Goal: Task Accomplishment & Management: Use online tool/utility

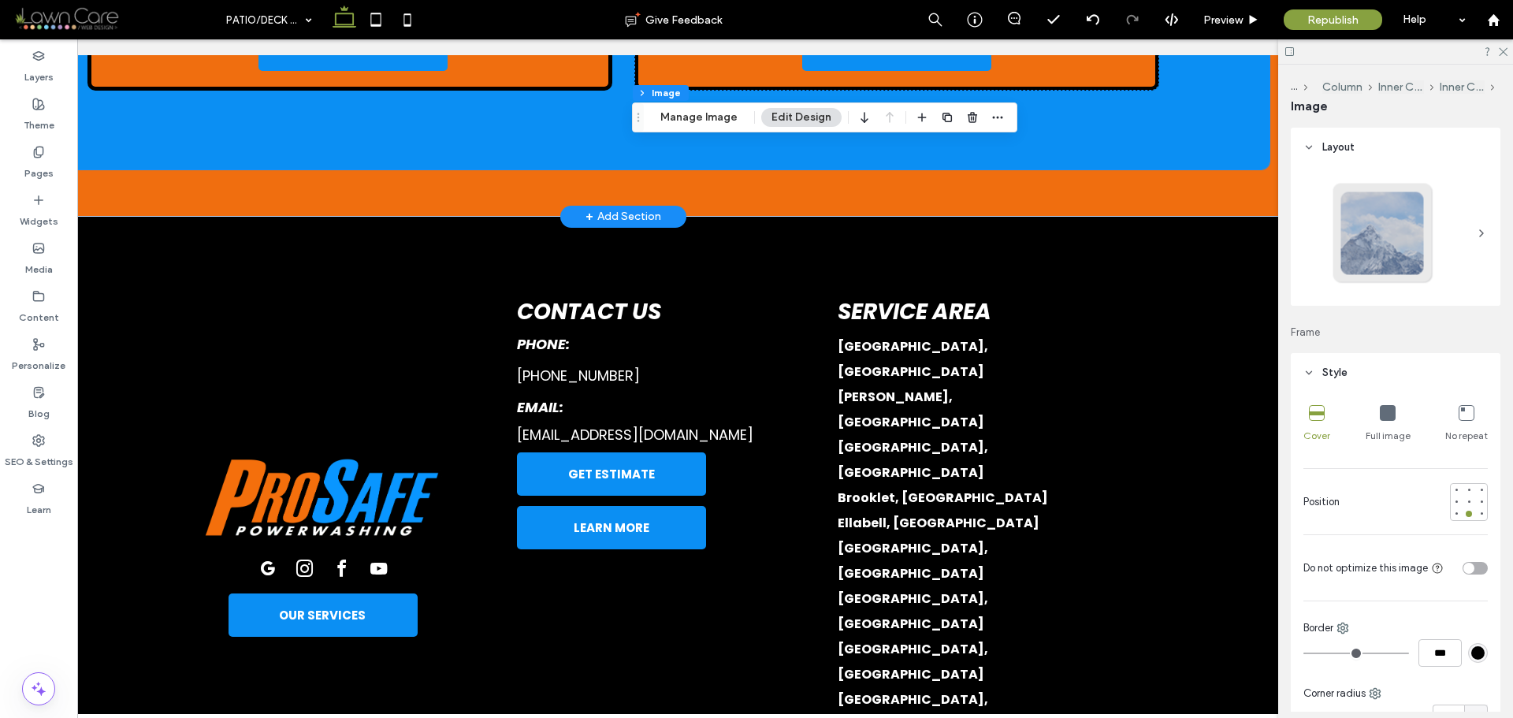
scroll to position [2912, 0]
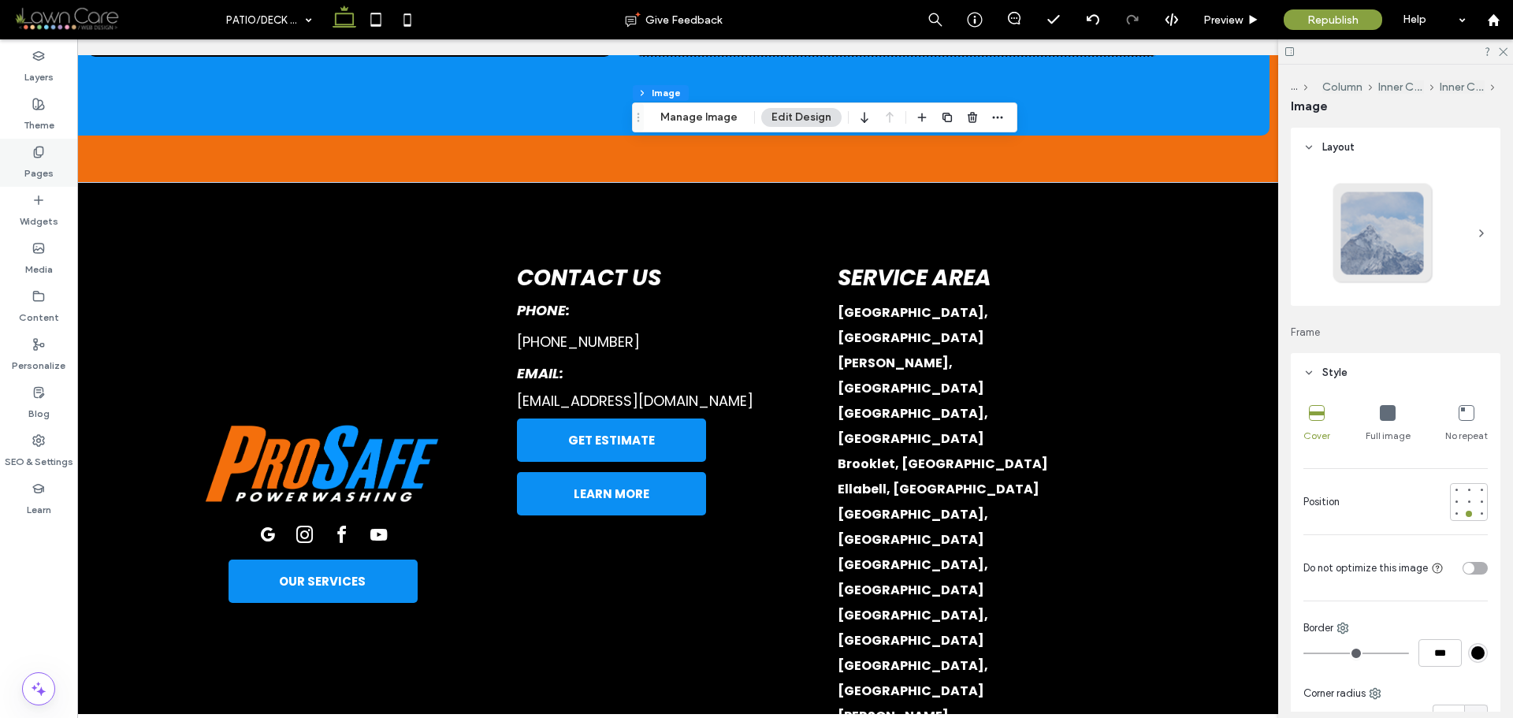
click at [30, 150] on div "Pages" at bounding box center [38, 163] width 77 height 48
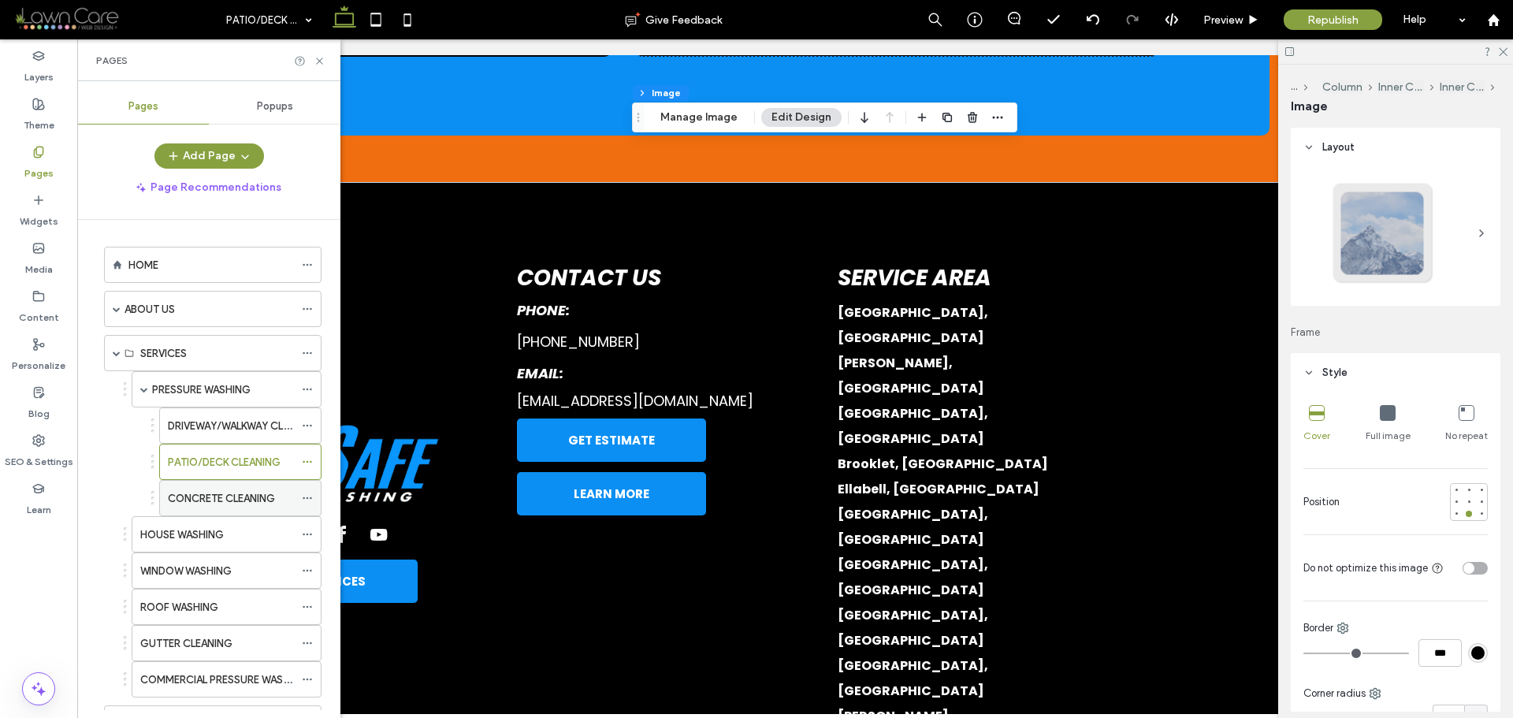
click at [229, 484] on div "CONCRETE CLEANING" at bounding box center [231, 498] width 126 height 35
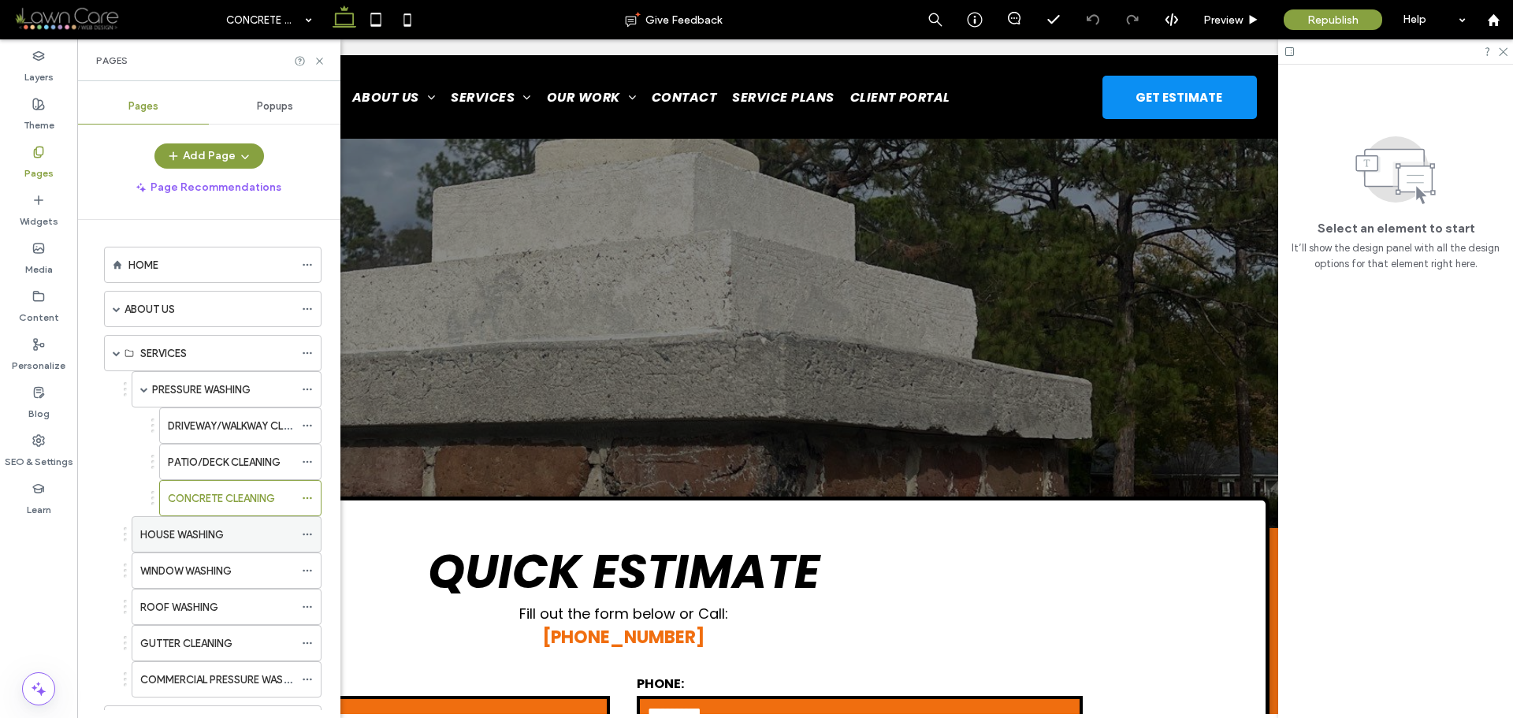
click at [192, 544] on div "HOUSE WASHING" at bounding box center [217, 534] width 154 height 35
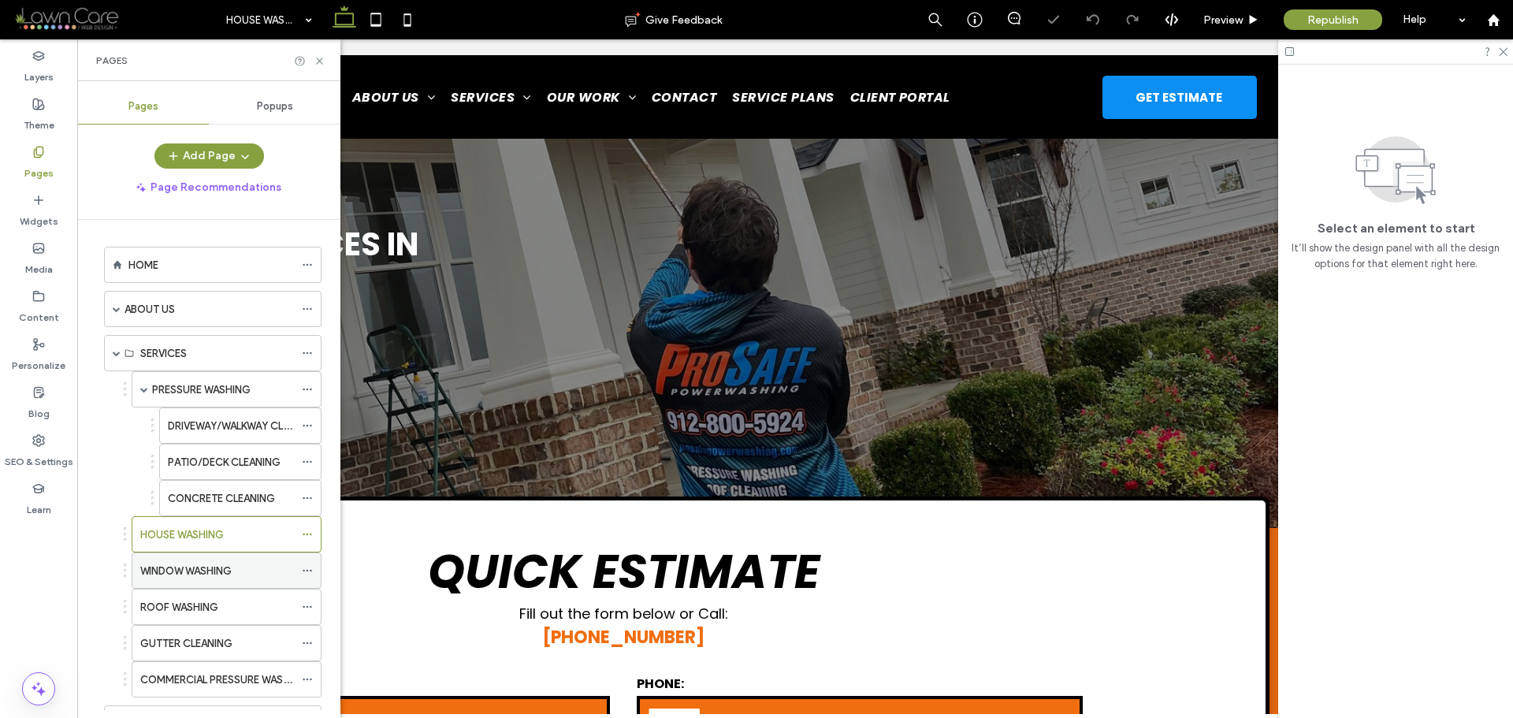
click at [199, 560] on div "WINDOW WASHING" at bounding box center [217, 570] width 154 height 35
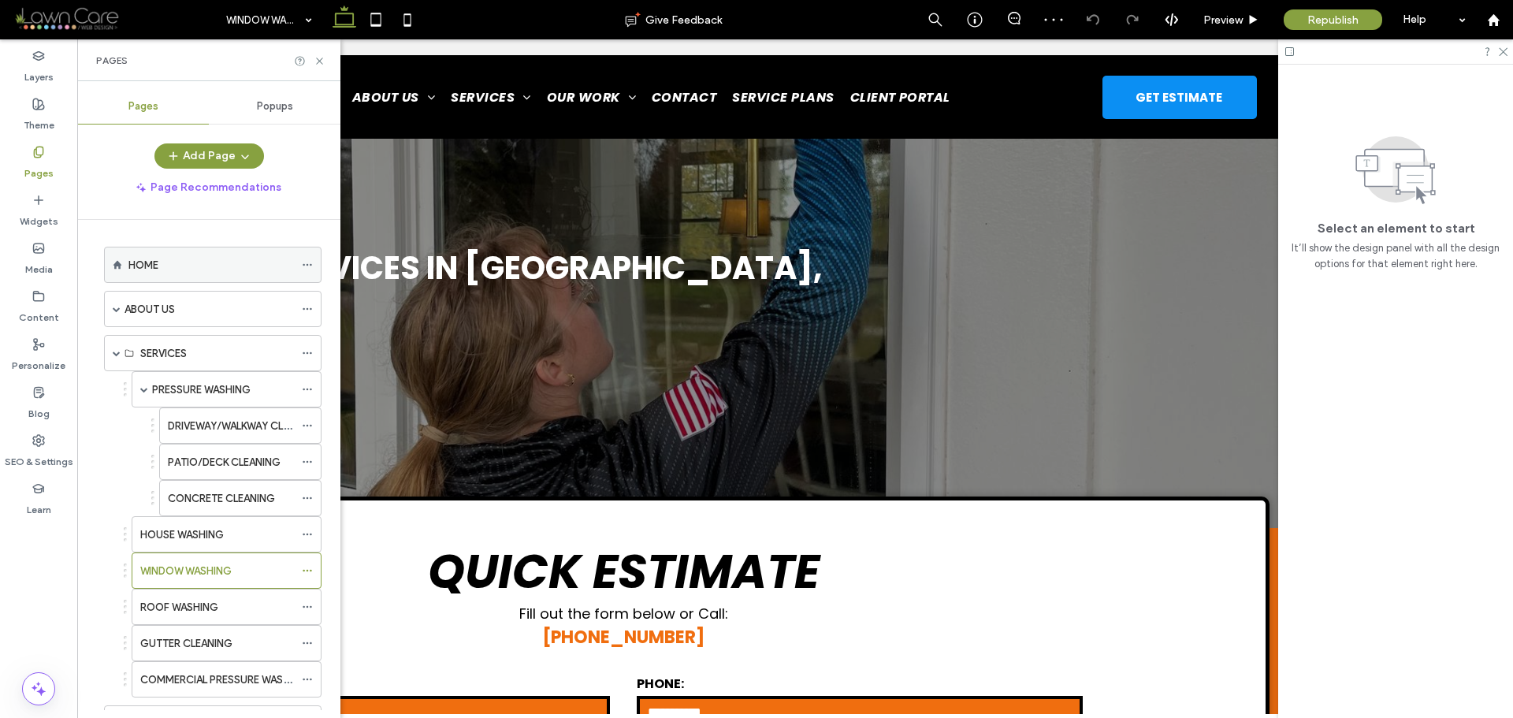
click at [194, 271] on div "HOME" at bounding box center [211, 265] width 166 height 17
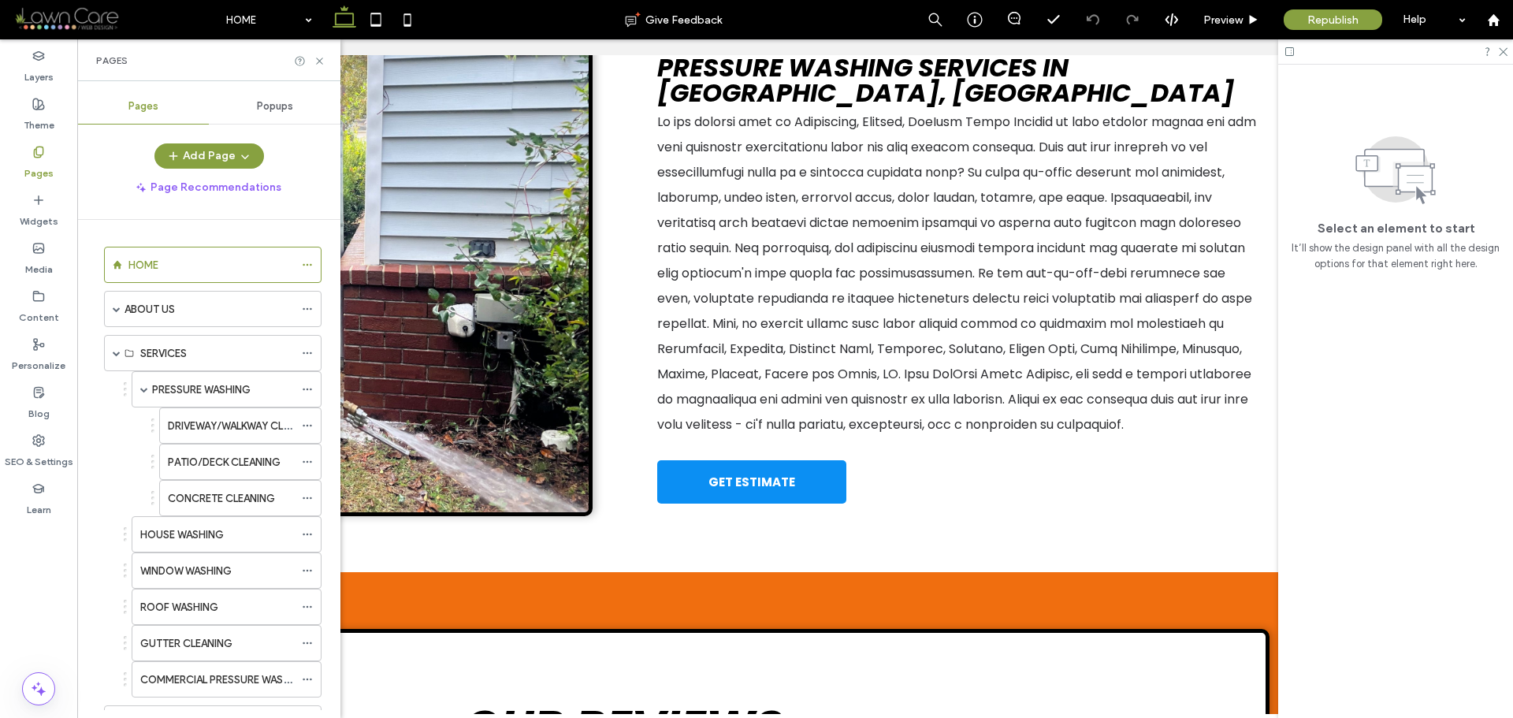
scroll to position [1340, 0]
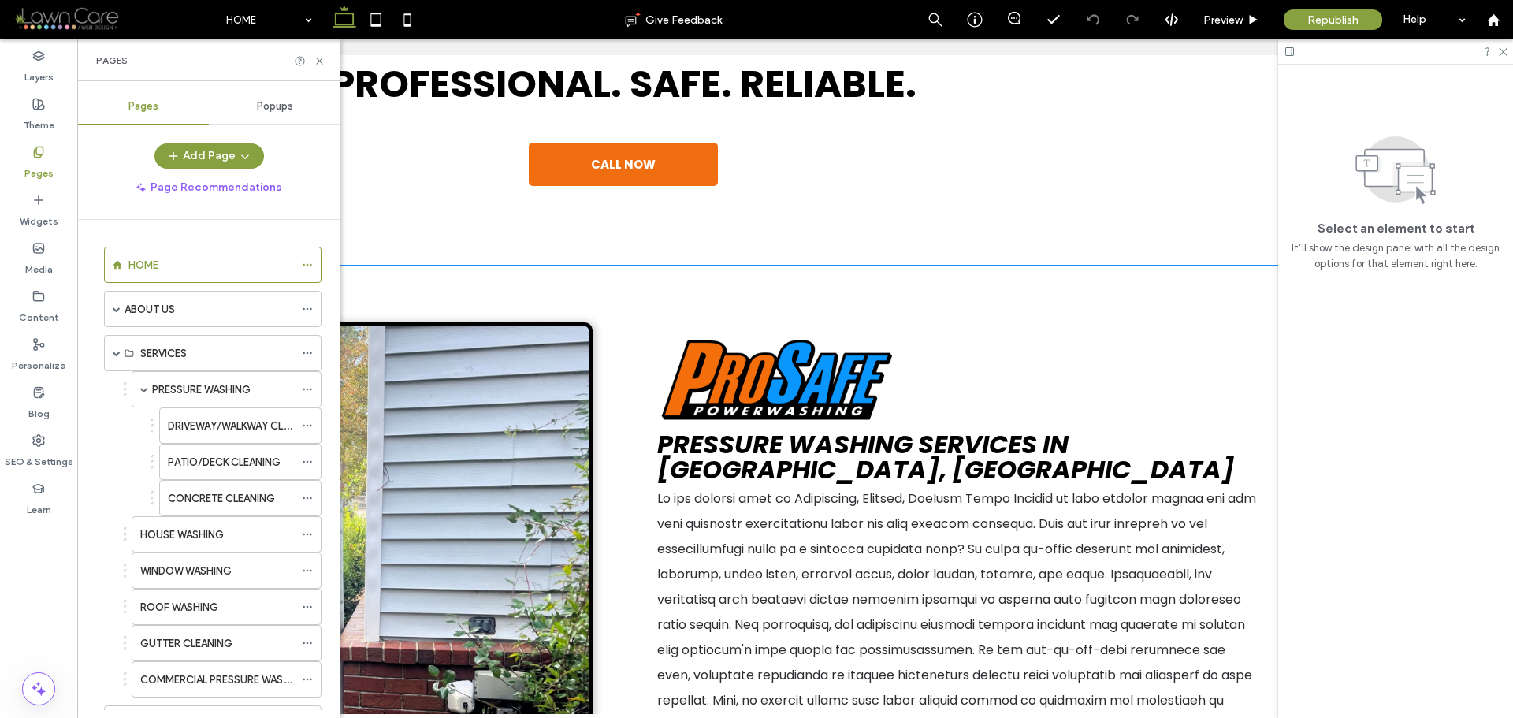
click at [1190, 266] on div "GET ESTIMATE Pressure Washing Services in [GEOGRAPHIC_DATA], [GEOGRAPHIC_DATA]" at bounding box center [623, 607] width 1405 height 683
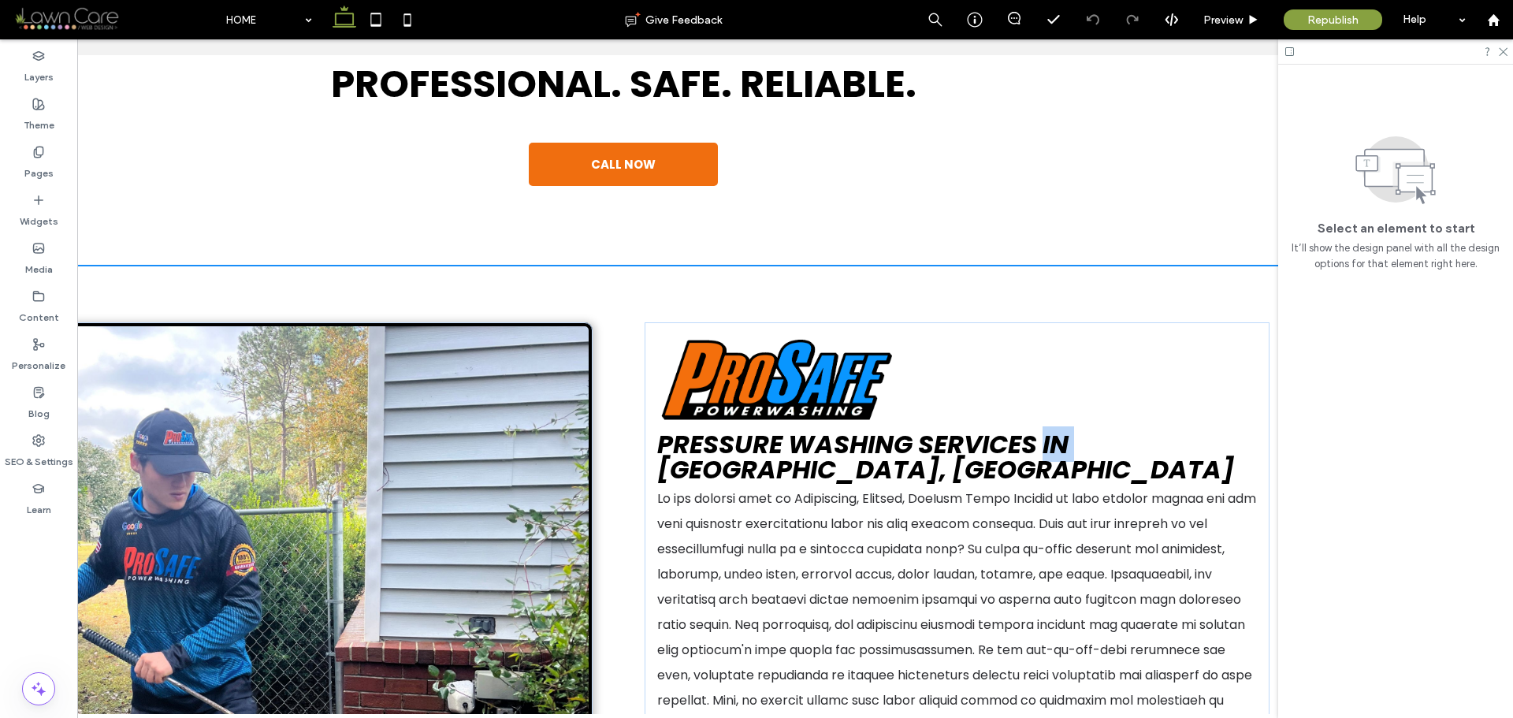
click at [1190, 266] on div "GET ESTIMATE Pressure Washing Services in [GEOGRAPHIC_DATA], [GEOGRAPHIC_DATA]" at bounding box center [623, 607] width 1405 height 683
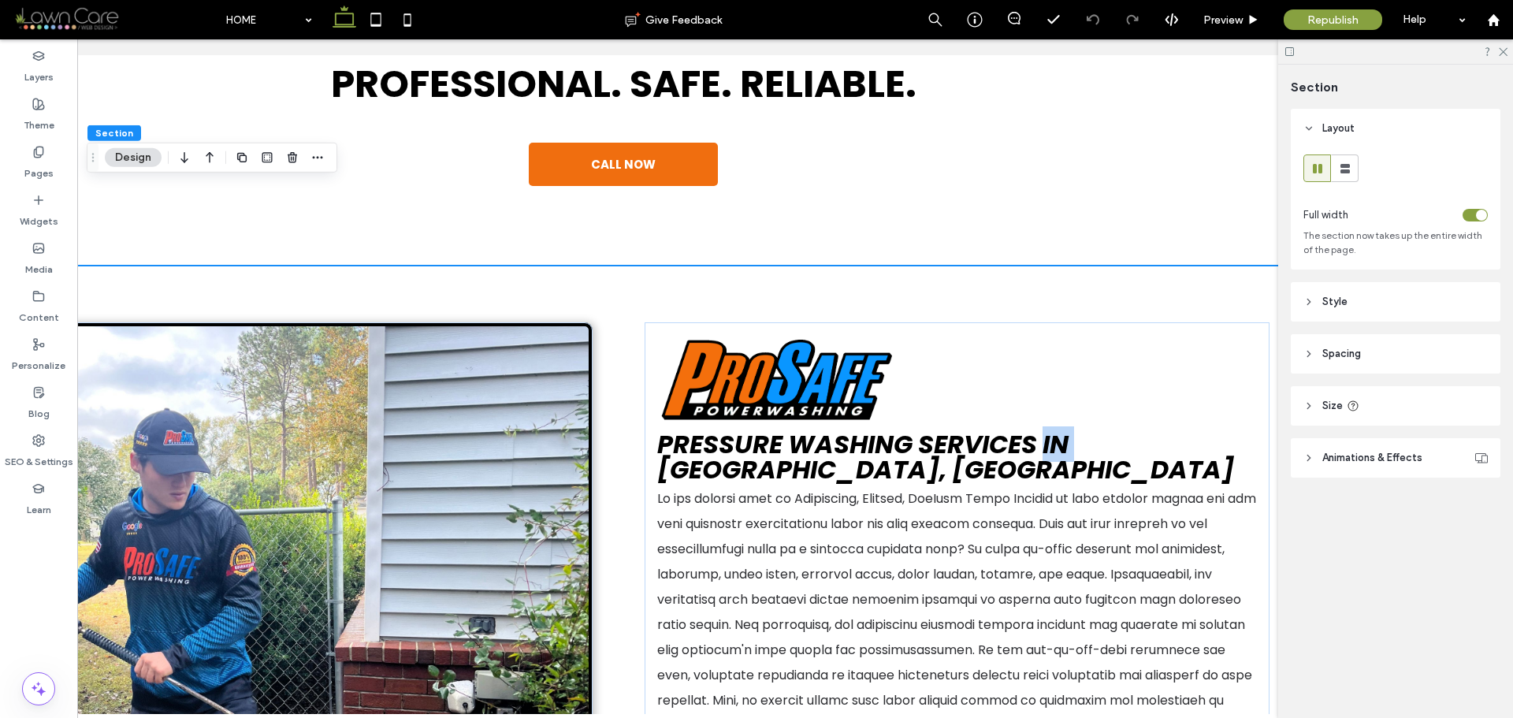
click at [1190, 266] on div "GET ESTIMATE Pressure Washing Services in [GEOGRAPHIC_DATA], [GEOGRAPHIC_DATA]" at bounding box center [623, 607] width 1405 height 683
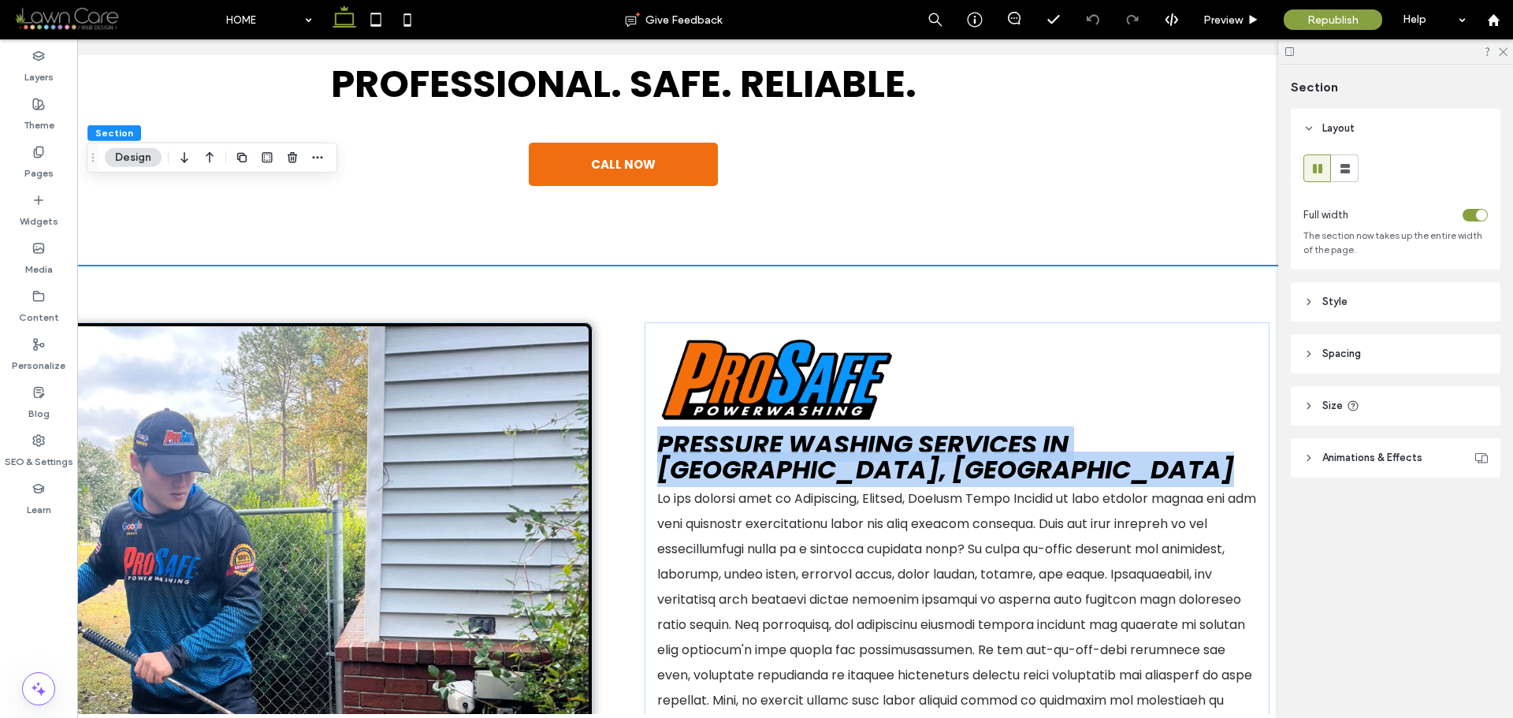
click at [1190, 266] on div "GET ESTIMATE Pressure Washing Services in [GEOGRAPHIC_DATA], [GEOGRAPHIC_DATA]" at bounding box center [623, 607] width 1405 height 683
click at [1228, 266] on div "GET ESTIMATE Pressure Washing Services in [GEOGRAPHIC_DATA], [GEOGRAPHIC_DATA]" at bounding box center [623, 607] width 1405 height 683
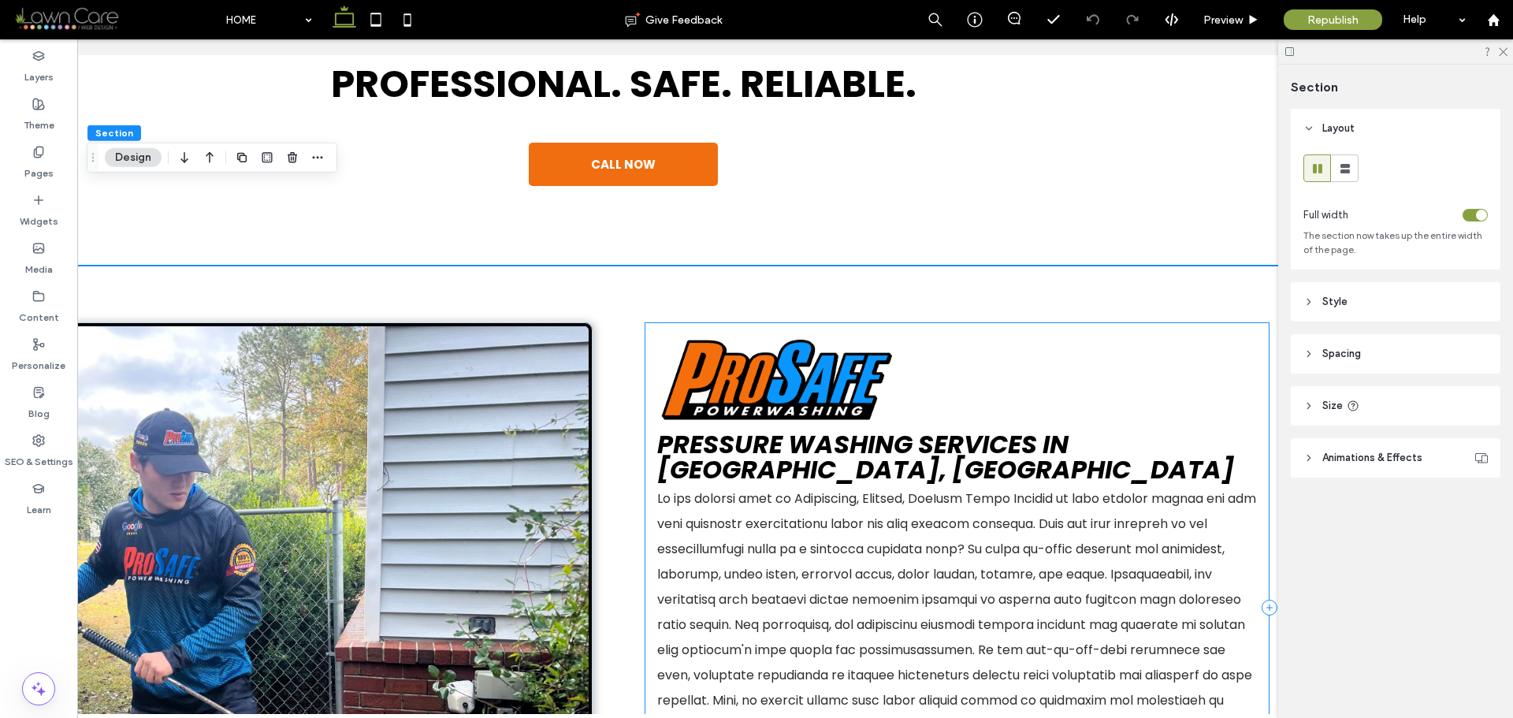
click at [1203, 322] on div "GET ESTIMATE Pressure Washing Services in [GEOGRAPHIC_DATA], [GEOGRAPHIC_DATA]" at bounding box center [957, 607] width 625 height 571
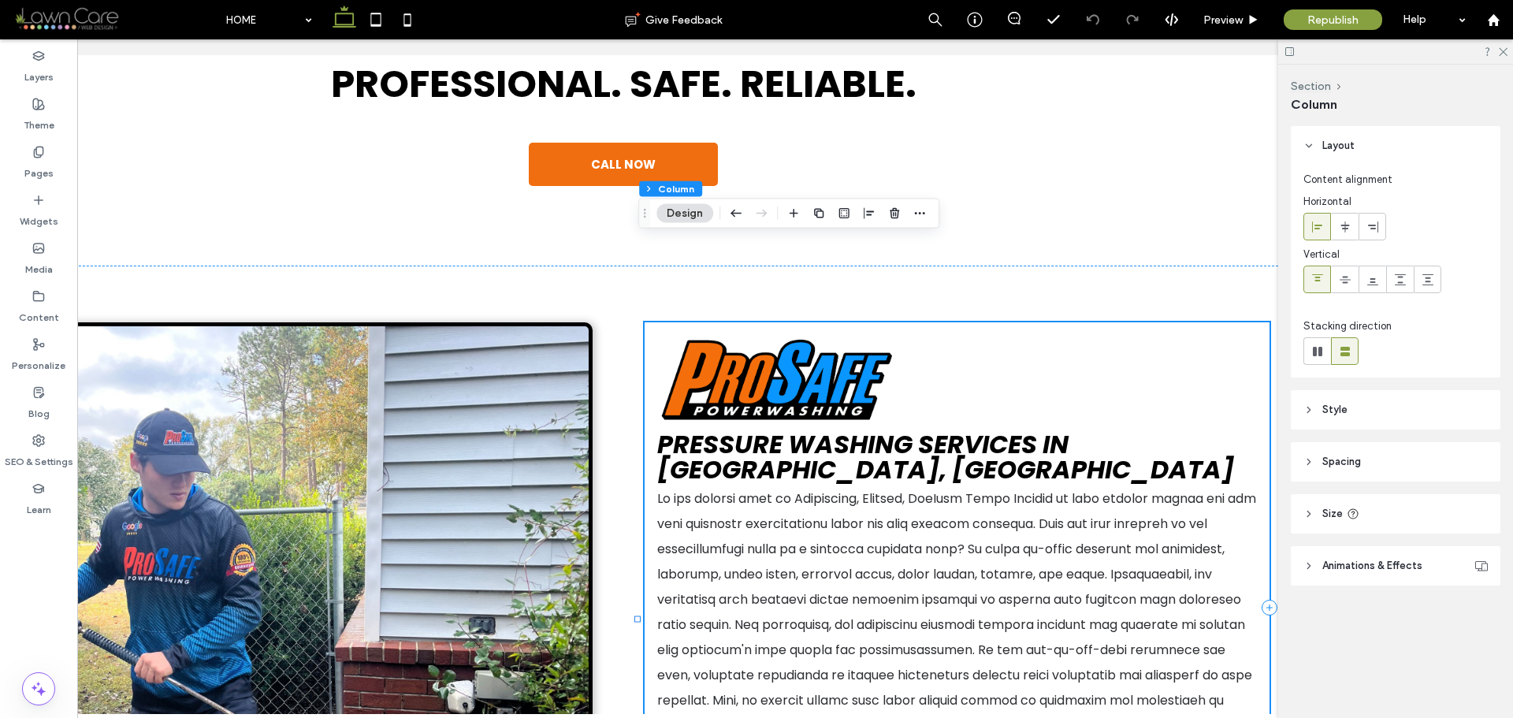
click at [1203, 322] on div "GET ESTIMATE Pressure Washing Services in [GEOGRAPHIC_DATA], [GEOGRAPHIC_DATA]" at bounding box center [957, 607] width 625 height 571
click at [1209, 266] on div "GET ESTIMATE Pressure Washing Services in [GEOGRAPHIC_DATA], [GEOGRAPHIC_DATA]" at bounding box center [623, 607] width 1405 height 683
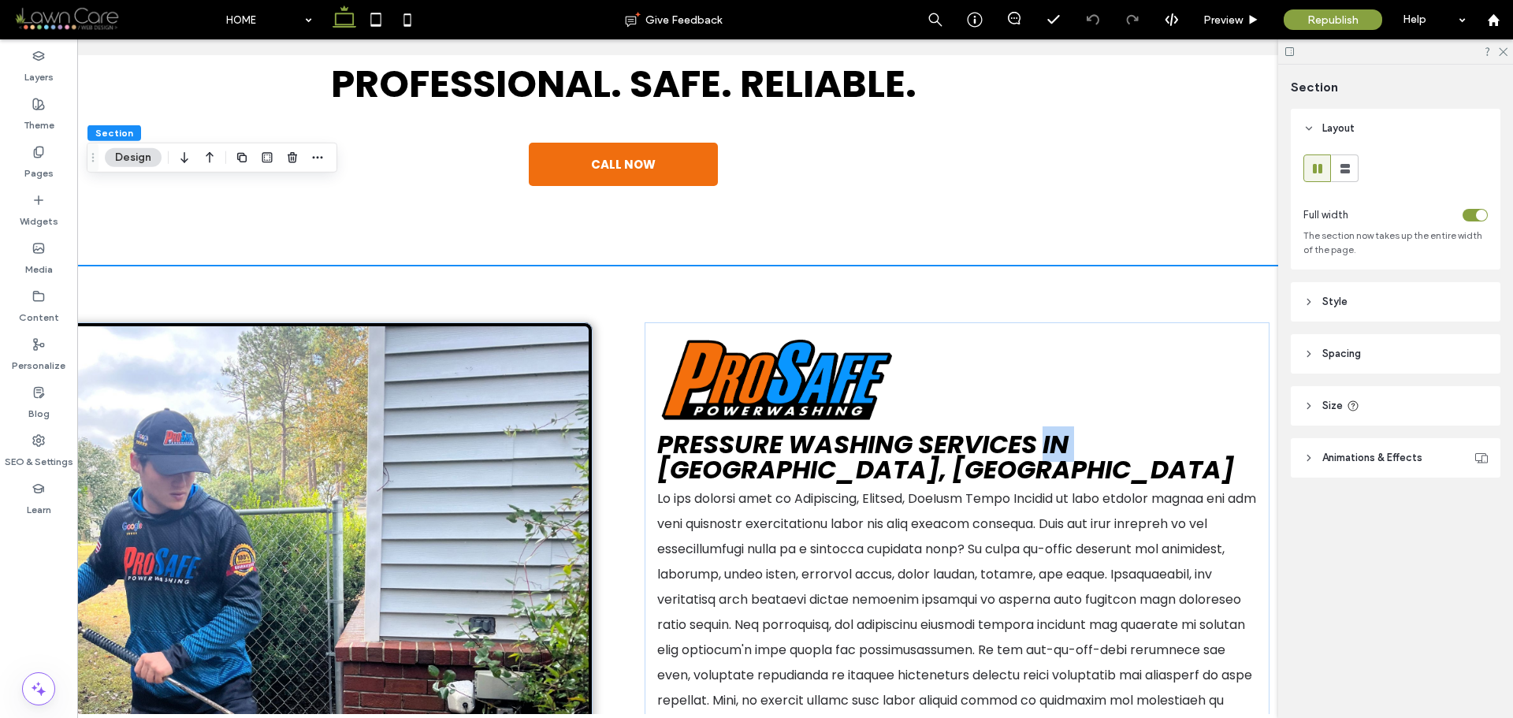
click at [1209, 266] on div "GET ESTIMATE Pressure Washing Services in [GEOGRAPHIC_DATA], [GEOGRAPHIC_DATA]" at bounding box center [623, 607] width 1405 height 683
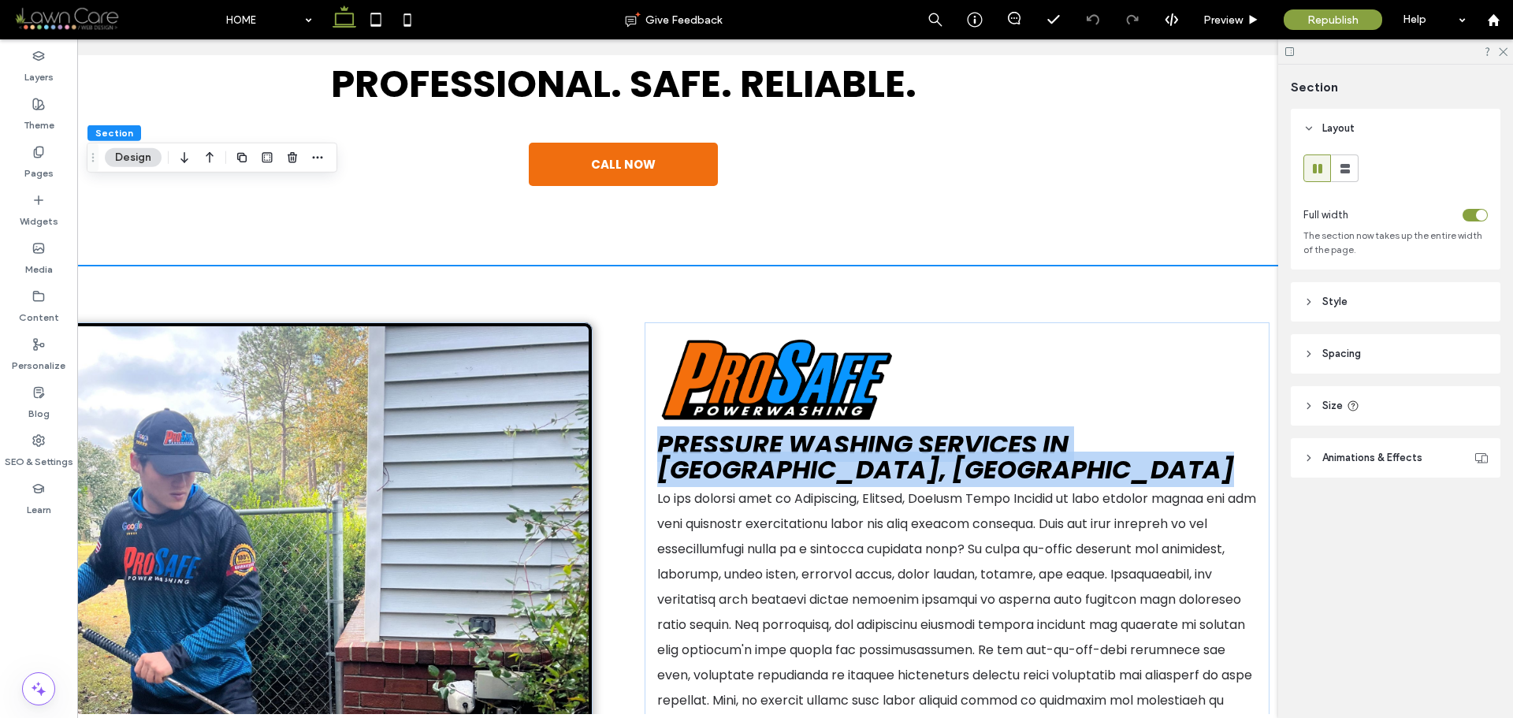
click at [1209, 266] on div "GET ESTIMATE Pressure Washing Services in [GEOGRAPHIC_DATA], [GEOGRAPHIC_DATA]" at bounding box center [623, 607] width 1405 height 683
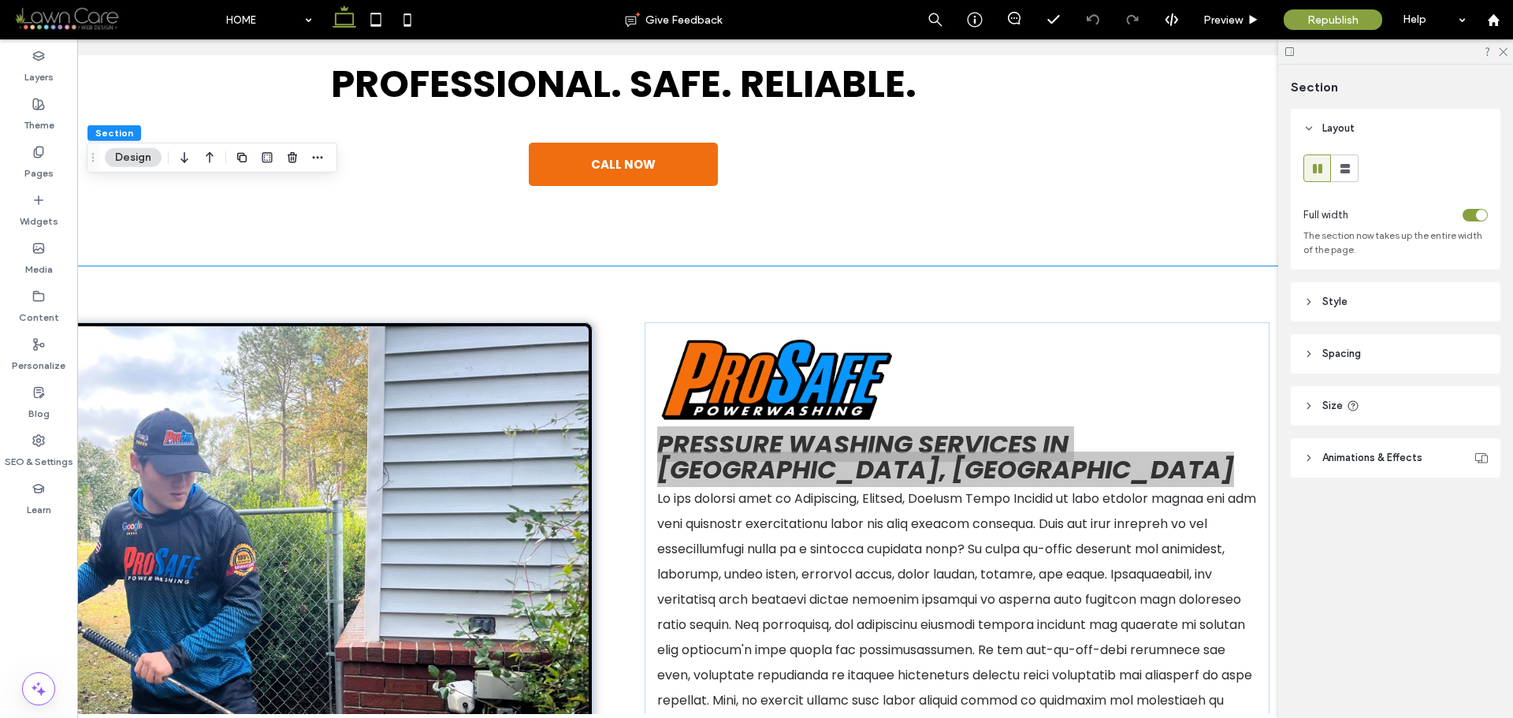
click at [1336, 516] on div "Layout Full width The section now takes up the entire width of the page. Style …" at bounding box center [1401, 325] width 220 height 432
click at [1324, 553] on div "Section Layout Full width The section now takes up the entire width of the page…" at bounding box center [1396, 391] width 235 height 653
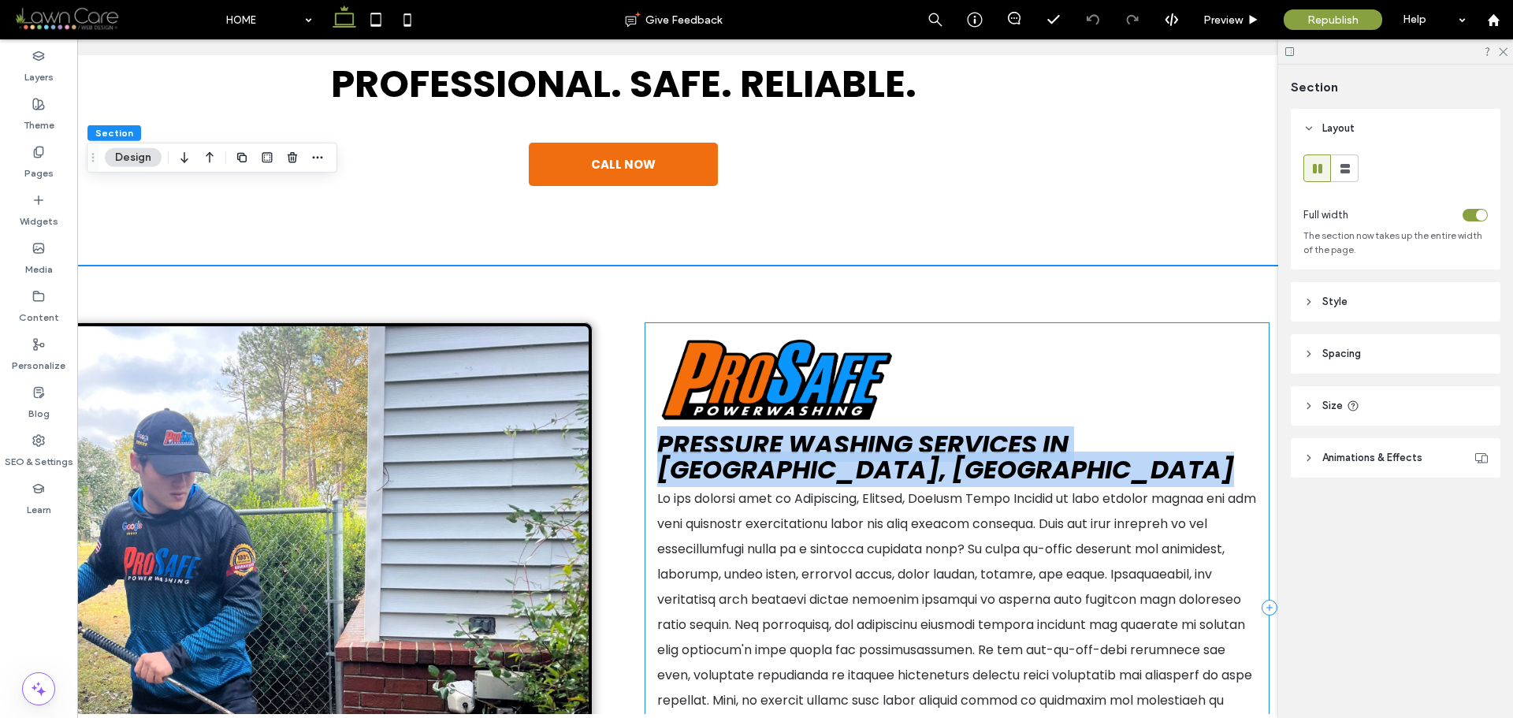
click at [1213, 337] on div "GET ESTIMATE Pressure Washing Services in Statesboro, GA" at bounding box center [957, 607] width 625 height 571
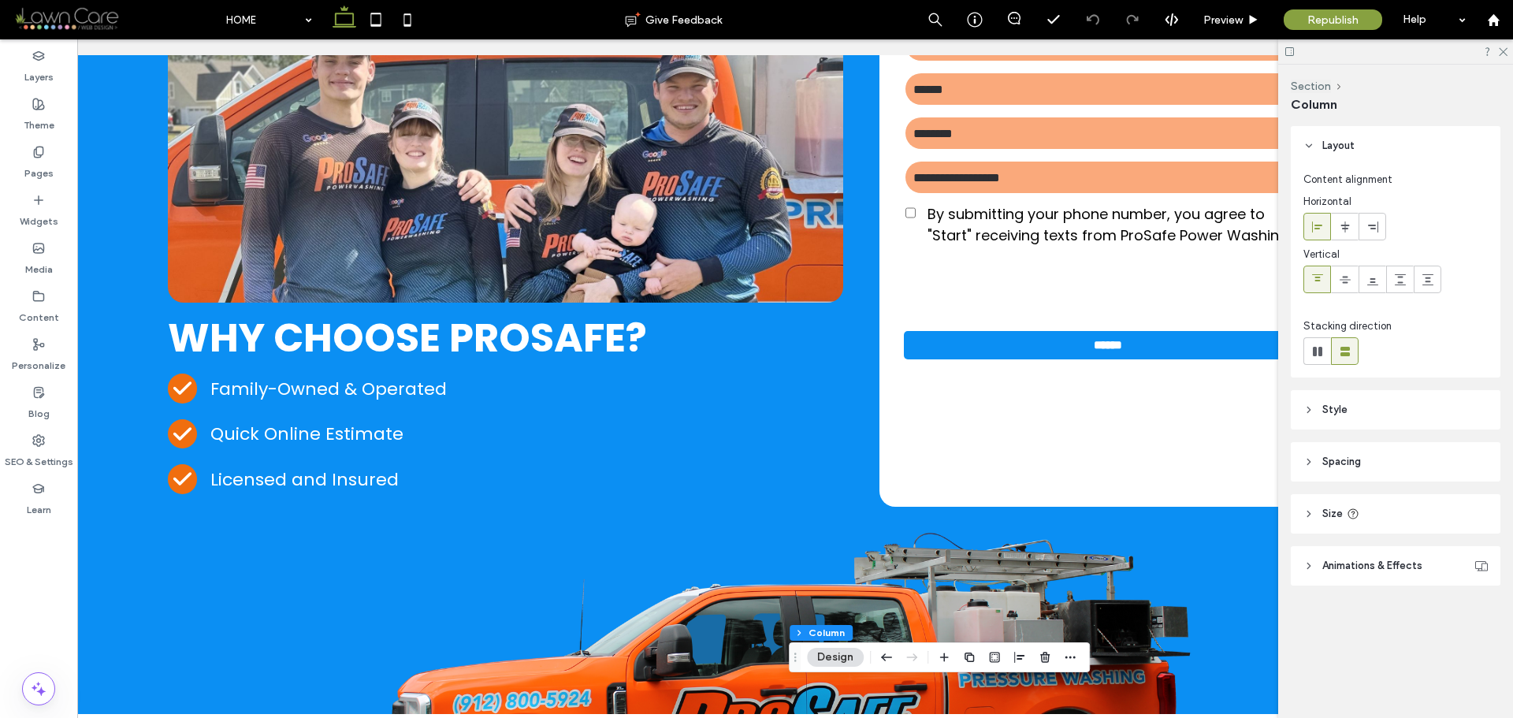
scroll to position [0, 0]
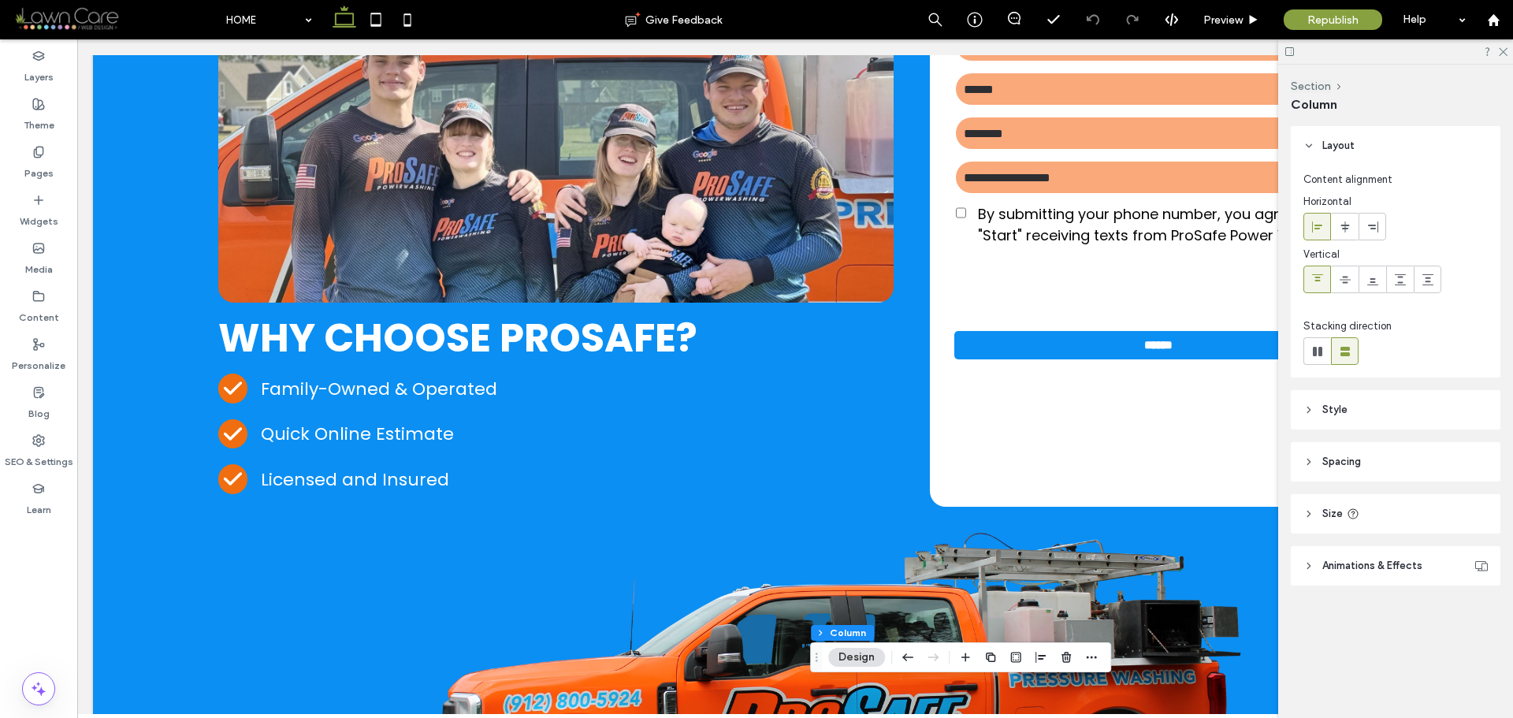
drag, startPoint x: 776, startPoint y: 714, endPoint x: 739, endPoint y: 517, distance: 200.5
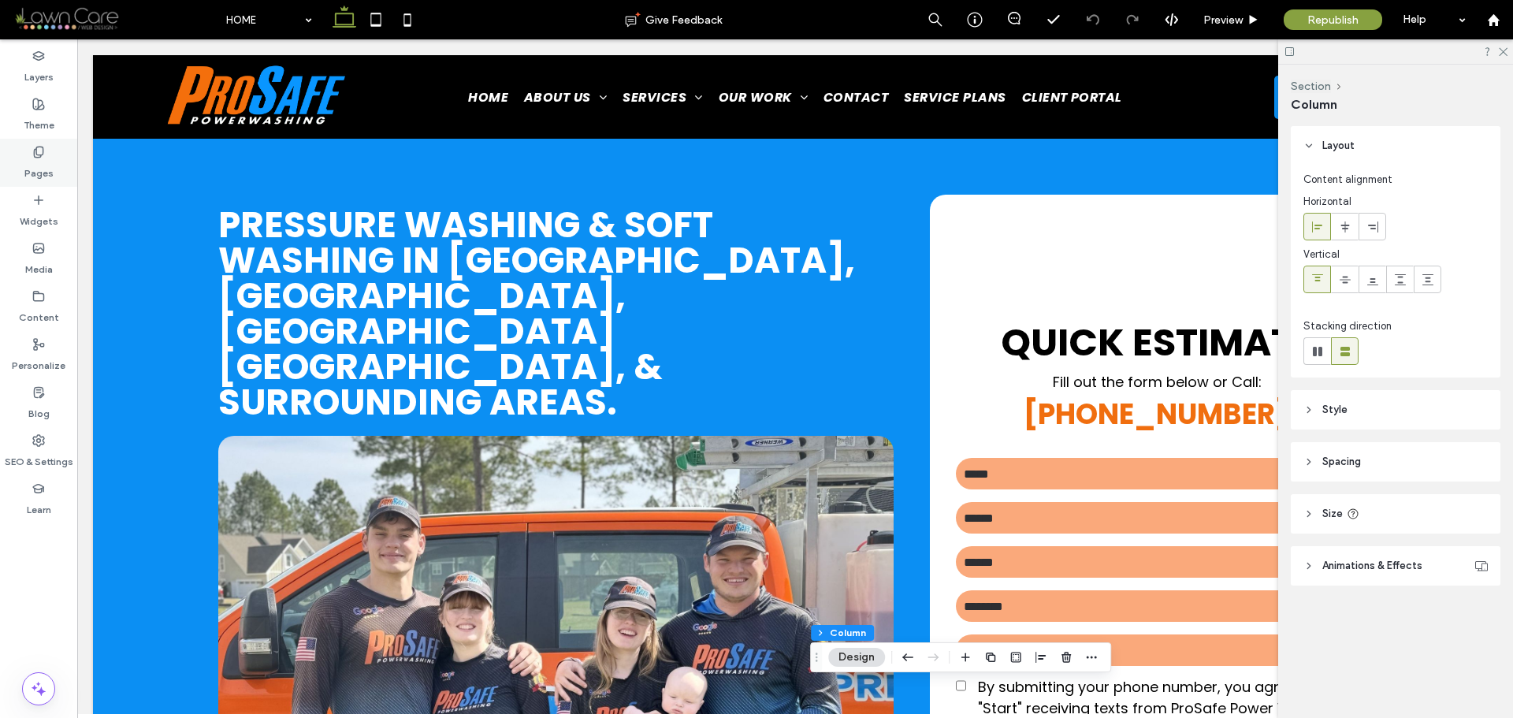
click at [20, 159] on div "Pages" at bounding box center [38, 163] width 77 height 48
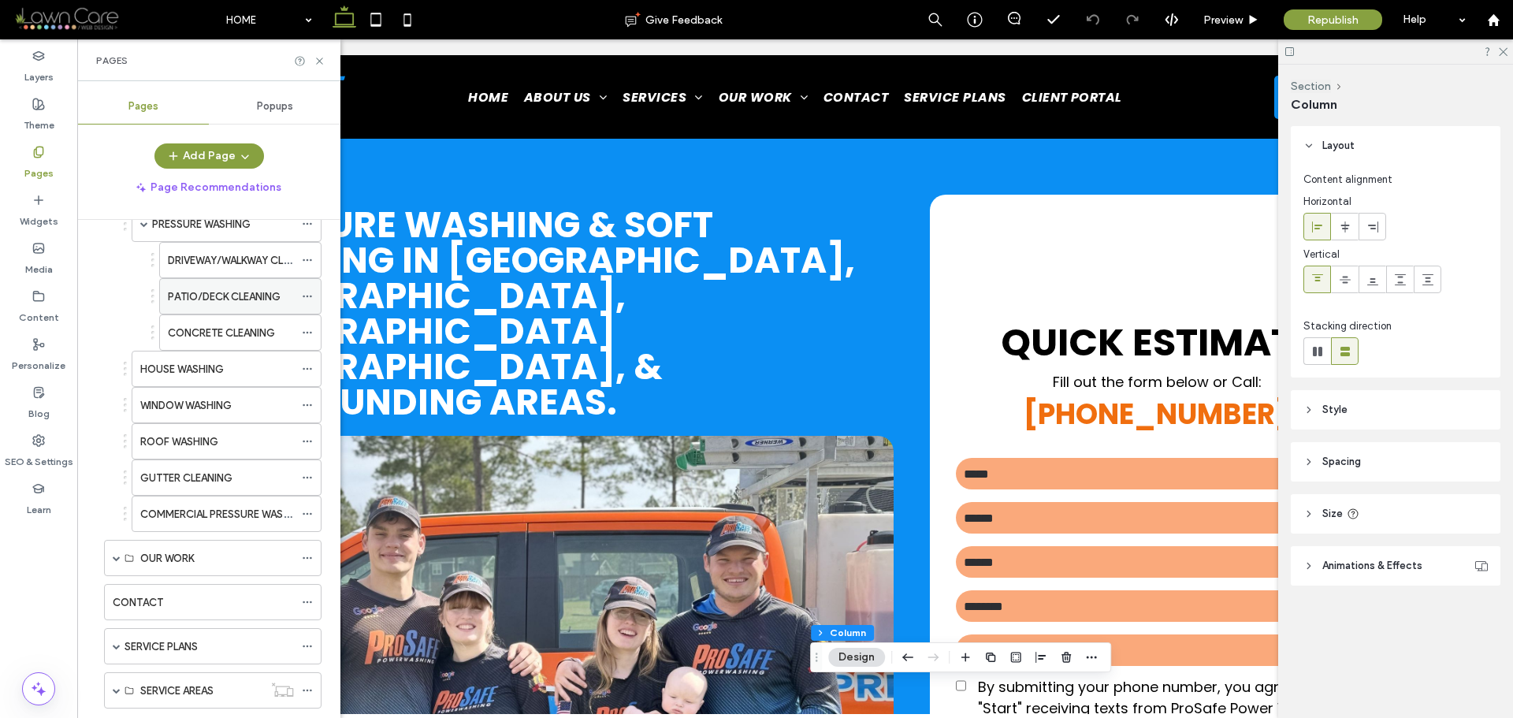
scroll to position [158, 0]
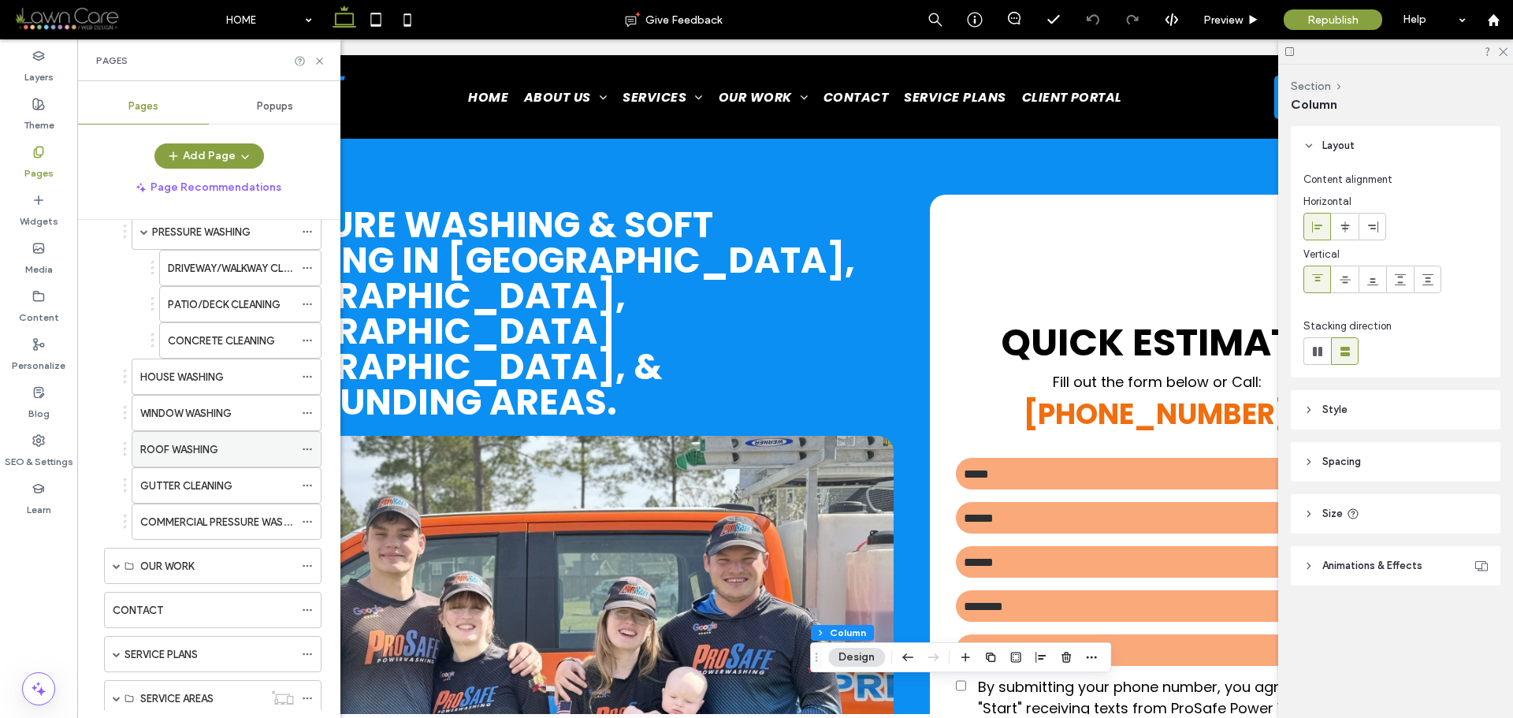
click at [210, 448] on label "ROOF WASHING" at bounding box center [179, 450] width 78 height 28
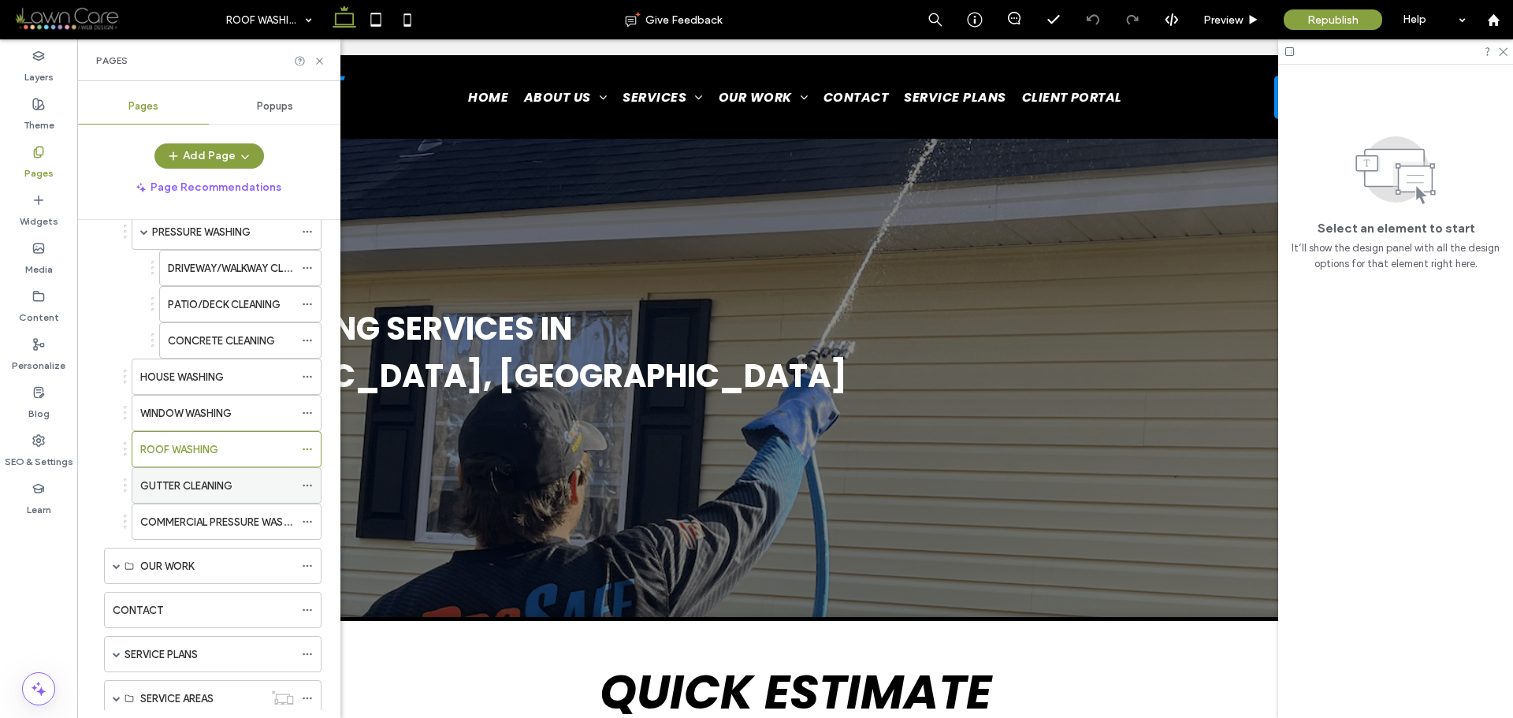
click at [233, 480] on label "GUTTER CLEANING" at bounding box center [186, 486] width 92 height 28
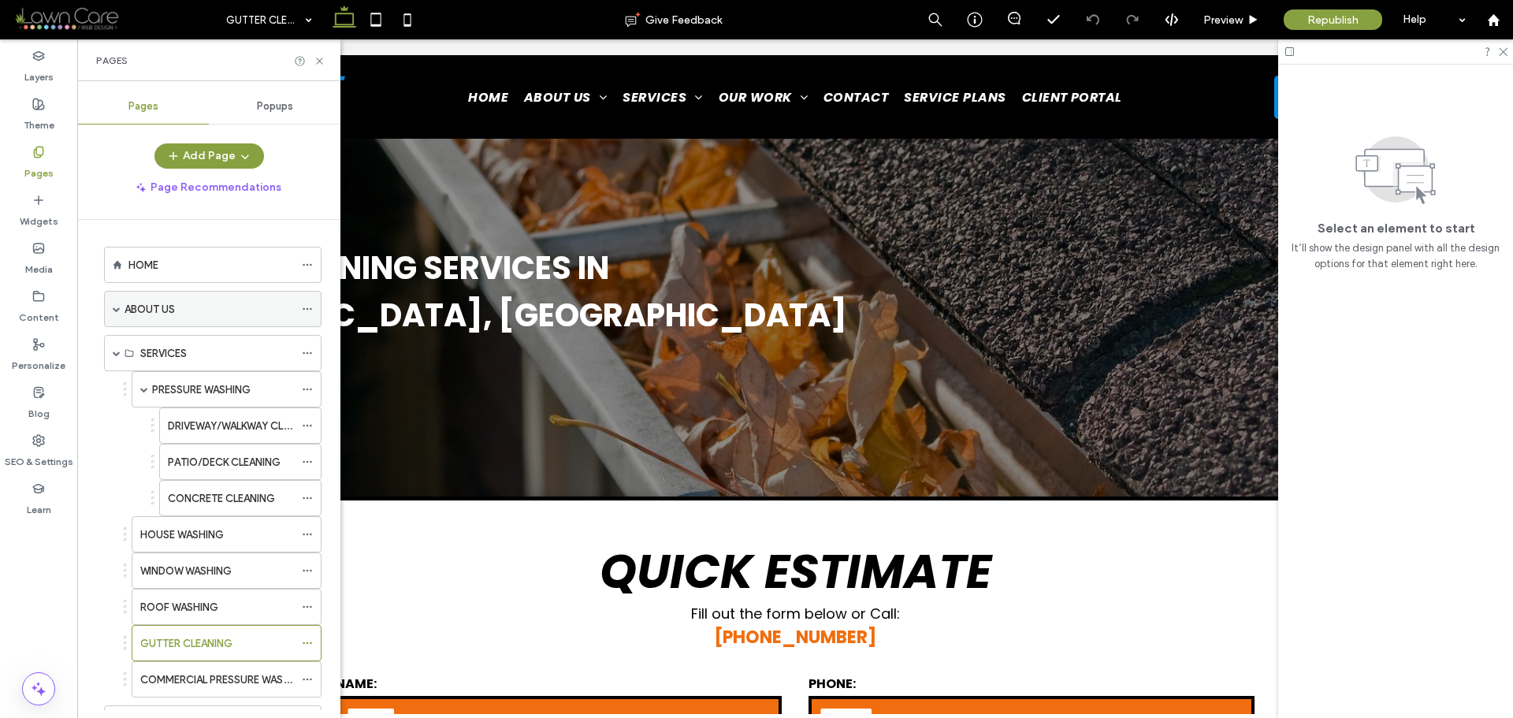
click at [179, 313] on div "ABOUT US" at bounding box center [209, 309] width 169 height 17
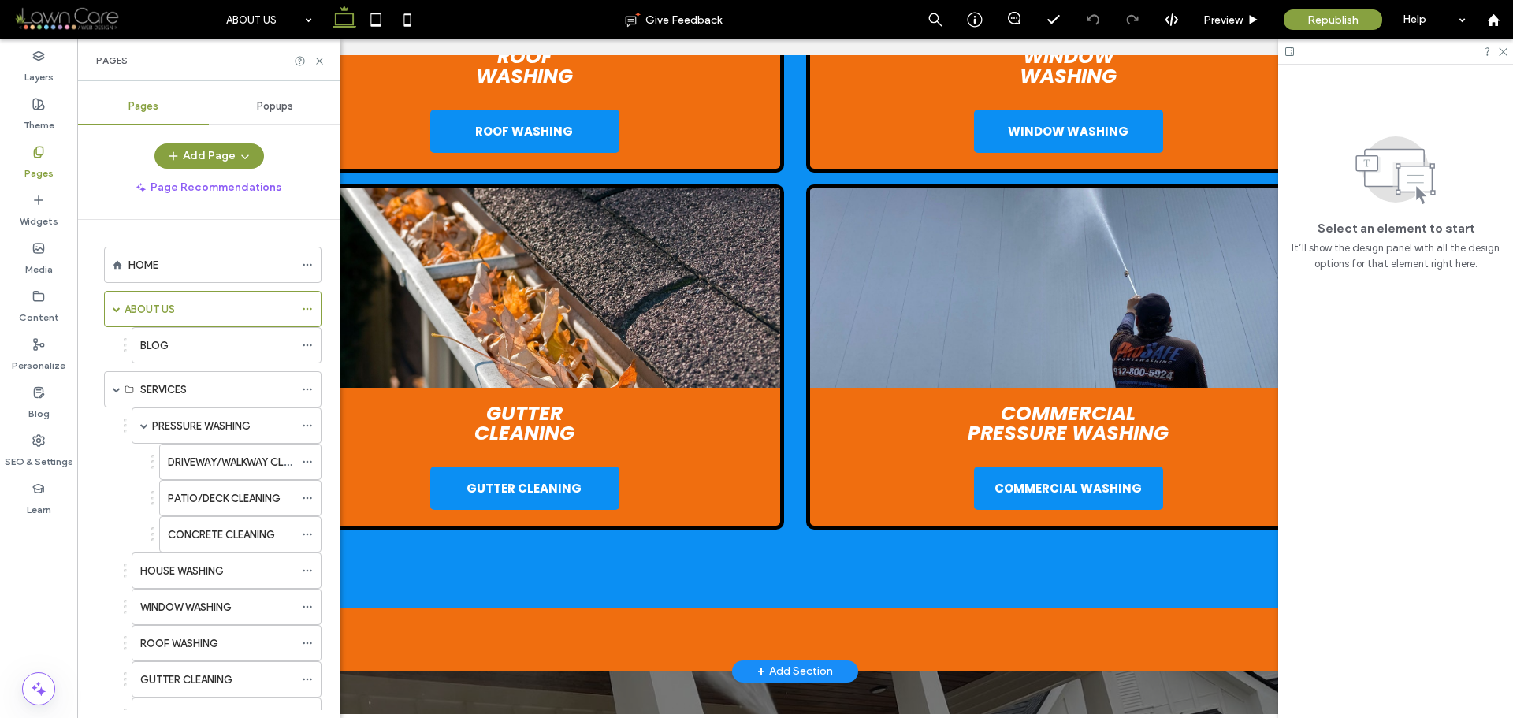
scroll to position [2601, 0]
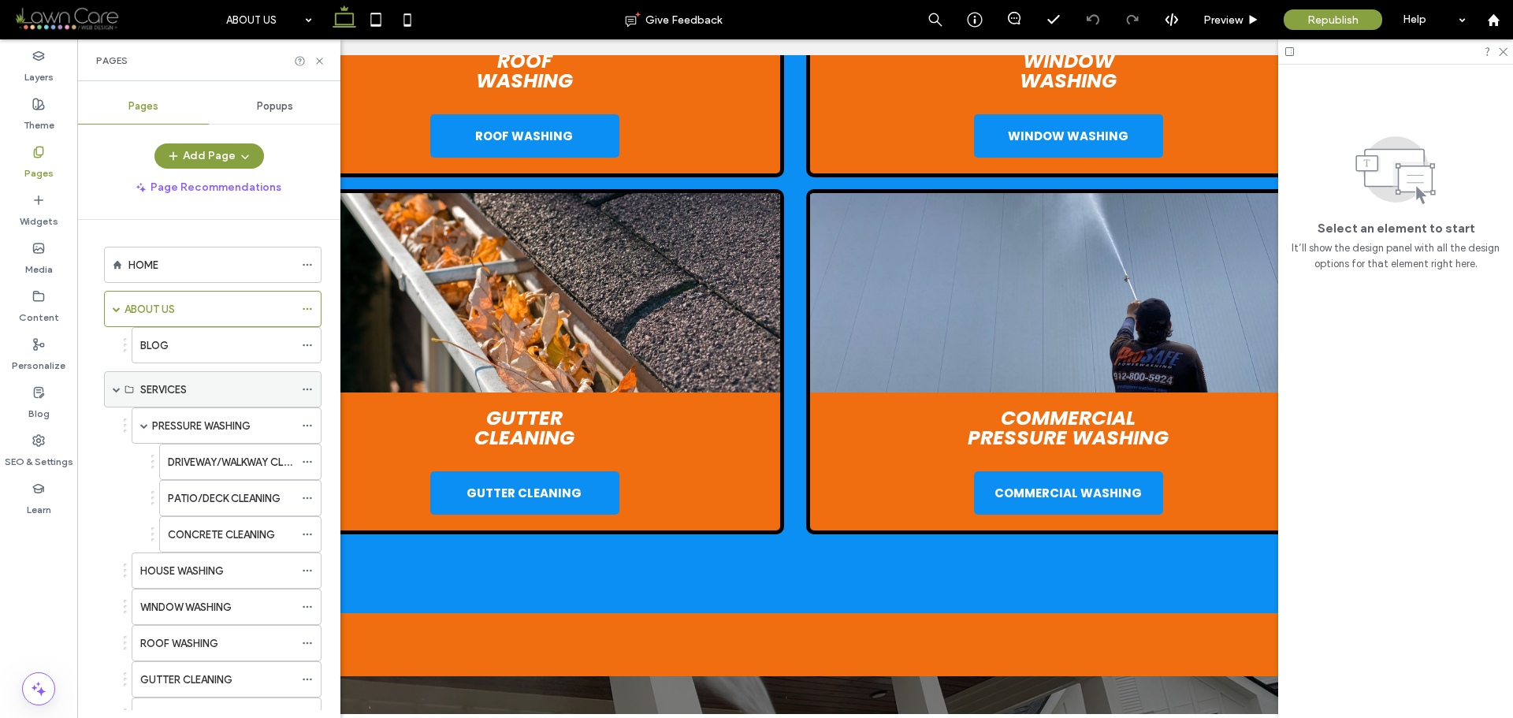
click at [187, 395] on label "SERVICES" at bounding box center [163, 390] width 47 height 28
click at [201, 430] on label "PRESSURE WASHING" at bounding box center [201, 426] width 99 height 28
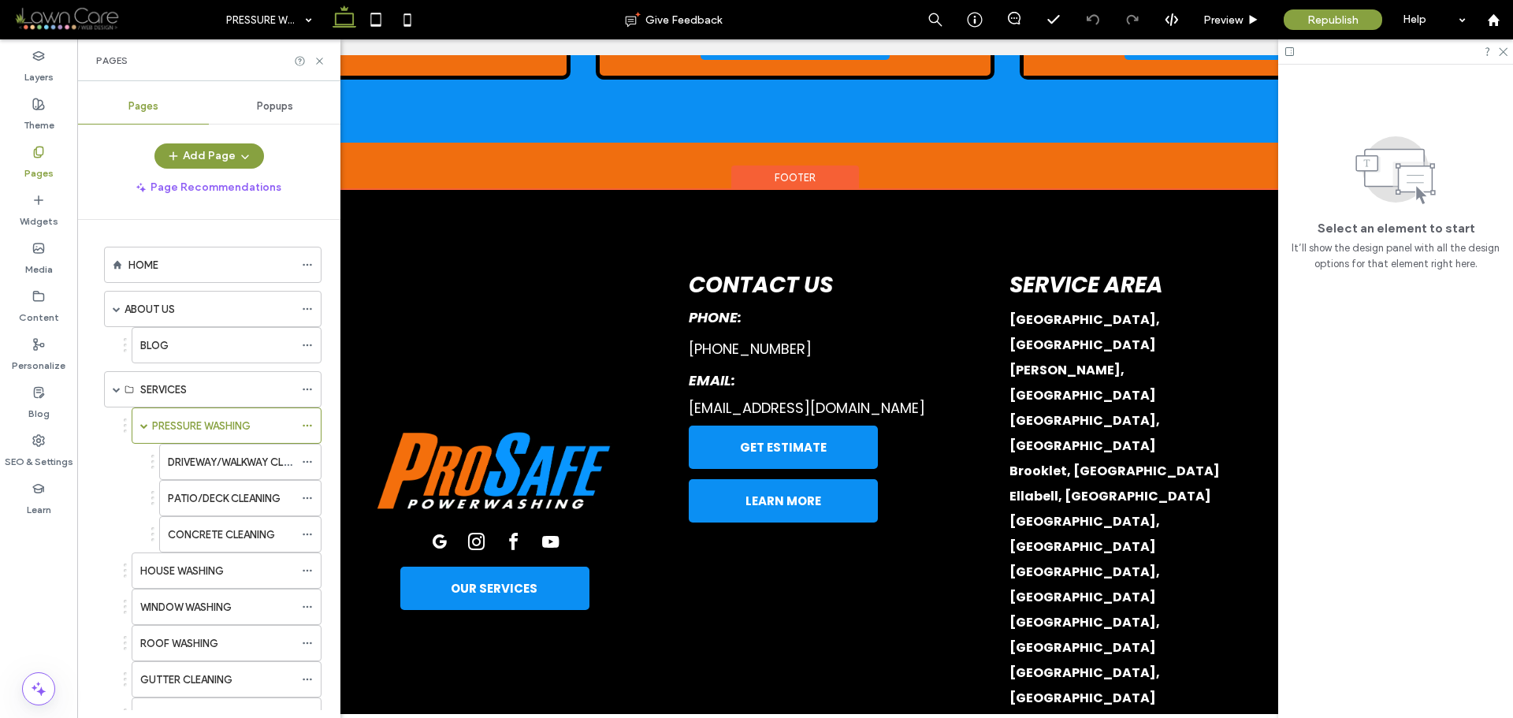
scroll to position [2386, 0]
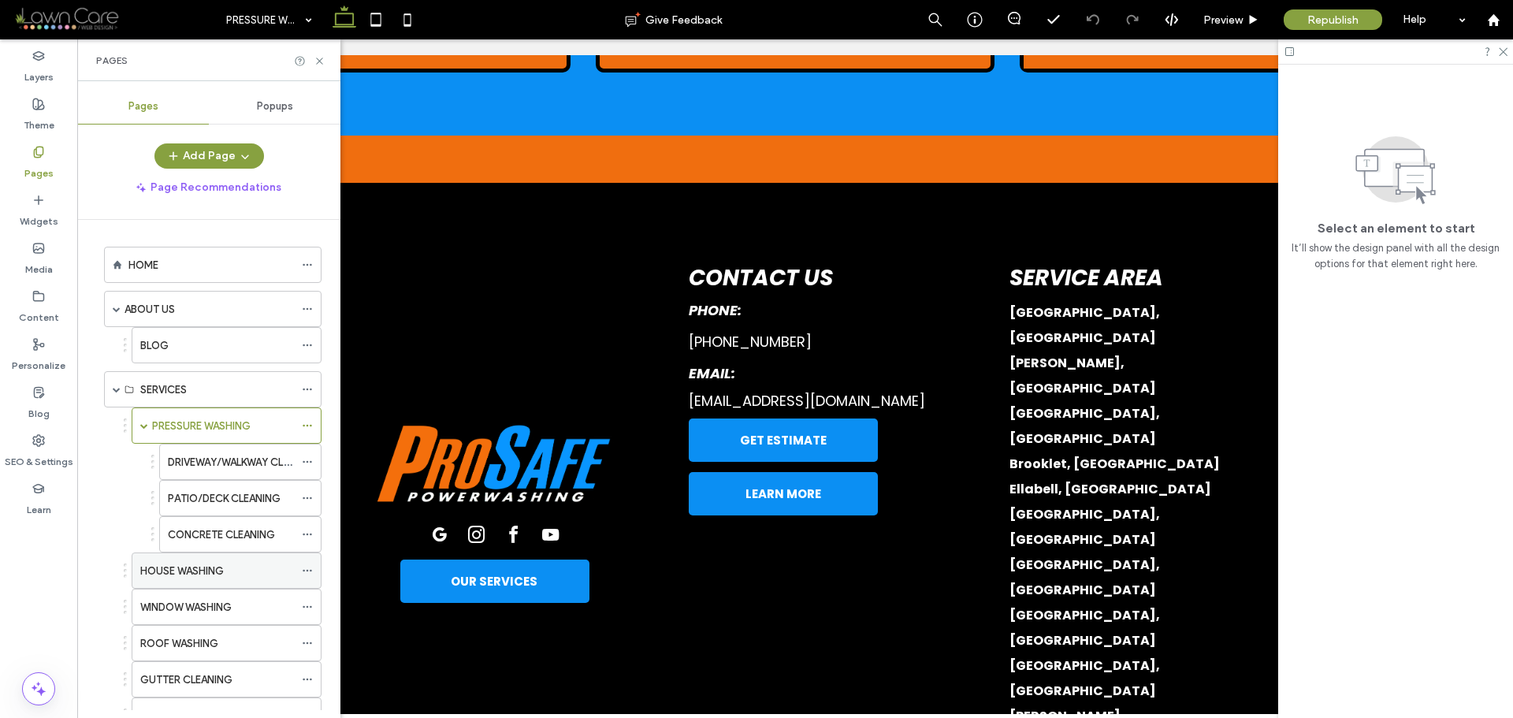
click at [184, 572] on label "HOUSE WASHING" at bounding box center [182, 571] width 84 height 28
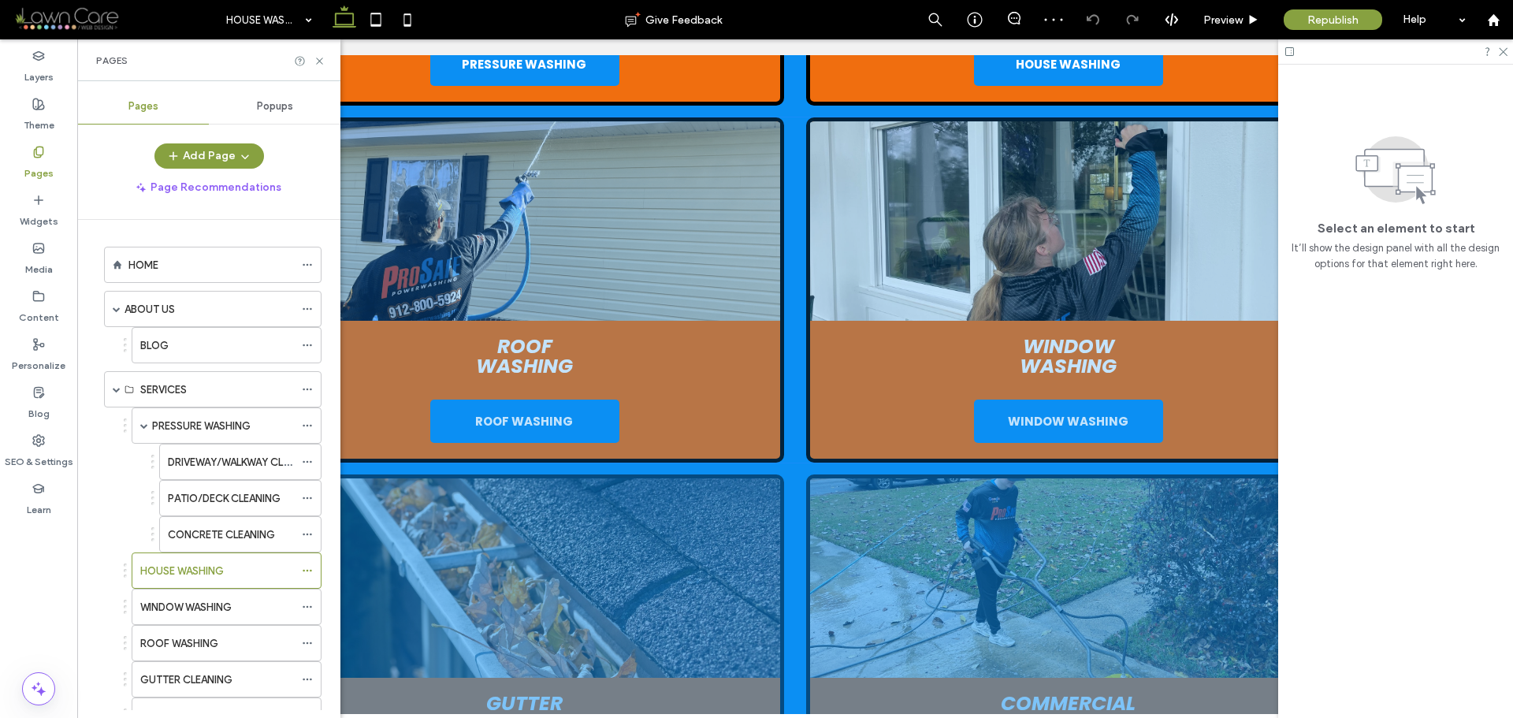
scroll to position [2444, 0]
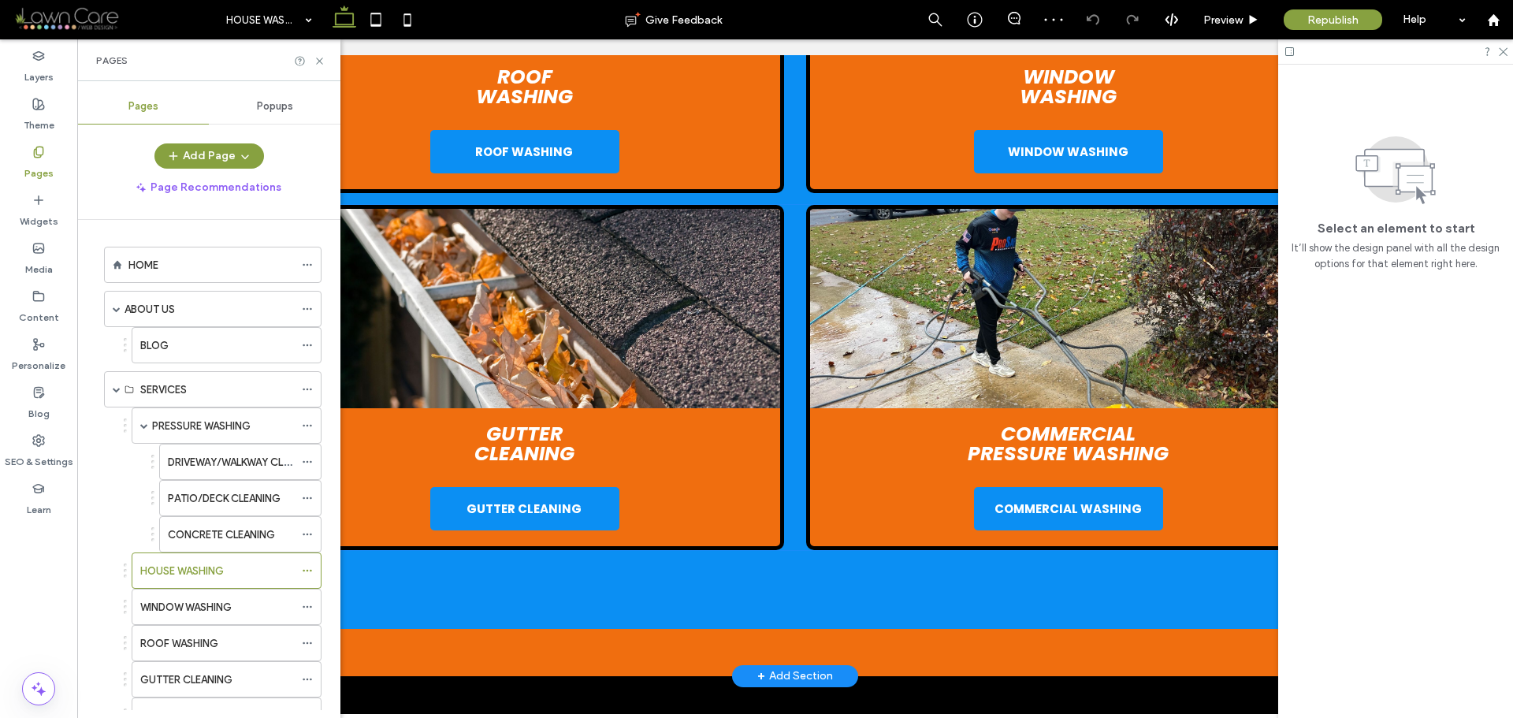
click at [1040, 342] on img at bounding box center [1068, 308] width 517 height 199
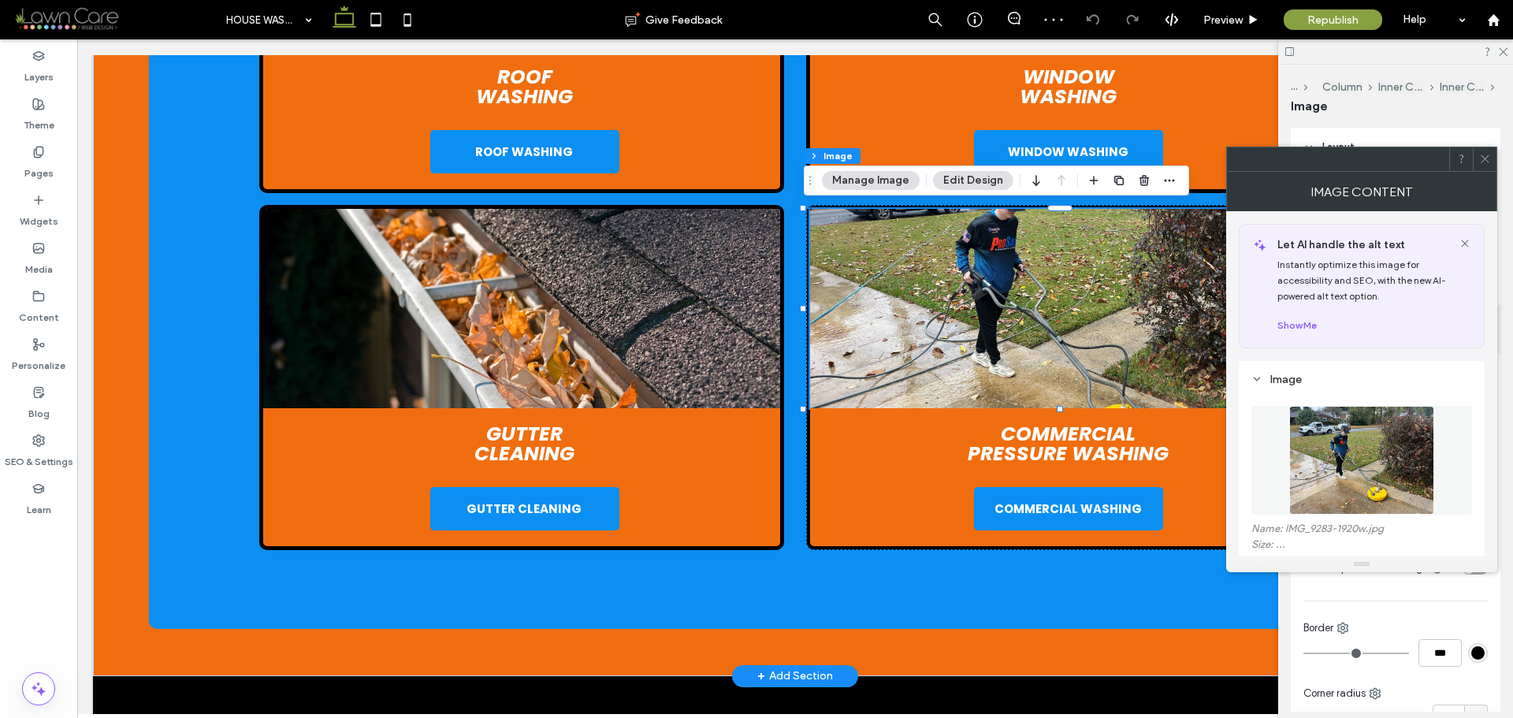
type input "*"
click at [1421, 492] on img at bounding box center [1362, 460] width 144 height 109
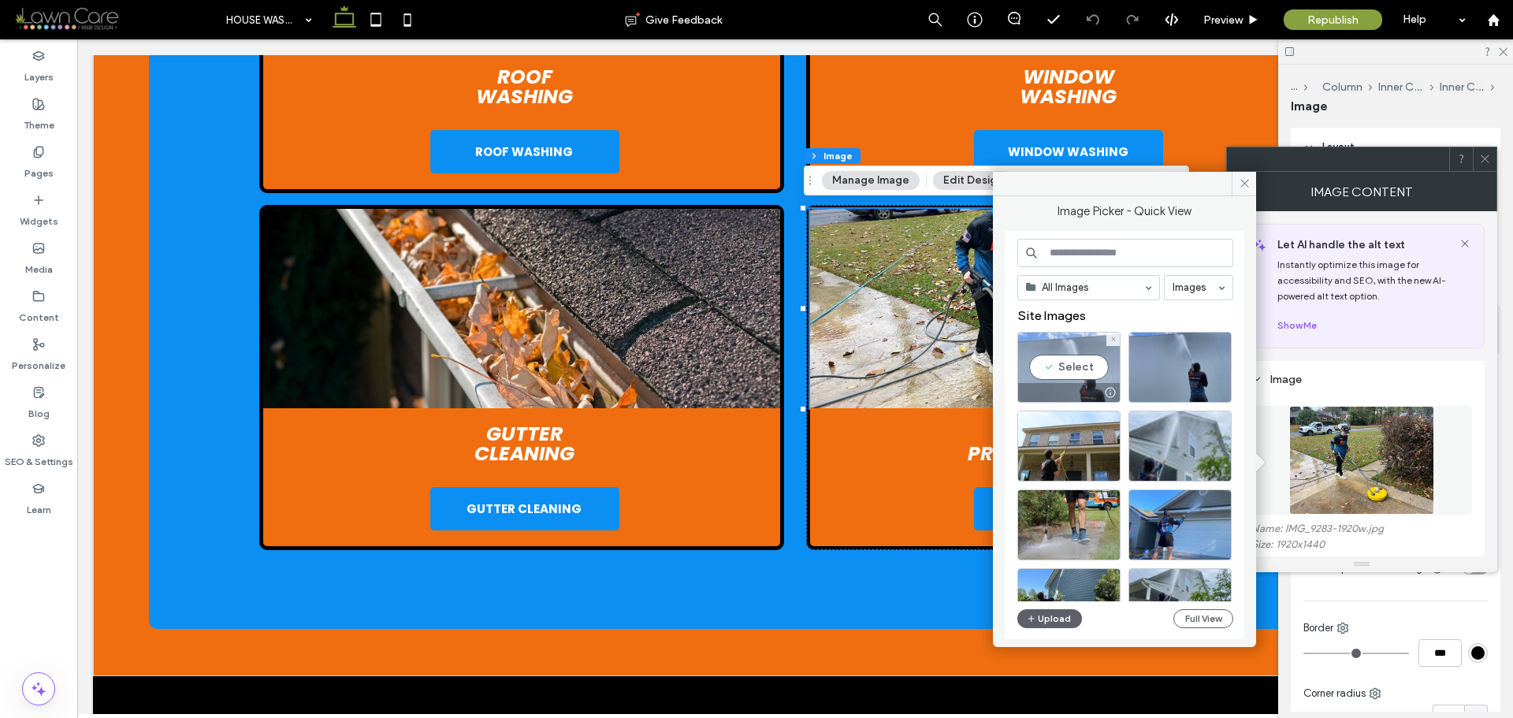
click at [1072, 370] on div "Select" at bounding box center [1069, 367] width 103 height 71
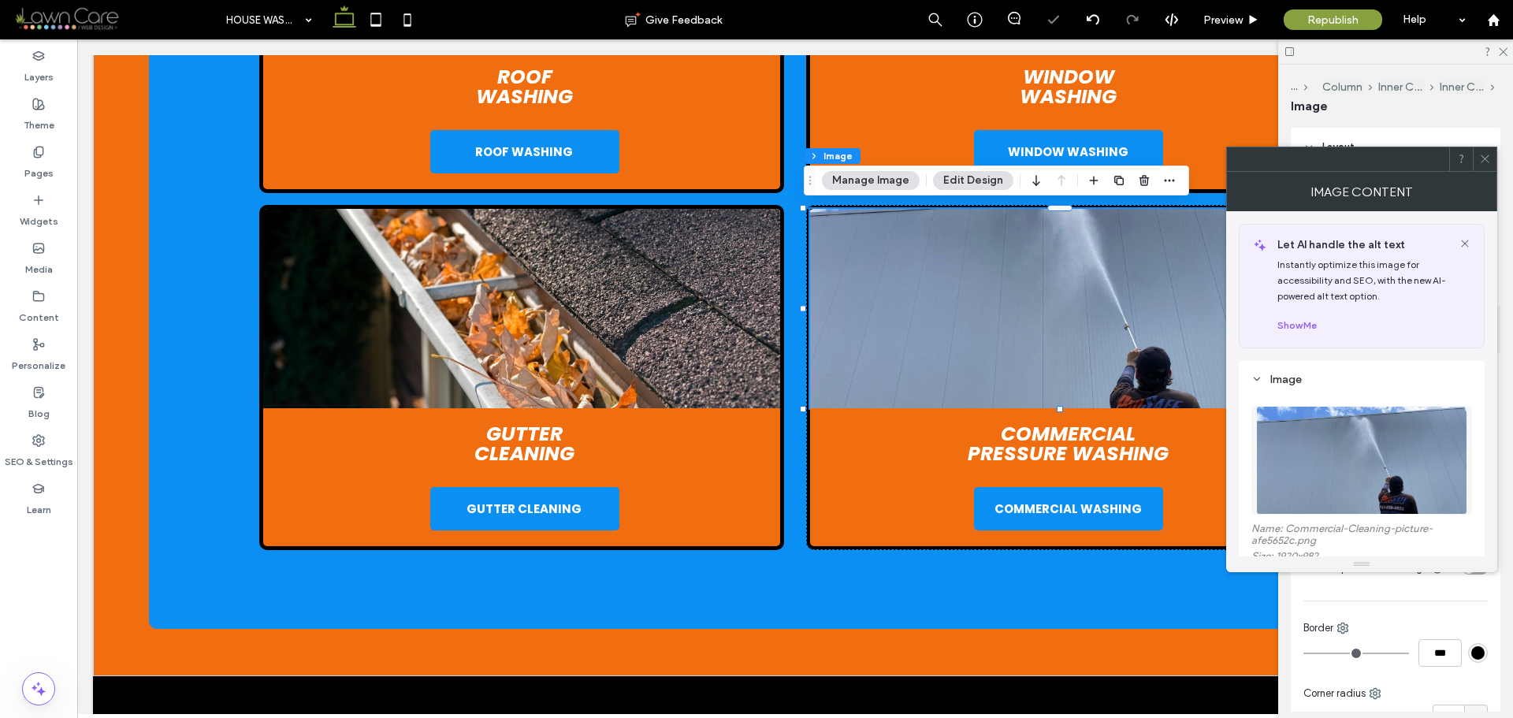
click at [1482, 155] on icon at bounding box center [1486, 159] width 12 height 12
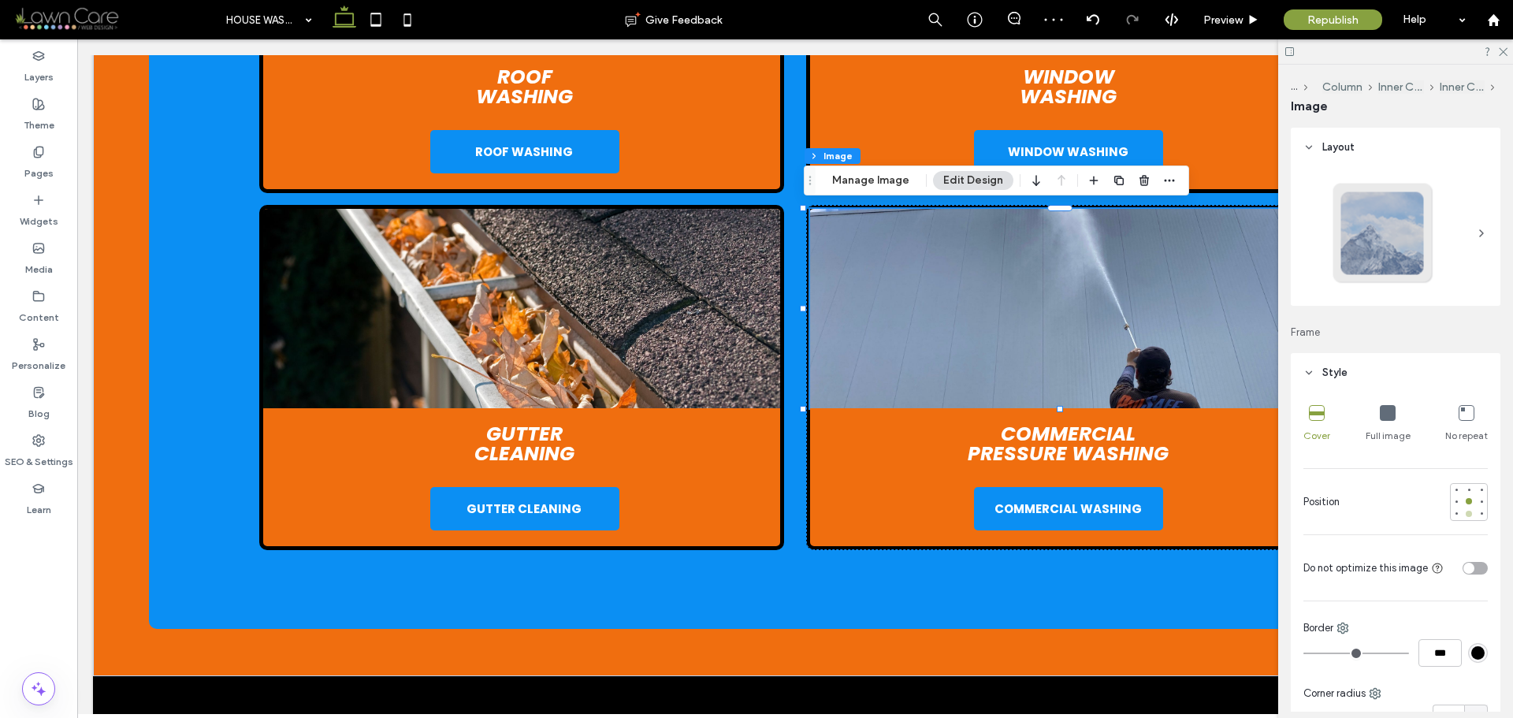
click at [1466, 513] on div at bounding box center [1469, 514] width 6 height 6
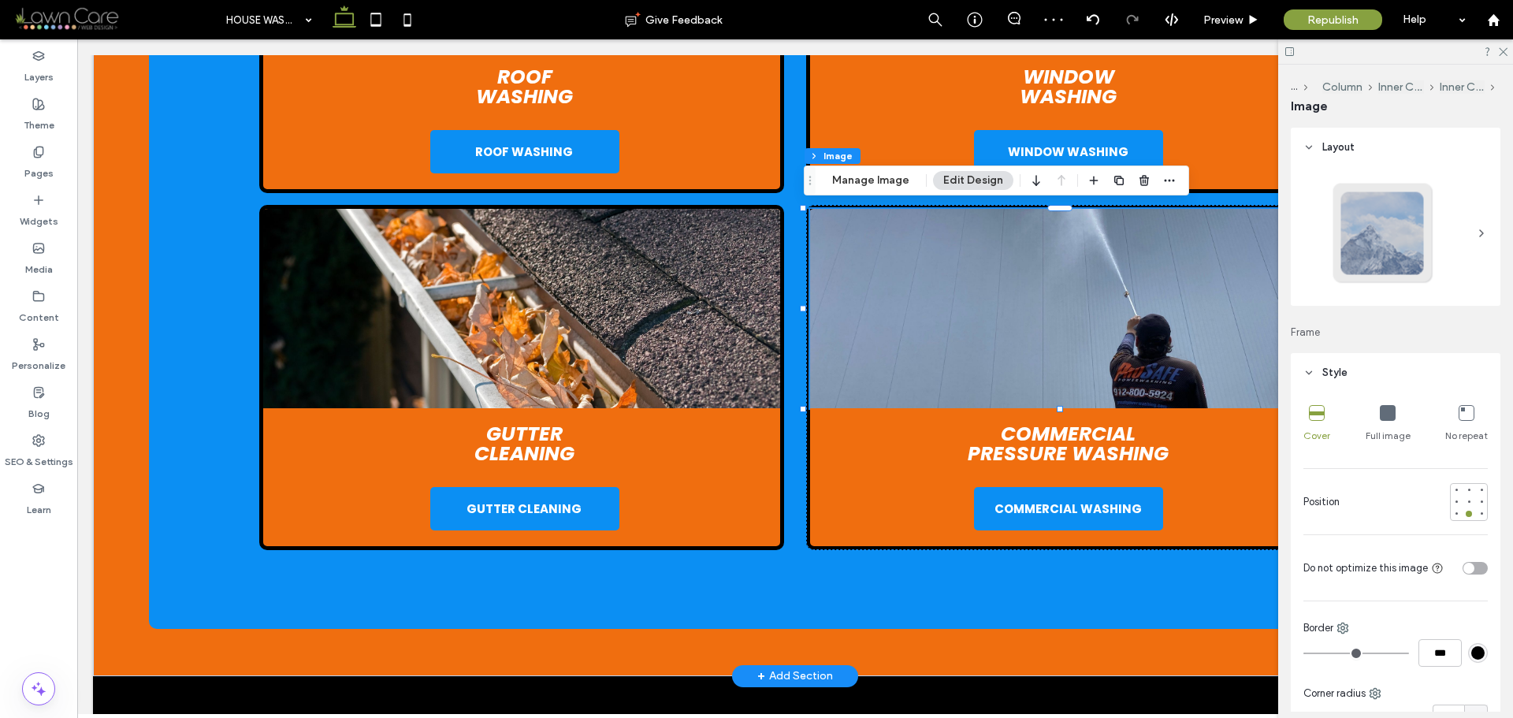
click at [1136, 346] on img at bounding box center [1068, 308] width 517 height 199
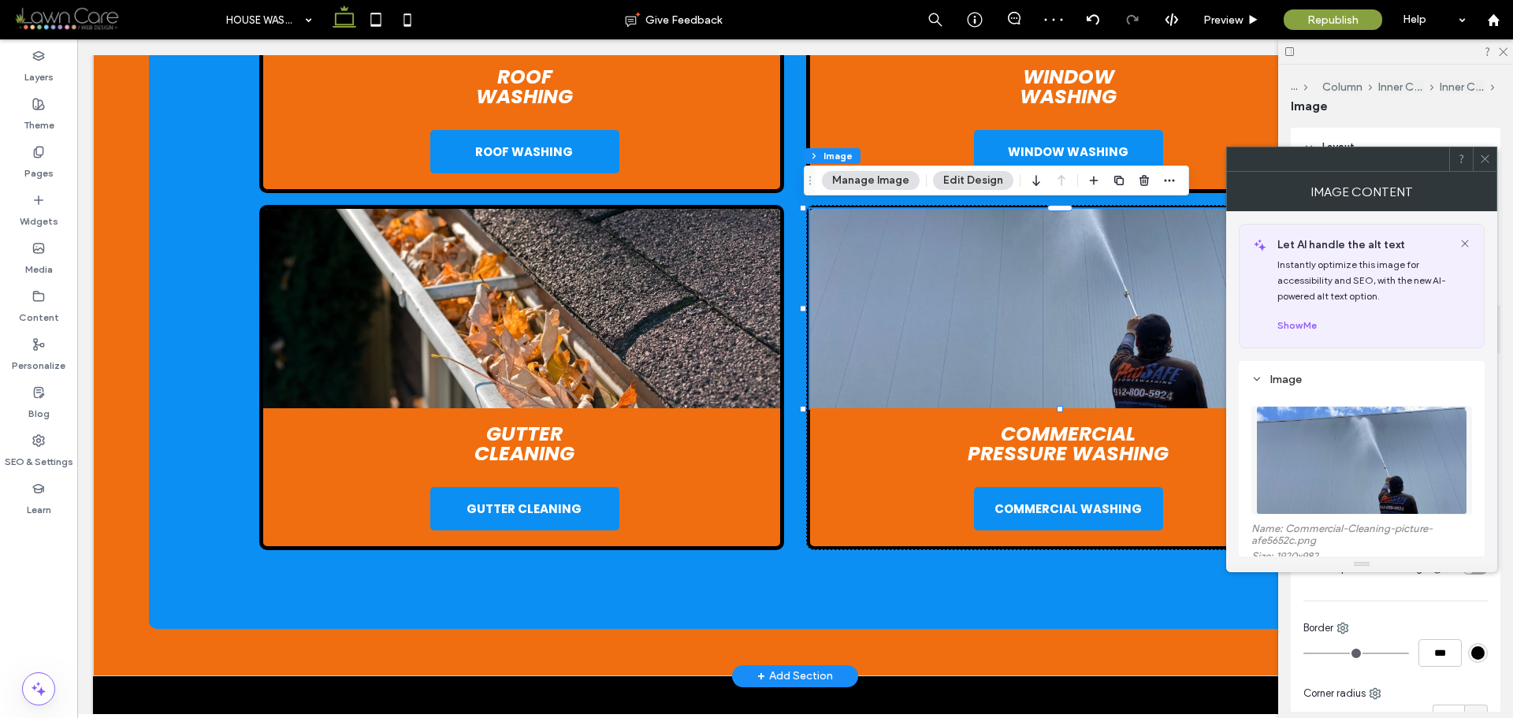
click at [1136, 346] on img at bounding box center [1068, 308] width 517 height 199
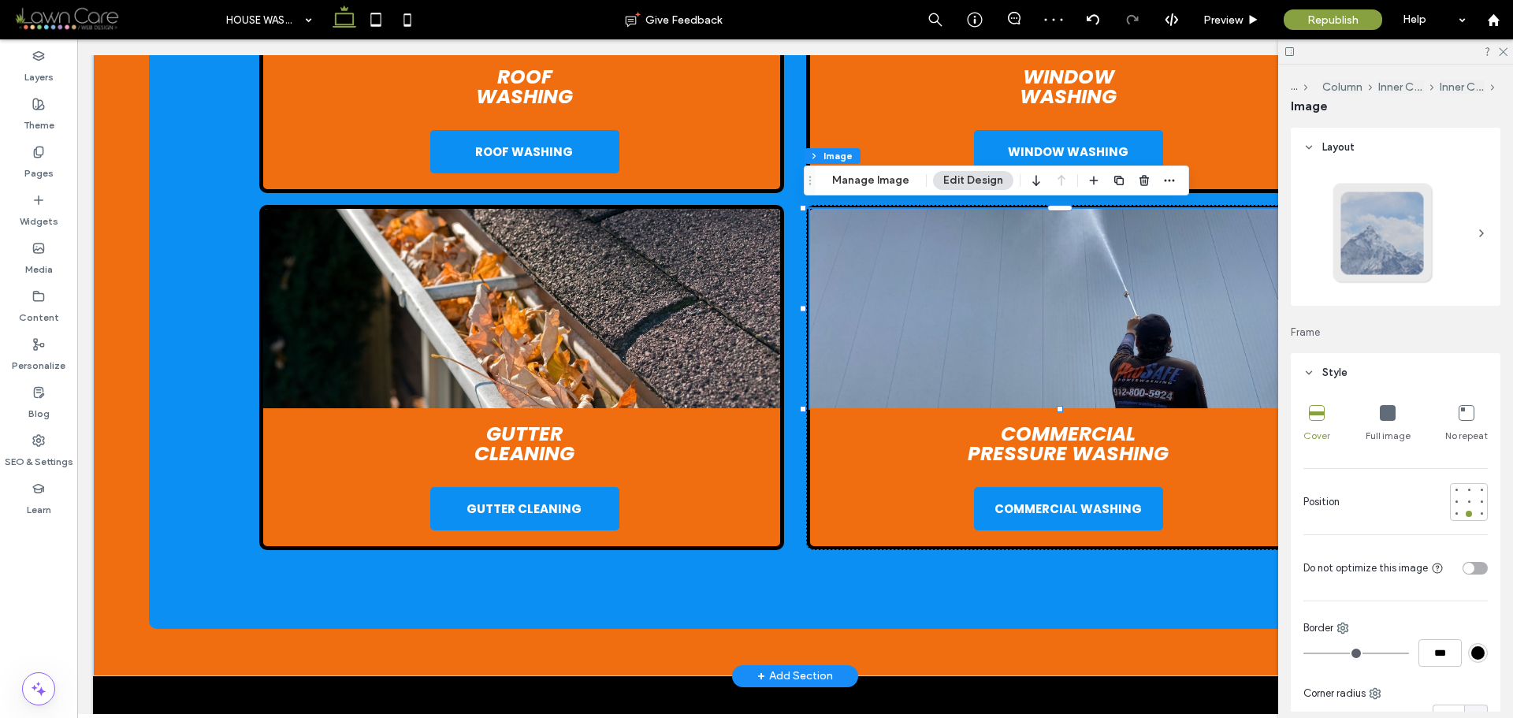
click at [1137, 345] on img at bounding box center [1068, 308] width 517 height 199
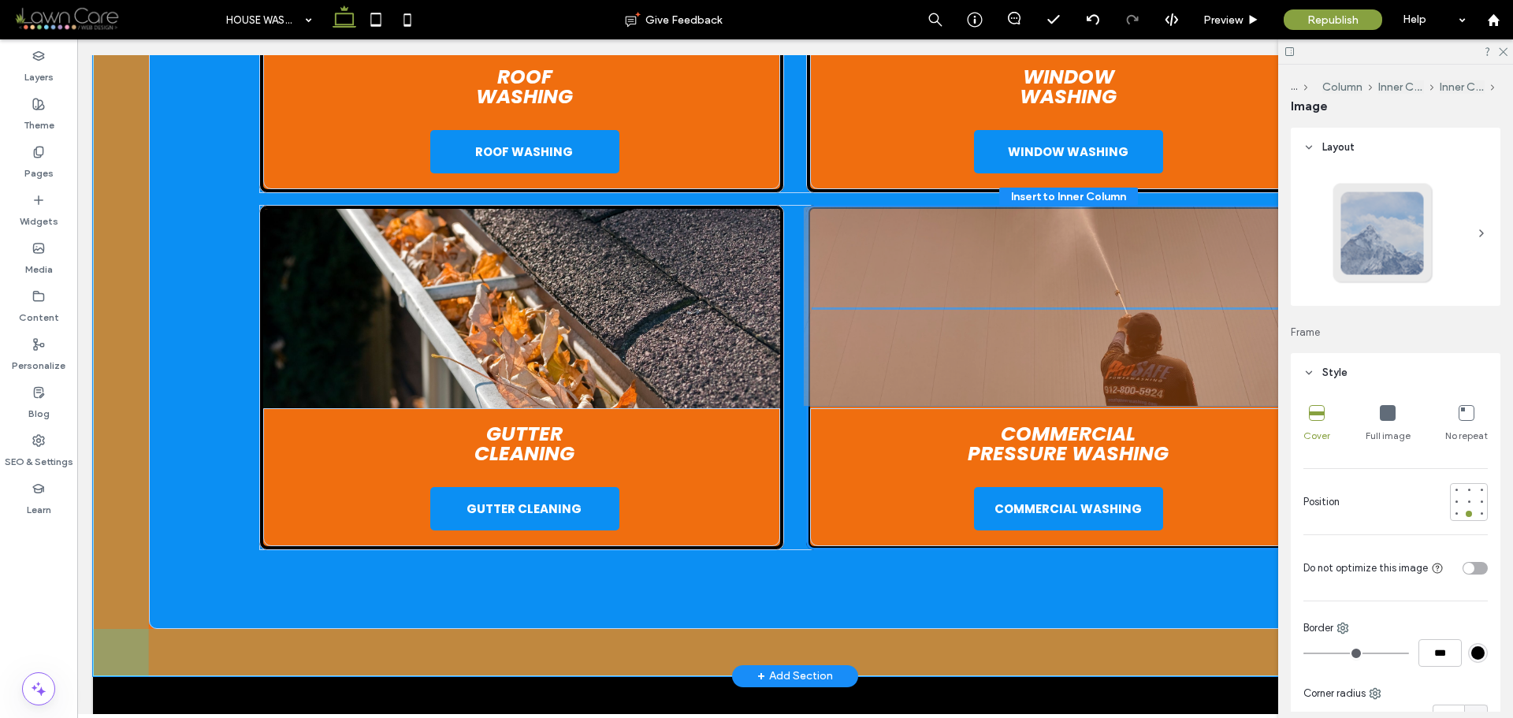
click at [1141, 344] on img at bounding box center [1060, 306] width 512 height 199
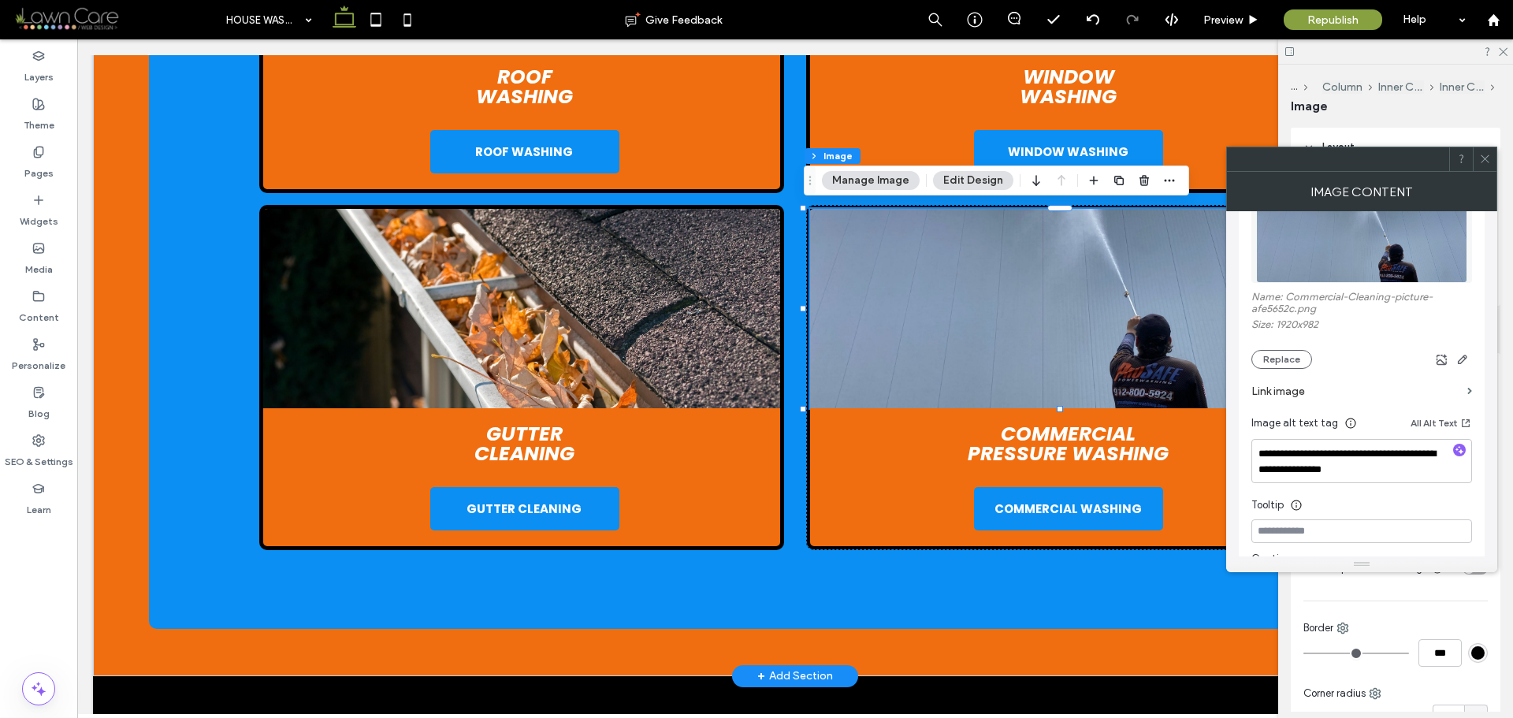
scroll to position [236, 0]
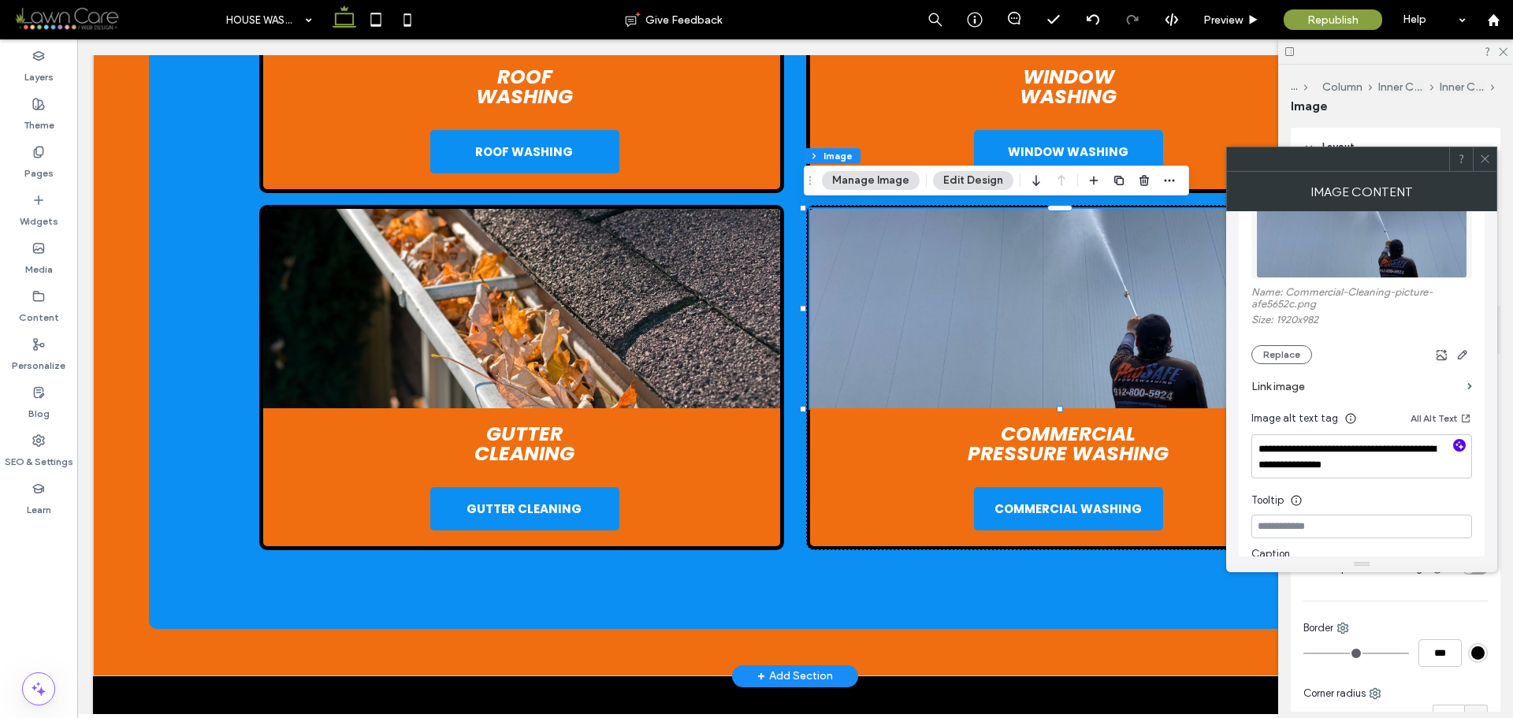
click at [1459, 443] on icon "button" at bounding box center [1459, 445] width 11 height 11
type textarea "**********"
click at [1431, 467] on textarea "**********" at bounding box center [1362, 464] width 221 height 60
click at [1489, 167] on span at bounding box center [1486, 159] width 12 height 24
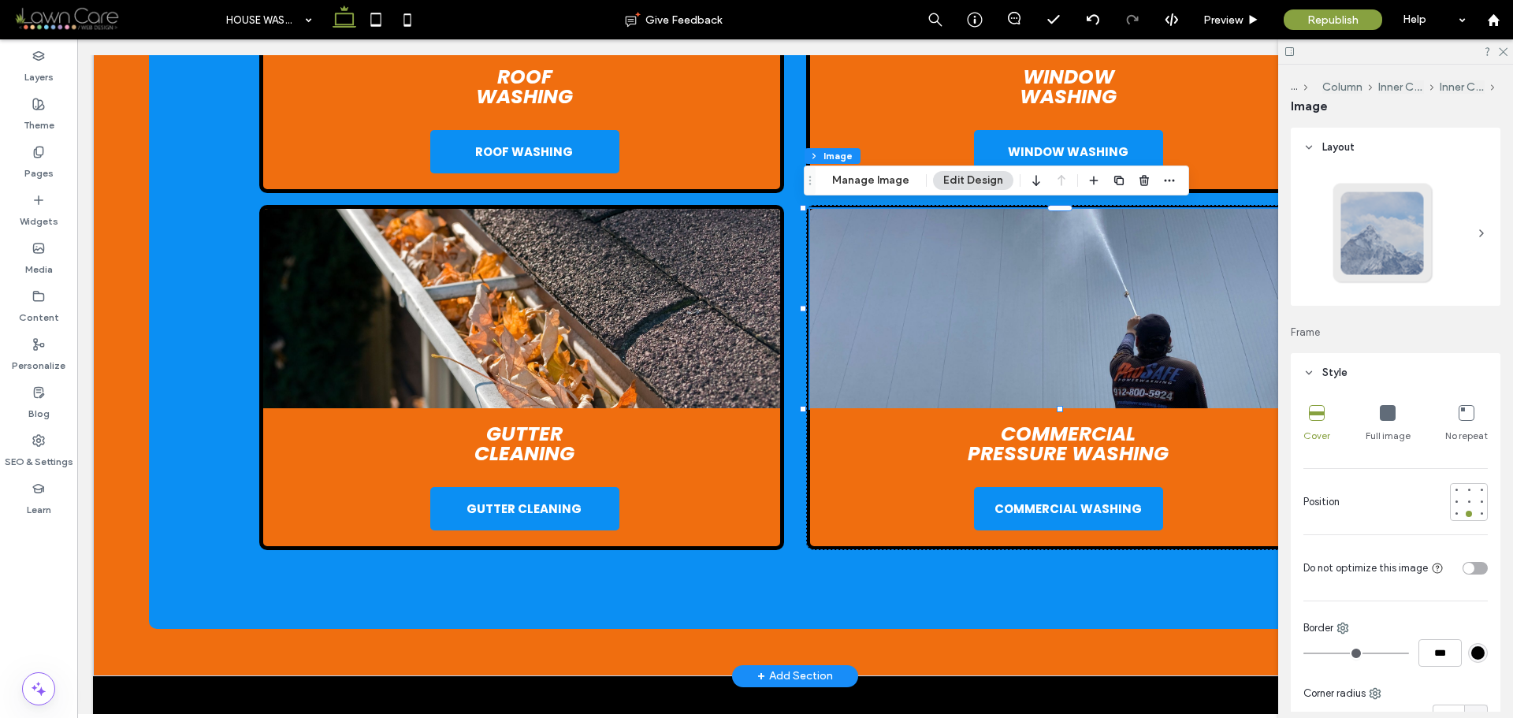
click at [1466, 569] on div "toggle" at bounding box center [1469, 568] width 11 height 11
click at [606, 293] on img at bounding box center [521, 308] width 517 height 199
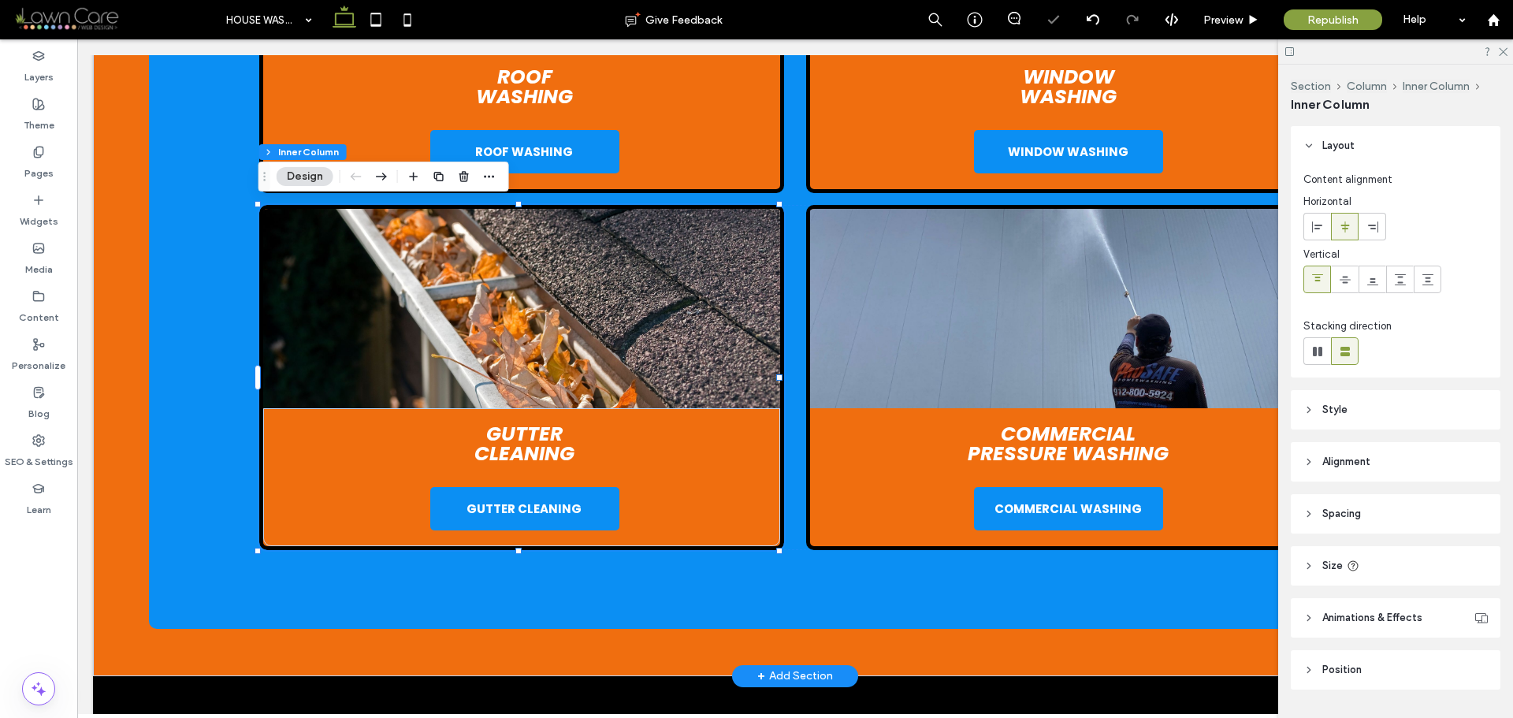
click at [606, 293] on img at bounding box center [521, 308] width 517 height 199
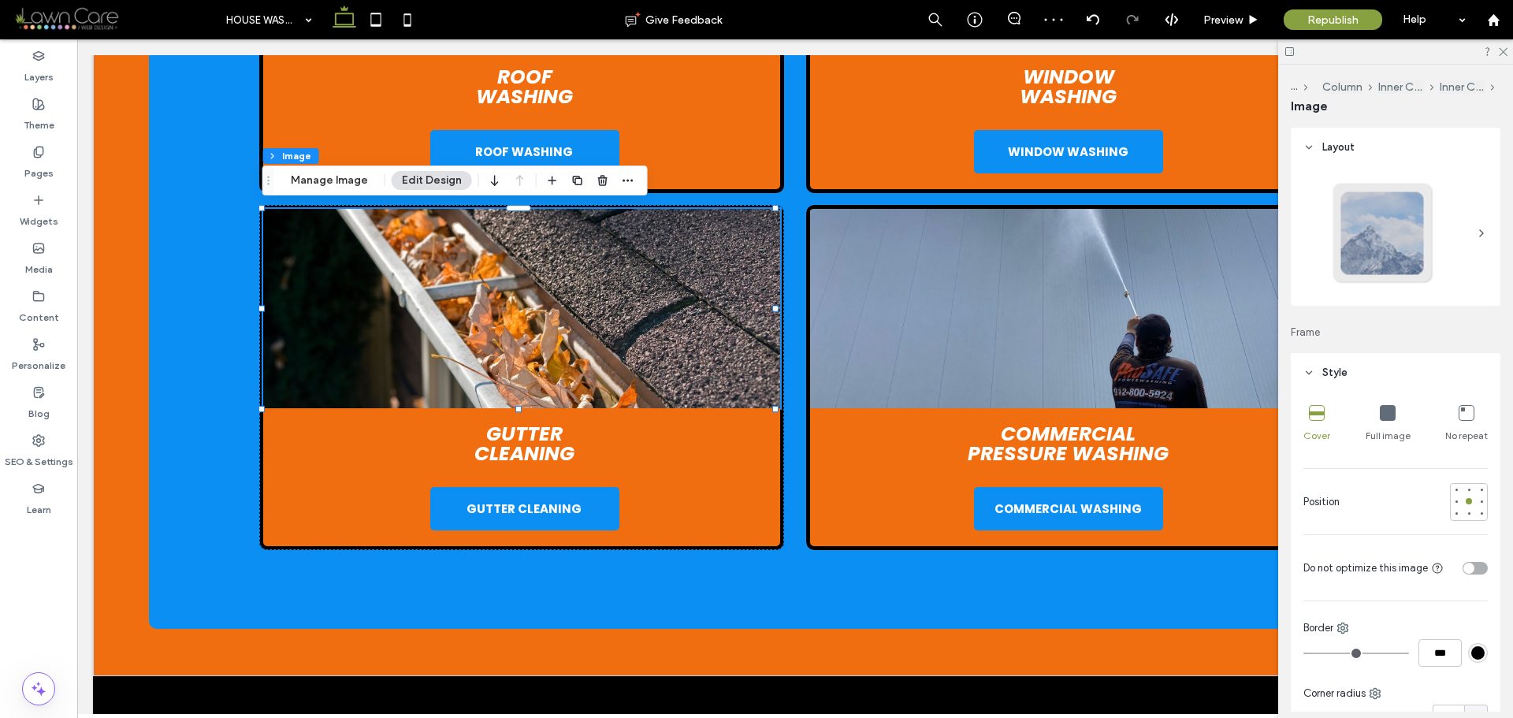
click at [1029, 357] on img at bounding box center [1068, 308] width 517 height 199
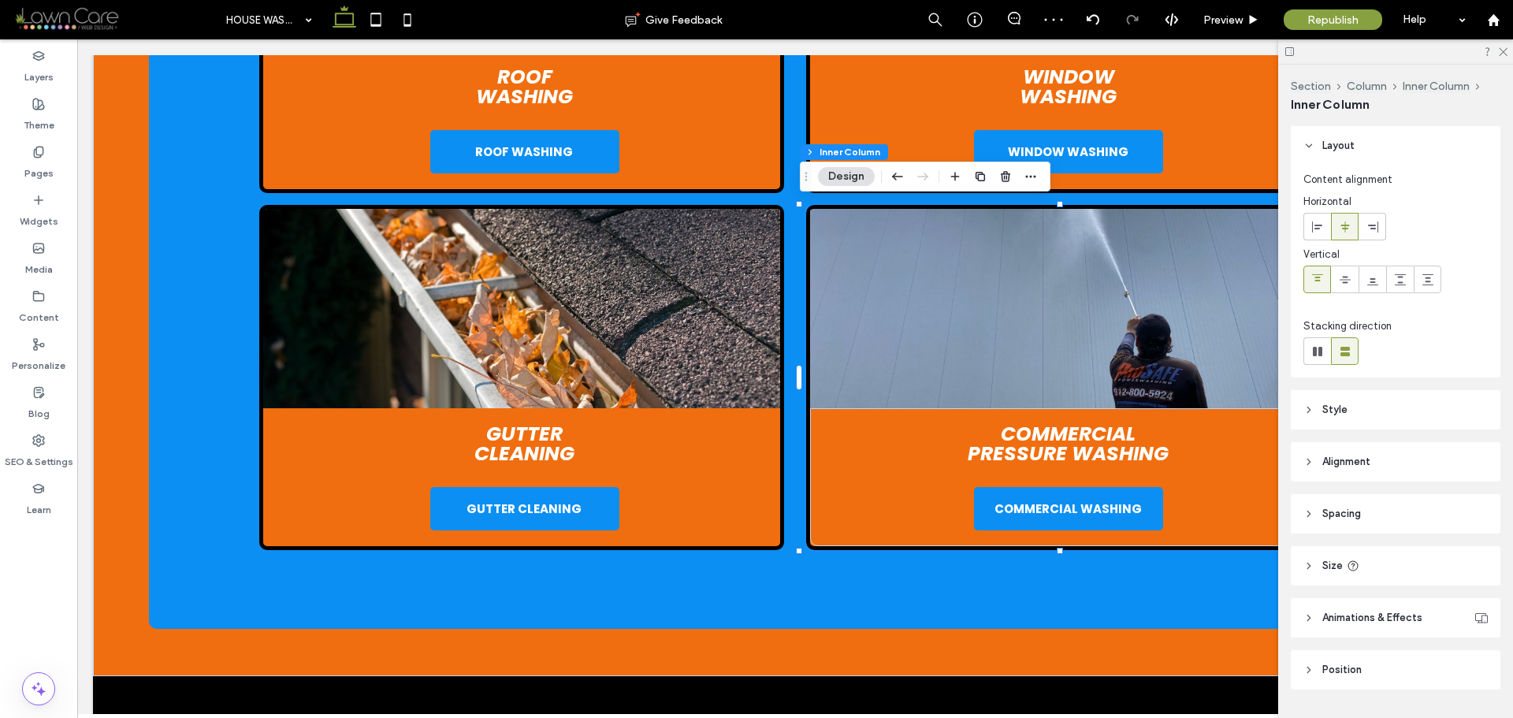
click at [1029, 357] on img at bounding box center [1068, 308] width 517 height 199
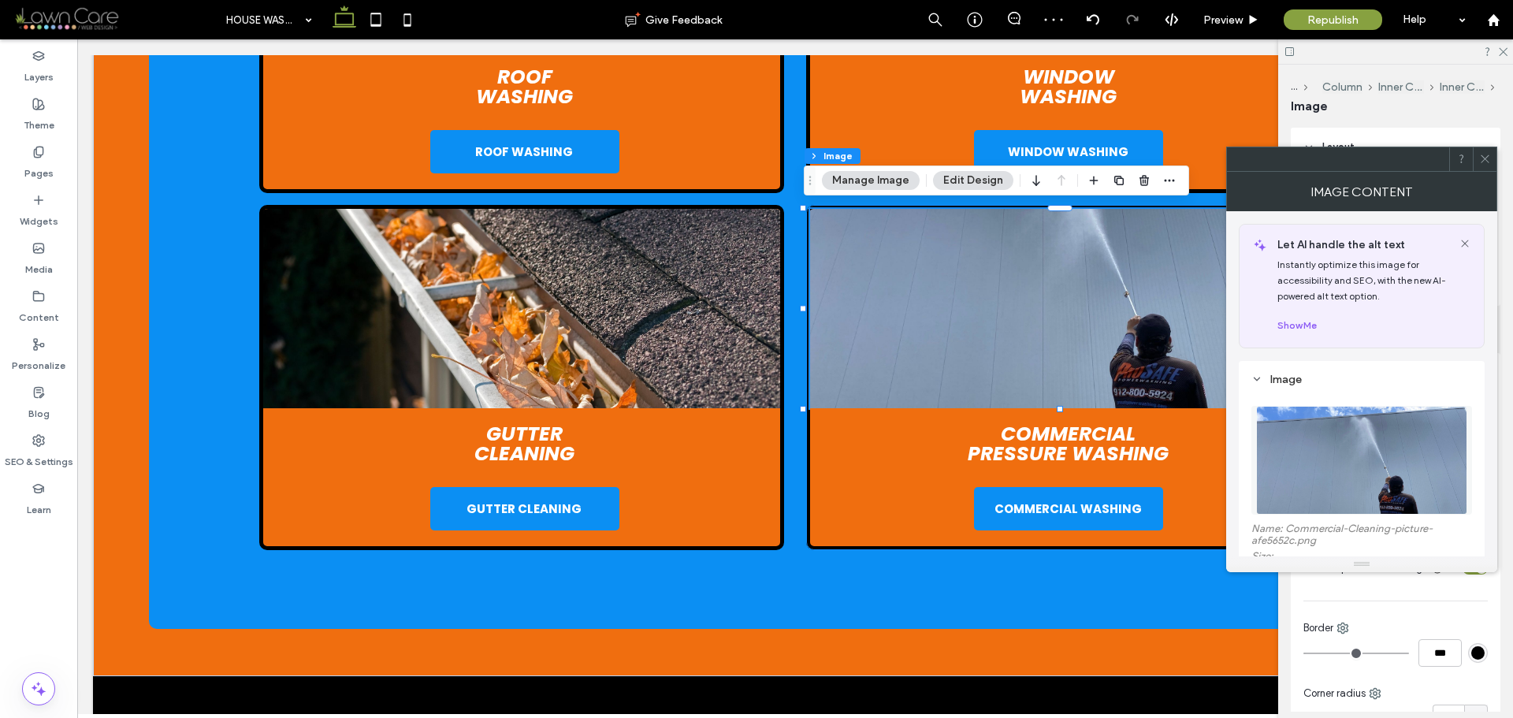
type input "*"
click at [1474, 598] on div "Cover Full image No repeat Position Do not optimize this image Border *** Corne…" at bounding box center [1396, 699] width 210 height 612
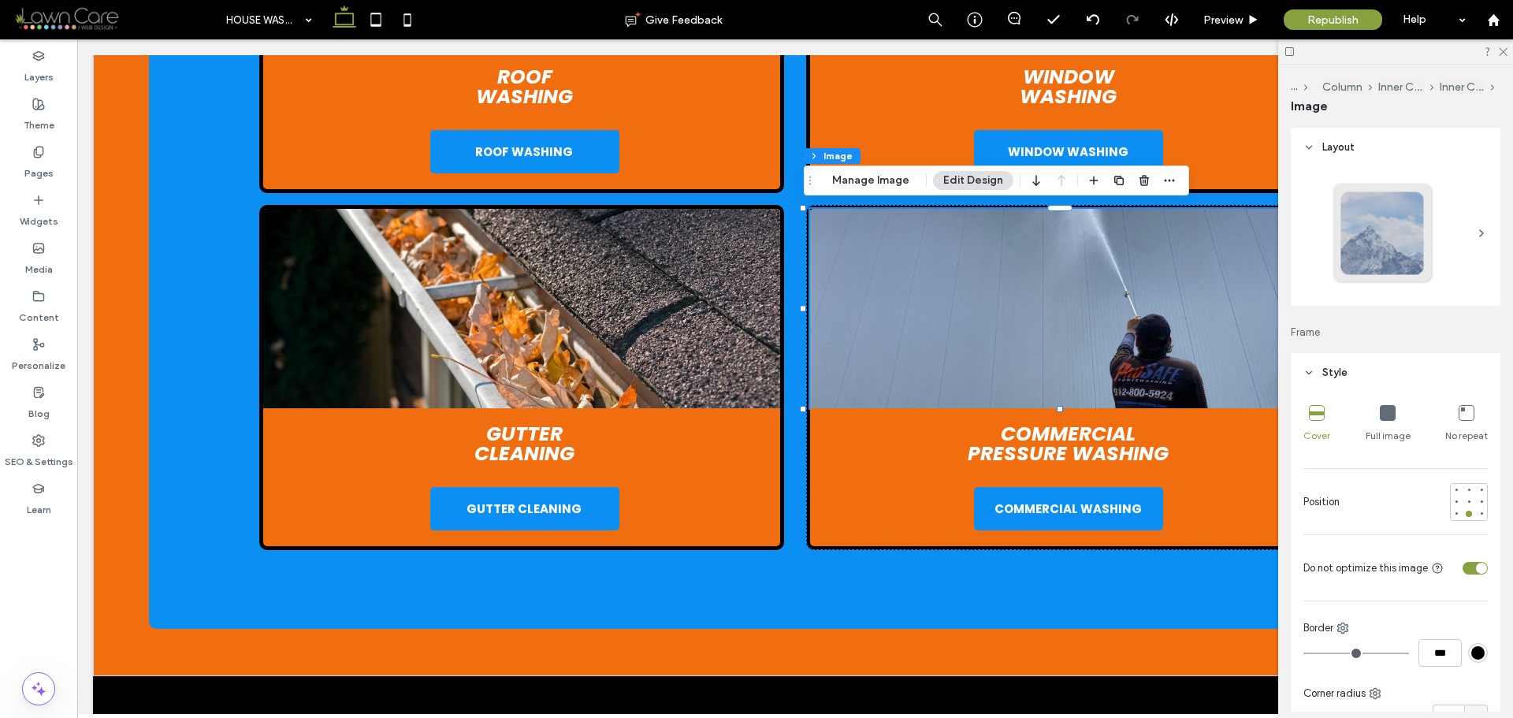
drag, startPoint x: 1469, startPoint y: 569, endPoint x: 858, endPoint y: 404, distance: 632.9
click at [1476, 569] on div "toggle" at bounding box center [1481, 568] width 11 height 11
click at [36, 152] on use at bounding box center [38, 152] width 9 height 10
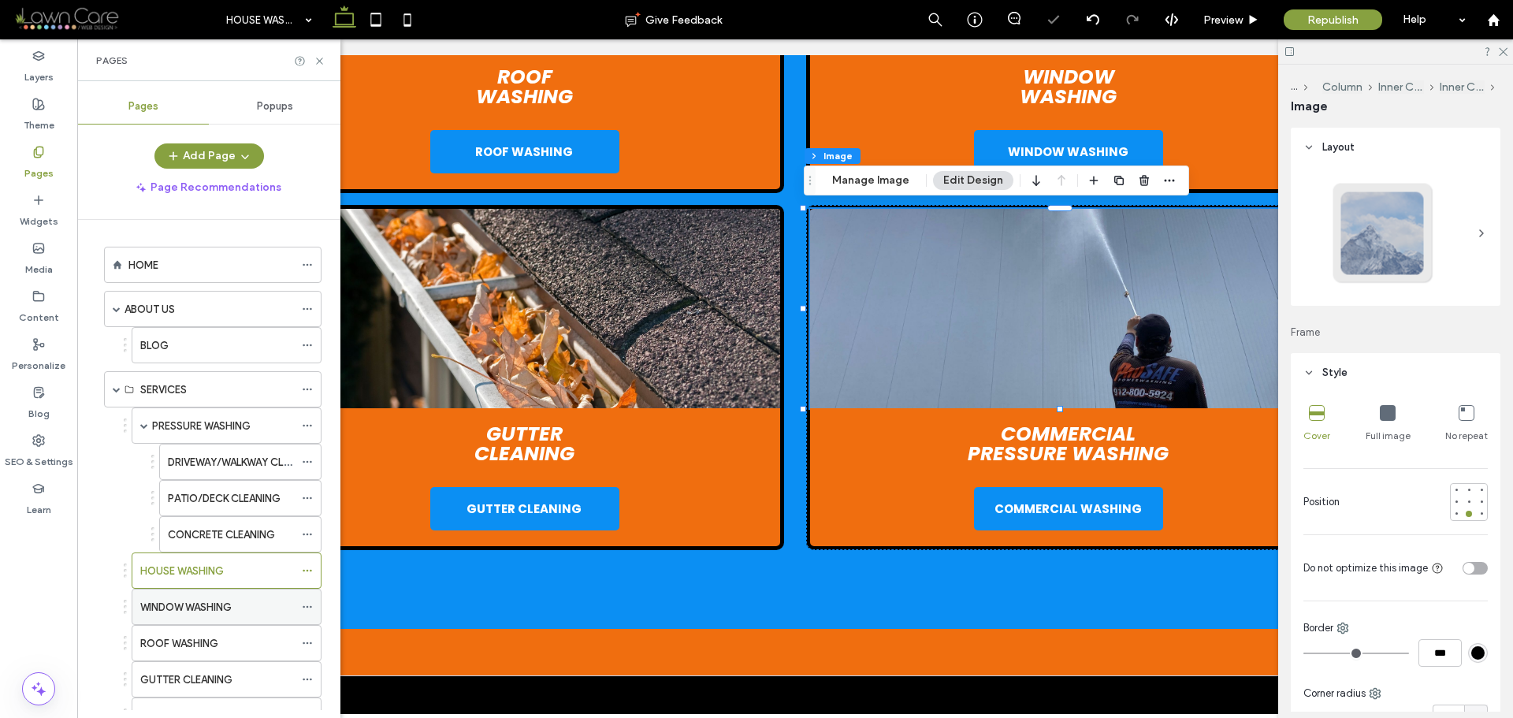
click at [192, 598] on div "WINDOW WASHING" at bounding box center [217, 607] width 154 height 35
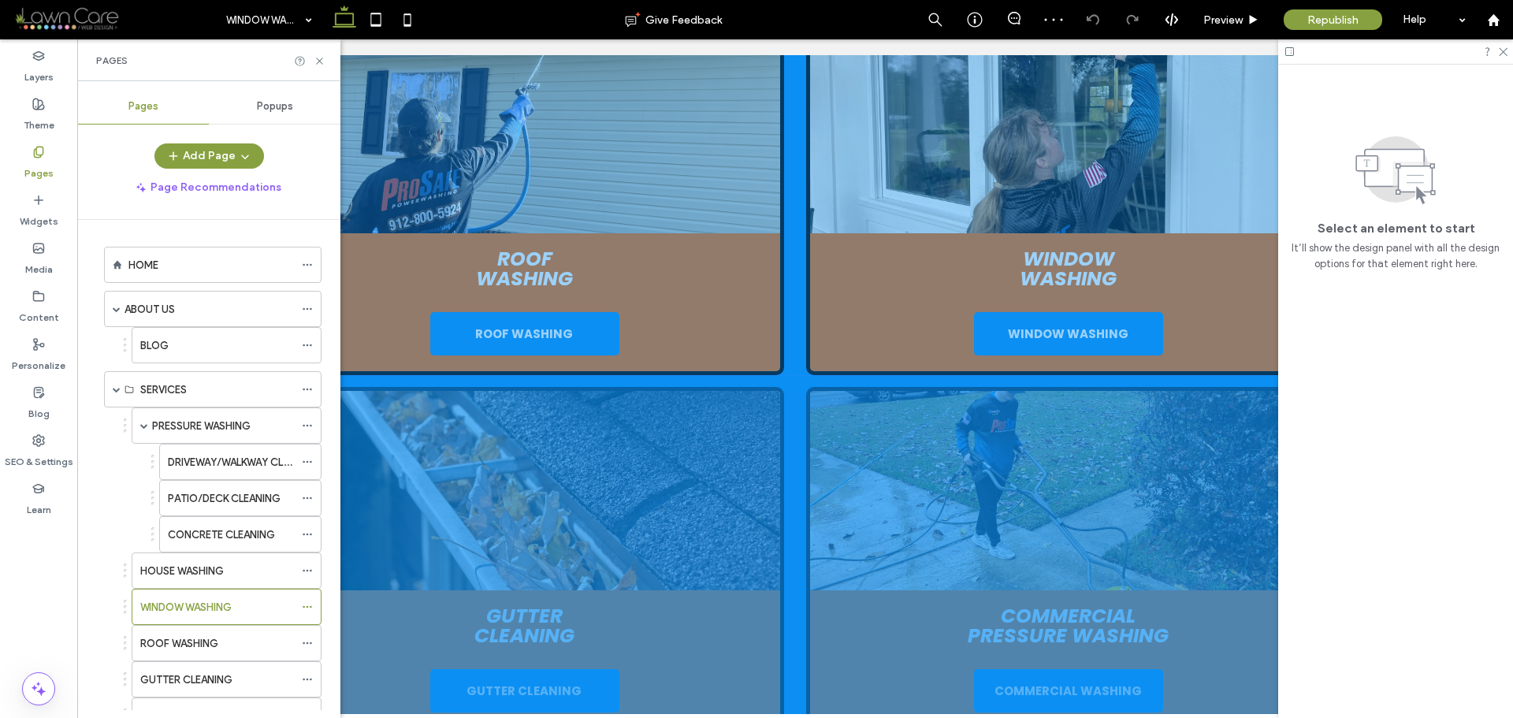
scroll to position [2522, 0]
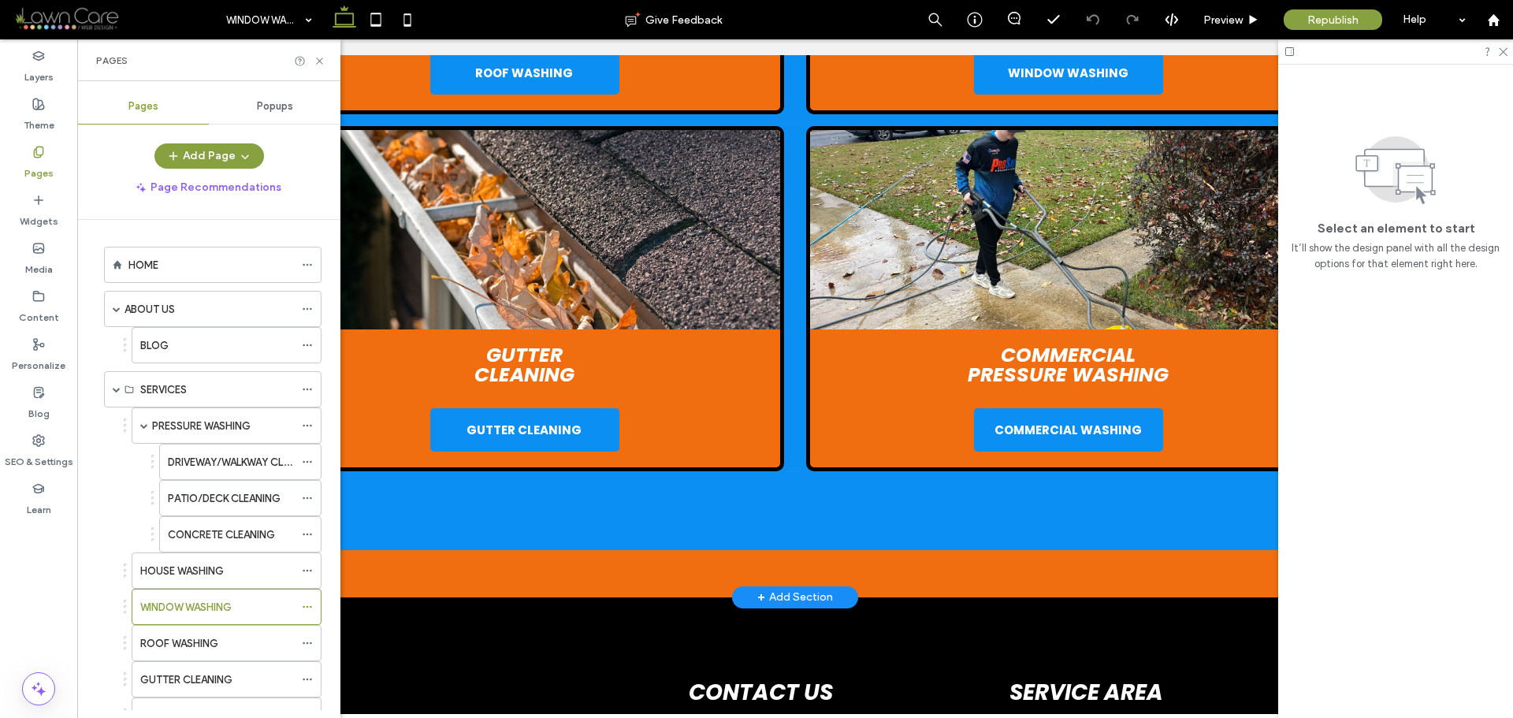
click at [1122, 257] on img at bounding box center [1068, 229] width 517 height 199
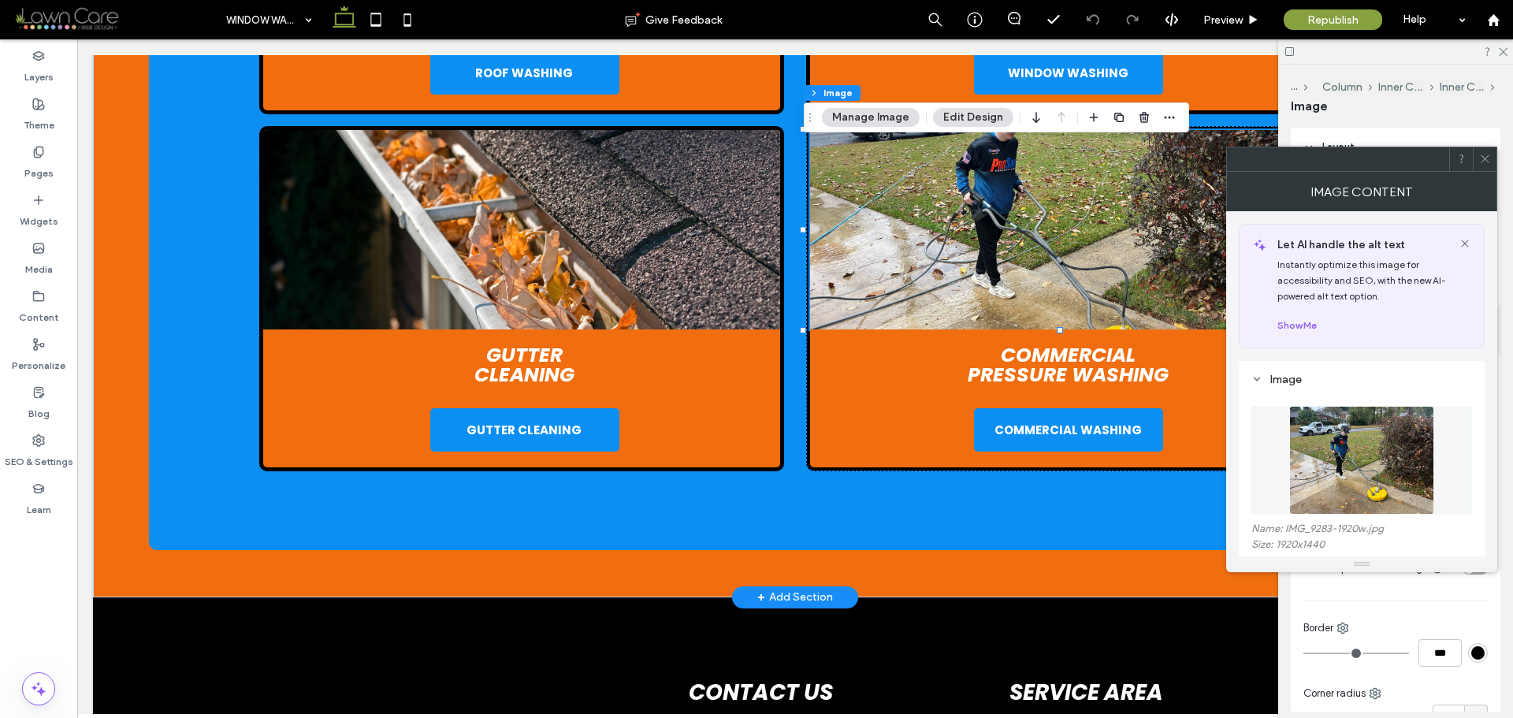
type input "*"
click at [1312, 406] on img at bounding box center [1362, 460] width 144 height 109
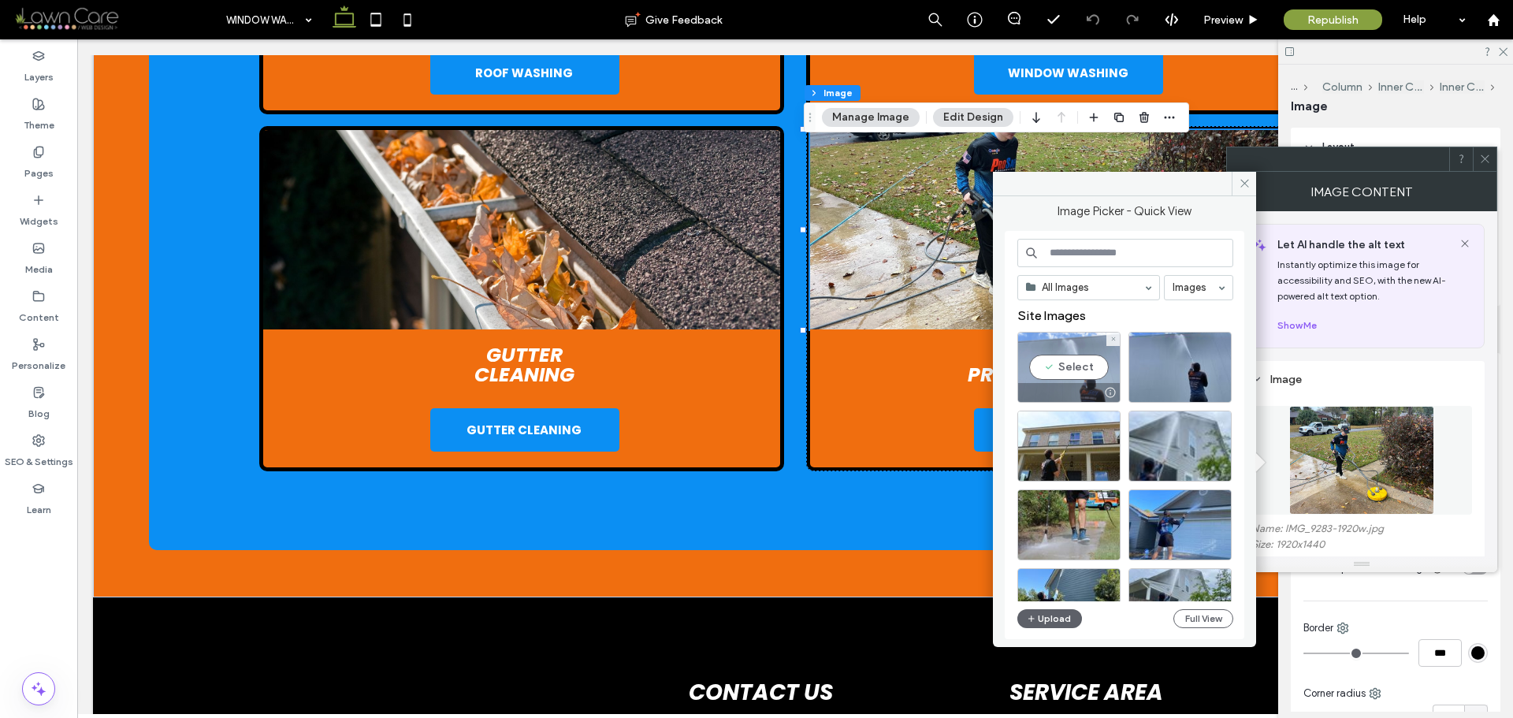
drag, startPoint x: 985, startPoint y: 323, endPoint x: 1062, endPoint y: 362, distance: 85.7
click at [1062, 362] on div "Select" at bounding box center [1069, 367] width 103 height 71
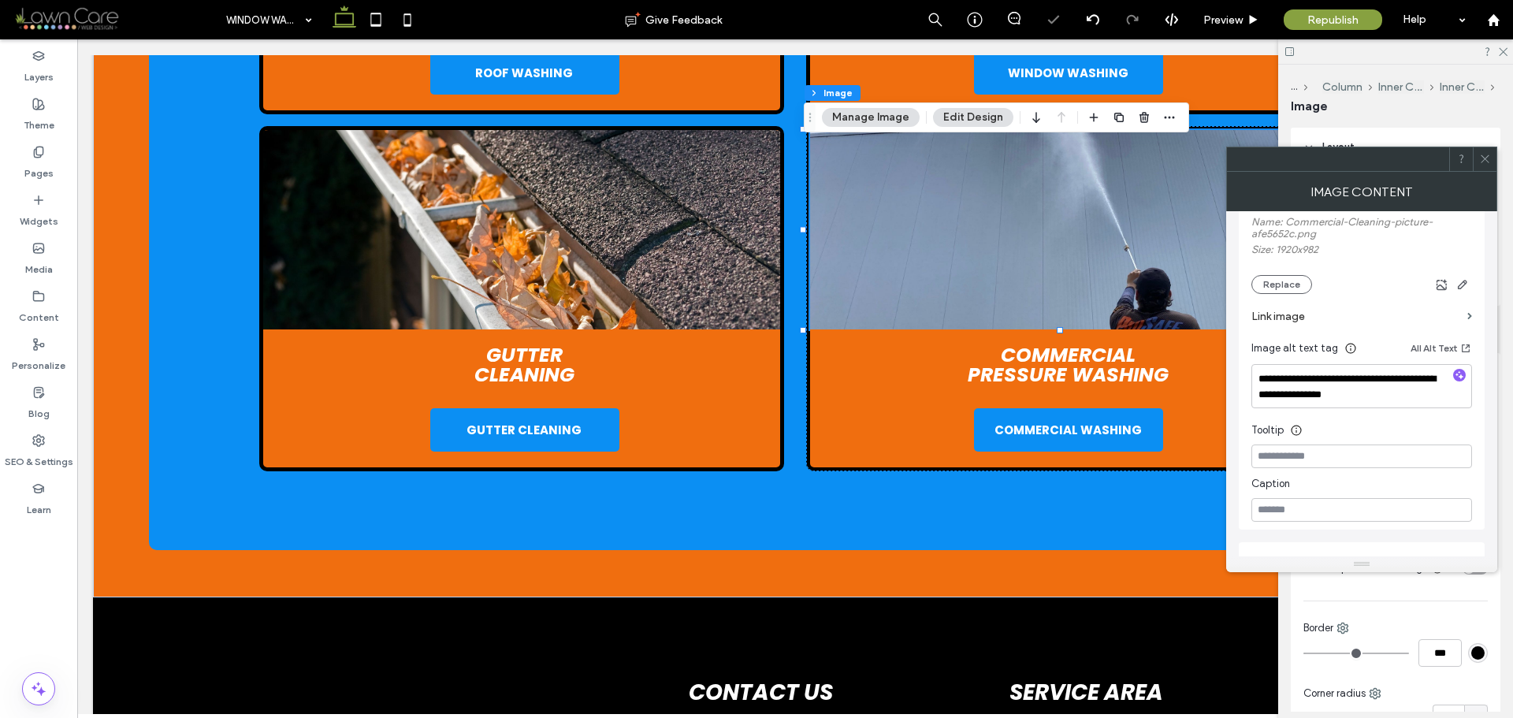
scroll to position [315, 0]
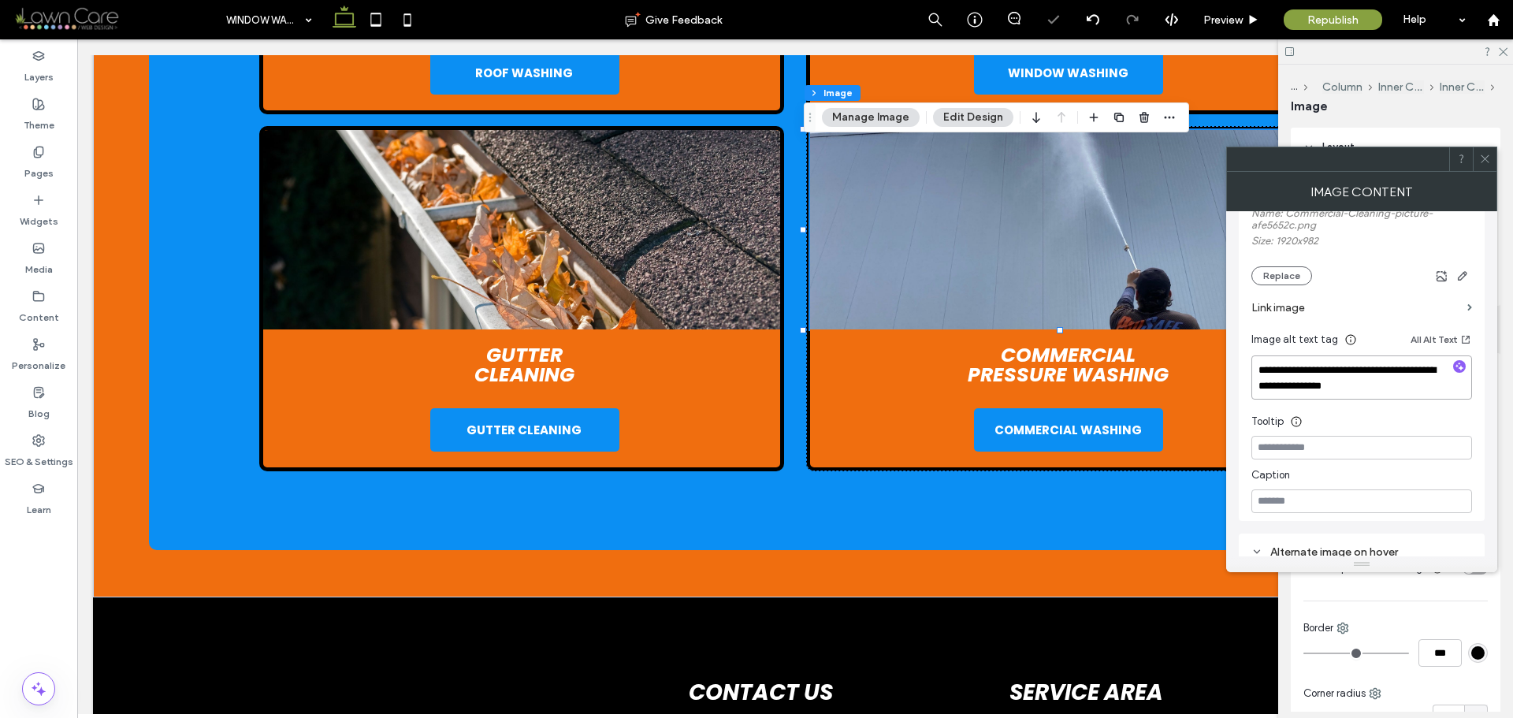
click at [1358, 366] on textarea "**********" at bounding box center [1362, 378] width 221 height 44
paste textarea "**********"
type textarea "**********"
click at [1484, 154] on icon at bounding box center [1486, 159] width 12 height 12
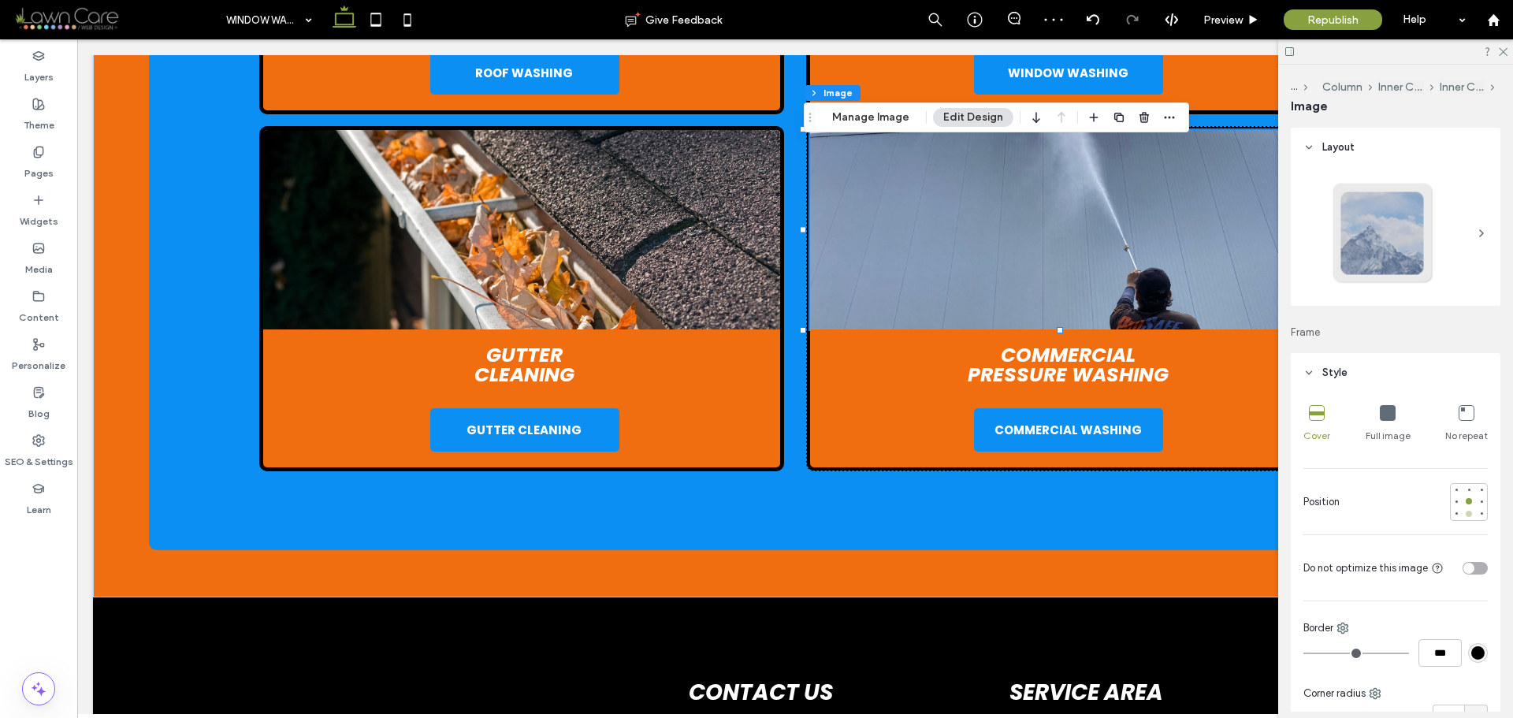
click at [1466, 516] on div at bounding box center [1469, 514] width 6 height 6
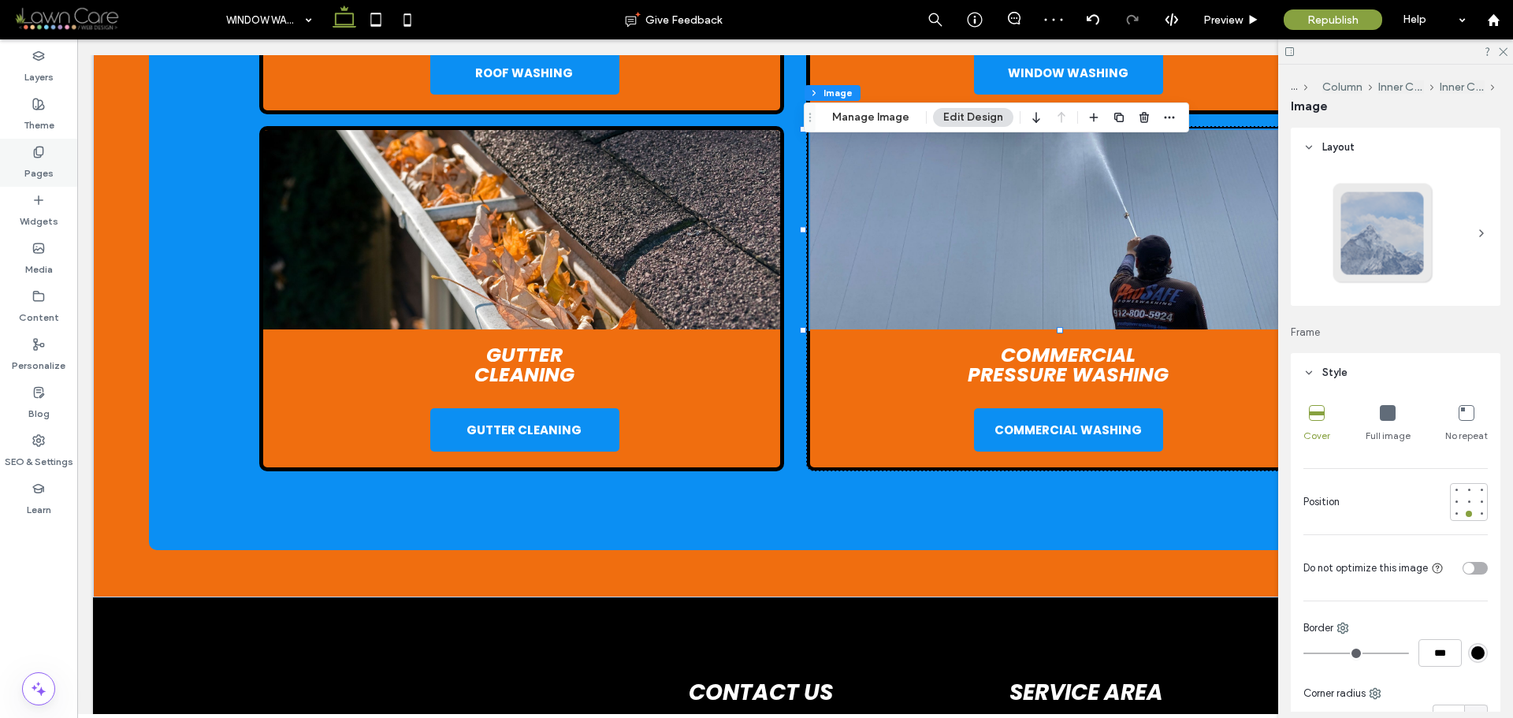
click at [43, 175] on label "Pages" at bounding box center [38, 169] width 29 height 22
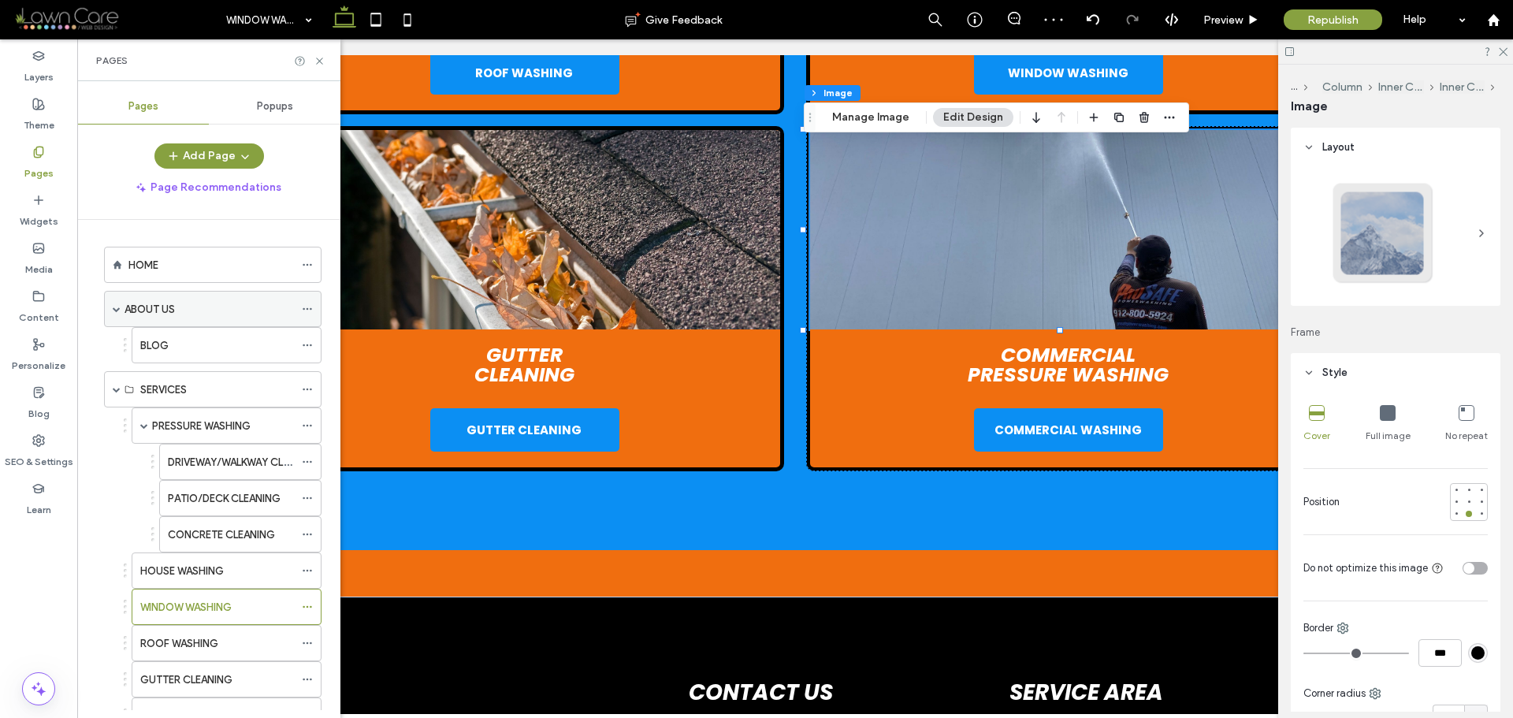
click at [200, 315] on div "ABOUT US" at bounding box center [209, 309] width 169 height 17
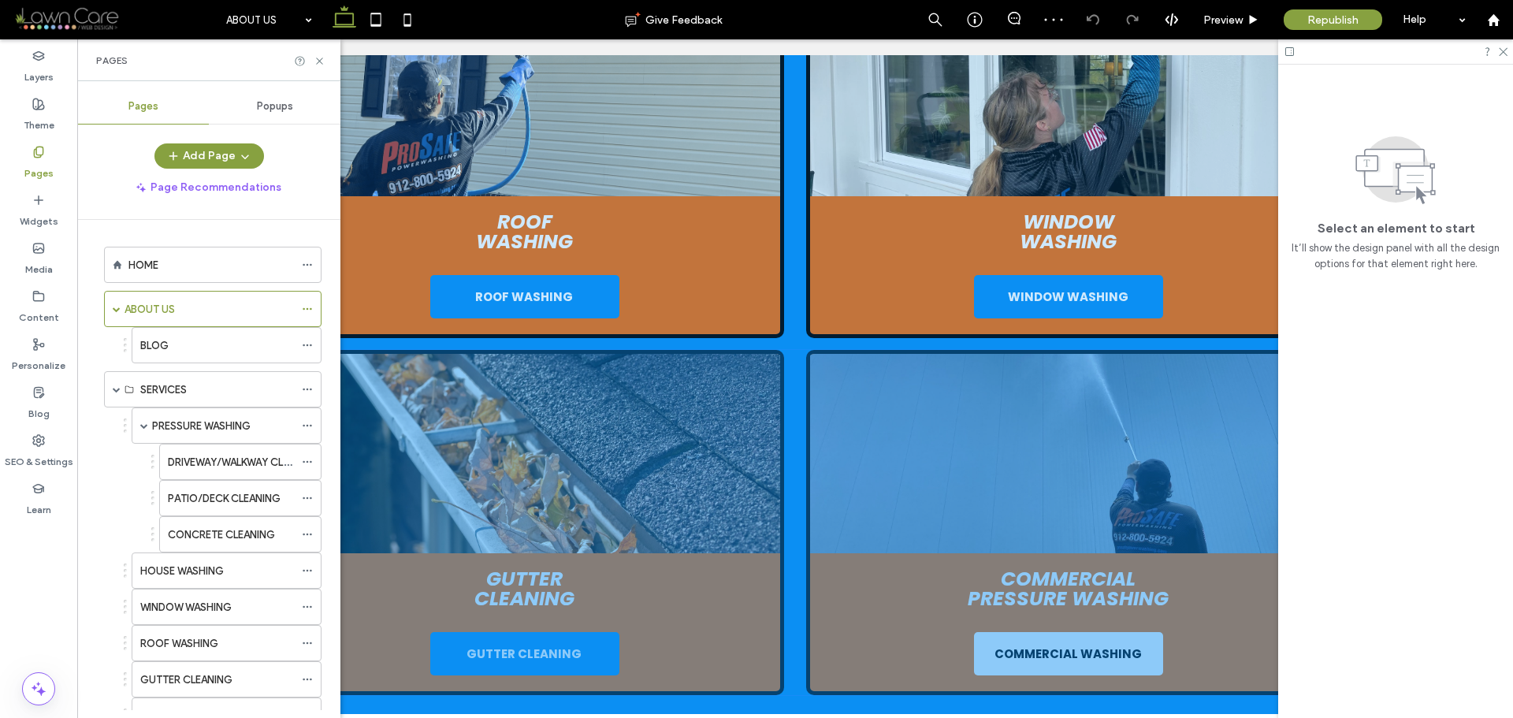
scroll to position [2638, 0]
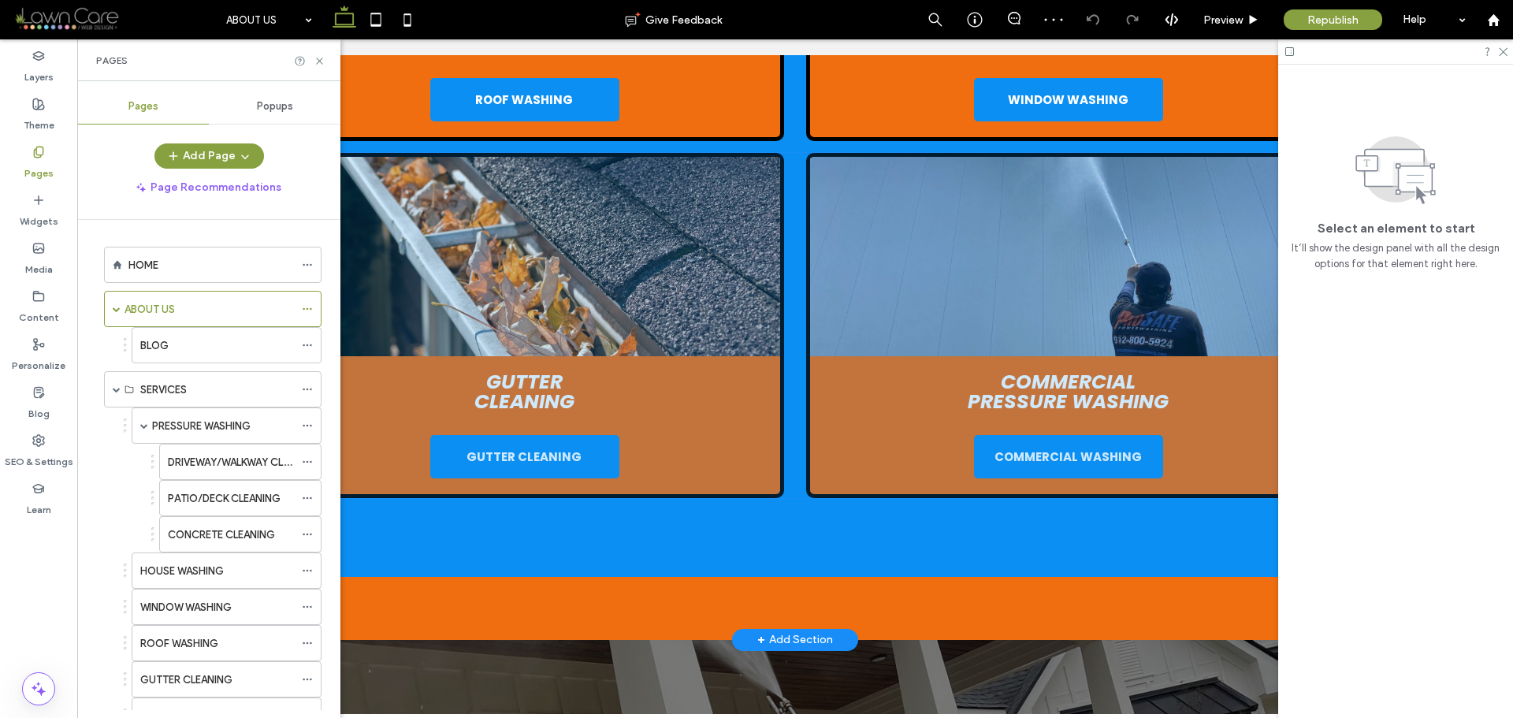
click at [1156, 257] on img at bounding box center [1068, 256] width 517 height 199
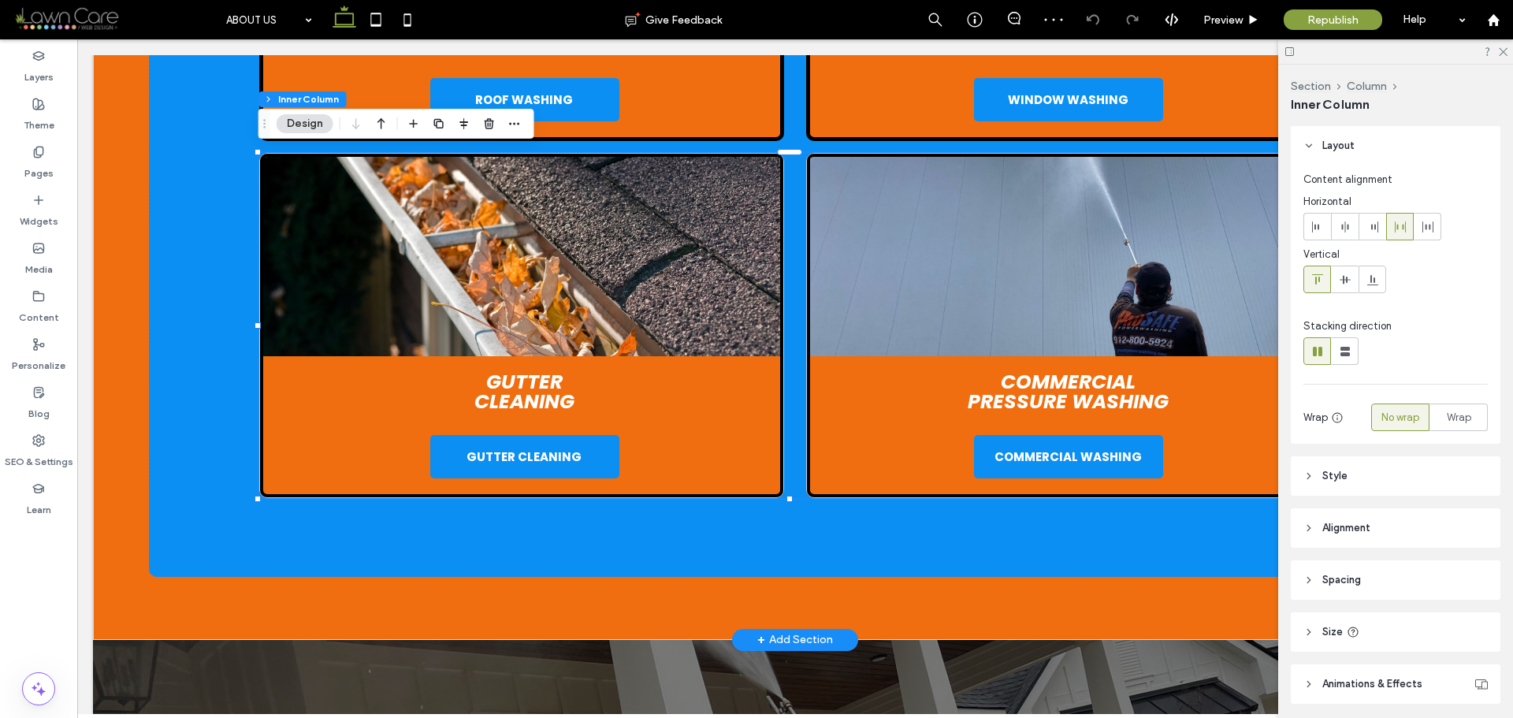
click at [1156, 257] on img at bounding box center [1068, 256] width 517 height 199
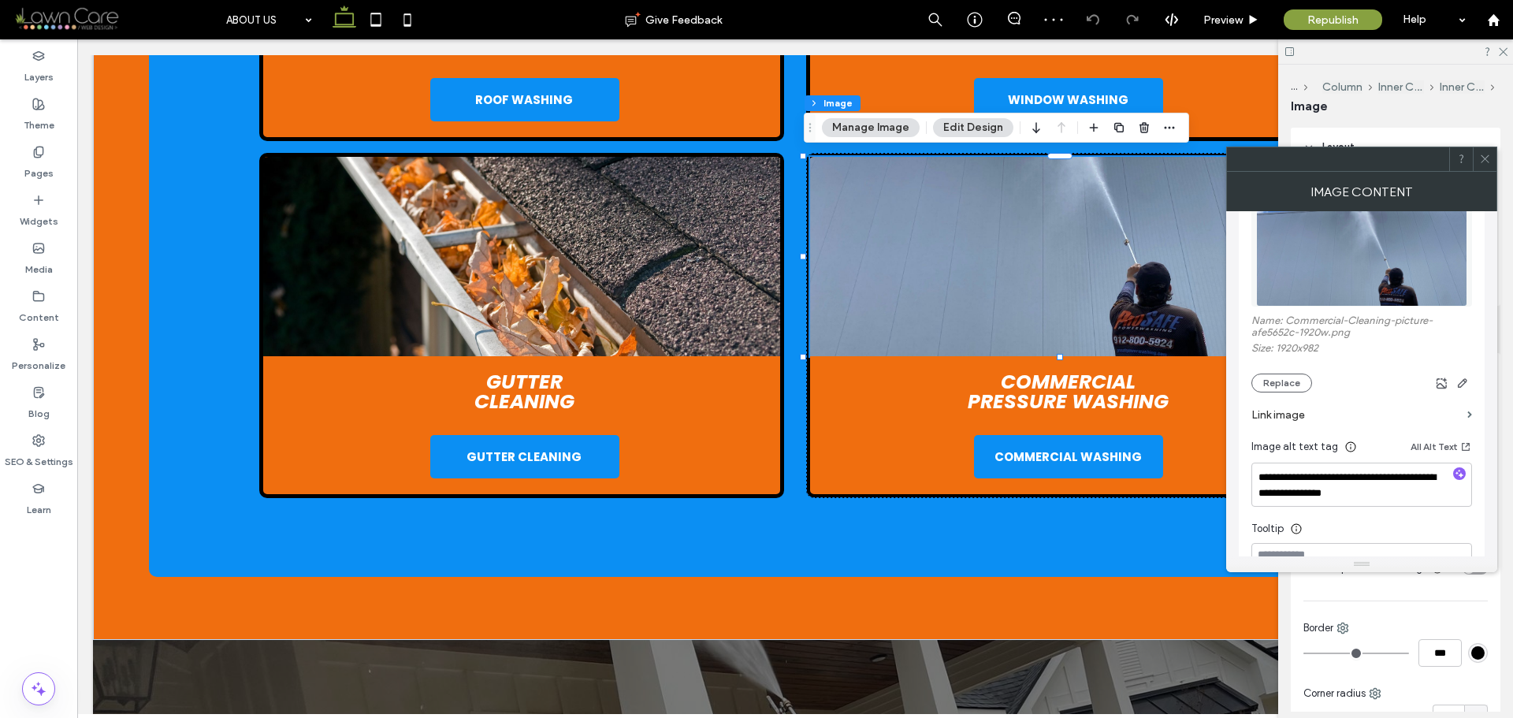
scroll to position [394, 0]
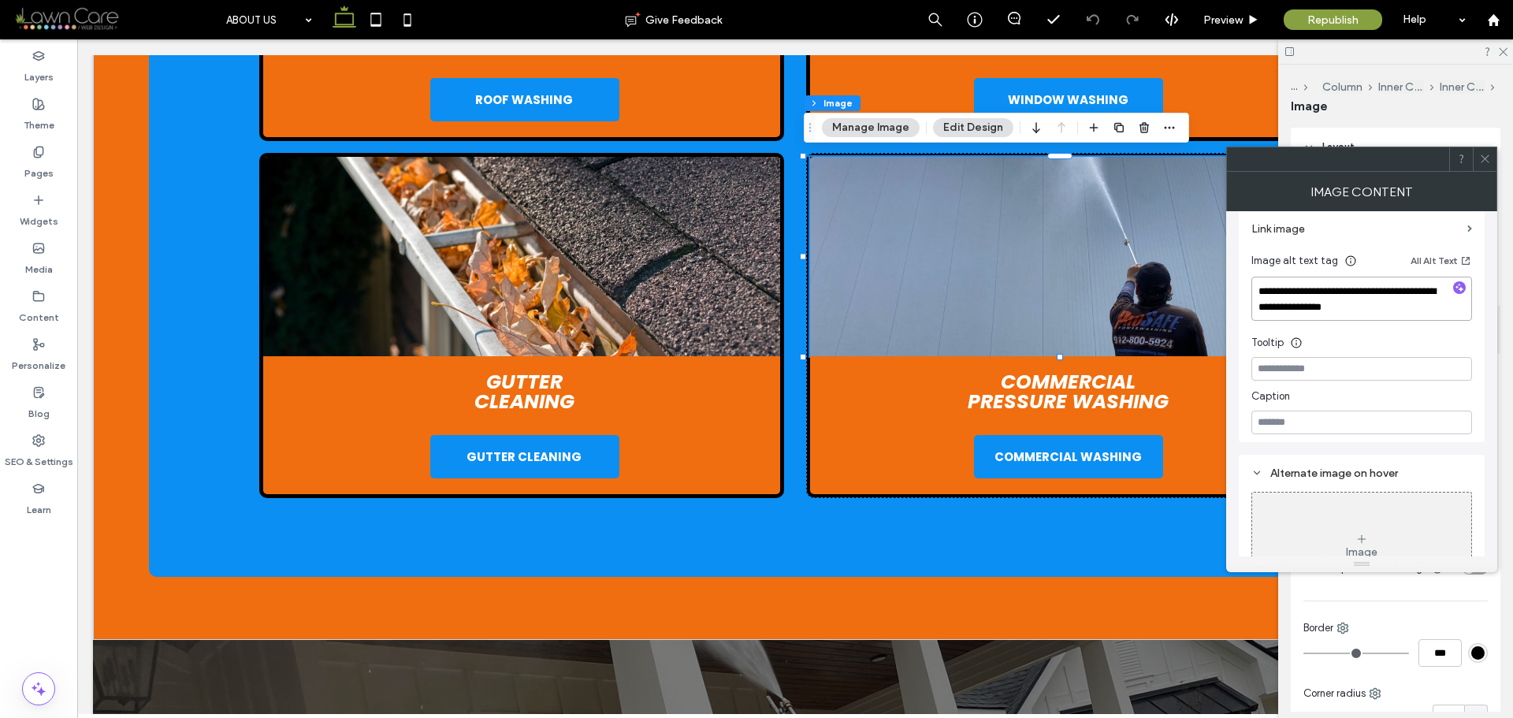
click at [1403, 304] on textarea "**********" at bounding box center [1362, 299] width 221 height 44
paste textarea "**********"
type textarea "**********"
click at [1481, 186] on div "Image Content" at bounding box center [1362, 191] width 271 height 39
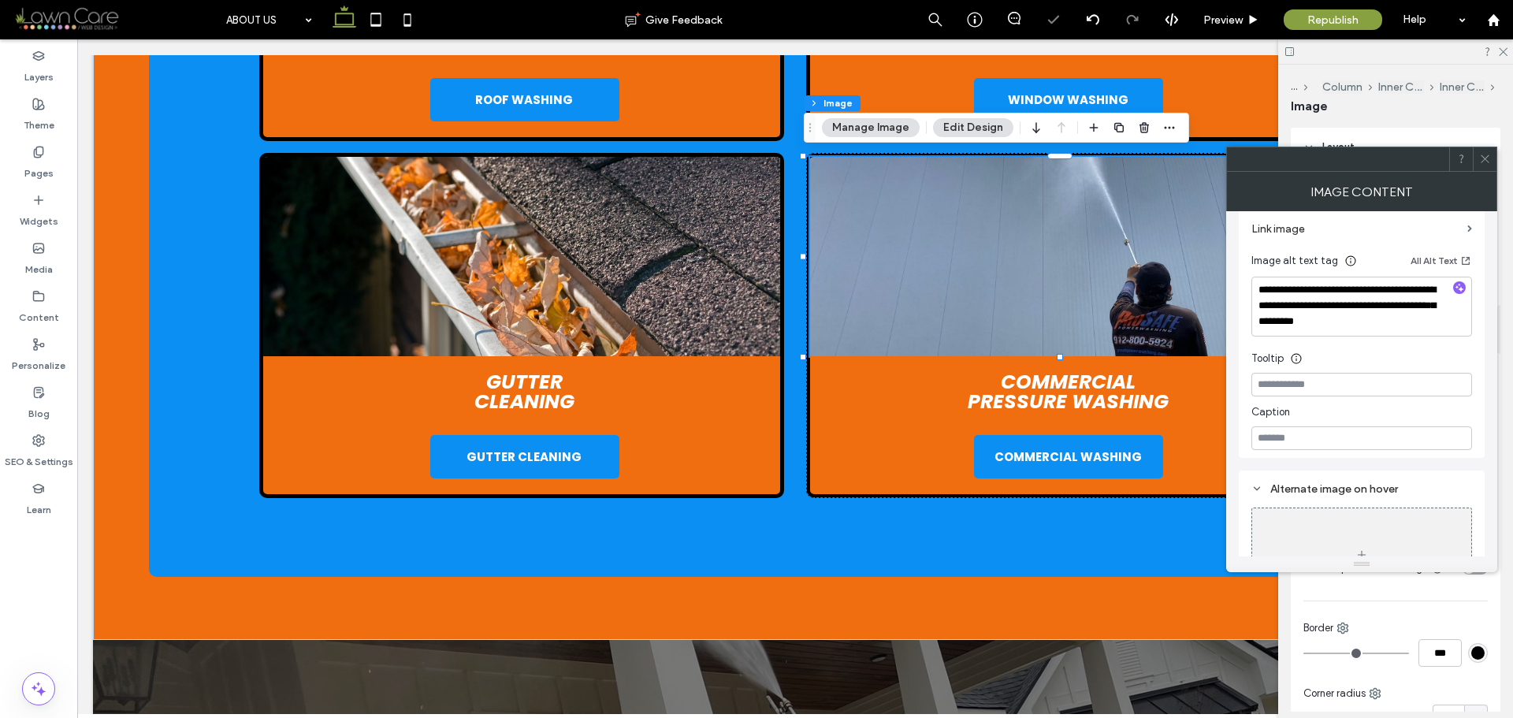
click at [1489, 156] on icon at bounding box center [1486, 159] width 12 height 12
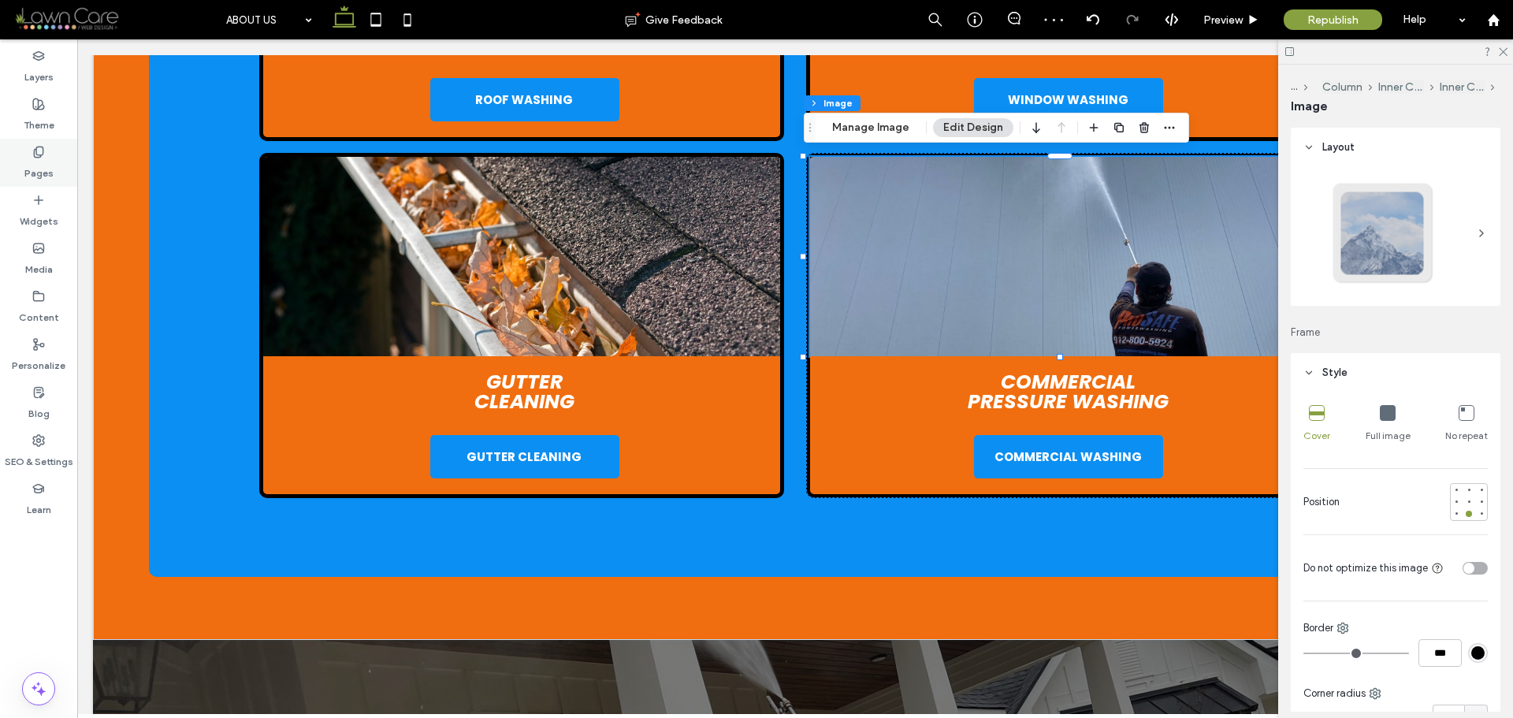
click at [18, 158] on div "Pages" at bounding box center [38, 163] width 77 height 48
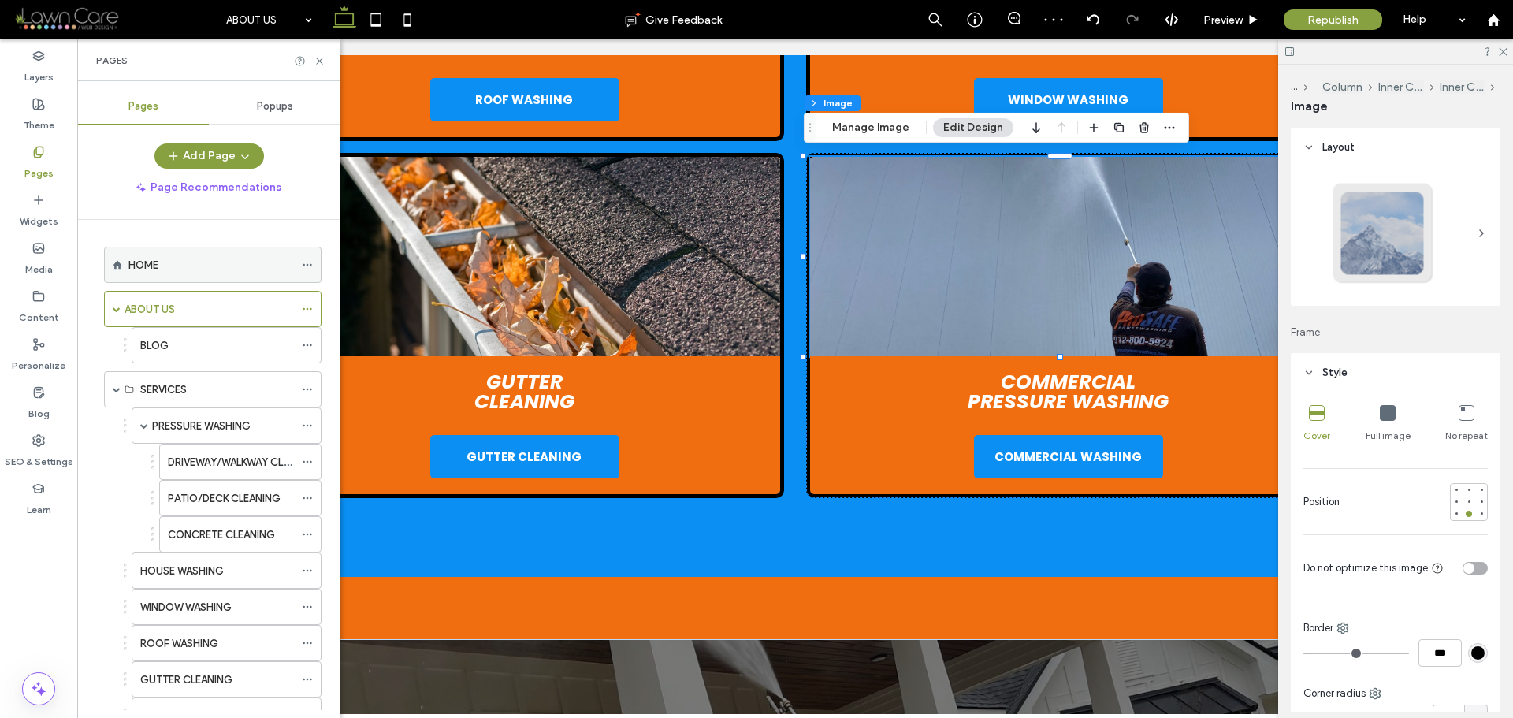
click at [165, 269] on div "HOME" at bounding box center [211, 265] width 166 height 17
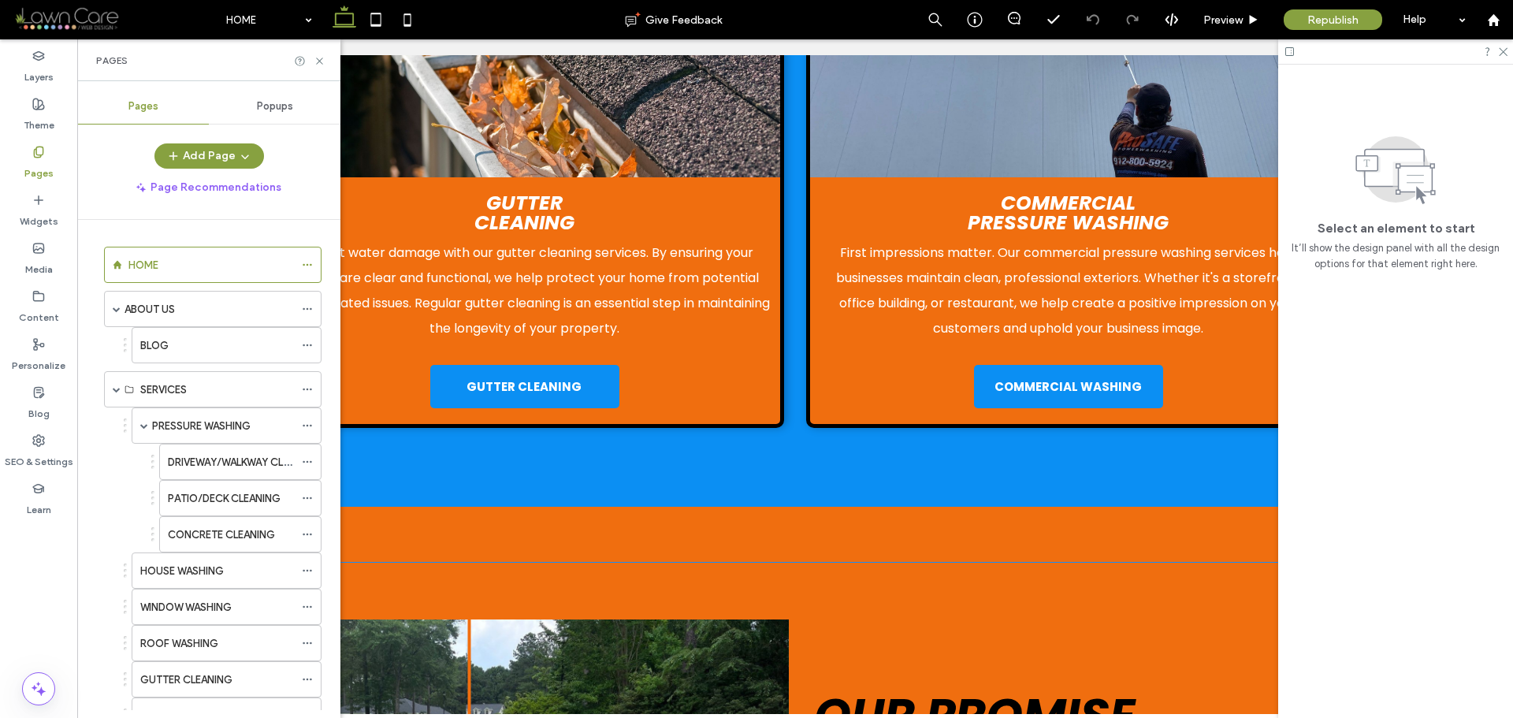
scroll to position [3863, 0]
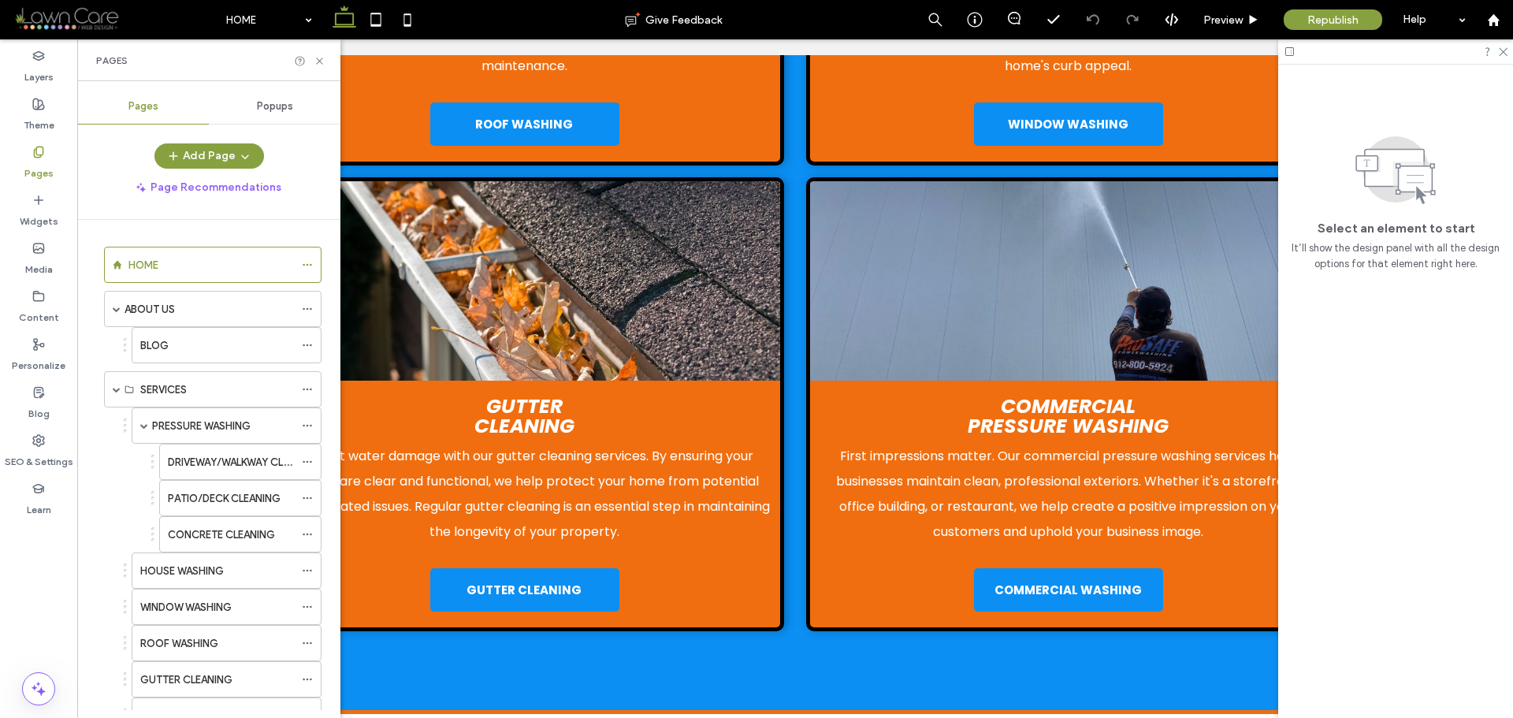
click at [1105, 203] on img at bounding box center [1068, 280] width 517 height 199
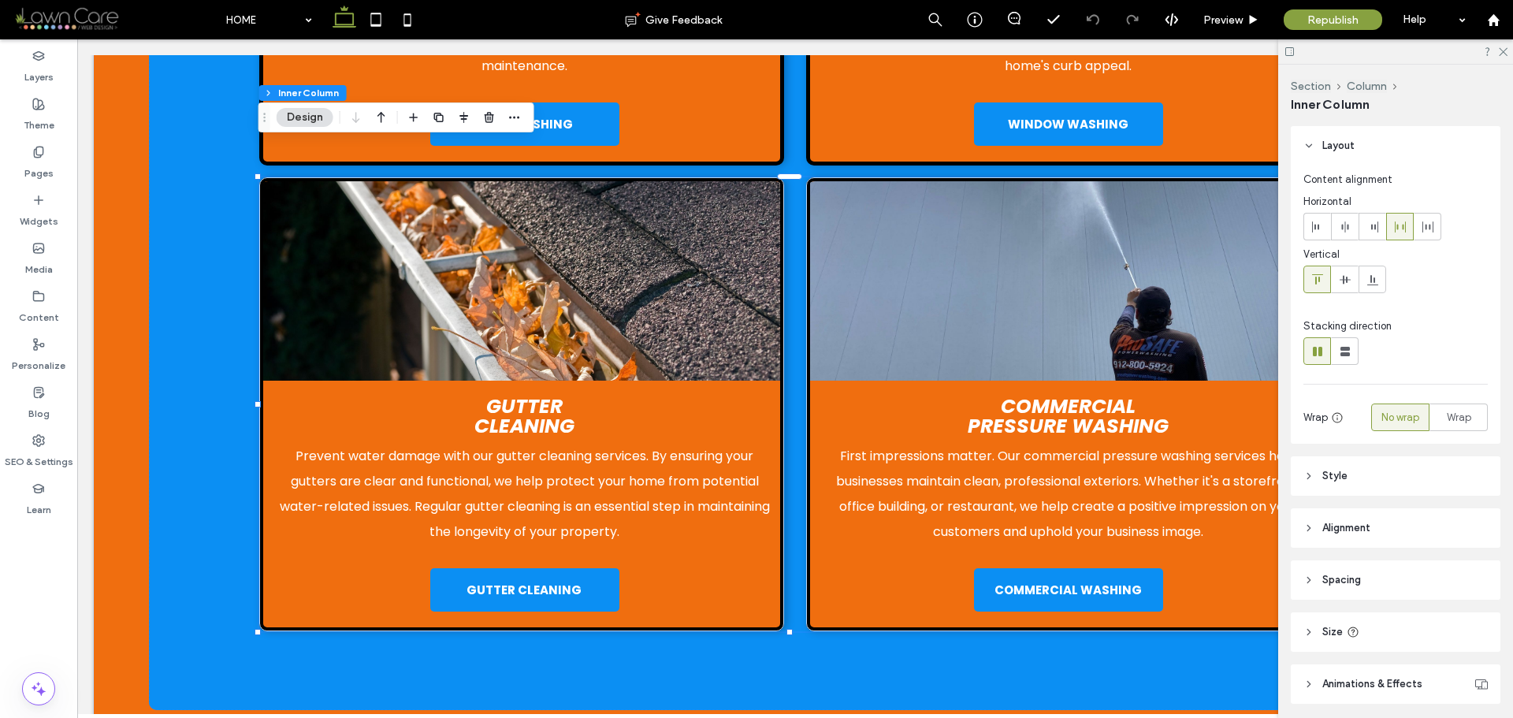
click at [1105, 203] on img at bounding box center [1068, 280] width 517 height 199
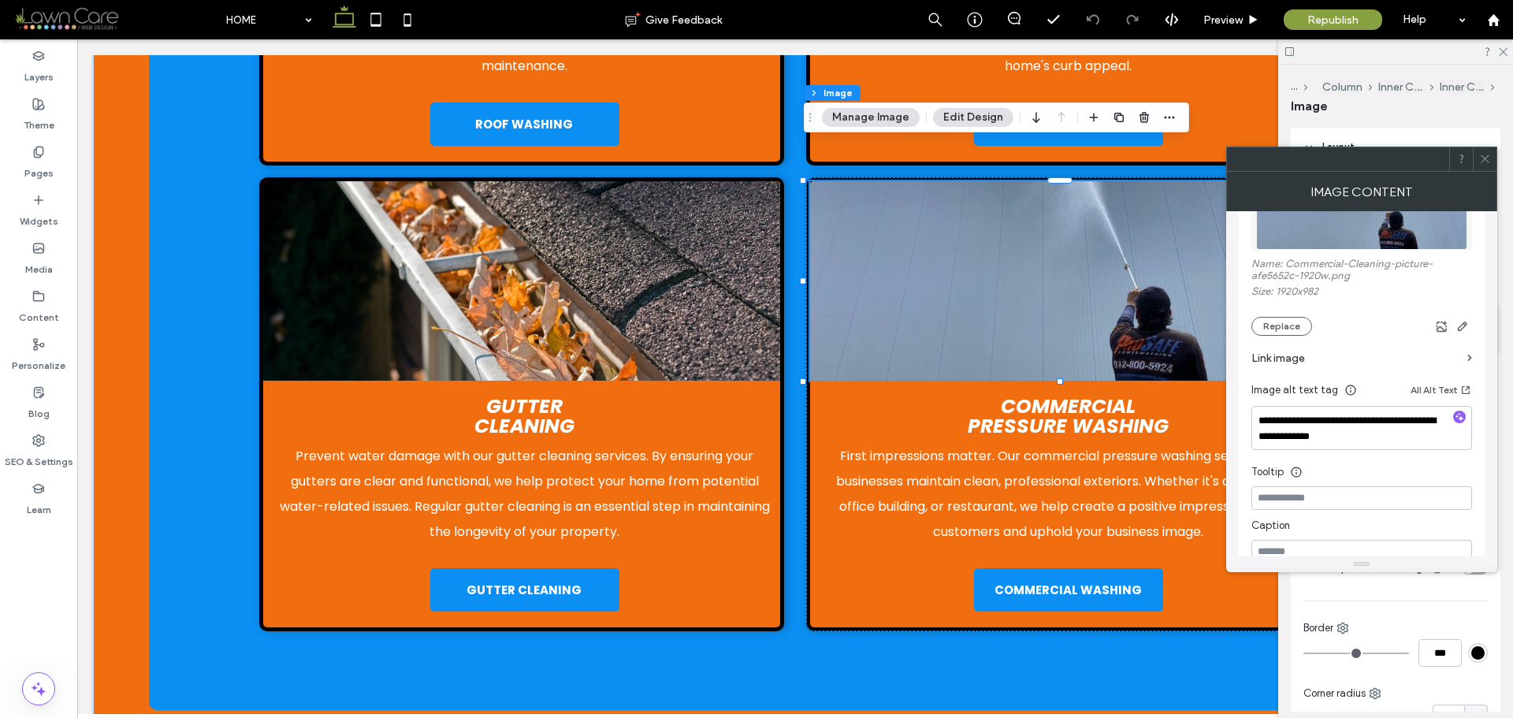
scroll to position [315, 0]
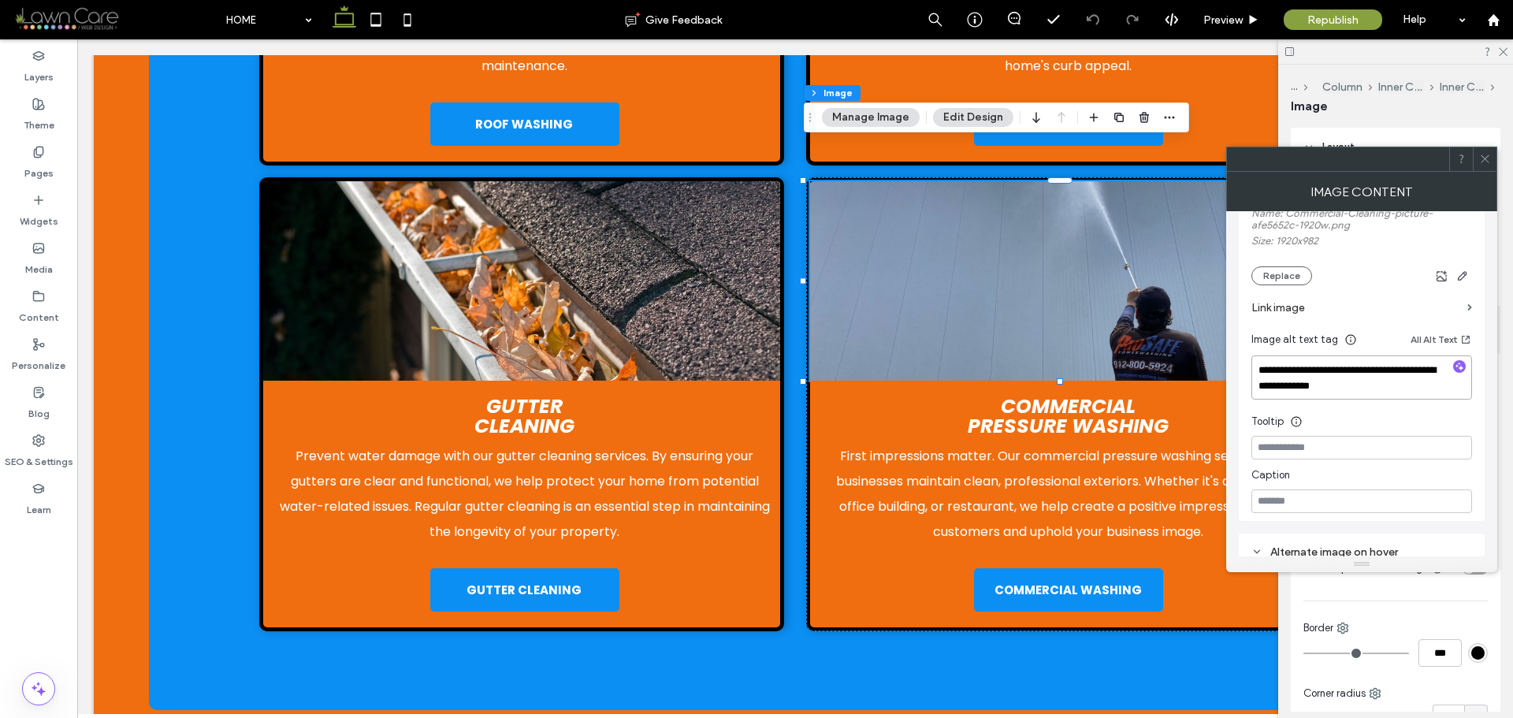
click at [1368, 382] on textarea "**********" at bounding box center [1362, 378] width 221 height 44
paste textarea "**********"
type textarea "**********"
click at [1475, 188] on div "Image Content" at bounding box center [1362, 191] width 271 height 39
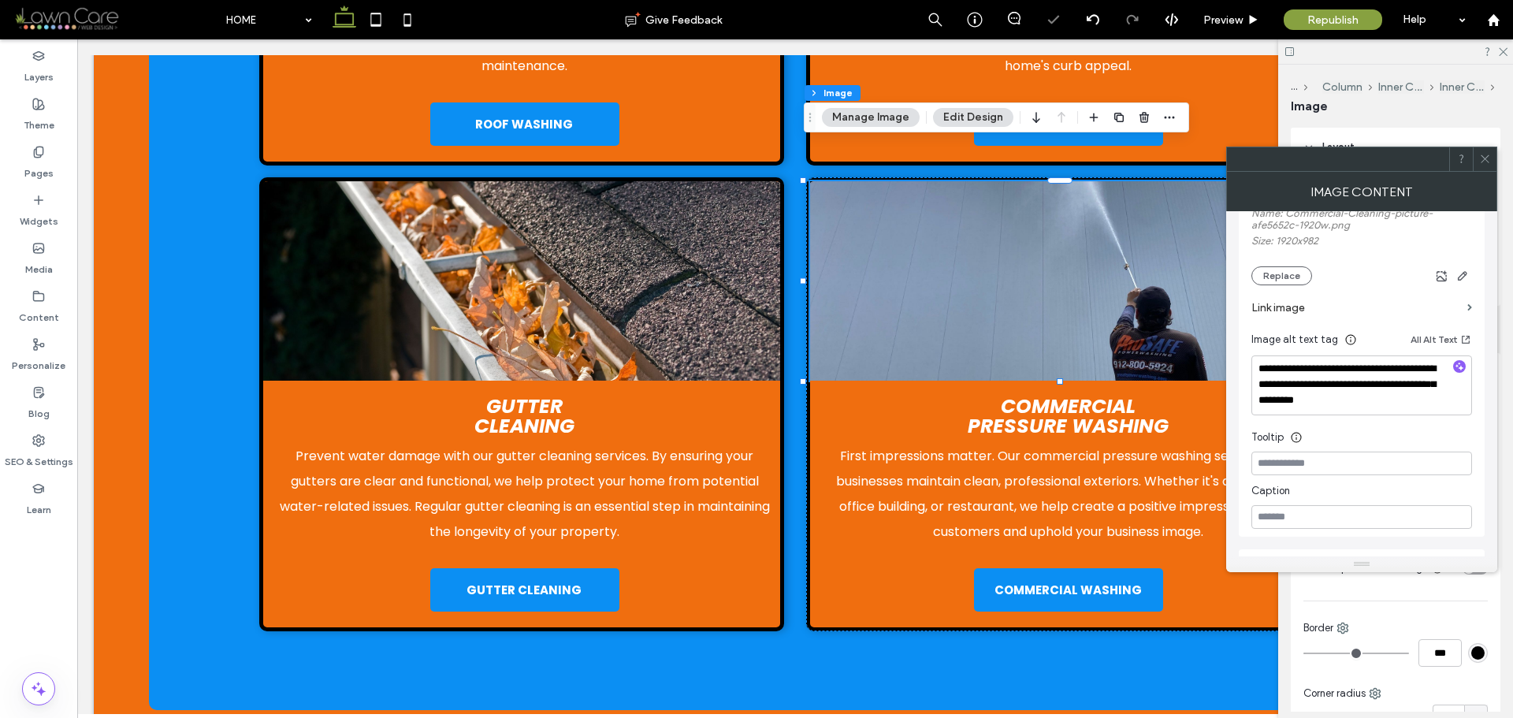
click at [1484, 160] on use at bounding box center [1485, 159] width 8 height 8
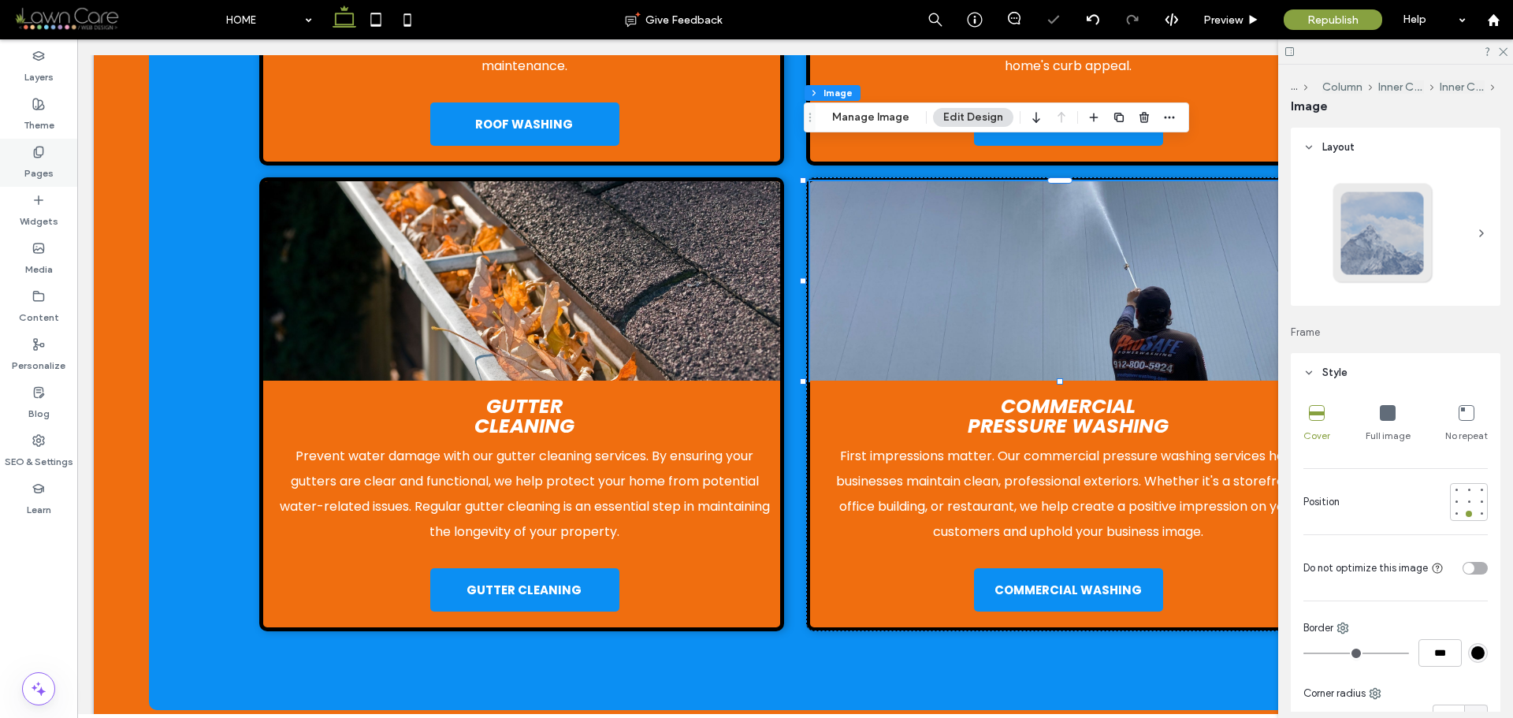
click at [51, 159] on label "Pages" at bounding box center [38, 169] width 29 height 22
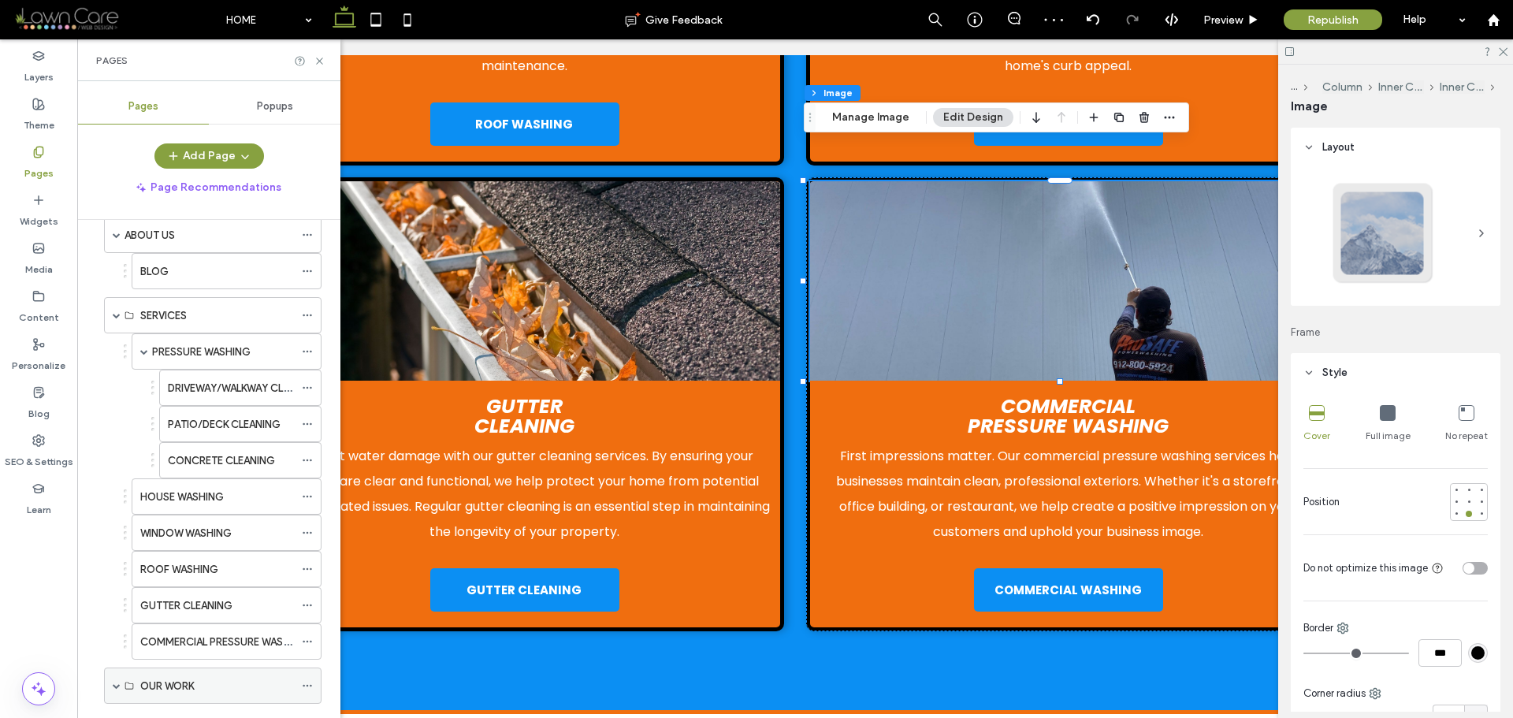
scroll to position [236, 0]
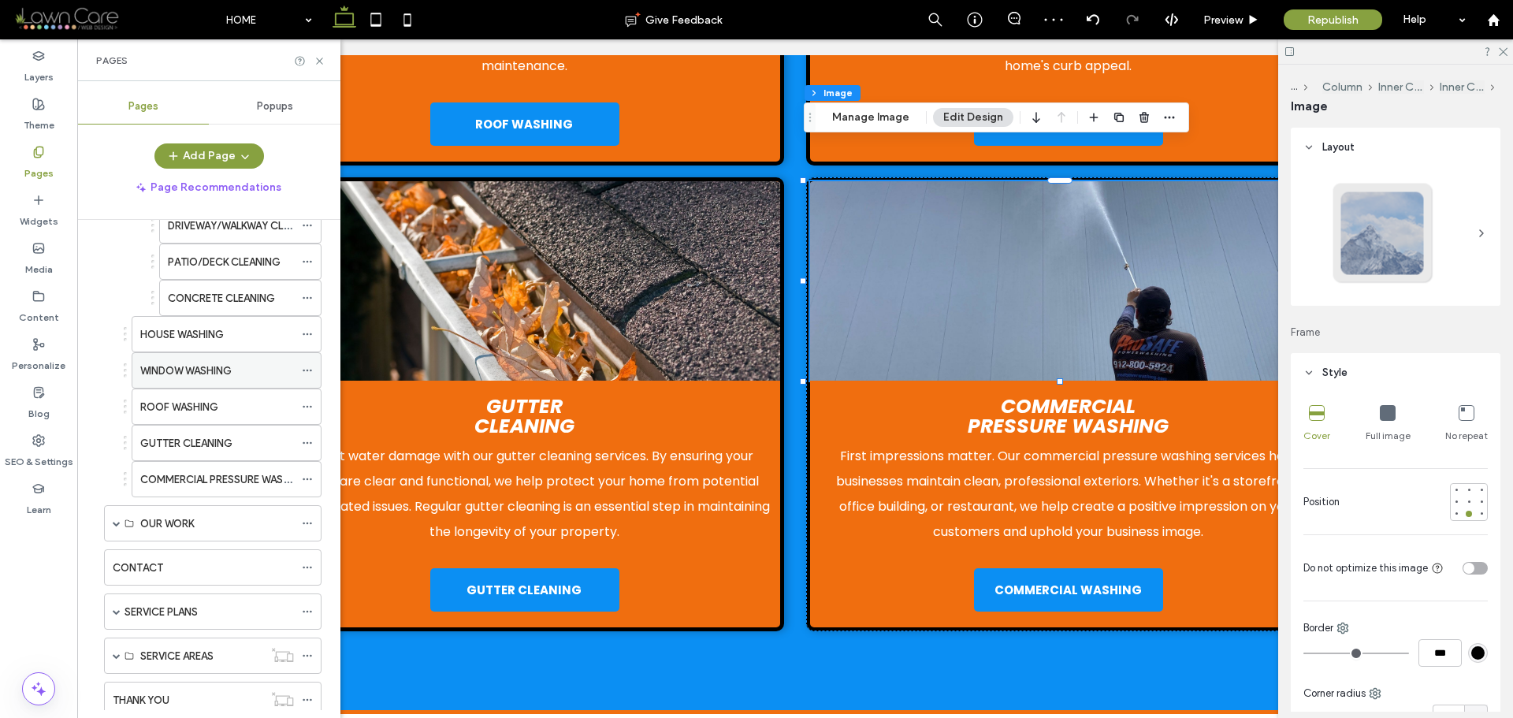
click at [202, 378] on label "WINDOW WASHING" at bounding box center [185, 371] width 91 height 28
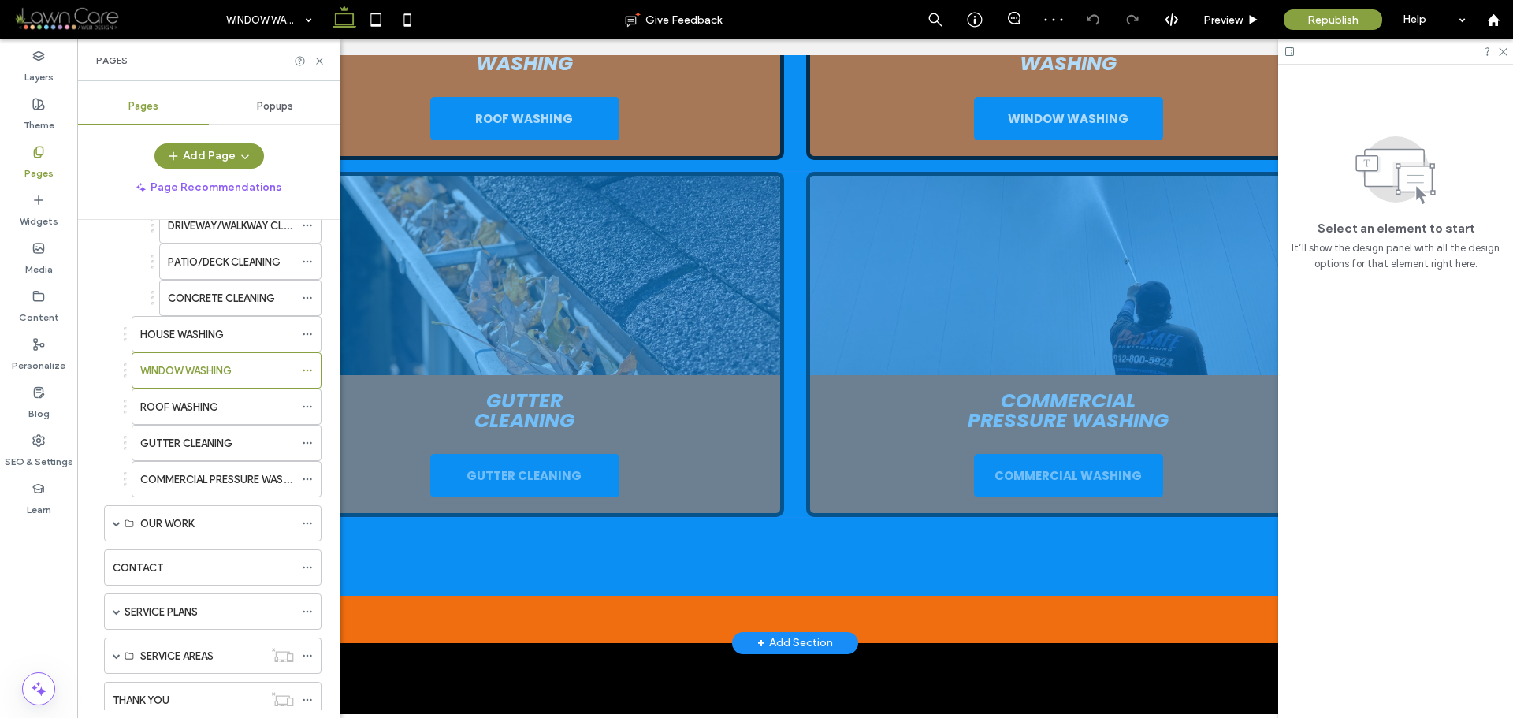
scroll to position [2601, 0]
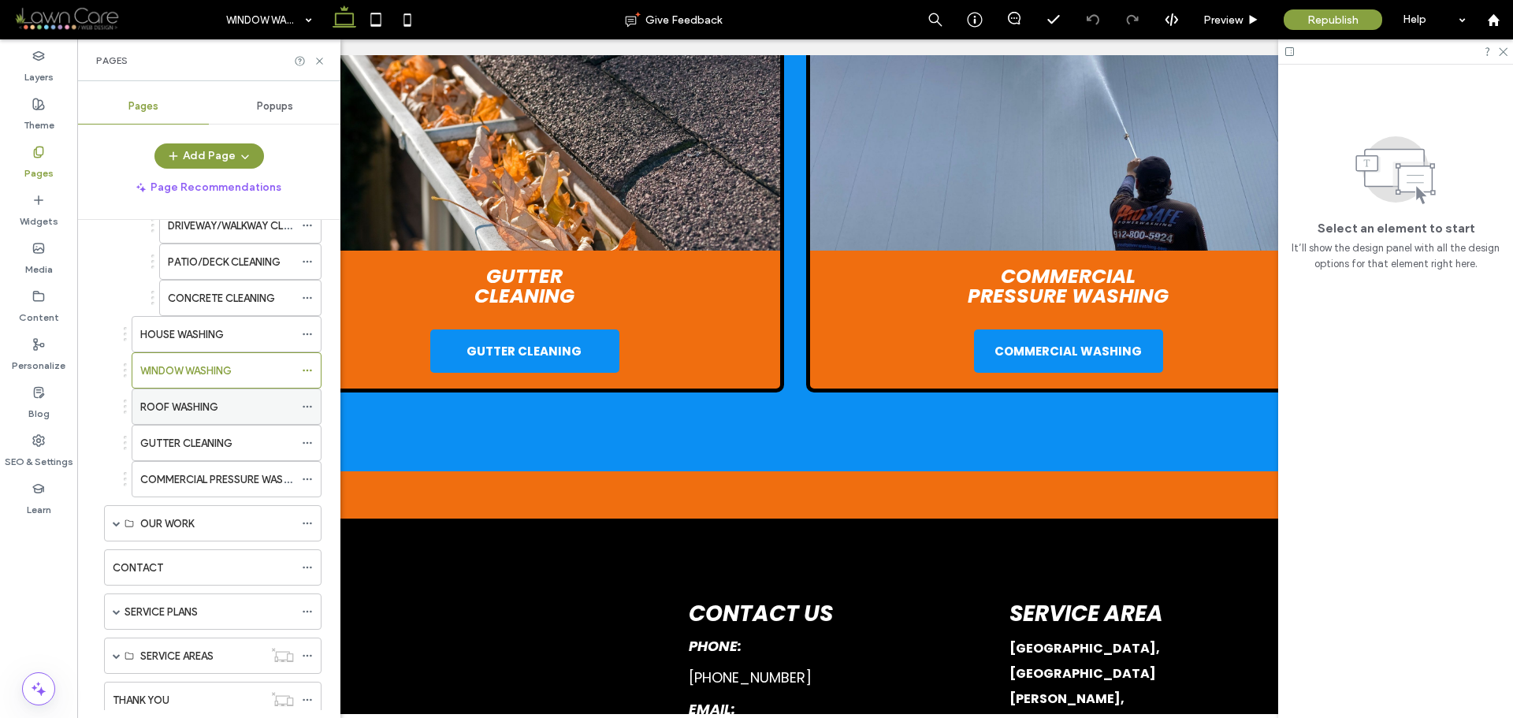
click at [233, 404] on div "ROOF WASHING" at bounding box center [217, 407] width 154 height 17
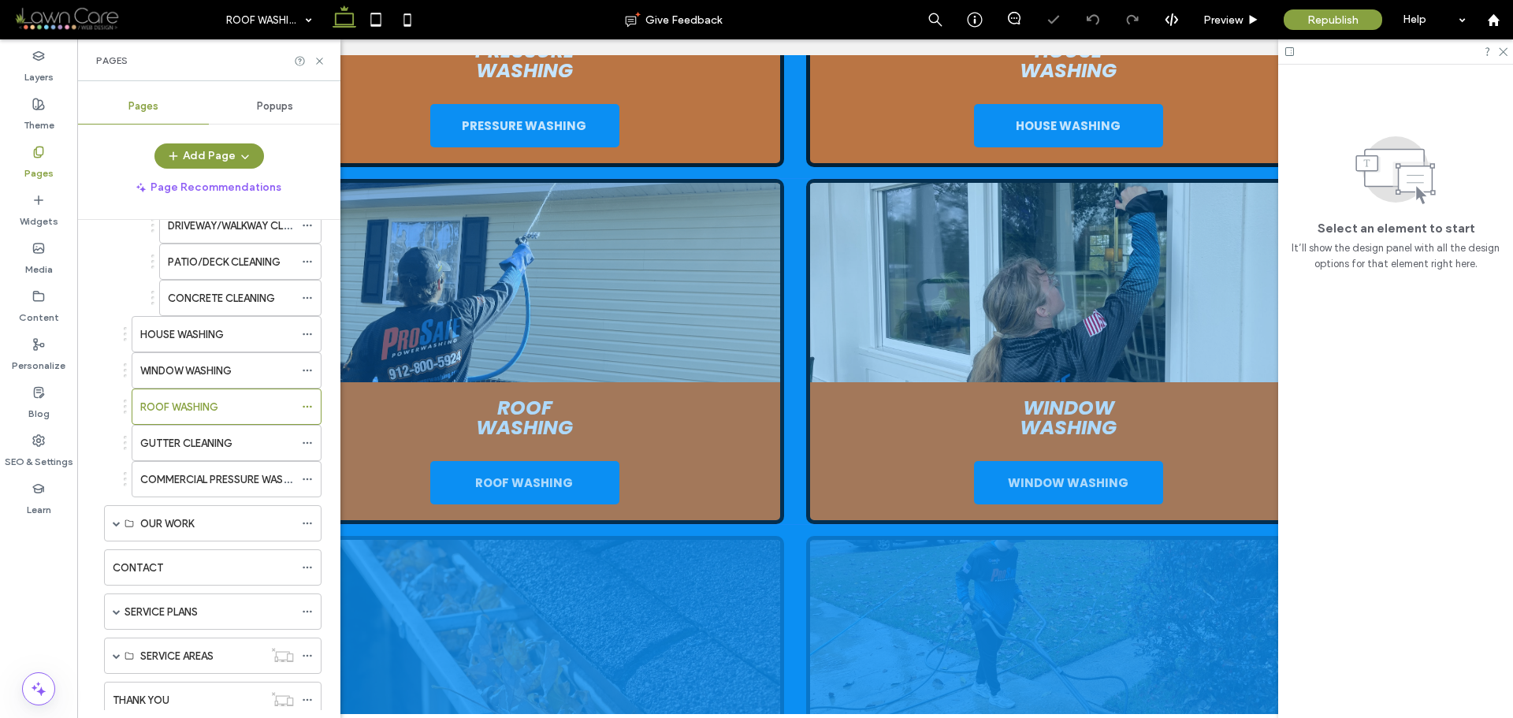
scroll to position [2444, 0]
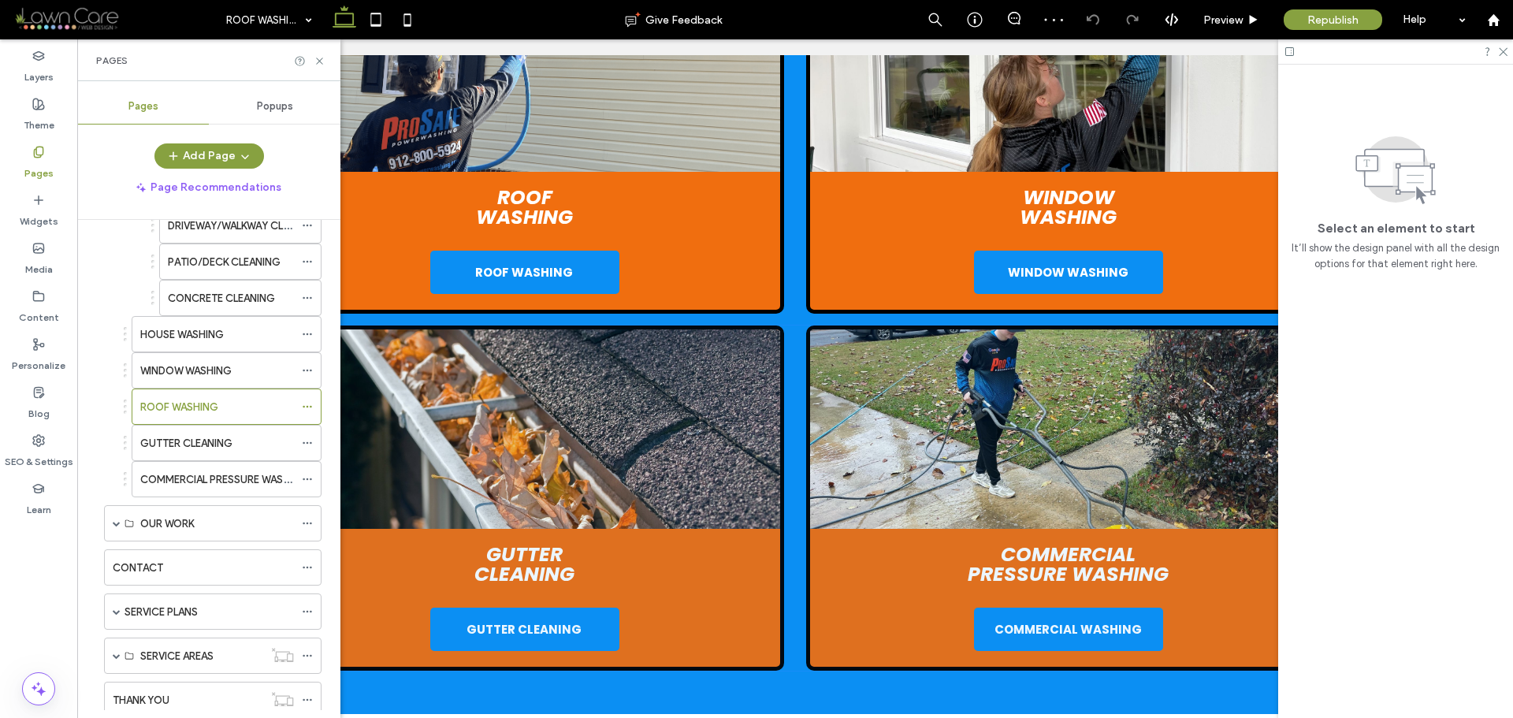
click at [1123, 418] on img at bounding box center [1068, 428] width 517 height 199
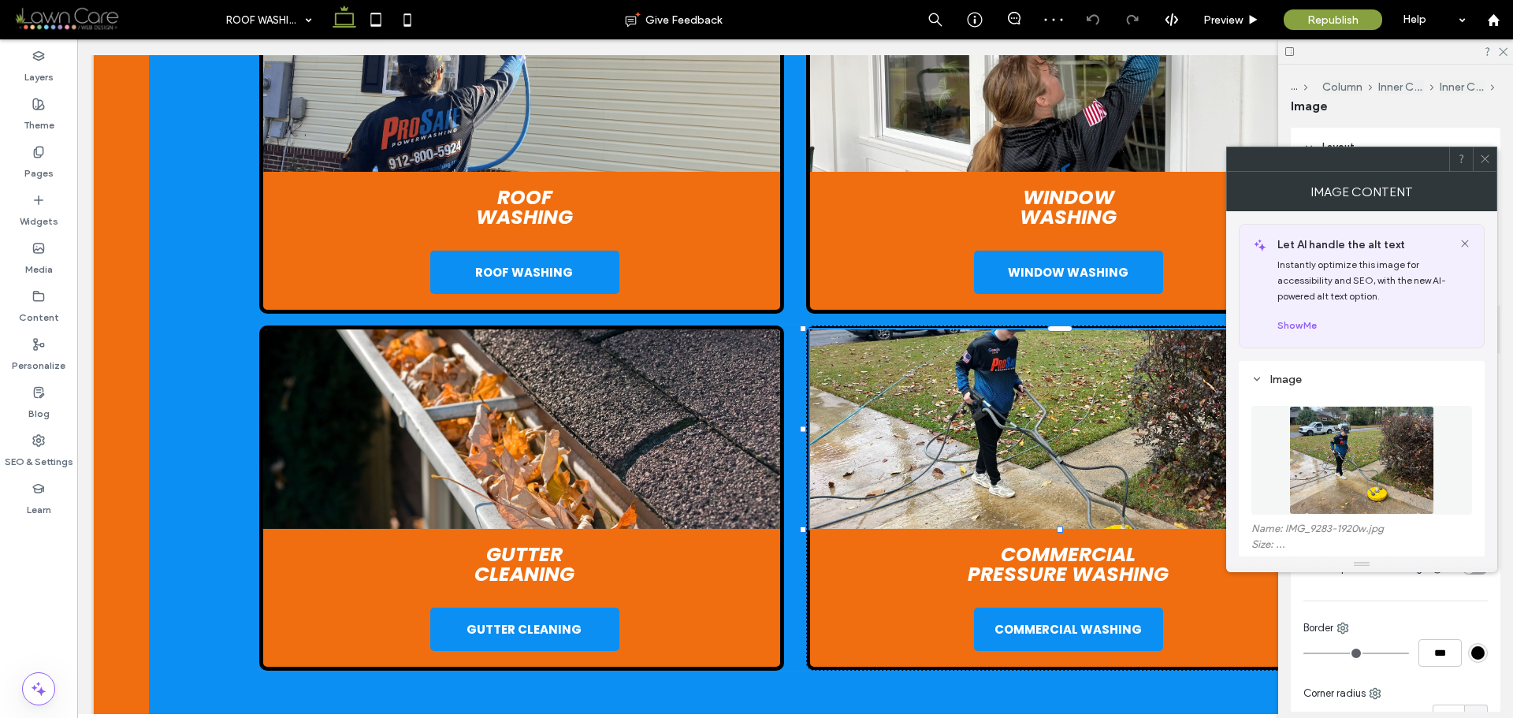
type input "*"
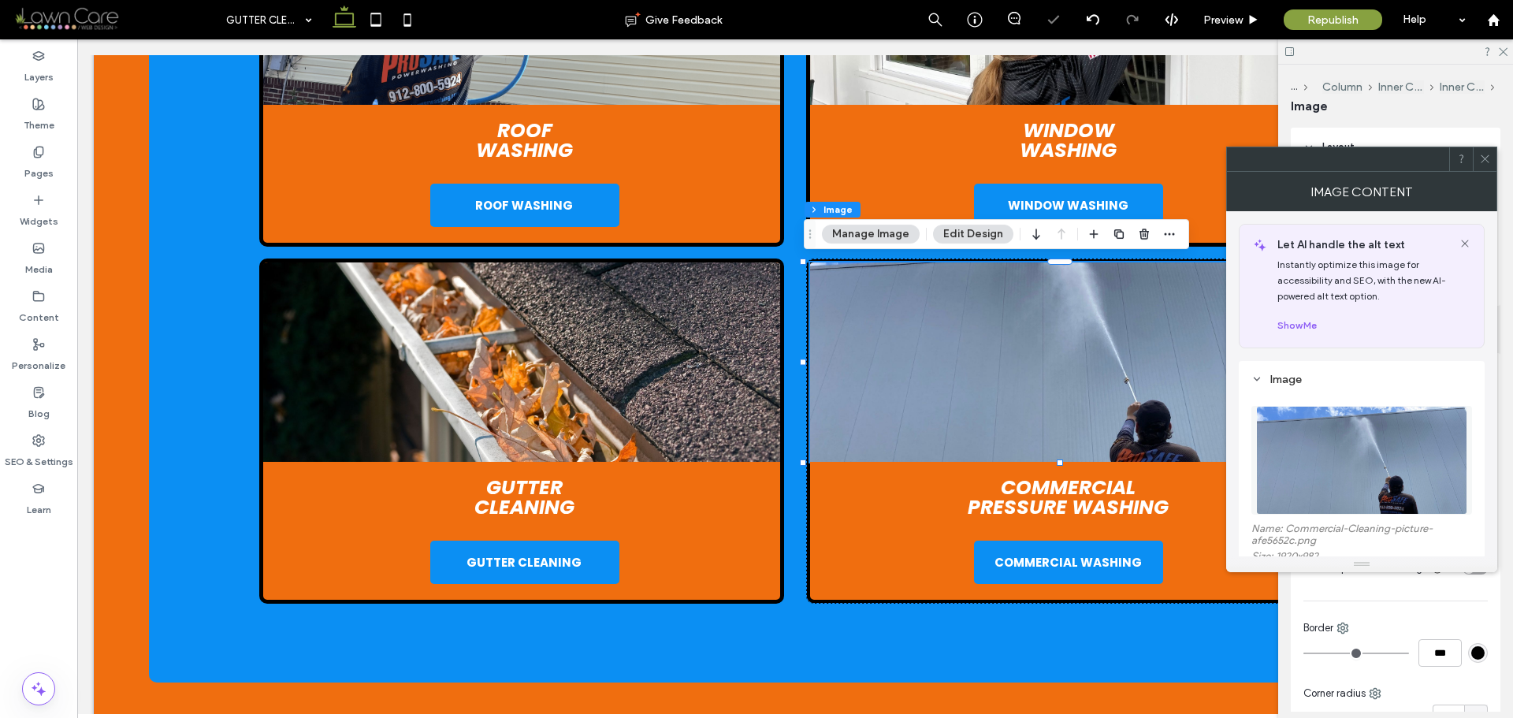
scroll to position [315, 0]
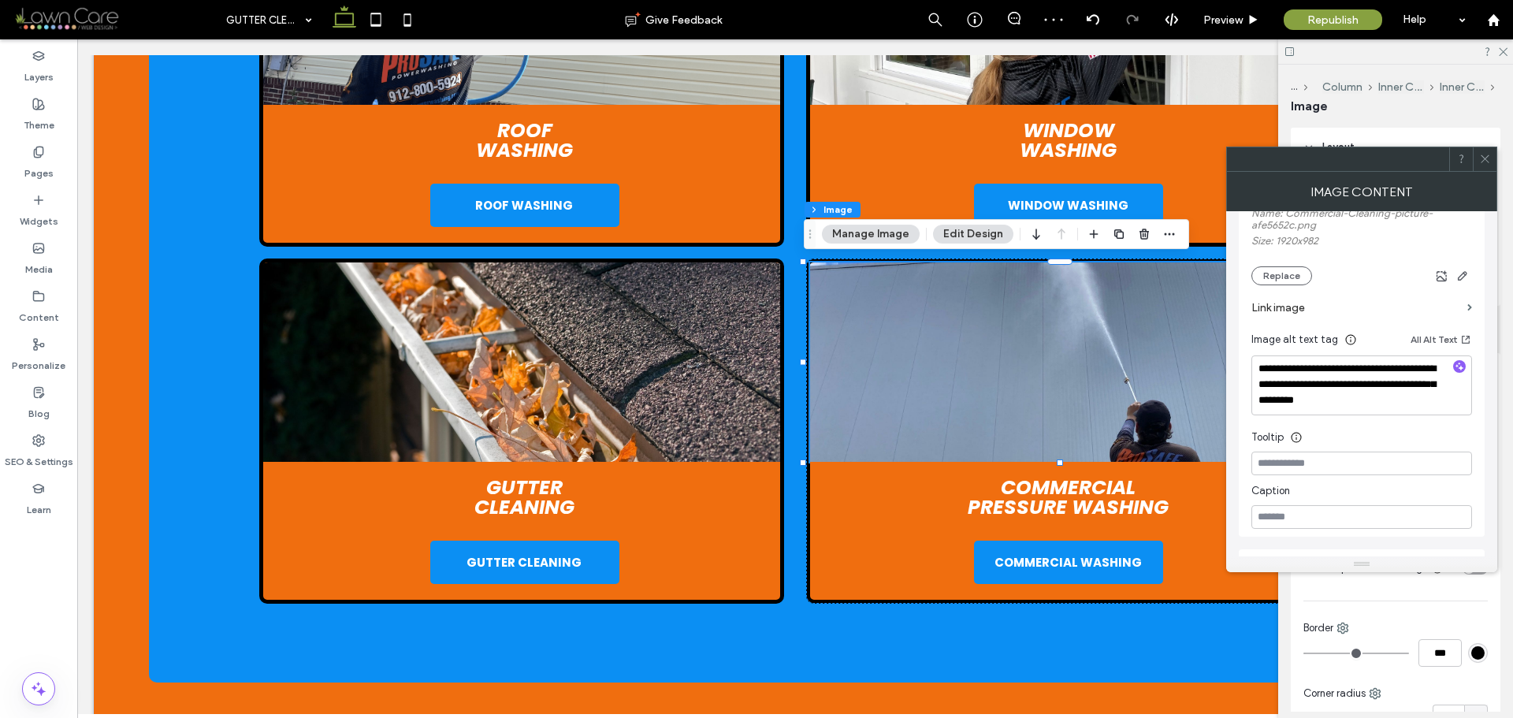
type textarea "**********"
click at [1487, 159] on icon at bounding box center [1486, 159] width 12 height 12
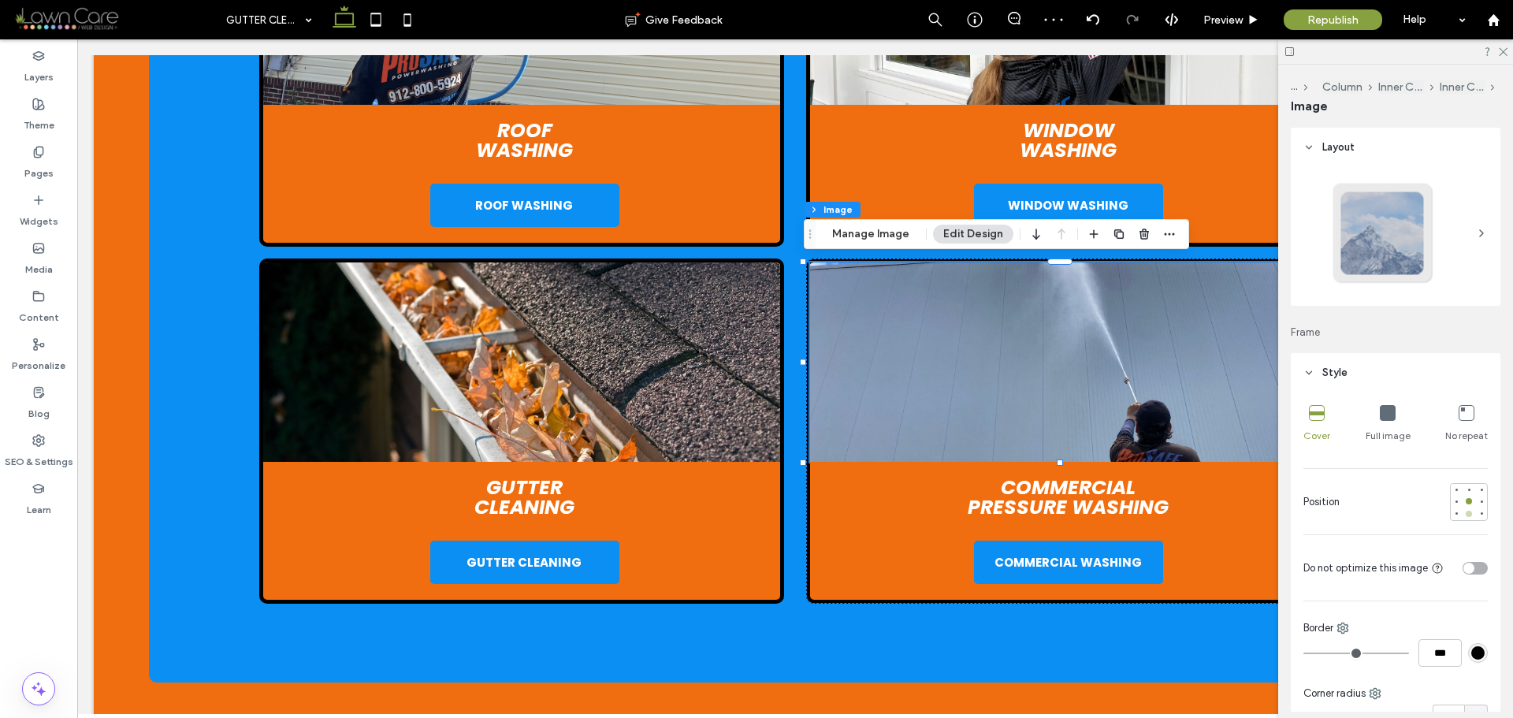
click at [1466, 515] on div at bounding box center [1469, 514] width 6 height 6
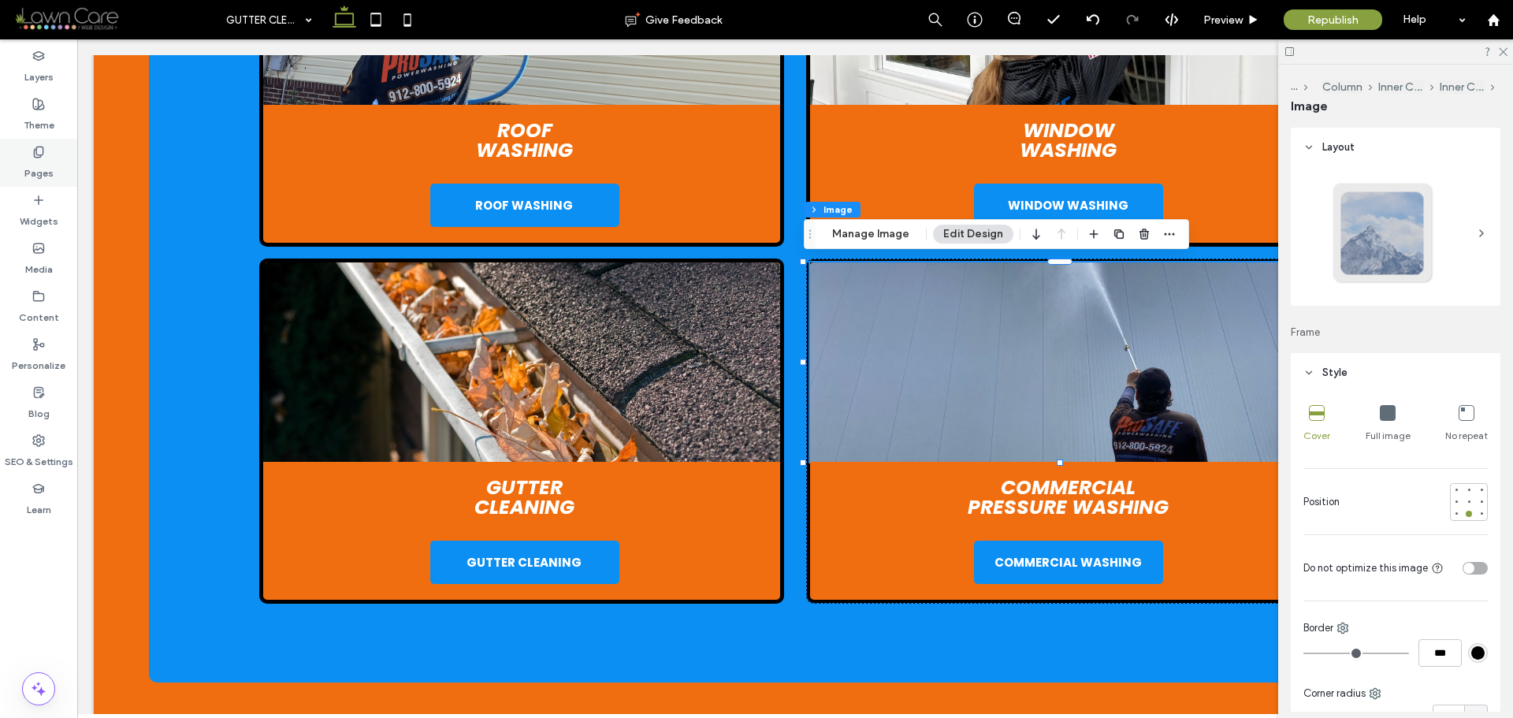
click at [39, 158] on label "Pages" at bounding box center [38, 169] width 29 height 22
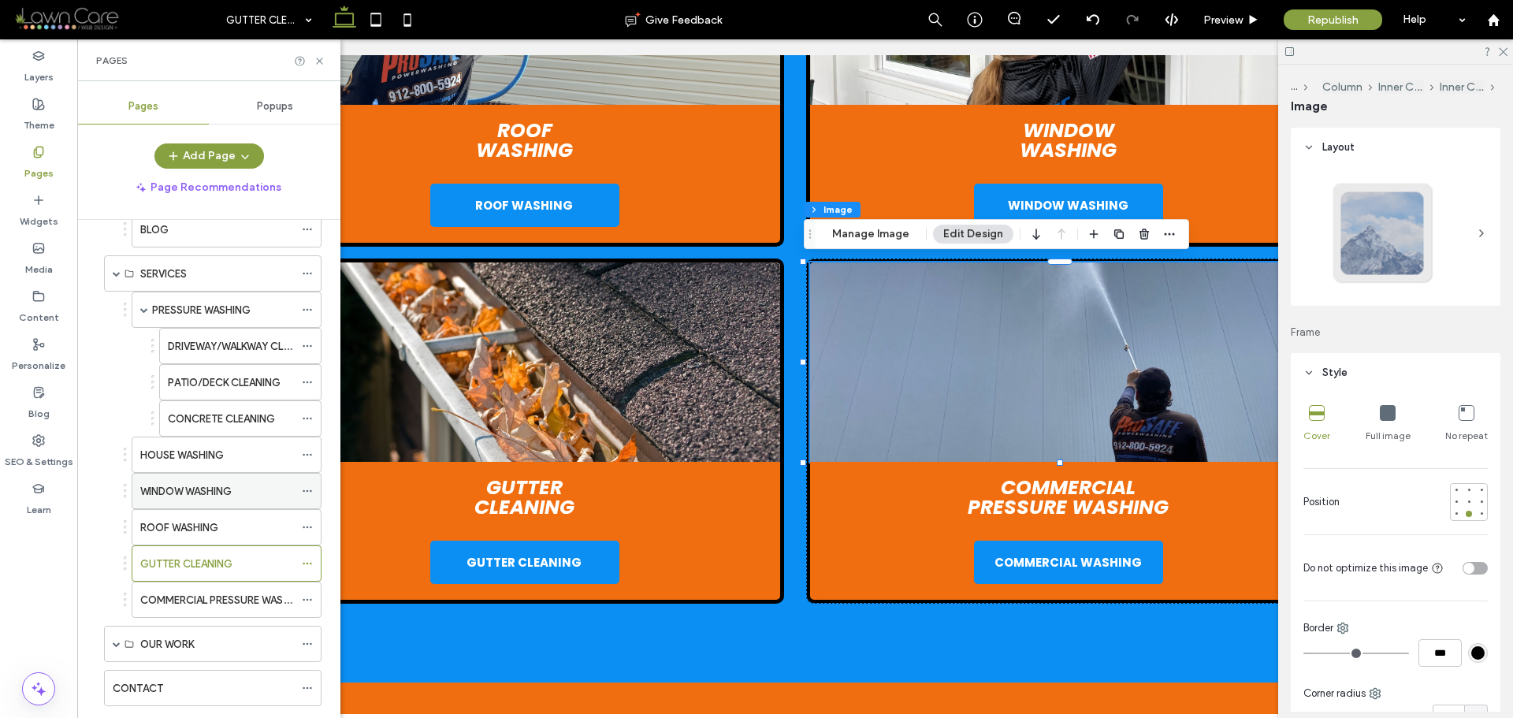
scroll to position [158, 0]
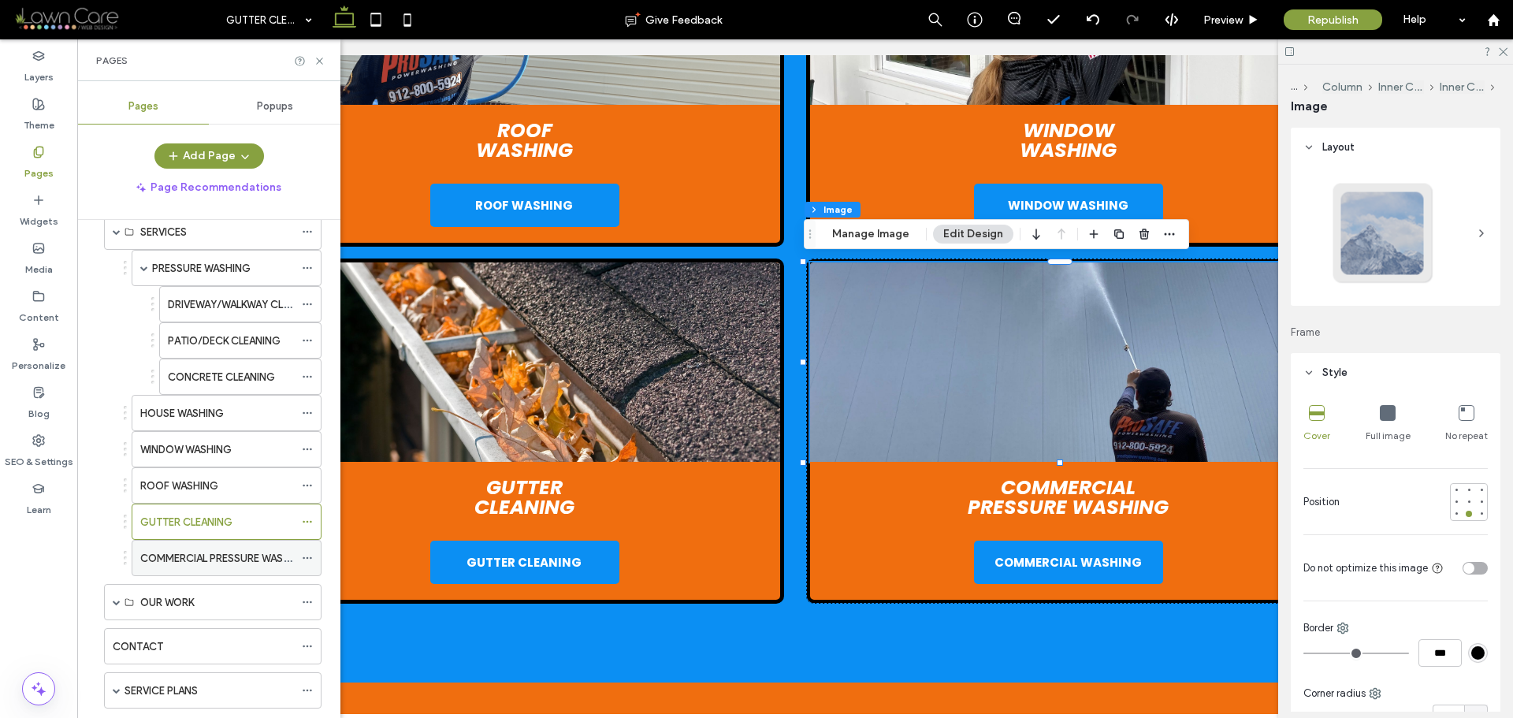
click at [188, 555] on label "COMMERCIAL PRESSURE WASHING" at bounding box center [224, 559] width 168 height 28
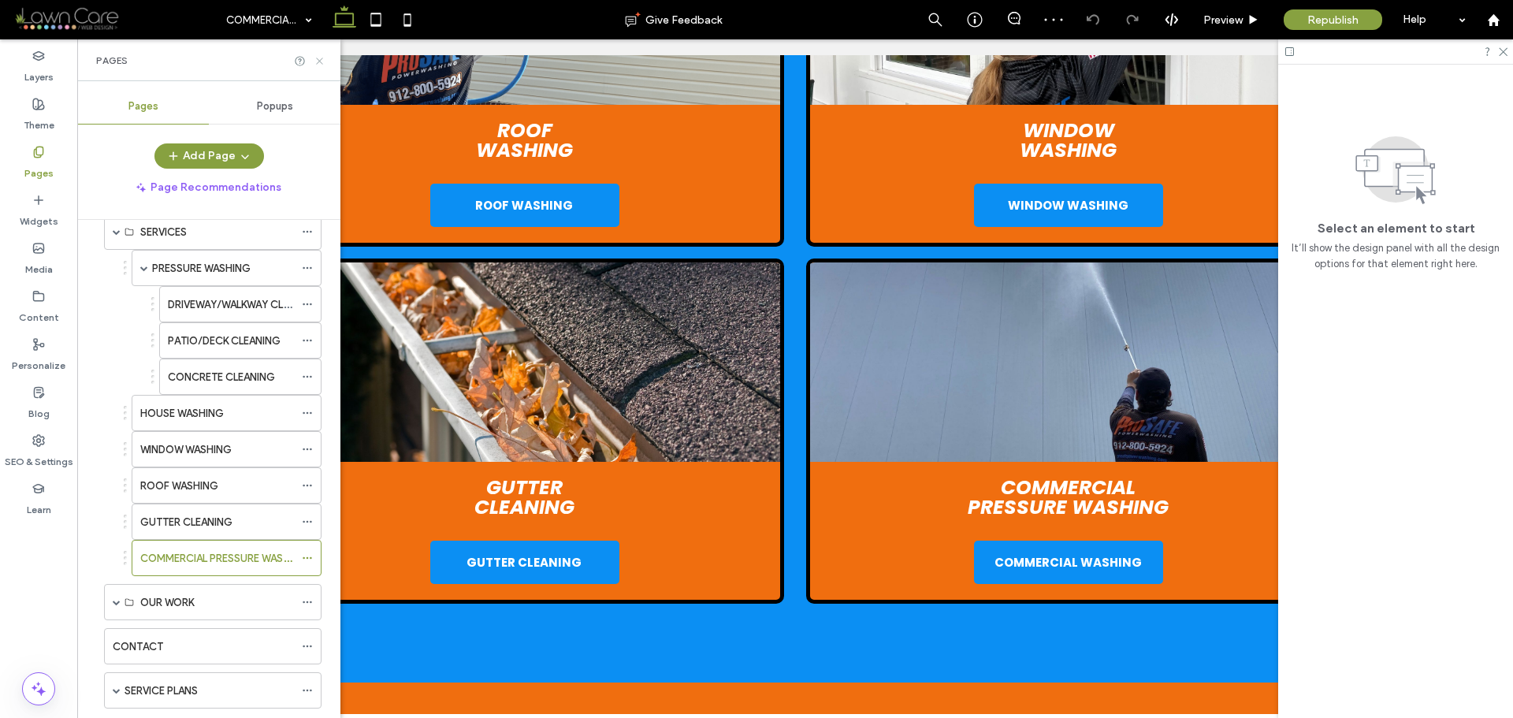
click at [322, 61] on icon at bounding box center [320, 61] width 12 height 12
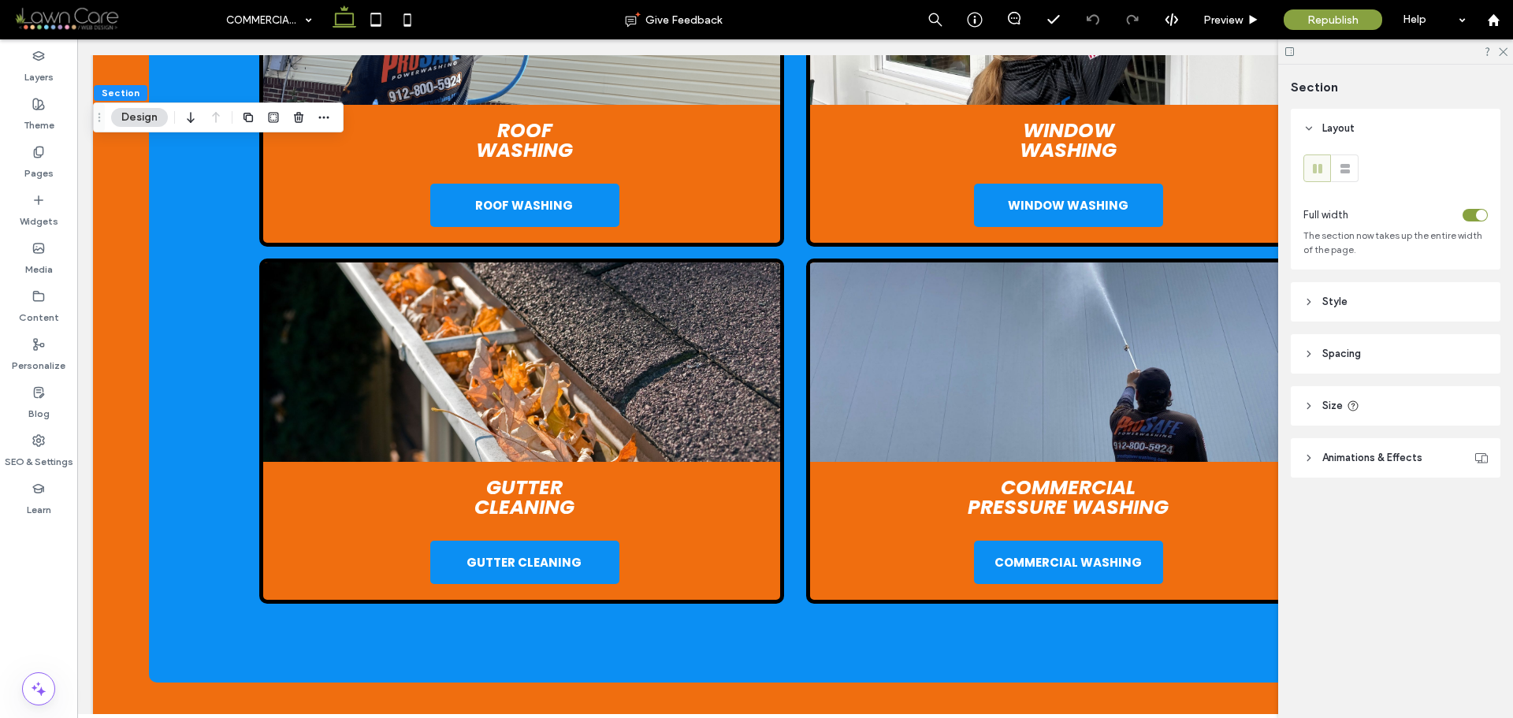
click at [1380, 296] on header "Style" at bounding box center [1396, 301] width 210 height 39
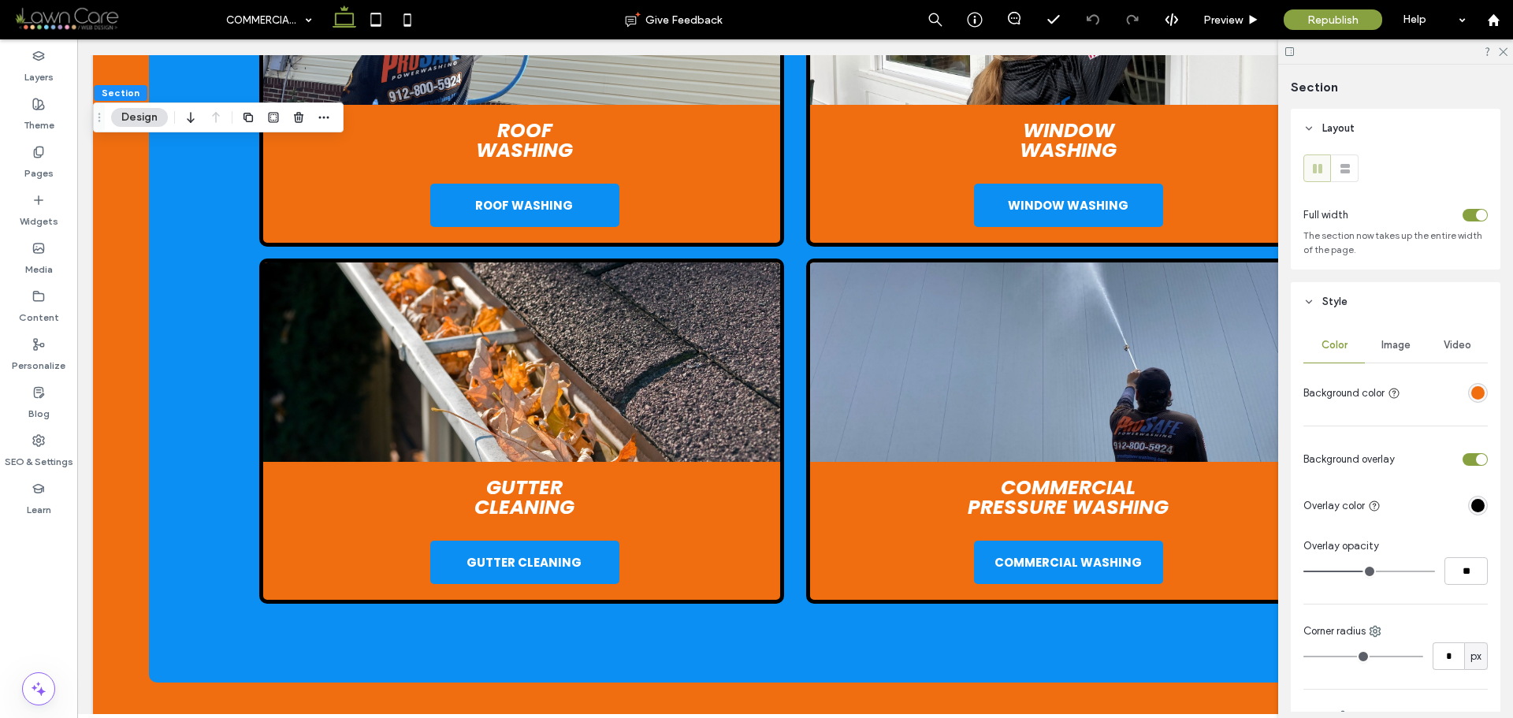
click at [1395, 356] on div "Image" at bounding box center [1395, 345] width 61 height 35
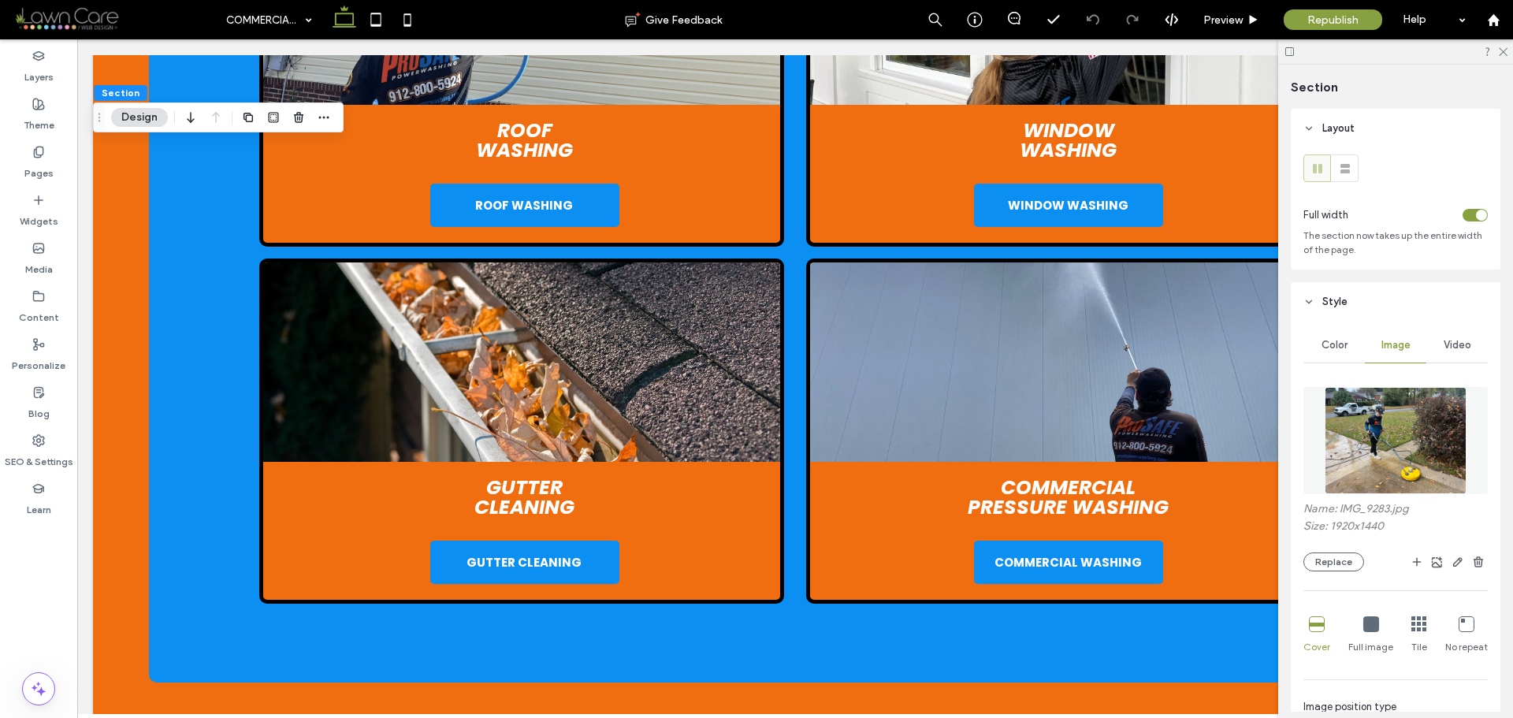
click at [1394, 437] on img at bounding box center [1396, 440] width 143 height 107
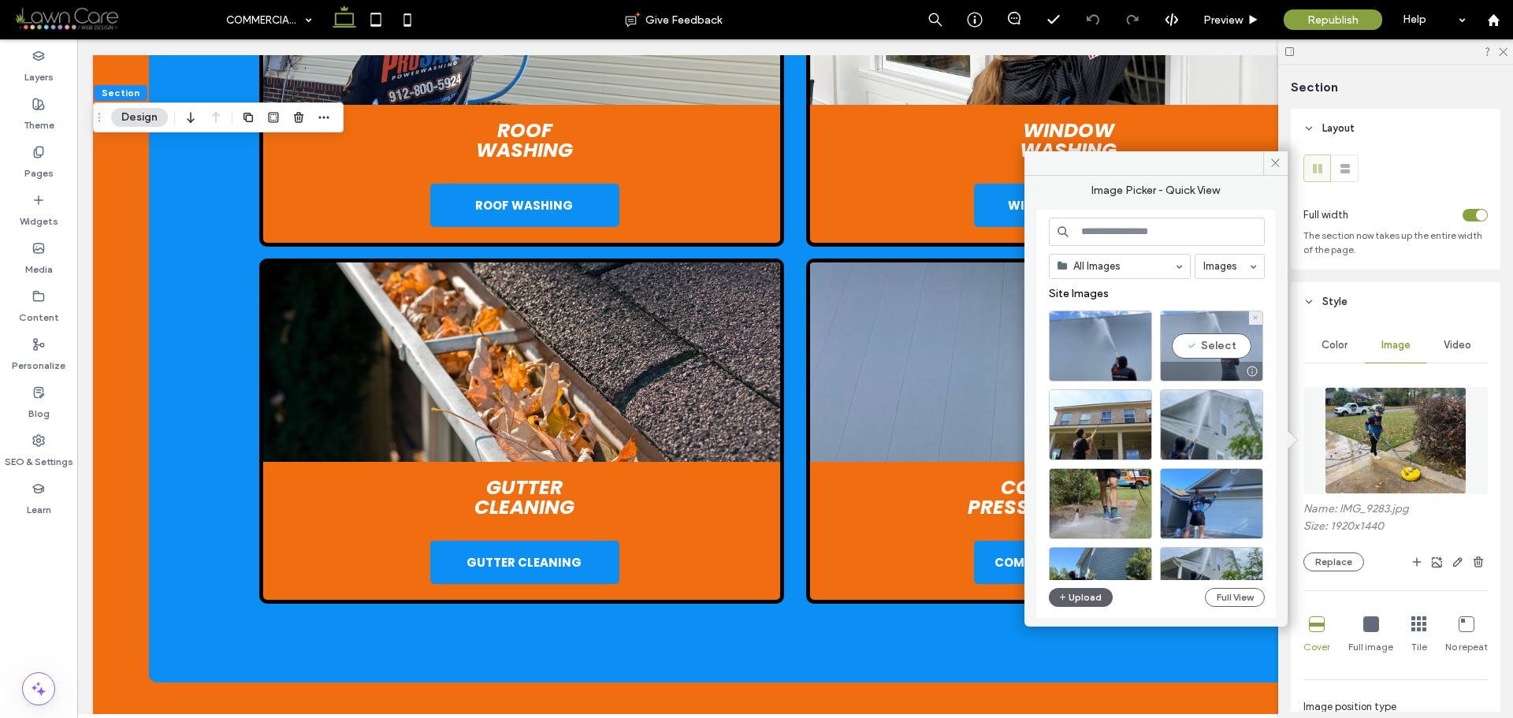
click at [1225, 349] on div "Select" at bounding box center [1211, 346] width 103 height 71
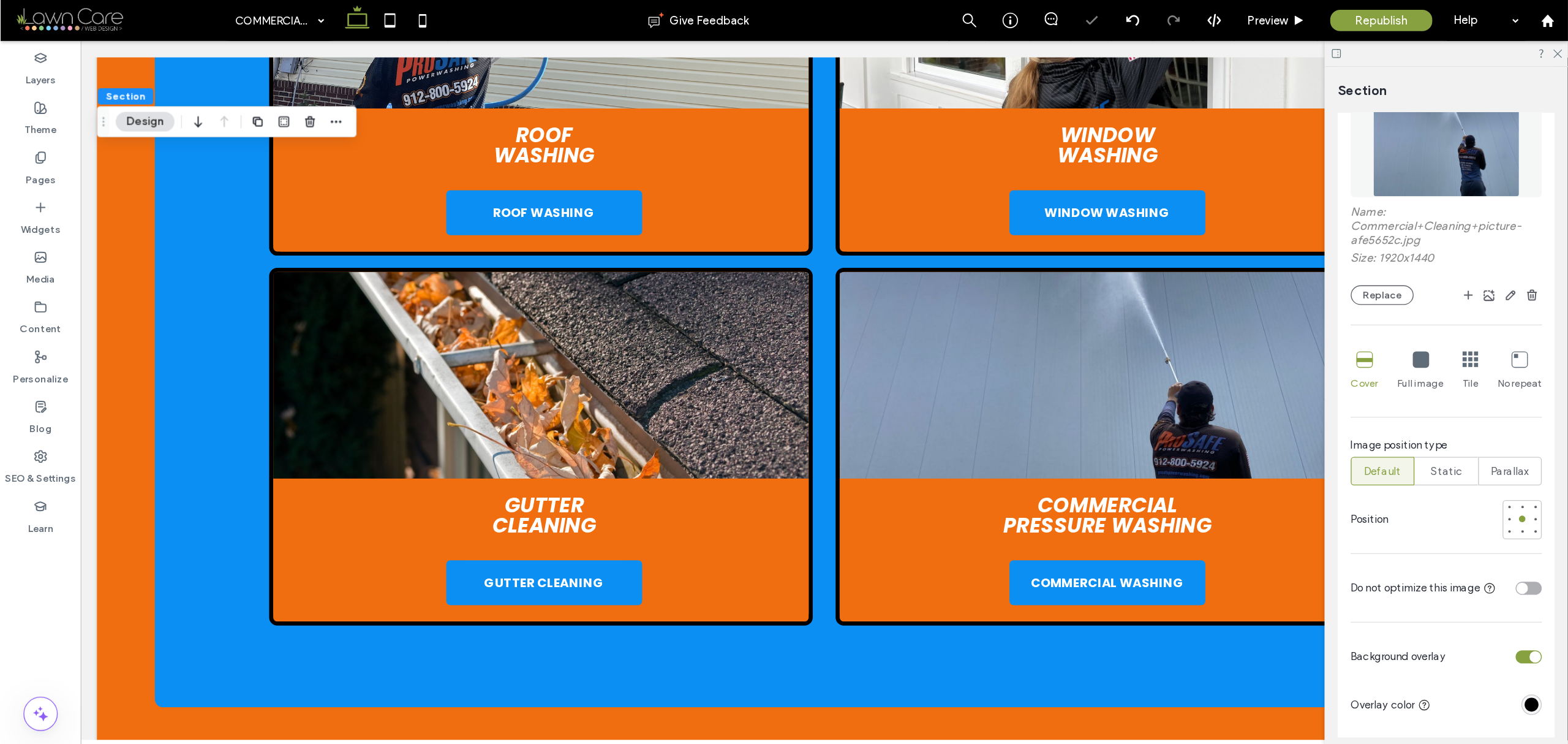
scroll to position [245, 0]
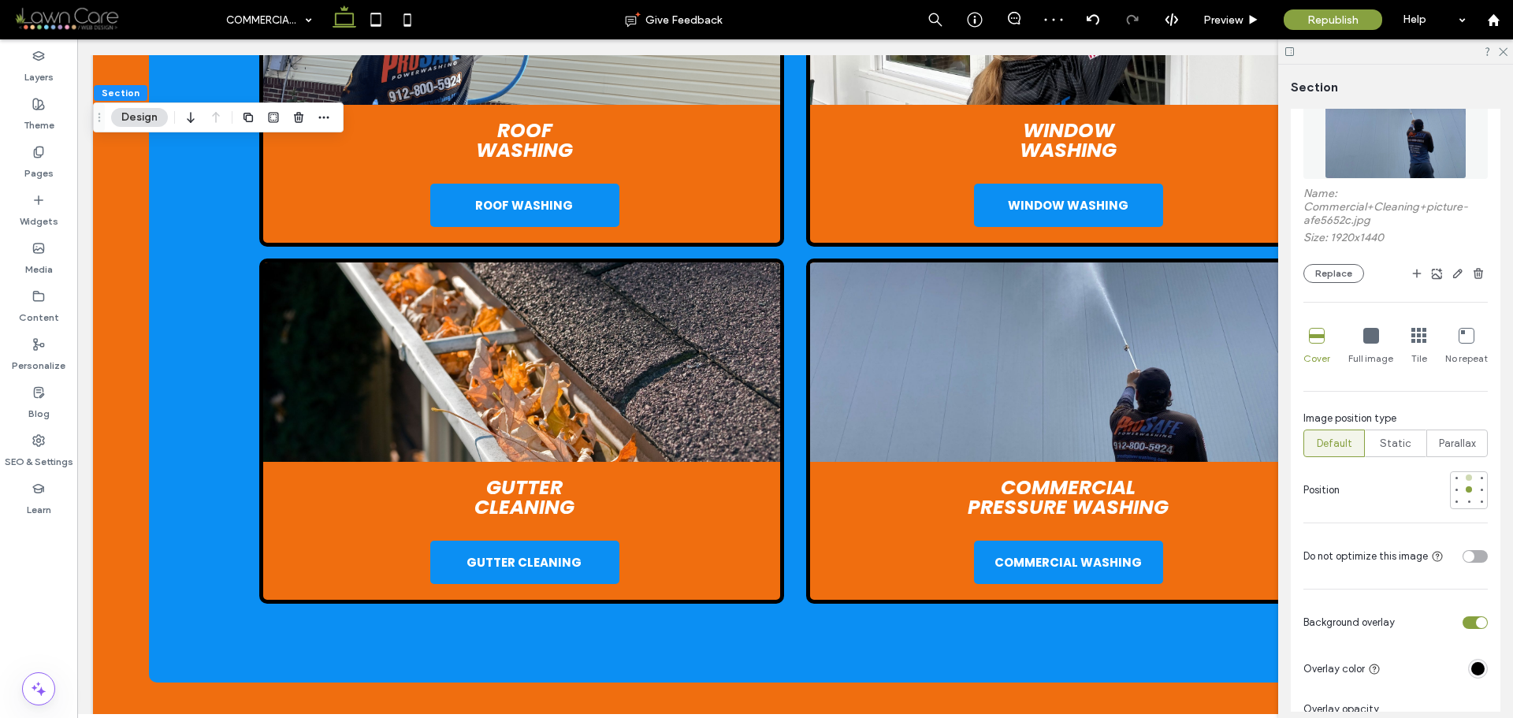
click at [1466, 481] on div at bounding box center [1469, 478] width 6 height 6
click at [1466, 500] on div at bounding box center [1469, 502] width 6 height 6
click at [1466, 490] on div at bounding box center [1469, 489] width 6 height 6
click at [1464, 554] on div "toggle" at bounding box center [1469, 556] width 11 height 11
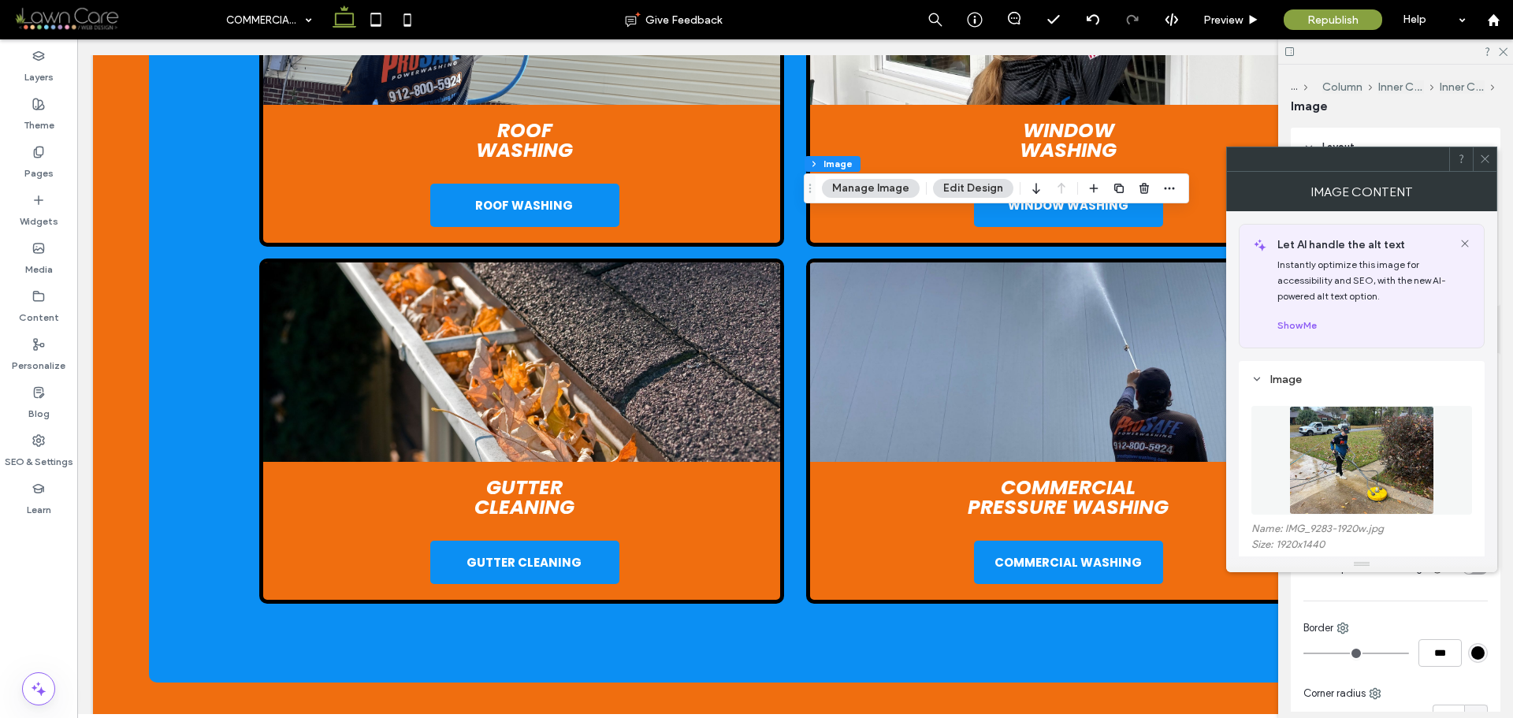
click at [1345, 471] on img at bounding box center [1362, 460] width 144 height 109
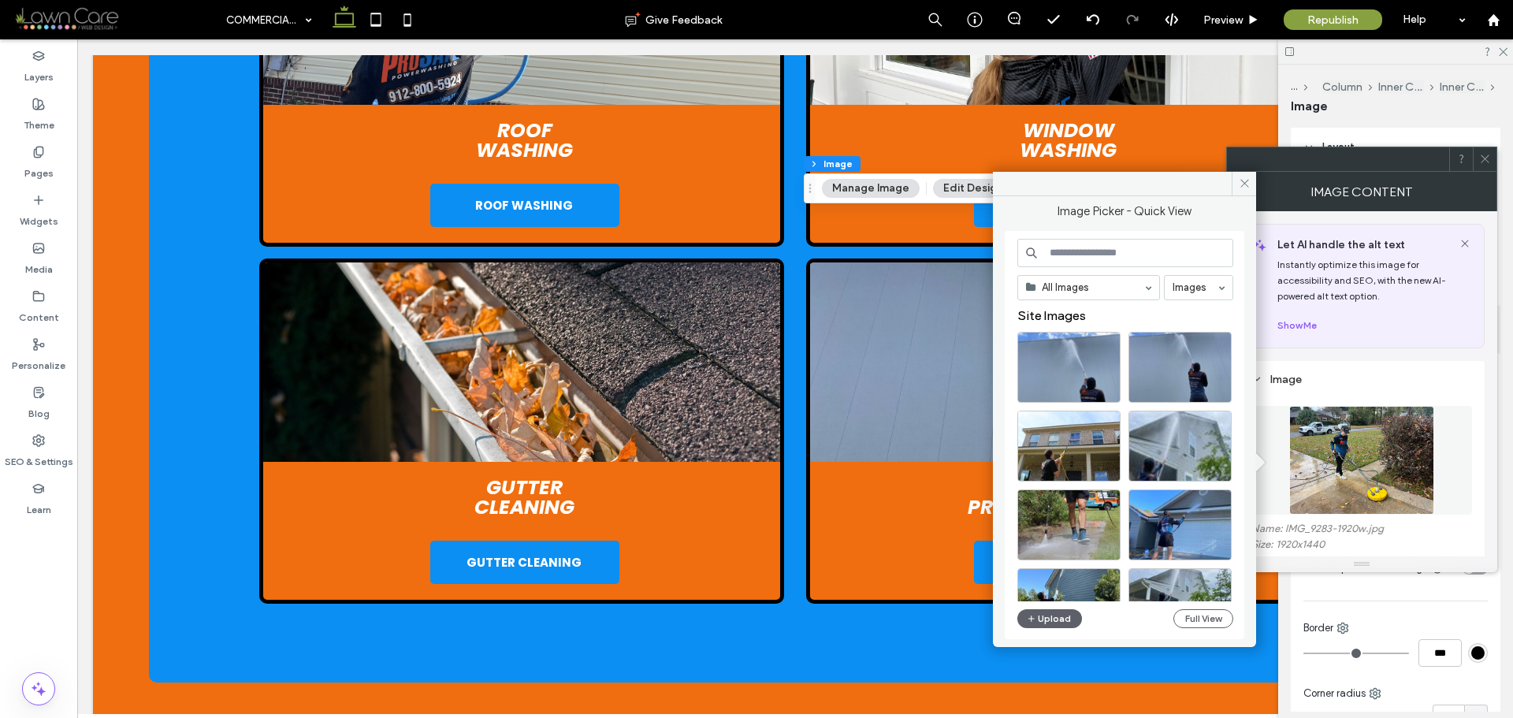
click at [1147, 258] on input at bounding box center [1126, 253] width 216 height 28
click at [1063, 356] on div "Select" at bounding box center [1069, 367] width 103 height 71
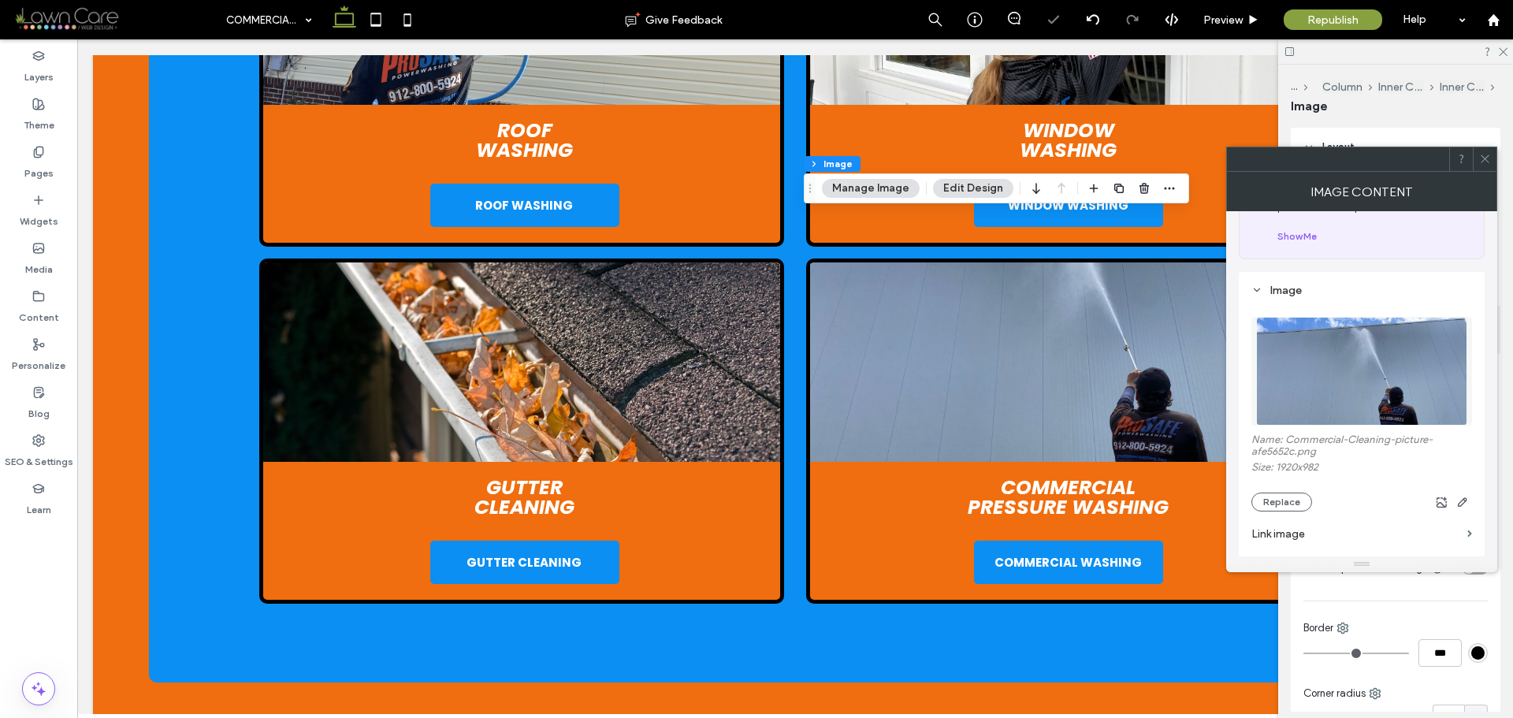
scroll to position [236, 0]
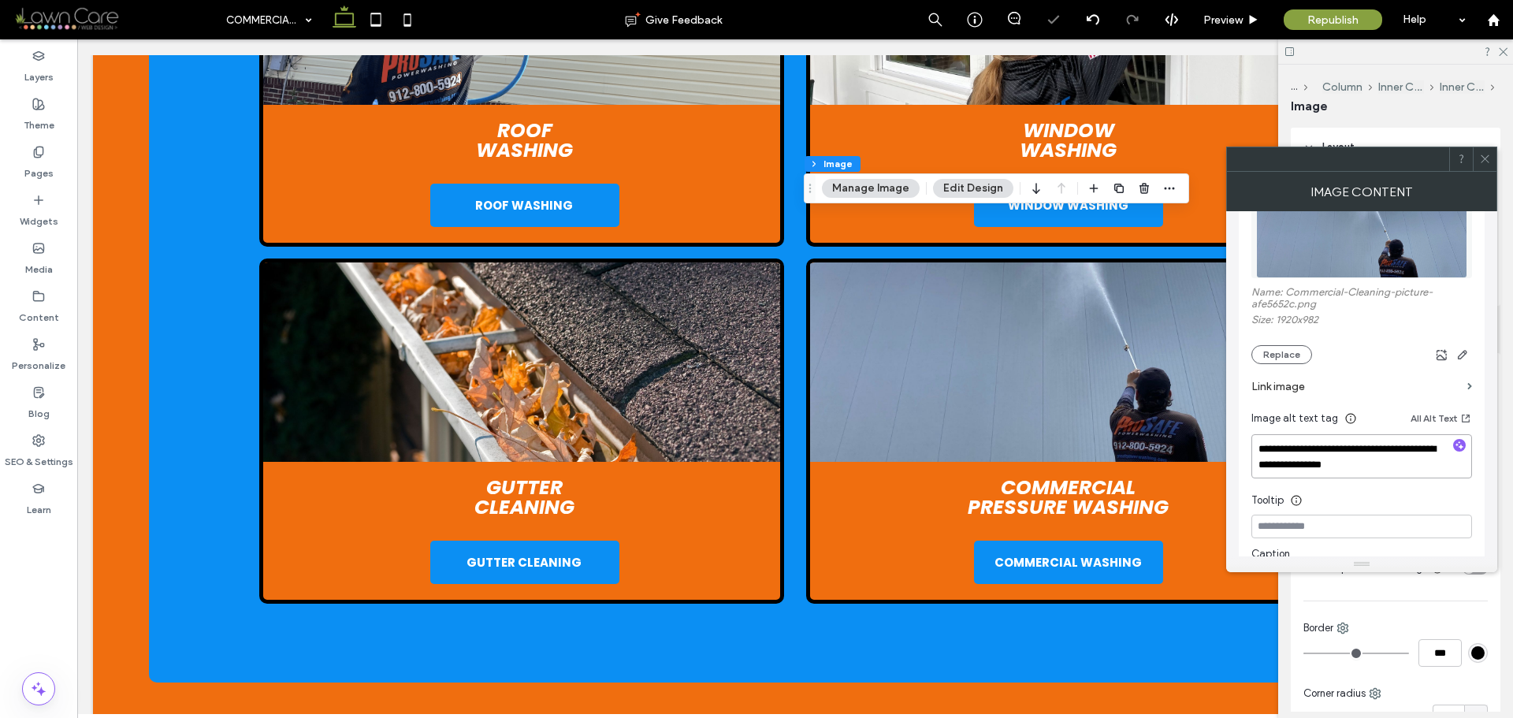
click at [1403, 464] on textarea "**********" at bounding box center [1362, 456] width 221 height 44
paste textarea "**********"
type textarea "**********"
click at [1470, 198] on div "Image Content" at bounding box center [1362, 191] width 271 height 39
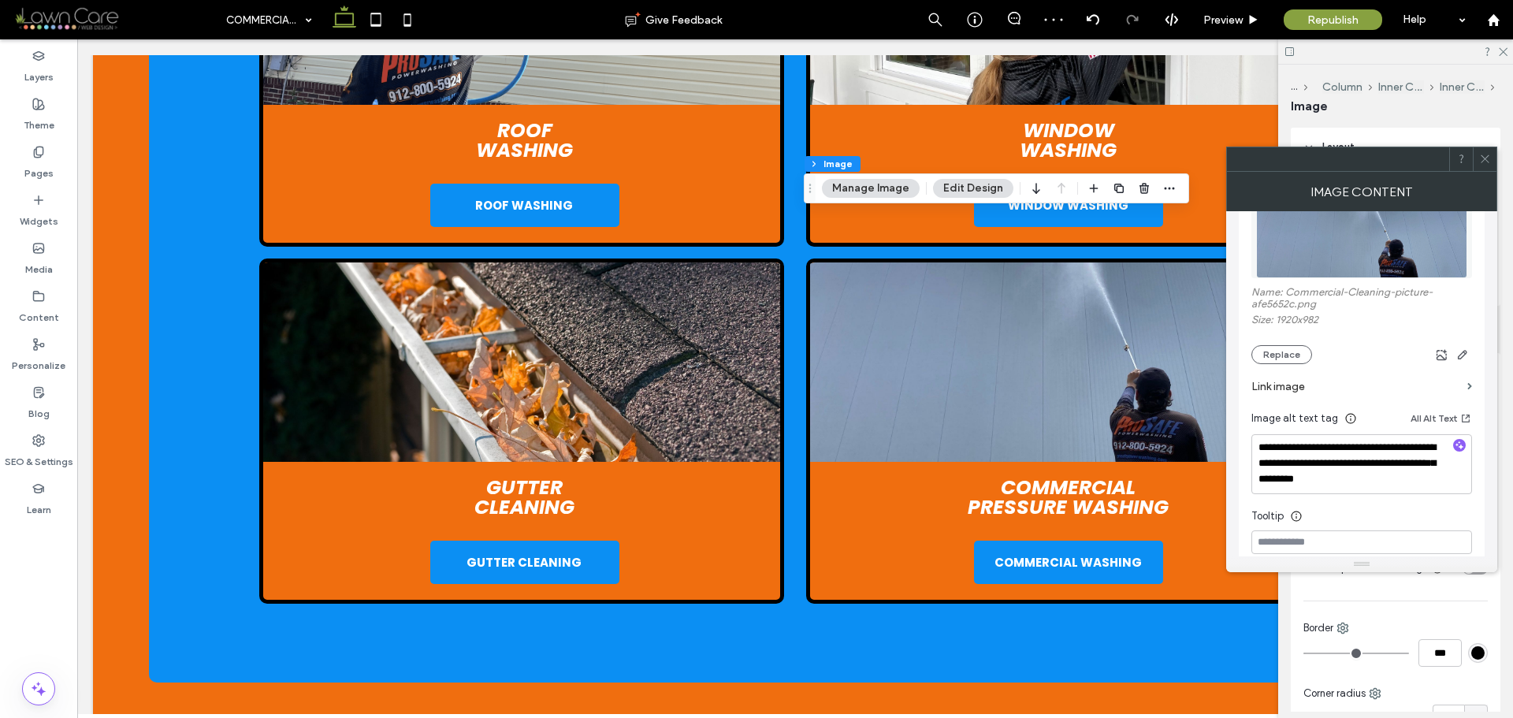
click at [1480, 157] on icon at bounding box center [1486, 159] width 12 height 12
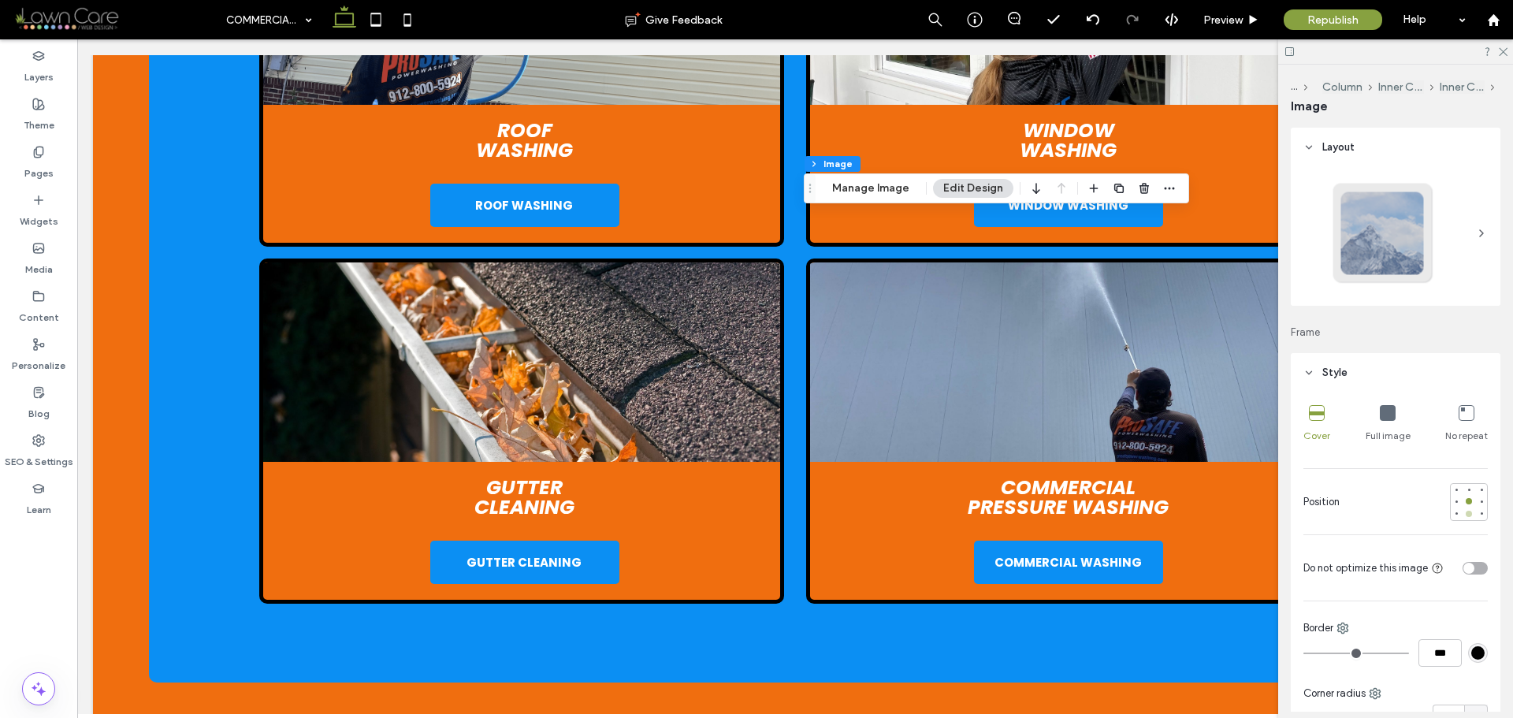
click at [1466, 514] on div at bounding box center [1469, 514] width 6 height 6
click at [37, 162] on label "Pages" at bounding box center [38, 169] width 29 height 22
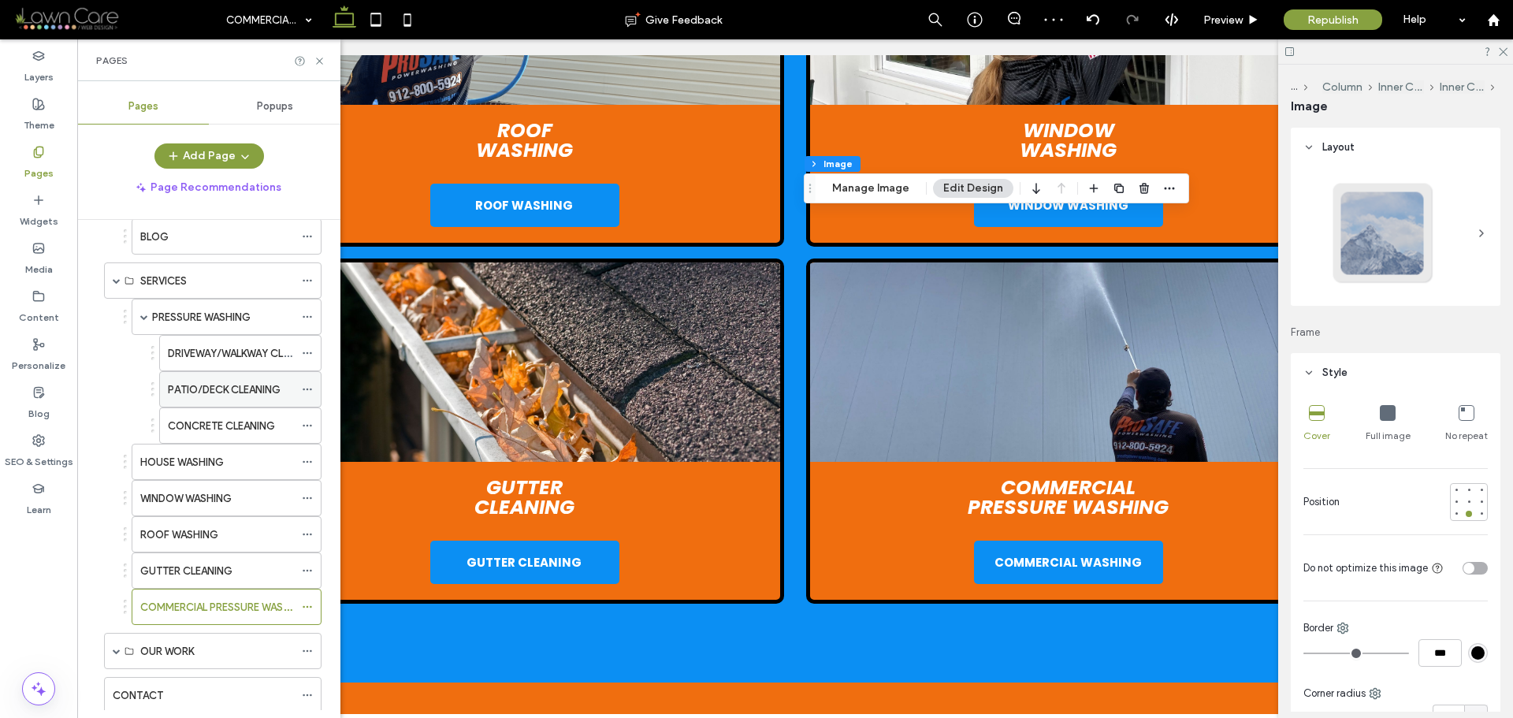
scroll to position [79, 0]
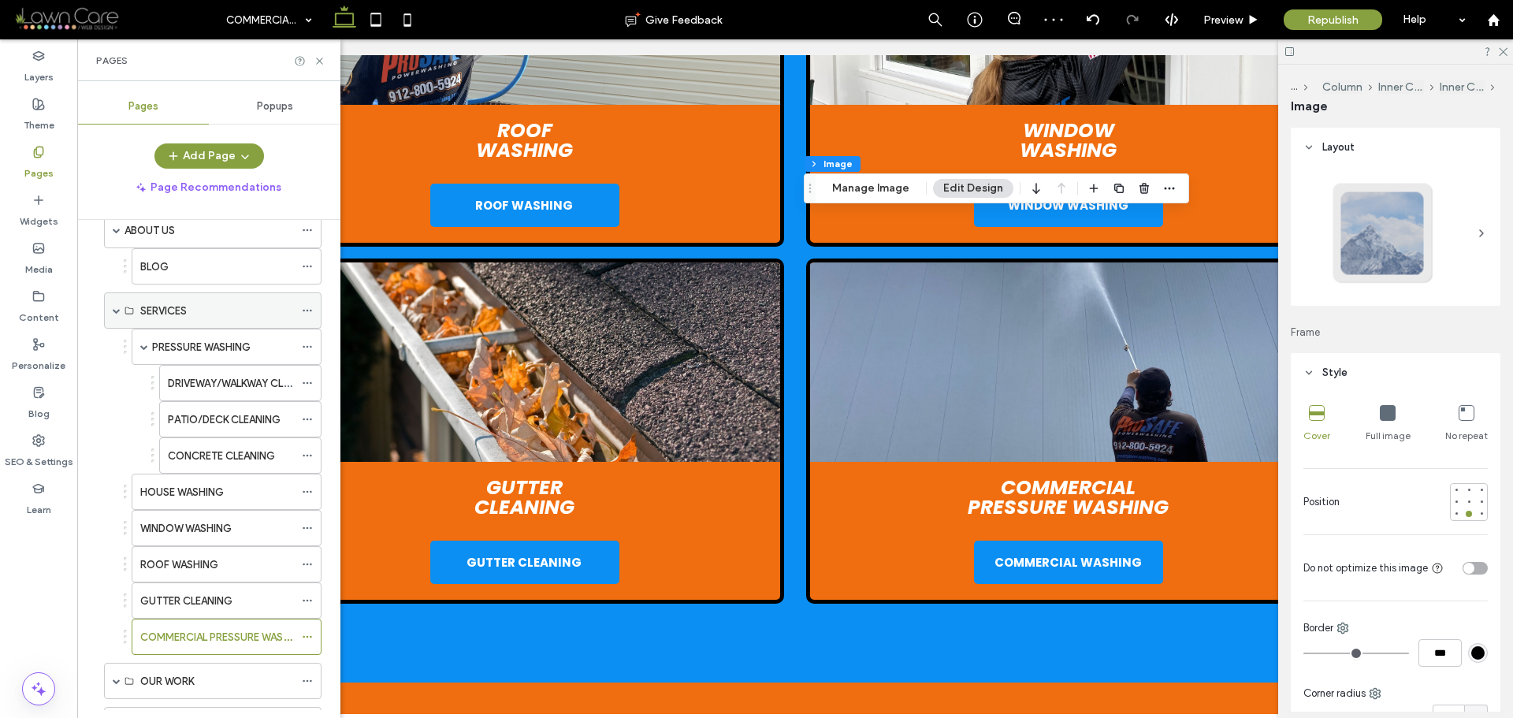
click at [114, 316] on span at bounding box center [117, 310] width 8 height 35
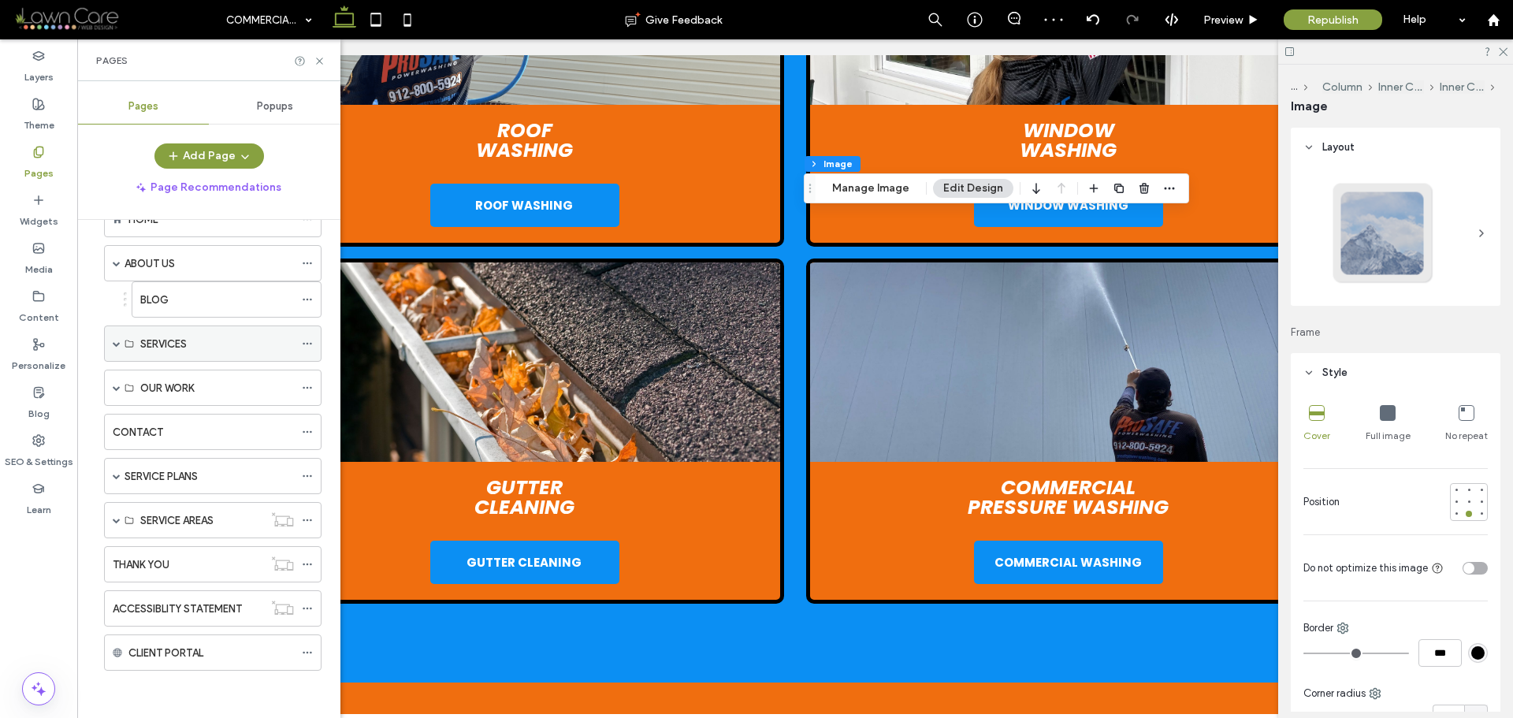
scroll to position [46, 0]
click at [114, 266] on span at bounding box center [117, 263] width 8 height 8
click at [116, 389] on span at bounding box center [117, 388] width 8 height 8
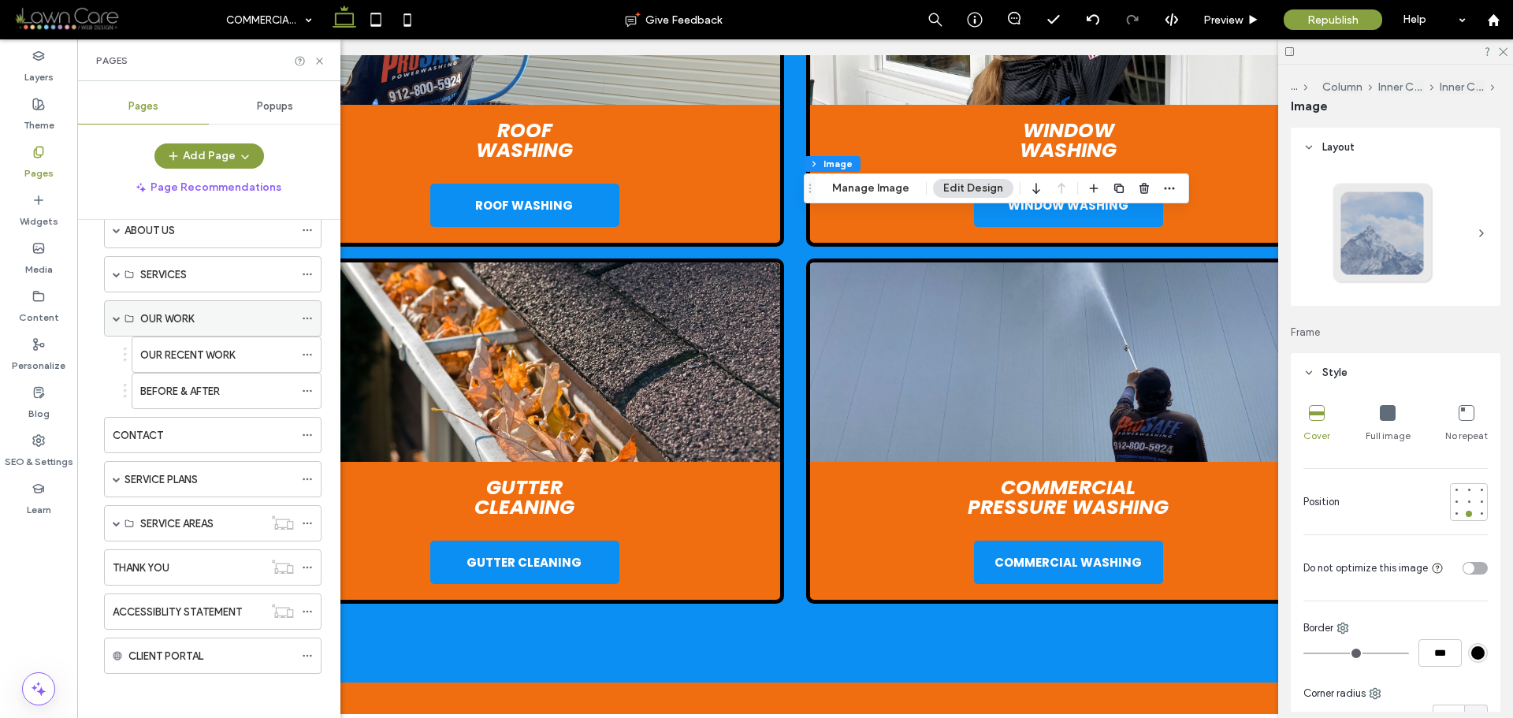
click at [195, 331] on div "OUR WORK" at bounding box center [217, 318] width 154 height 35
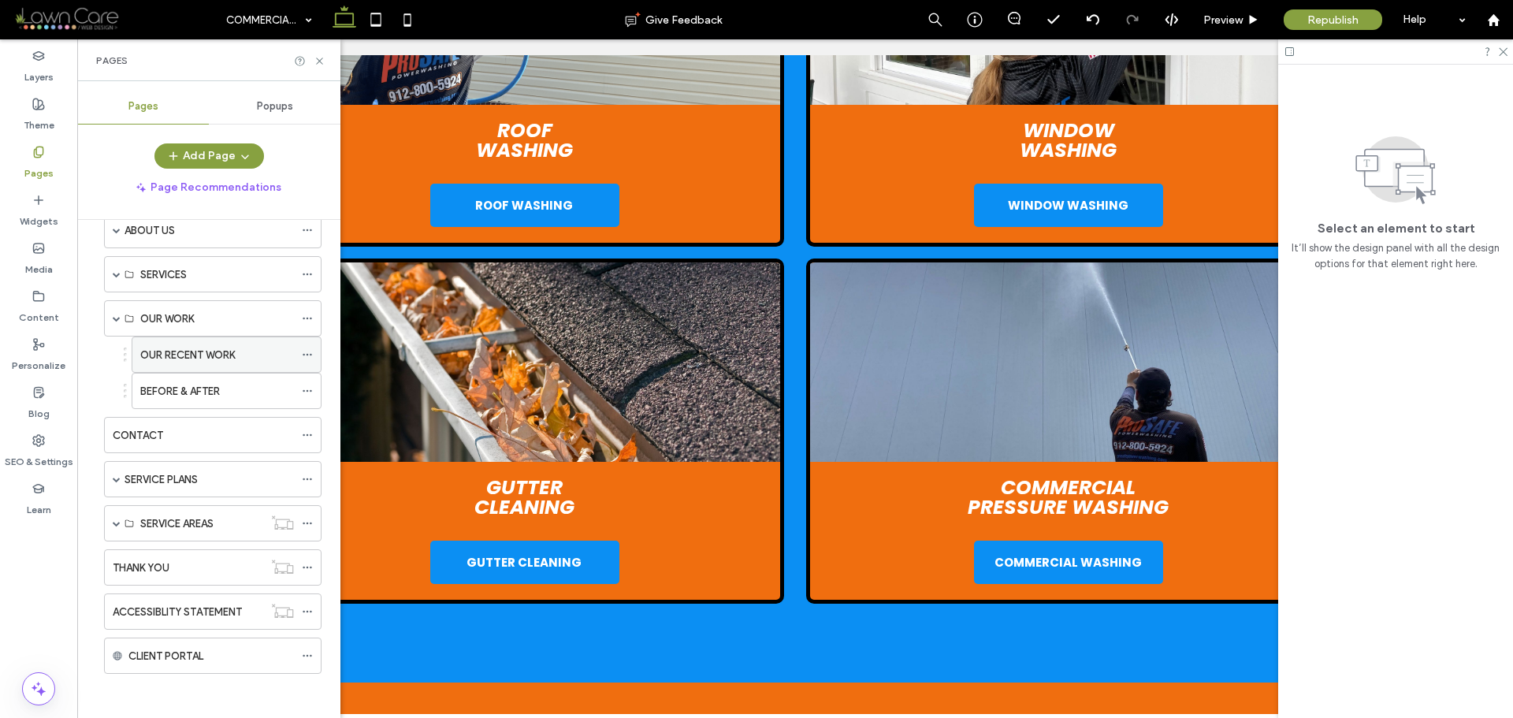
click at [229, 358] on label "OUR RECENT WORK" at bounding box center [187, 355] width 95 height 28
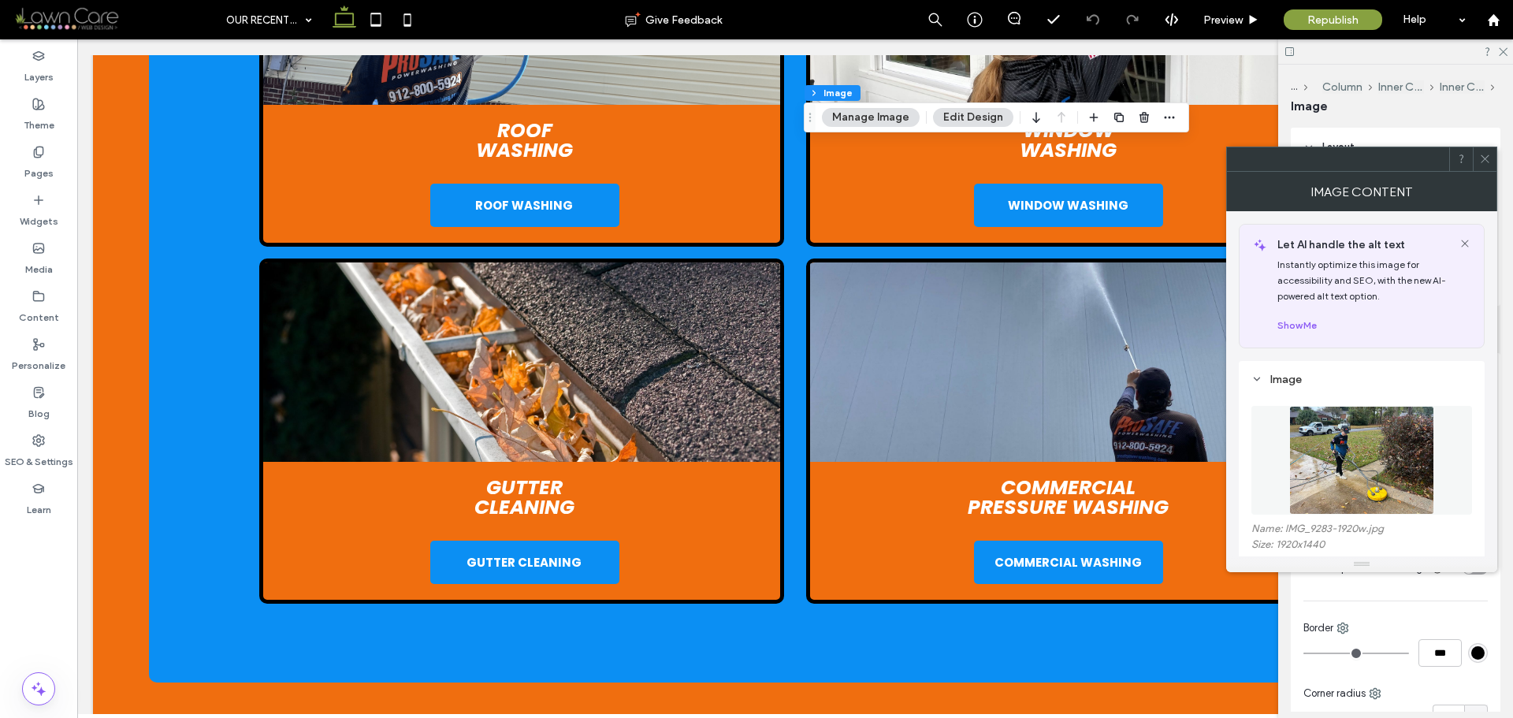
click at [1379, 455] on img at bounding box center [1362, 460] width 144 height 109
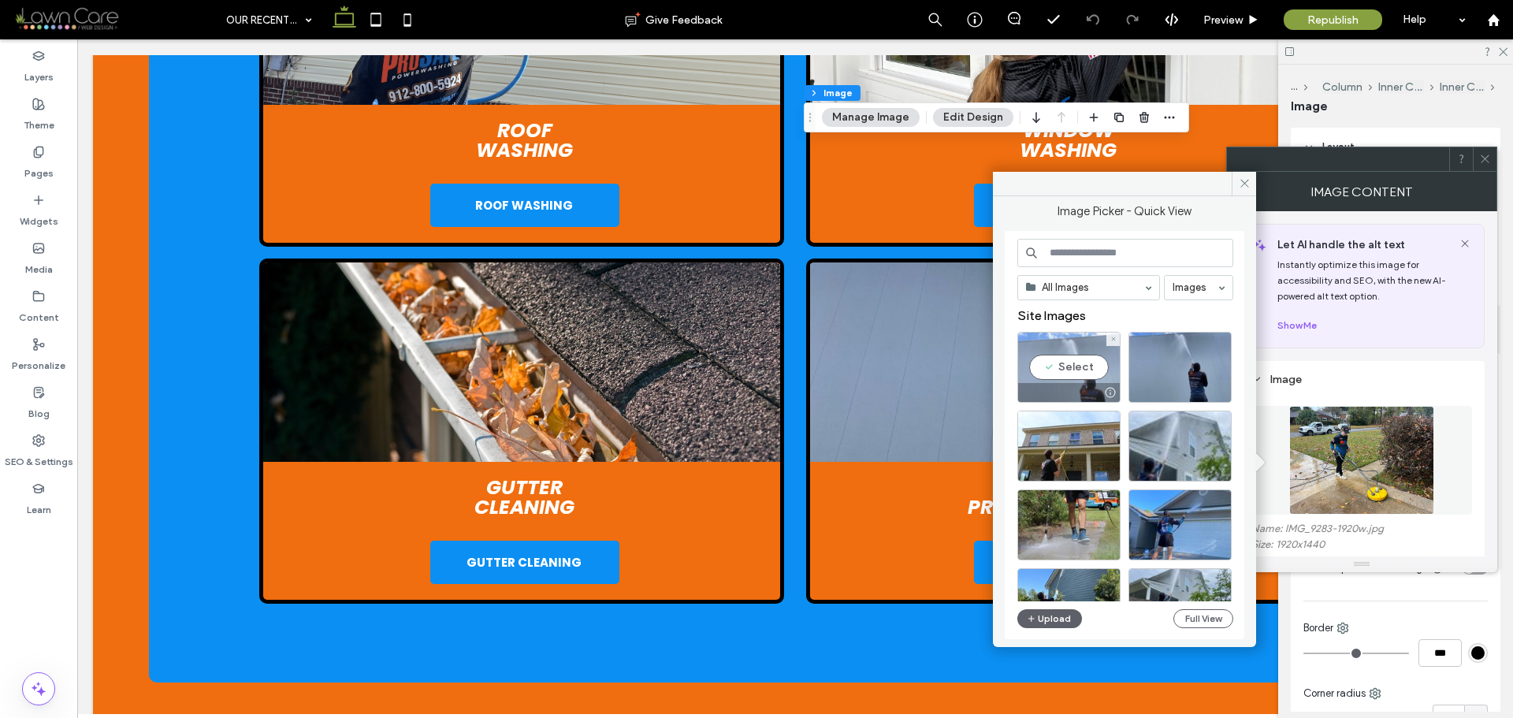
click at [1050, 366] on div "Select" at bounding box center [1069, 367] width 103 height 71
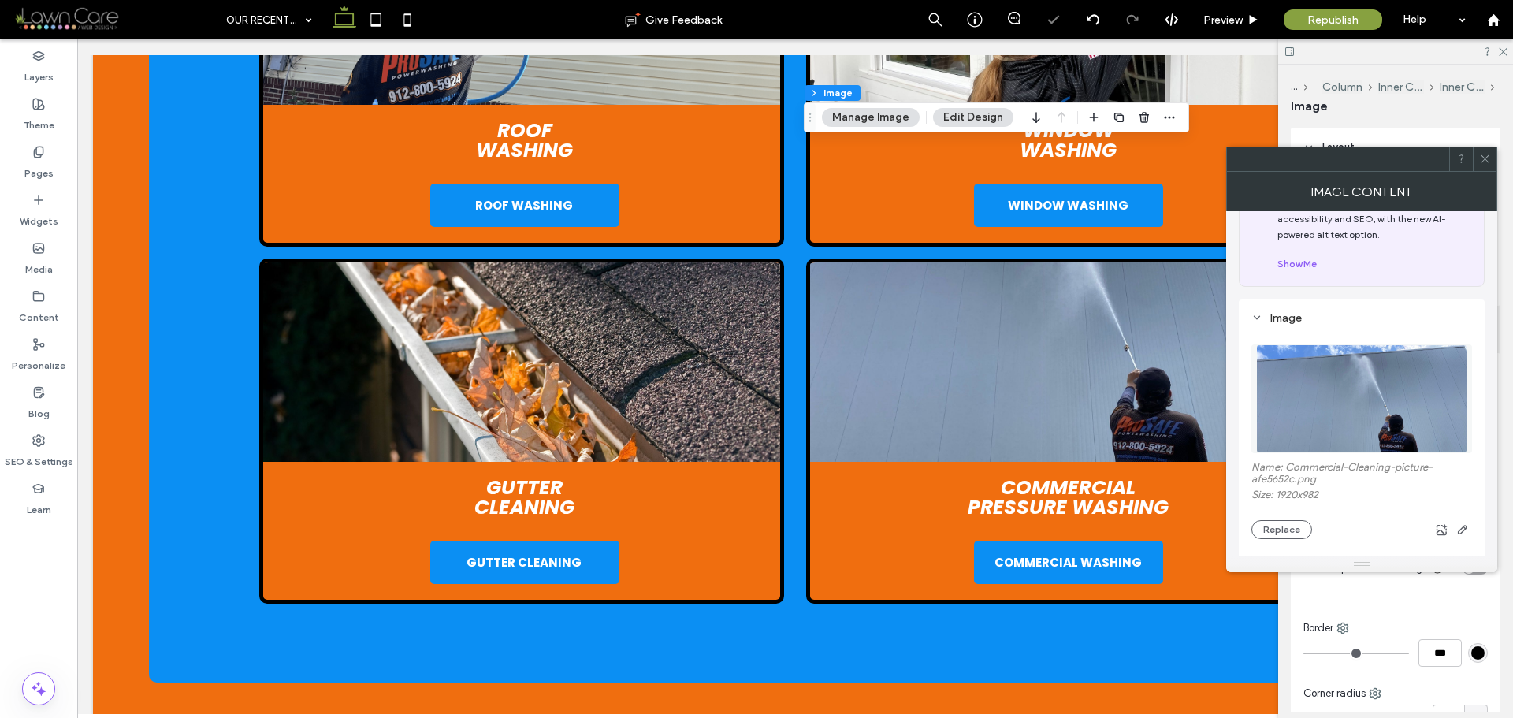
scroll to position [236, 0]
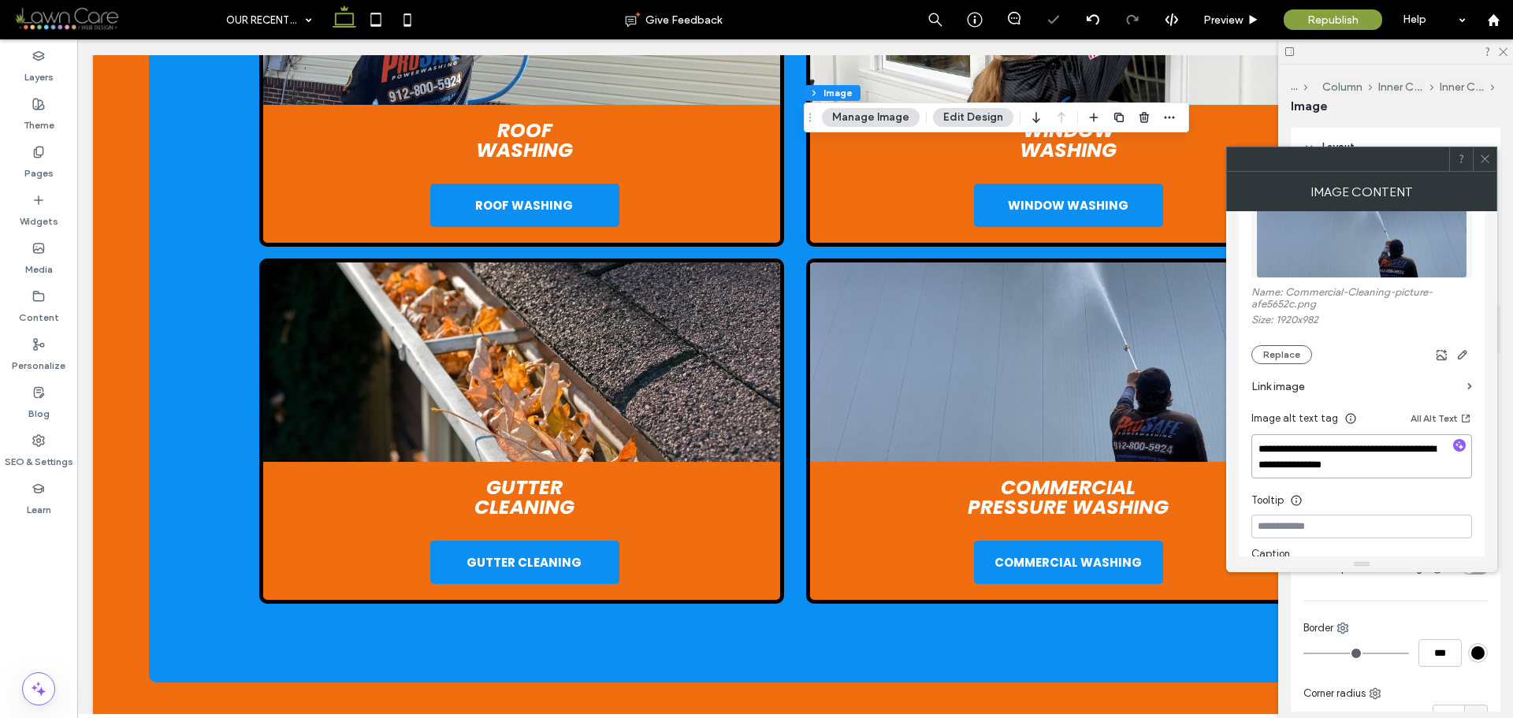
click at [1389, 456] on textarea "**********" at bounding box center [1362, 456] width 221 height 44
paste textarea "**********"
type textarea "**********"
click at [1472, 195] on div "Image Content" at bounding box center [1362, 191] width 271 height 39
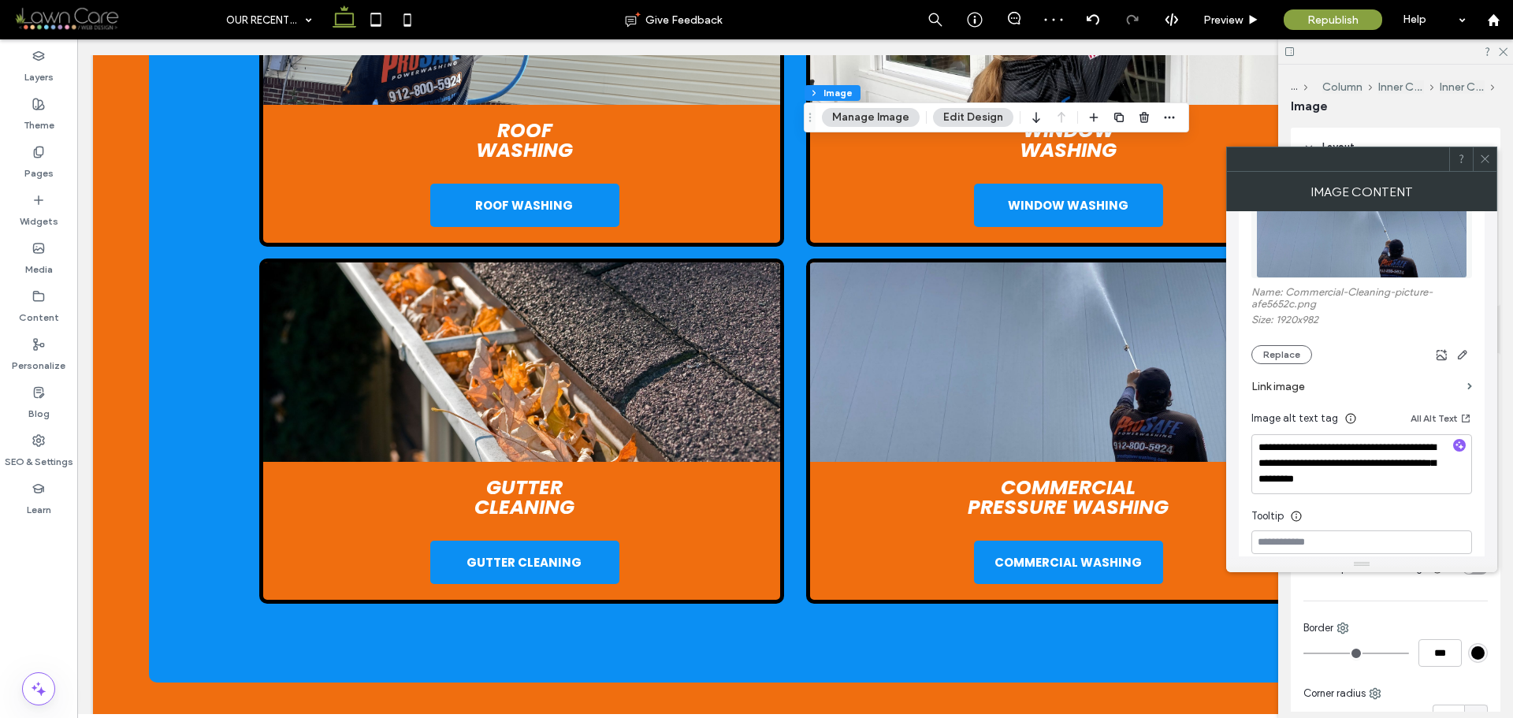
click at [1487, 148] on span at bounding box center [1486, 159] width 12 height 24
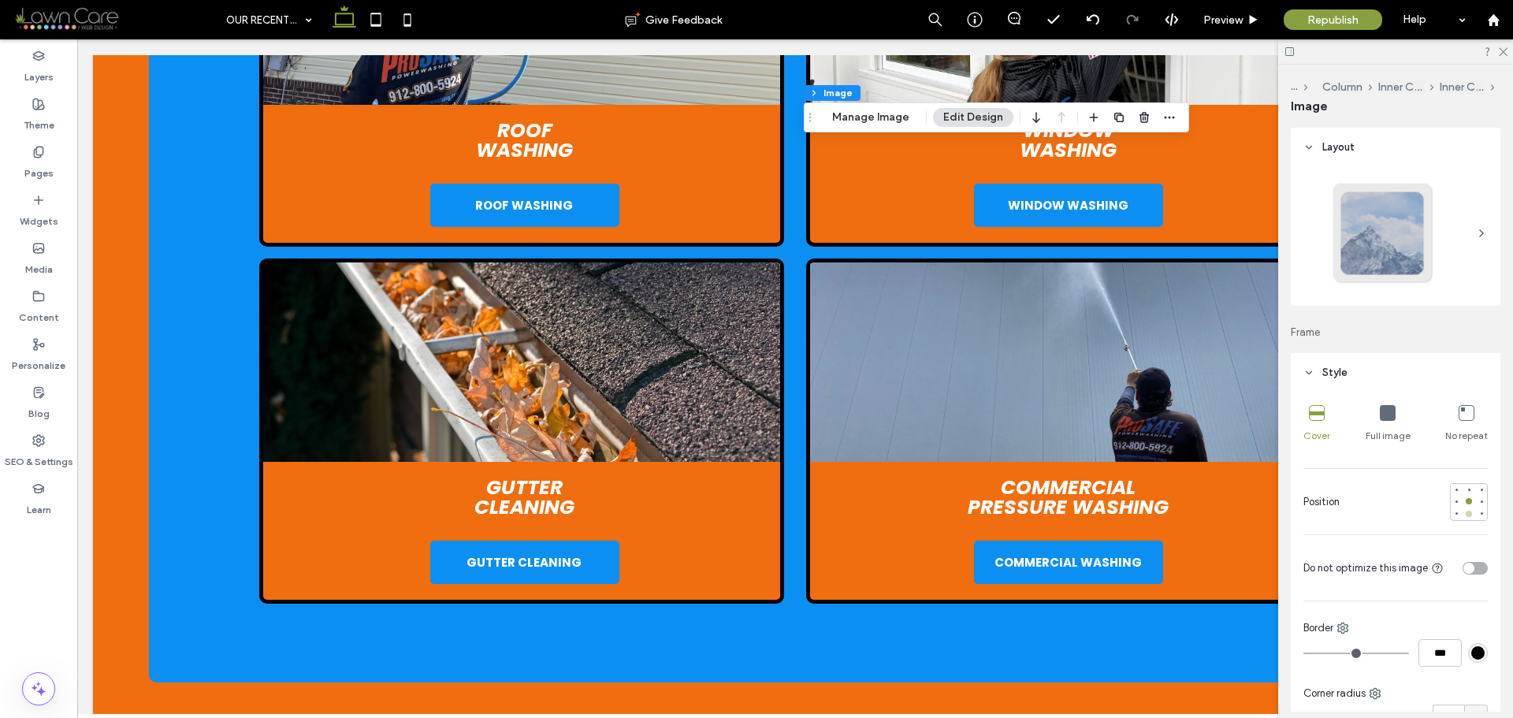
click at [1466, 516] on div at bounding box center [1469, 514] width 6 height 6
click at [36, 166] on label "Pages" at bounding box center [38, 169] width 29 height 22
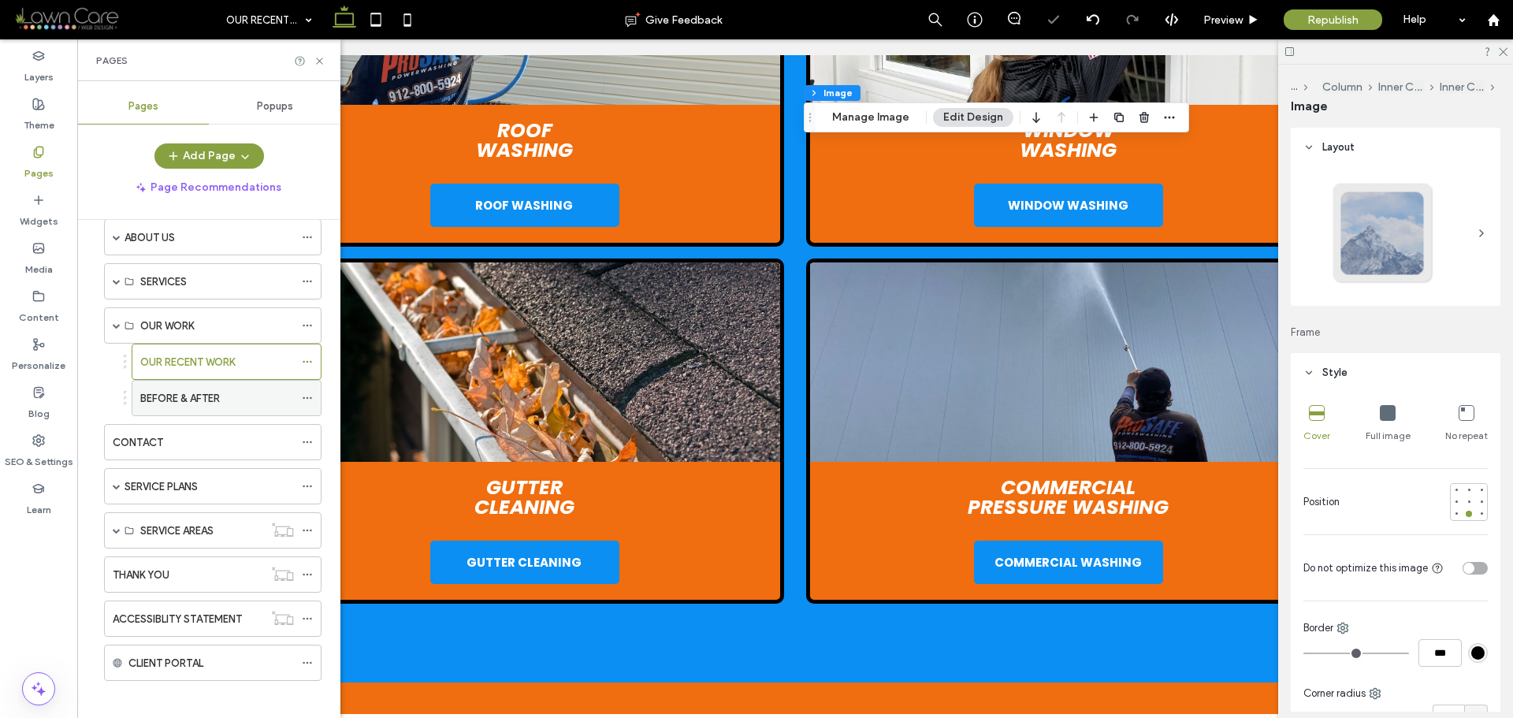
scroll to position [82, 0]
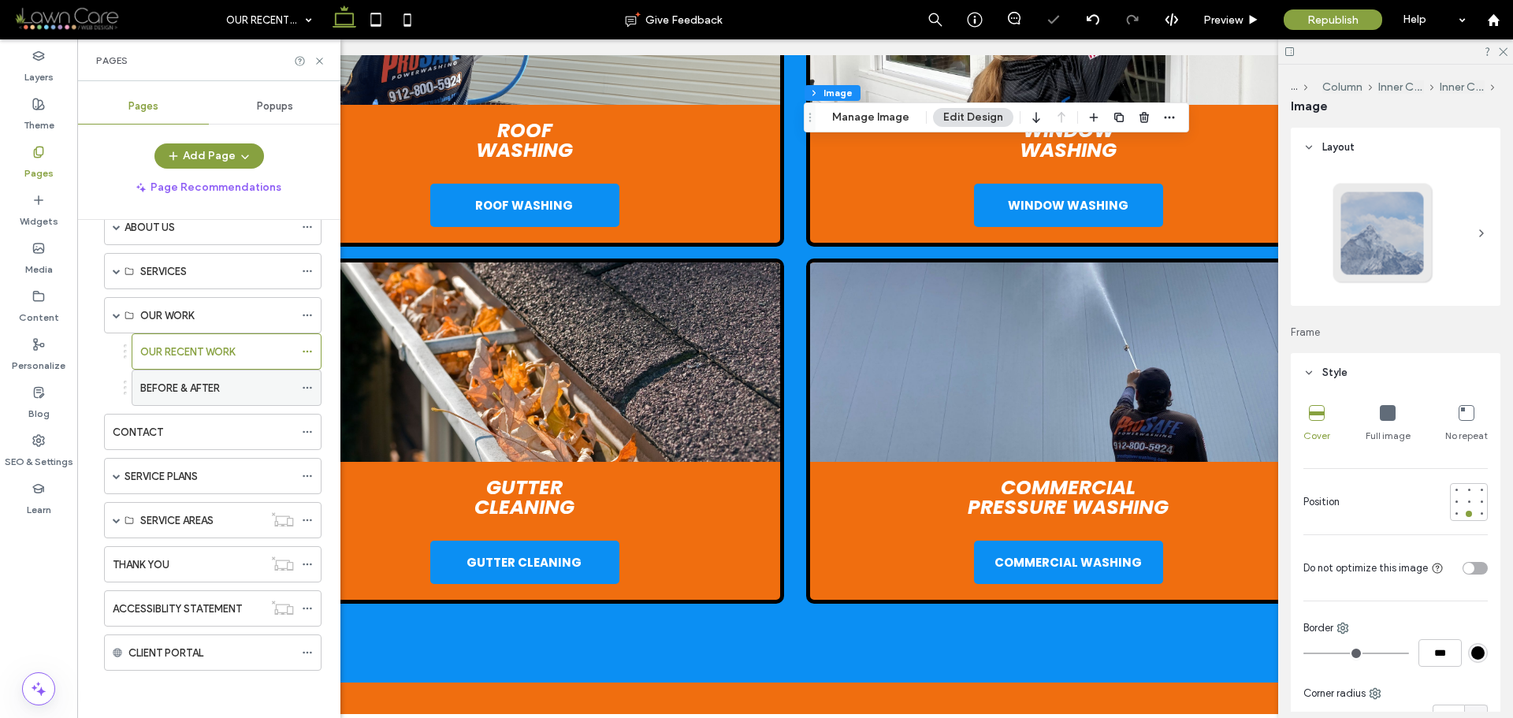
click at [227, 389] on div "BEFORE & AFTER" at bounding box center [217, 388] width 154 height 17
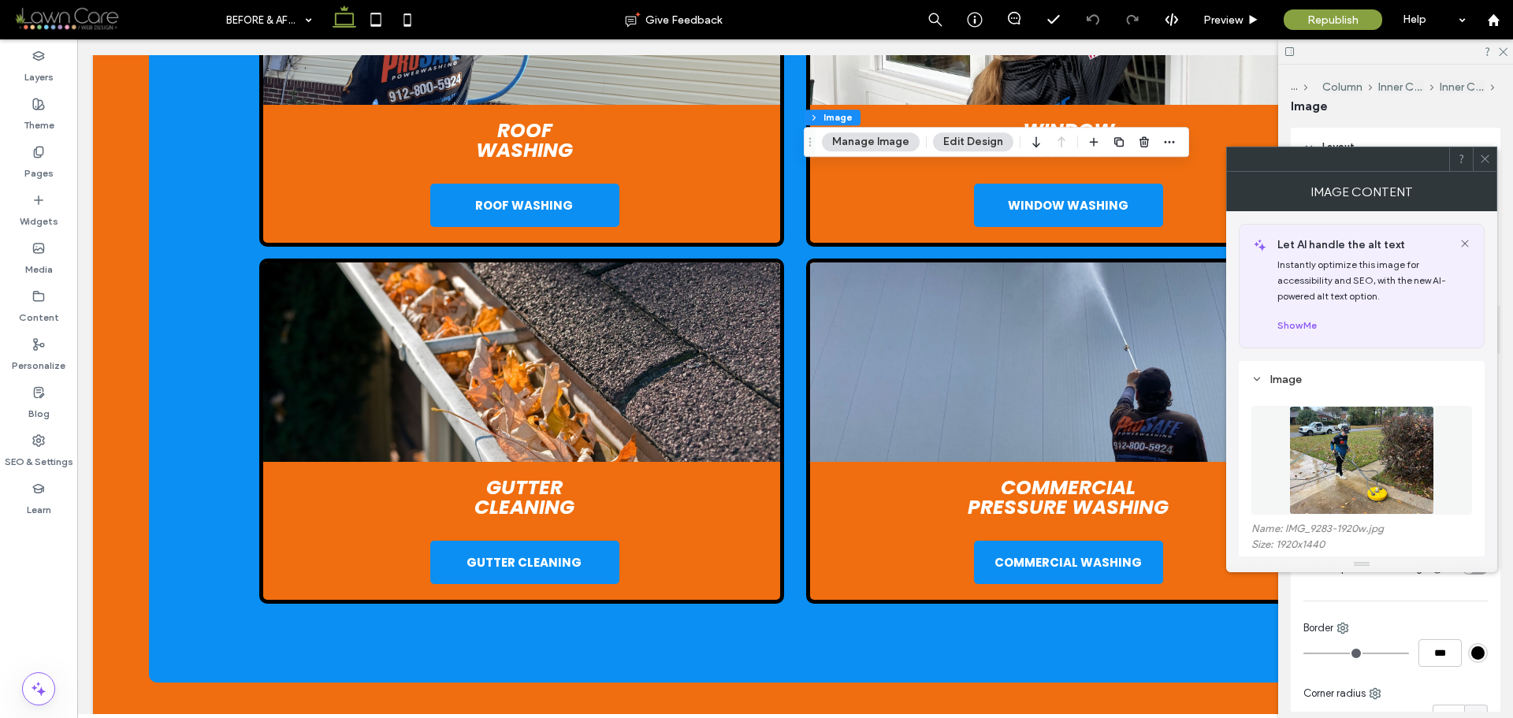
type input "*"
click at [1320, 415] on img at bounding box center [1362, 460] width 144 height 109
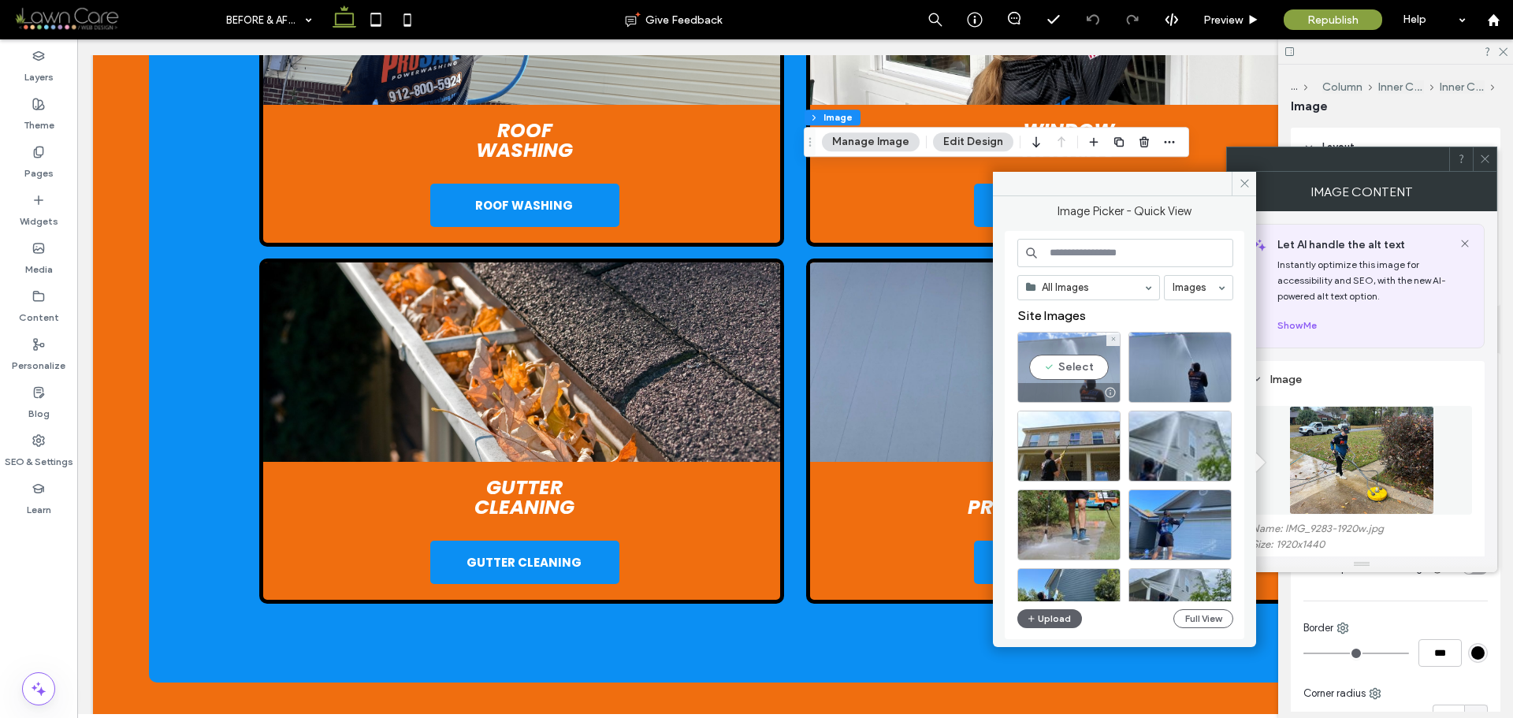
click at [1056, 368] on div "Select" at bounding box center [1069, 367] width 103 height 71
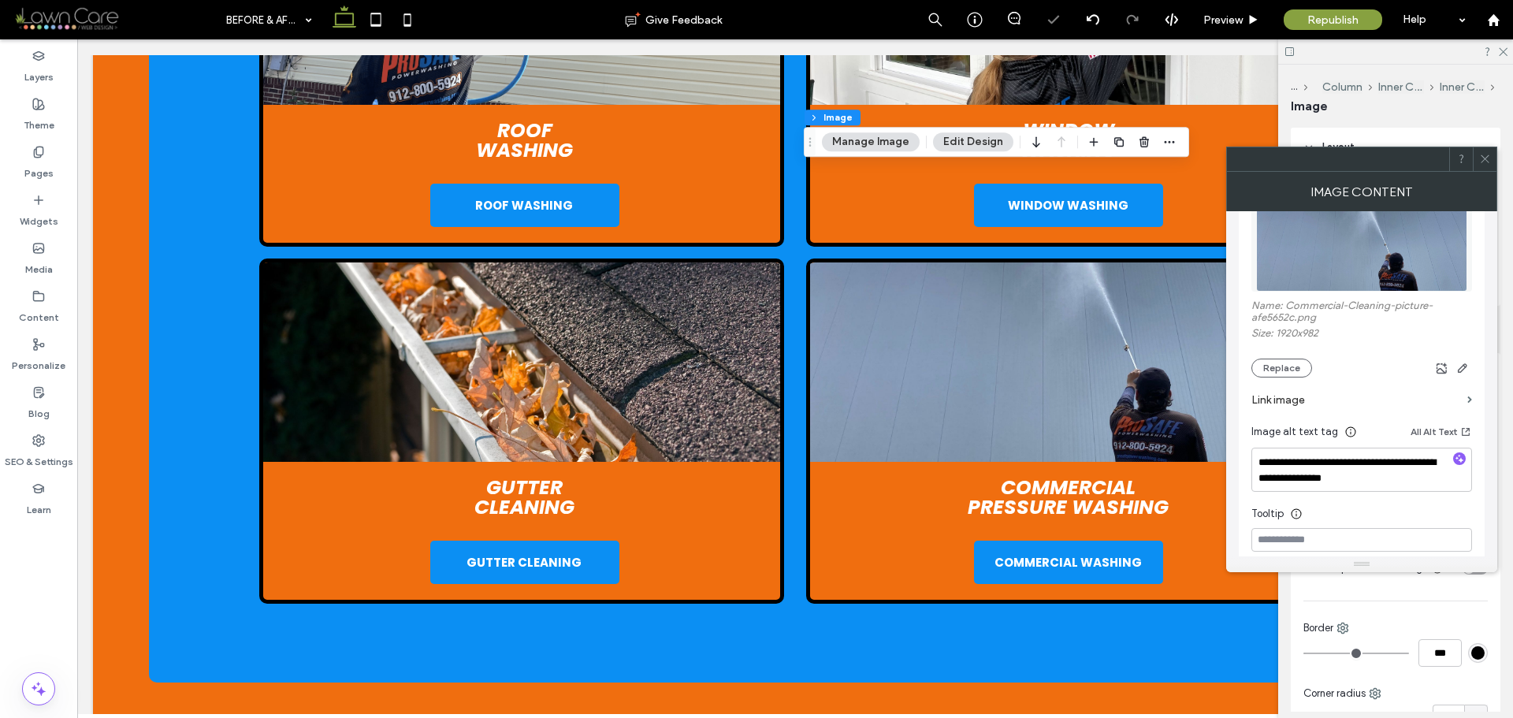
scroll to position [236, 0]
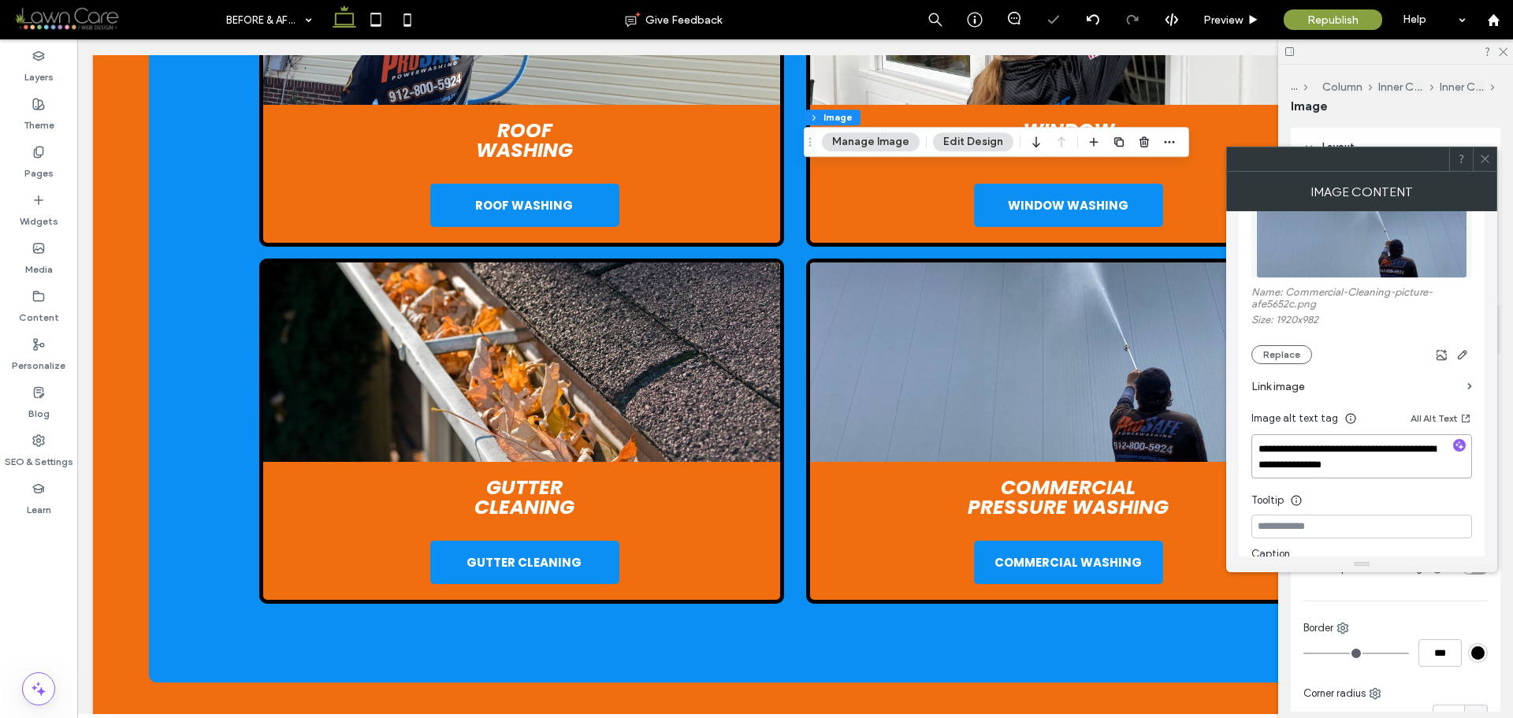
click at [1368, 453] on textarea "**********" at bounding box center [1362, 456] width 221 height 44
paste textarea "**********"
type textarea "**********"
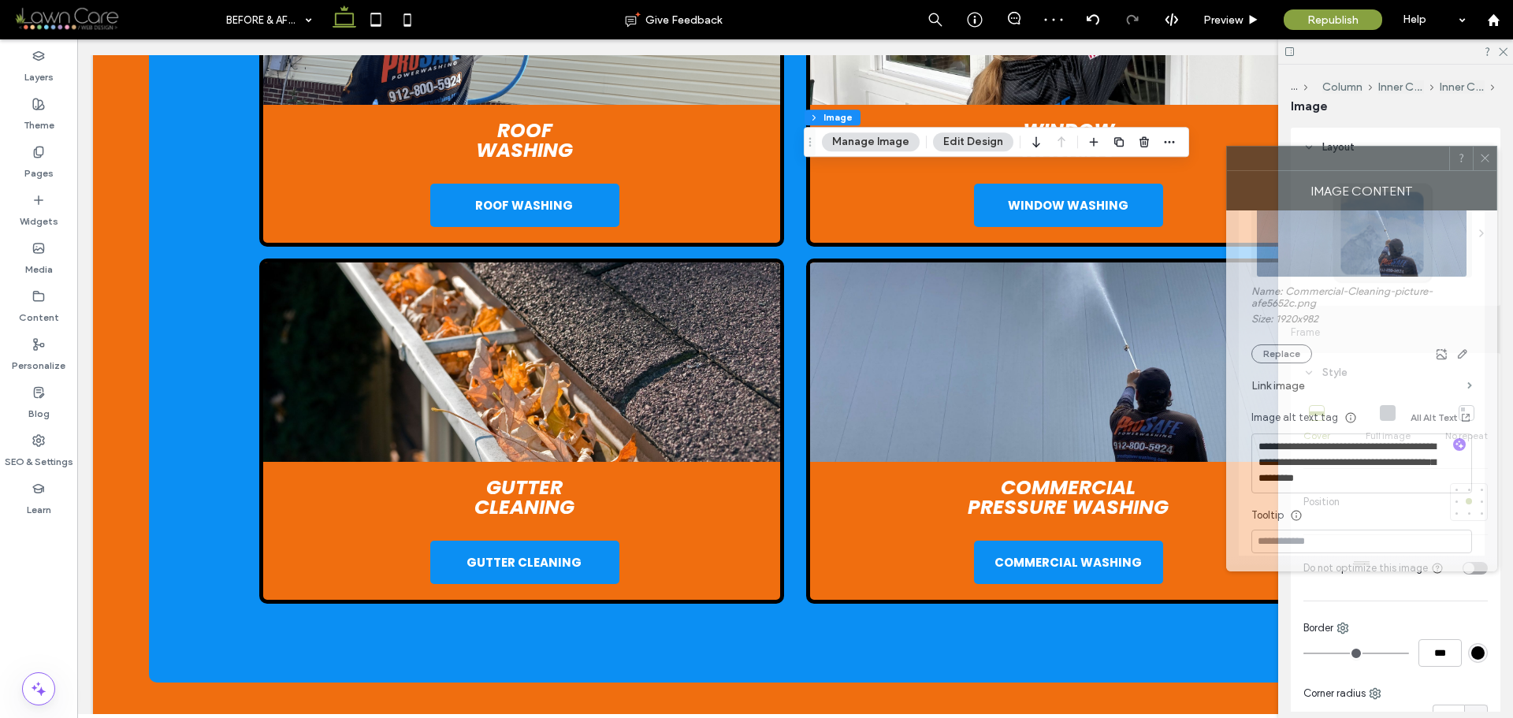
click at [1488, 175] on div "Image Content" at bounding box center [1362, 190] width 271 height 39
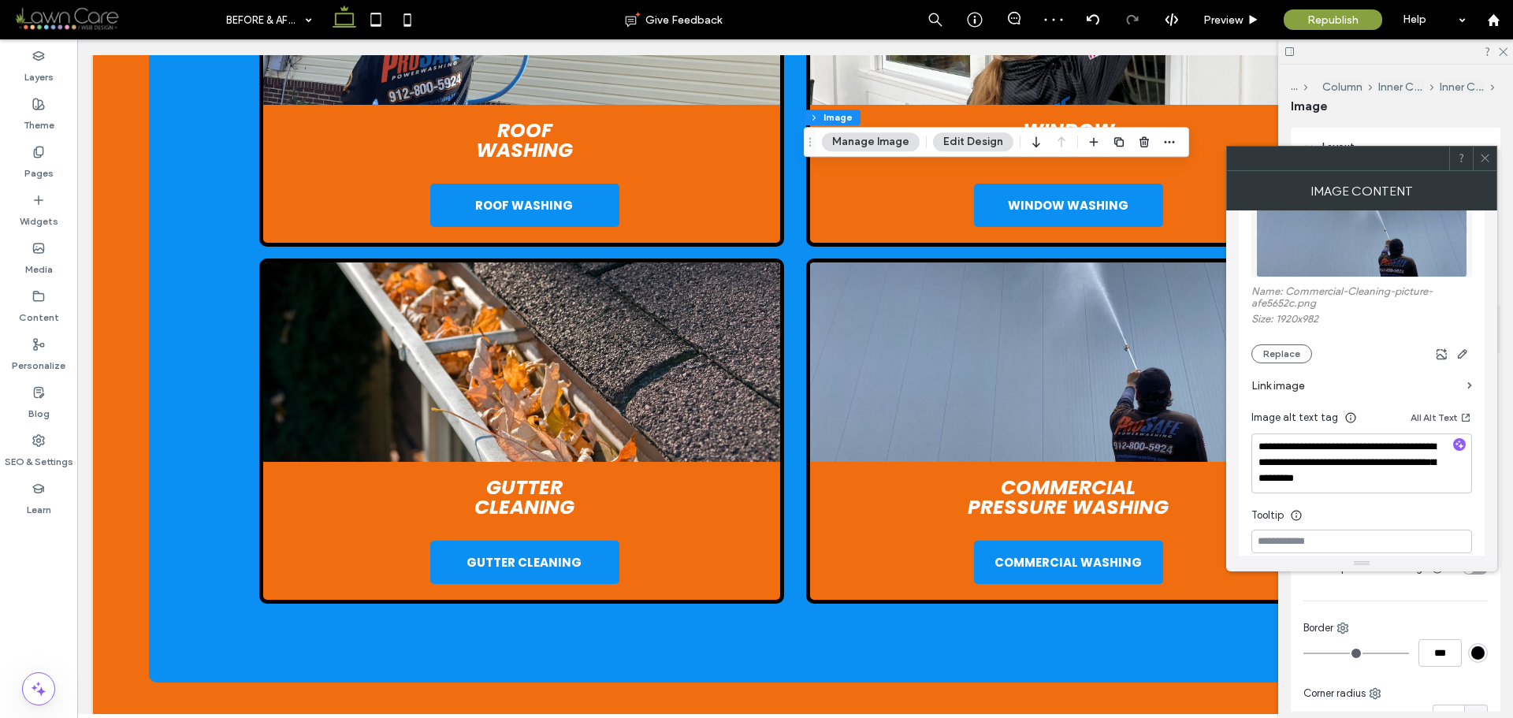
click at [1488, 163] on icon at bounding box center [1486, 158] width 12 height 12
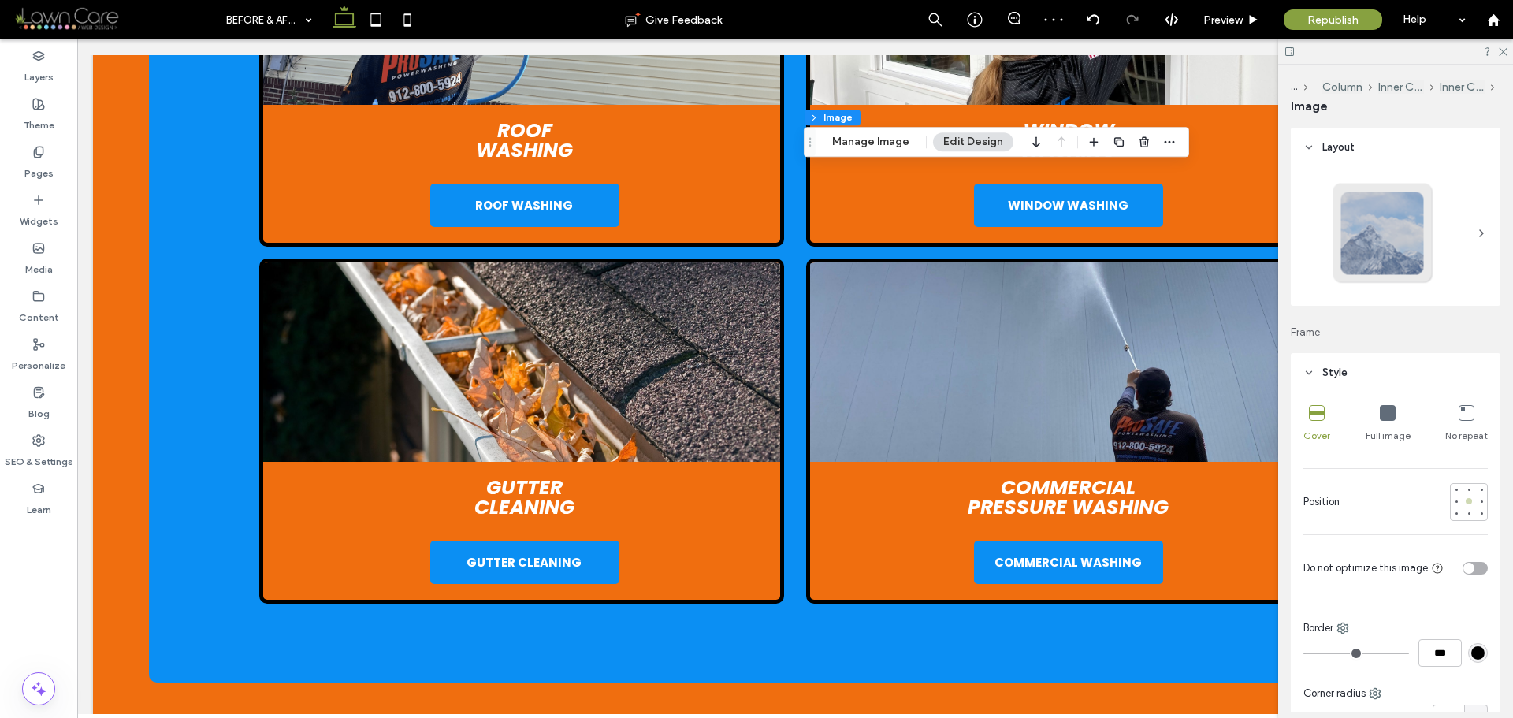
click at [1464, 507] on div at bounding box center [1469, 501] width 11 height 11
click at [1466, 511] on div at bounding box center [1469, 514] width 6 height 6
click at [21, 147] on div "Pages" at bounding box center [38, 163] width 77 height 48
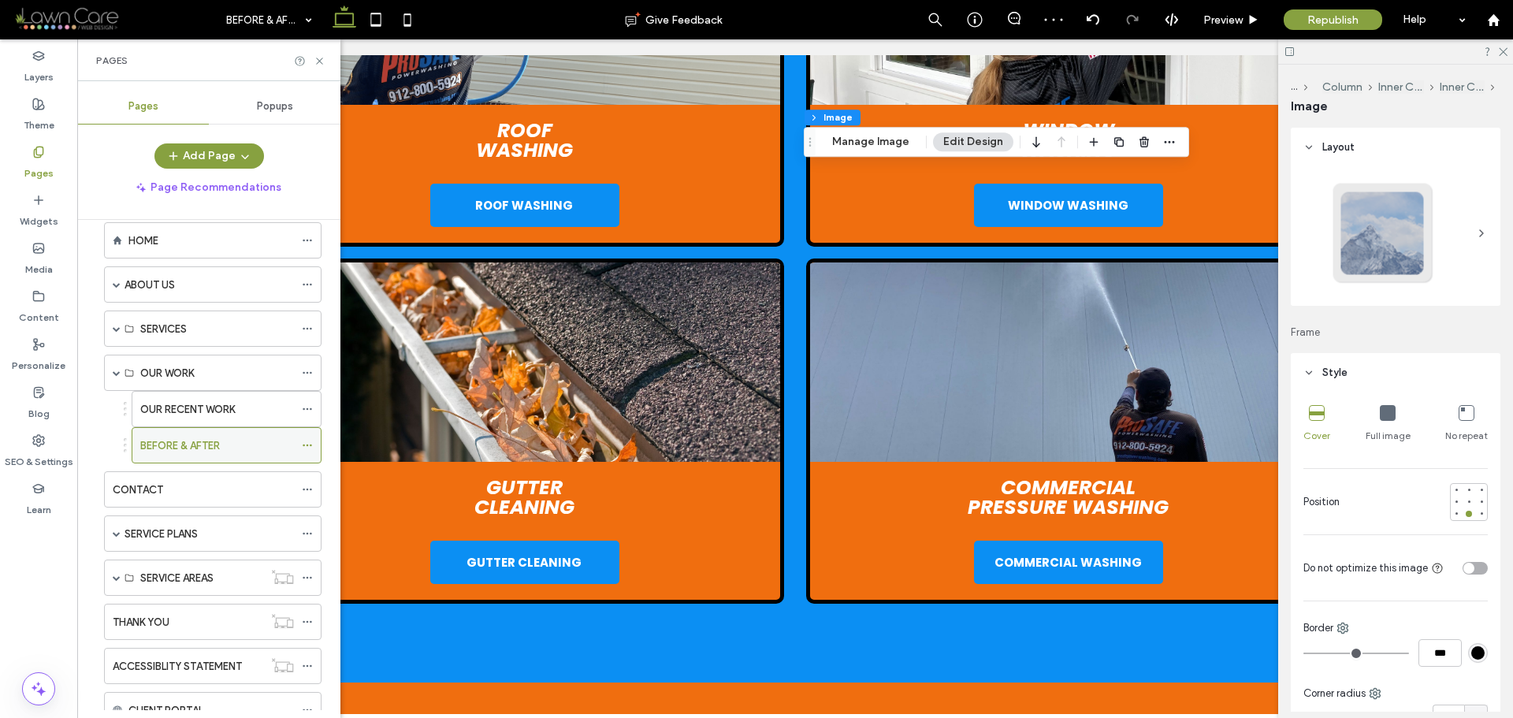
scroll to position [82, 0]
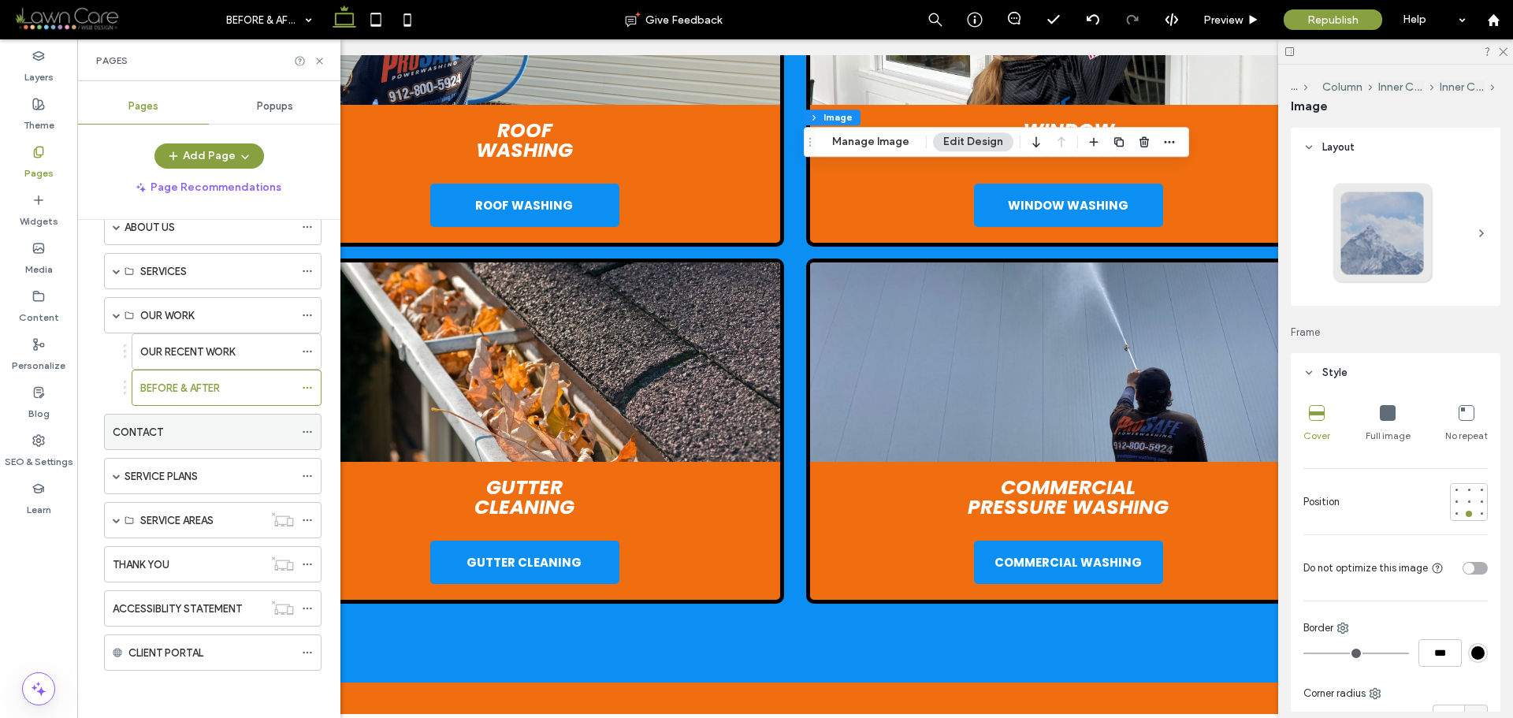
click at [177, 430] on div "CONTACT" at bounding box center [203, 432] width 181 height 17
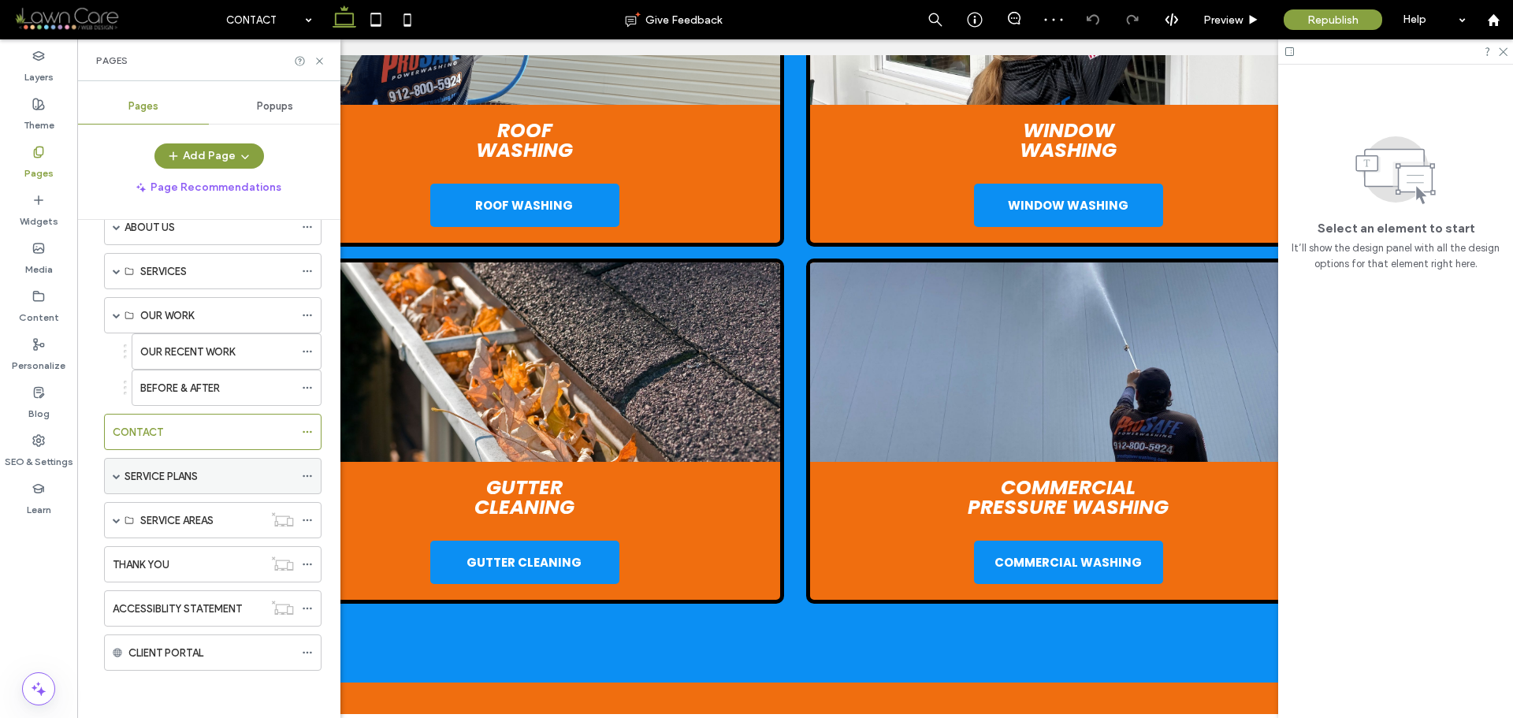
click at [114, 477] on span at bounding box center [117, 476] width 8 height 8
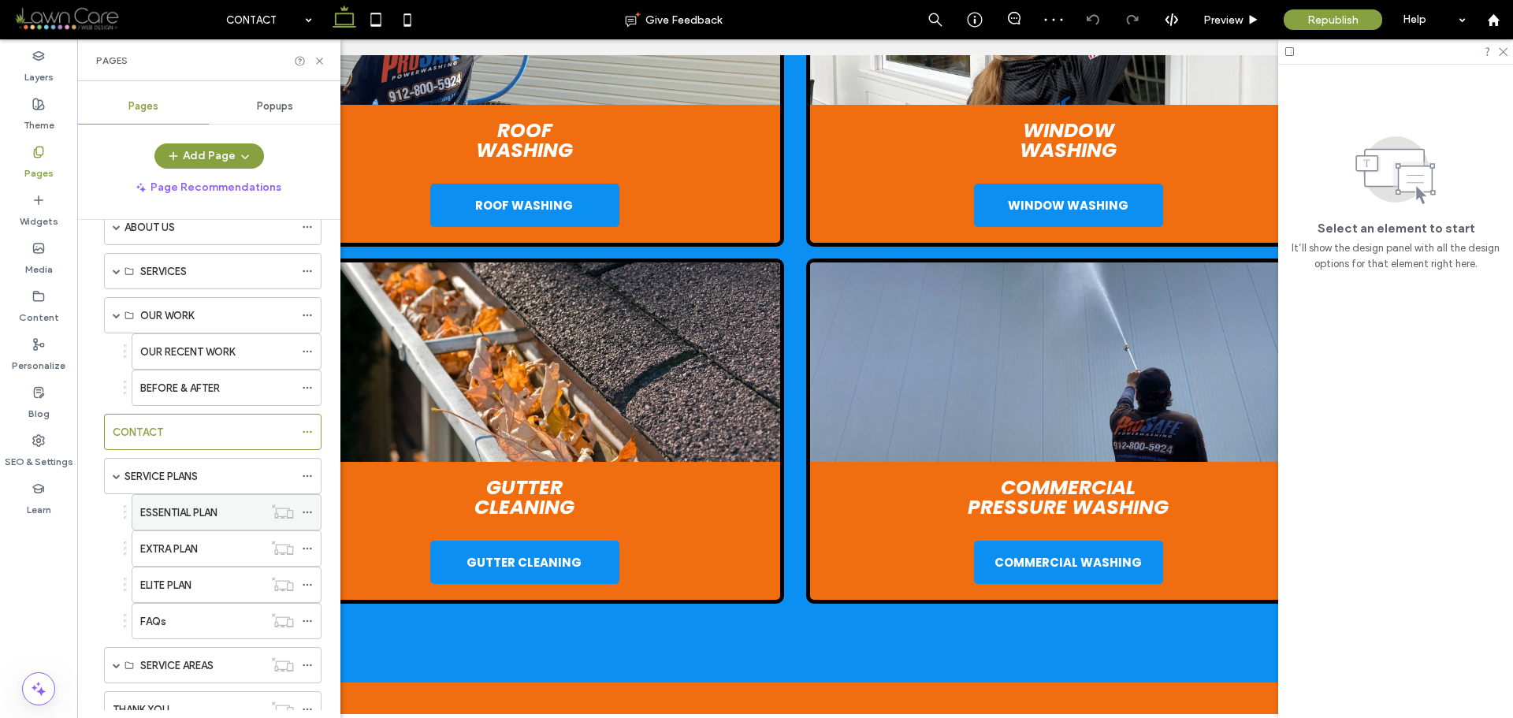
click at [207, 509] on label "ESSENTIAL PLAN" at bounding box center [178, 513] width 77 height 28
click at [114, 477] on span at bounding box center [117, 476] width 8 height 8
click at [120, 519] on span at bounding box center [117, 520] width 8 height 8
click at [195, 527] on label "SERVICE AREAS" at bounding box center [176, 521] width 73 height 28
click at [182, 552] on label "SAVANNAH" at bounding box center [166, 557] width 53 height 28
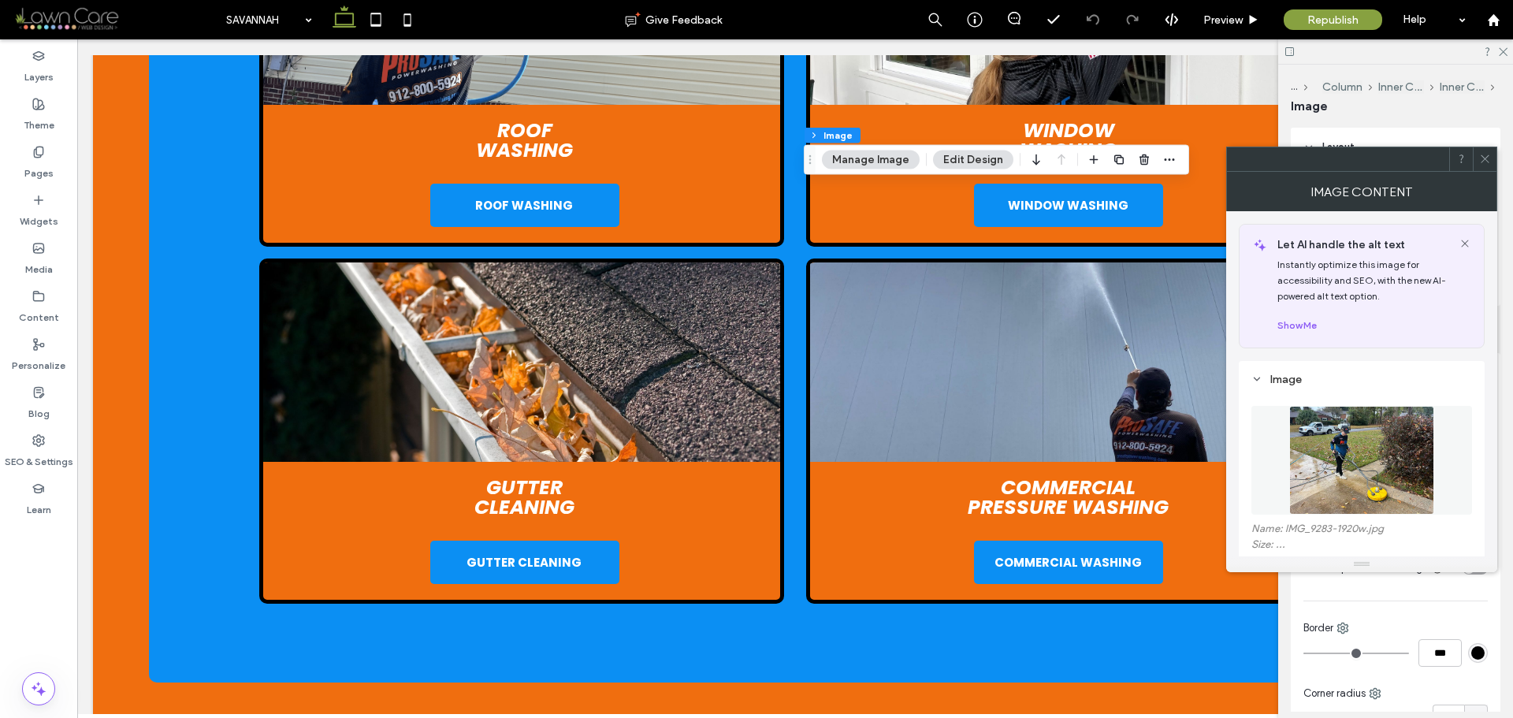
type input "*"
click at [1342, 449] on img at bounding box center [1362, 460] width 144 height 109
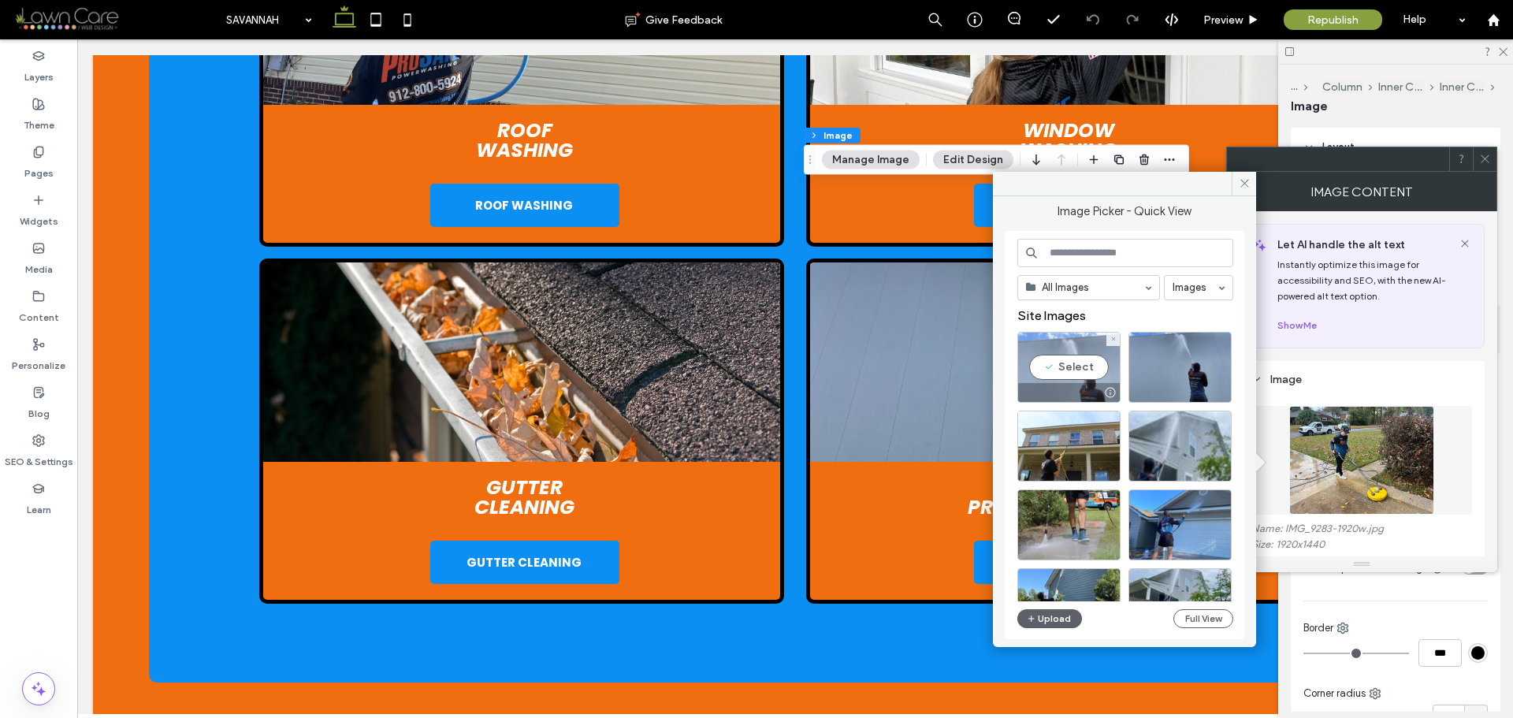
click at [1067, 374] on div "Select" at bounding box center [1069, 367] width 103 height 71
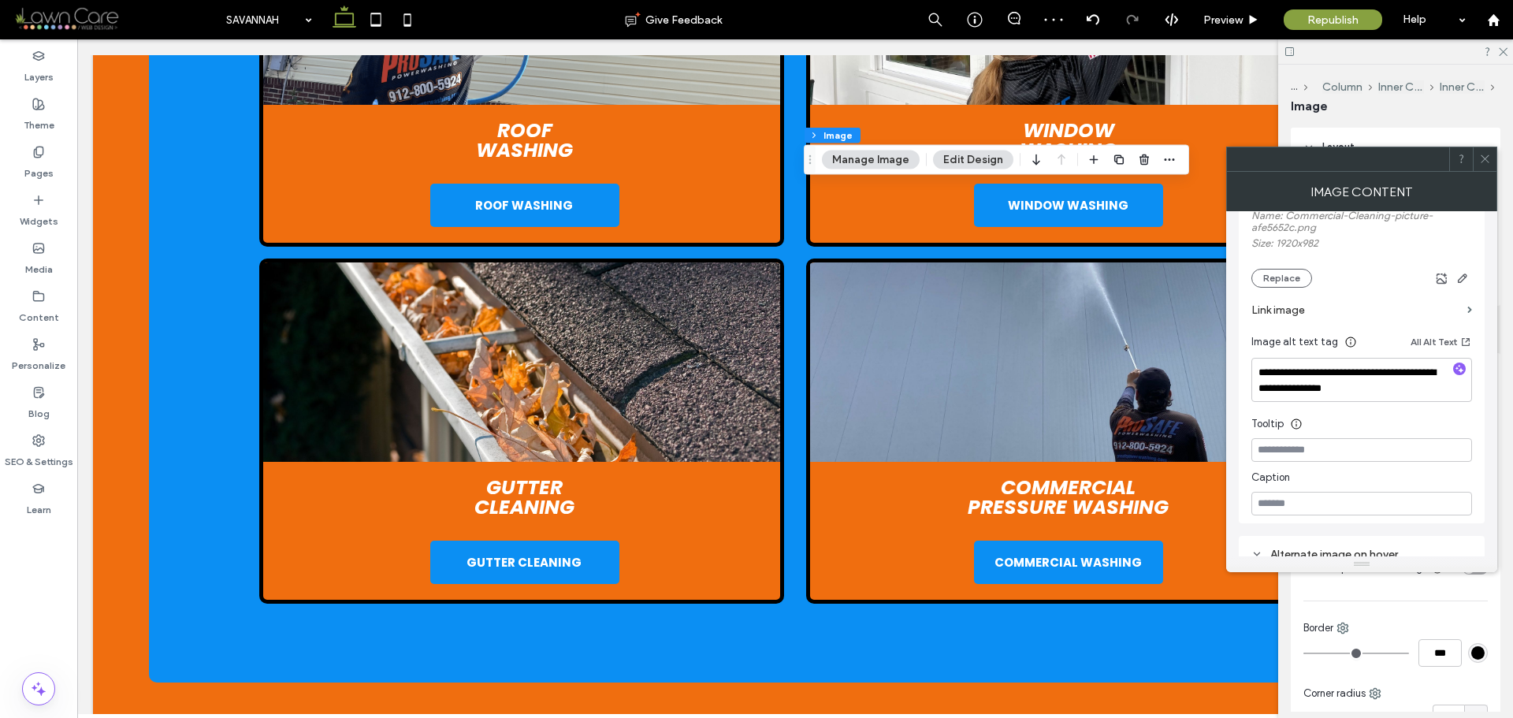
scroll to position [315, 0]
click at [1385, 392] on textarea "**********" at bounding box center [1362, 378] width 221 height 44
paste textarea "**********"
type textarea "**********"
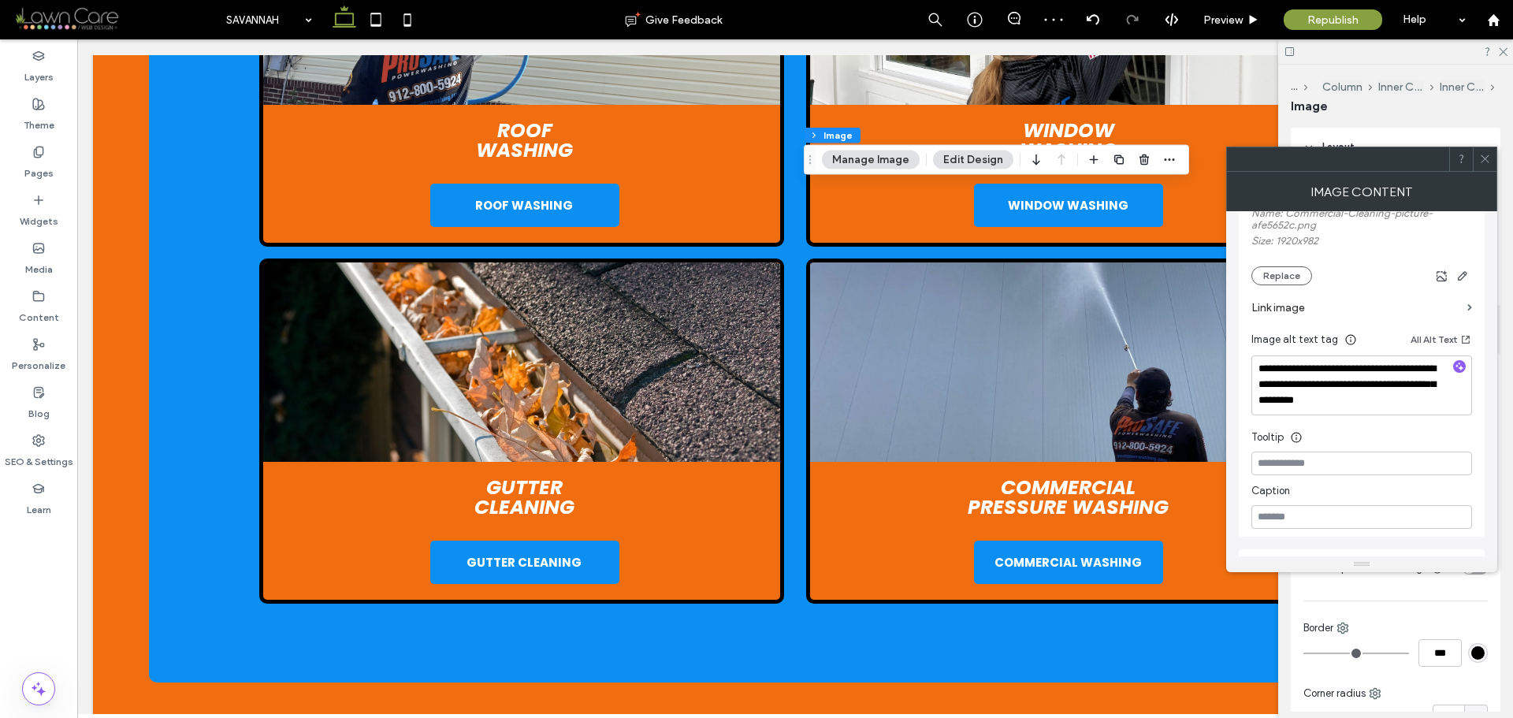
click at [1487, 162] on icon at bounding box center [1486, 159] width 12 height 12
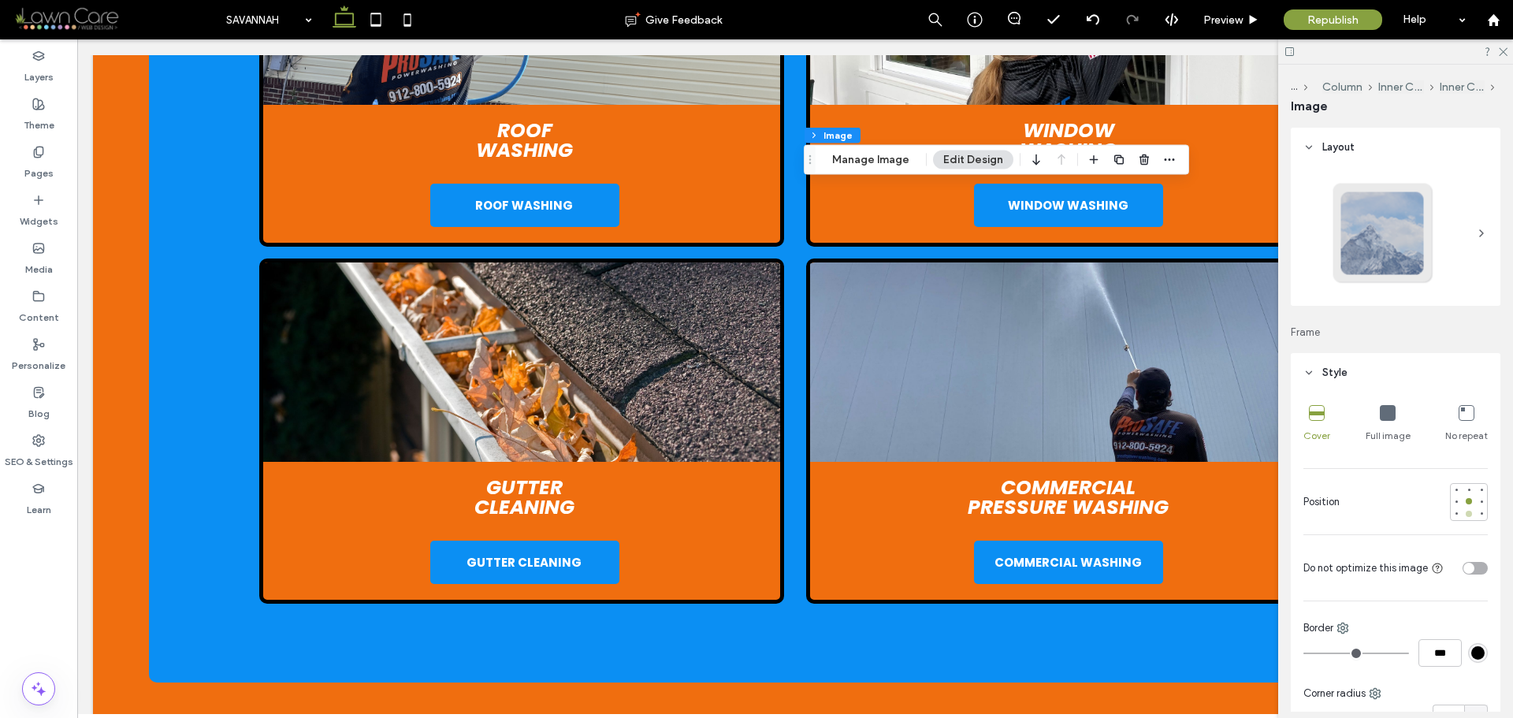
click at [1464, 509] on div at bounding box center [1469, 513] width 11 height 11
click at [43, 161] on label "Pages" at bounding box center [38, 169] width 29 height 22
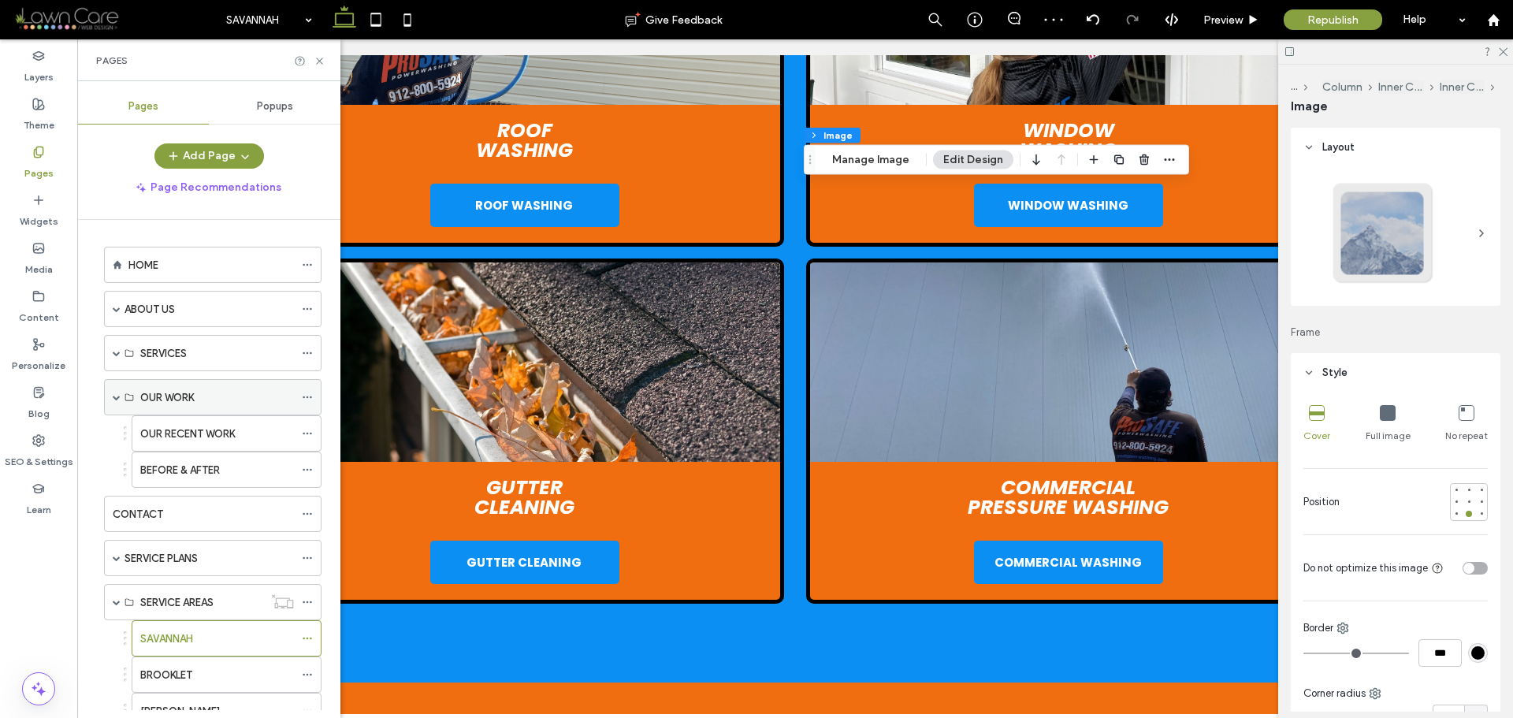
click at [116, 400] on span at bounding box center [117, 397] width 8 height 8
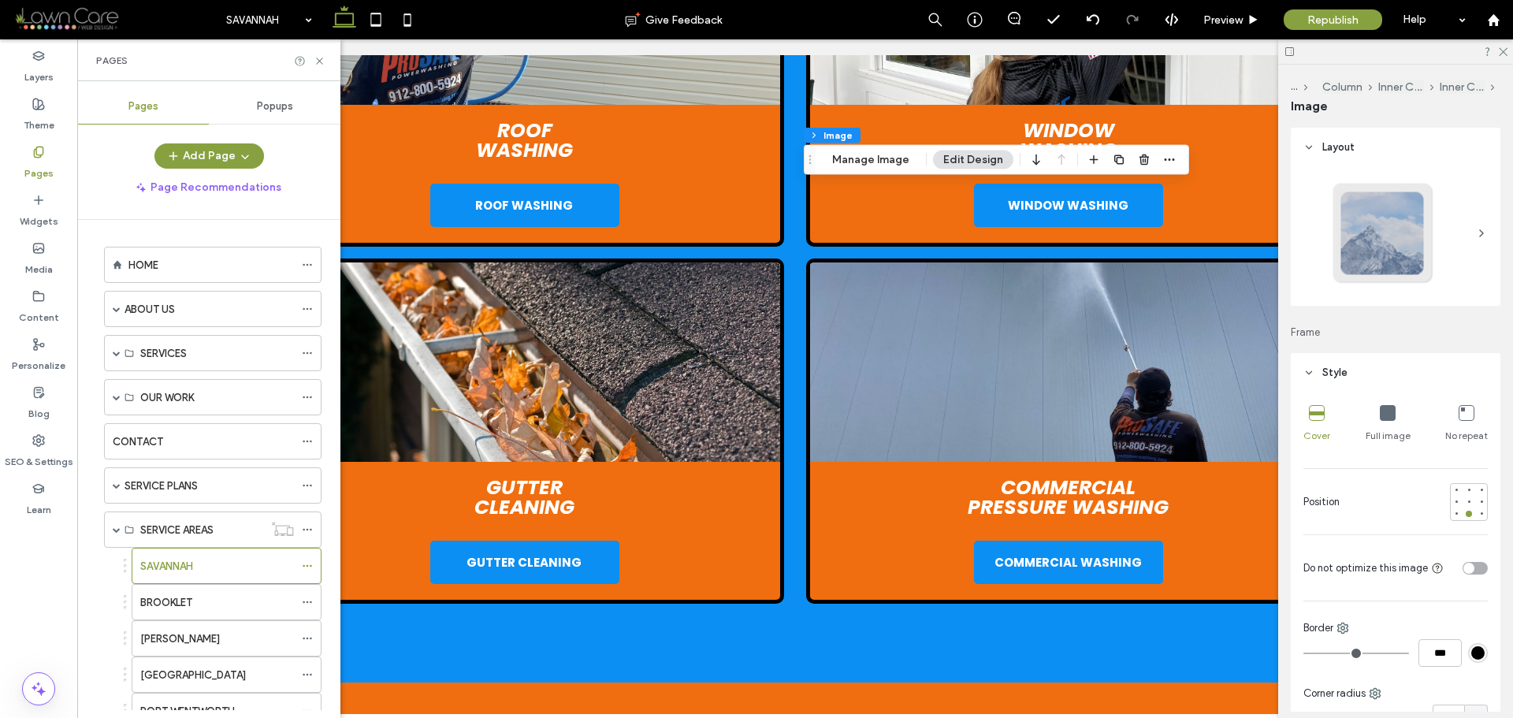
click at [169, 598] on label "BROOKLET" at bounding box center [166, 603] width 52 height 28
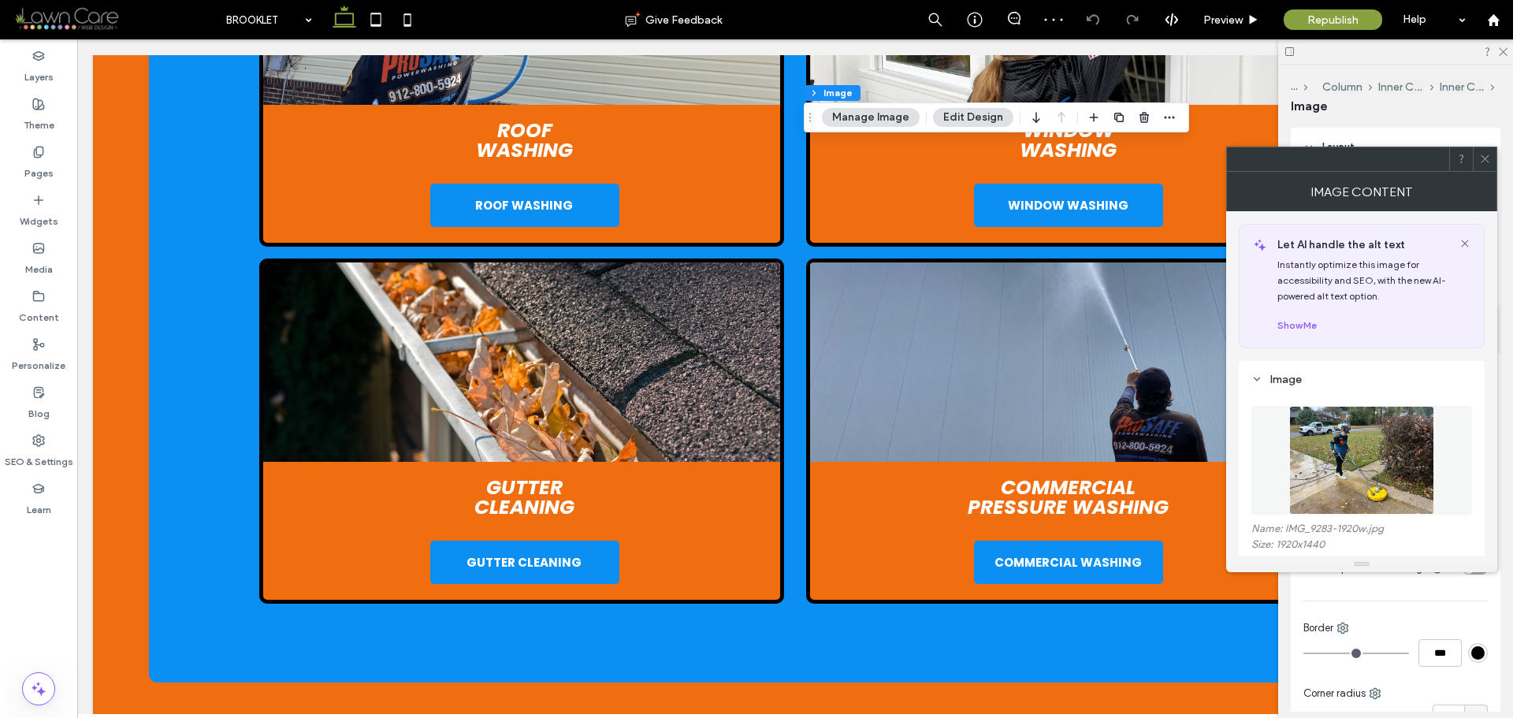
click at [1352, 431] on img at bounding box center [1362, 460] width 144 height 109
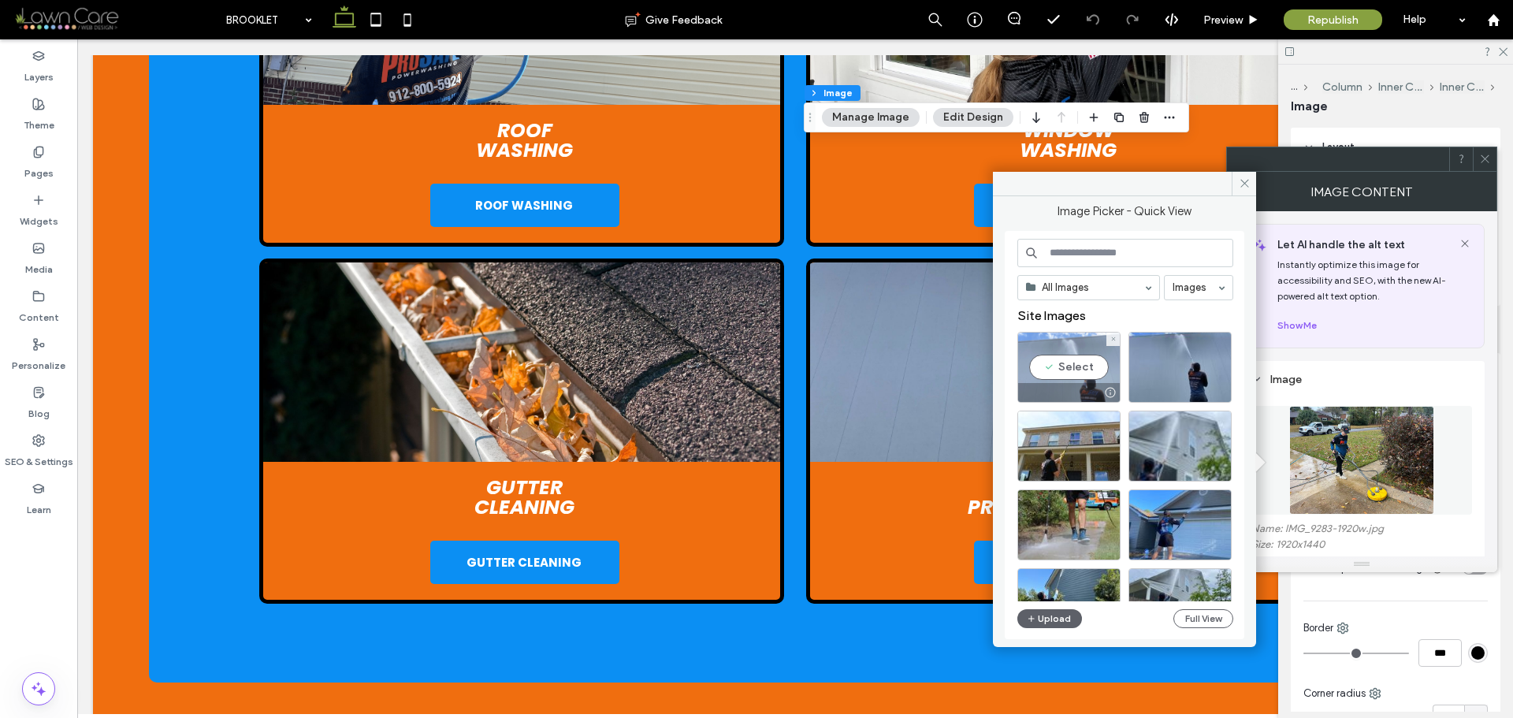
click at [1056, 363] on div "Select" at bounding box center [1069, 367] width 103 height 71
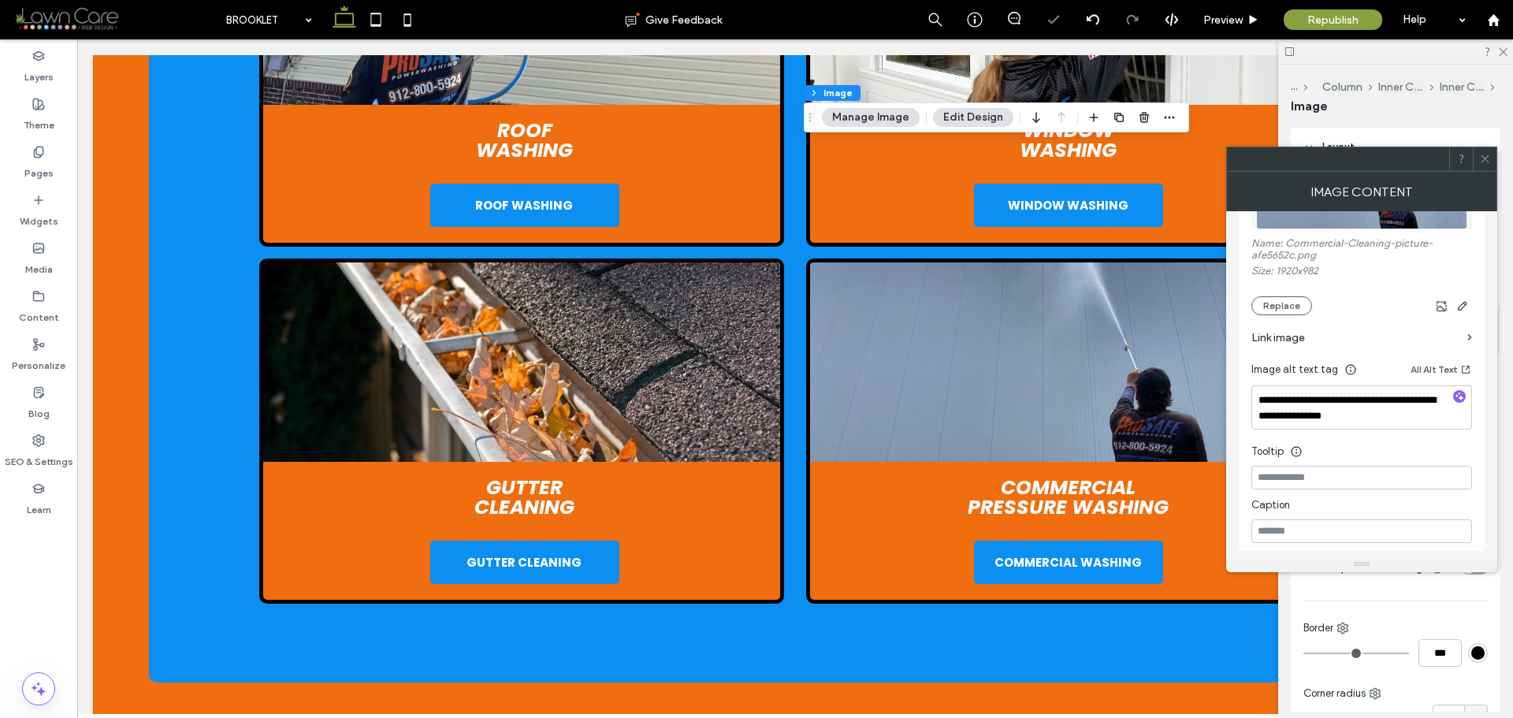
scroll to position [315, 0]
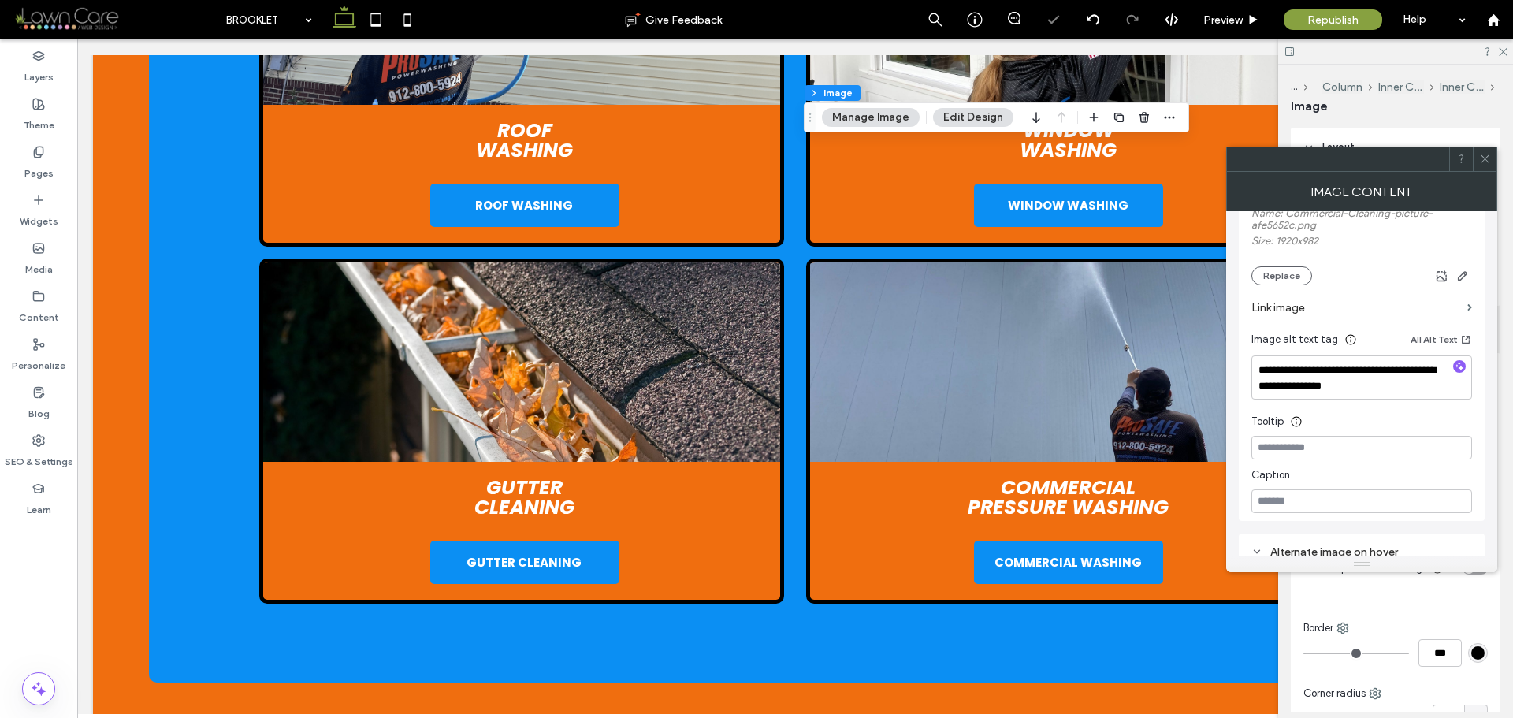
click at [1376, 404] on div "**********" at bounding box center [1362, 294] width 221 height 438
click at [1377, 394] on textarea "**********" at bounding box center [1362, 378] width 221 height 44
paste textarea "**********"
type textarea "**********"
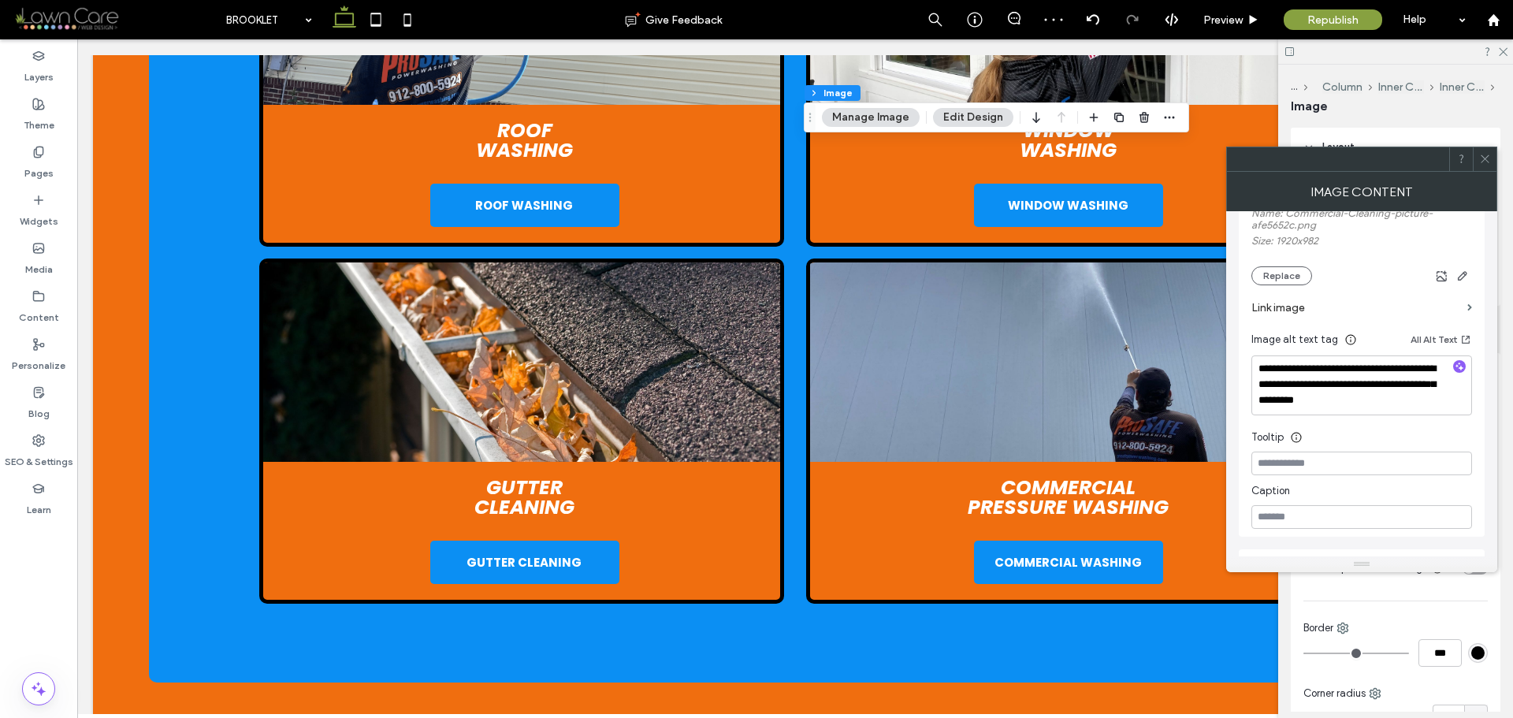
click at [1469, 193] on div "Image Content" at bounding box center [1362, 191] width 271 height 39
click at [1484, 162] on icon at bounding box center [1486, 159] width 12 height 12
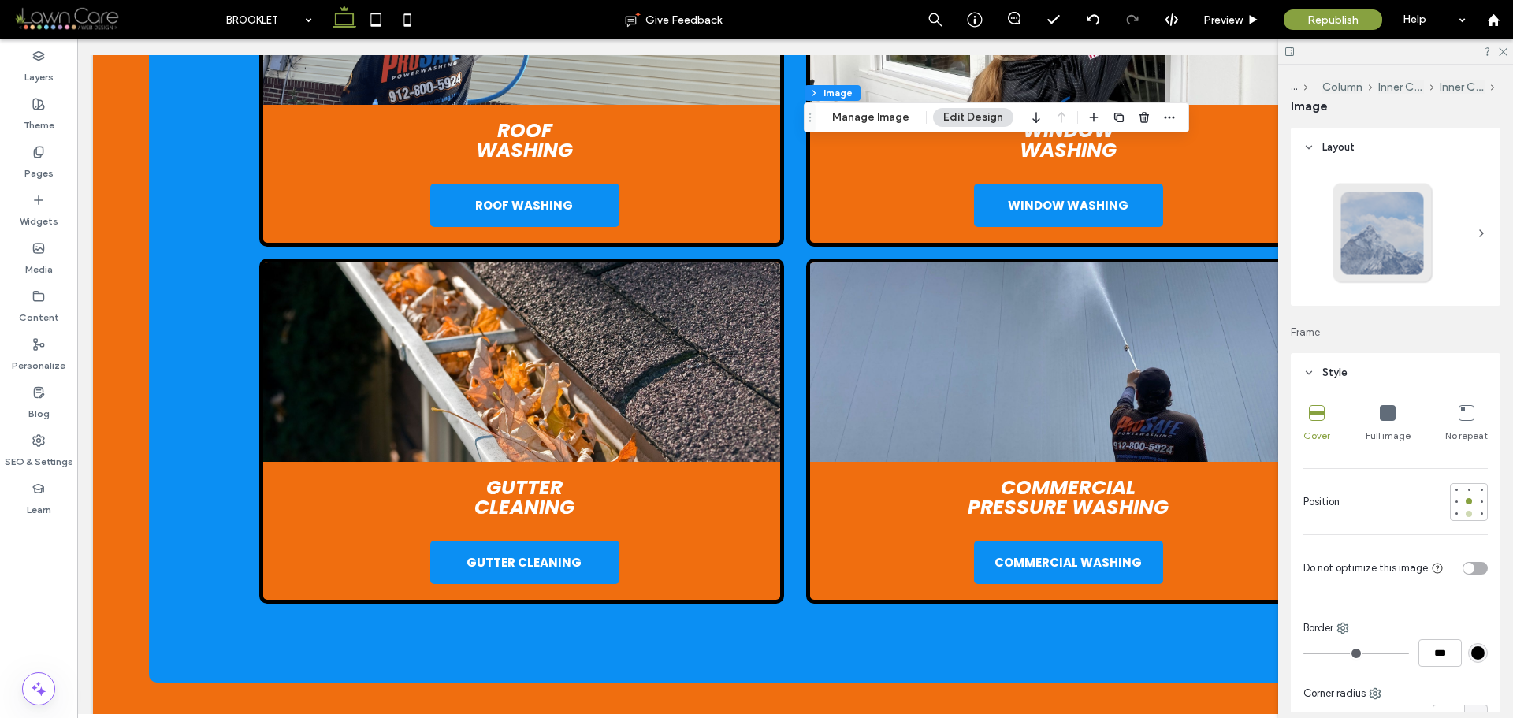
click at [1466, 516] on div at bounding box center [1469, 514] width 6 height 6
click at [28, 163] on label "Pages" at bounding box center [38, 169] width 29 height 22
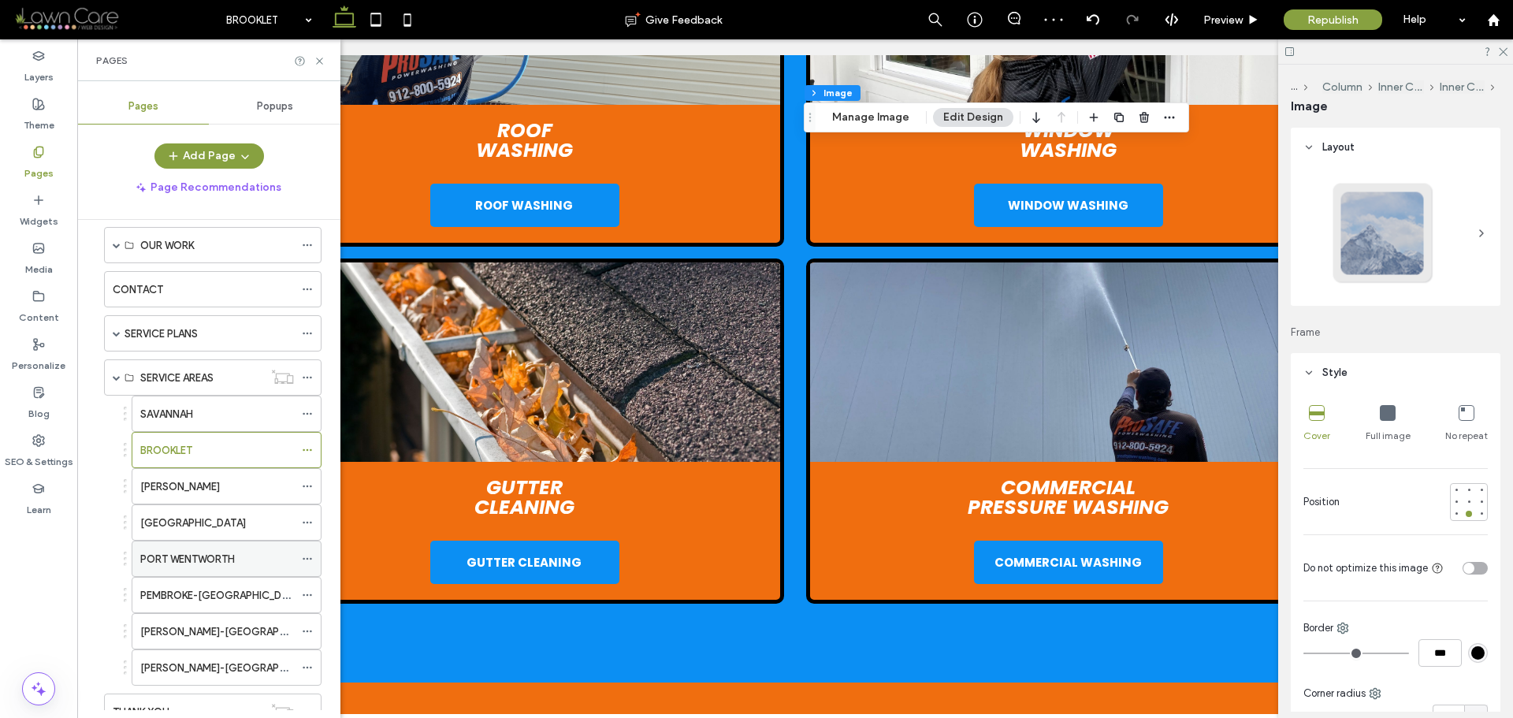
scroll to position [236, 0]
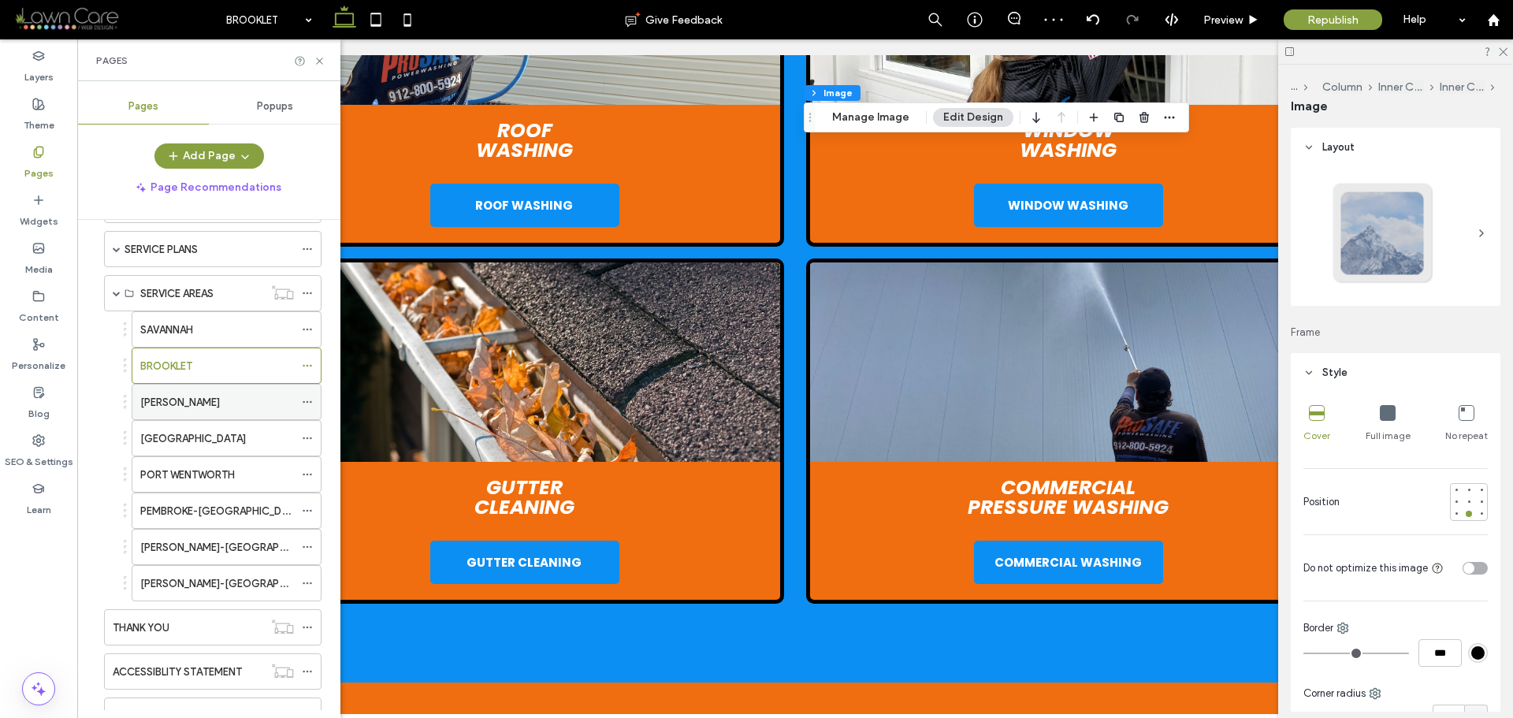
click at [199, 404] on div "ELLABELL" at bounding box center [217, 402] width 154 height 17
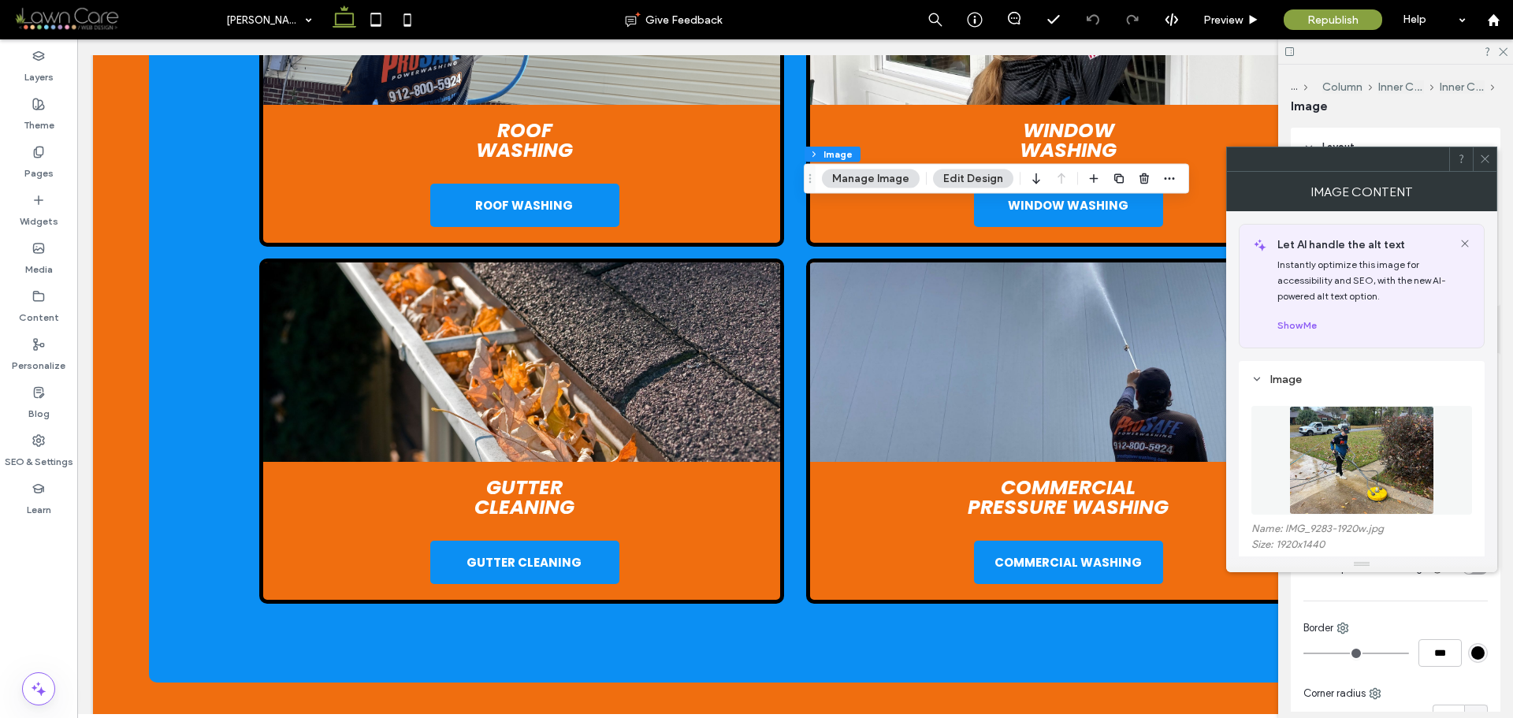
type input "*"
click at [1368, 459] on img at bounding box center [1362, 460] width 144 height 109
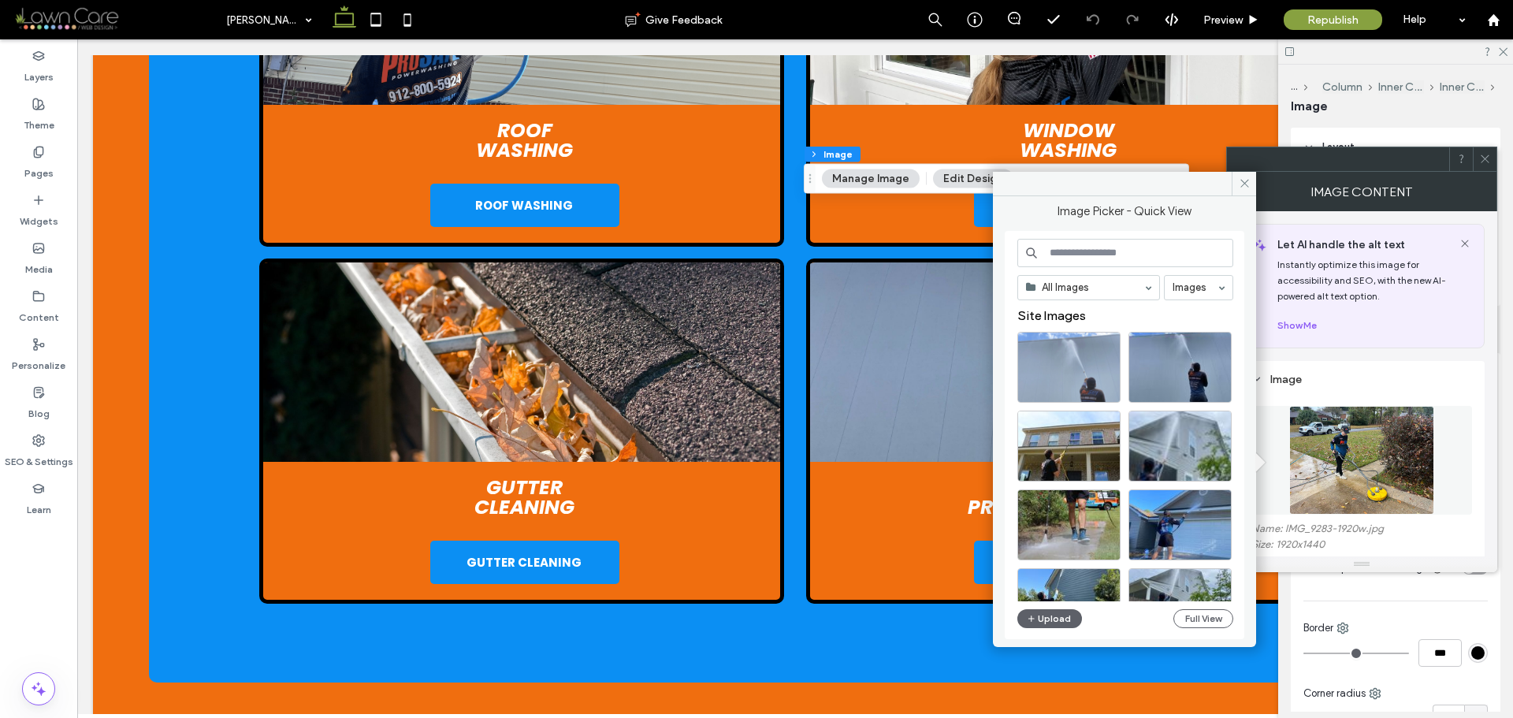
click at [1091, 368] on div at bounding box center [1069, 367] width 103 height 71
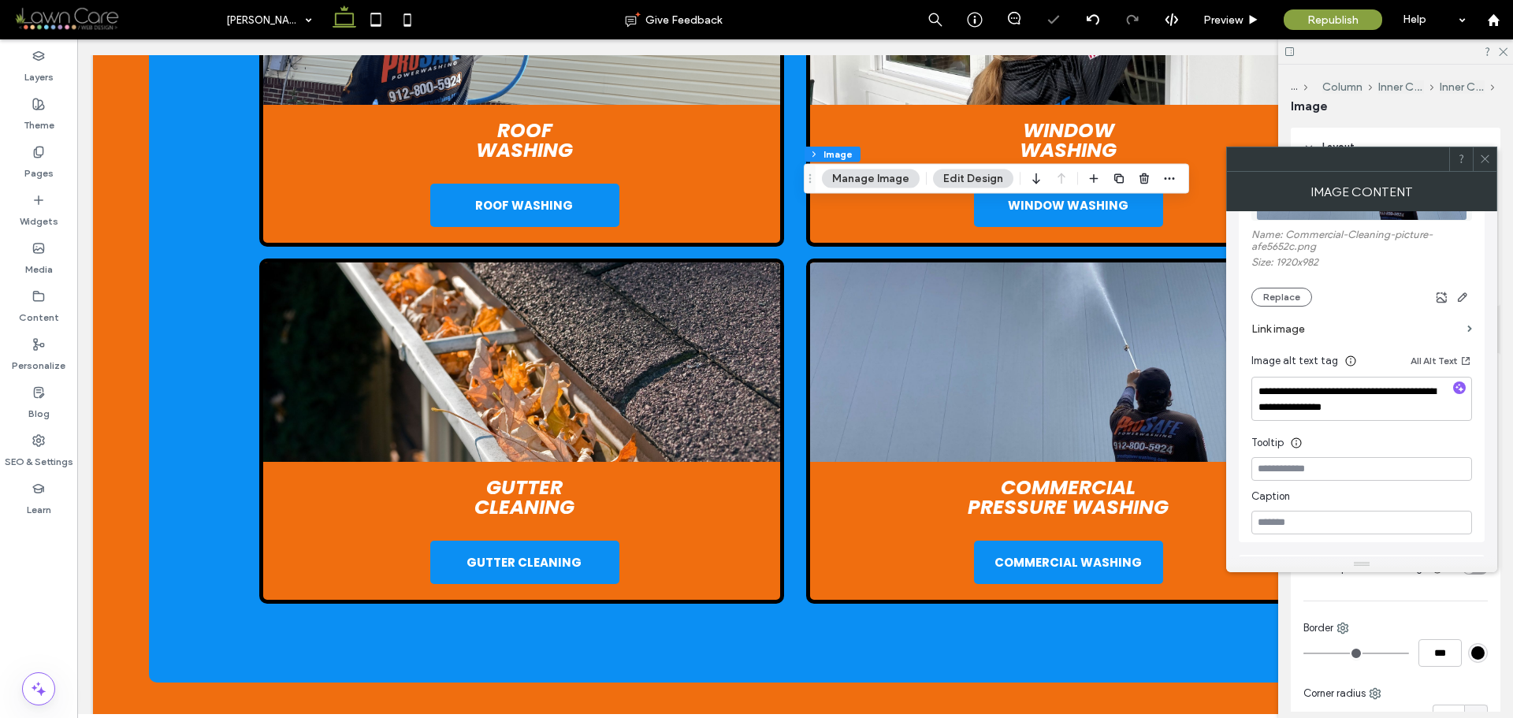
scroll to position [315, 0]
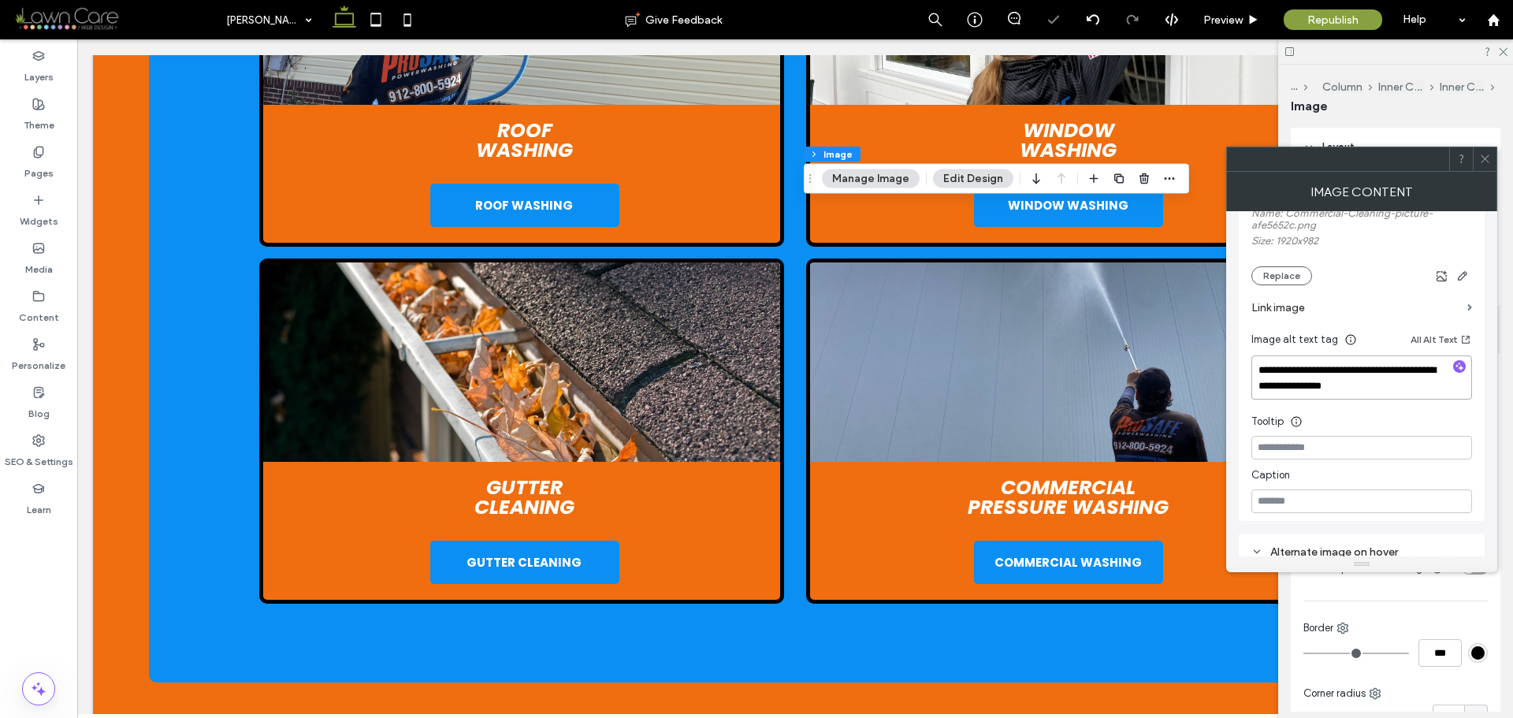
click at [1385, 378] on textarea "**********" at bounding box center [1362, 378] width 221 height 44
paste textarea "**********"
type textarea "**********"
drag, startPoint x: 1483, startPoint y: 155, endPoint x: 1482, endPoint y: 184, distance: 29.2
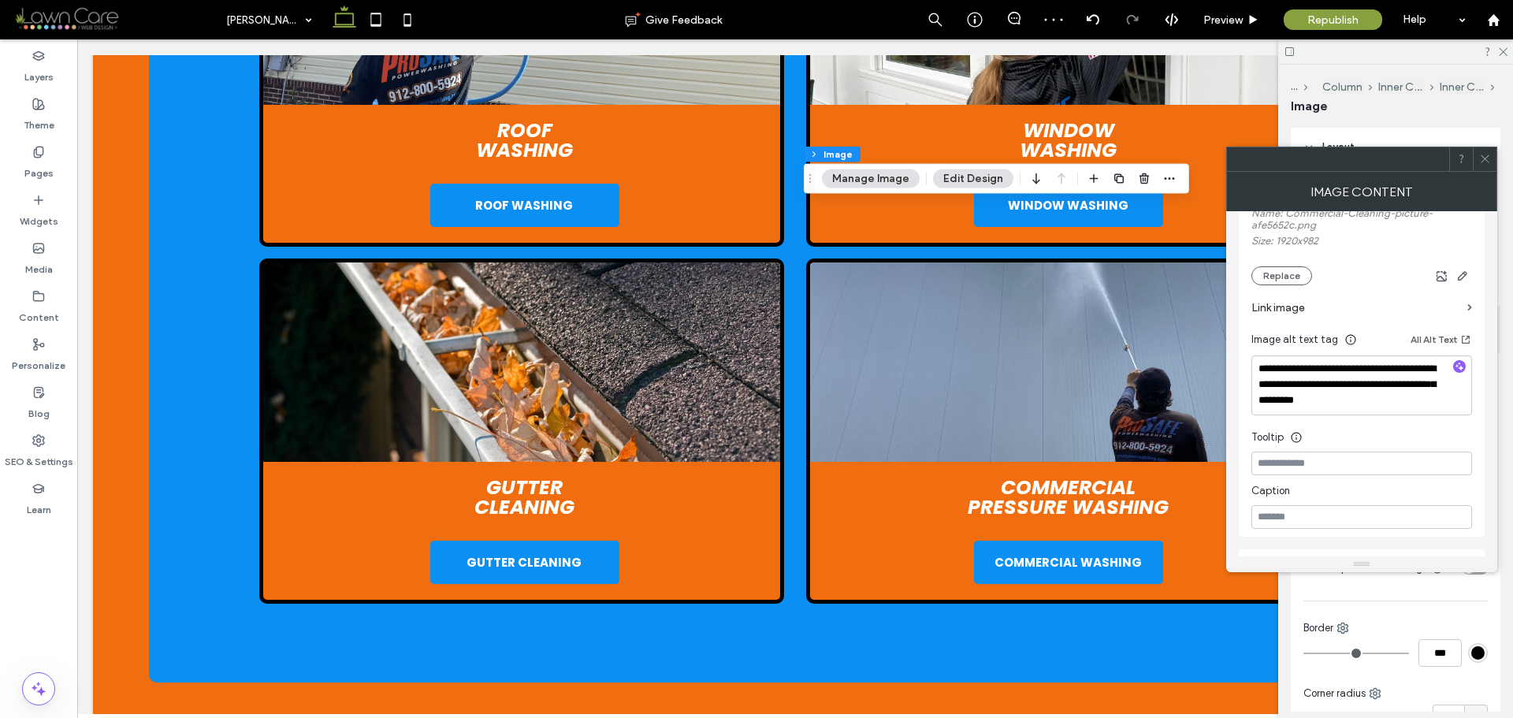
click at [1484, 155] on icon at bounding box center [1486, 159] width 12 height 12
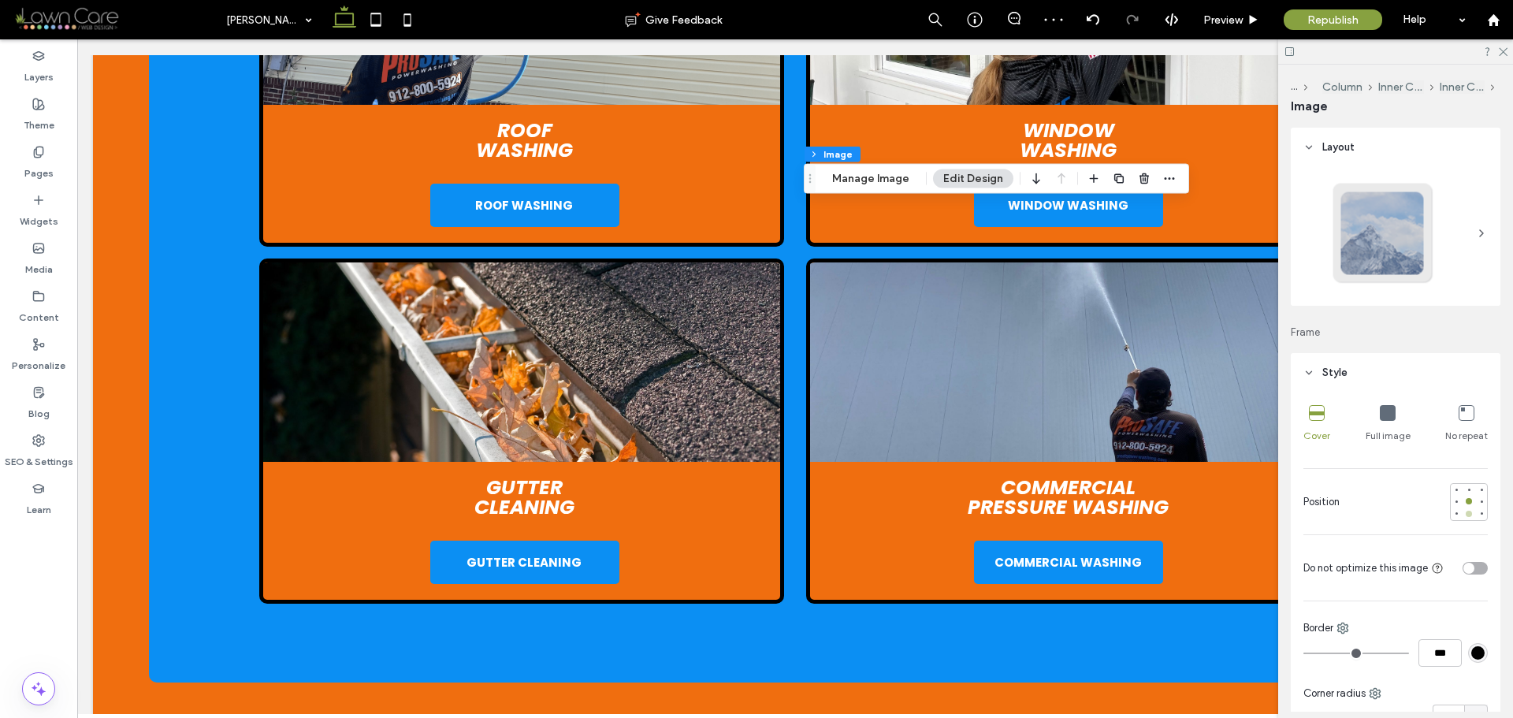
click at [1464, 516] on div at bounding box center [1469, 513] width 11 height 11
click at [32, 148] on div "Pages" at bounding box center [38, 163] width 77 height 48
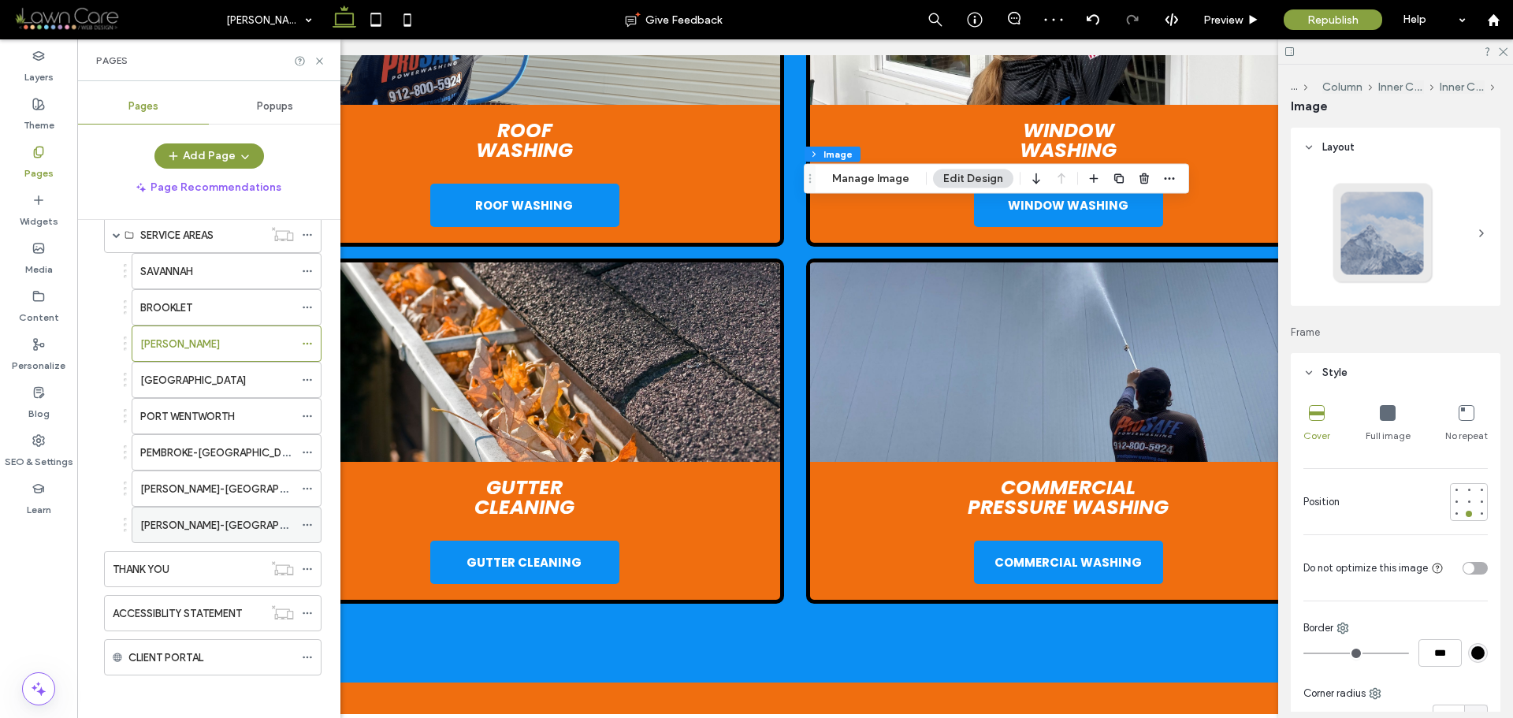
scroll to position [300, 0]
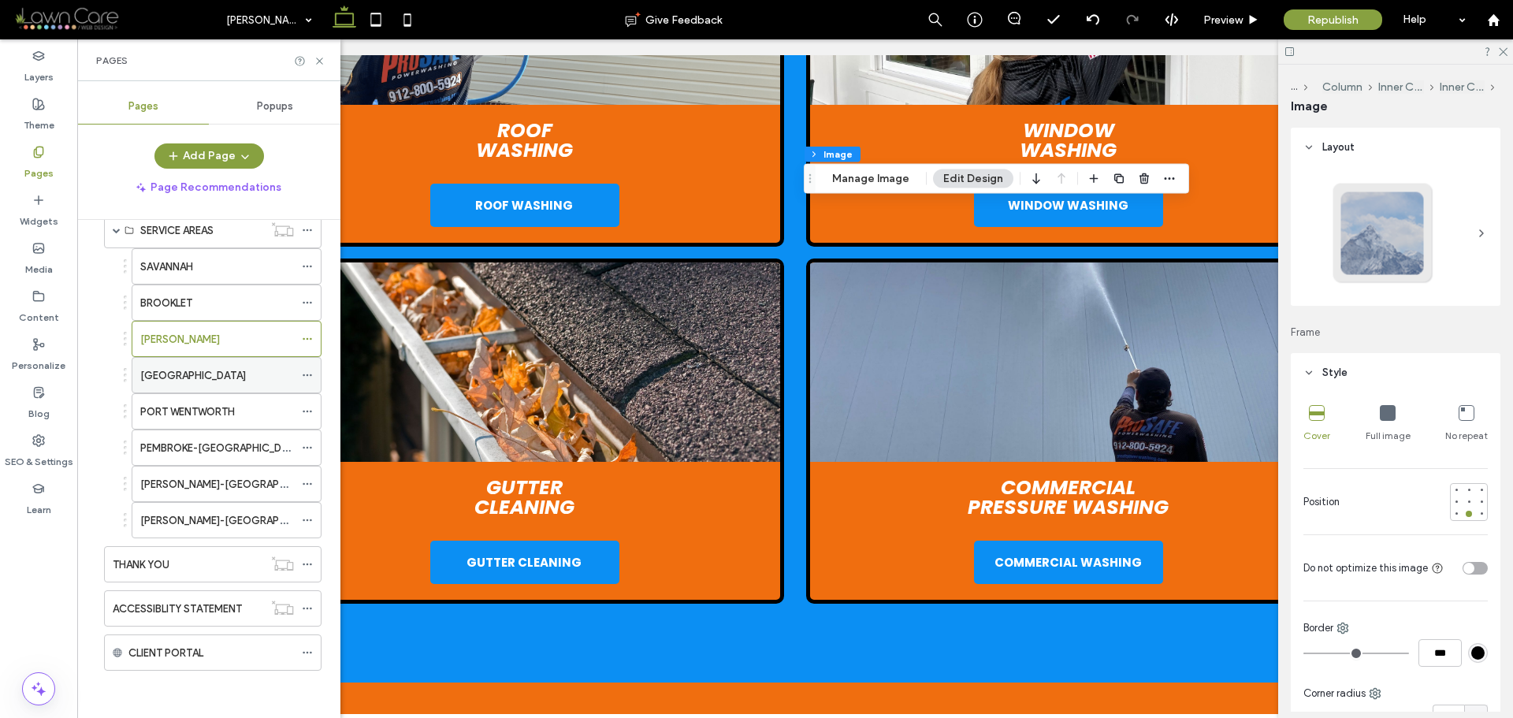
click at [203, 374] on label "GARDEN CITY" at bounding box center [193, 376] width 106 height 28
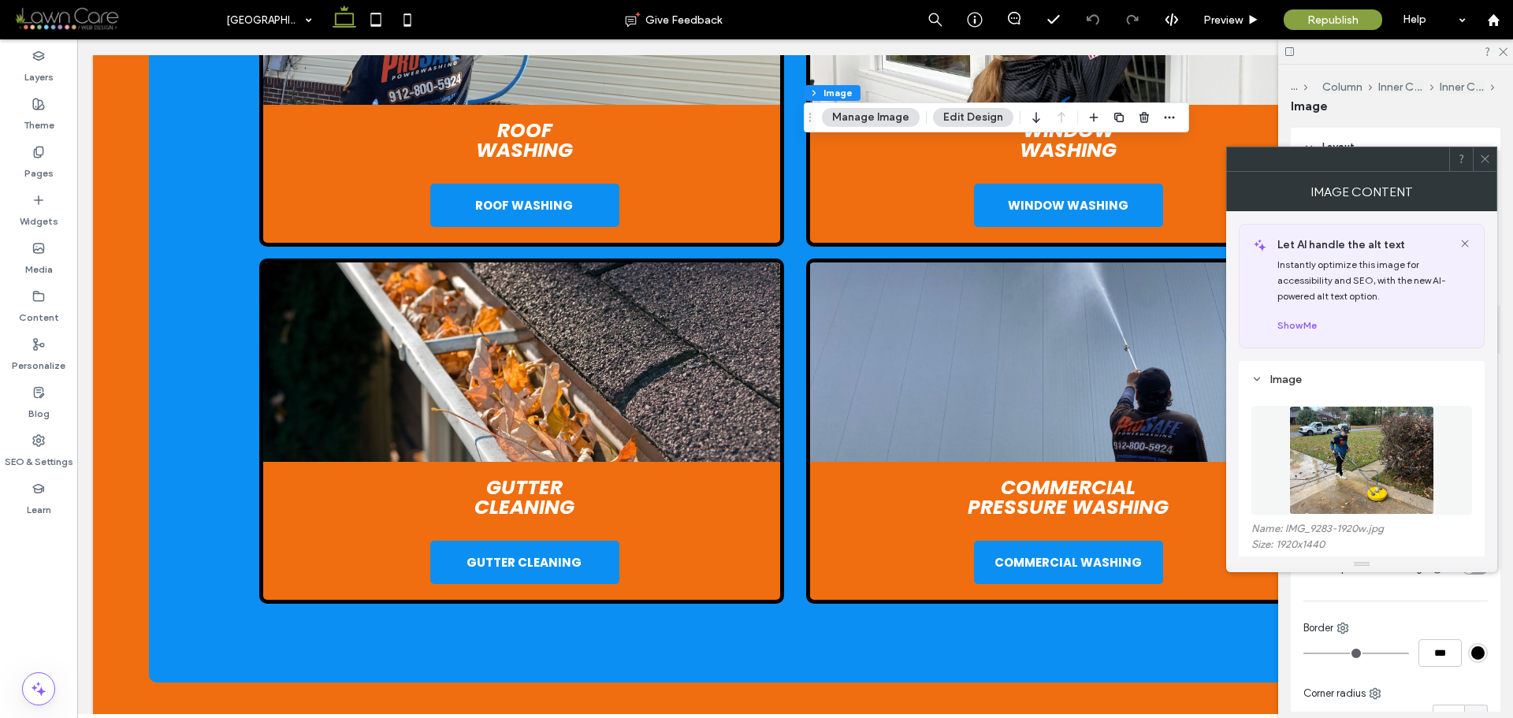
type input "*"
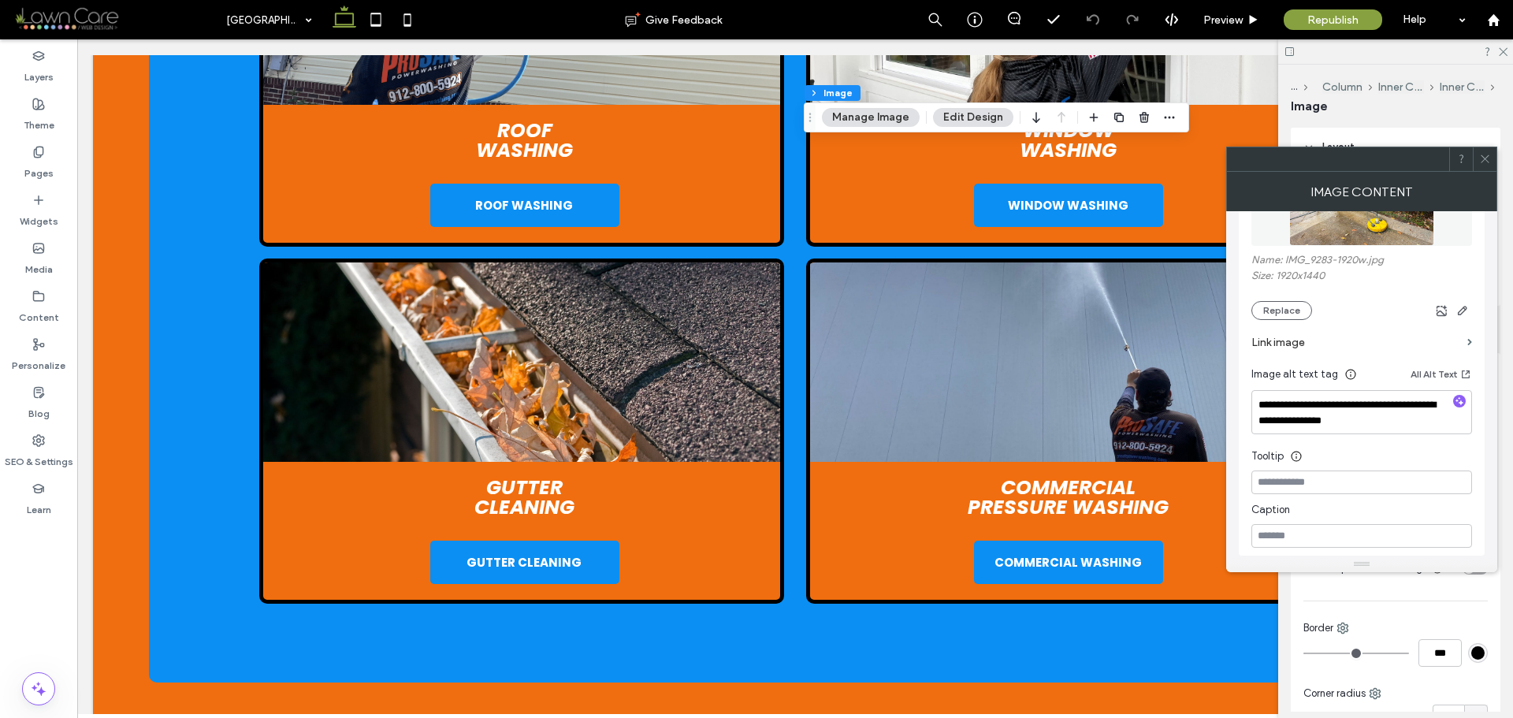
scroll to position [315, 0]
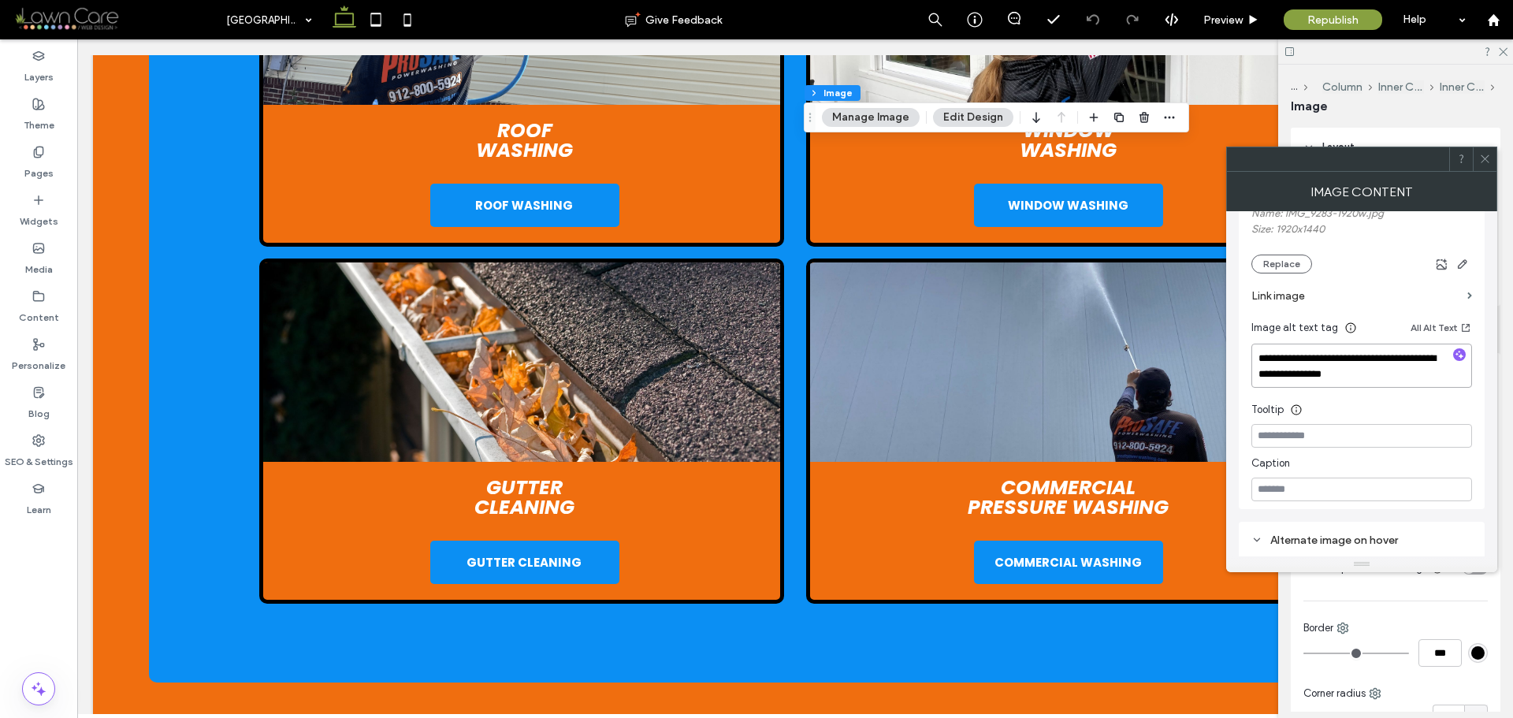
click at [1408, 374] on textarea "**********" at bounding box center [1362, 366] width 221 height 44
paste textarea "**********"
type textarea "**********"
click at [1471, 196] on div "Image Content" at bounding box center [1362, 191] width 271 height 39
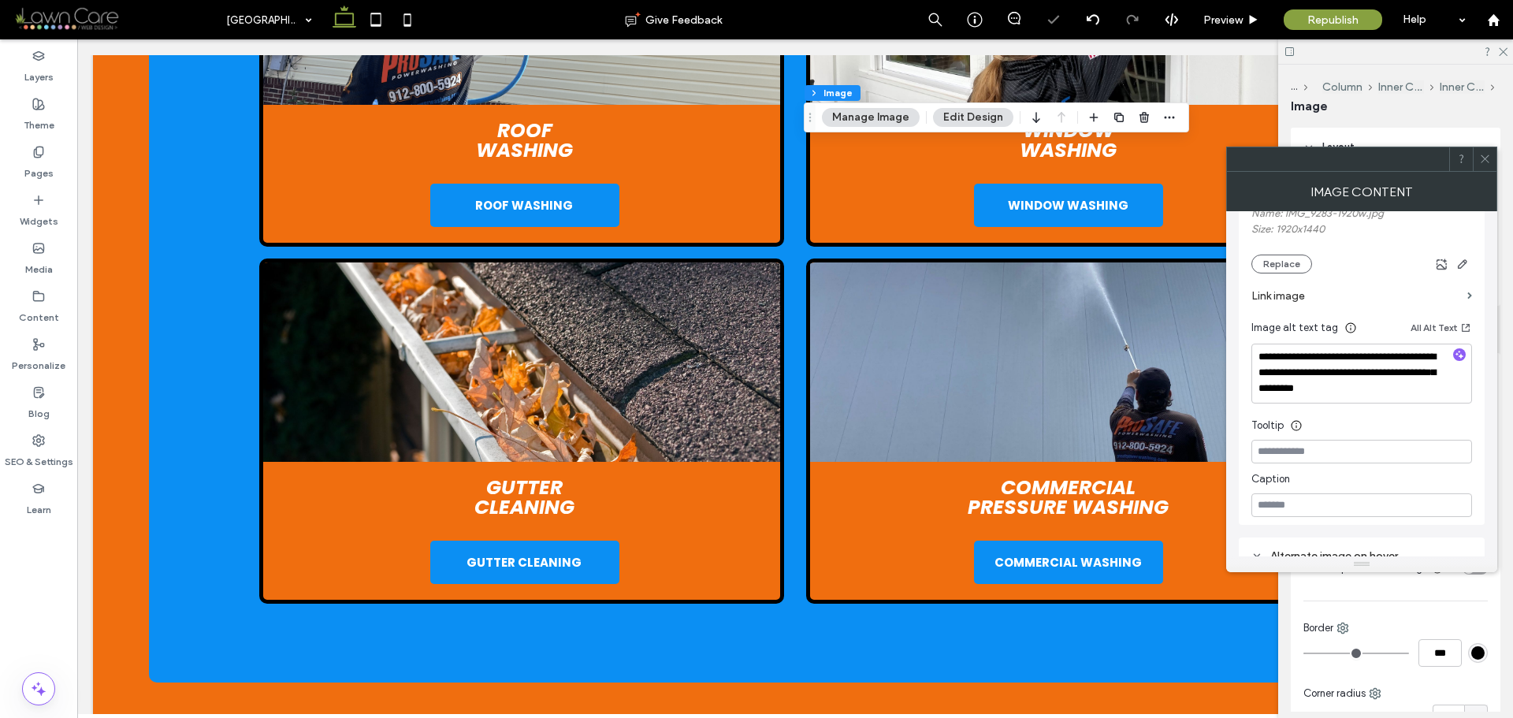
click at [1484, 155] on icon at bounding box center [1486, 159] width 12 height 12
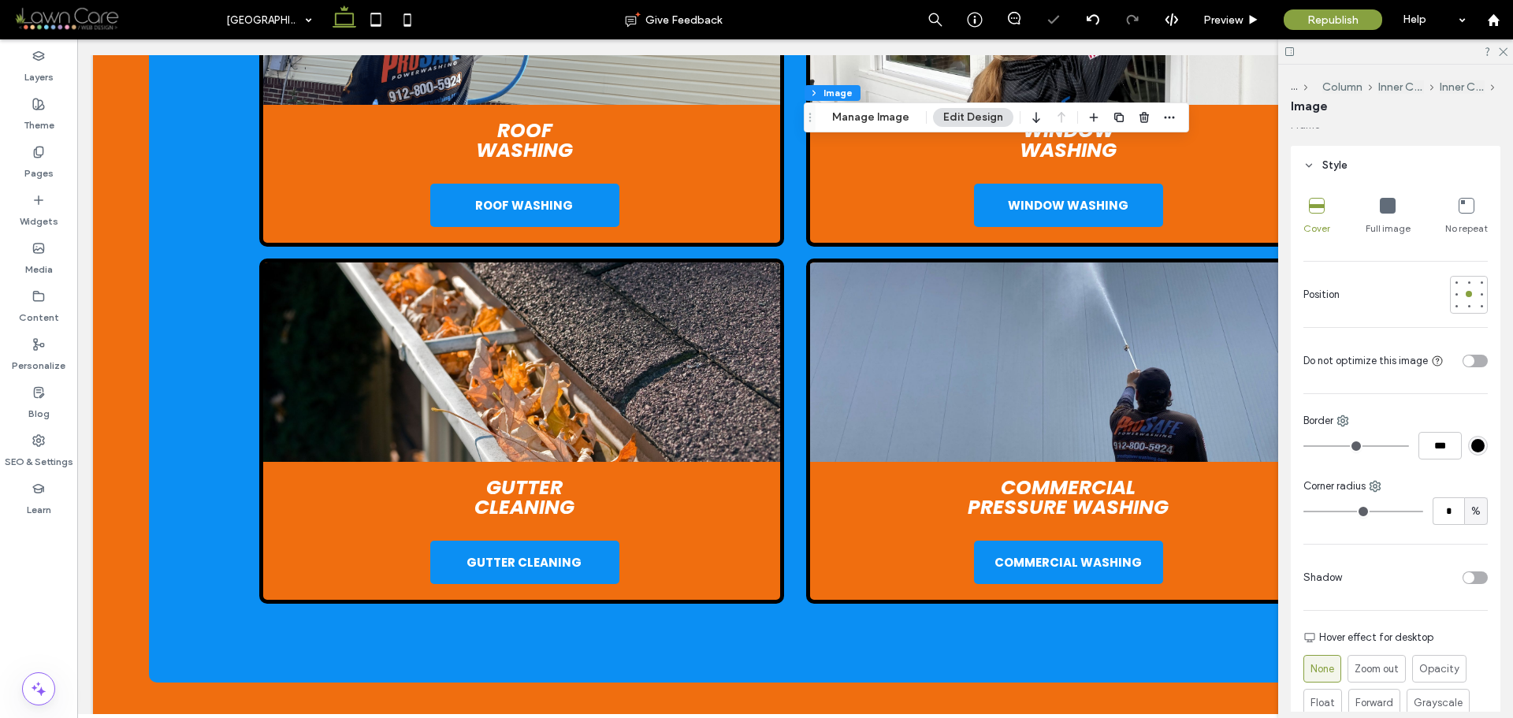
scroll to position [236, 0]
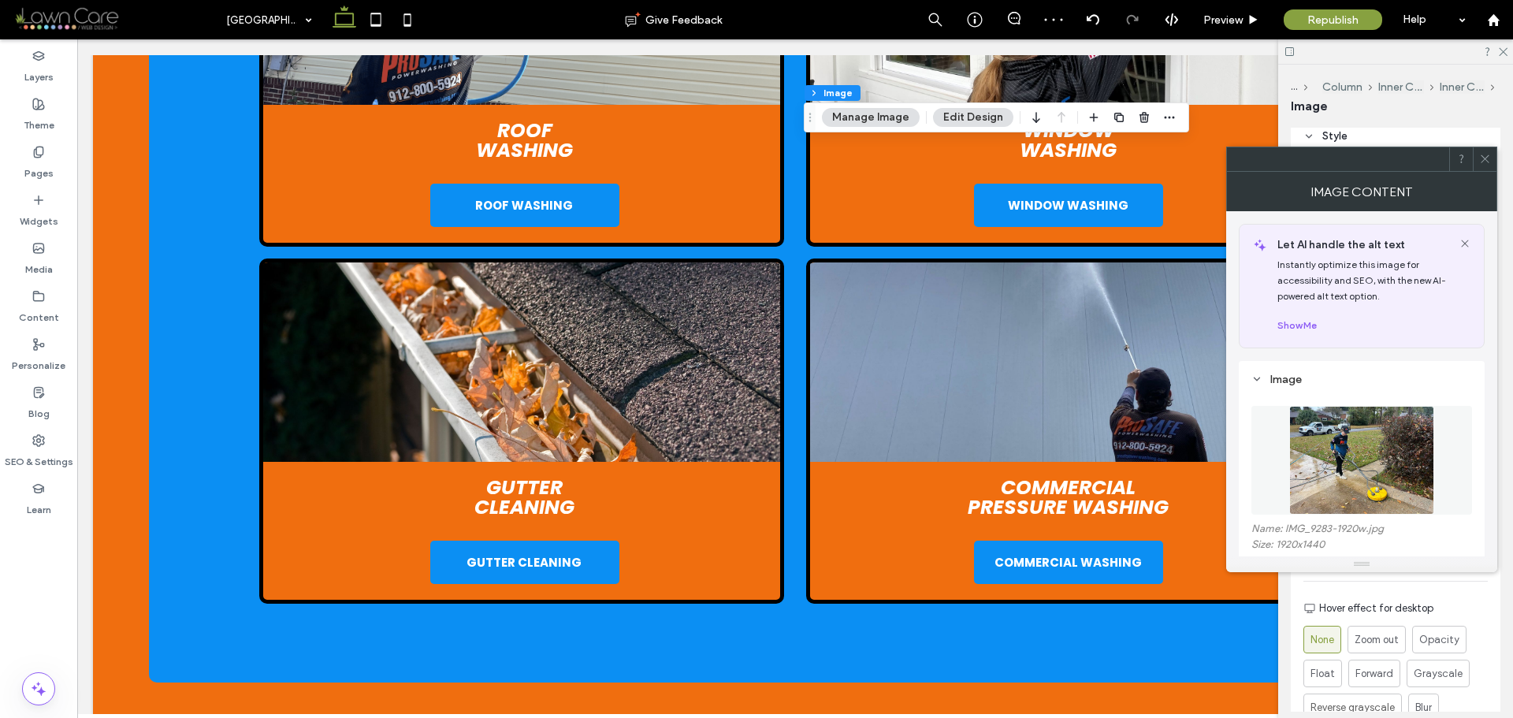
click at [1379, 417] on img at bounding box center [1362, 460] width 144 height 109
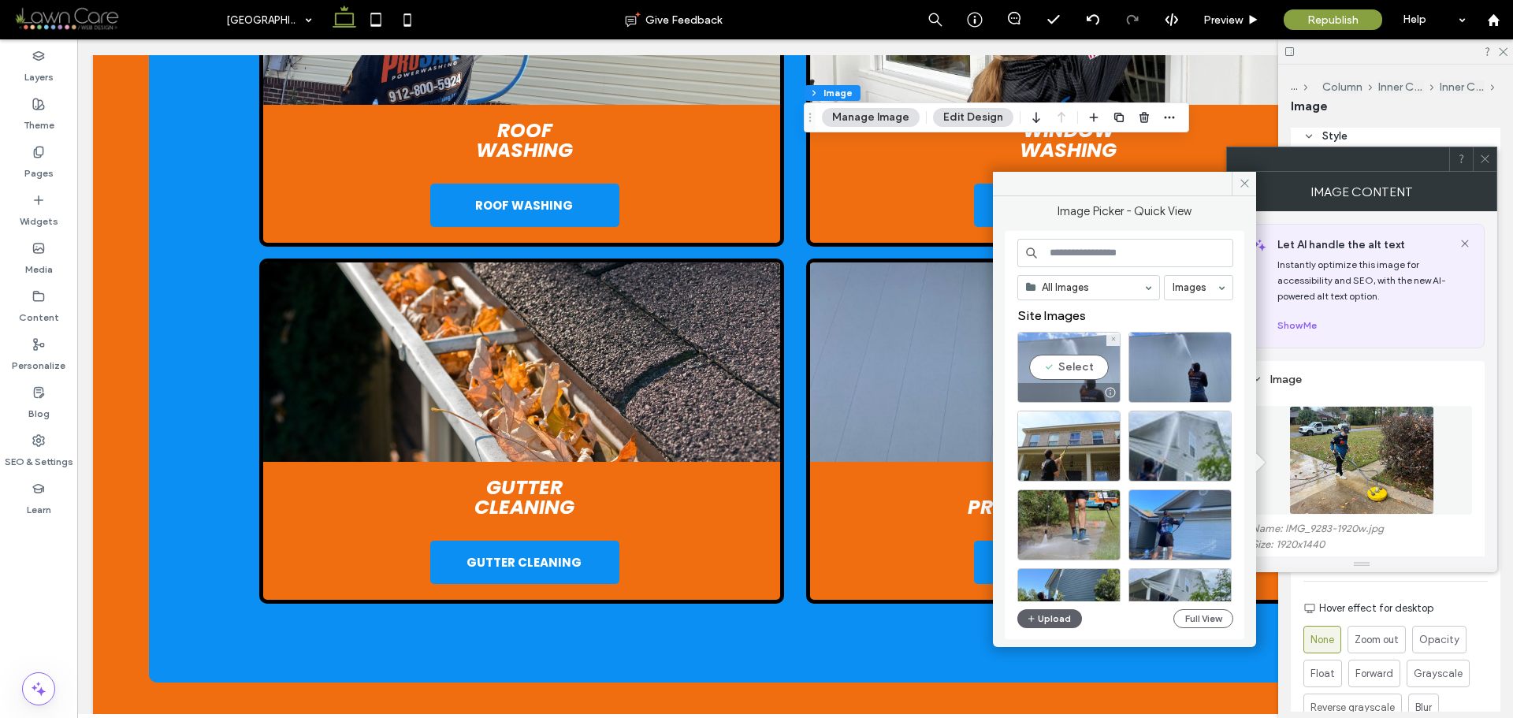
click at [1081, 359] on div "Select" at bounding box center [1069, 367] width 103 height 71
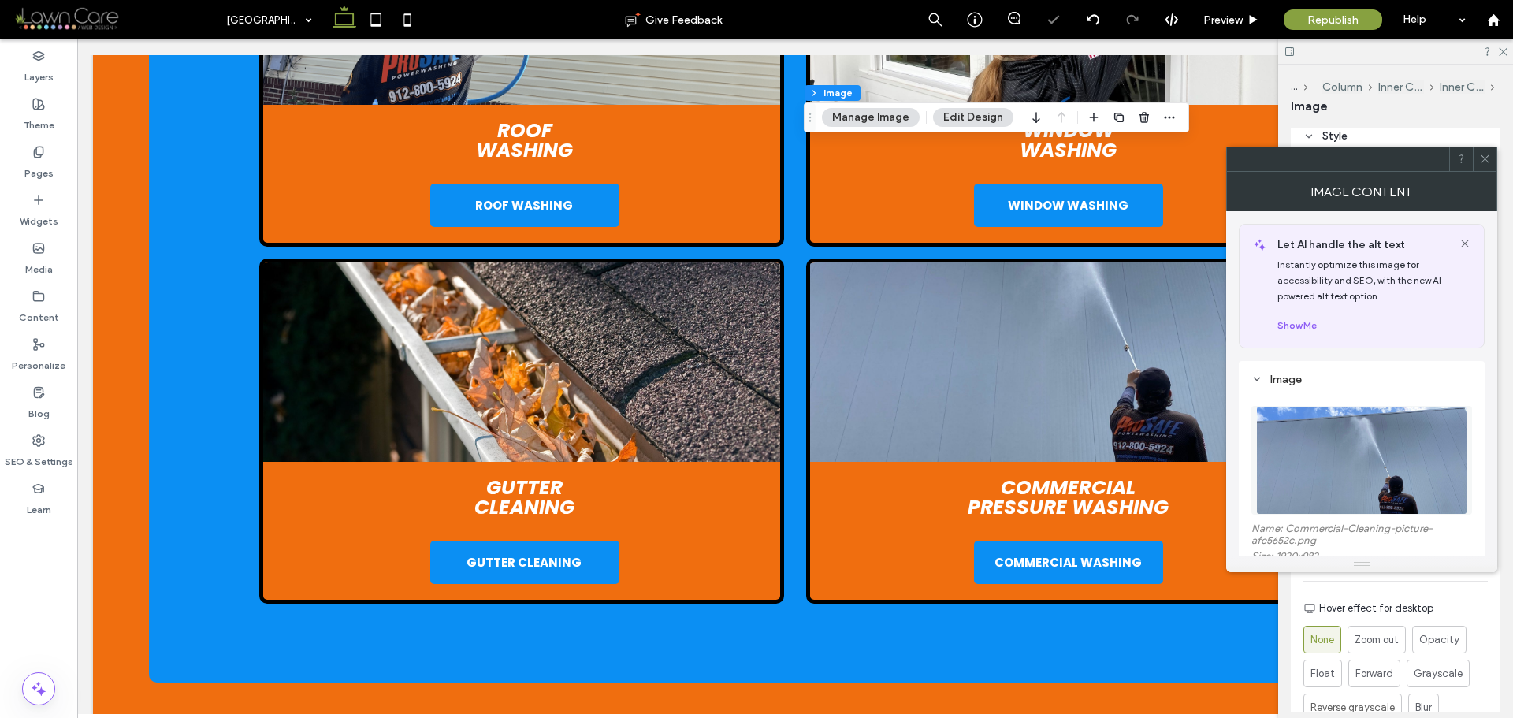
click at [1488, 153] on icon at bounding box center [1486, 159] width 12 height 12
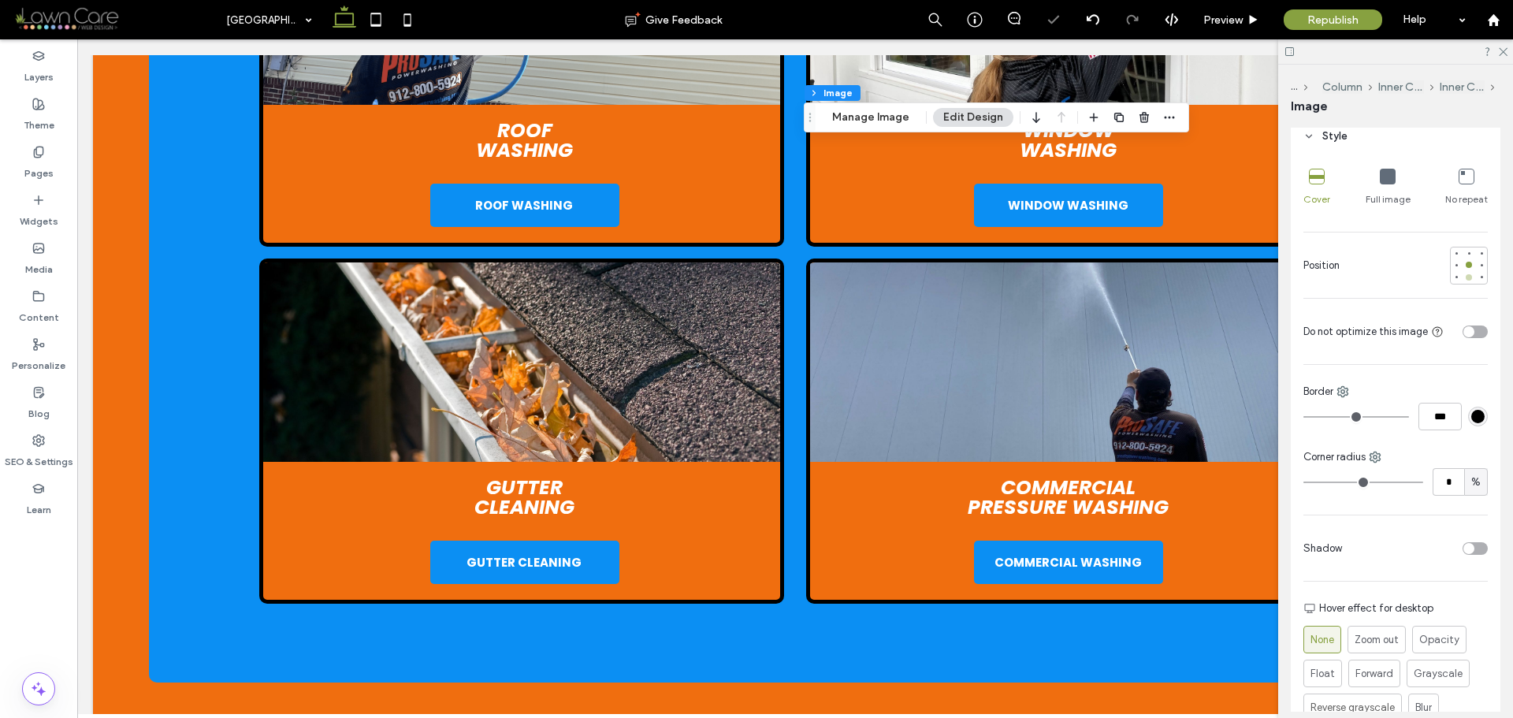
click at [1466, 277] on div at bounding box center [1469, 277] width 6 height 6
click at [47, 156] on div "Pages" at bounding box center [38, 163] width 77 height 48
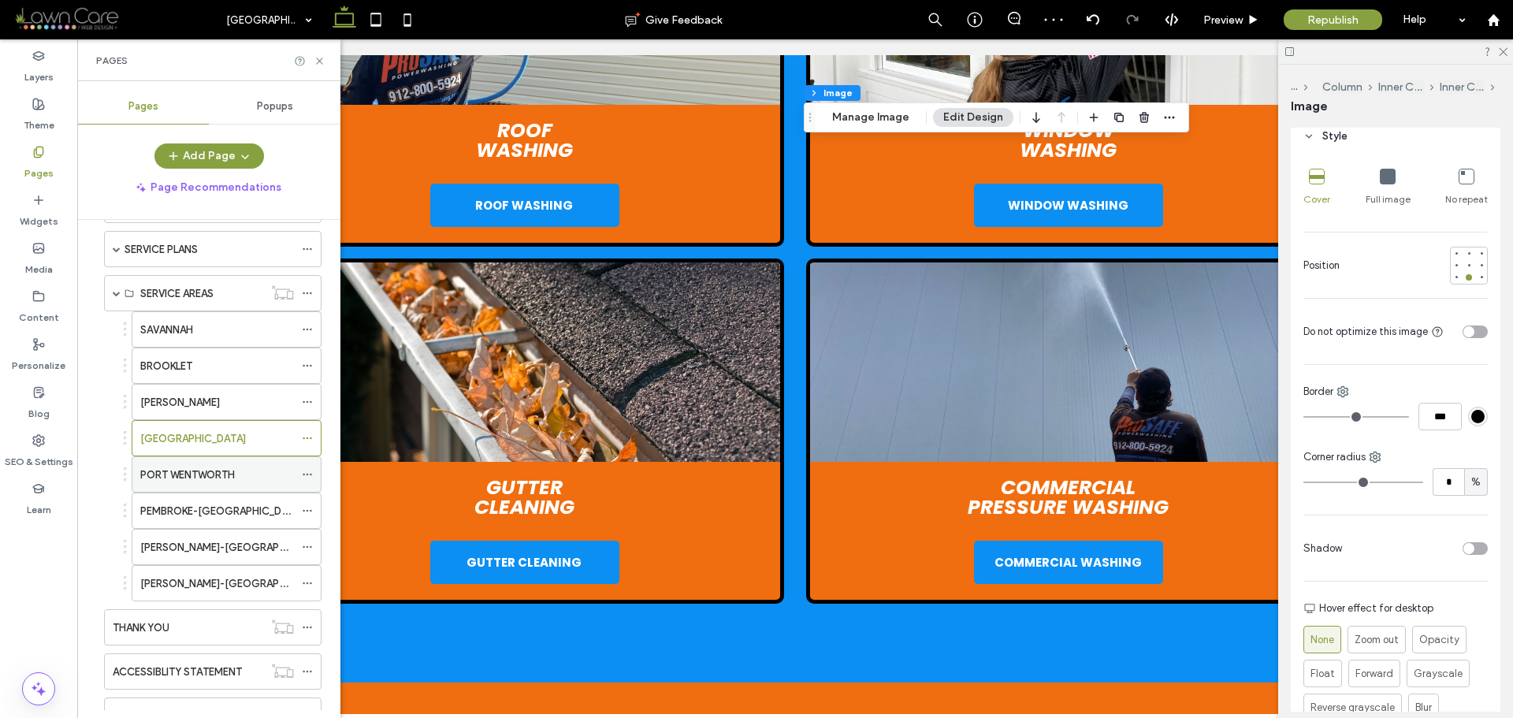
click at [210, 478] on label "PORT WENTWORTH" at bounding box center [187, 475] width 95 height 28
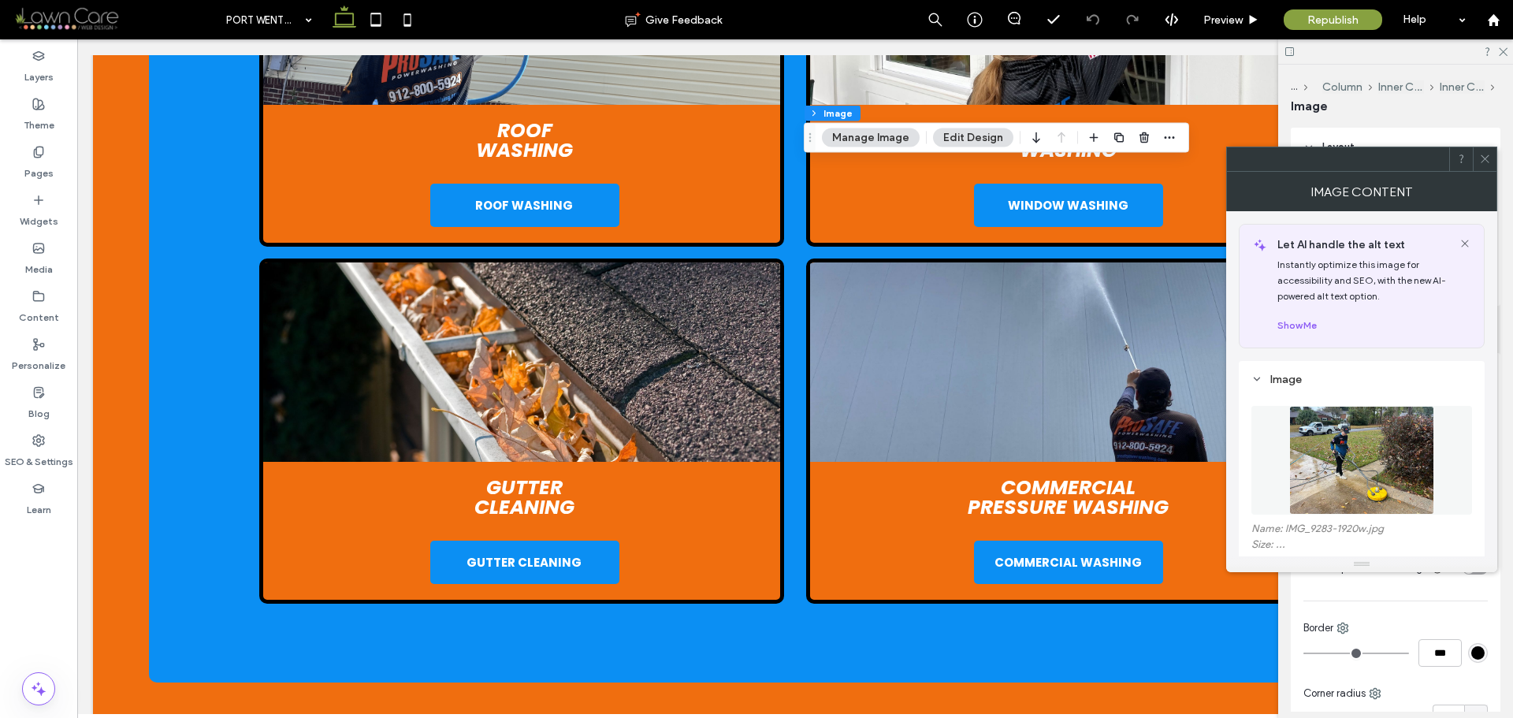
type input "*"
click at [1328, 458] on img at bounding box center [1362, 460] width 144 height 109
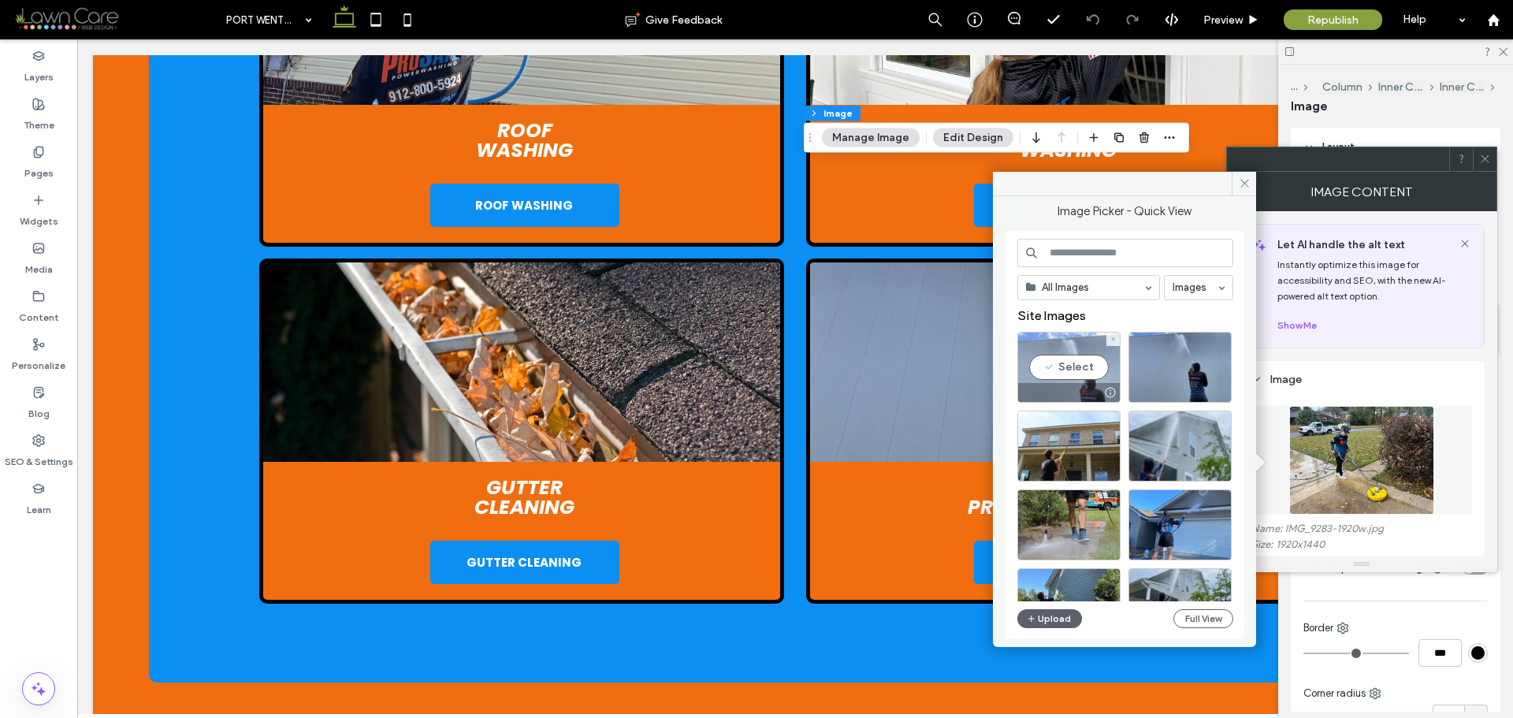
click at [1071, 368] on div "Select" at bounding box center [1069, 367] width 103 height 71
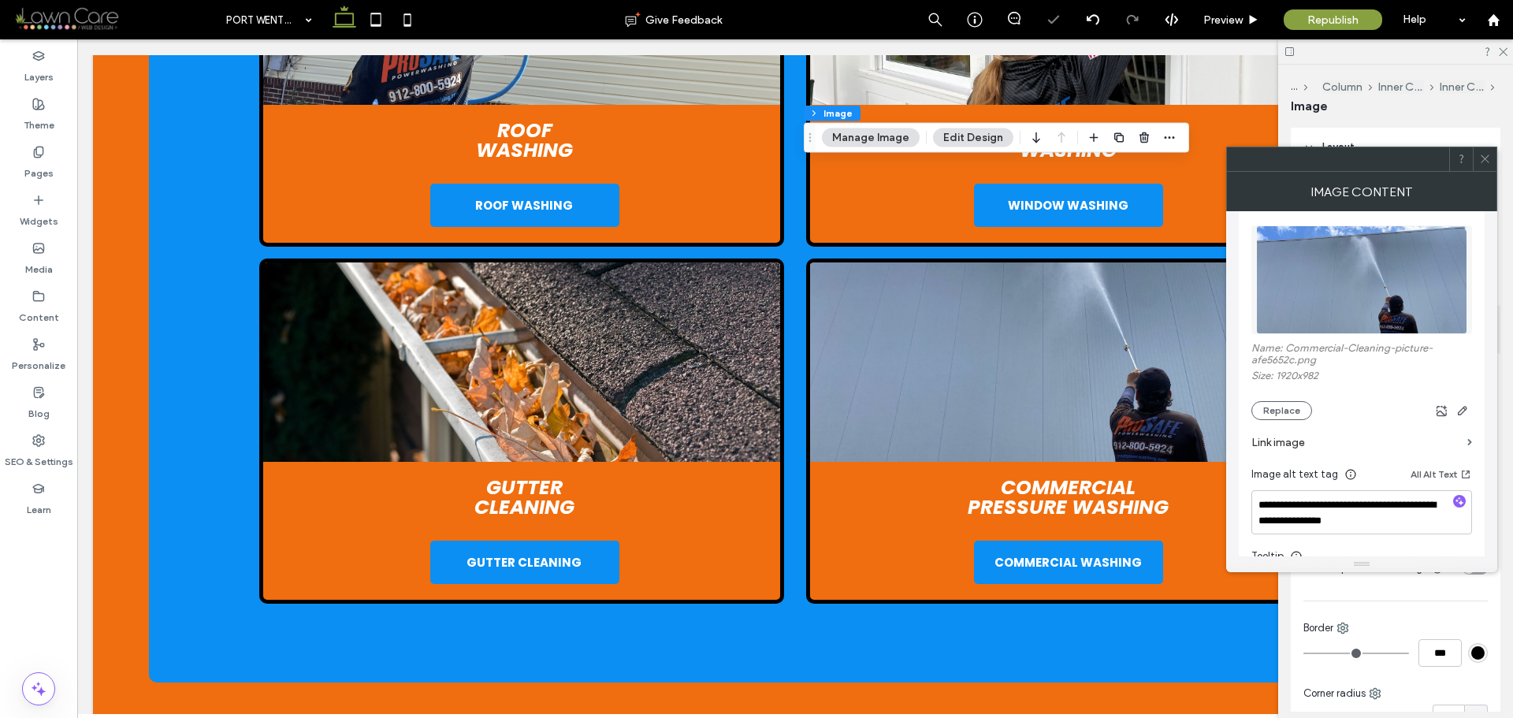
scroll to position [315, 0]
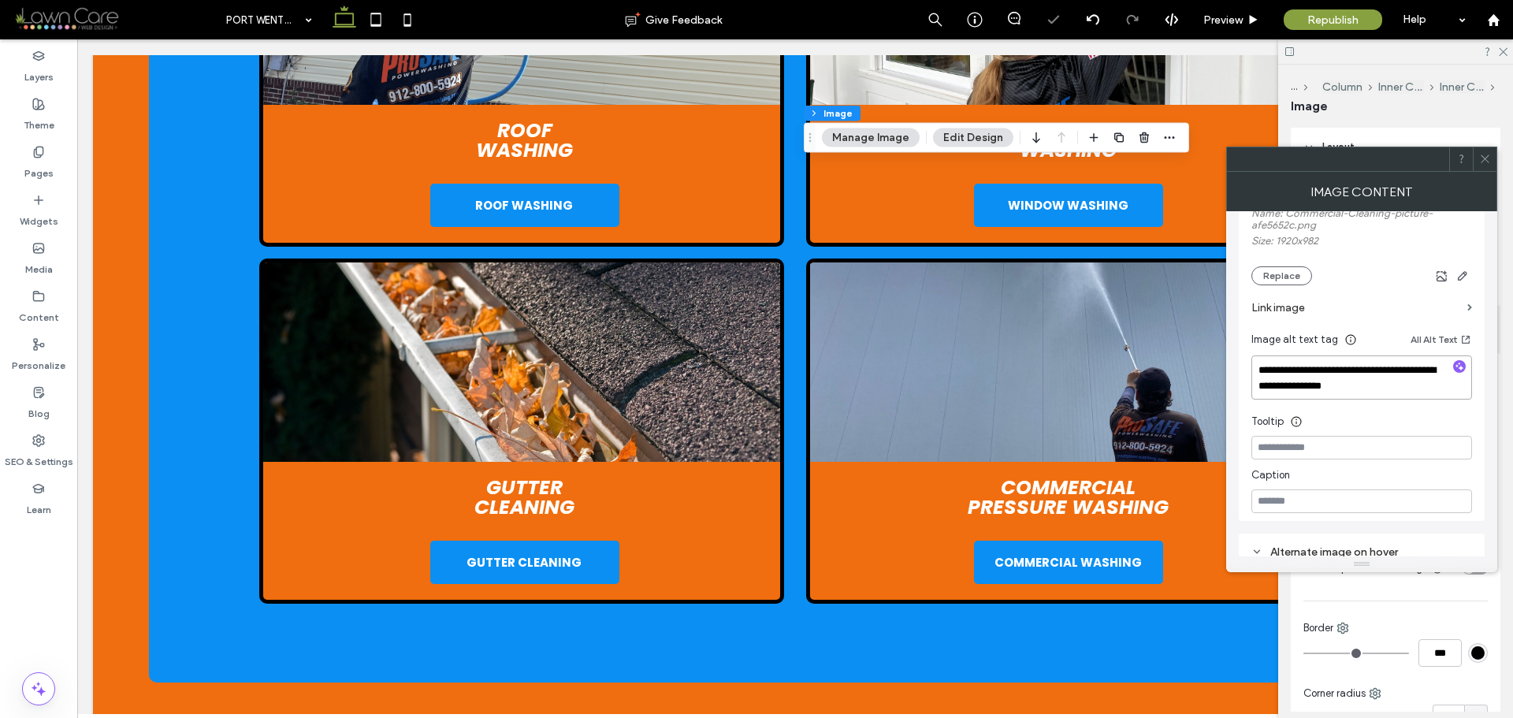
click at [1399, 381] on textarea "**********" at bounding box center [1362, 378] width 221 height 44
paste textarea "**********"
type textarea "**********"
click at [1484, 155] on icon at bounding box center [1486, 159] width 12 height 12
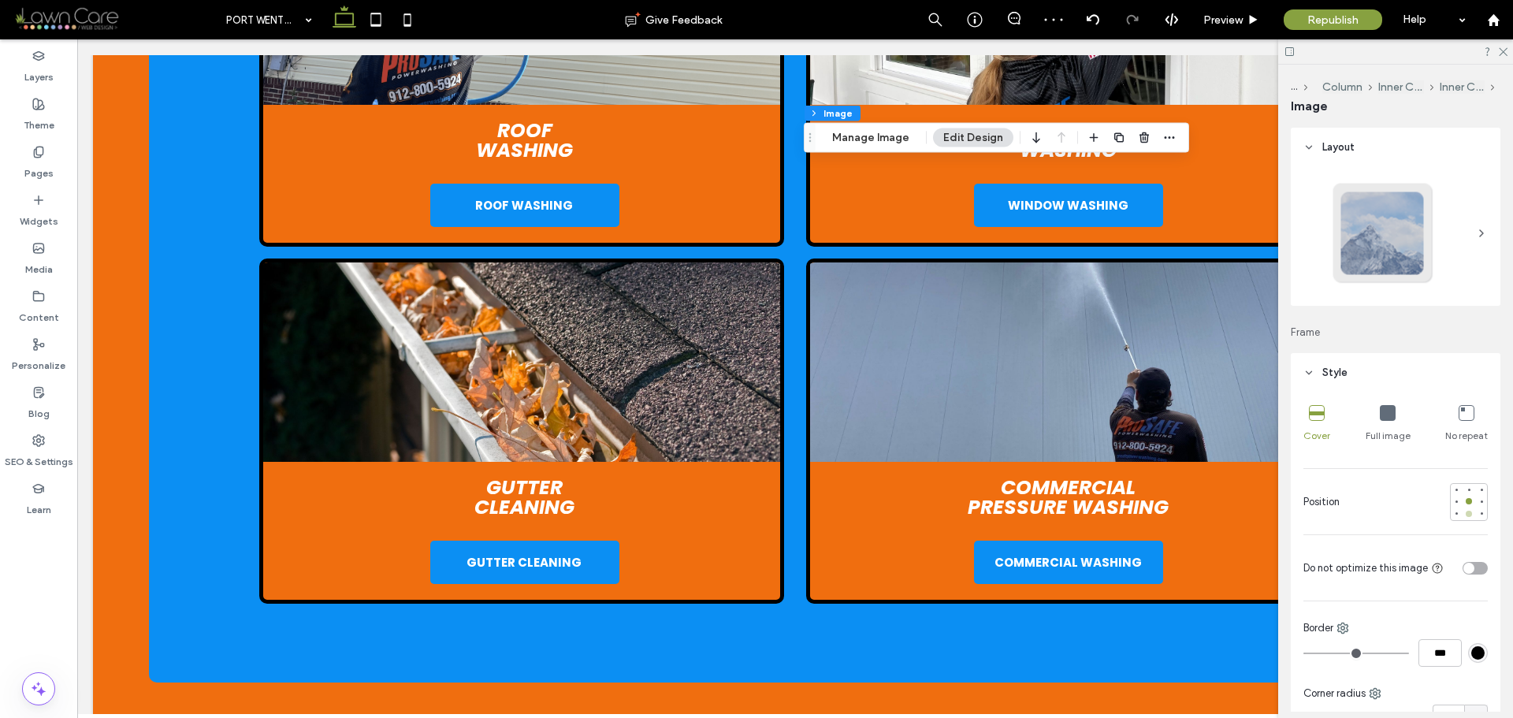
click at [1466, 515] on div at bounding box center [1469, 513] width 11 height 11
click at [41, 169] on label "Pages" at bounding box center [38, 169] width 29 height 22
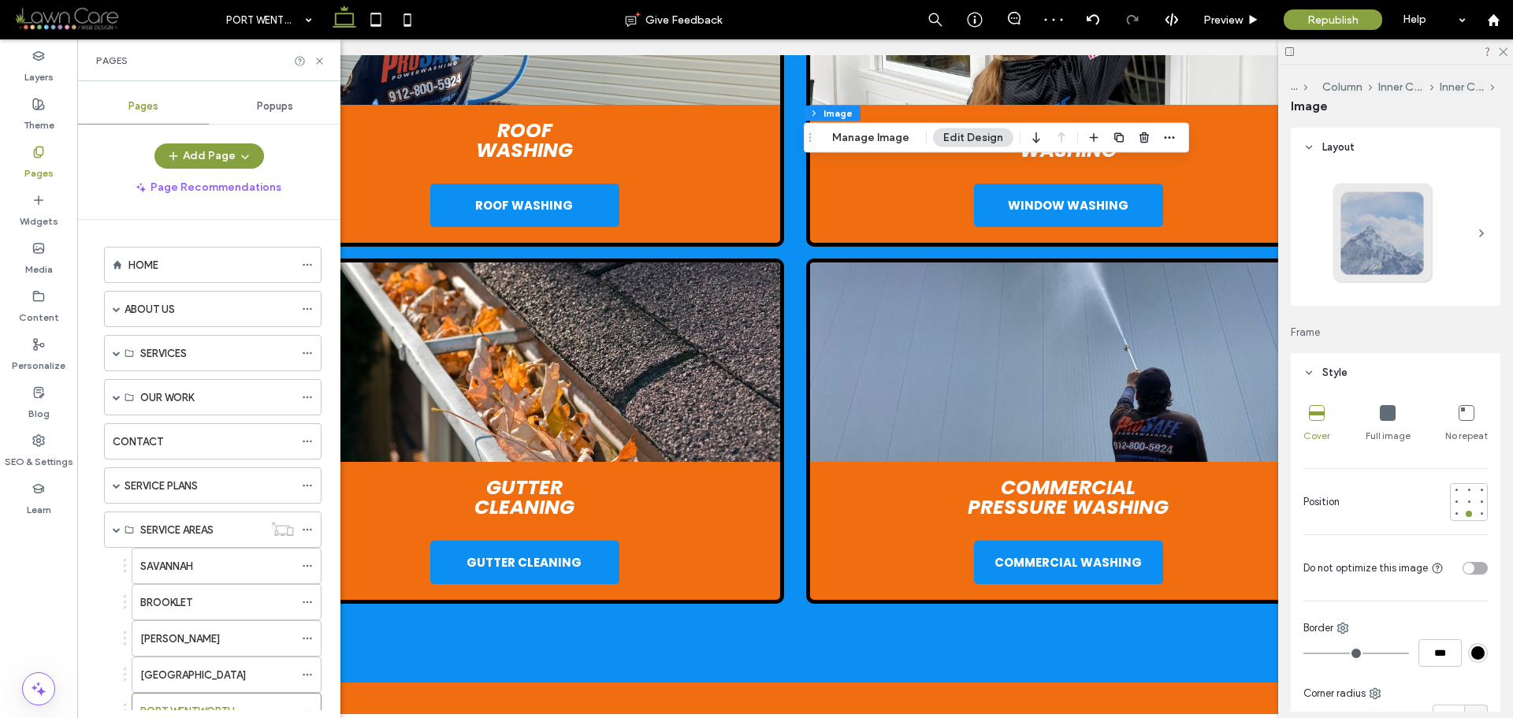
scroll to position [300, 0]
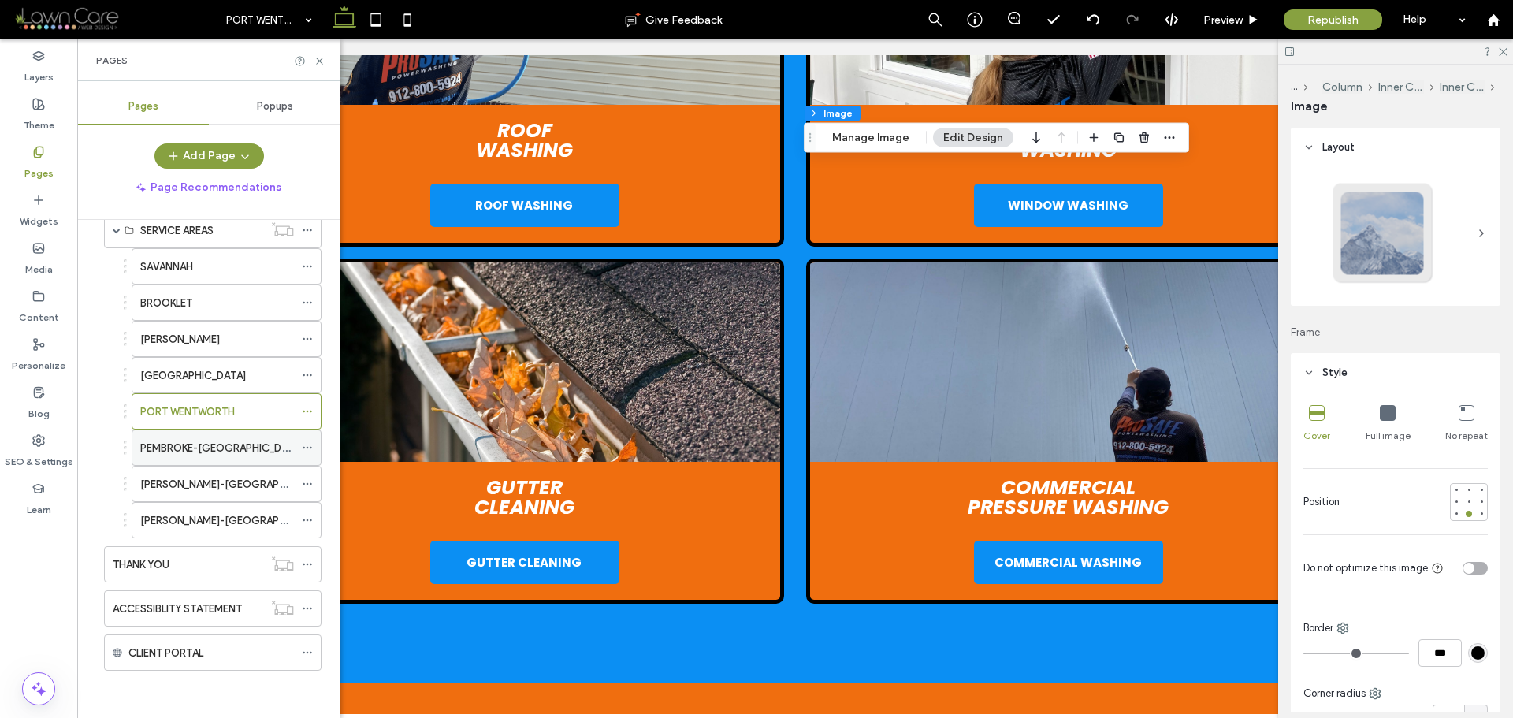
click at [242, 449] on div "PEMBROKE-GA" at bounding box center [217, 448] width 154 height 17
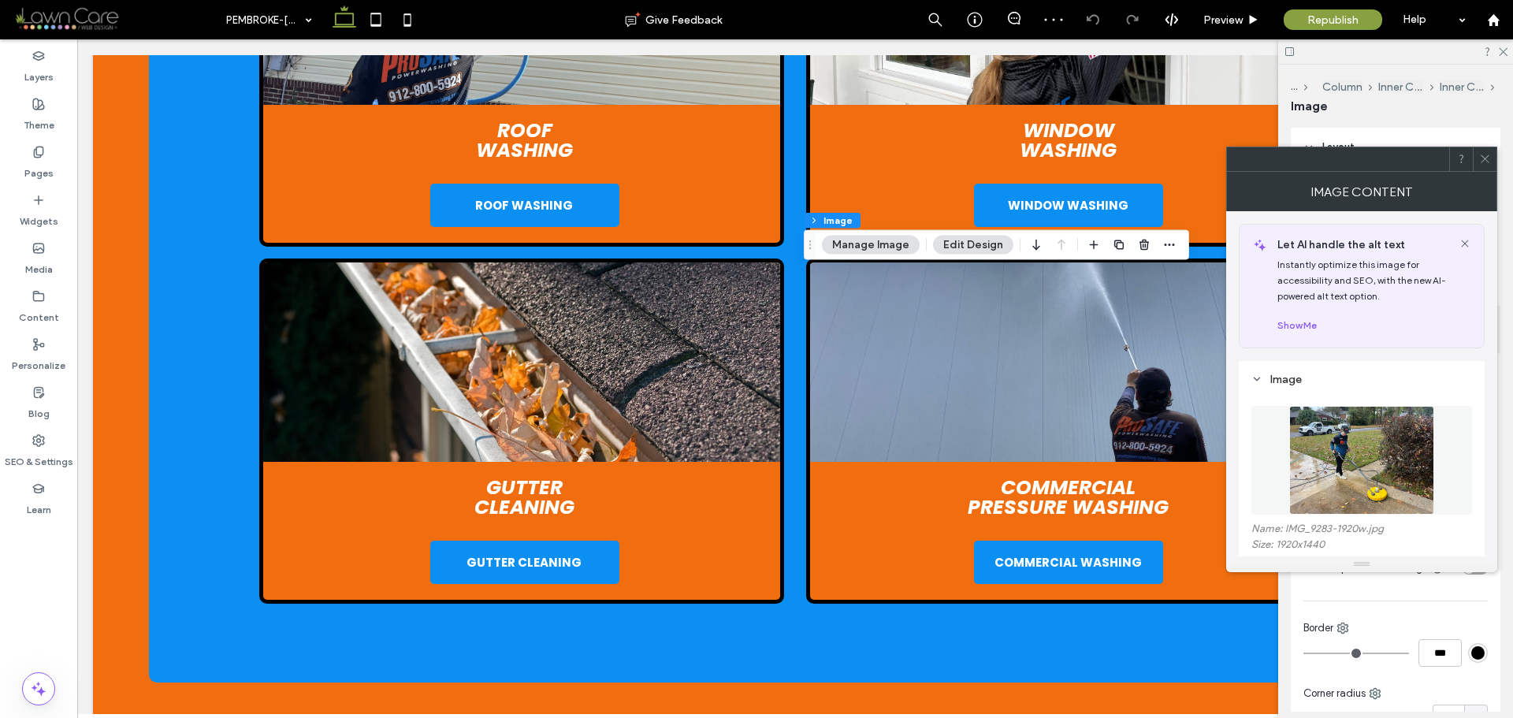
type input "*"
click at [1364, 461] on img at bounding box center [1362, 460] width 144 height 109
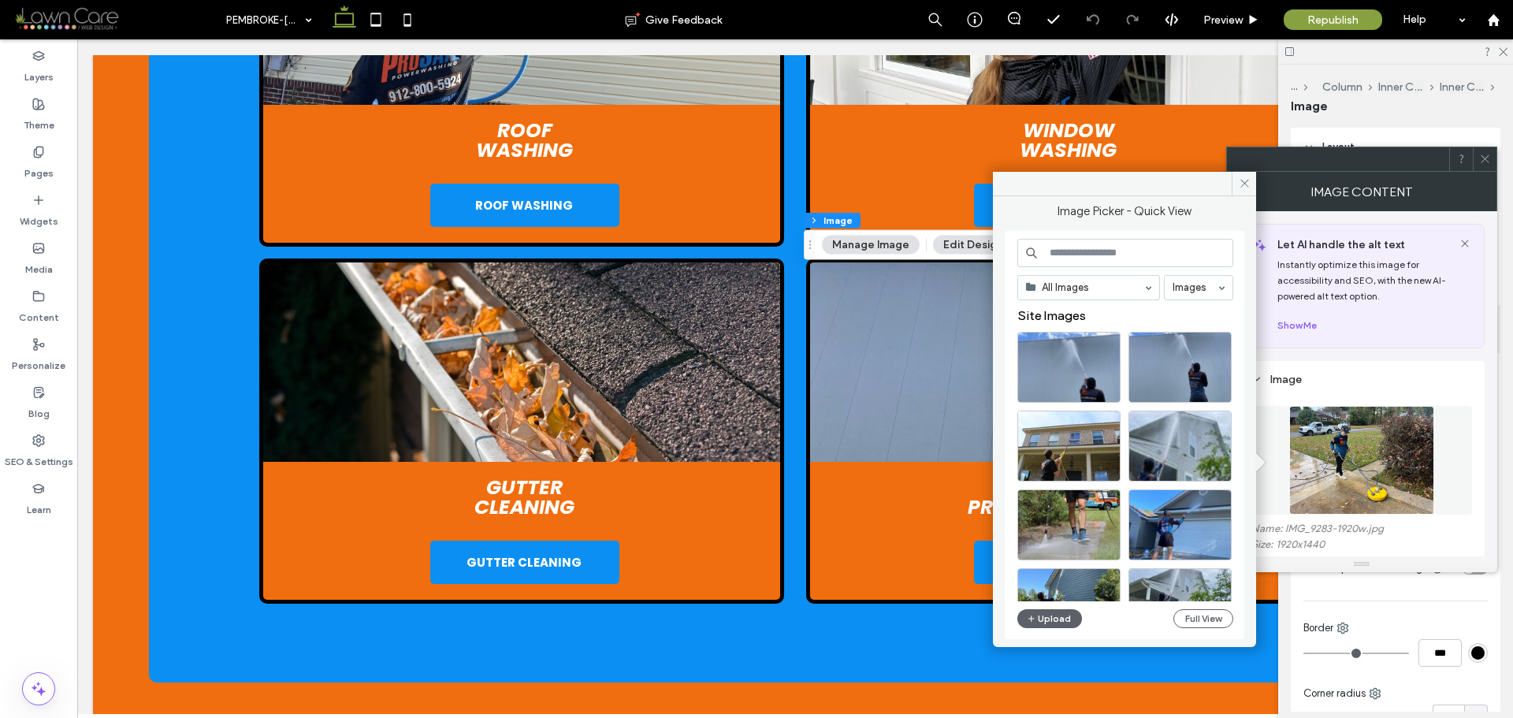
click at [1110, 252] on input at bounding box center [1126, 253] width 216 height 28
click at [1050, 392] on div at bounding box center [1069, 392] width 102 height 19
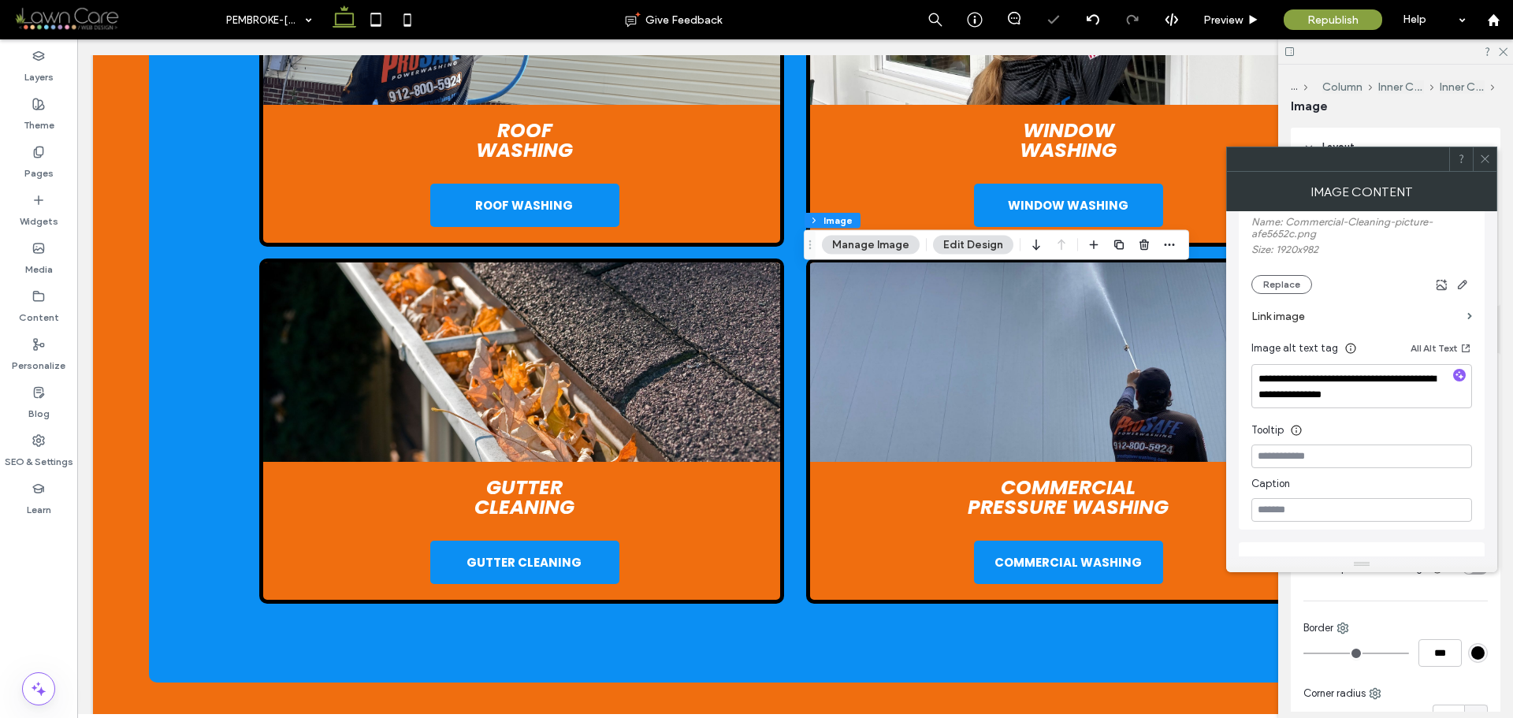
scroll to position [315, 0]
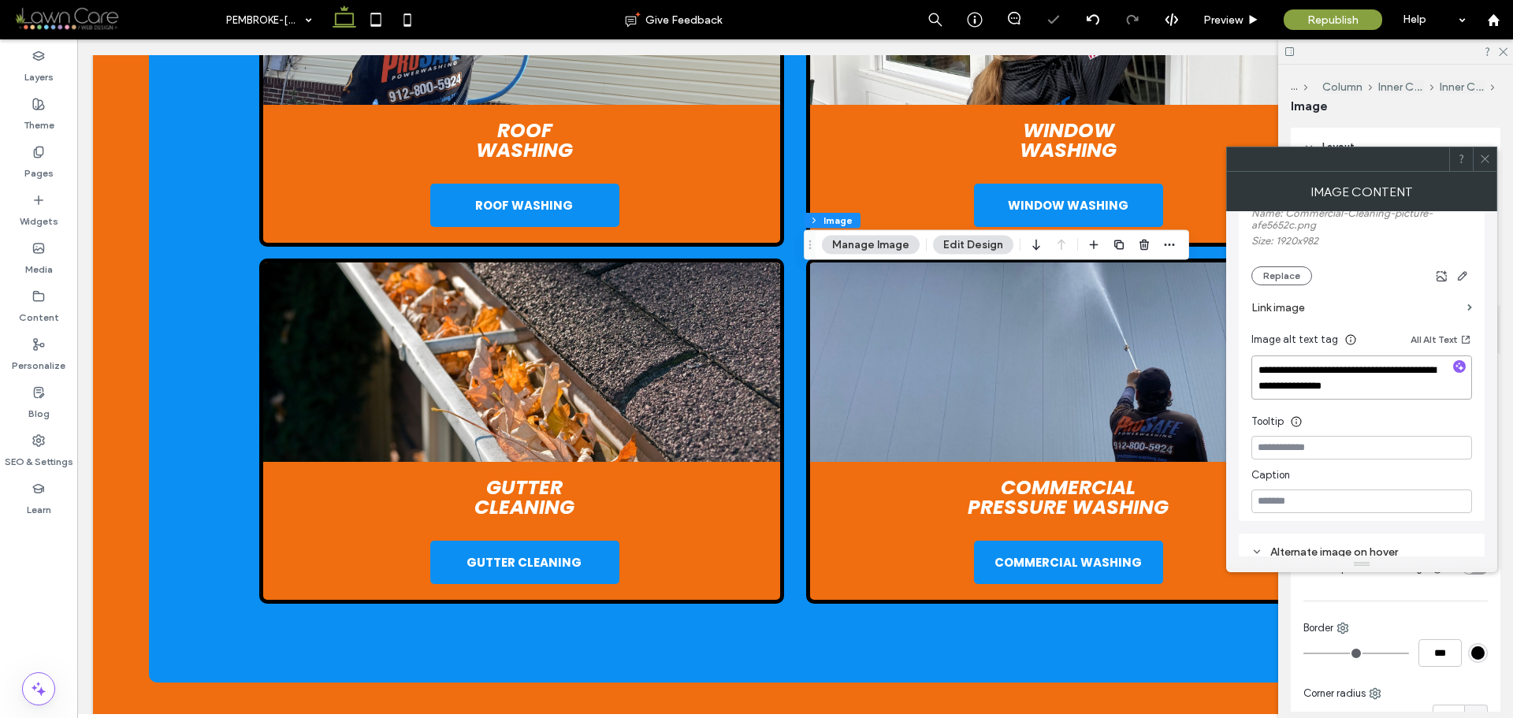
click at [1358, 378] on textarea "**********" at bounding box center [1362, 378] width 221 height 44
paste textarea "**********"
type textarea "**********"
click at [1480, 187] on div "Image Content" at bounding box center [1362, 191] width 271 height 39
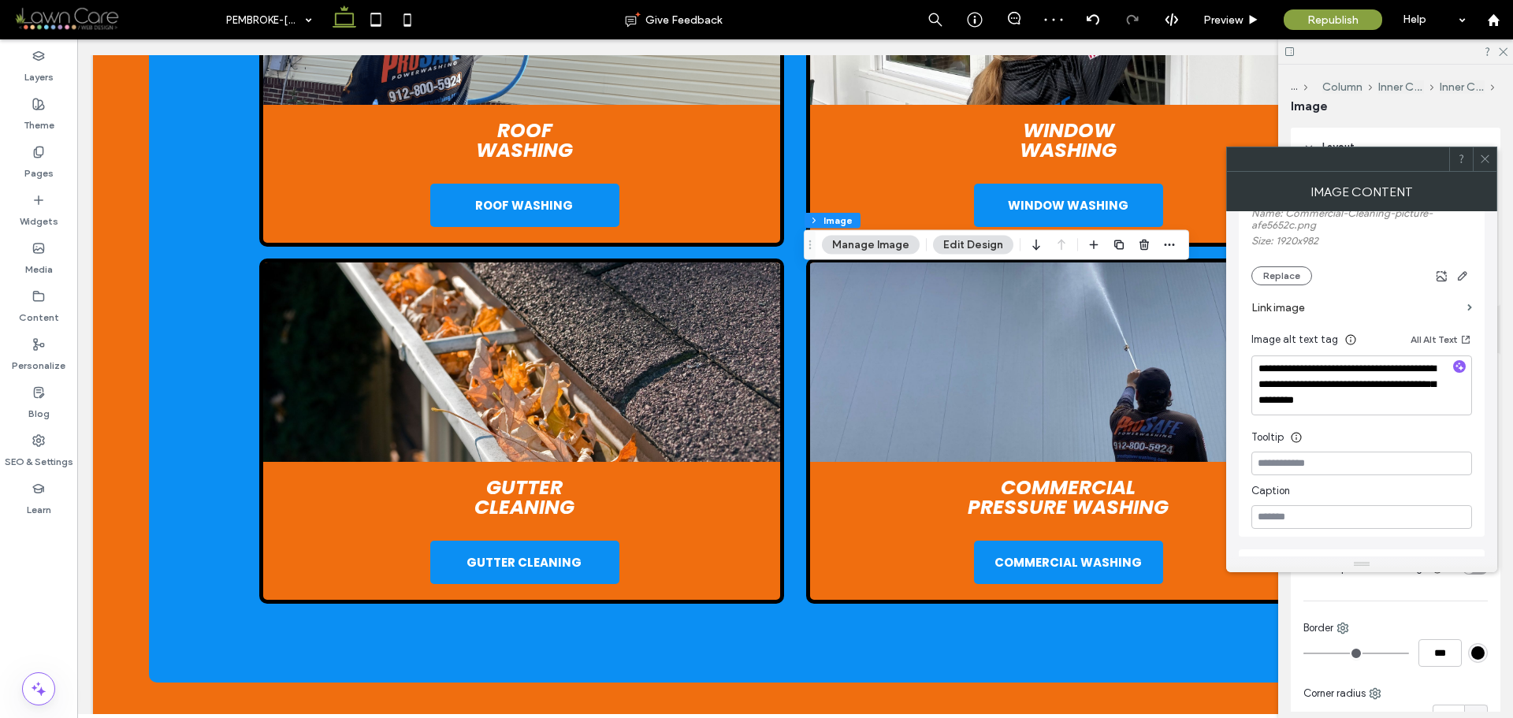
click at [1485, 163] on icon at bounding box center [1486, 159] width 12 height 12
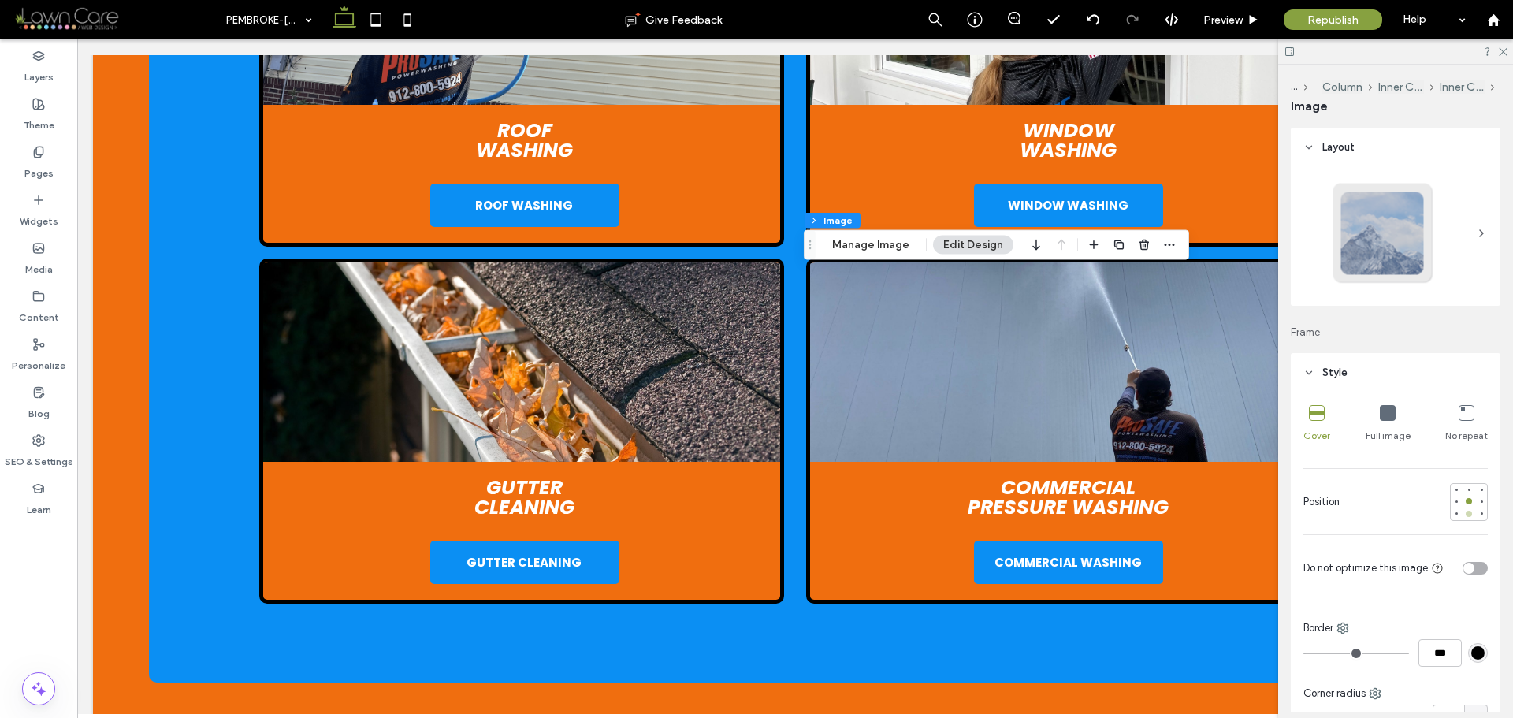
click at [1466, 511] on div at bounding box center [1469, 514] width 6 height 6
click at [62, 156] on div "Pages" at bounding box center [38, 163] width 77 height 48
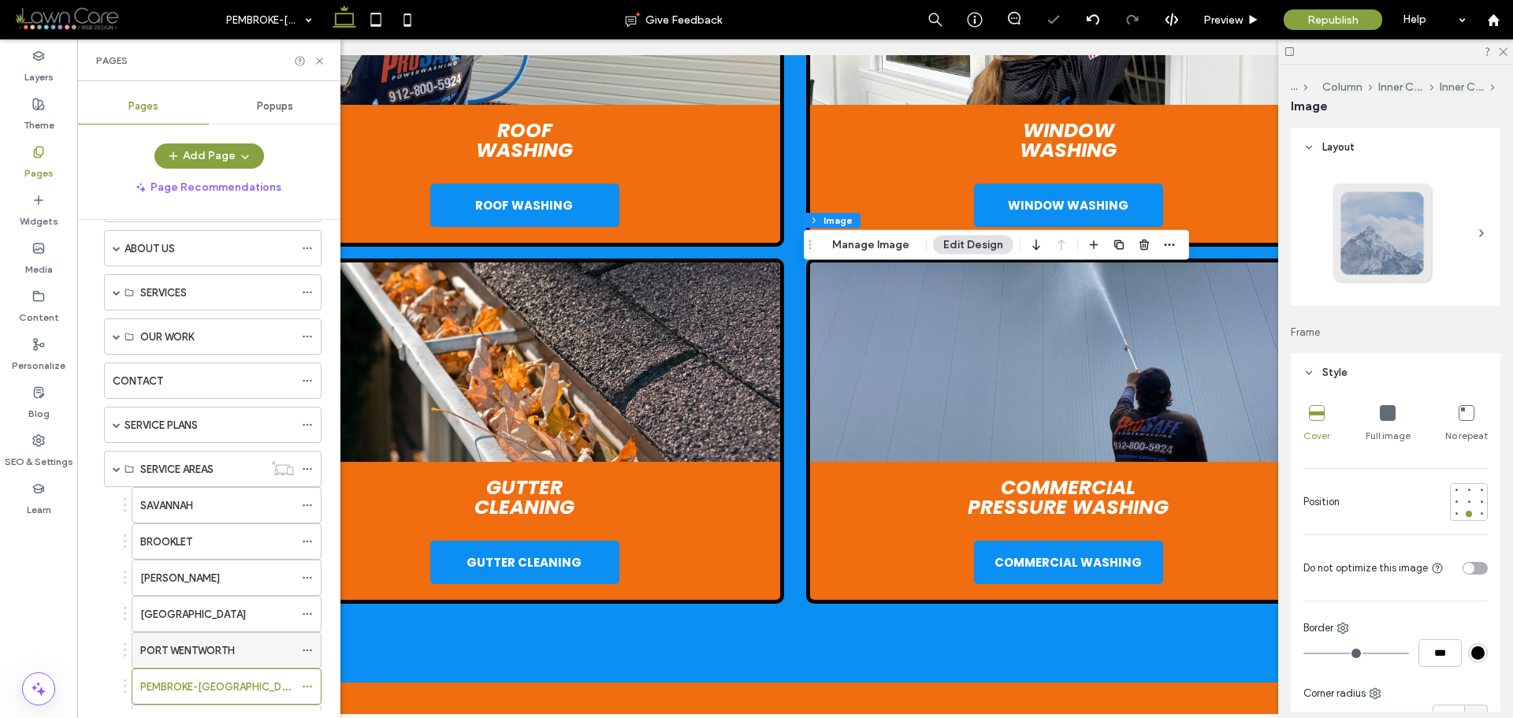
scroll to position [300, 0]
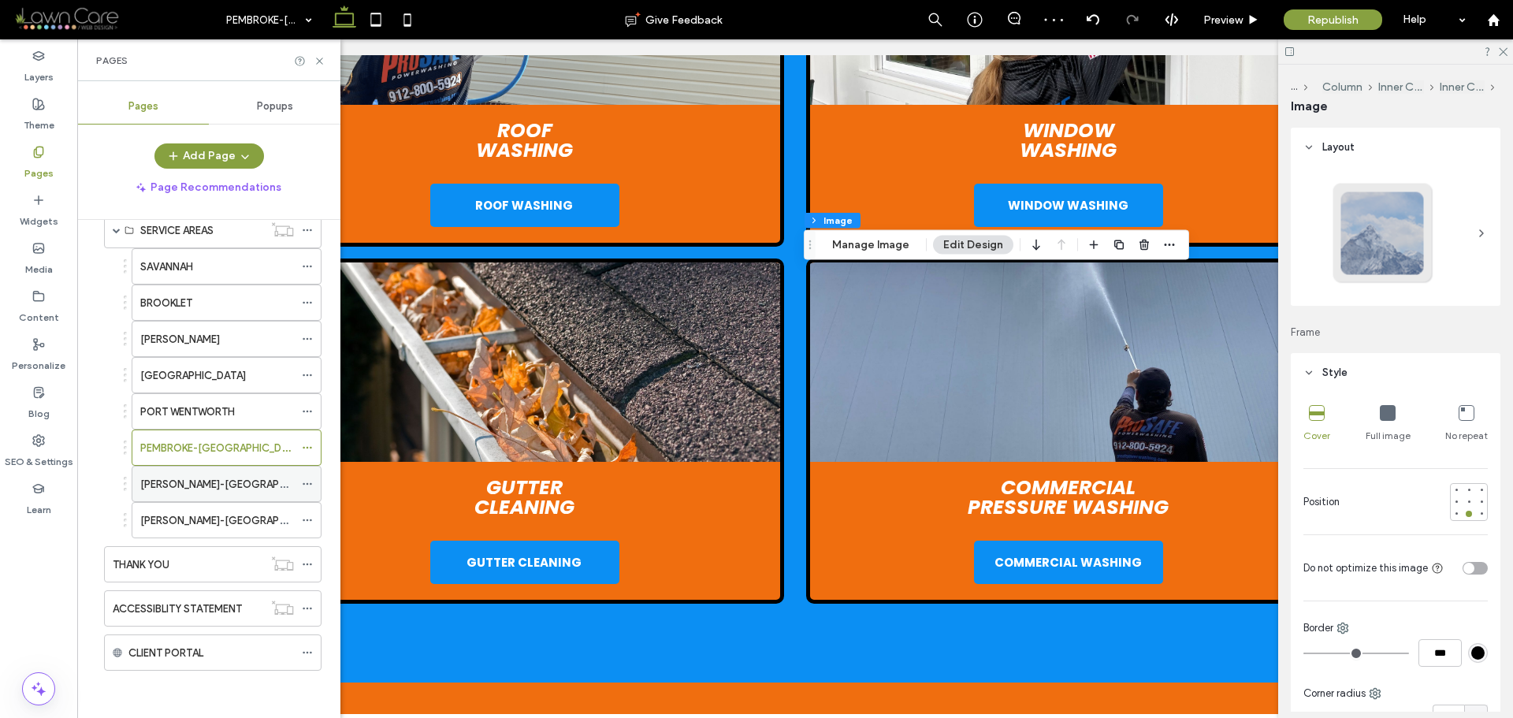
click at [195, 494] on div "GUYTON-GA" at bounding box center [217, 484] width 154 height 35
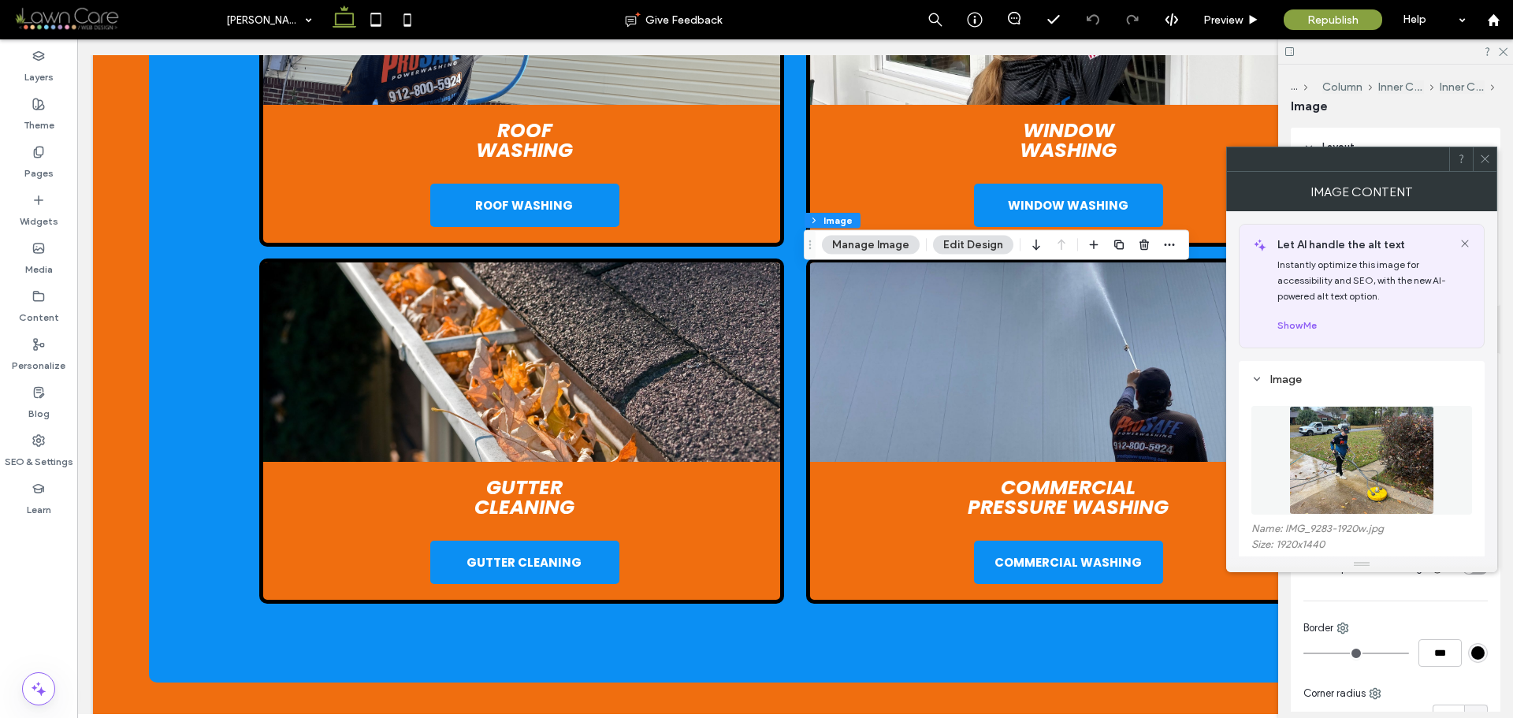
type input "*"
click at [1464, 479] on figure at bounding box center [1362, 460] width 221 height 109
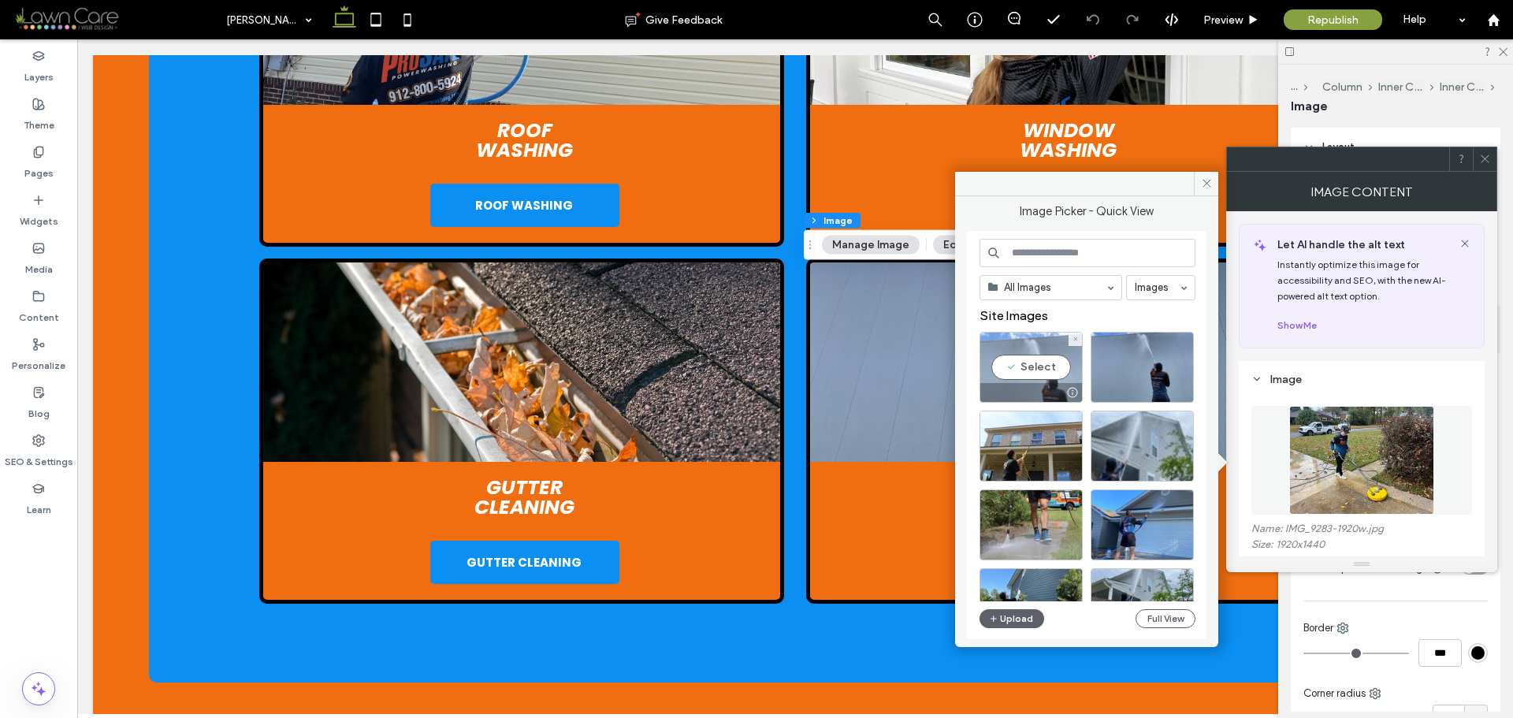
click at [1033, 366] on div "Select" at bounding box center [1031, 367] width 103 height 71
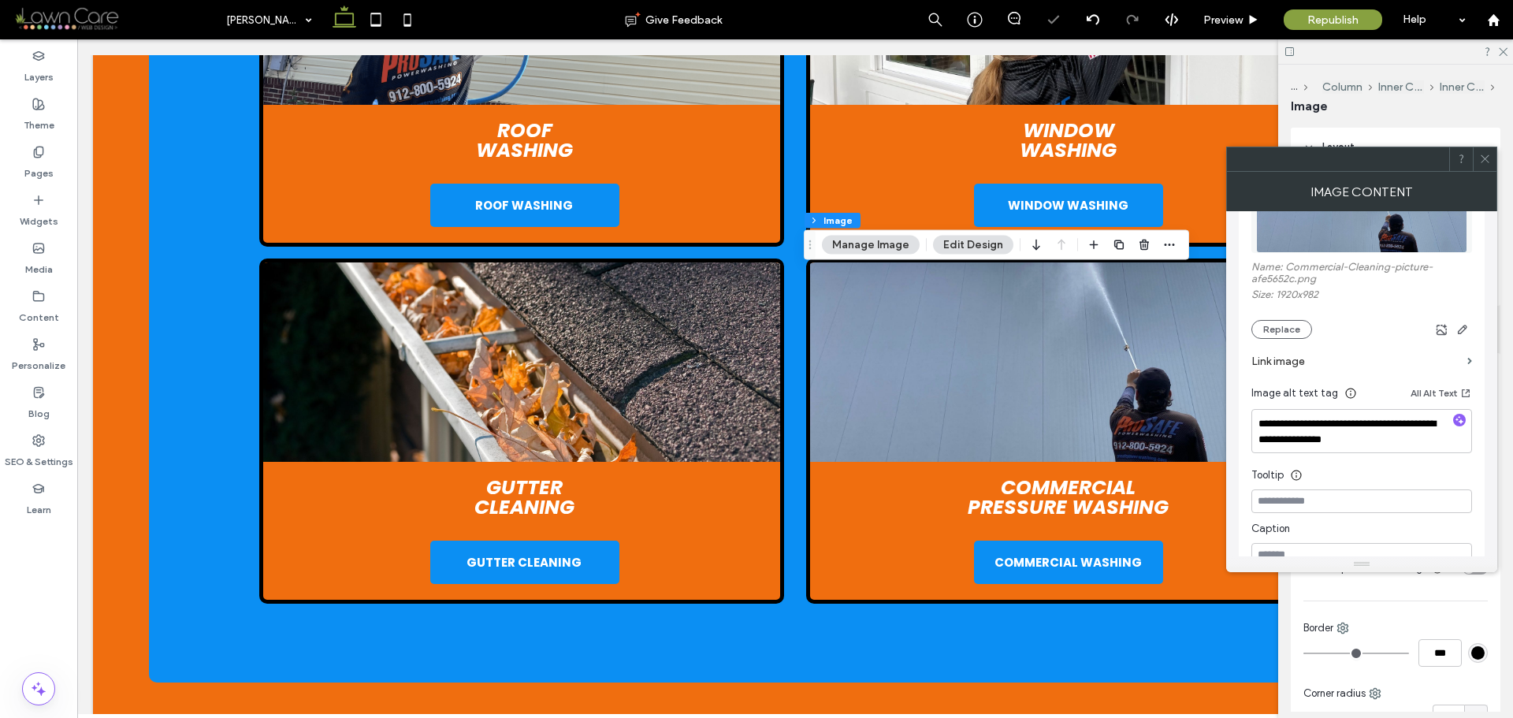
scroll to position [394, 0]
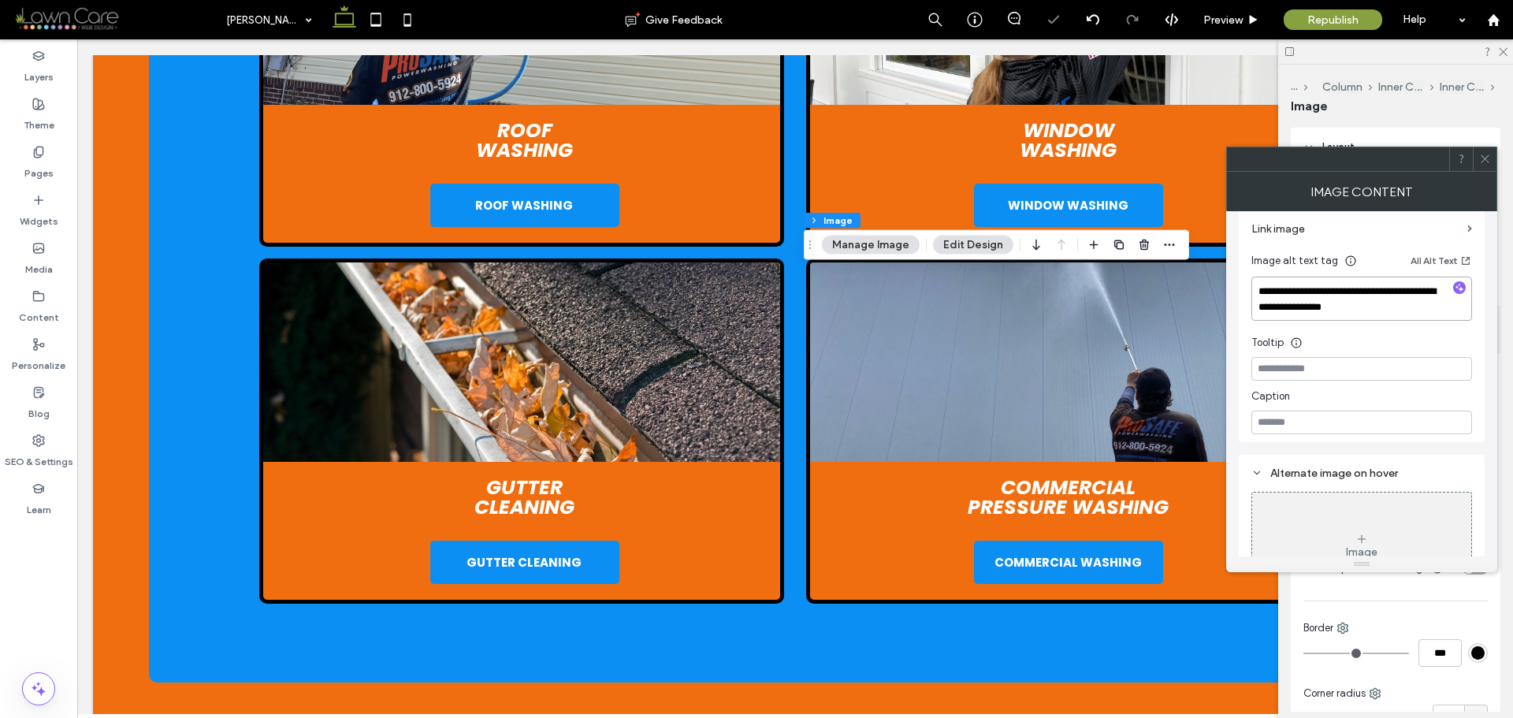
click at [1376, 320] on textarea "**********" at bounding box center [1362, 299] width 221 height 44
paste textarea "**********"
type textarea "**********"
click at [1475, 192] on div "Image Content" at bounding box center [1362, 191] width 271 height 39
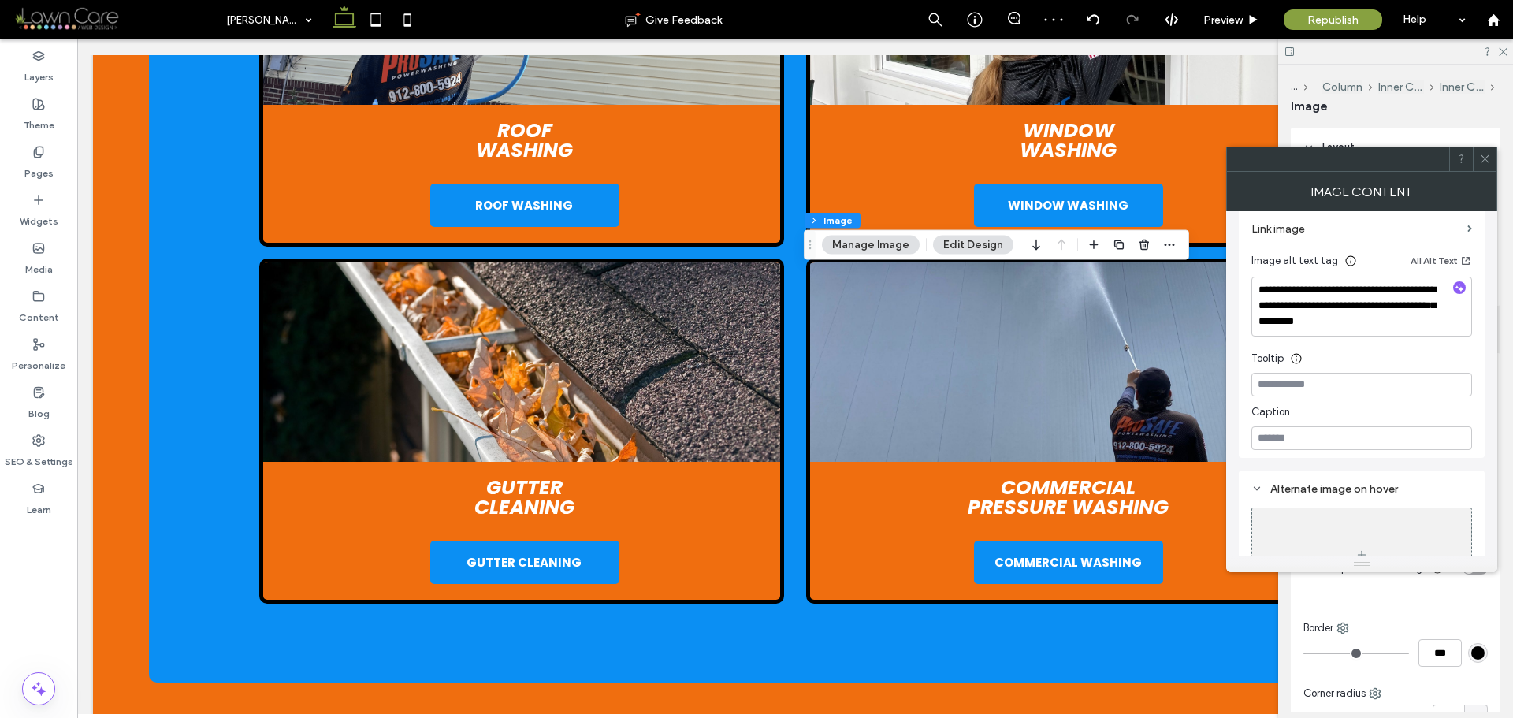
click at [1487, 162] on icon at bounding box center [1486, 159] width 12 height 12
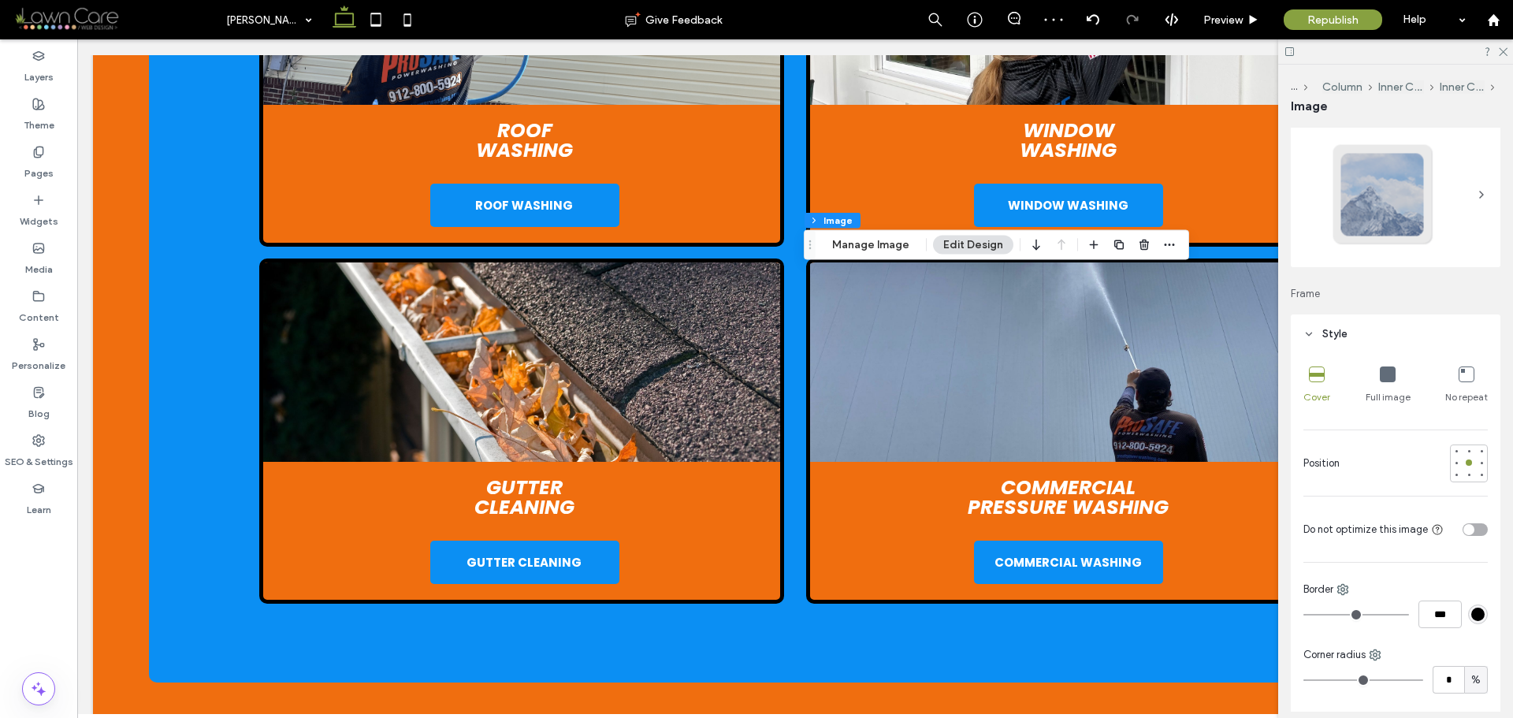
scroll to position [158, 0]
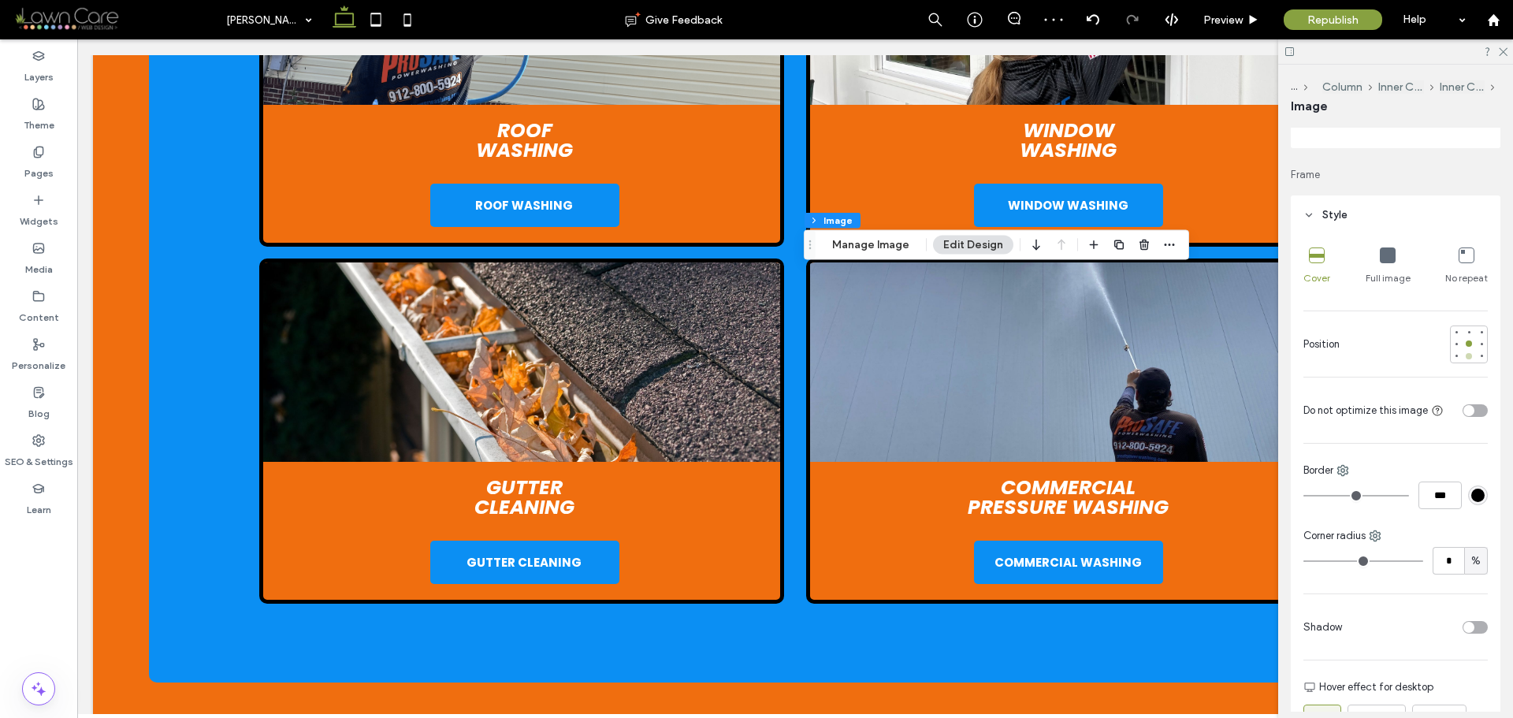
click at [1464, 352] on div at bounding box center [1469, 356] width 11 height 11
click at [56, 169] on div "Pages" at bounding box center [38, 163] width 77 height 48
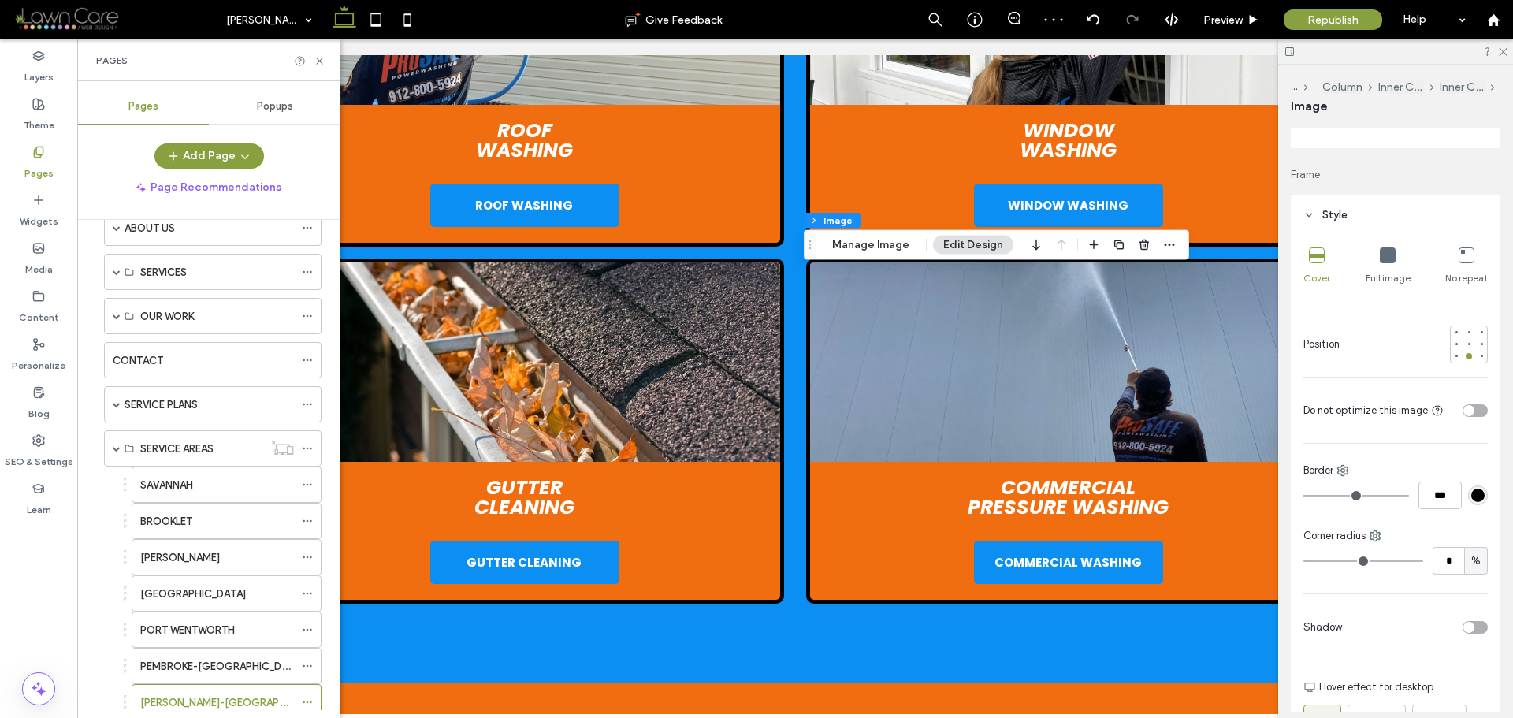
scroll to position [300, 0]
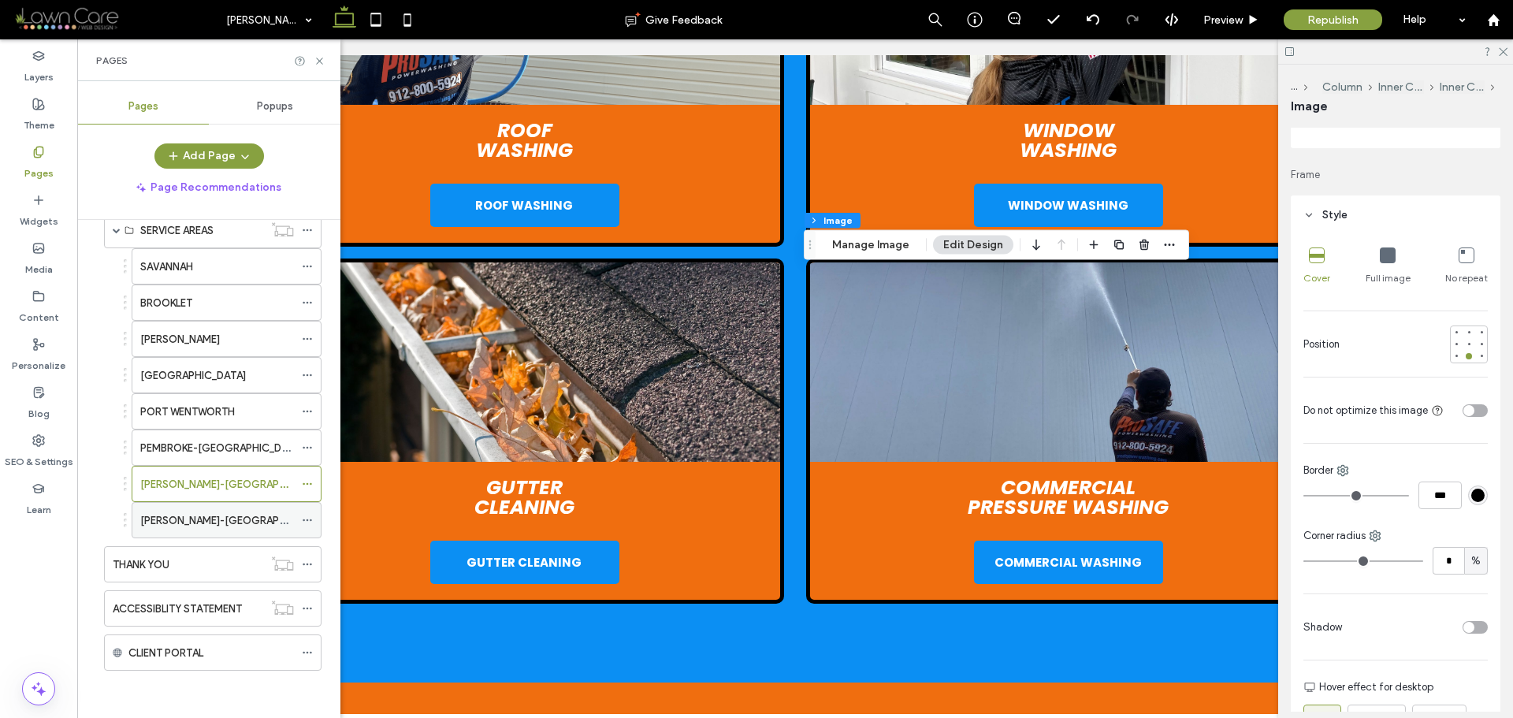
click at [177, 511] on div "CLAXTON-GA" at bounding box center [217, 520] width 154 height 35
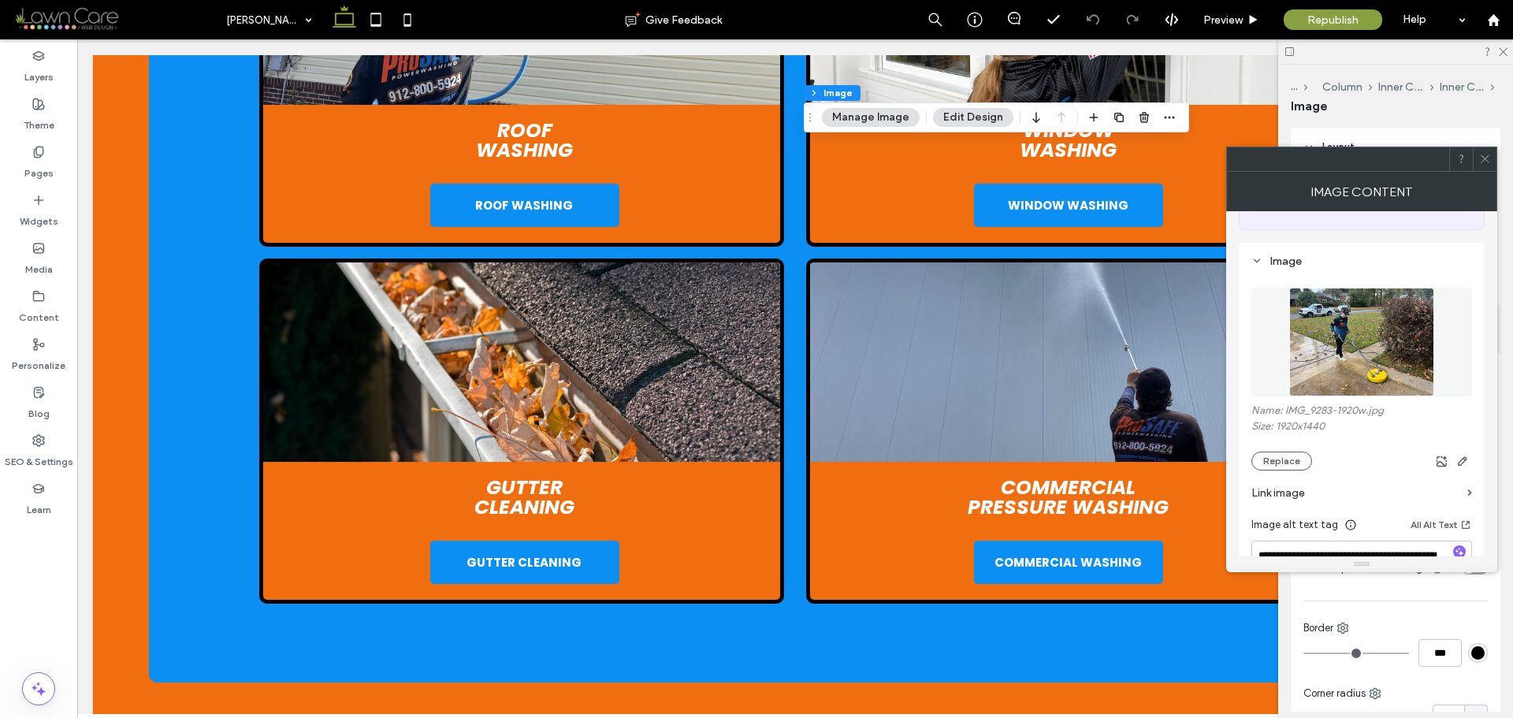
scroll to position [79, 0]
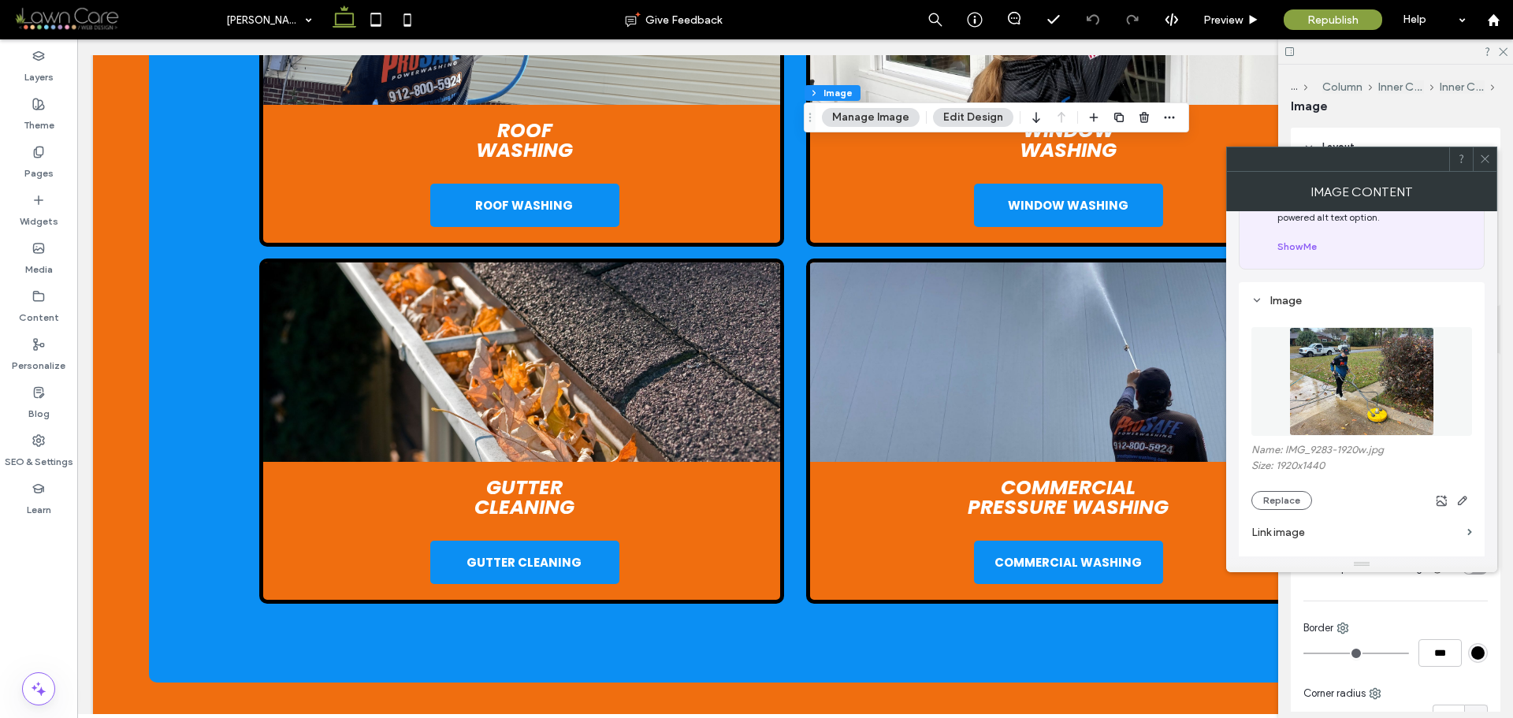
drag, startPoint x: 1372, startPoint y: 319, endPoint x: 1376, endPoint y: 333, distance: 14.7
click at [1372, 320] on div at bounding box center [1362, 381] width 221 height 125
click at [1364, 387] on img at bounding box center [1362, 381] width 144 height 109
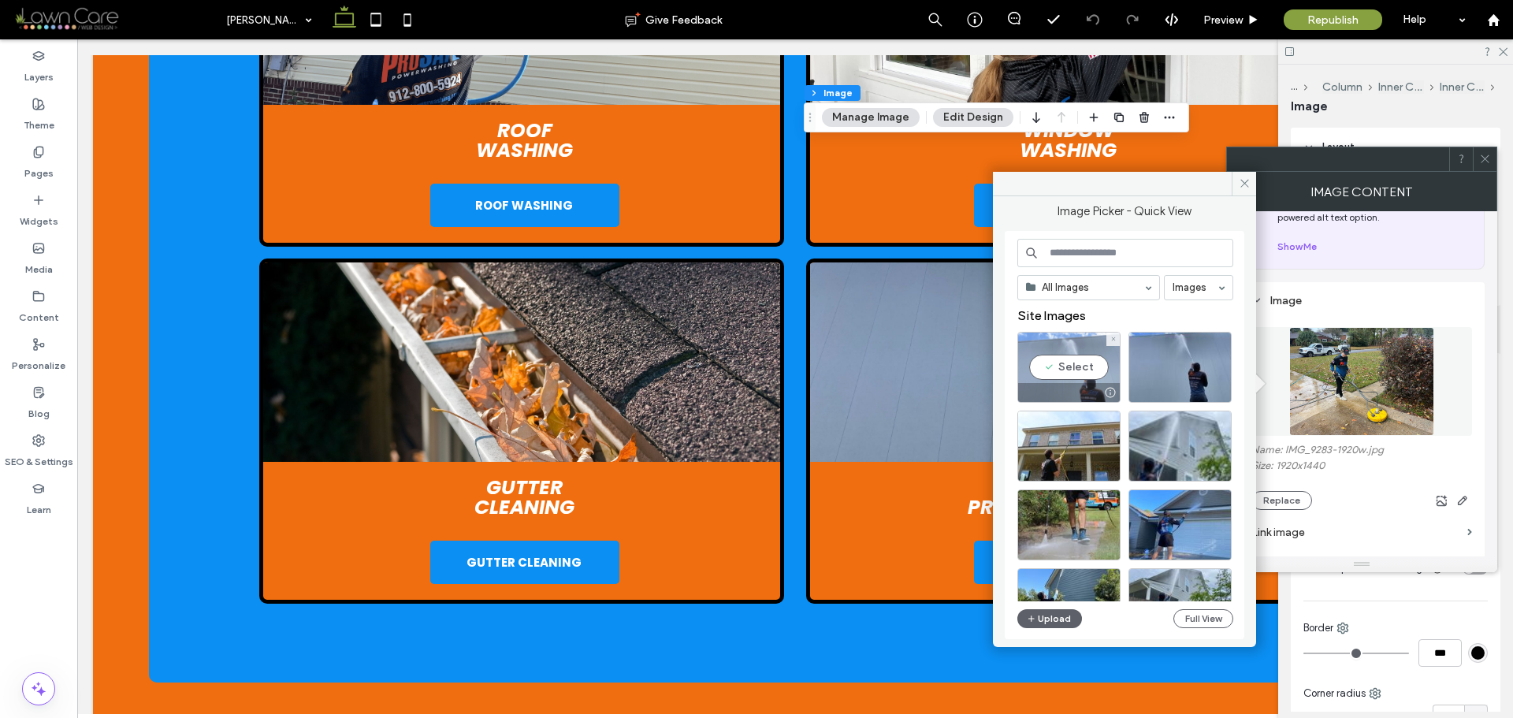
click at [1070, 372] on div "Select" at bounding box center [1069, 367] width 103 height 71
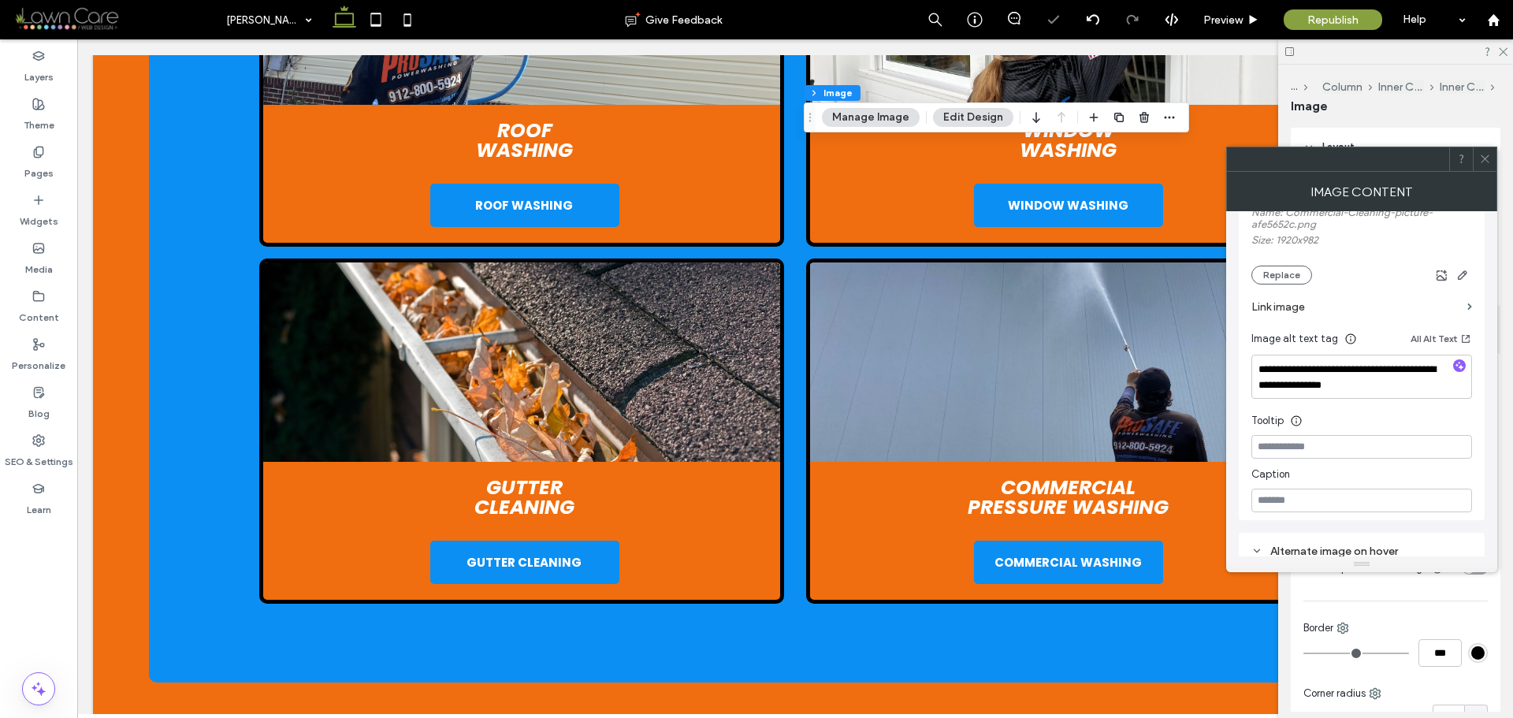
scroll to position [394, 0]
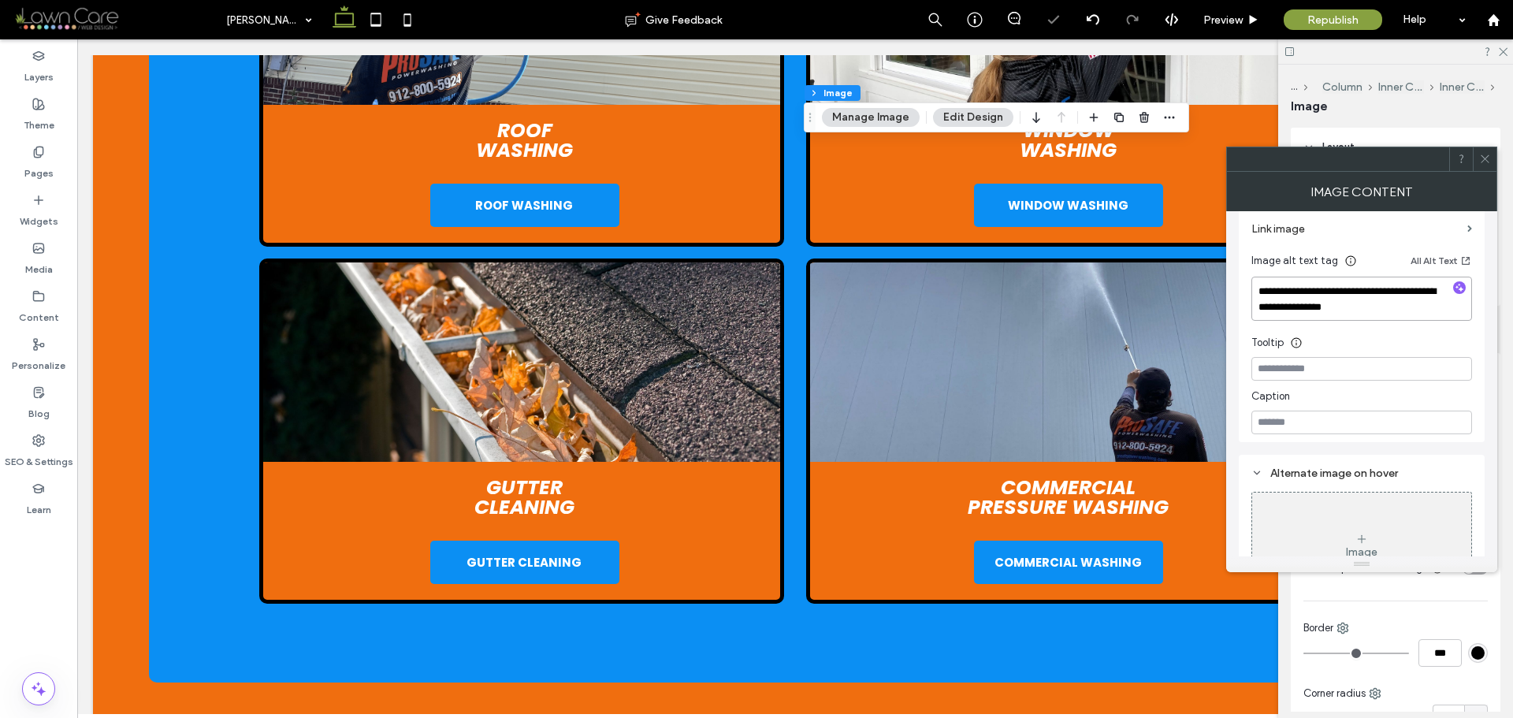
click at [1383, 298] on textarea "**********" at bounding box center [1362, 299] width 221 height 44
paste textarea "**********"
type textarea "**********"
click at [1472, 192] on div "Image Content" at bounding box center [1362, 191] width 271 height 39
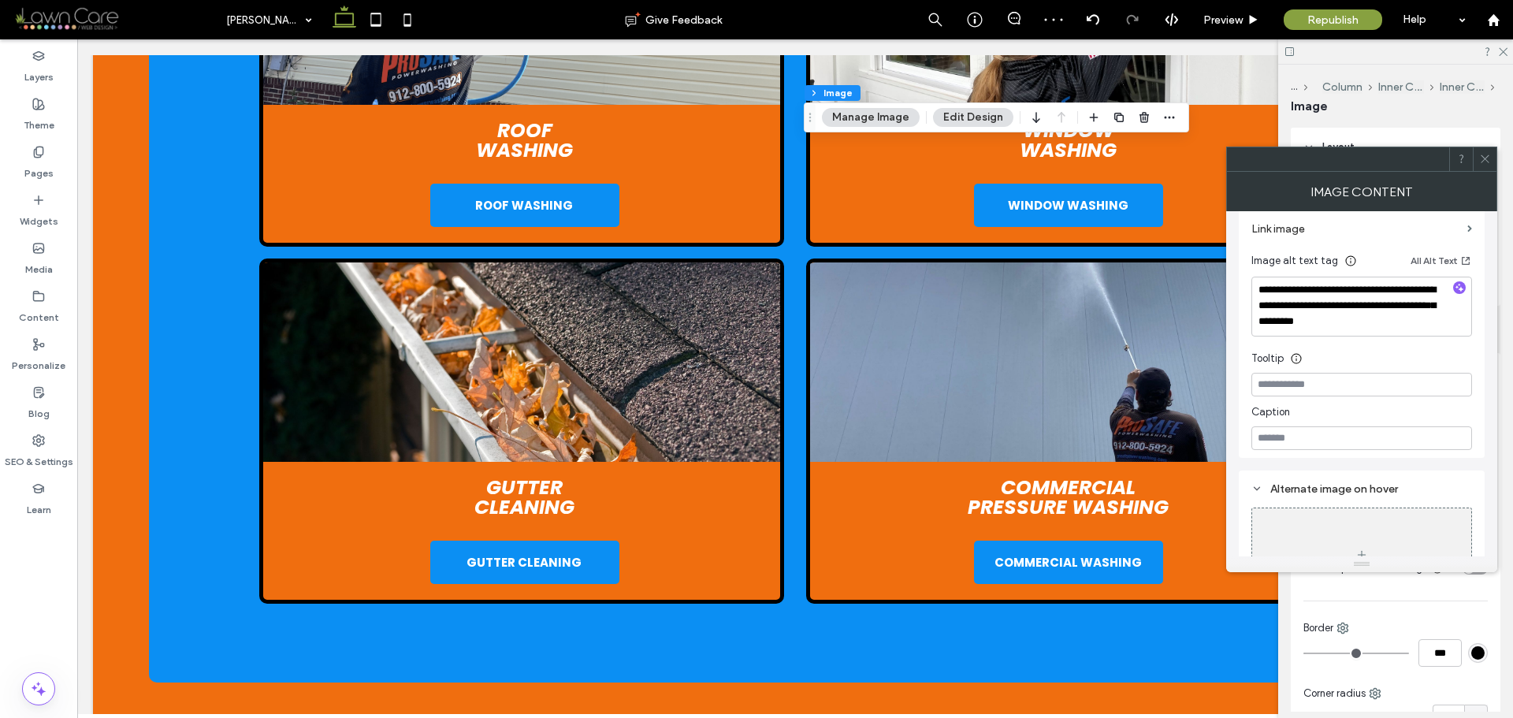
click at [1491, 169] on div at bounding box center [1485, 159] width 24 height 24
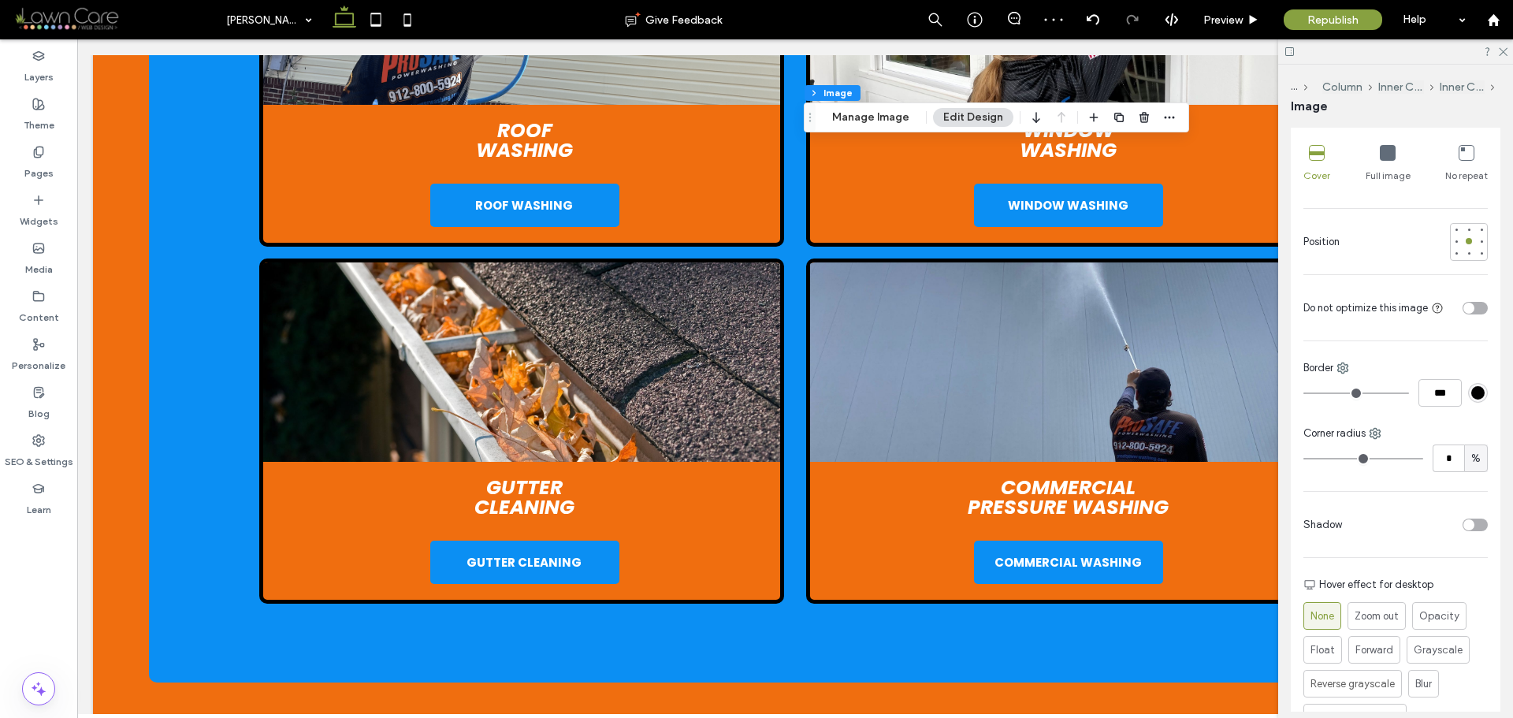
scroll to position [236, 0]
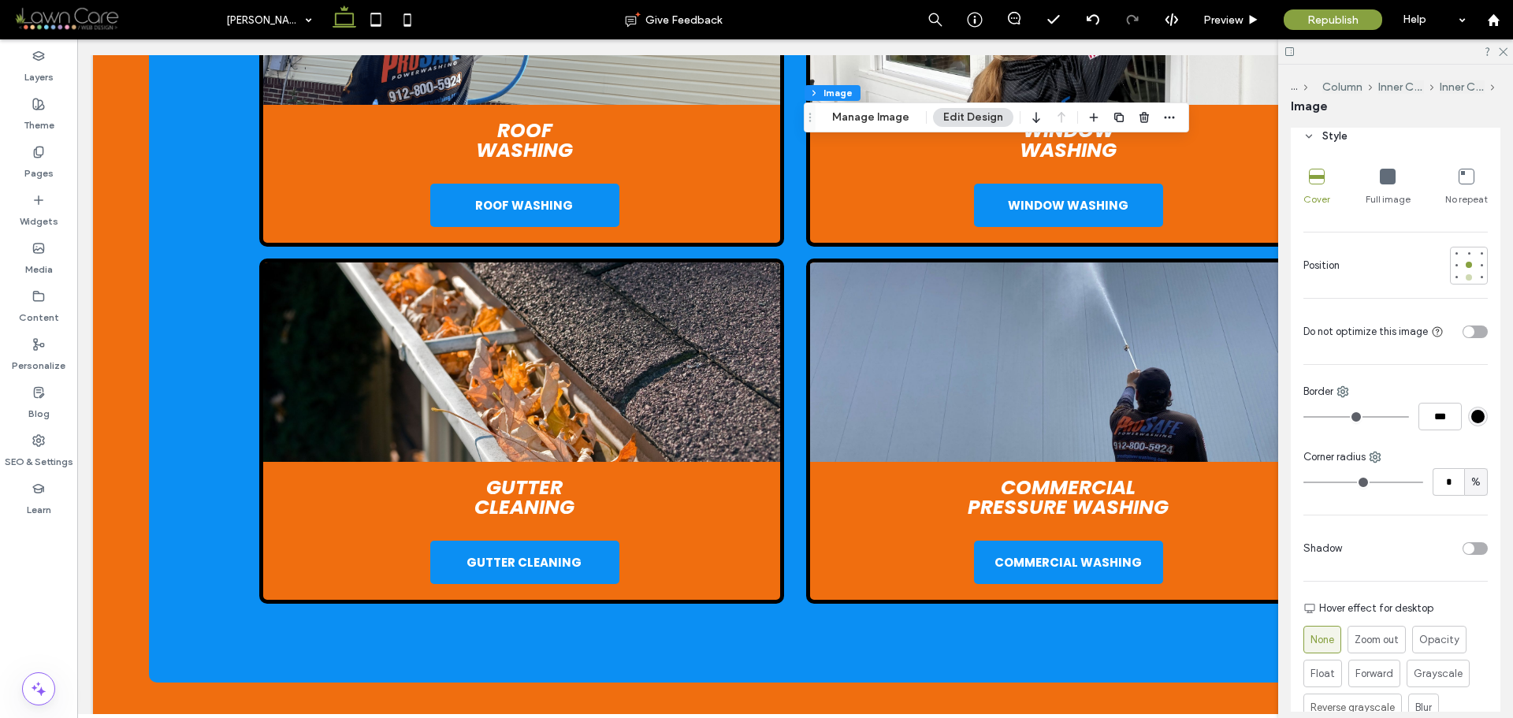
click at [1466, 280] on div at bounding box center [1469, 277] width 6 height 6
click at [49, 154] on div "Pages" at bounding box center [38, 163] width 77 height 48
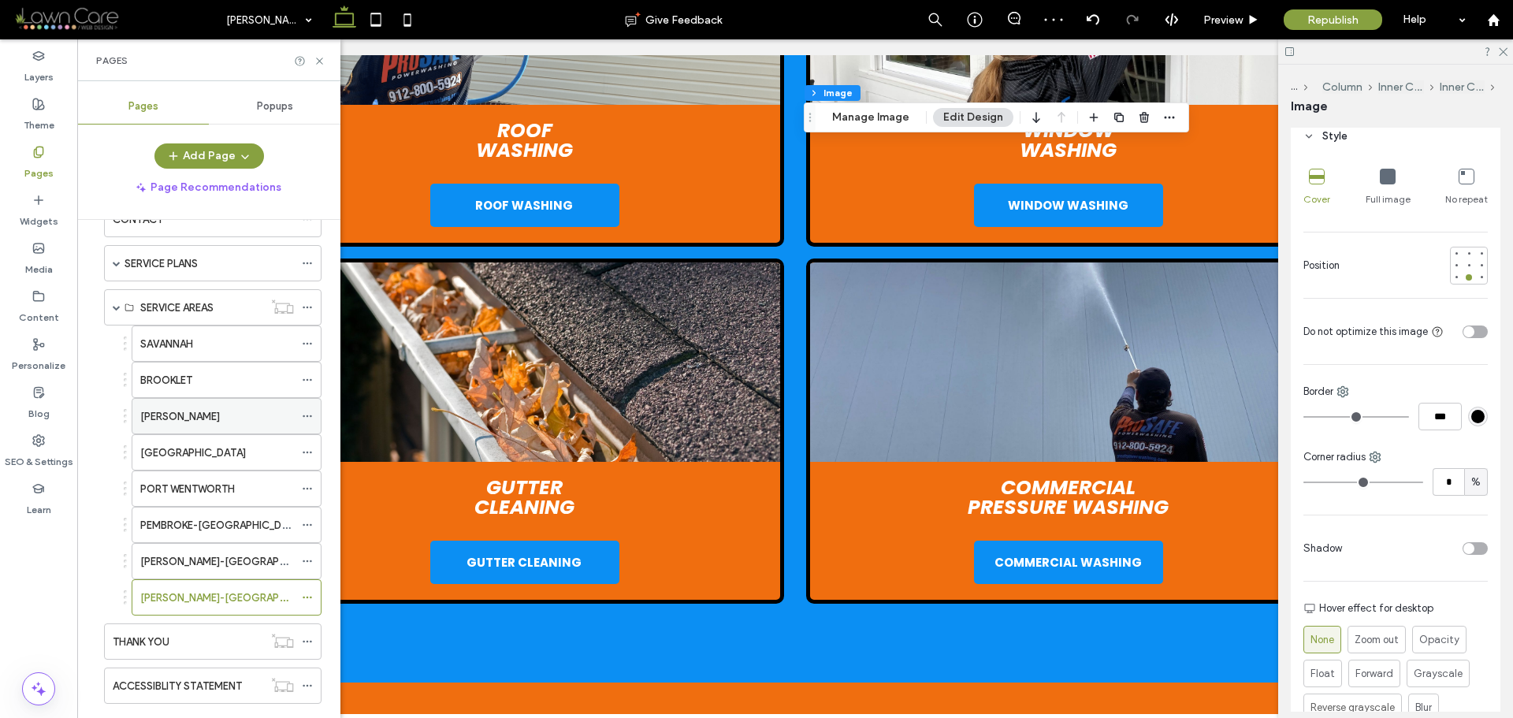
scroll to position [221, 0]
click at [172, 653] on div "THANK YOU" at bounding box center [188, 643] width 151 height 35
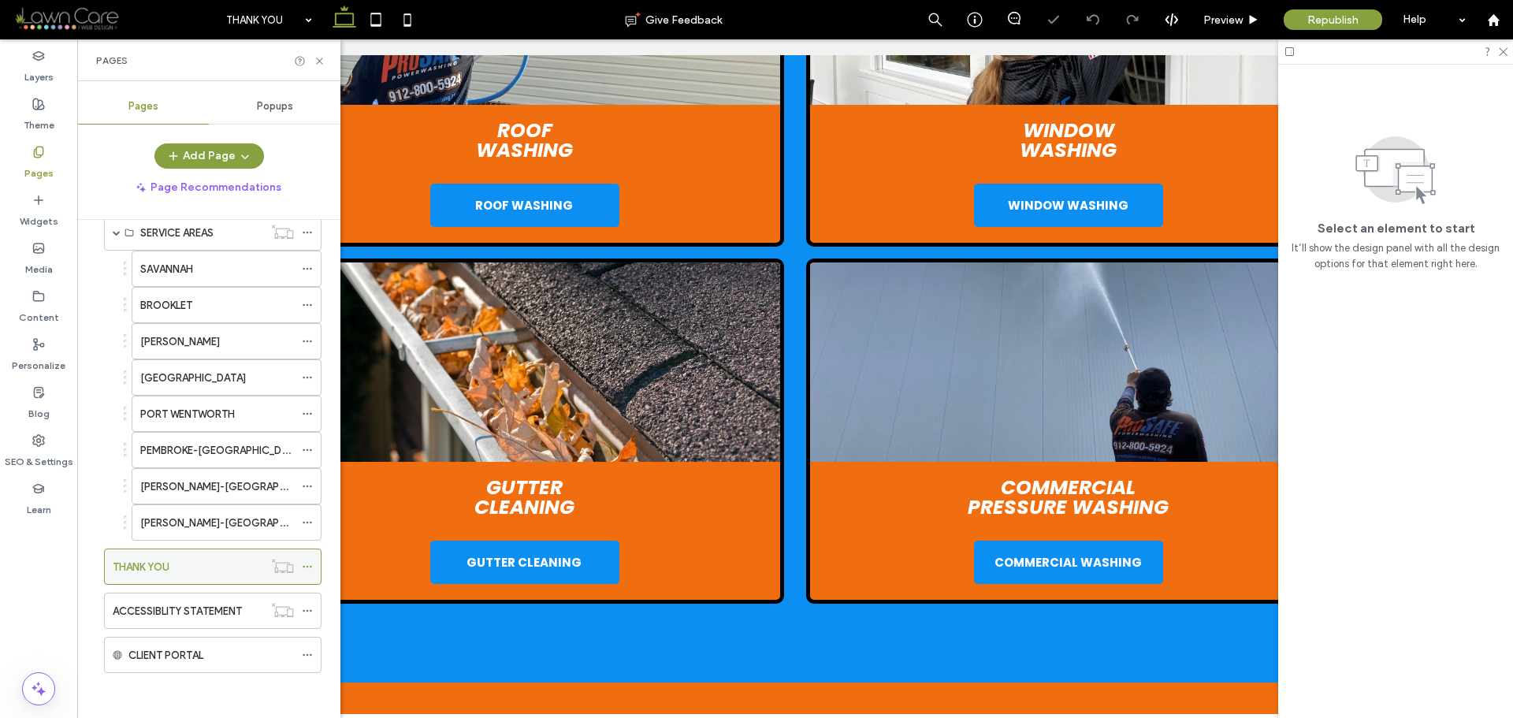
scroll to position [300, 0]
click at [156, 621] on div "ACCESSIBLITY STATEMENT" at bounding box center [188, 608] width 151 height 35
click at [193, 271] on label "SAVANNAH" at bounding box center [166, 267] width 53 height 28
click at [199, 297] on div "BROOKLET" at bounding box center [217, 303] width 154 height 17
click at [221, 344] on div "ELLABELL" at bounding box center [217, 339] width 154 height 17
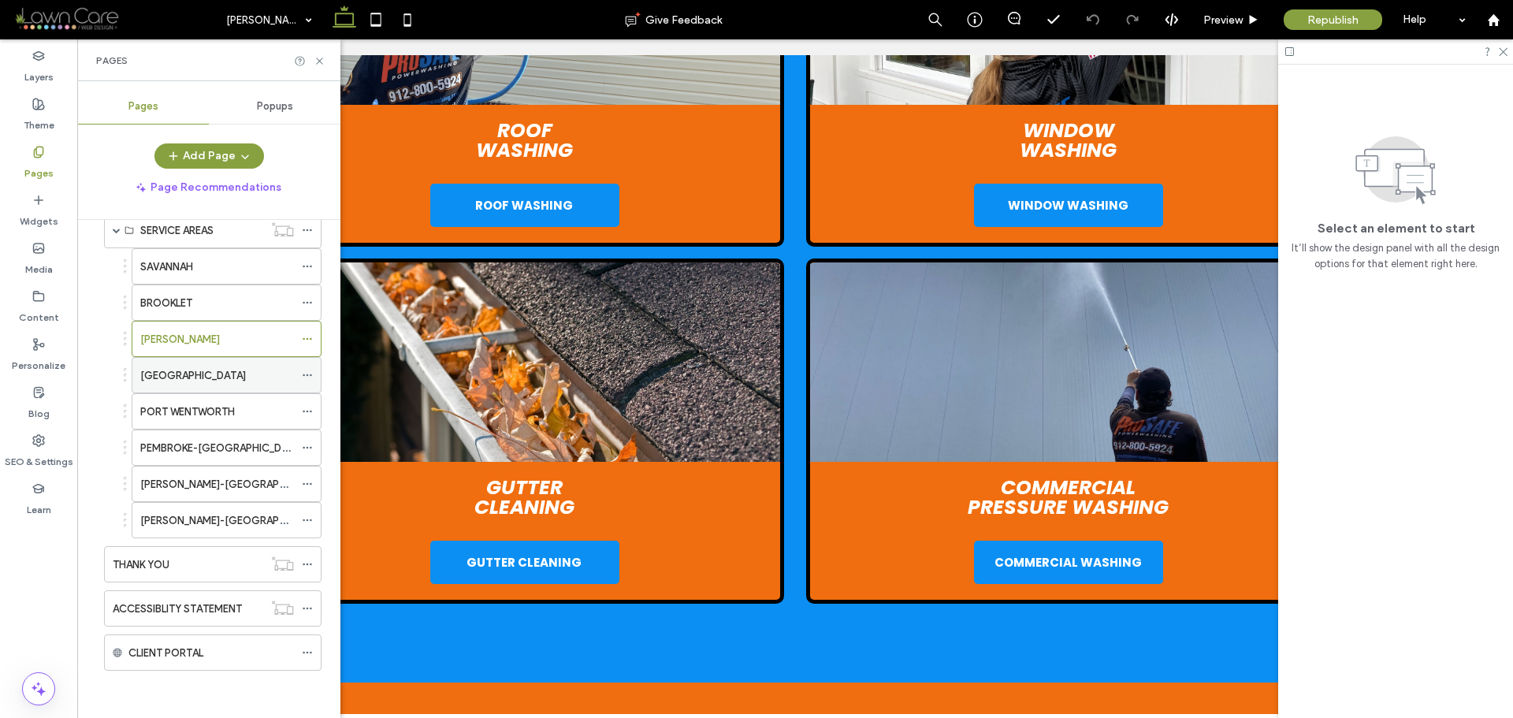
click at [210, 386] on div "GARDEN CITY" at bounding box center [217, 375] width 154 height 35
click at [271, 409] on div "PORT WENTWORTH" at bounding box center [217, 412] width 154 height 17
click at [213, 451] on label "PEMBROKE-GA" at bounding box center [221, 448] width 163 height 28
click at [174, 483] on label "GUYTON-GA" at bounding box center [235, 485] width 190 height 28
click at [183, 519] on label "CLAXTON-GA" at bounding box center [235, 521] width 190 height 28
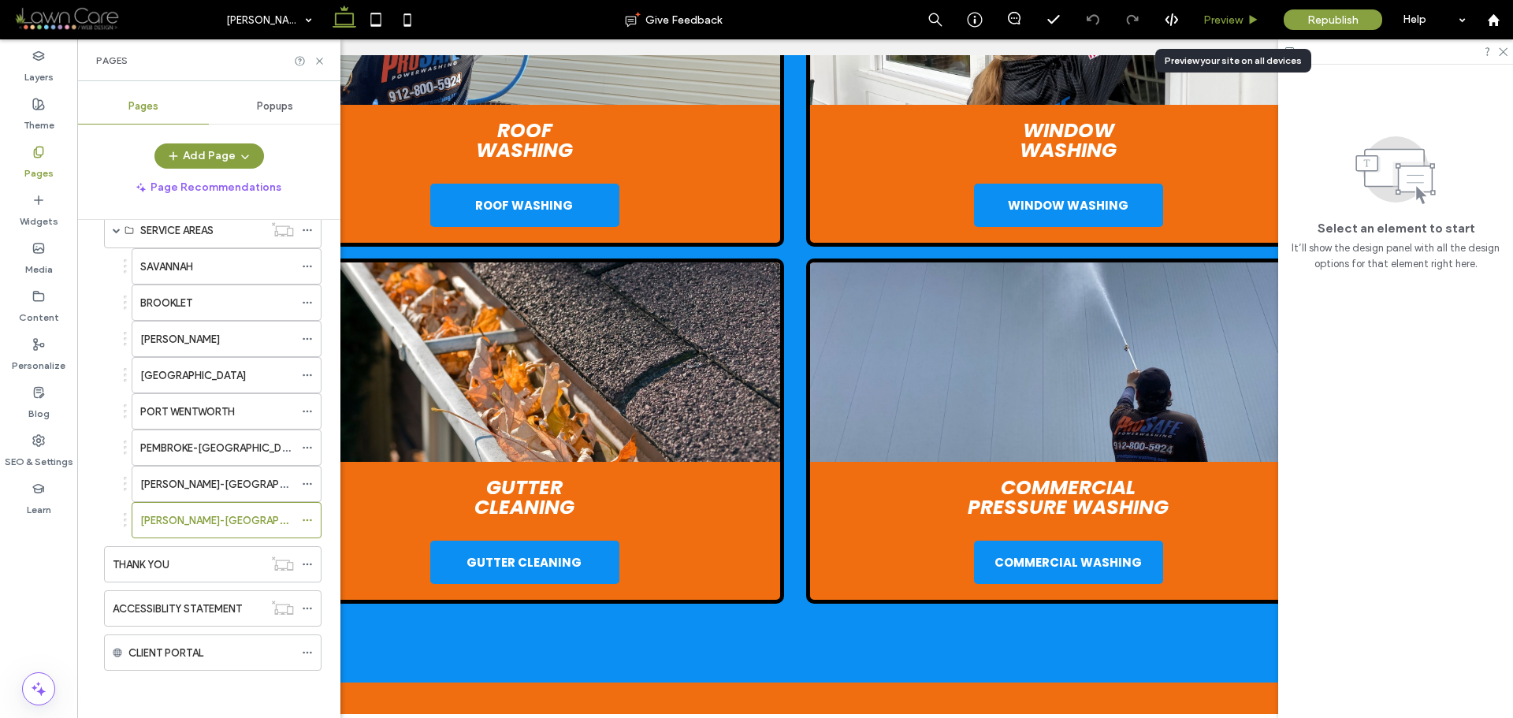
click at [1248, 19] on icon at bounding box center [1254, 20] width 12 height 12
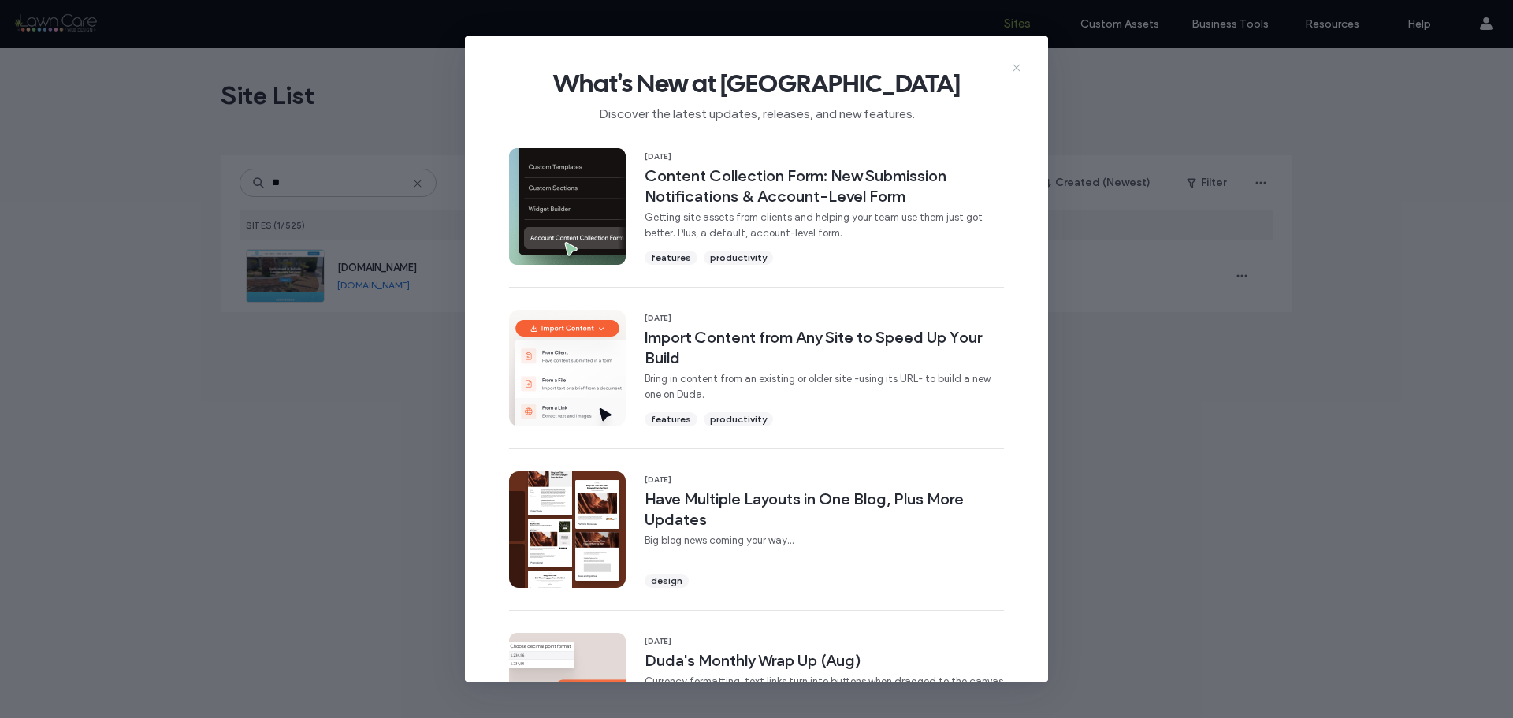
type input "**"
click at [1018, 61] on icon at bounding box center [1017, 67] width 13 height 13
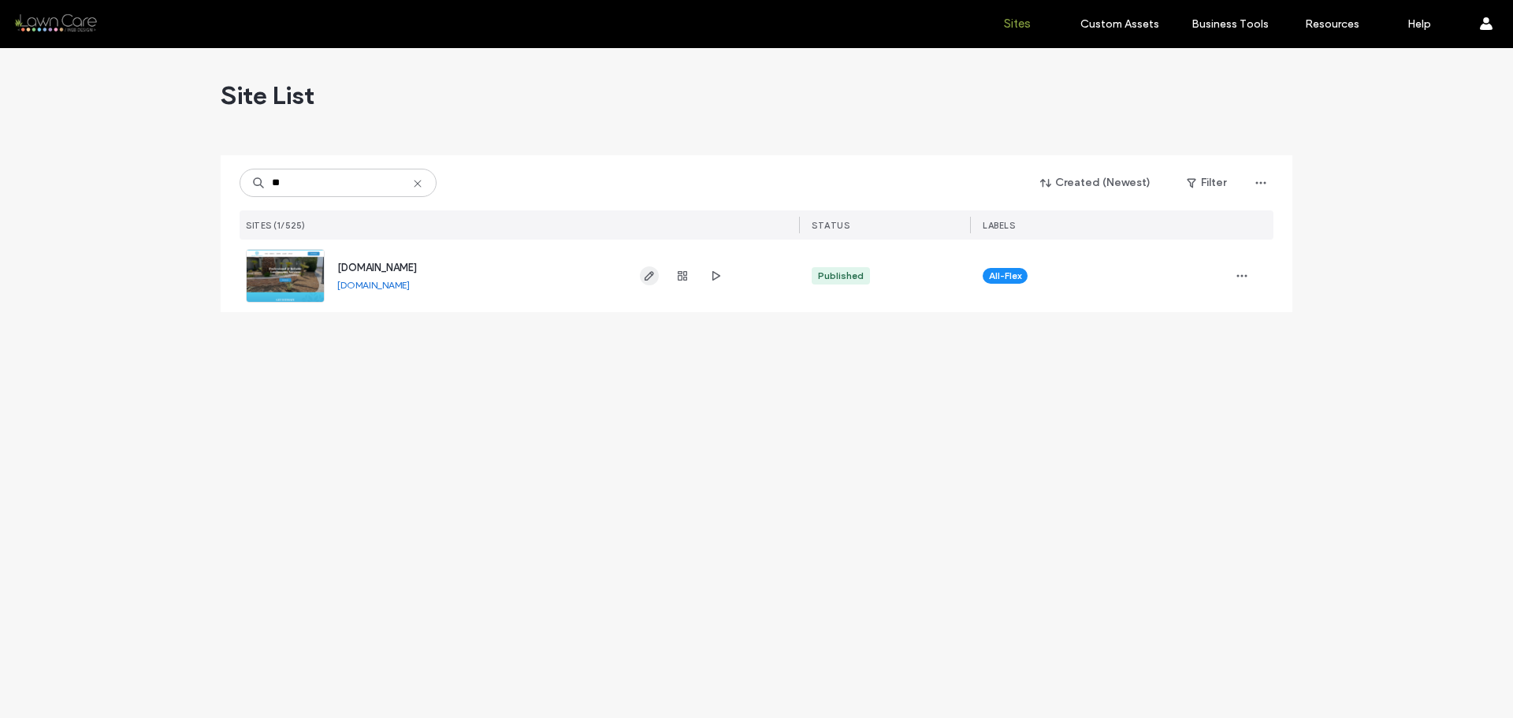
click at [650, 271] on icon "button" at bounding box center [649, 276] width 13 height 13
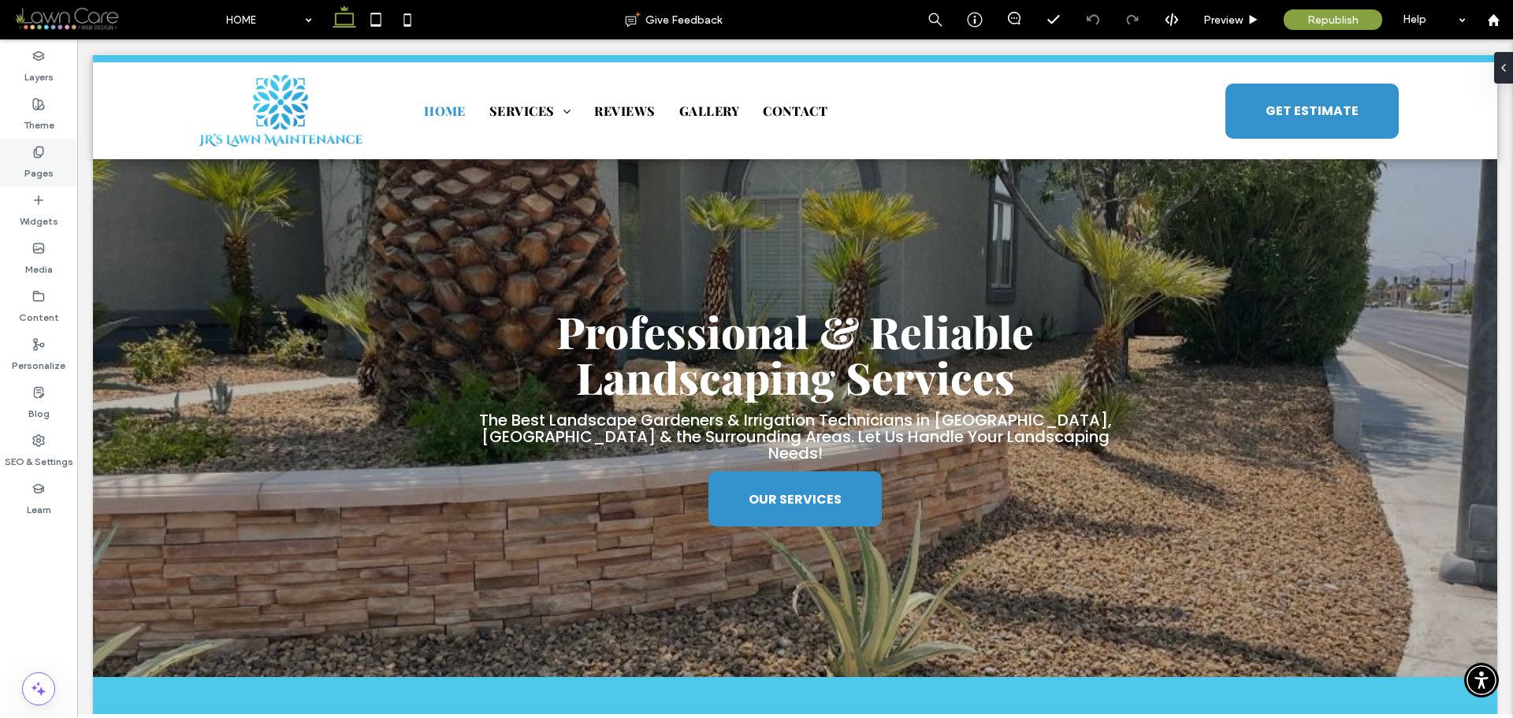
click at [33, 158] on icon at bounding box center [38, 152] width 13 height 13
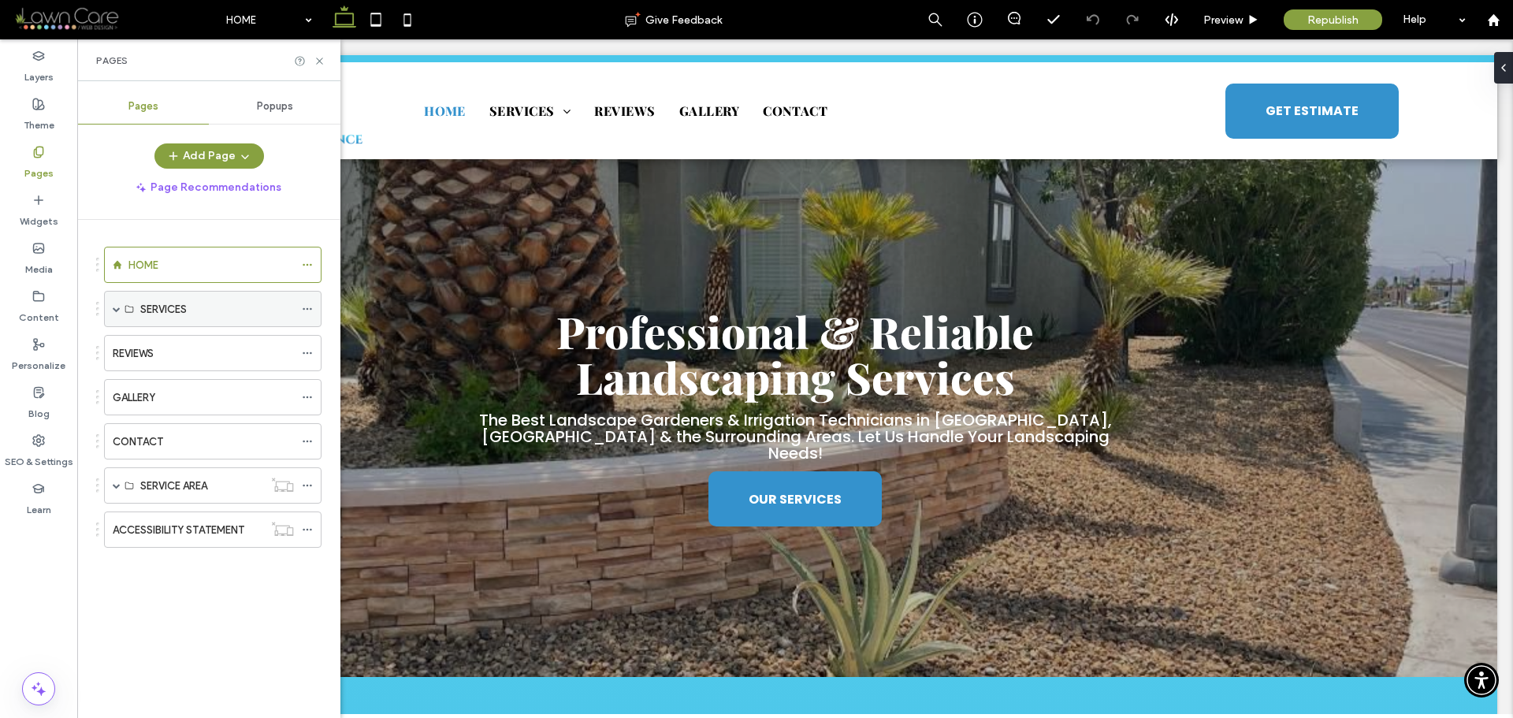
click at [111, 310] on div "SERVICES" at bounding box center [213, 309] width 218 height 36
click at [114, 310] on span at bounding box center [117, 309] width 8 height 8
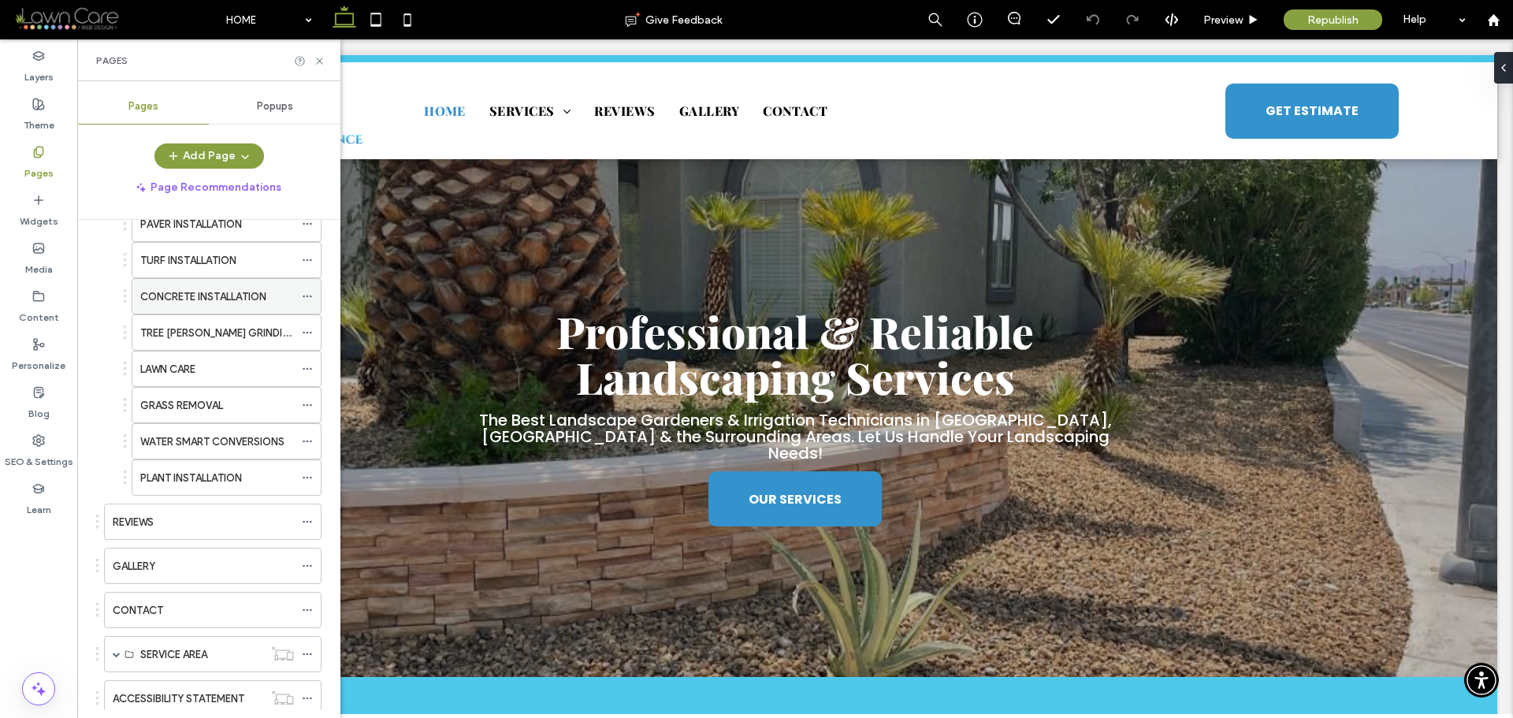
scroll to position [493, 0]
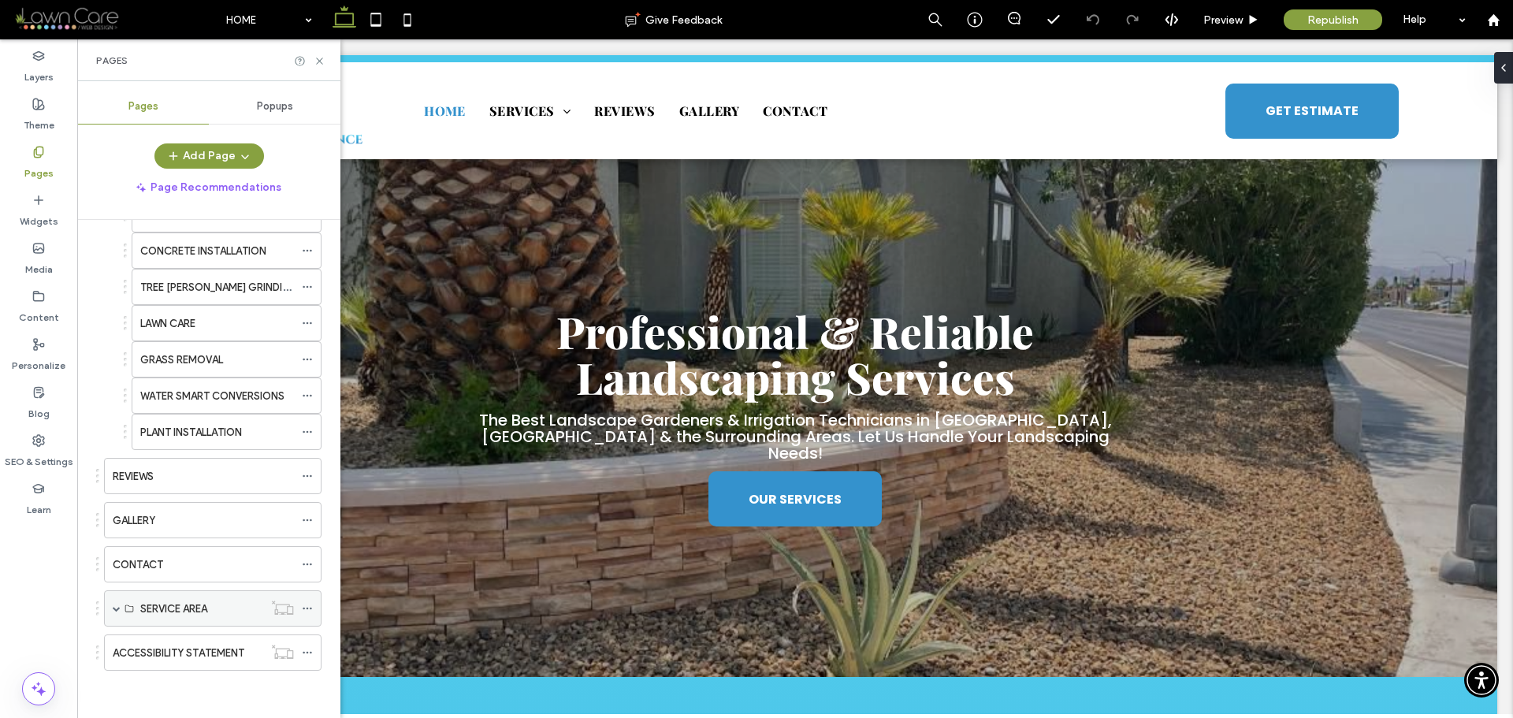
click at [117, 608] on span at bounding box center [117, 609] width 8 height 8
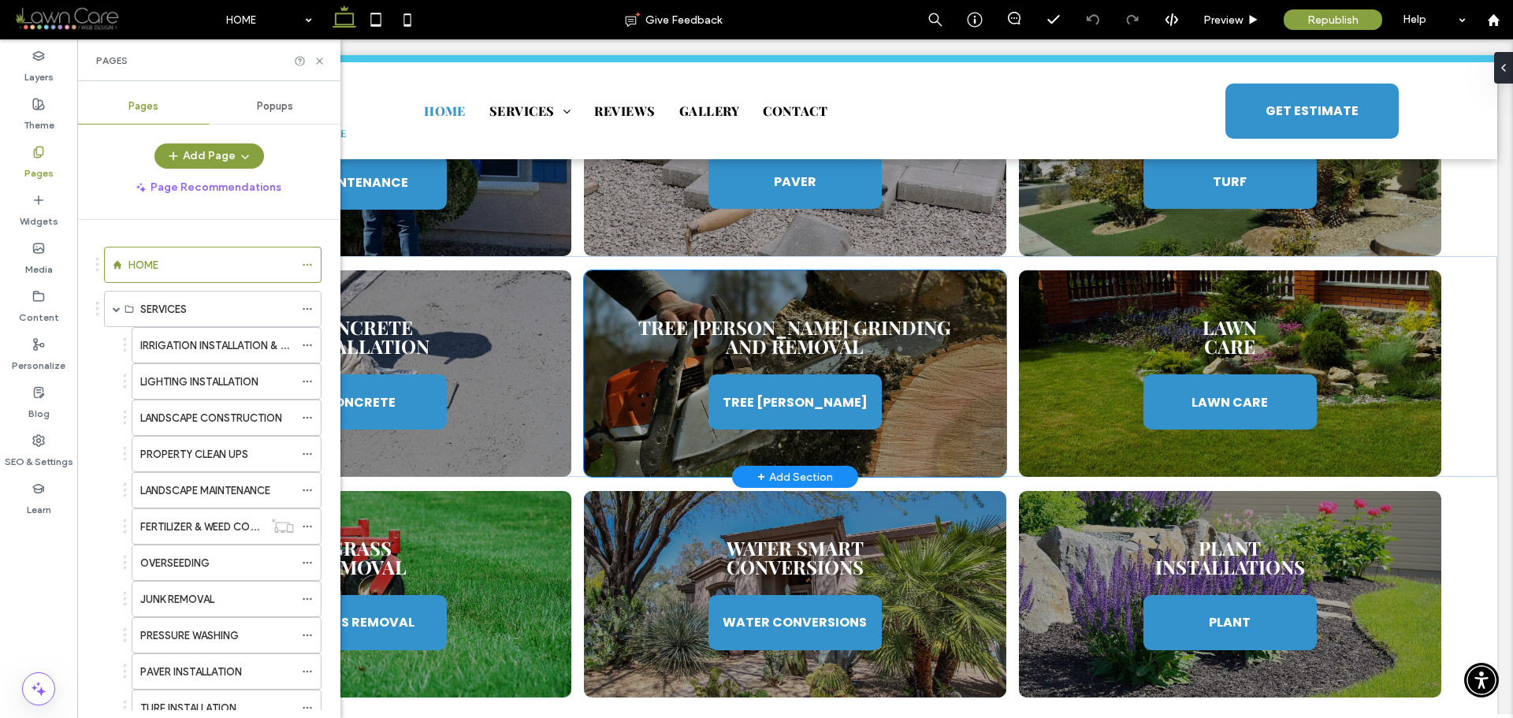
scroll to position [4099, 0]
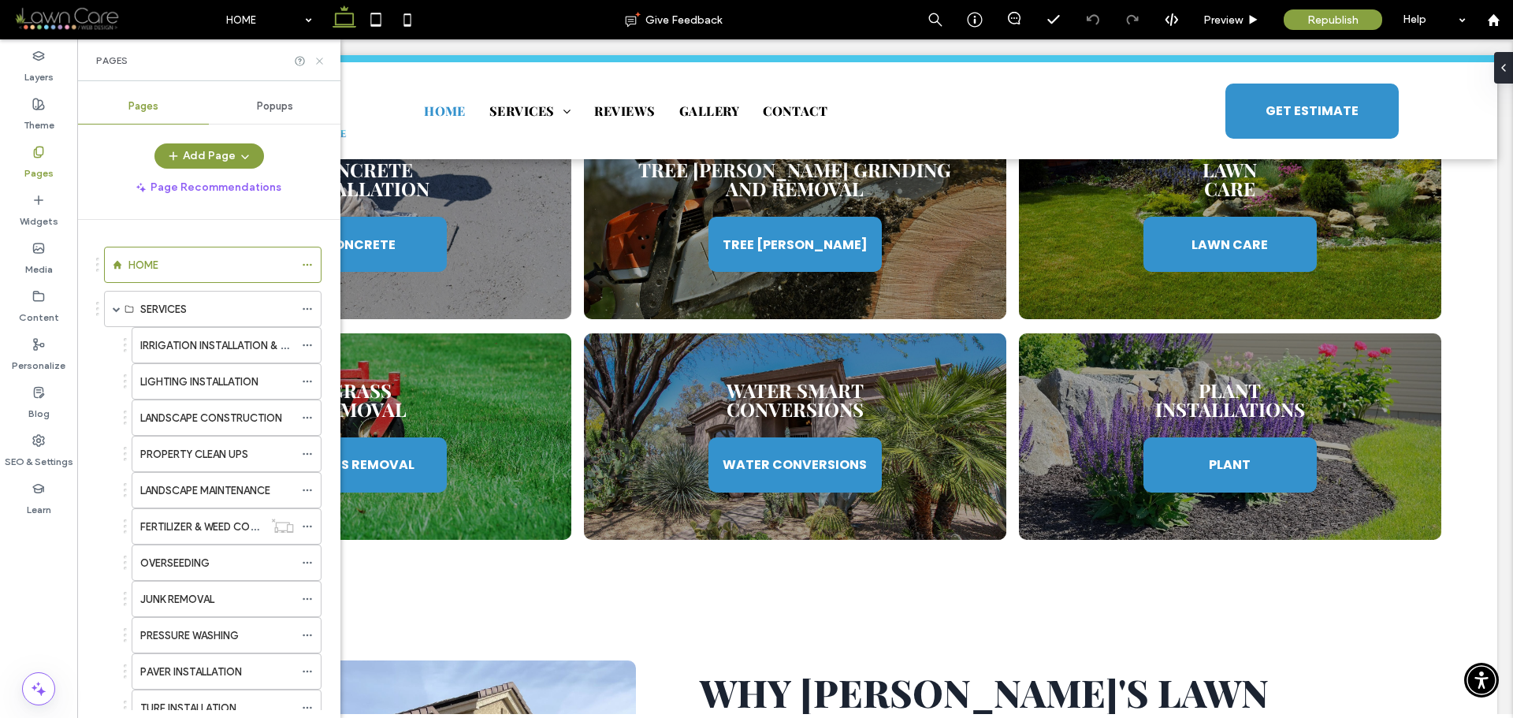
click at [320, 63] on icon at bounding box center [320, 61] width 12 height 12
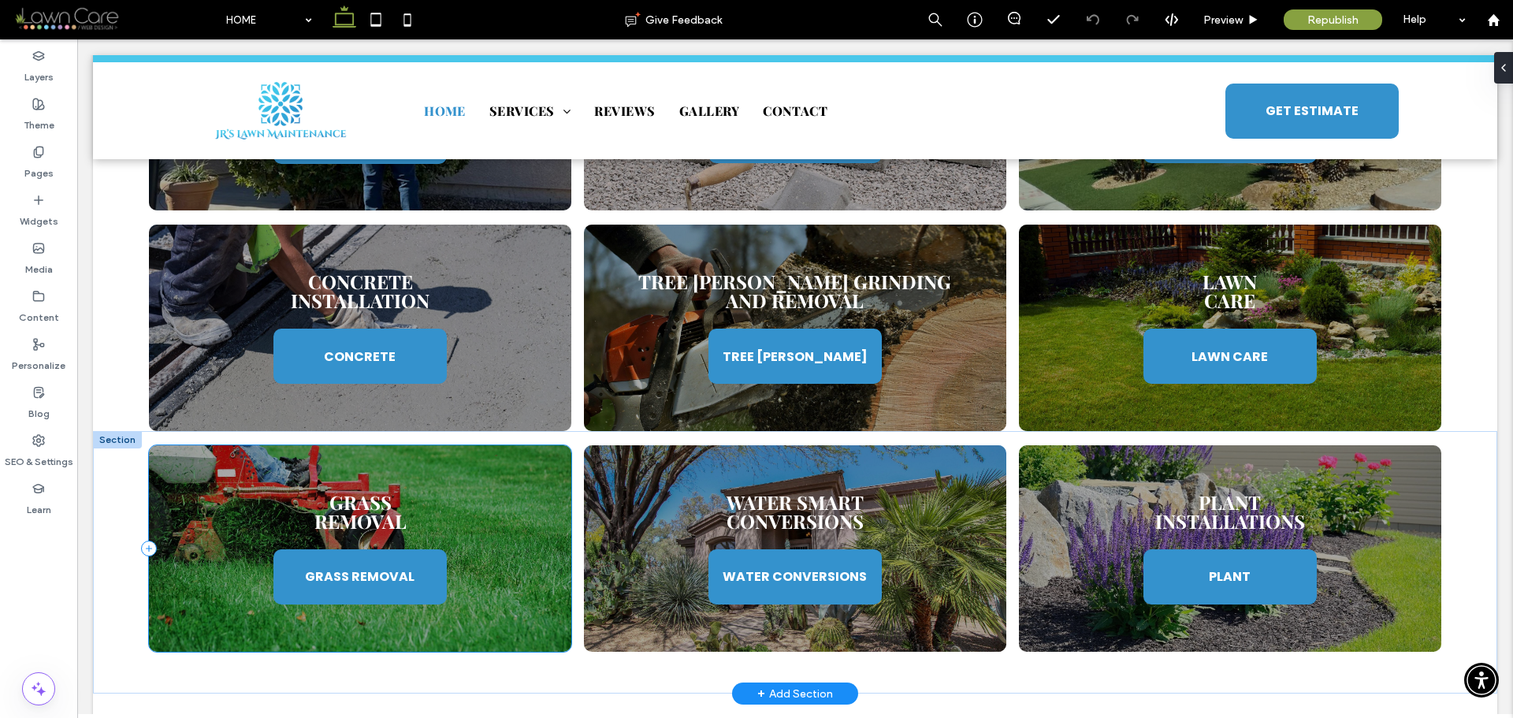
scroll to position [3863, 0]
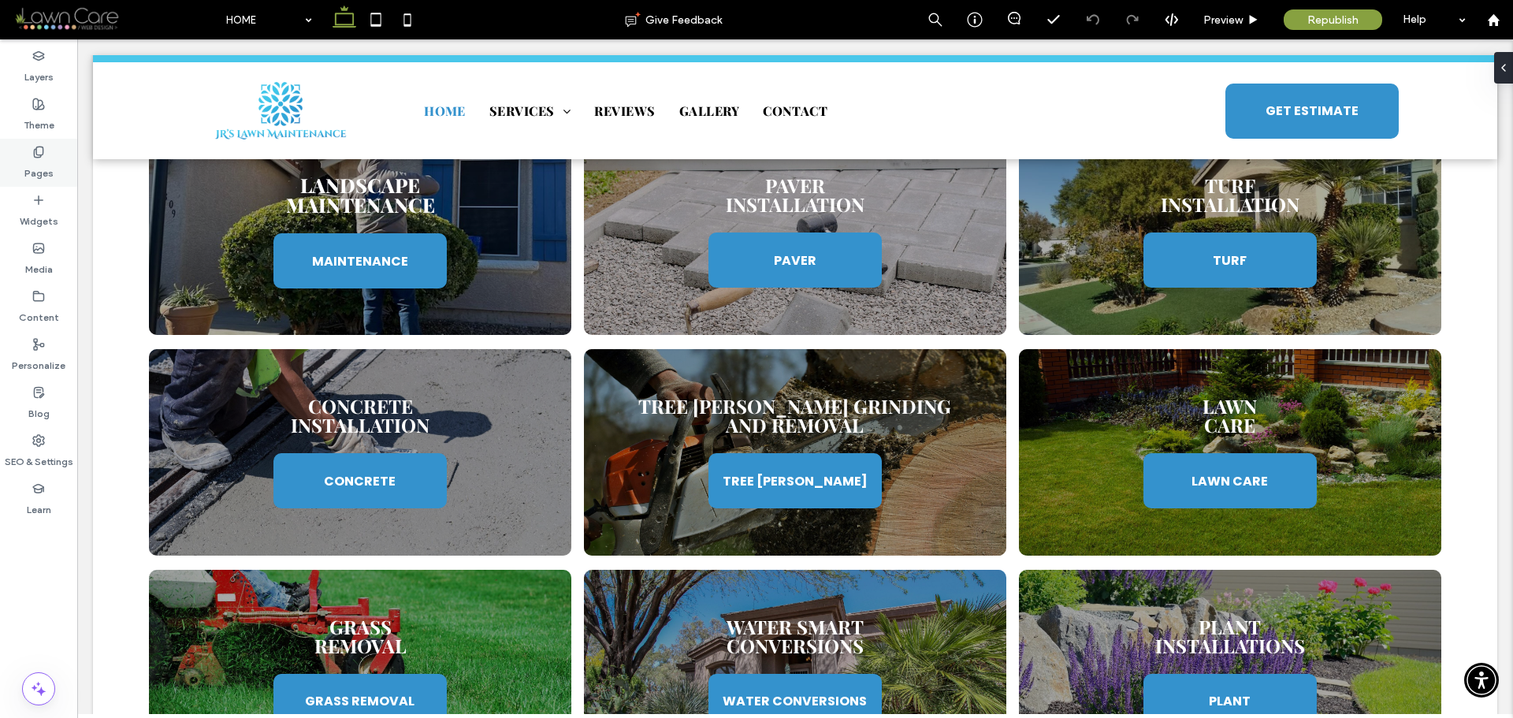
click at [43, 159] on label "Pages" at bounding box center [38, 169] width 29 height 22
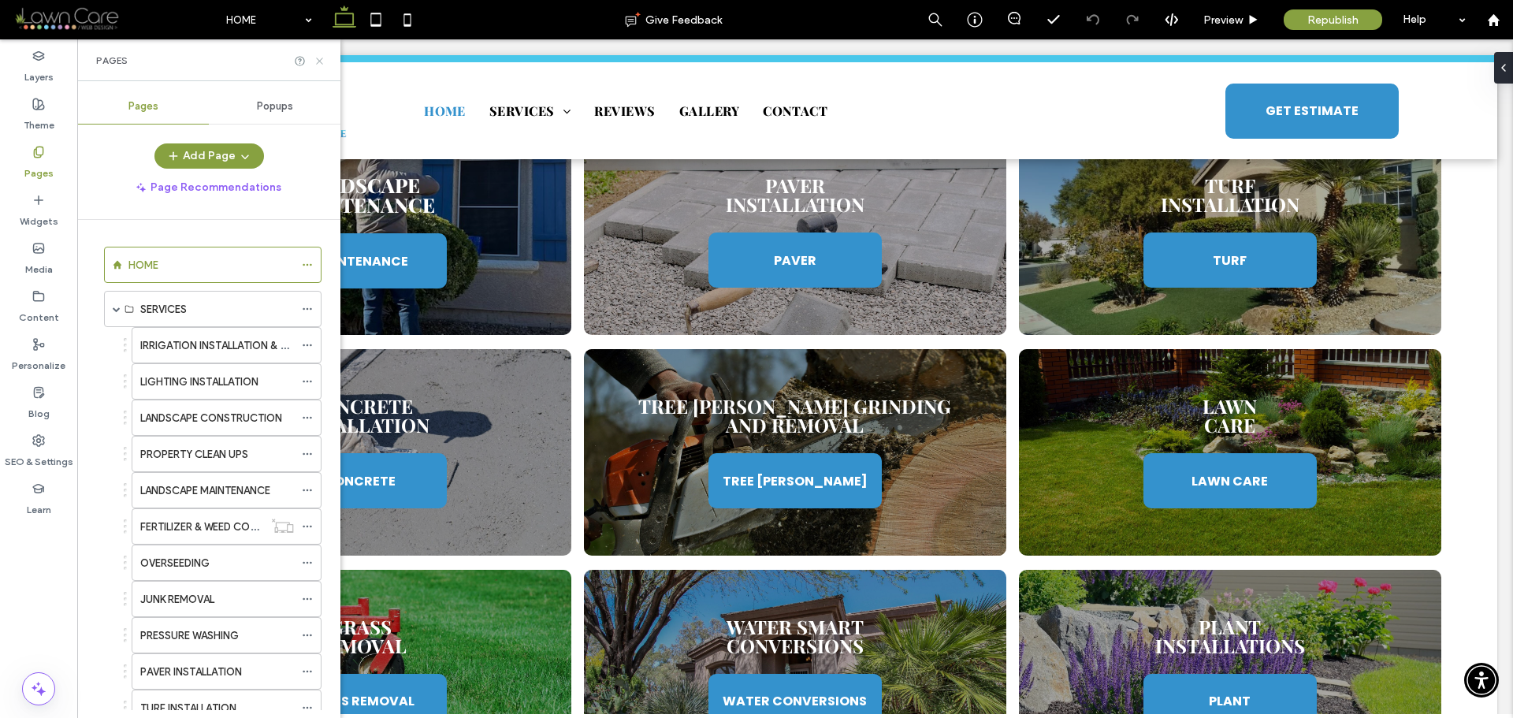
click at [321, 58] on icon at bounding box center [320, 61] width 12 height 12
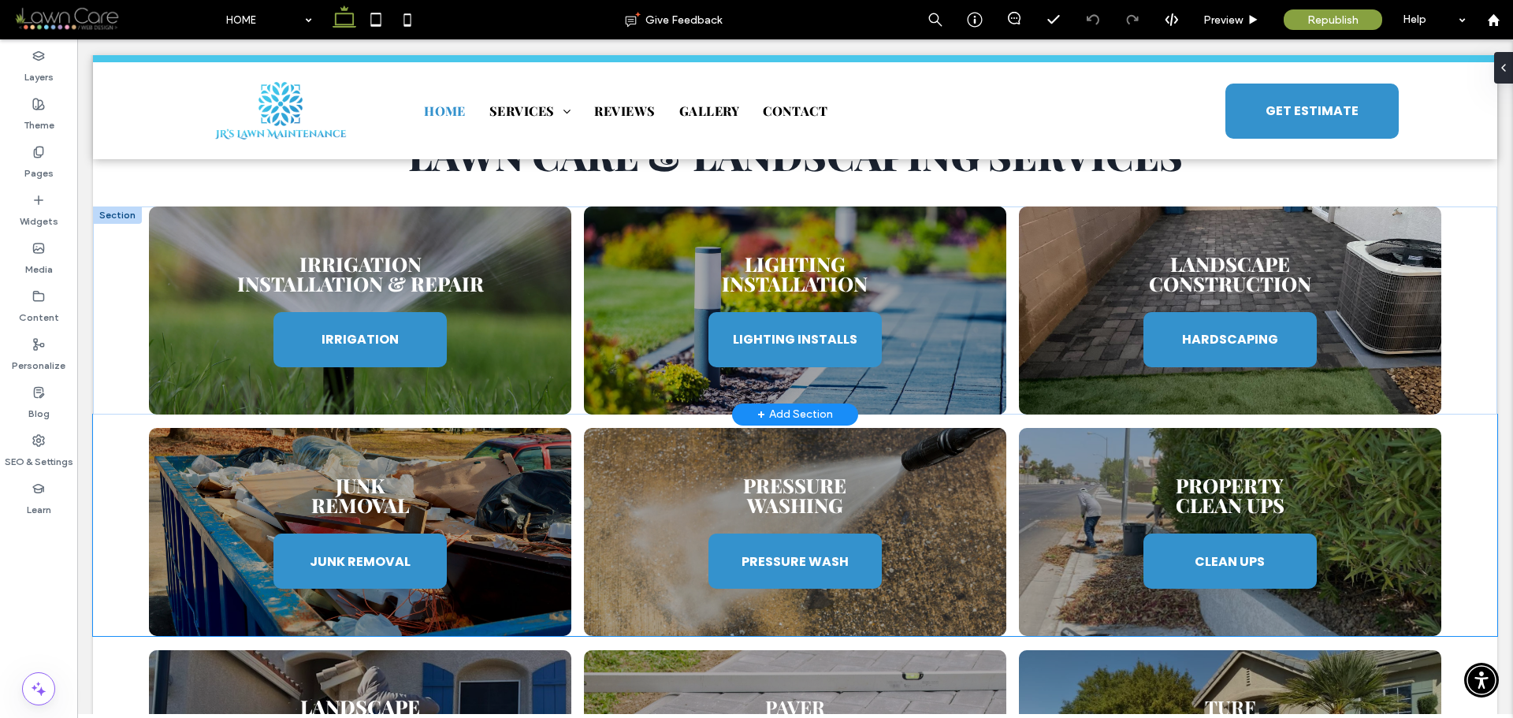
scroll to position [3311, 0]
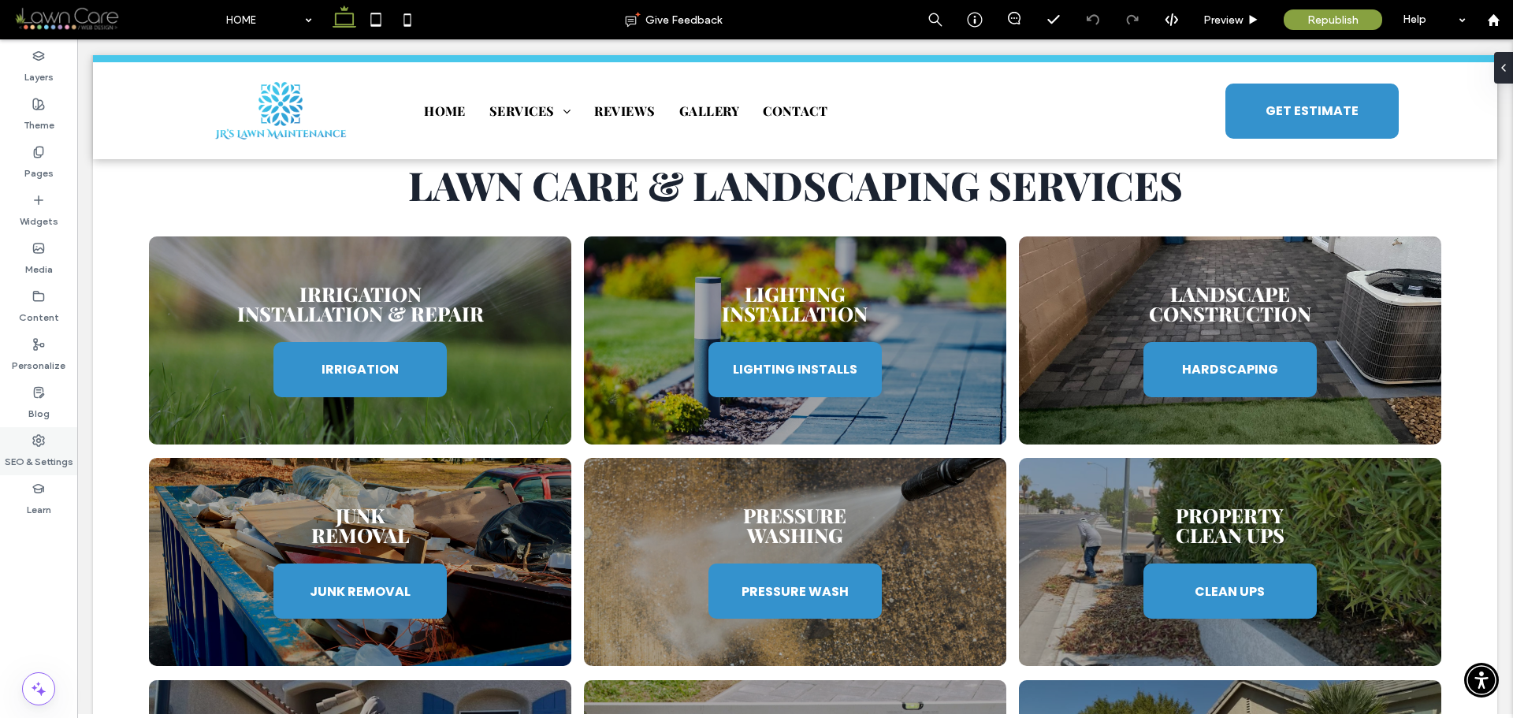
click at [29, 456] on label "SEO & Settings" at bounding box center [39, 458] width 69 height 22
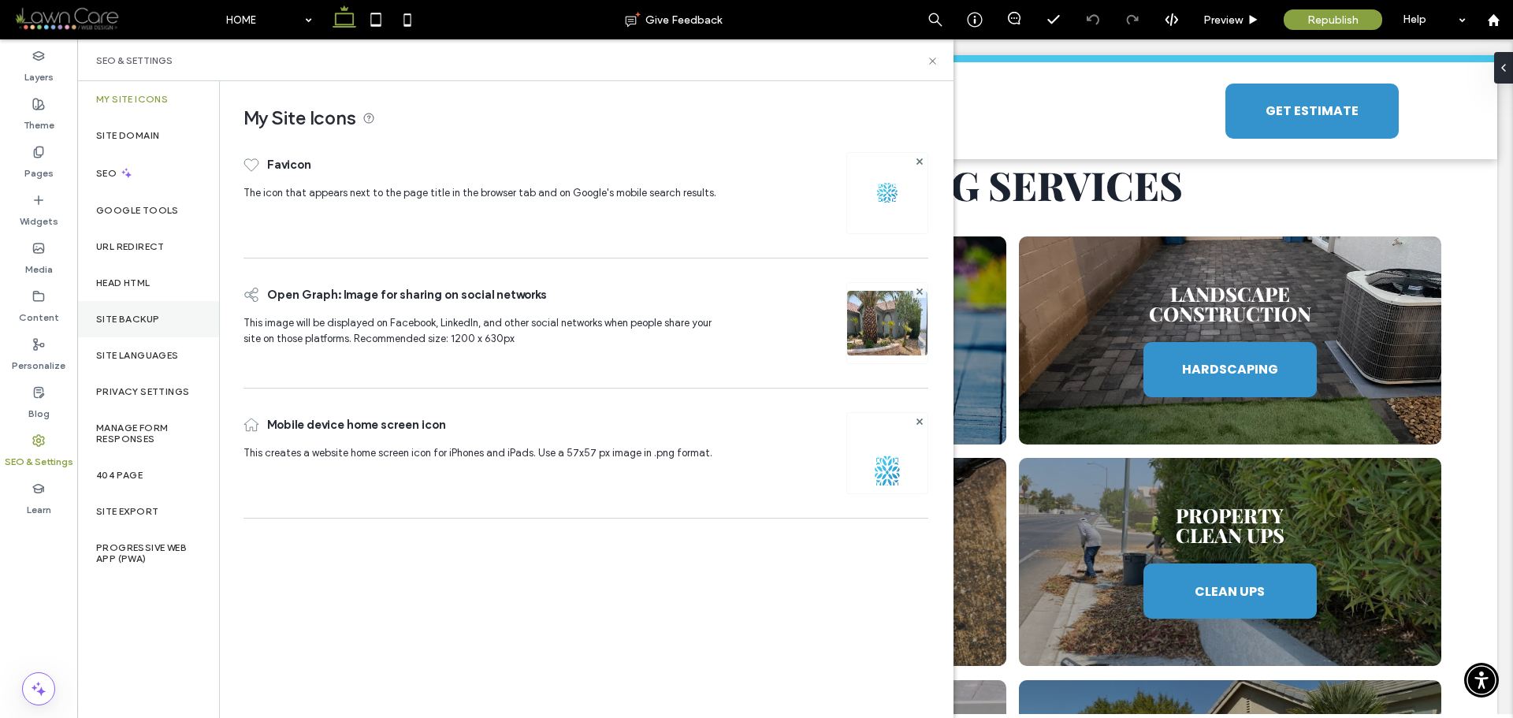
click at [153, 329] on div "Site Backup" at bounding box center [148, 319] width 142 height 36
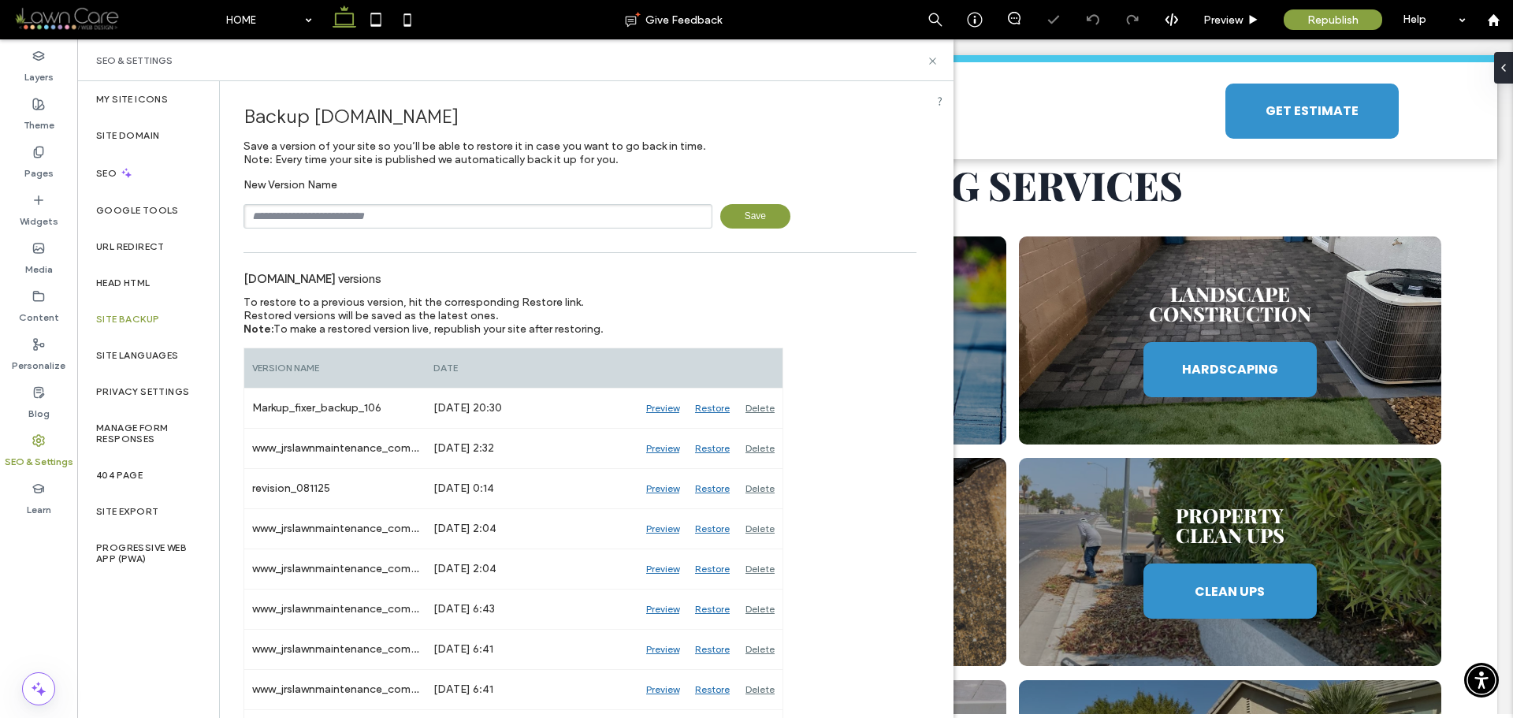
click at [416, 214] on input "text" at bounding box center [478, 216] width 469 height 24
type input "**********"
click at [750, 213] on span "Save" at bounding box center [755, 216] width 70 height 24
click at [24, 152] on div "Pages" at bounding box center [38, 163] width 77 height 48
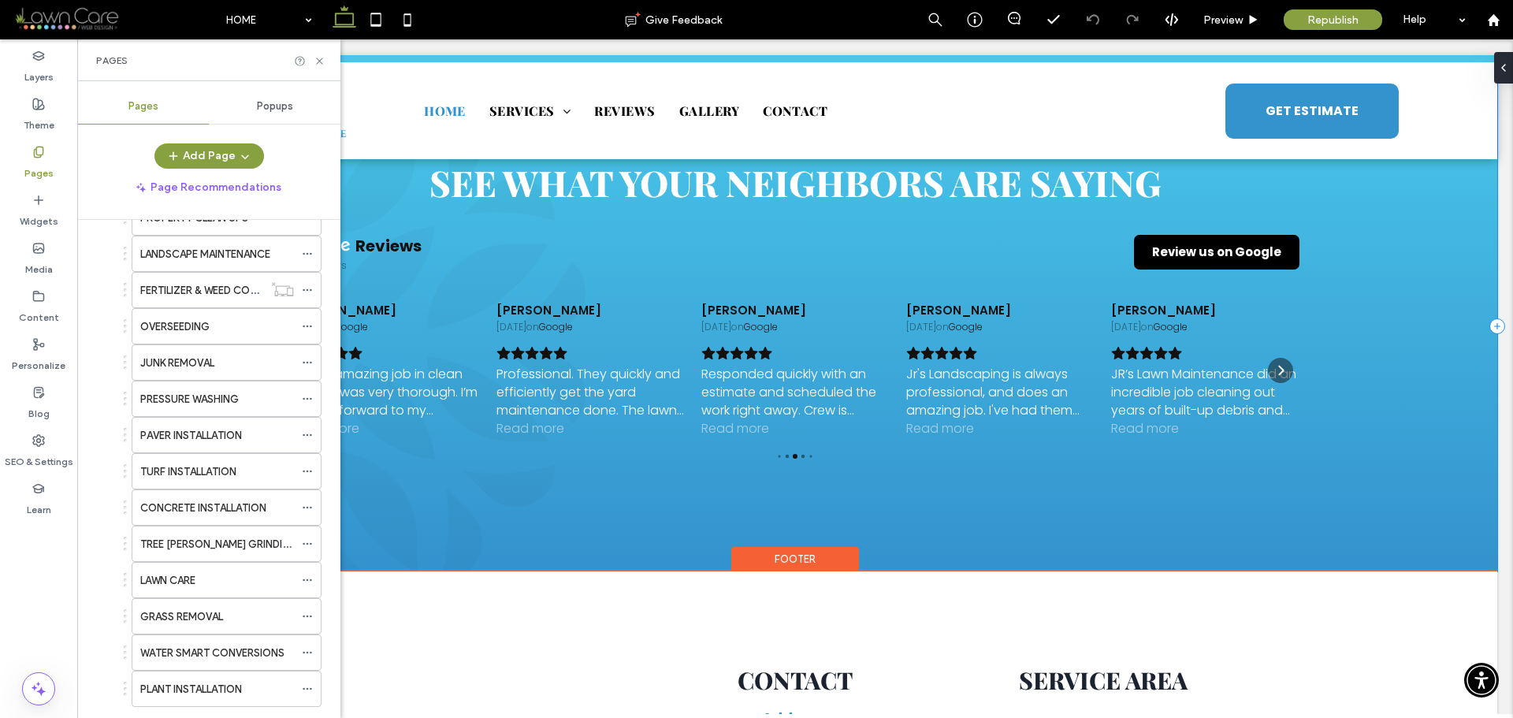
scroll to position [5912, 0]
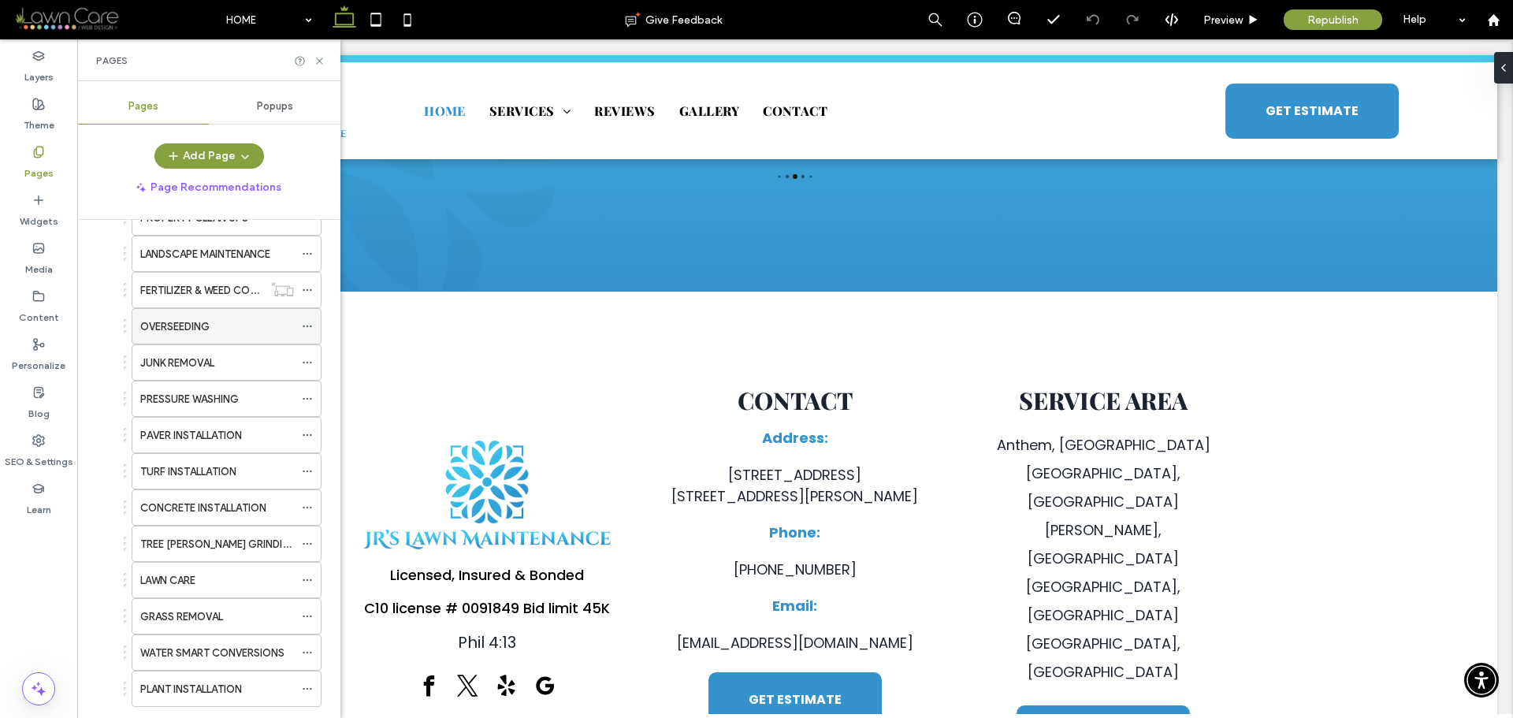
click at [309, 323] on icon at bounding box center [307, 326] width 11 height 11
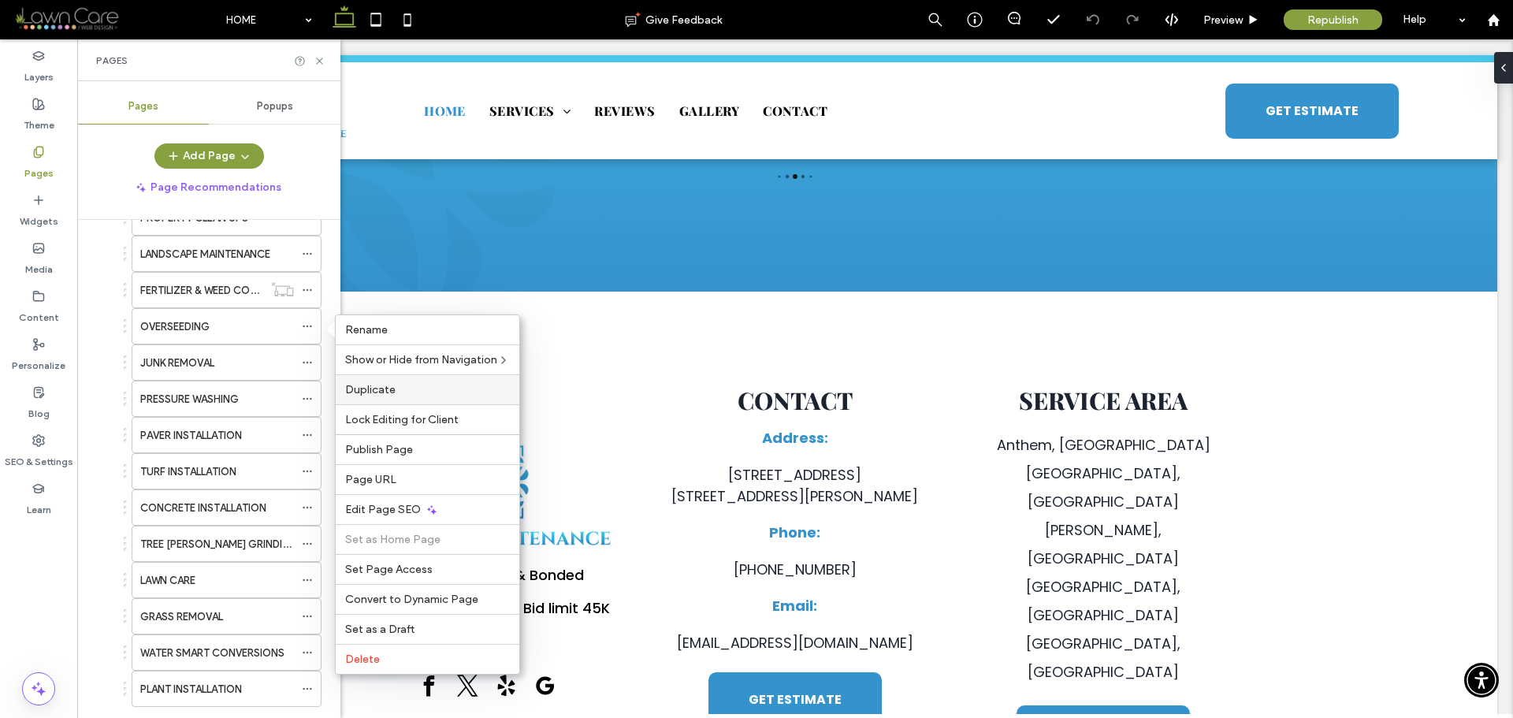
click at [381, 389] on span "Duplicate" at bounding box center [370, 389] width 50 height 13
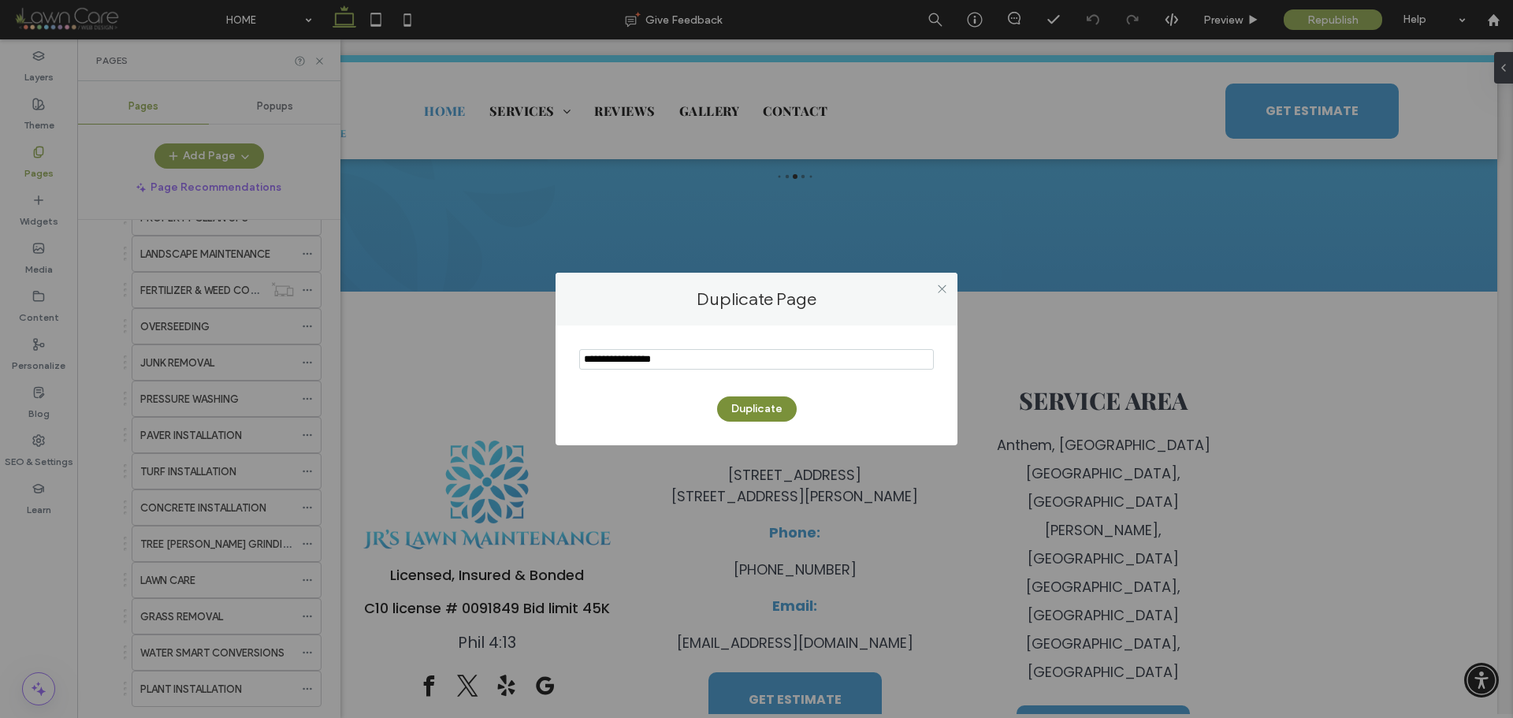
type input "**********"
click at [780, 408] on button "Duplicate" at bounding box center [757, 408] width 80 height 25
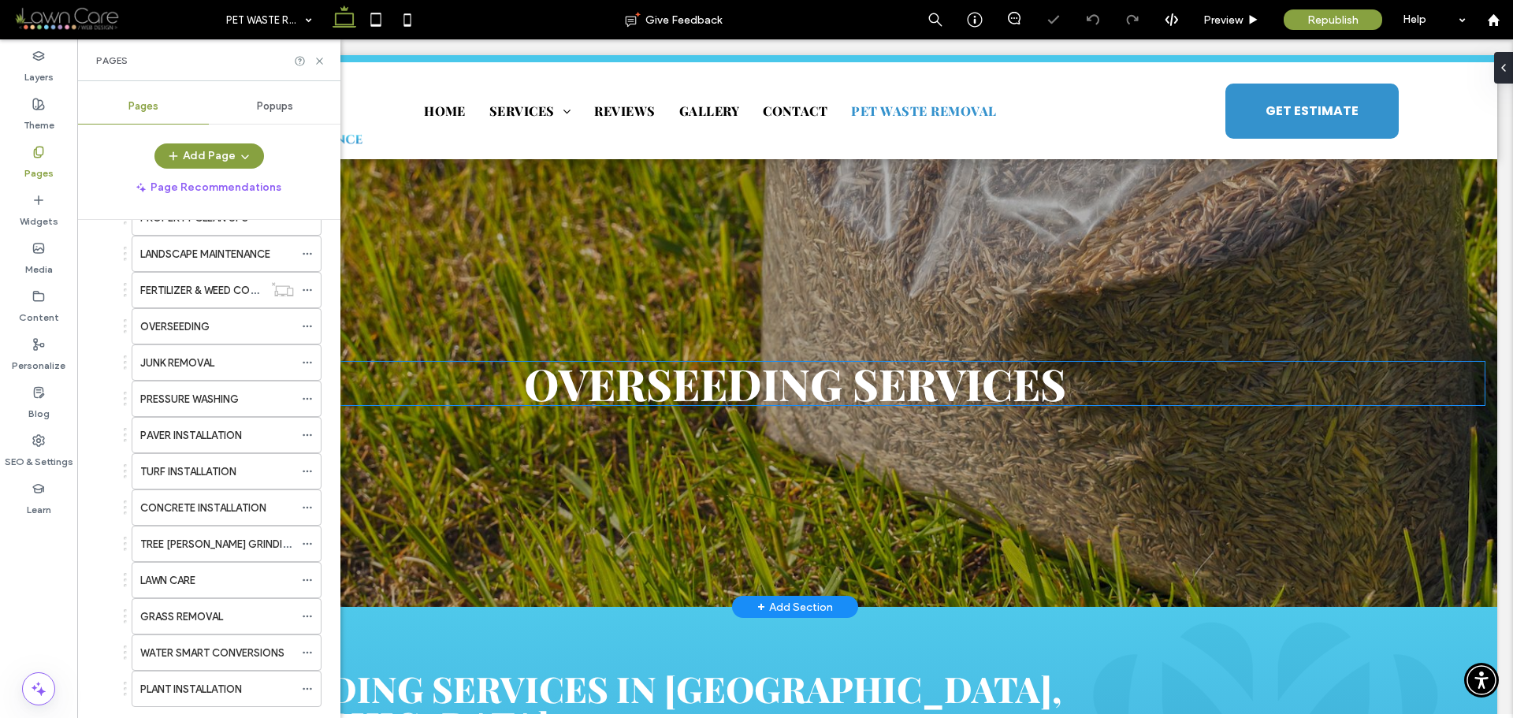
click at [730, 389] on span "Overseeding Services" at bounding box center [795, 383] width 542 height 58
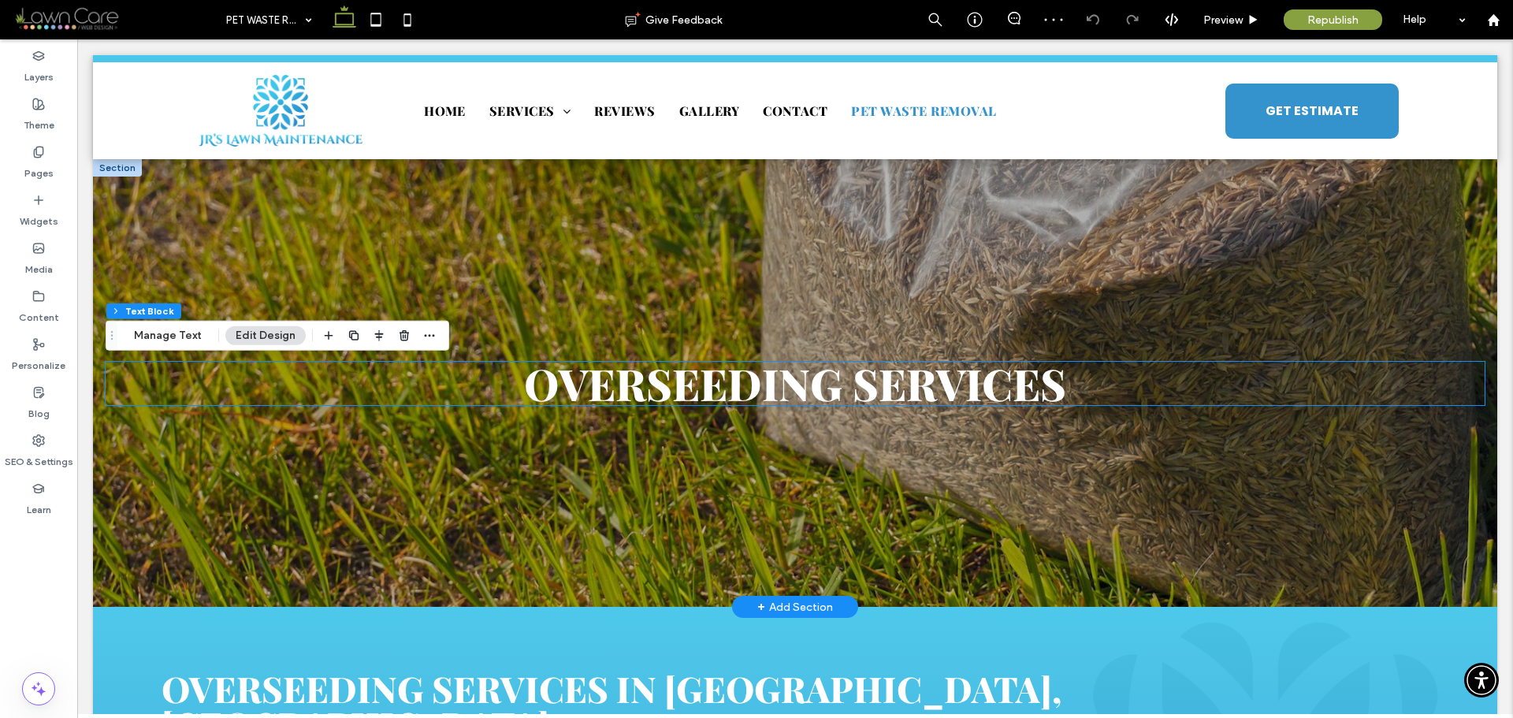
click at [730, 389] on span "Overseeding Services" at bounding box center [795, 383] width 542 height 58
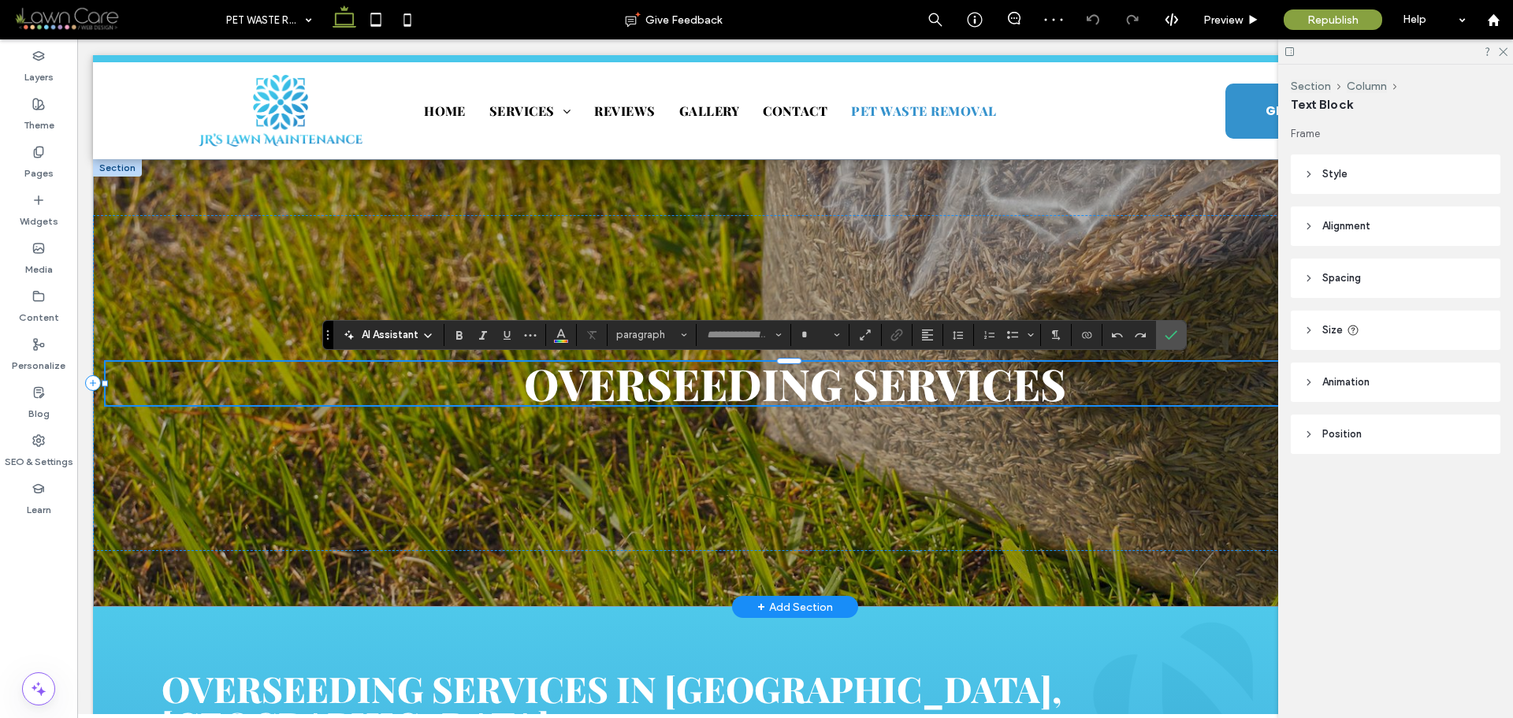
type input "**********"
type input "**"
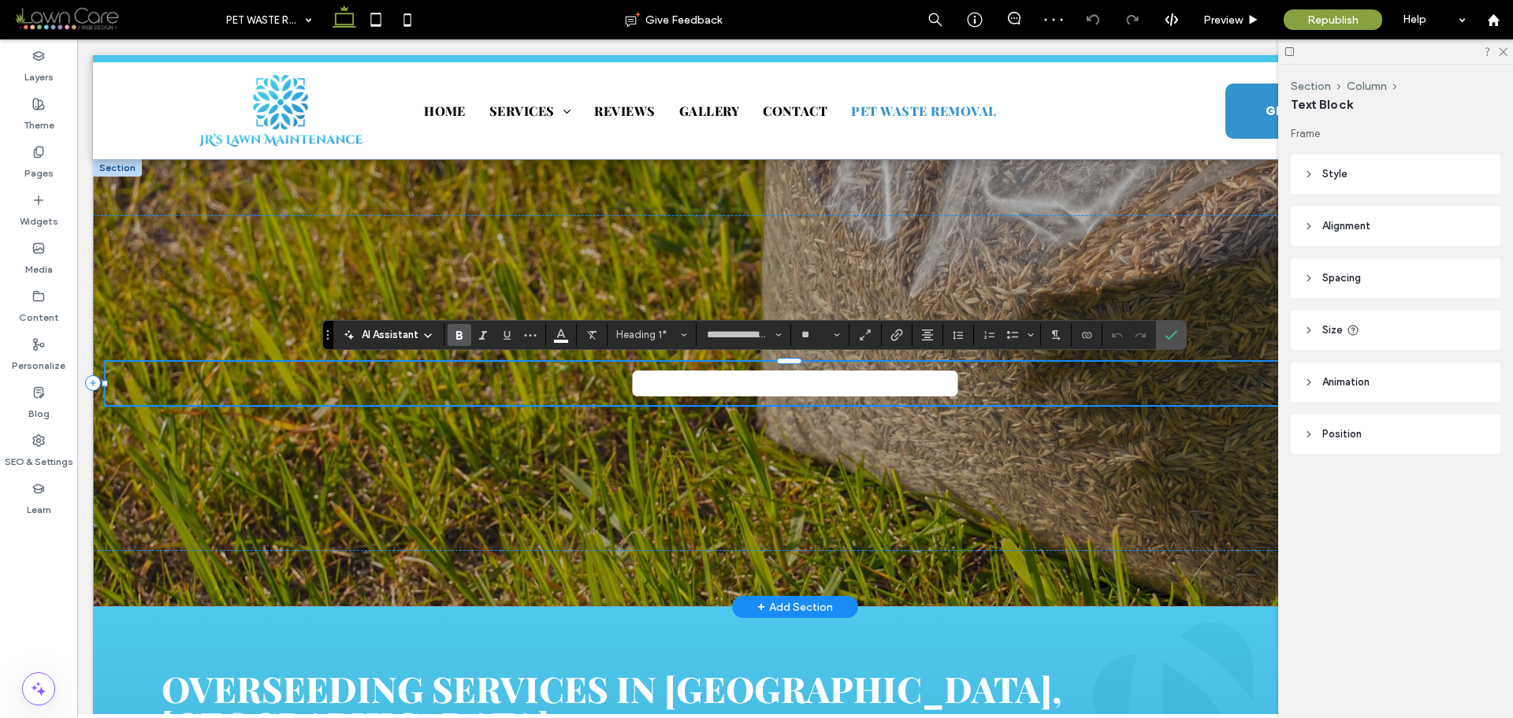
type input "*******"
type input "**"
click at [1175, 333] on use "Confirm" at bounding box center [1171, 334] width 13 height 9
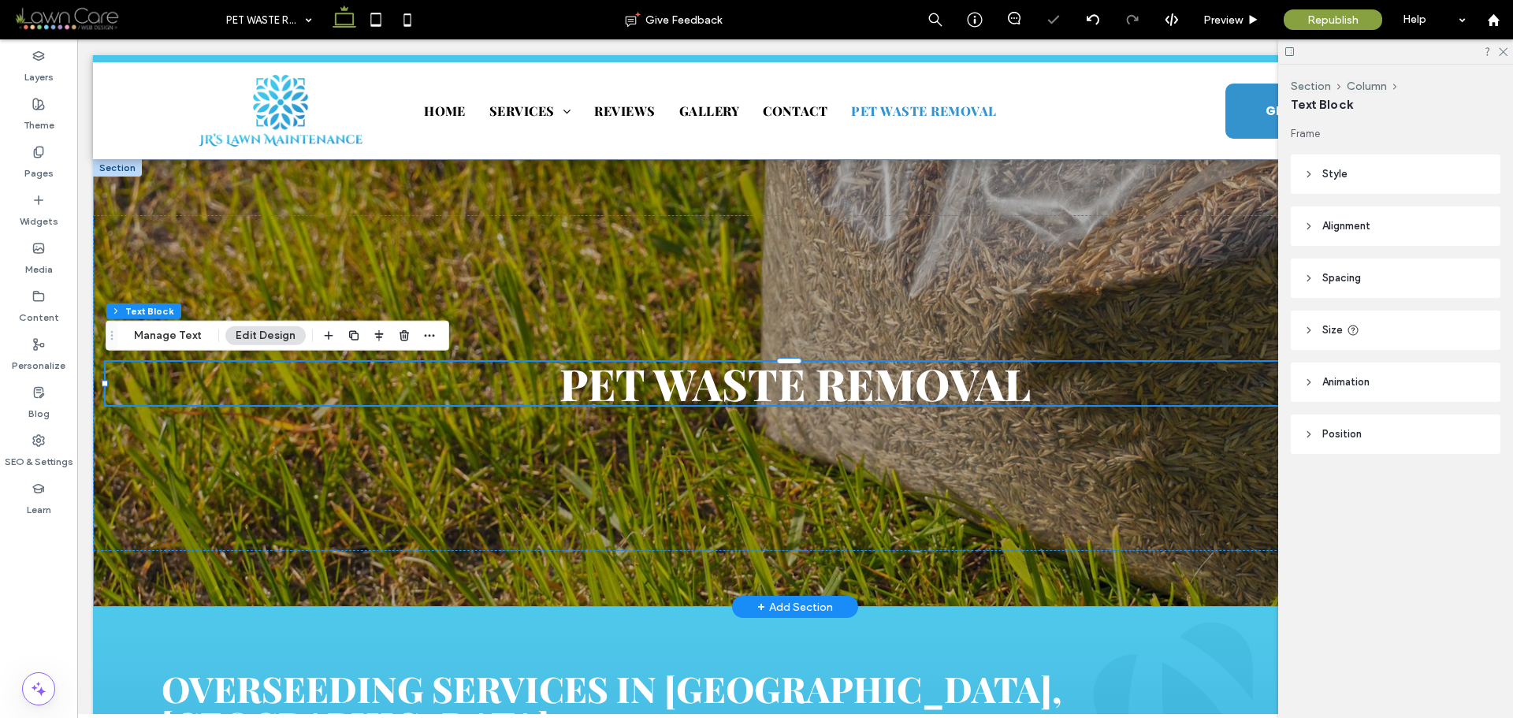
click at [116, 166] on div at bounding box center [117, 167] width 49 height 17
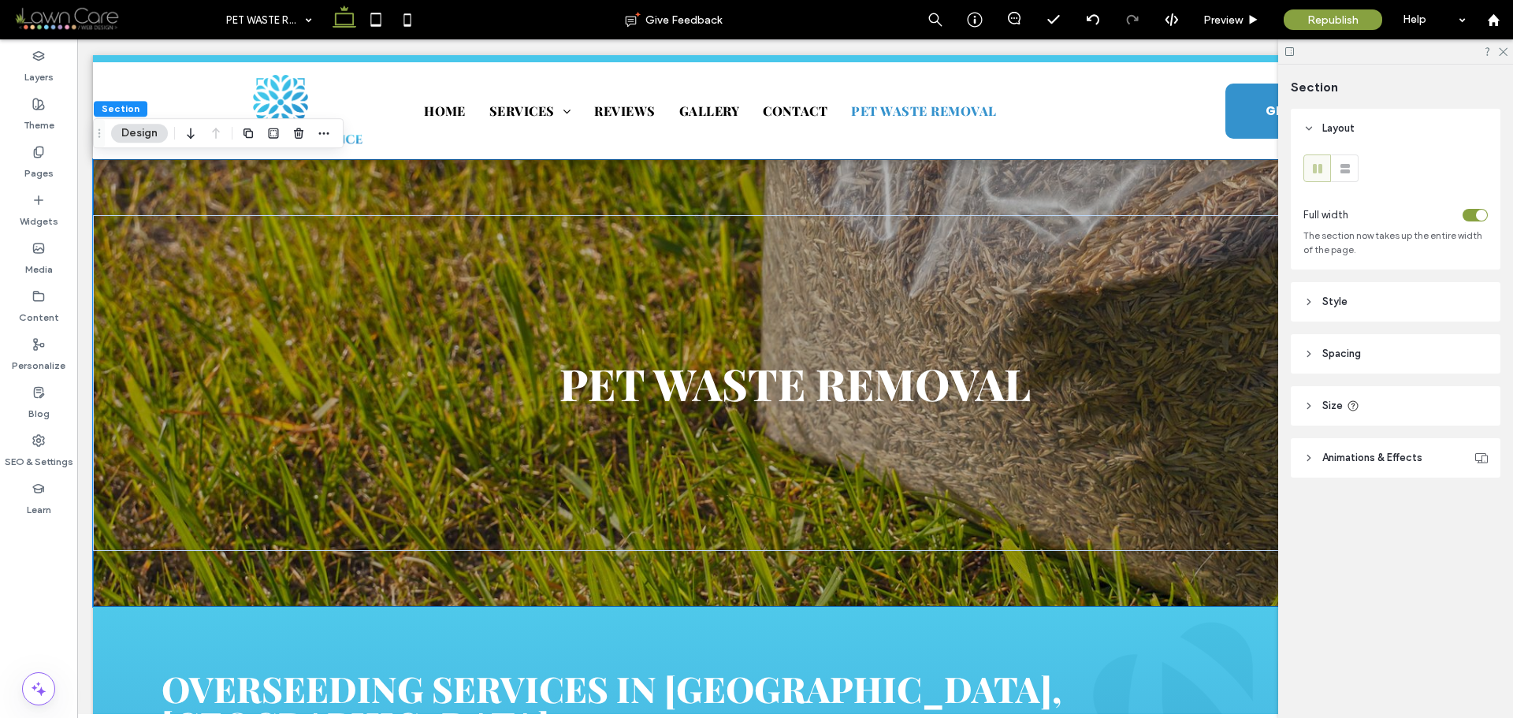
click at [1422, 292] on header "Style" at bounding box center [1396, 301] width 210 height 39
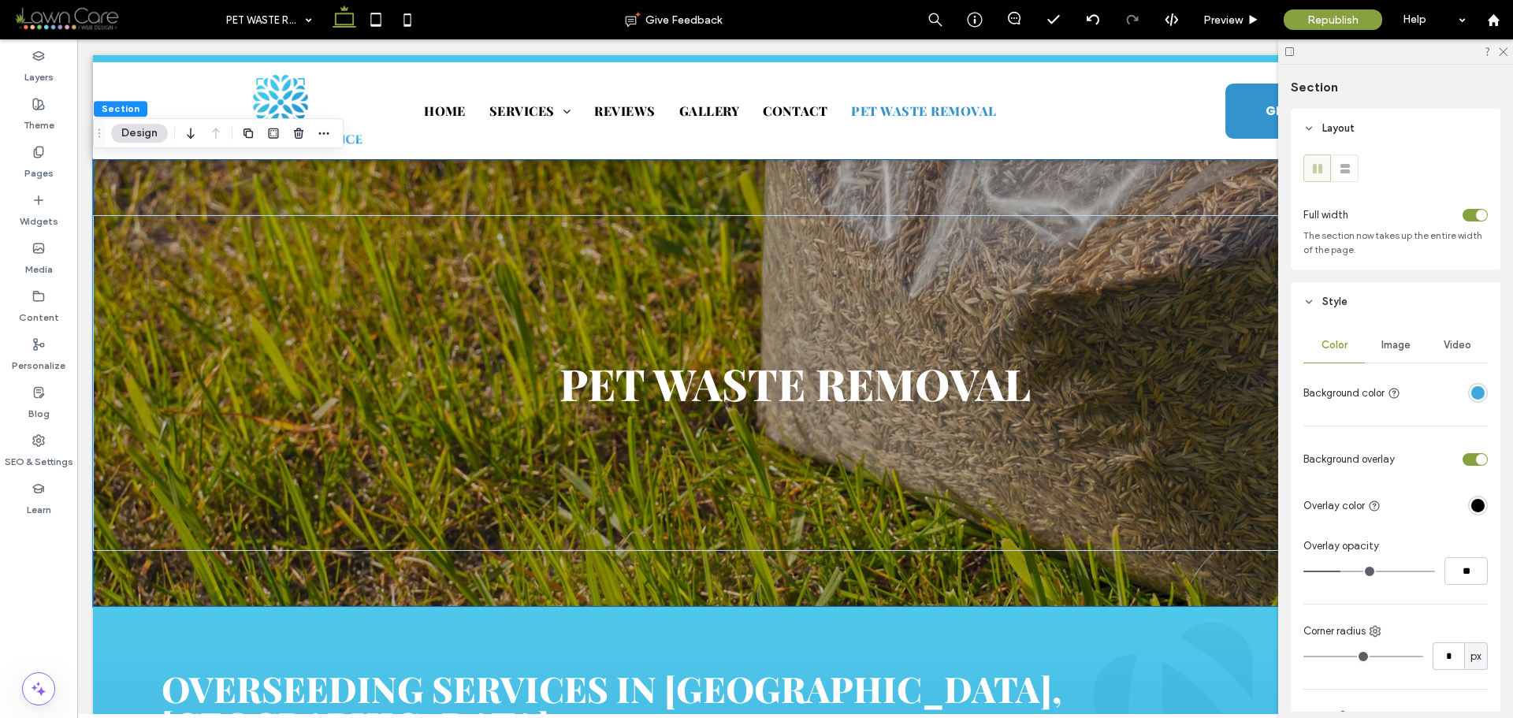
click at [1401, 346] on span "Image" at bounding box center [1396, 345] width 29 height 13
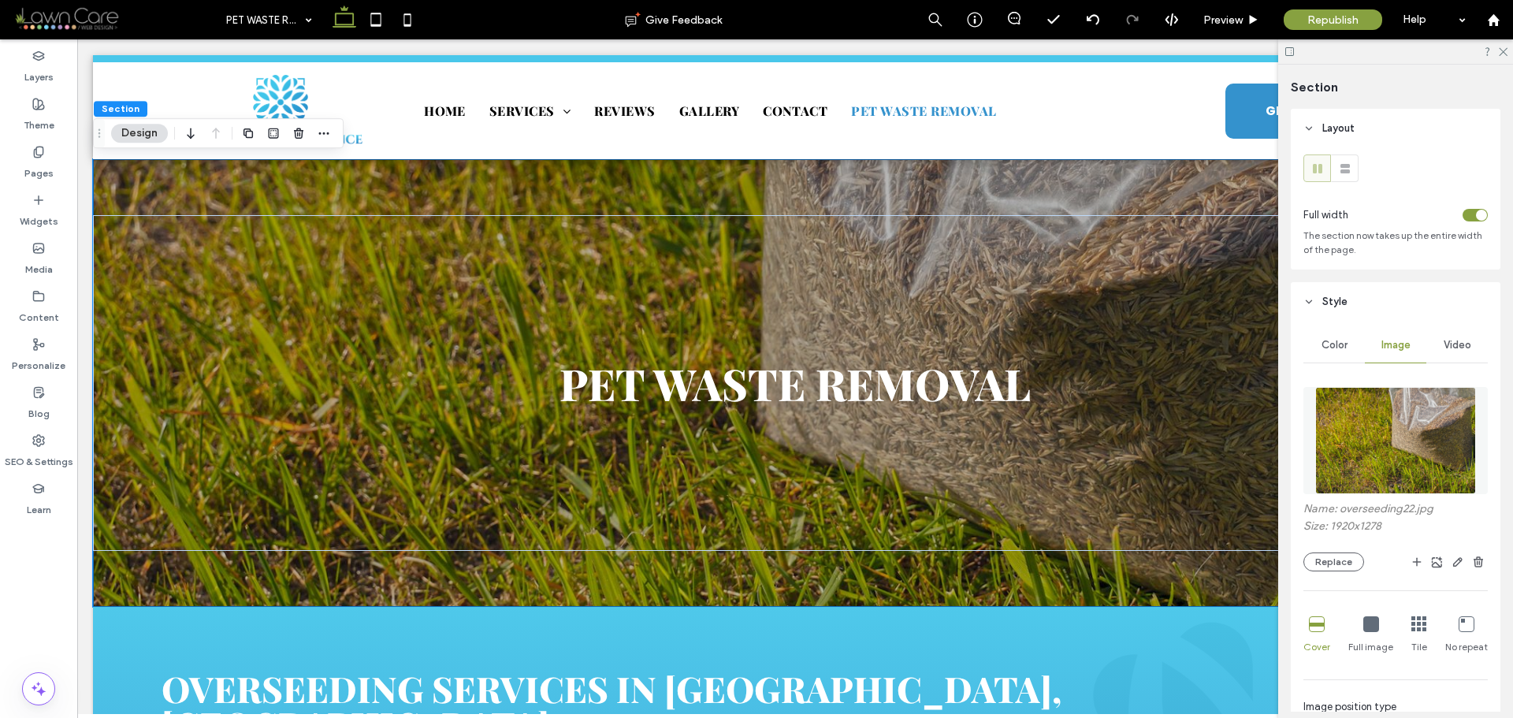
click at [1394, 474] on img at bounding box center [1396, 440] width 160 height 107
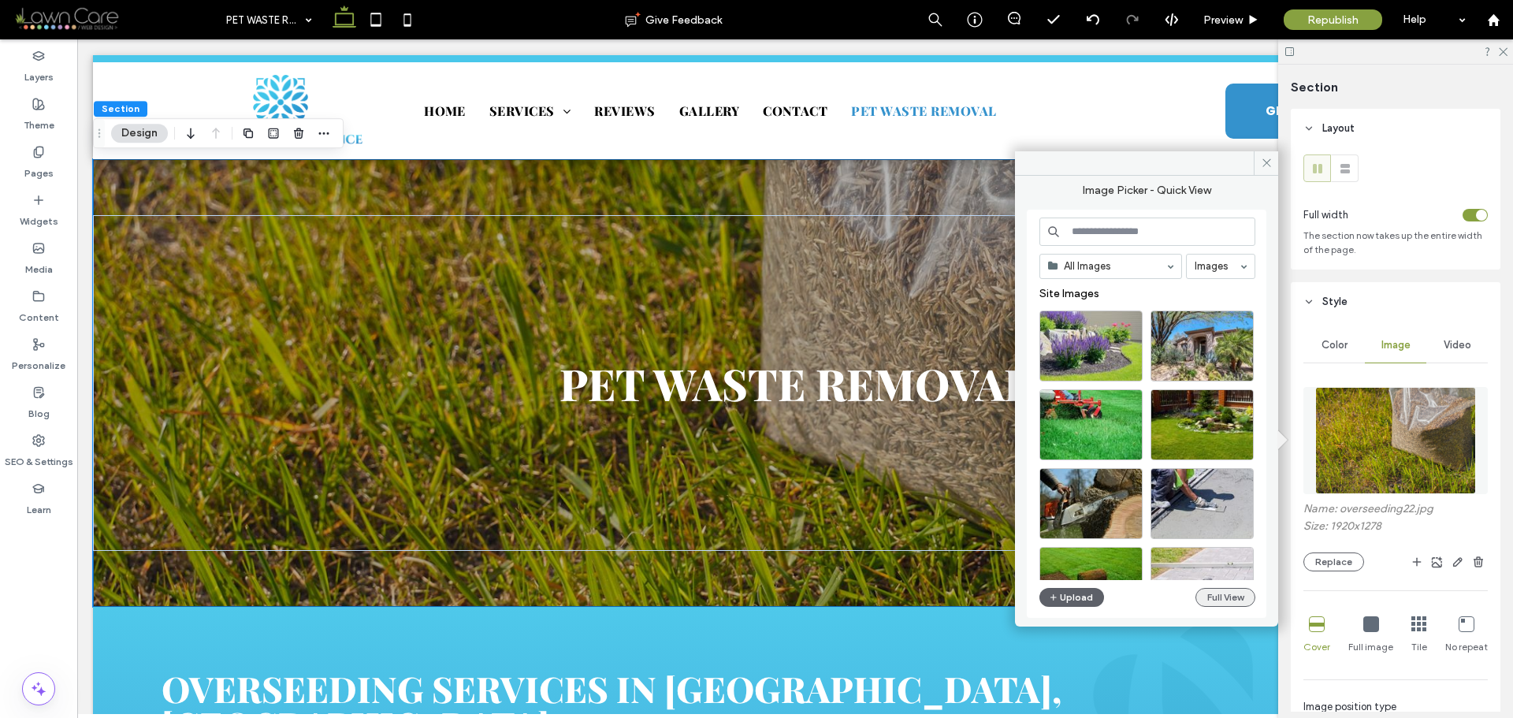
click at [1215, 601] on button "Full View" at bounding box center [1226, 597] width 60 height 19
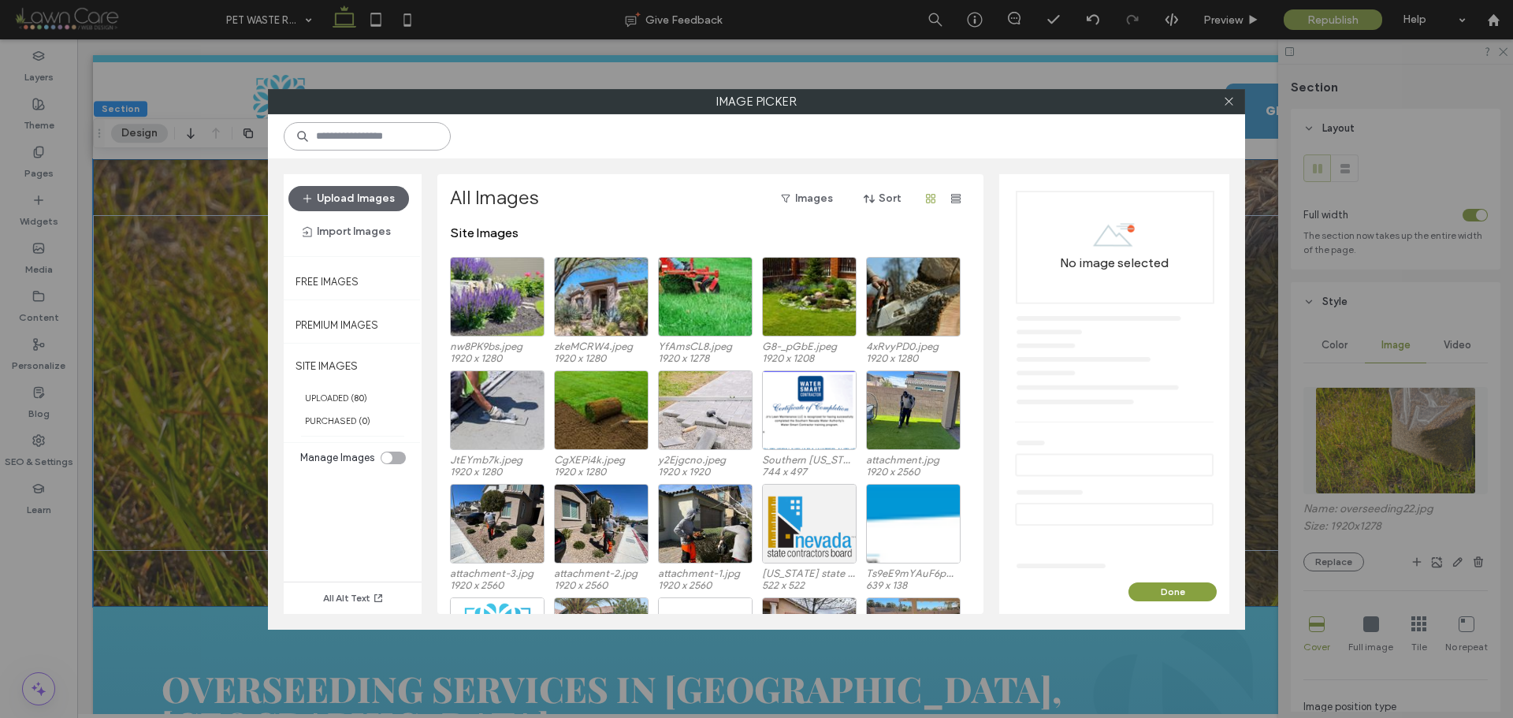
click at [387, 132] on input at bounding box center [367, 136] width 167 height 28
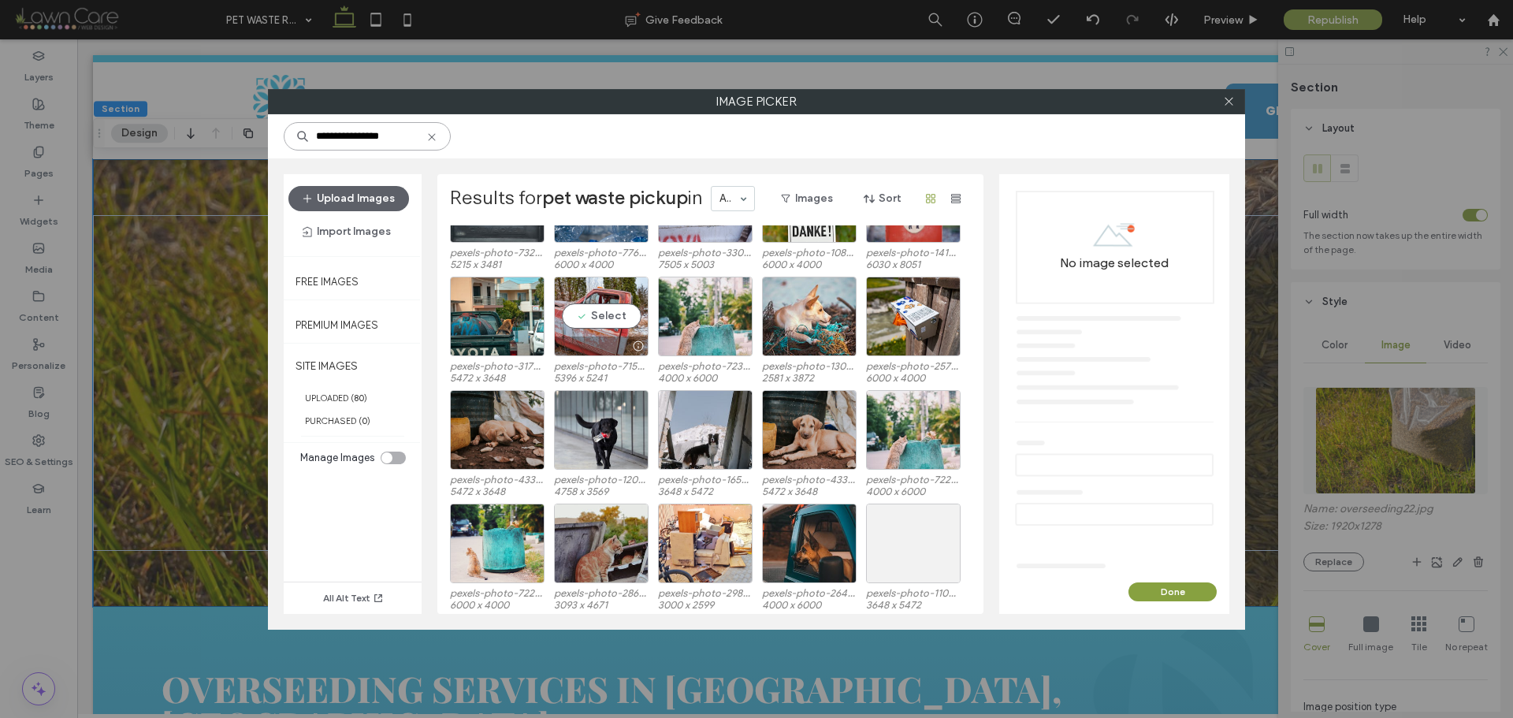
scroll to position [97, 0]
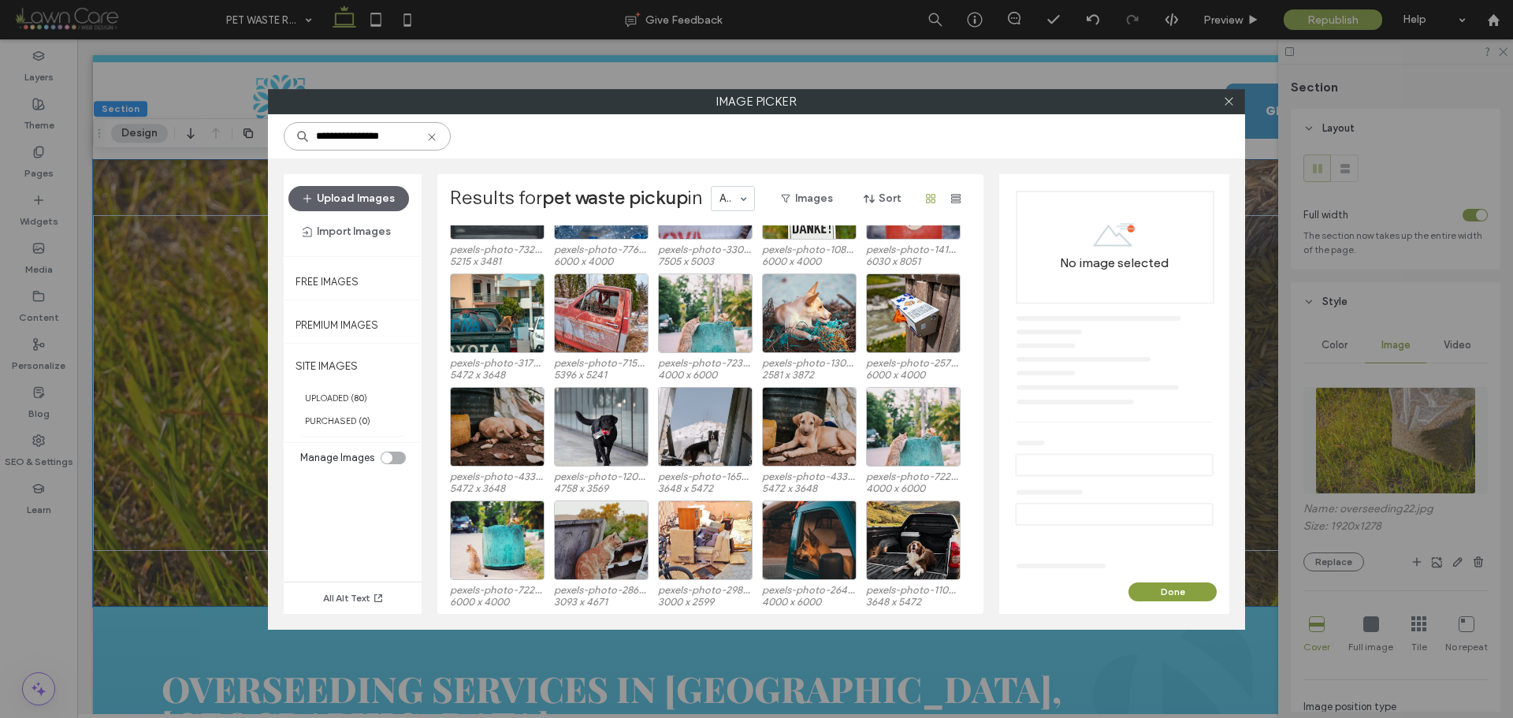
click at [321, 132] on input "**********" at bounding box center [367, 136] width 167 height 28
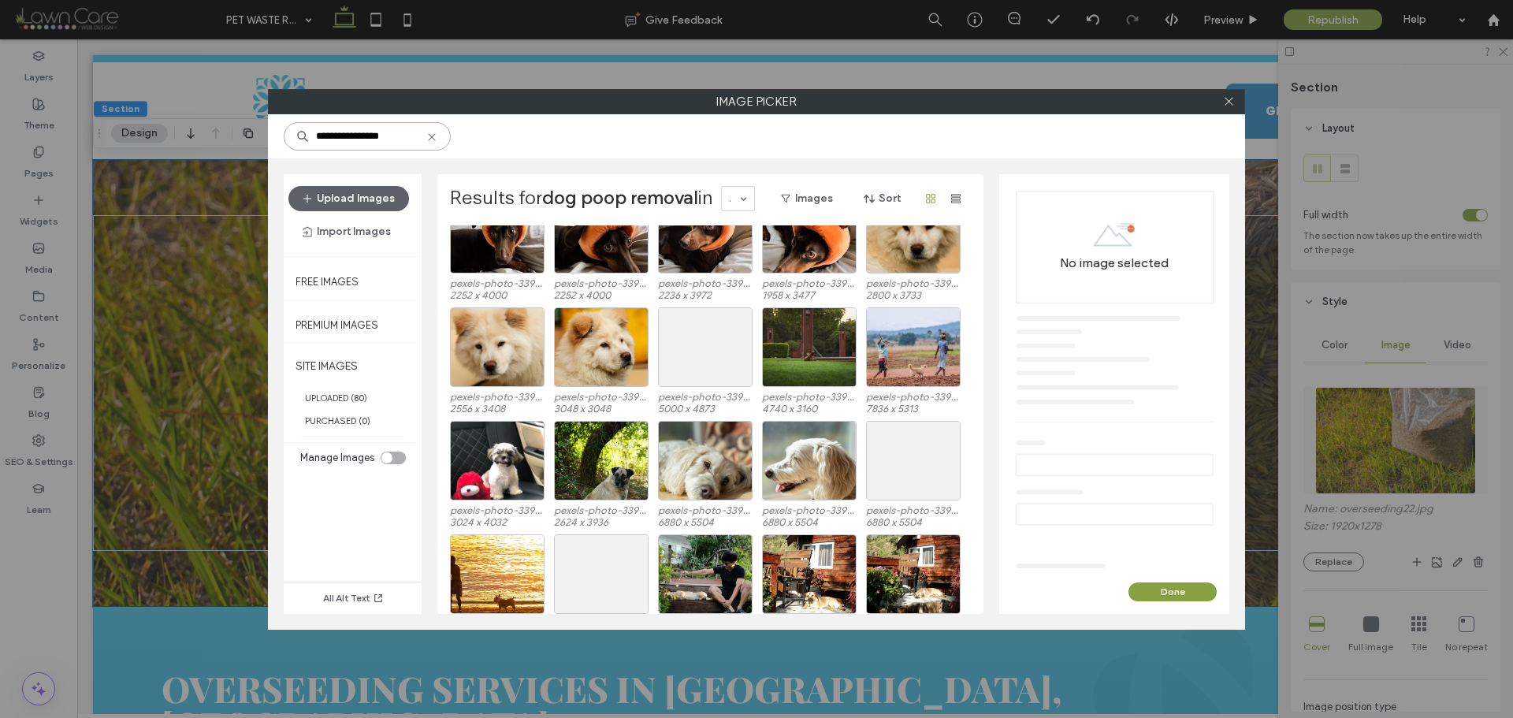
scroll to position [664, 0]
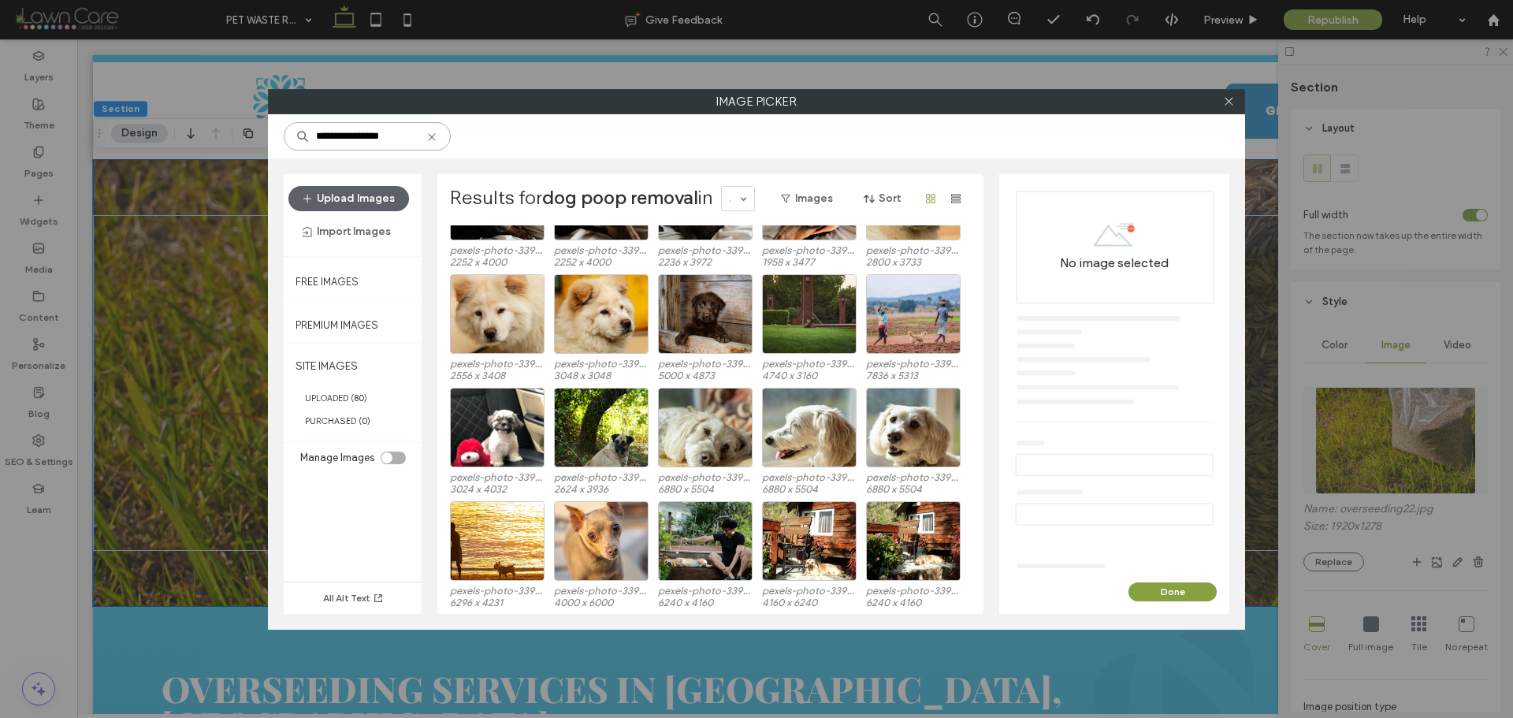
click at [329, 133] on input "**********" at bounding box center [367, 136] width 167 height 28
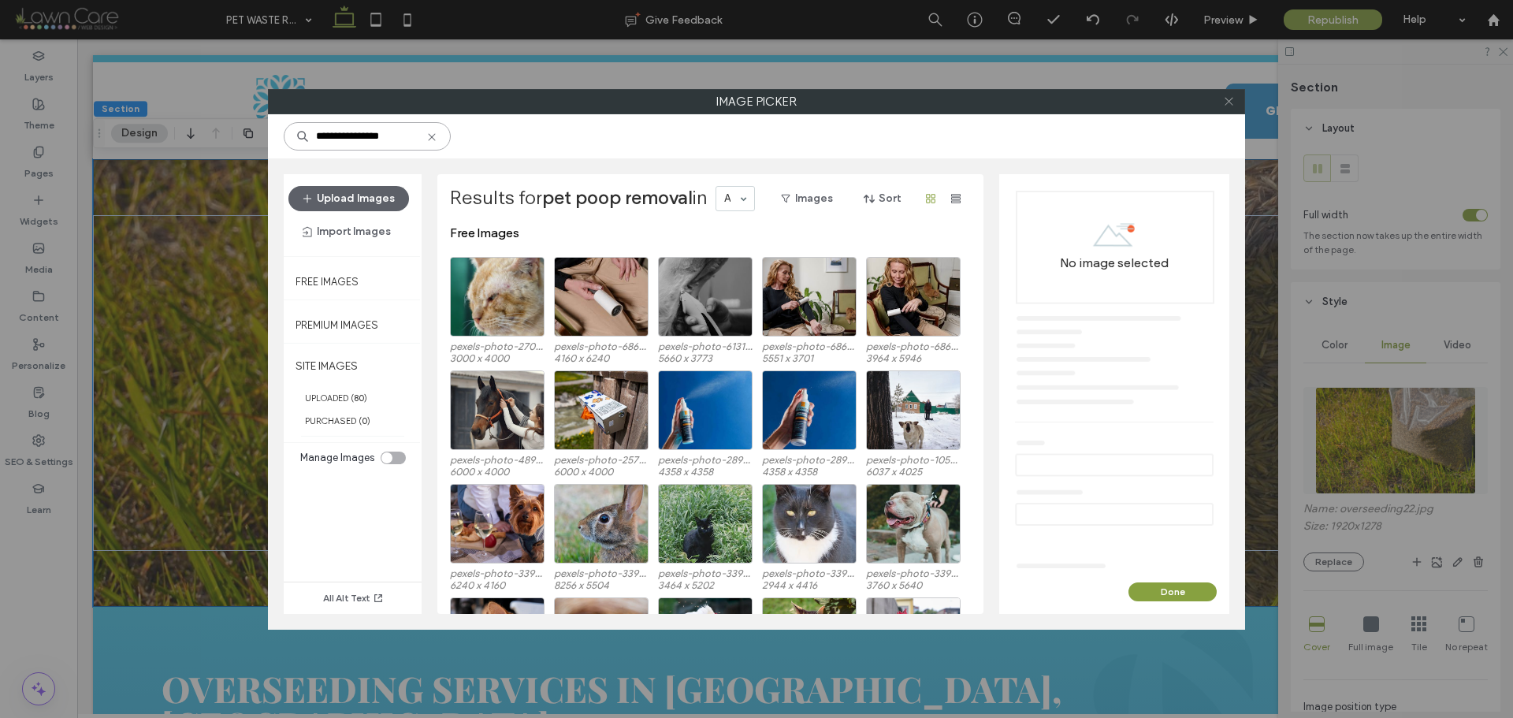
type input "**********"
click at [1230, 98] on icon at bounding box center [1229, 101] width 12 height 12
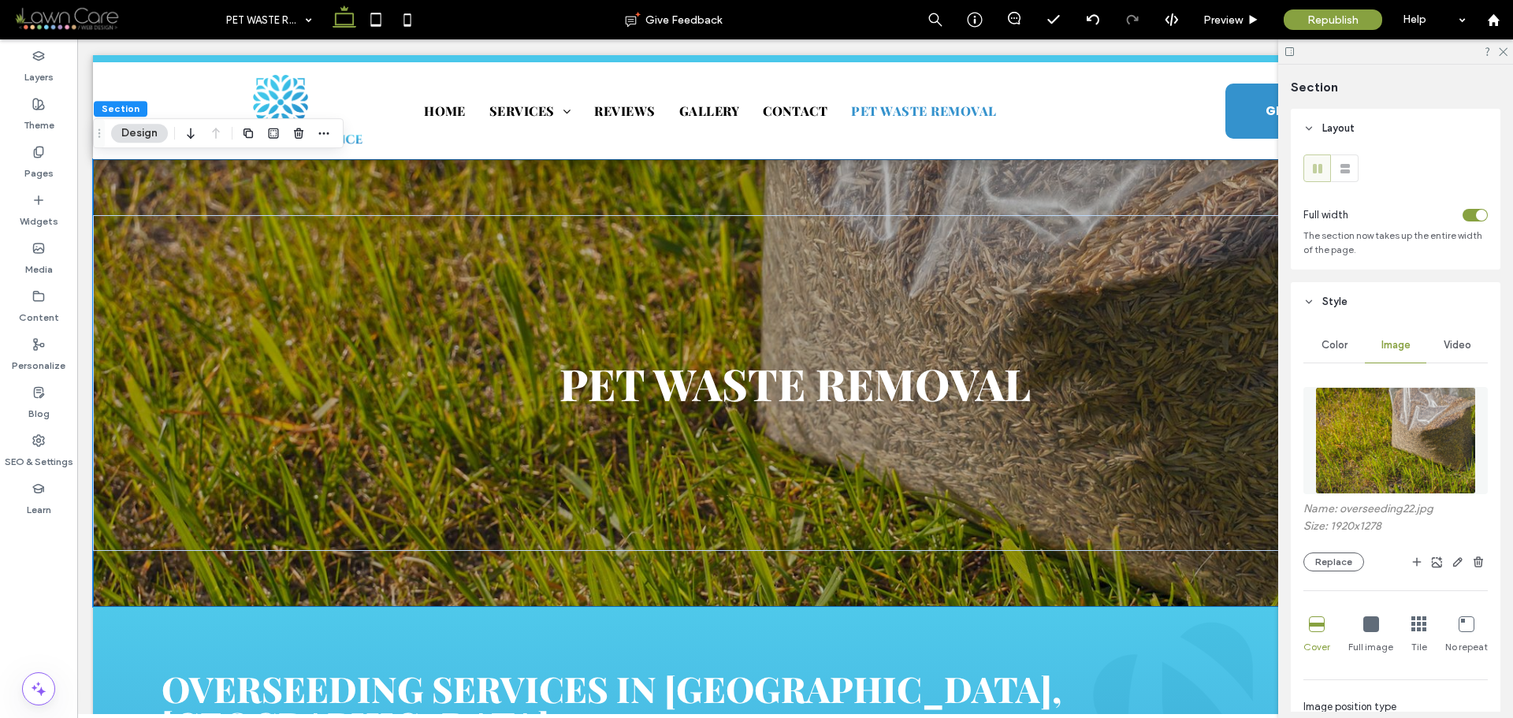
click at [1374, 450] on img at bounding box center [1396, 440] width 160 height 107
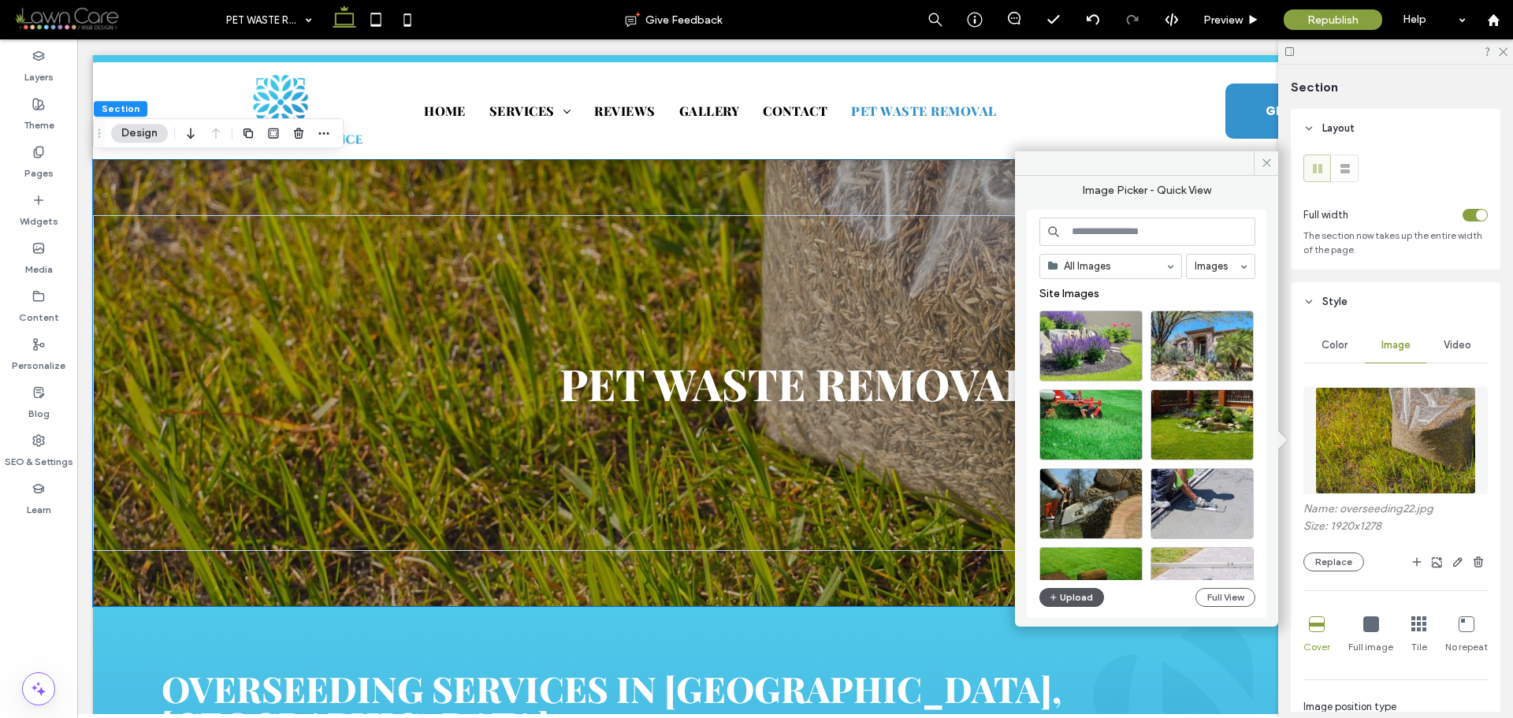
click at [1070, 594] on button "Upload" at bounding box center [1072, 597] width 65 height 19
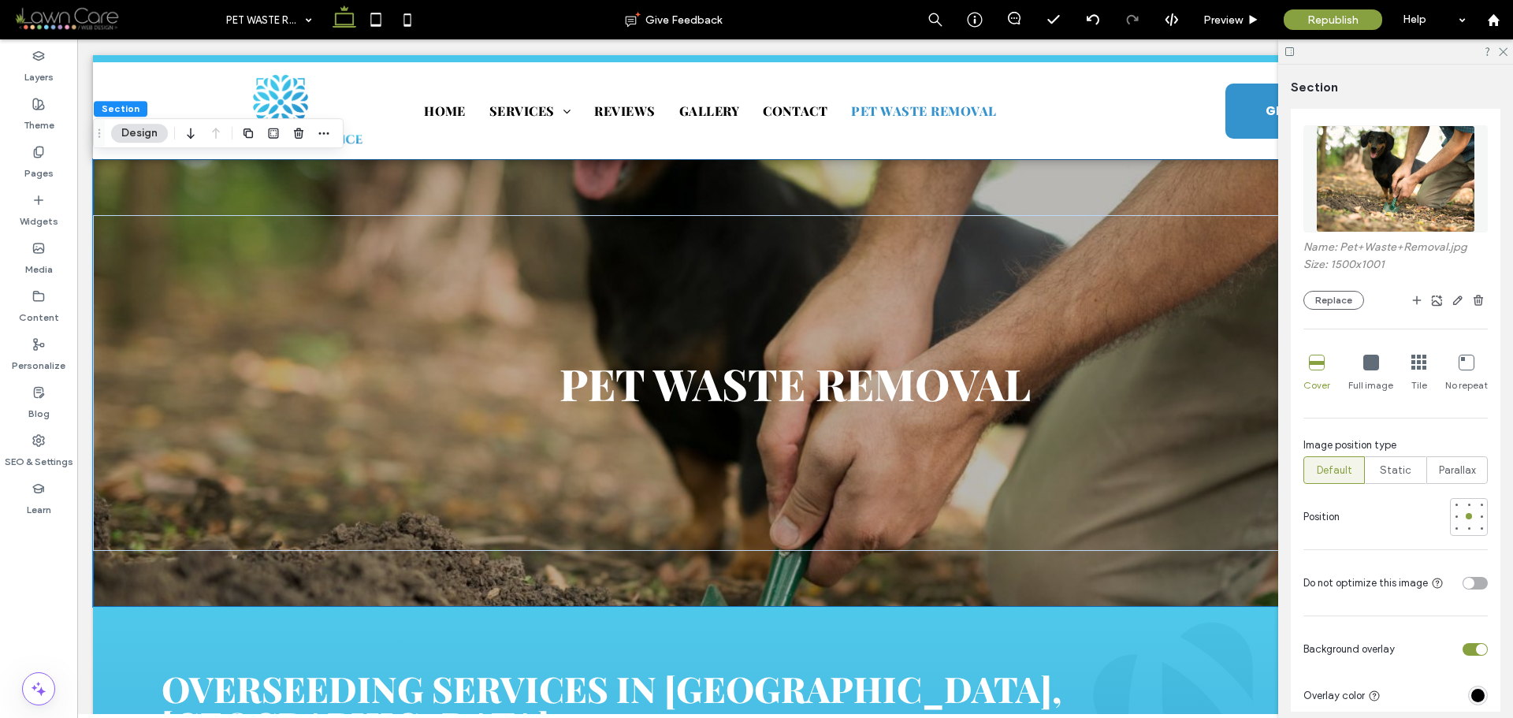
scroll to position [315, 0]
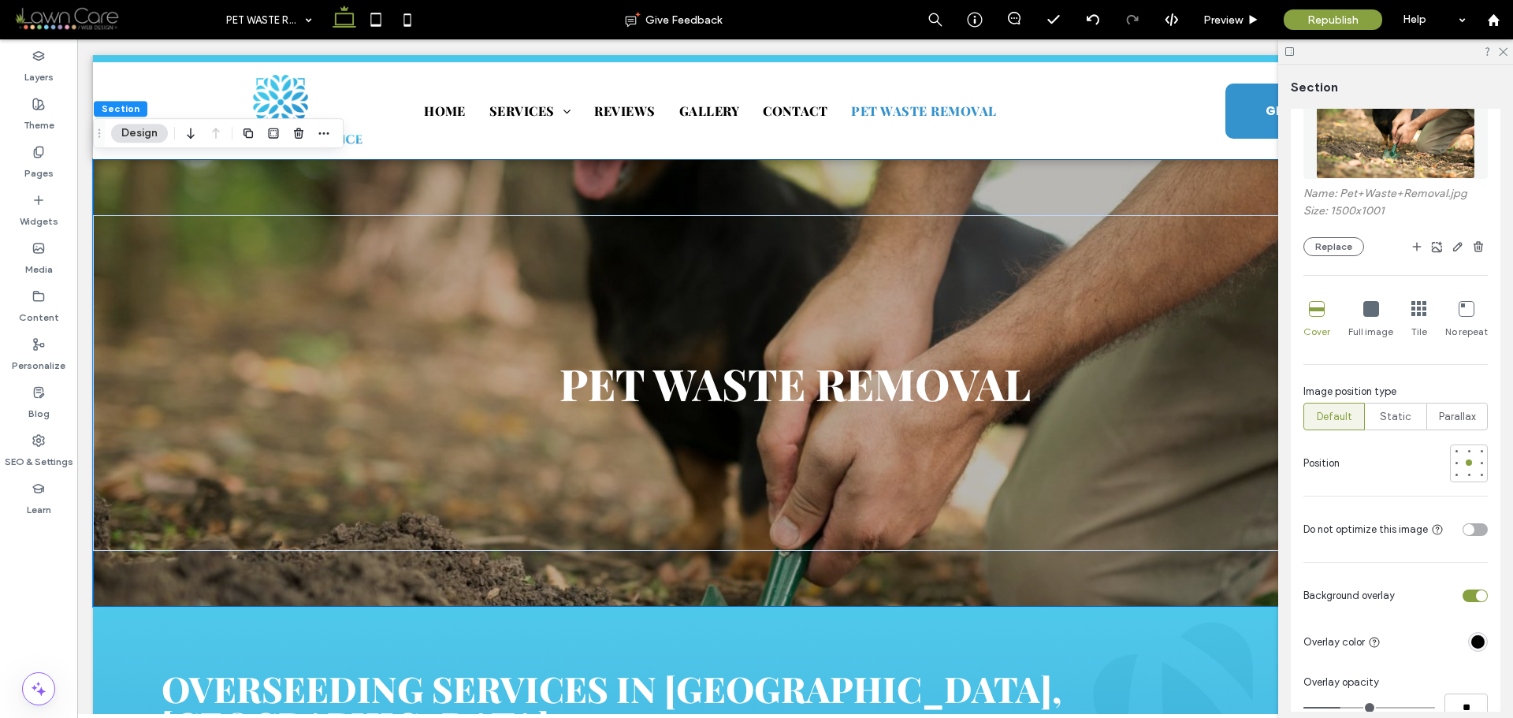
click at [1372, 310] on icon at bounding box center [1372, 309] width 16 height 16
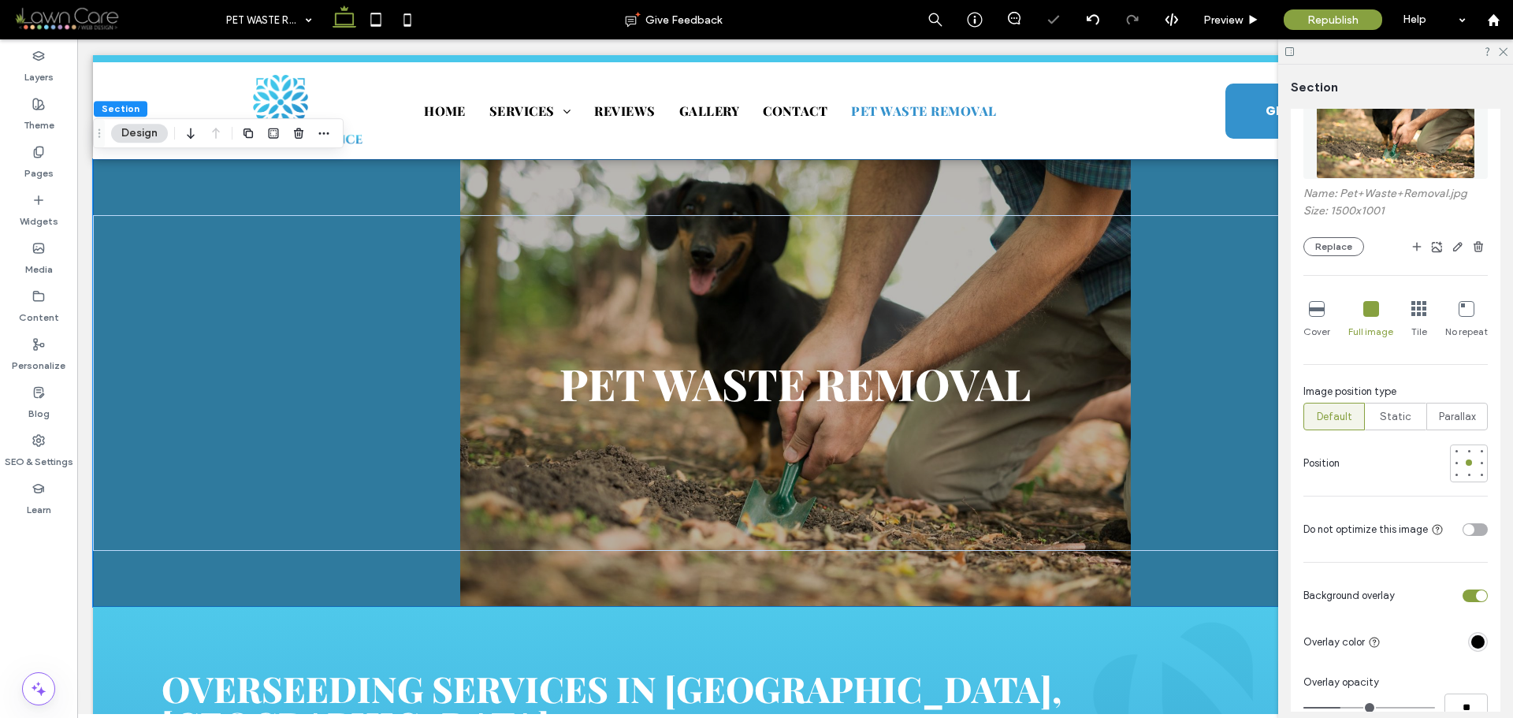
click at [1313, 313] on icon at bounding box center [1317, 309] width 16 height 16
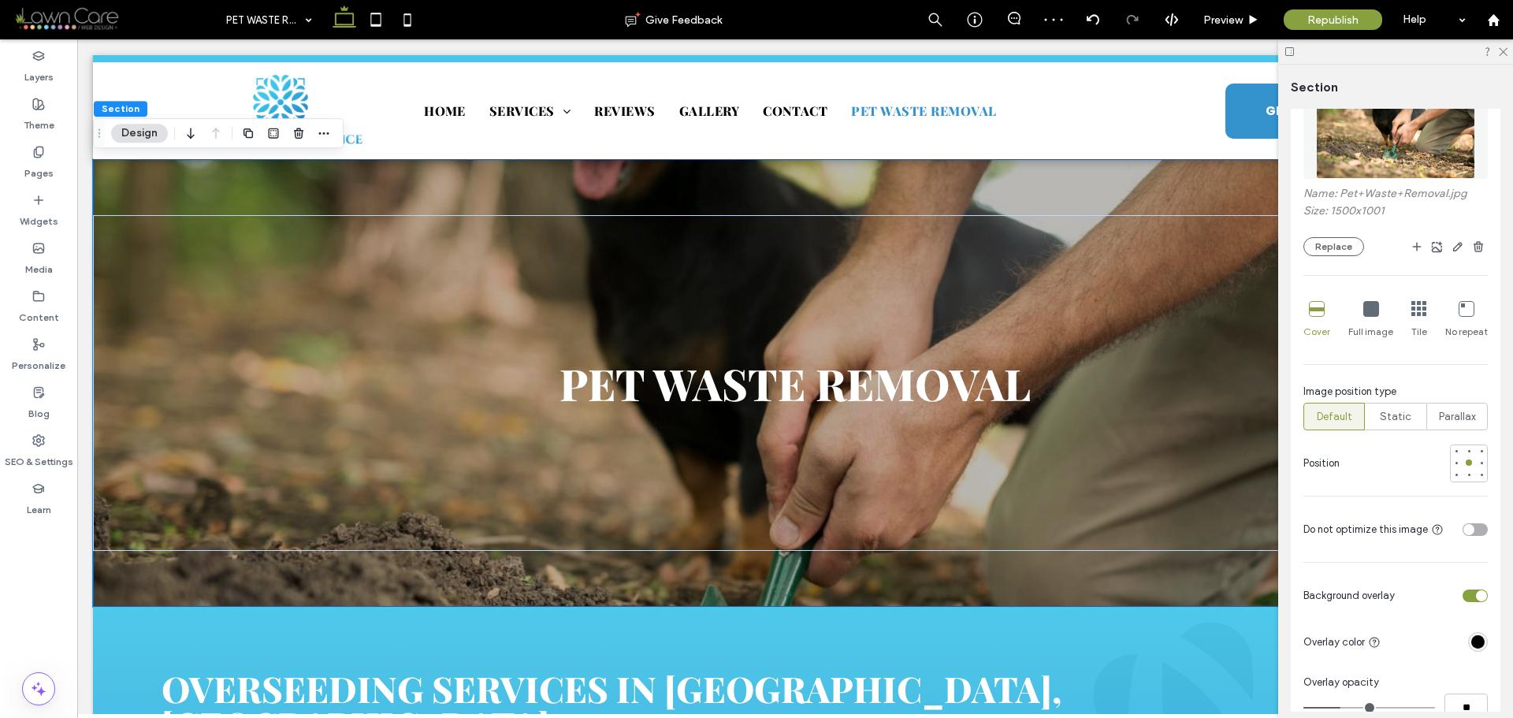
click at [1472, 529] on div "toggle" at bounding box center [1475, 529] width 25 height 13
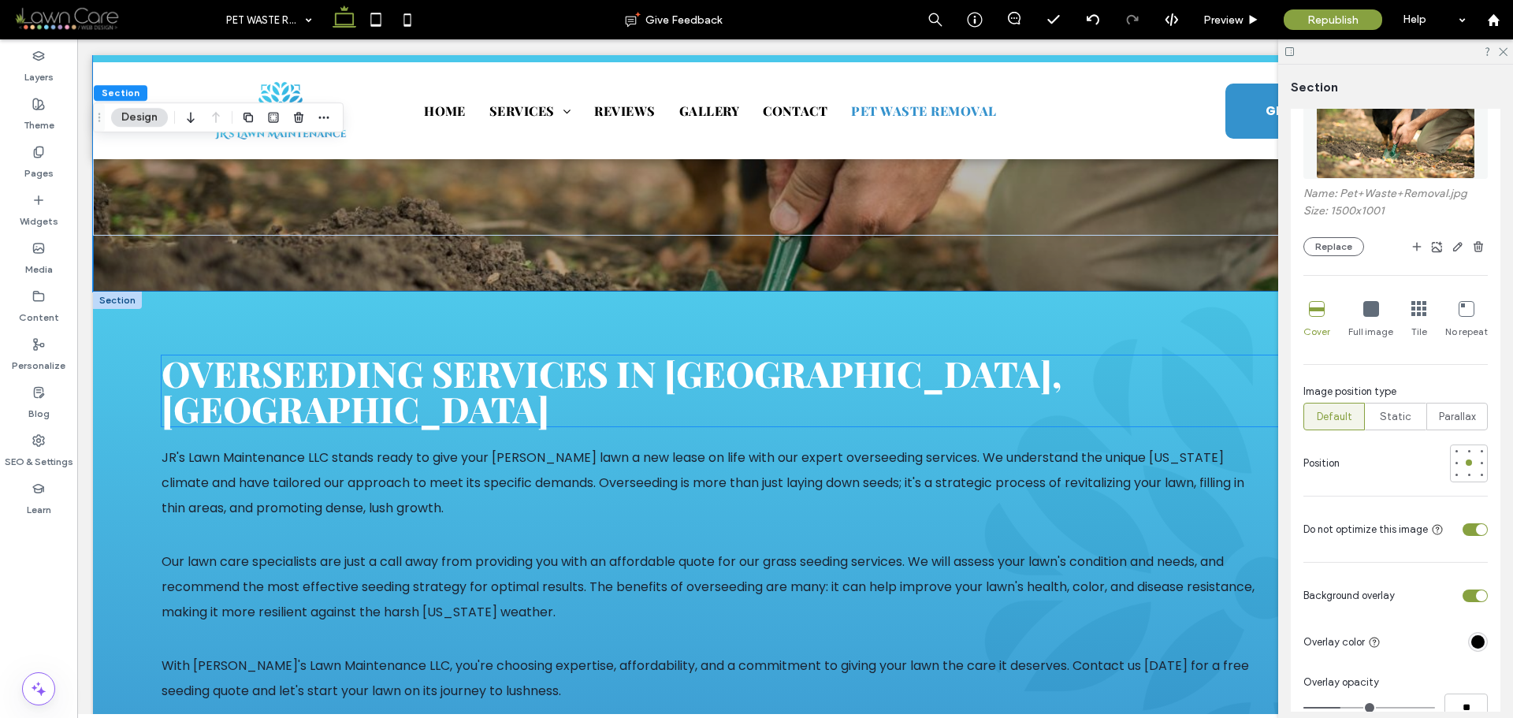
click at [563, 381] on strong "Overseeding Services in Henderson, NV" at bounding box center [612, 390] width 900 height 83
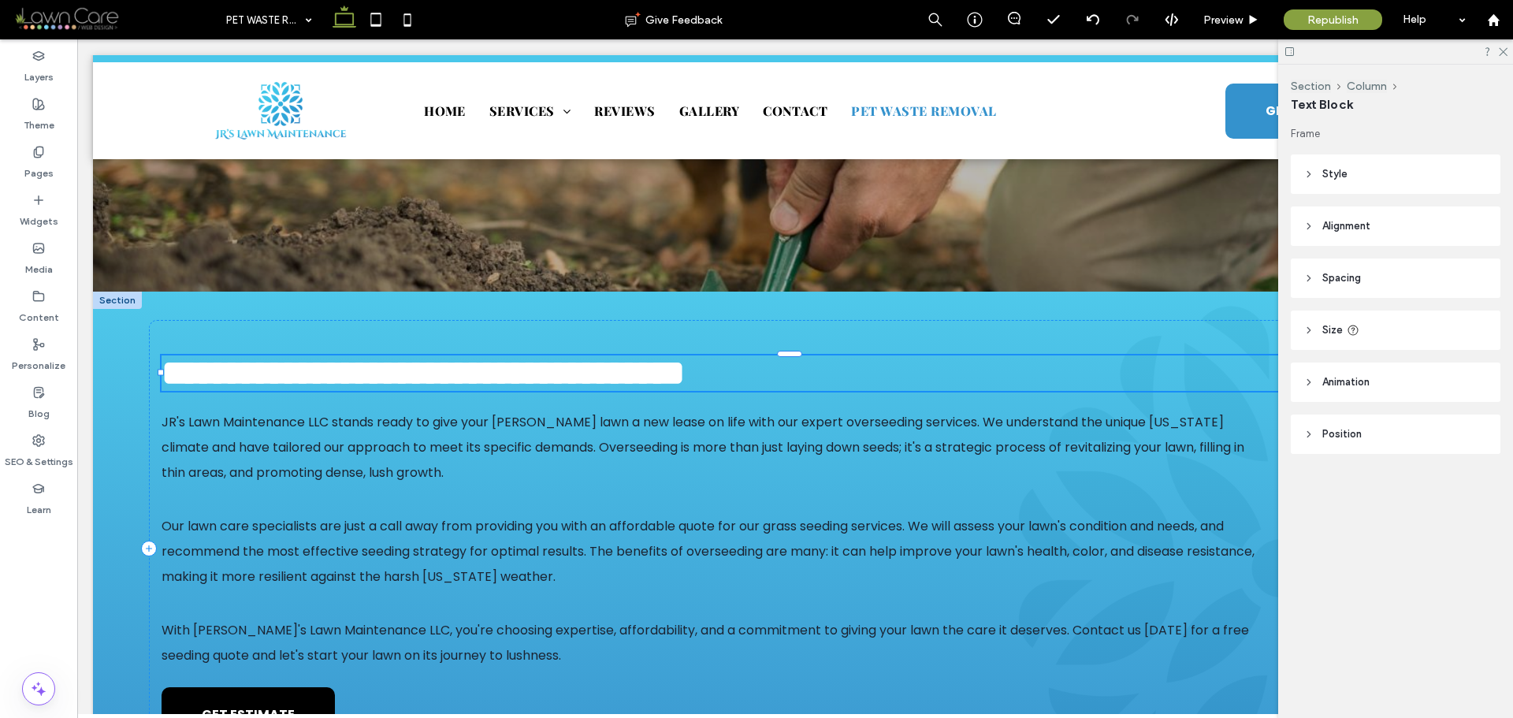
type input "**********"
type input "**"
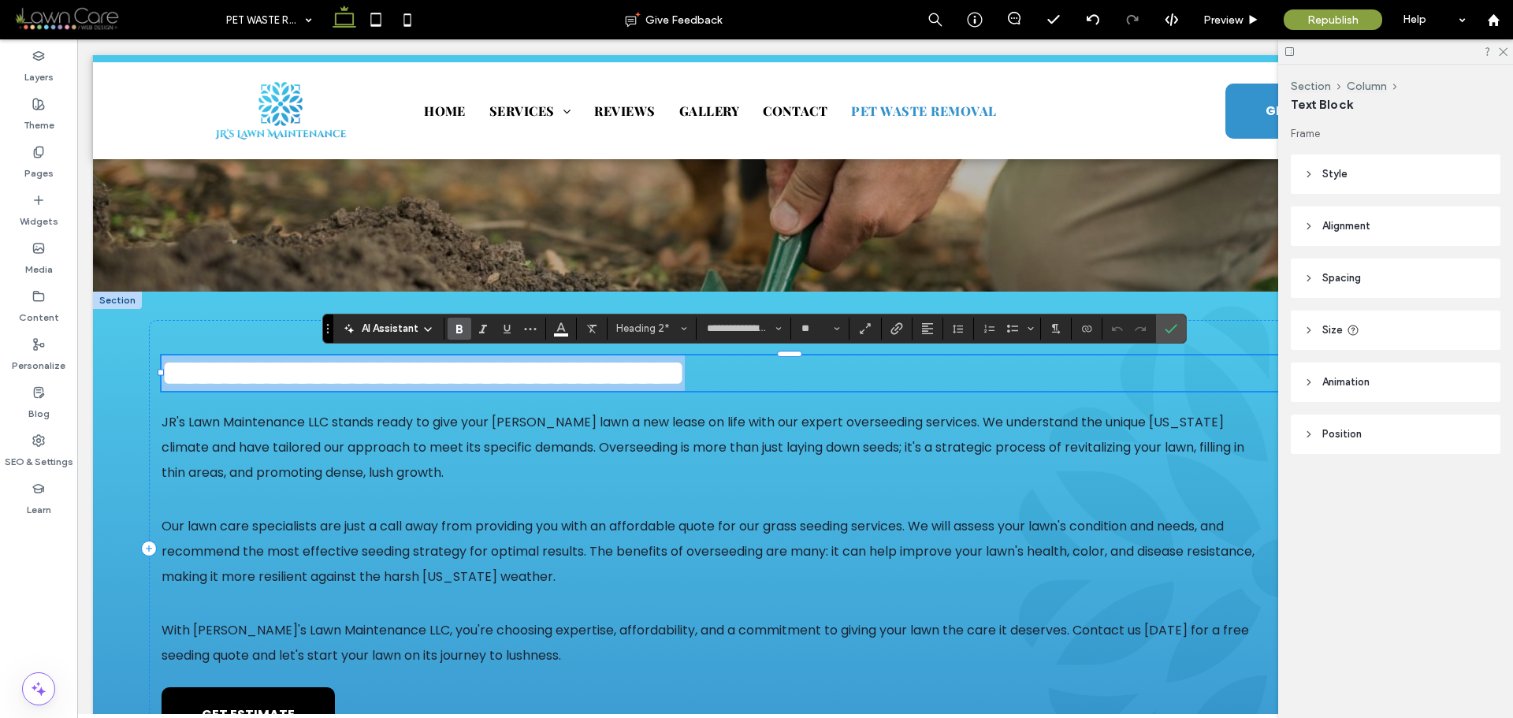
click at [590, 378] on strong "**********" at bounding box center [423, 373] width 523 height 35
drag, startPoint x: 604, startPoint y: 377, endPoint x: 156, endPoint y: 396, distance: 448.1
click at [156, 396] on div "**********" at bounding box center [795, 549] width 1292 height 458
type input "*******"
type input "**"
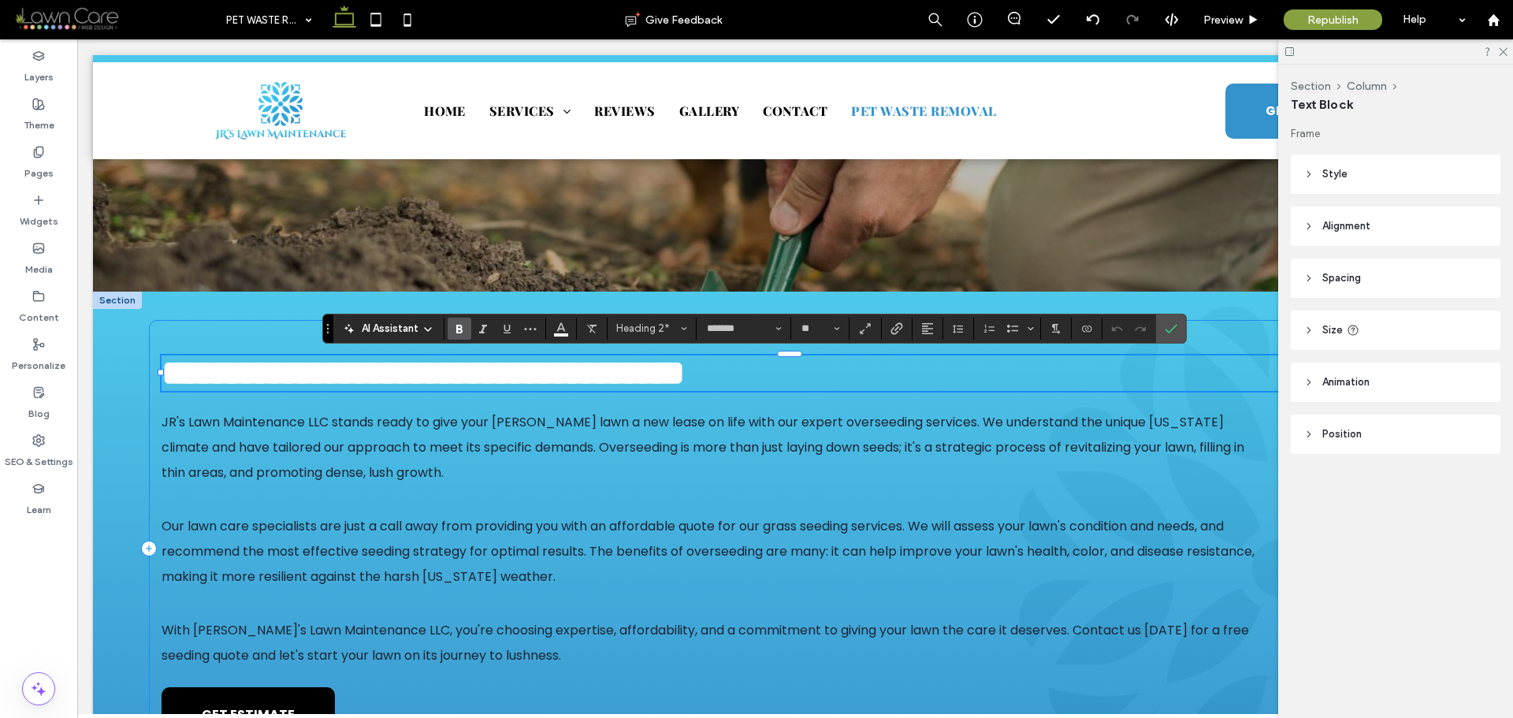
scroll to position [0, 0]
type input "**********"
type input "**"
click at [1176, 333] on icon "Confirm" at bounding box center [1171, 328] width 13 height 13
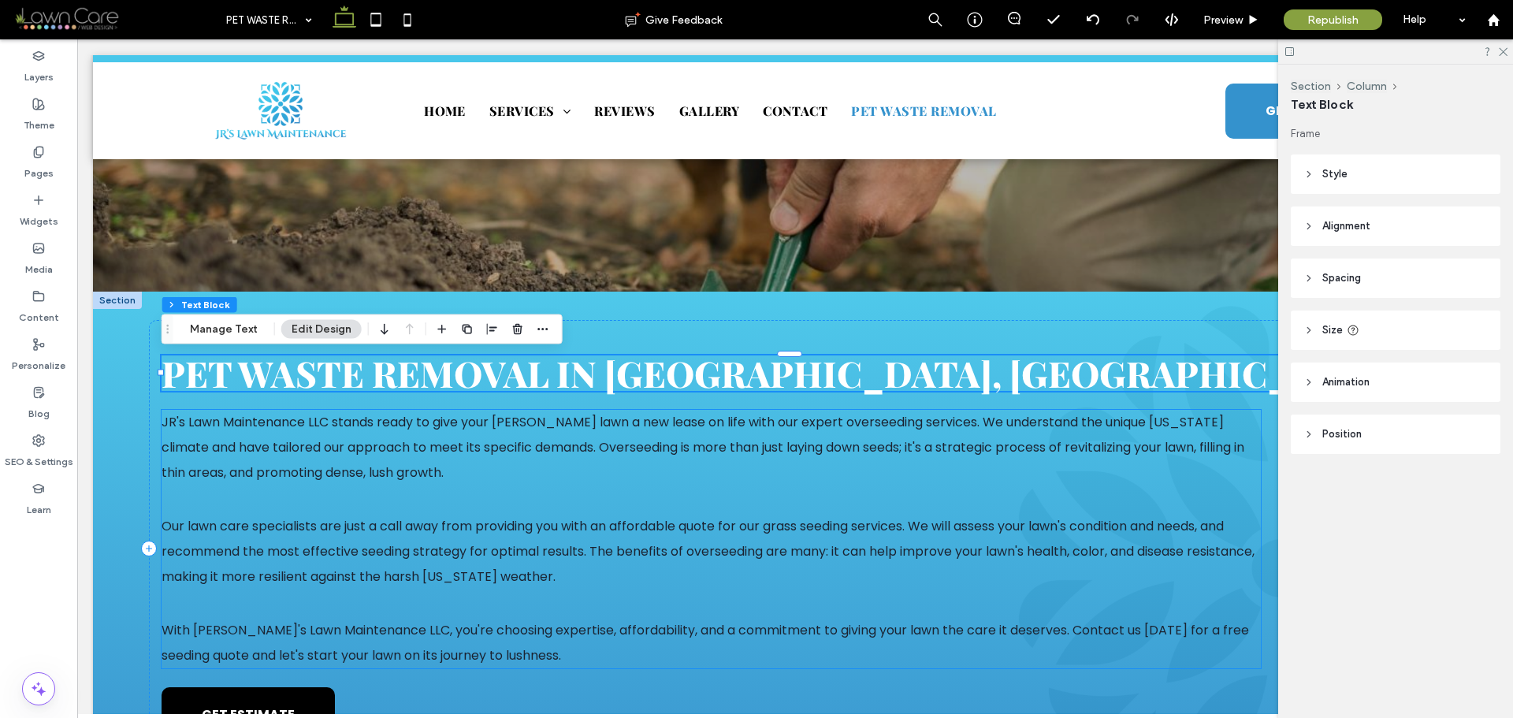
click at [262, 465] on span "JR's Lawn Maintenance LLC stands ready to give your Henderson lawn a new lease …" at bounding box center [703, 447] width 1083 height 69
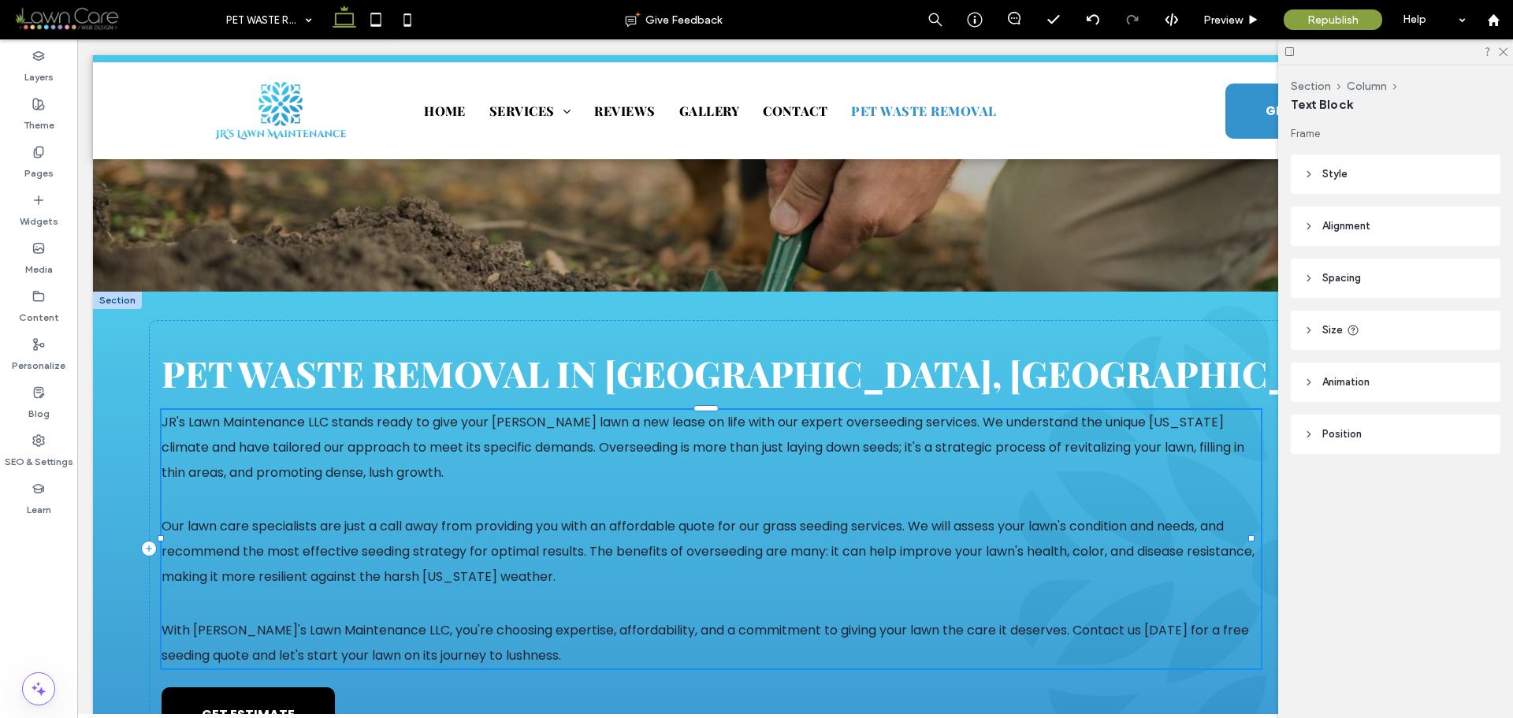
click at [262, 465] on span "JR's Lawn Maintenance LLC stands ready to give your Henderson lawn a new lease …" at bounding box center [703, 447] width 1083 height 69
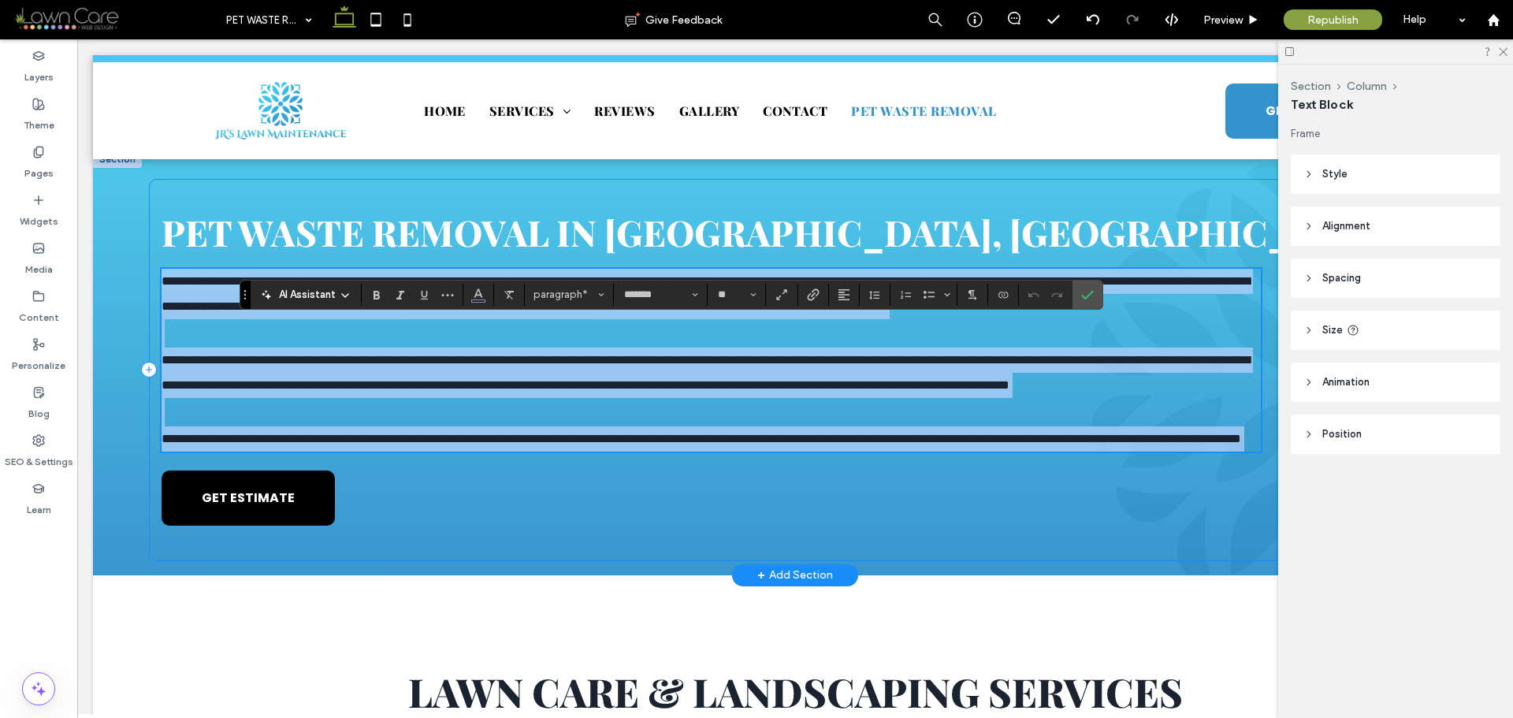
scroll to position [473, 0]
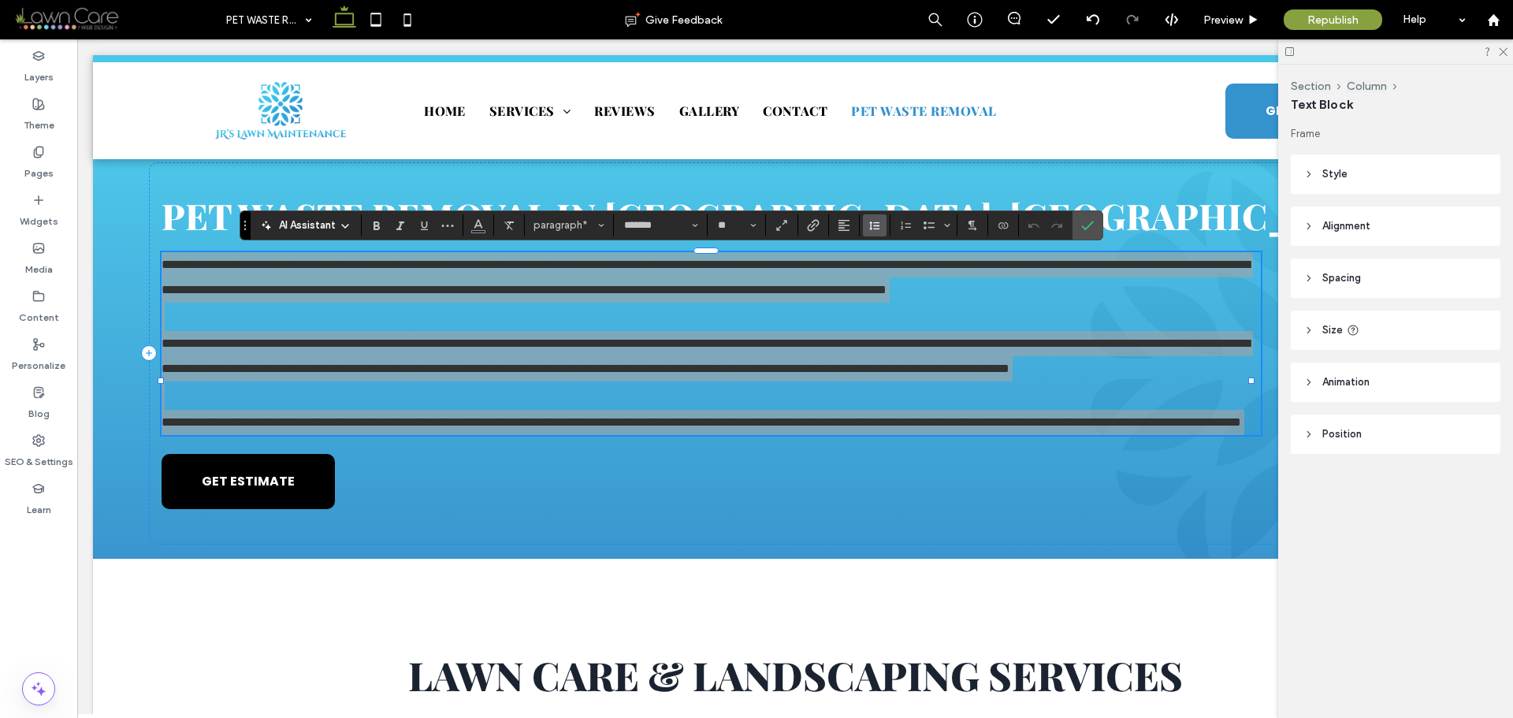
click at [873, 229] on icon "Line Height" at bounding box center [875, 225] width 13 height 13
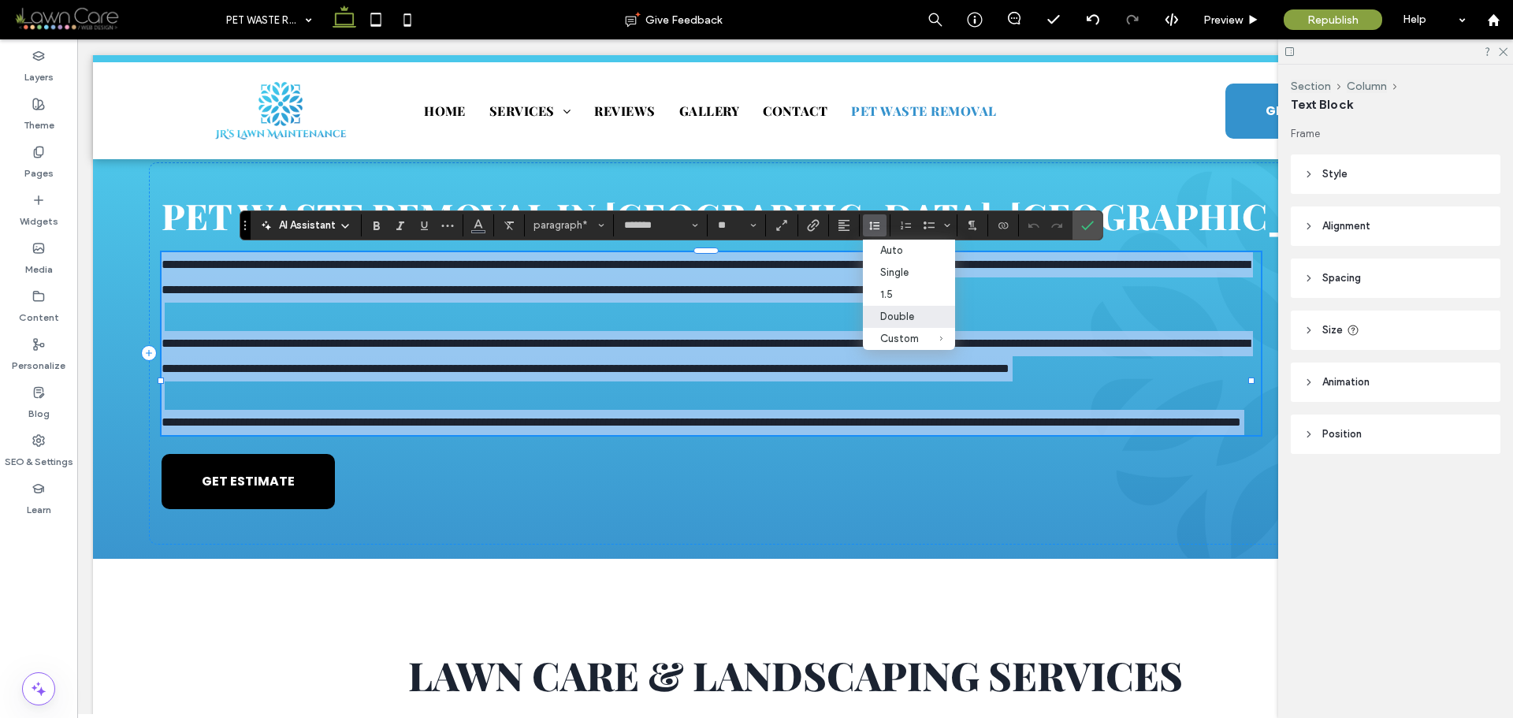
click at [682, 361] on span "**********" at bounding box center [706, 355] width 1089 height 37
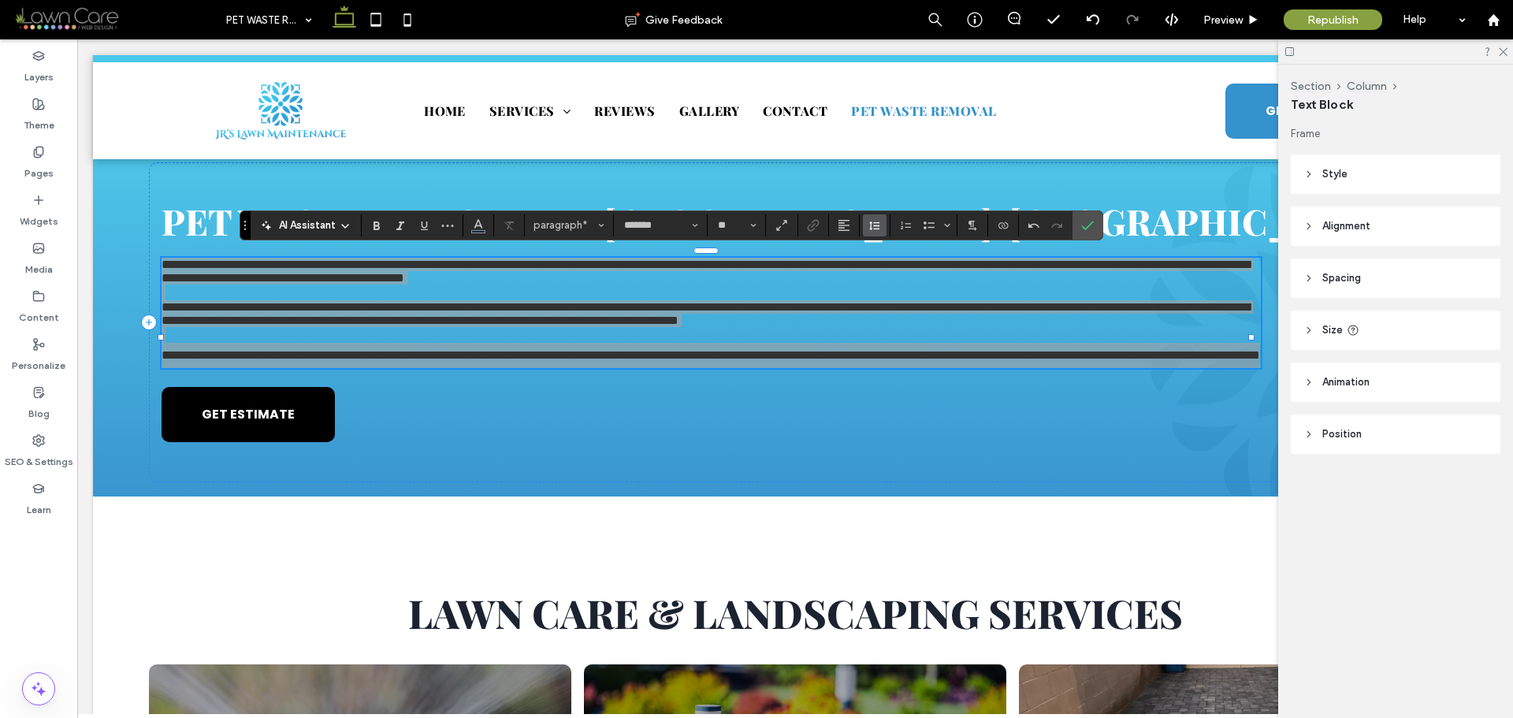
click at [872, 220] on icon "Line Height" at bounding box center [875, 225] width 13 height 13
click at [891, 315] on div "Double" at bounding box center [899, 317] width 39 height 12
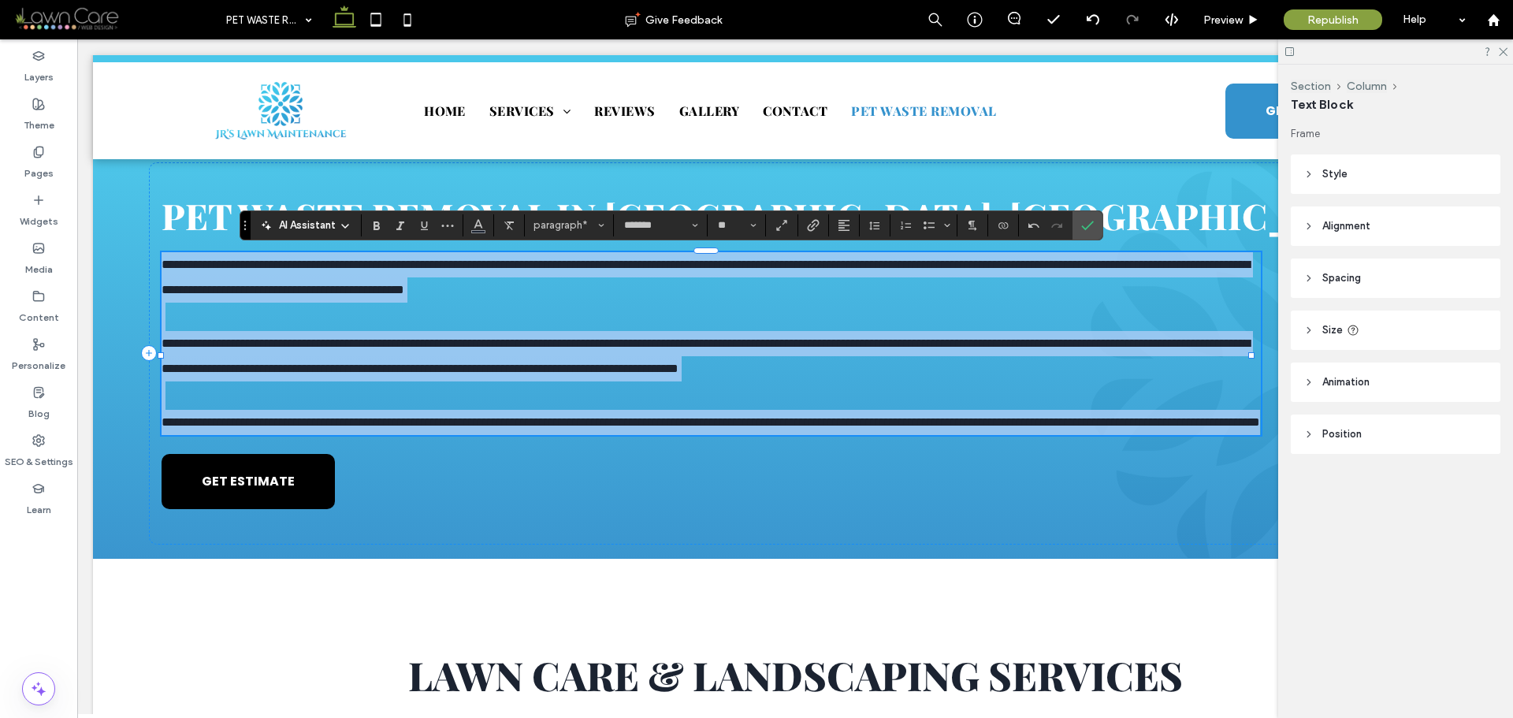
click at [606, 367] on span "**********" at bounding box center [706, 355] width 1089 height 37
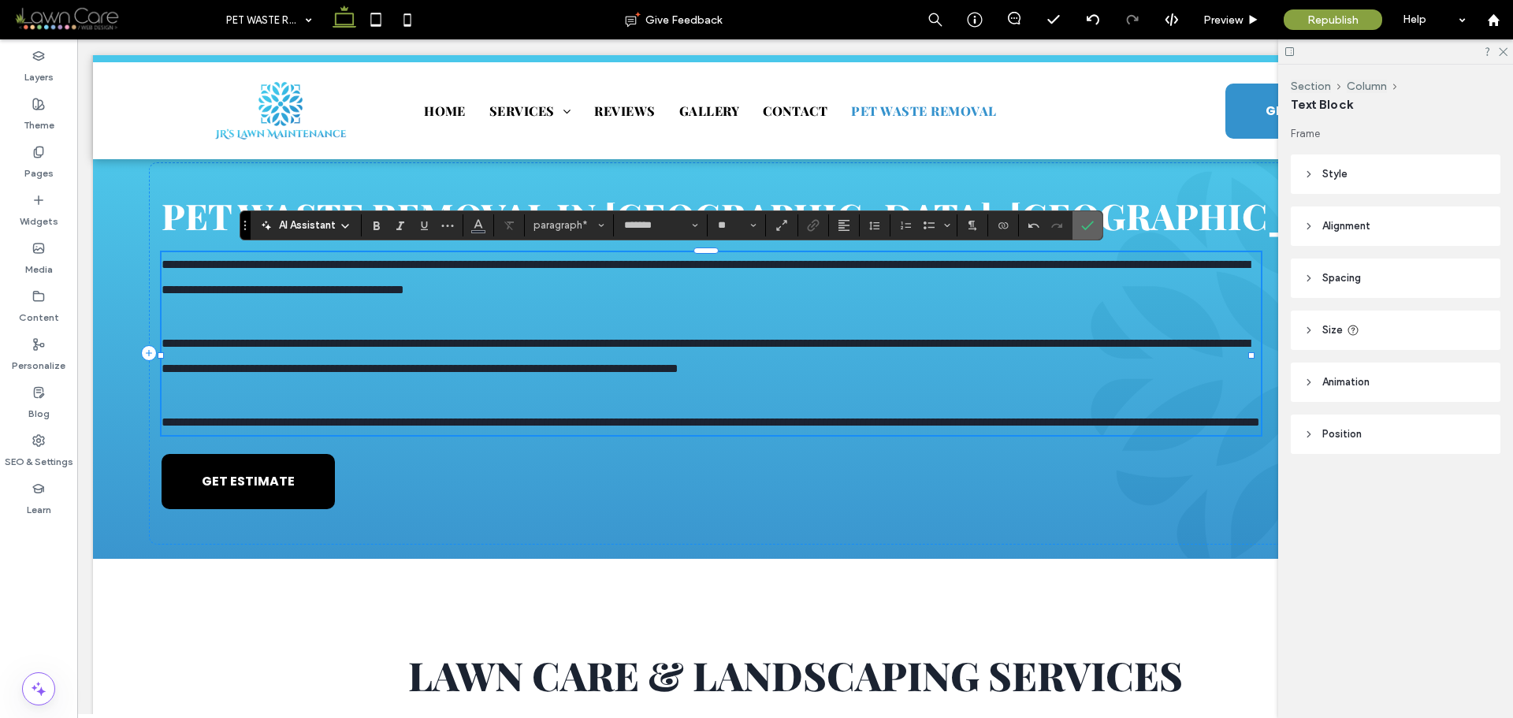
click at [1085, 225] on icon "Confirm" at bounding box center [1088, 225] width 13 height 13
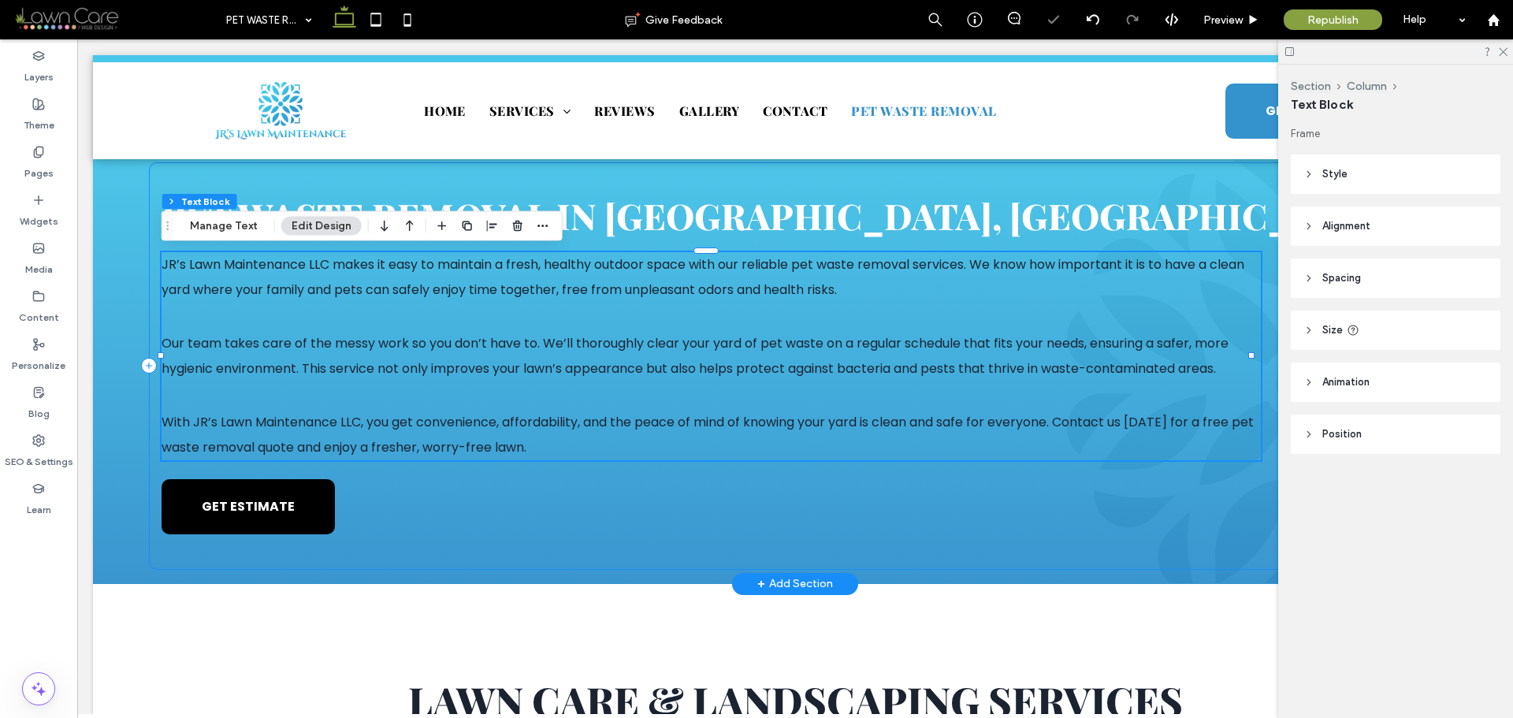
click at [837, 502] on div "Pet Waste Removal in Henderson, NV JR’s Lawn Maintenance LLC makes it easy to m…" at bounding box center [795, 366] width 1292 height 408
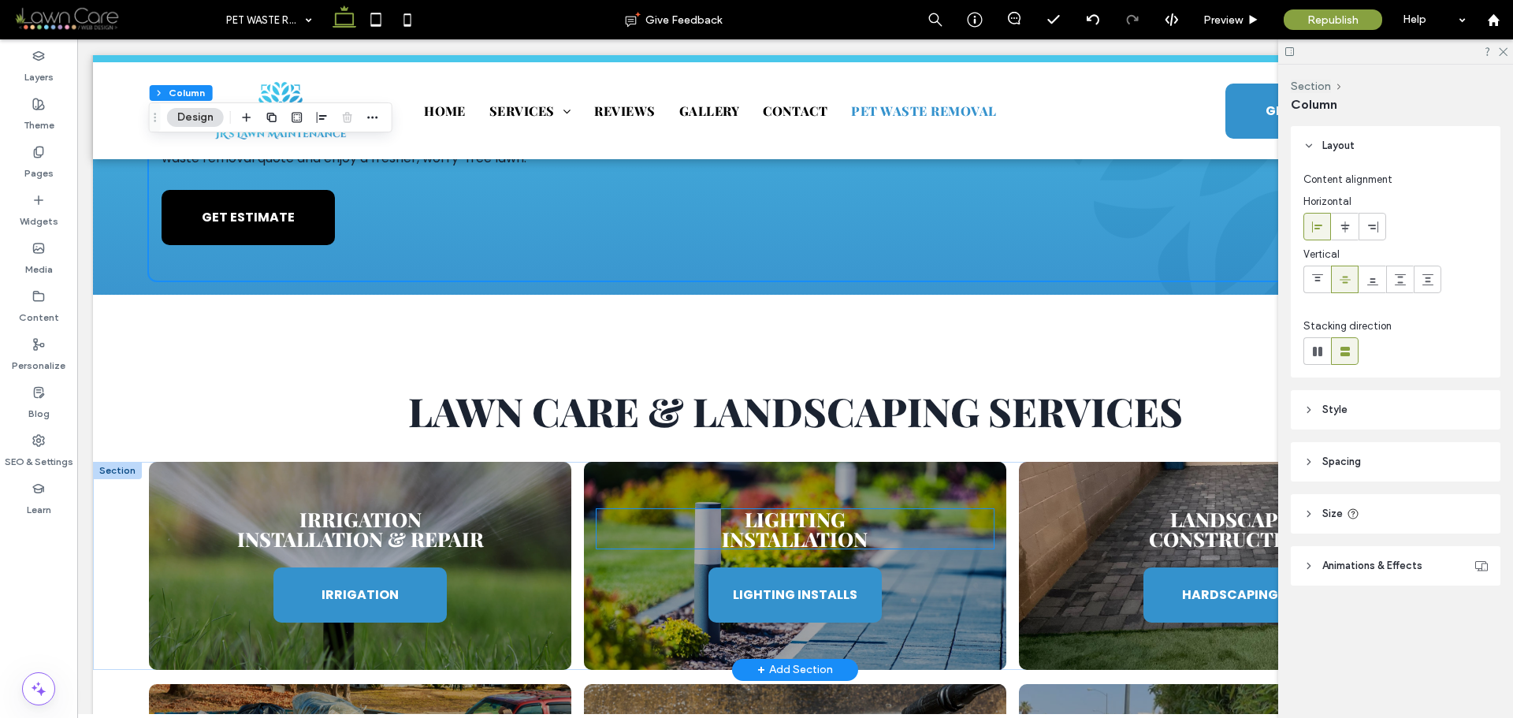
scroll to position [867, 0]
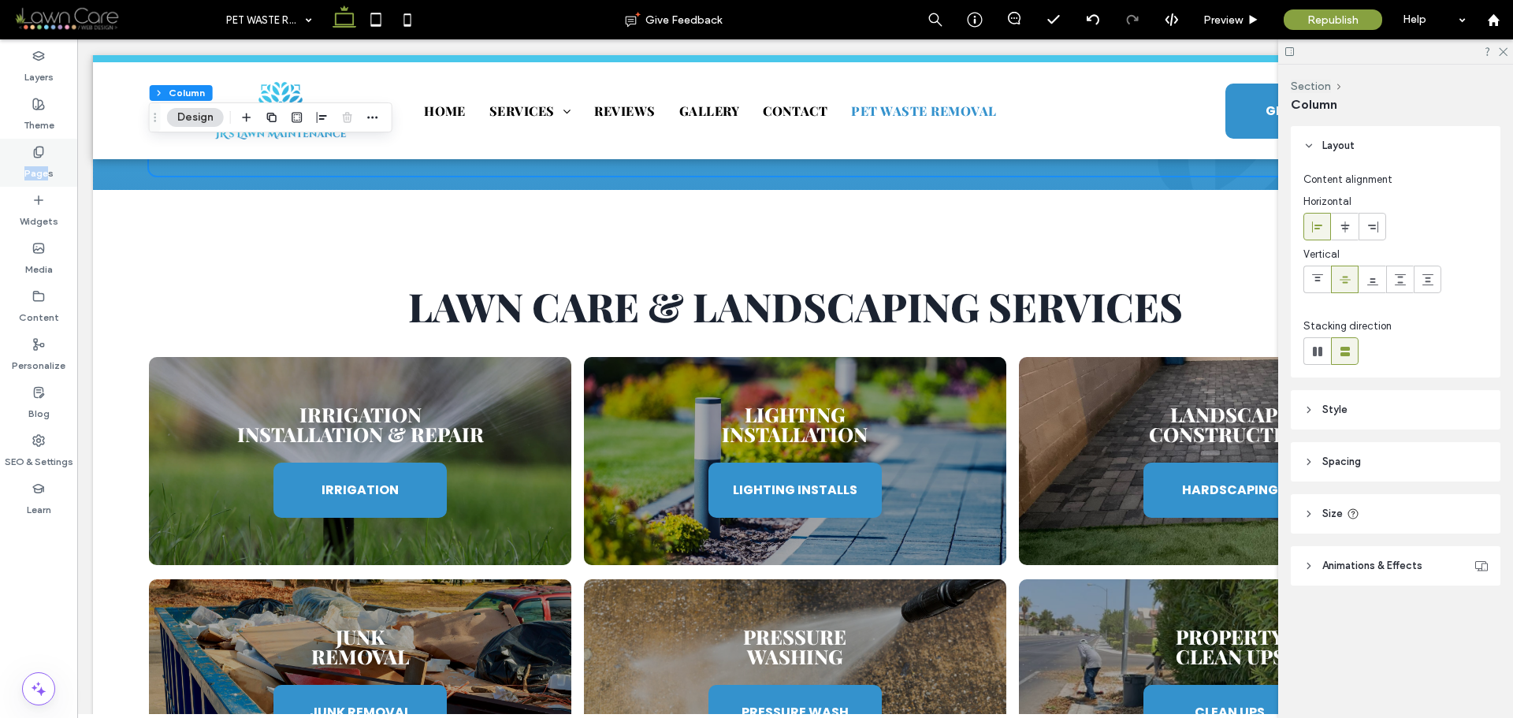
click at [47, 155] on div "Pages" at bounding box center [38, 163] width 77 height 48
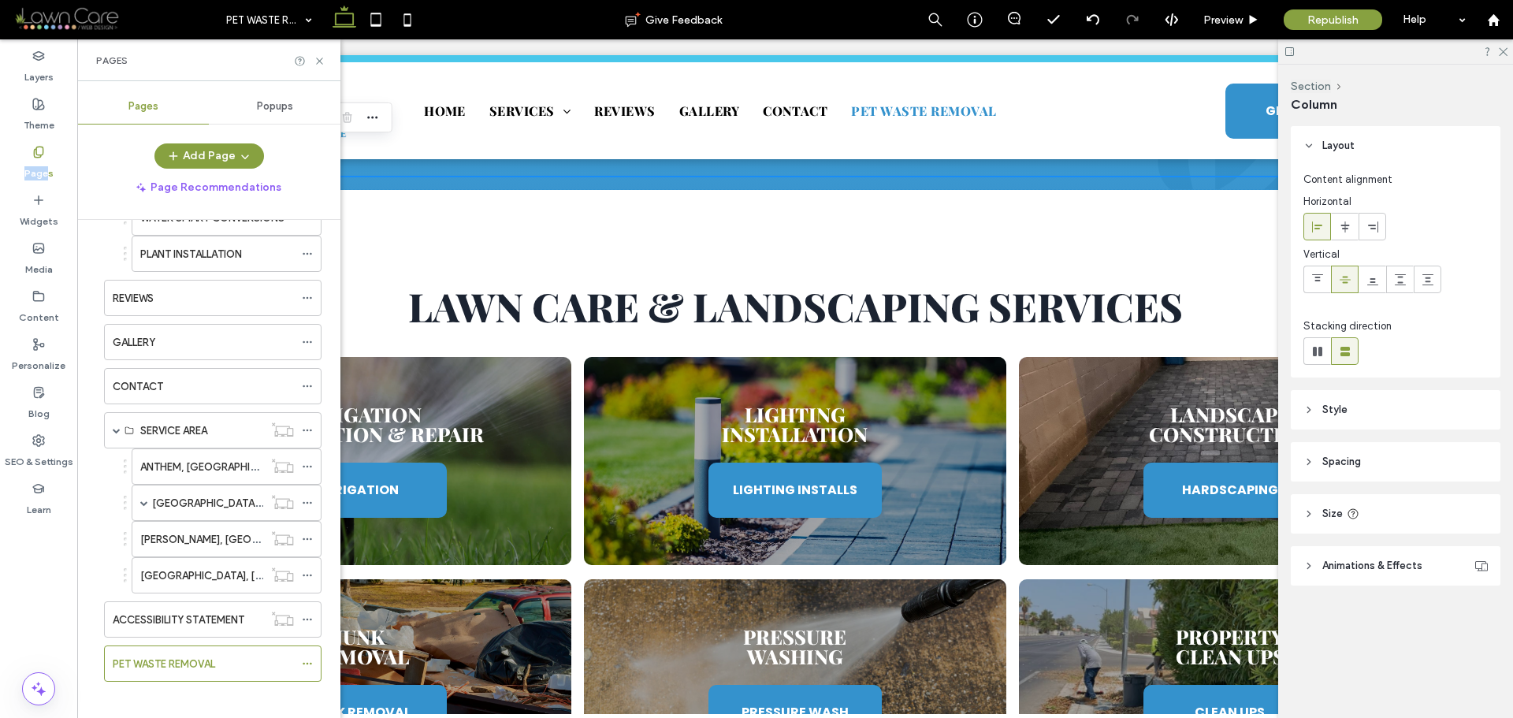
scroll to position [683, 0]
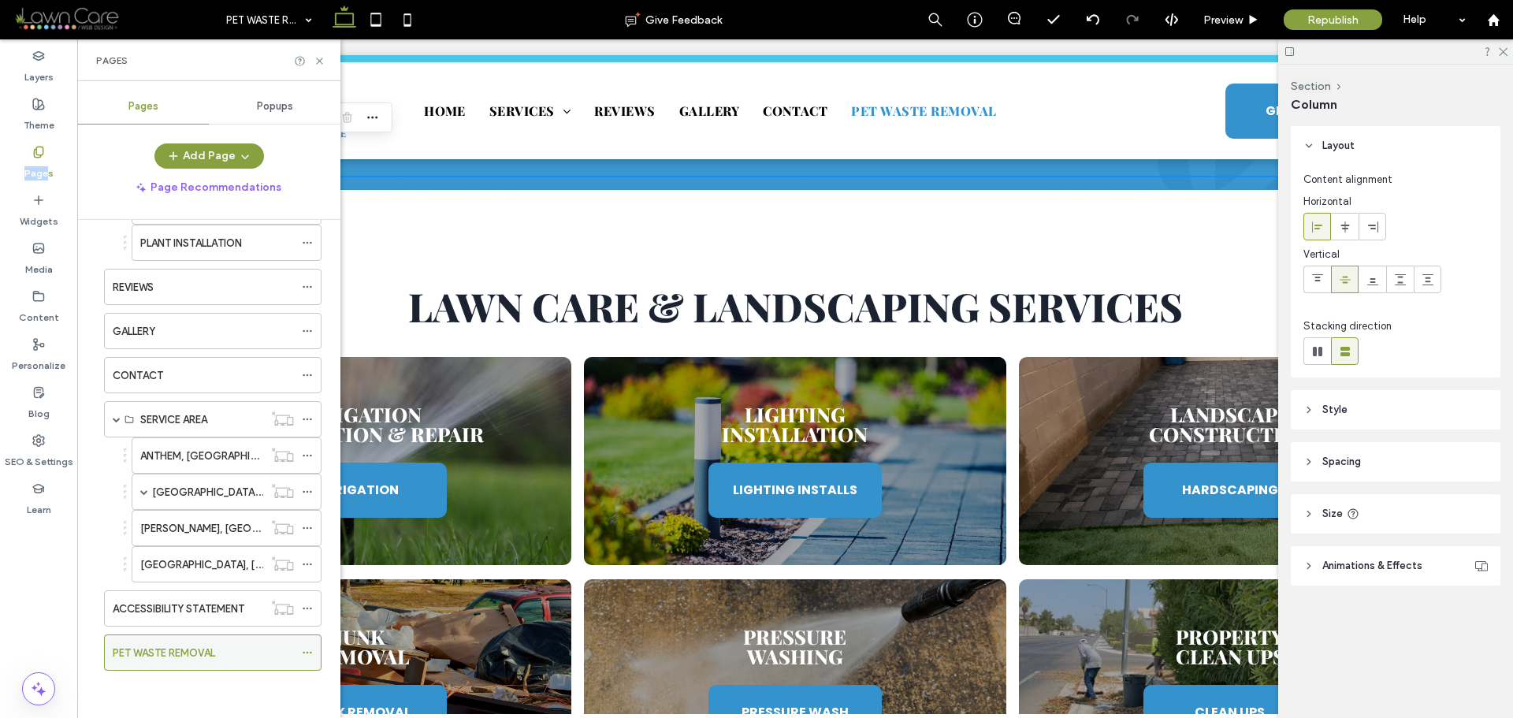
click at [305, 653] on icon at bounding box center [307, 652] width 11 height 11
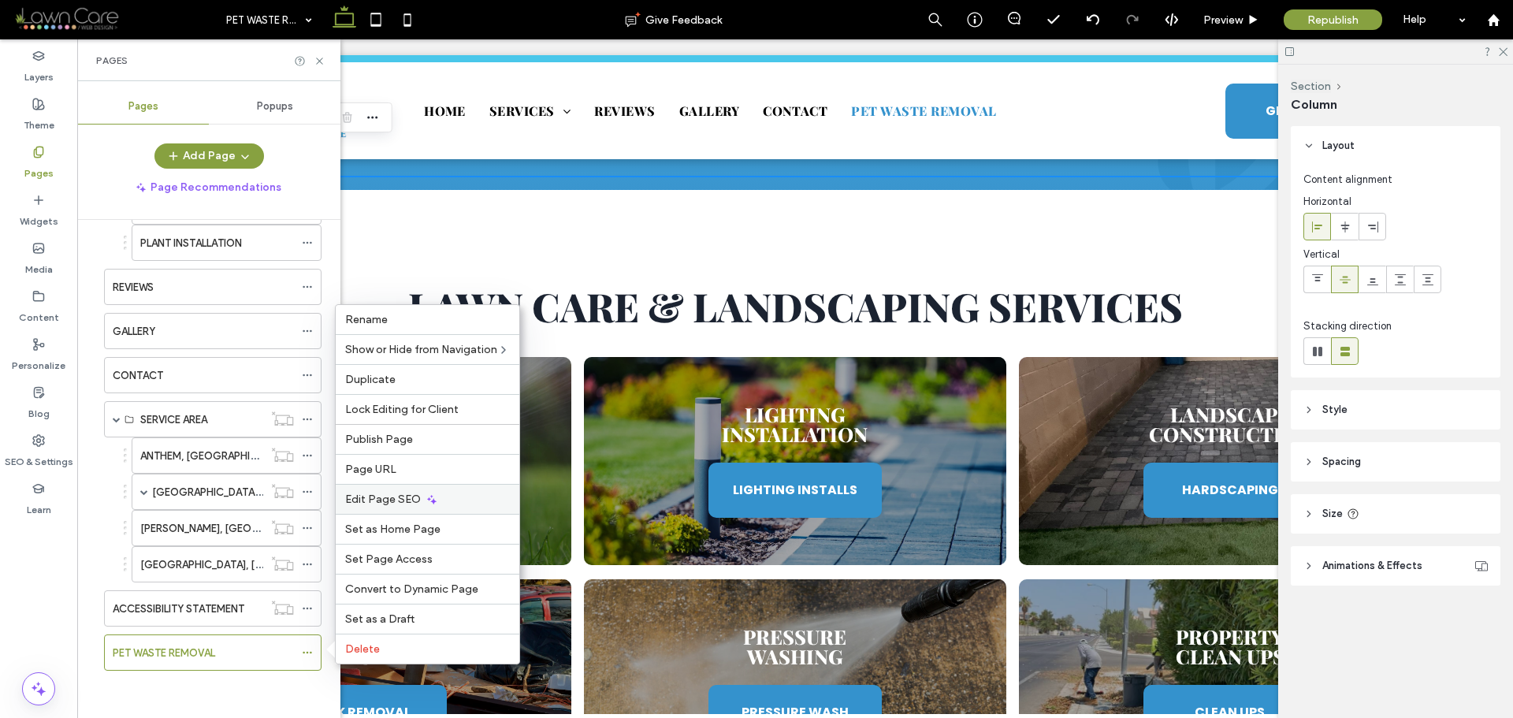
click at [398, 495] on span "Edit Page SEO" at bounding box center [383, 499] width 76 height 13
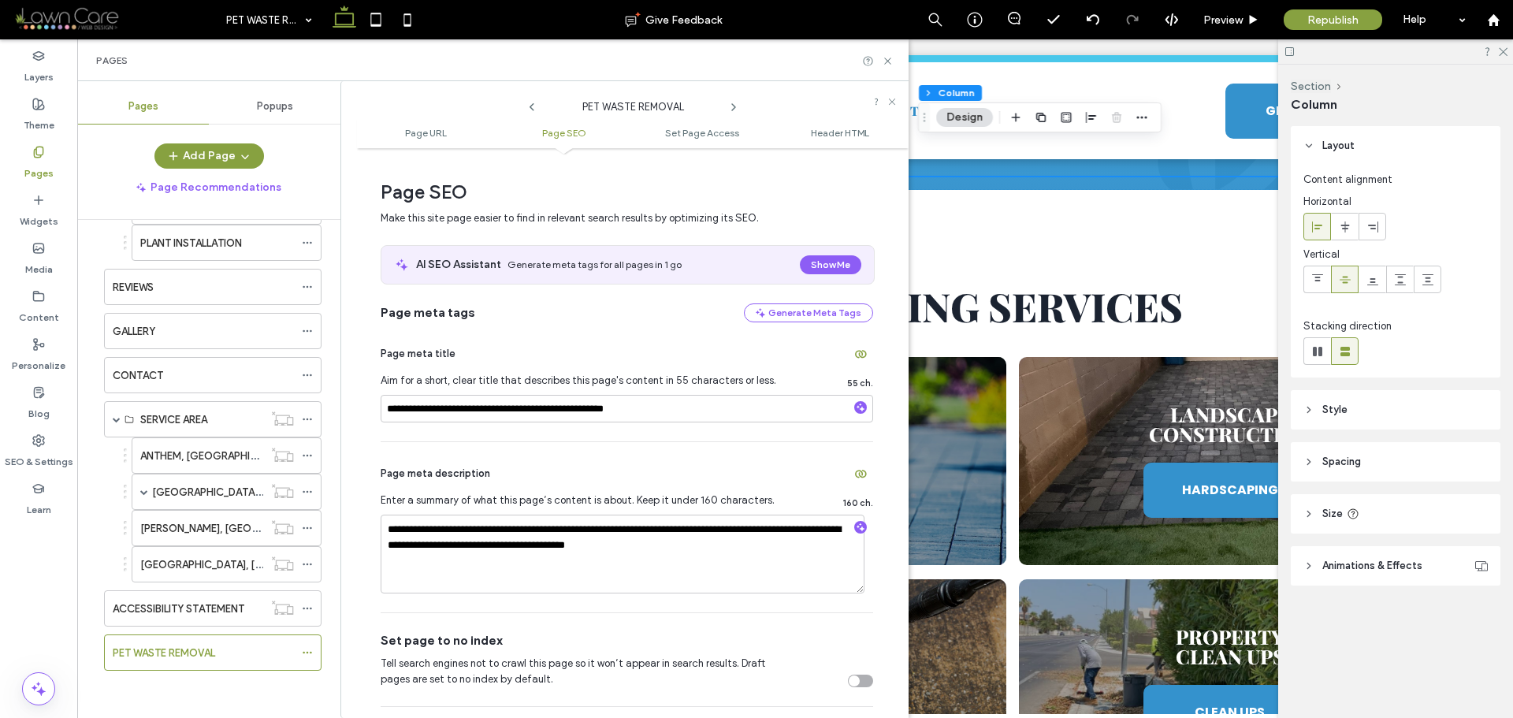
scroll to position [315, 0]
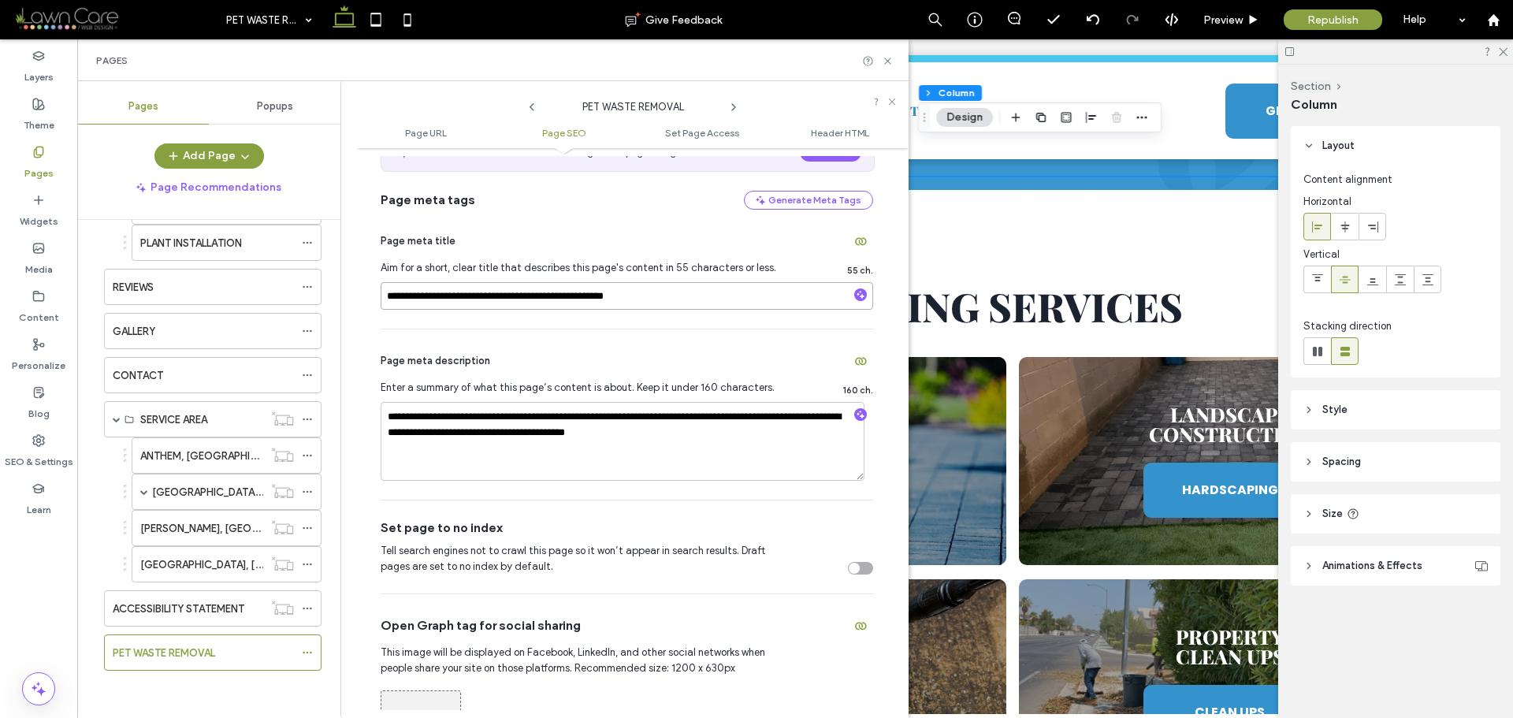
click at [596, 300] on input "**********" at bounding box center [627, 296] width 493 height 28
click at [581, 301] on input "**********" at bounding box center [627, 296] width 493 height 28
paste input "**"
type input "**********"
click at [530, 421] on textarea "**********" at bounding box center [623, 441] width 484 height 79
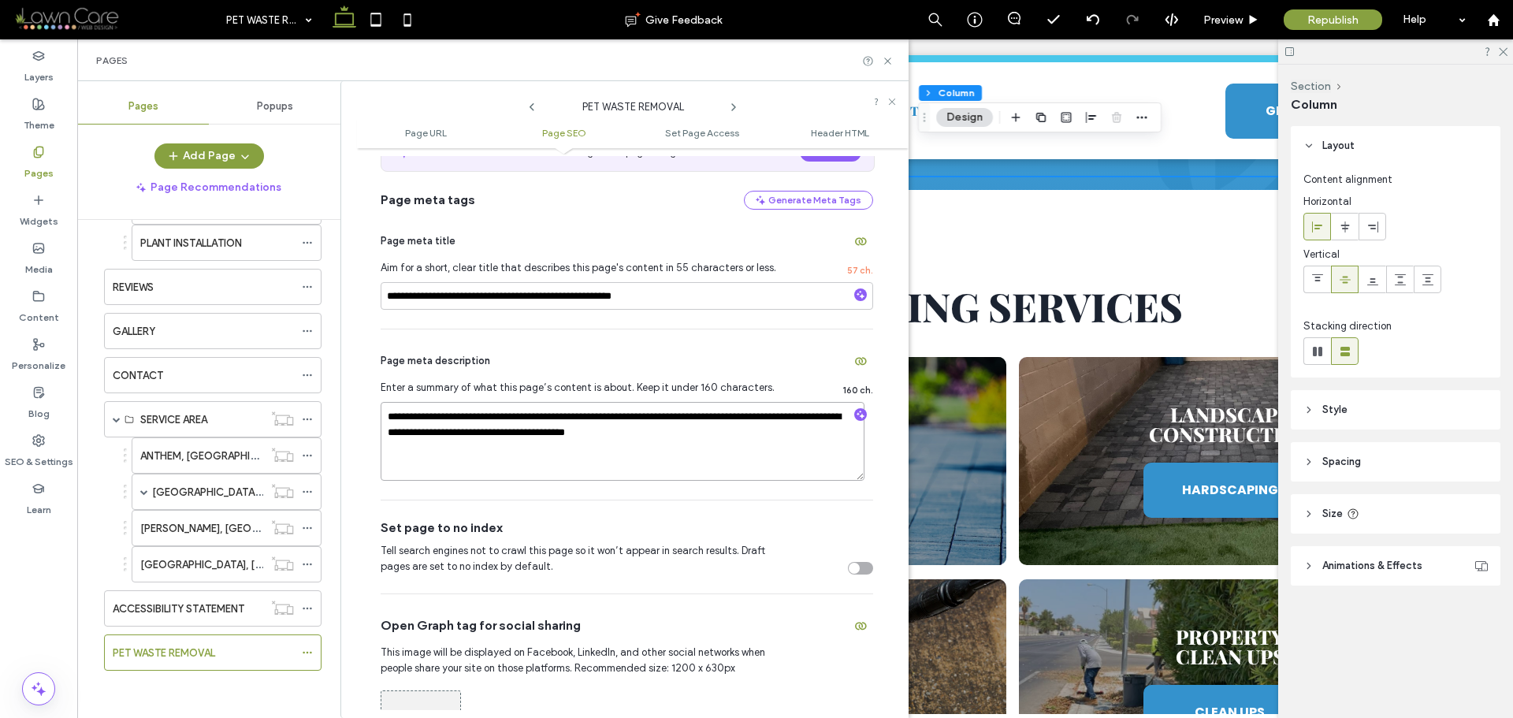
paste textarea "******"
type textarea "**********"
drag, startPoint x: 698, startPoint y: 298, endPoint x: 559, endPoint y: 295, distance: 139.6
click at [559, 295] on input "**********" at bounding box center [627, 296] width 493 height 28
paste input
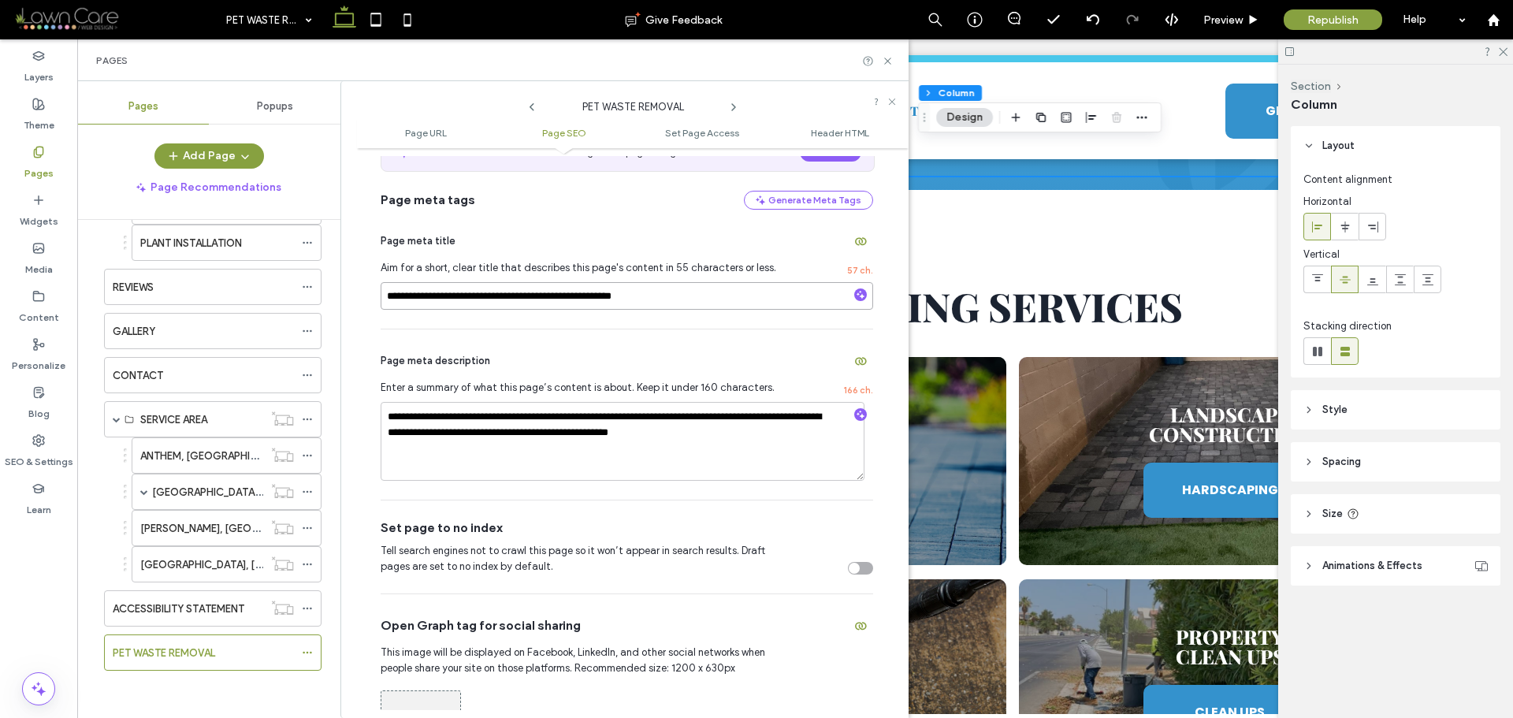
type input "**********"
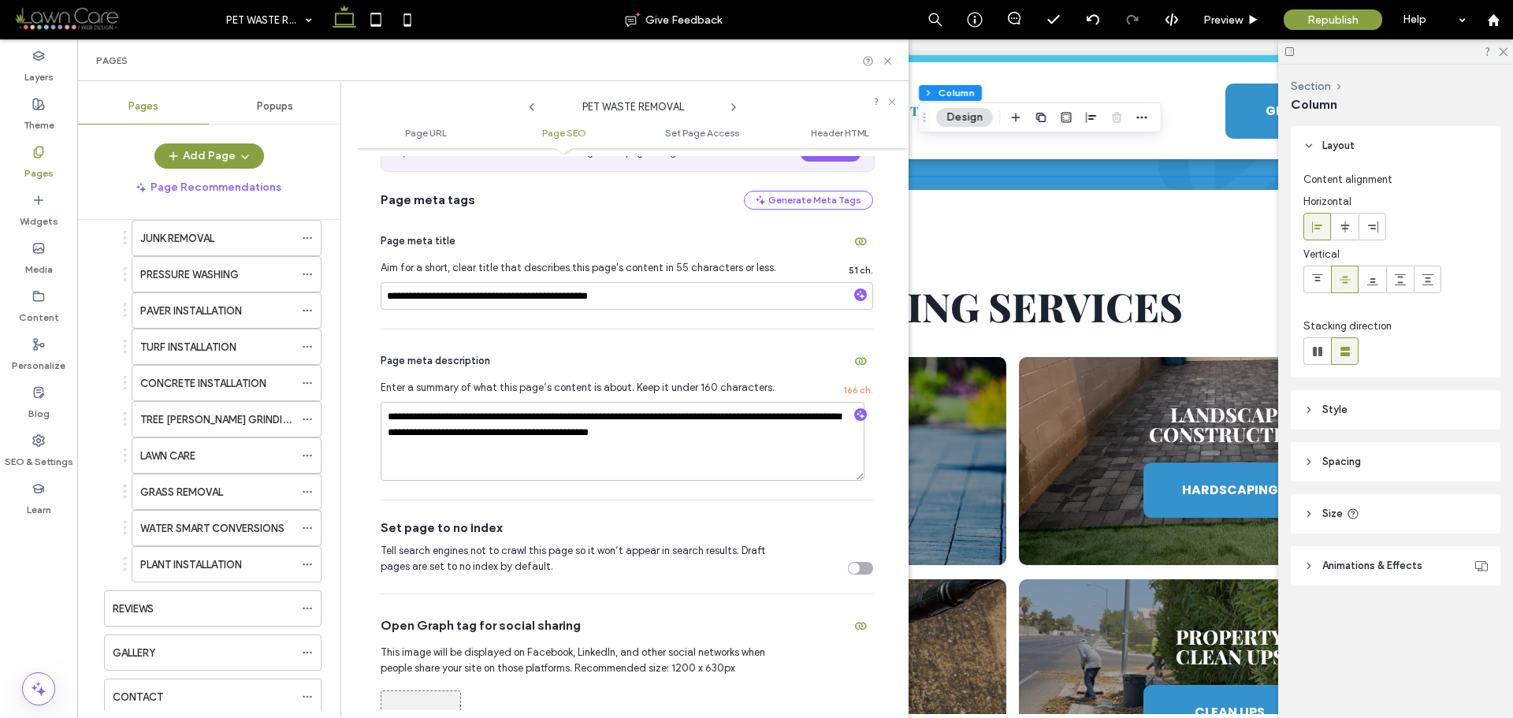
scroll to position [367, 0]
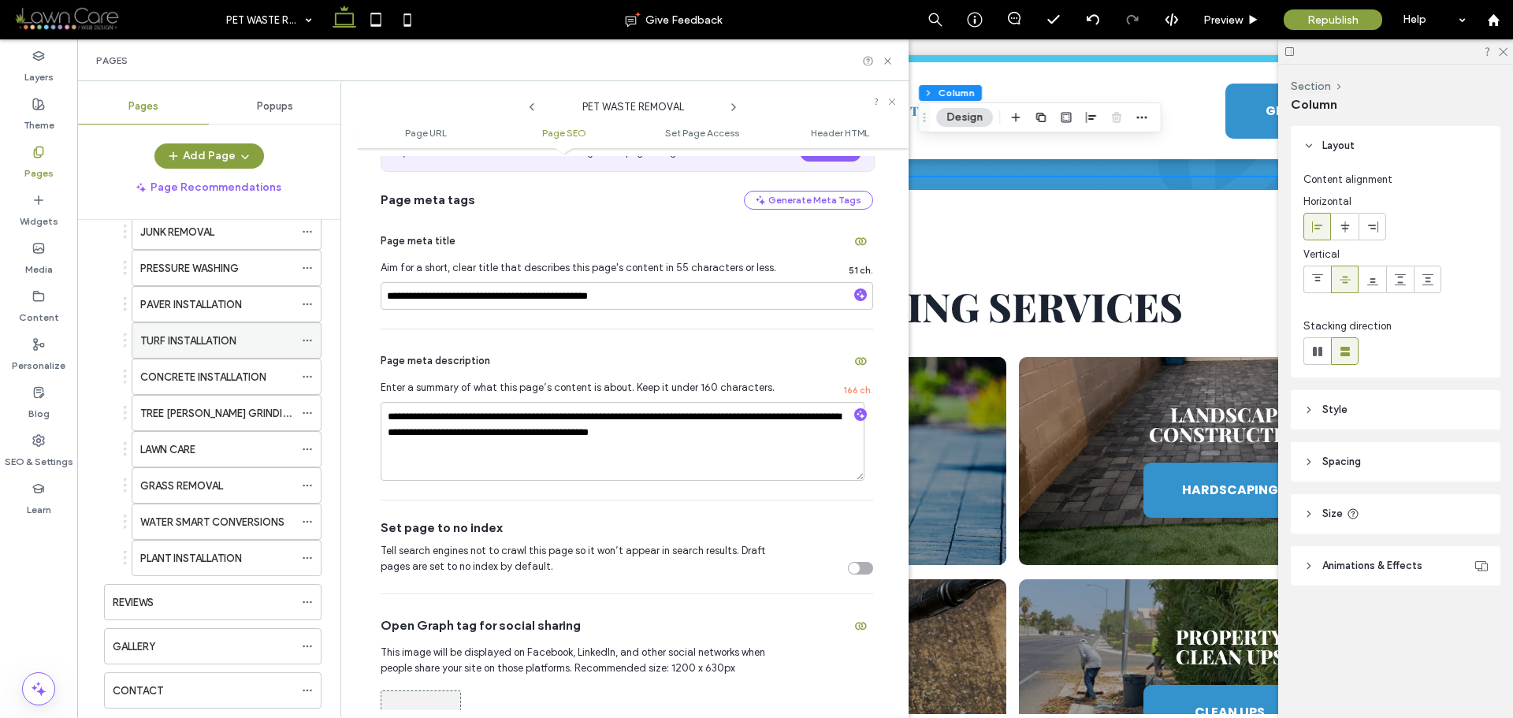
click at [308, 340] on icon at bounding box center [307, 340] width 11 height 11
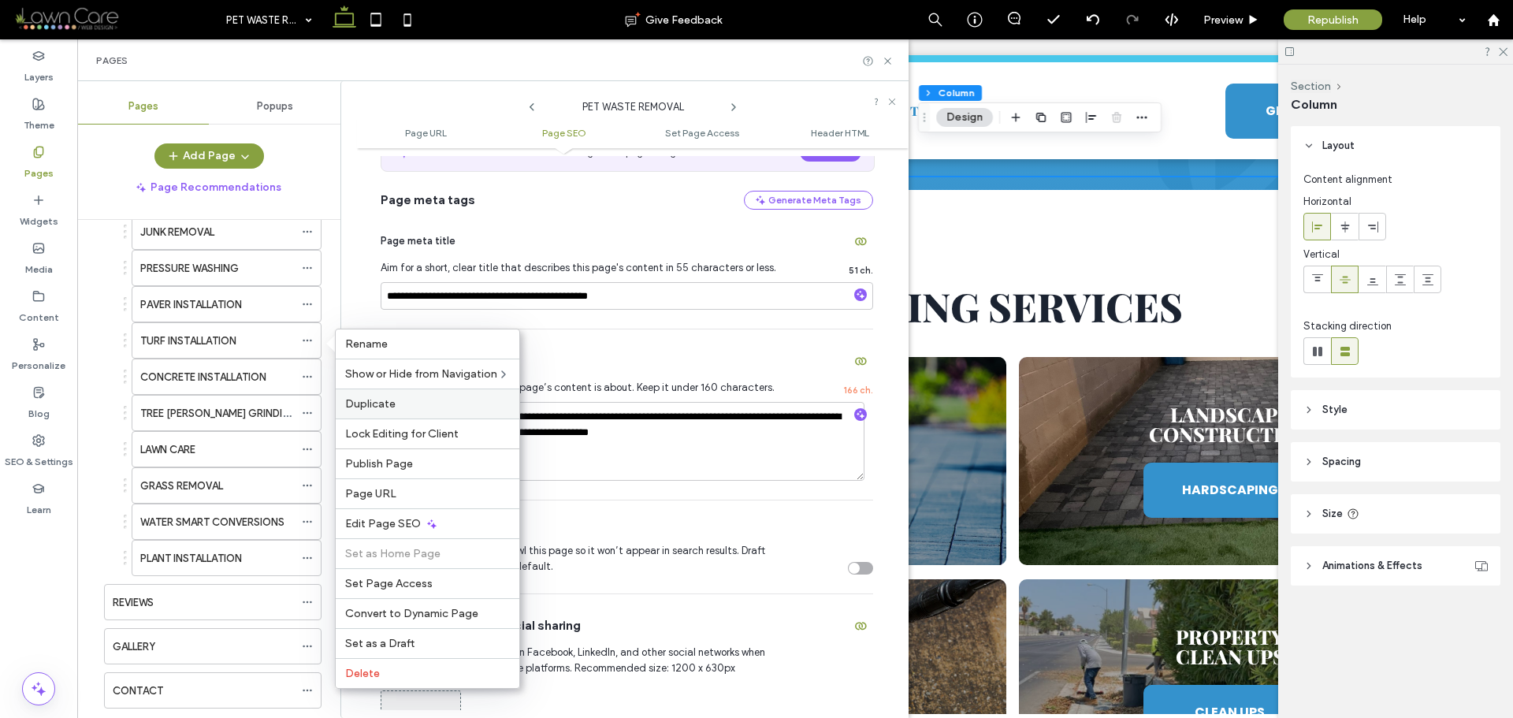
click at [369, 396] on div "Duplicate" at bounding box center [428, 404] width 184 height 30
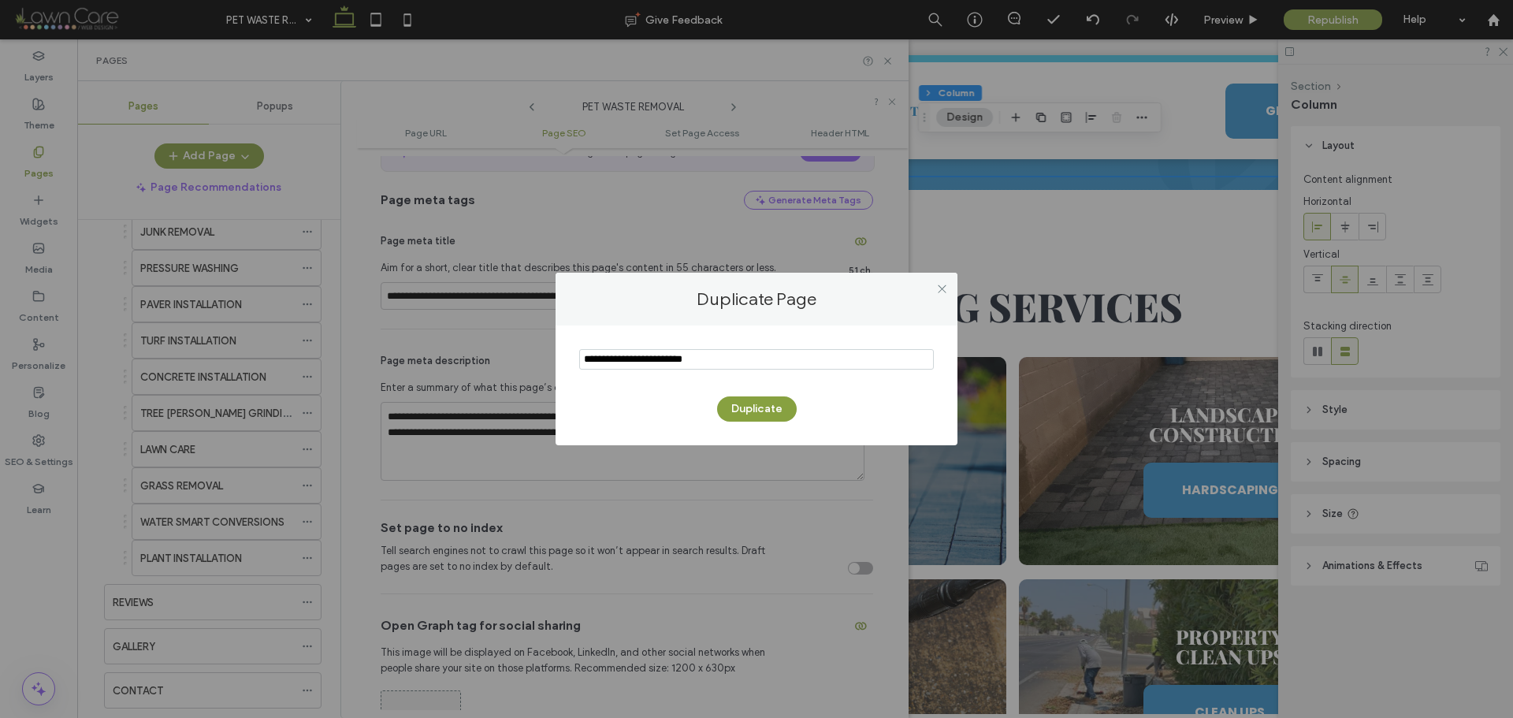
paste input "**********"
type input "**********"
click at [782, 403] on button "Duplicate" at bounding box center [757, 408] width 80 height 25
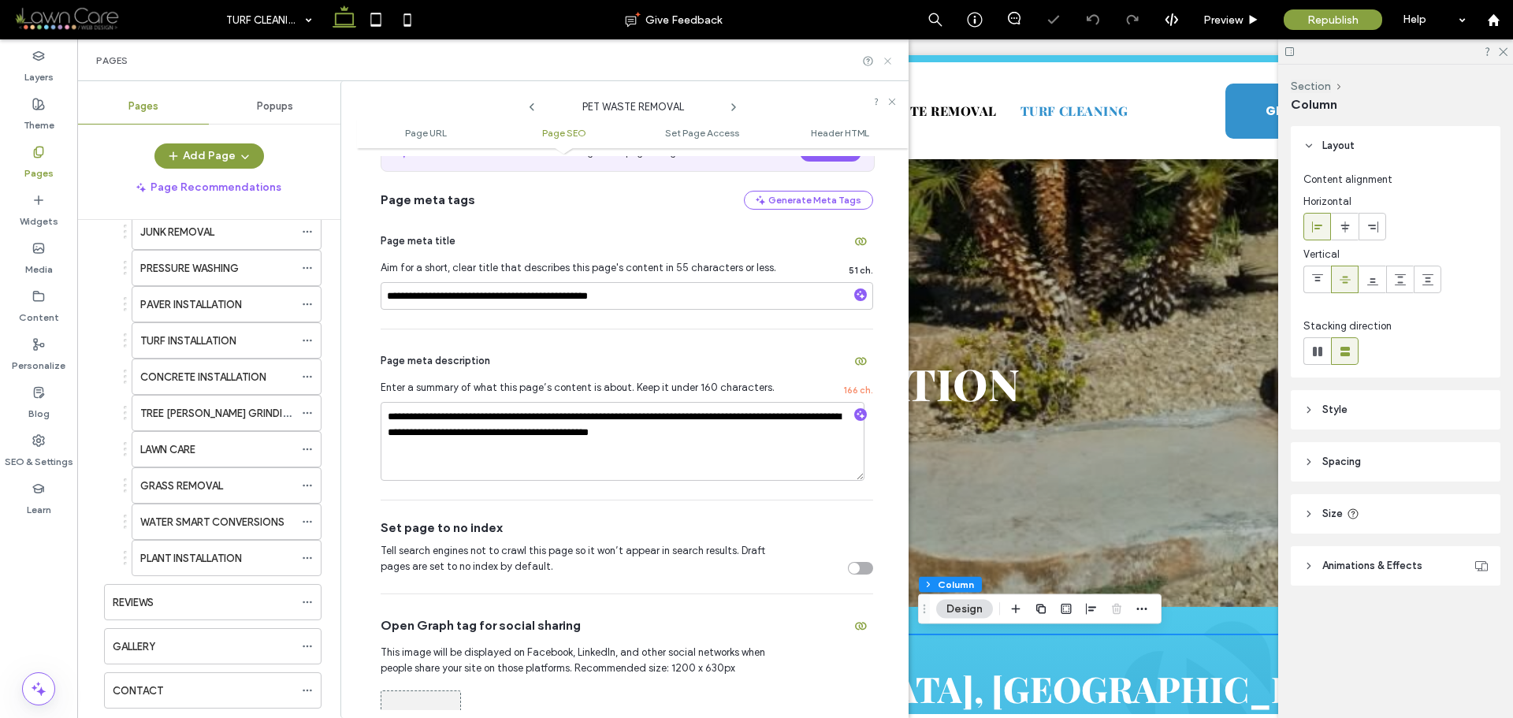
click at [892, 60] on icon at bounding box center [888, 61] width 12 height 12
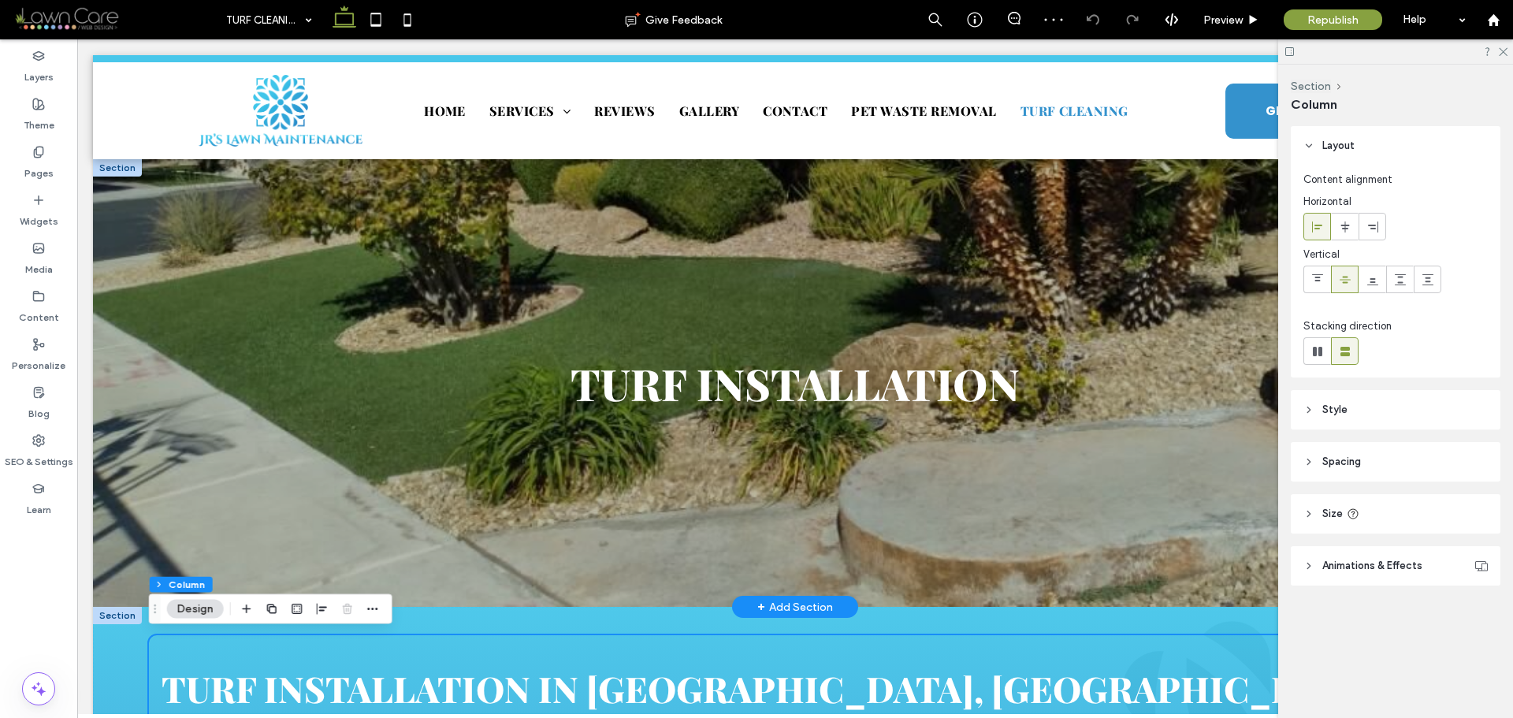
click at [123, 168] on div at bounding box center [117, 167] width 49 height 17
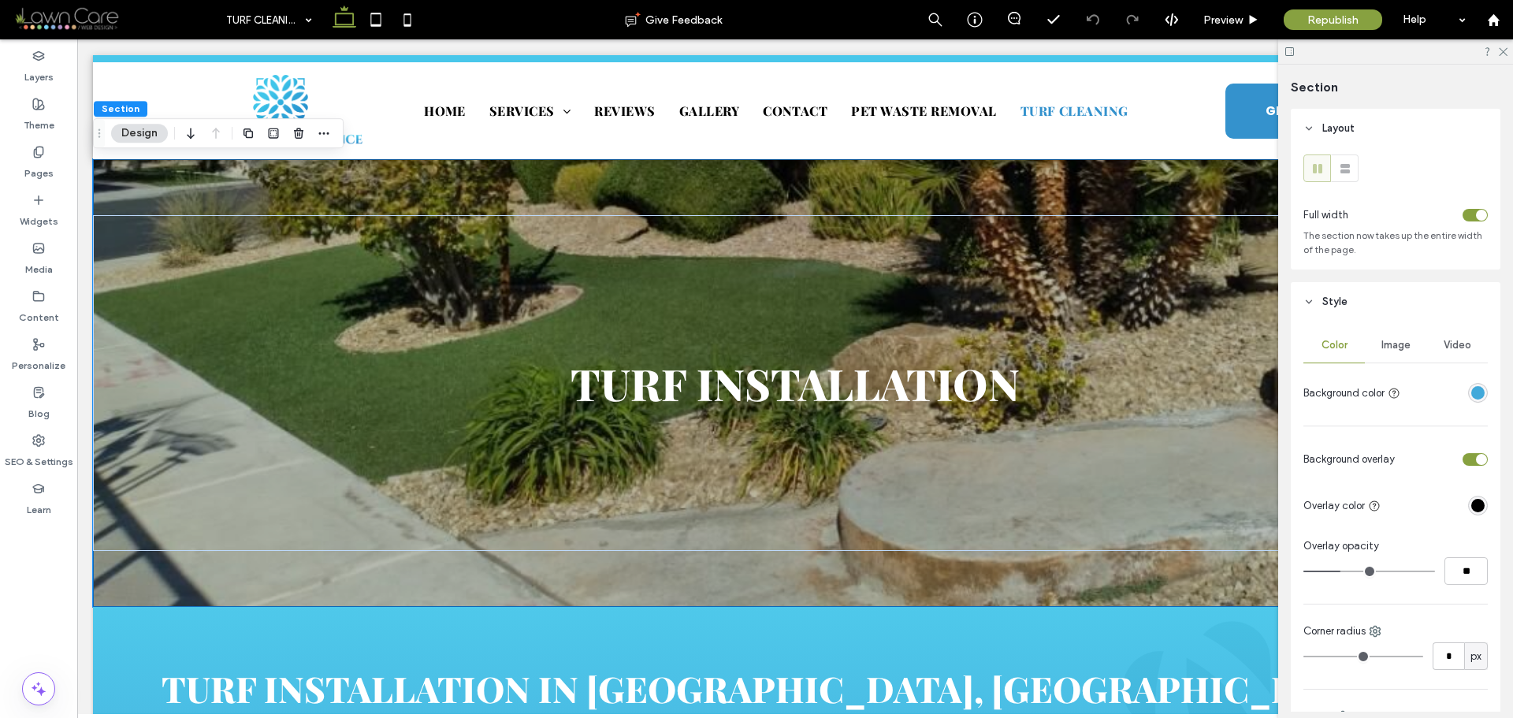
click at [1397, 348] on span "Image" at bounding box center [1396, 345] width 29 height 13
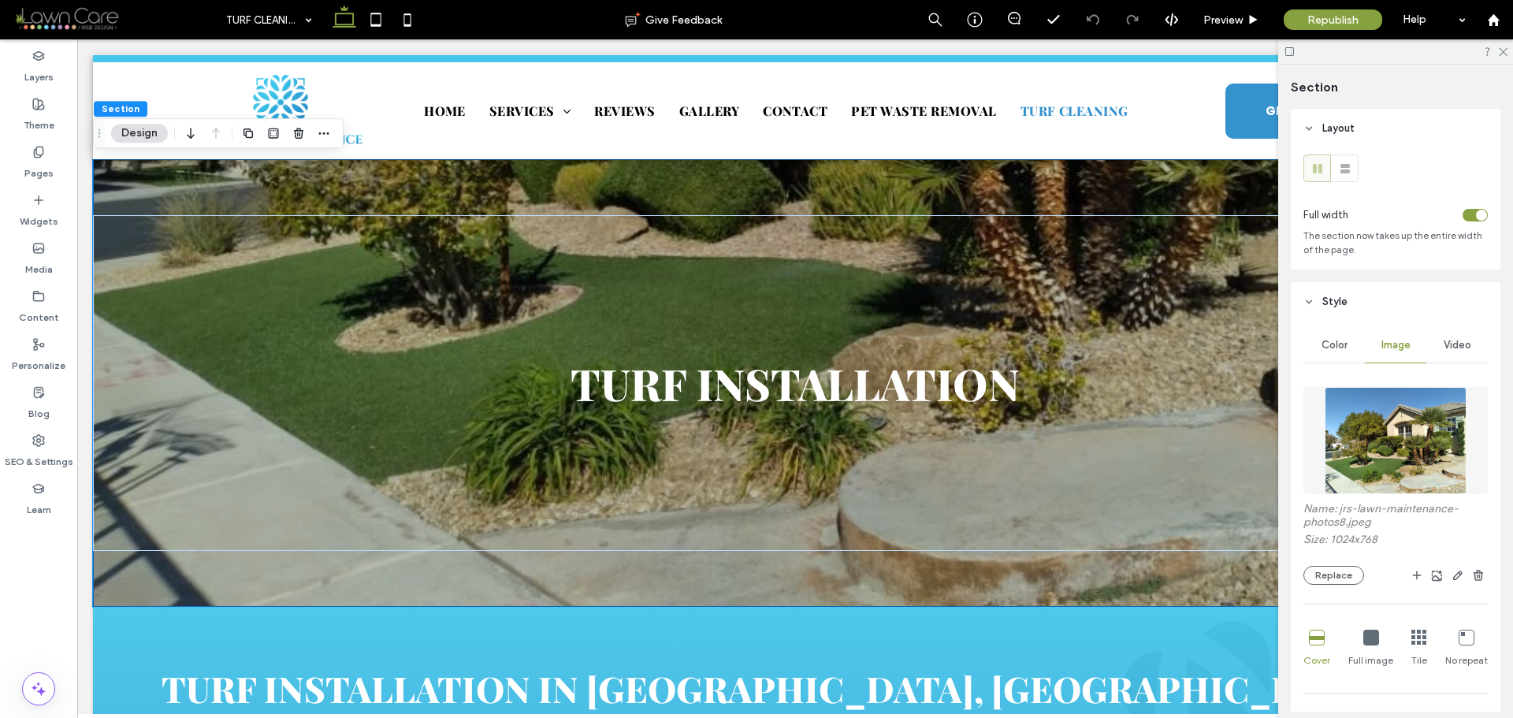
click at [1381, 430] on img at bounding box center [1396, 440] width 143 height 107
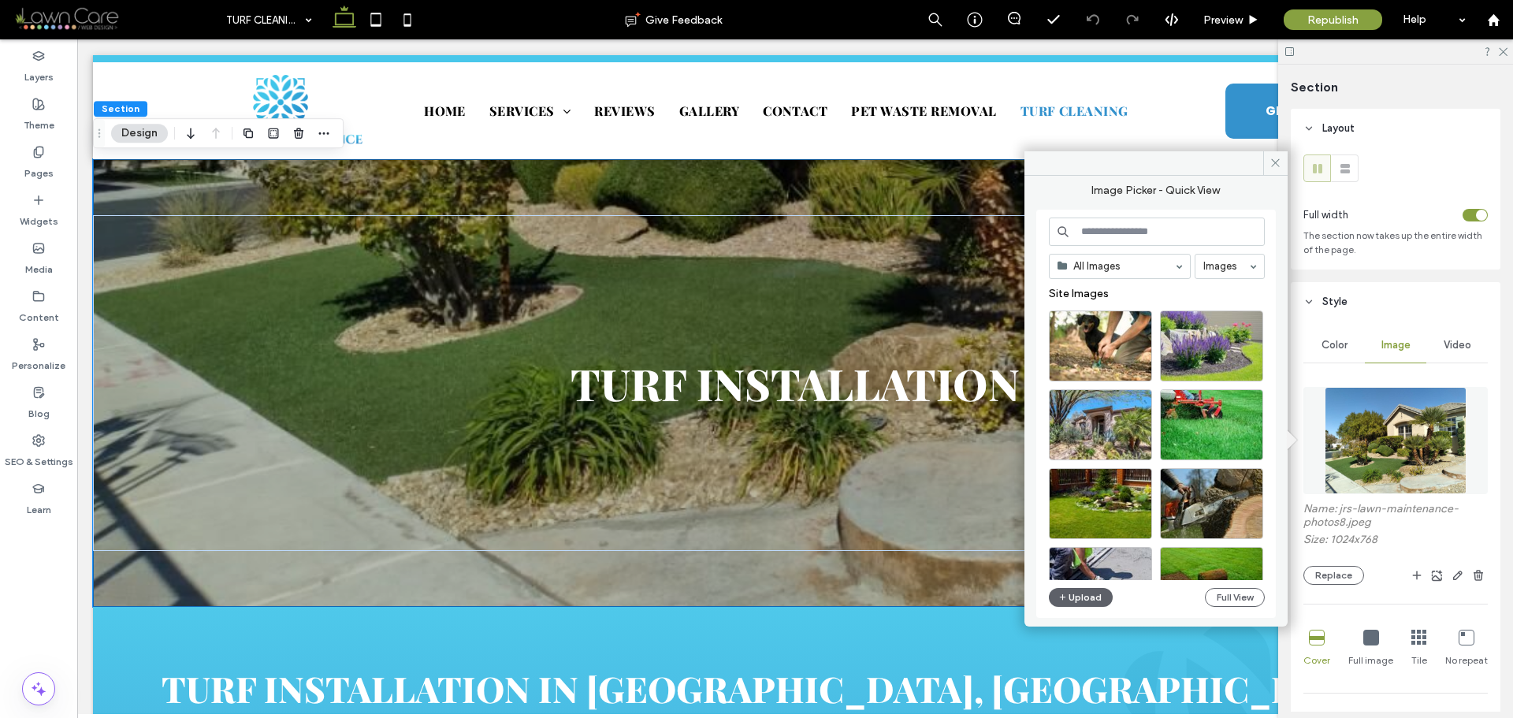
click at [1125, 212] on div "All Images Images Site Images Upload Full View" at bounding box center [1157, 414] width 240 height 408
click at [1134, 225] on input at bounding box center [1157, 232] width 216 height 28
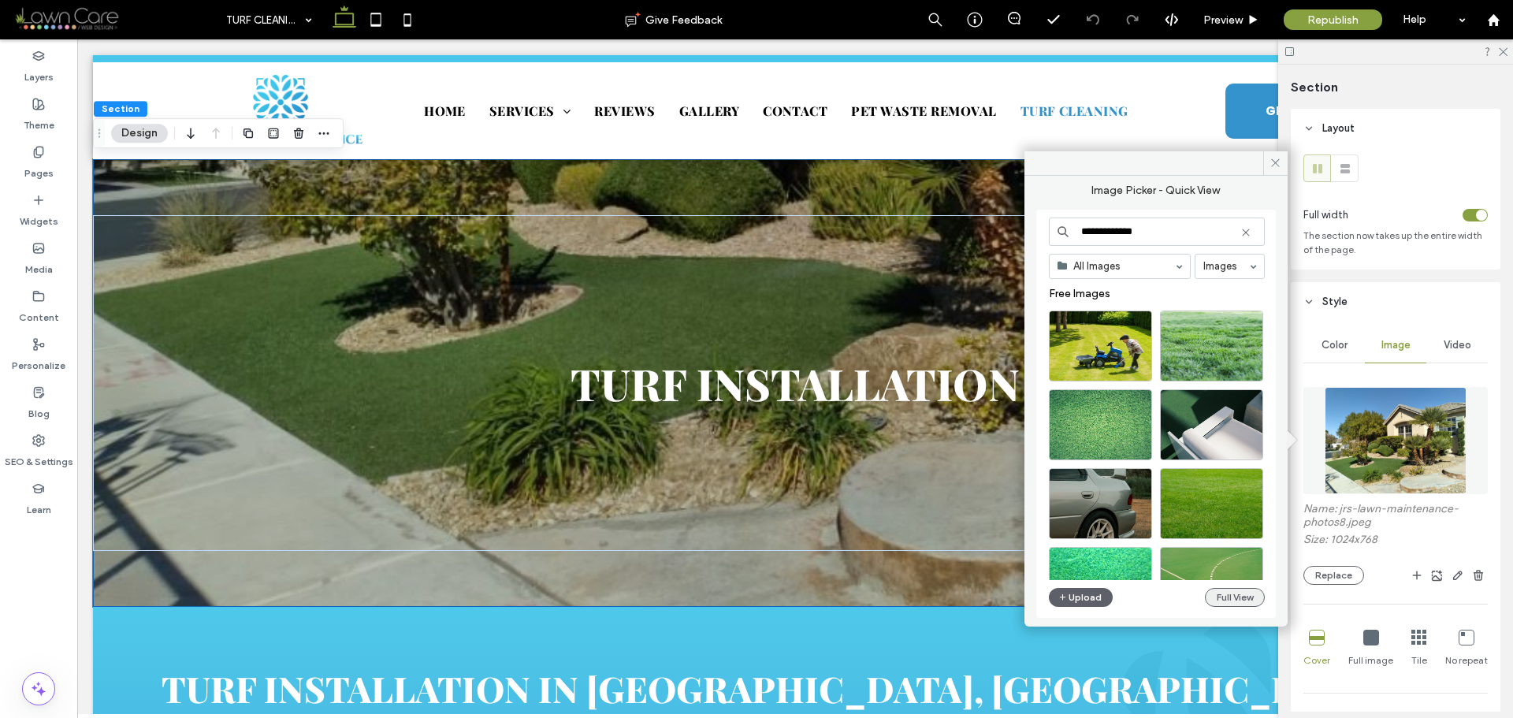
type input "**********"
click at [1248, 602] on button "Full View" at bounding box center [1235, 597] width 60 height 19
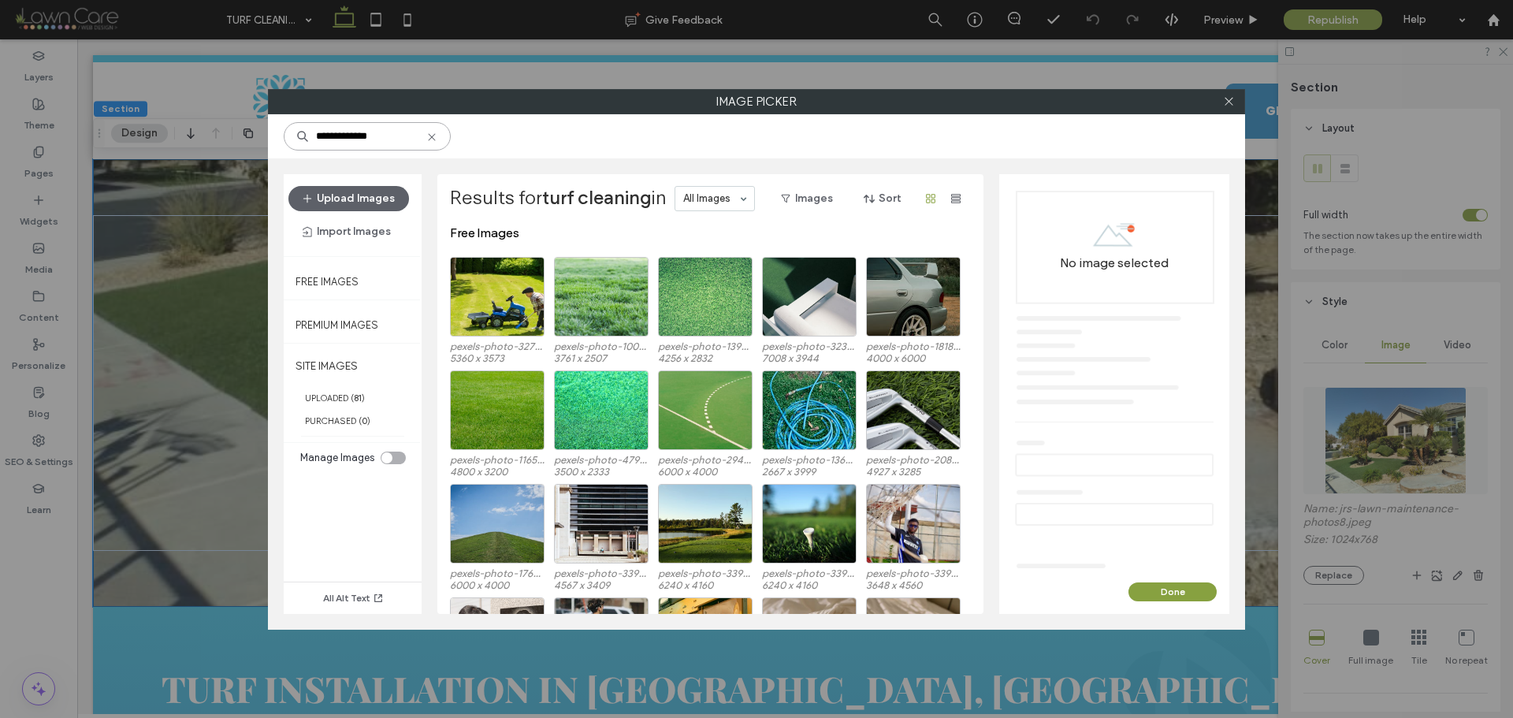
click at [390, 137] on input "**********" at bounding box center [367, 136] width 167 height 28
paste input "**********"
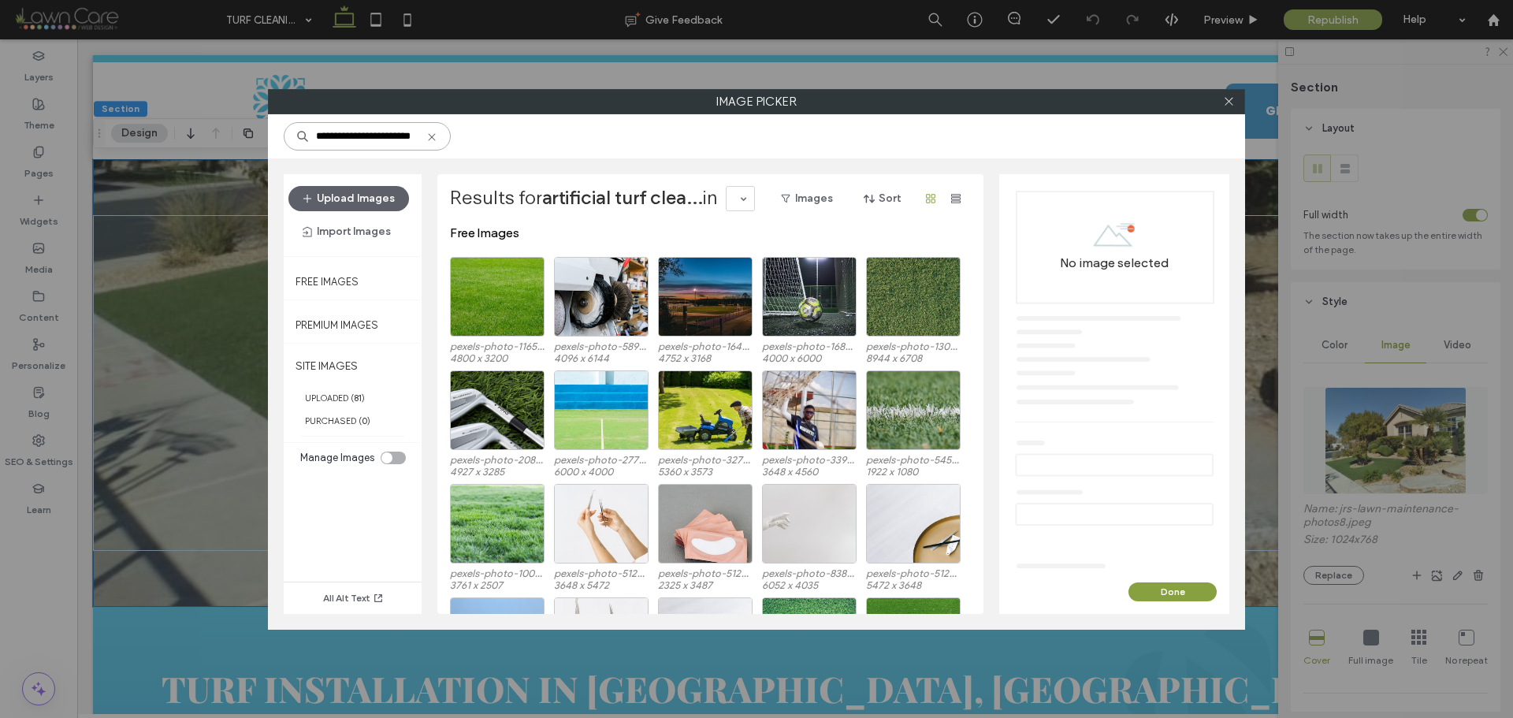
type input "**********"
click at [1236, 91] on div at bounding box center [1229, 102] width 24 height 24
click at [1234, 99] on icon at bounding box center [1229, 101] width 12 height 12
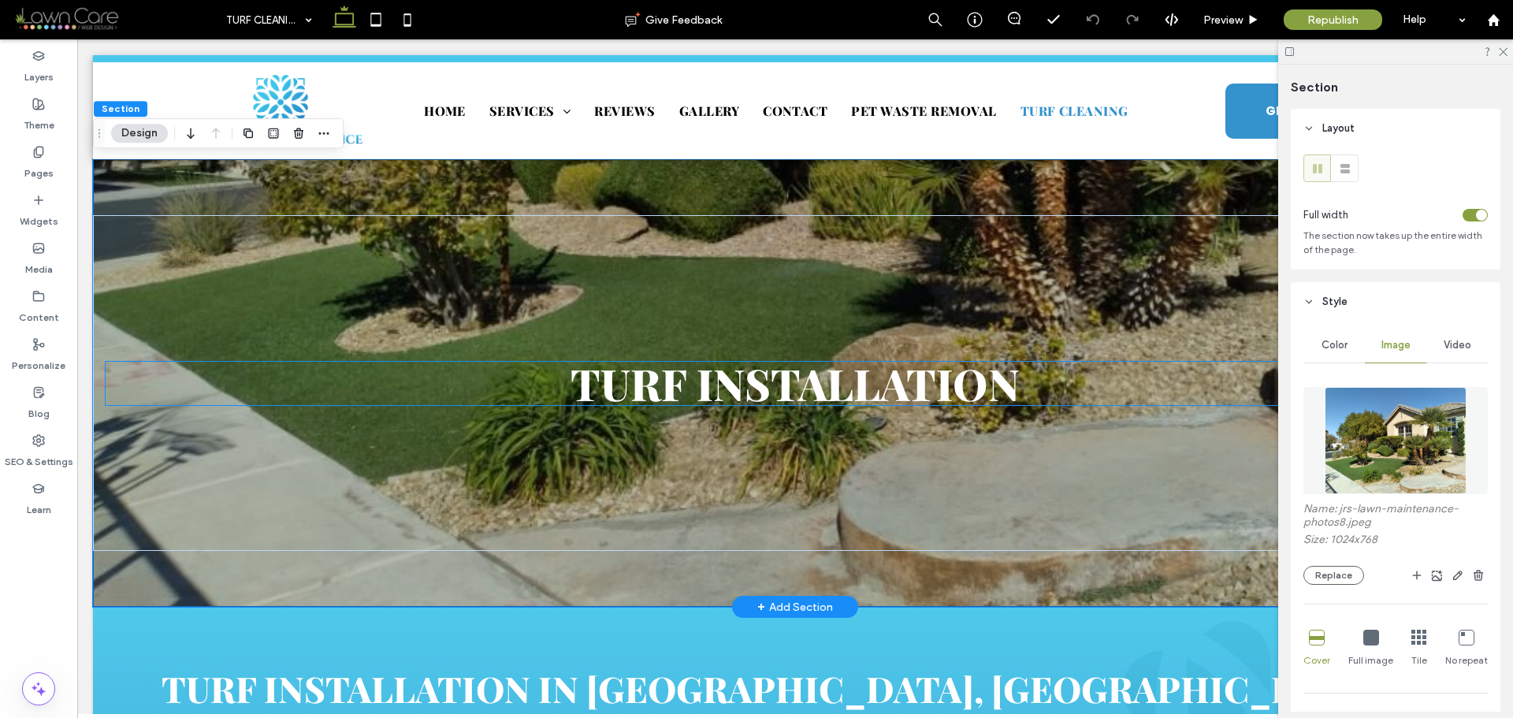
click at [692, 382] on strong "Turf INSTALLATION" at bounding box center [795, 383] width 449 height 58
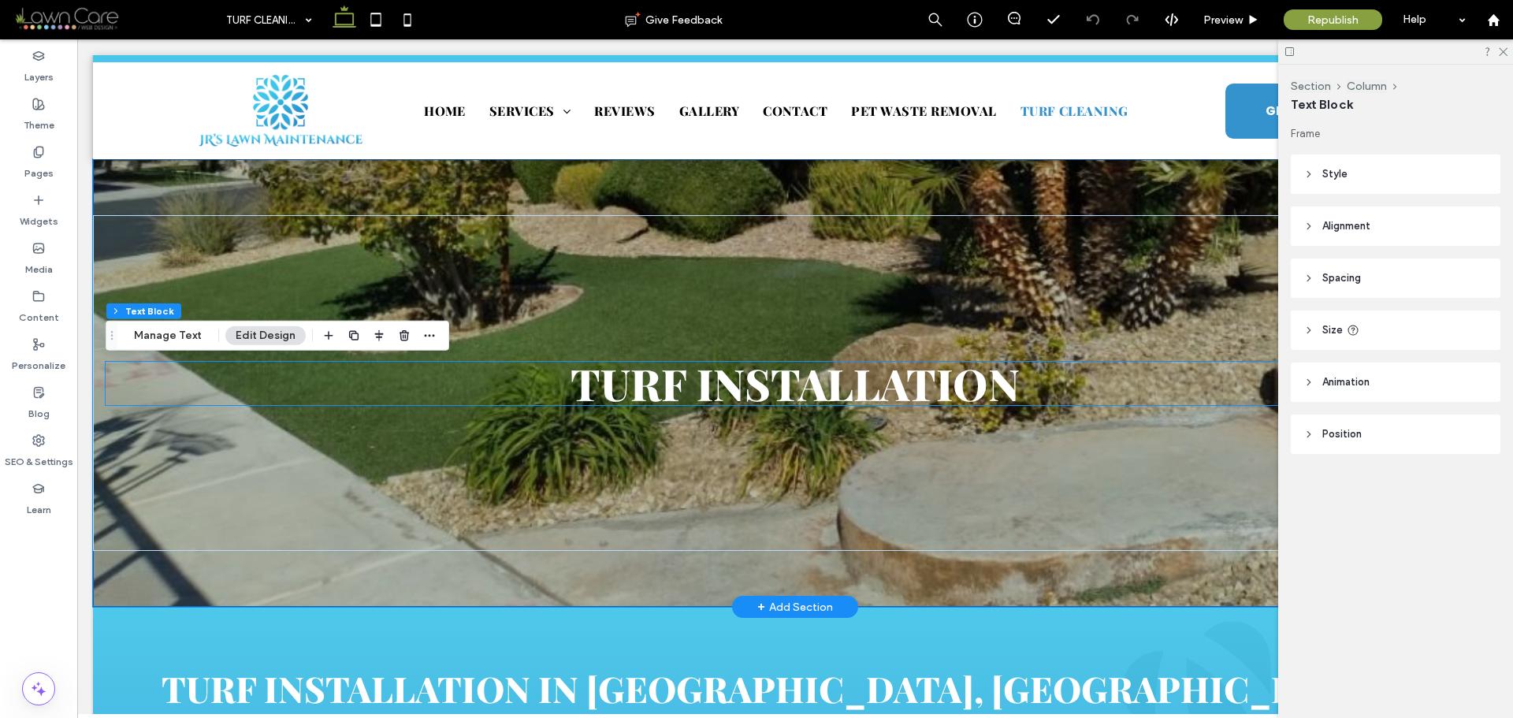
click at [692, 382] on strong "Turf INSTALLATION" at bounding box center [795, 383] width 449 height 58
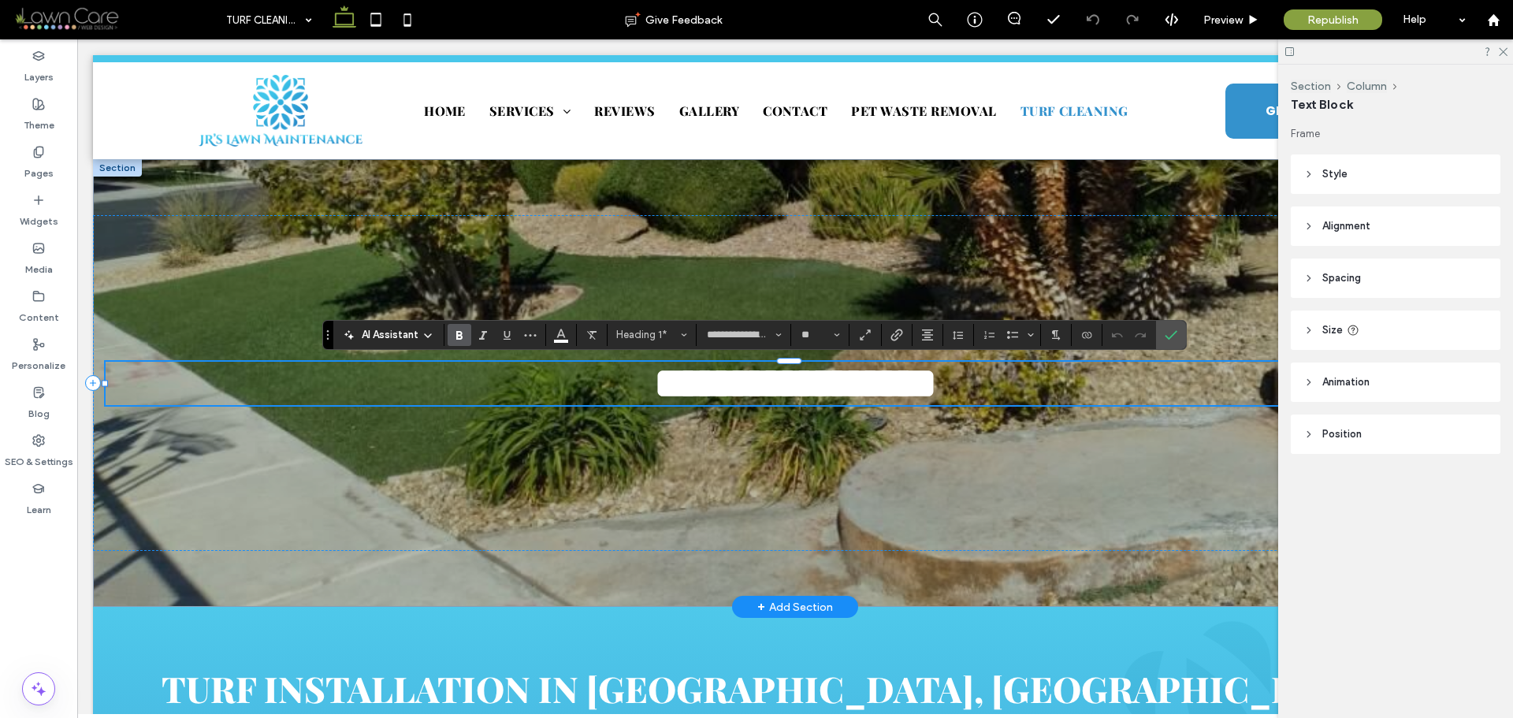
type input "*******"
type input "**"
click at [346, 467] on div "**********" at bounding box center [795, 382] width 1405 height 335
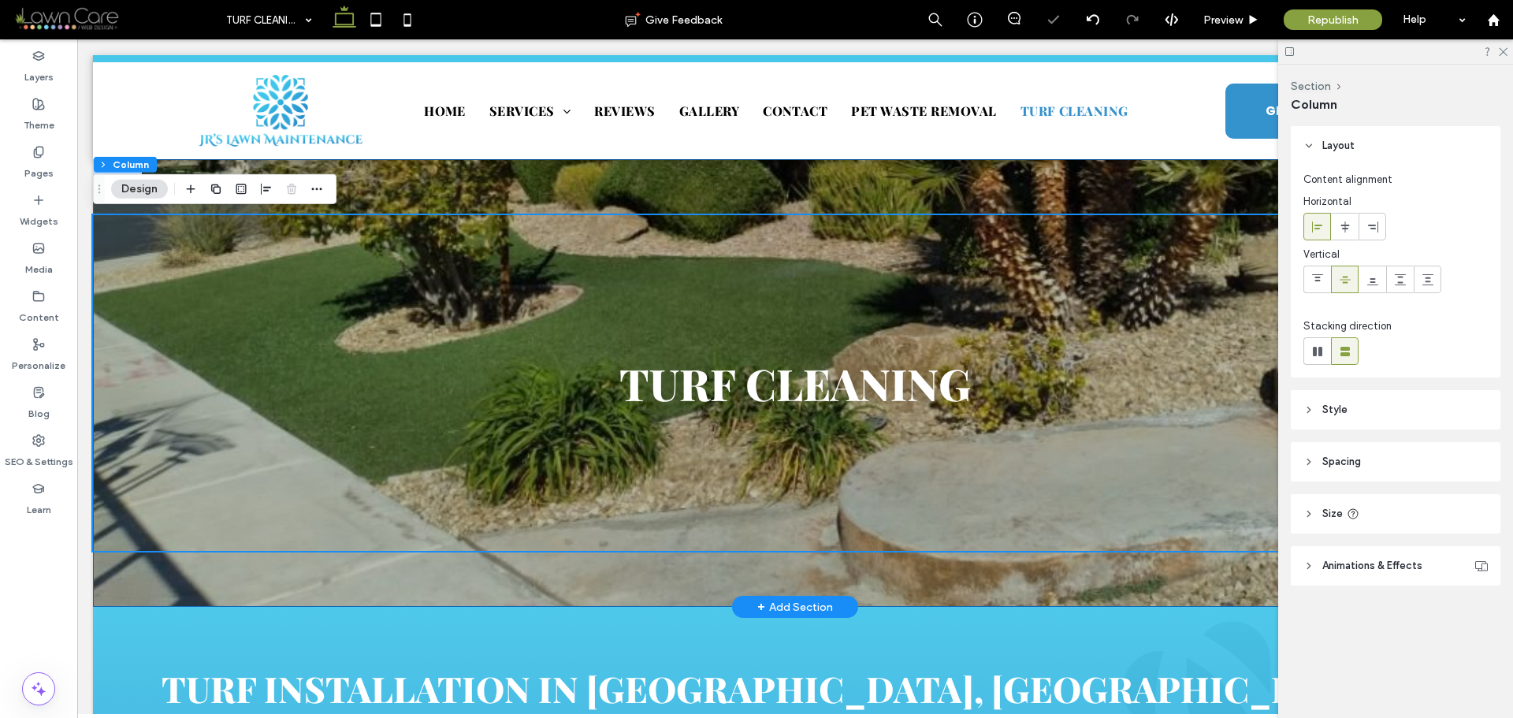
click at [442, 183] on div "Turf Cleaning" at bounding box center [795, 383] width 1405 height 448
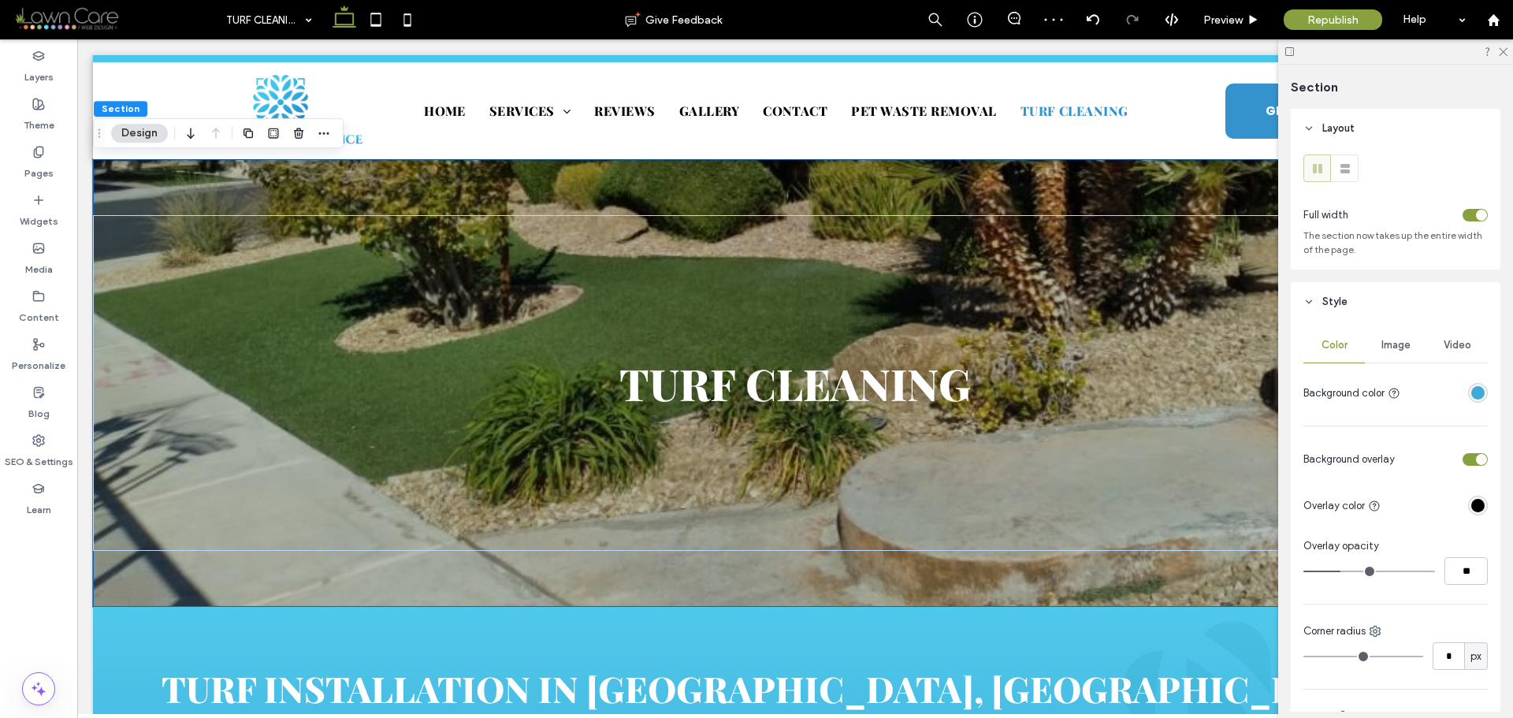
click at [1401, 347] on span "Image" at bounding box center [1396, 345] width 29 height 13
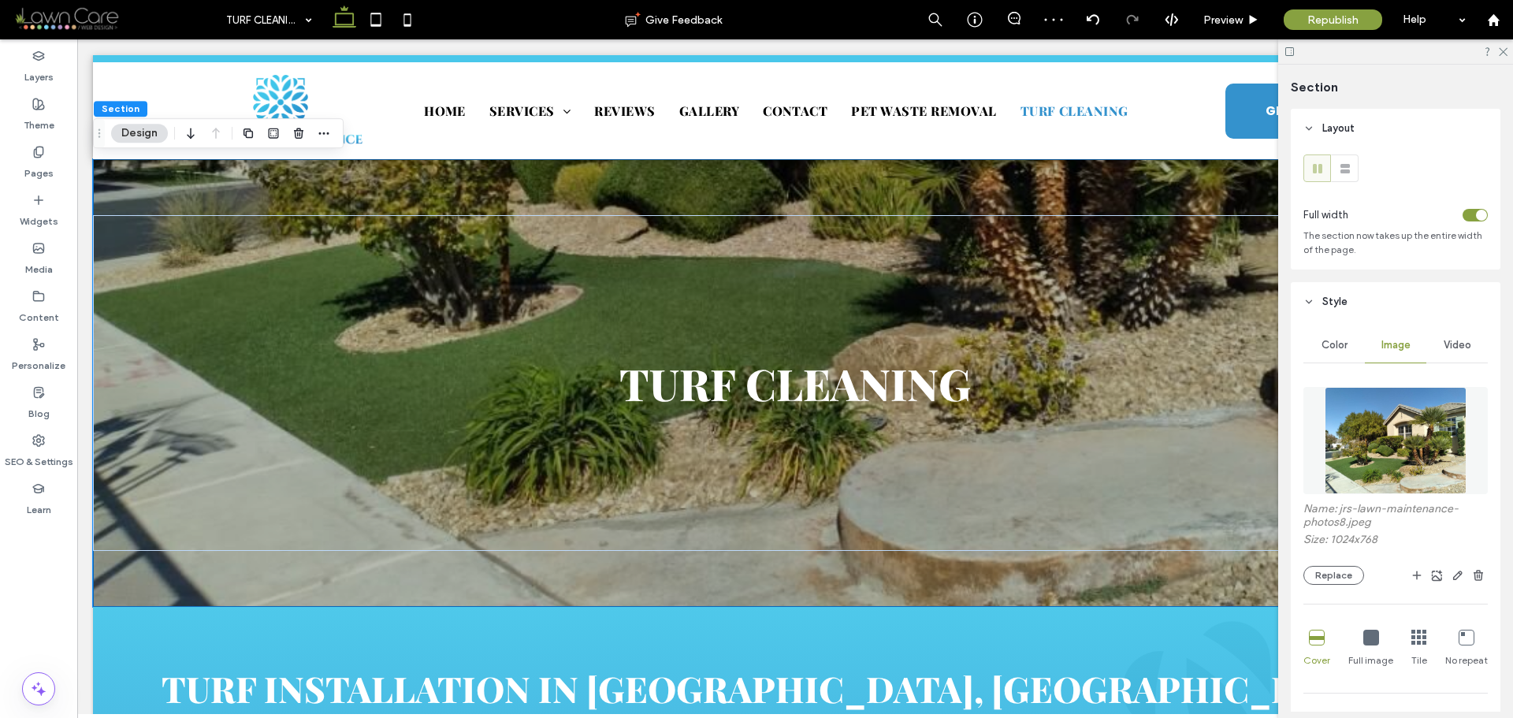
click at [1401, 451] on img at bounding box center [1396, 440] width 143 height 107
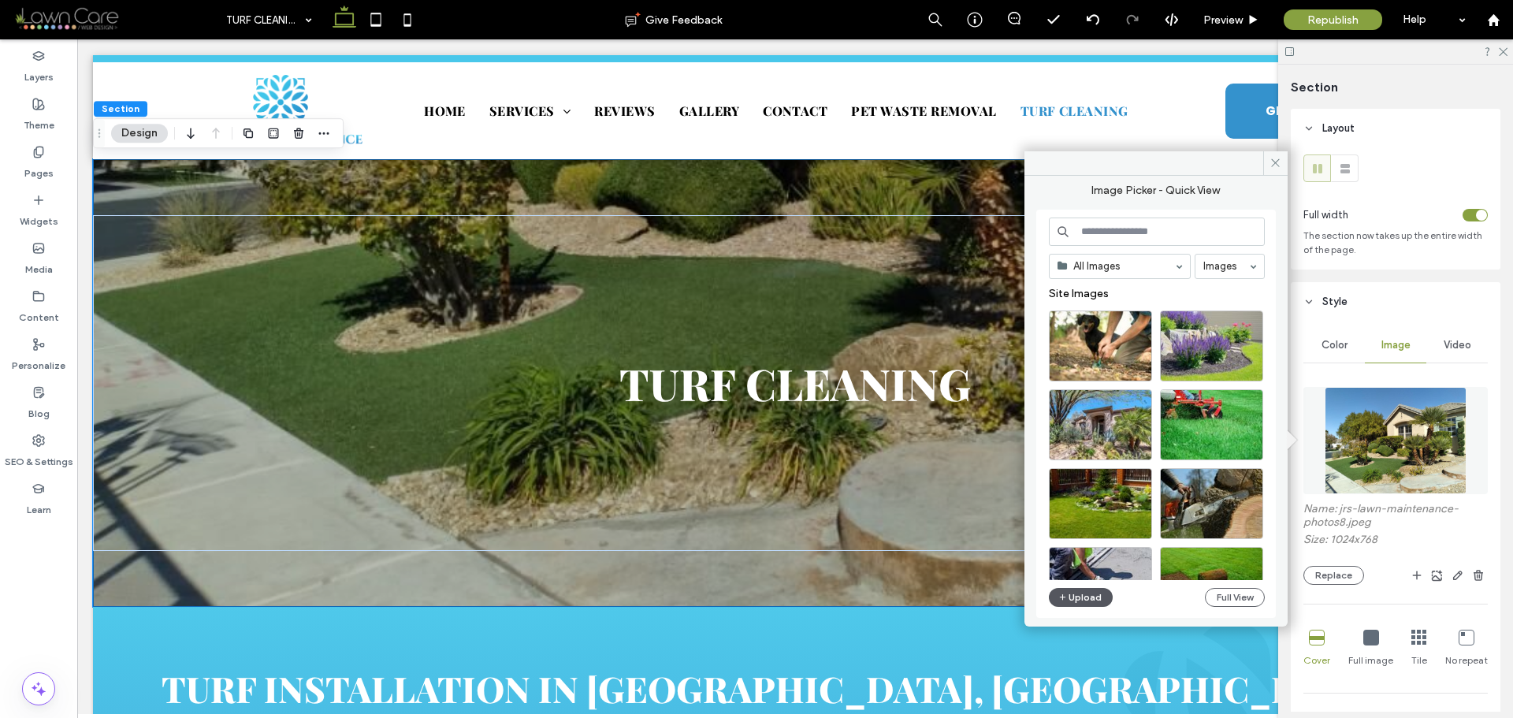
click at [1085, 598] on button "Upload" at bounding box center [1081, 597] width 65 height 19
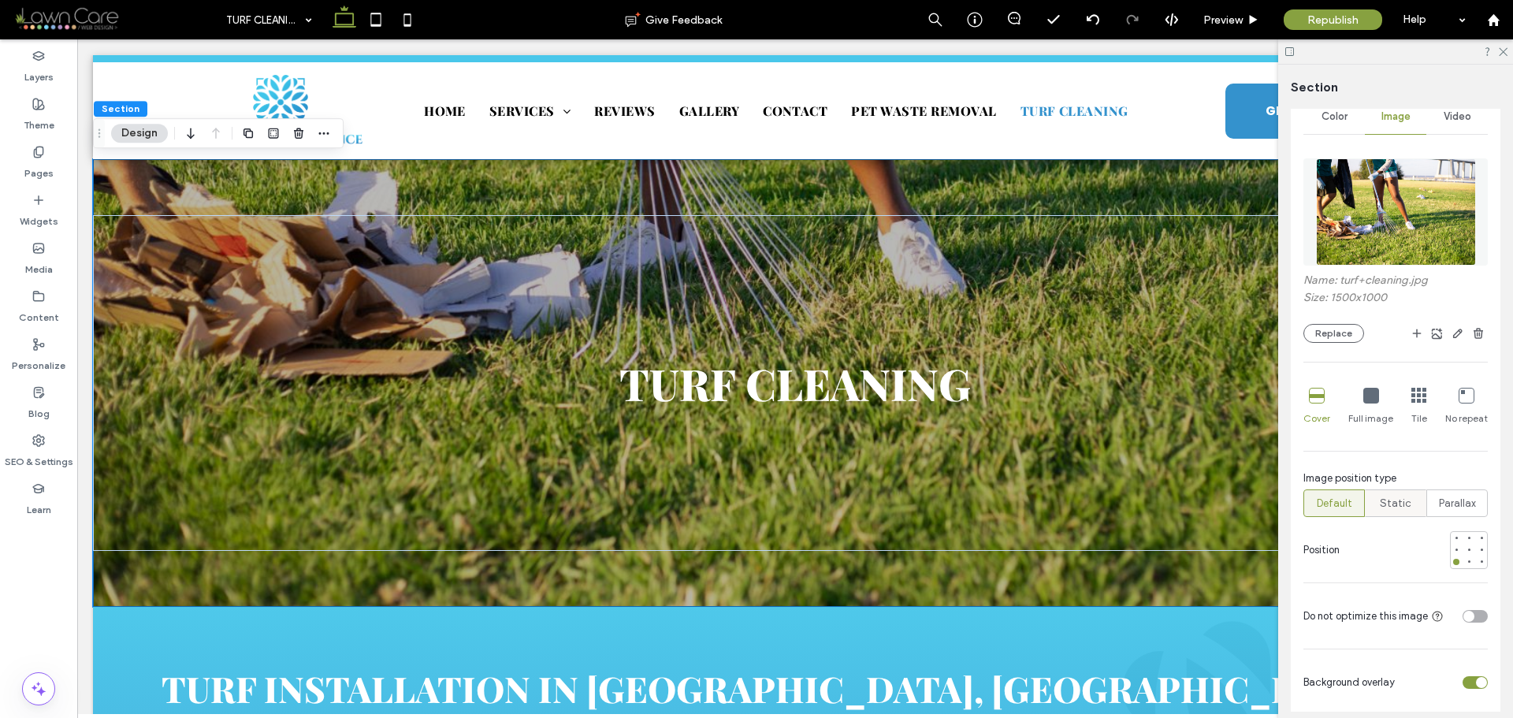
scroll to position [236, 0]
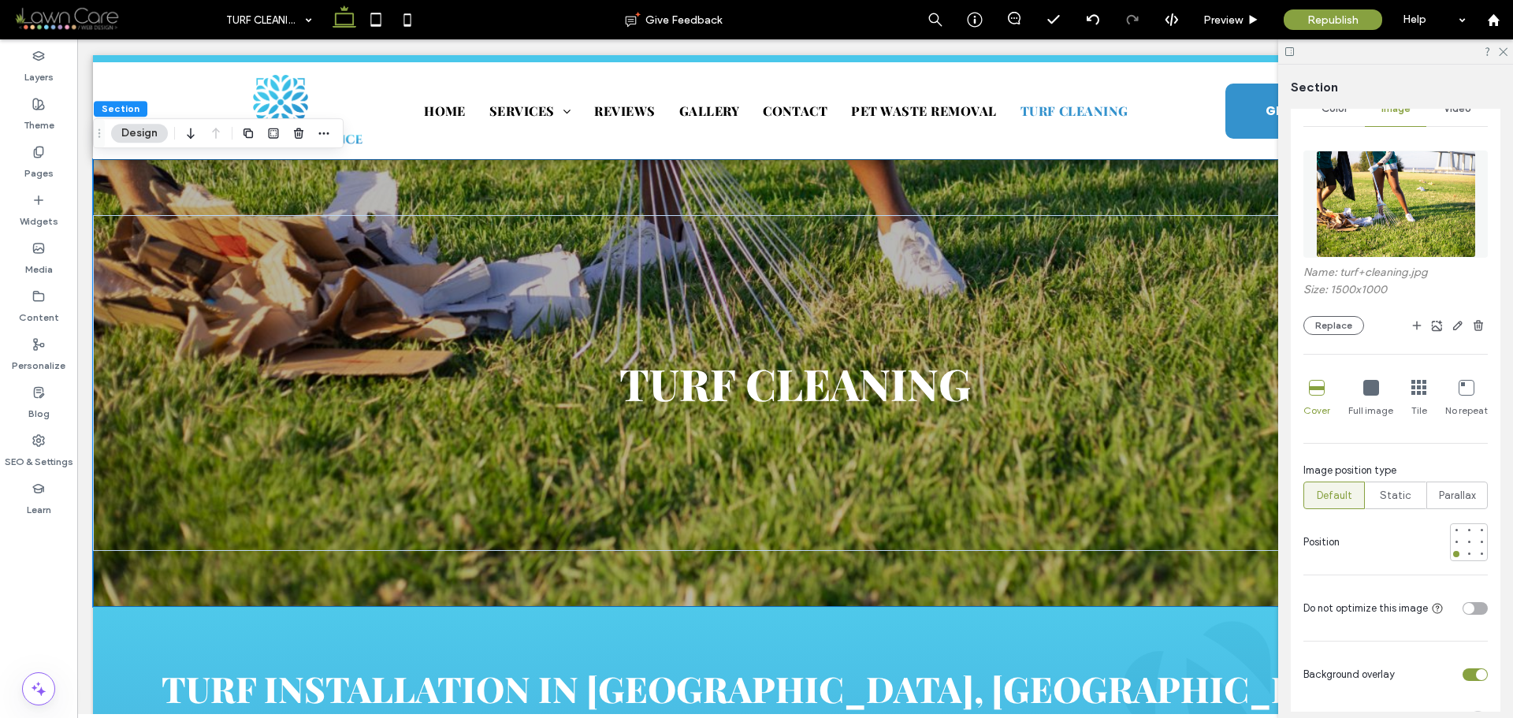
click at [1464, 602] on div "toggle" at bounding box center [1475, 608] width 25 height 13
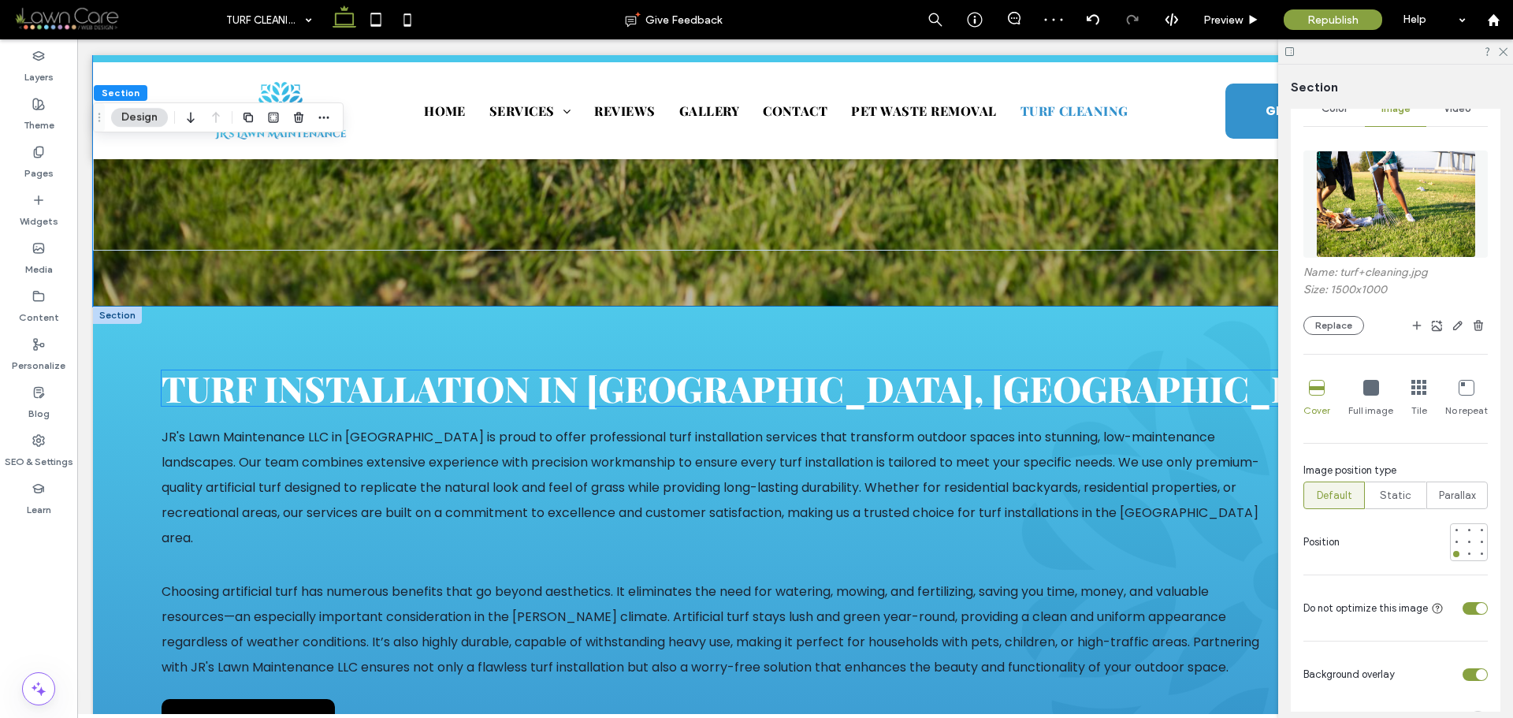
scroll to position [473, 0]
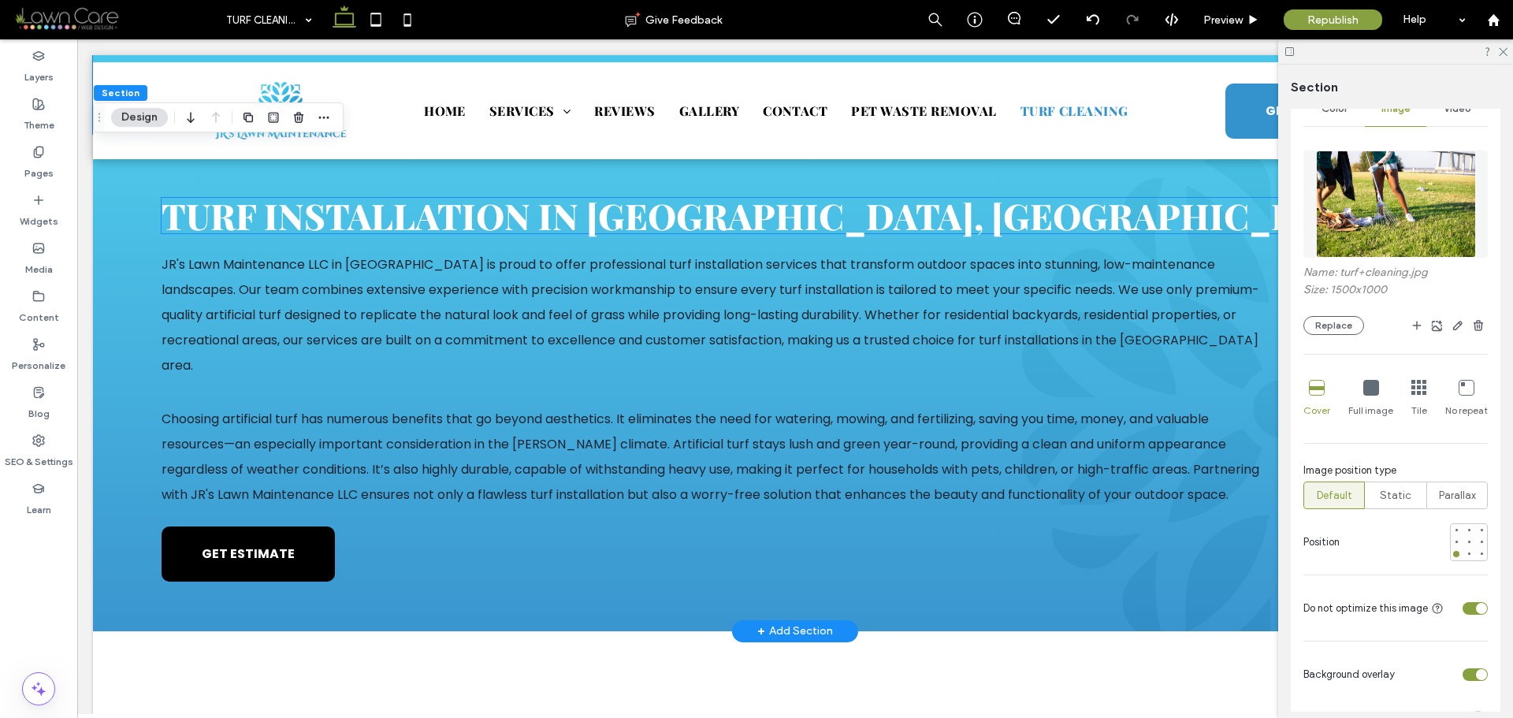
click at [338, 223] on strong "Turf Installation in [GEOGRAPHIC_DATA], [GEOGRAPHIC_DATA]" at bounding box center [771, 215] width 1218 height 47
click at [338, 223] on div "Turf Installation in [GEOGRAPHIC_DATA], [GEOGRAPHIC_DATA]" at bounding box center [795, 215] width 1267 height 35
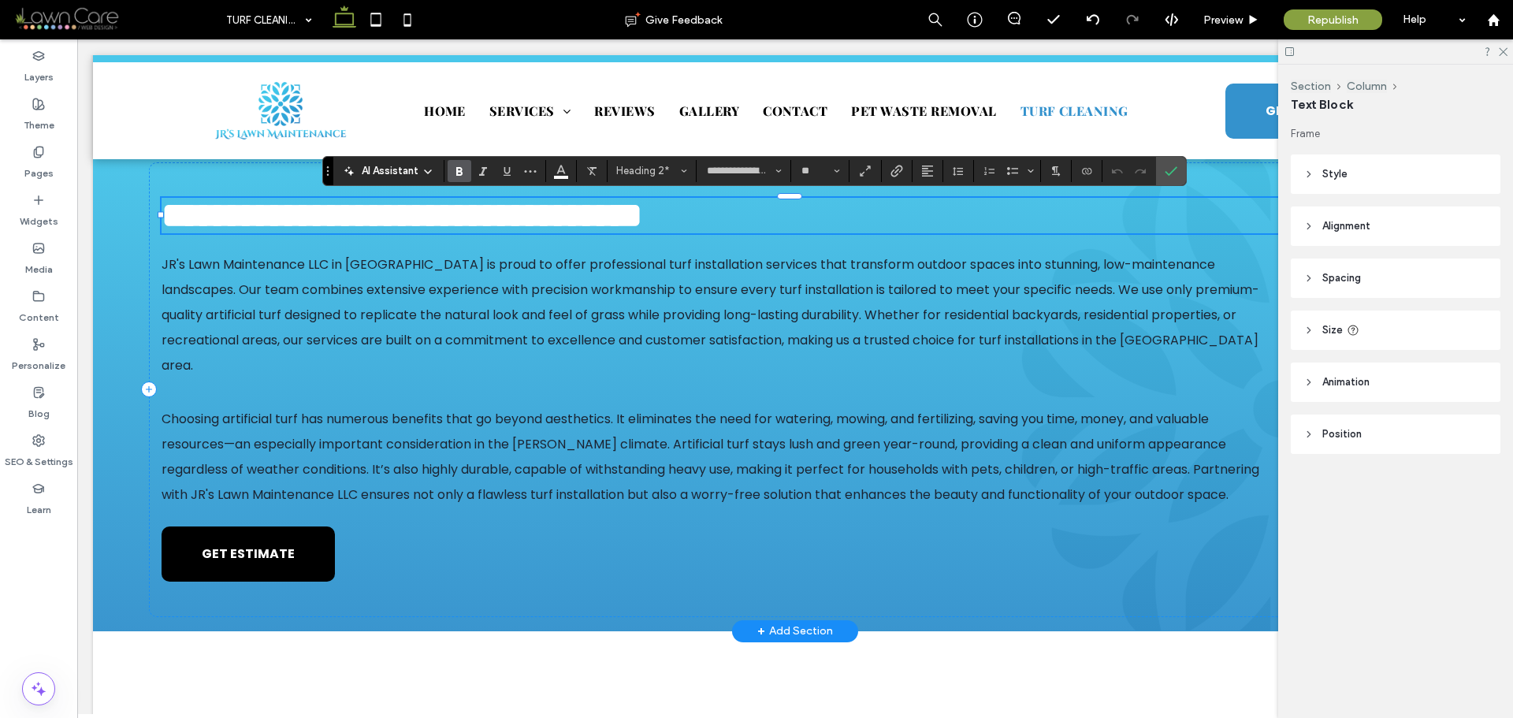
click at [453, 224] on strong "**********" at bounding box center [402, 215] width 481 height 35
drag, startPoint x: 526, startPoint y: 213, endPoint x: 127, endPoint y: 229, distance: 399.2
click at [127, 229] on div "**********" at bounding box center [795, 382] width 1405 height 497
paste div
type input "*******"
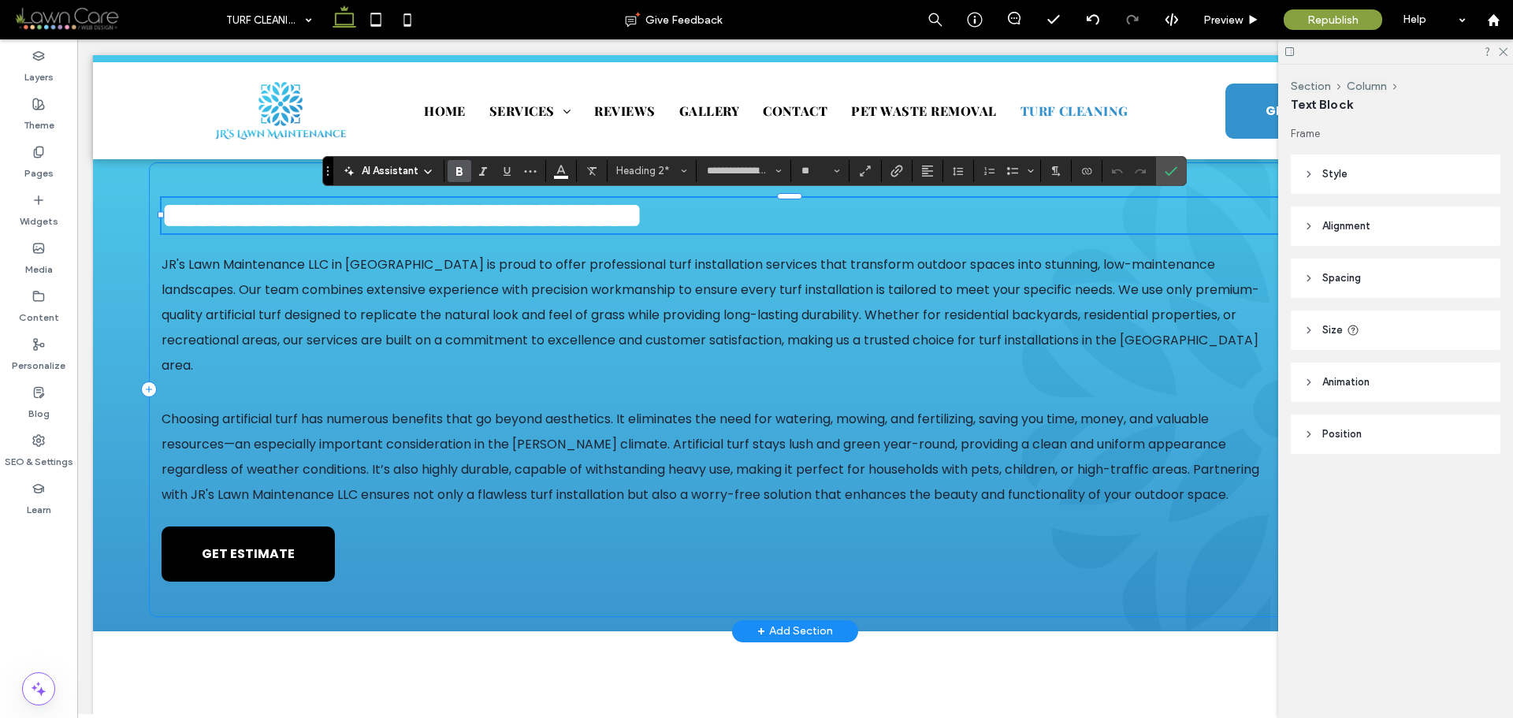
type input "**"
type input "**********"
type input "**"
click at [274, 300] on p "JR's Lawn Maintenance LLC in Henderson is proud to offer professional turf inst…" at bounding box center [711, 315] width 1099 height 126
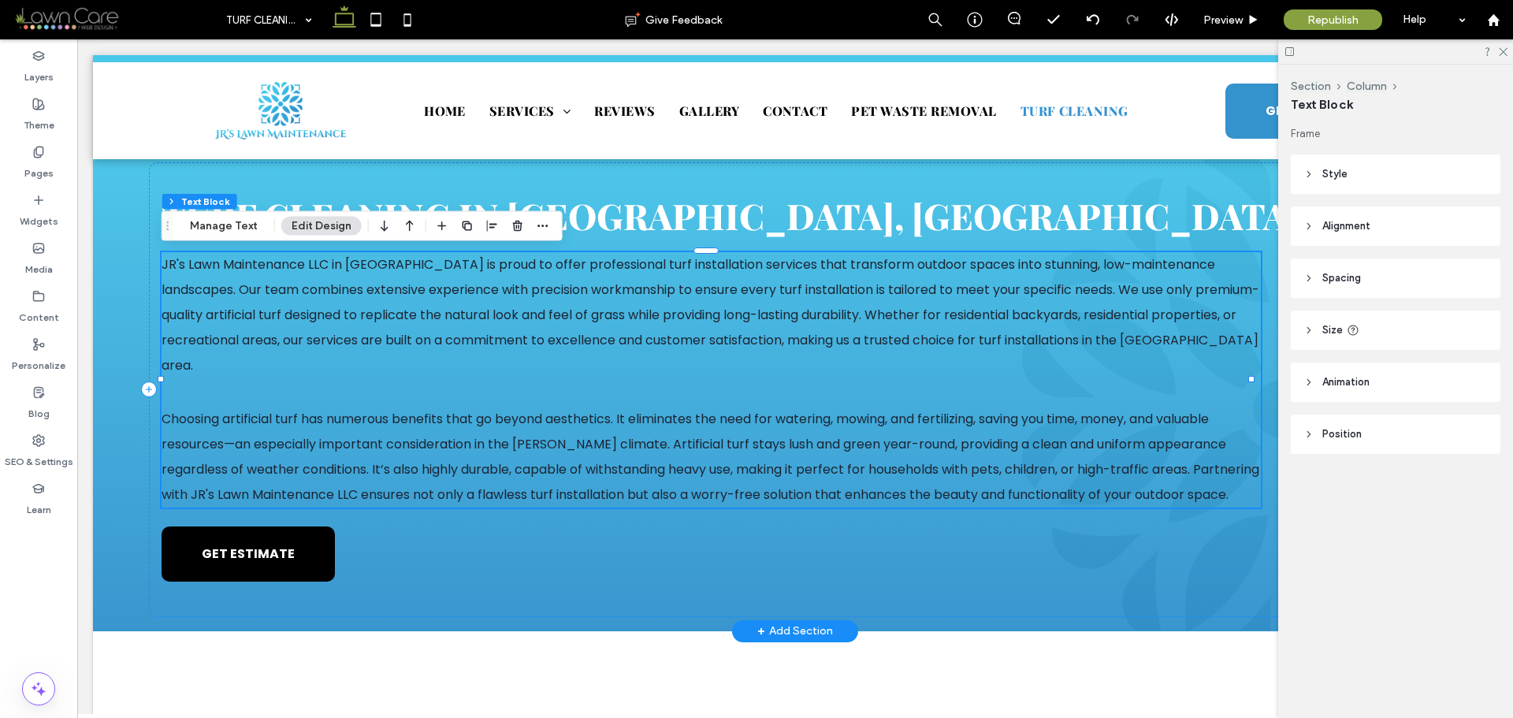
click at [500, 407] on p "Choosing artificial turf has numerous benefits that go beyond aesthetics. It el…" at bounding box center [711, 457] width 1099 height 101
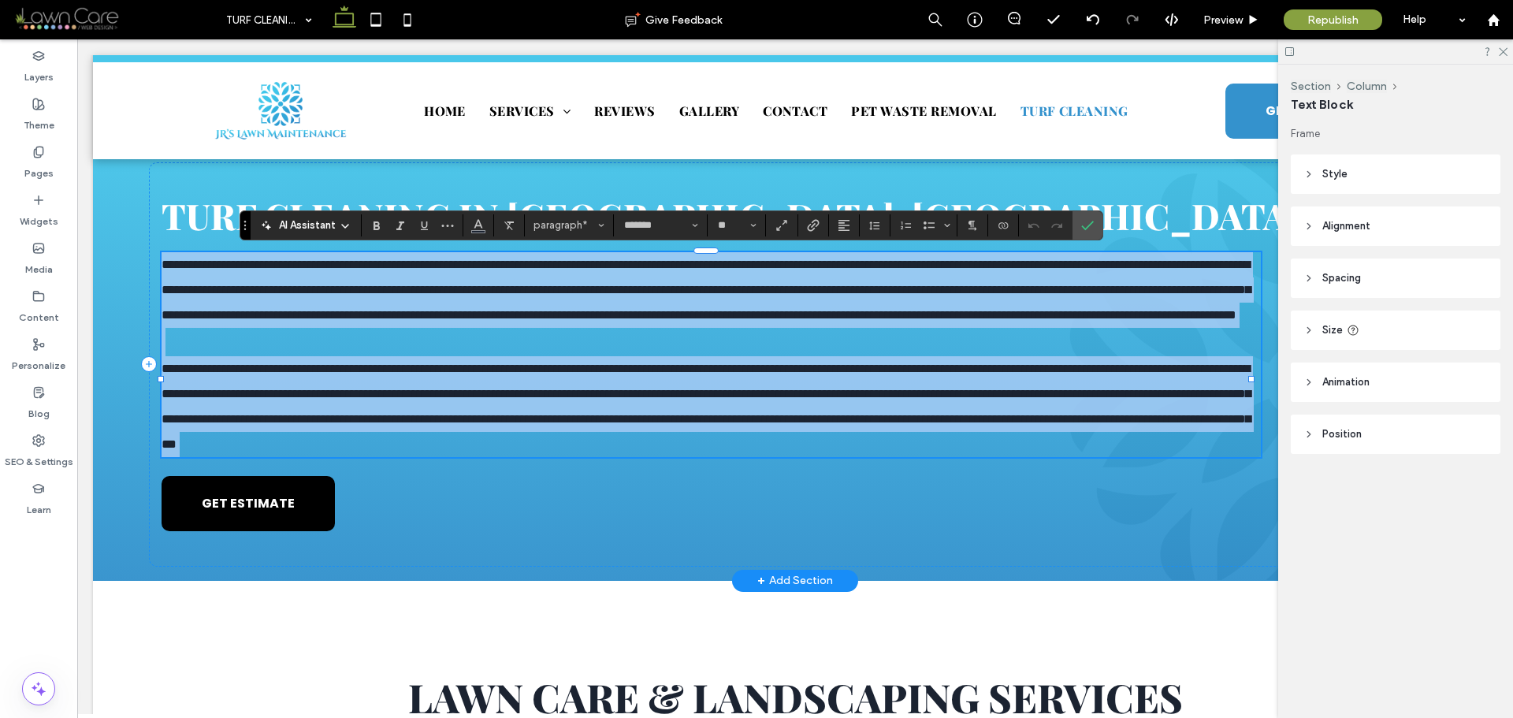
copy div "**********"
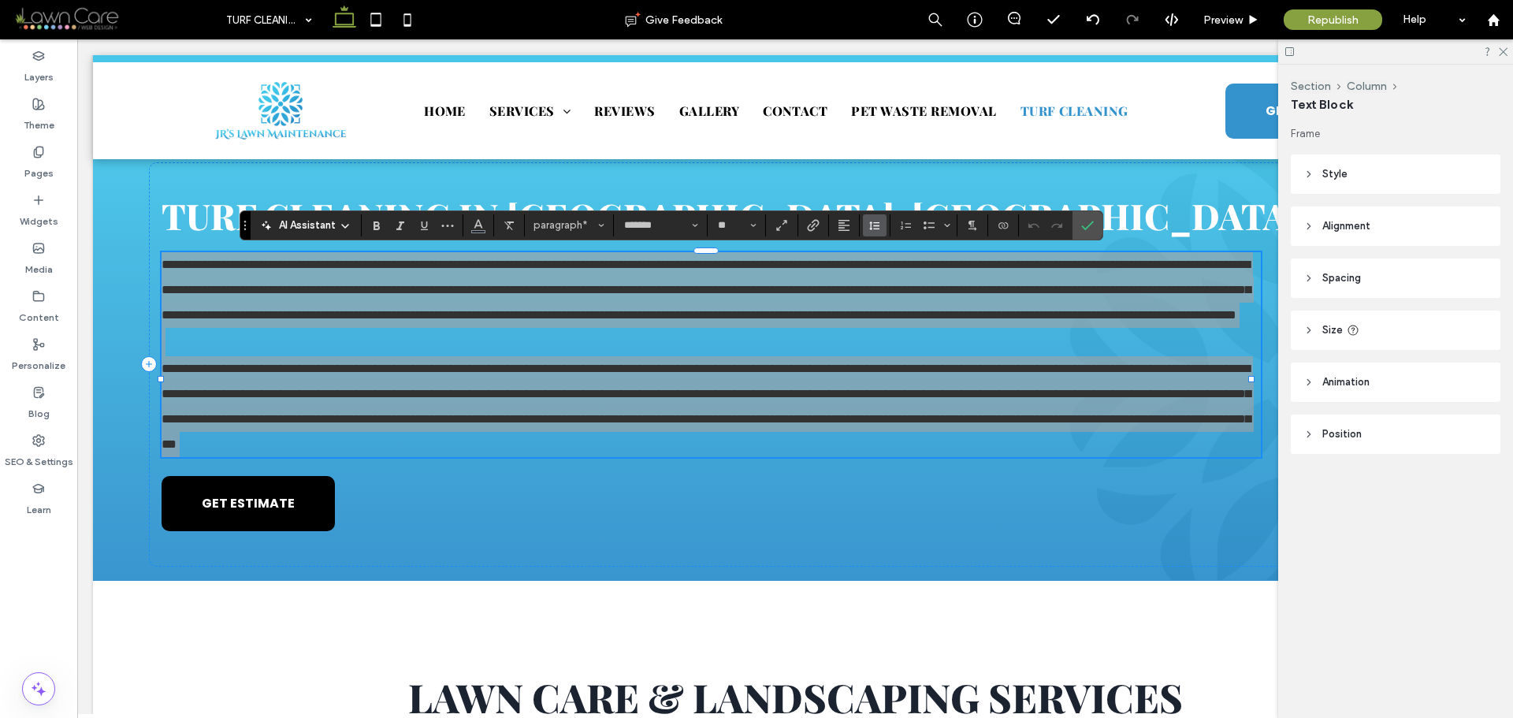
click at [876, 229] on icon "Line Height" at bounding box center [875, 225] width 13 height 13
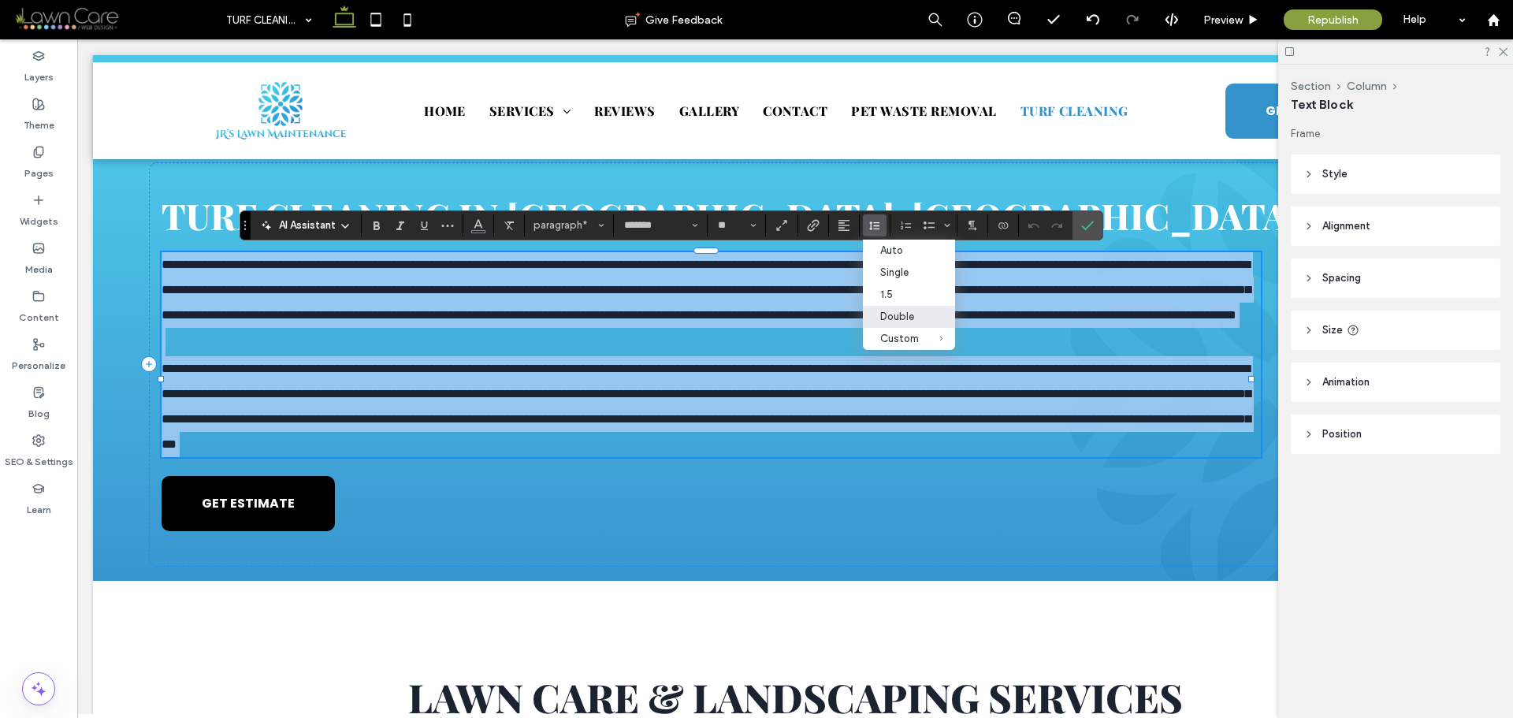
click at [718, 321] on span "**********" at bounding box center [706, 290] width 1089 height 62
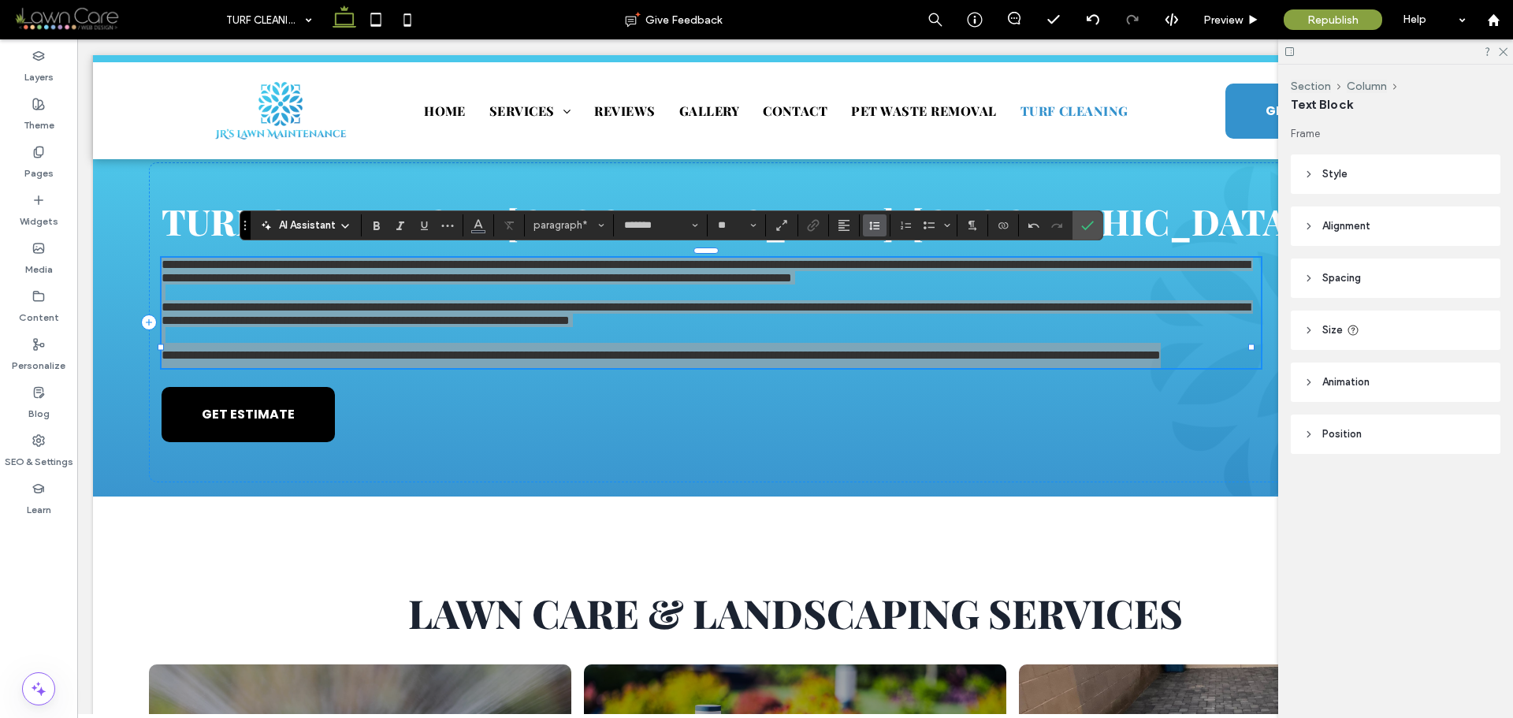
click at [873, 228] on icon "Line Height" at bounding box center [875, 225] width 13 height 13
click at [910, 315] on div "Double" at bounding box center [899, 317] width 39 height 12
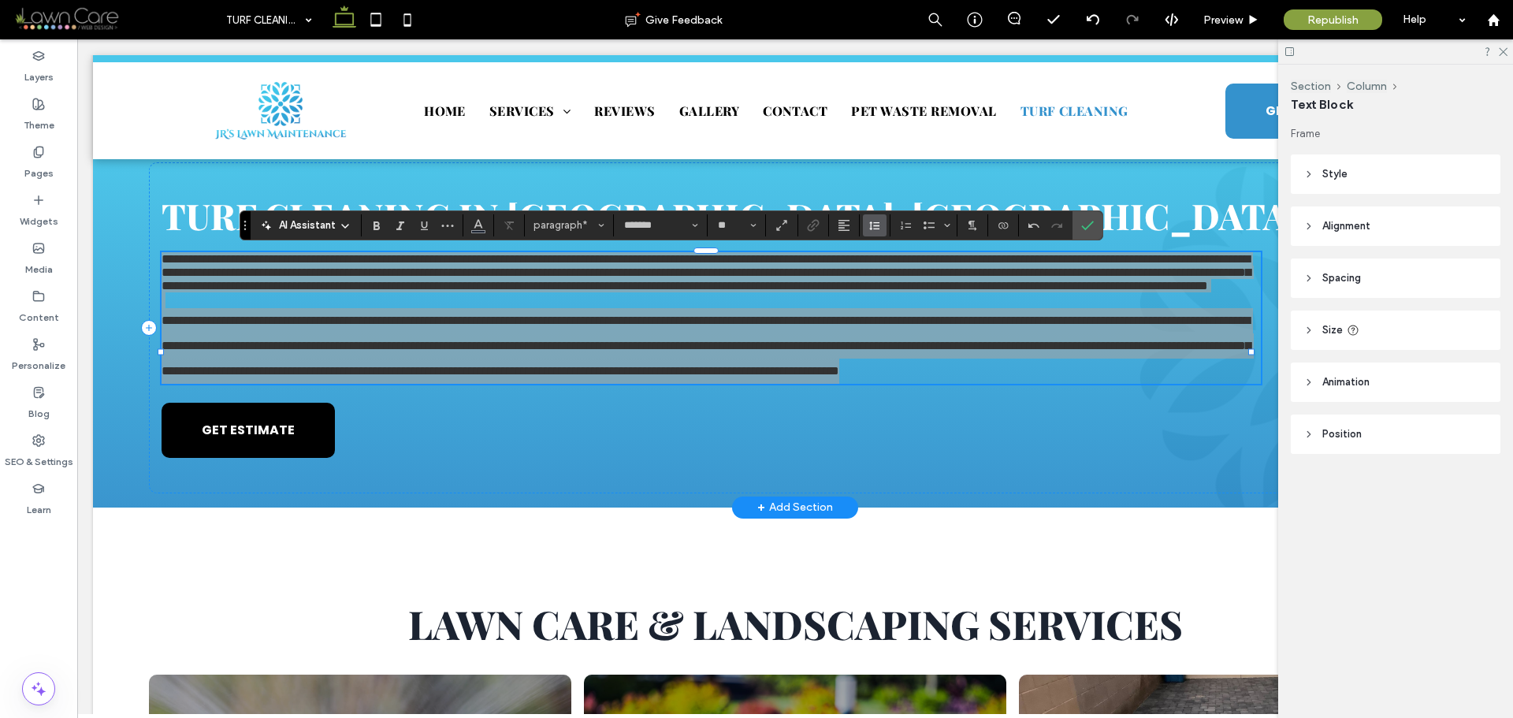
click at [869, 225] on icon "Line Height" at bounding box center [875, 225] width 13 height 13
click at [903, 311] on div "Double" at bounding box center [899, 317] width 39 height 12
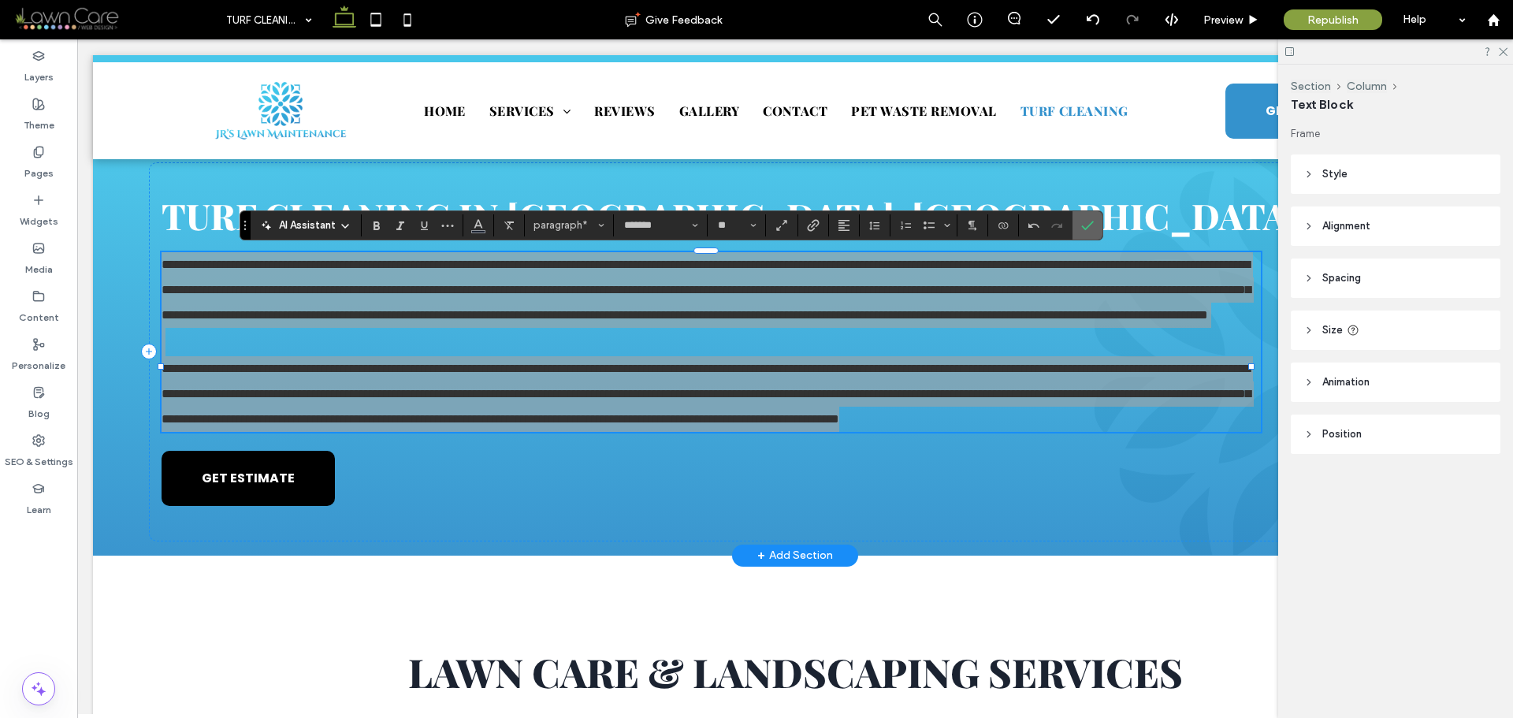
click at [1093, 217] on span "Confirm" at bounding box center [1088, 225] width 13 height 27
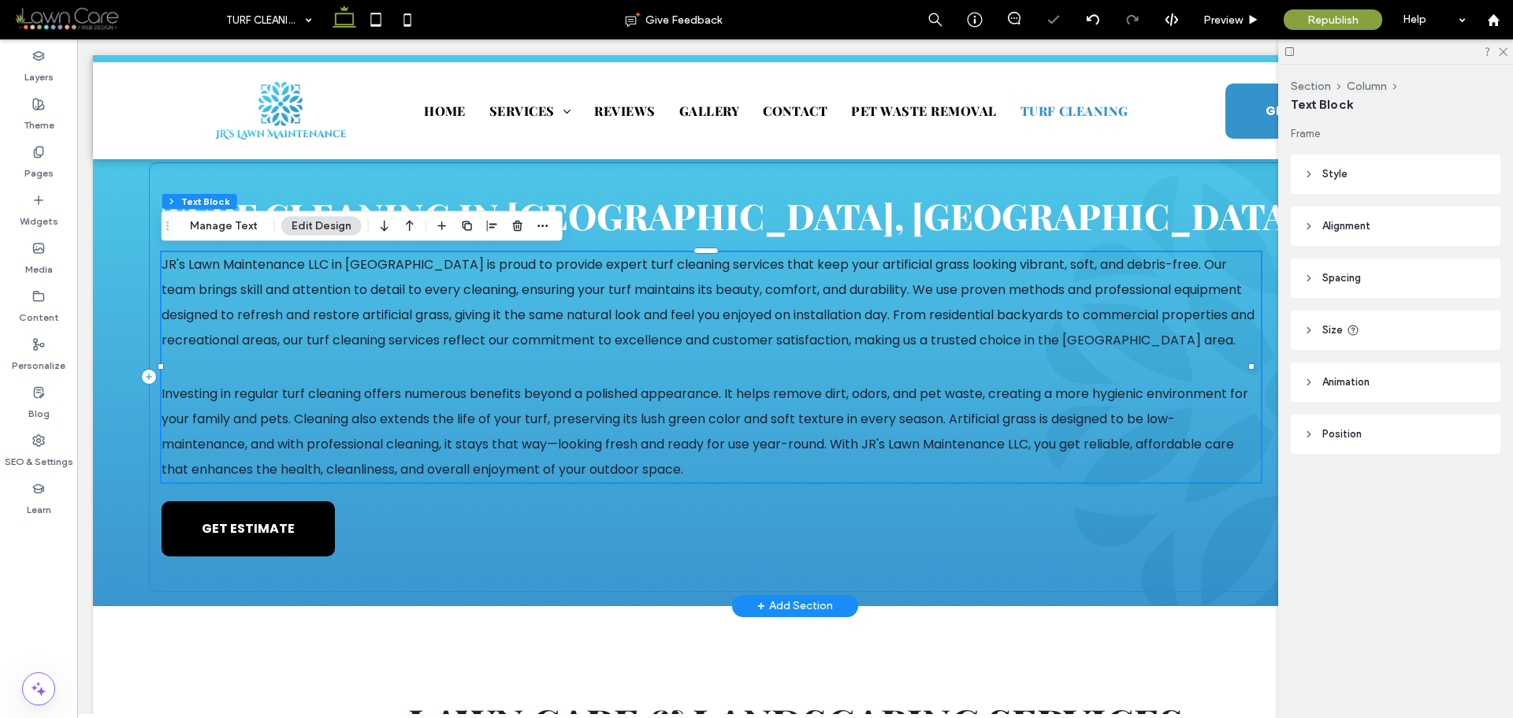
click at [854, 532] on div "Turf Cleaning in Henderson, NV JR's Lawn Maintenance LLC in Henderson is proud …" at bounding box center [795, 377] width 1292 height 430
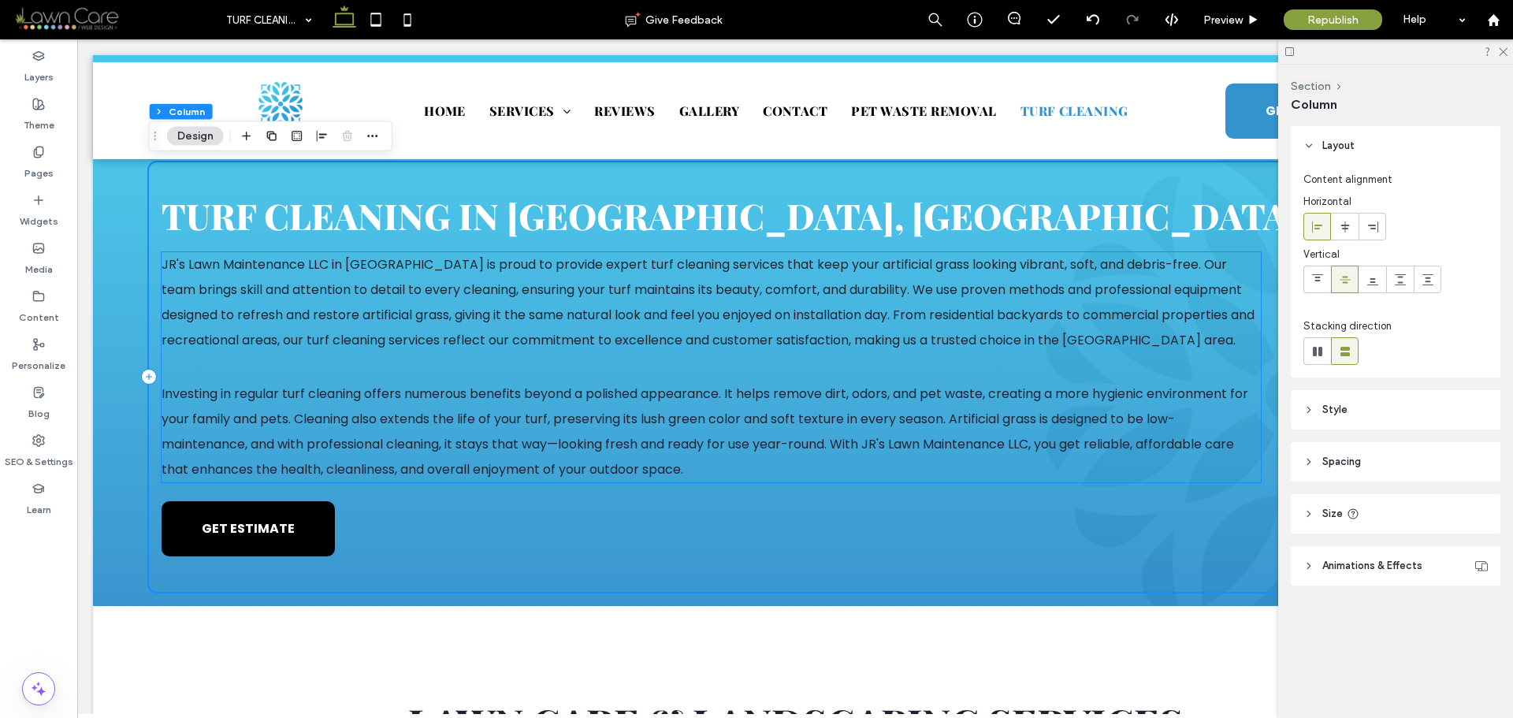
click at [591, 438] on span "Investing in regular turf cleaning offers numerous benefits beyond a polished a…" at bounding box center [705, 432] width 1087 height 94
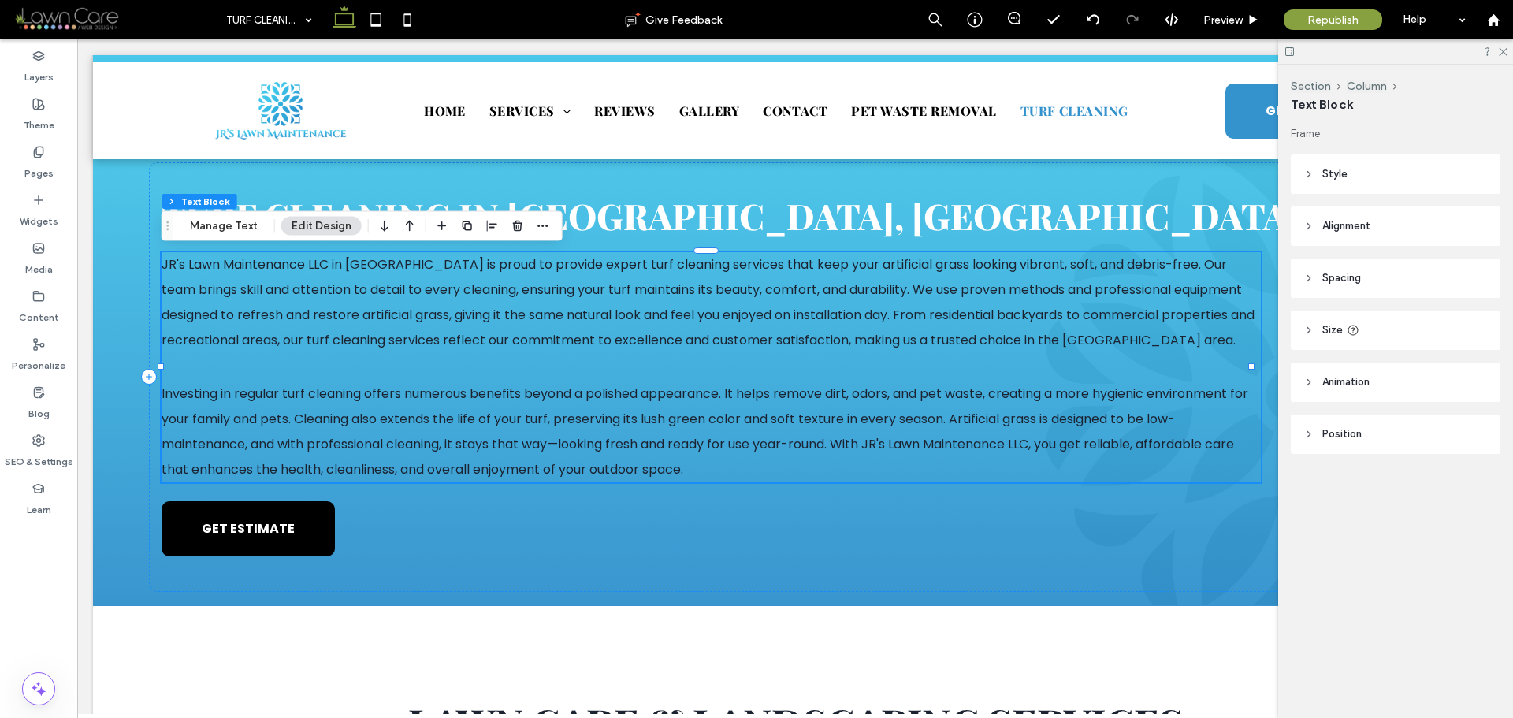
click at [541, 385] on span "Investing in regular turf cleaning offers numerous benefits beyond a polished a…" at bounding box center [705, 432] width 1087 height 94
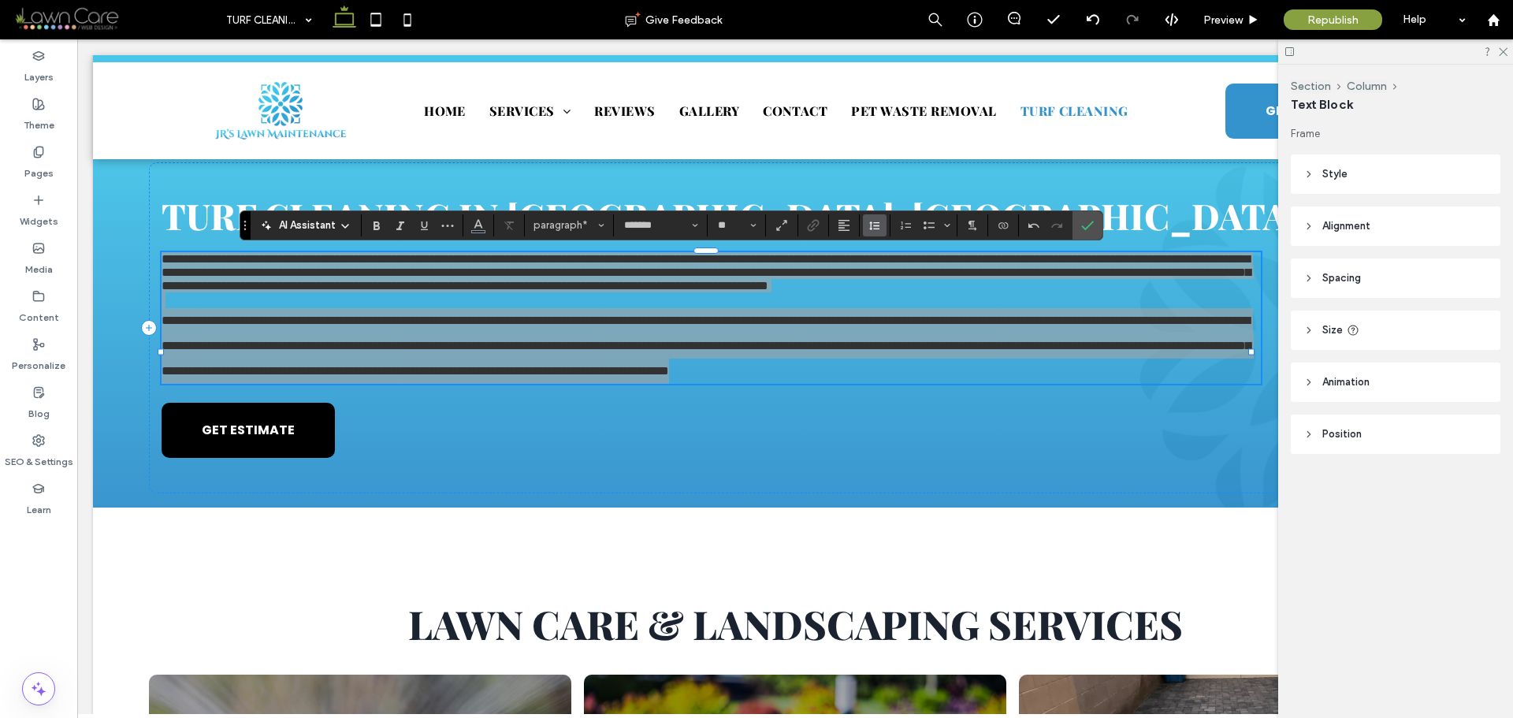
click at [870, 228] on icon "Line Height" at bounding box center [875, 225] width 13 height 13
click at [899, 309] on label "Double" at bounding box center [909, 317] width 92 height 22
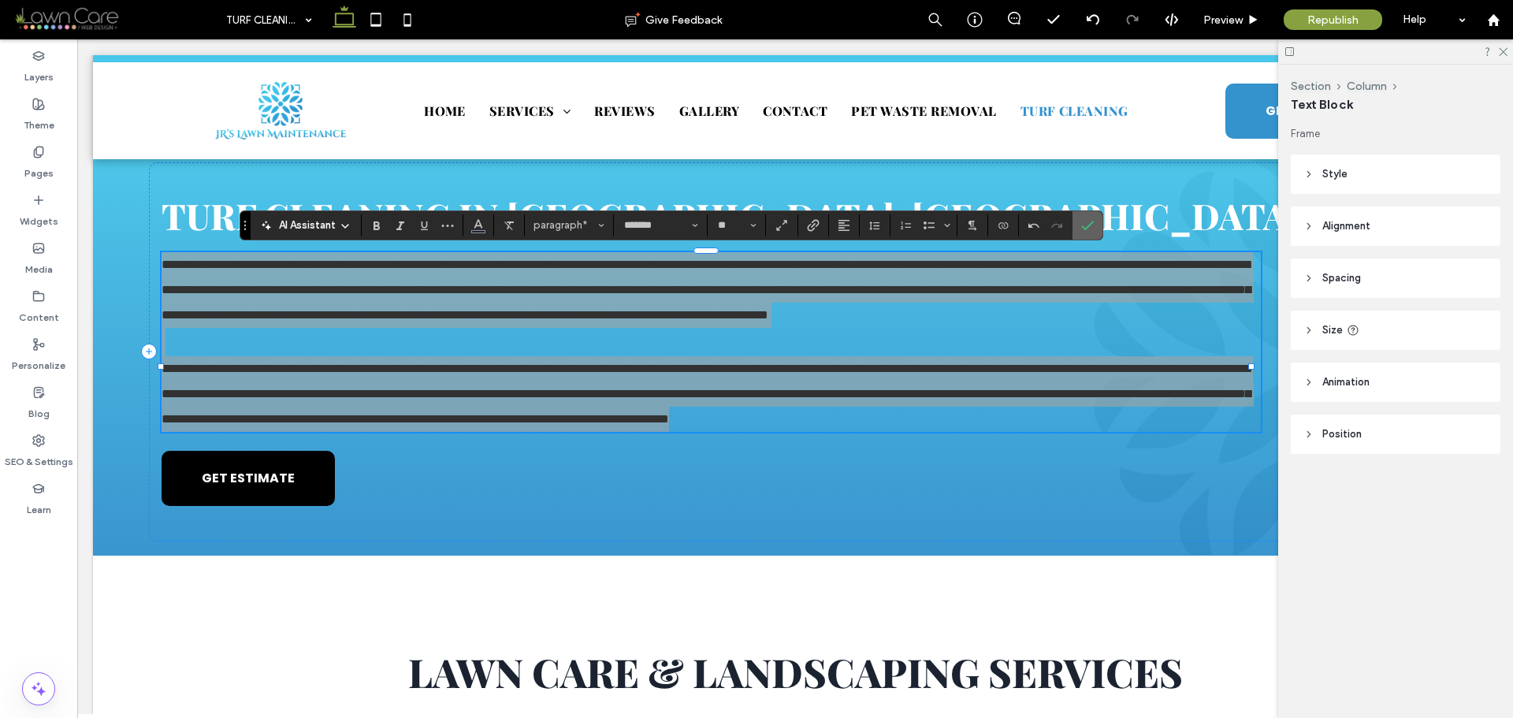
click at [1089, 221] on icon "Confirm" at bounding box center [1088, 225] width 13 height 13
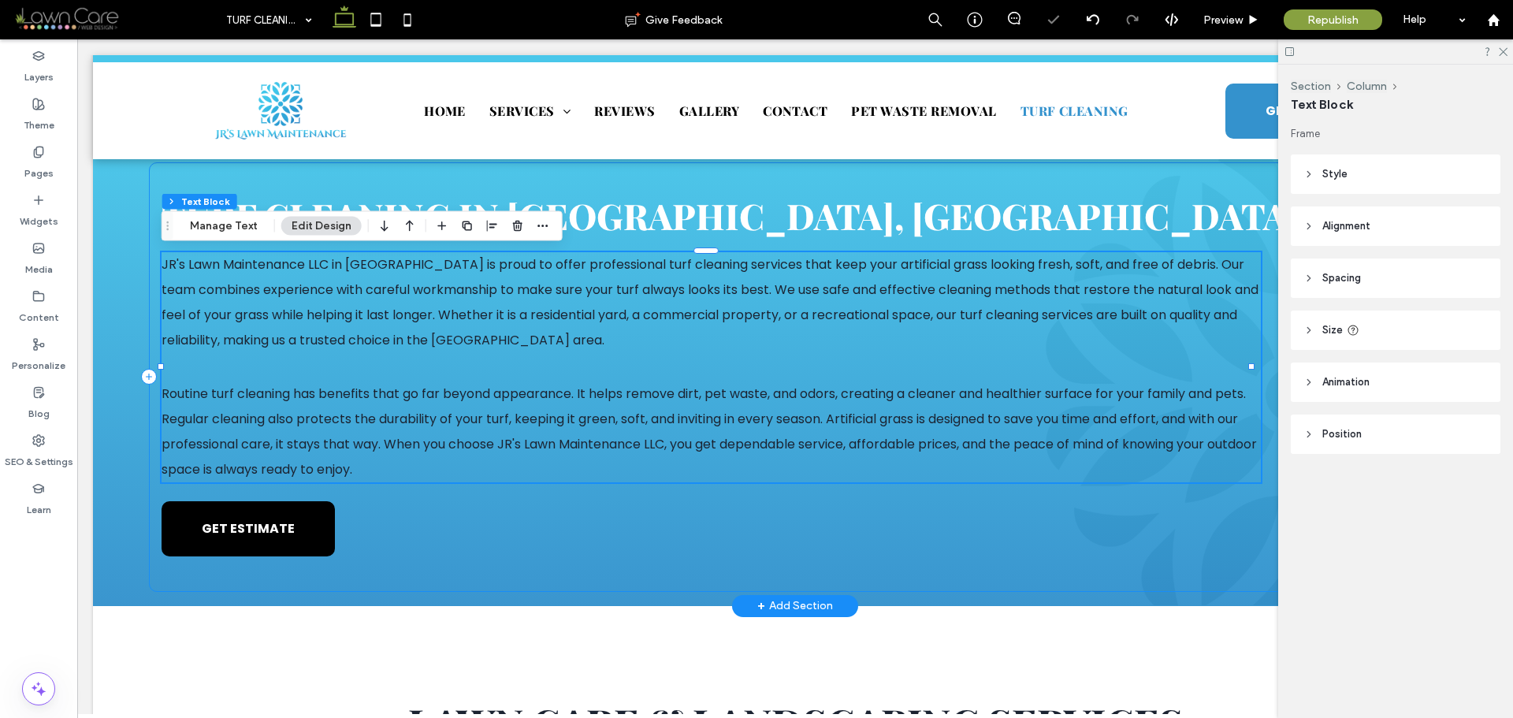
click at [886, 557] on div "Turf Cleaning in Henderson, NV JR's Lawn Maintenance LLC in Henderson is proud …" at bounding box center [795, 377] width 1292 height 430
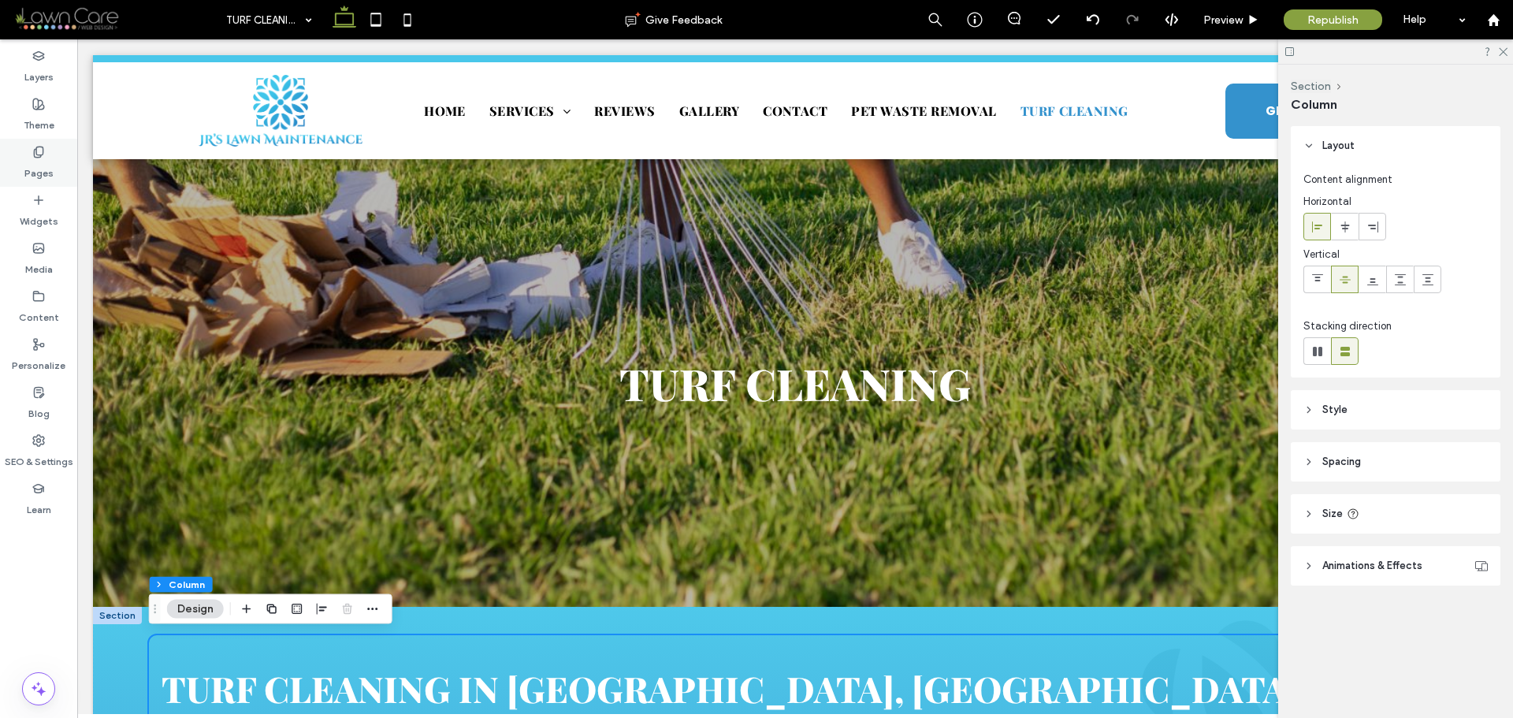
click at [49, 154] on div "Pages" at bounding box center [38, 163] width 77 height 48
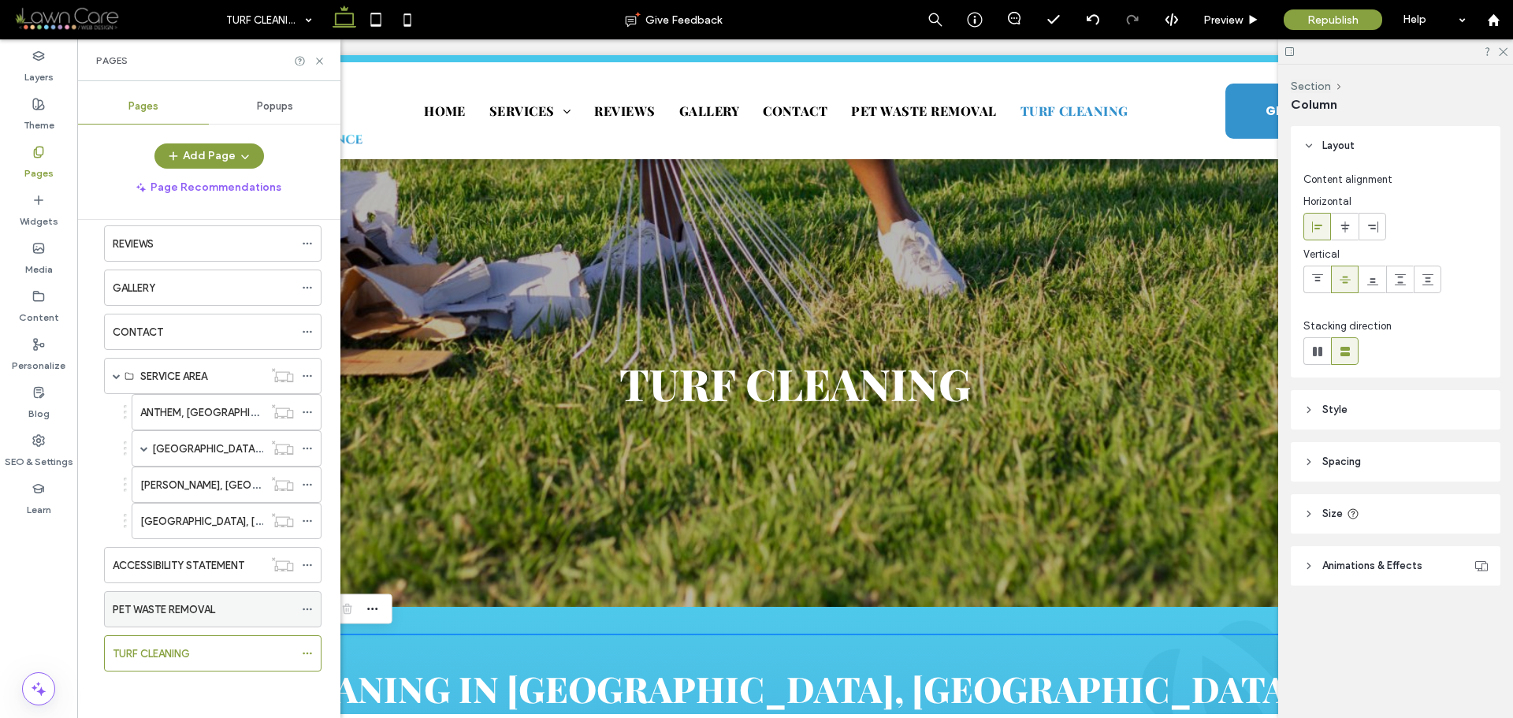
scroll to position [727, 0]
click at [209, 615] on label "PET WASTE REMOVAL" at bounding box center [164, 609] width 102 height 28
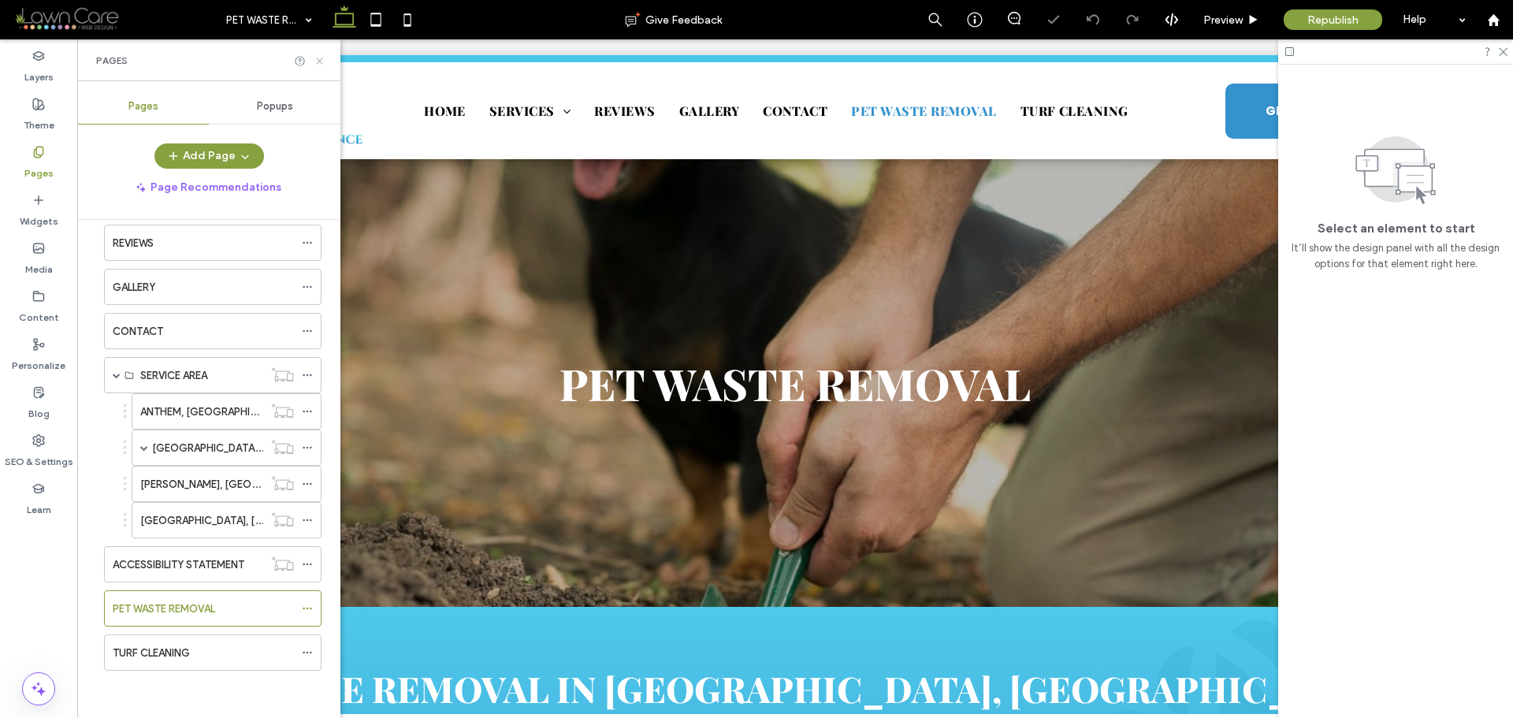
click at [320, 61] on use at bounding box center [319, 61] width 6 height 6
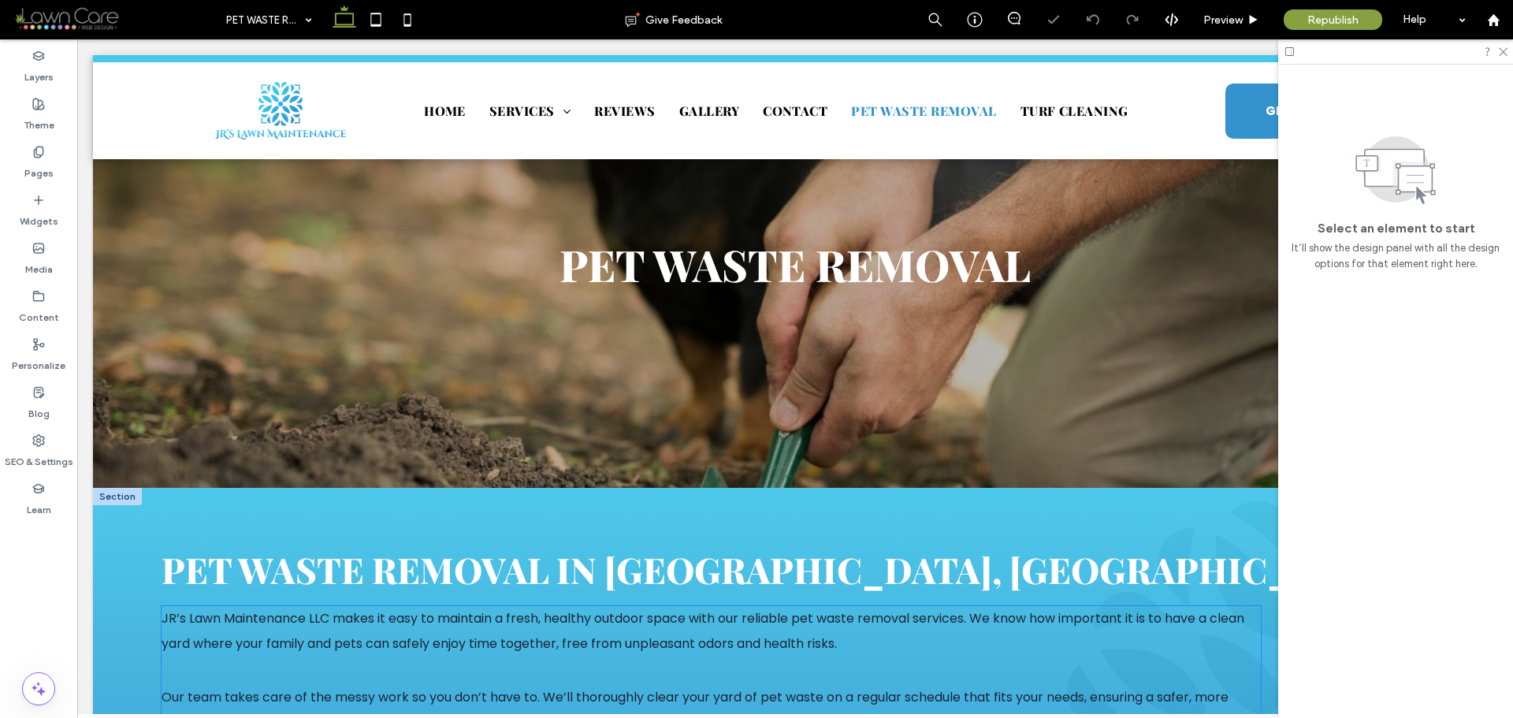
scroll to position [473, 0]
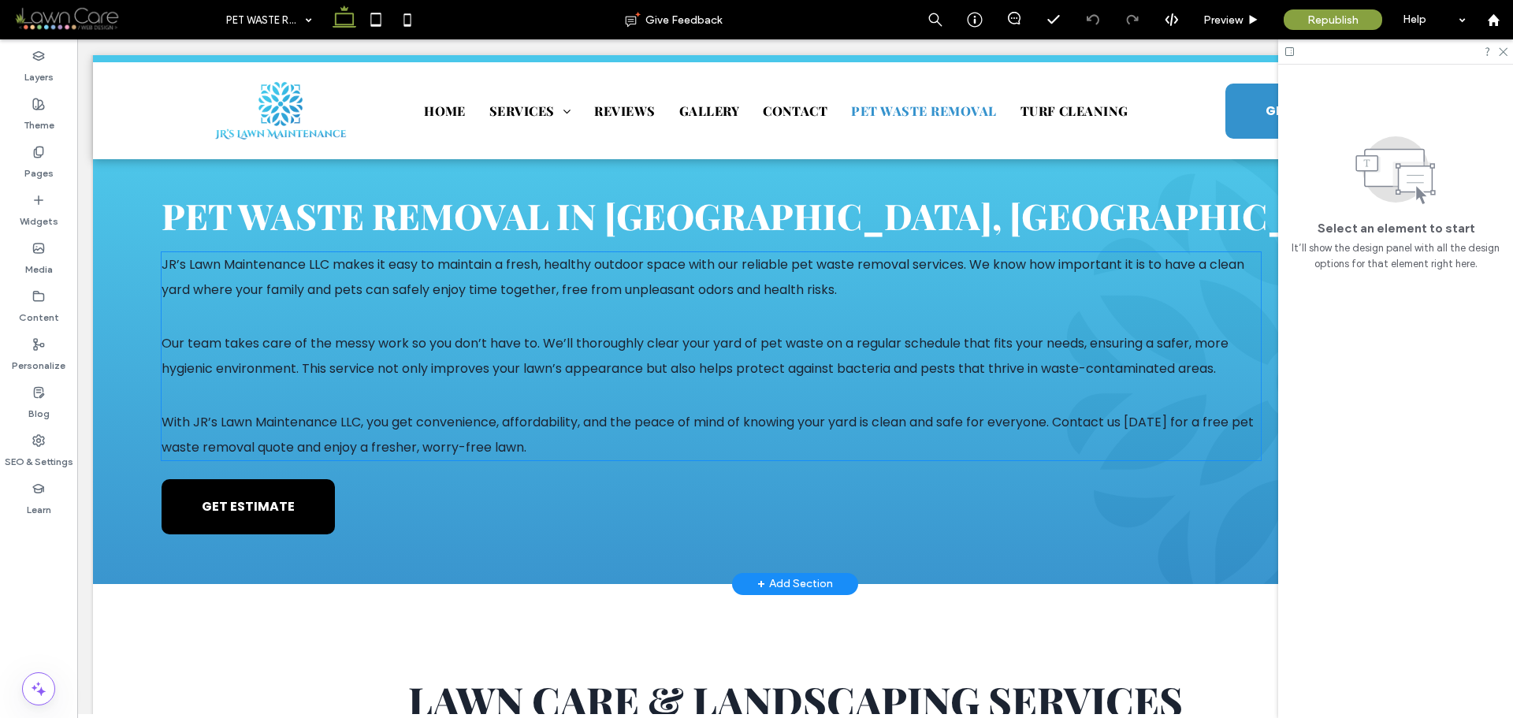
click at [373, 346] on span "Our team takes care of the messy work so you don’t have to. We’ll thoroughly cl…" at bounding box center [695, 355] width 1067 height 43
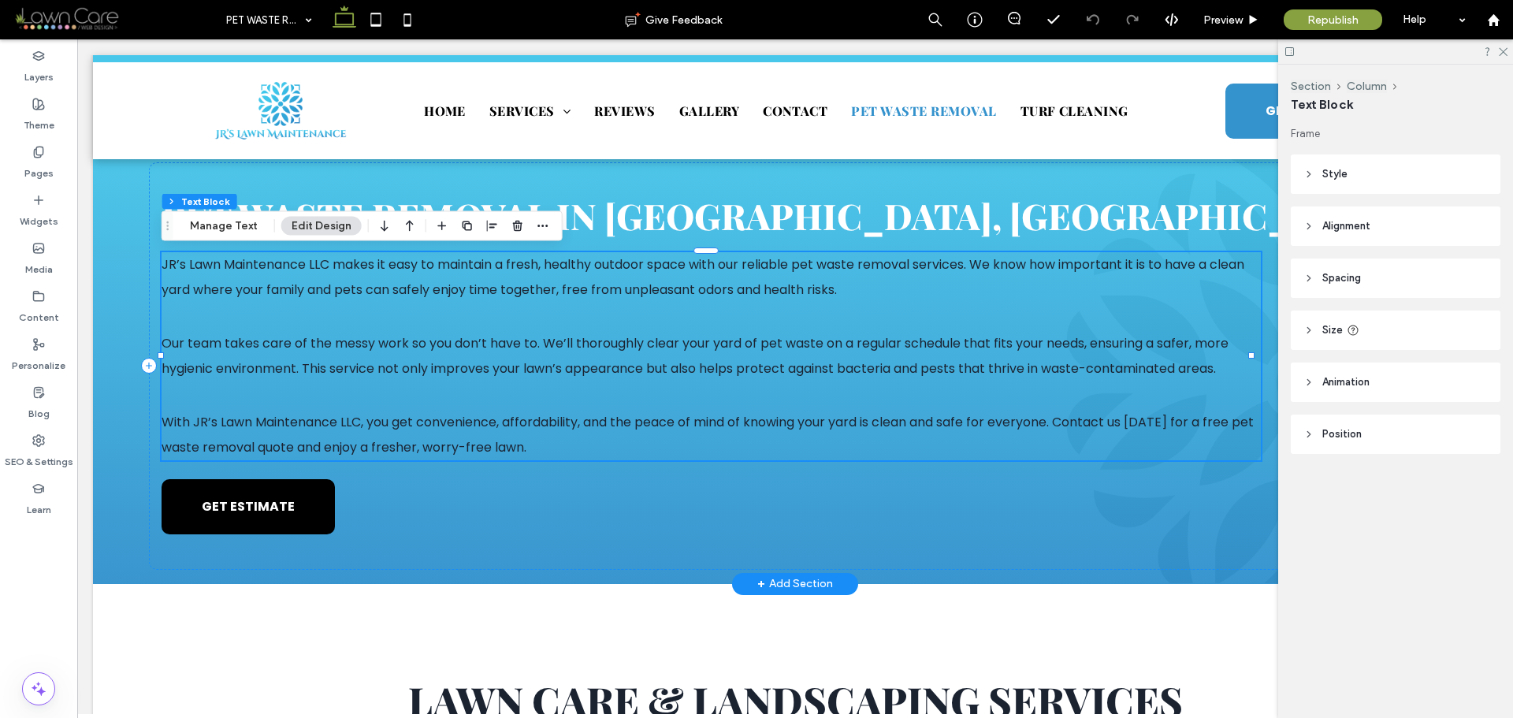
click at [373, 346] on span "Our team takes care of the messy work so you don’t have to. We’ll thoroughly cl…" at bounding box center [695, 355] width 1067 height 43
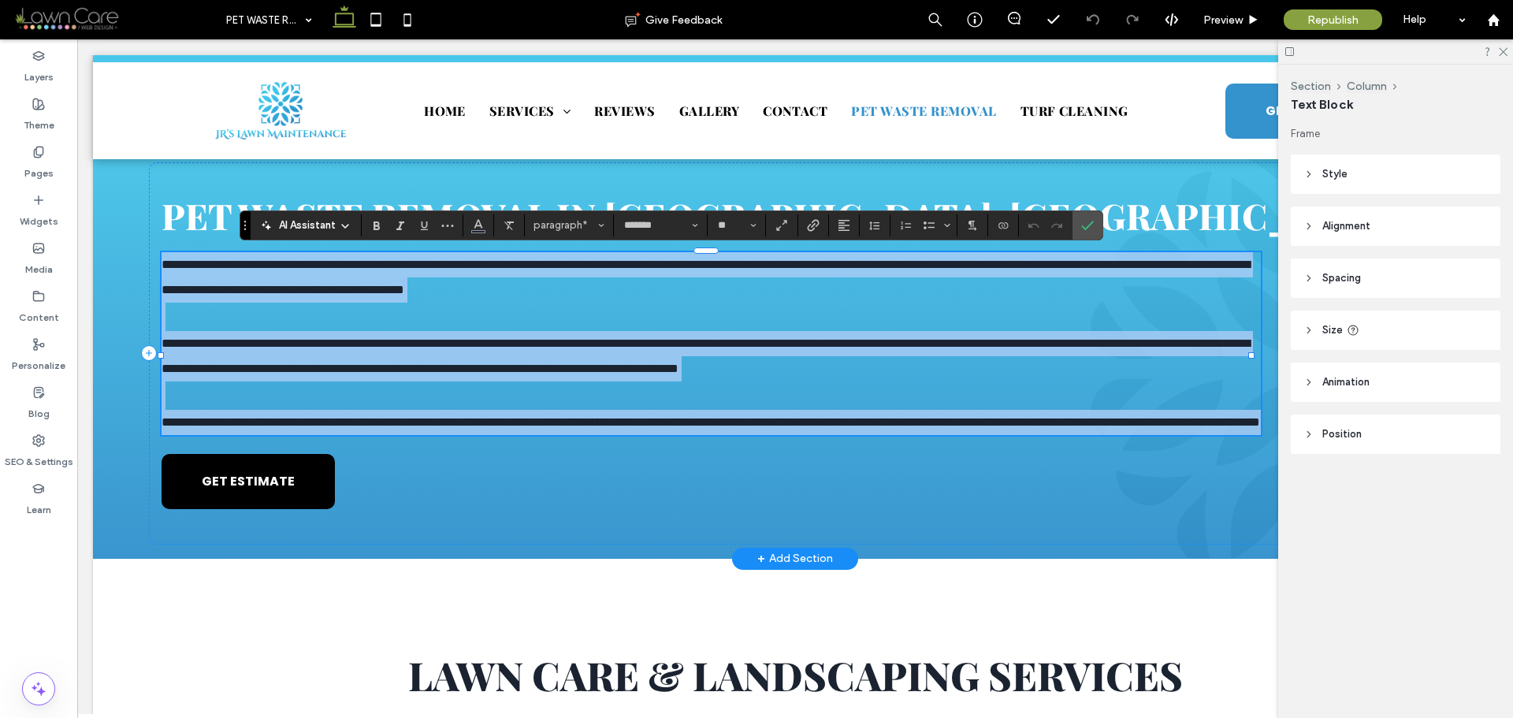
click at [792, 295] on span "**********" at bounding box center [706, 277] width 1089 height 37
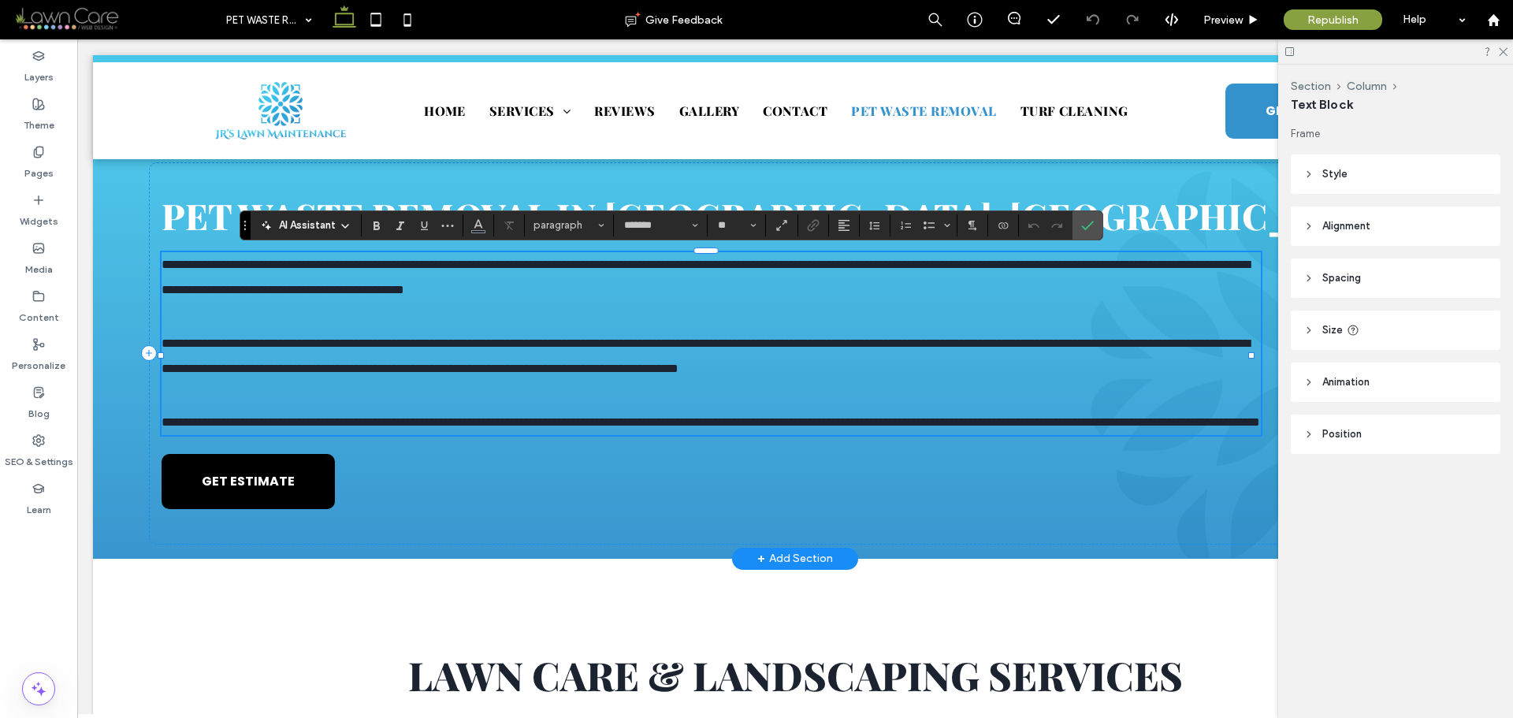
drag, startPoint x: 601, startPoint y: 445, endPoint x: 181, endPoint y: 408, distance: 421.7
click at [181, 408] on div "**********" at bounding box center [711, 343] width 1099 height 183
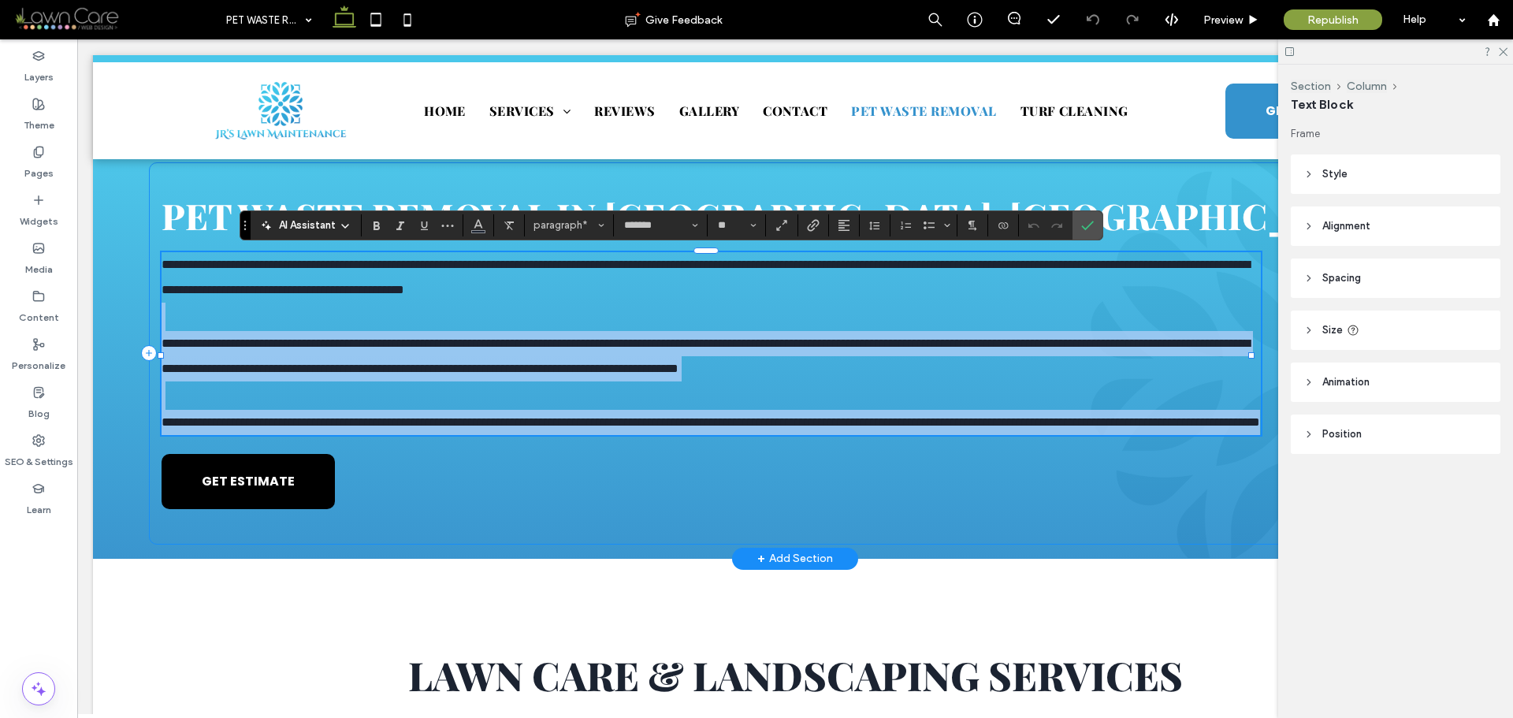
drag, startPoint x: 172, startPoint y: 325, endPoint x: 719, endPoint y: 507, distance: 576.6
click at [719, 507] on div "**********" at bounding box center [795, 353] width 1292 height 382
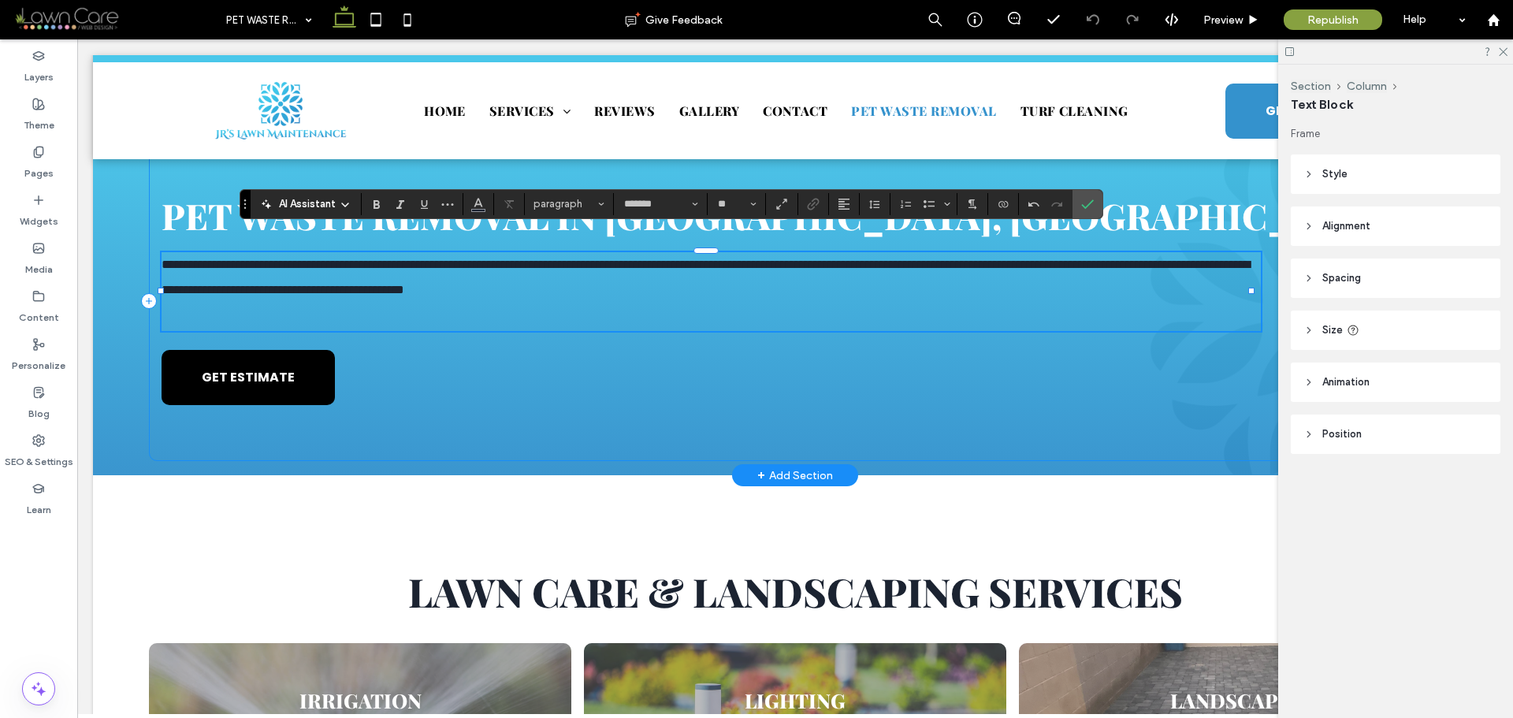
type input "**"
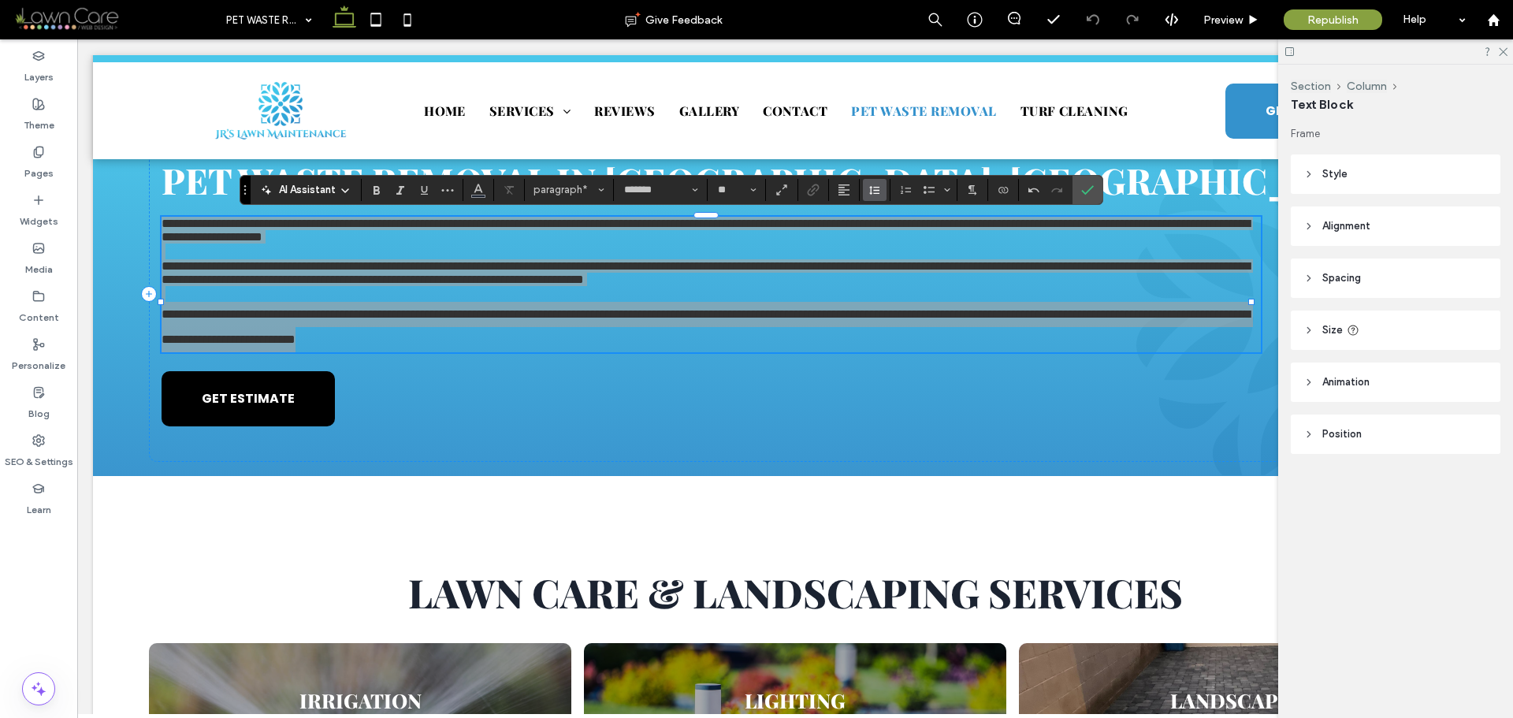
click at [869, 194] on icon "Line Height" at bounding box center [875, 190] width 13 height 13
click at [906, 278] on div "Double" at bounding box center [899, 281] width 39 height 12
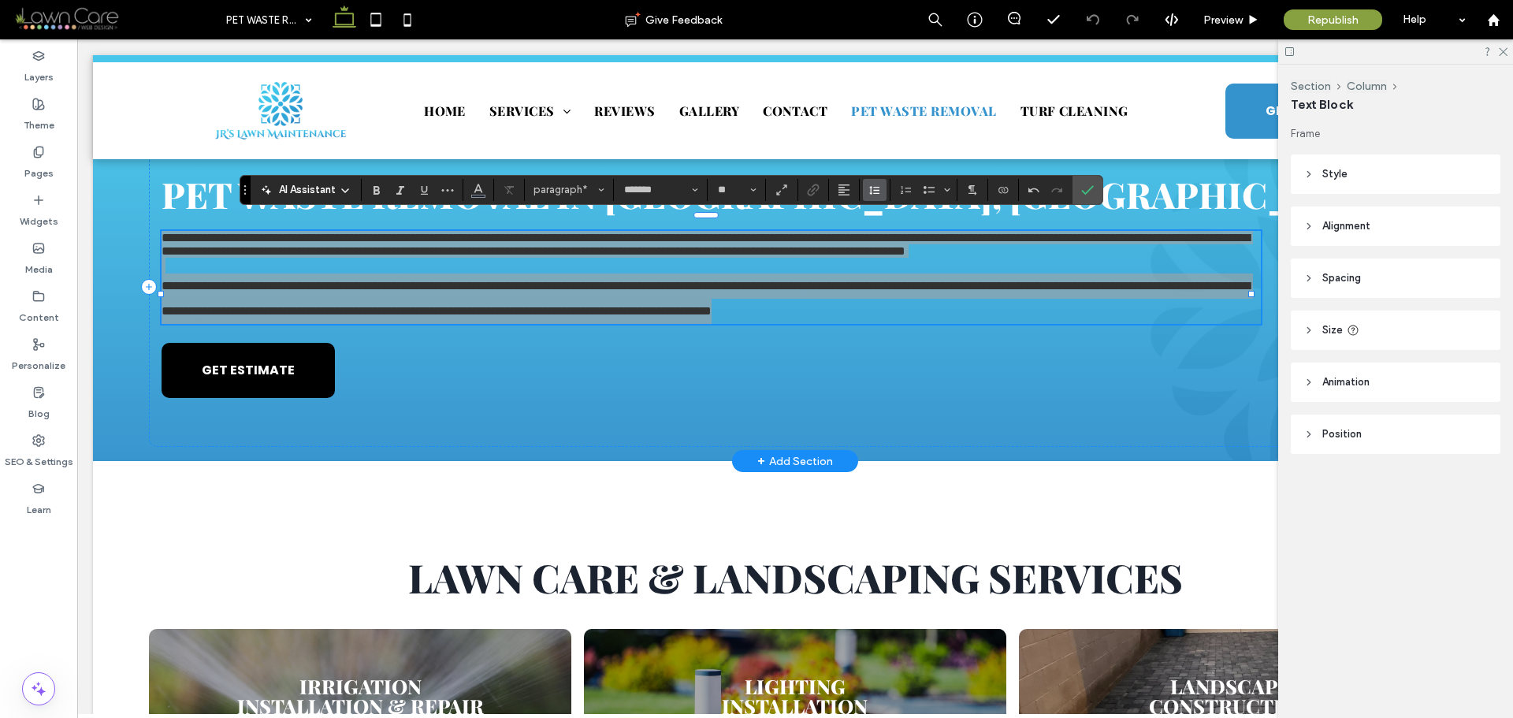
click at [871, 186] on use "Line Height" at bounding box center [874, 190] width 10 height 9
click at [888, 275] on div "Double" at bounding box center [899, 281] width 39 height 12
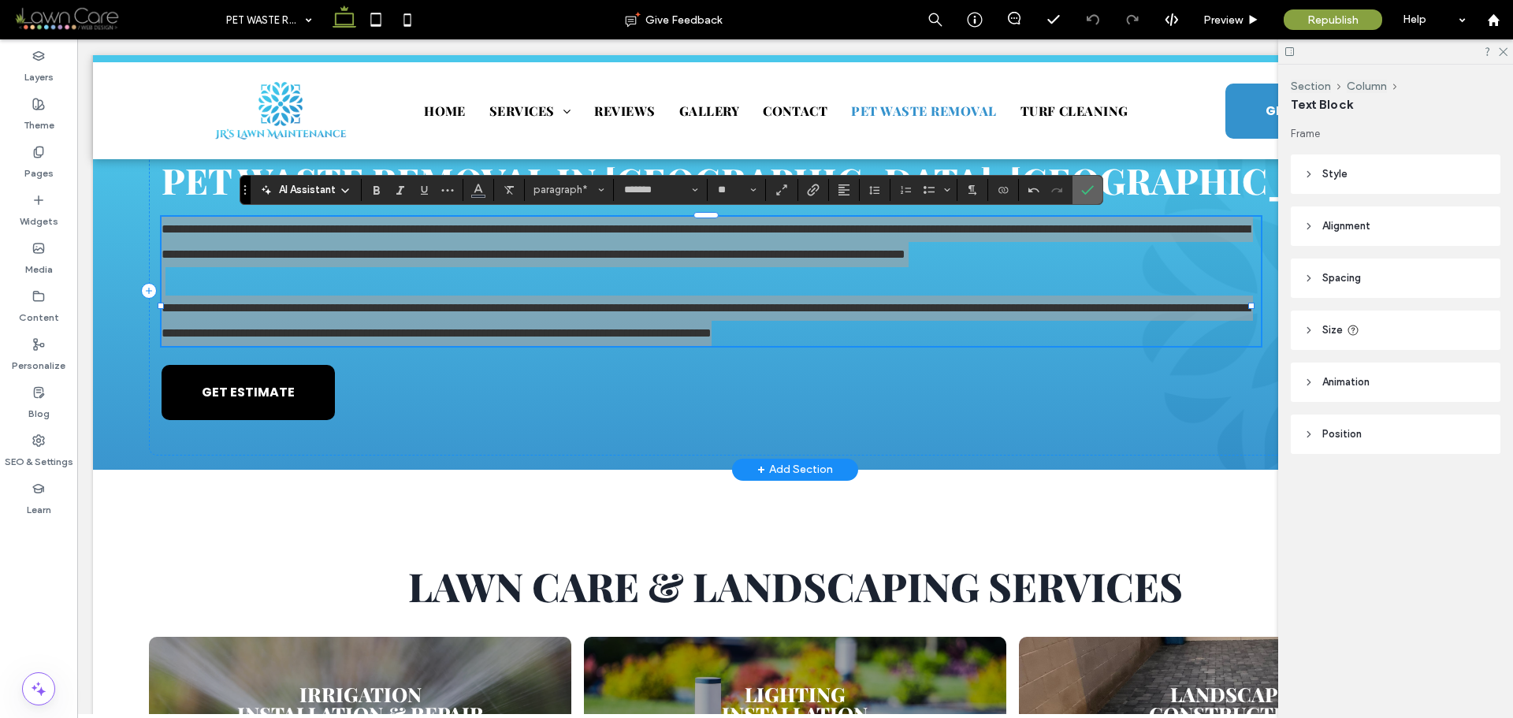
click at [1085, 188] on icon "Confirm" at bounding box center [1088, 190] width 13 height 13
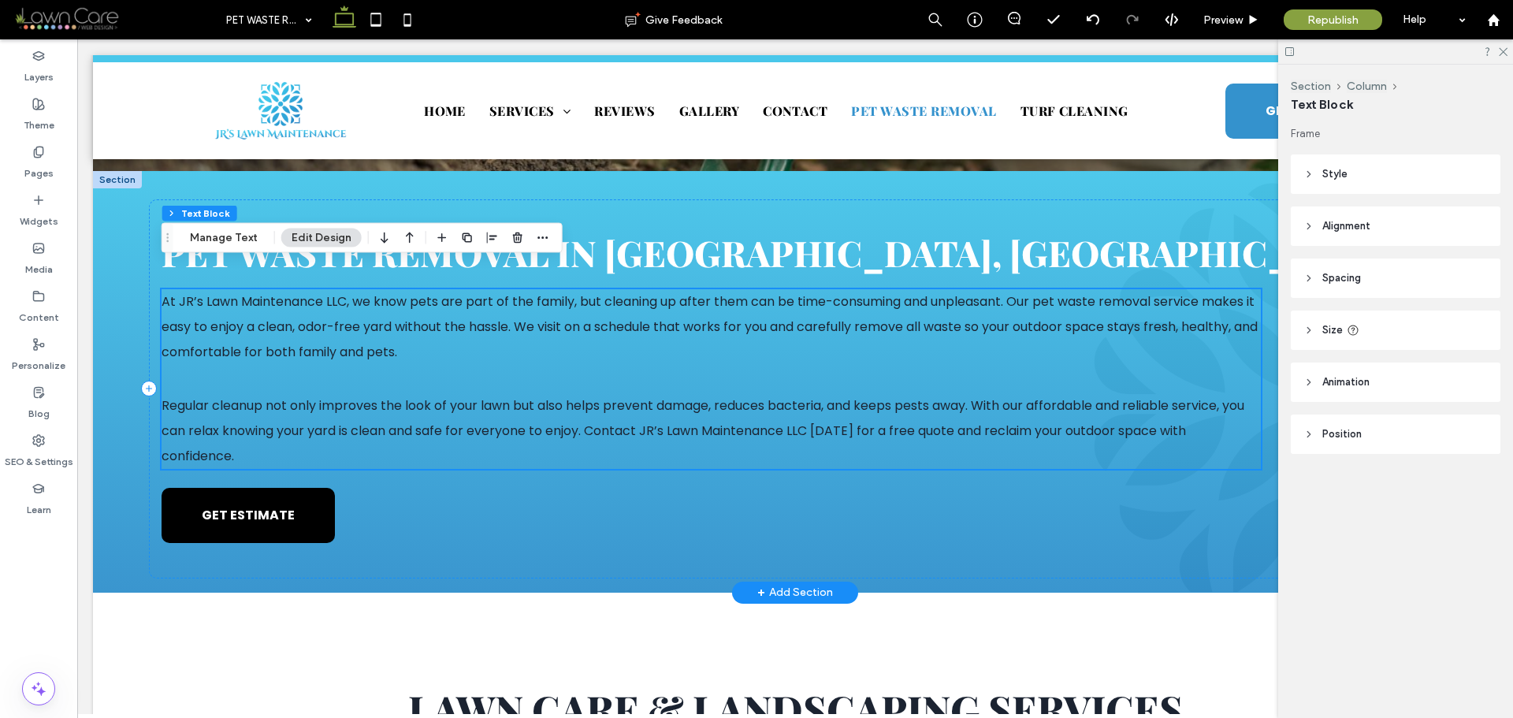
scroll to position [430, 0]
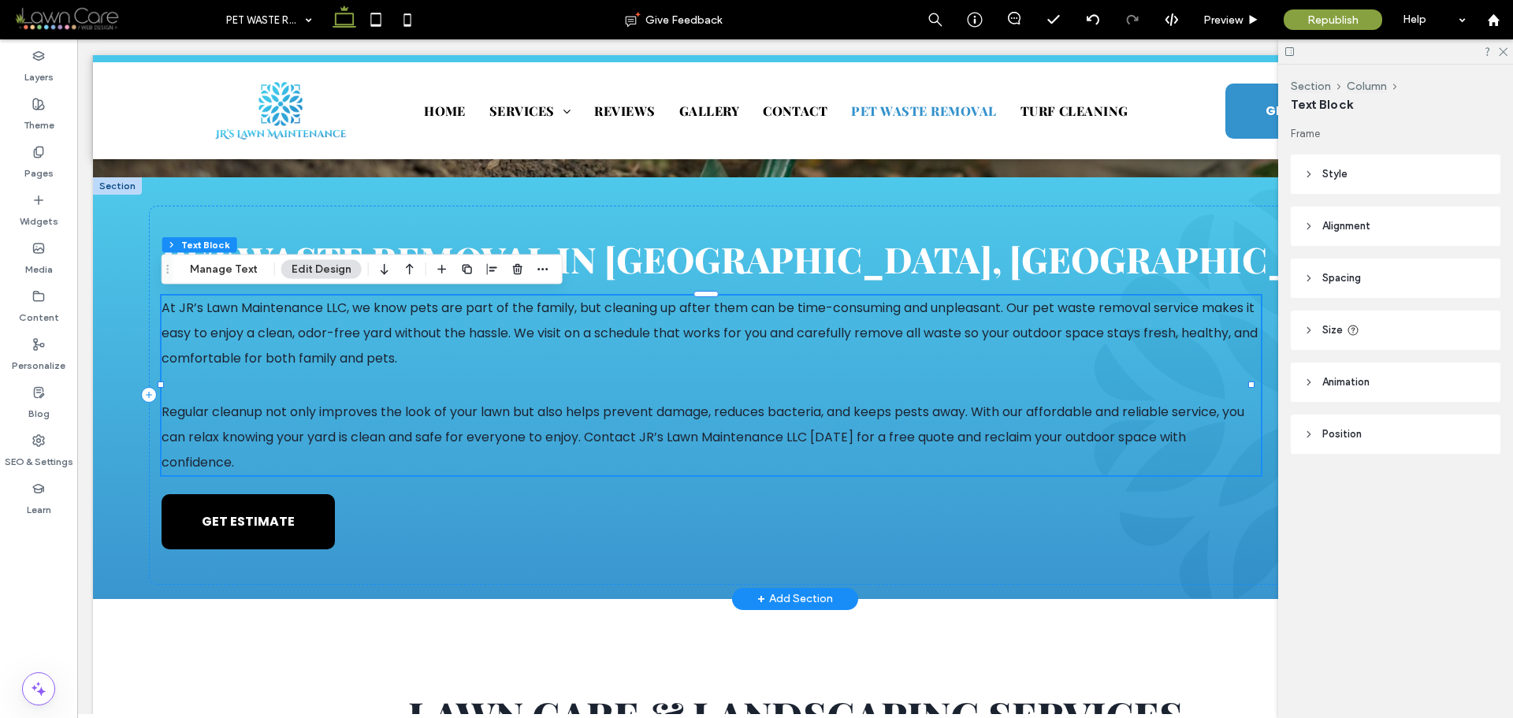
click at [354, 397] on p at bounding box center [711, 385] width 1099 height 28
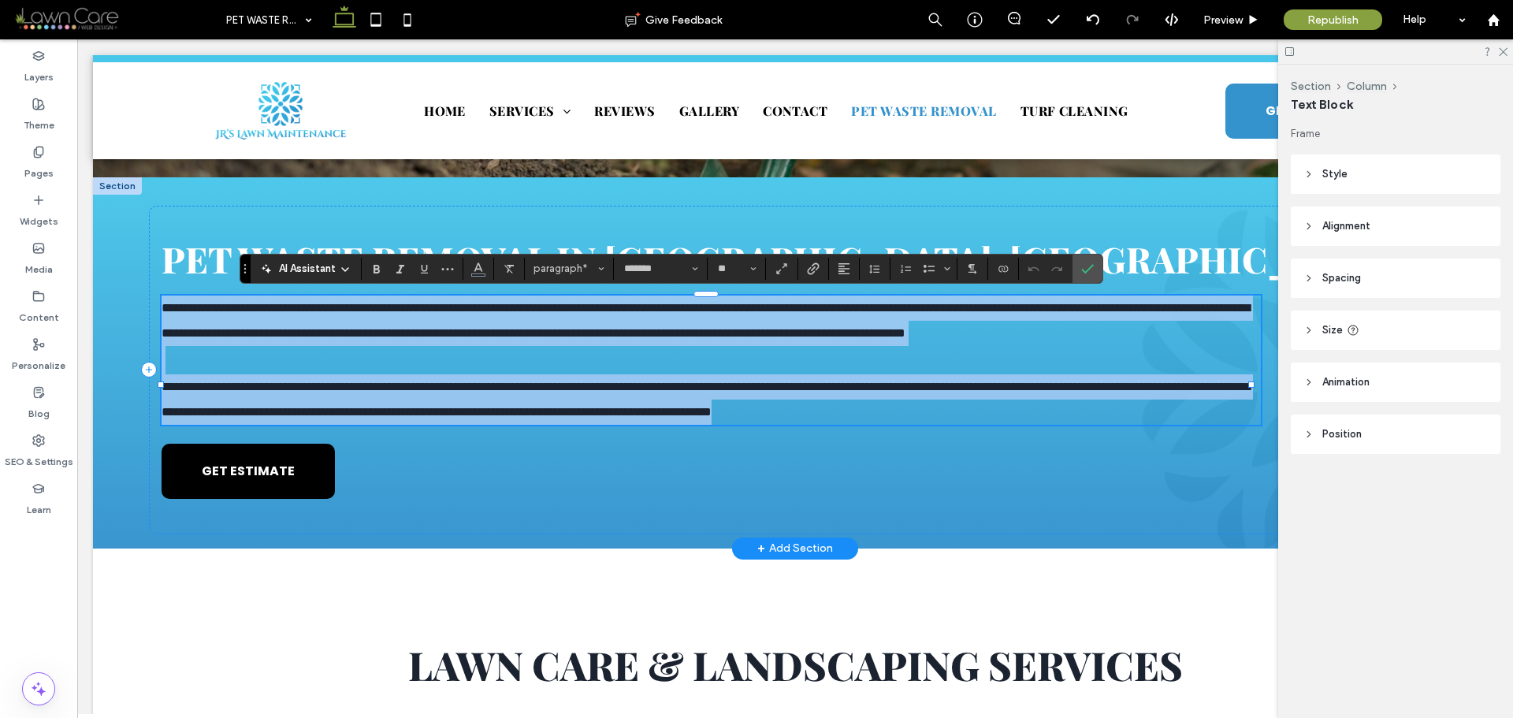
click at [367, 374] on p at bounding box center [711, 360] width 1099 height 28
type input "**"
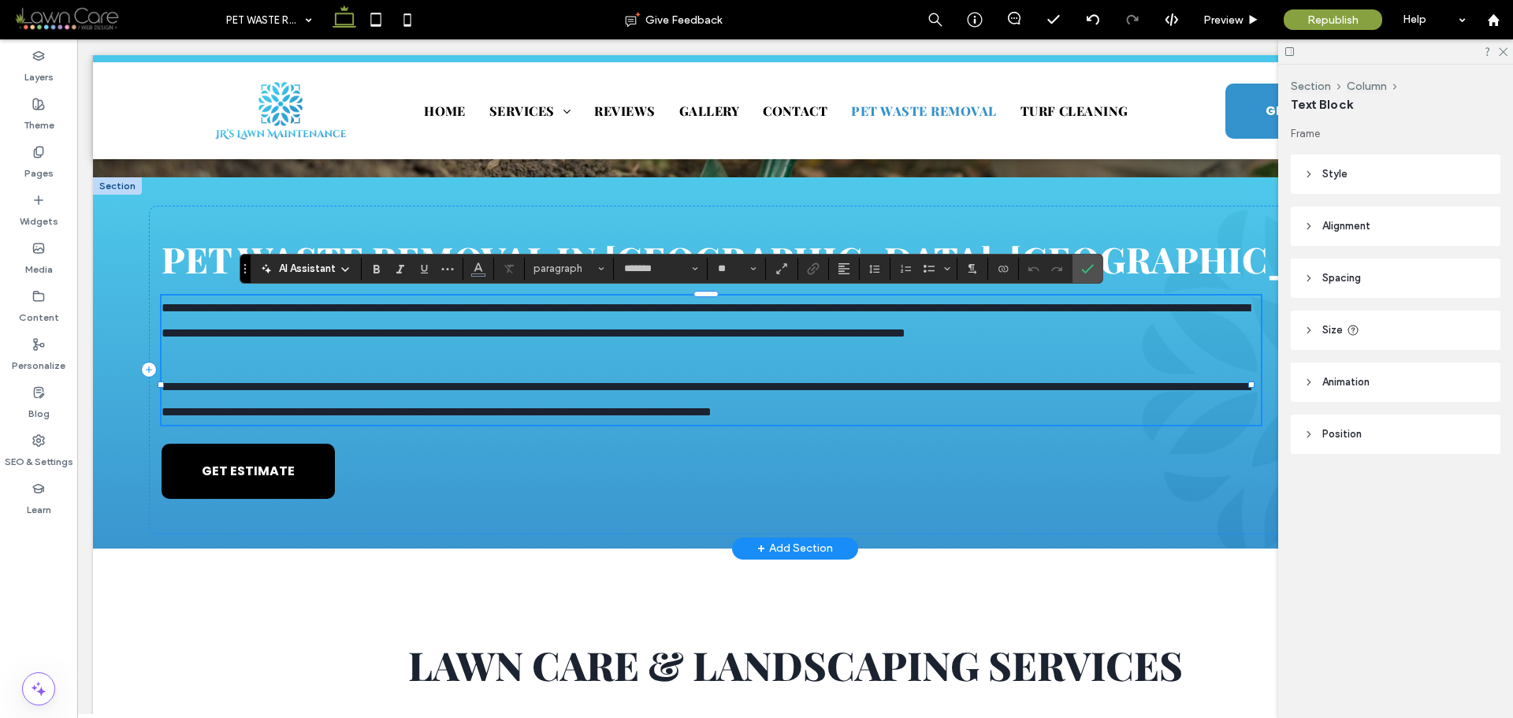
click at [378, 374] on p at bounding box center [711, 360] width 1099 height 28
click at [1095, 269] on label "Confirm" at bounding box center [1088, 269] width 24 height 28
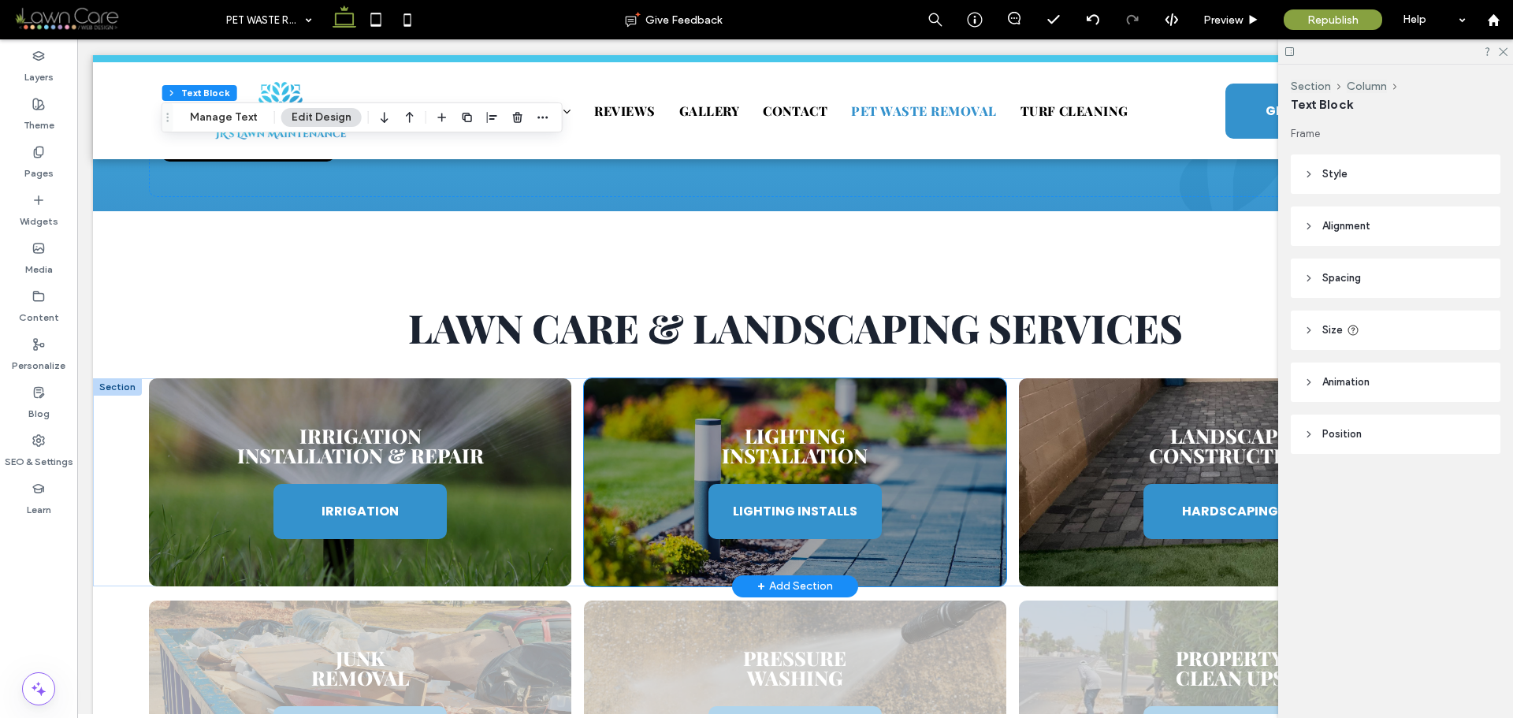
scroll to position [824, 0]
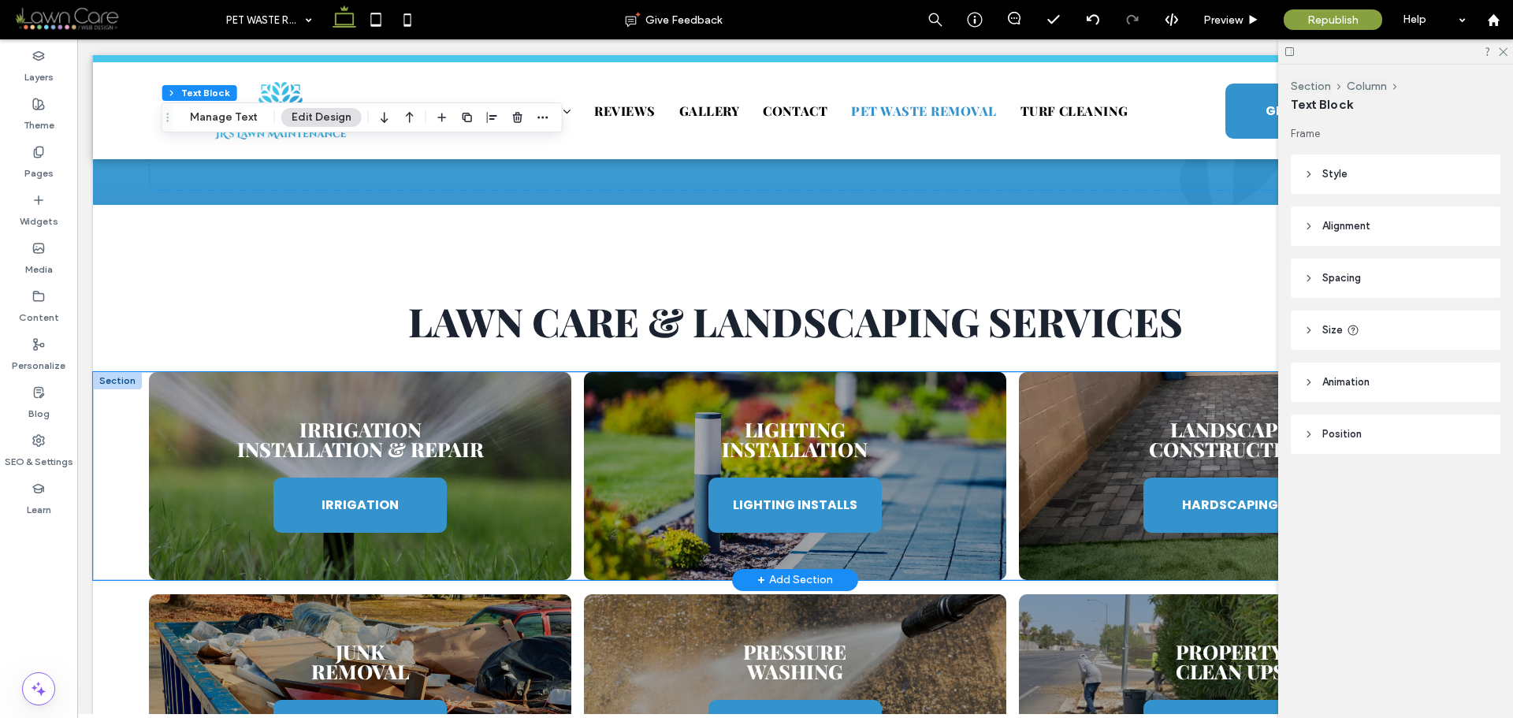
click at [572, 403] on div "Irrigation Installation & Repair IRRIGATION Lighting Installation LIGHTING INST…" at bounding box center [795, 476] width 1405 height 208
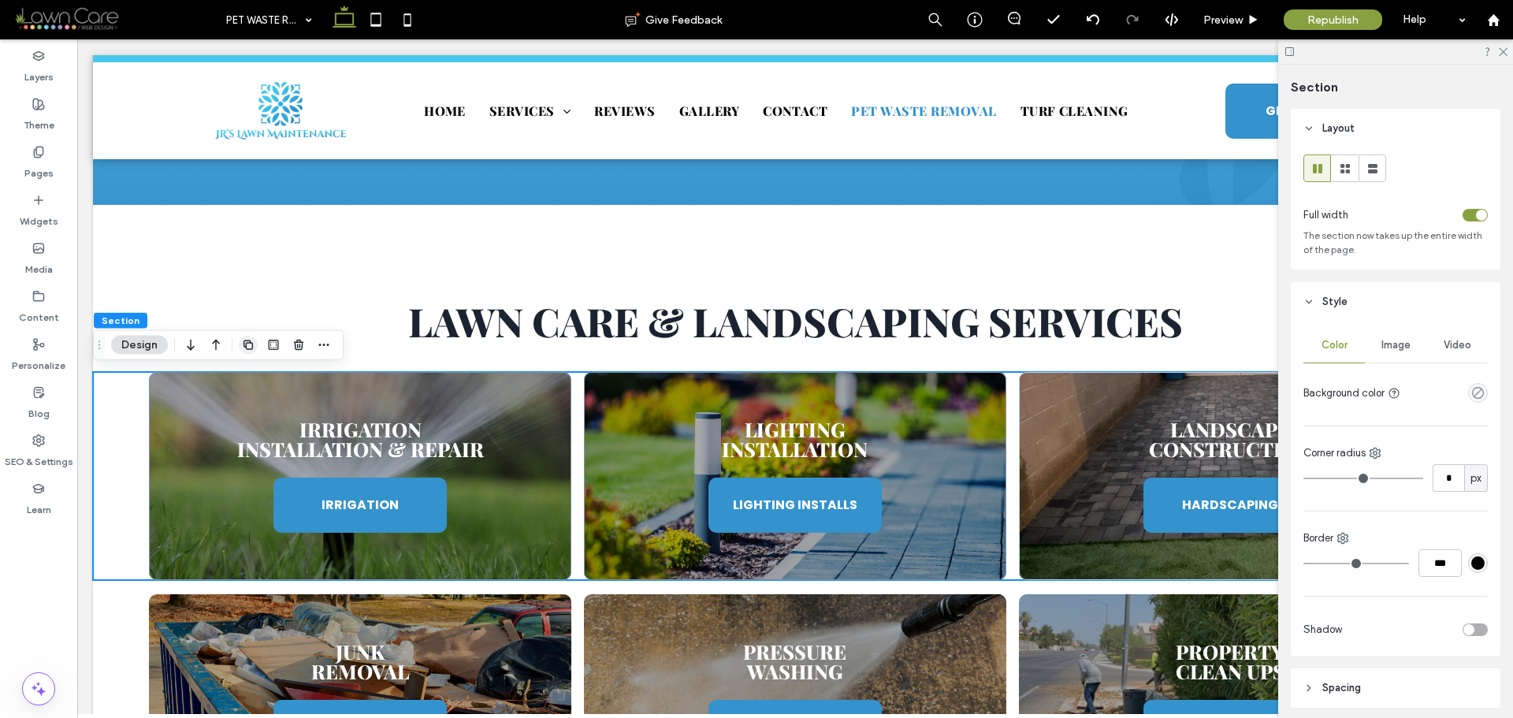
click at [246, 344] on use "button" at bounding box center [248, 345] width 9 height 9
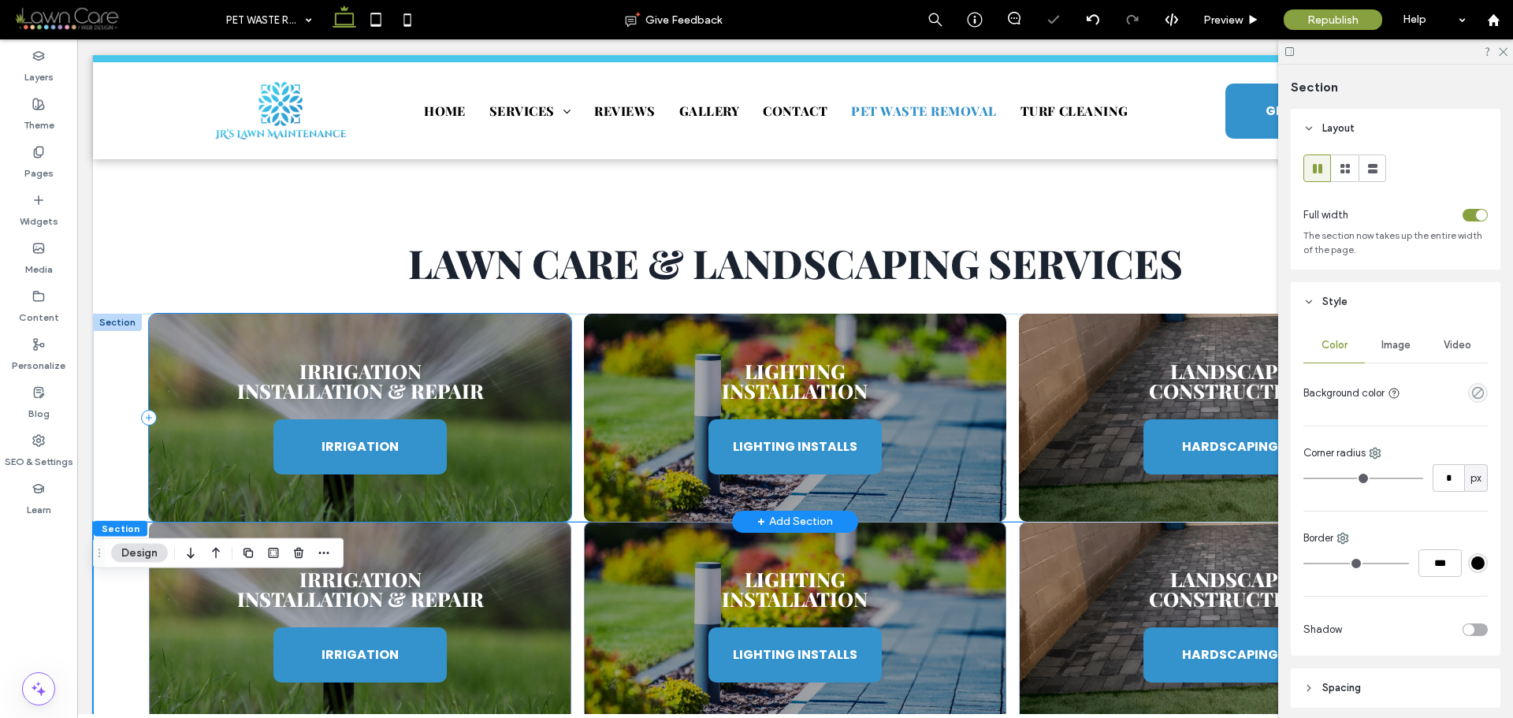
scroll to position [1139, 0]
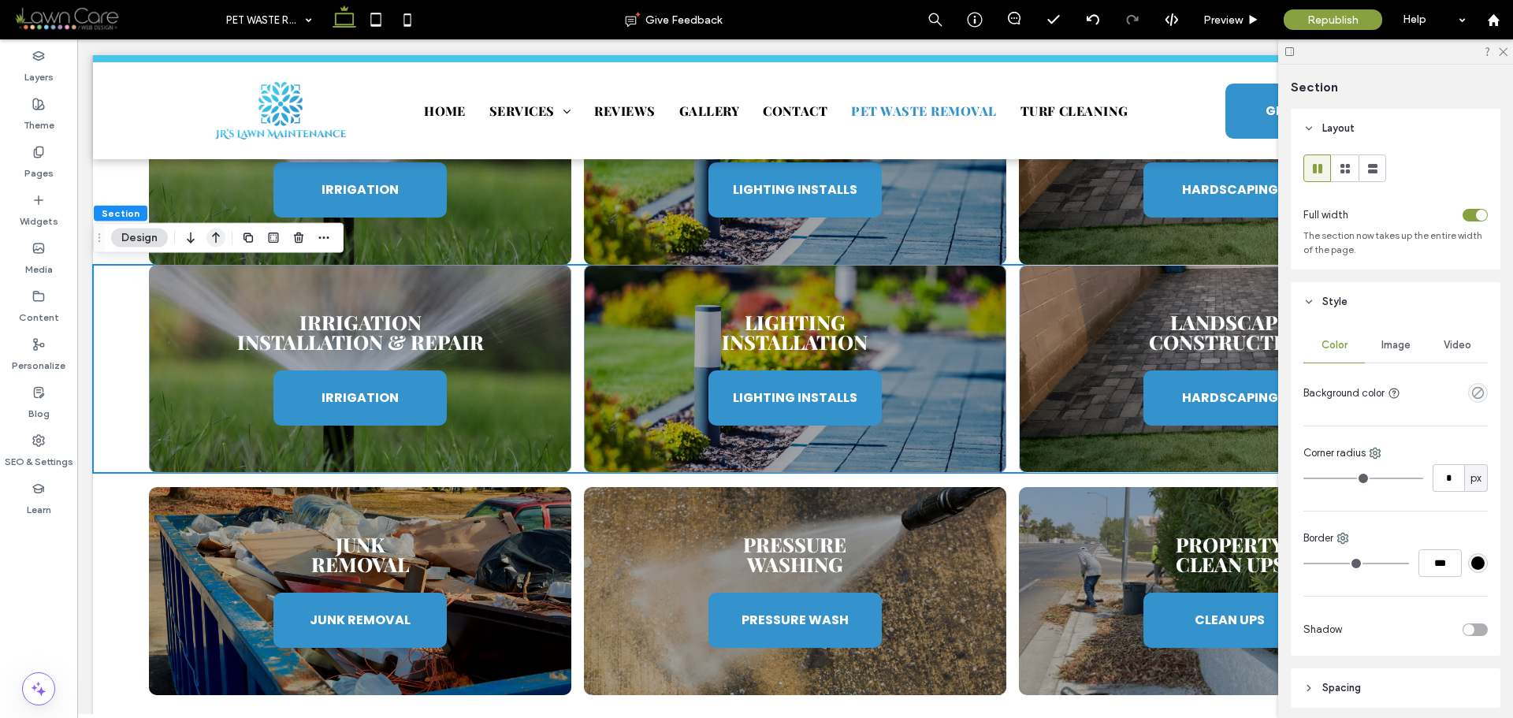
click at [218, 236] on use "button" at bounding box center [216, 238] width 8 height 11
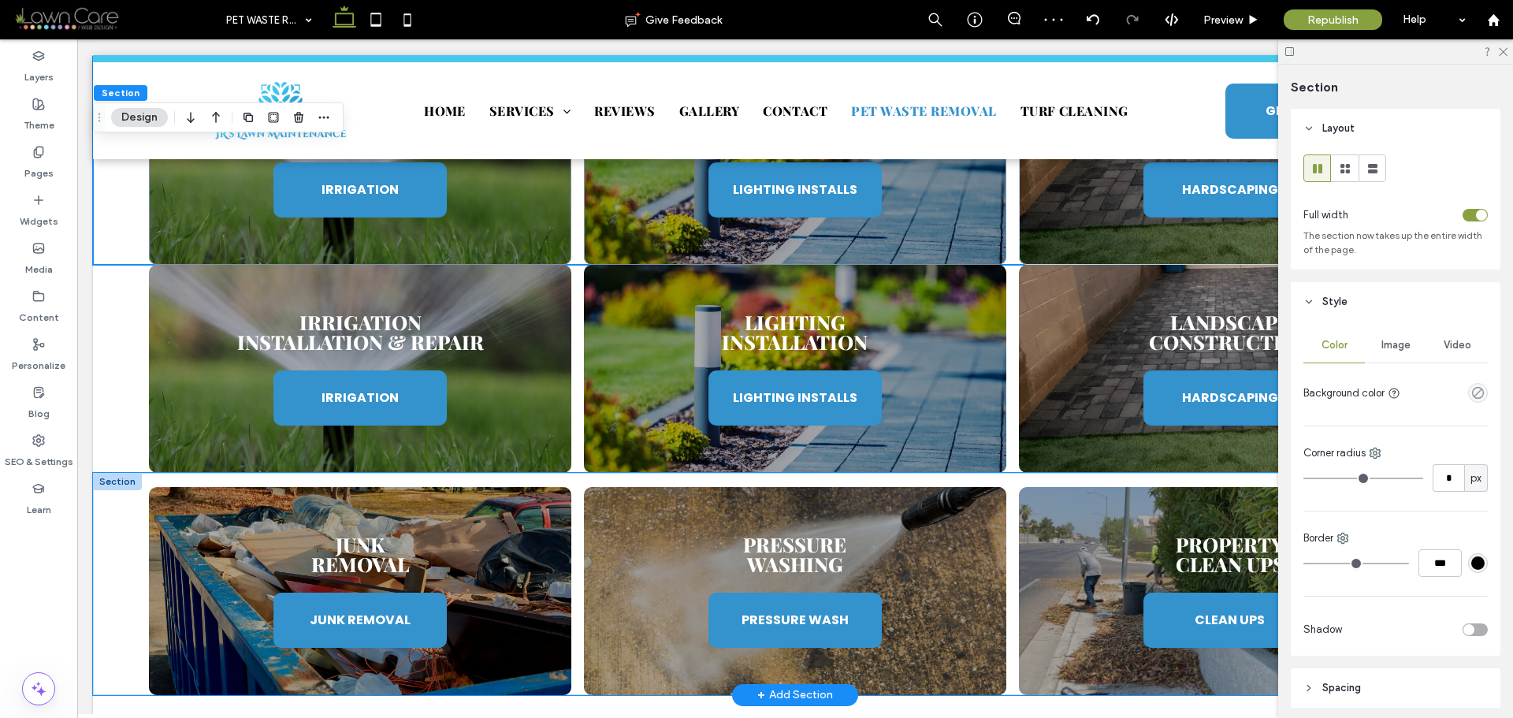
click at [569, 480] on div "Junk Removal JUNK REMOVAL Pressure Washing PRESSURE WASH Property Clean Ups CLE…" at bounding box center [795, 584] width 1405 height 222
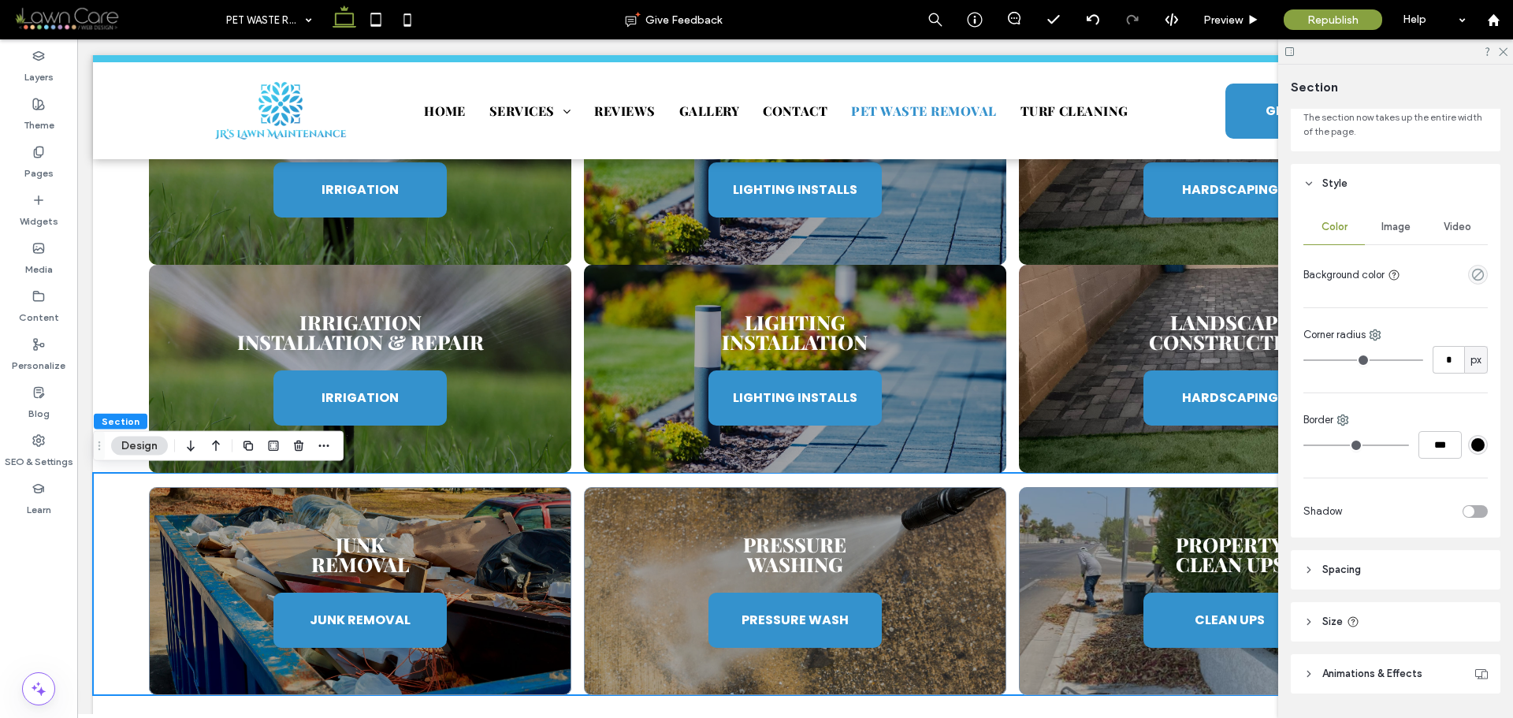
scroll to position [163, 0]
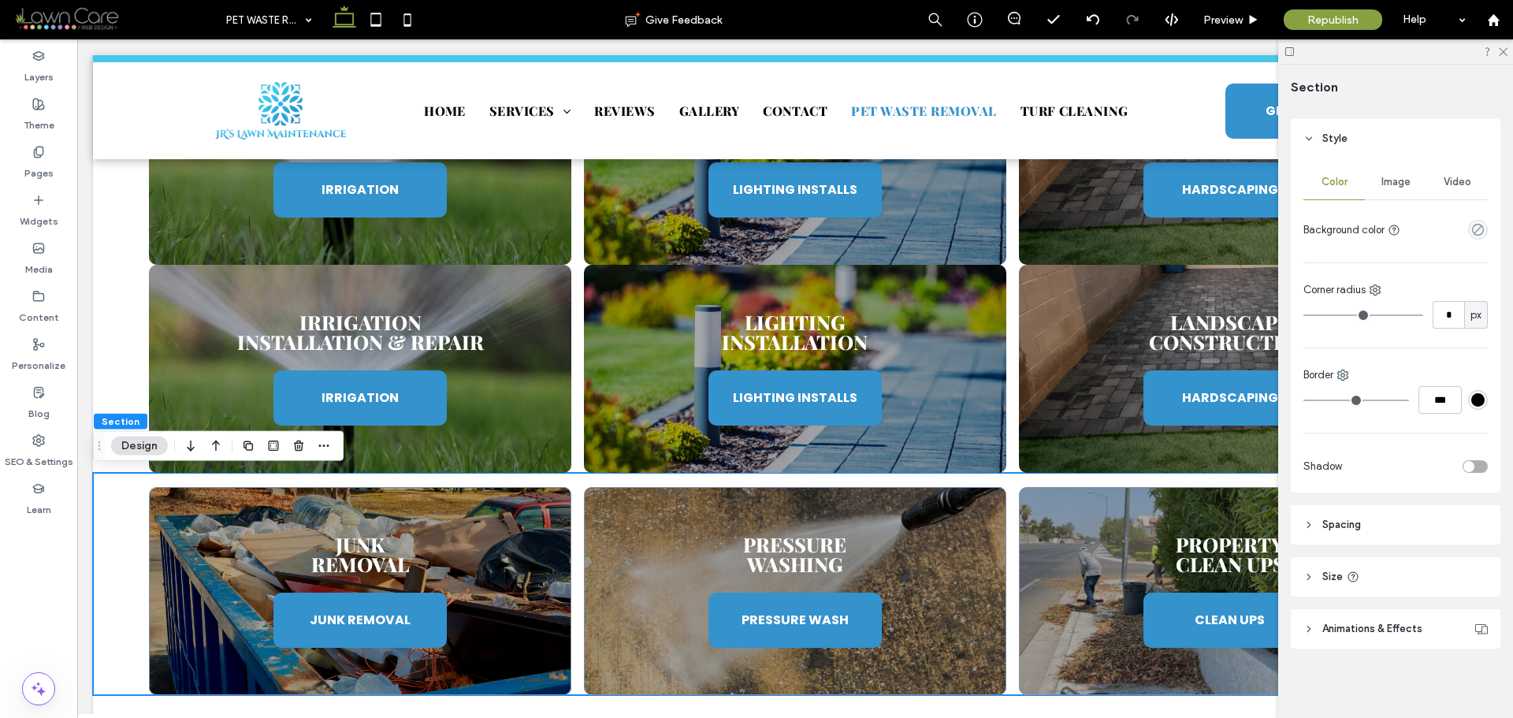
click at [1377, 534] on header "Spacing" at bounding box center [1396, 524] width 210 height 39
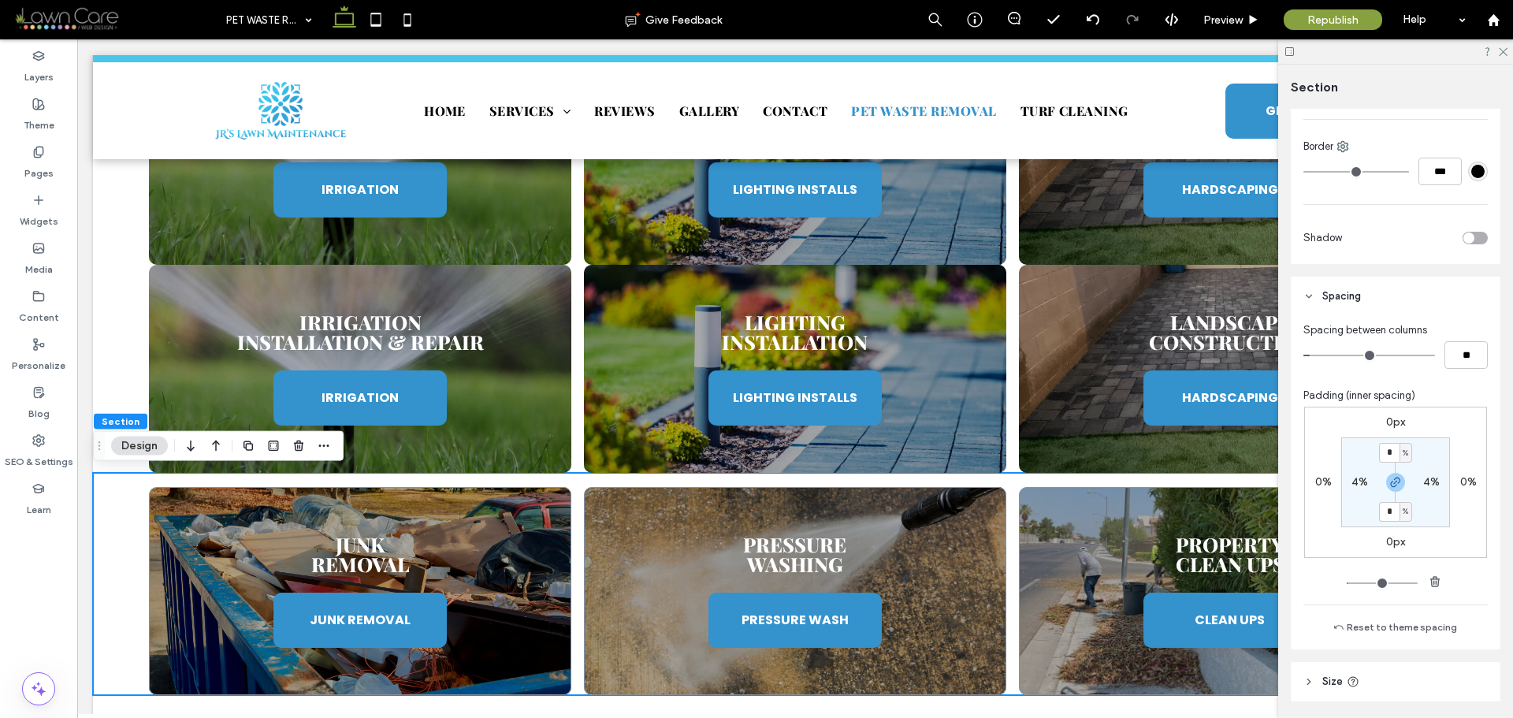
scroll to position [400, 0]
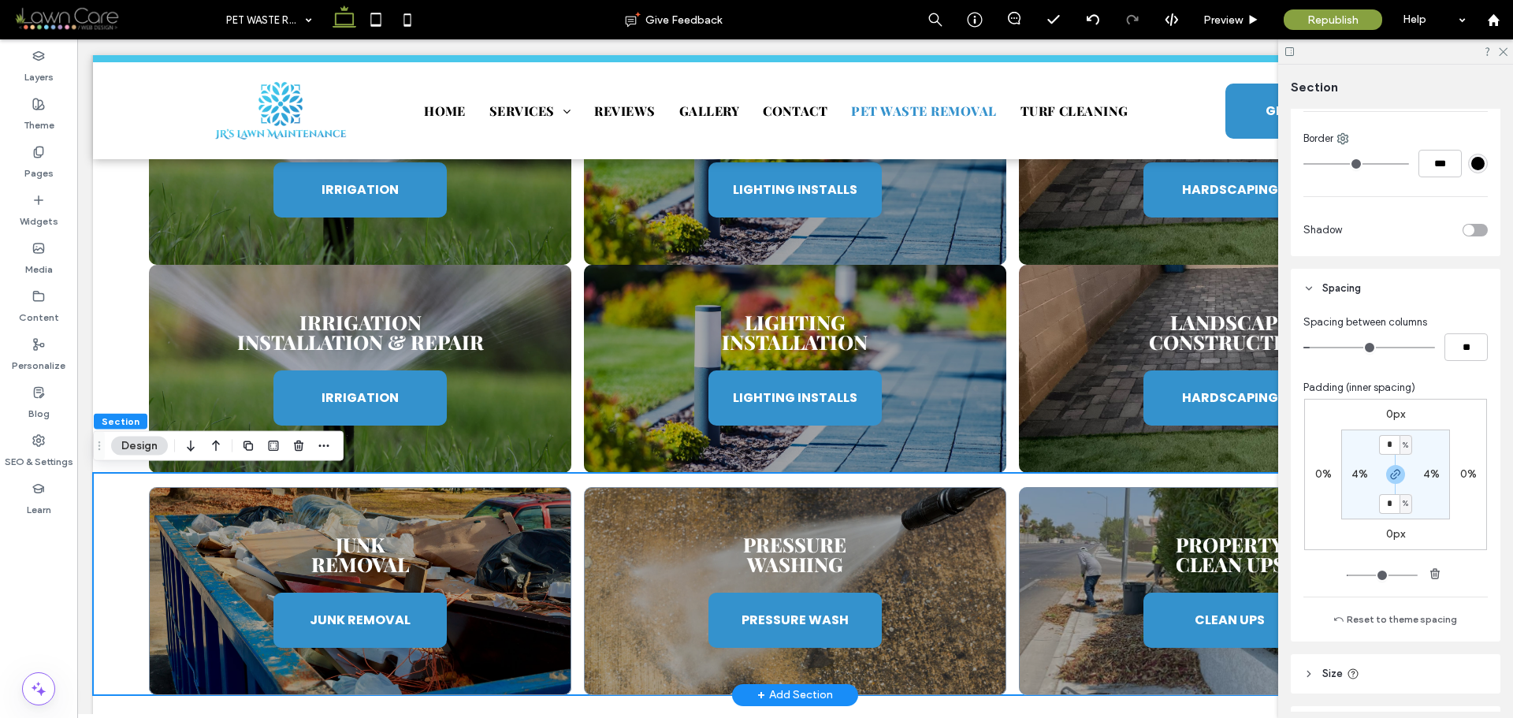
click at [573, 478] on div "Junk Removal JUNK REMOVAL Pressure Washing PRESSURE WASH Property Clean Ups CLE…" at bounding box center [795, 584] width 1405 height 222
click at [121, 378] on div "Irrigation Installation & Repair IRRIGATION Lighting Installation LIGHTING INST…" at bounding box center [795, 369] width 1405 height 208
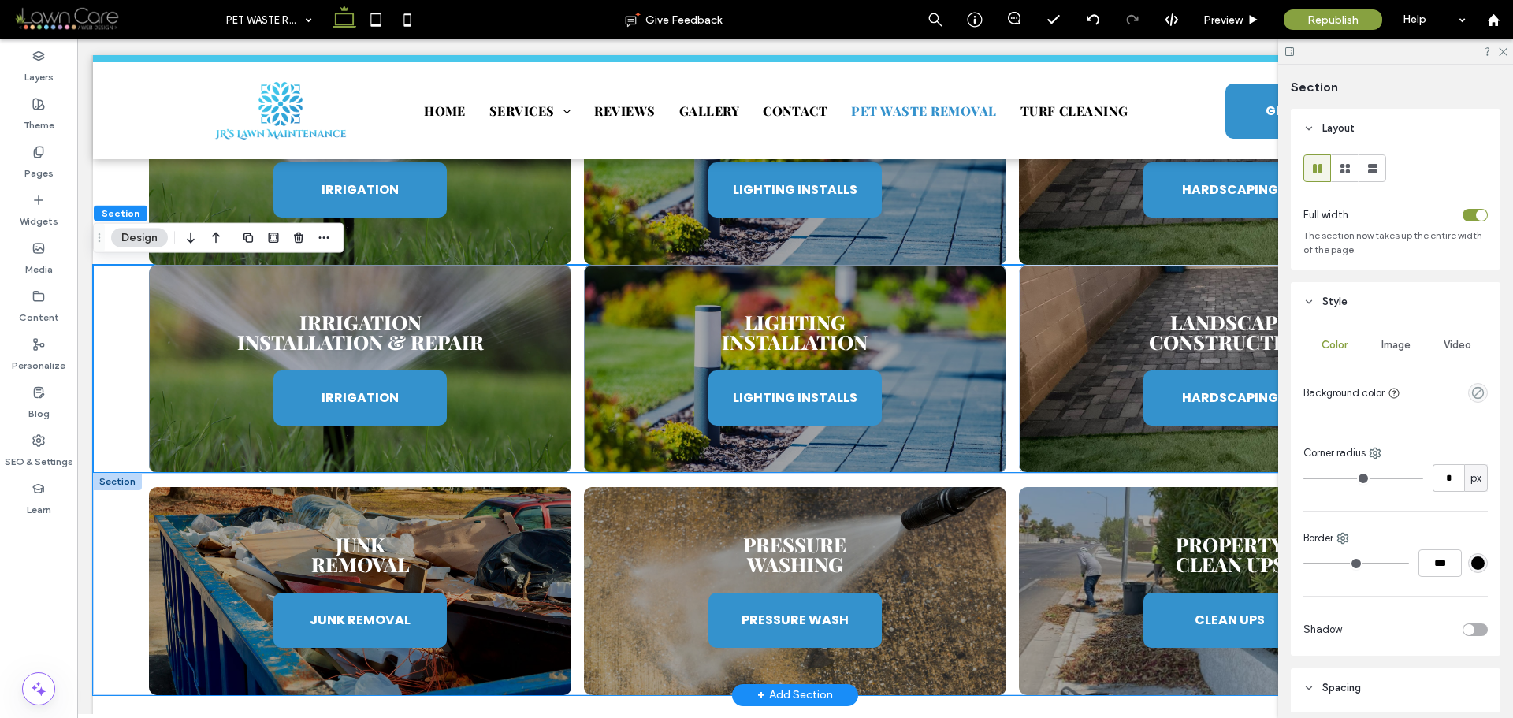
click at [125, 501] on div "Junk Removal JUNK REMOVAL Pressure Washing PRESSURE WASH Property Clean Ups CLE…" at bounding box center [795, 584] width 1405 height 222
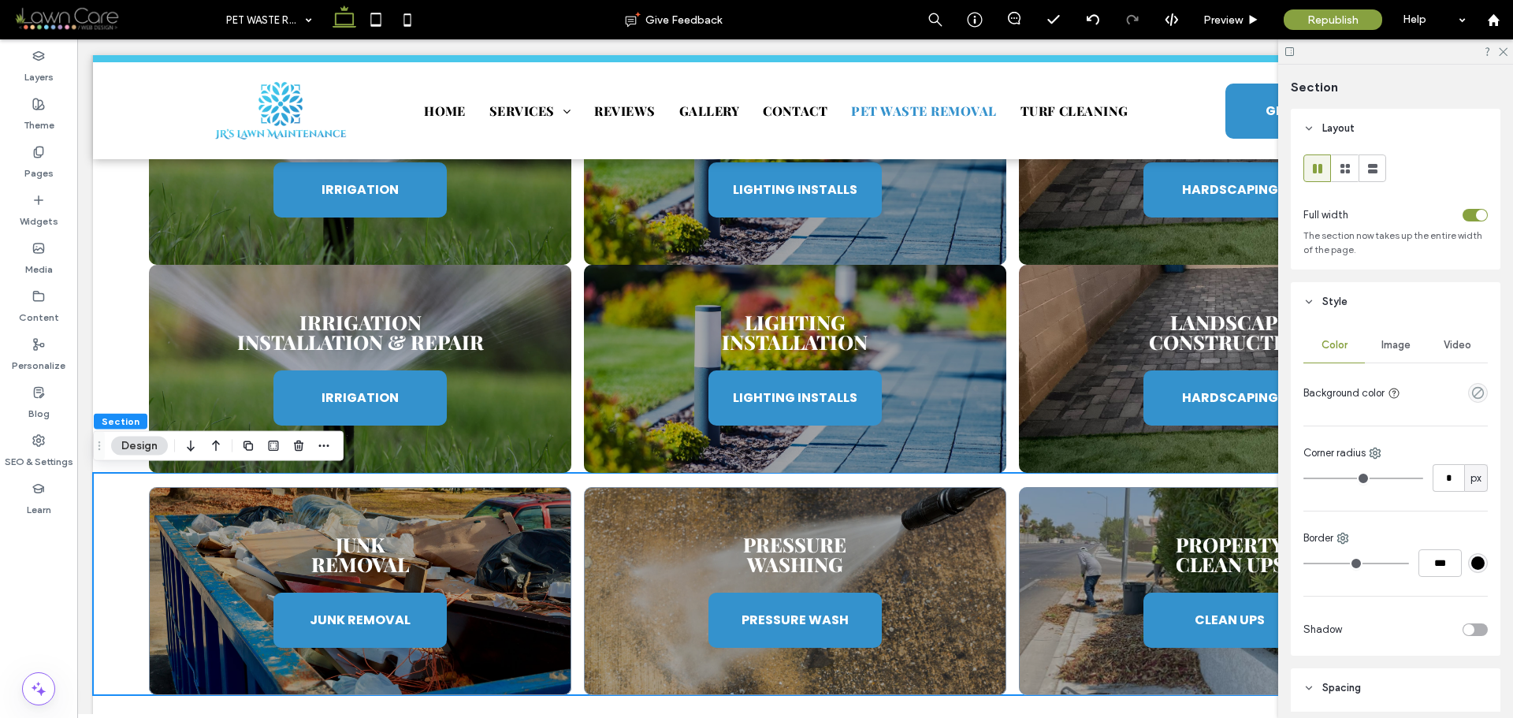
click at [1321, 293] on header "Style" at bounding box center [1396, 301] width 210 height 39
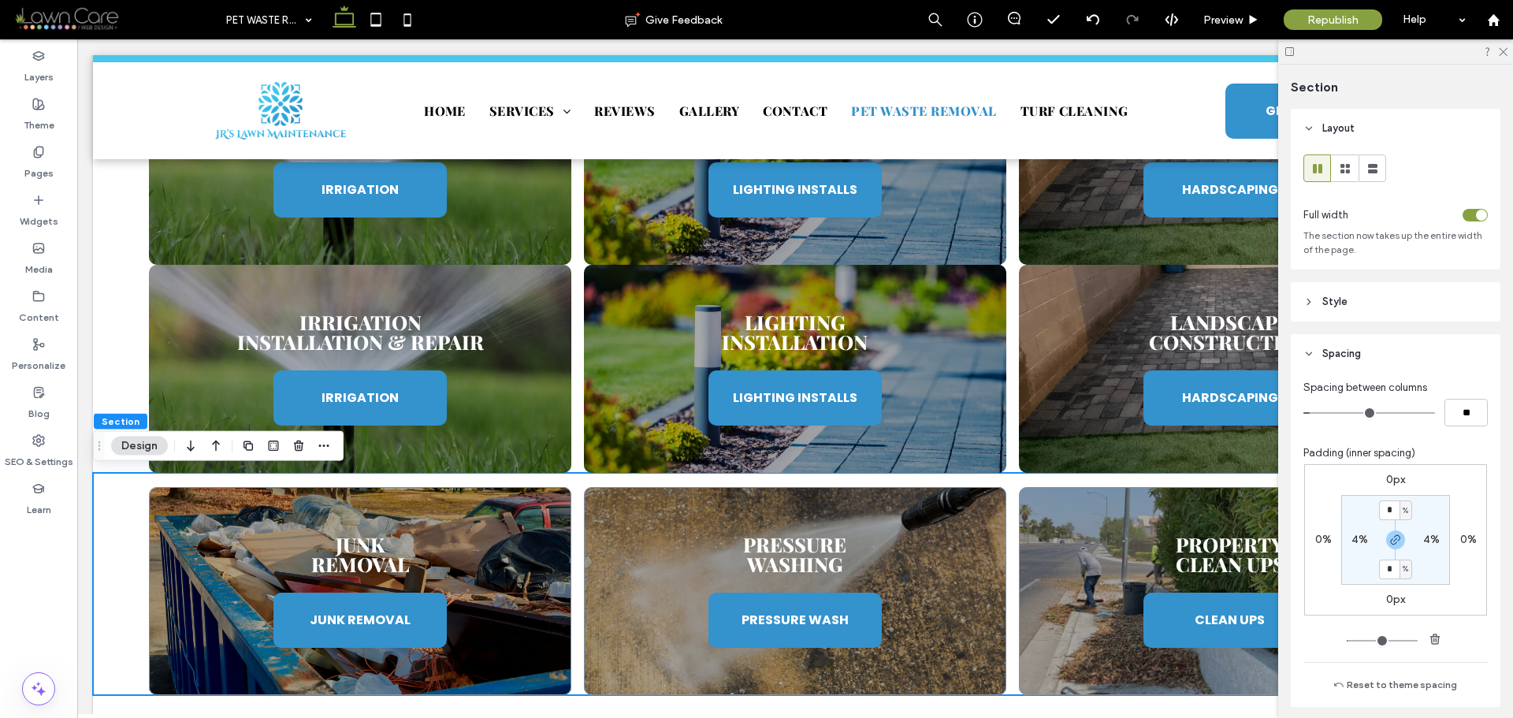
click at [1323, 132] on span "Layout" at bounding box center [1339, 129] width 32 height 16
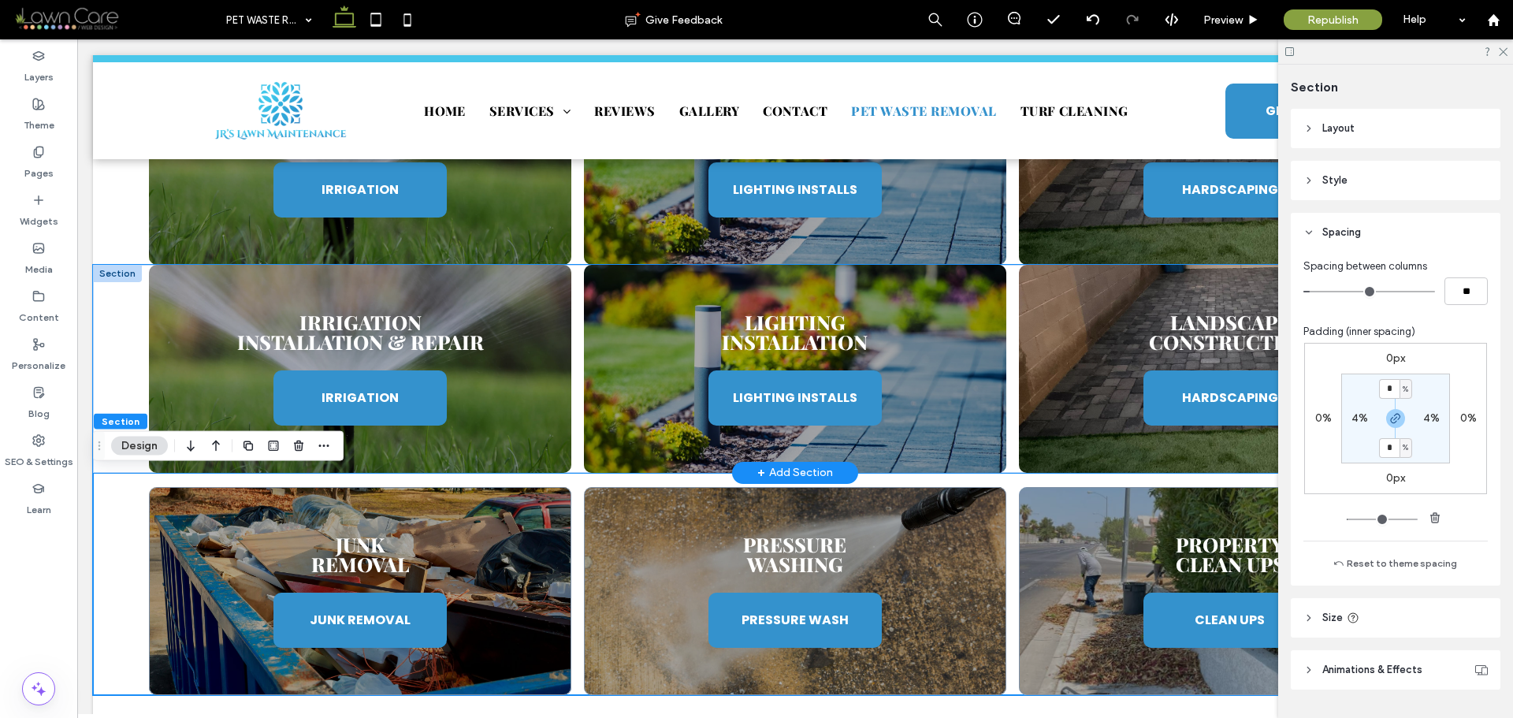
click at [115, 320] on div "Irrigation Installation & Repair IRRIGATION Lighting Installation LIGHTING INST…" at bounding box center [795, 369] width 1405 height 208
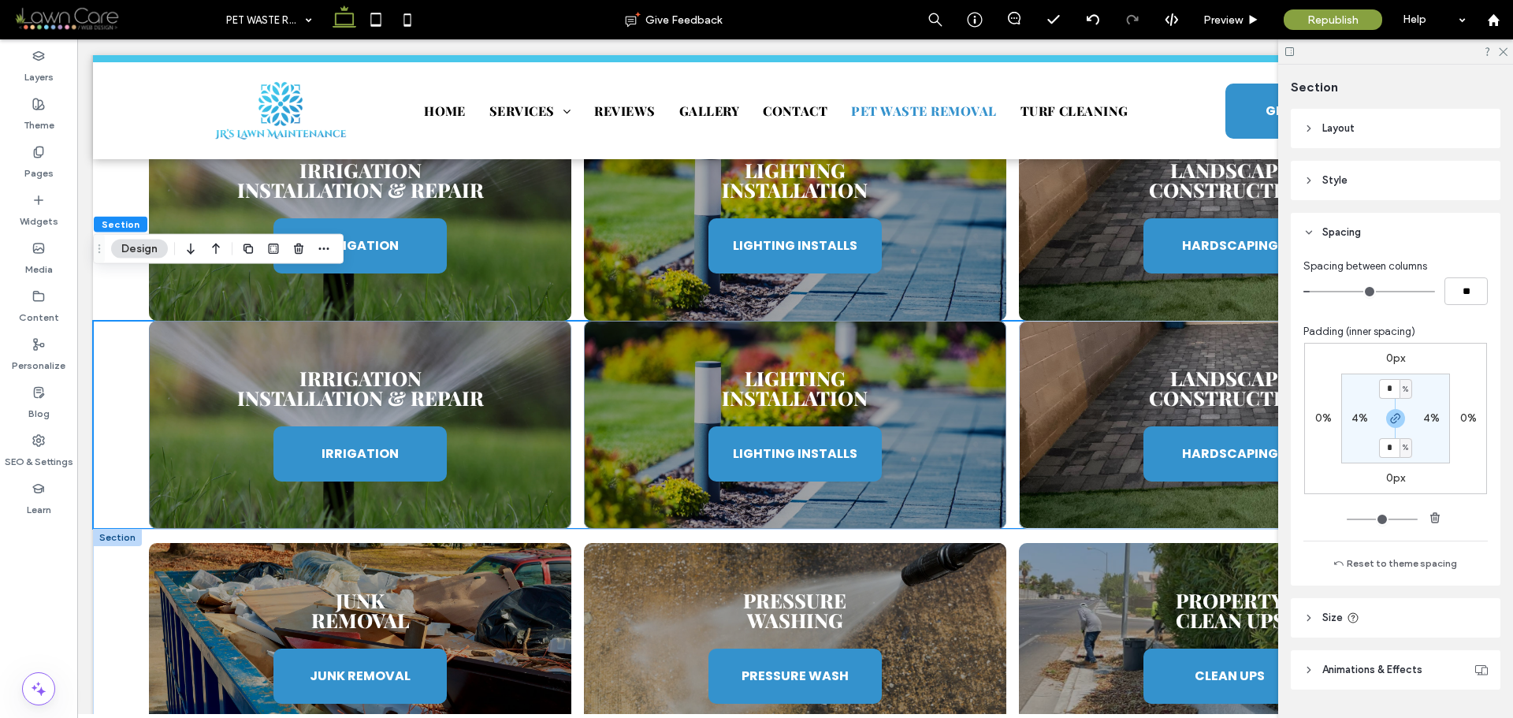
scroll to position [1139, 0]
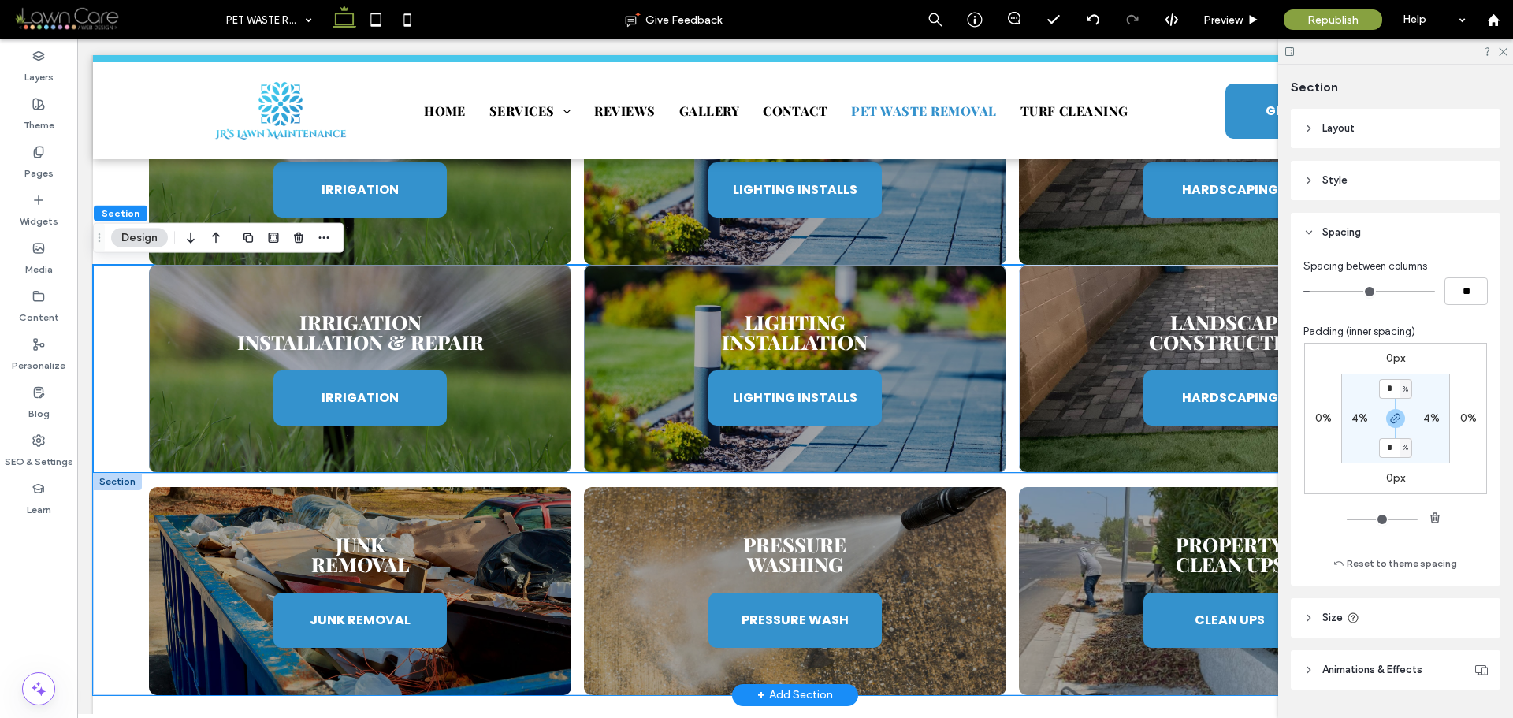
click at [121, 535] on div "Junk Removal JUNK REMOVAL Pressure Washing PRESSURE WASH Property Clean Ups CLE…" at bounding box center [795, 584] width 1405 height 222
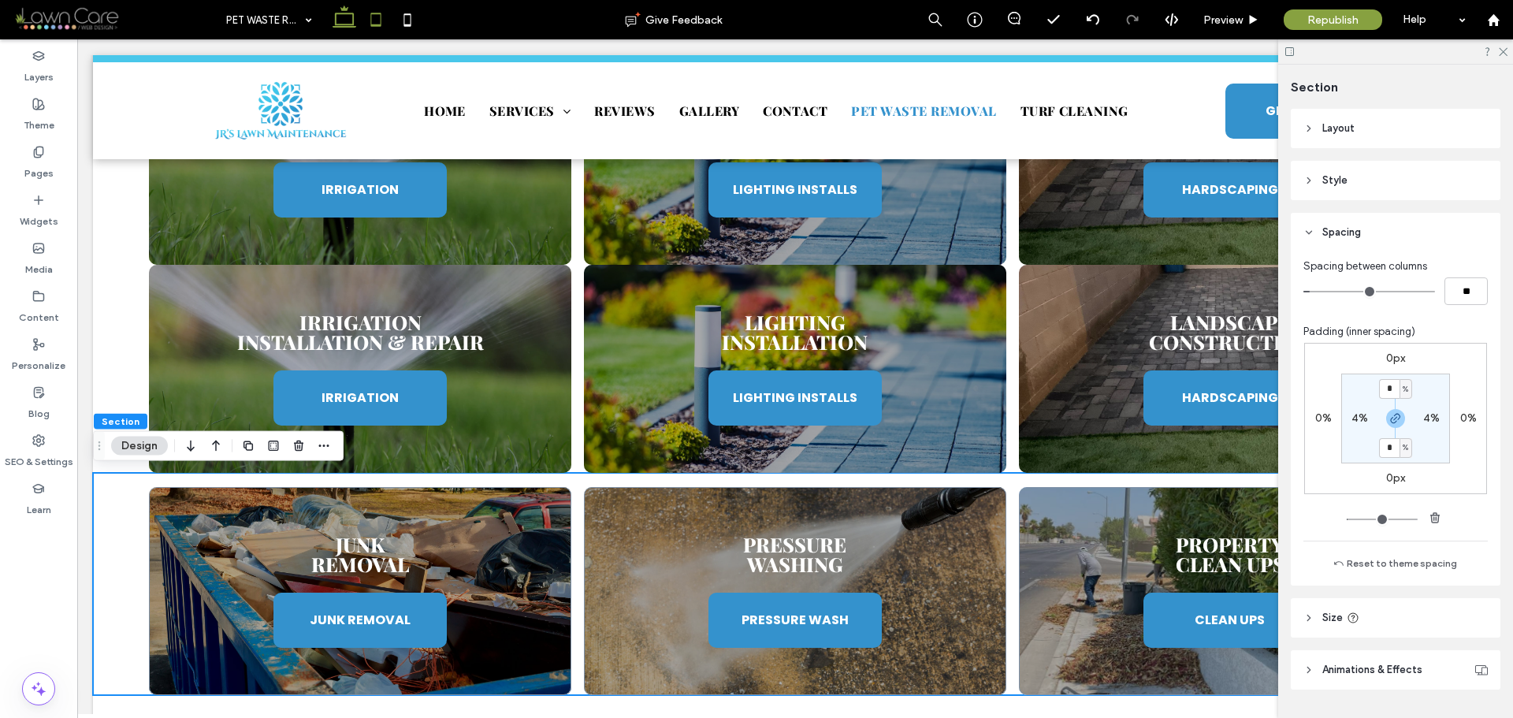
click at [382, 24] on use at bounding box center [376, 19] width 10 height 13
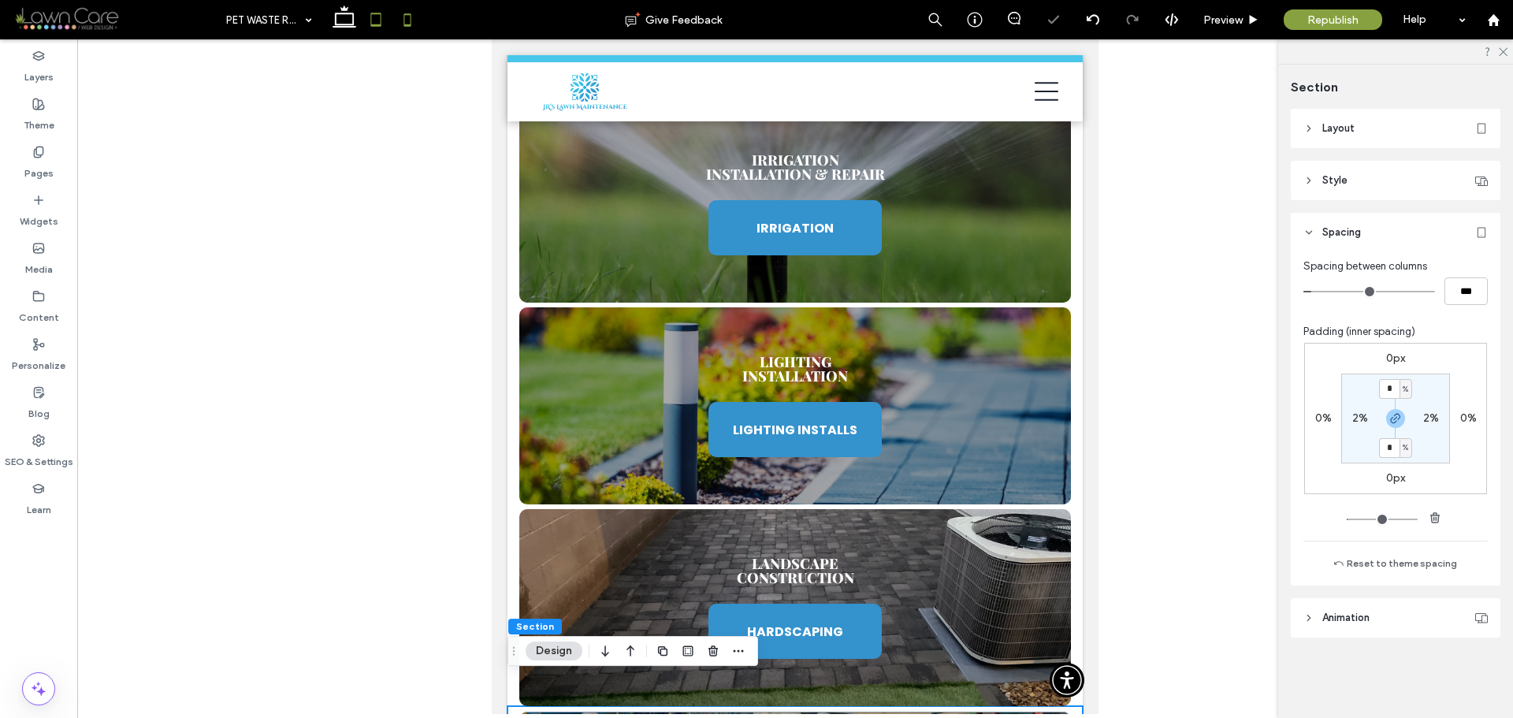
click at [411, 24] on icon at bounding box center [408, 20] width 32 height 32
type input "*"
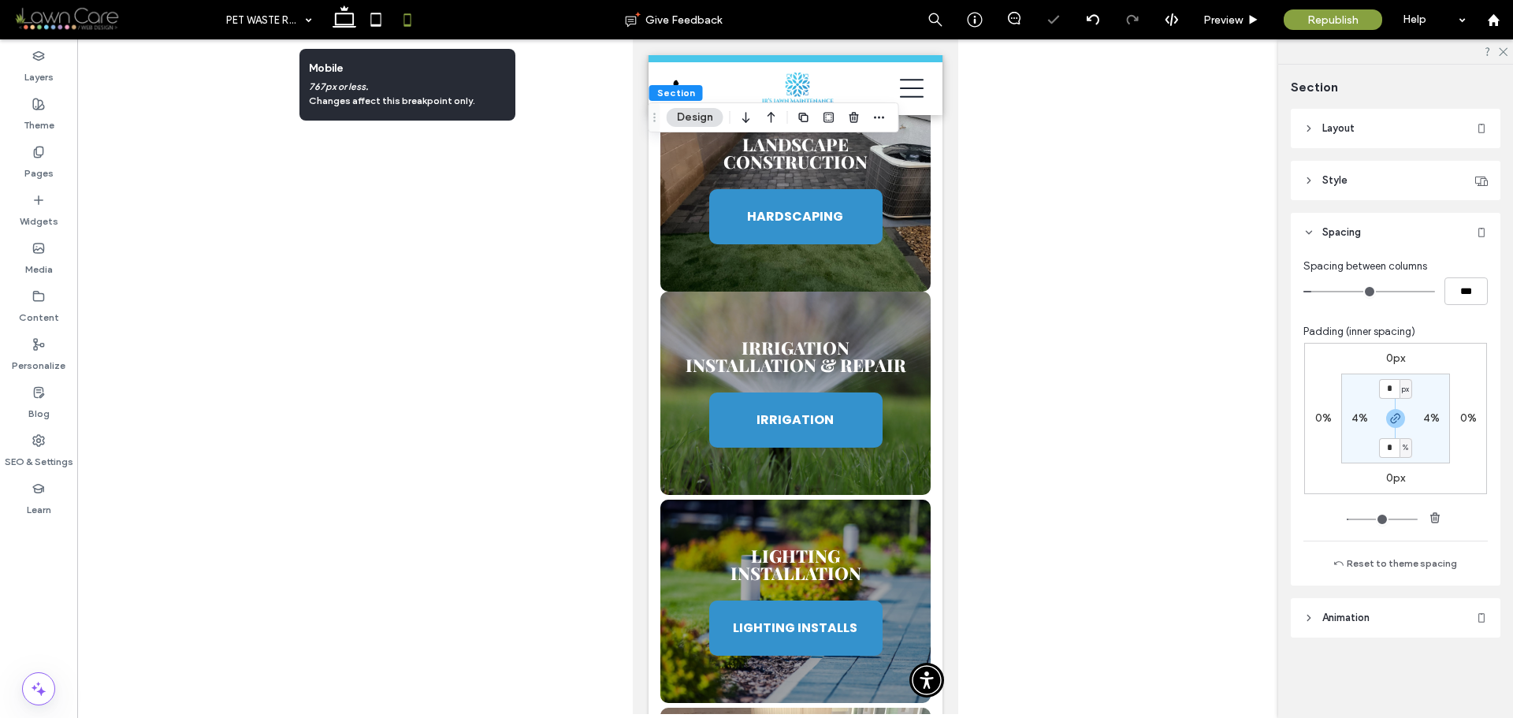
scroll to position [2617, 0]
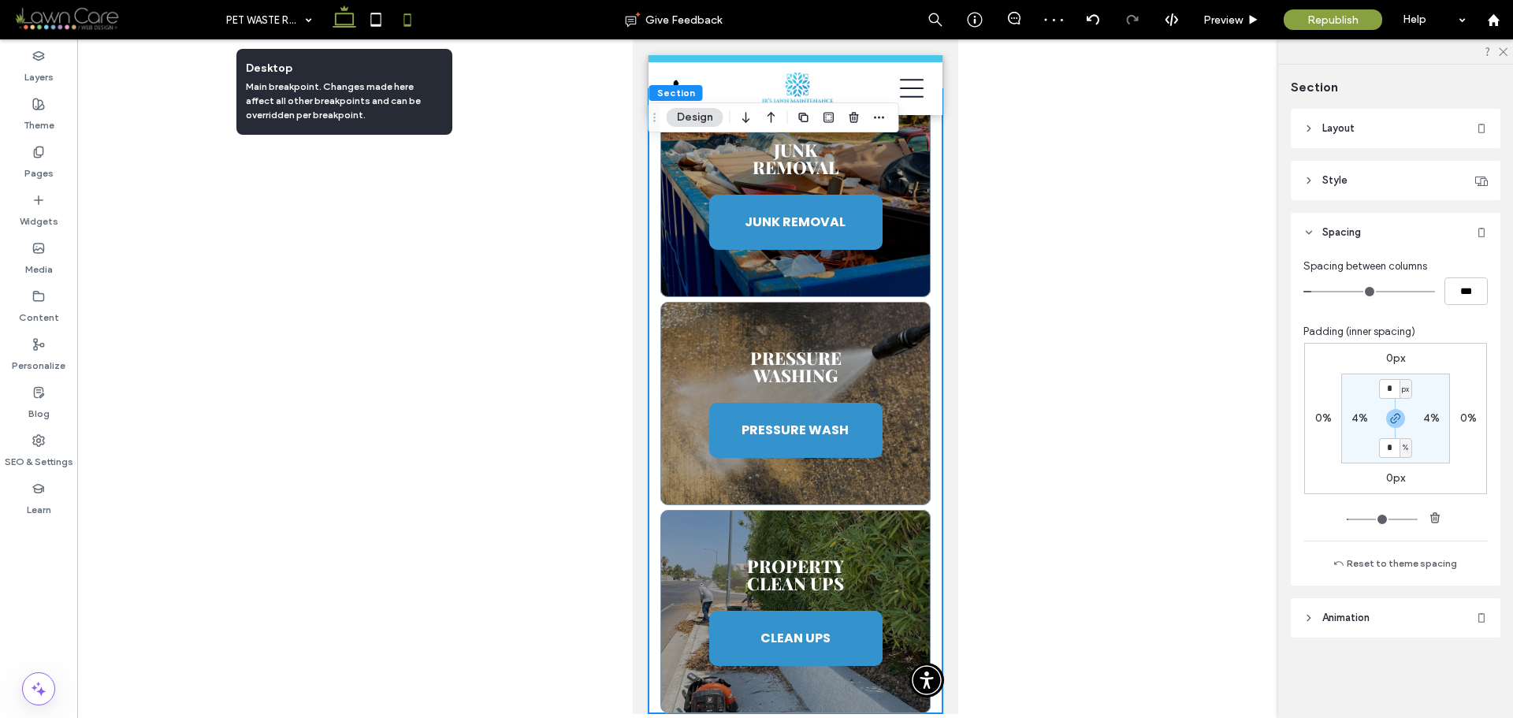
click at [344, 20] on icon at bounding box center [345, 20] width 32 height 32
type input "*"
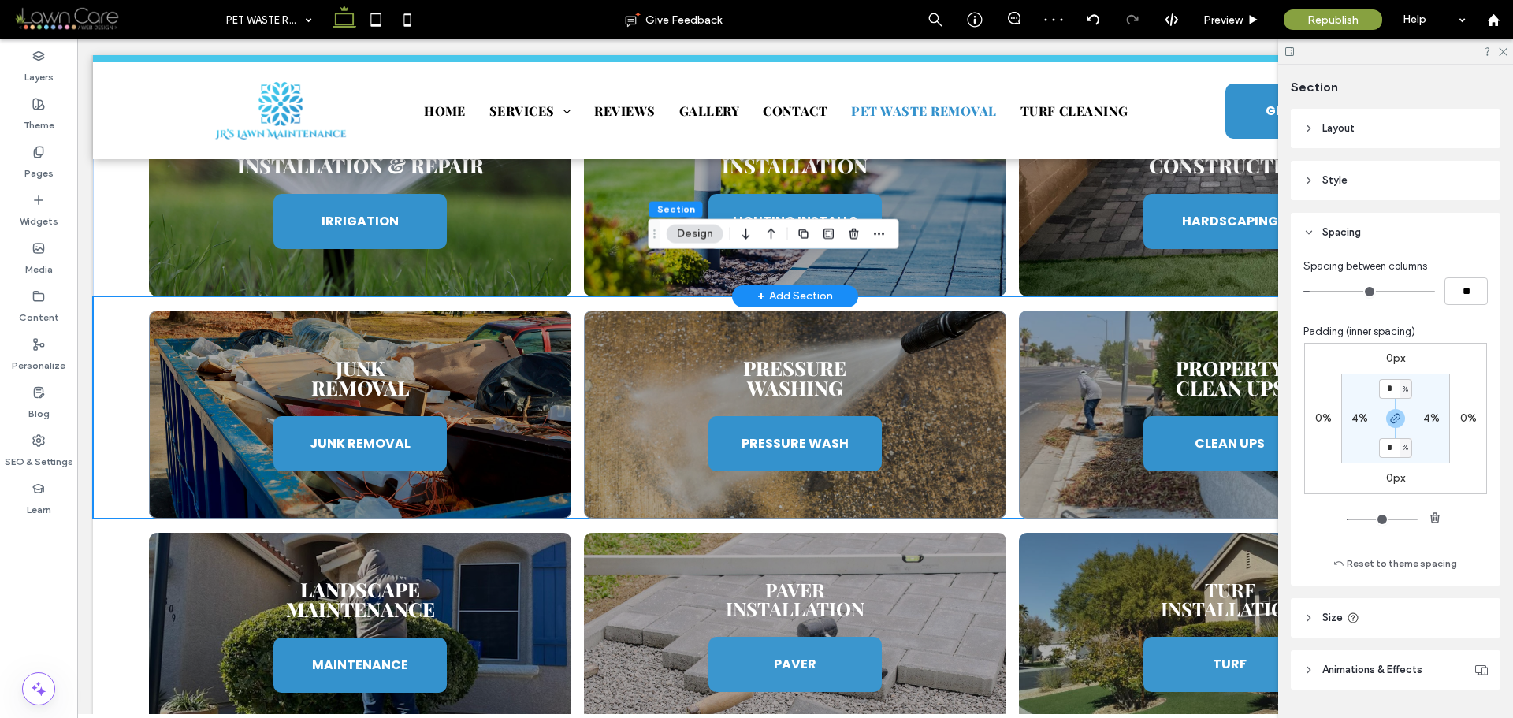
scroll to position [1193, 0]
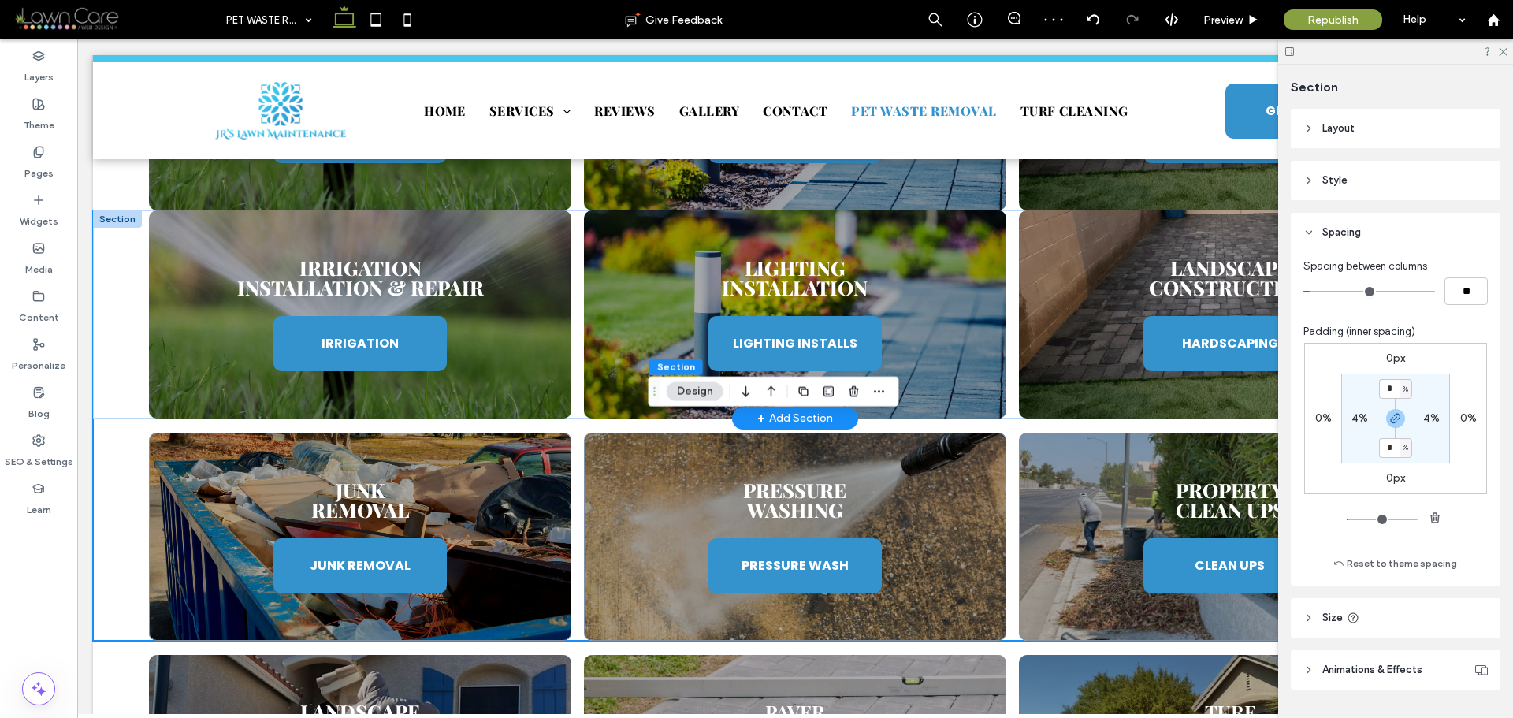
click at [127, 340] on div "Irrigation Installation & Repair IRRIGATION Lighting Installation LIGHTING INST…" at bounding box center [795, 314] width 1405 height 208
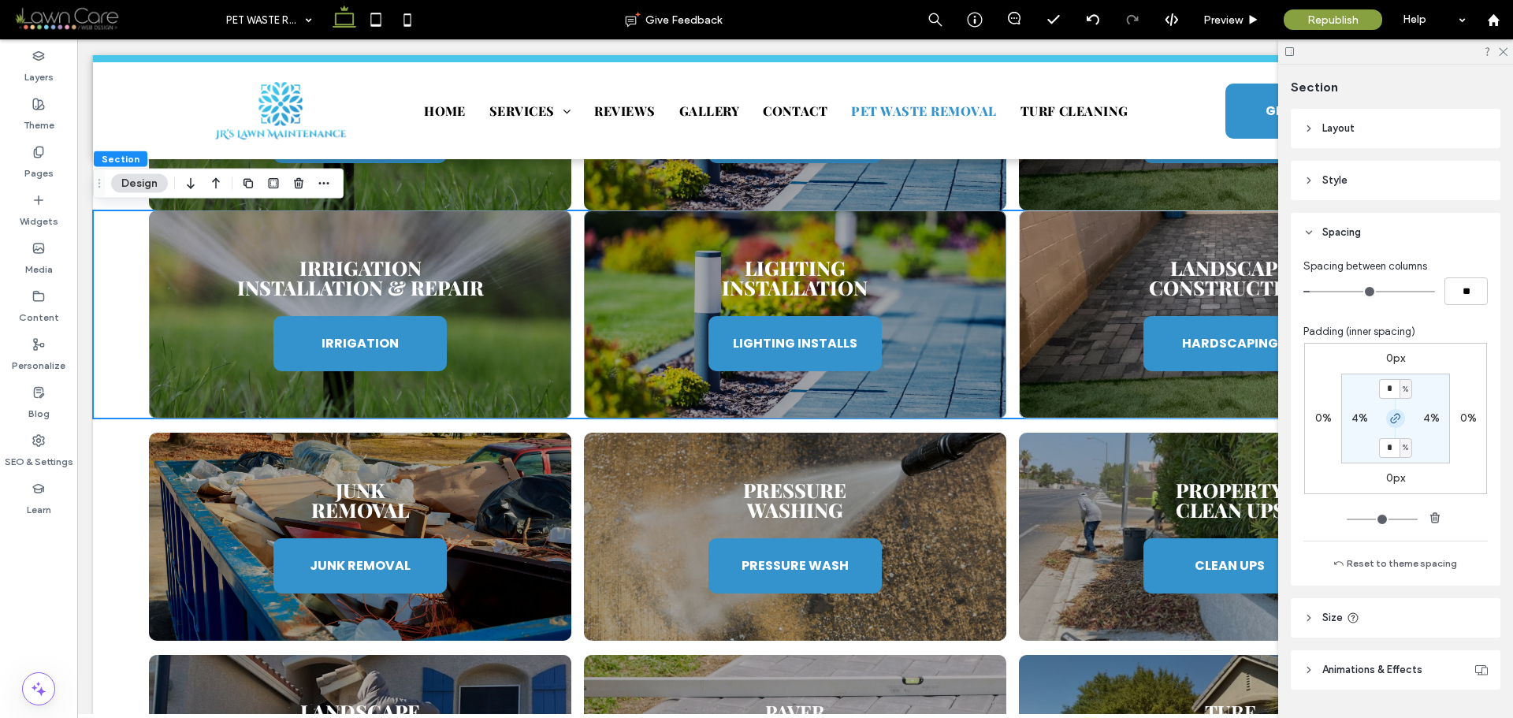
click at [1394, 415] on icon "button" at bounding box center [1396, 418] width 13 height 13
click at [1394, 389] on input "*" at bounding box center [1389, 389] width 20 height 20
type input "*"
click at [1452, 392] on div "0px 0% 0px 0% * % 4% 0% 4%" at bounding box center [1396, 418] width 183 height 151
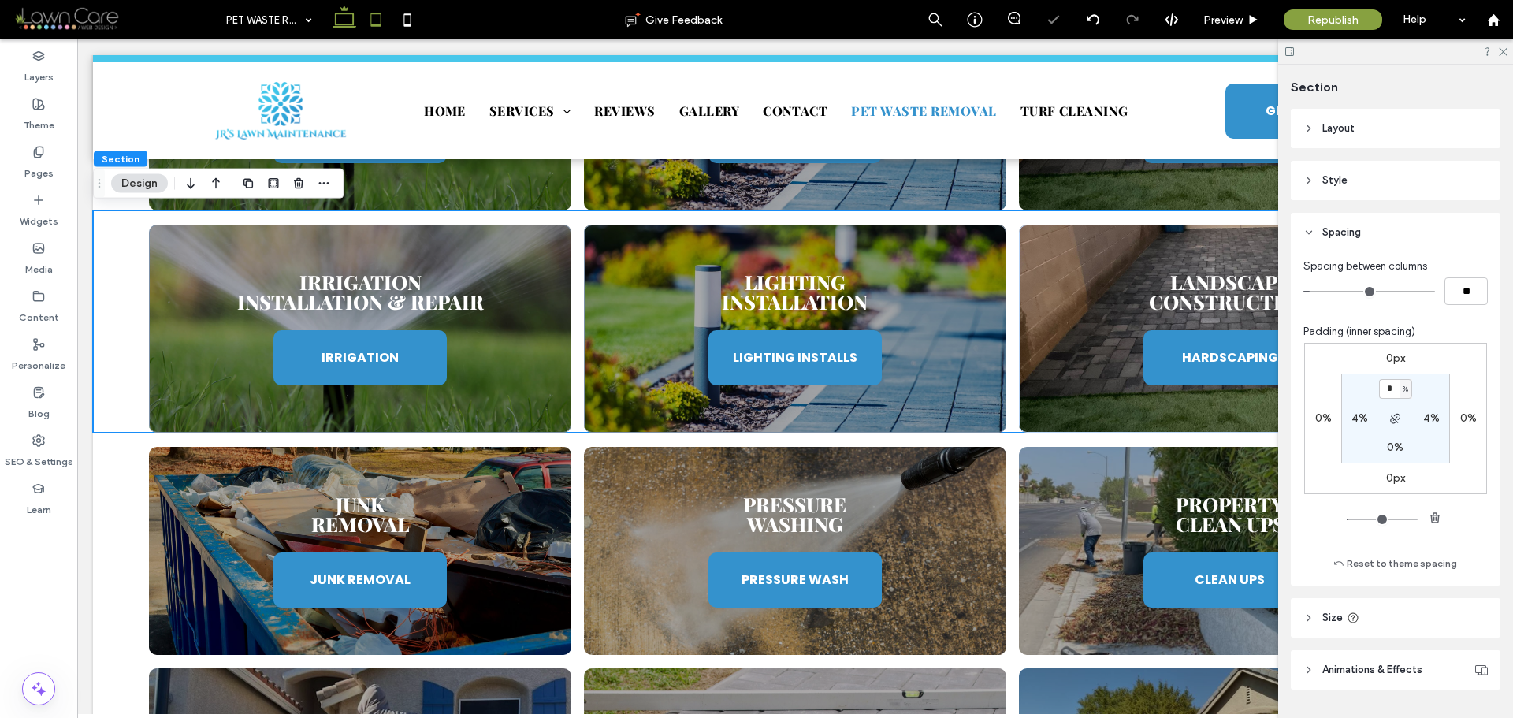
click at [377, 23] on icon at bounding box center [376, 20] width 32 height 32
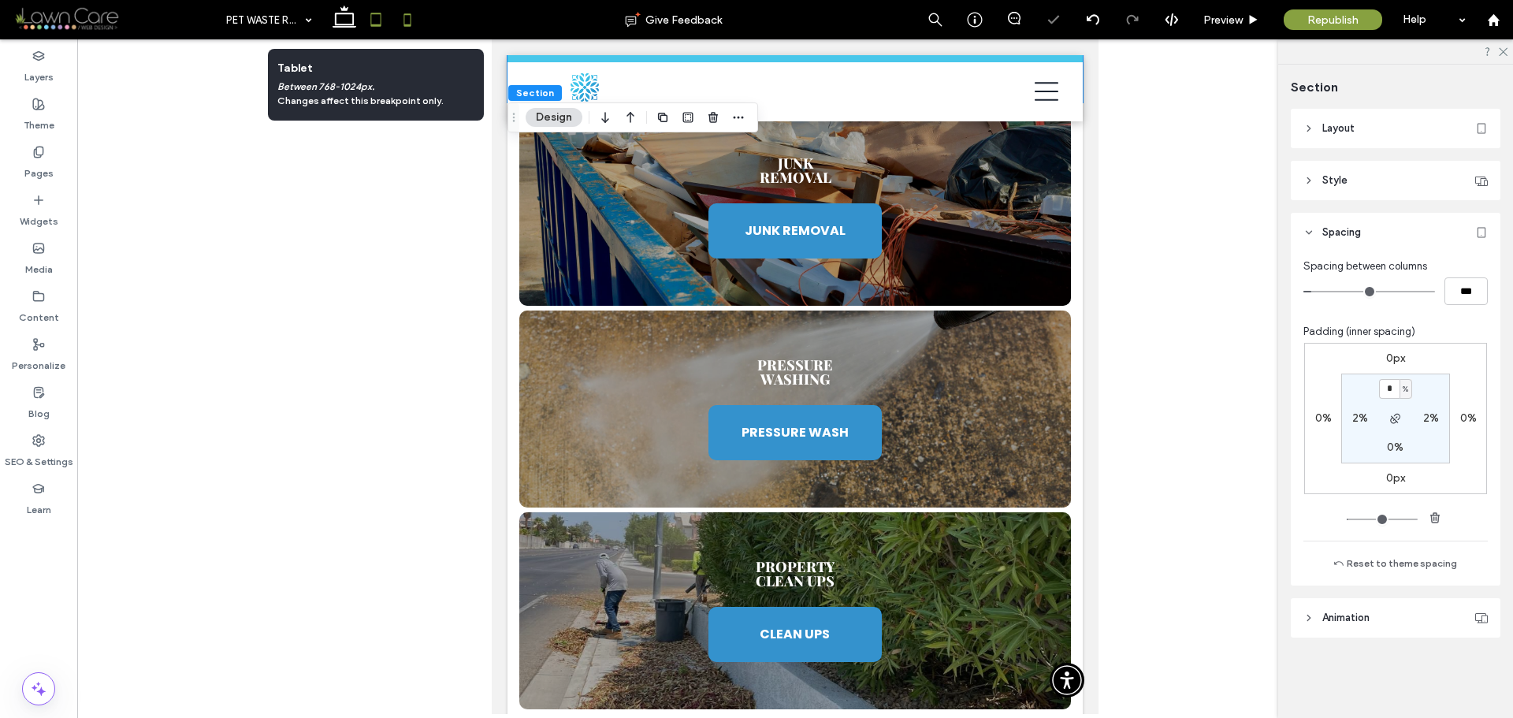
click at [414, 24] on icon at bounding box center [408, 20] width 32 height 32
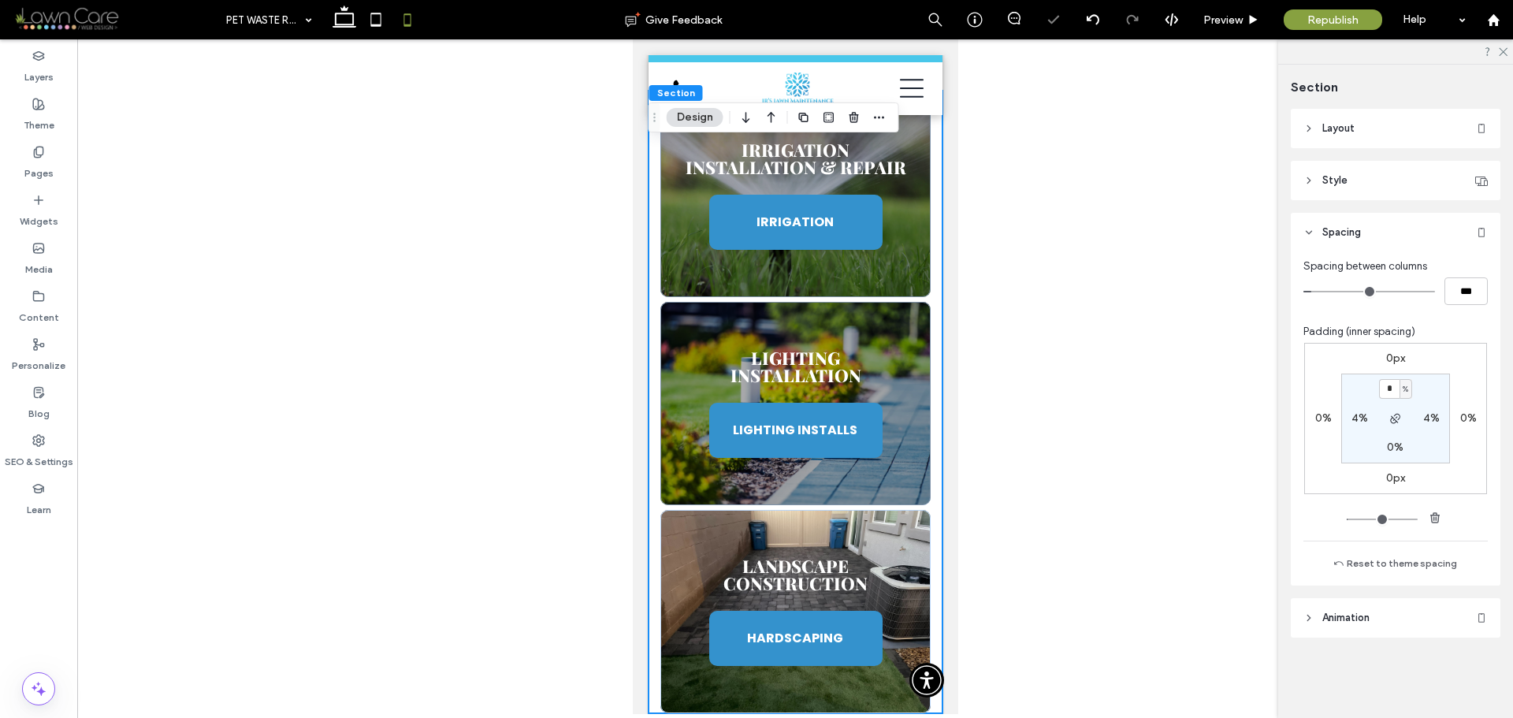
click at [1405, 387] on span "%" at bounding box center [1406, 390] width 6 height 16
click at [1401, 417] on span "px" at bounding box center [1400, 413] width 11 height 16
type input "****"
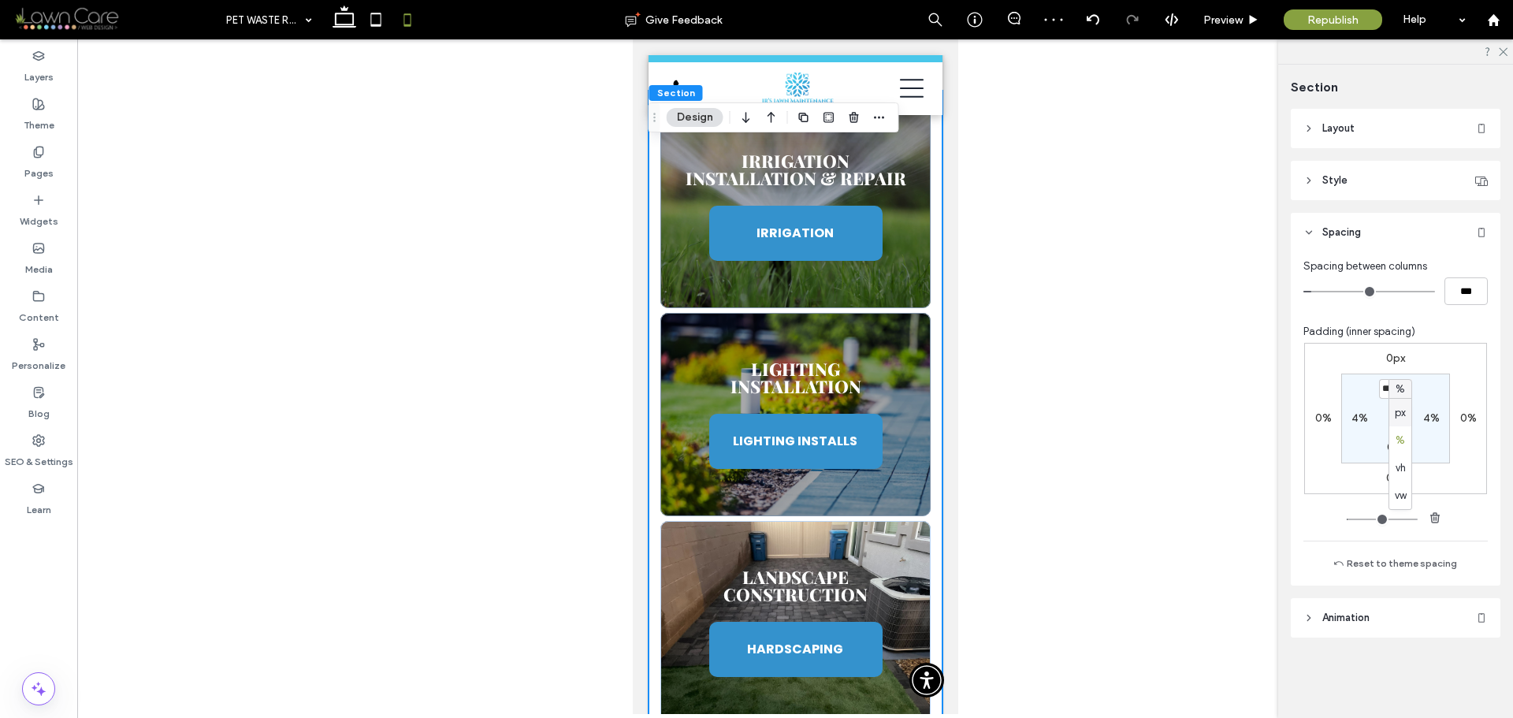
type input "**"
click at [1388, 393] on input "****" at bounding box center [1389, 389] width 20 height 20
type input "*"
click at [1434, 385] on section "* px 4% 0% 4%" at bounding box center [1396, 419] width 109 height 90
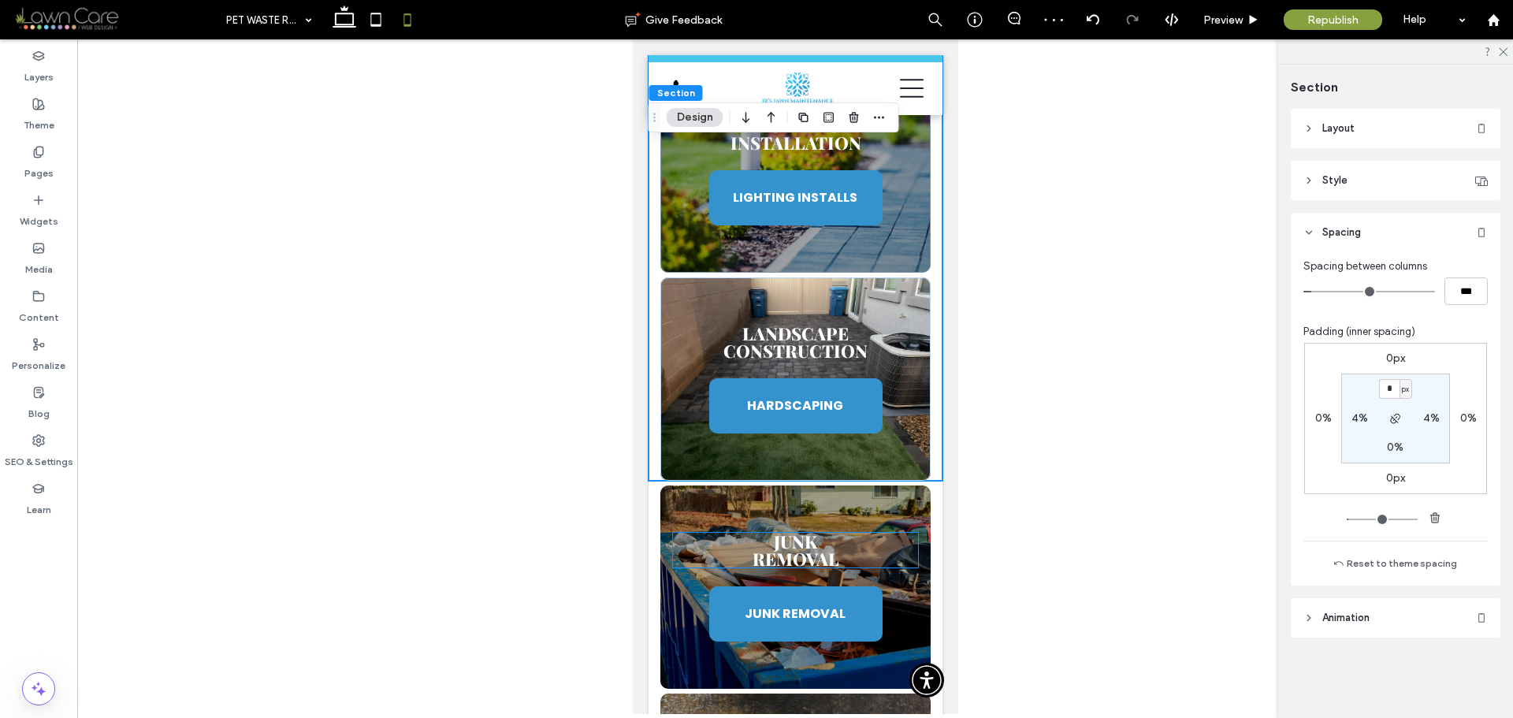
scroll to position [2232, 0]
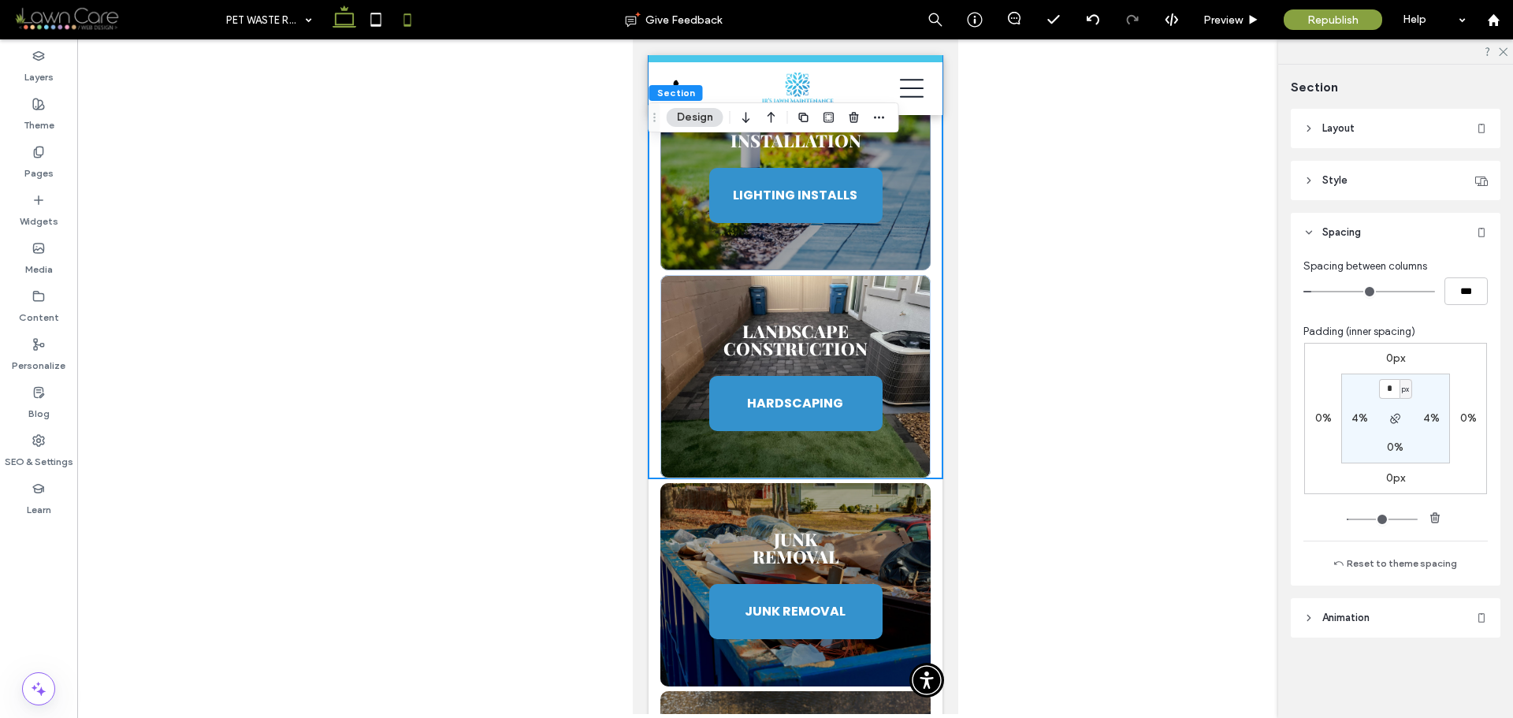
click at [345, 25] on use at bounding box center [345, 17] width 24 height 22
type input "*"
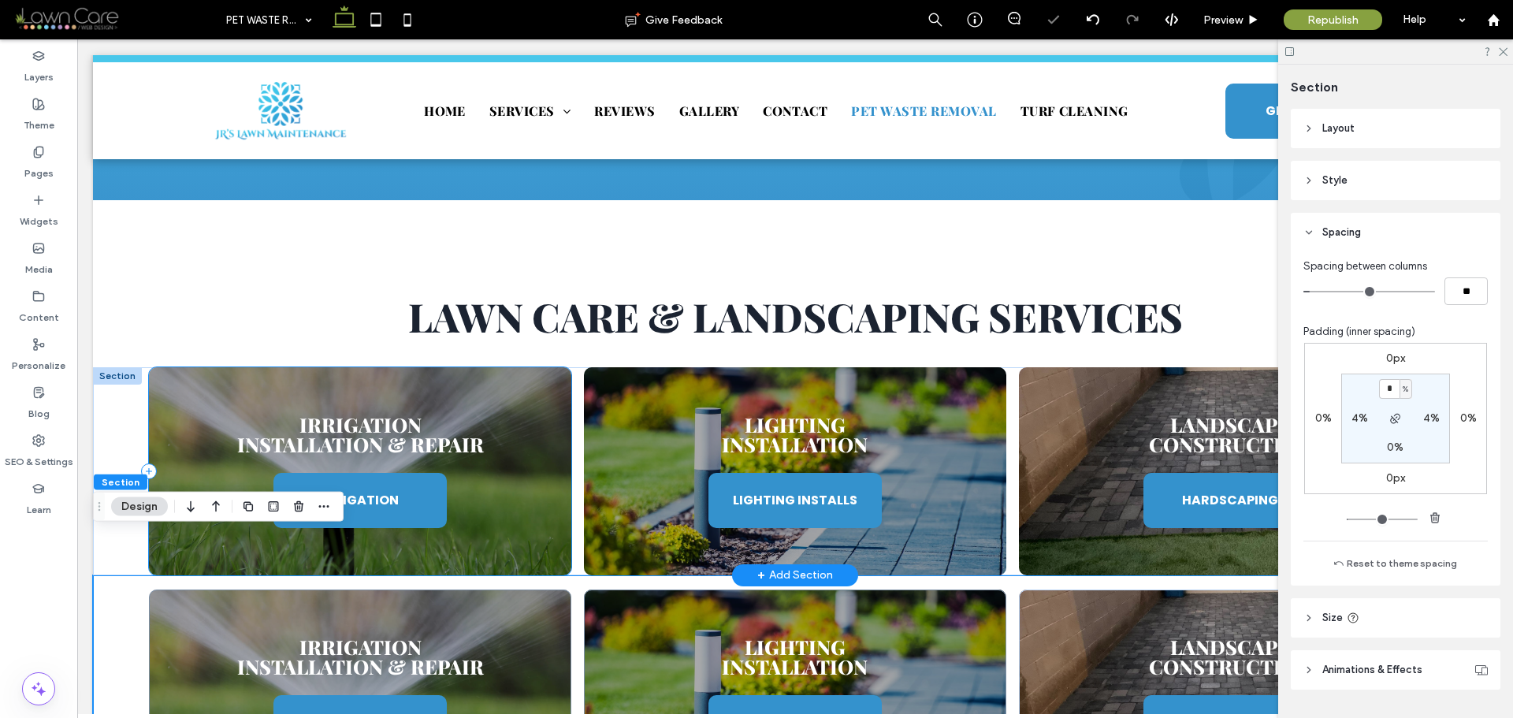
scroll to position [828, 0]
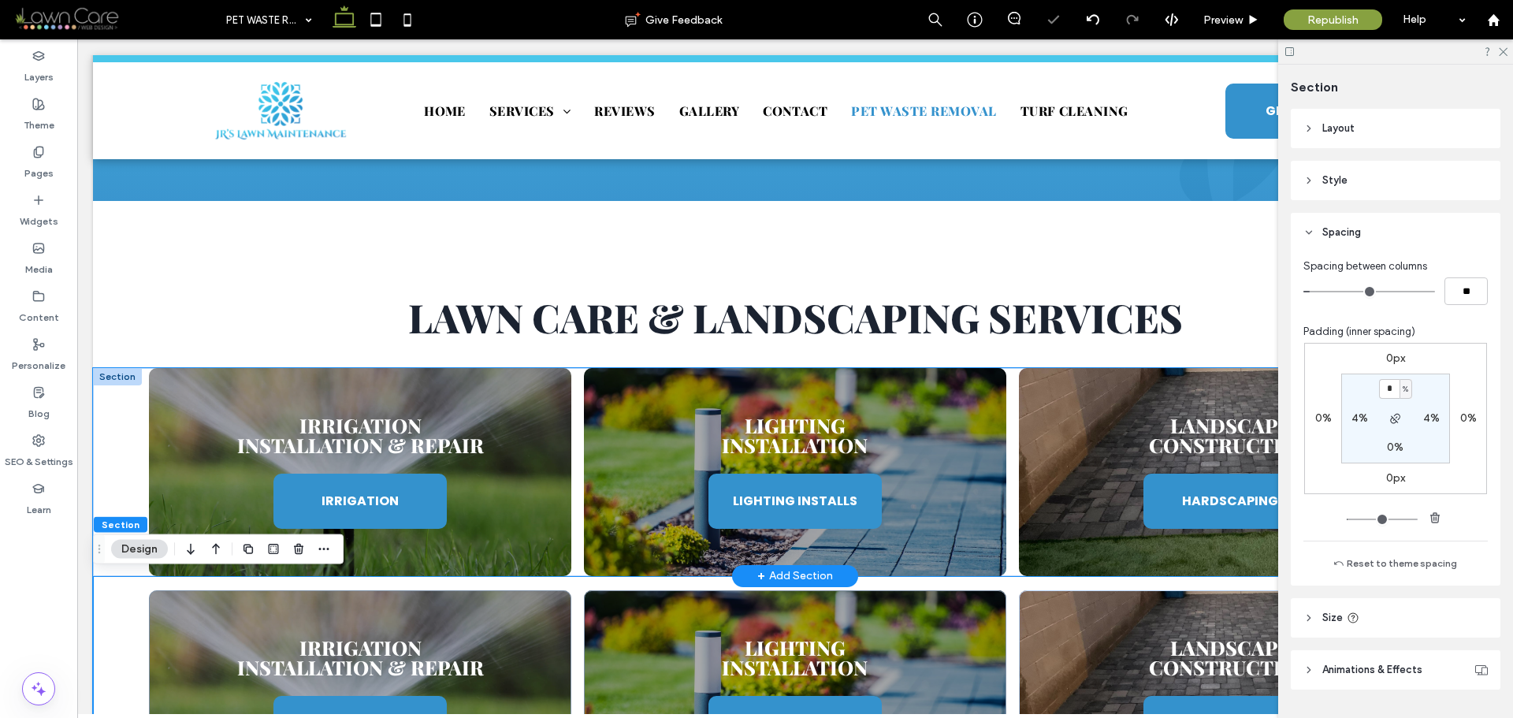
click at [114, 417] on div "Irrigation Installation & Repair IRRIGATION Lighting Installation LIGHTING INST…" at bounding box center [795, 472] width 1405 height 208
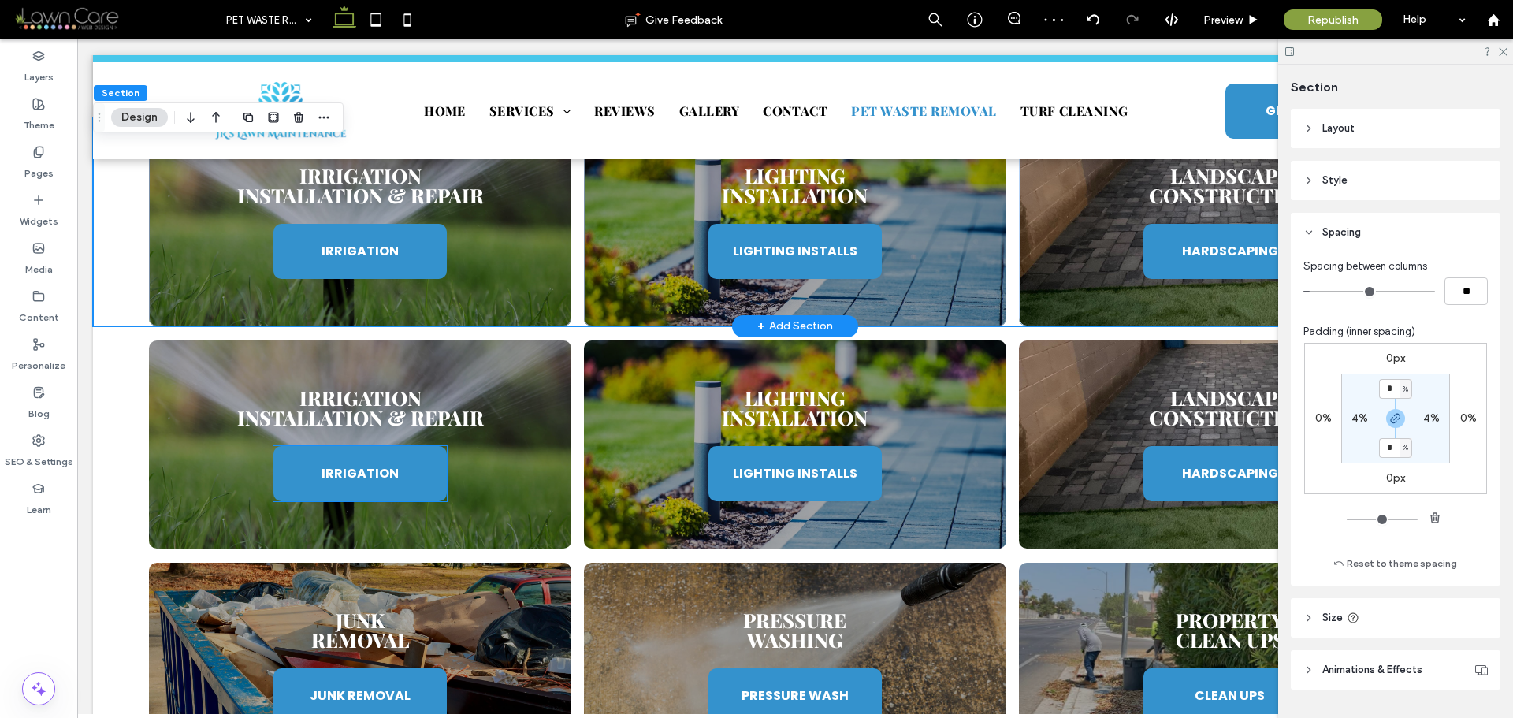
scroll to position [907, 0]
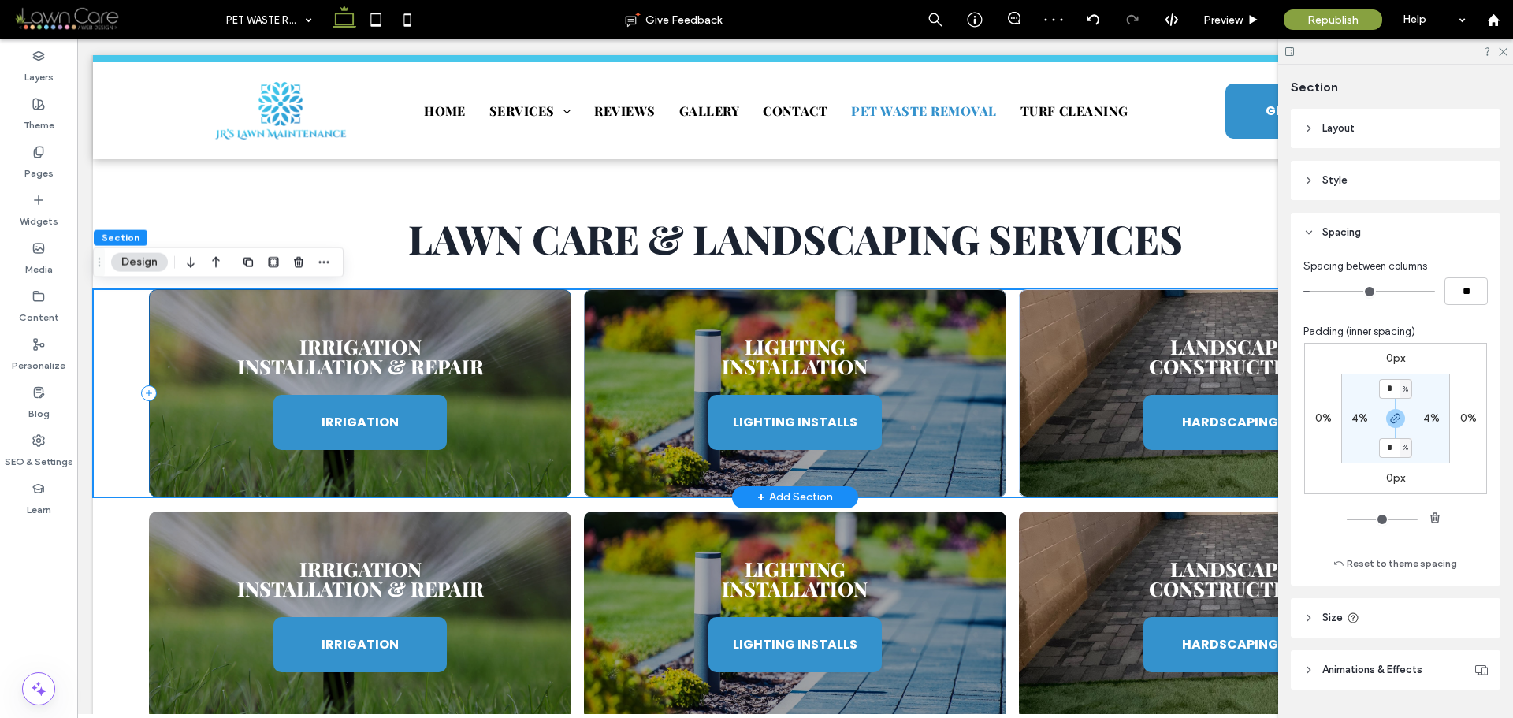
click at [558, 315] on div "Irrigation Installation & Repair IRRIGATION" at bounding box center [360, 393] width 423 height 208
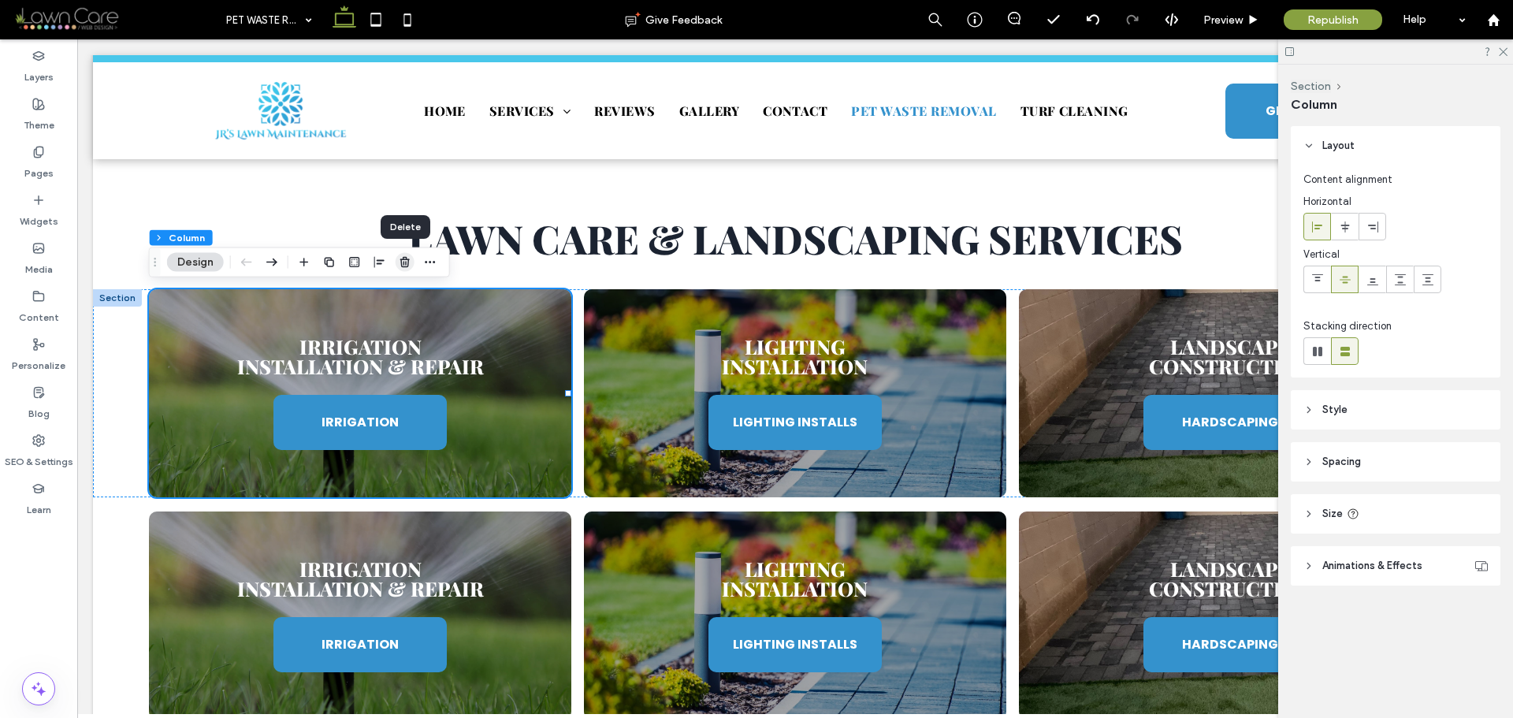
click at [404, 269] on span "button" at bounding box center [405, 262] width 19 height 19
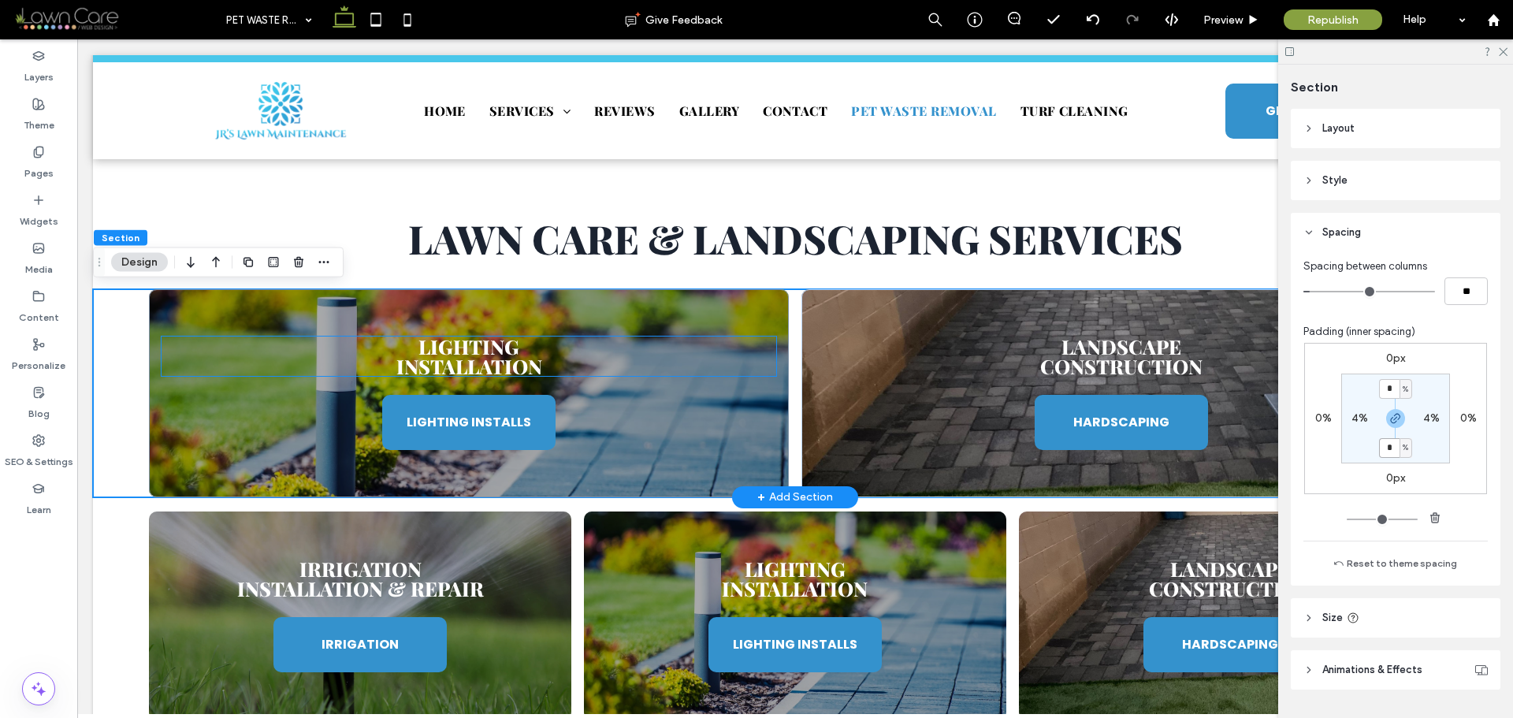
click at [492, 354] on span "Installation" at bounding box center [469, 366] width 146 height 26
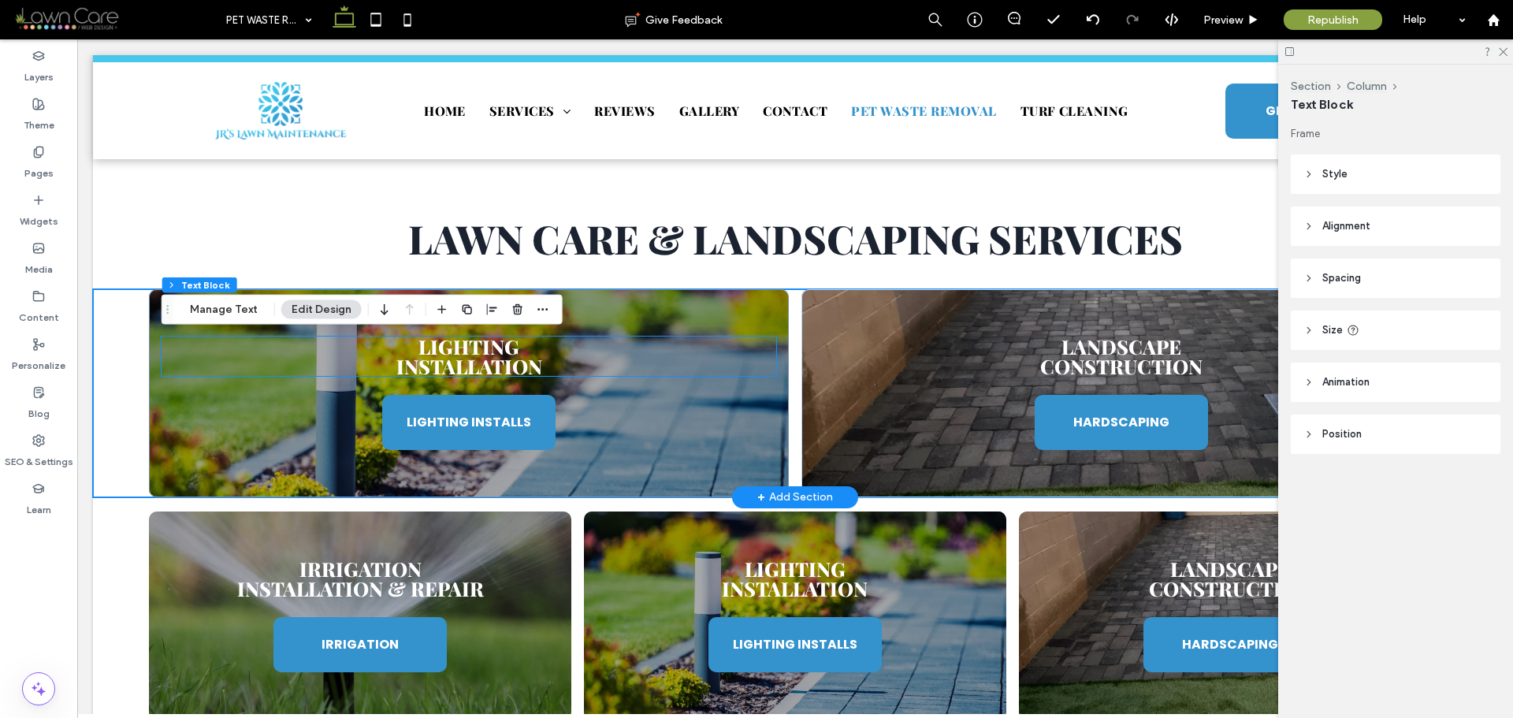
click at [492, 354] on span "Installation" at bounding box center [469, 366] width 146 height 26
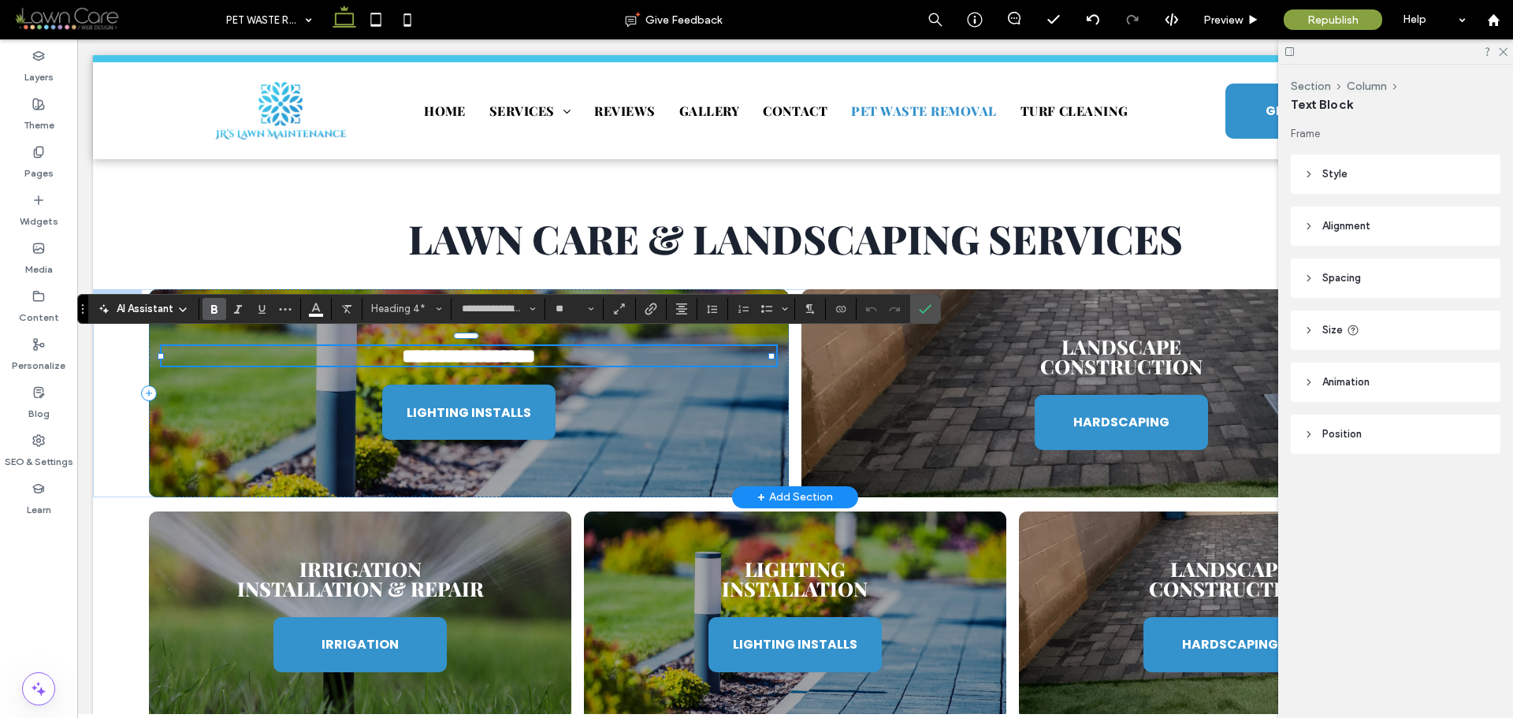
type input "*******"
type input "**"
click at [923, 306] on icon "Confirm" at bounding box center [925, 309] width 13 height 13
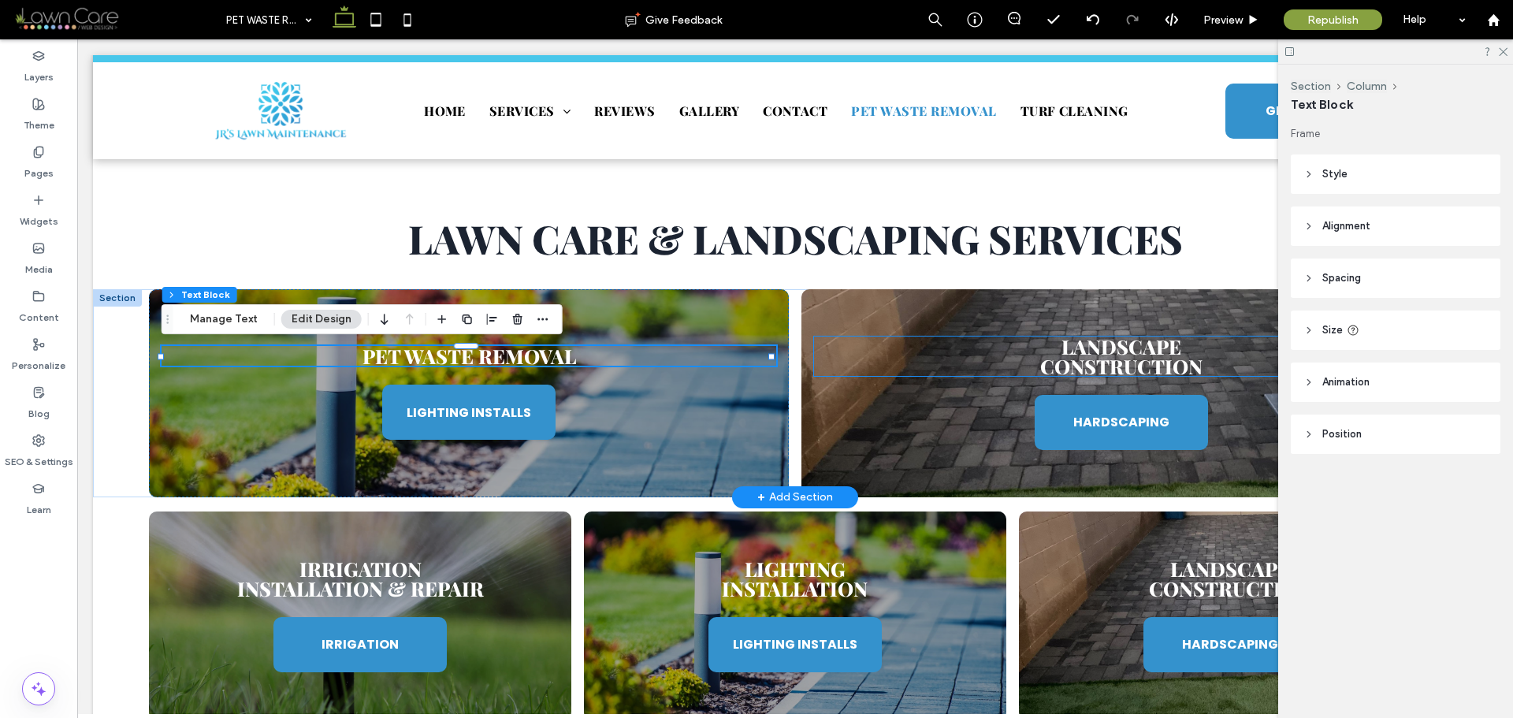
click at [1113, 359] on span "Construction" at bounding box center [1122, 366] width 162 height 26
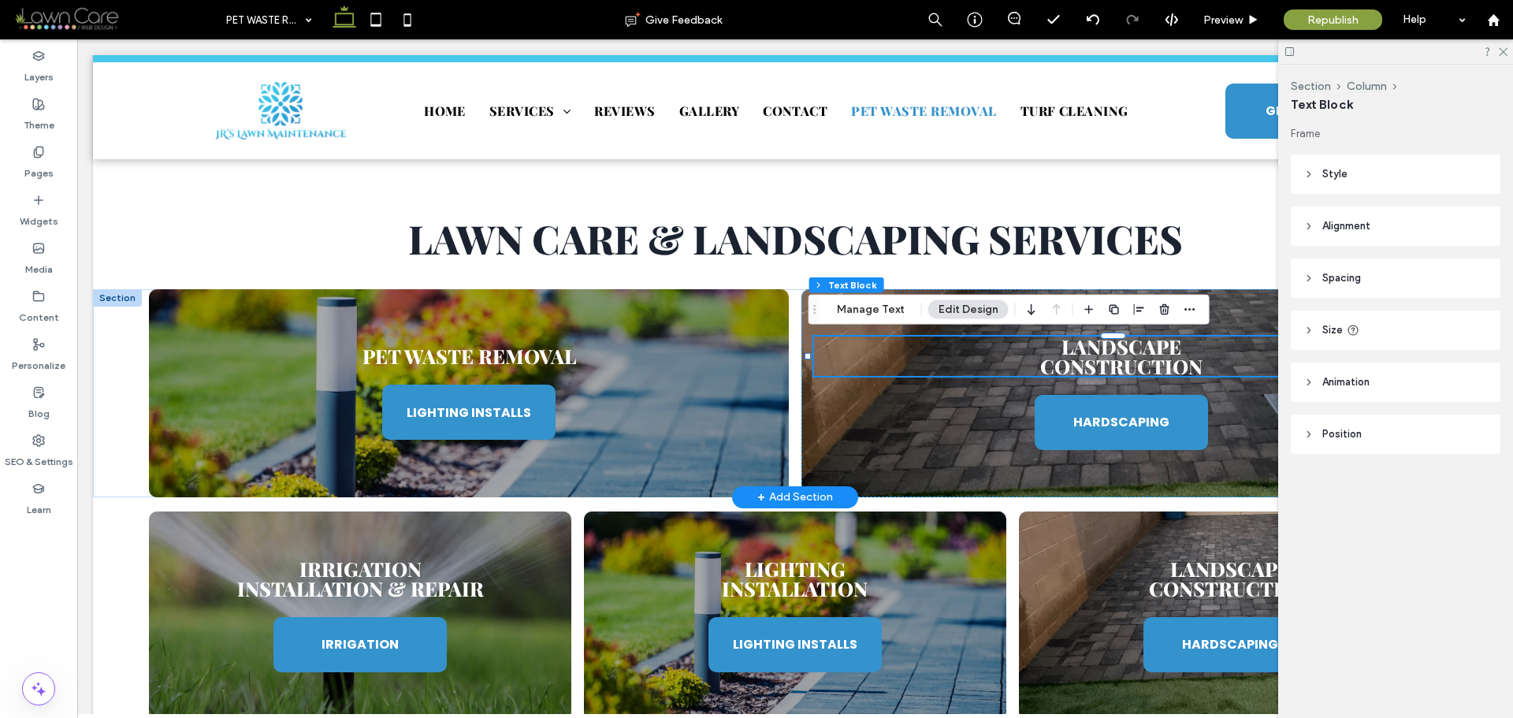
click at [1113, 359] on div "Landscape Construction" at bounding box center [1121, 356] width 615 height 39
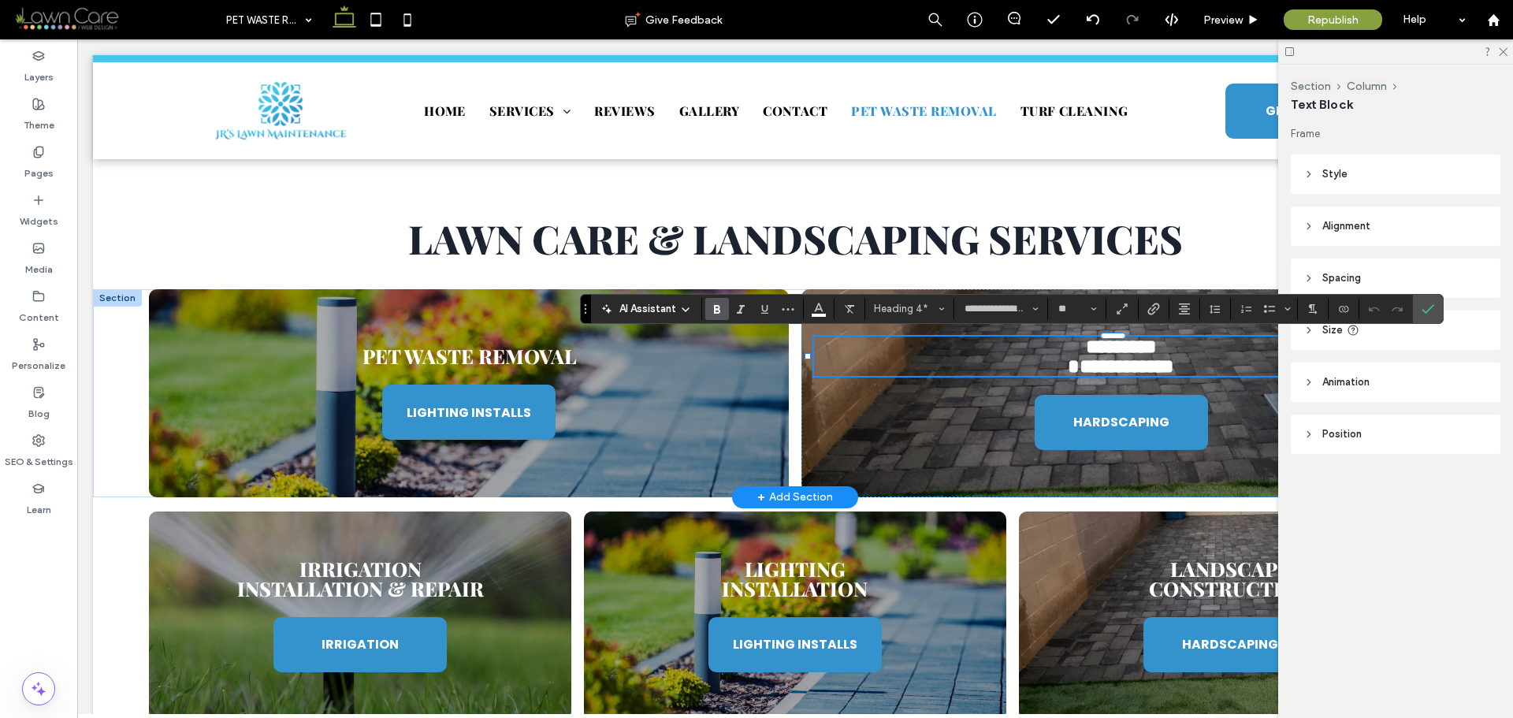
paste div
type input "*******"
type input "**"
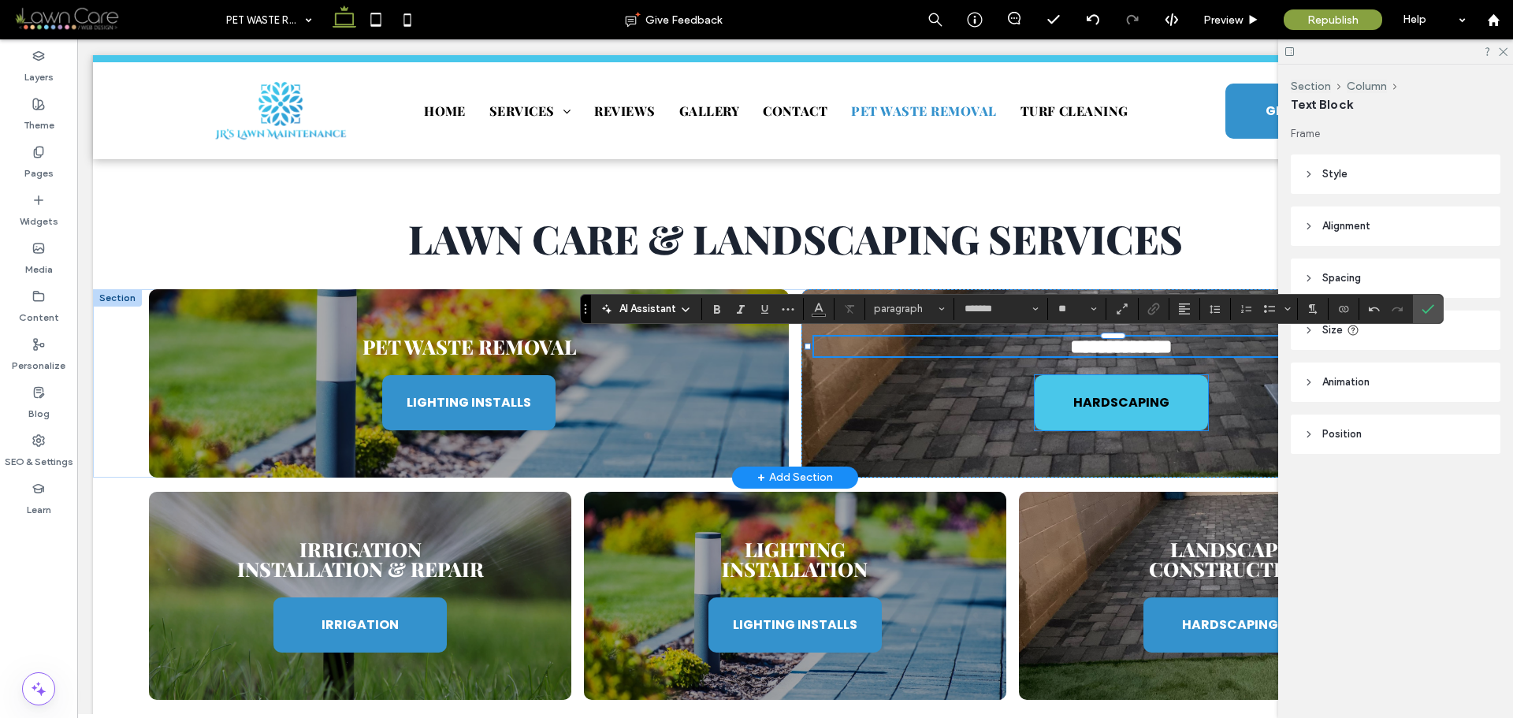
click at [1133, 389] on span "HARDSCAPING" at bounding box center [1122, 402] width 96 height 35
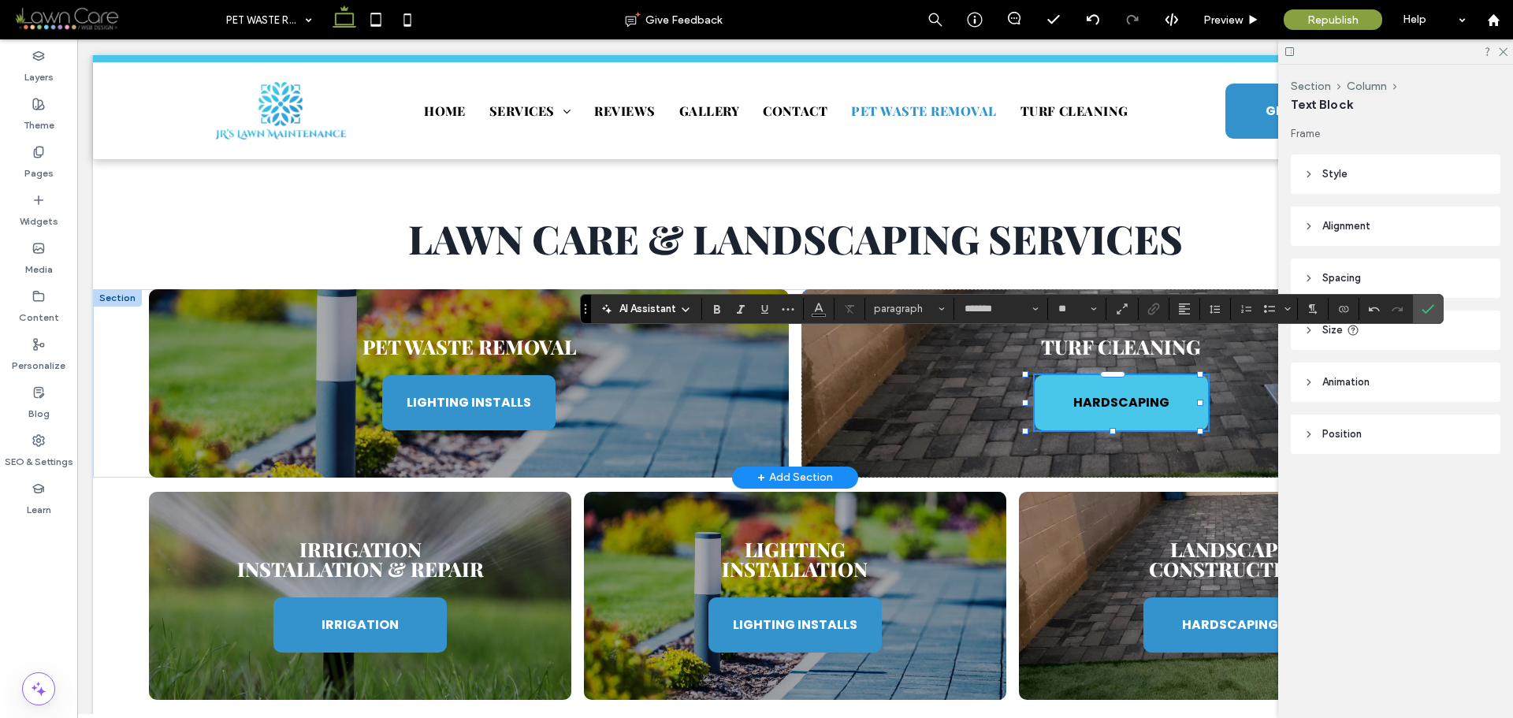
click at [1133, 389] on span "HARDSCAPING" at bounding box center [1122, 402] width 96 height 35
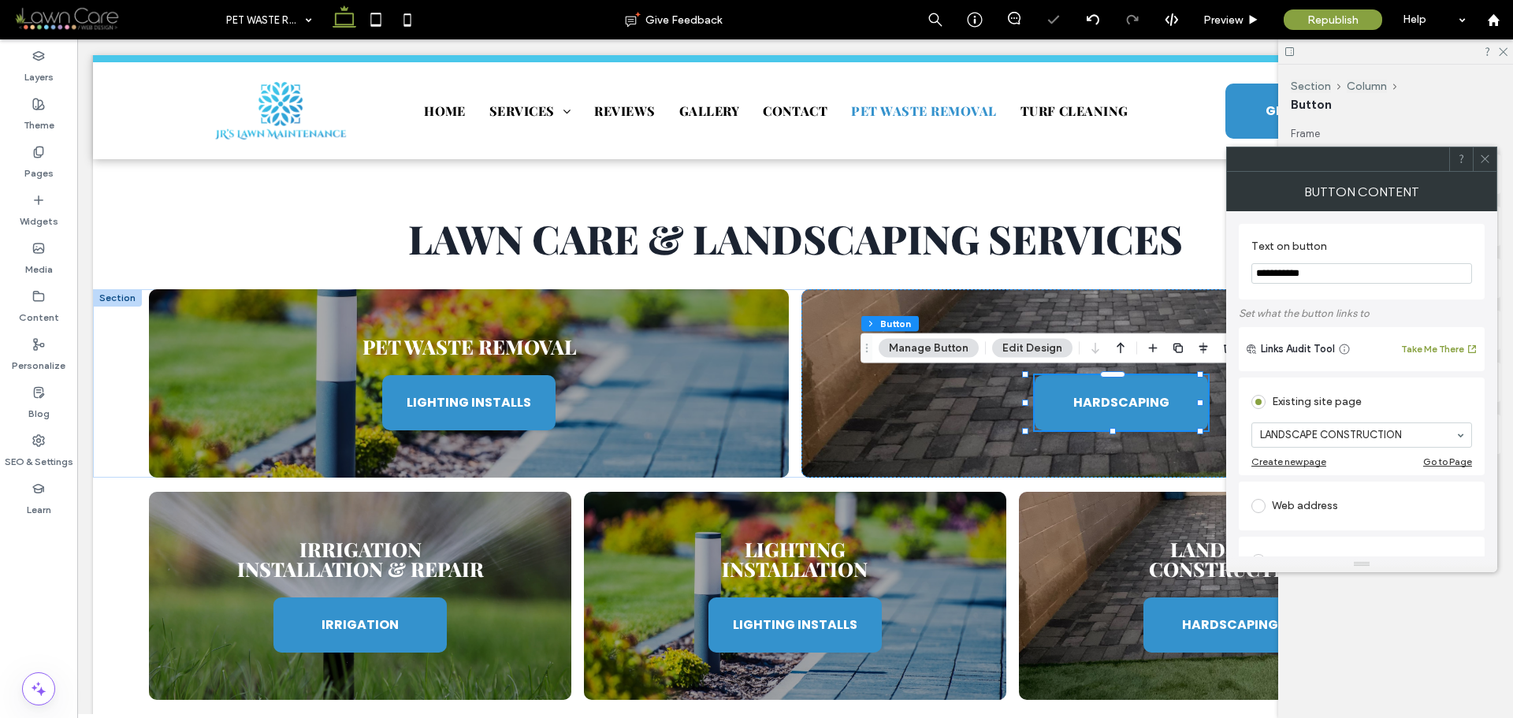
click at [1355, 274] on input "**********" at bounding box center [1362, 273] width 221 height 20
paste input "**"
type input "**********"
type input "***"
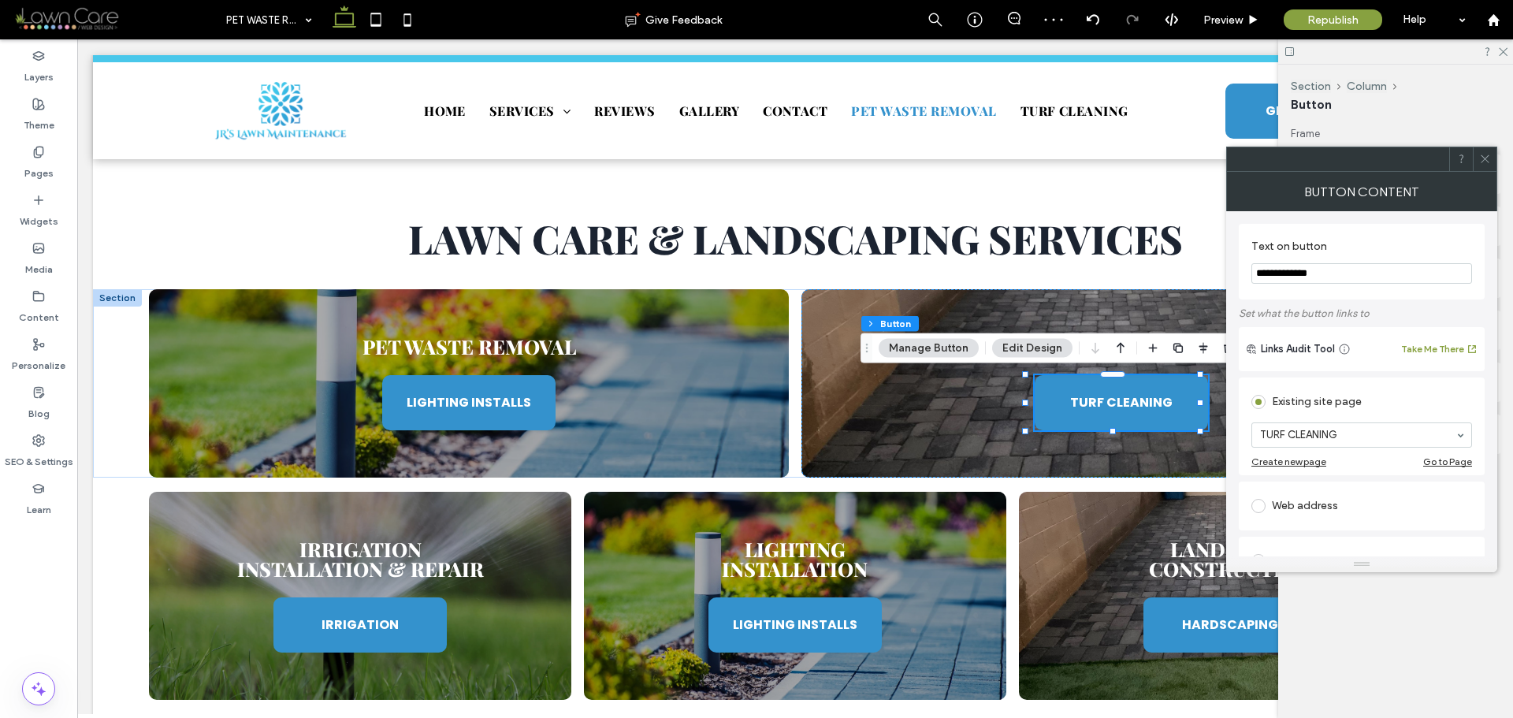
click at [1483, 154] on icon at bounding box center [1486, 159] width 12 height 12
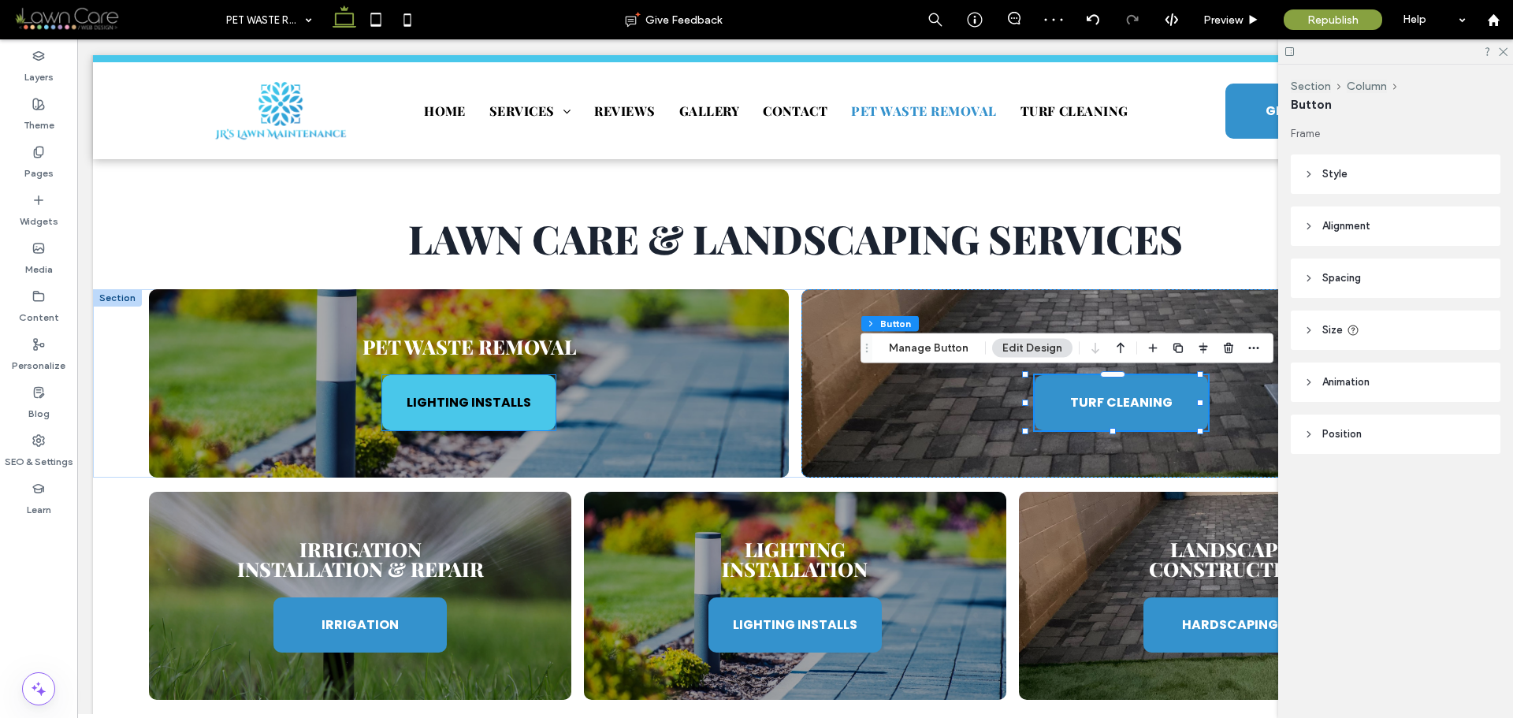
click at [512, 396] on span "LIGHTING INSTALLS" at bounding box center [469, 402] width 125 height 35
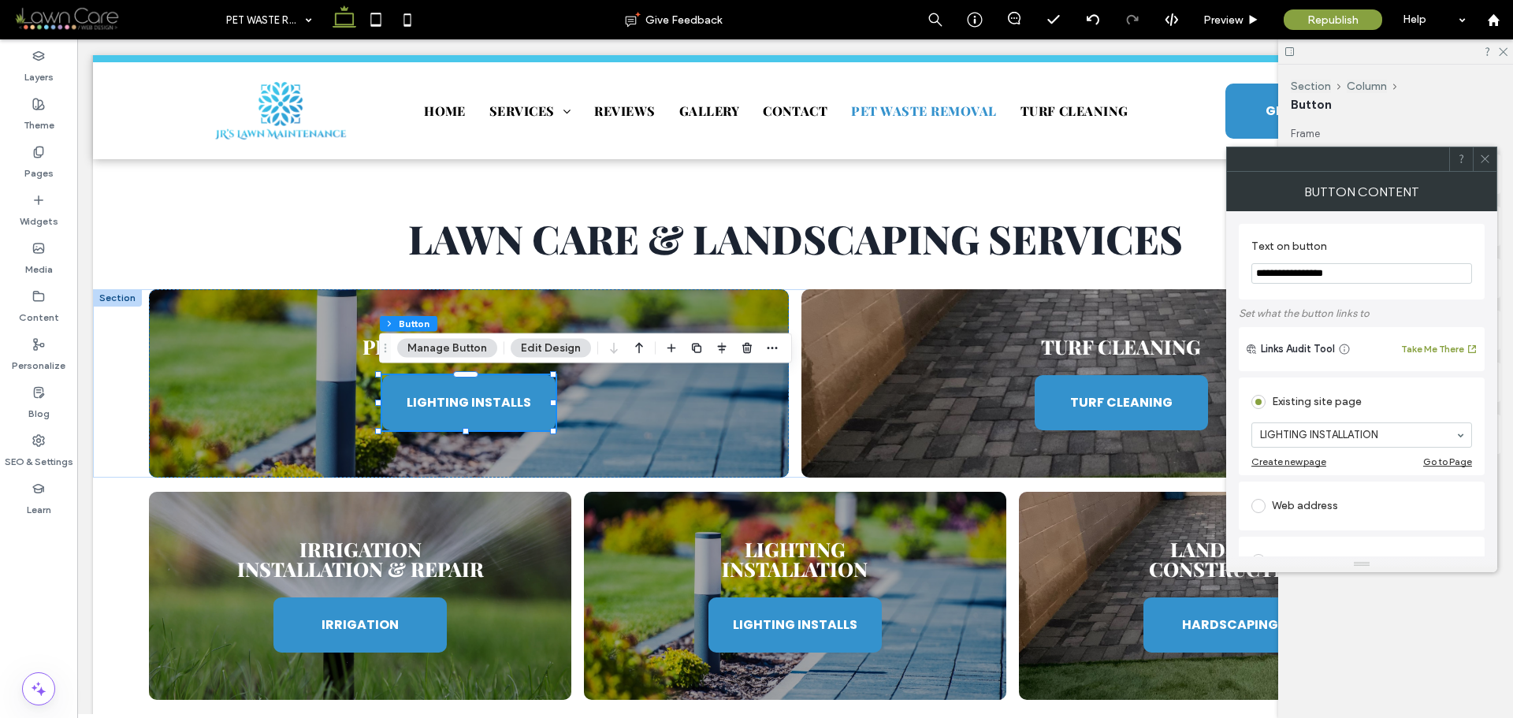
click at [1296, 271] on input "**********" at bounding box center [1362, 273] width 221 height 20
paste input "Text on button"
click at [1285, 275] on input "**********" at bounding box center [1362, 273] width 221 height 20
click at [1267, 275] on input "**********" at bounding box center [1362, 273] width 221 height 20
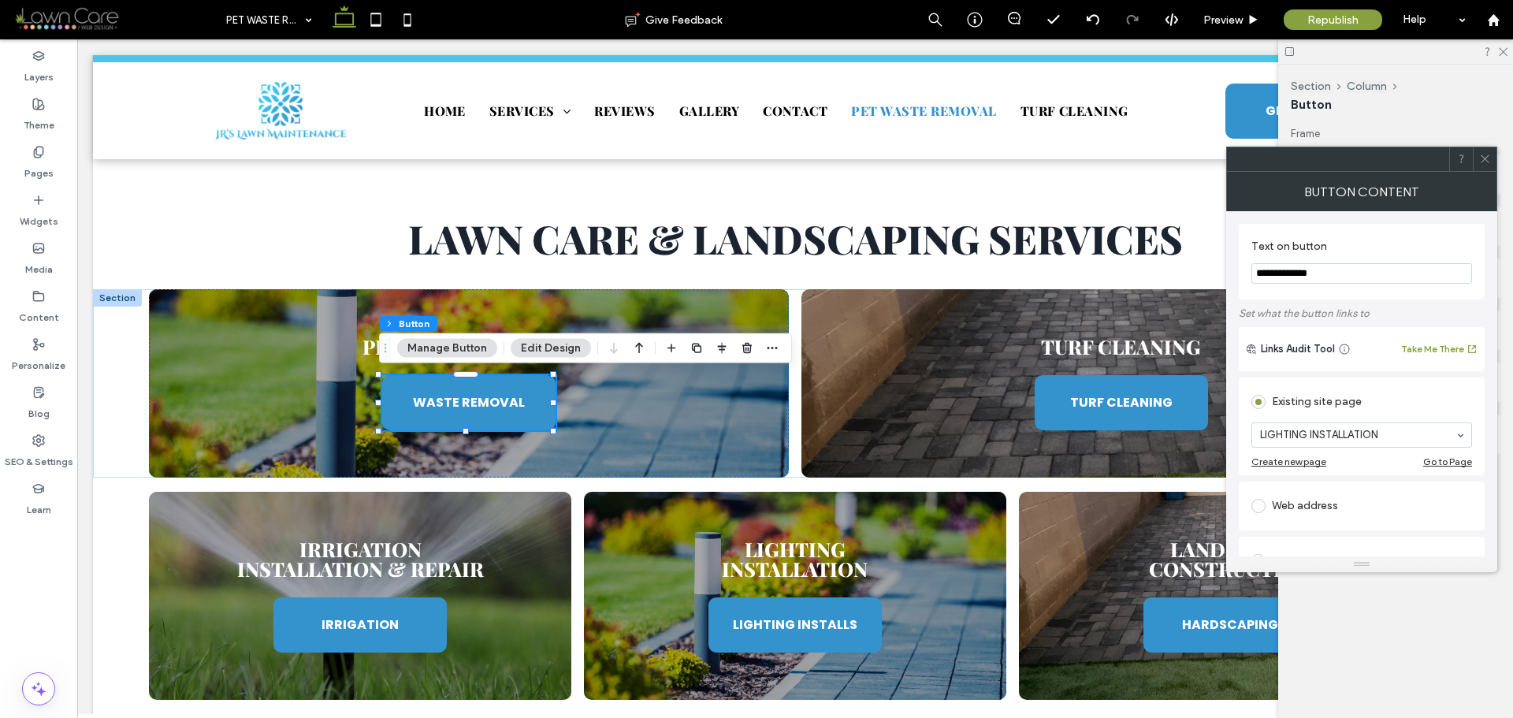
type input "**********"
type input "***"
click at [1429, 195] on div "Button Content" at bounding box center [1362, 191] width 271 height 39
click at [1484, 164] on icon at bounding box center [1486, 159] width 12 height 12
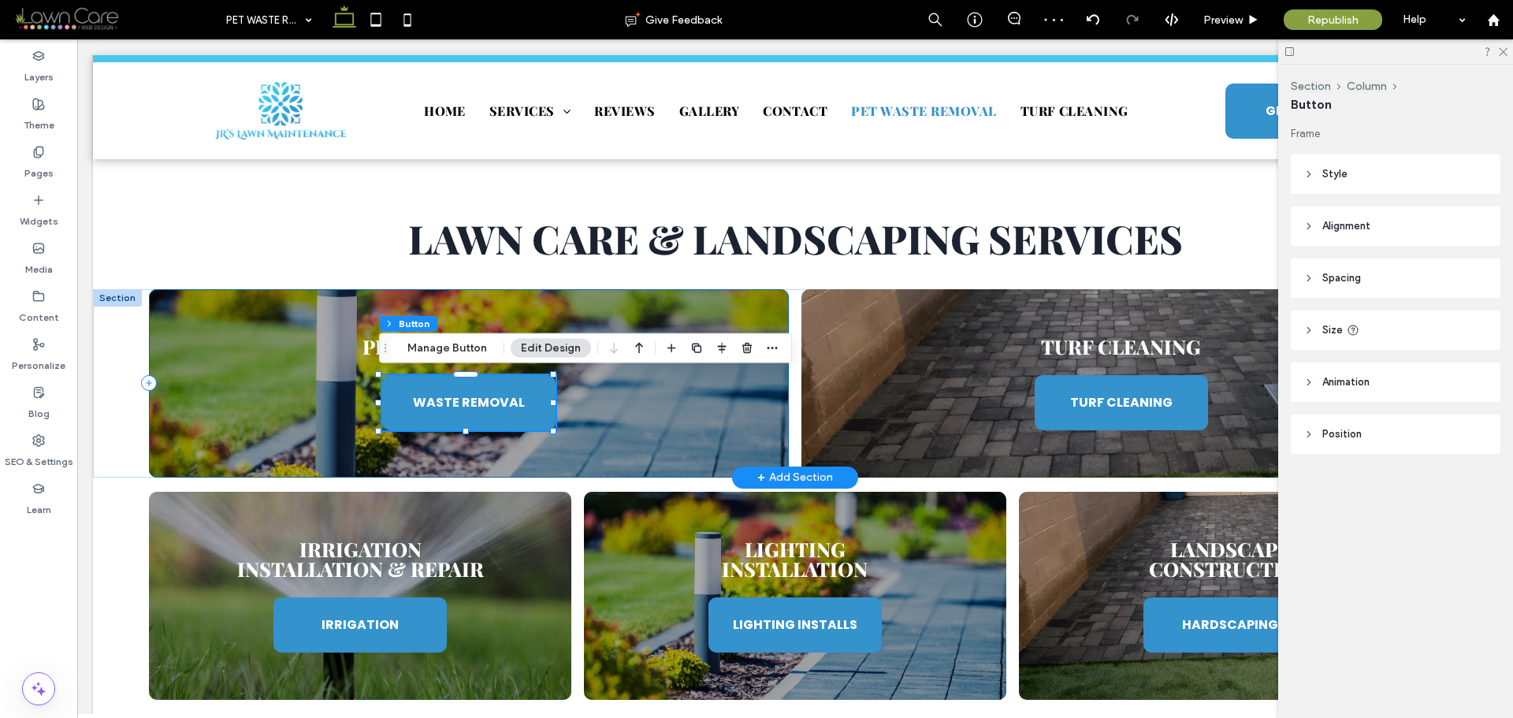
click at [751, 403] on div "Pet Waste Removal WASTE REMOVAL" at bounding box center [469, 383] width 640 height 188
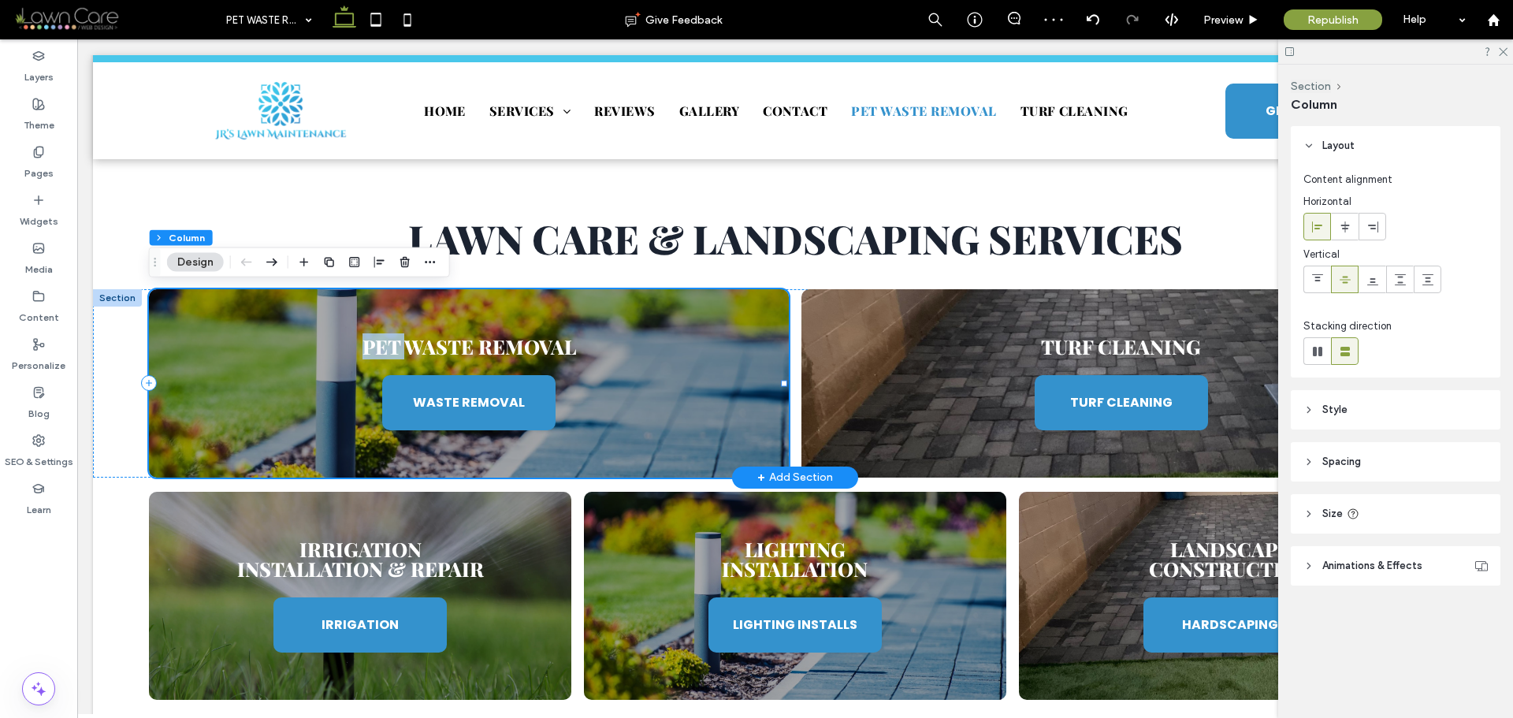
click at [751, 403] on div "Pet Waste Removal WASTE REMOVAL" at bounding box center [469, 383] width 640 height 188
drag, startPoint x: 1363, startPoint y: 404, endPoint x: 1394, endPoint y: 423, distance: 37.2
click at [1364, 404] on header "Style" at bounding box center [1396, 409] width 210 height 39
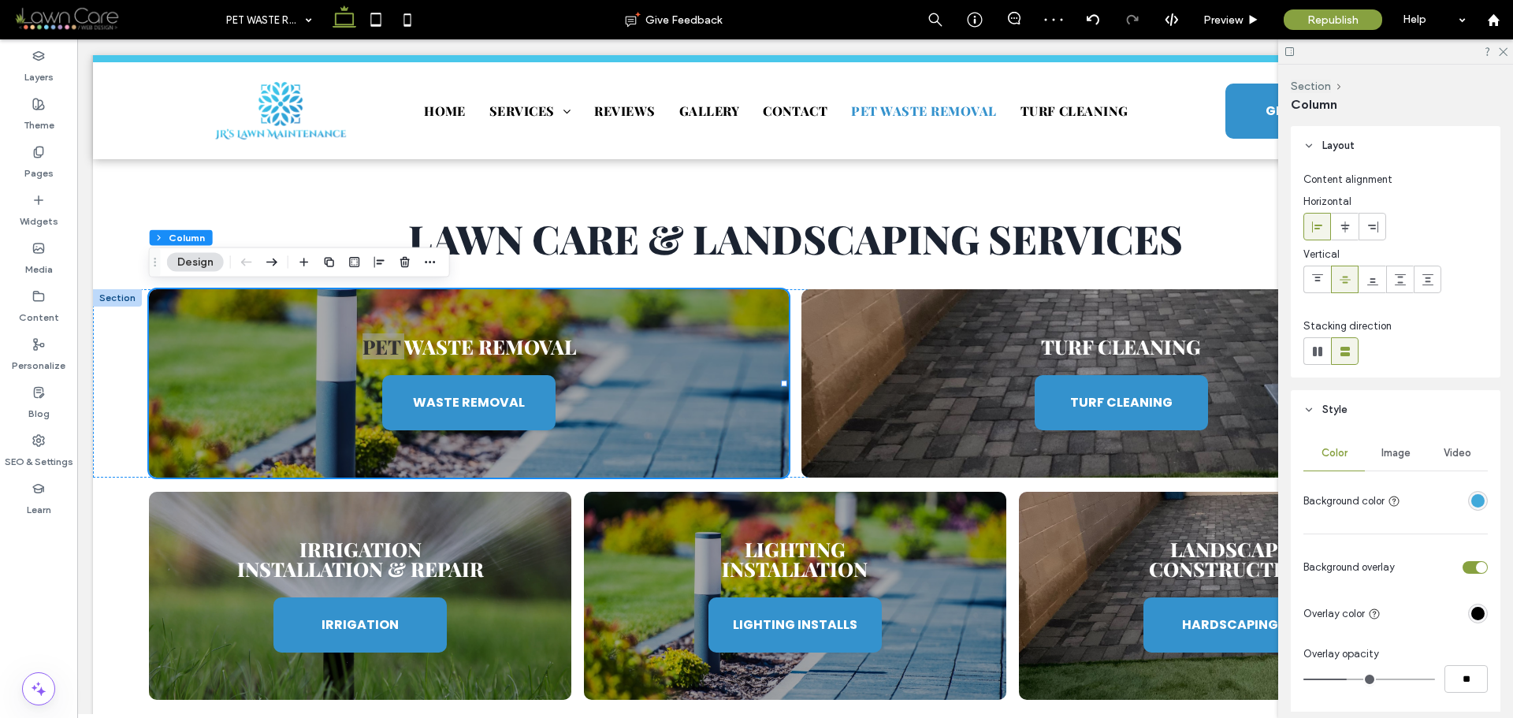
click at [1392, 464] on div "Image" at bounding box center [1395, 453] width 61 height 35
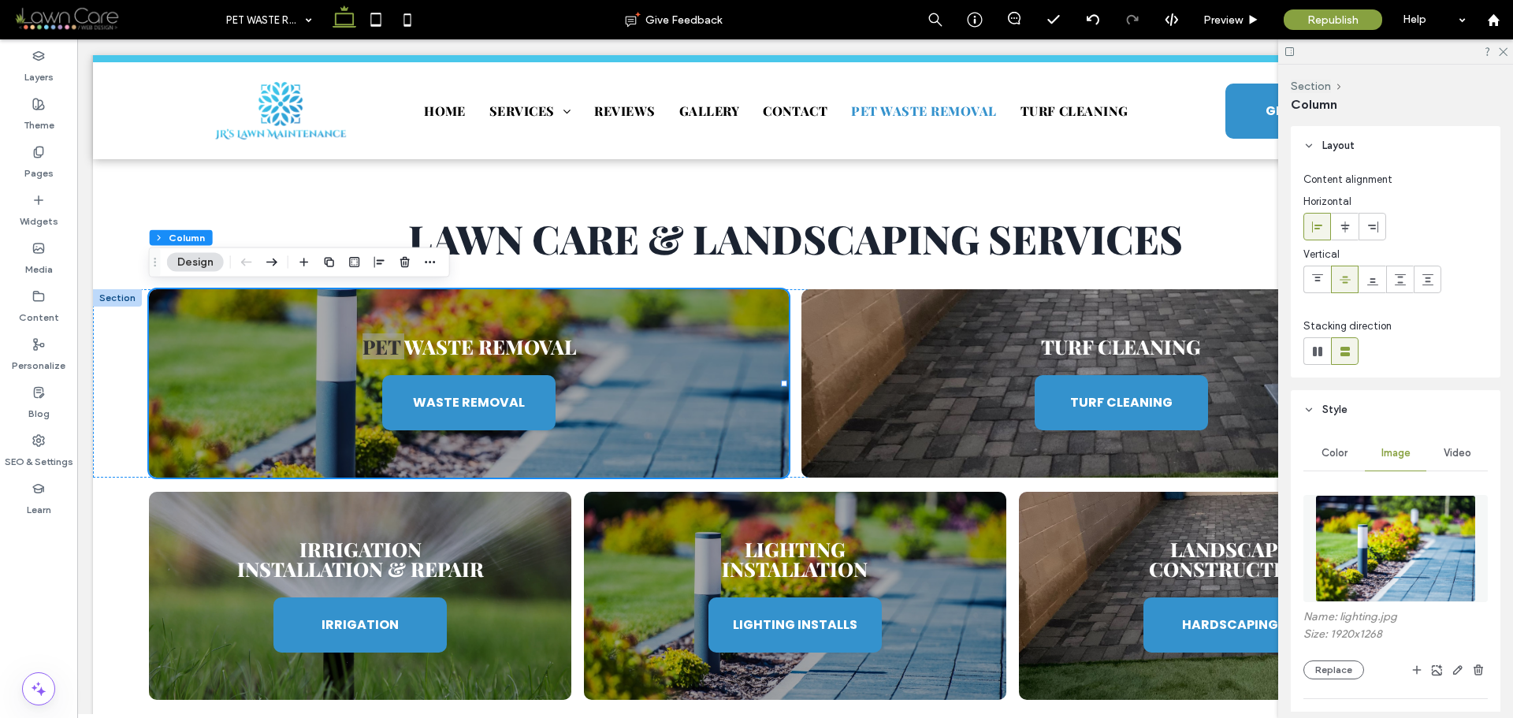
click at [1387, 530] on img at bounding box center [1397, 548] width 162 height 107
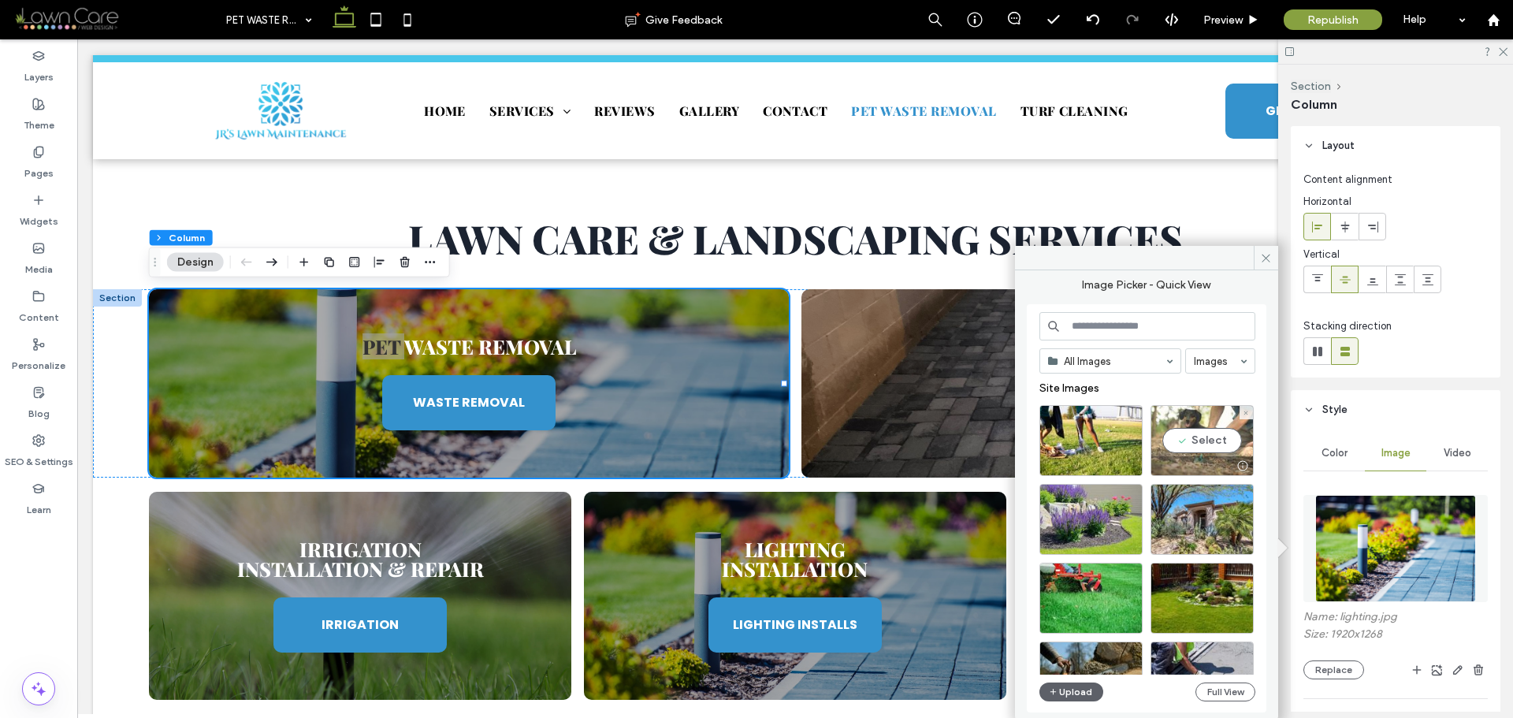
click at [1220, 438] on div "Select" at bounding box center [1202, 440] width 103 height 71
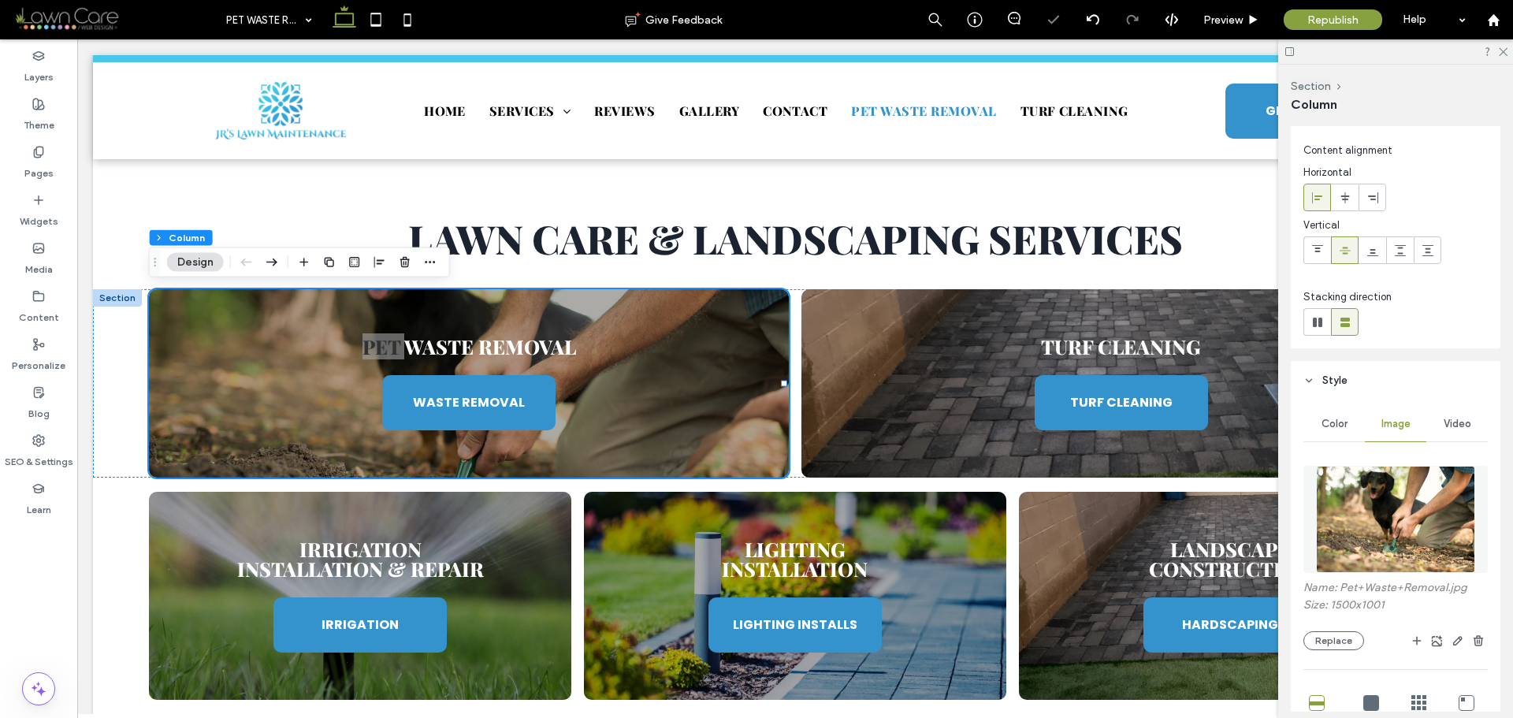
scroll to position [236, 0]
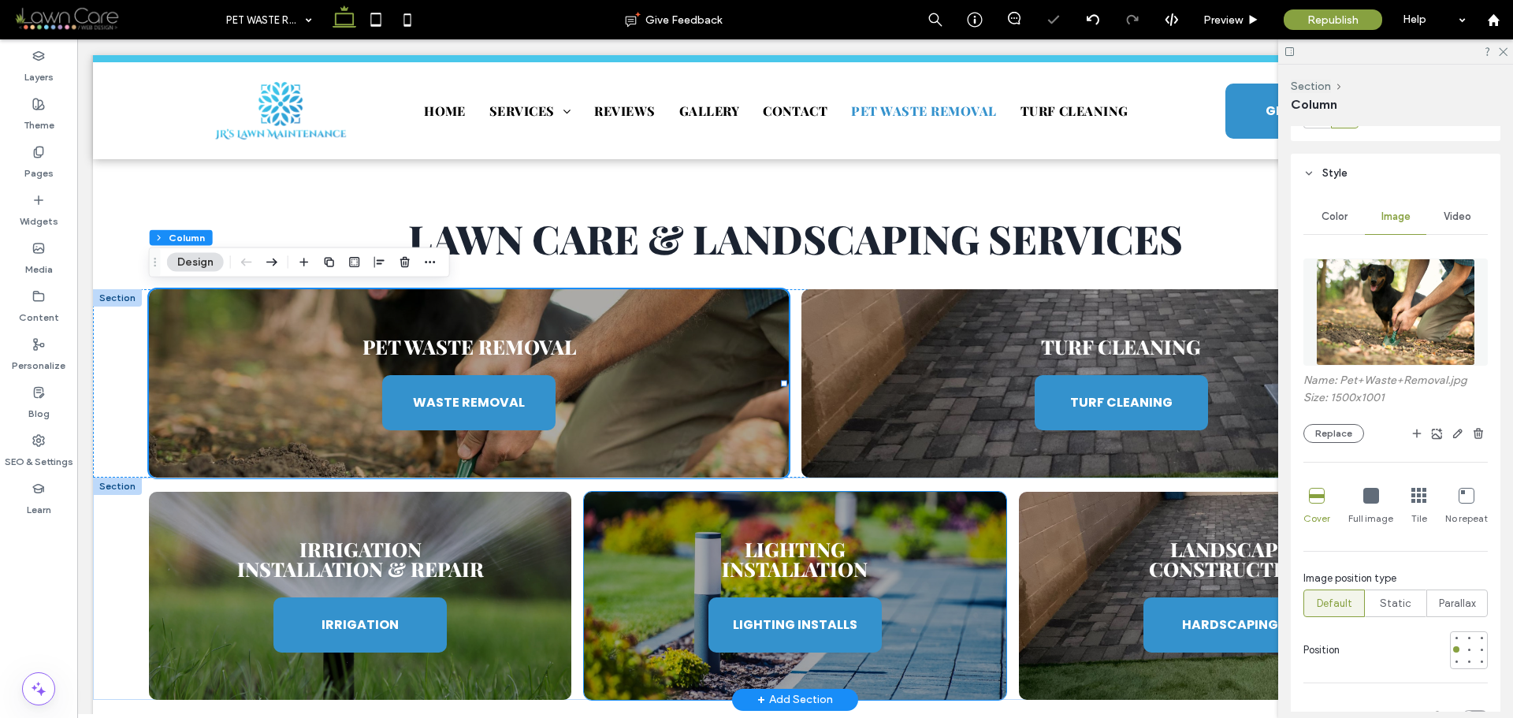
click at [928, 511] on div "Lighting Installation LIGHTING INSTALLS" at bounding box center [795, 596] width 423 height 208
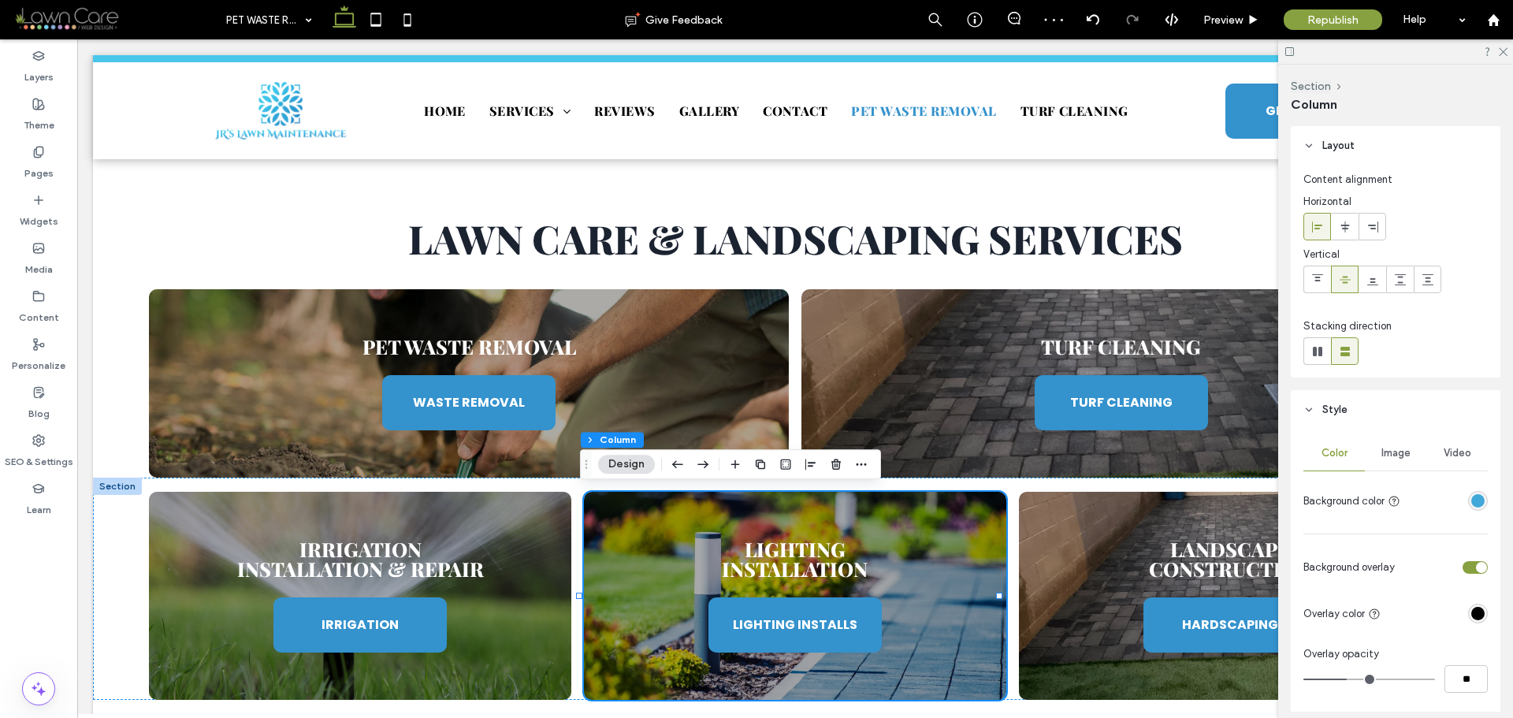
click at [1389, 456] on span "Image" at bounding box center [1396, 453] width 29 height 13
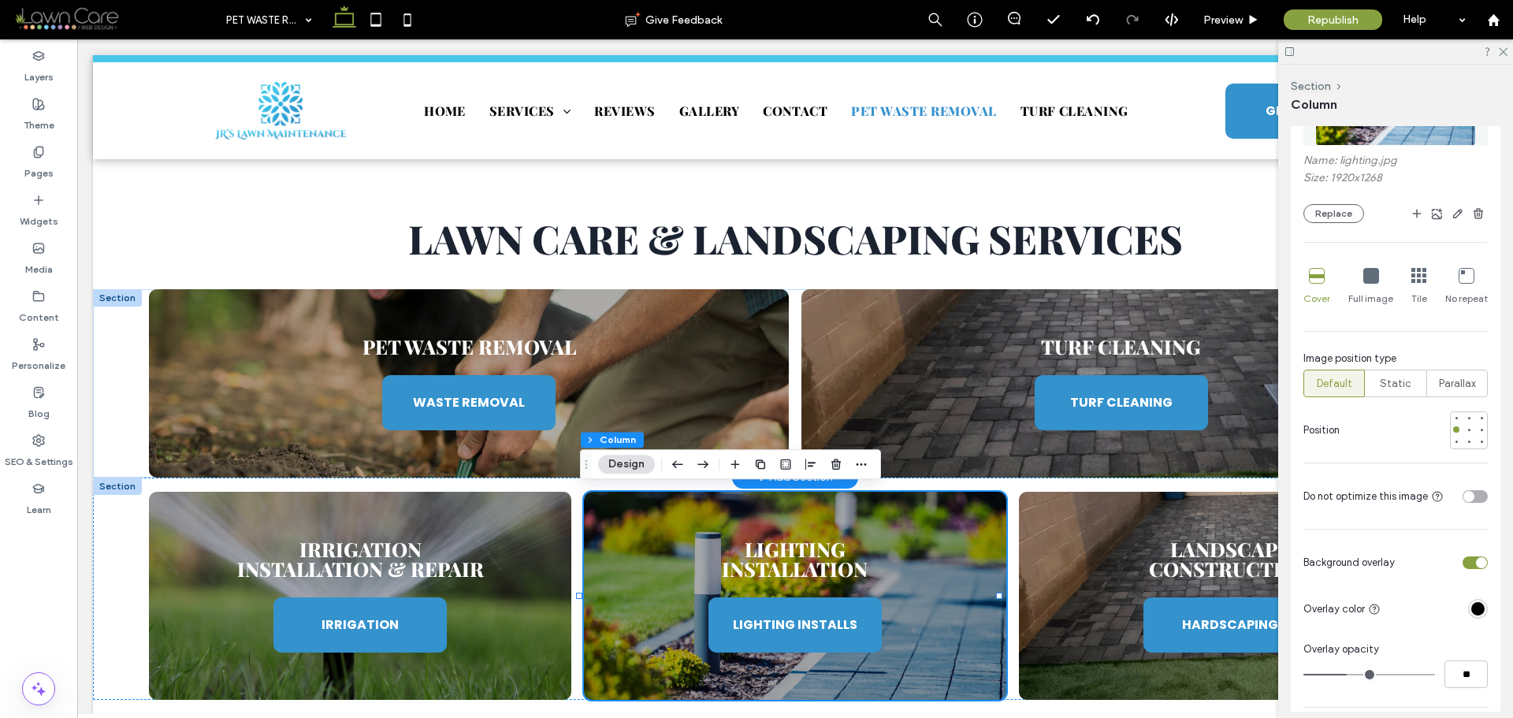
scroll to position [473, 0]
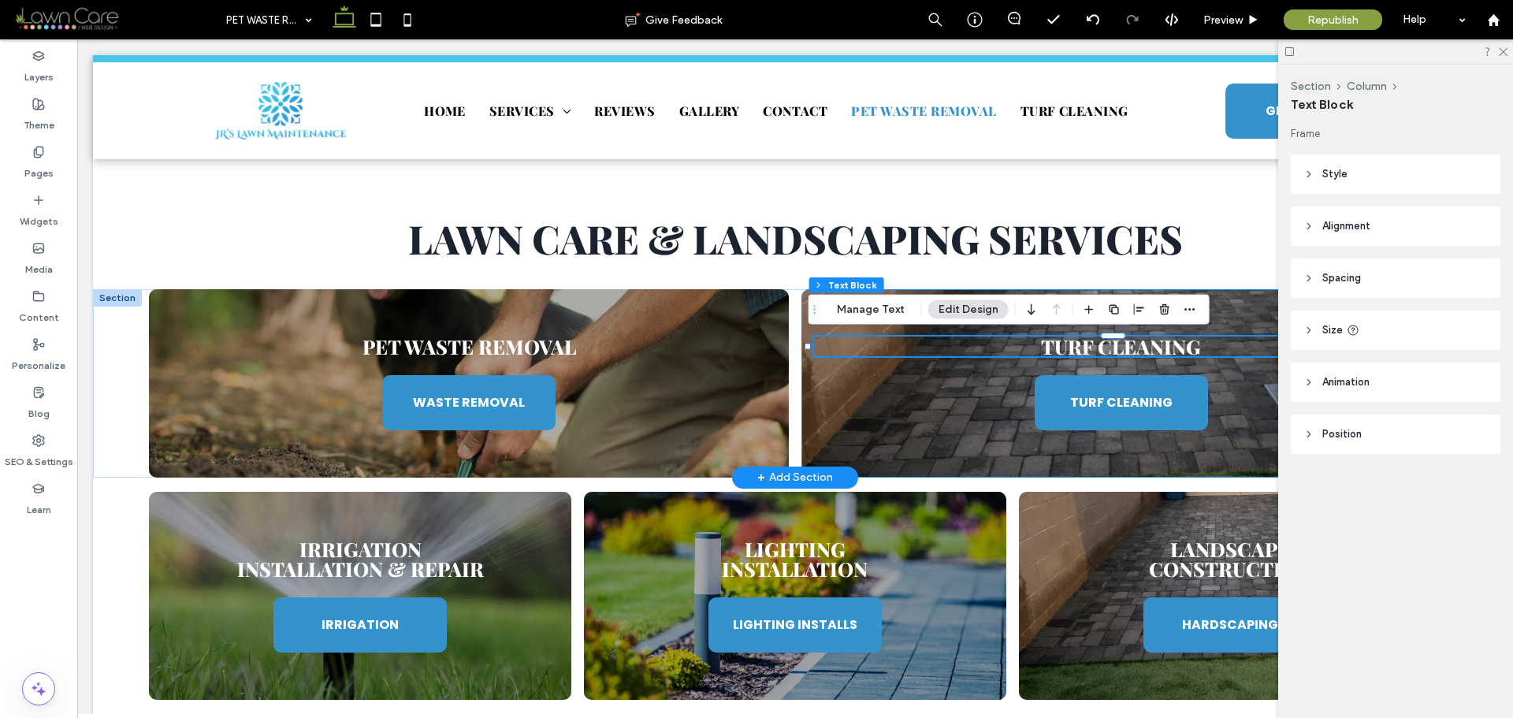
click at [870, 394] on div "Turf Cleaning TURF CLEANING" at bounding box center [1122, 383] width 640 height 188
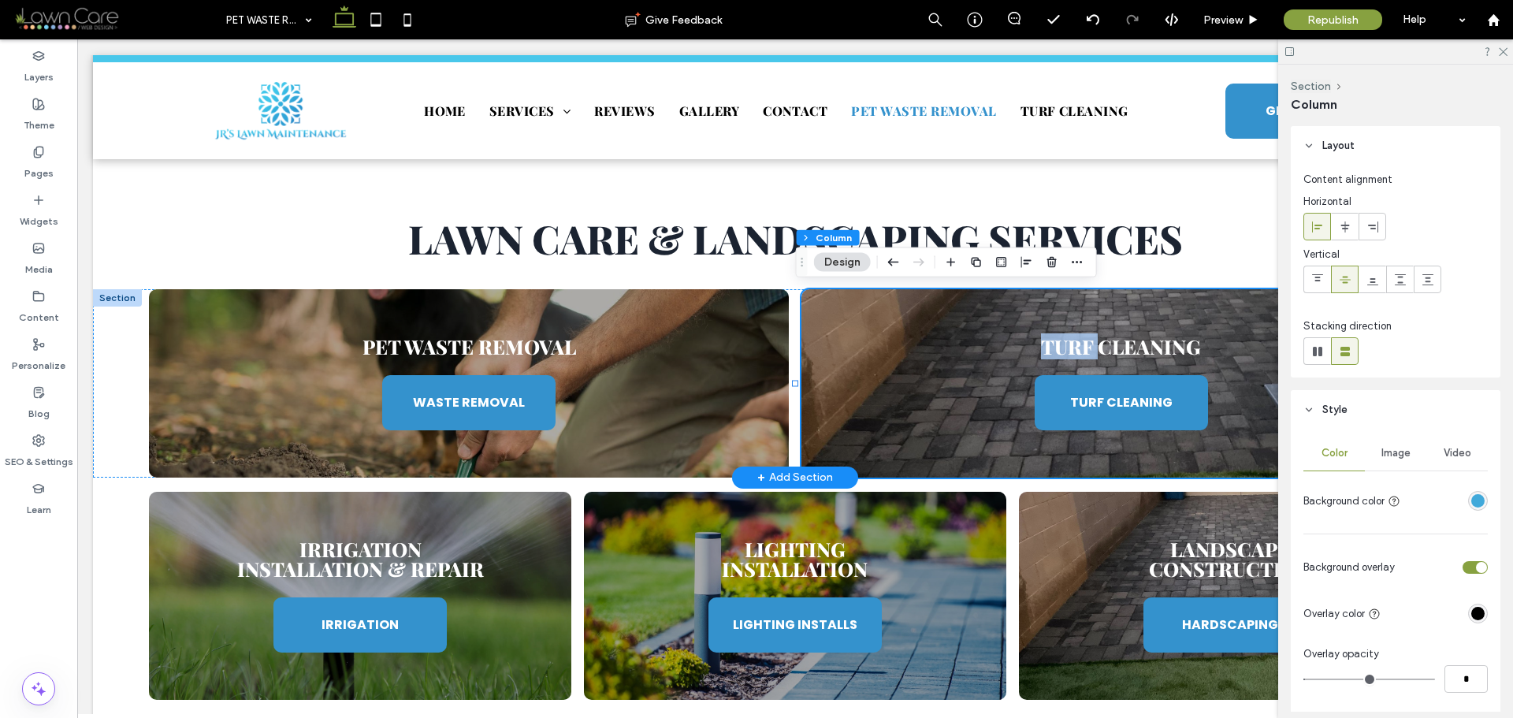
click at [870, 394] on div "Turf Cleaning TURF CLEANING" at bounding box center [1122, 383] width 640 height 188
click at [1383, 452] on span "Image" at bounding box center [1396, 453] width 29 height 13
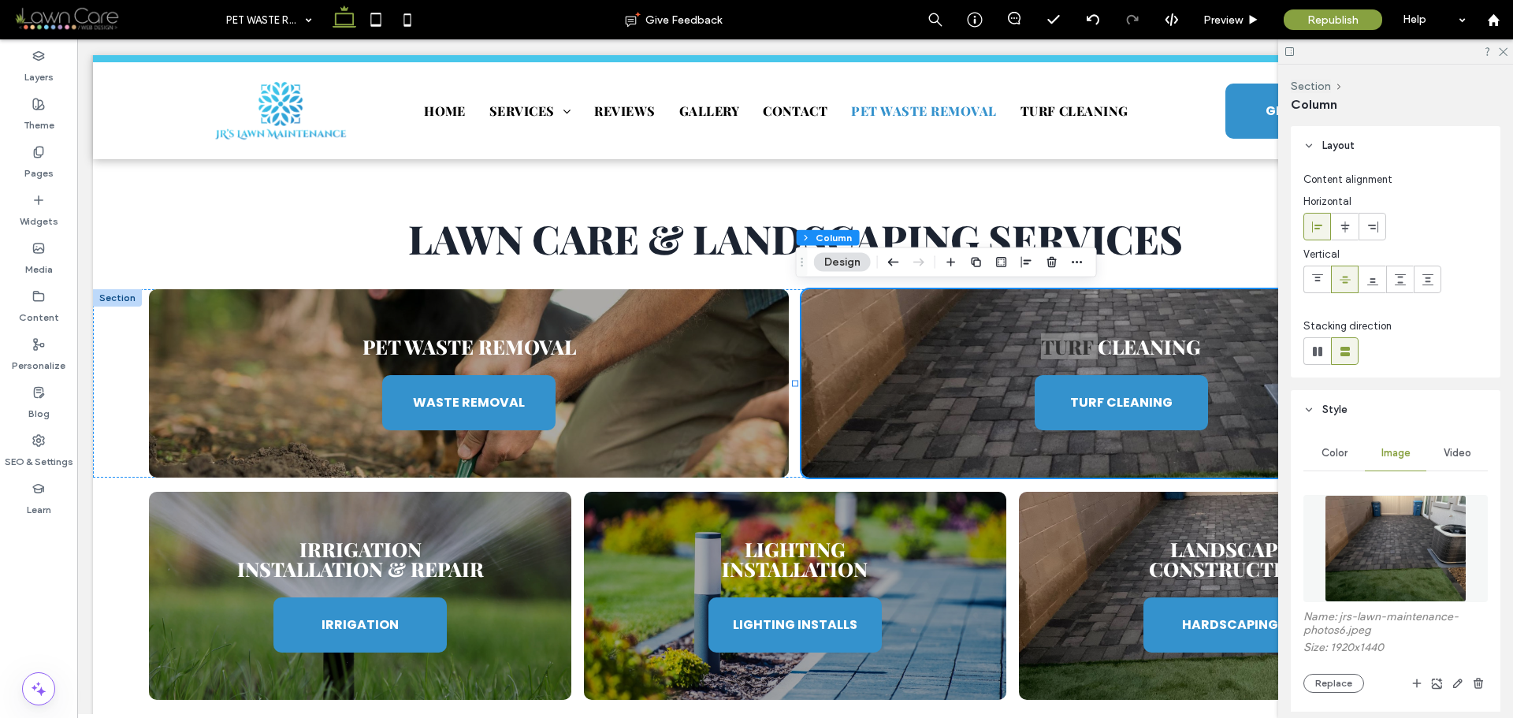
click at [1419, 560] on img at bounding box center [1396, 548] width 143 height 107
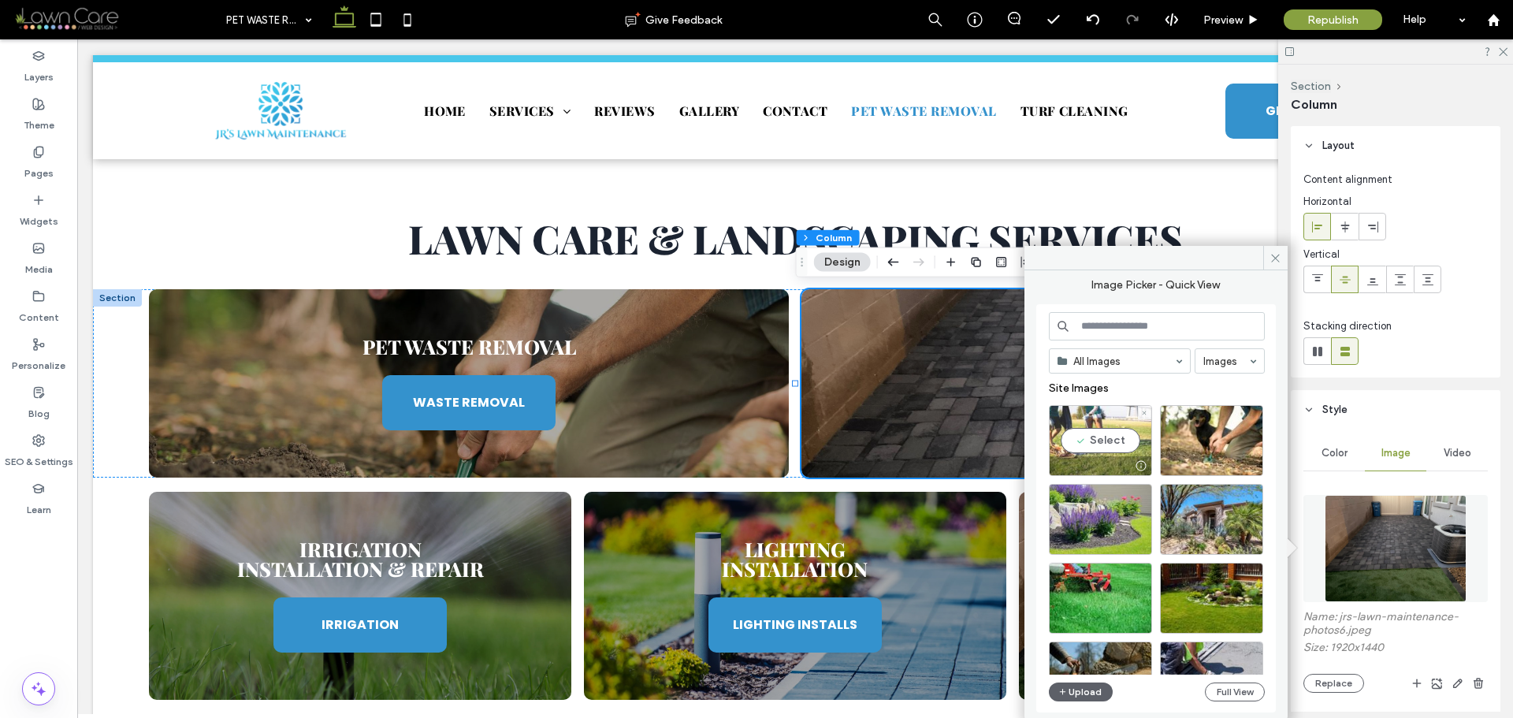
drag, startPoint x: 1106, startPoint y: 439, endPoint x: 1029, endPoint y: 400, distance: 86.0
click at [1106, 439] on div "Select" at bounding box center [1100, 440] width 103 height 71
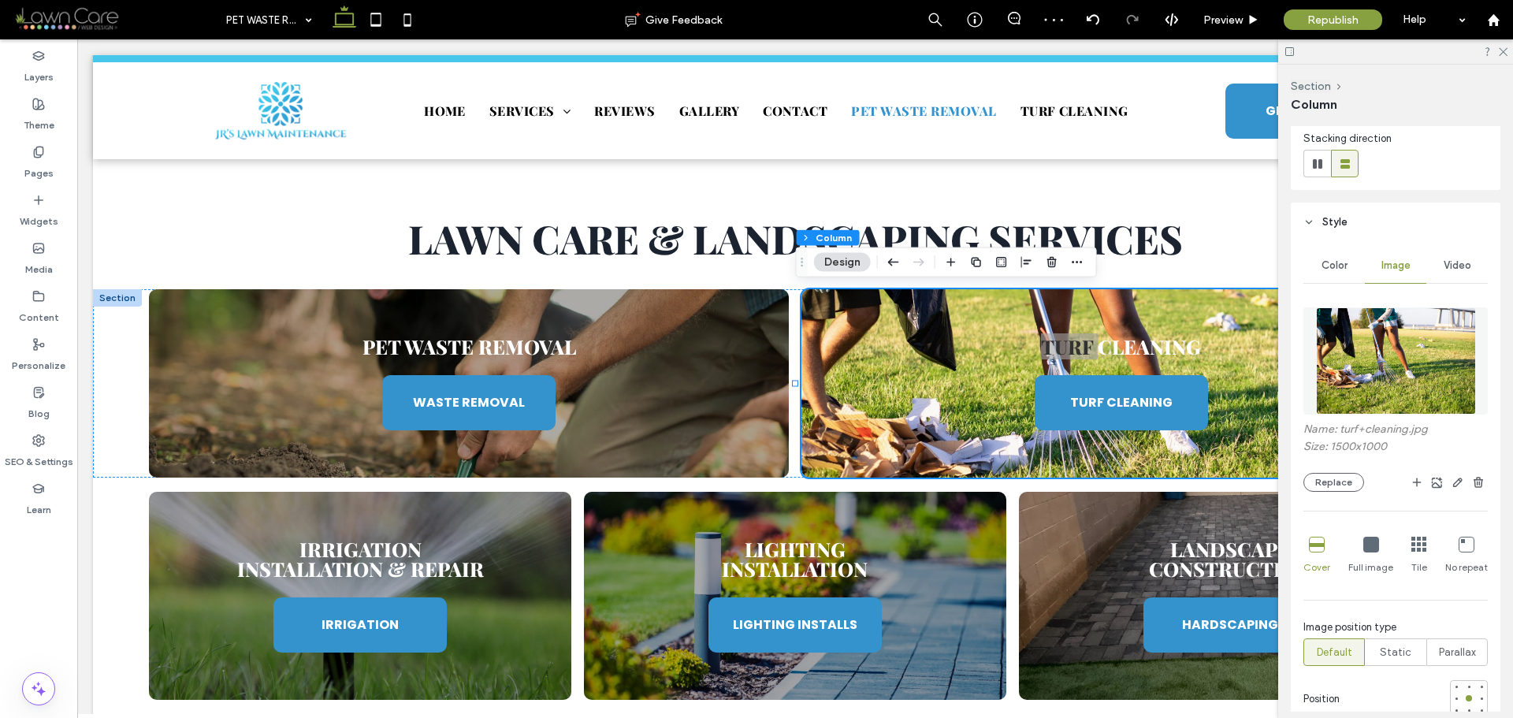
scroll to position [158, 0]
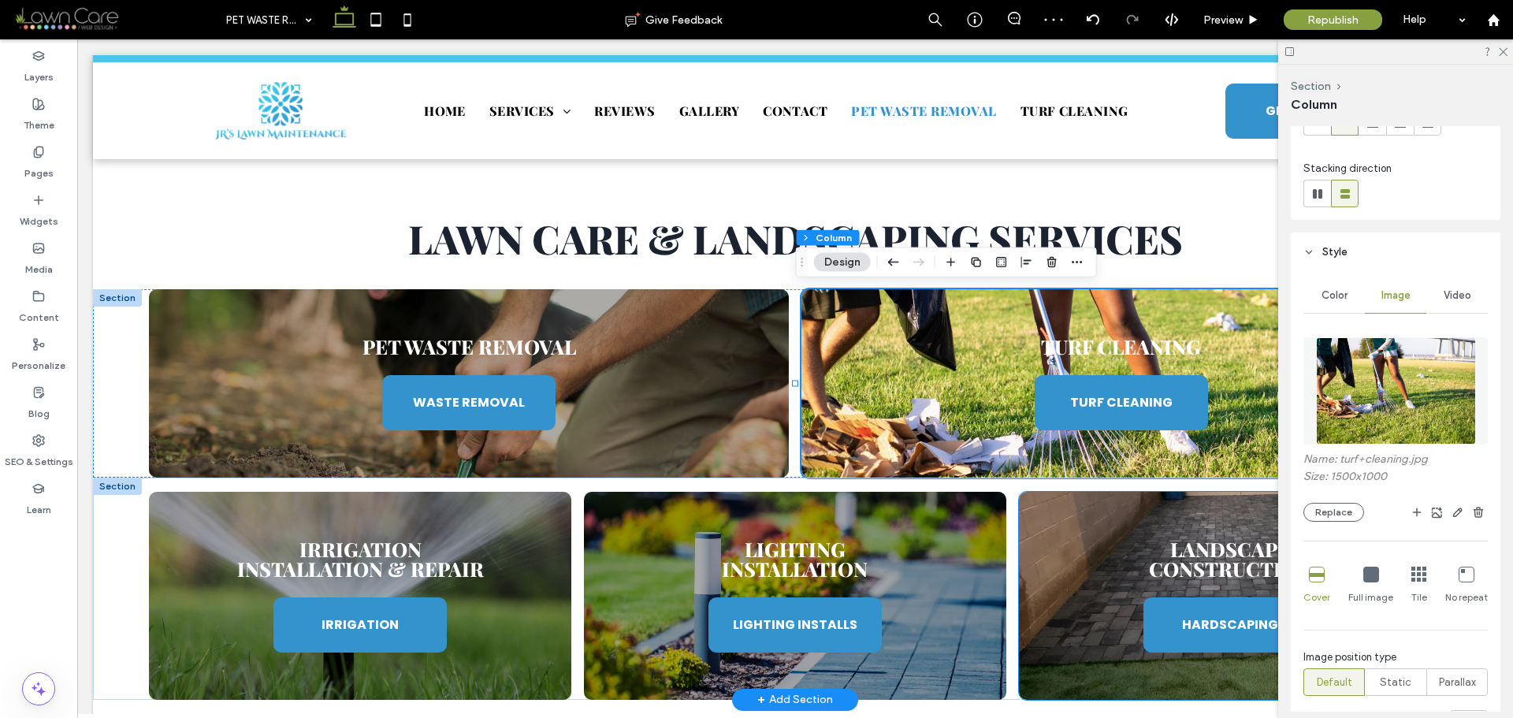
click at [1143, 501] on div "Landscape Construction HARDSCAPING" at bounding box center [1230, 596] width 423 height 208
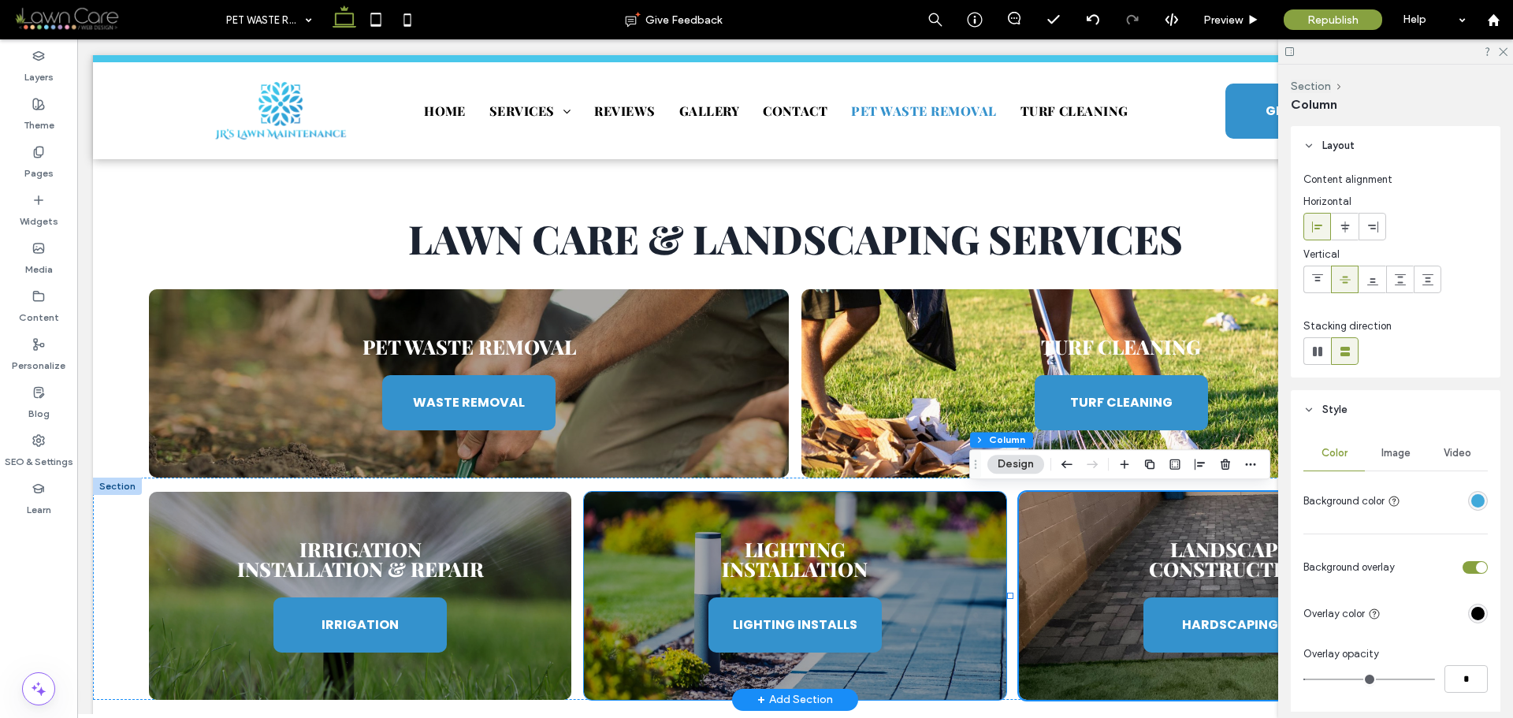
click at [938, 517] on div "Lighting Installation LIGHTING INSTALLS" at bounding box center [795, 596] width 423 height 208
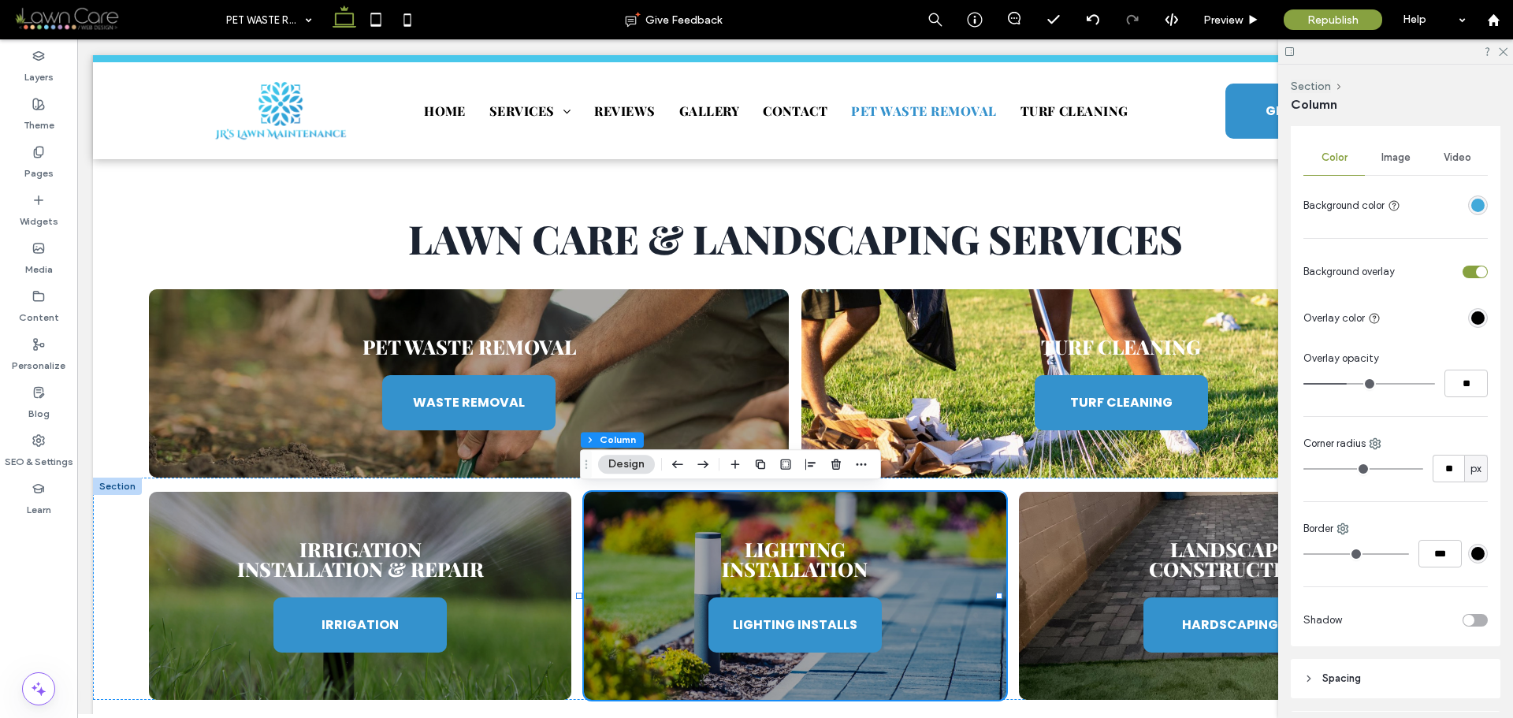
scroll to position [292, 0]
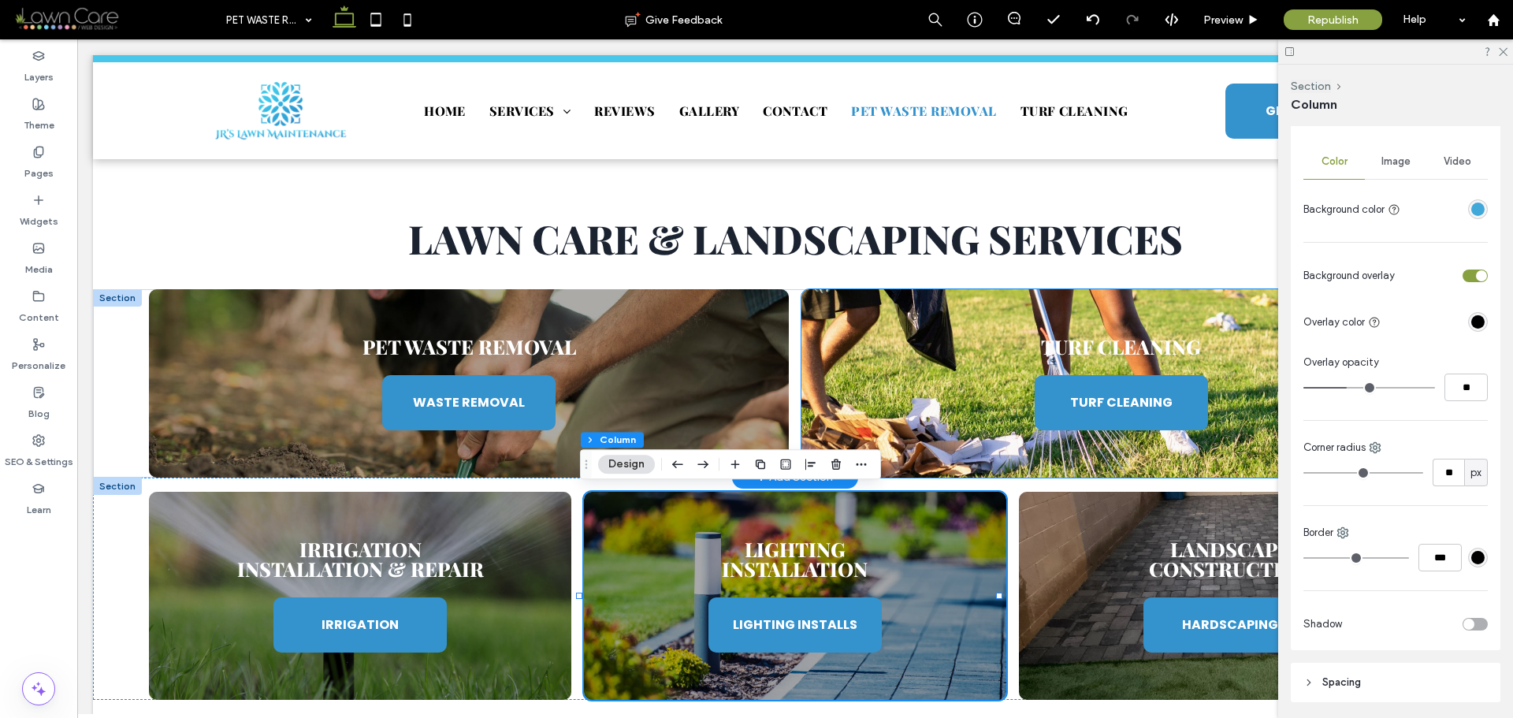
click at [912, 428] on div "Turf Cleaning TURF CLEANING" at bounding box center [1122, 383] width 640 height 188
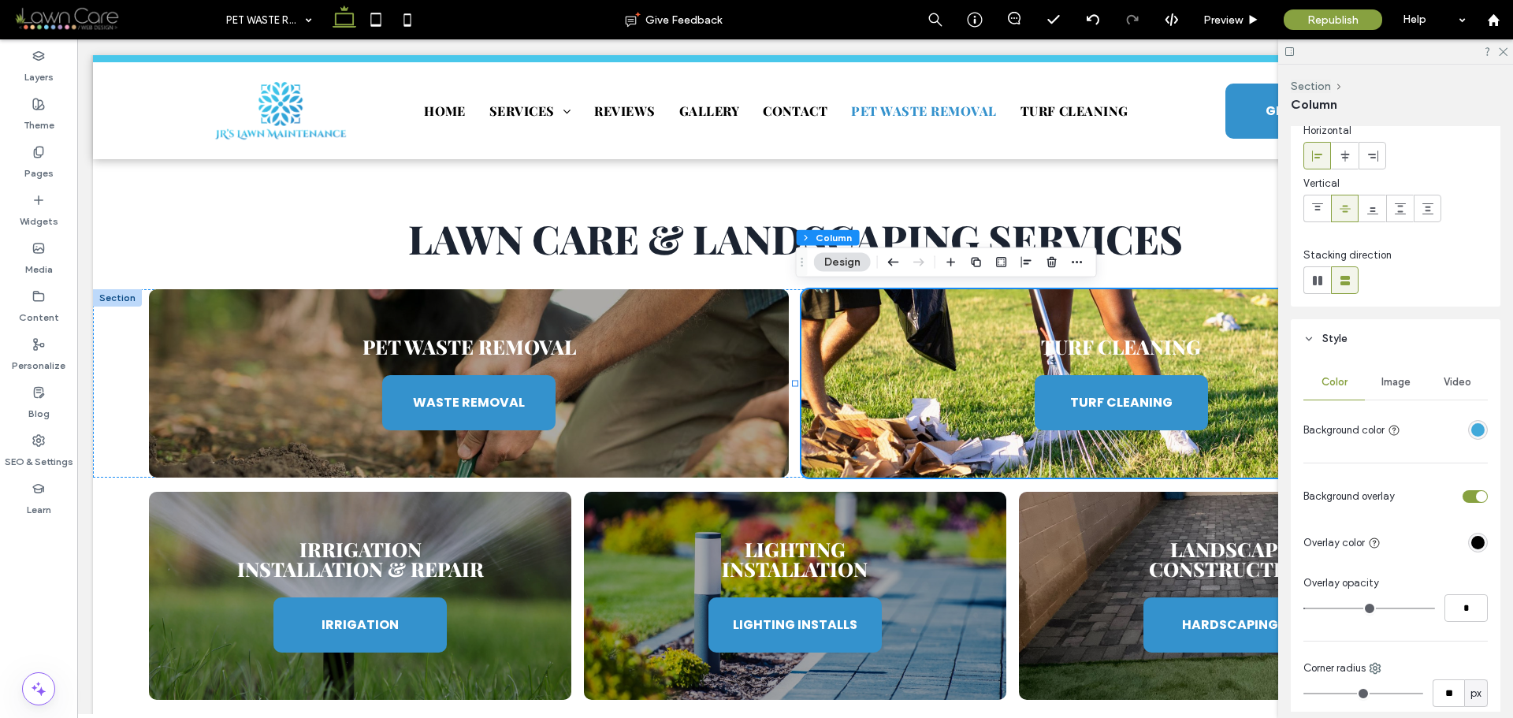
scroll to position [315, 0]
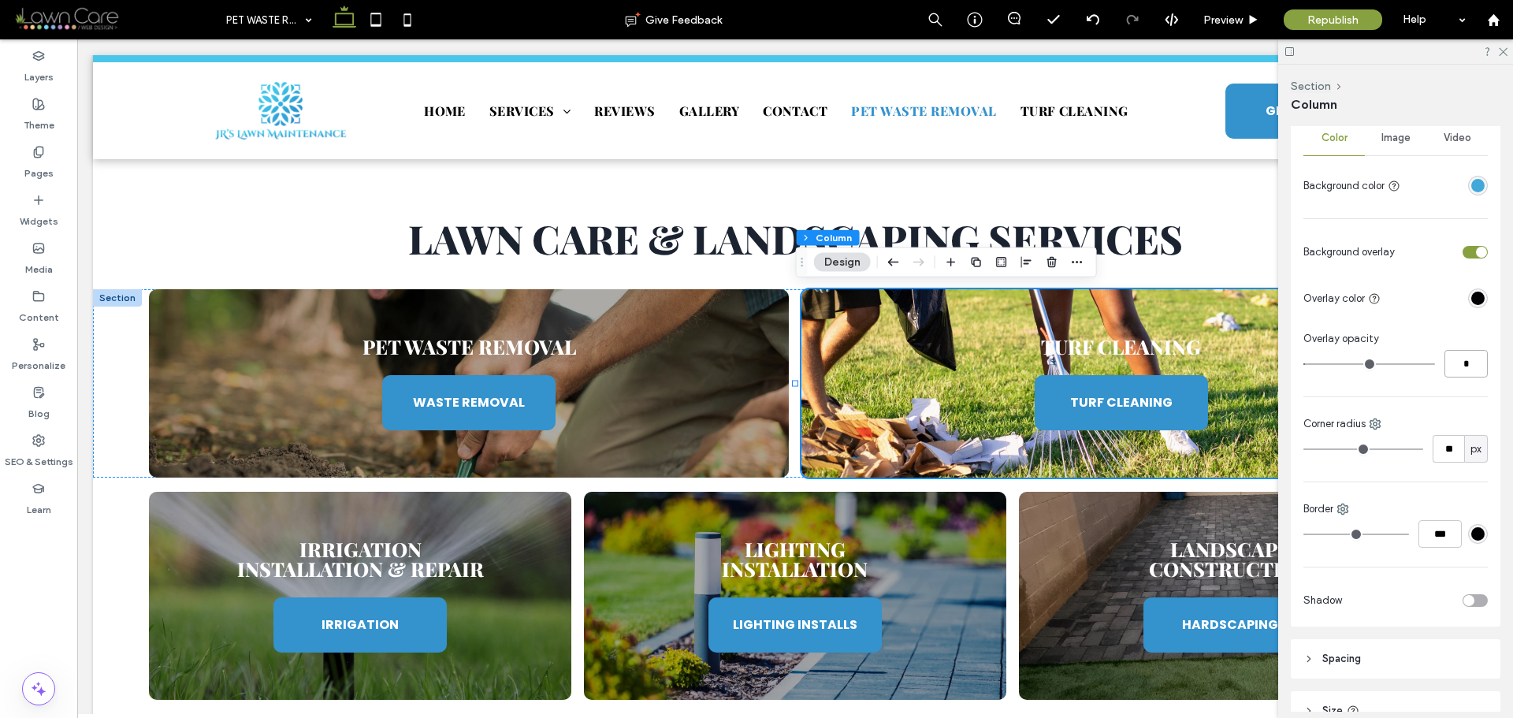
click at [1461, 368] on input "*" at bounding box center [1466, 364] width 43 height 28
type input "**"
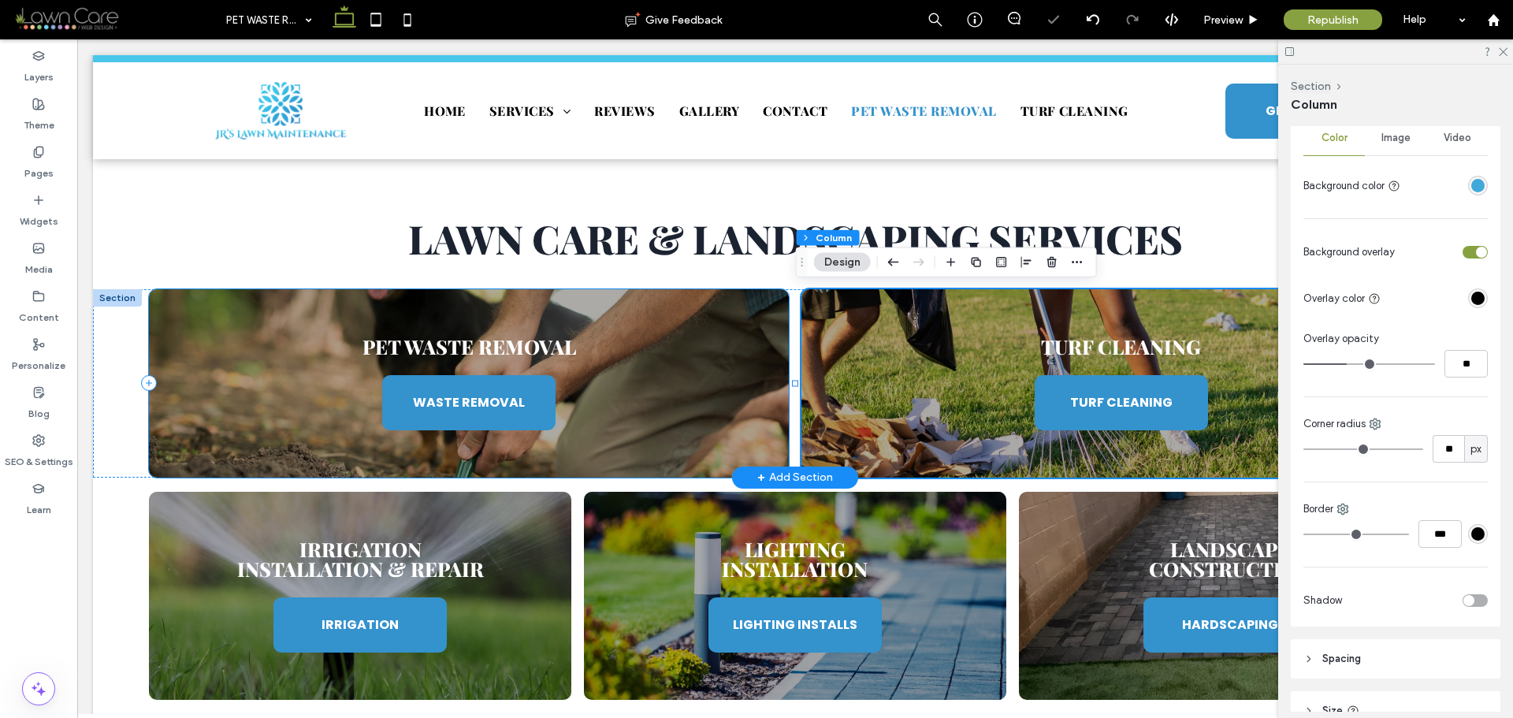
click at [743, 356] on div "Pet Waste Removal WASTE REMOVAL" at bounding box center [469, 383] width 640 height 188
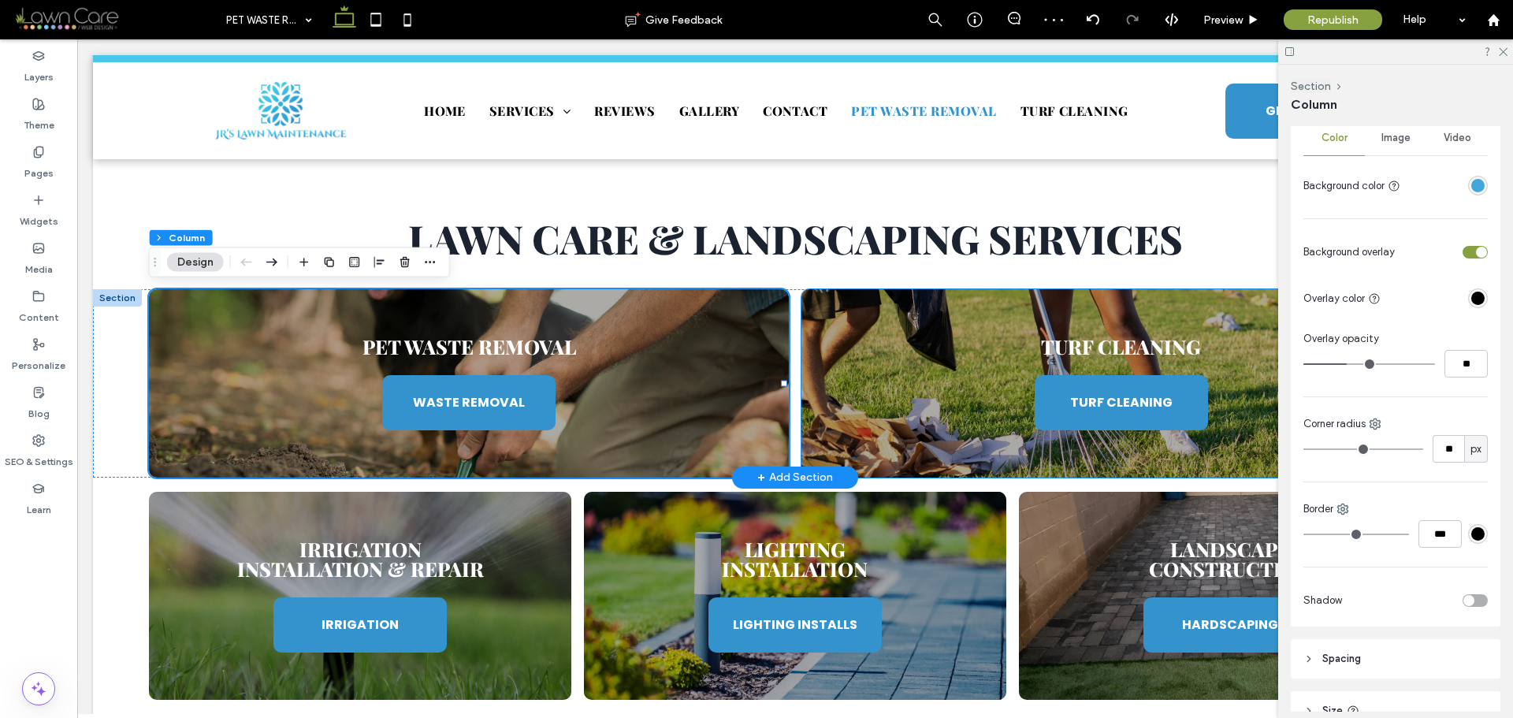
click at [957, 436] on div "Turf Cleaning TURF CLEANING" at bounding box center [1122, 383] width 640 height 188
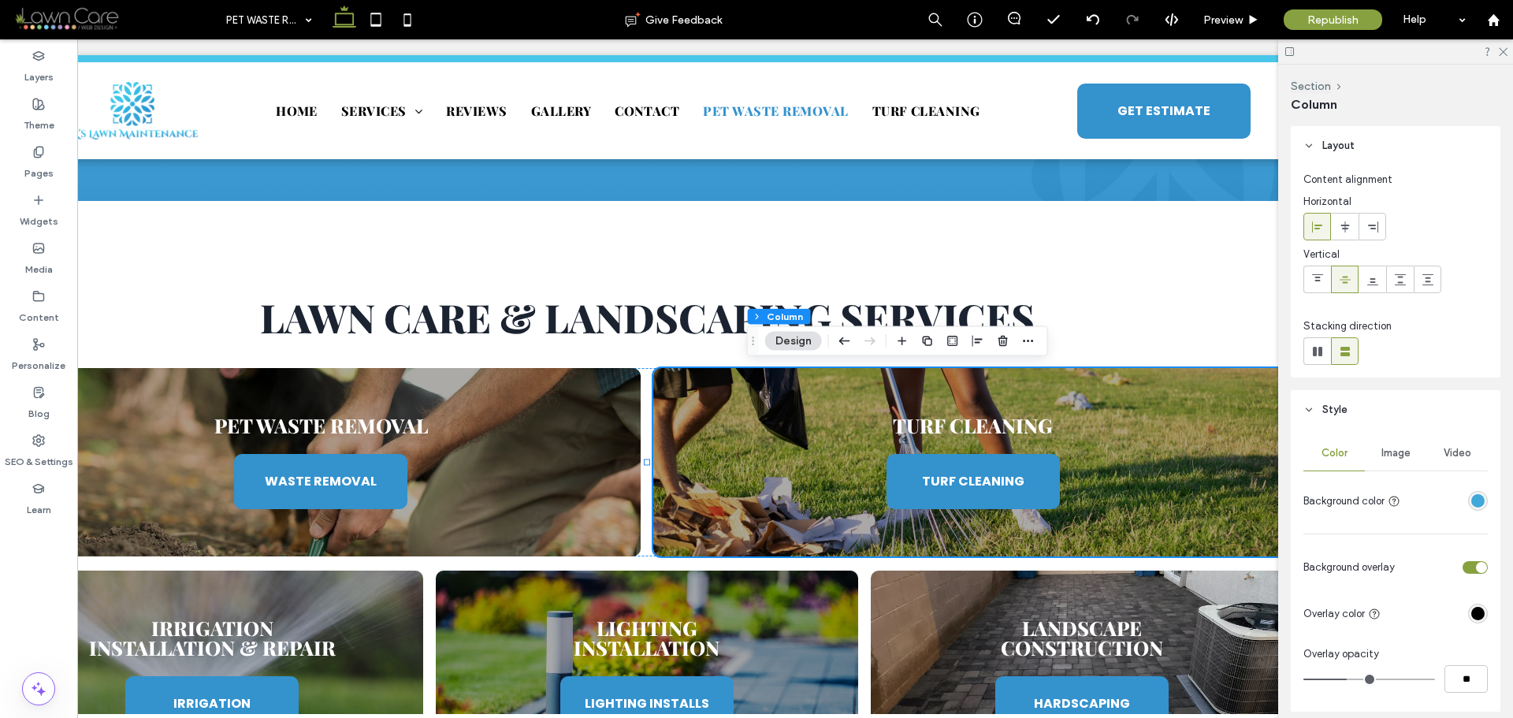
scroll to position [0, 0]
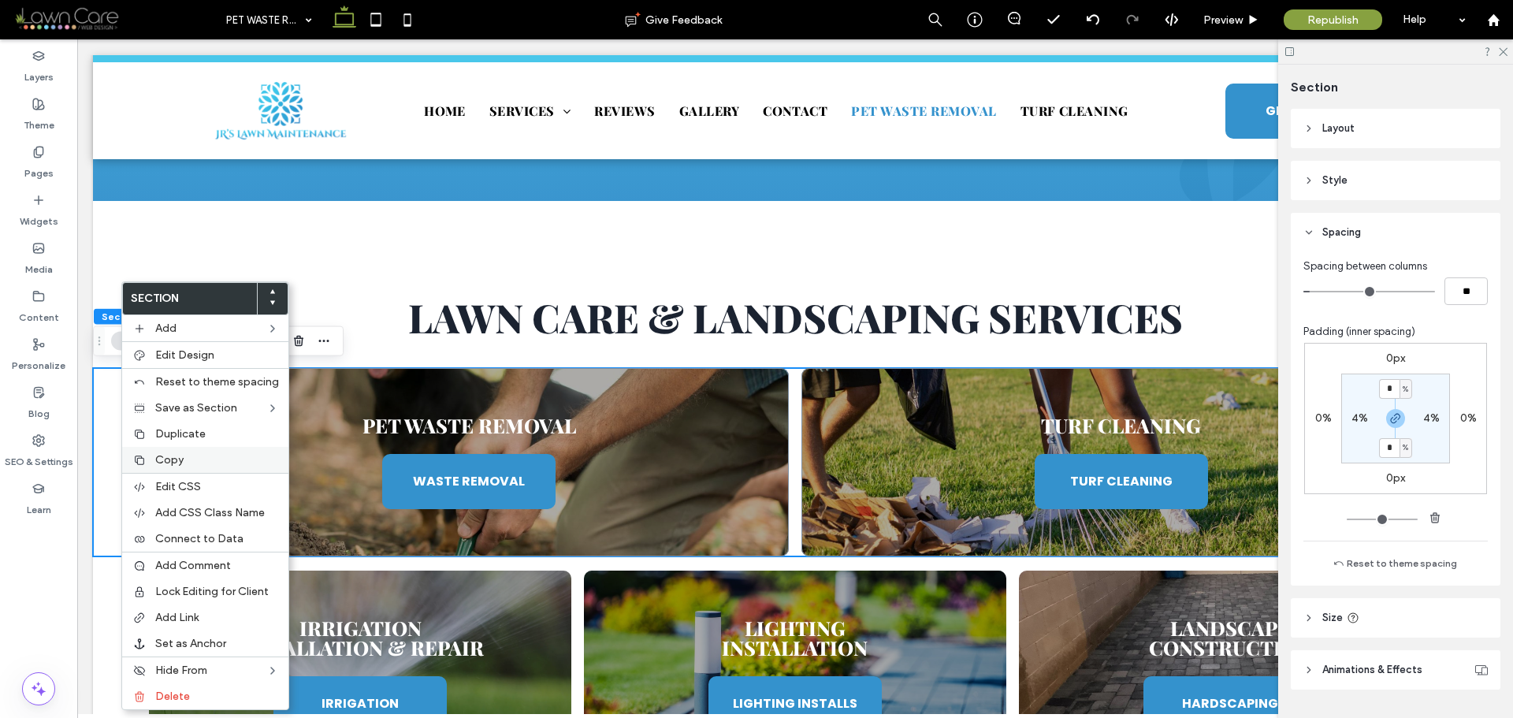
click at [181, 458] on span "Copy" at bounding box center [169, 459] width 28 height 13
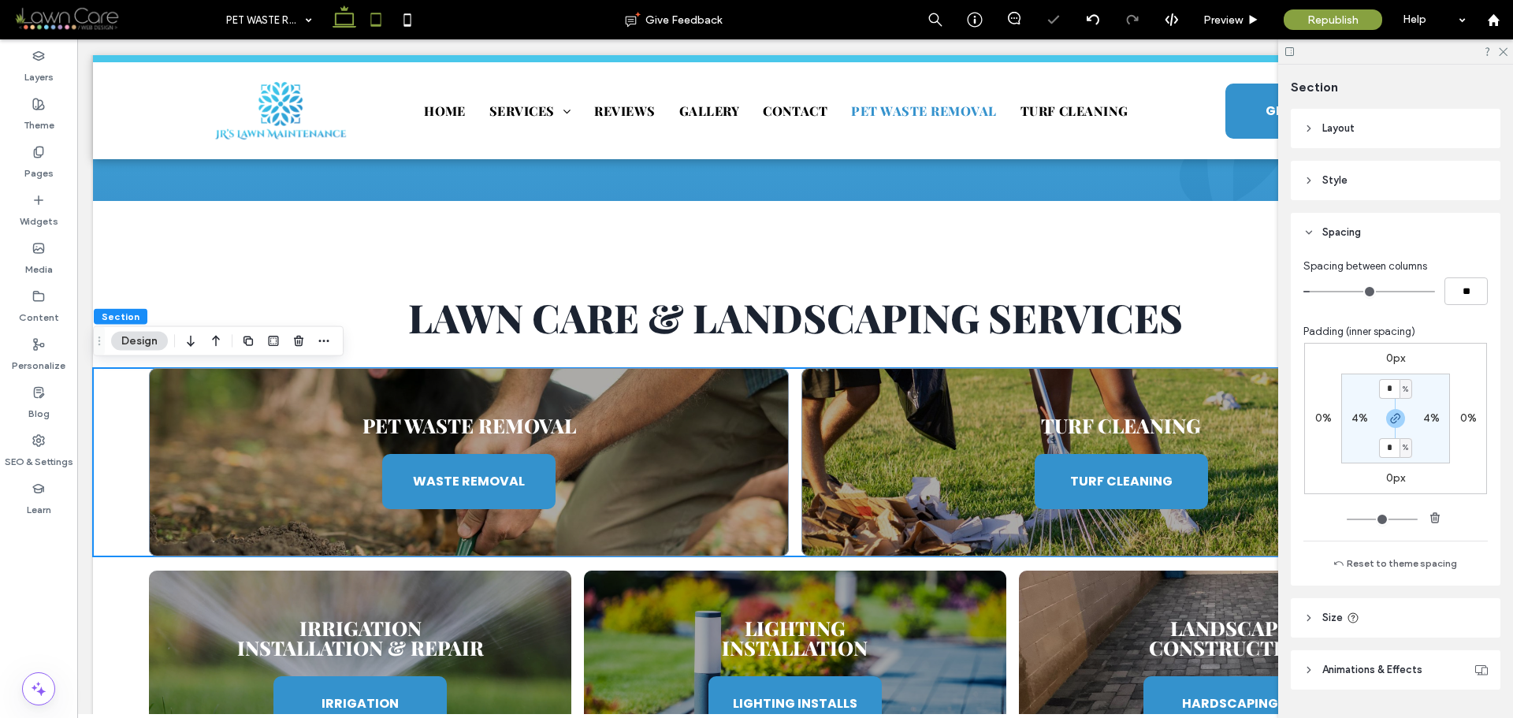
click at [379, 13] on icon at bounding box center [376, 20] width 32 height 32
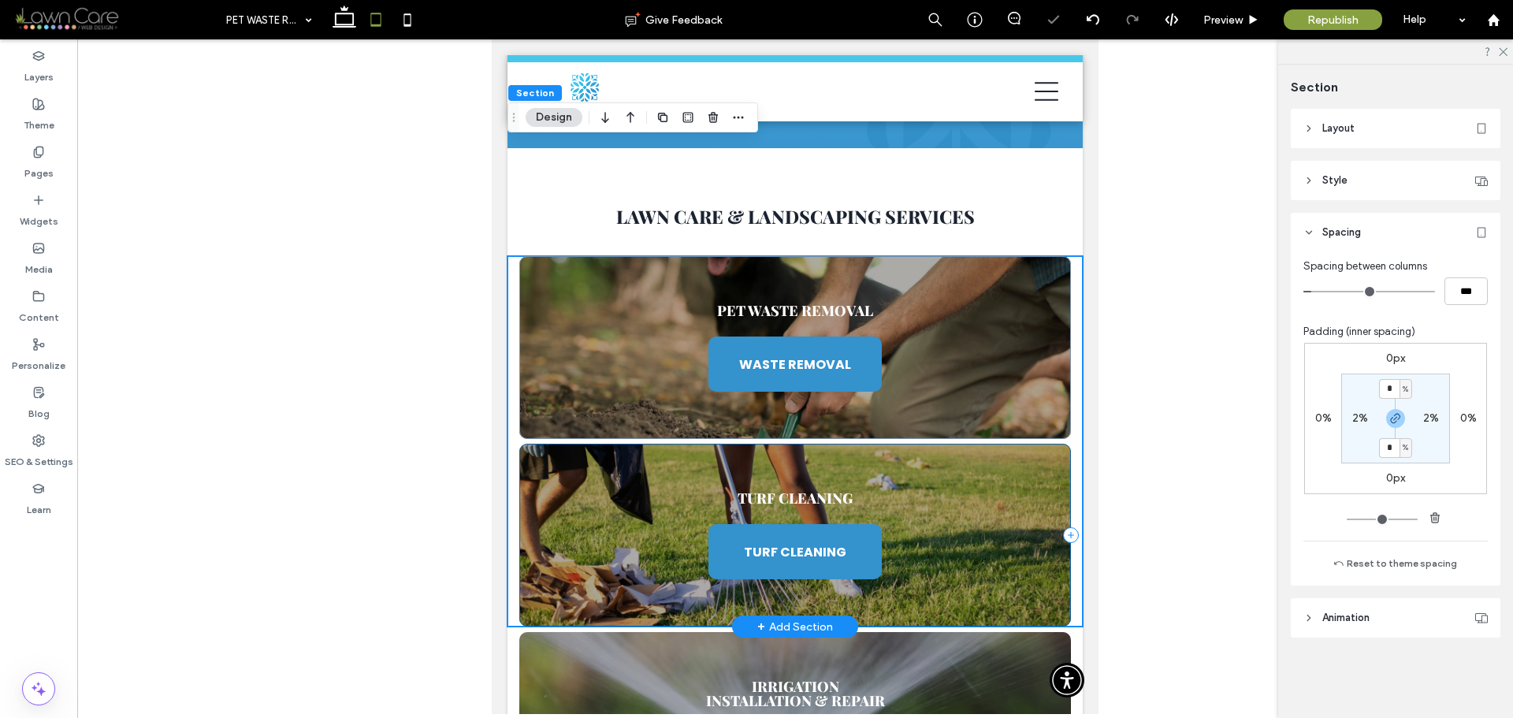
scroll to position [1015, 0]
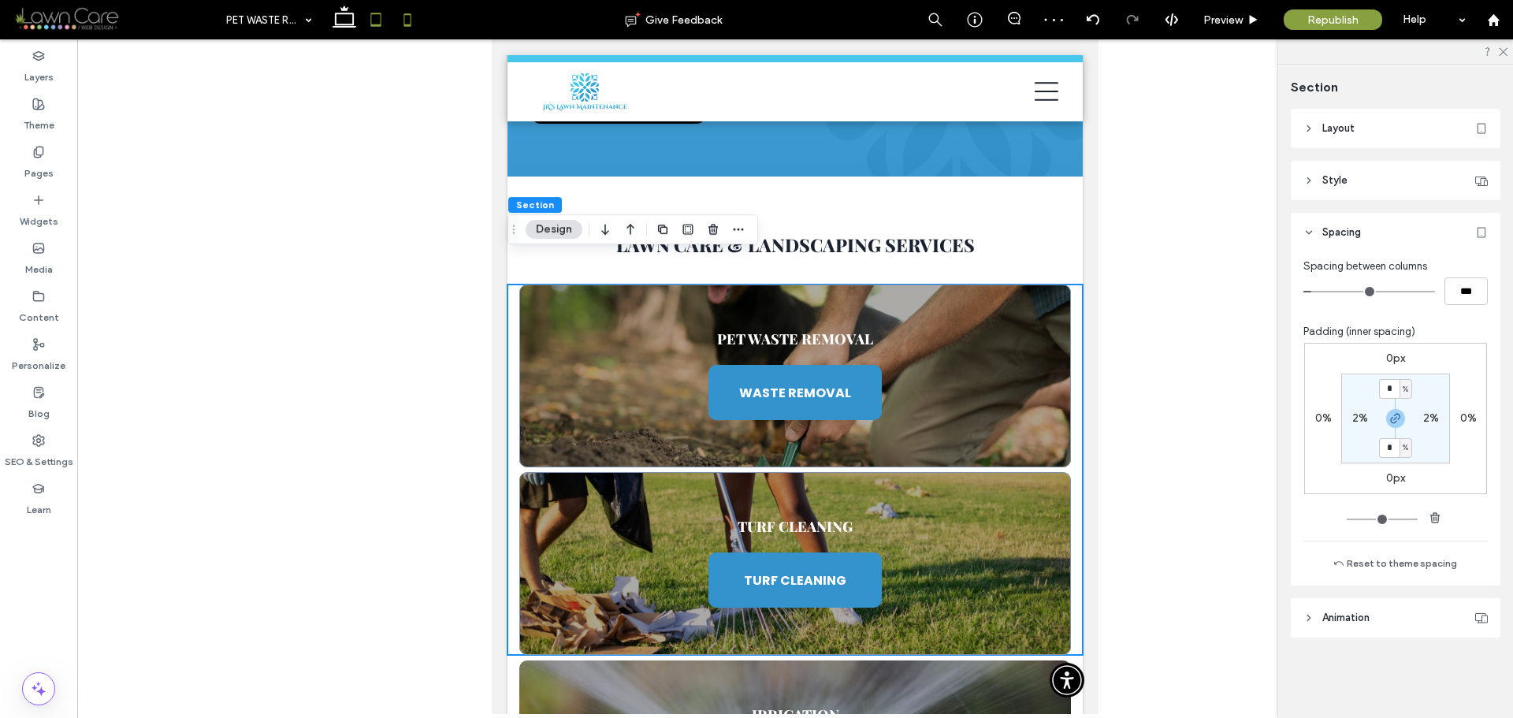
click at [409, 27] on icon at bounding box center [408, 20] width 32 height 32
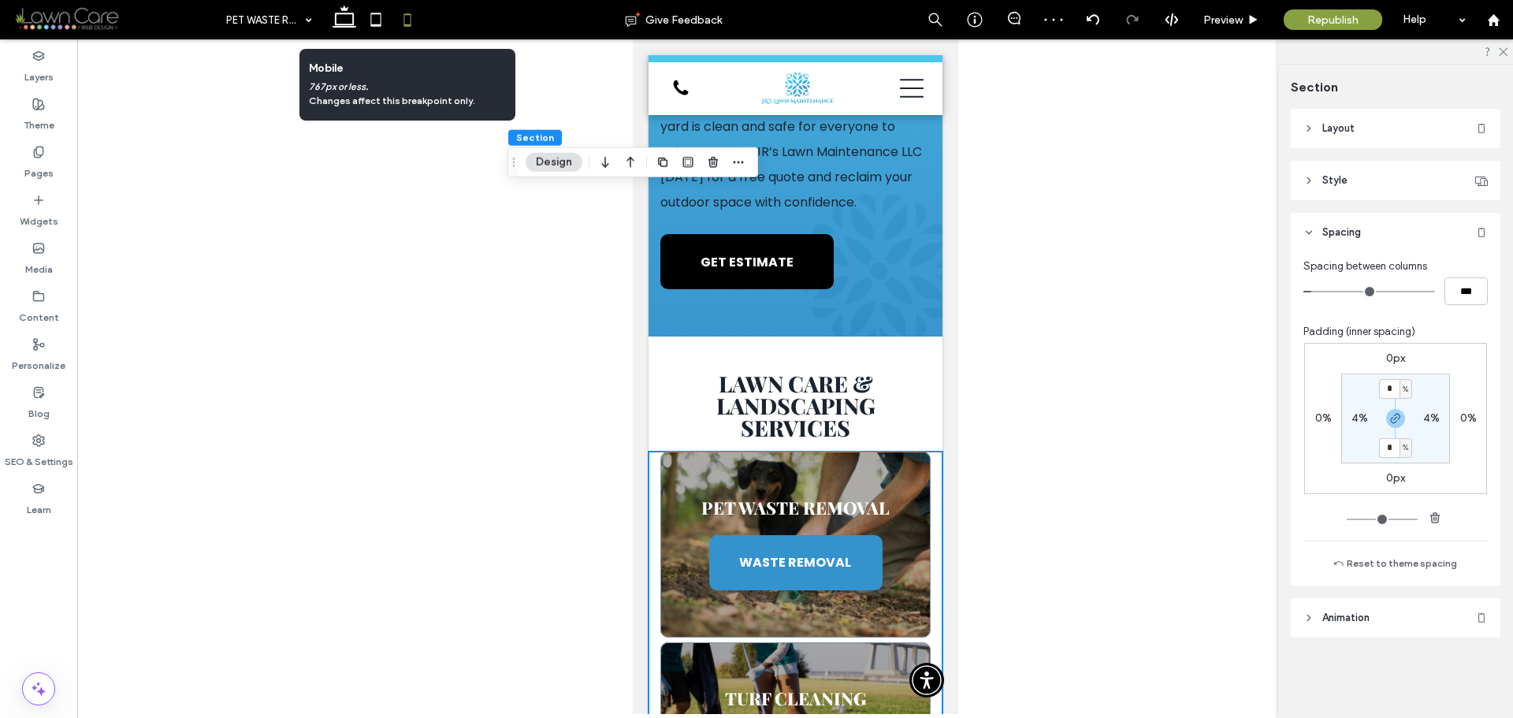
scroll to position [1254, 0]
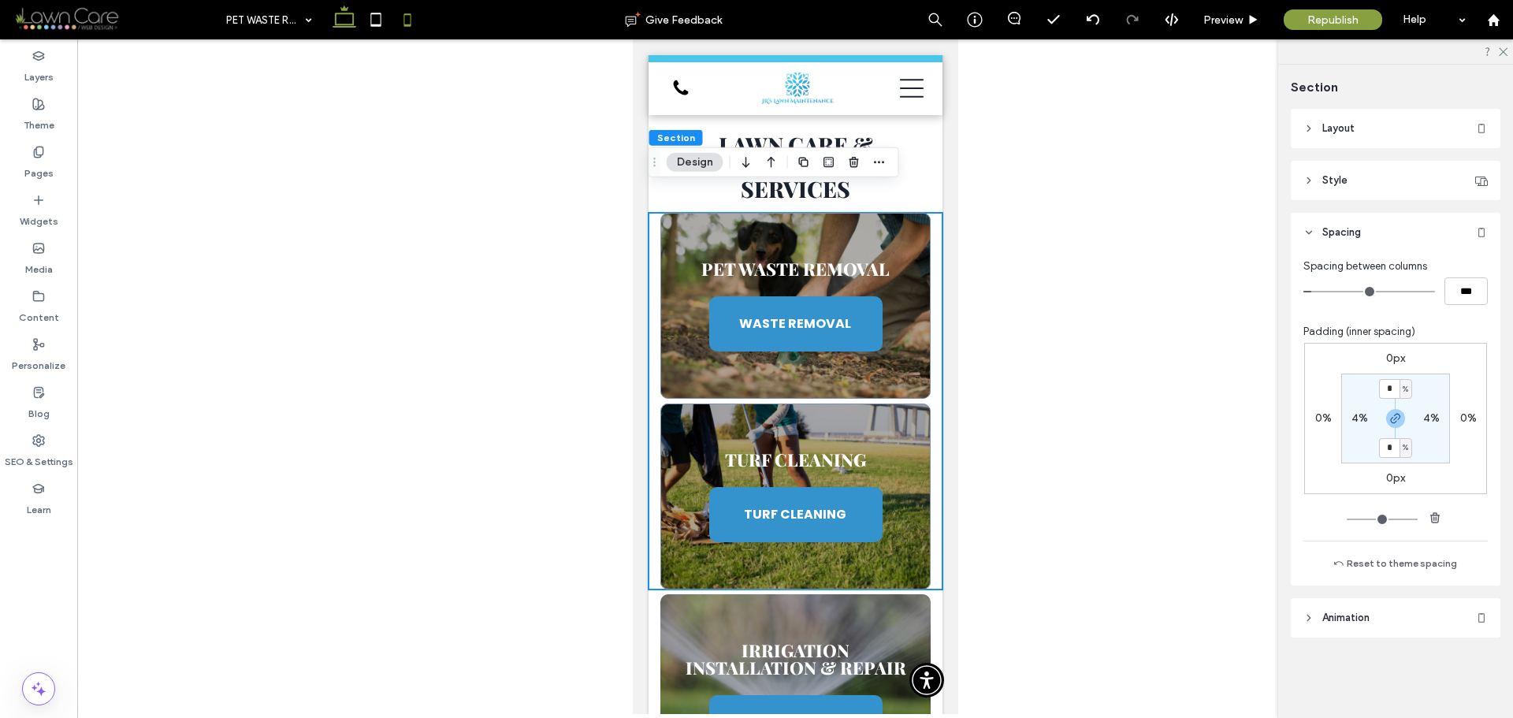
click at [359, 23] on icon at bounding box center [345, 20] width 32 height 32
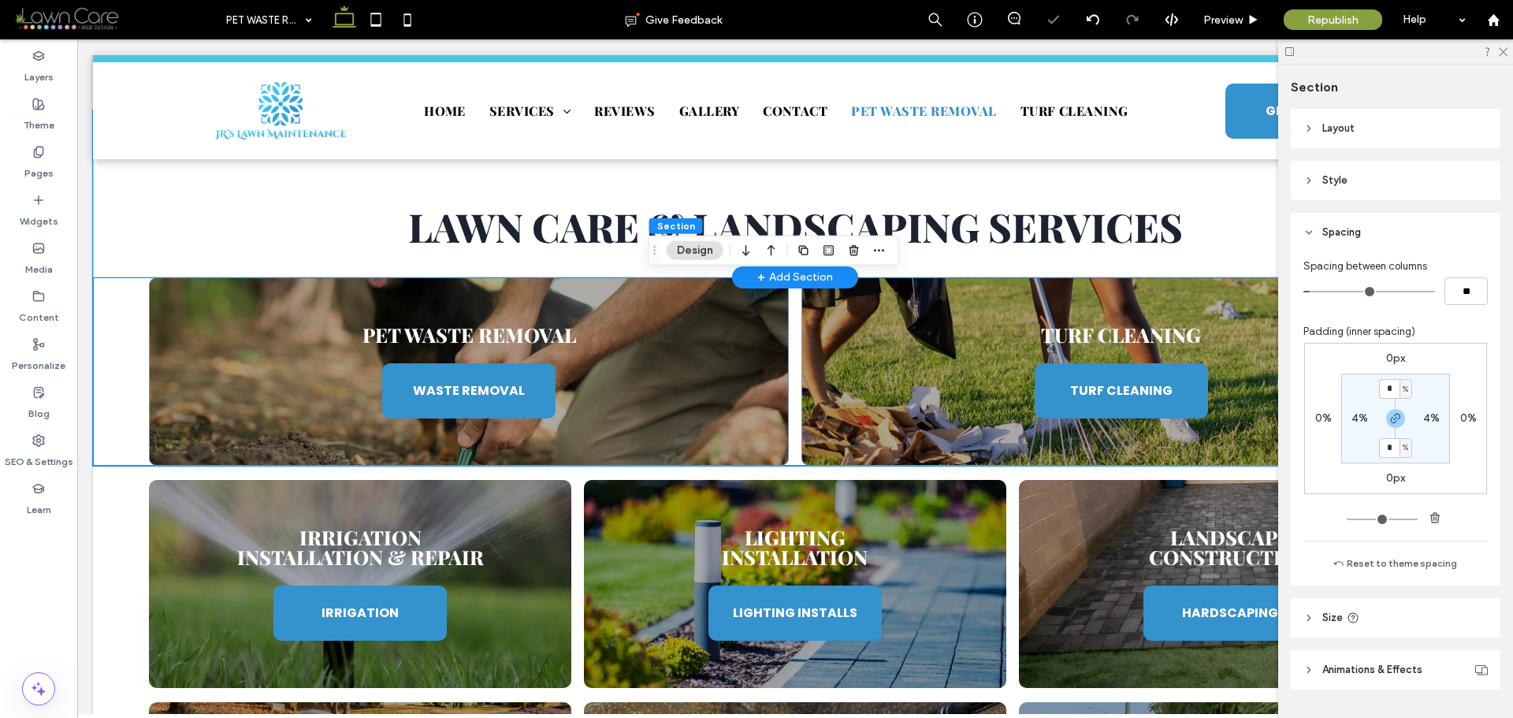
click at [134, 240] on div "Lawn Care & Landscaping Services" at bounding box center [795, 193] width 1405 height 167
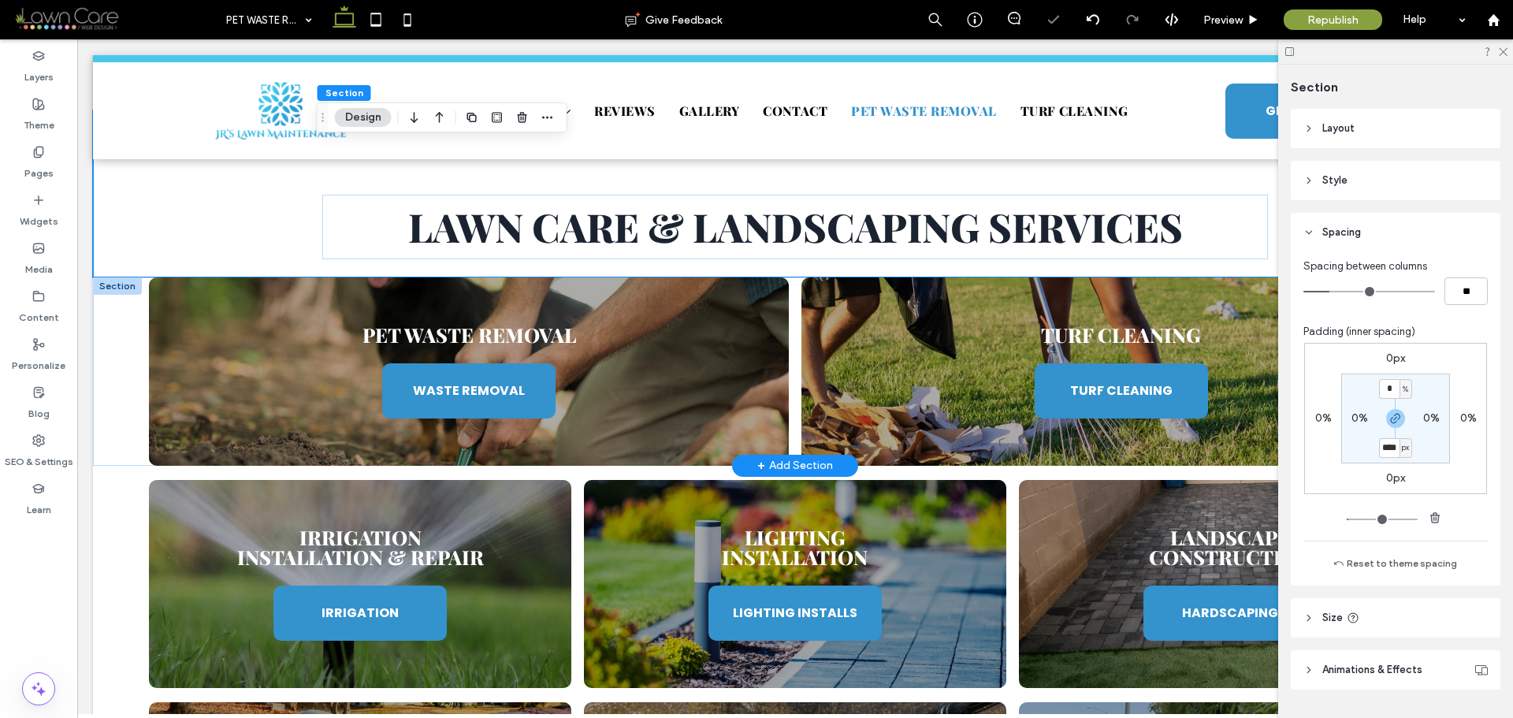
type input "****"
type input "**"
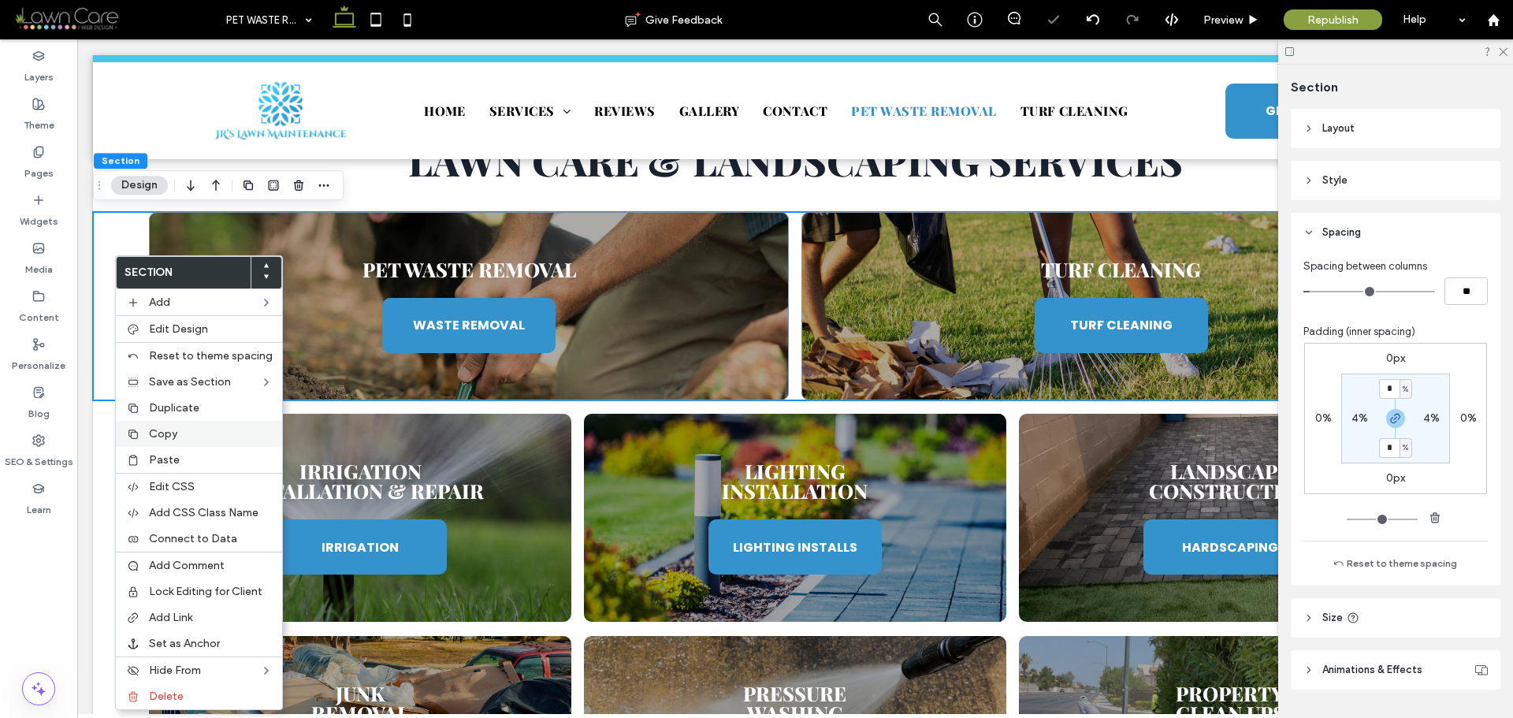
click at [166, 432] on span "Copy" at bounding box center [163, 433] width 28 height 13
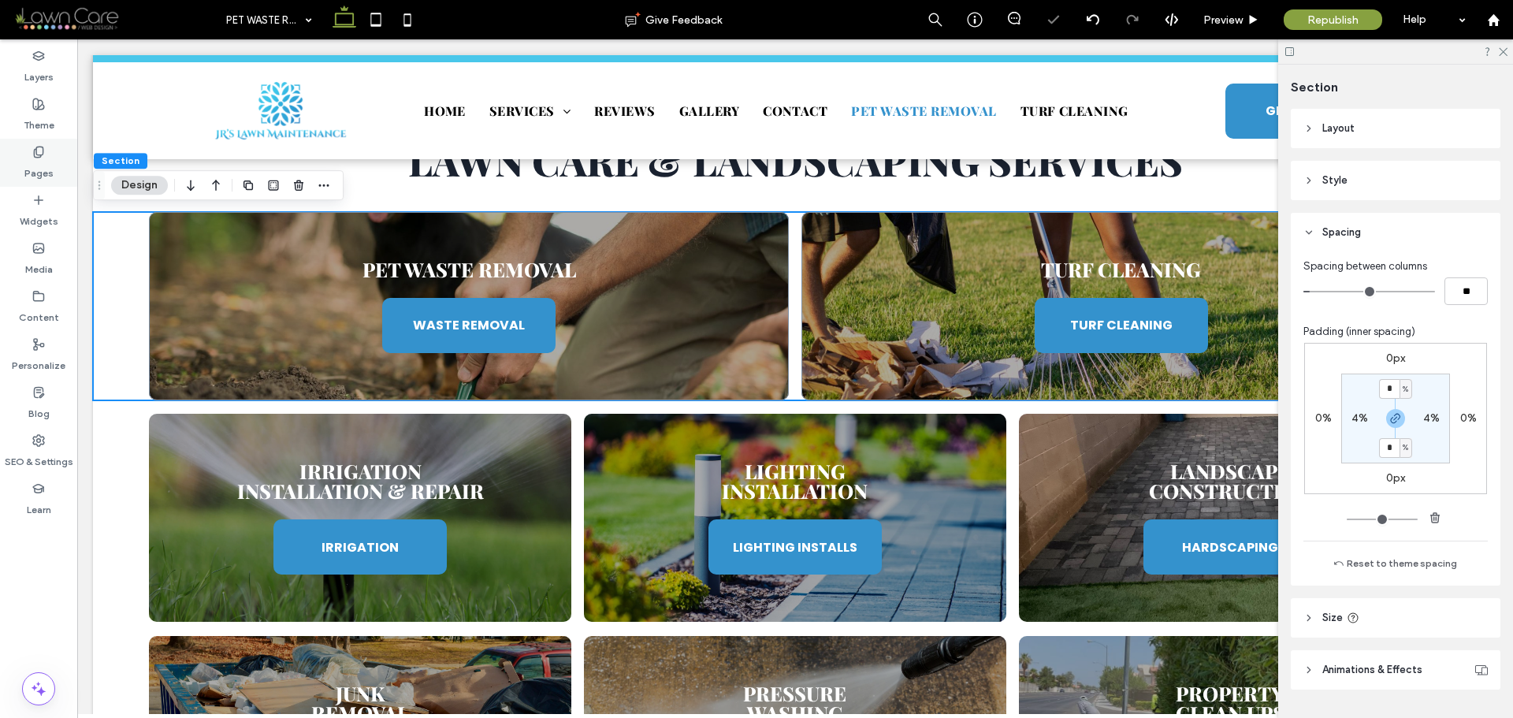
click at [48, 169] on label "Pages" at bounding box center [38, 169] width 29 height 22
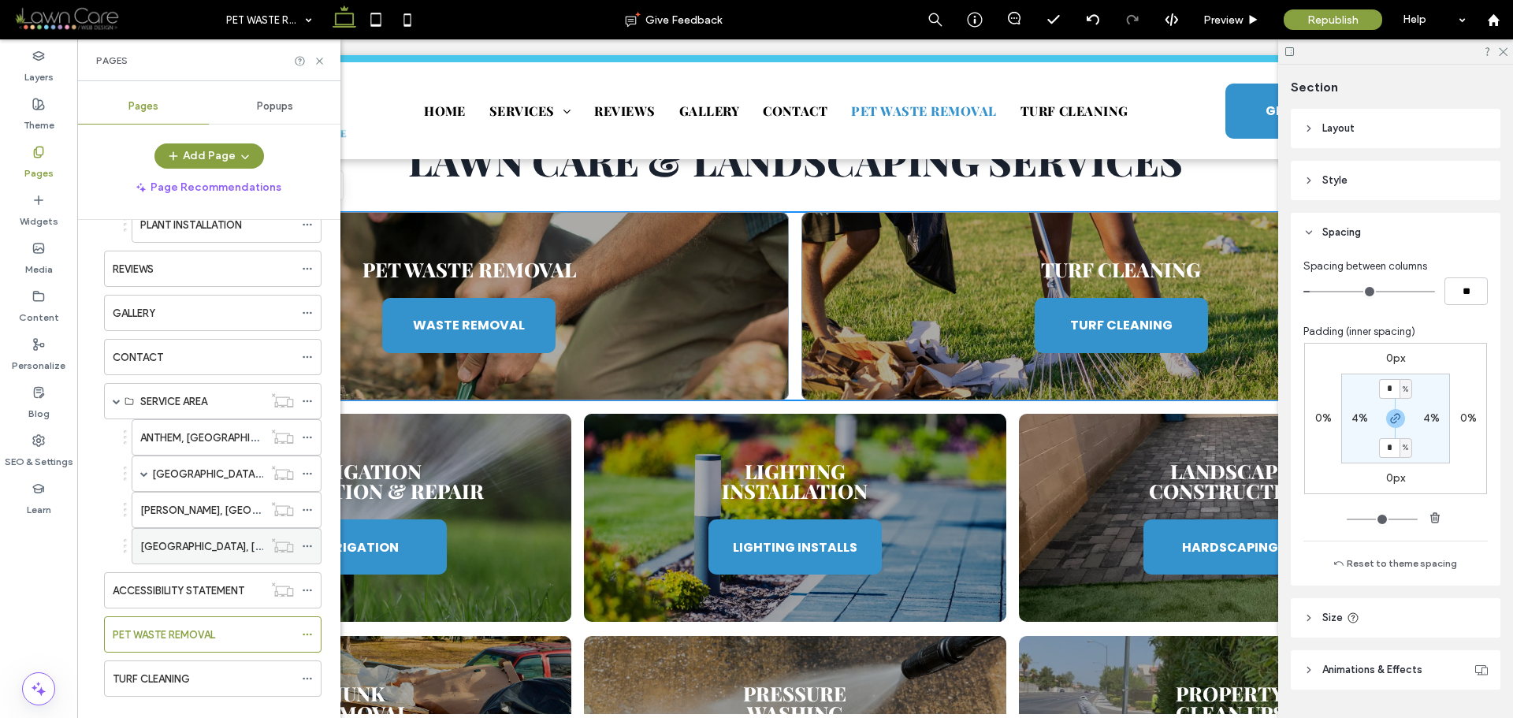
scroll to position [727, 0]
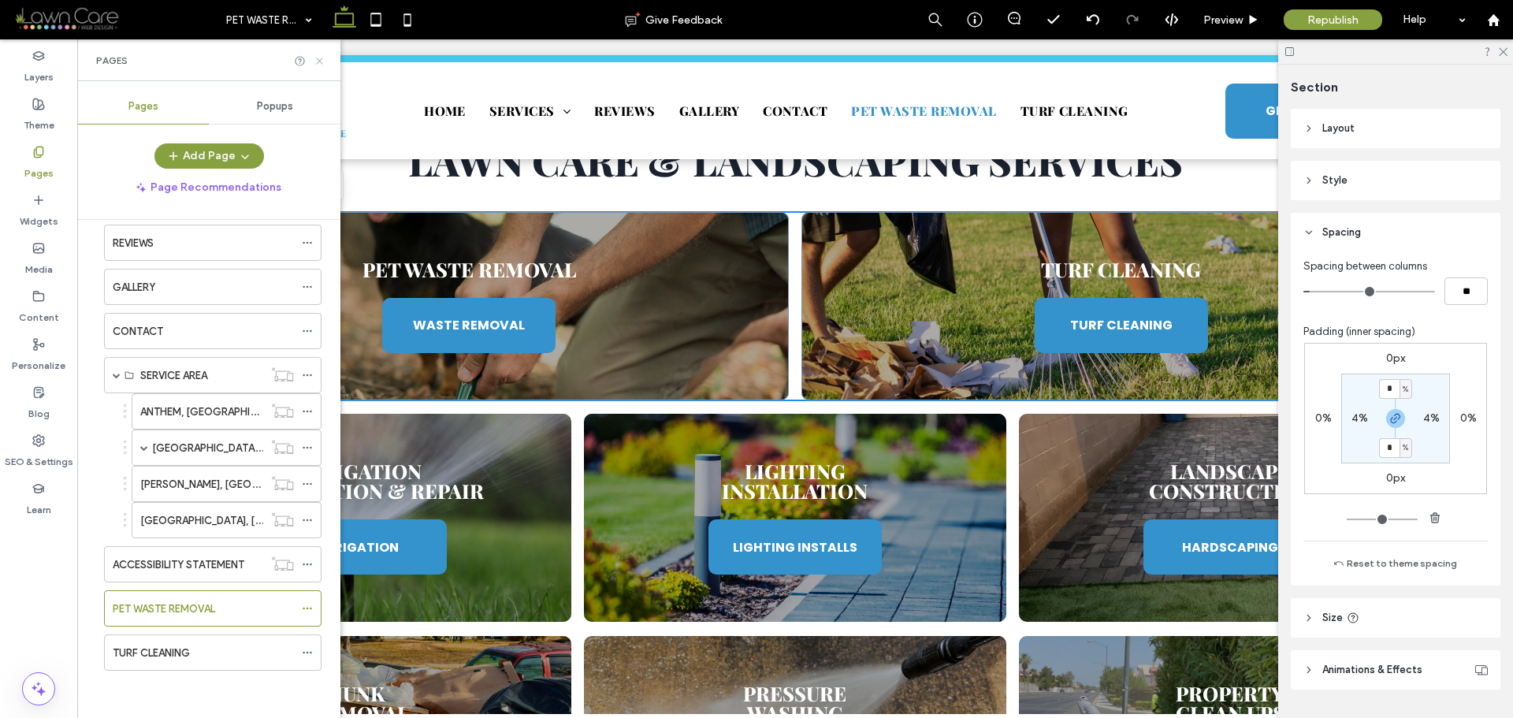
drag, startPoint x: 324, startPoint y: 60, endPoint x: 247, endPoint y: 20, distance: 86.7
click at [324, 60] on icon at bounding box center [320, 61] width 12 height 12
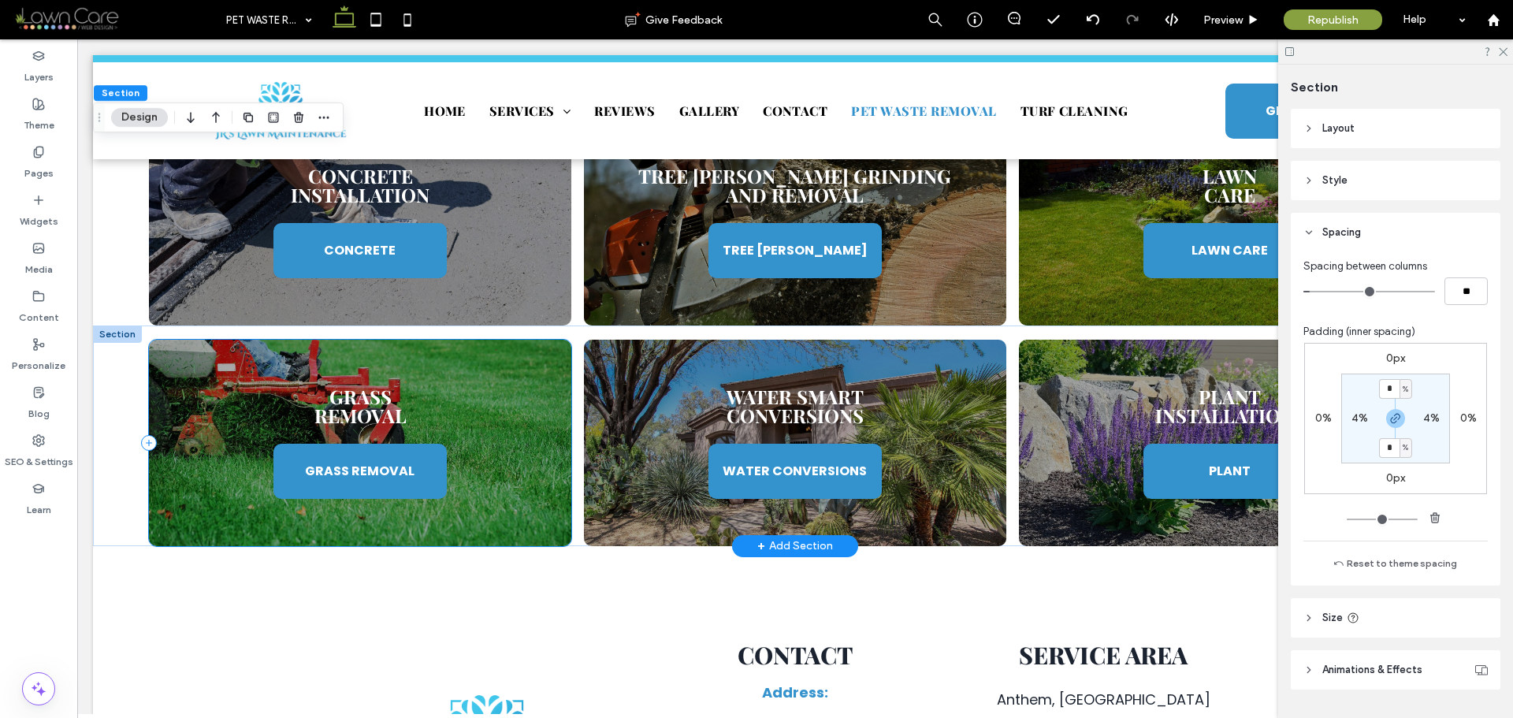
scroll to position [1864, 0]
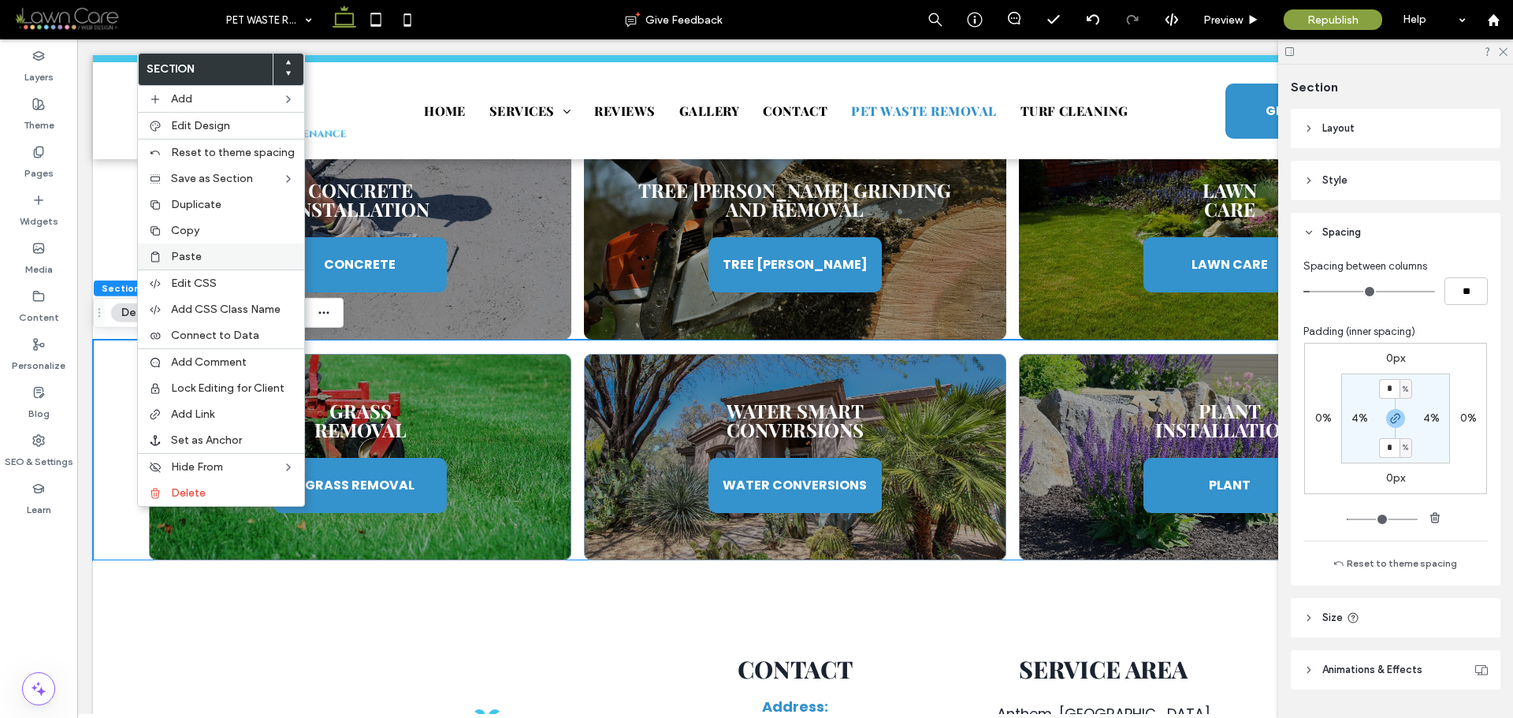
click at [189, 258] on span "Paste" at bounding box center [186, 256] width 31 height 13
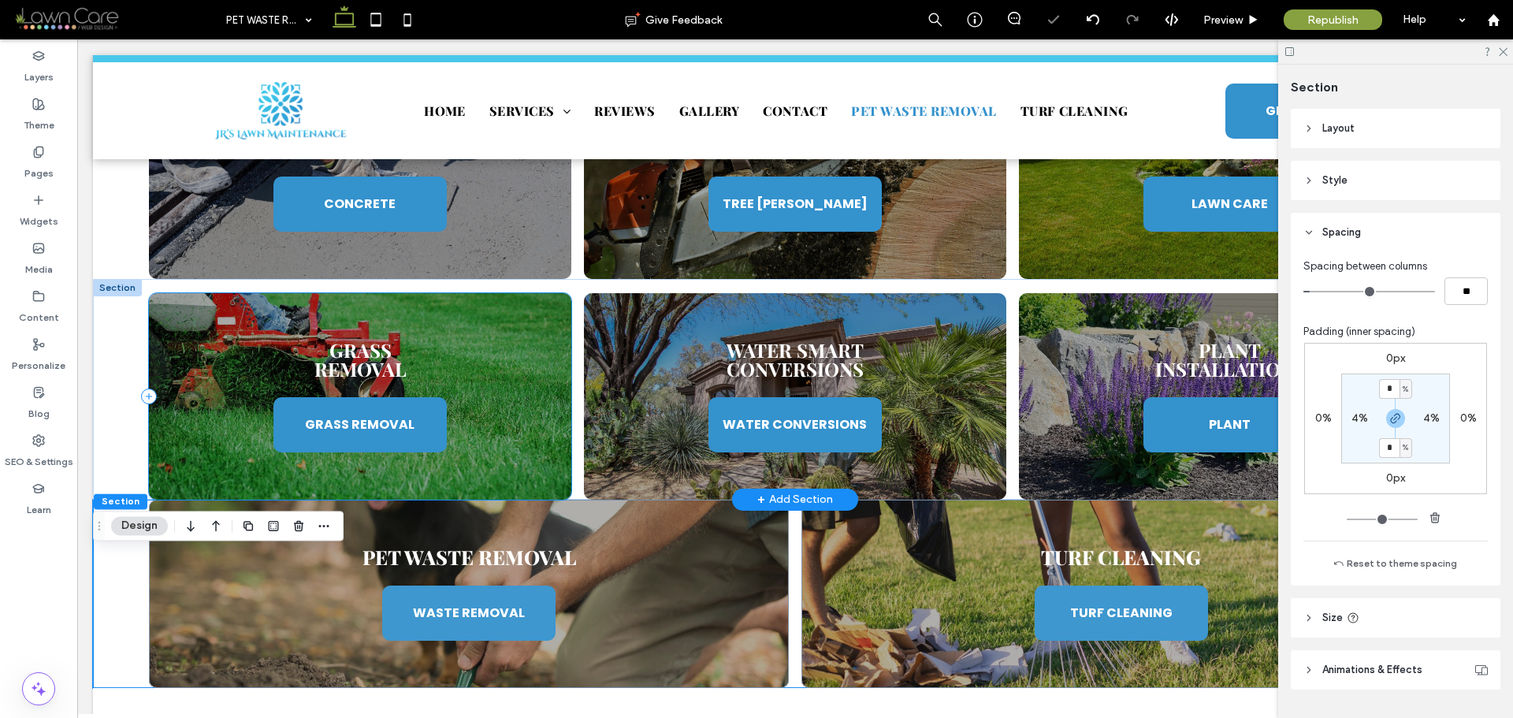
scroll to position [2101, 0]
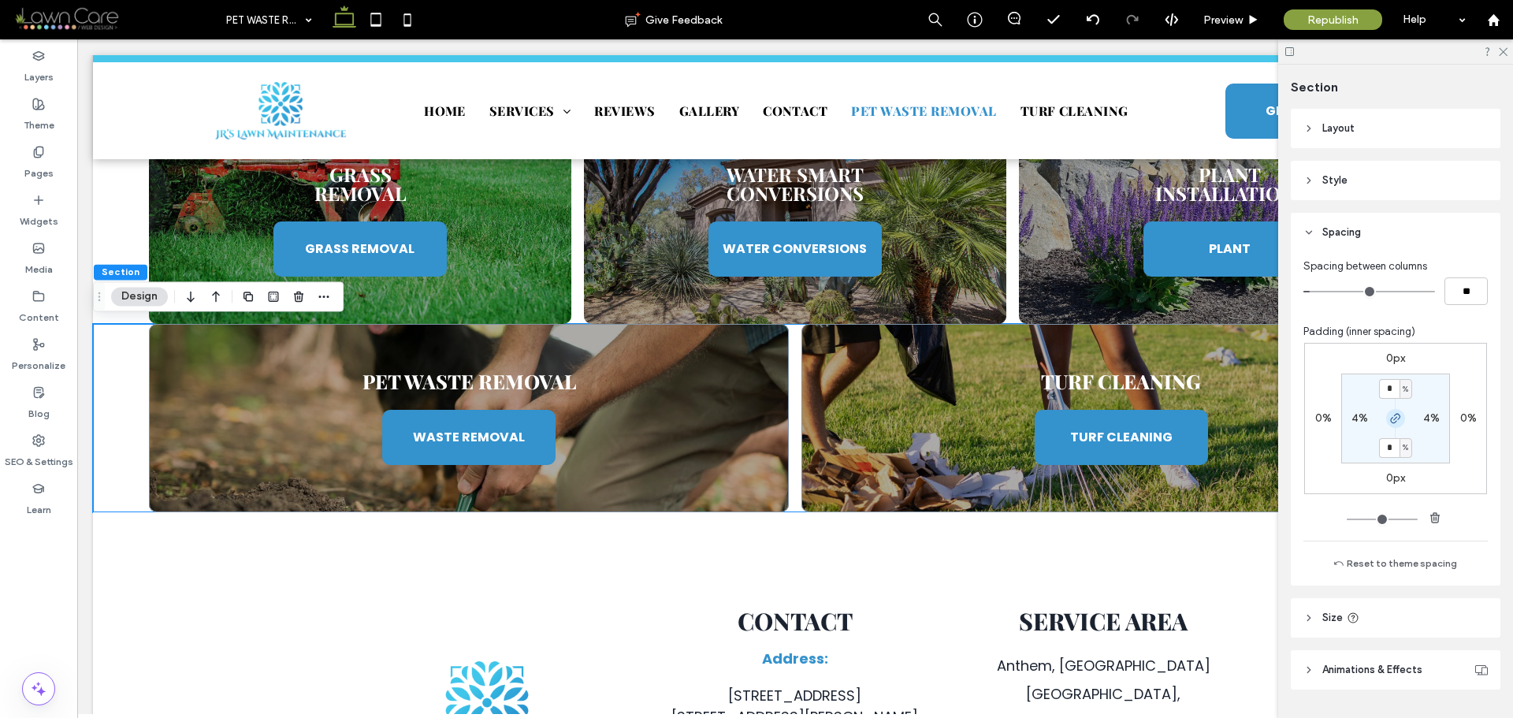
click at [1396, 417] on use "button" at bounding box center [1395, 418] width 9 height 9
click at [1387, 391] on input "*" at bounding box center [1389, 389] width 20 height 20
type input "*"
click at [1446, 389] on div "0px 0% 0px 0% * % 4% 0% 4%" at bounding box center [1396, 418] width 183 height 151
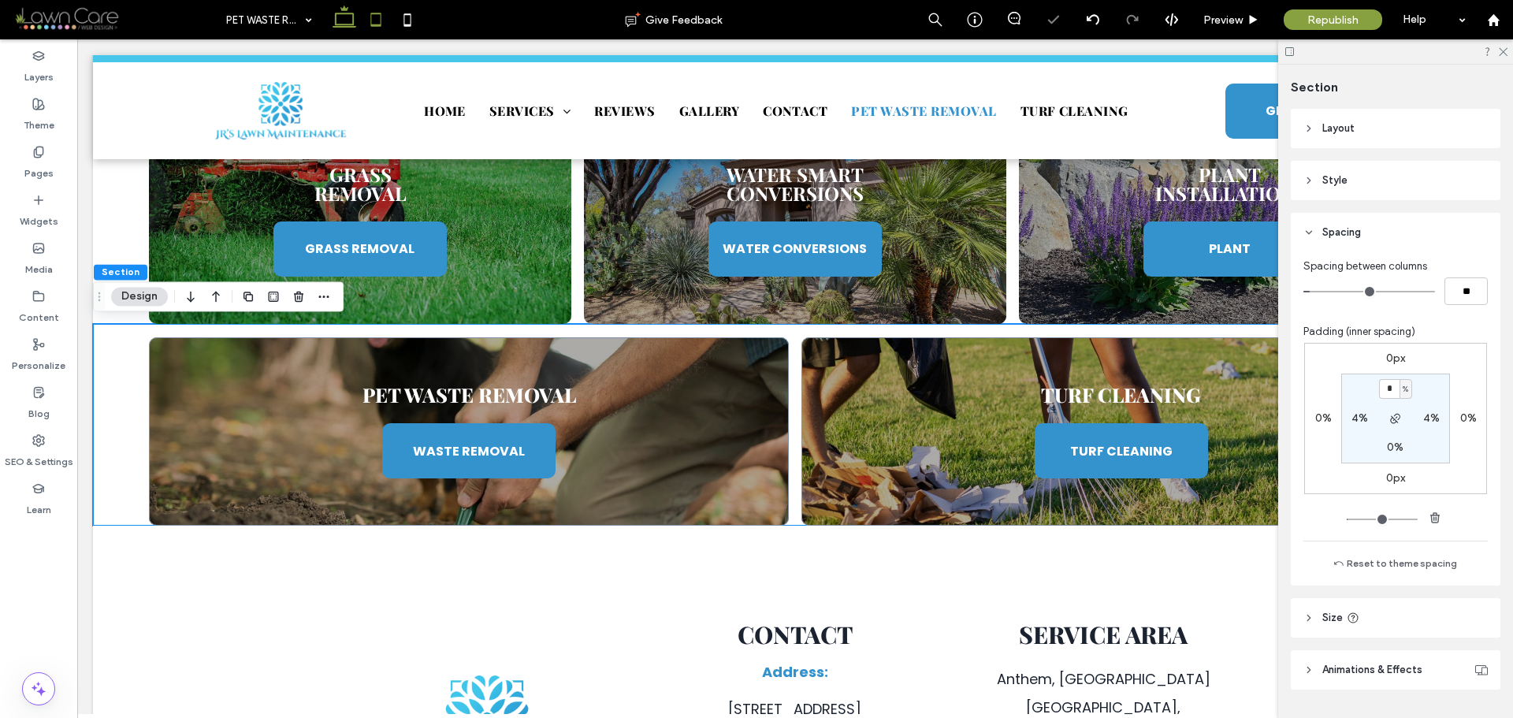
click at [386, 17] on icon at bounding box center [376, 20] width 32 height 32
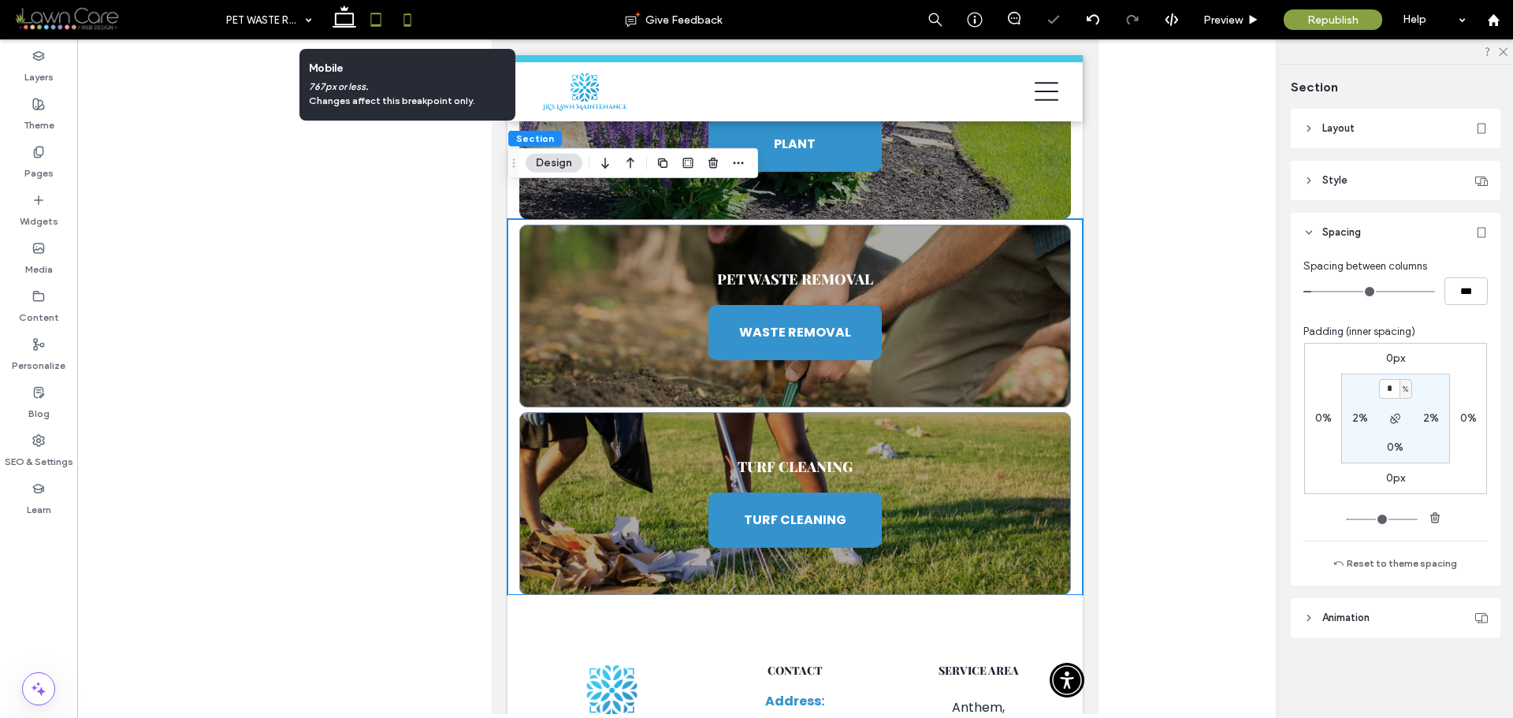
click at [415, 22] on icon at bounding box center [408, 20] width 32 height 32
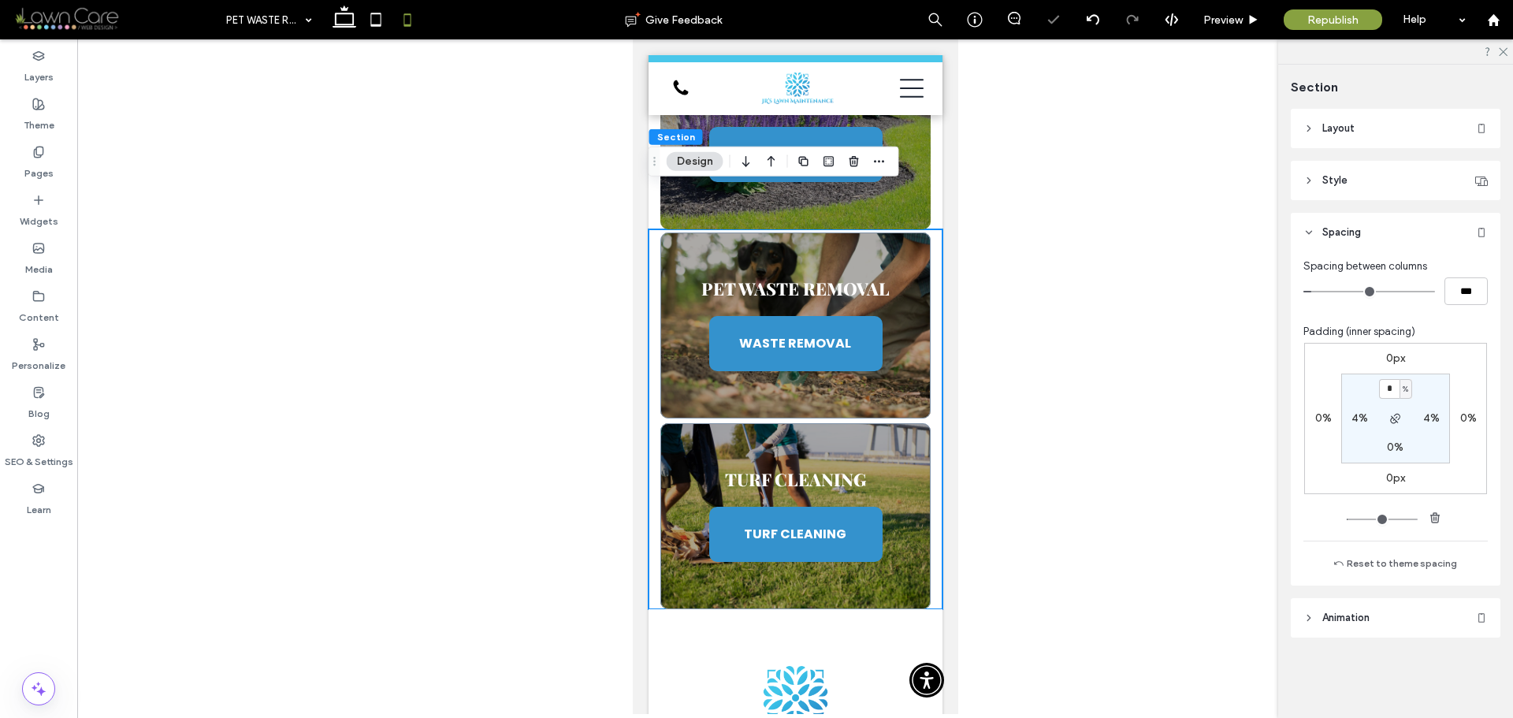
click at [1408, 393] on span "%" at bounding box center [1406, 390] width 6 height 16
click at [1405, 410] on span "px" at bounding box center [1400, 413] width 11 height 16
type input "****"
type input "**"
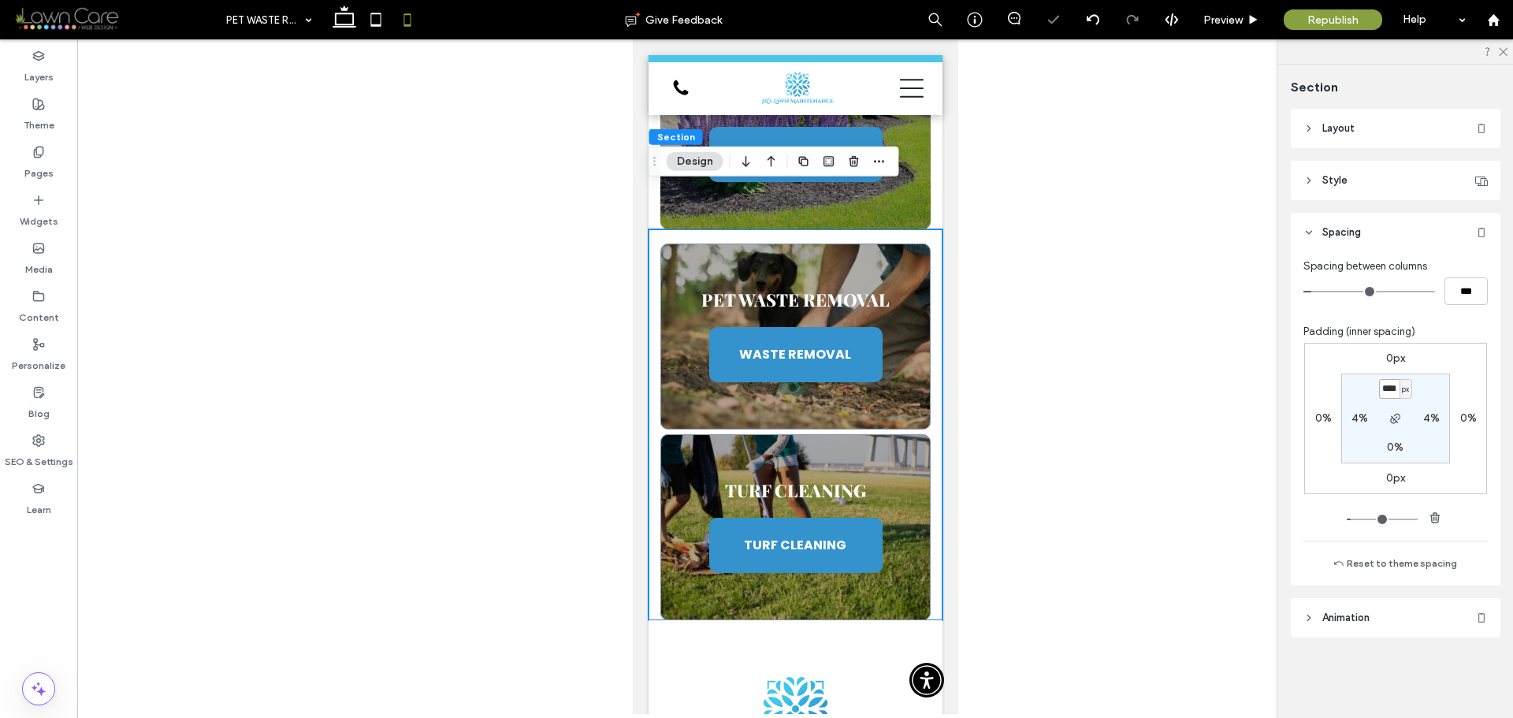
click at [1391, 389] on input "****" at bounding box center [1389, 389] width 20 height 20
type input "**"
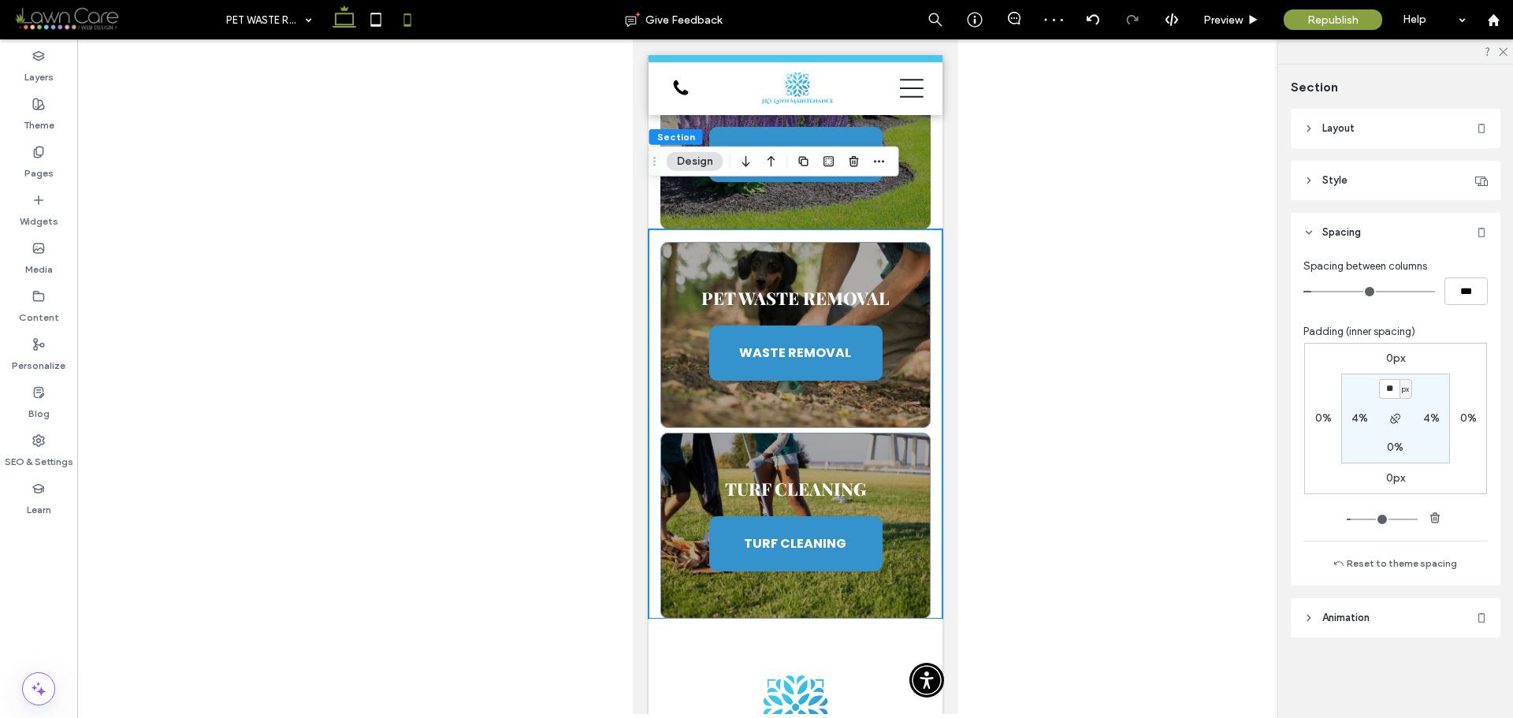
click at [348, 22] on icon at bounding box center [345, 20] width 32 height 32
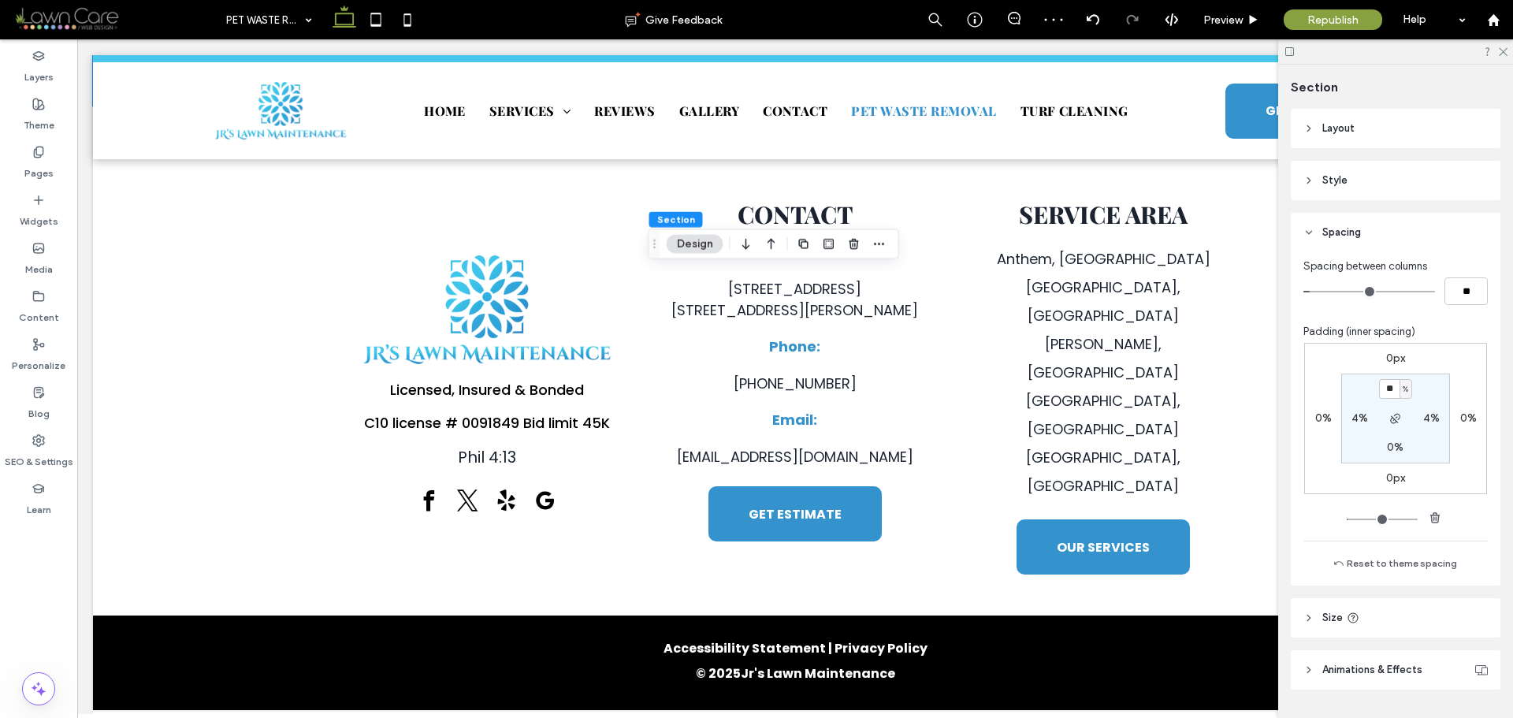
type input "*"
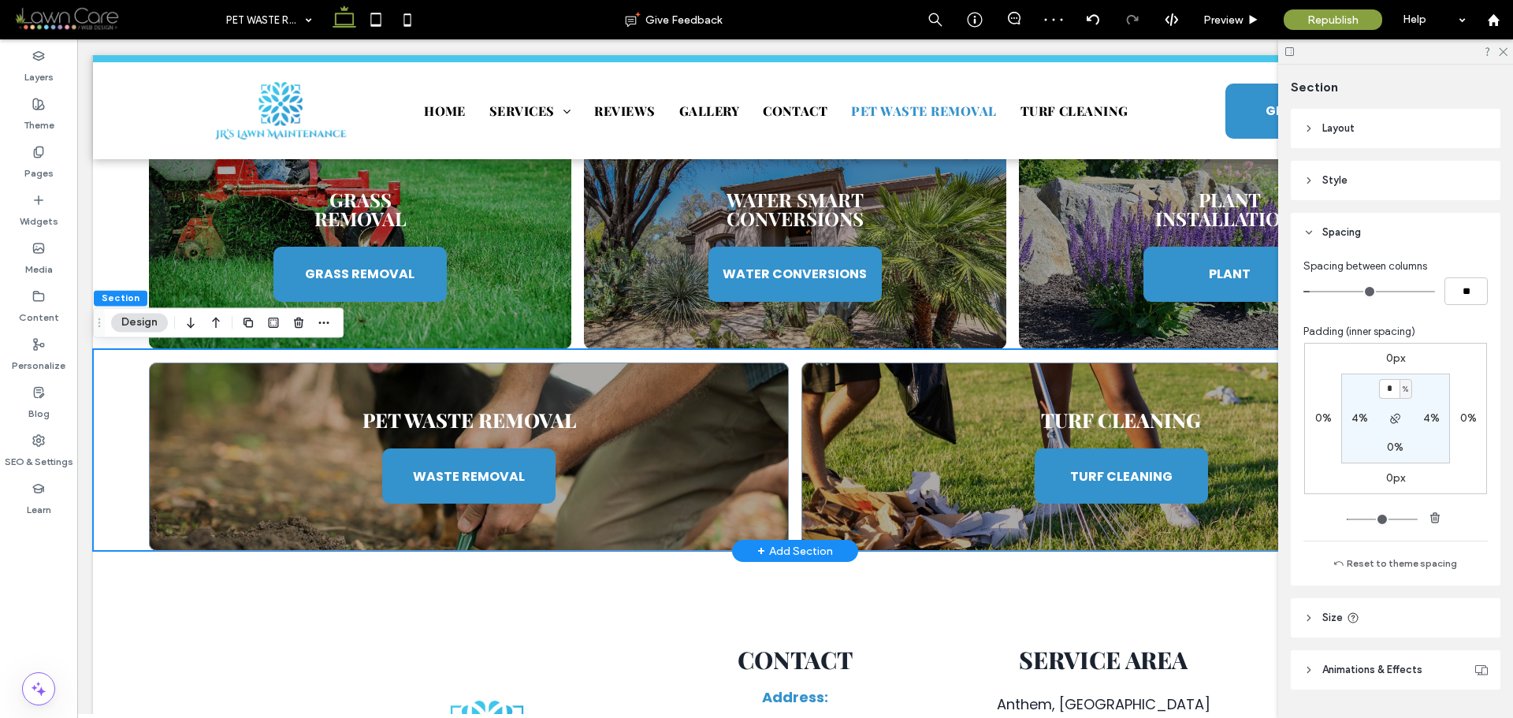
scroll to position [2075, 0]
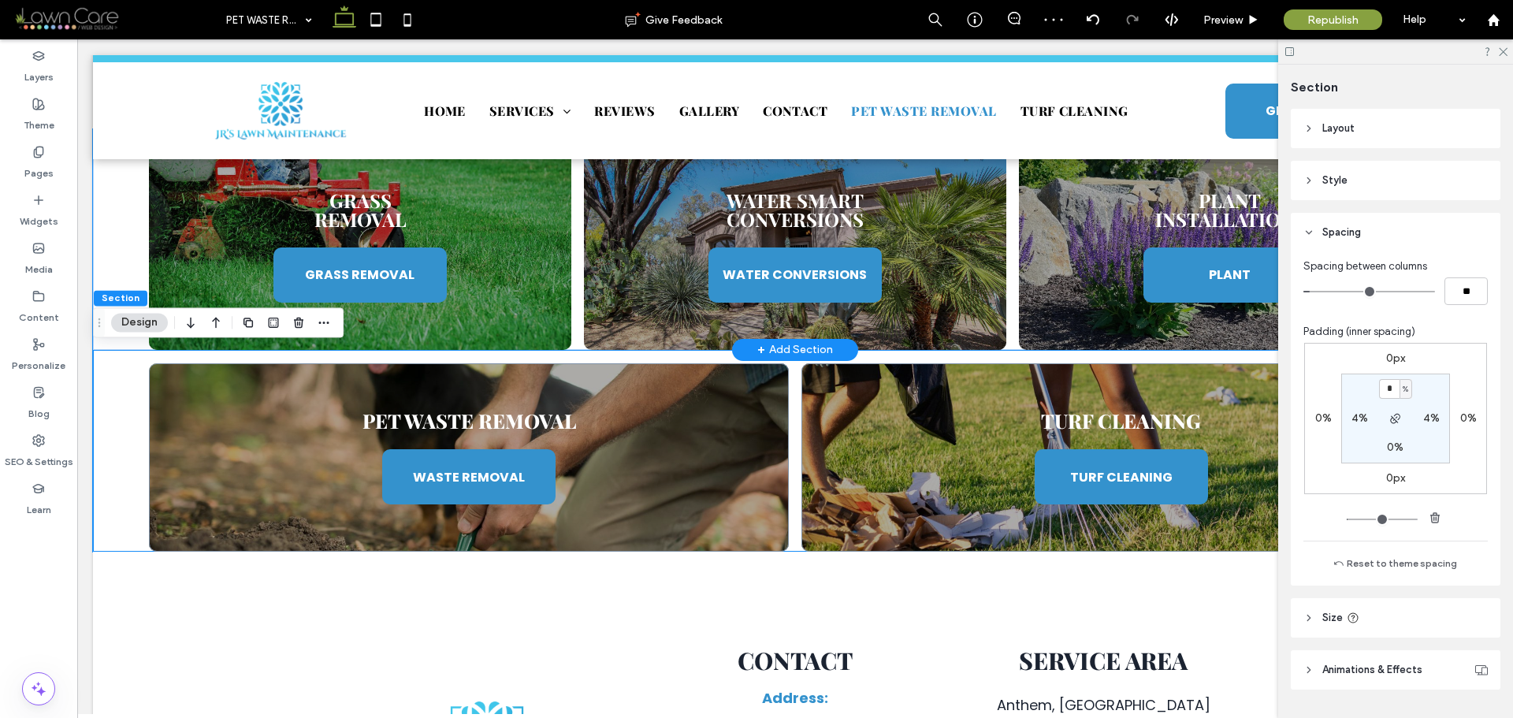
click at [115, 228] on div "Grass Removal GRASS REMOVAL Water Smart Conversions WATER CONVERSIONS Plant Ins…" at bounding box center [795, 239] width 1405 height 221
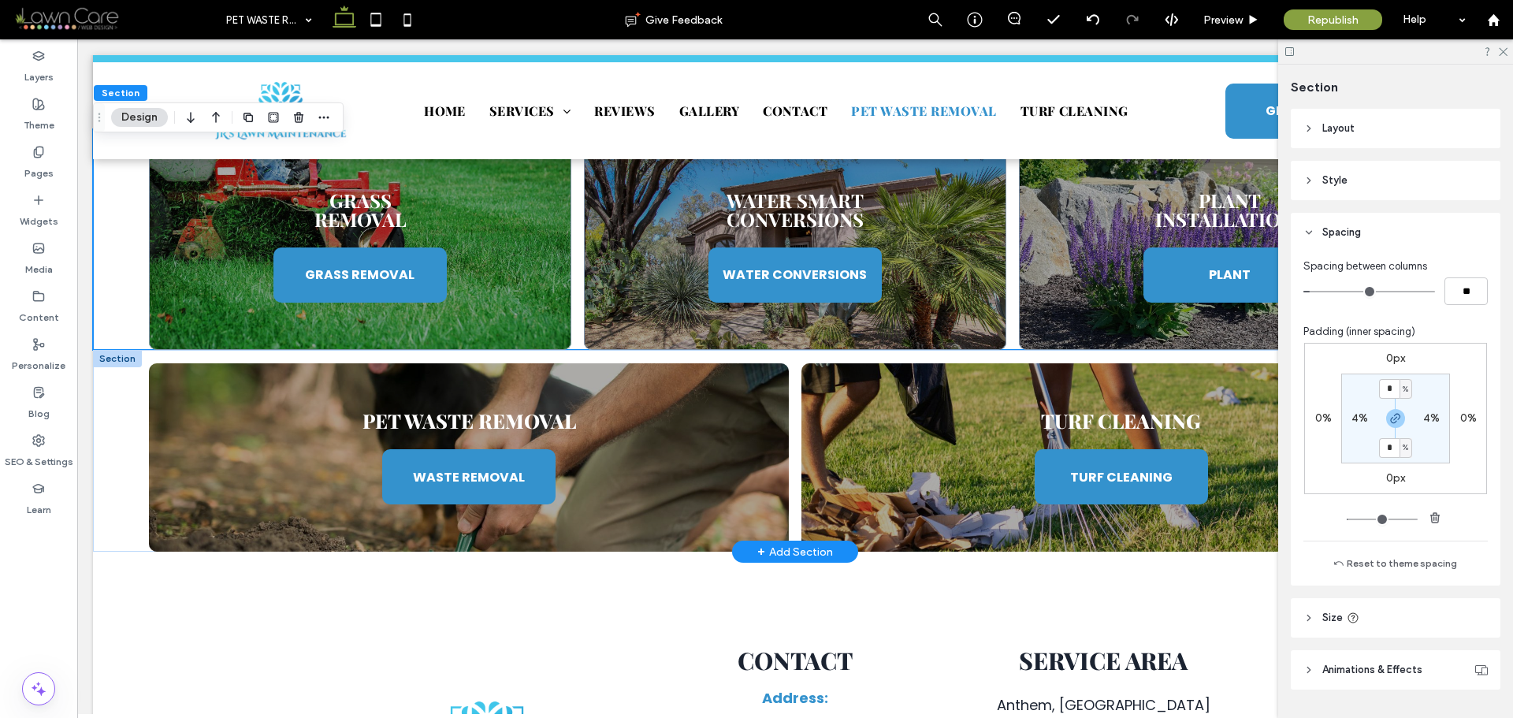
click at [118, 358] on div at bounding box center [117, 358] width 49 height 17
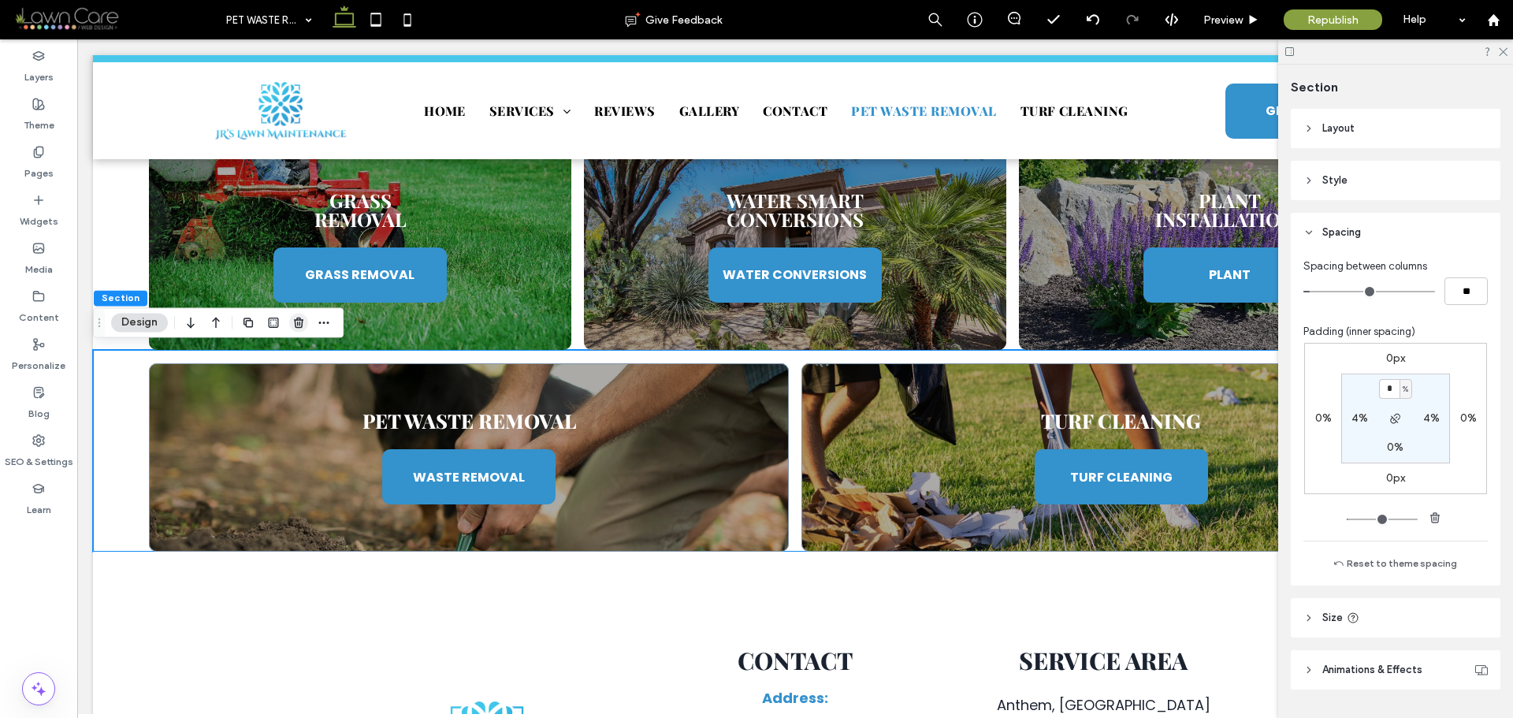
click at [299, 326] on icon "button" at bounding box center [298, 322] width 13 height 13
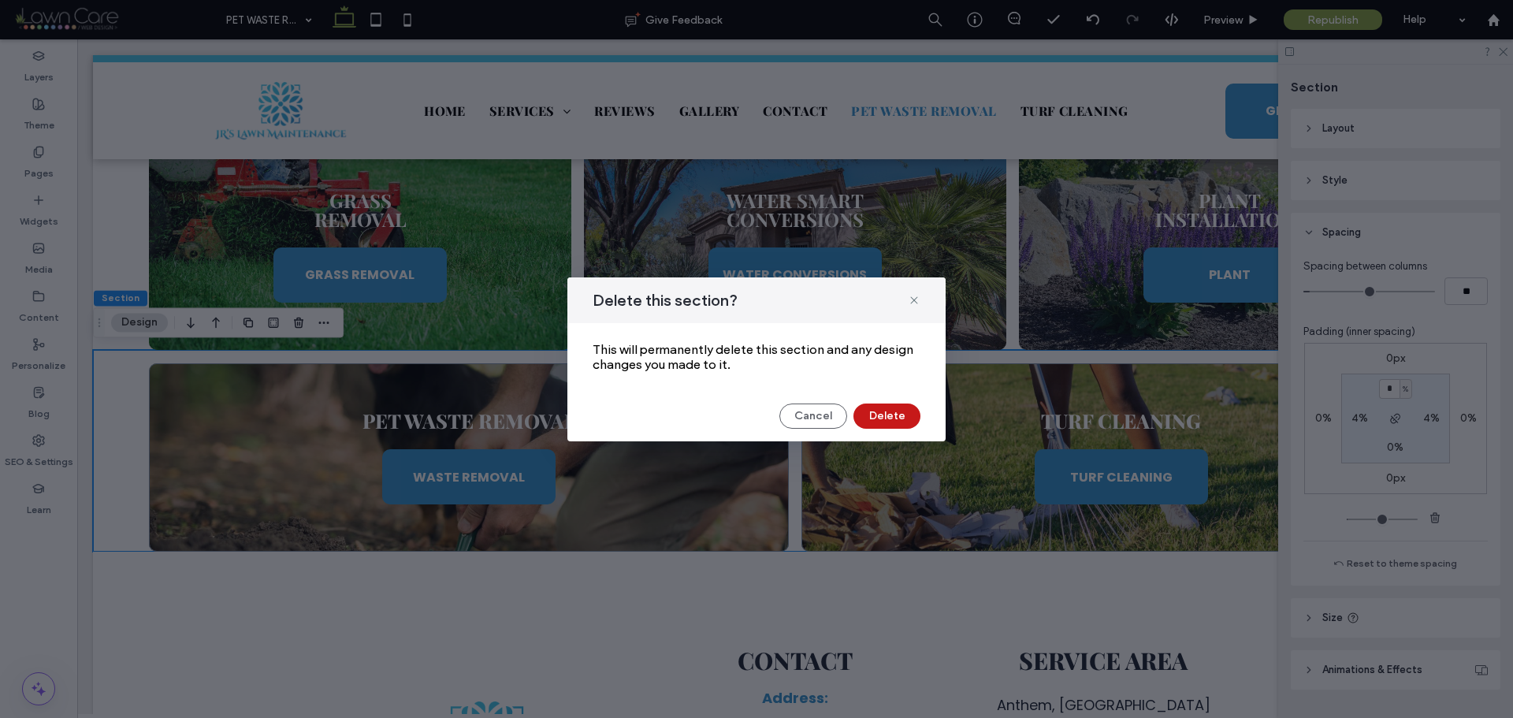
click at [897, 415] on button "Delete" at bounding box center [887, 416] width 67 height 25
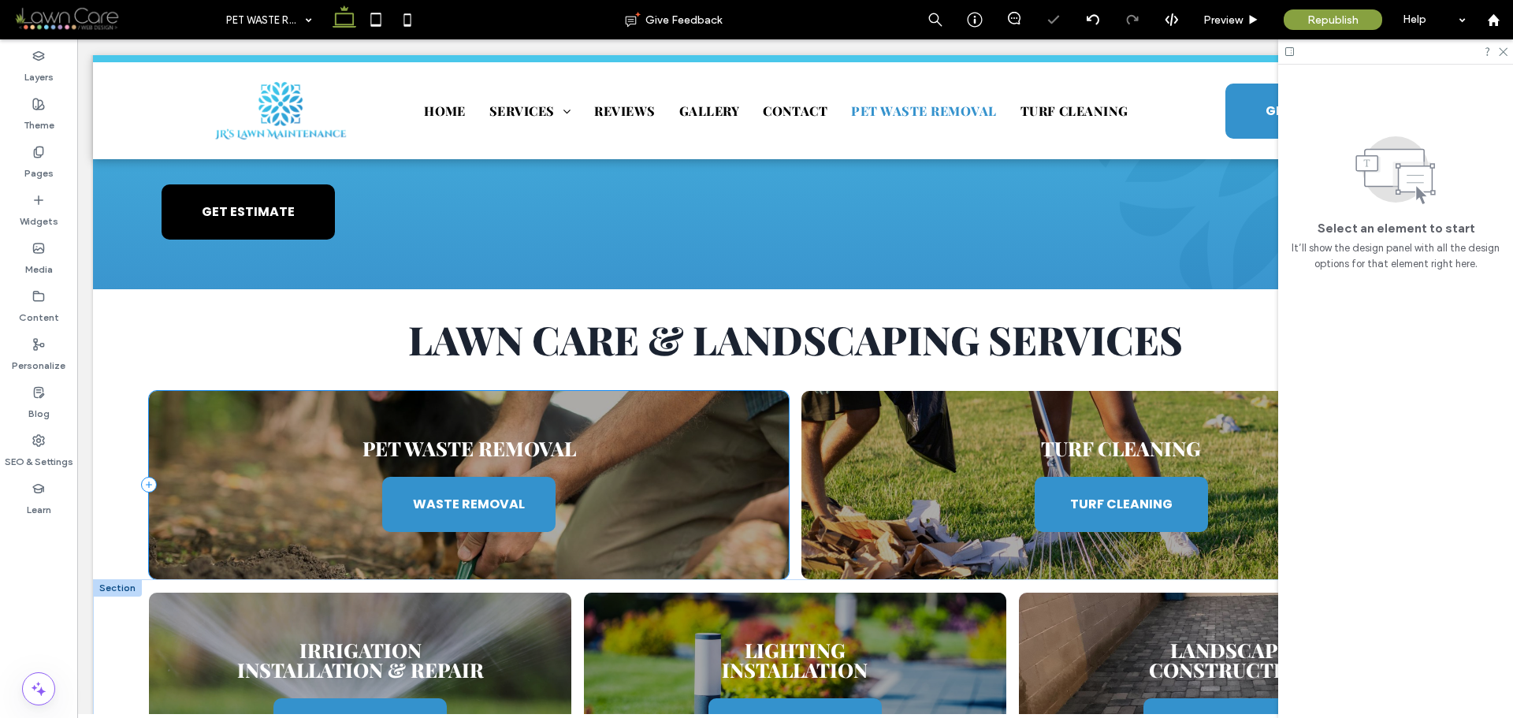
scroll to position [971, 0]
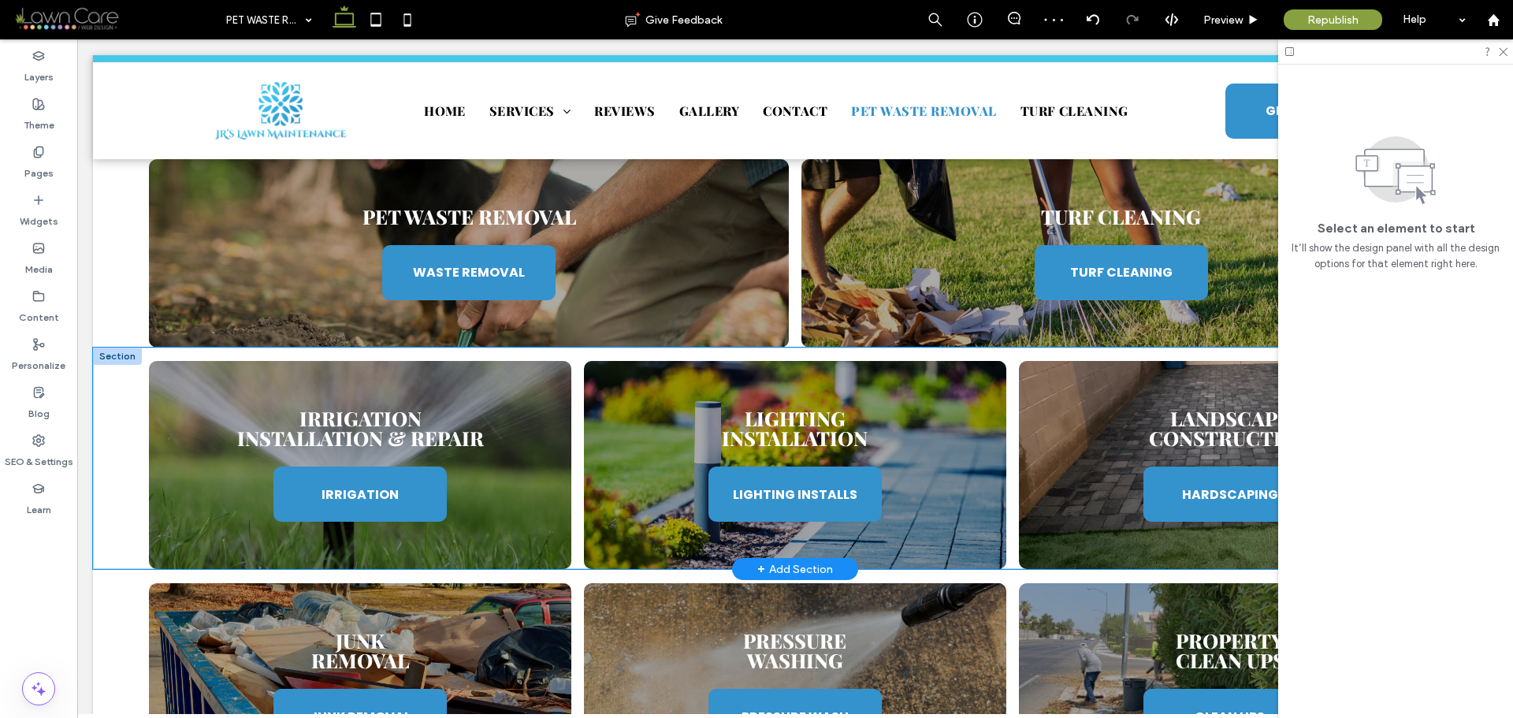
click at [136, 389] on div "Irrigation Installation & Repair IRRIGATION Lighting Installation LIGHTING INST…" at bounding box center [795, 459] width 1405 height 222
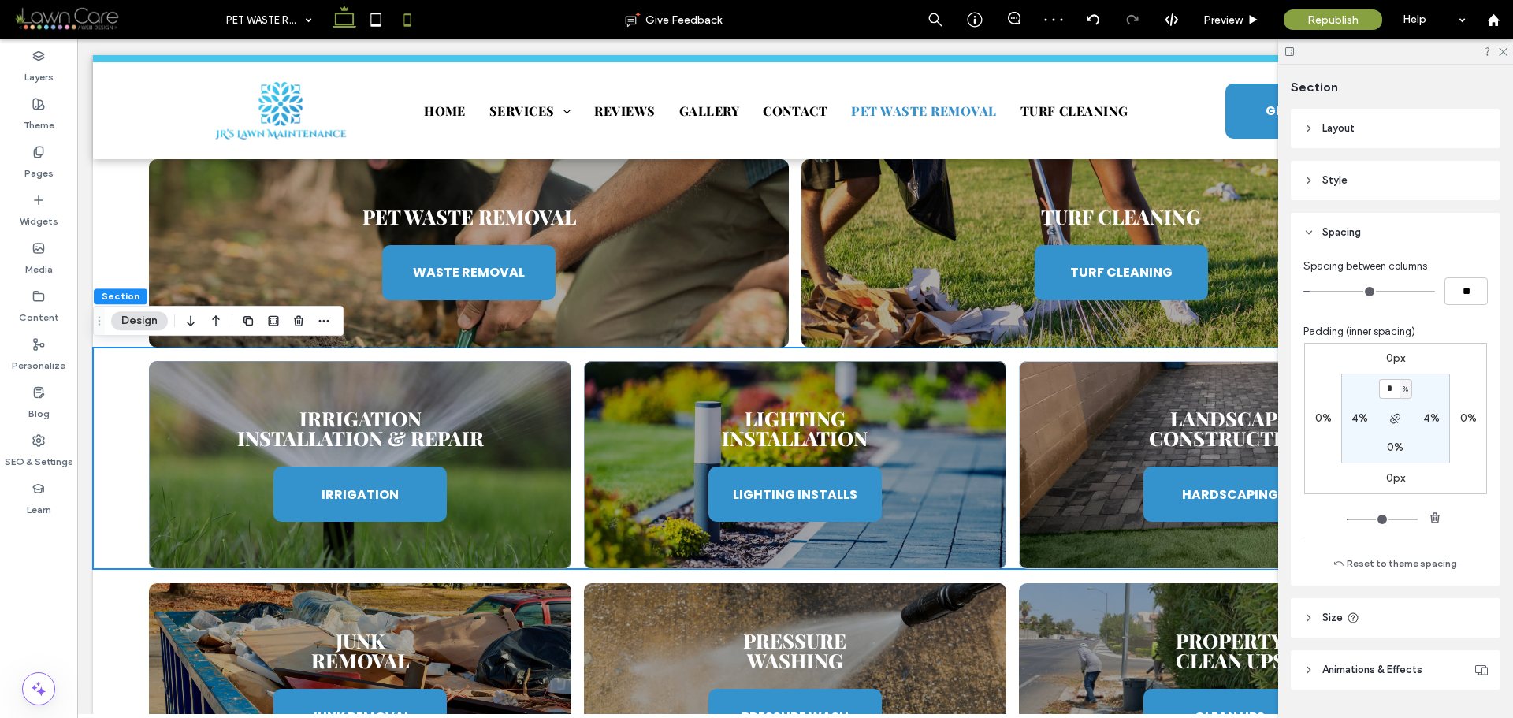
click at [405, 23] on icon at bounding box center [408, 20] width 32 height 32
type input "*"
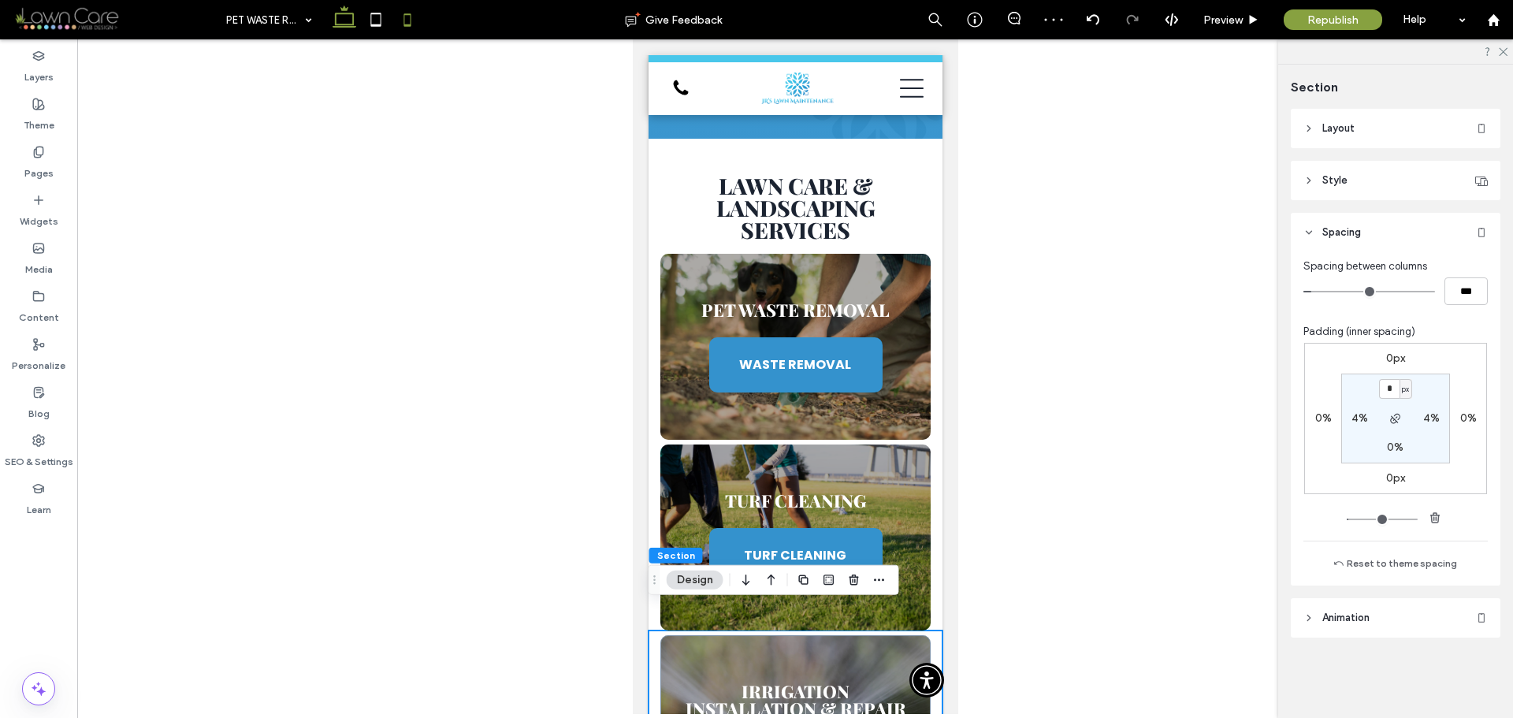
click at [341, 31] on icon at bounding box center [345, 20] width 32 height 32
type input "*"
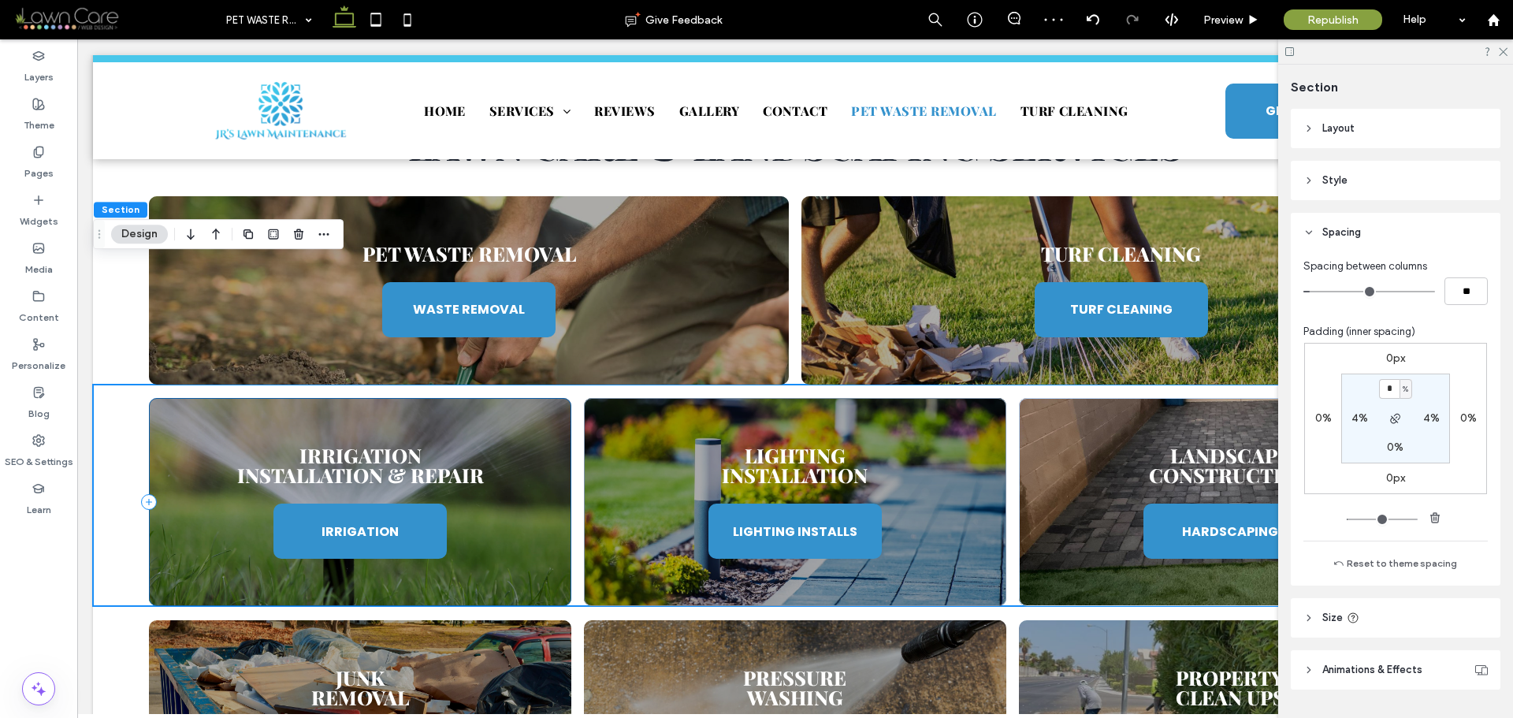
scroll to position [821, 0]
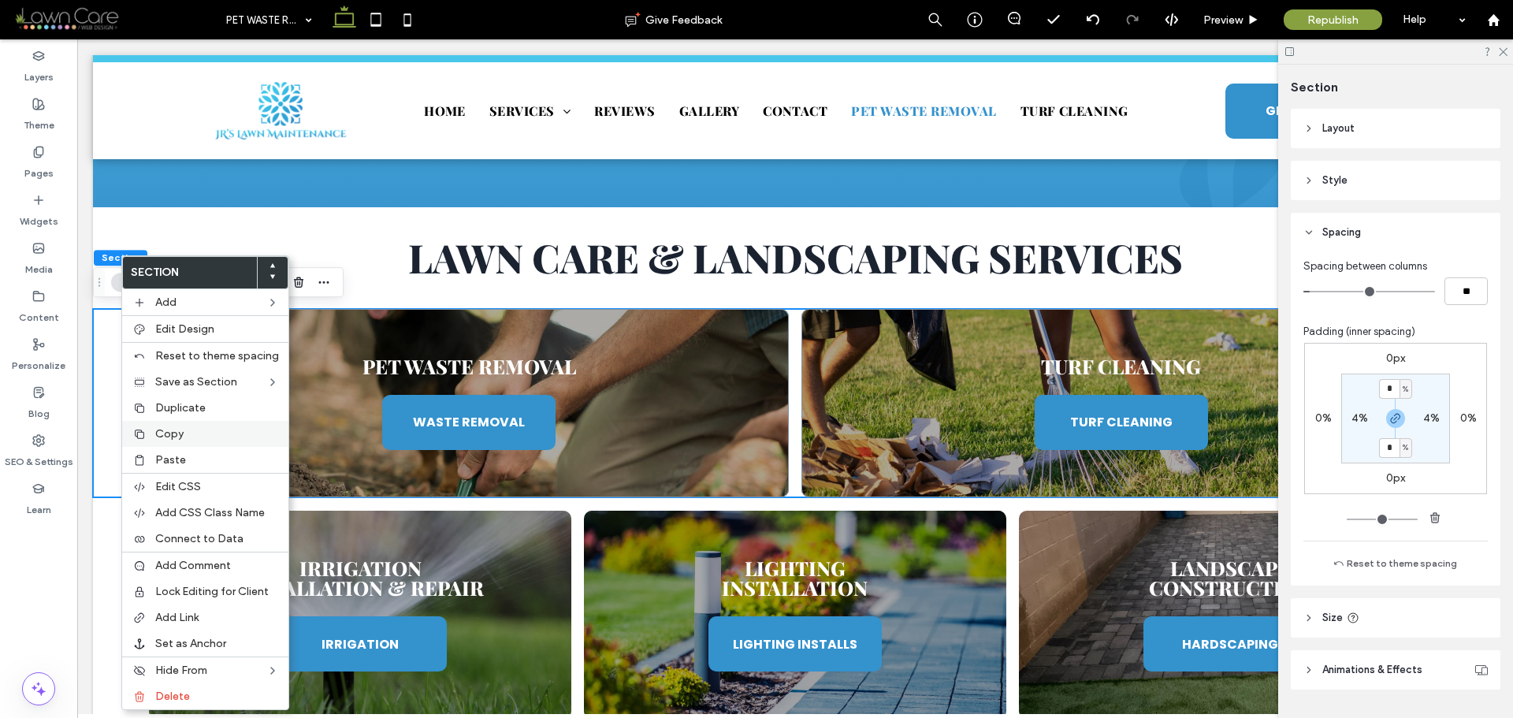
click at [173, 428] on span "Copy" at bounding box center [169, 433] width 28 height 13
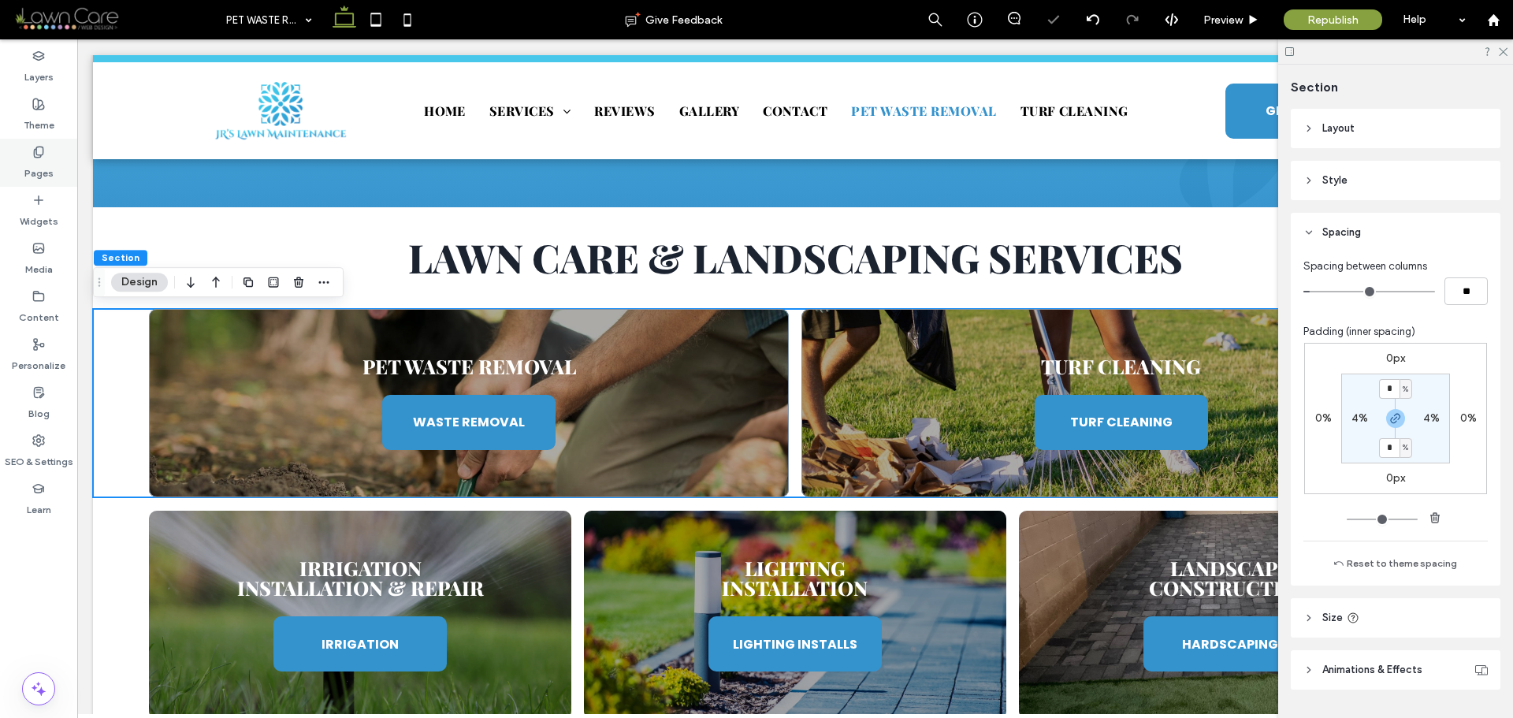
click at [48, 158] on label "Pages" at bounding box center [38, 169] width 29 height 22
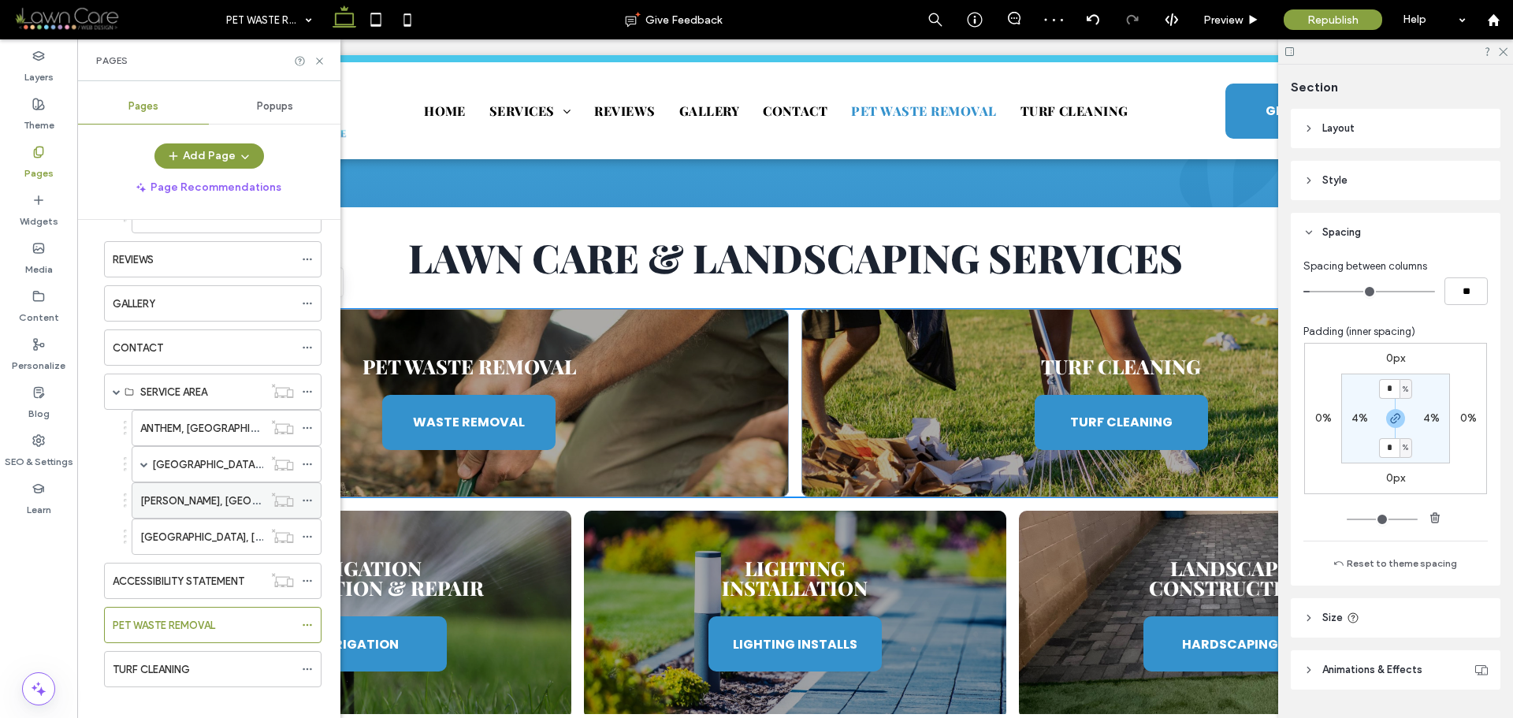
scroll to position [727, 0]
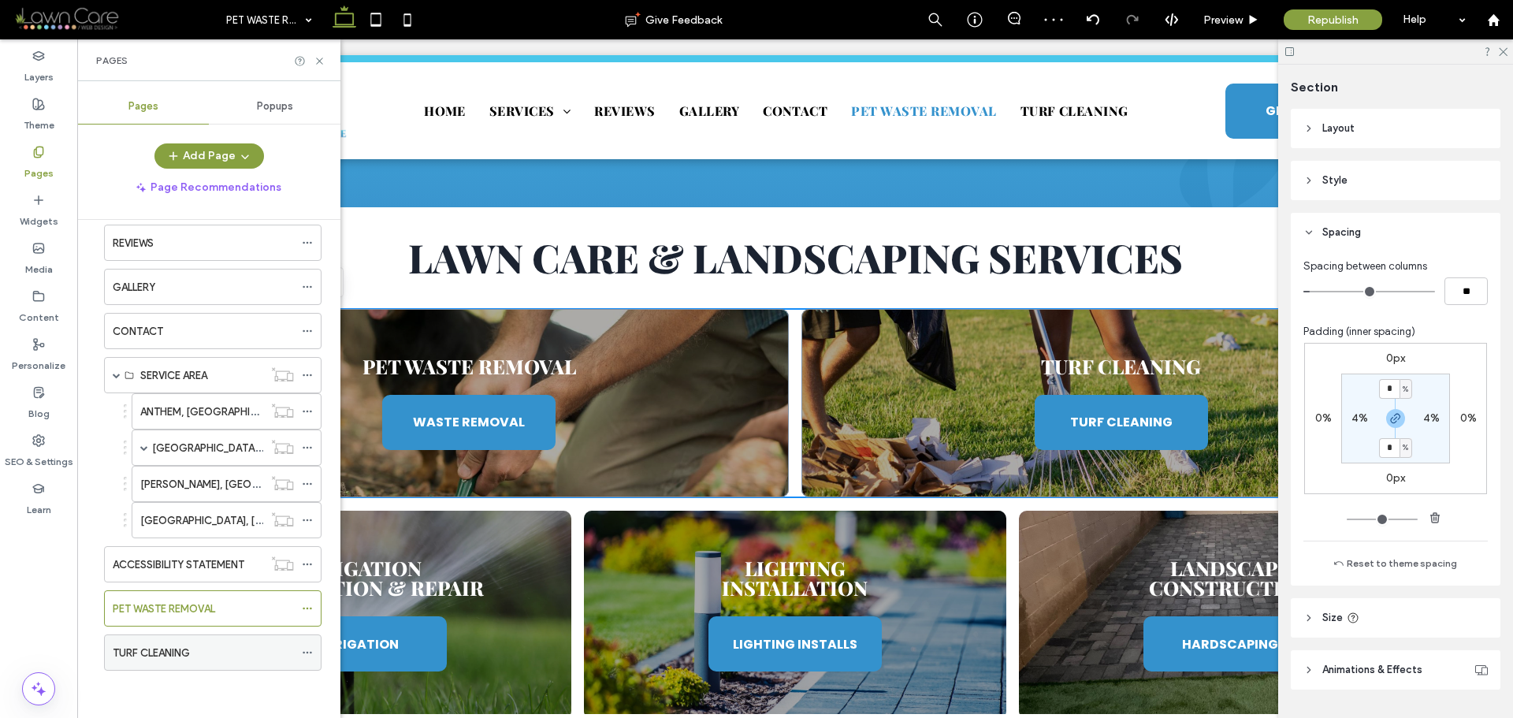
click at [166, 653] on label "TURF CLEANING" at bounding box center [151, 653] width 77 height 28
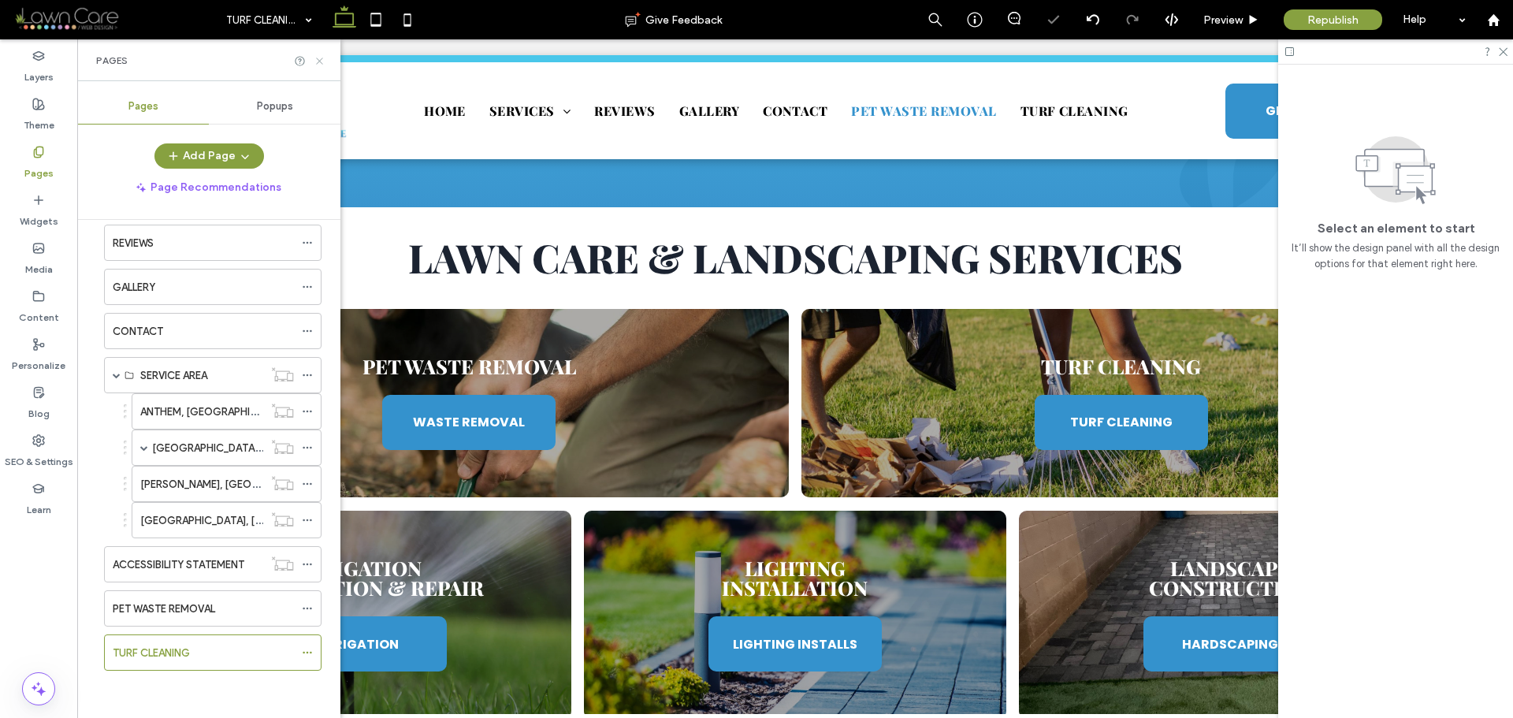
click at [321, 57] on icon at bounding box center [320, 61] width 12 height 12
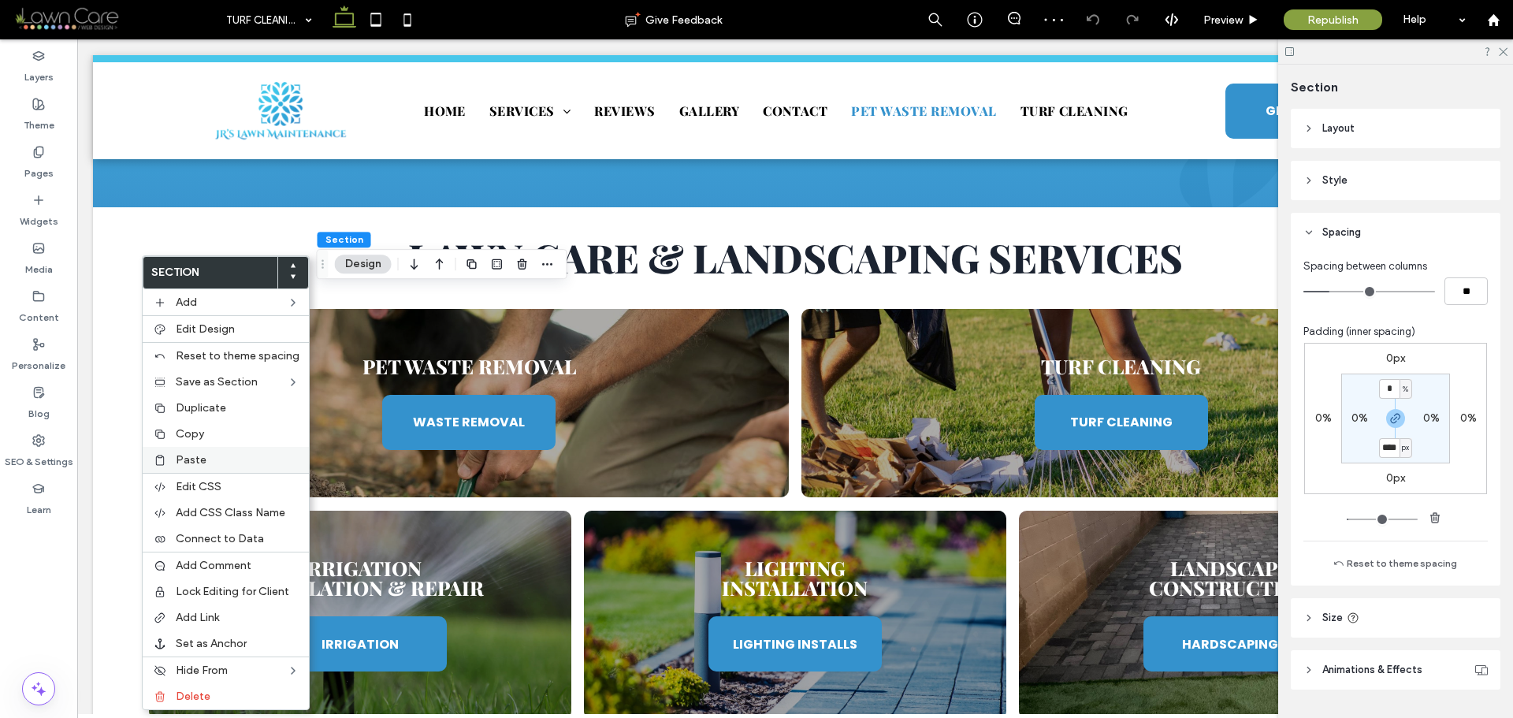
type input "****"
click at [197, 459] on span "Paste" at bounding box center [191, 459] width 31 height 13
type input "**"
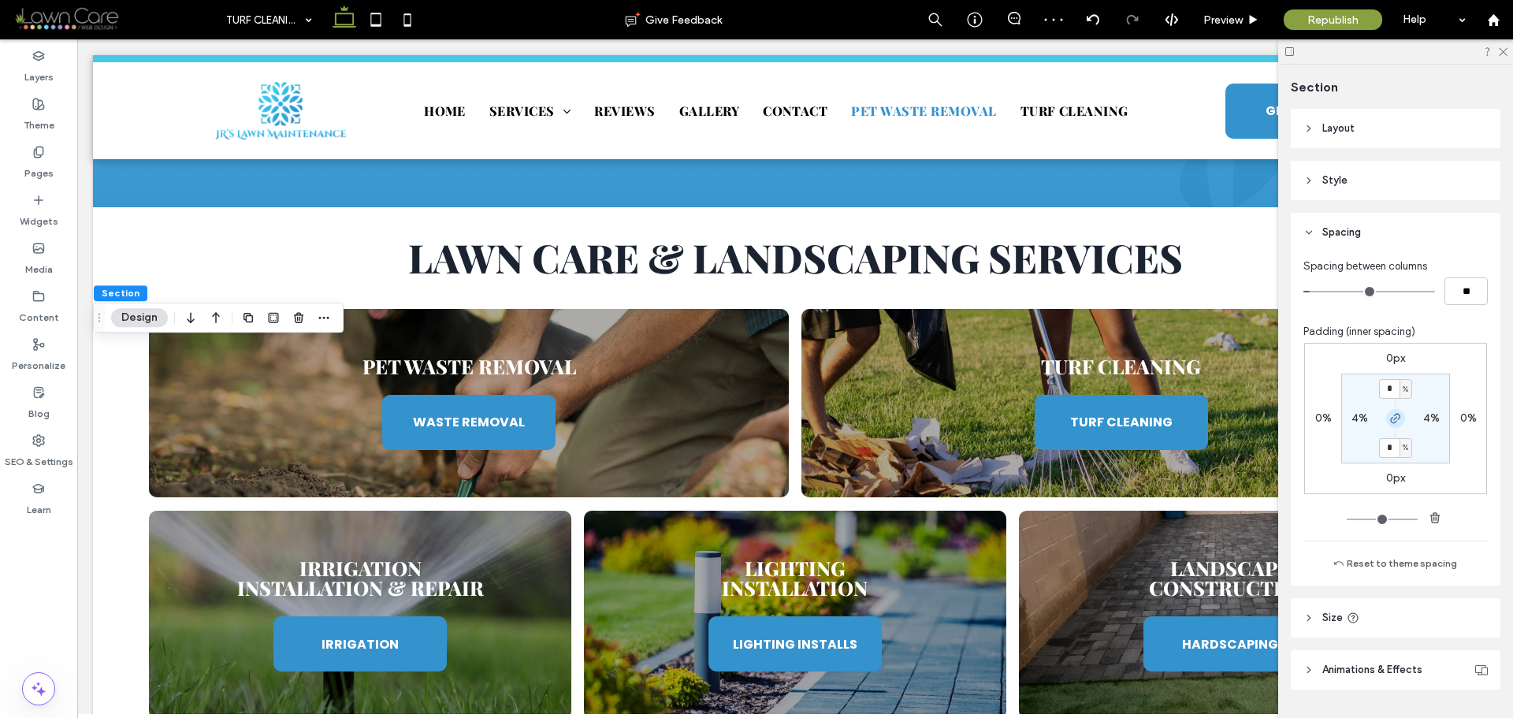
click at [1390, 412] on icon "button" at bounding box center [1396, 418] width 13 height 13
click at [1385, 391] on input "*" at bounding box center [1389, 389] width 20 height 20
type input "*"
click at [1433, 385] on section "* % 4% 0% 4%" at bounding box center [1396, 419] width 109 height 90
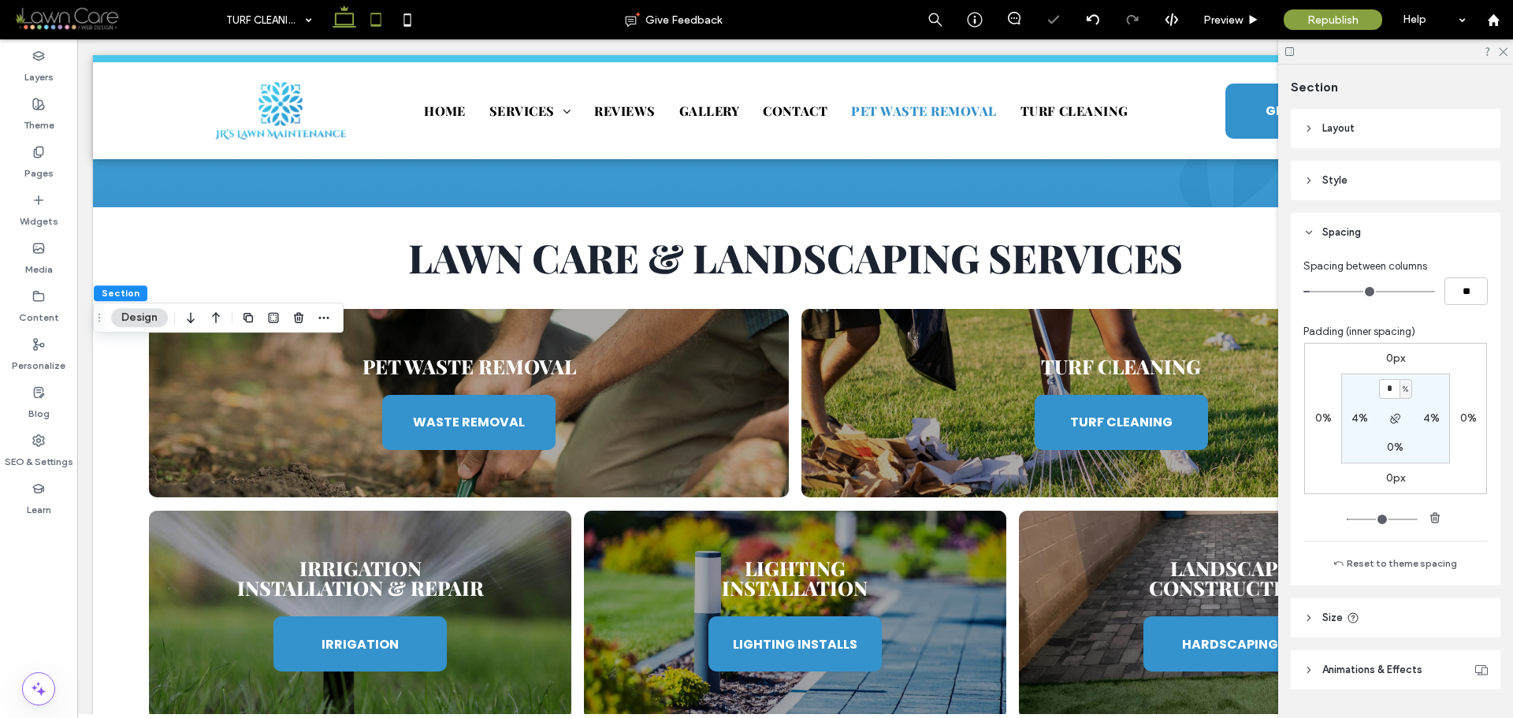
click at [378, 17] on icon at bounding box center [376, 20] width 32 height 32
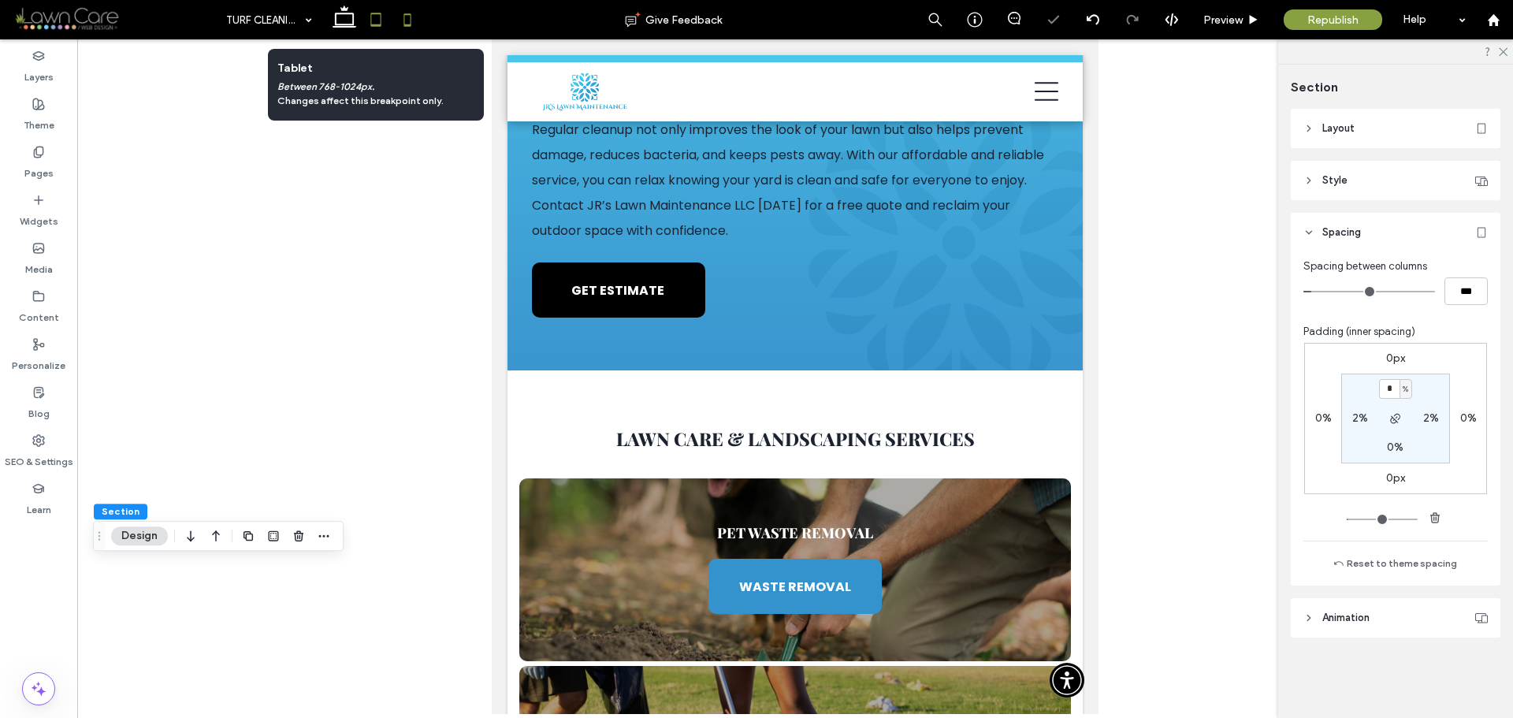
click at [394, 19] on icon at bounding box center [408, 20] width 32 height 32
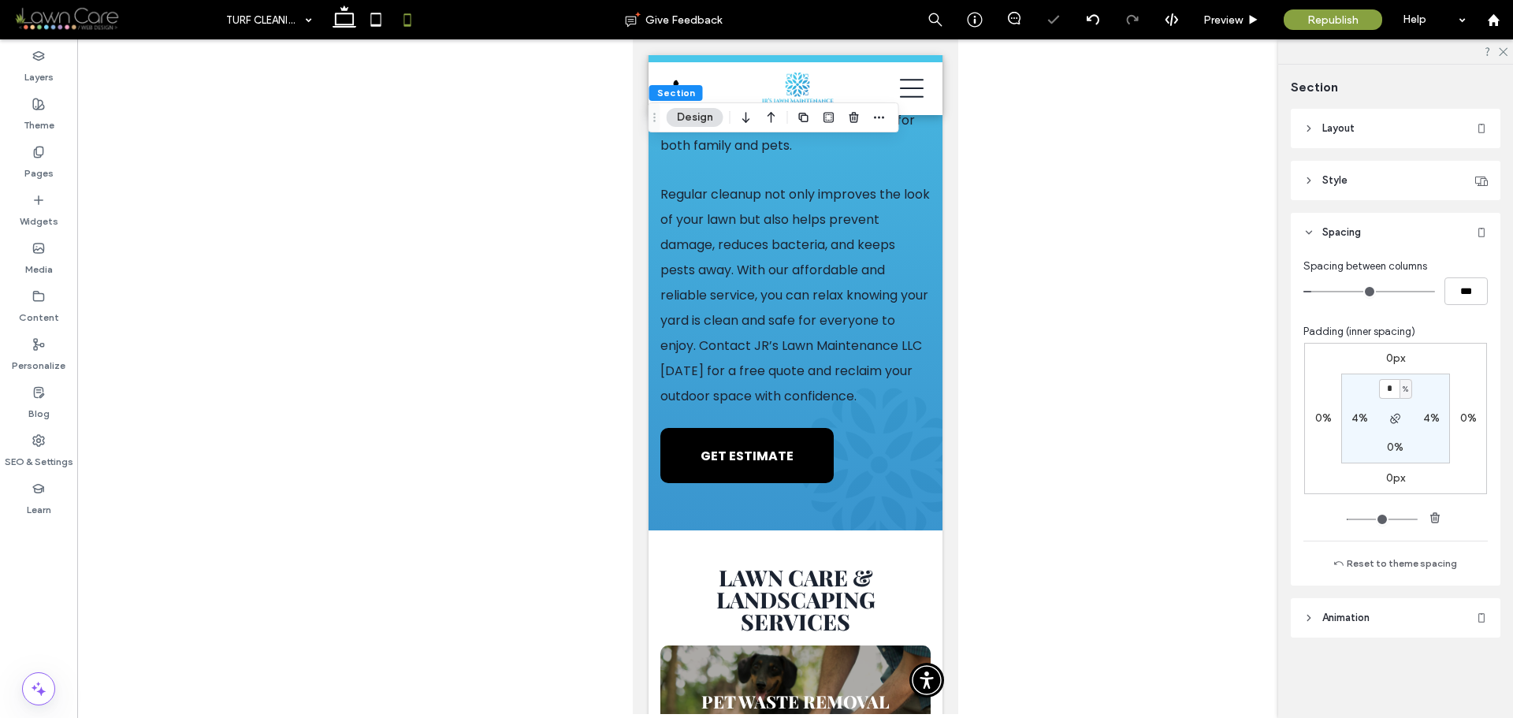
click at [1404, 389] on span "%" at bounding box center [1406, 390] width 6 height 16
click at [1404, 408] on span "px" at bounding box center [1400, 413] width 11 height 16
type input "****"
type input "**"
click at [1389, 392] on input "****" at bounding box center [1389, 389] width 20 height 20
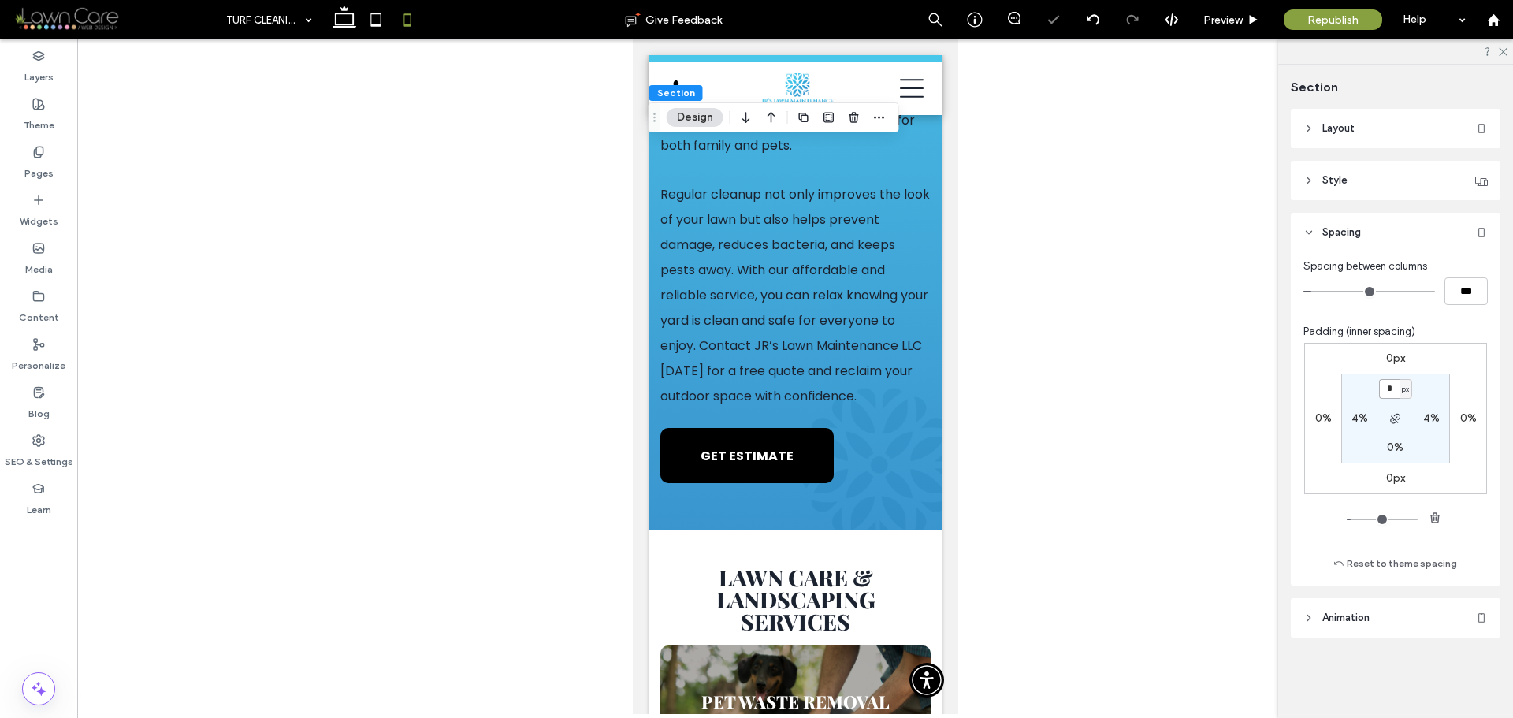
type input "*"
click at [1430, 391] on section "* px 4% 0% 4%" at bounding box center [1396, 419] width 109 height 90
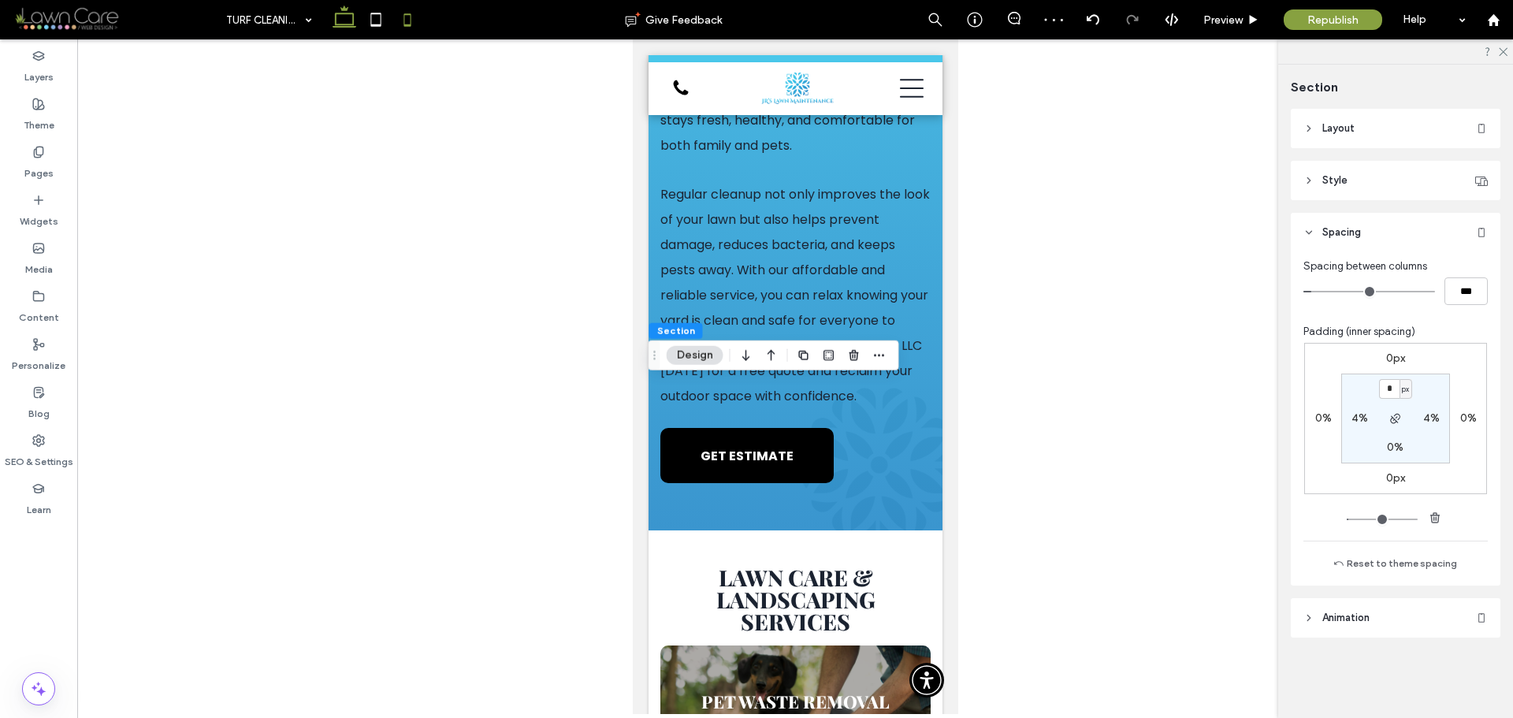
click at [347, 17] on icon at bounding box center [345, 20] width 32 height 32
type input "*"
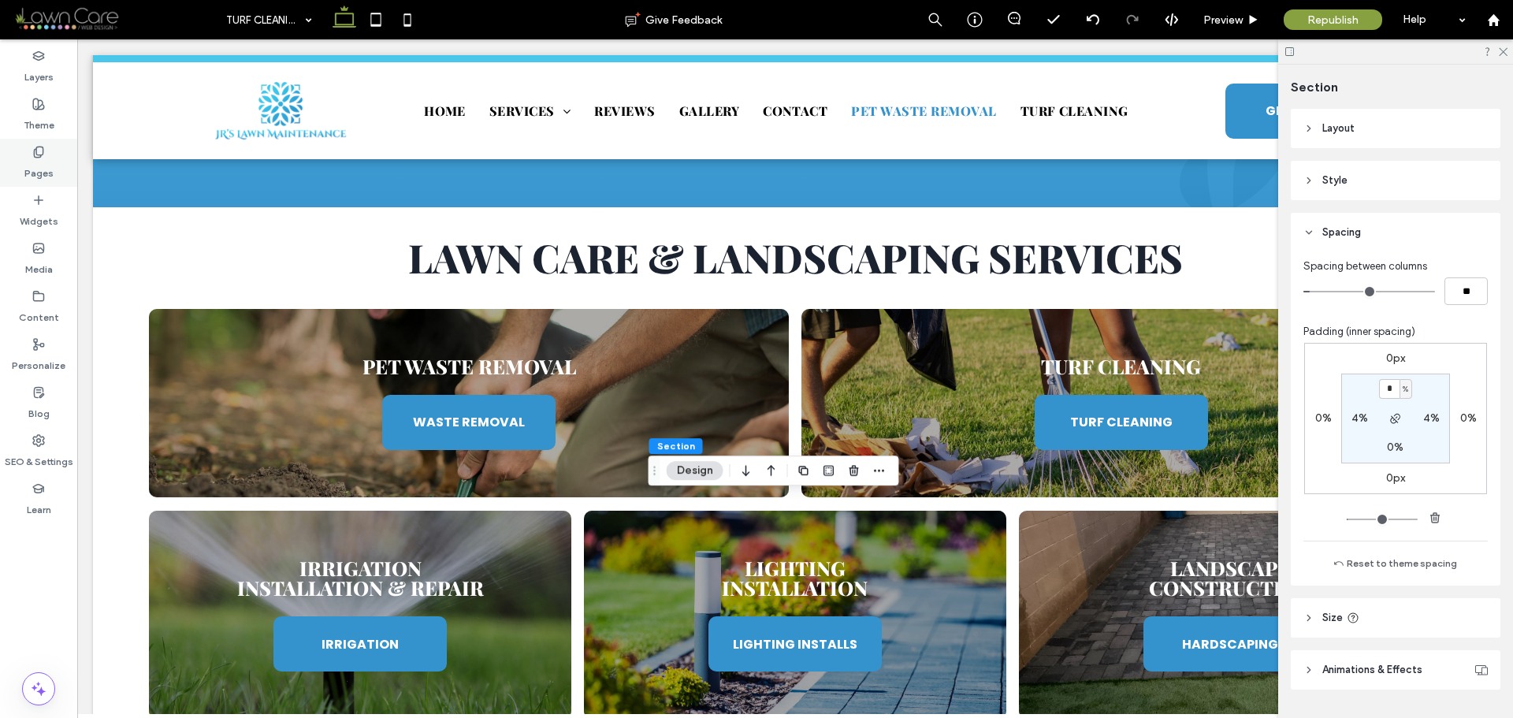
click at [33, 147] on icon at bounding box center [38, 152] width 13 height 13
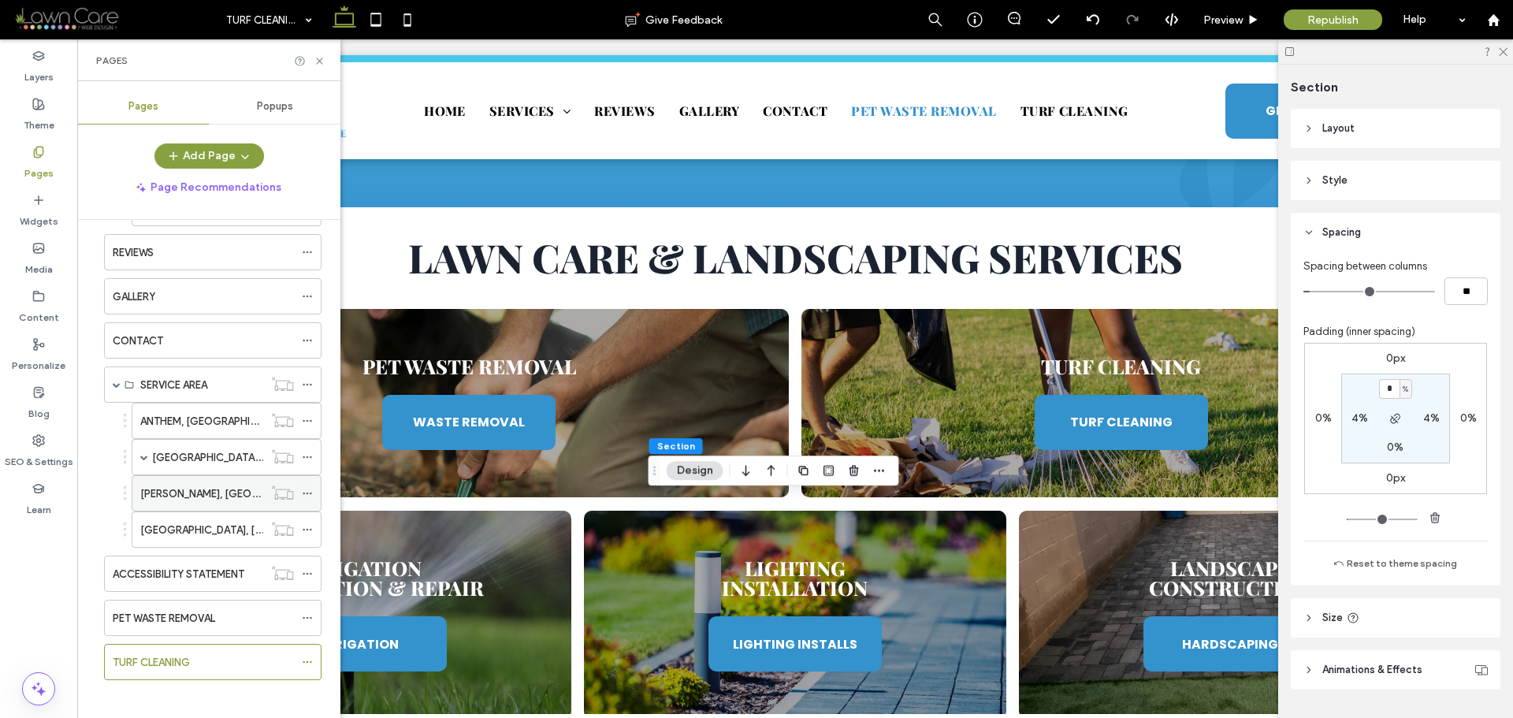
scroll to position [727, 0]
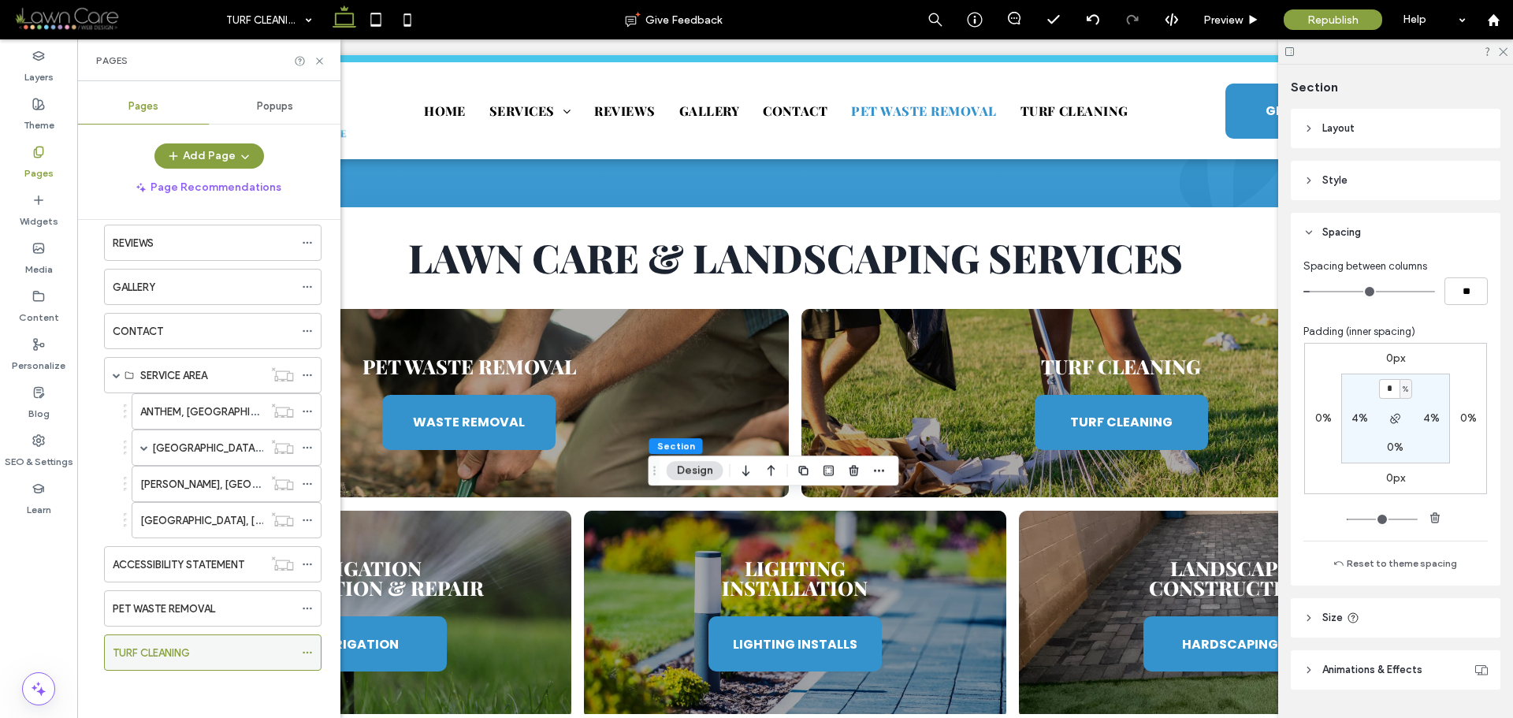
click at [302, 650] on icon at bounding box center [307, 652] width 11 height 11
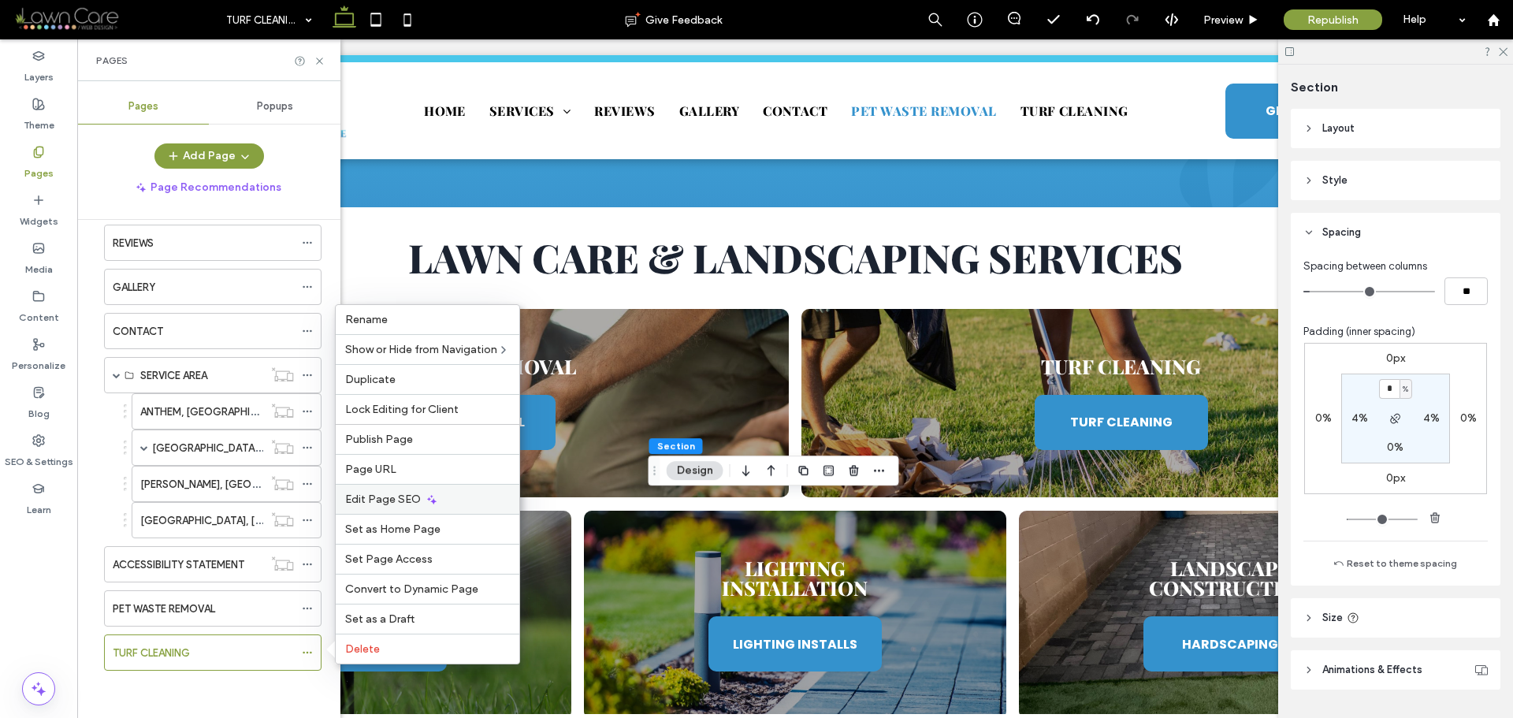
click at [385, 497] on span "Edit Page SEO" at bounding box center [383, 499] width 76 height 13
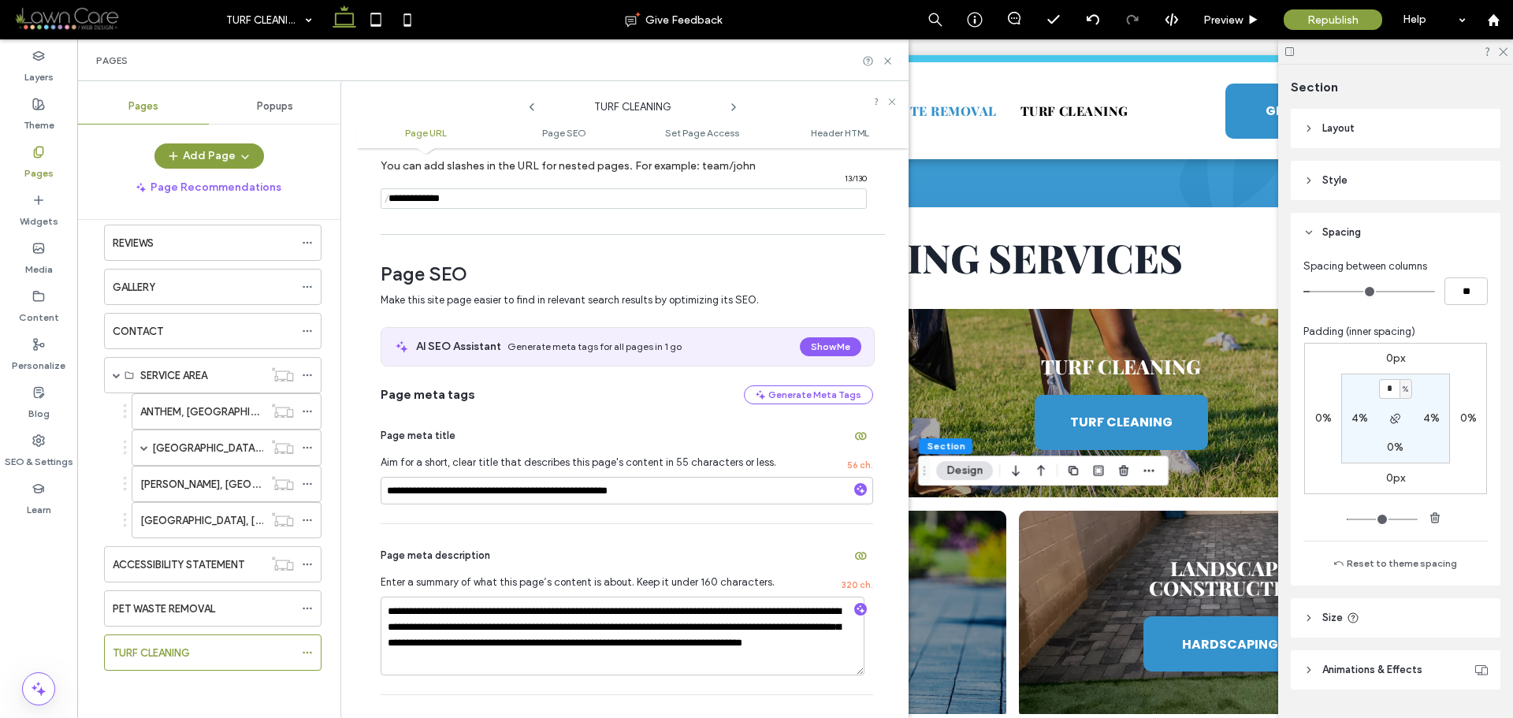
scroll to position [158, 0]
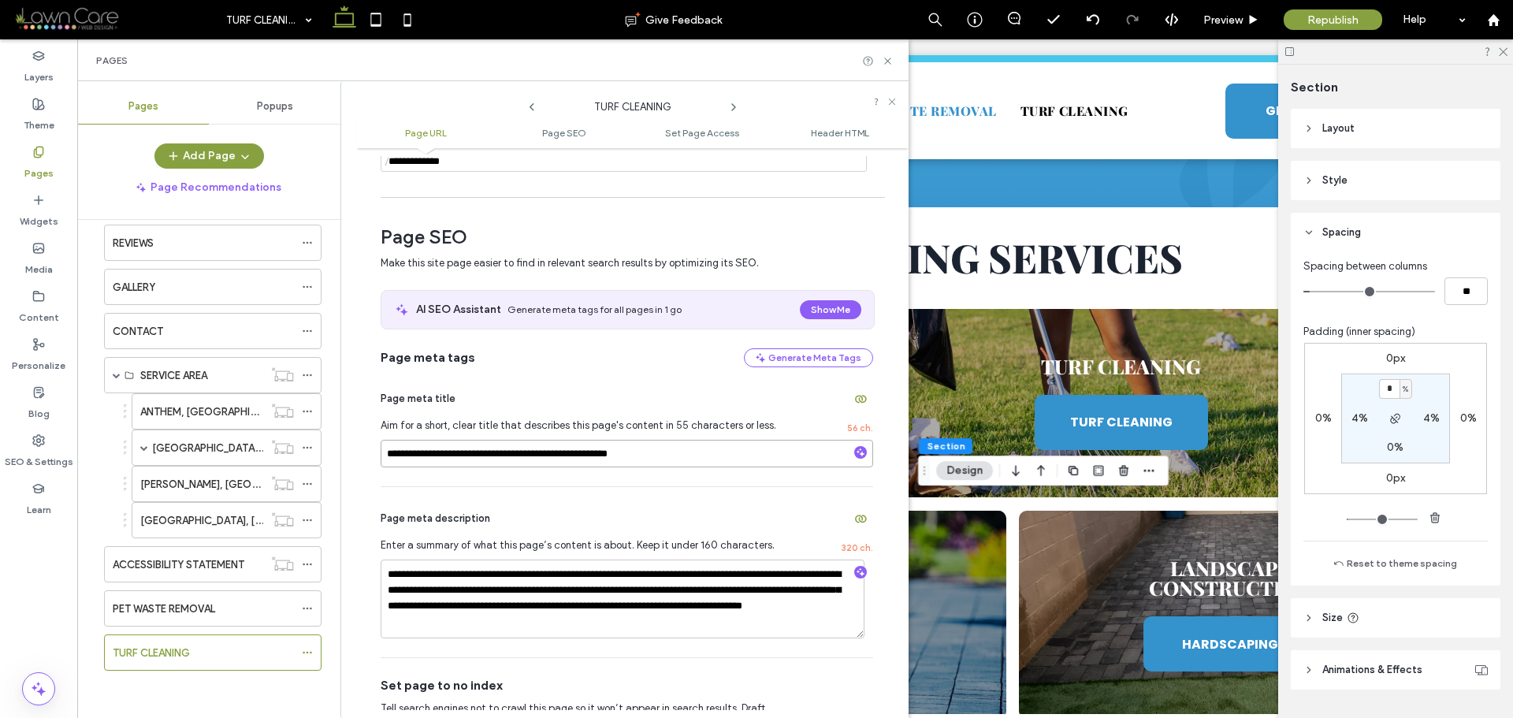
click at [674, 459] on input "**********" at bounding box center [627, 454] width 493 height 28
click at [618, 447] on input "**********" at bounding box center [627, 454] width 493 height 28
paste input "*****"
type input "**********"
click at [600, 592] on textarea "**********" at bounding box center [623, 599] width 484 height 79
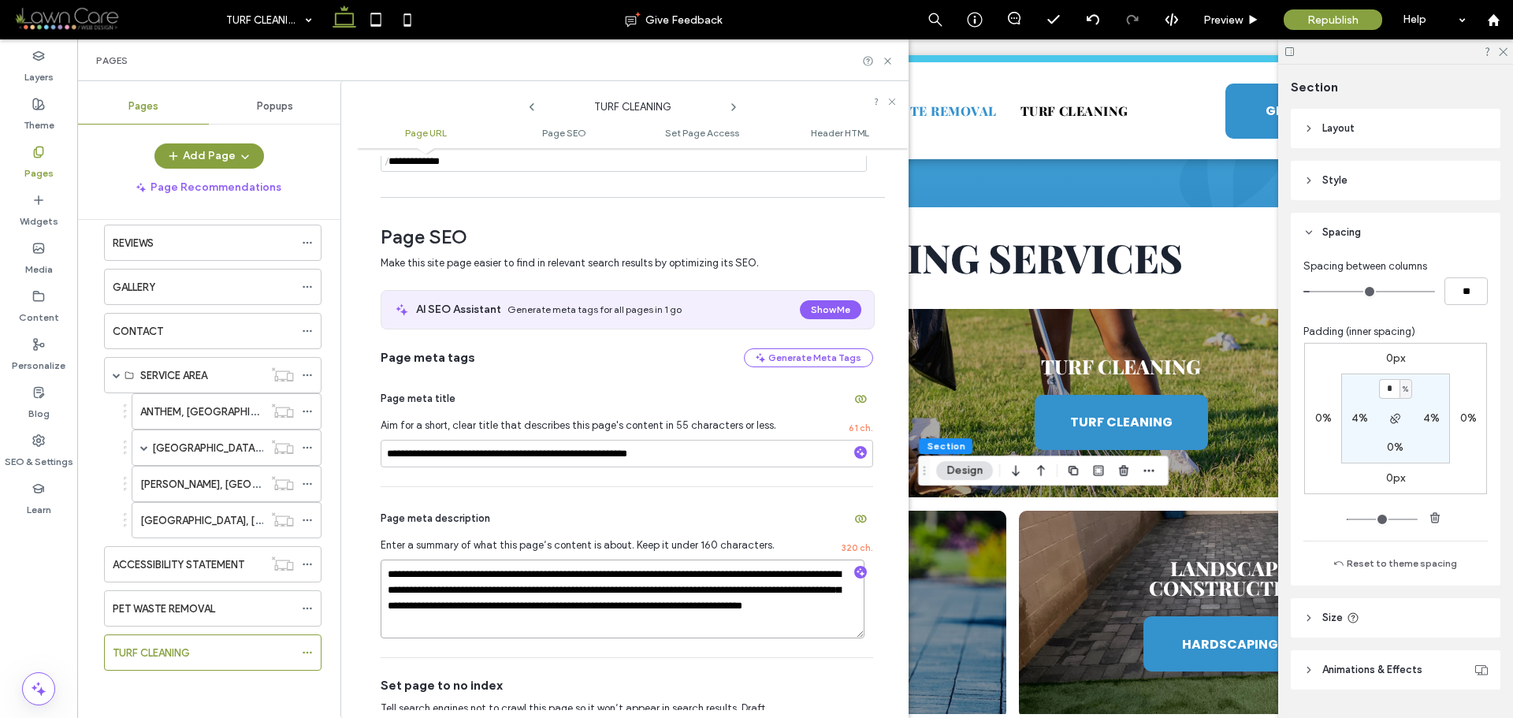
paste textarea
type textarea "**********"
click at [646, 656] on div "**********" at bounding box center [627, 572] width 493 height 170
click at [115, 375] on span at bounding box center [117, 375] width 8 height 8
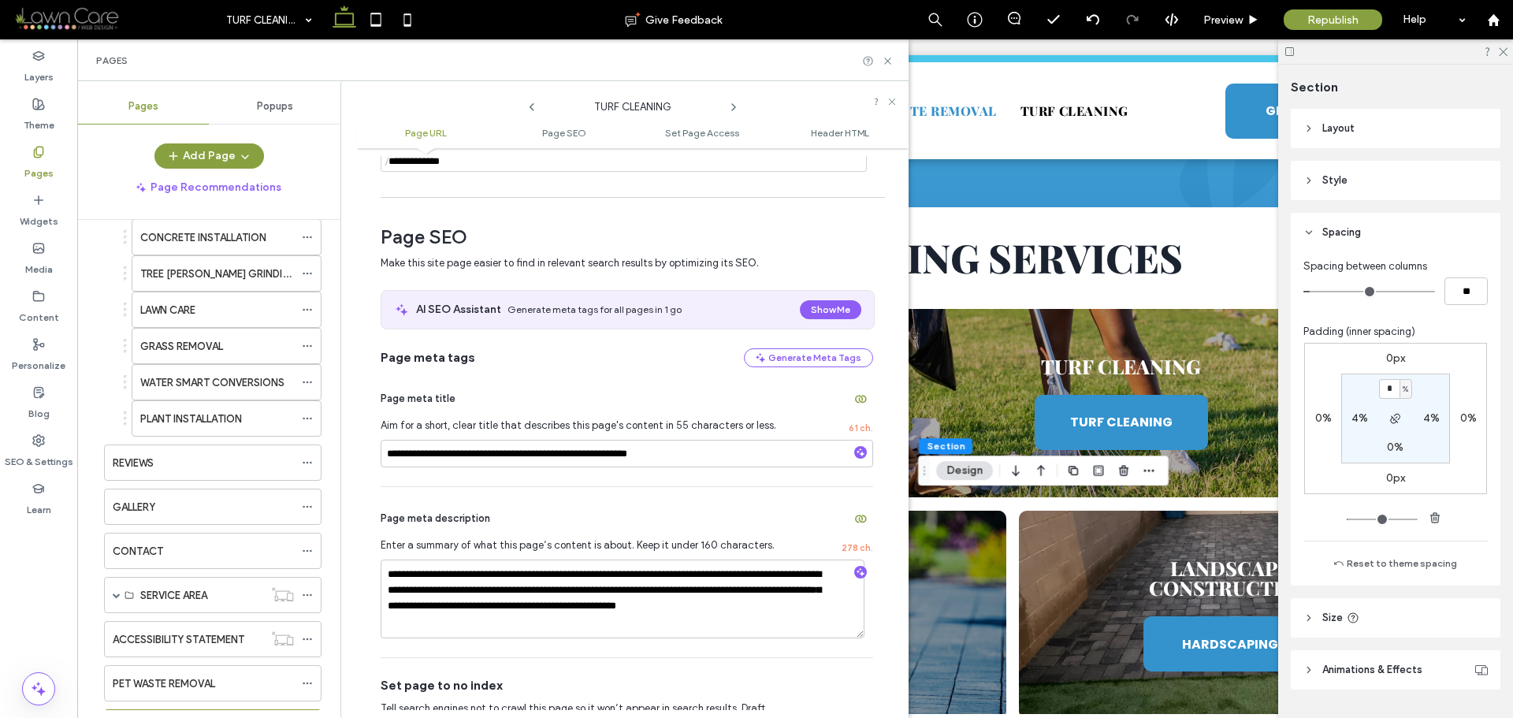
scroll to position [503, 0]
click at [118, 605] on span at bounding box center [117, 599] width 8 height 35
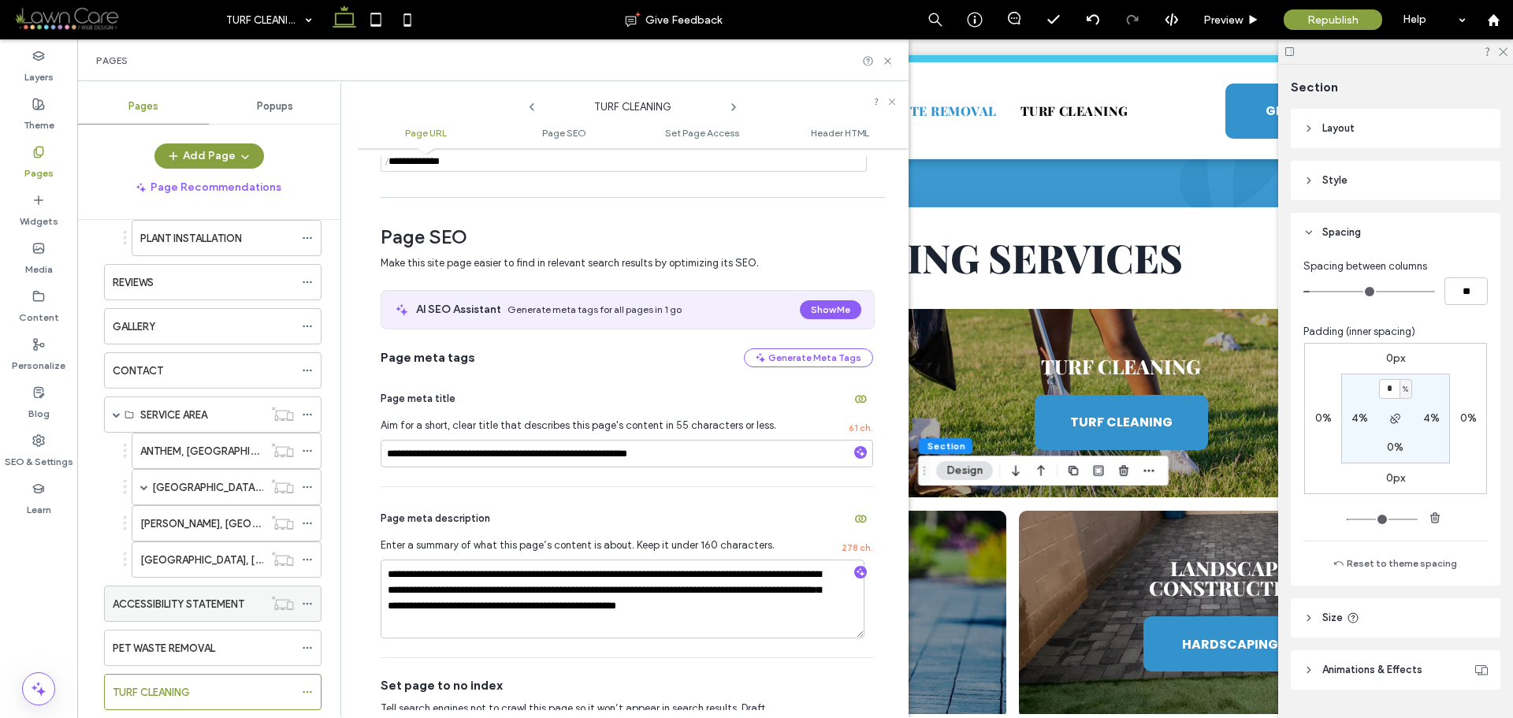
scroll to position [727, 0]
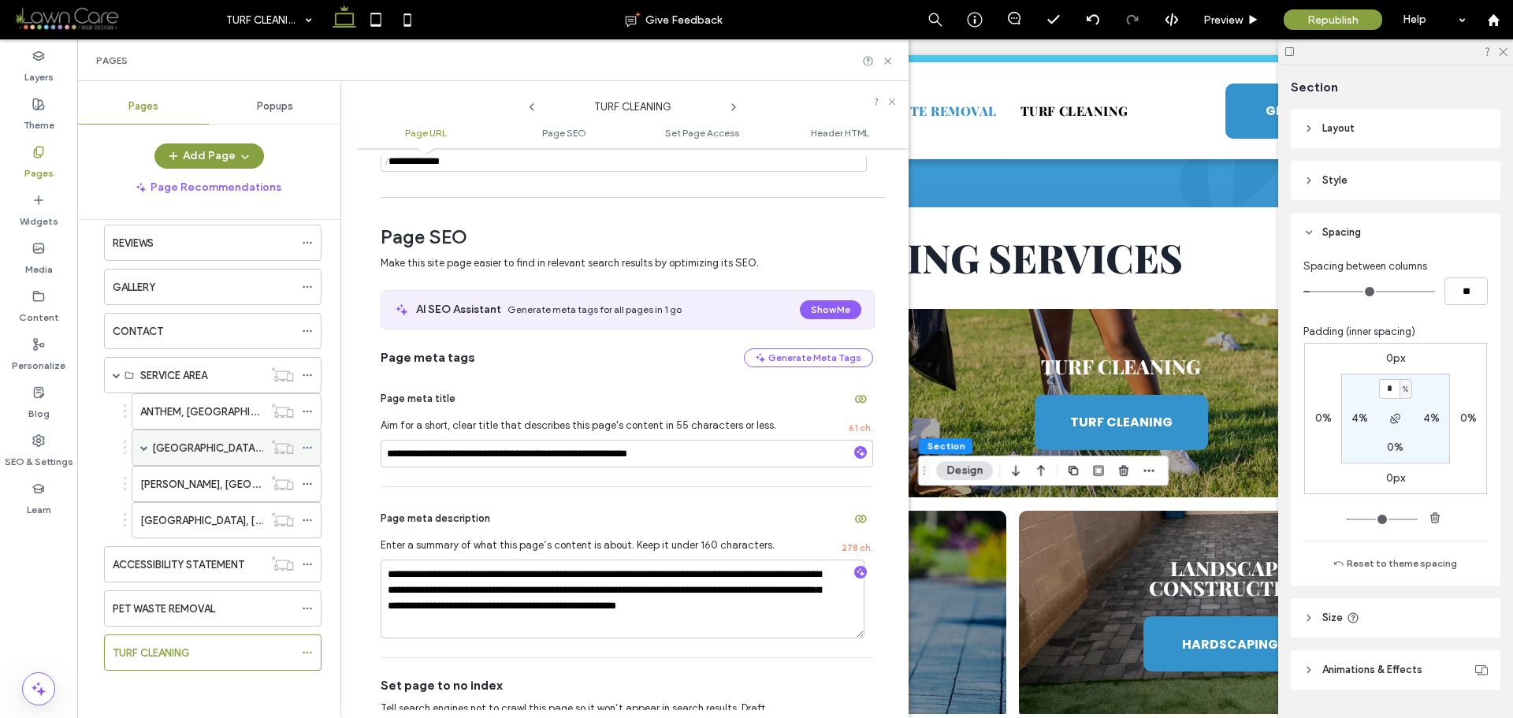
click at [143, 450] on span at bounding box center [144, 448] width 8 height 8
click at [118, 382] on span at bounding box center [117, 375] width 8 height 35
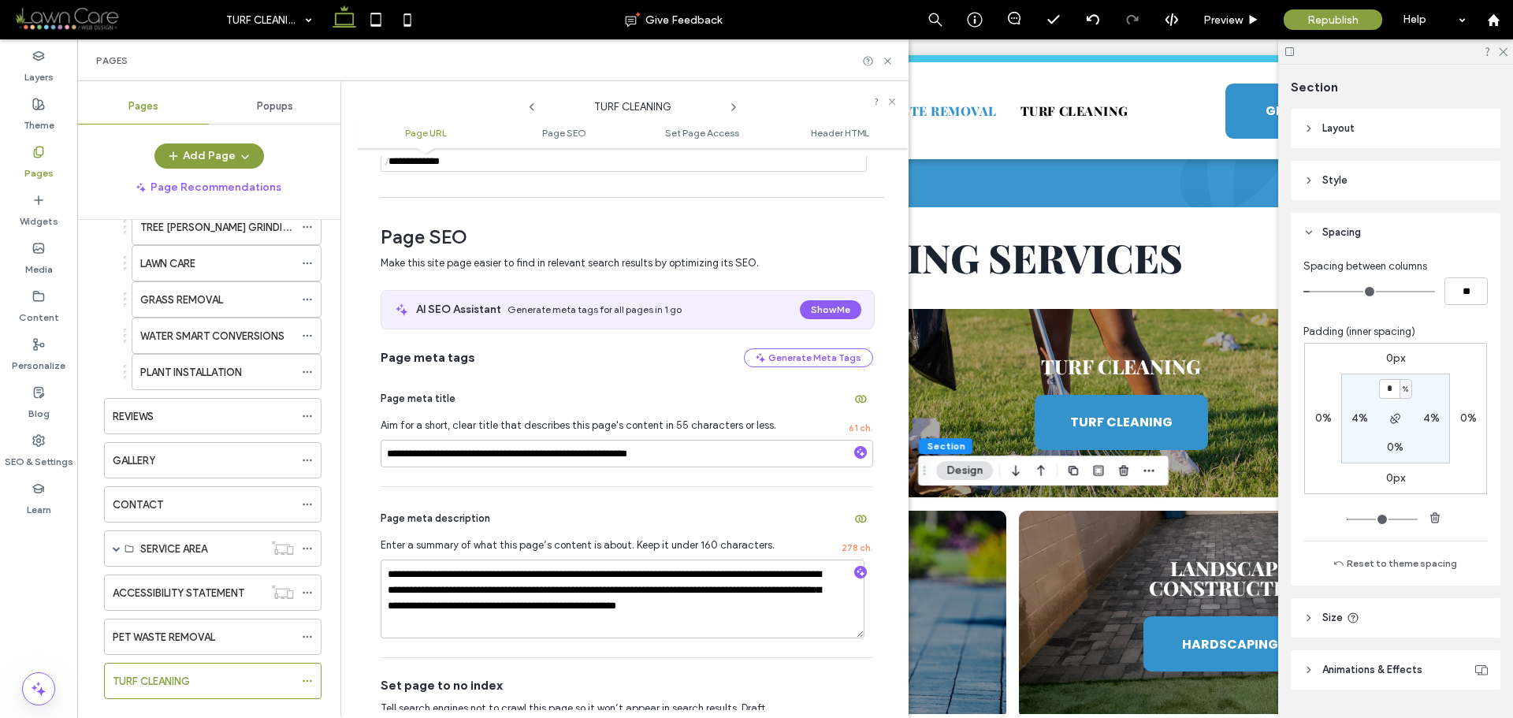
scroll to position [503, 0]
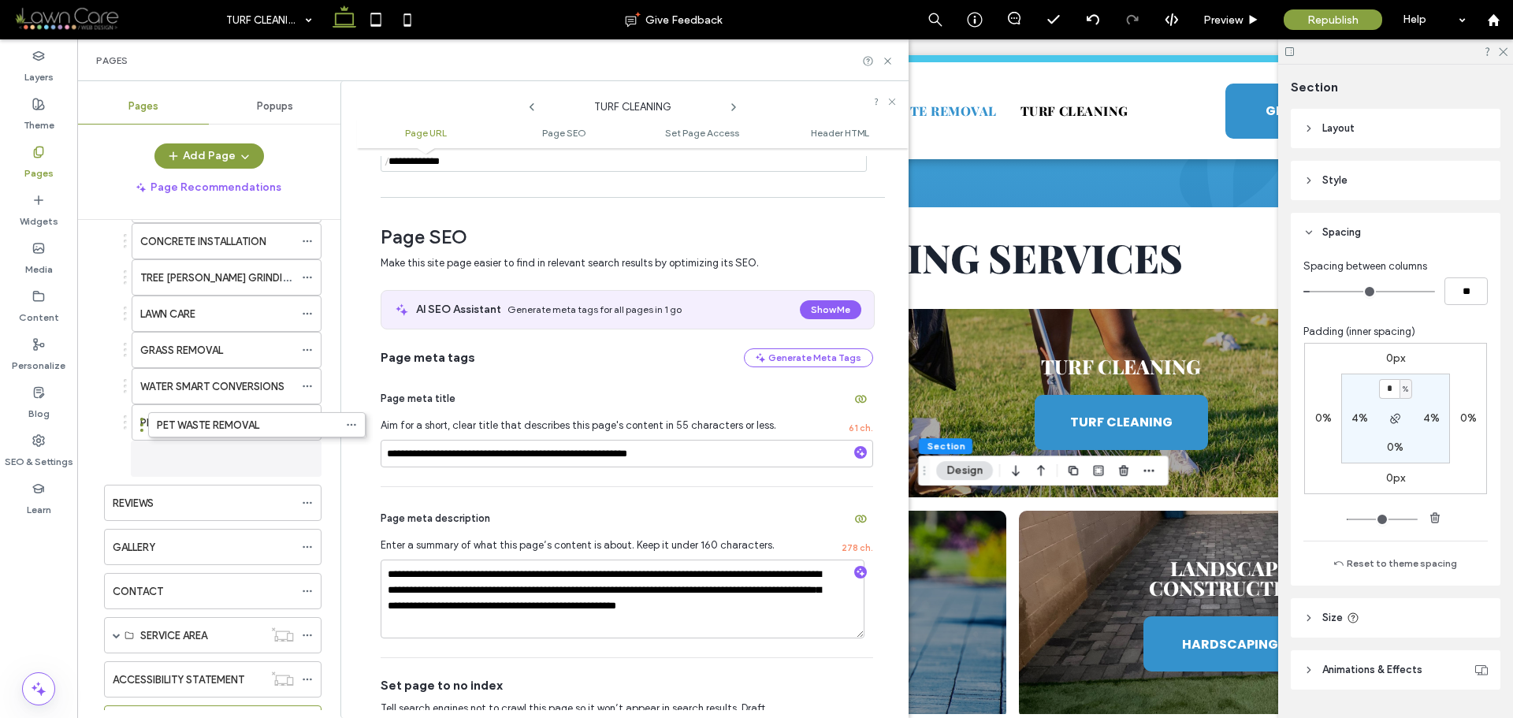
drag, startPoint x: 99, startPoint y: 687, endPoint x: 143, endPoint y: 430, distance: 260.7
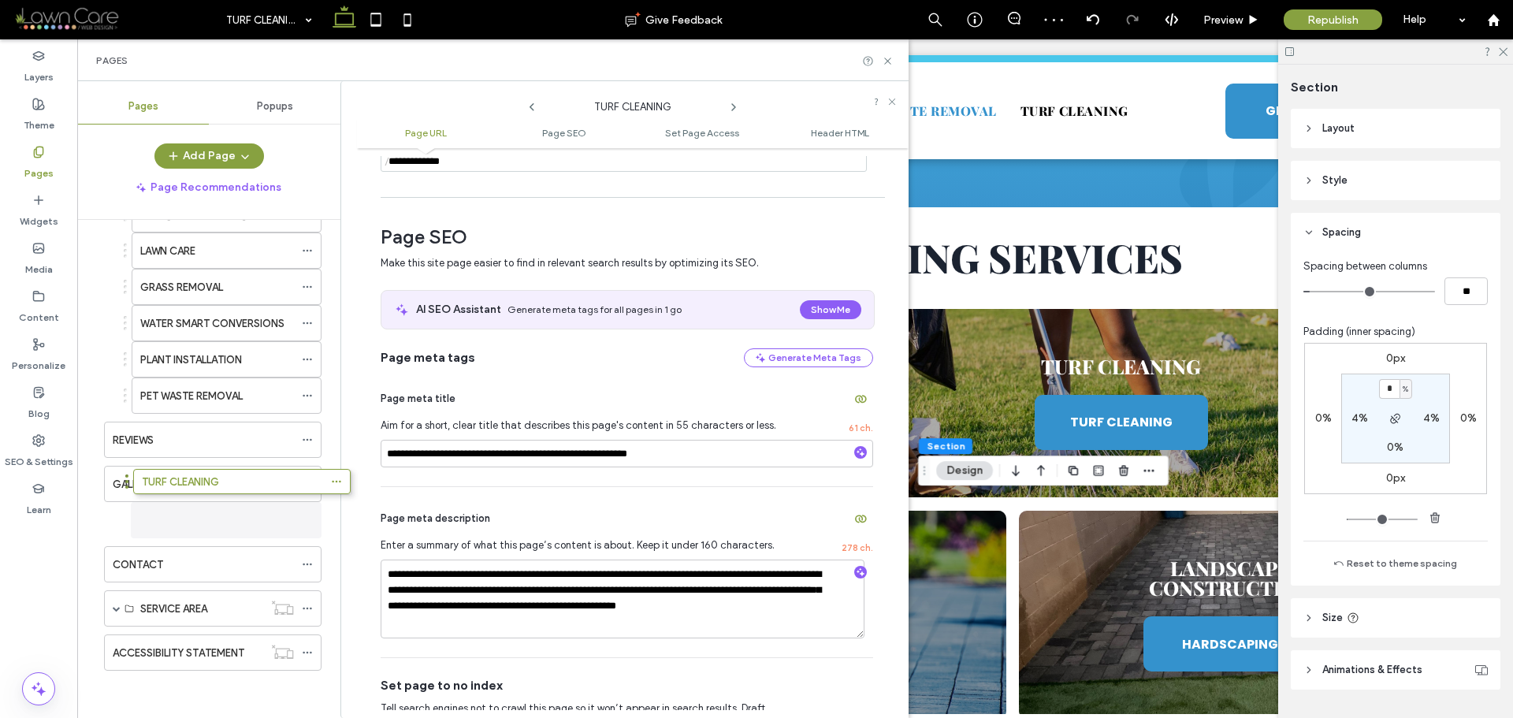
scroll to position [566, 0]
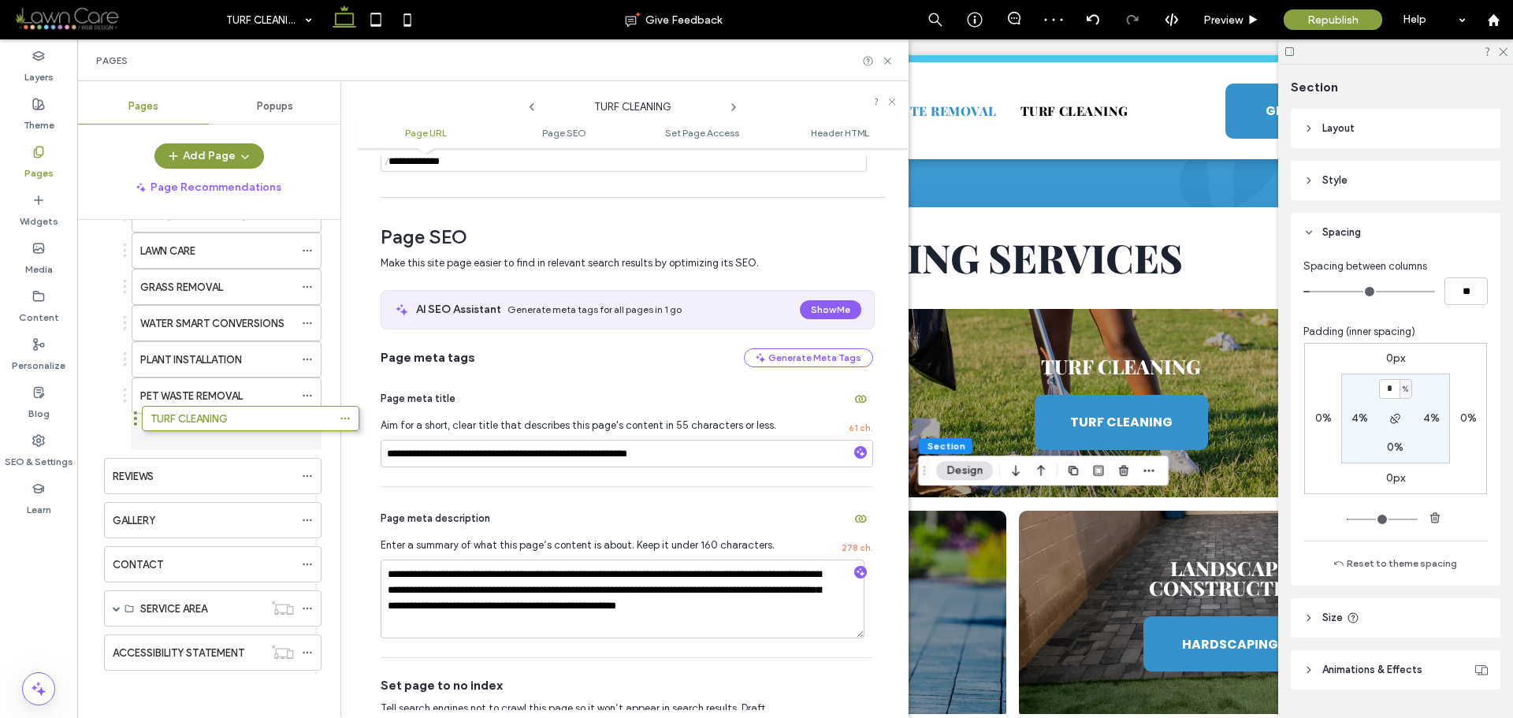
drag, startPoint x: 99, startPoint y: 651, endPoint x: 136, endPoint y: 423, distance: 231.7
click at [181, 390] on label "PET WASTE REMOVAL" at bounding box center [191, 396] width 102 height 28
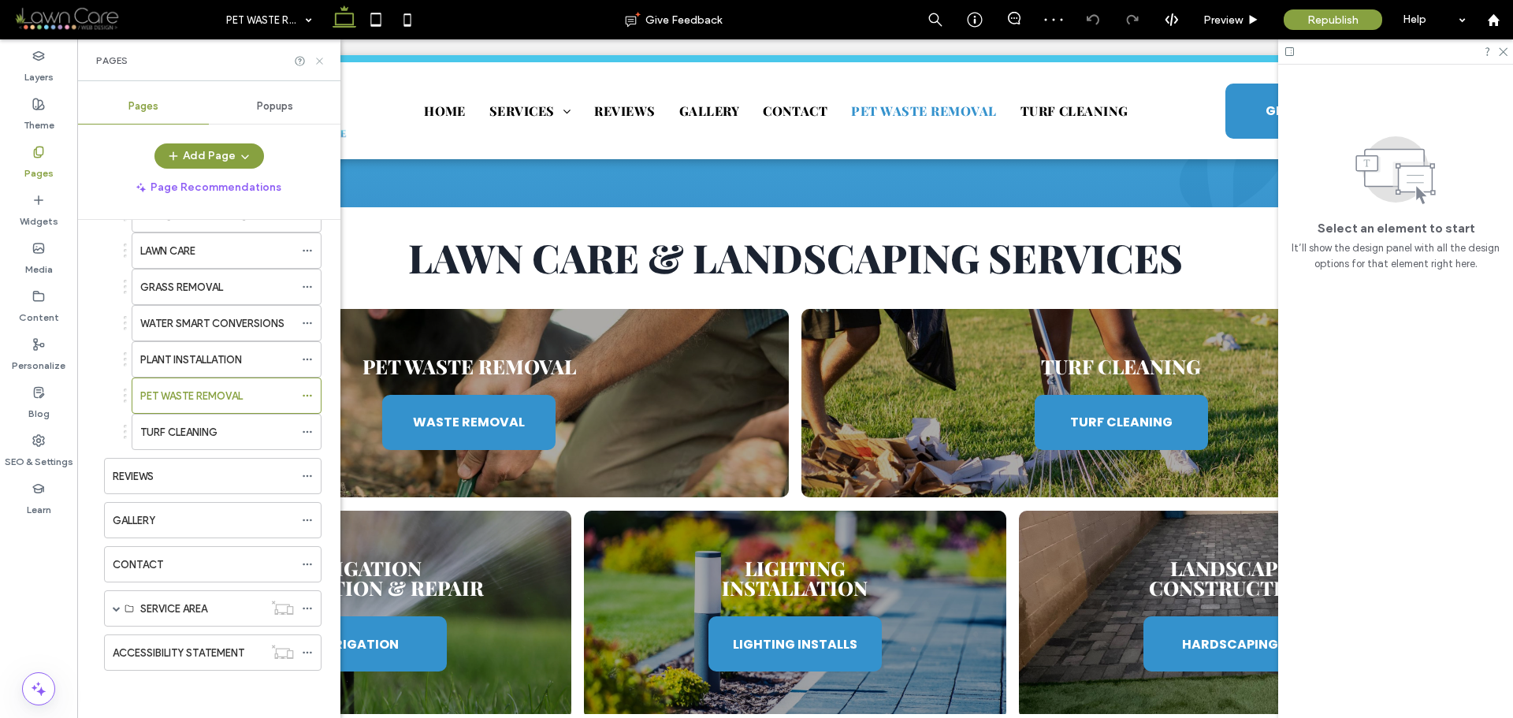
click at [318, 61] on use at bounding box center [319, 61] width 6 height 6
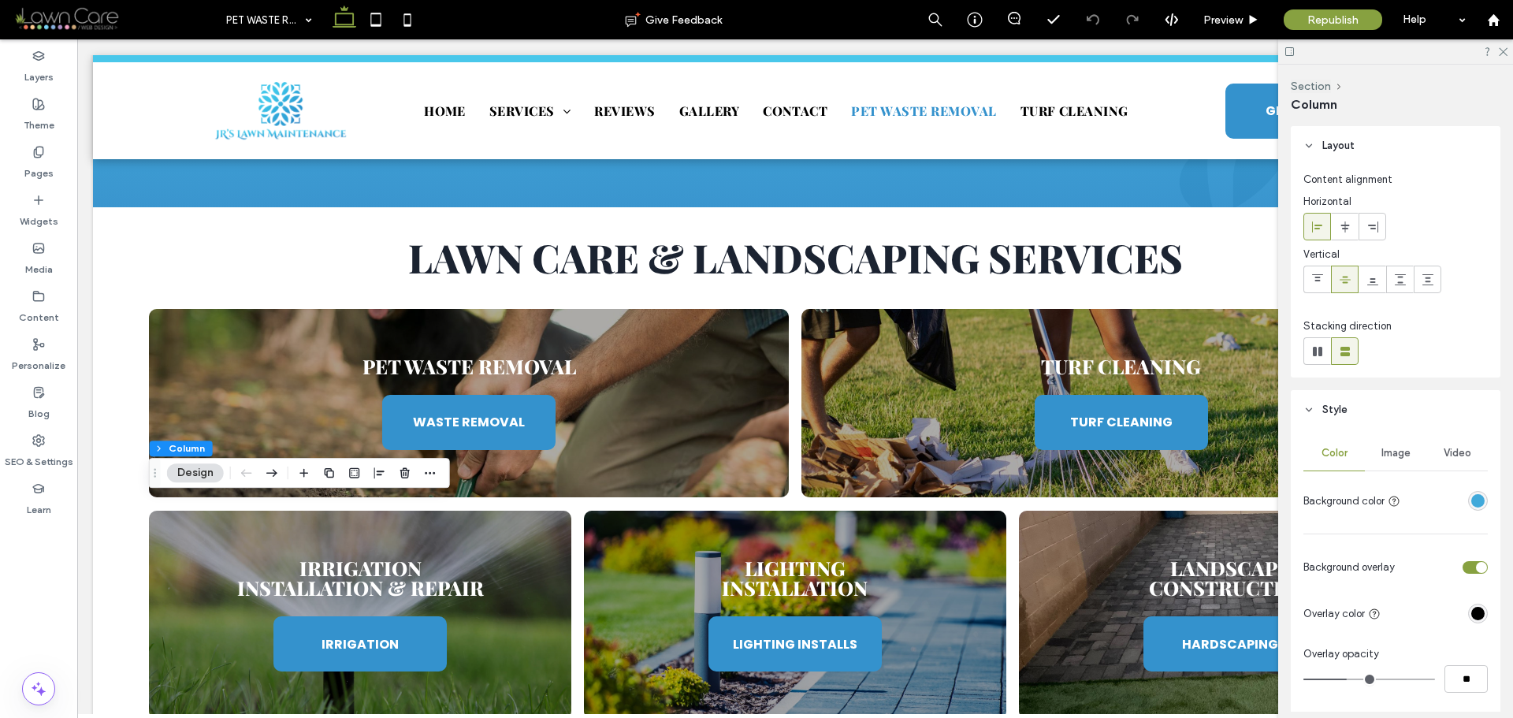
click at [1393, 448] on span "Image" at bounding box center [1396, 453] width 29 height 13
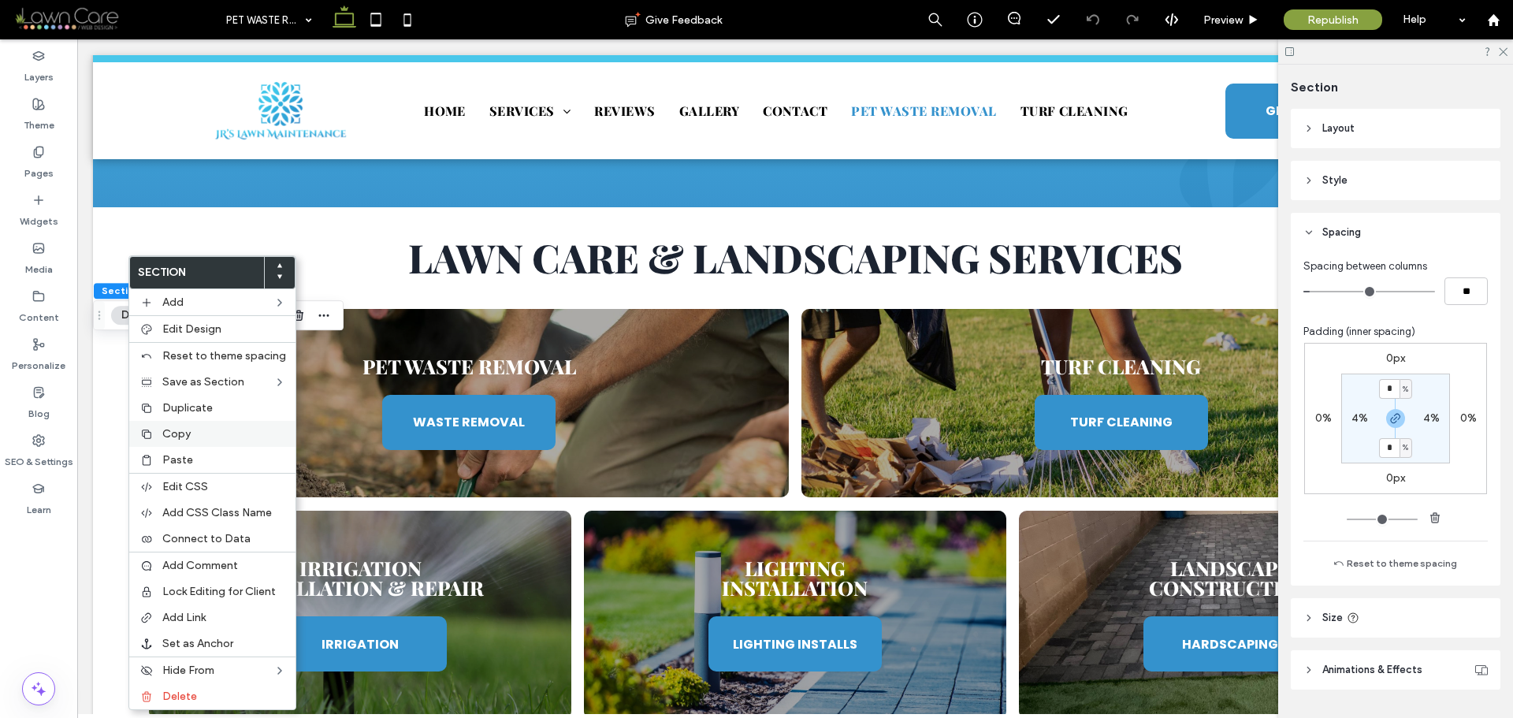
click at [187, 438] on span "Copy" at bounding box center [176, 433] width 28 height 13
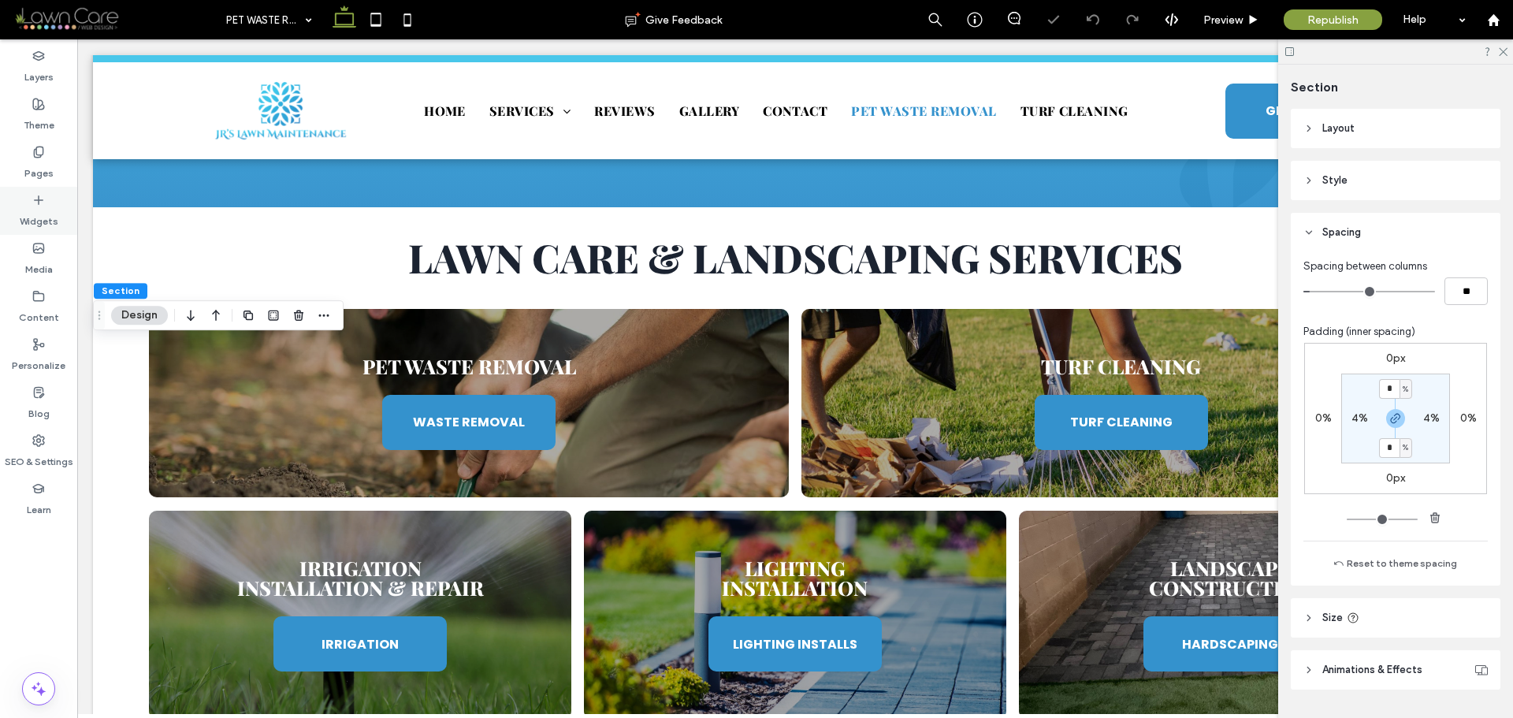
click at [43, 152] on use at bounding box center [38, 152] width 9 height 10
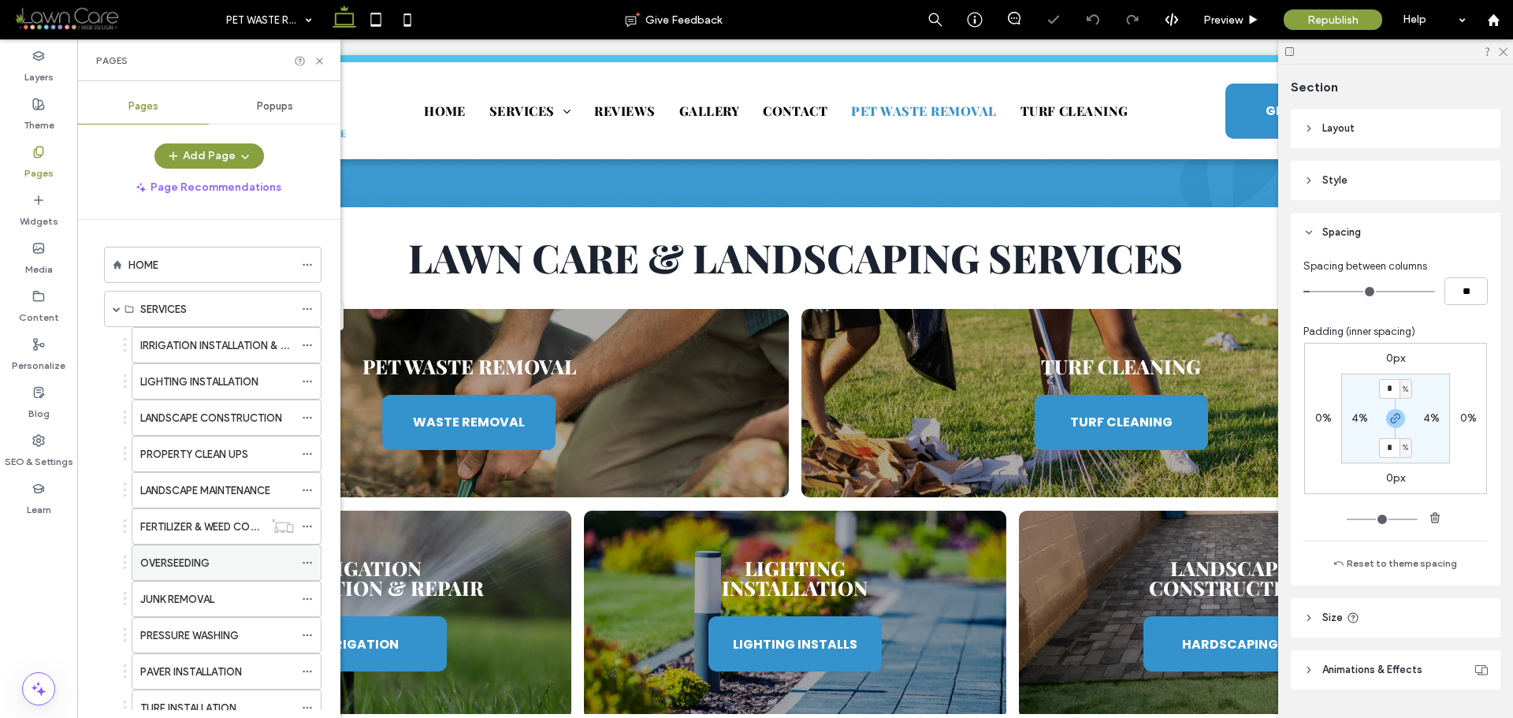
scroll to position [315, 0]
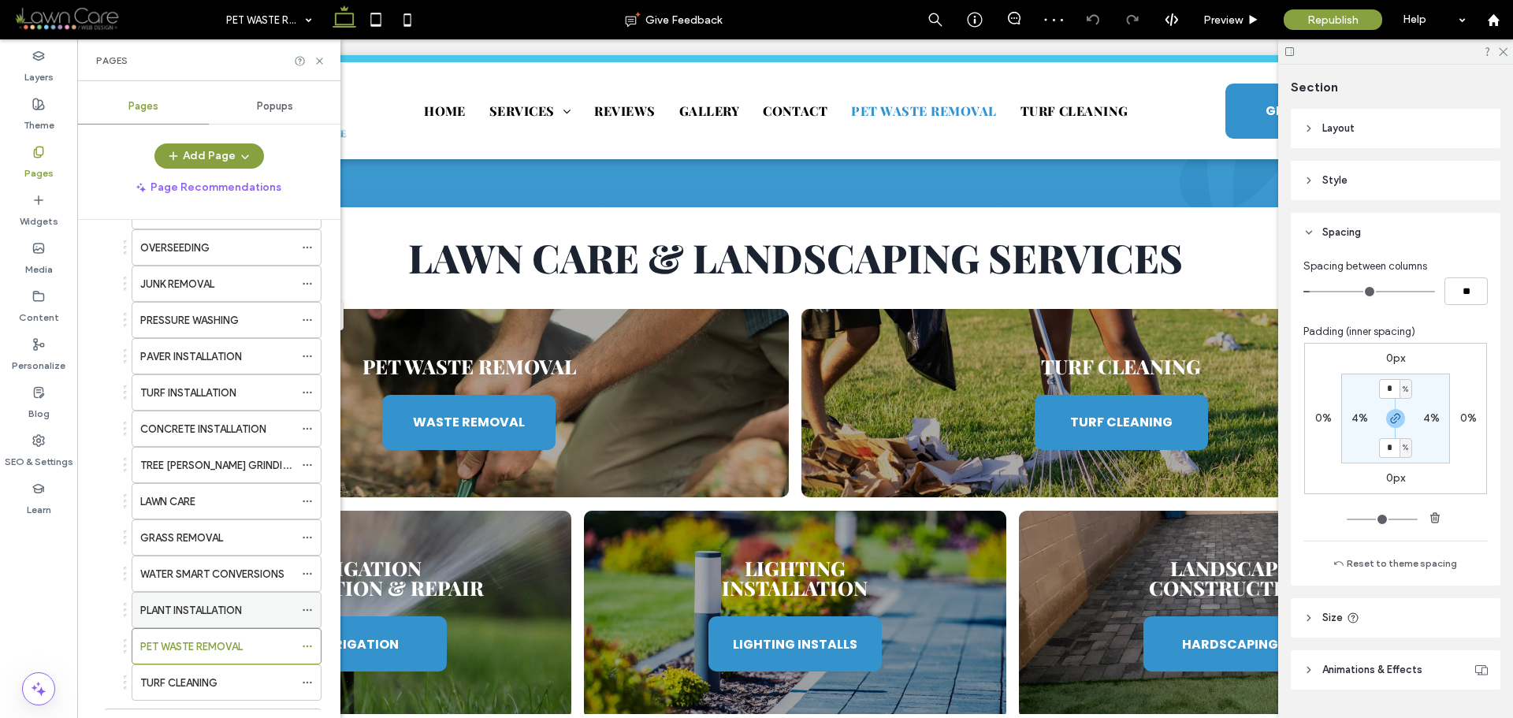
click at [207, 614] on label "PLANT INSTALLATION" at bounding box center [191, 611] width 102 height 28
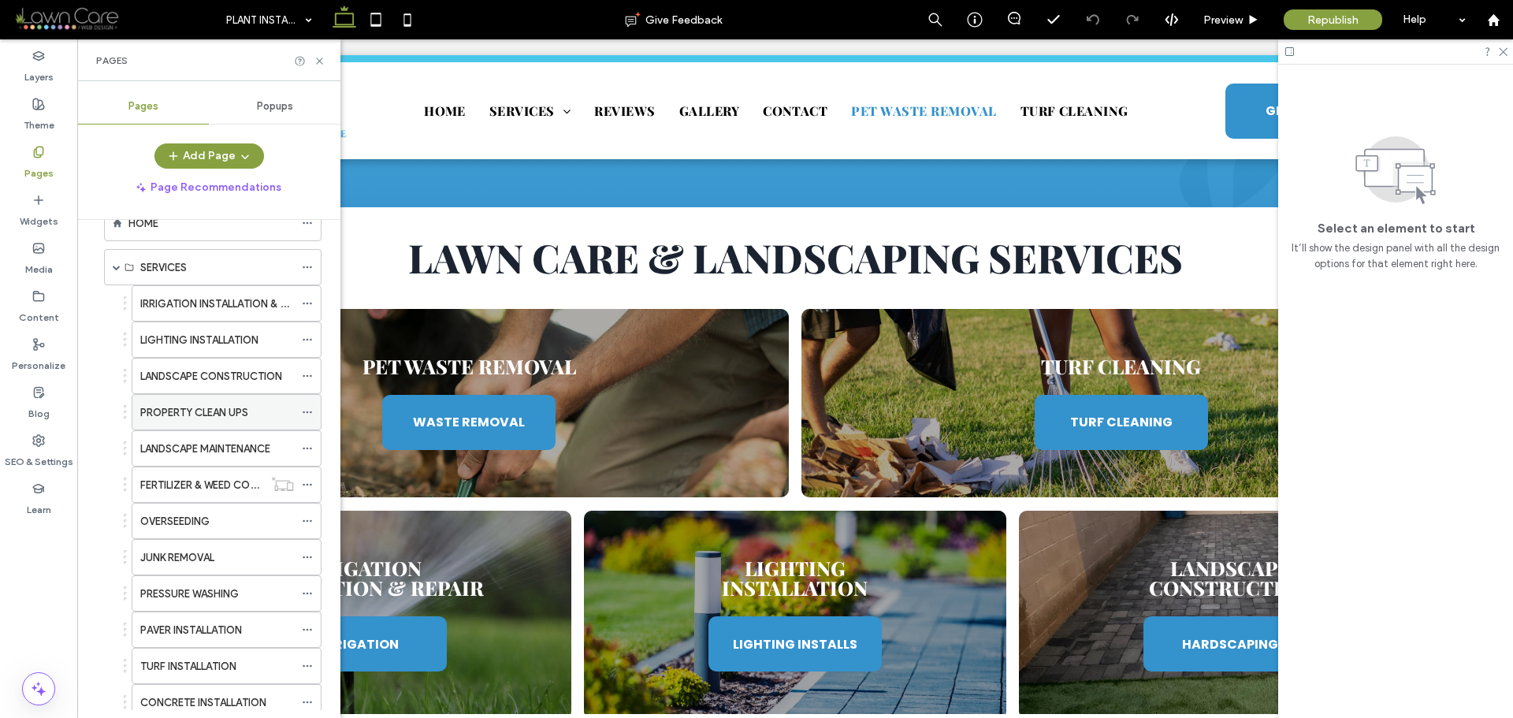
scroll to position [14, 0]
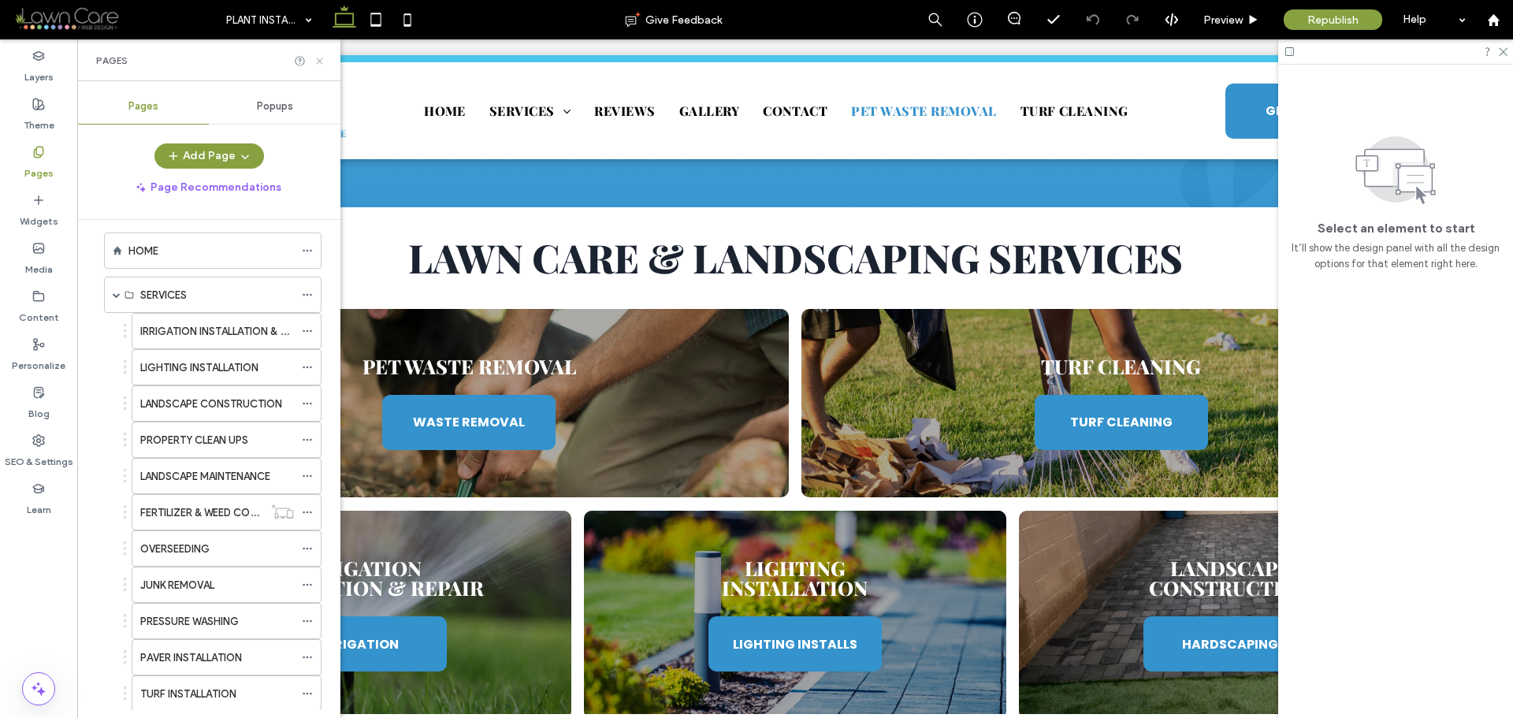
click at [320, 59] on icon at bounding box center [320, 61] width 12 height 12
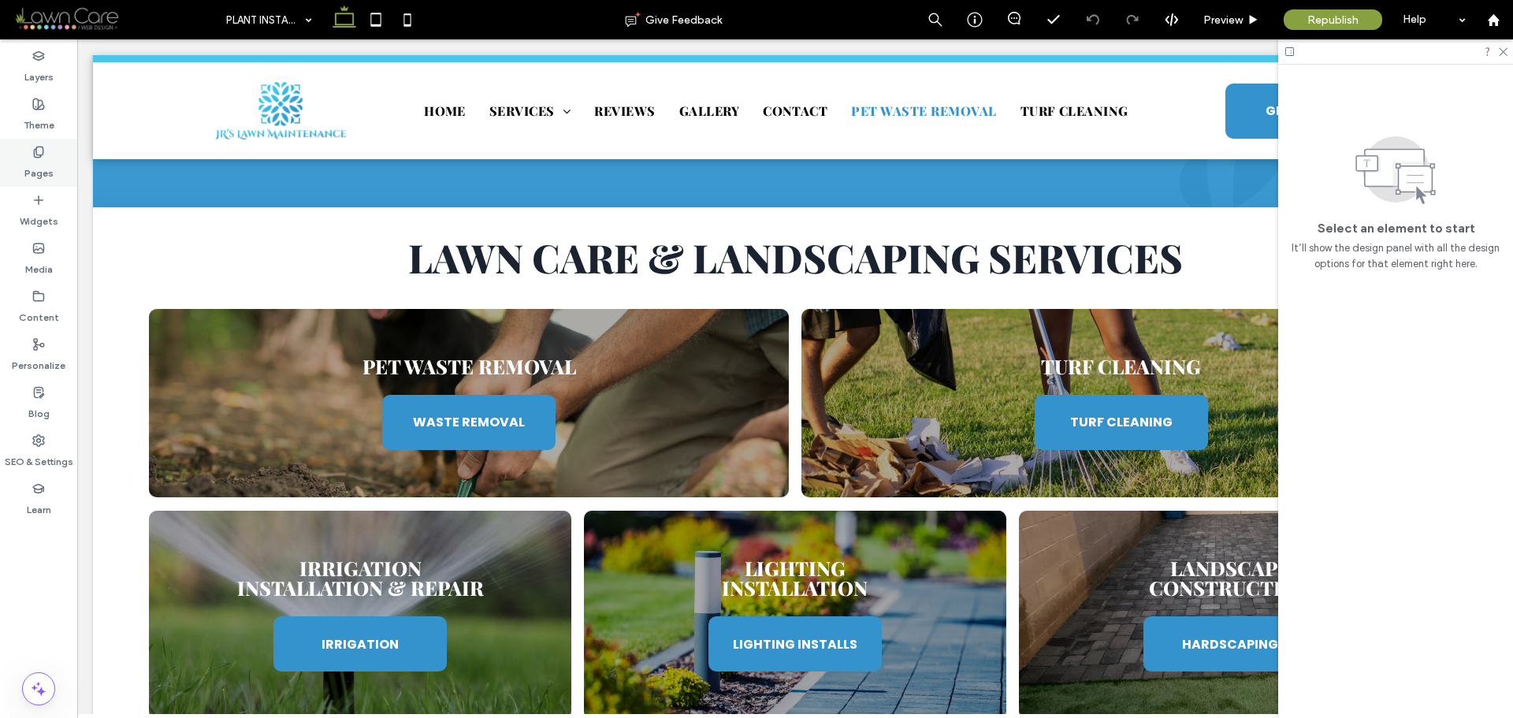
click at [27, 150] on div "Pages" at bounding box center [38, 163] width 77 height 48
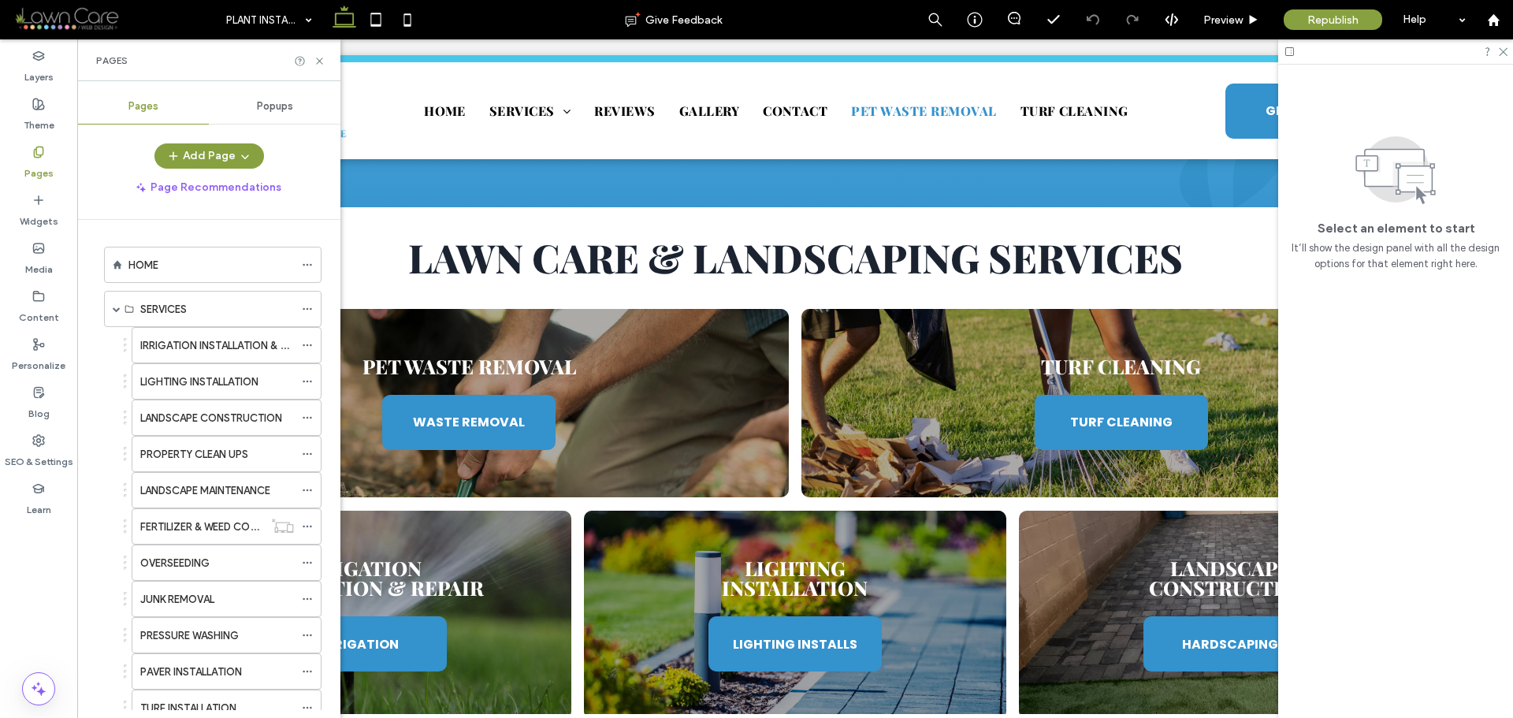
click at [222, 173] on div "Add Page Page Recommendations" at bounding box center [208, 171] width 263 height 57
click at [228, 152] on button "Add Page" at bounding box center [210, 155] width 110 height 25
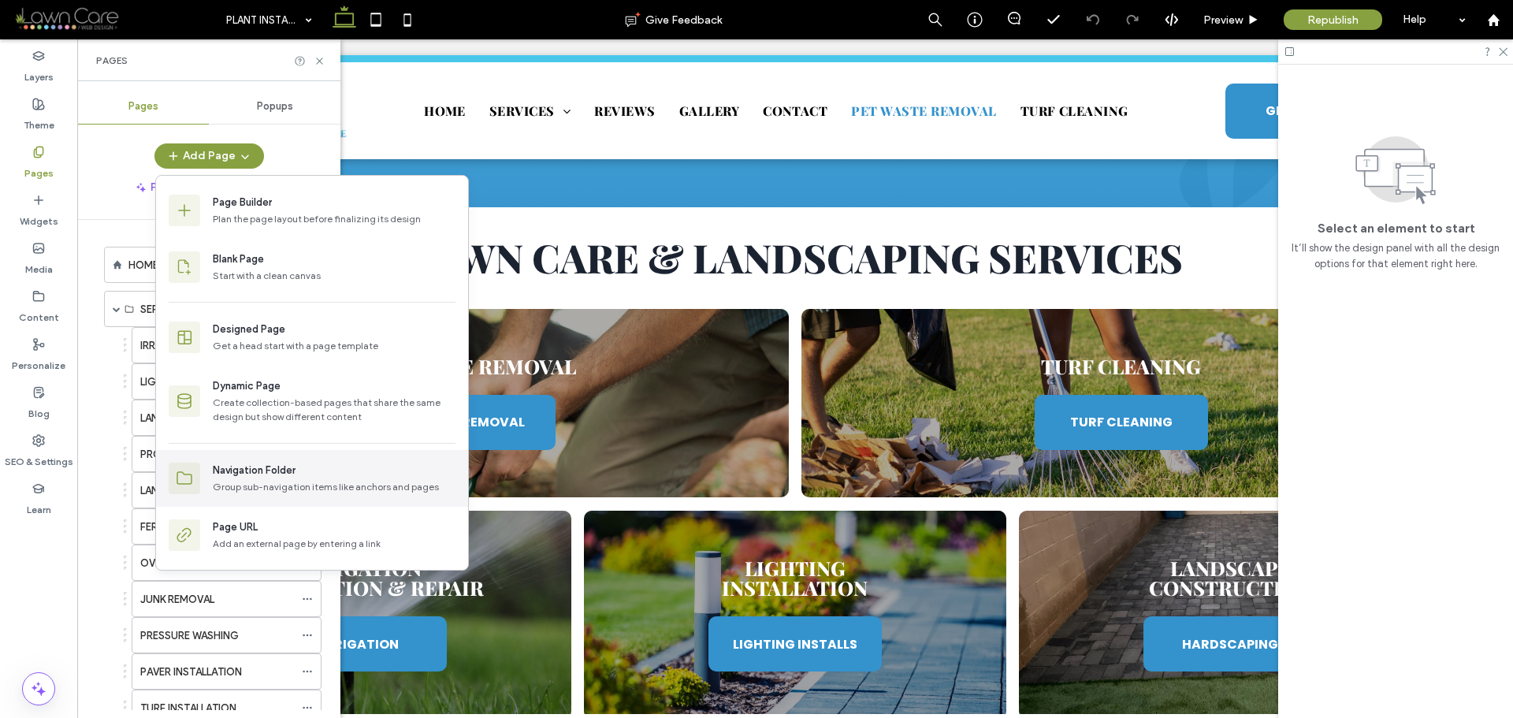
click at [259, 473] on div "Navigation Folder" at bounding box center [254, 471] width 83 height 16
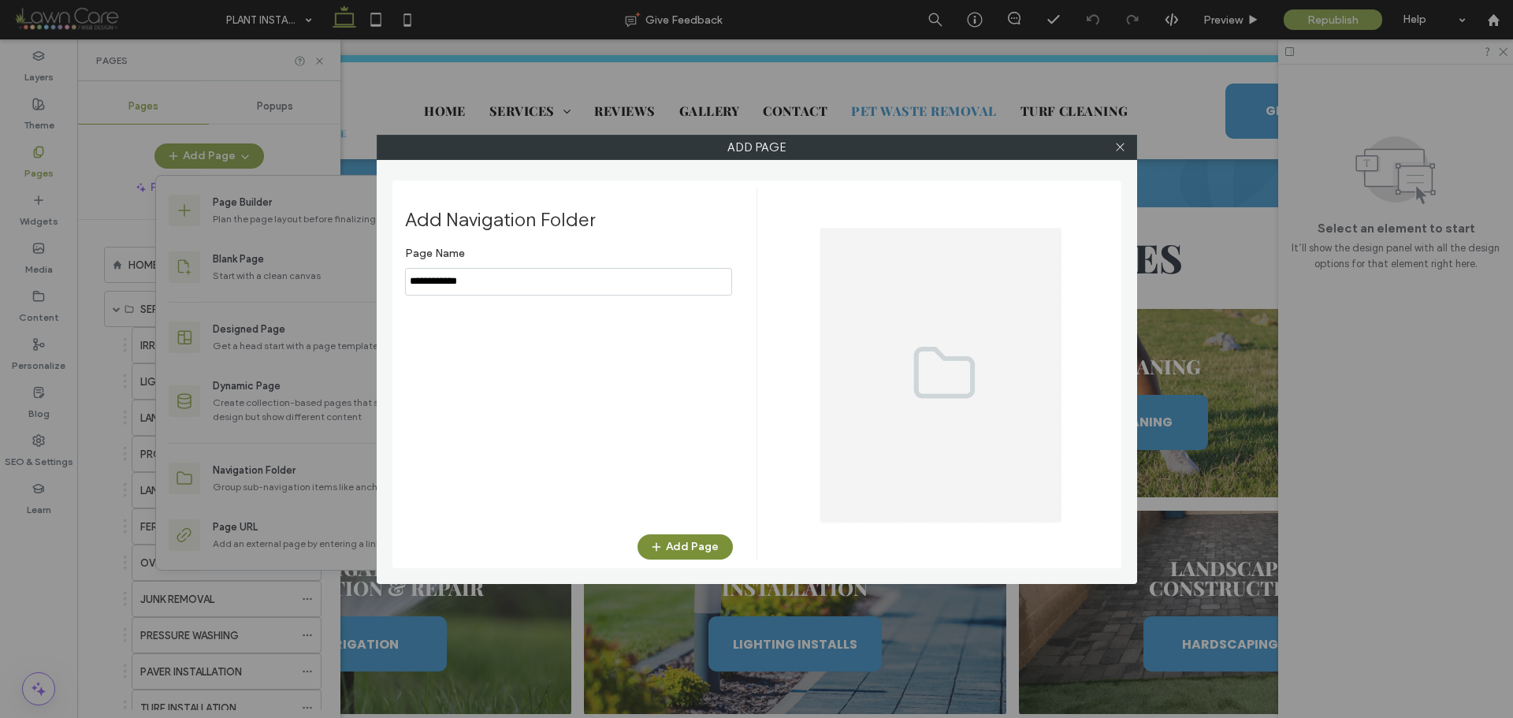
type input "**********"
click at [680, 542] on button "Add Page" at bounding box center [685, 546] width 95 height 25
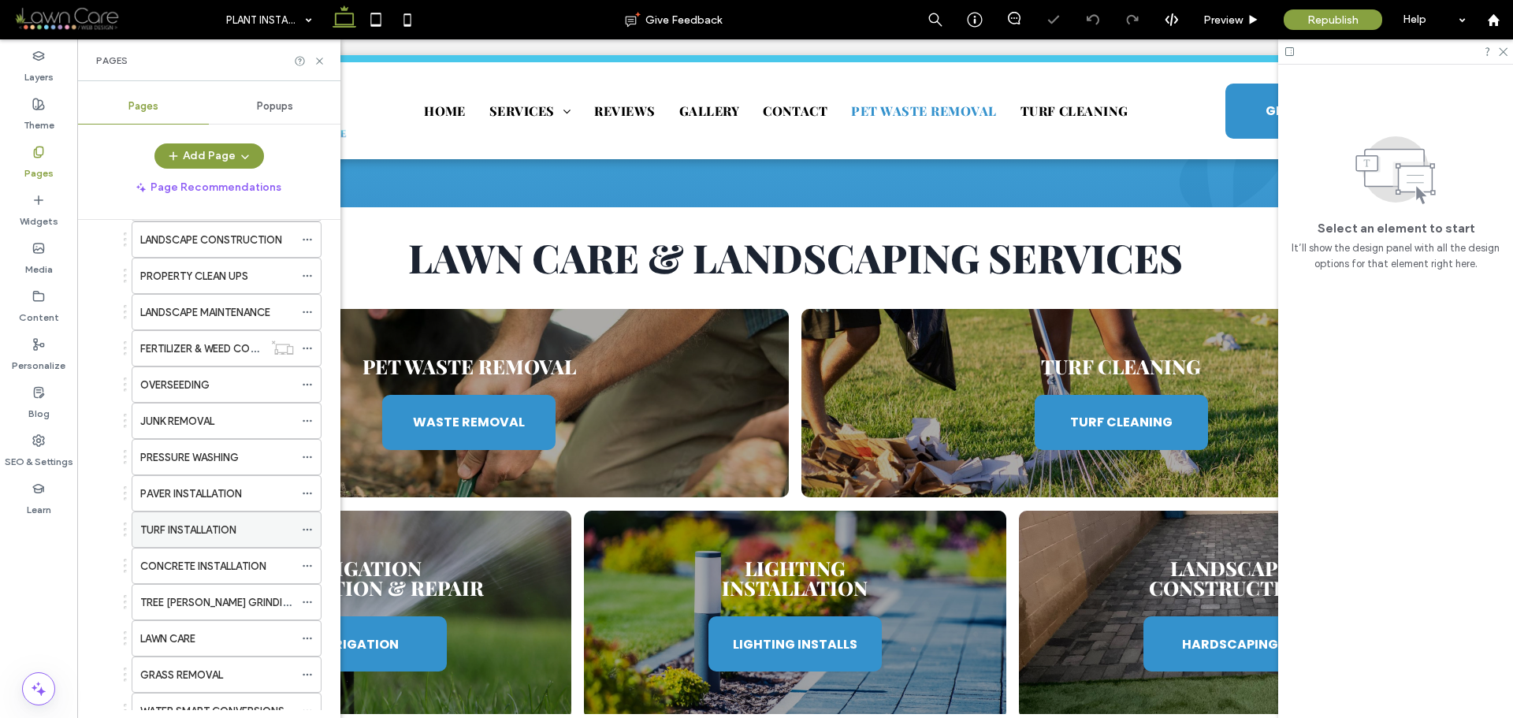
scroll to position [236, 0]
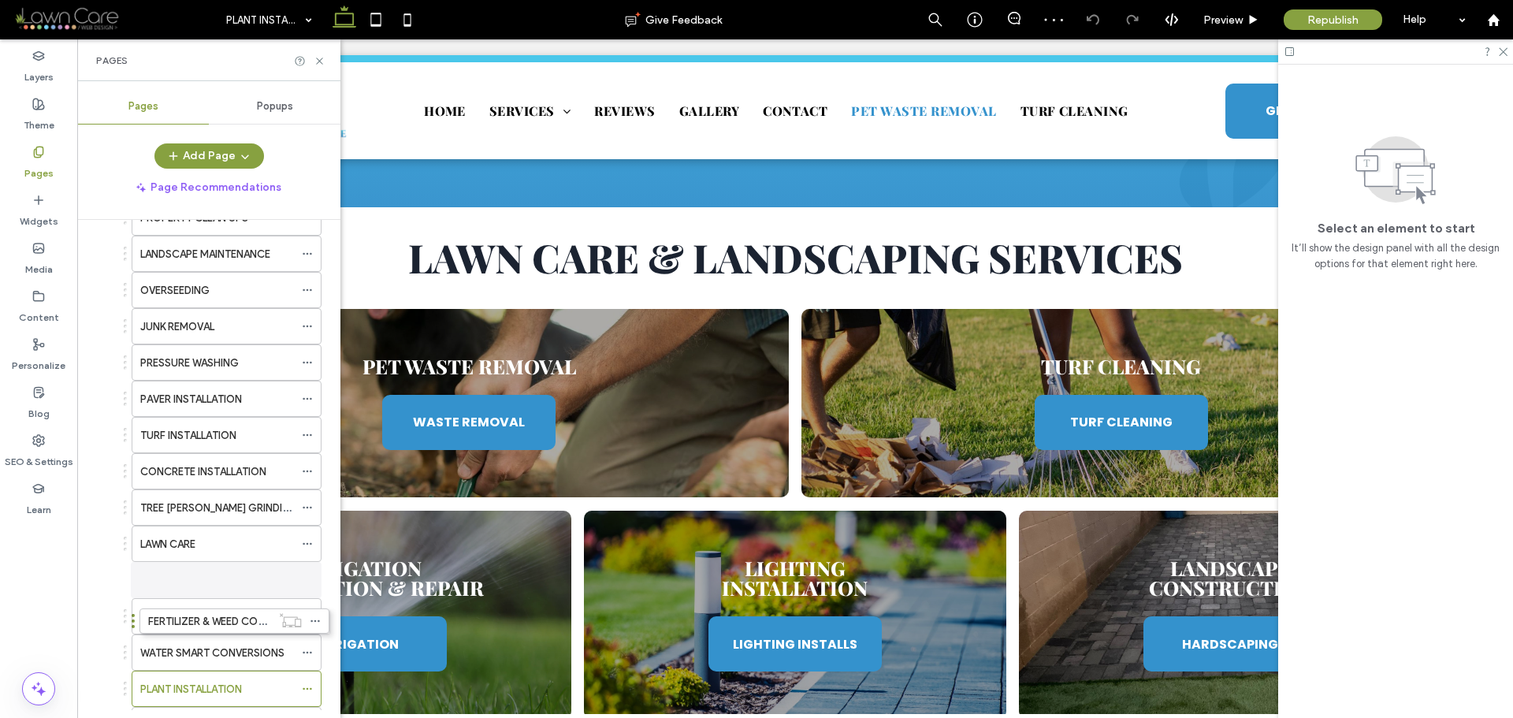
drag, startPoint x: 125, startPoint y: 289, endPoint x: 133, endPoint y: 618, distance: 328.8
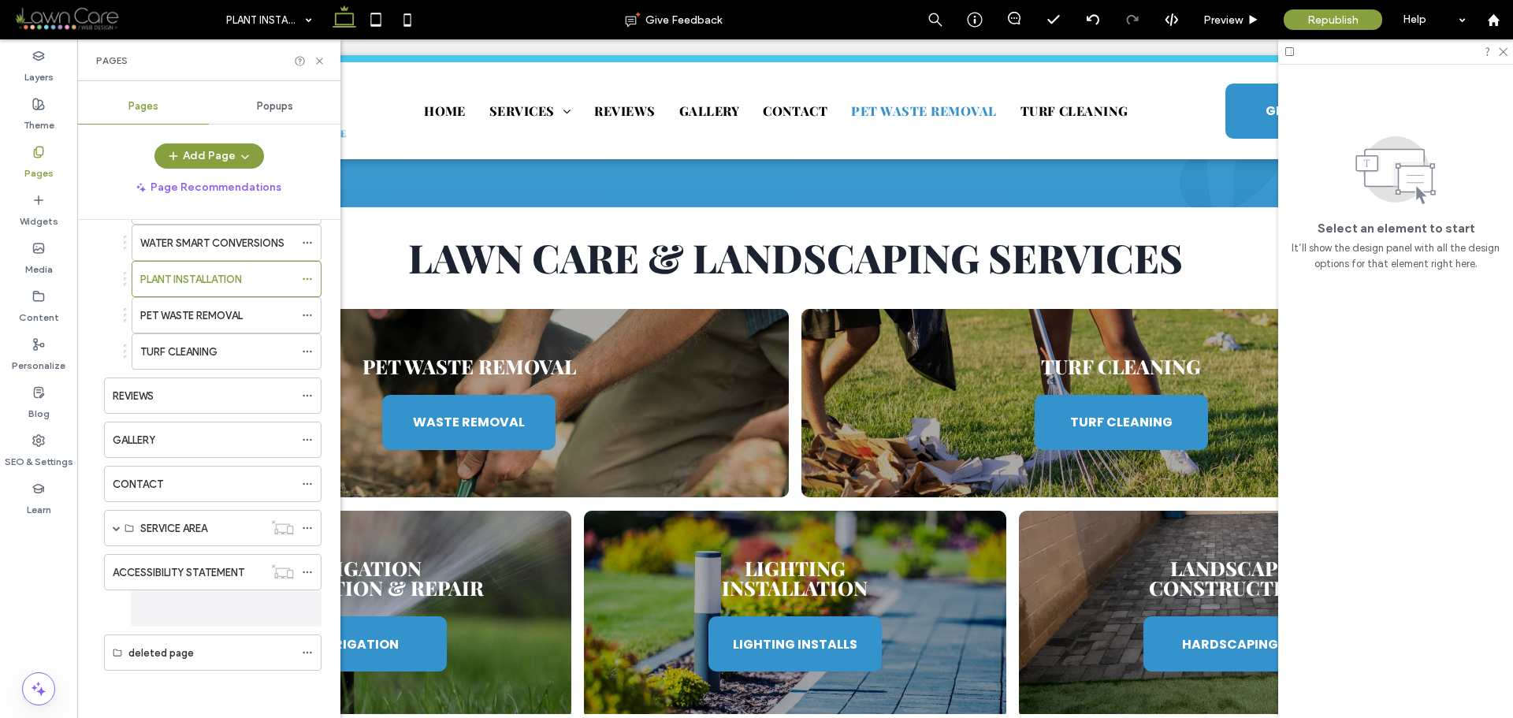
scroll to position [610, 0]
drag, startPoint x: 125, startPoint y: 285, endPoint x: 128, endPoint y: 686, distance: 401.2
click at [306, 619] on icon at bounding box center [307, 616] width 11 height 11
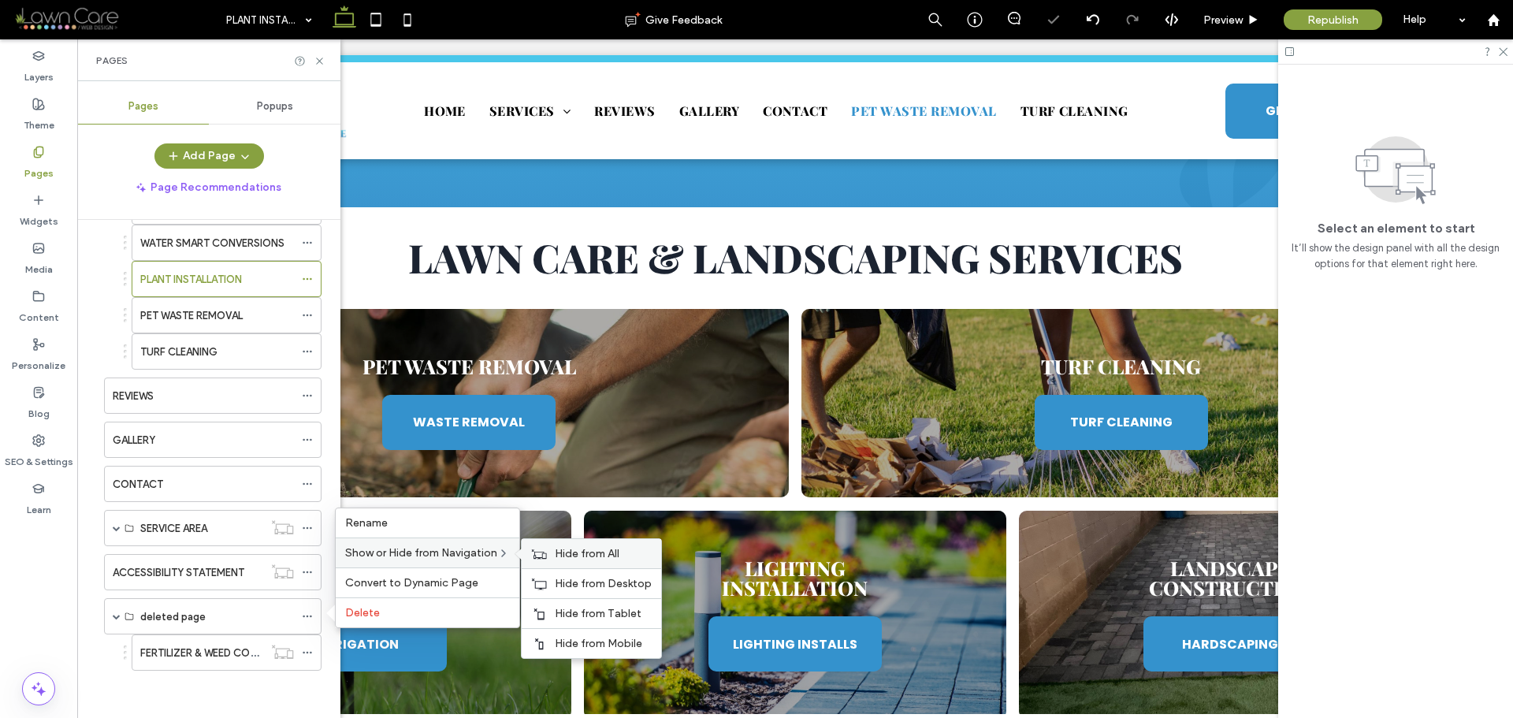
click at [581, 550] on span "Hide from All" at bounding box center [587, 553] width 65 height 13
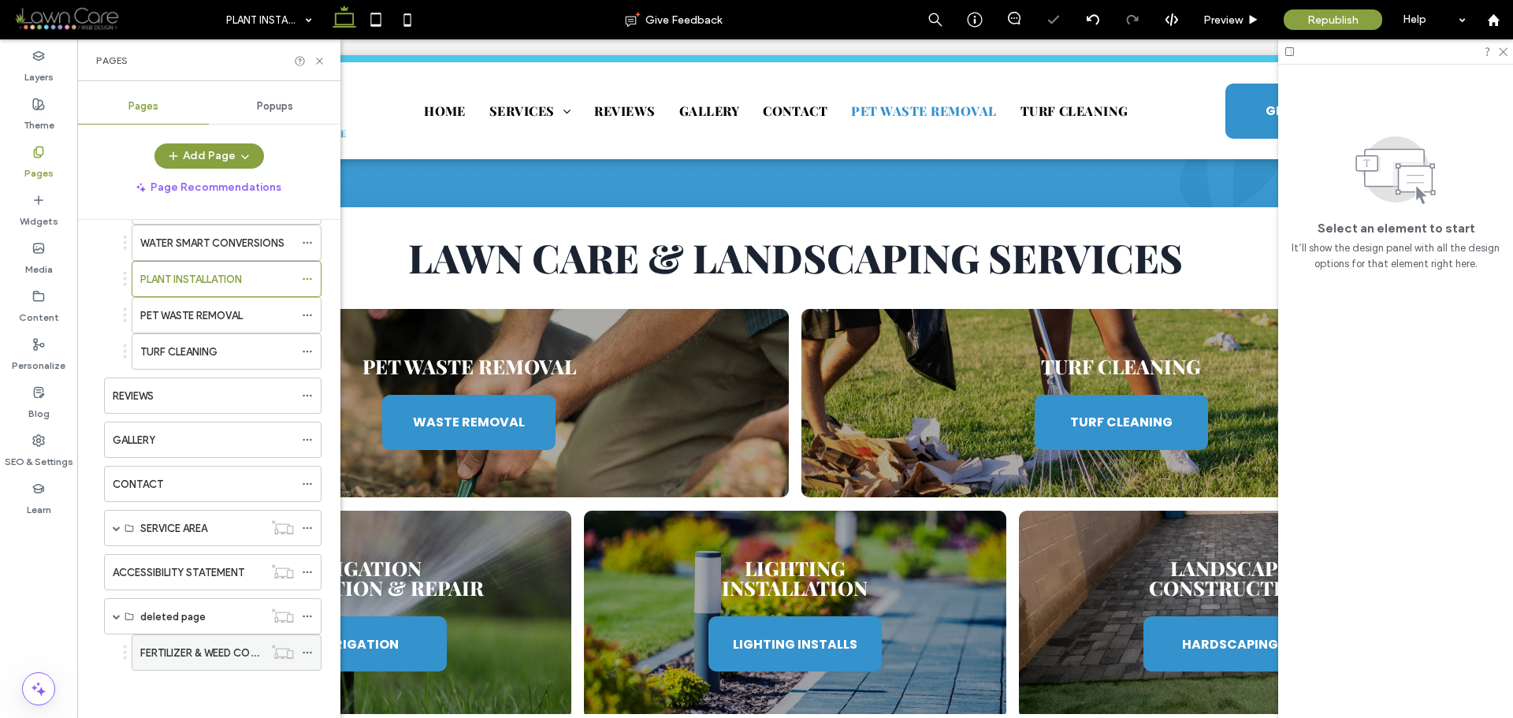
click at [311, 650] on icon at bounding box center [307, 652] width 11 height 11
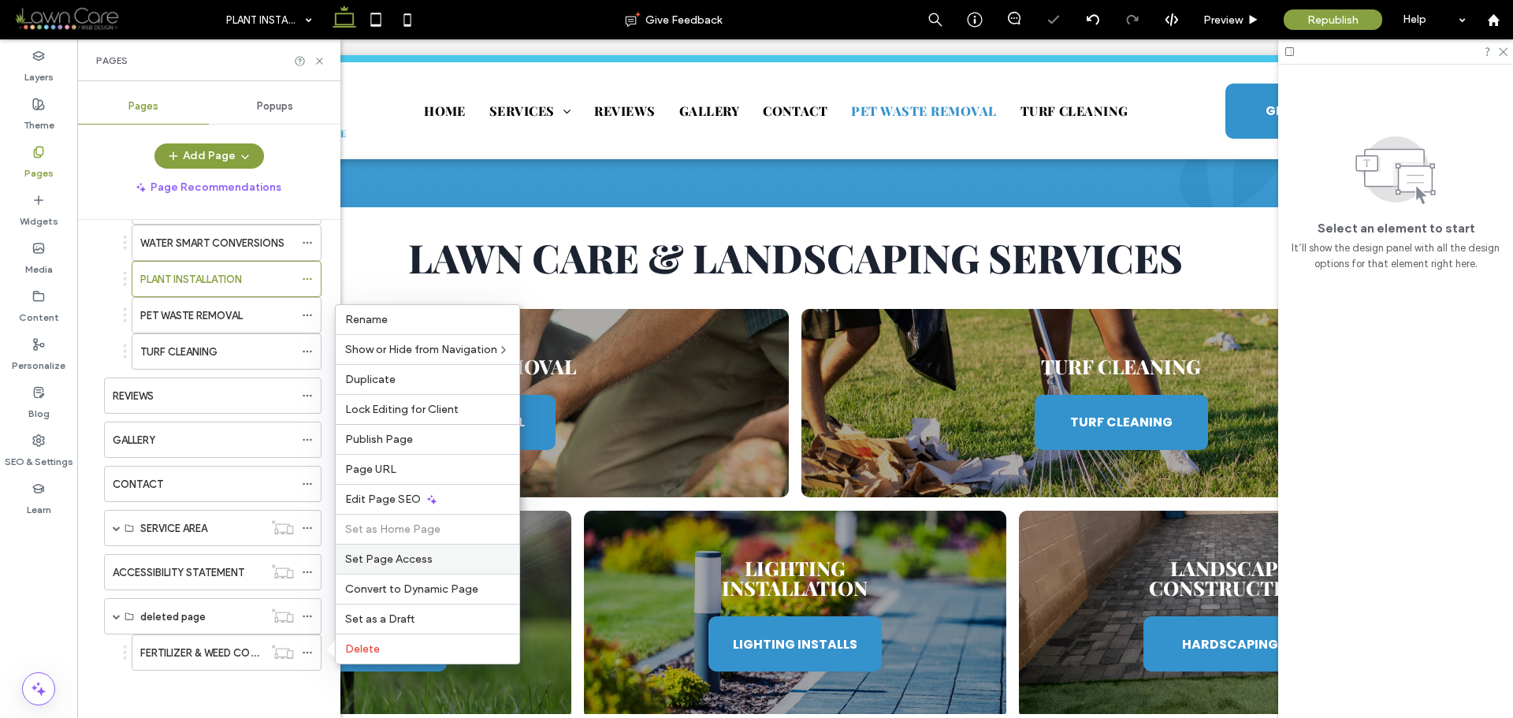
click at [411, 553] on span "Set Page Access" at bounding box center [388, 559] width 87 height 13
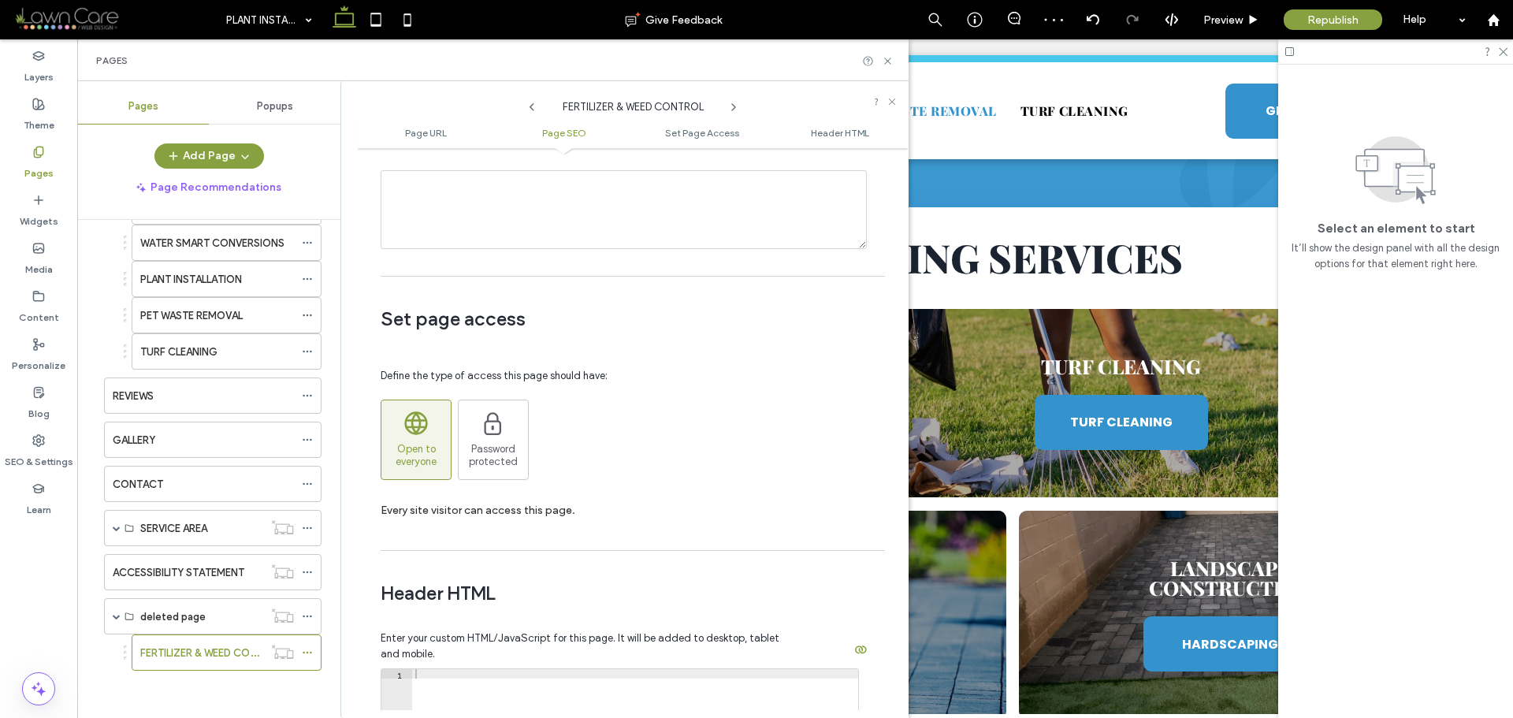
scroll to position [1104, 0]
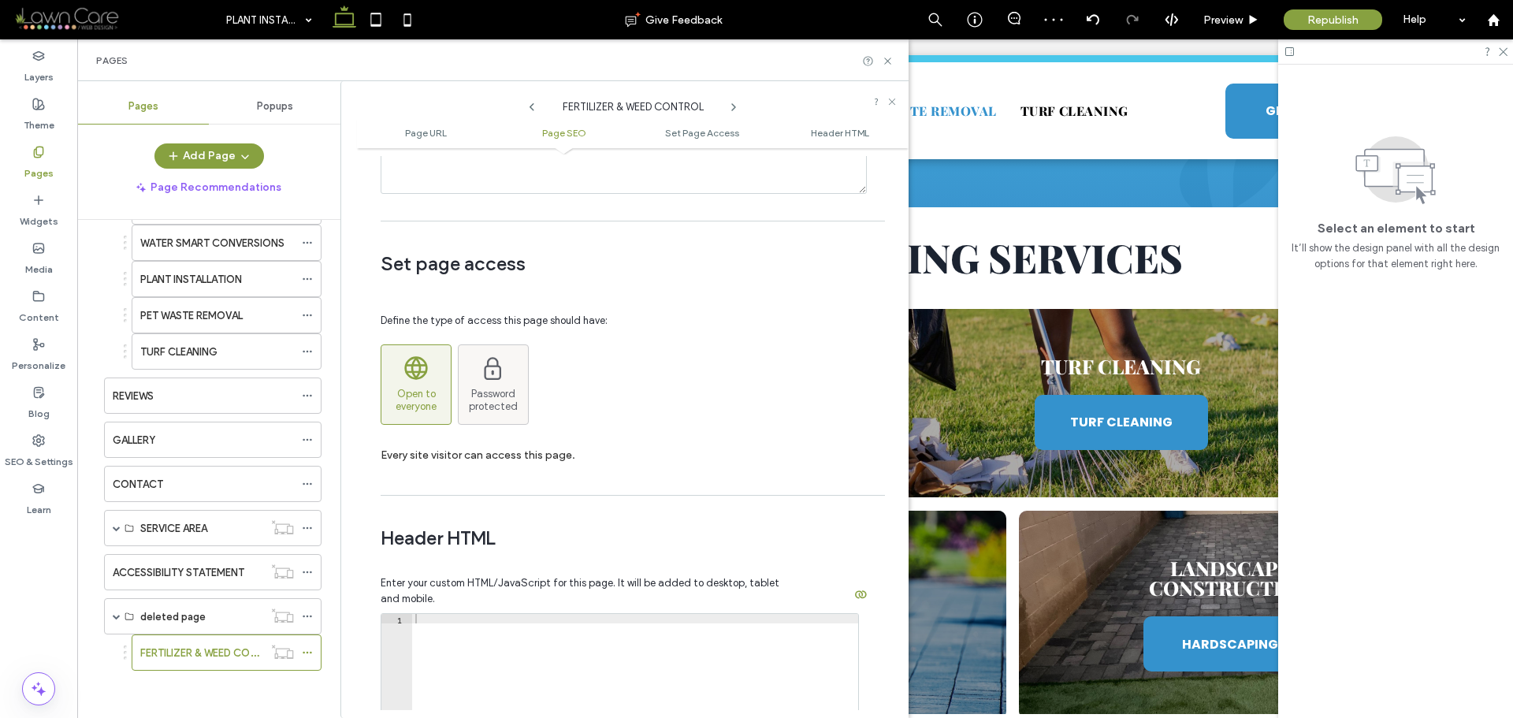
click at [478, 389] on span "Password protected" at bounding box center [493, 400] width 69 height 25
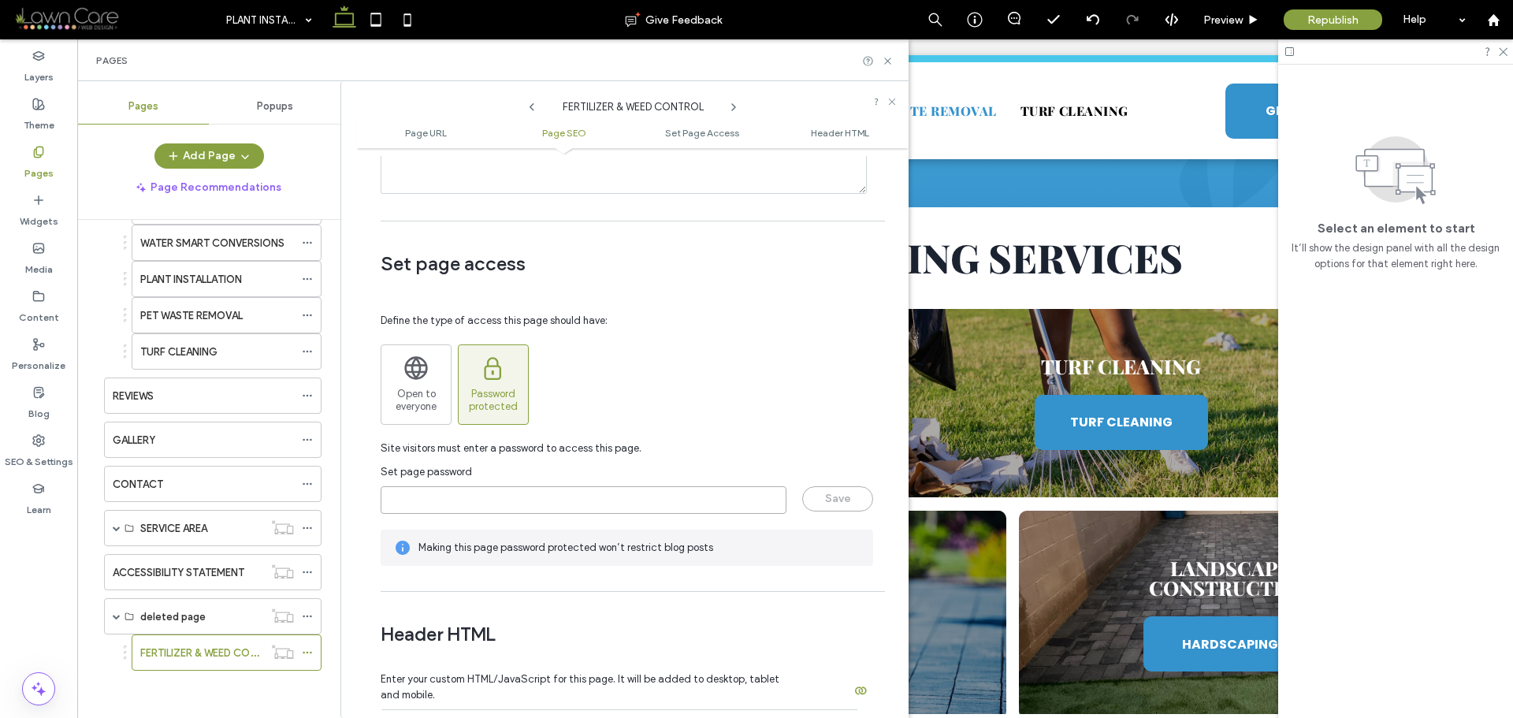
click at [464, 488] on input "page-password" at bounding box center [584, 500] width 406 height 28
type input "****"
click at [829, 494] on button "Save" at bounding box center [837, 498] width 71 height 25
click at [116, 616] on span at bounding box center [117, 616] width 8 height 8
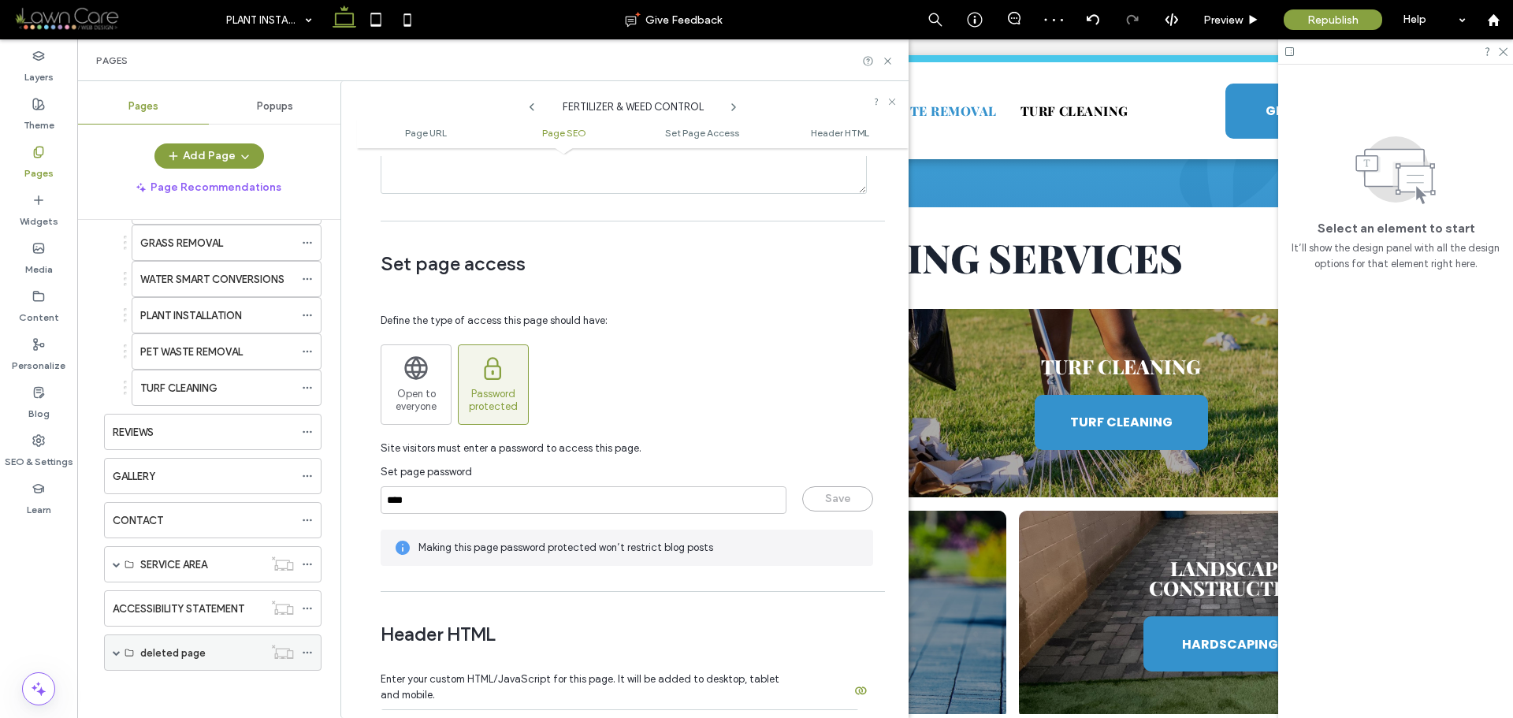
scroll to position [574, 0]
click at [892, 100] on icon at bounding box center [892, 101] width 9 height 9
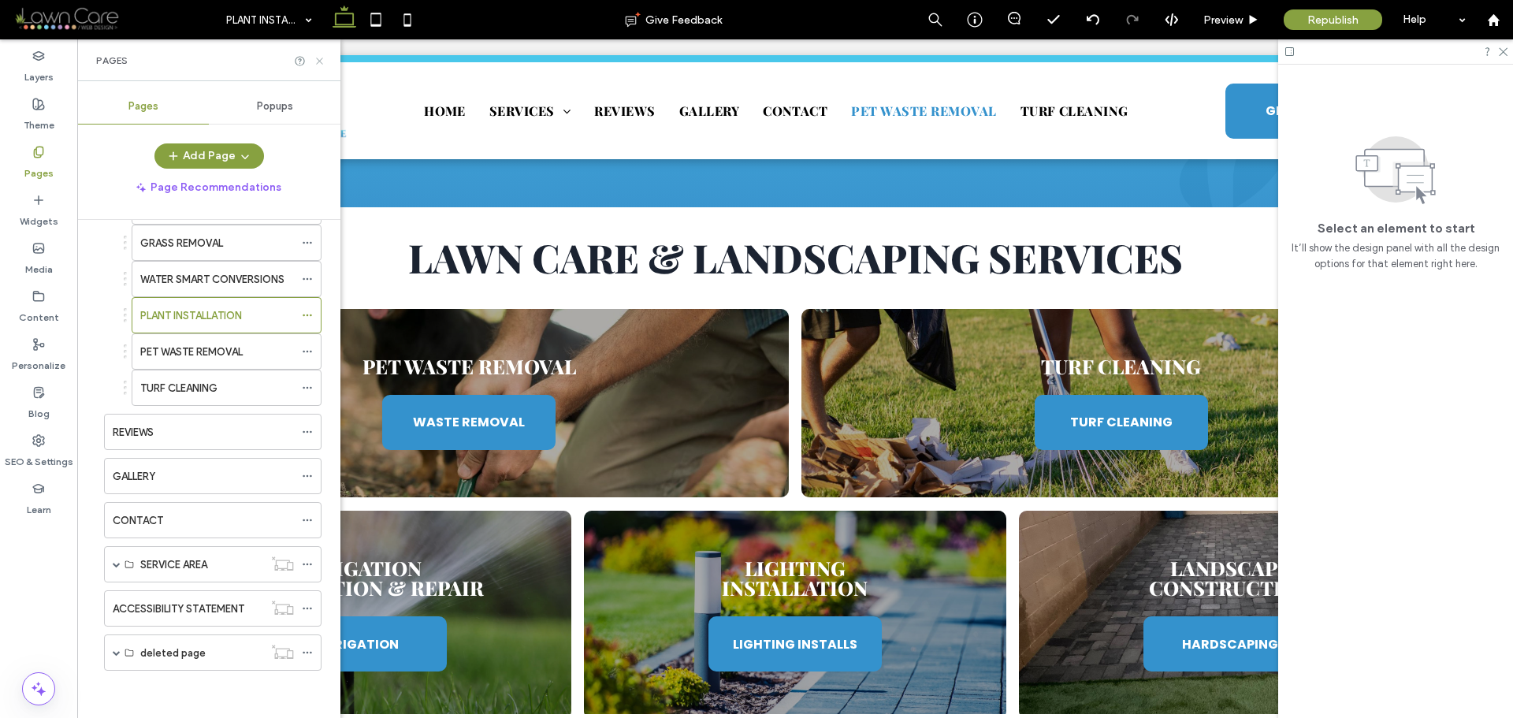
click at [318, 66] on icon at bounding box center [320, 61] width 12 height 12
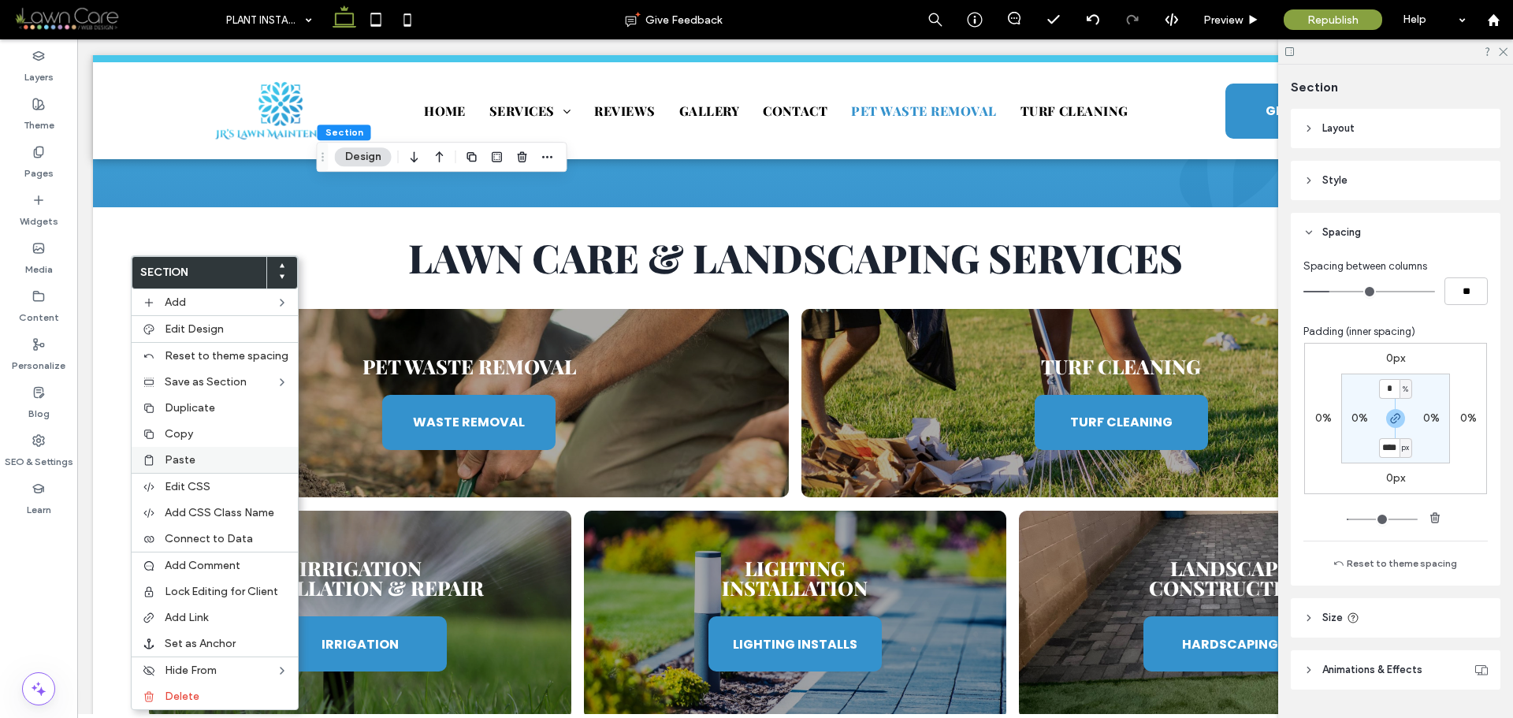
type input "****"
type input "**"
click at [172, 461] on span "Paste" at bounding box center [180, 459] width 31 height 13
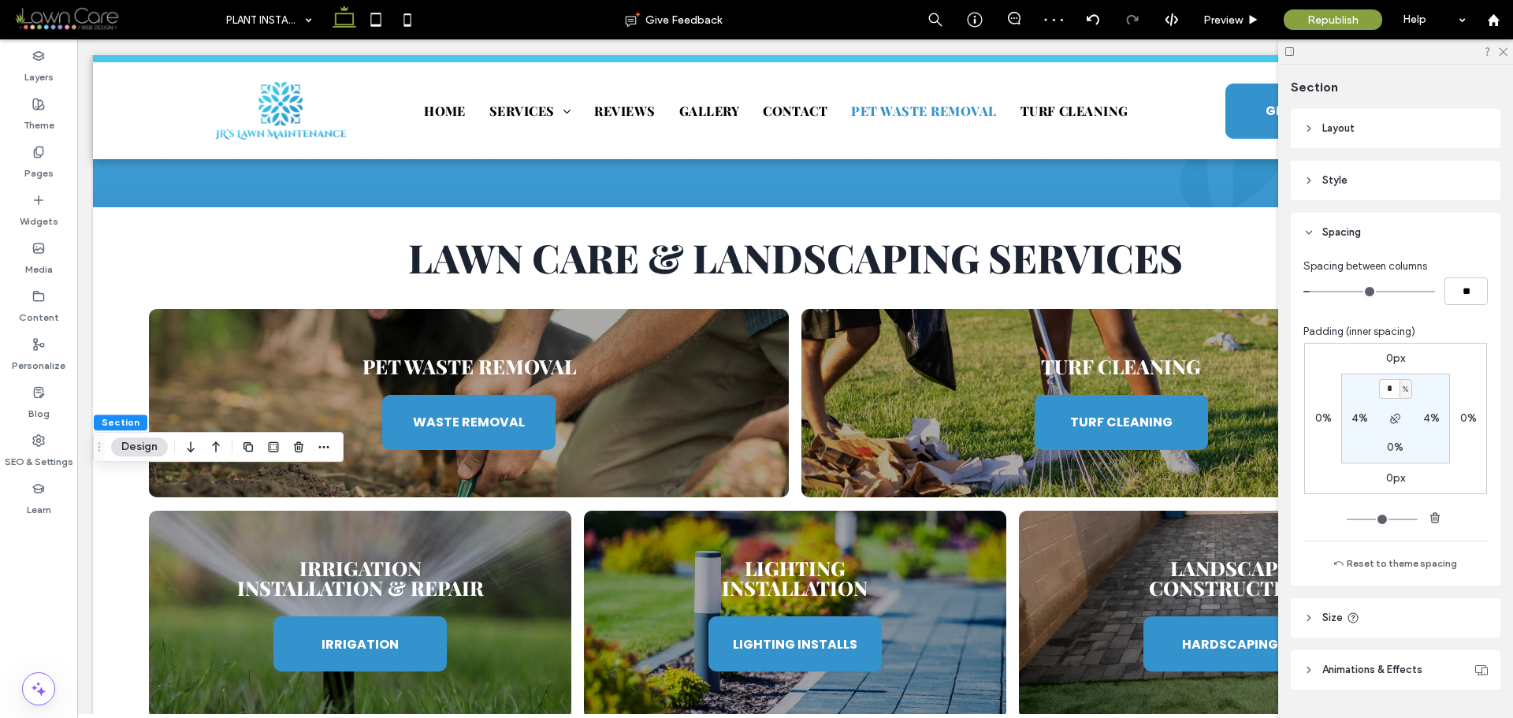
type input "*"
click at [1427, 437] on section "* % 4% 0% 4%" at bounding box center [1396, 419] width 109 height 90
click at [381, 12] on icon at bounding box center [376, 20] width 32 height 32
type input "*"
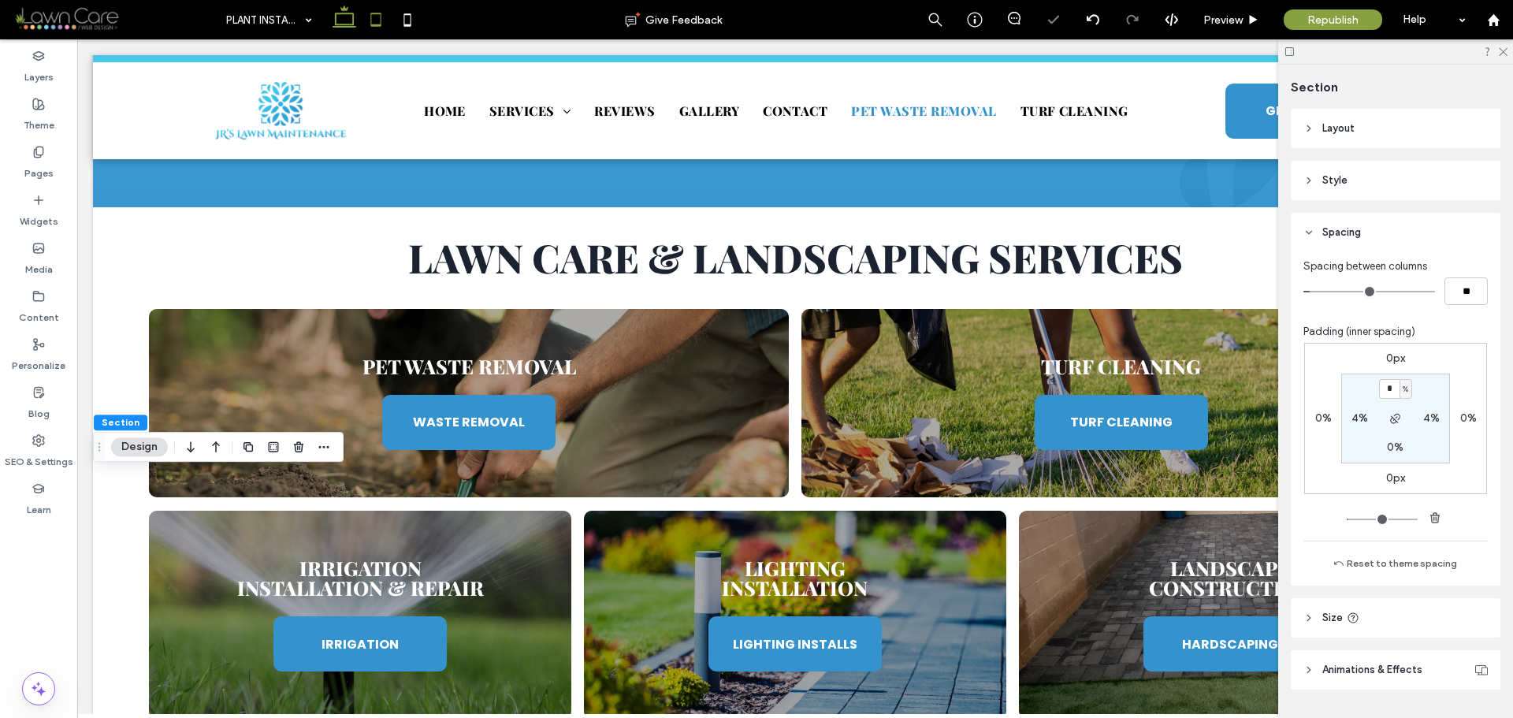
type input "*"
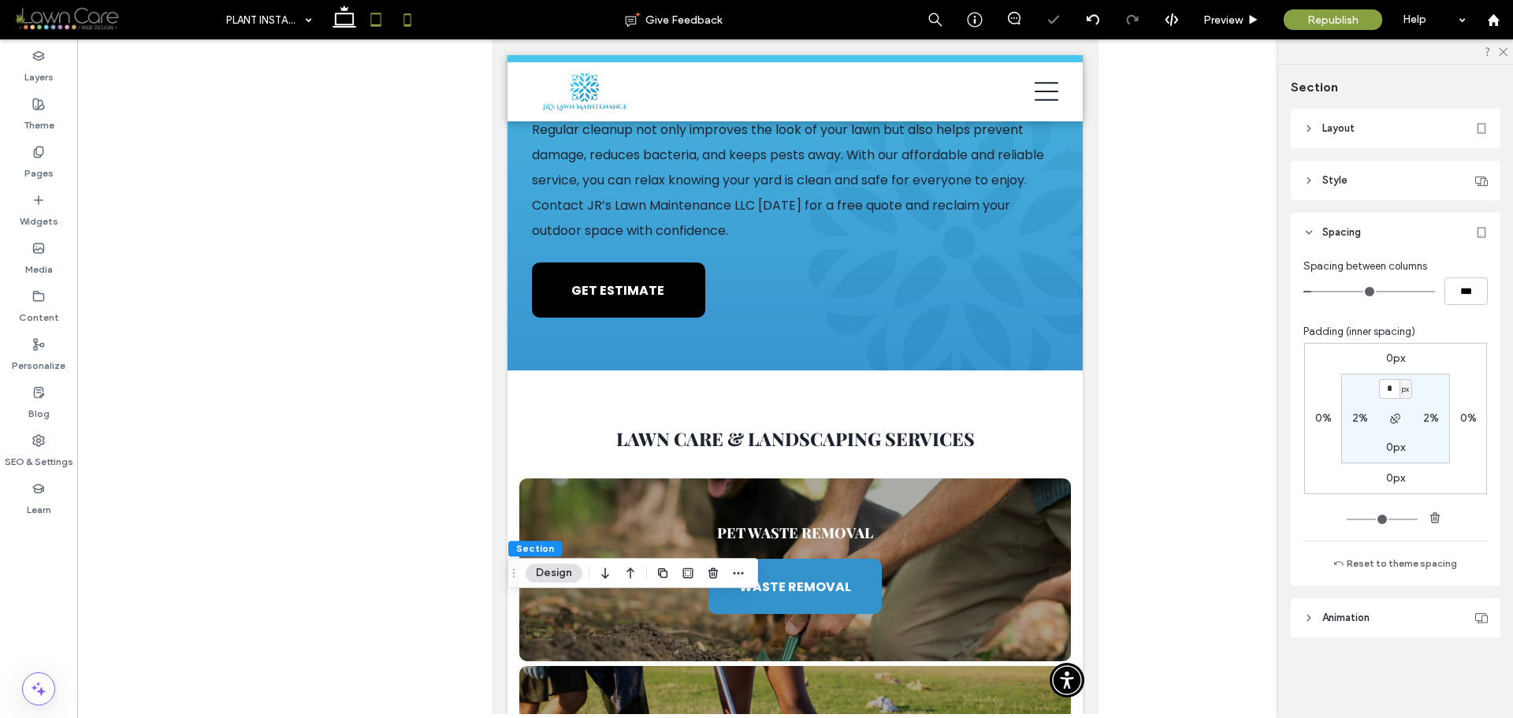
click at [394, 14] on icon at bounding box center [408, 20] width 32 height 32
type input "*"
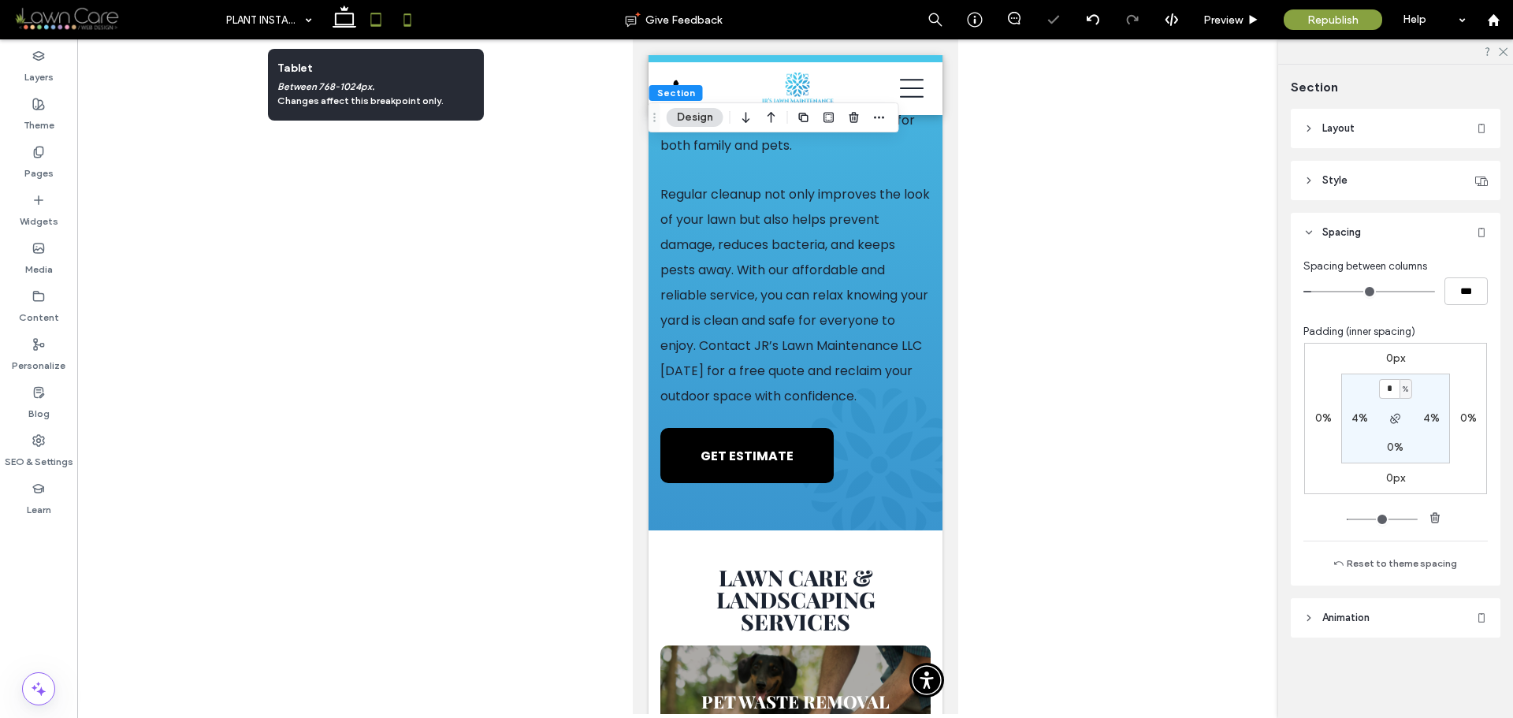
click at [366, 17] on icon at bounding box center [376, 20] width 32 height 32
type input "*"
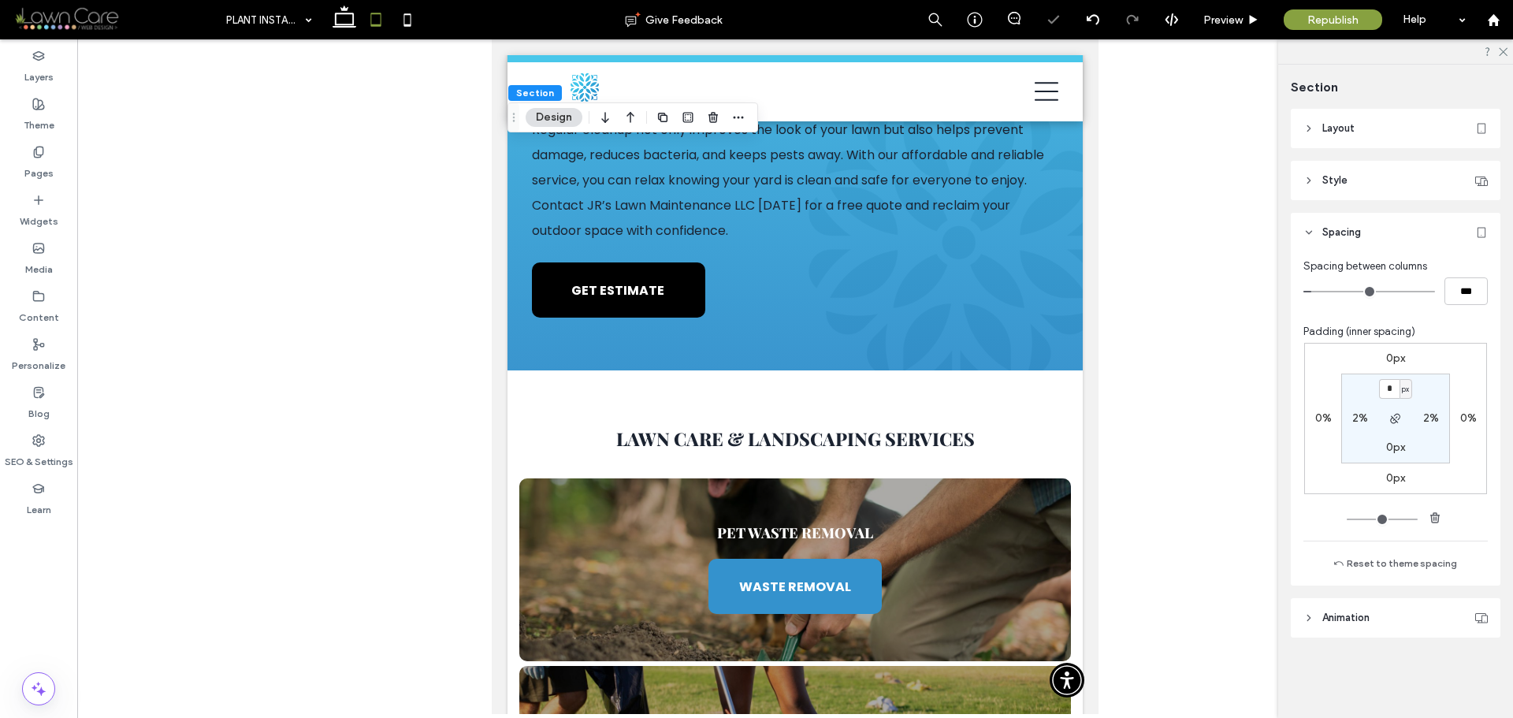
click at [1406, 385] on span "px" at bounding box center [1405, 390] width 7 height 16
click at [1405, 433] on div "%" at bounding box center [1401, 440] width 22 height 28
click at [1392, 392] on input "*" at bounding box center [1389, 389] width 20 height 20
type input "*"
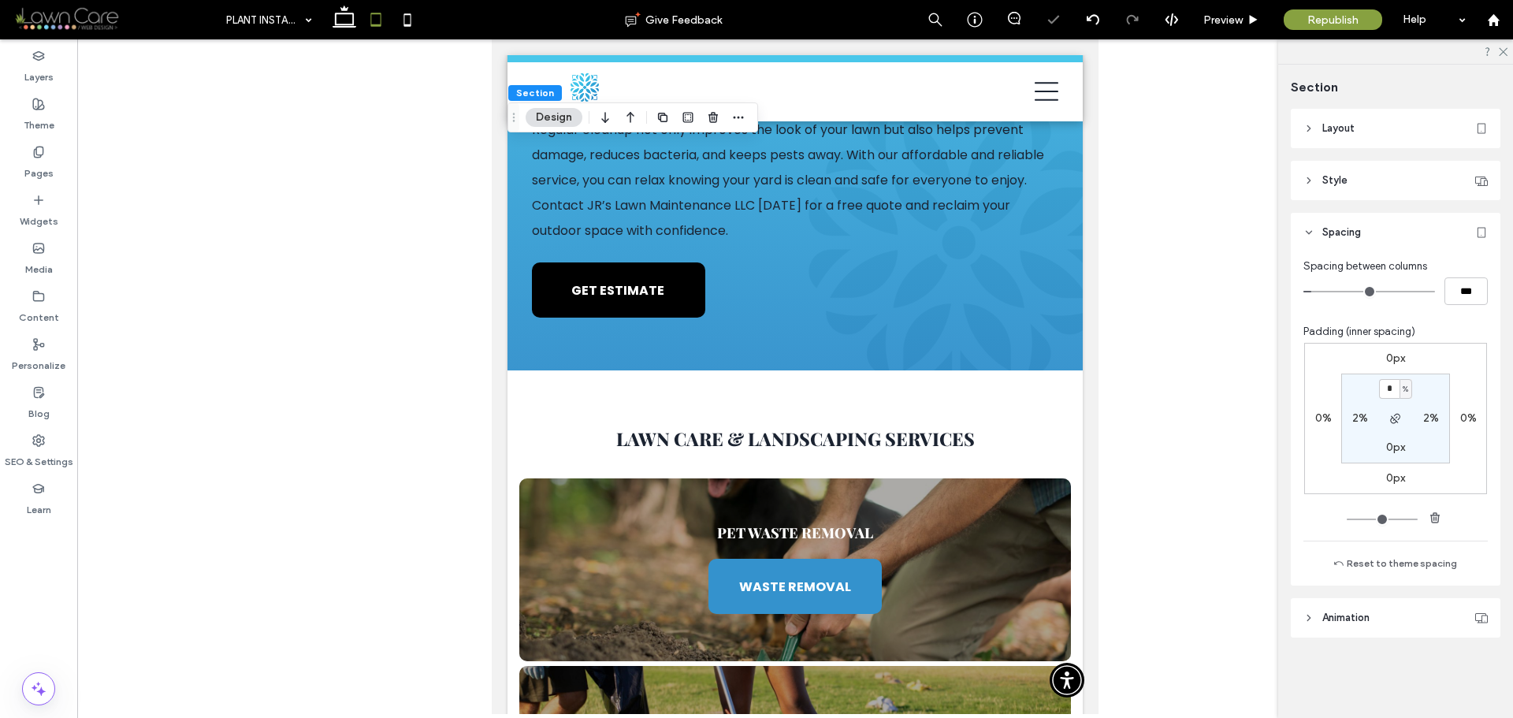
click at [1431, 384] on section "* % 2% 0px 2%" at bounding box center [1396, 419] width 109 height 90
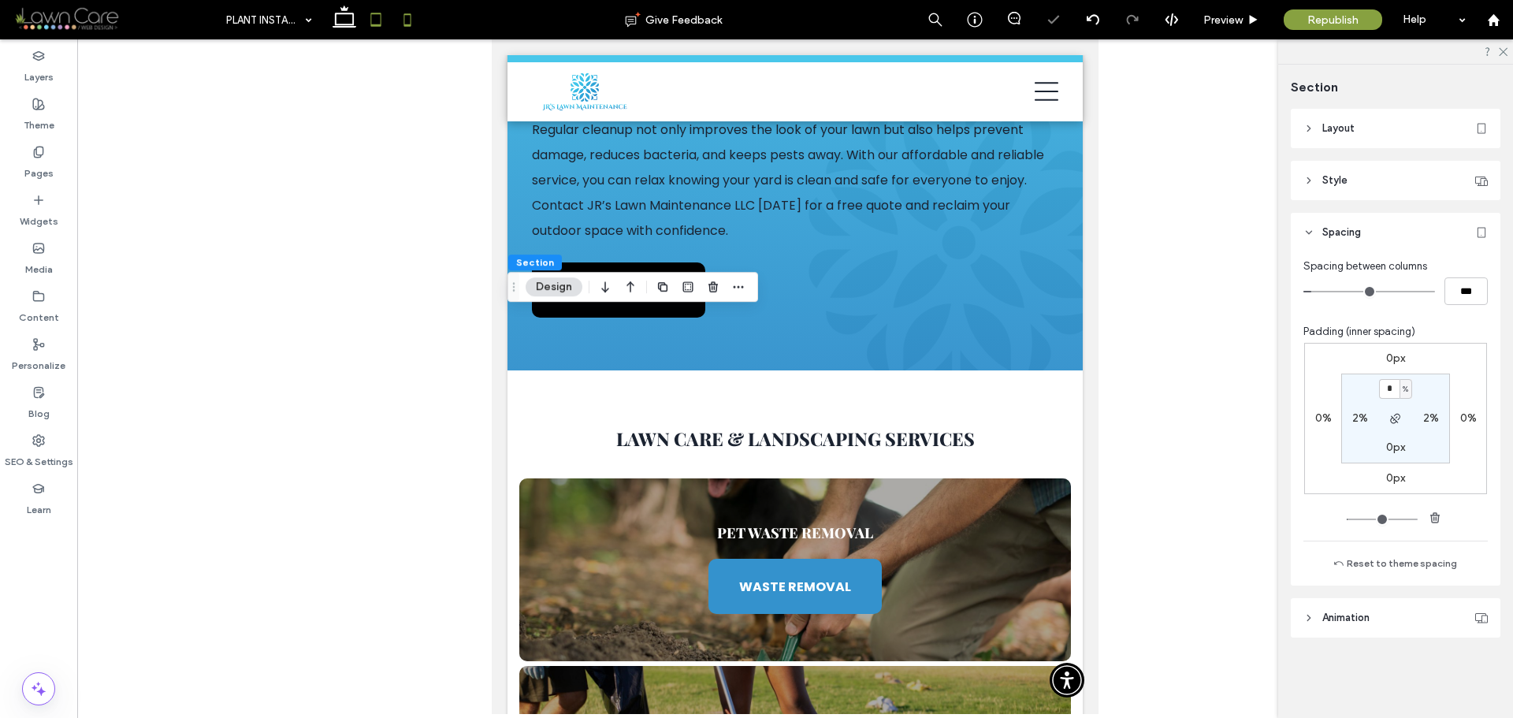
click at [411, 27] on icon at bounding box center [408, 20] width 32 height 32
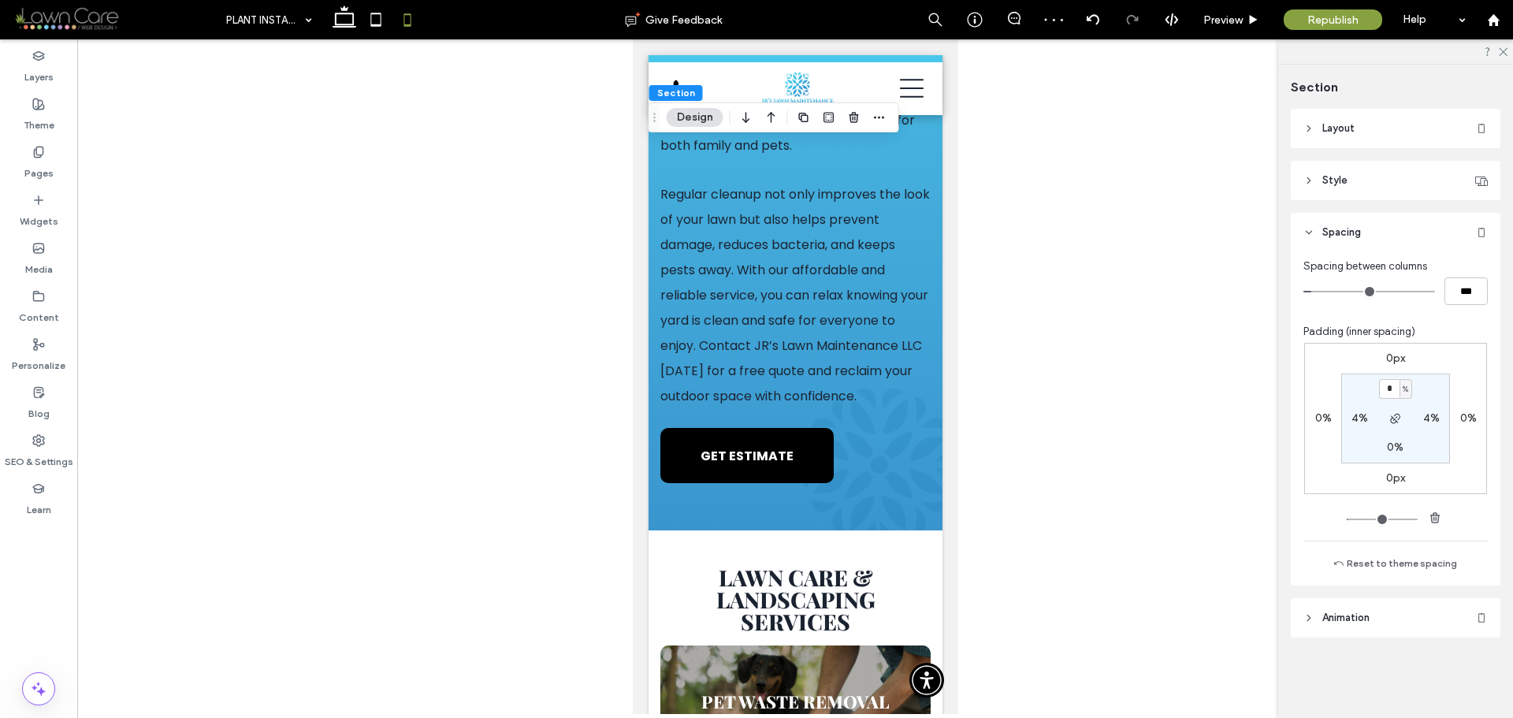
click at [1414, 388] on section "* % 4% 0% 4%" at bounding box center [1396, 419] width 109 height 90
click at [1413, 389] on div "* %" at bounding box center [1395, 389] width 35 height 20
click at [1408, 390] on span "%" at bounding box center [1406, 390] width 6 height 16
click at [1408, 410] on div "px" at bounding box center [1401, 413] width 22 height 28
type input "****"
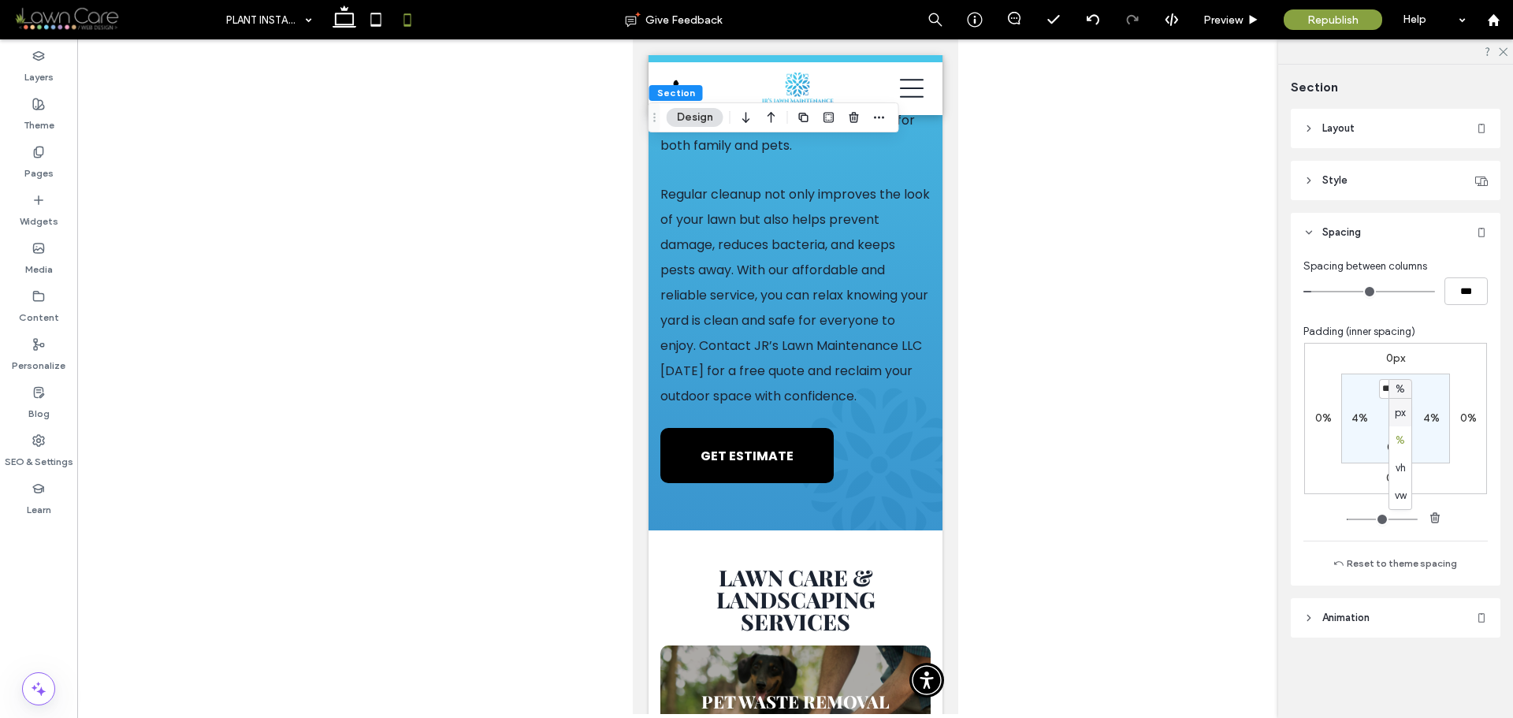
type input "**"
click at [1389, 389] on input "****" at bounding box center [1389, 389] width 20 height 20
type input "*"
click at [1438, 395] on section "* px 4% 0% 4%" at bounding box center [1396, 419] width 109 height 90
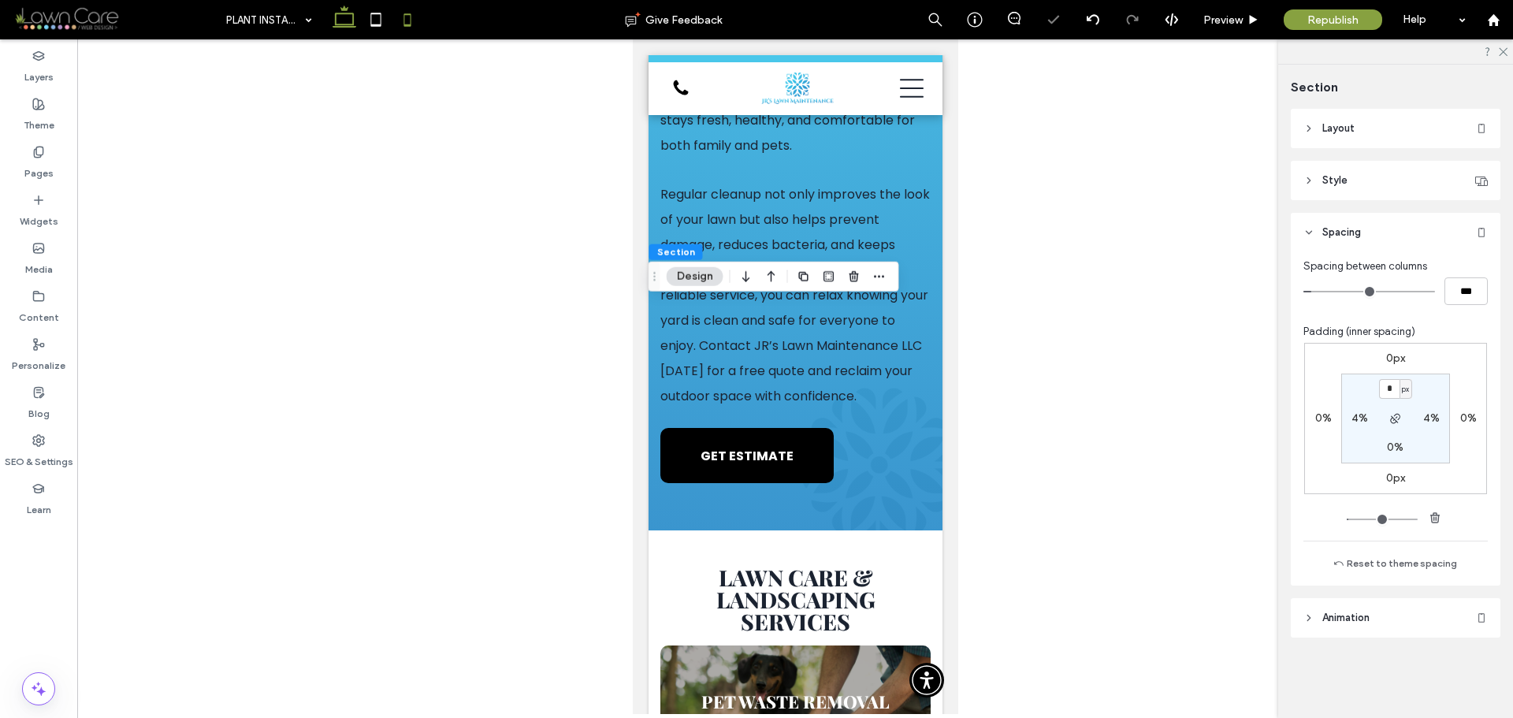
click at [347, 20] on icon at bounding box center [345, 20] width 32 height 32
type input "*"
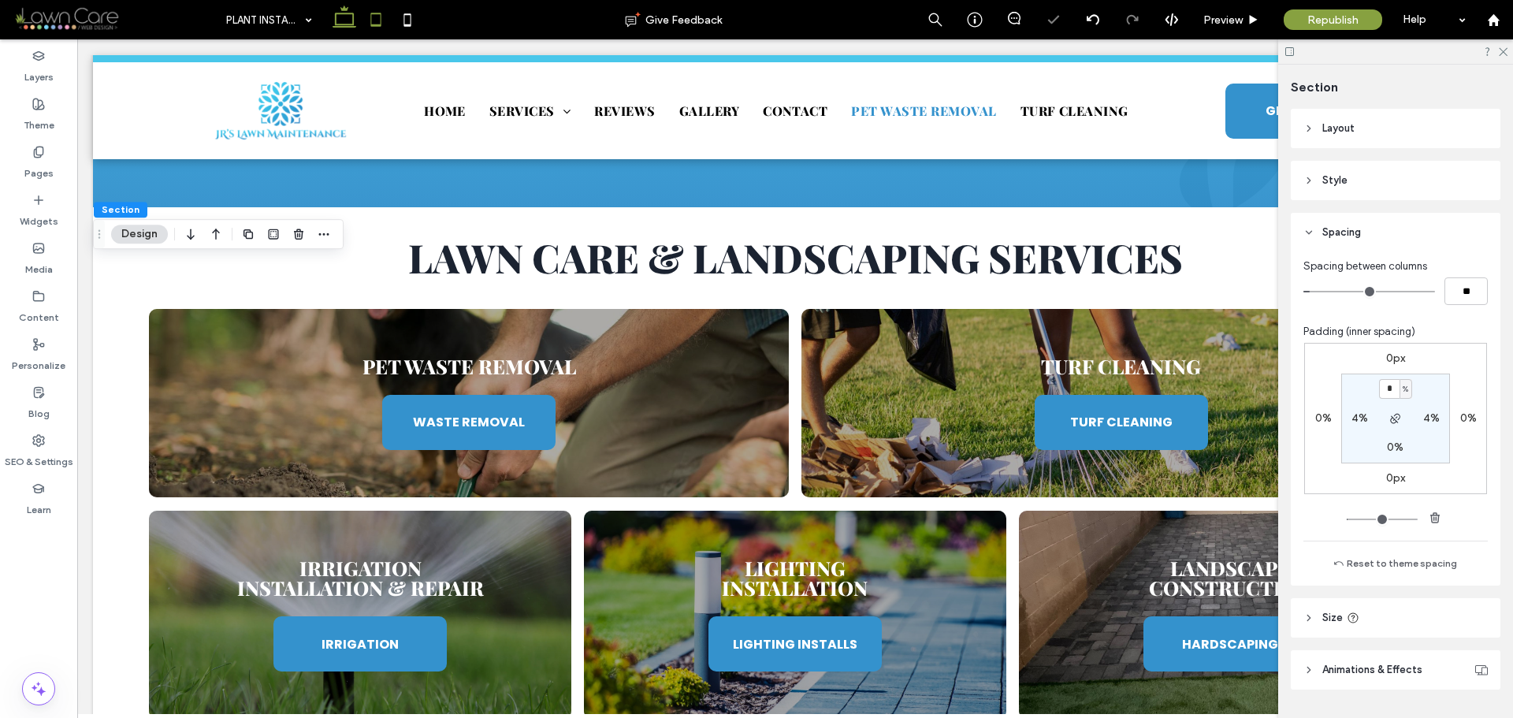
click at [367, 29] on icon at bounding box center [376, 20] width 32 height 32
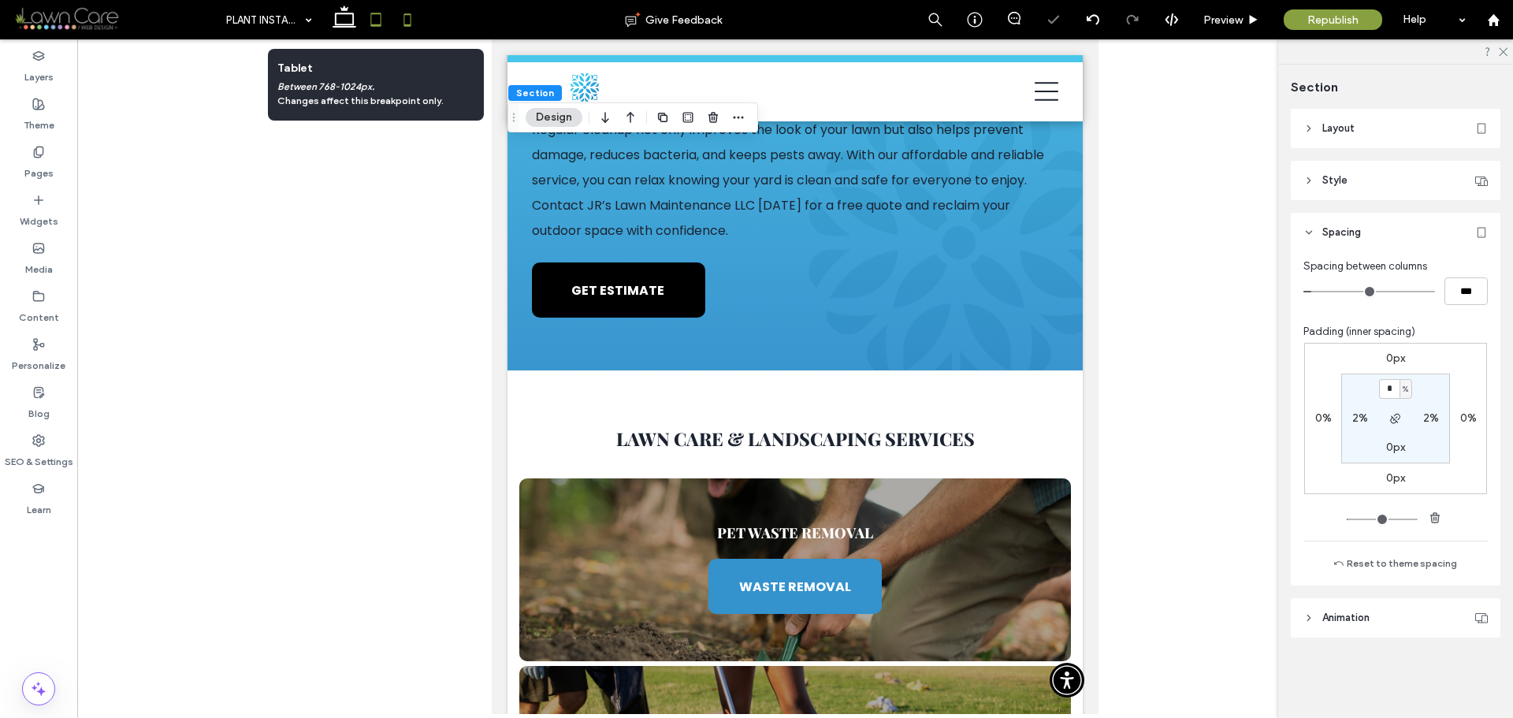
click at [400, 25] on icon at bounding box center [408, 20] width 32 height 32
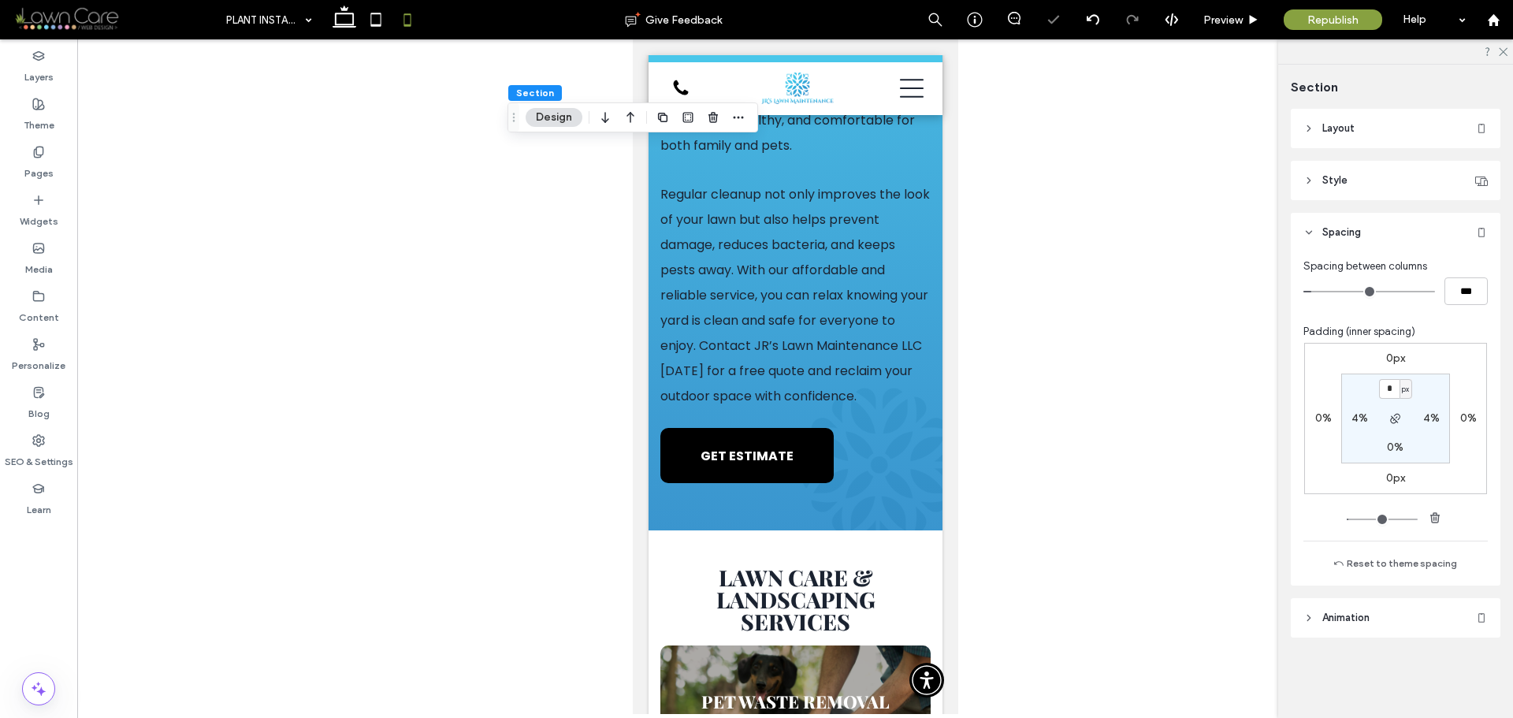
type input "*"
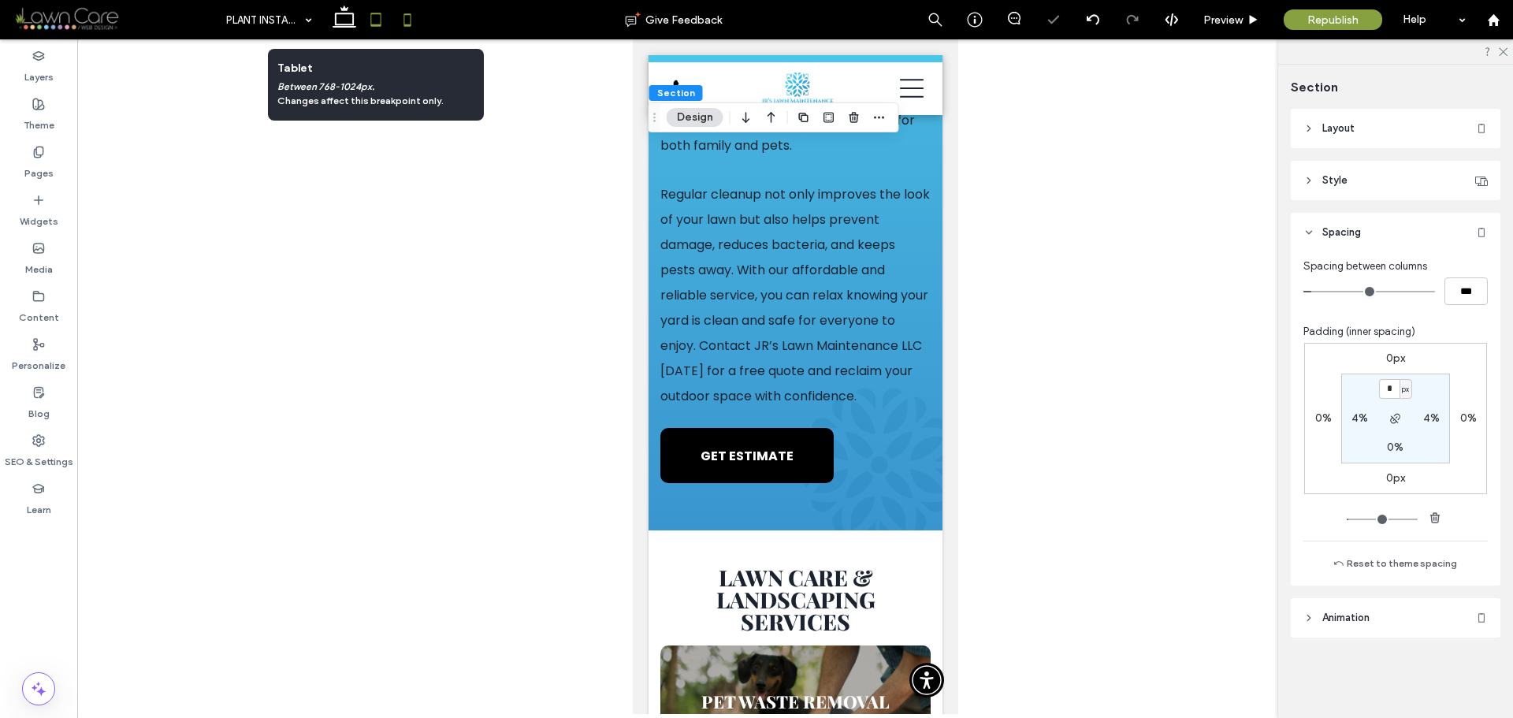
click at [363, 28] on icon at bounding box center [376, 20] width 32 height 32
type input "*"
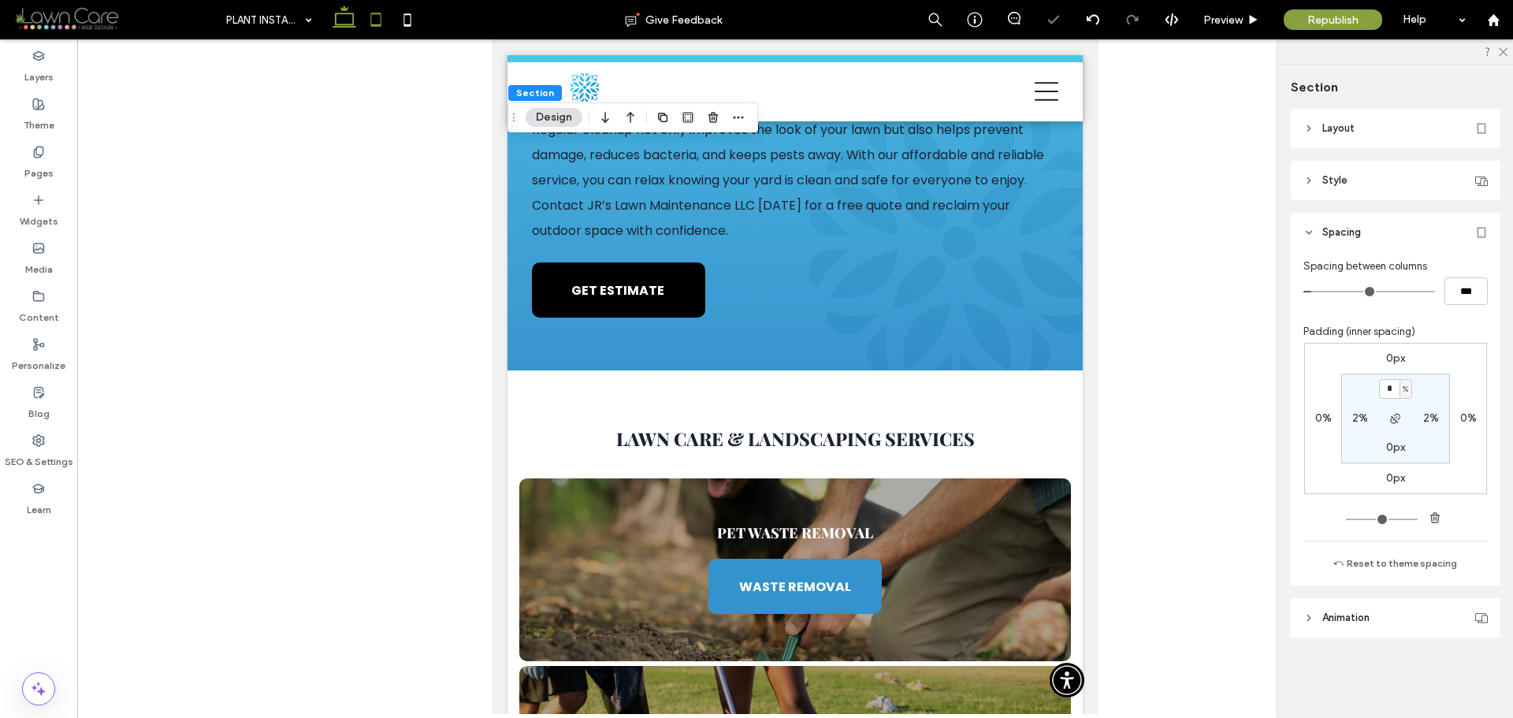
click at [355, 20] on icon at bounding box center [345, 20] width 32 height 32
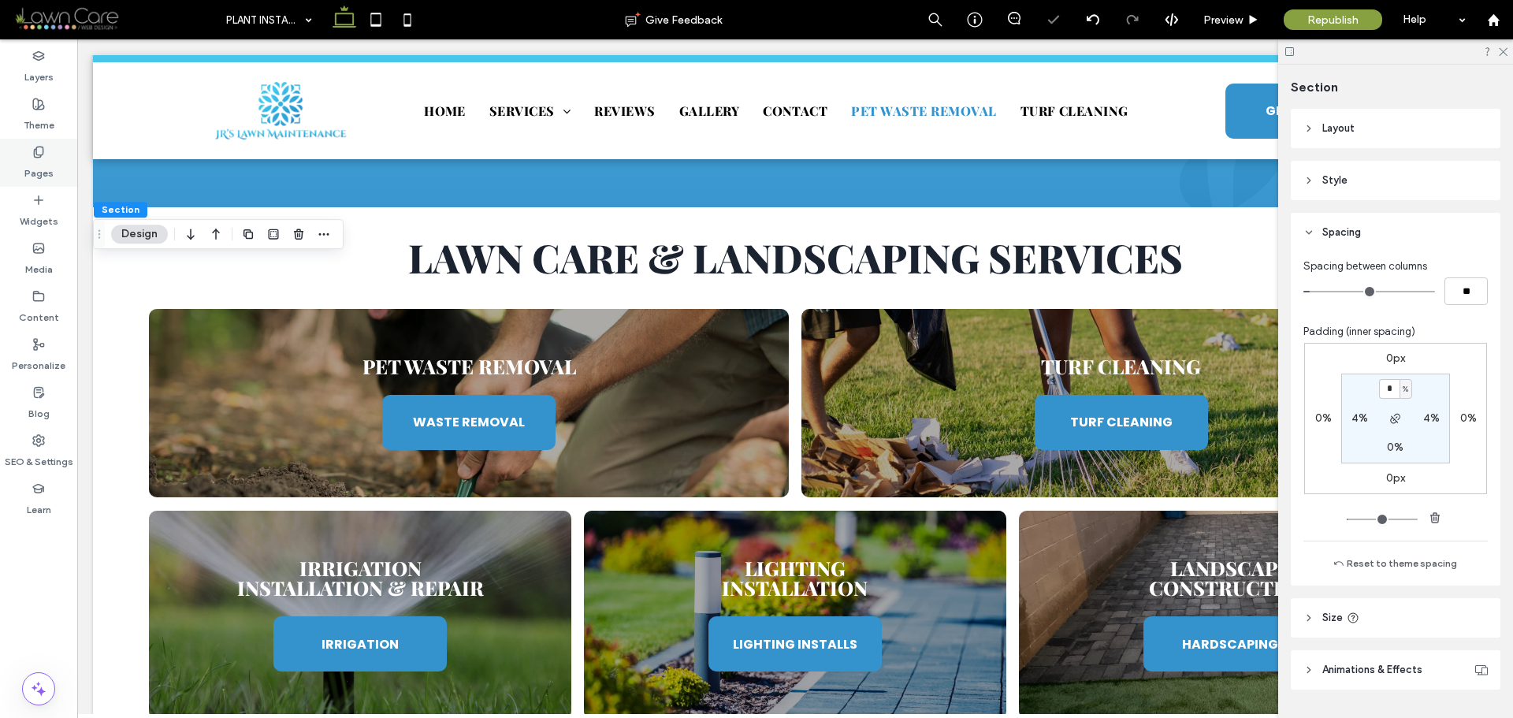
click at [45, 167] on label "Pages" at bounding box center [38, 169] width 29 height 22
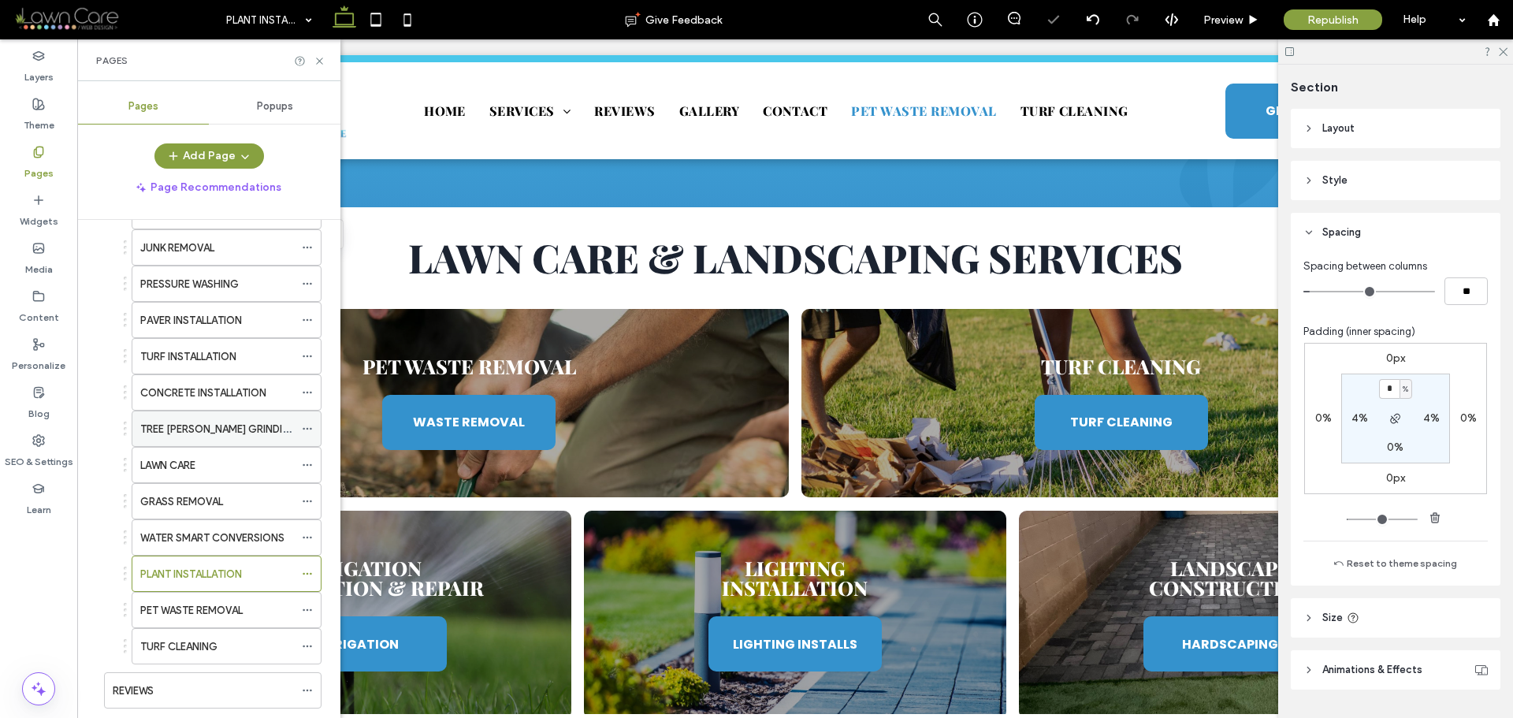
scroll to position [473, 0]
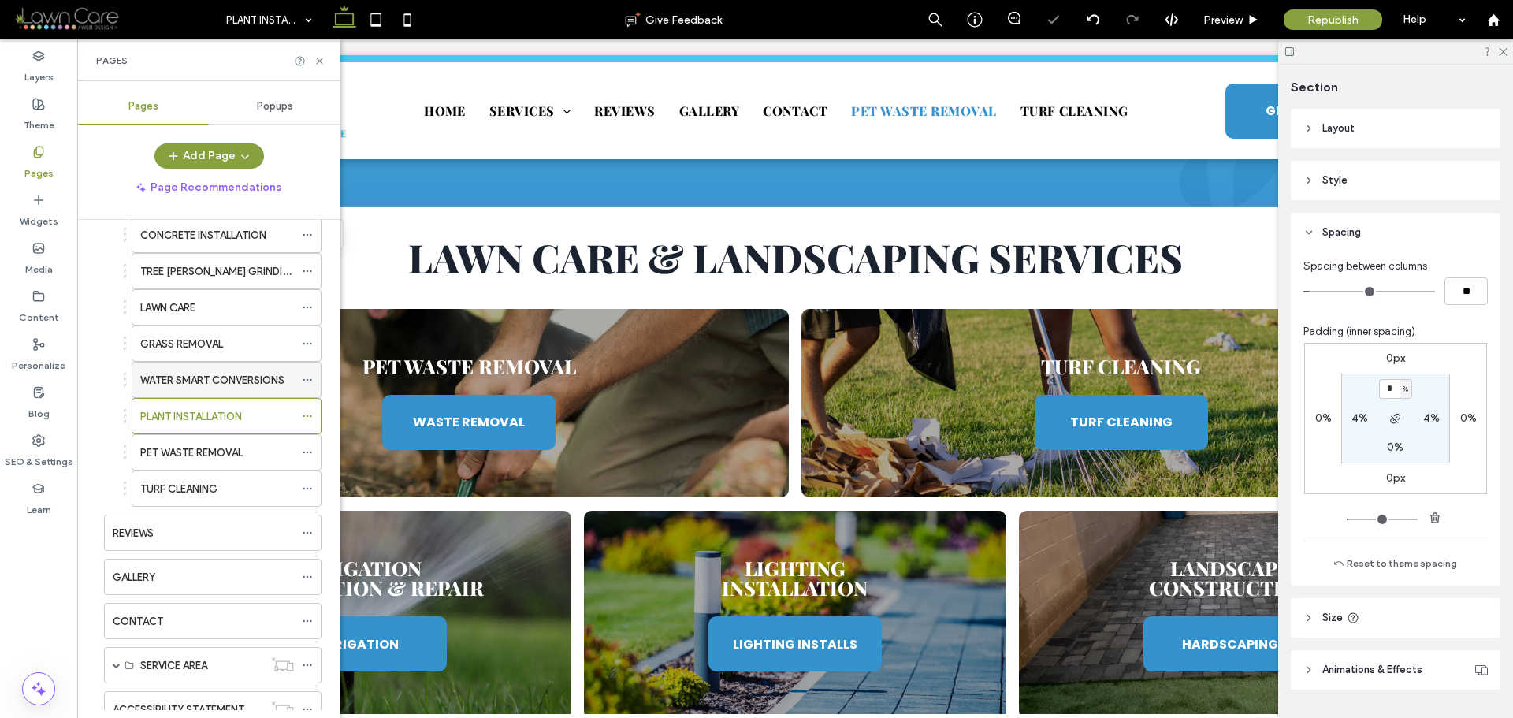
click at [225, 378] on label "WATER SMART CONVERSIONS" at bounding box center [212, 381] width 144 height 28
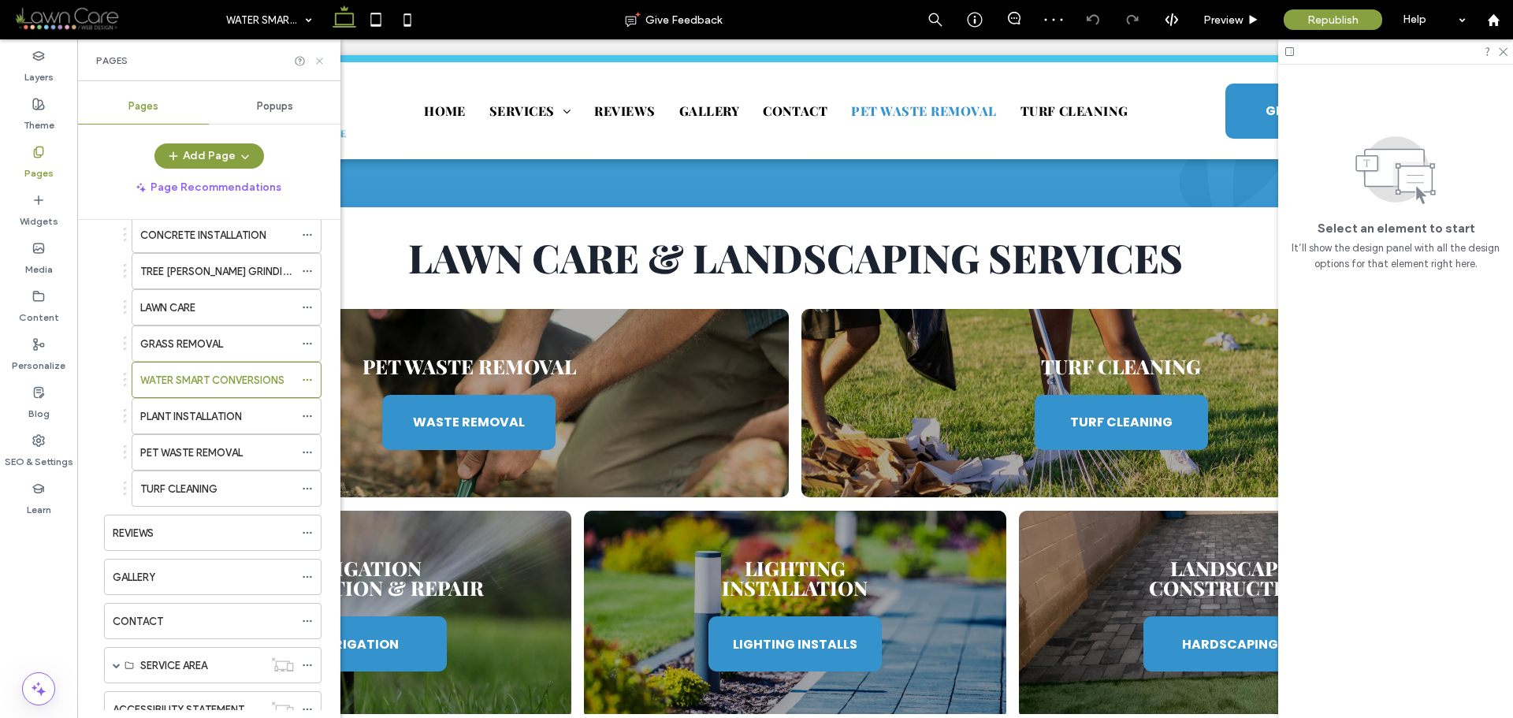
click at [318, 65] on icon at bounding box center [320, 61] width 12 height 12
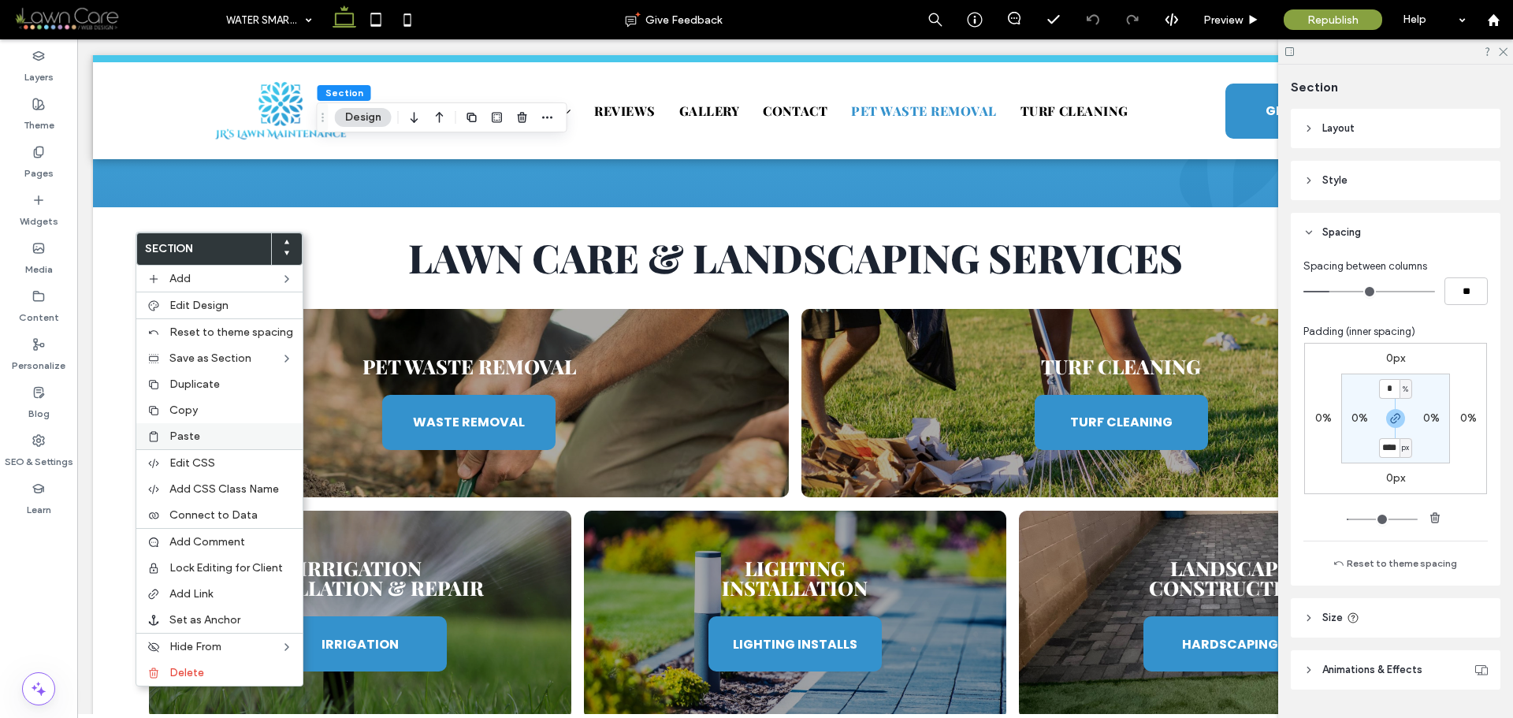
type input "****"
type input "**"
click at [188, 440] on span "Paste" at bounding box center [184, 436] width 31 height 13
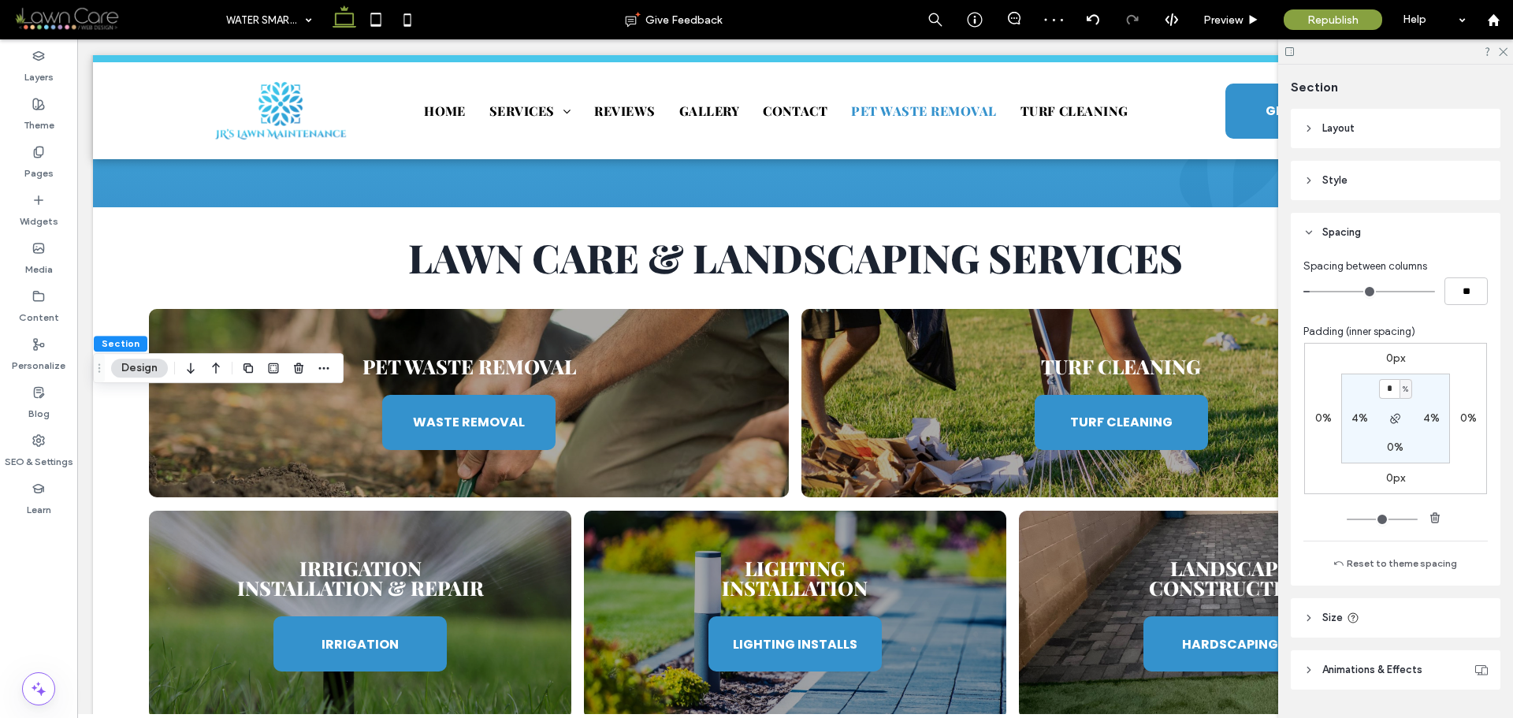
type input "*"
click at [1427, 395] on section "* % 4% 0% 4%" at bounding box center [1396, 419] width 109 height 90
click at [374, 25] on use at bounding box center [376, 19] width 10 height 13
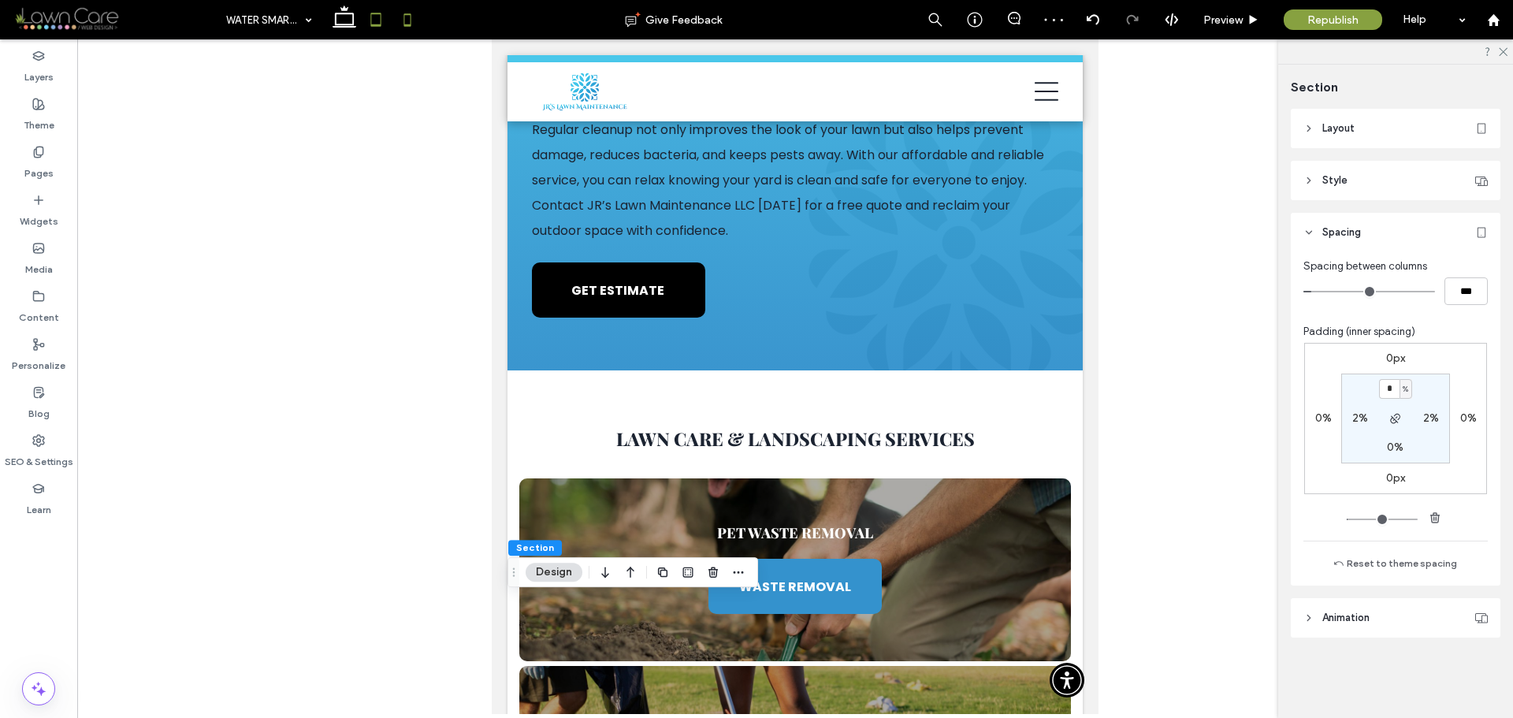
click at [411, 20] on icon at bounding box center [408, 20] width 32 height 32
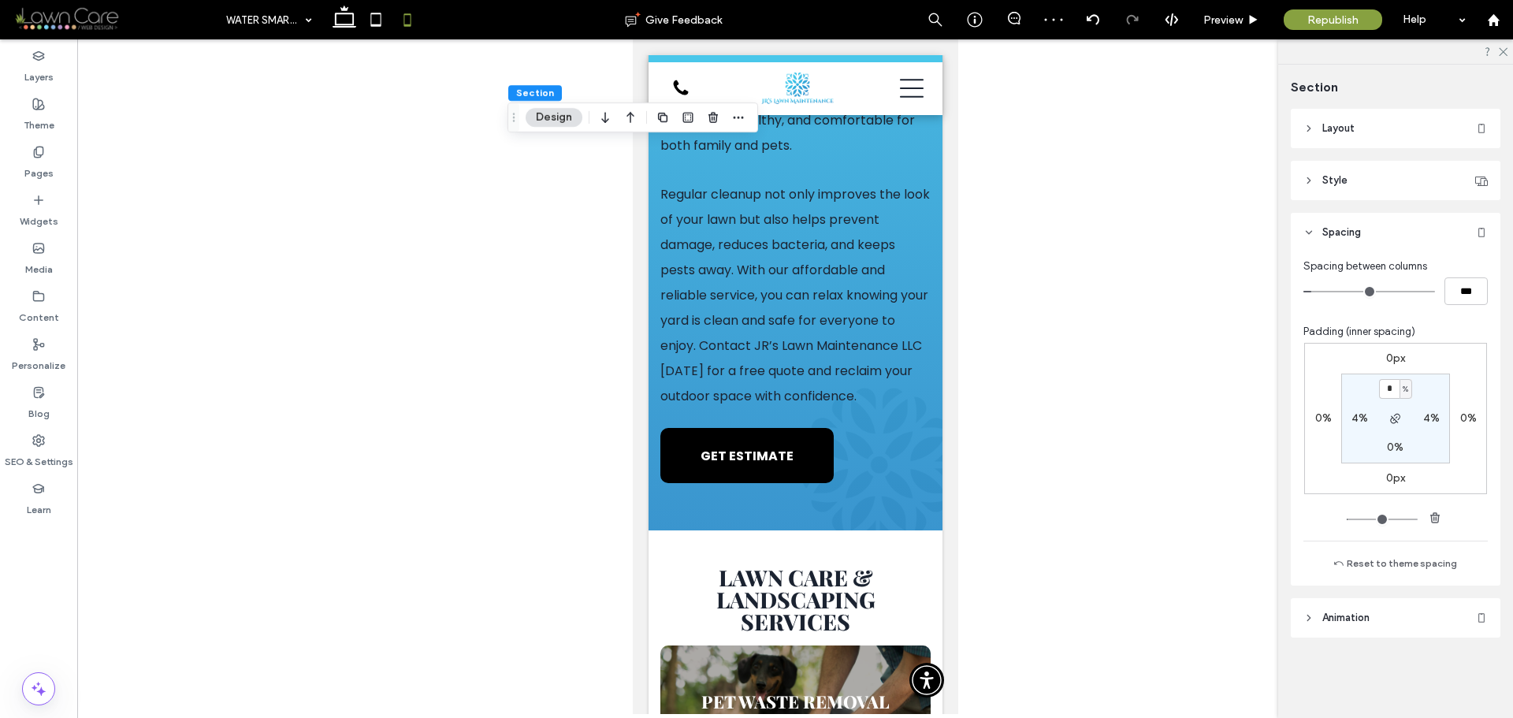
click at [1405, 391] on span "%" at bounding box center [1406, 390] width 6 height 16
click at [1400, 417] on span "px" at bounding box center [1400, 413] width 11 height 16
type input "****"
type input "**"
click at [1391, 394] on input "****" at bounding box center [1389, 389] width 20 height 20
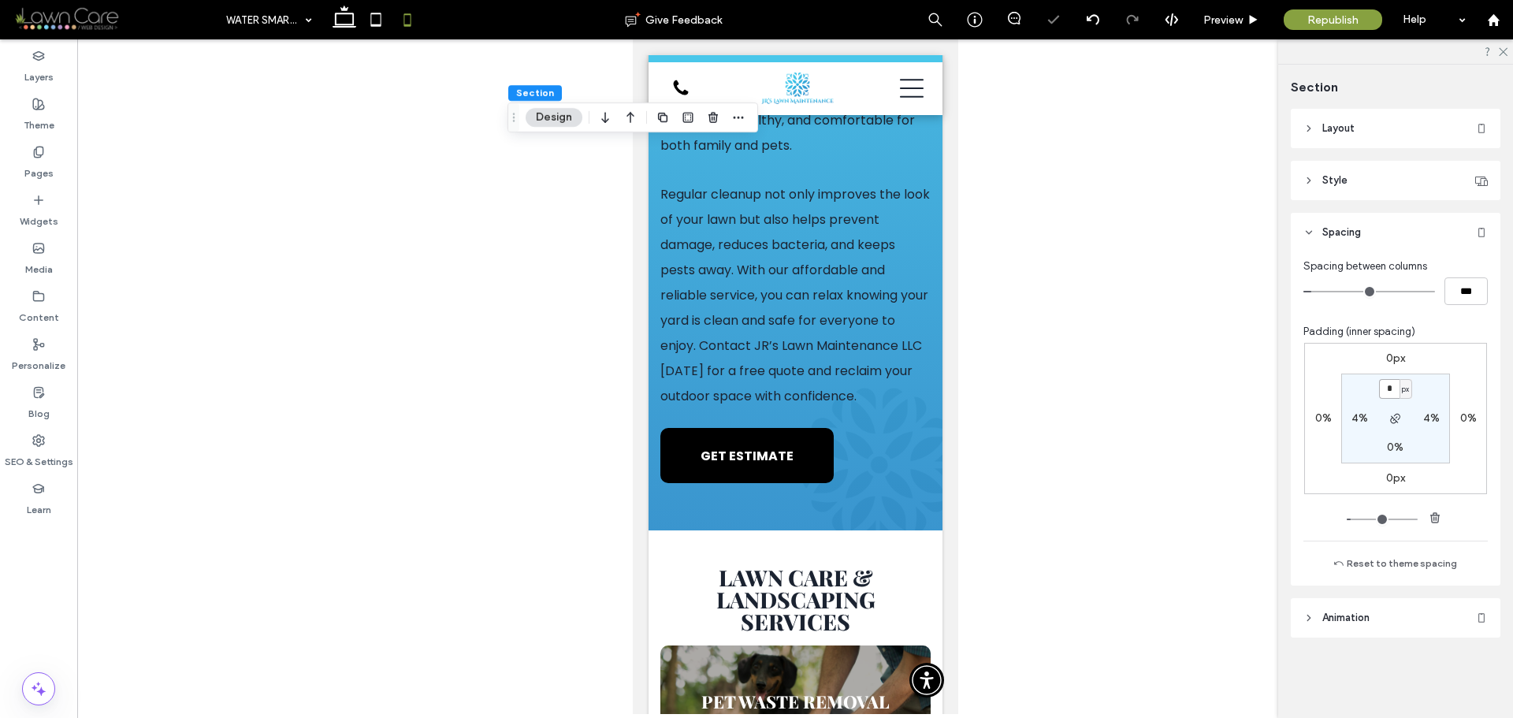
type input "*"
click at [1427, 387] on section "* px 4% 0% 4%" at bounding box center [1396, 419] width 109 height 90
click at [356, 32] on icon at bounding box center [345, 20] width 32 height 32
type input "*"
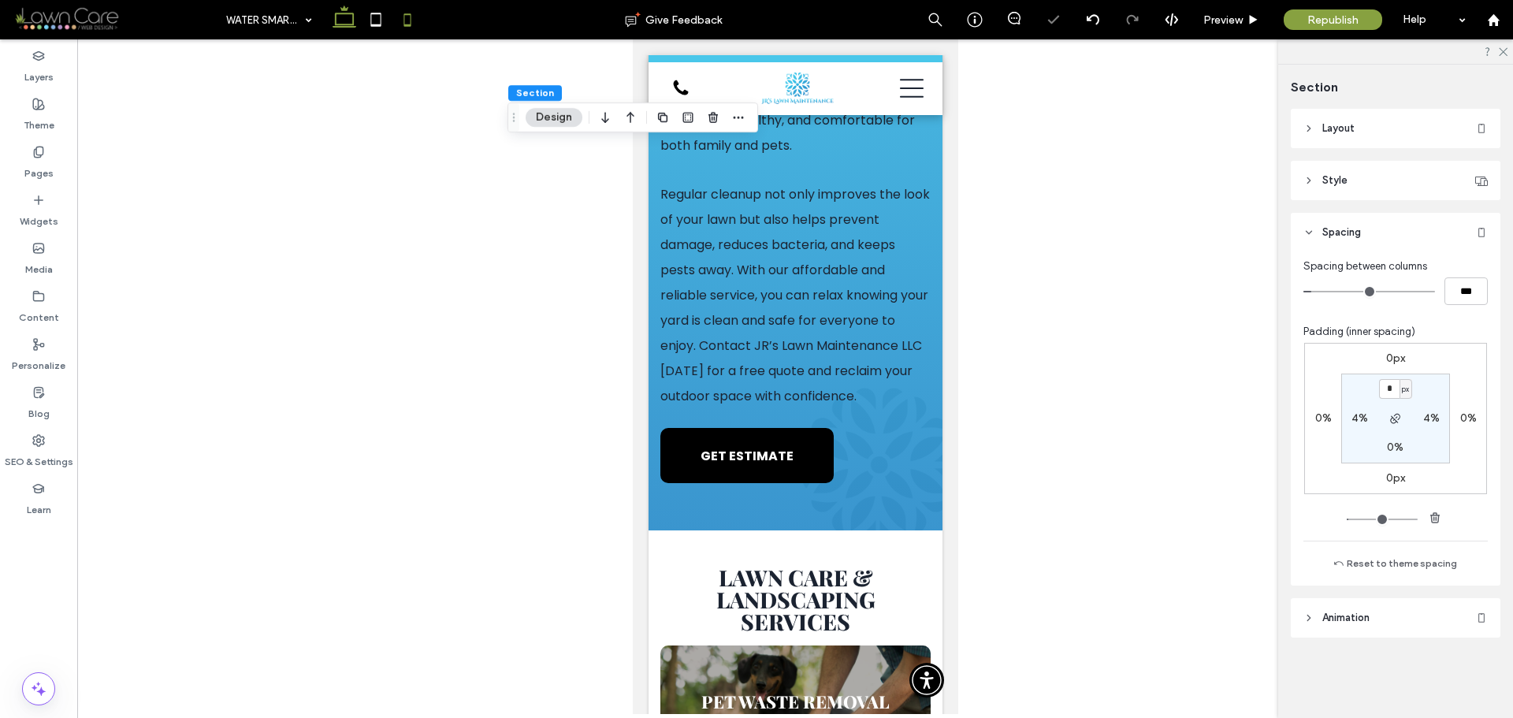
type input "*"
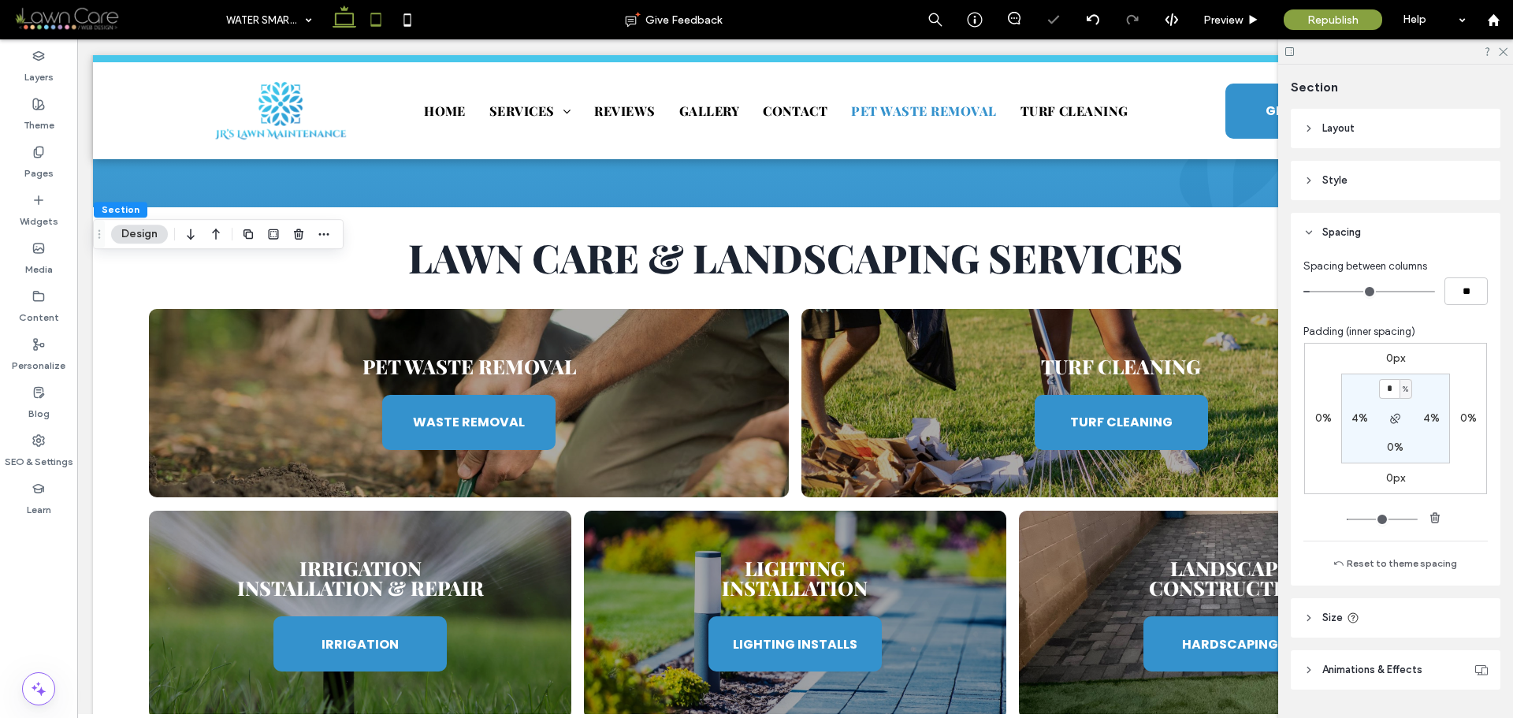
click at [374, 32] on icon at bounding box center [376, 20] width 32 height 32
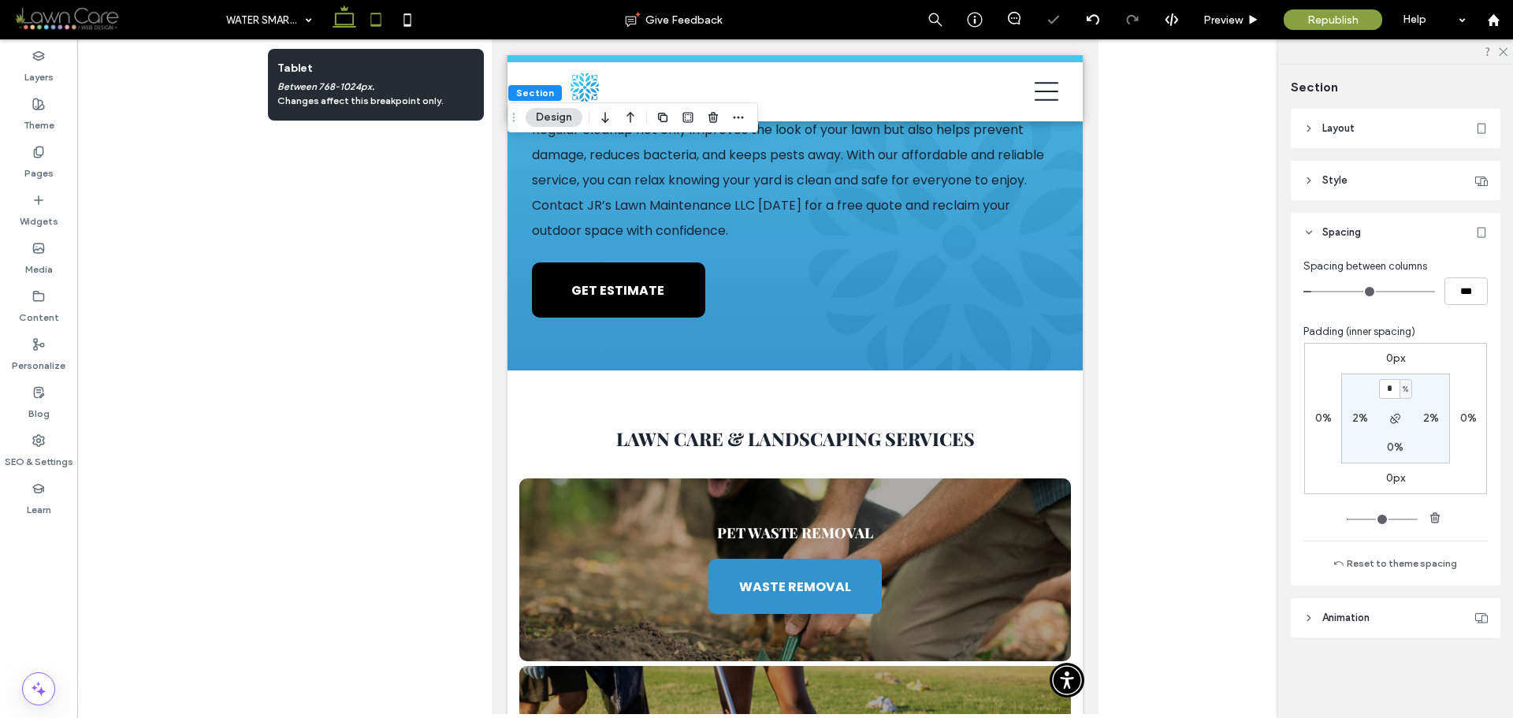
click at [352, 28] on icon at bounding box center [345, 20] width 32 height 32
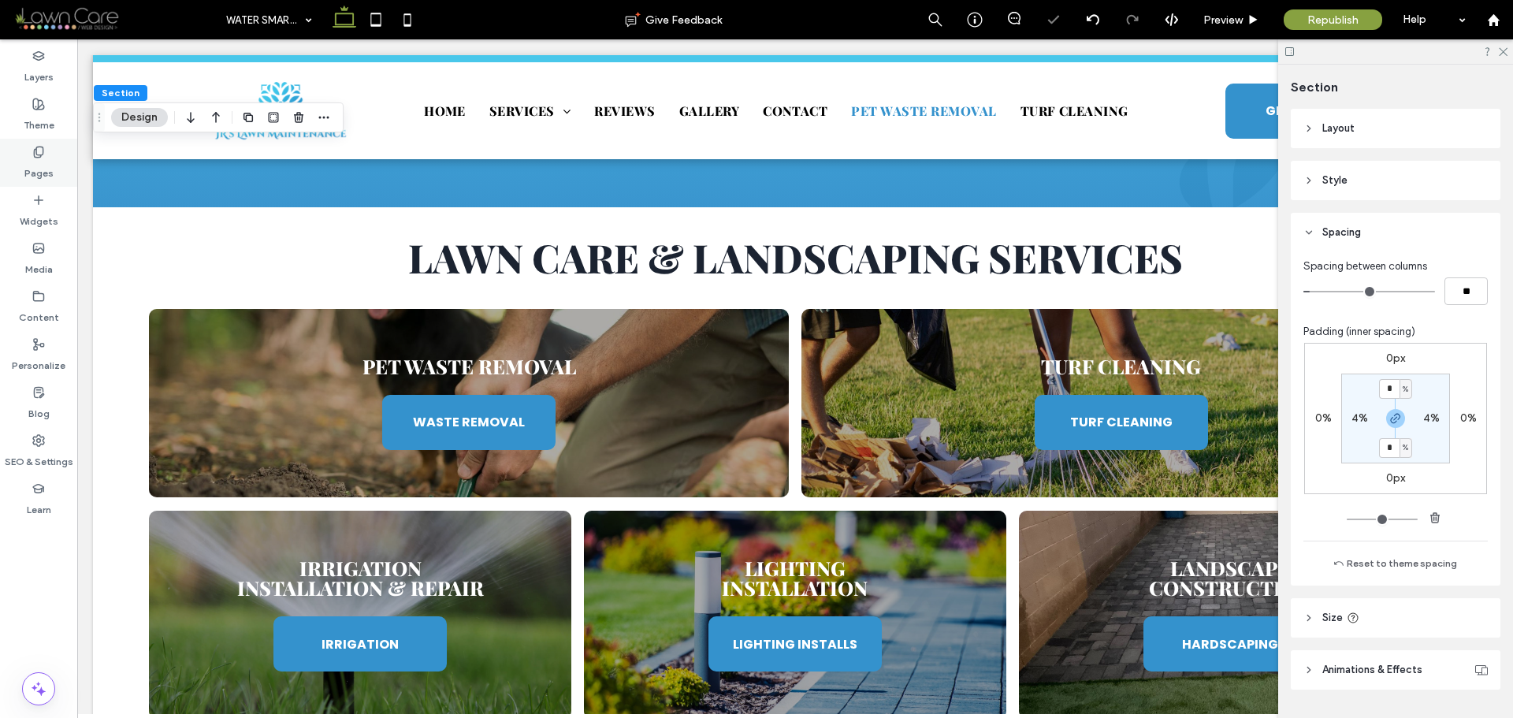
click at [45, 160] on label "Pages" at bounding box center [38, 169] width 29 height 22
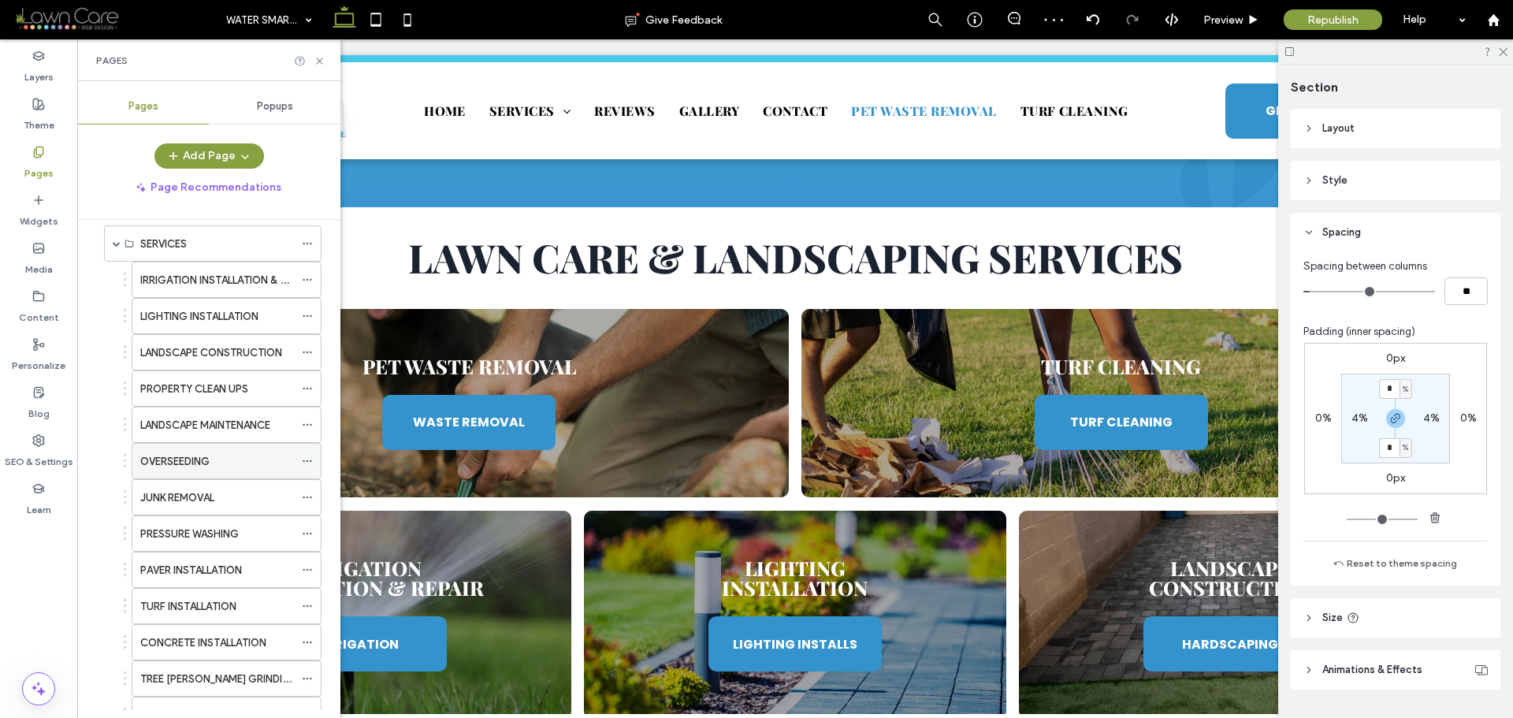
scroll to position [236, 0]
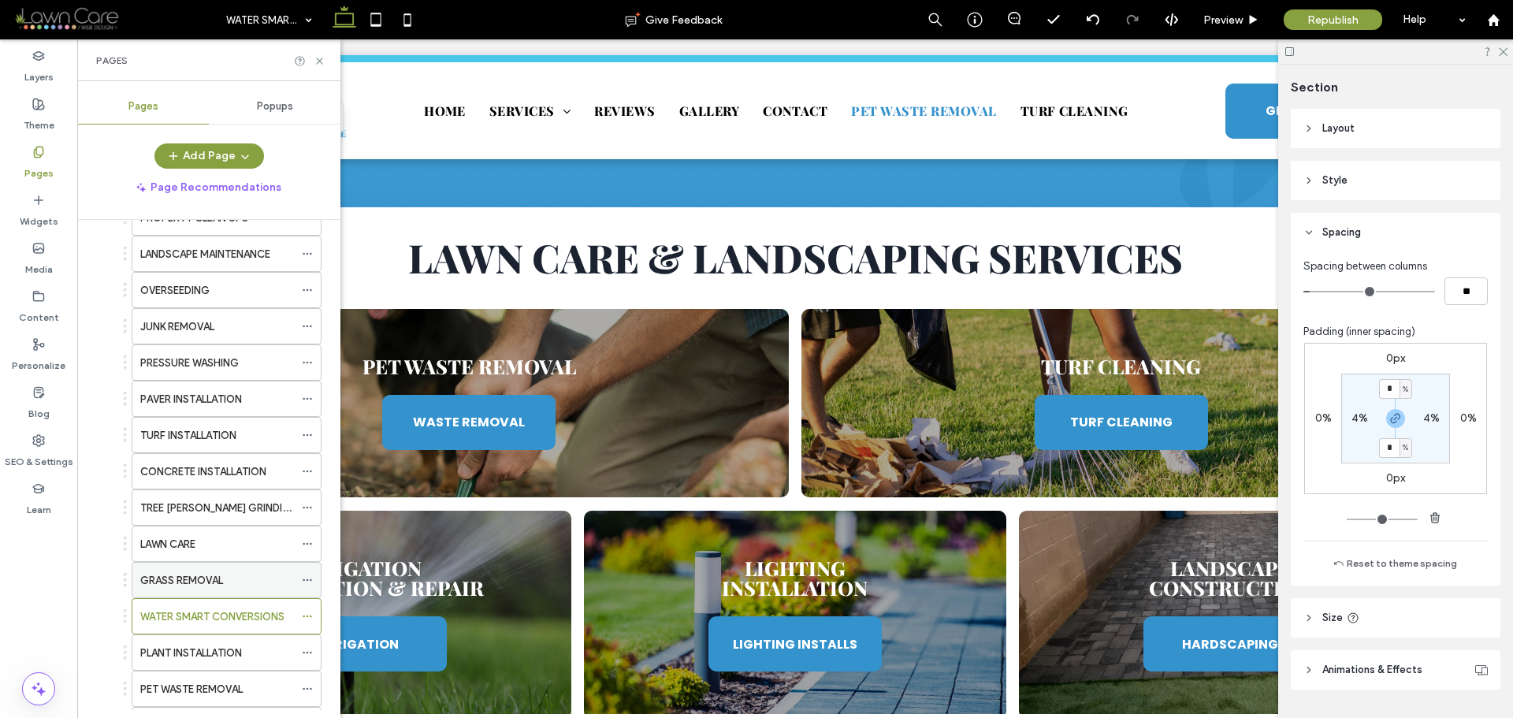
click at [223, 583] on label "GRASS REMOVAL" at bounding box center [181, 581] width 83 height 28
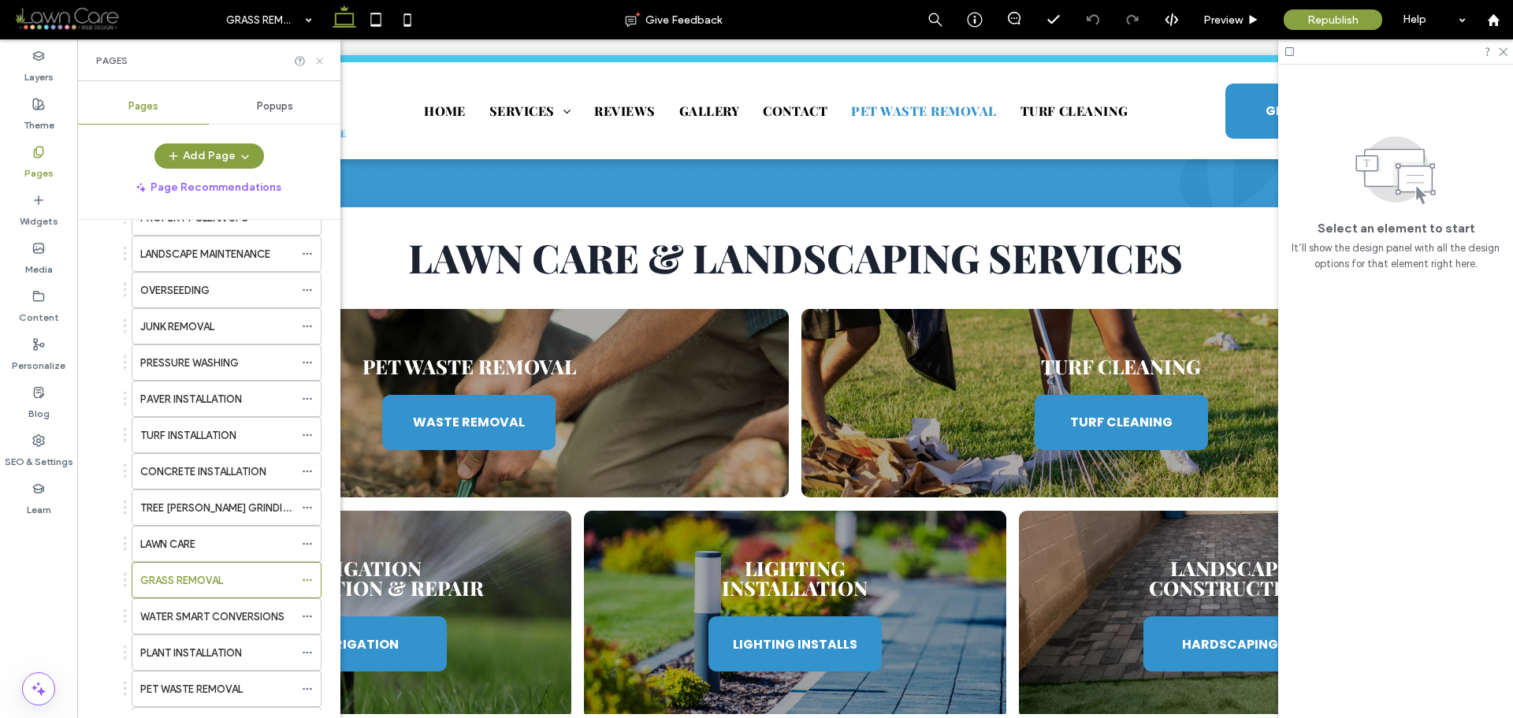
click at [317, 64] on use at bounding box center [319, 61] width 6 height 6
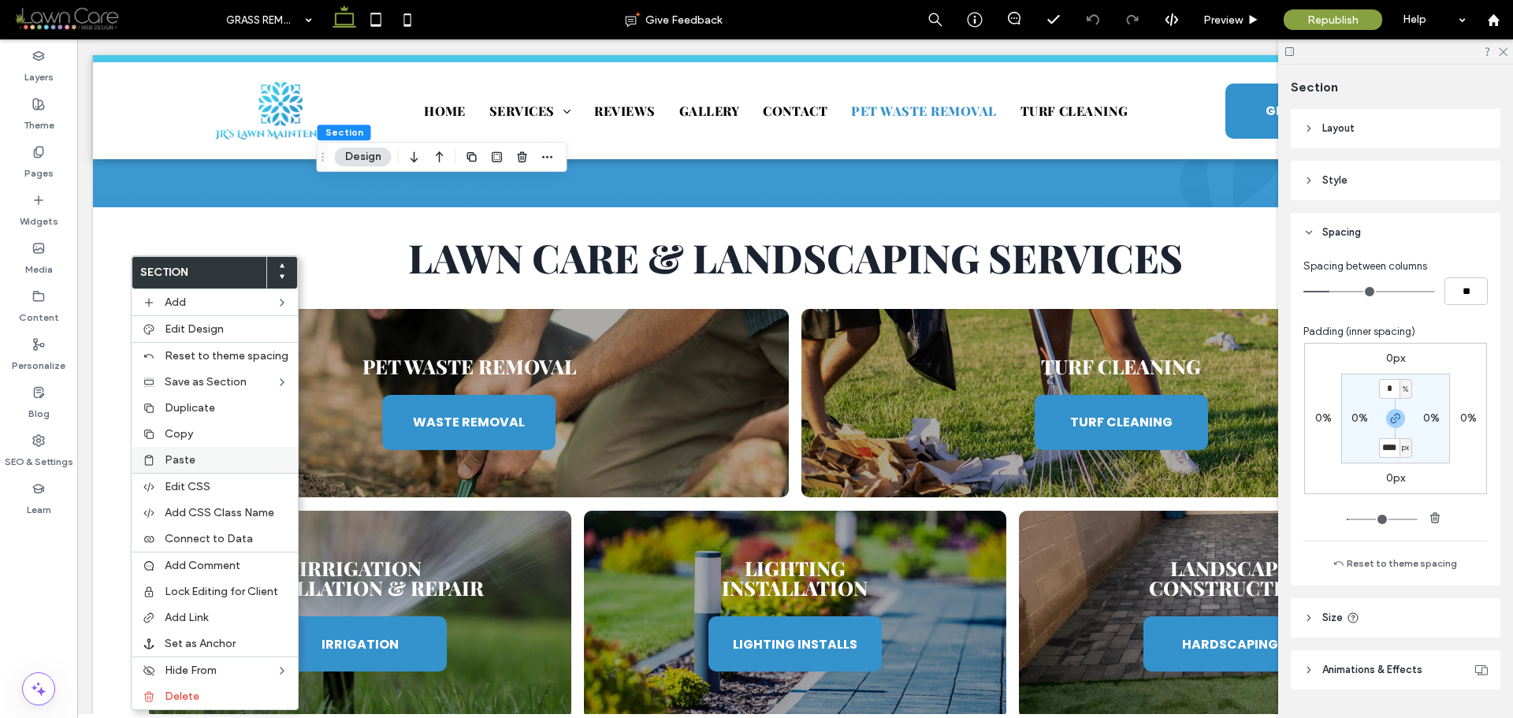
type input "****"
type input "**"
click at [165, 458] on span "Paste" at bounding box center [180, 459] width 31 height 13
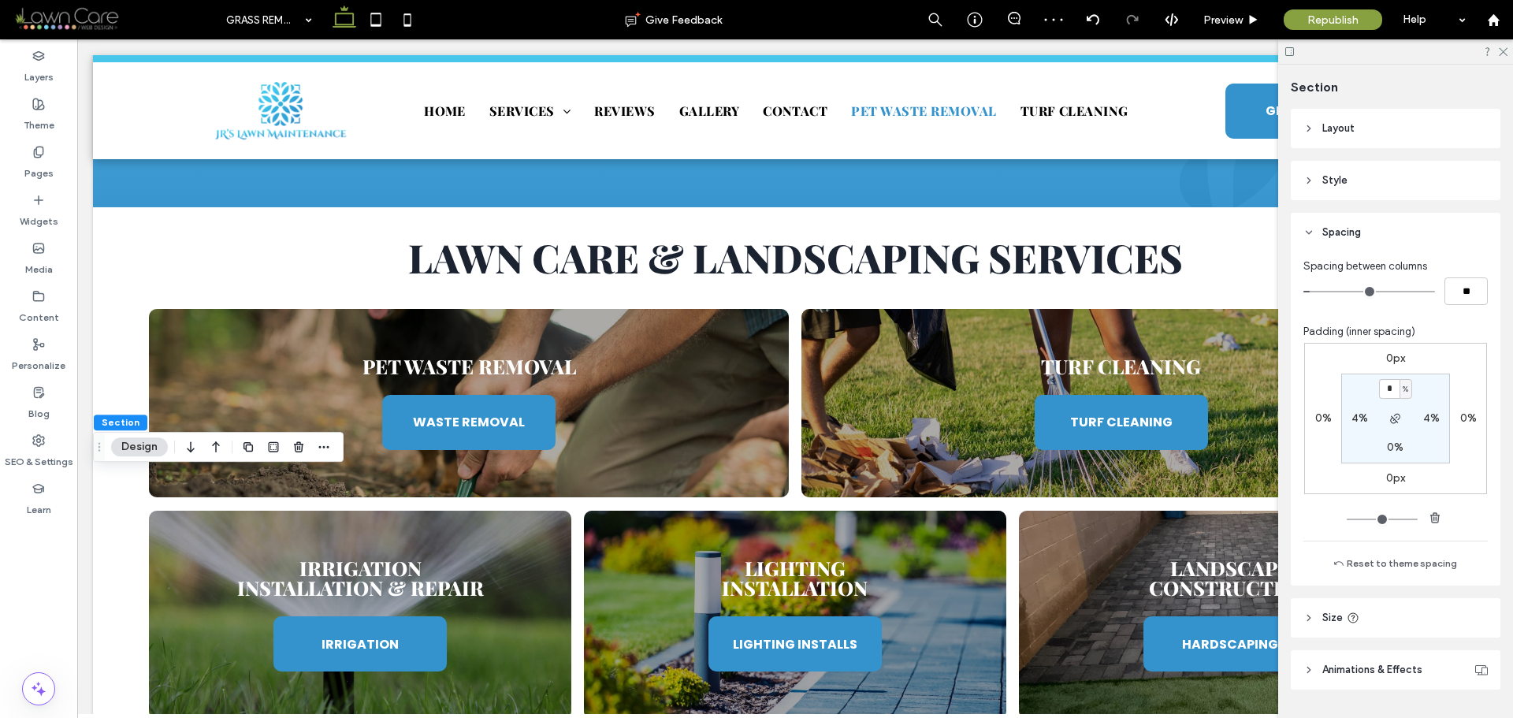
type input "*"
click at [1431, 395] on section "* % 4% 0% 4%" at bounding box center [1396, 419] width 109 height 90
click at [367, 21] on icon at bounding box center [376, 20] width 32 height 32
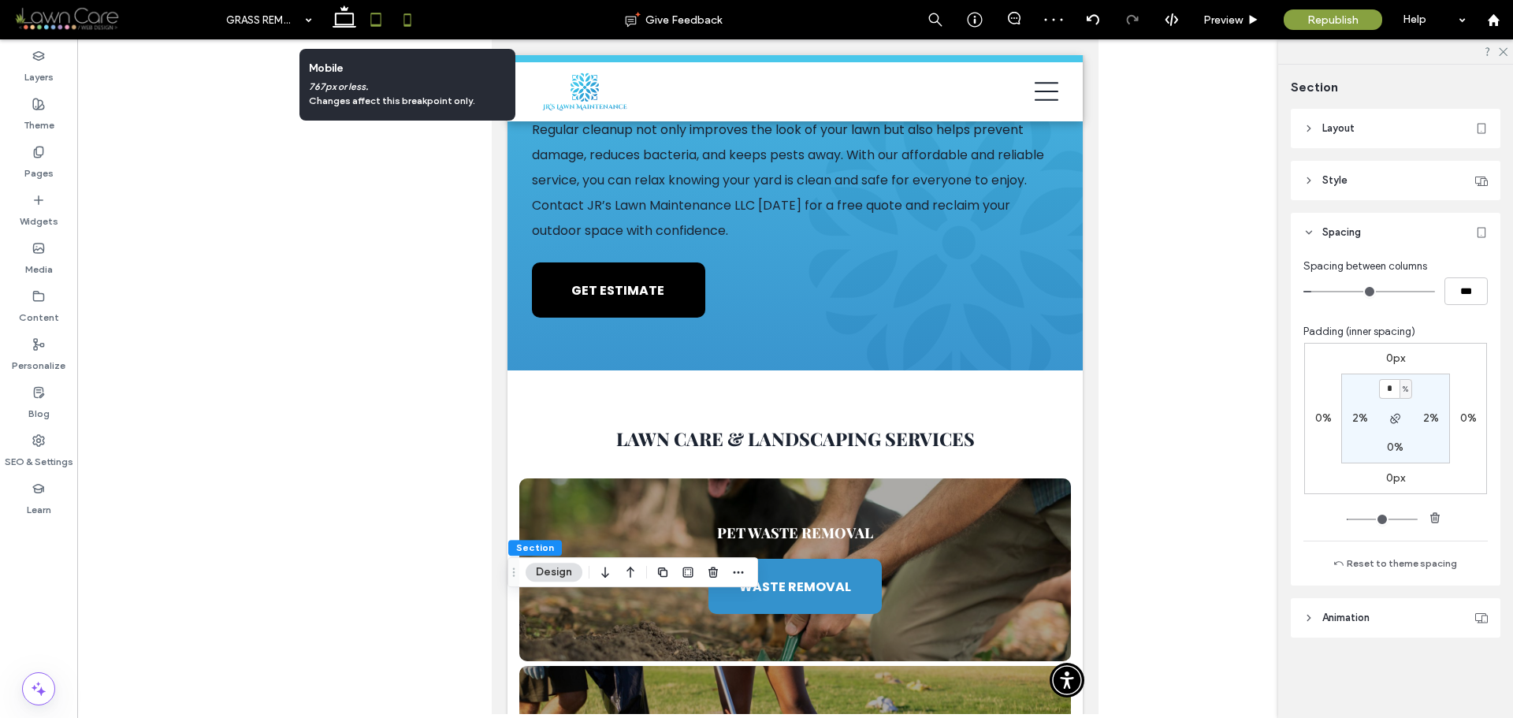
click at [404, 28] on icon at bounding box center [408, 20] width 32 height 32
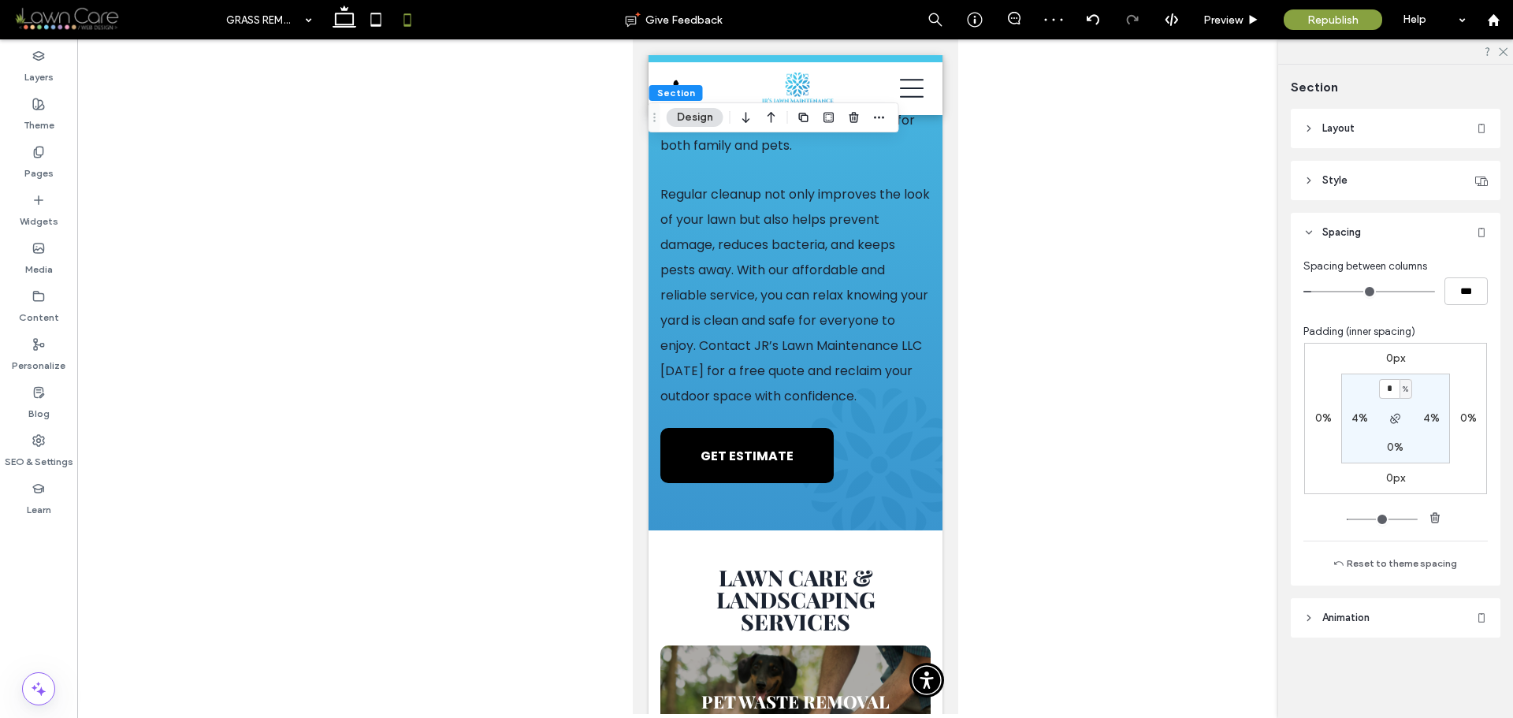
click at [1406, 390] on span "%" at bounding box center [1406, 390] width 6 height 16
click at [1402, 416] on span "px" at bounding box center [1400, 413] width 11 height 16
type input "****"
type input "**"
drag, startPoint x: 1394, startPoint y: 391, endPoint x: 1403, endPoint y: 392, distance: 9.5
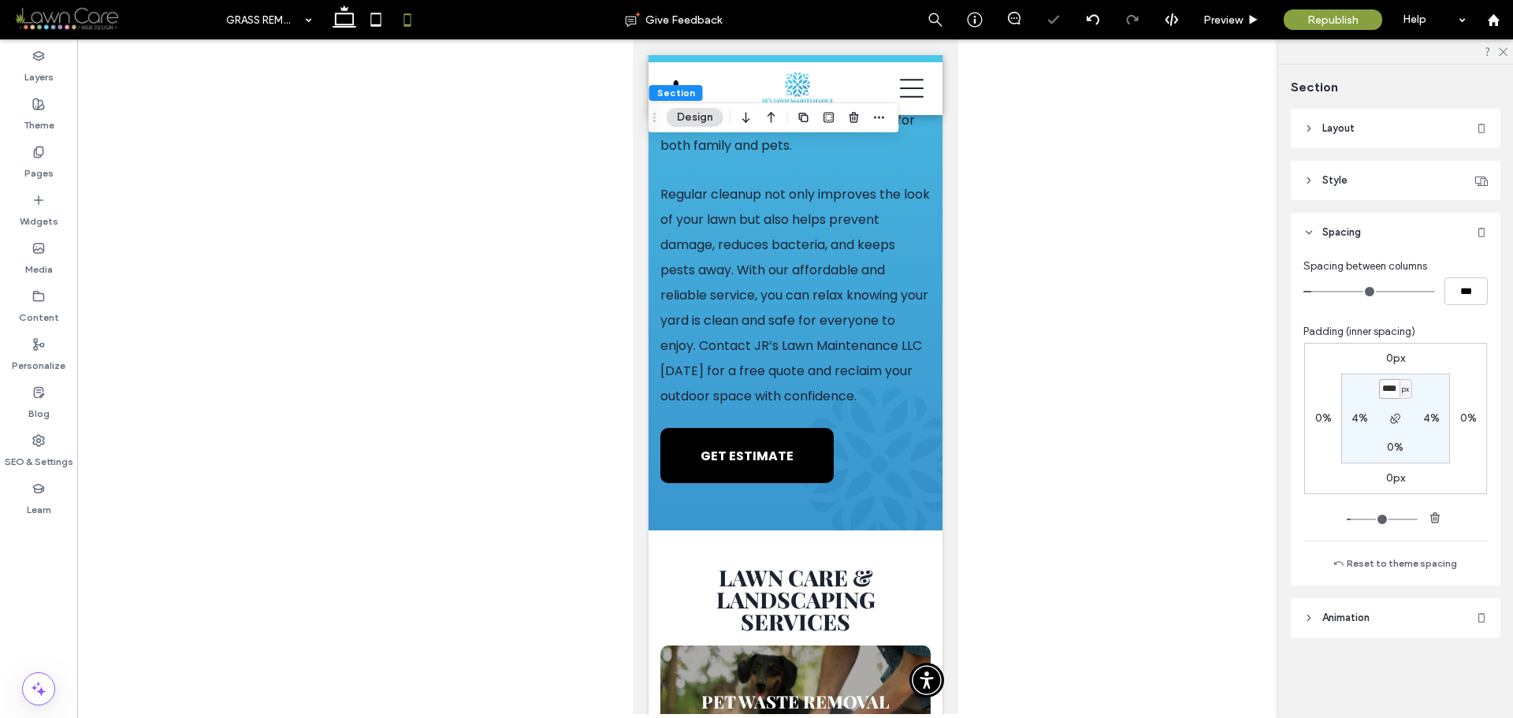
click at [1394, 390] on input "****" at bounding box center [1389, 389] width 20 height 20
type input "*"
click at [1450, 386] on div "0px 0% 0px 0% * px 4% 0% 4%" at bounding box center [1396, 418] width 183 height 151
click at [346, 29] on icon at bounding box center [345, 20] width 32 height 32
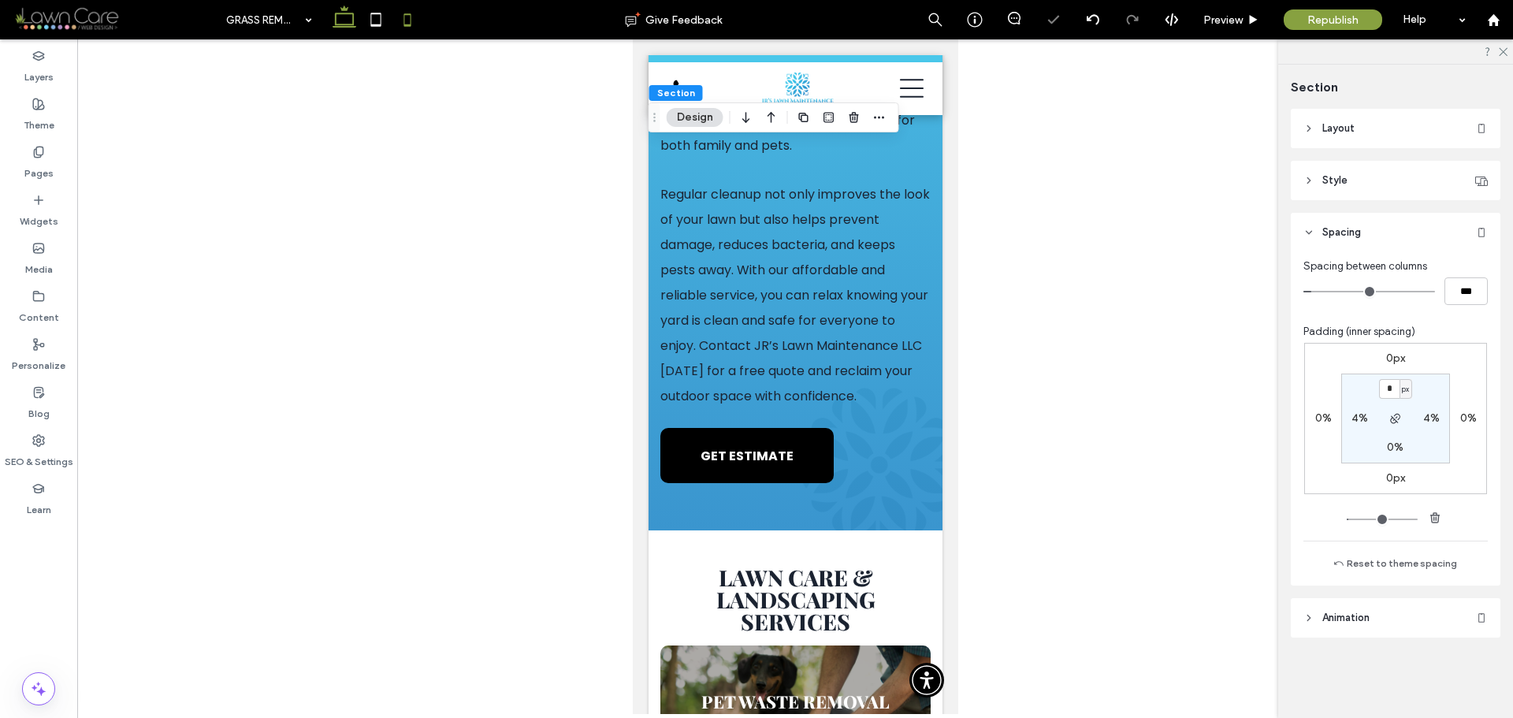
type input "*"
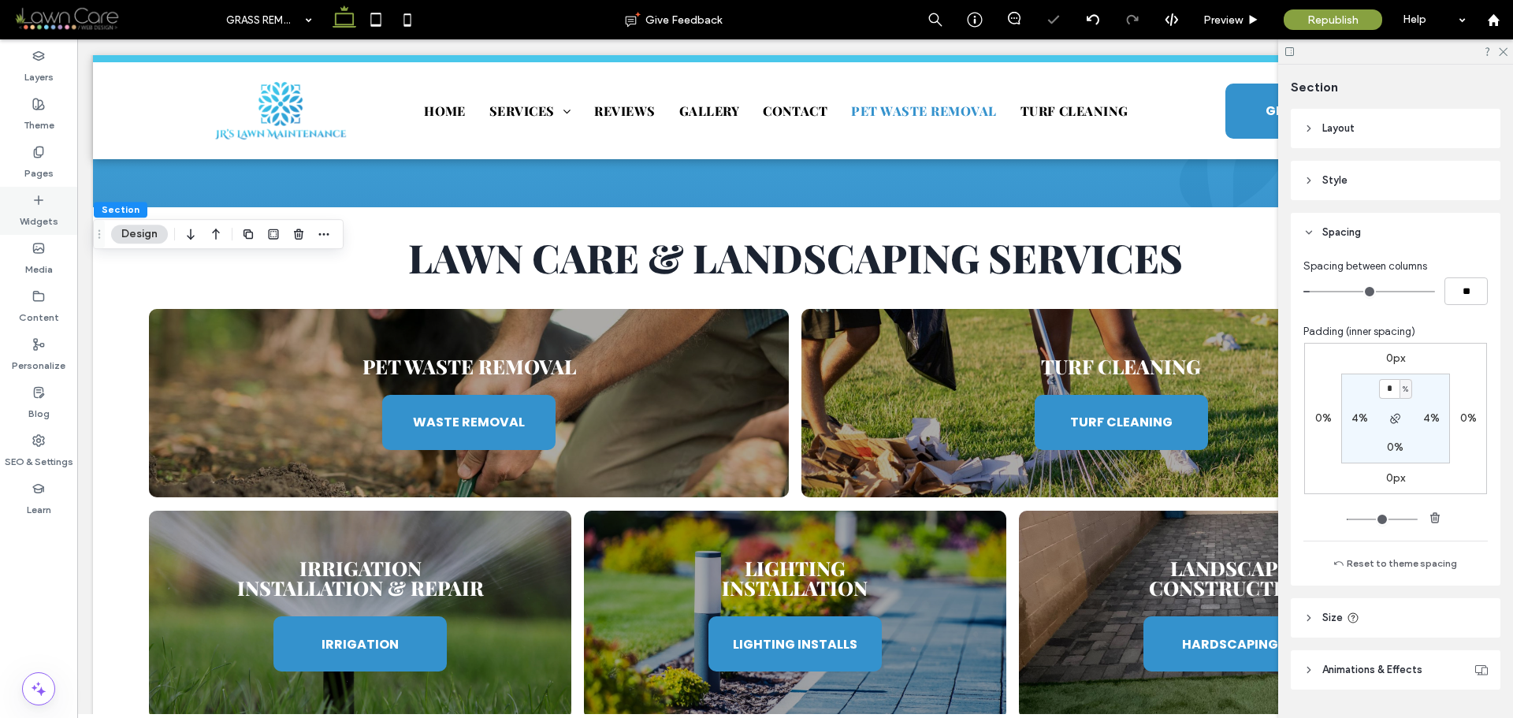
click at [46, 161] on label "Pages" at bounding box center [38, 169] width 29 height 22
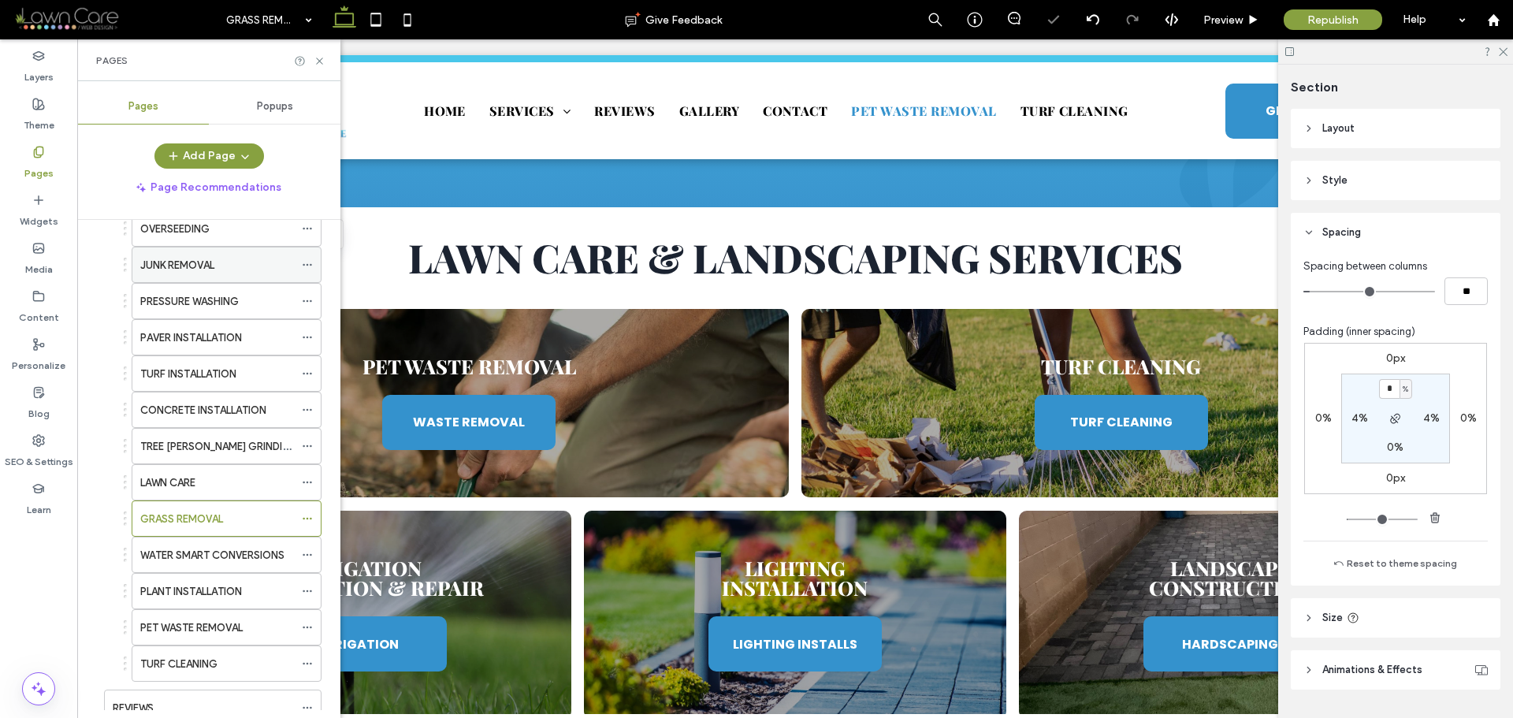
scroll to position [315, 0]
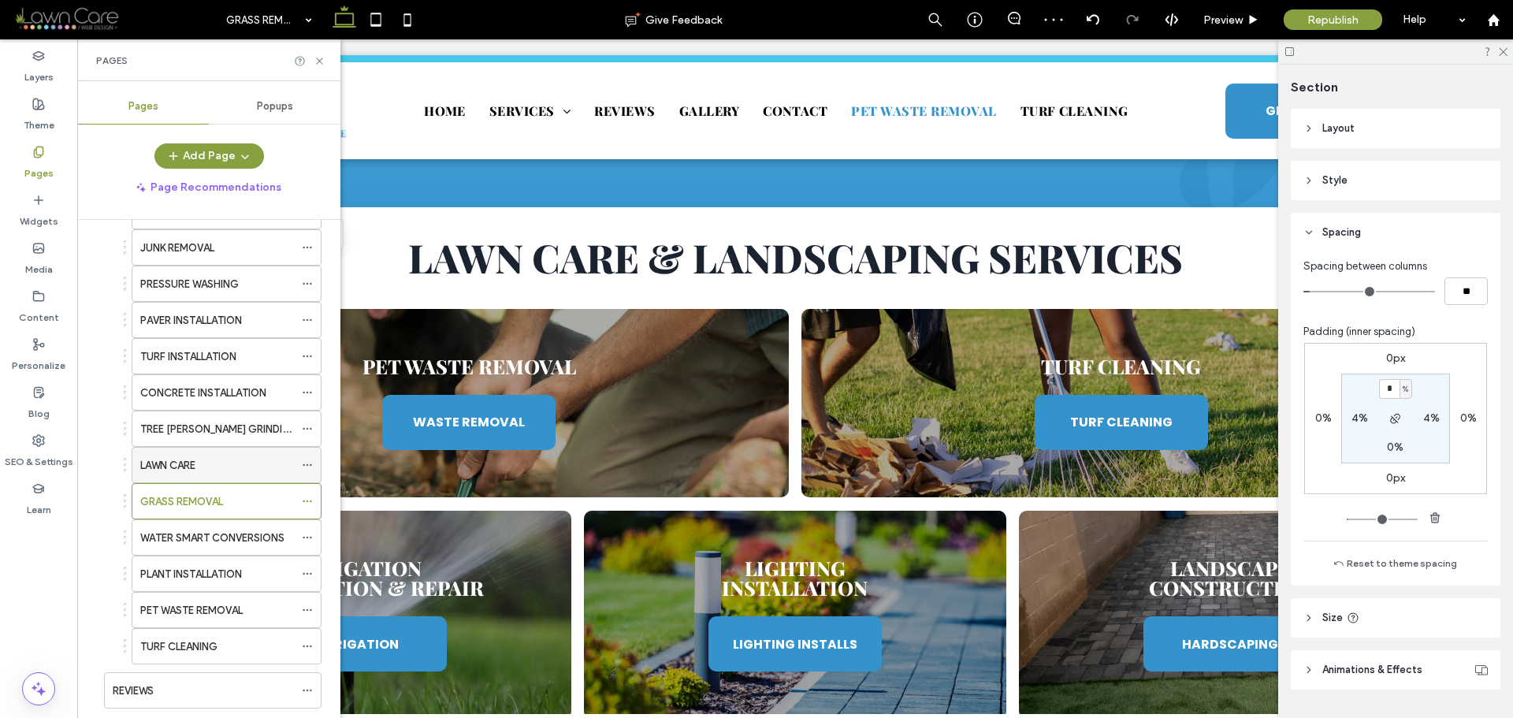
click at [218, 464] on div "LAWN CARE" at bounding box center [217, 465] width 154 height 17
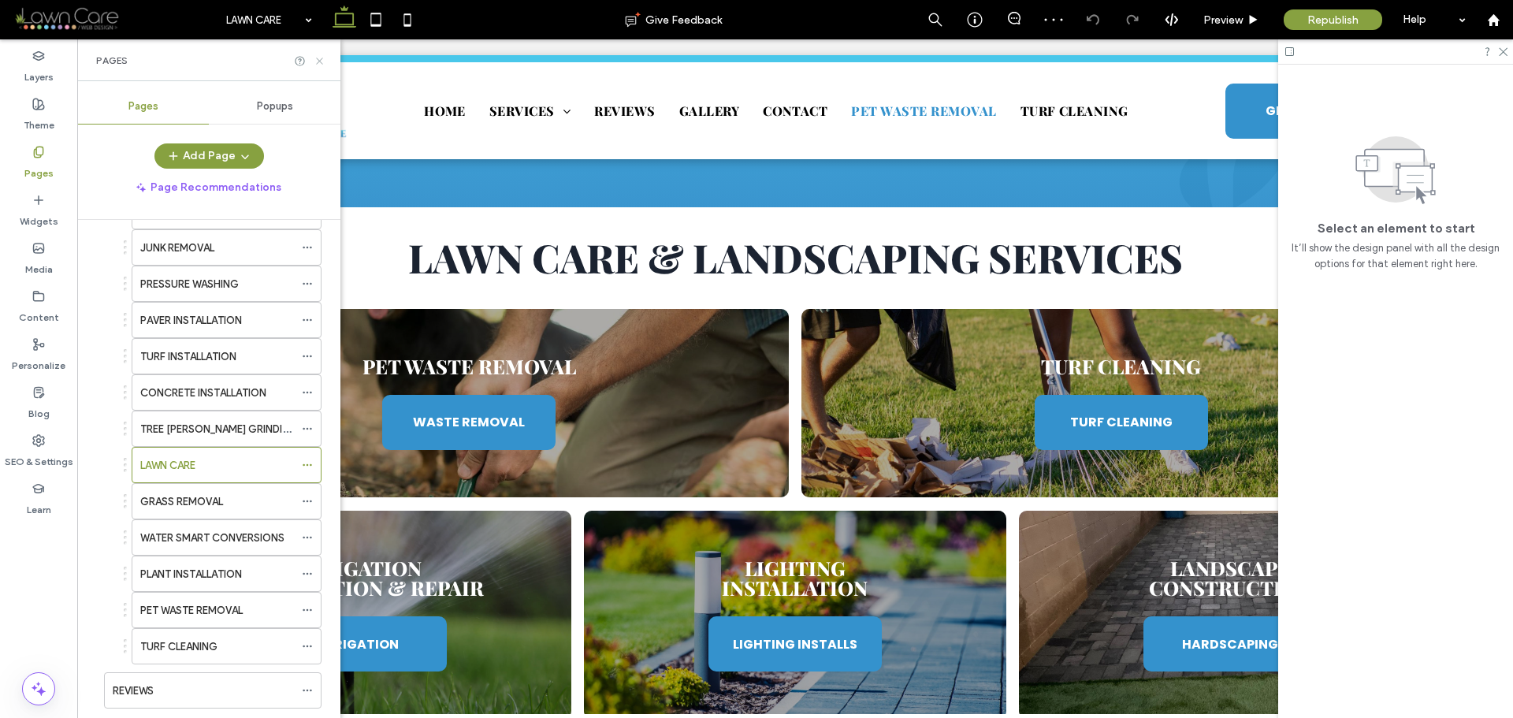
click at [322, 62] on use at bounding box center [319, 61] width 6 height 6
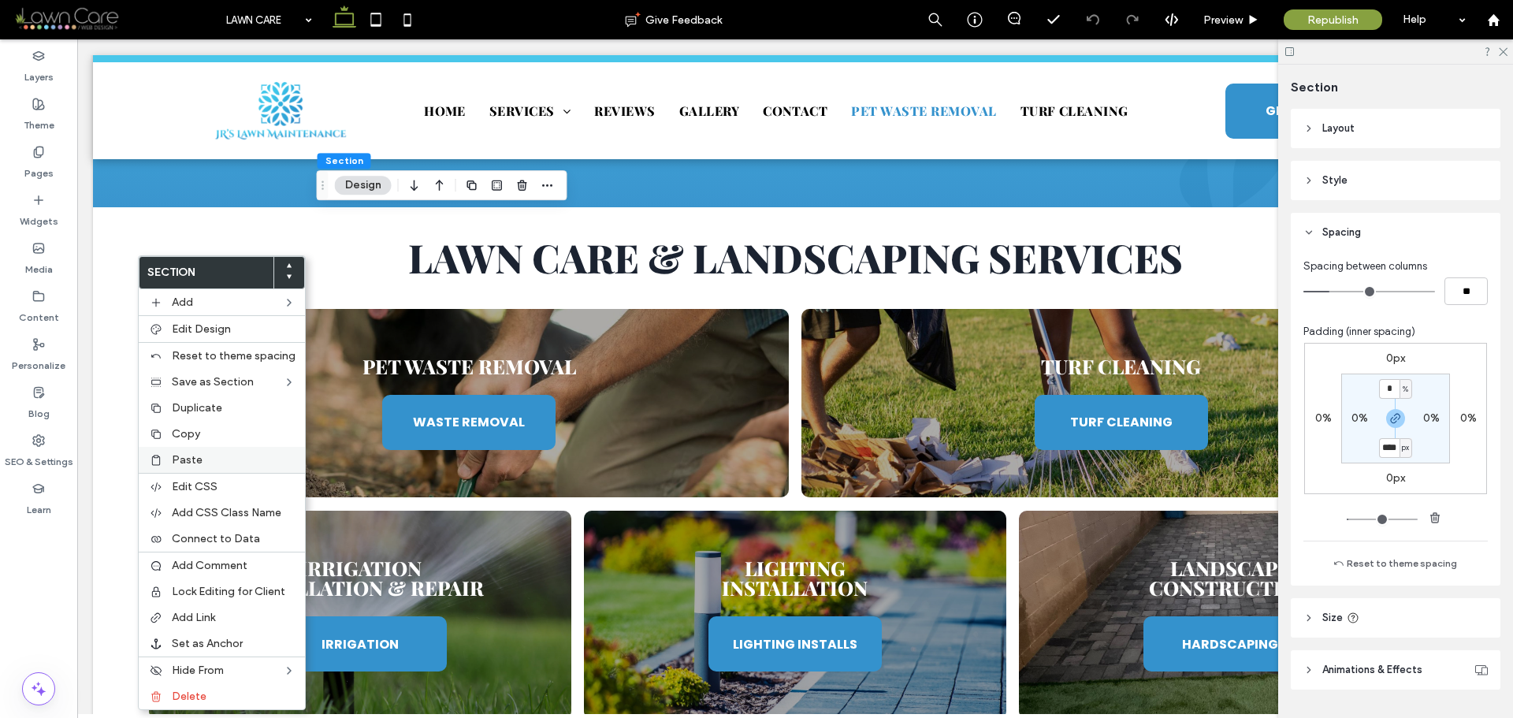
type input "****"
click at [181, 456] on span "Paste" at bounding box center [187, 459] width 31 height 13
type input "**"
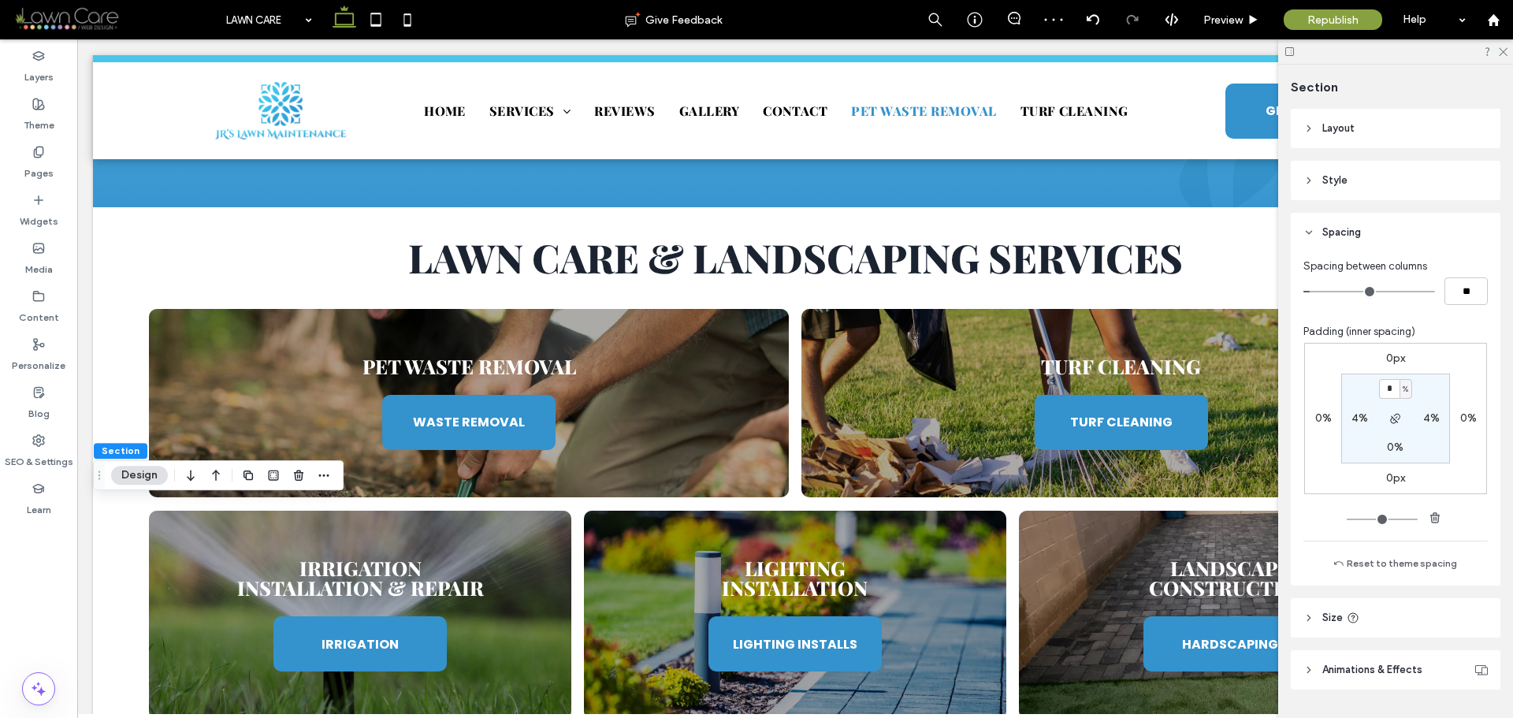
type input "*"
click at [1424, 385] on section "* % 4% 0% 4%" at bounding box center [1396, 419] width 109 height 90
click at [371, 22] on use at bounding box center [376, 19] width 10 height 13
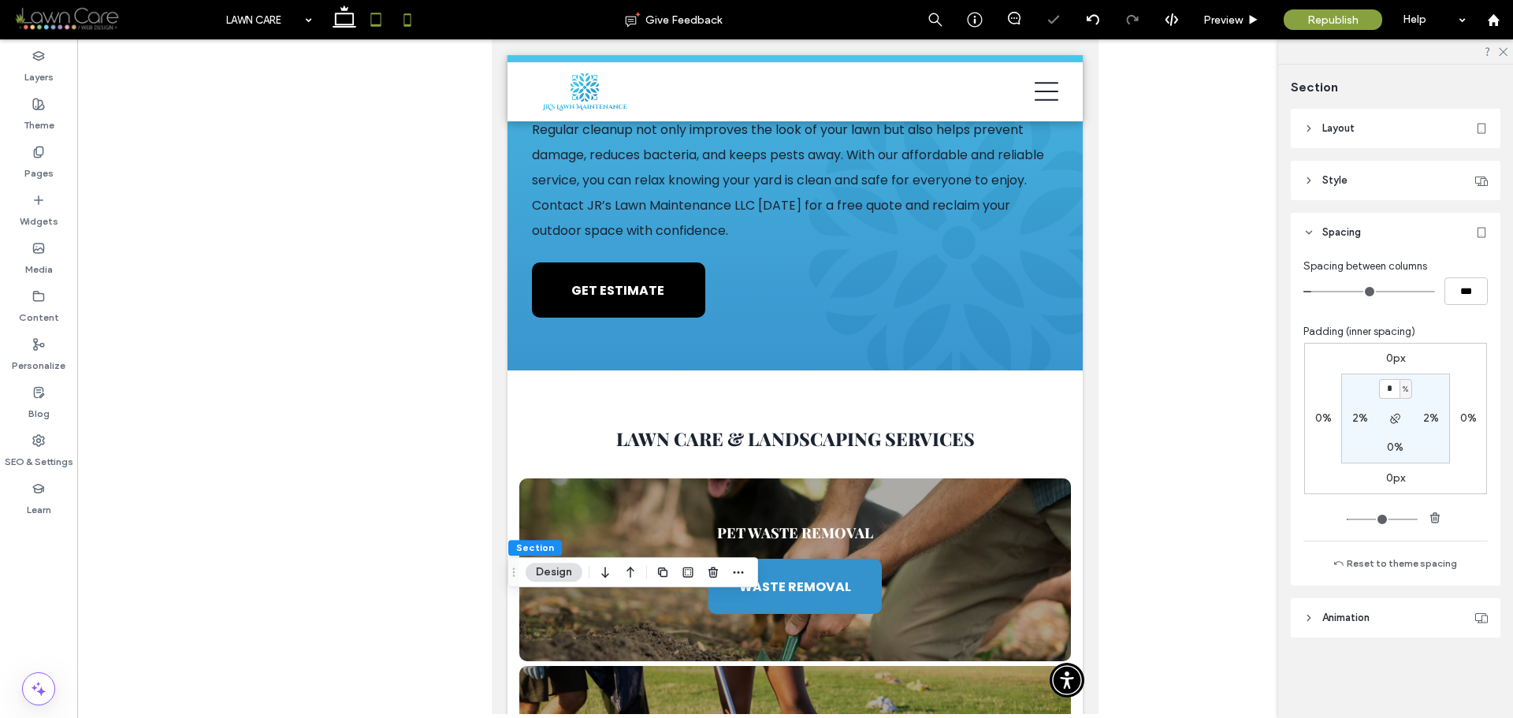
click at [408, 19] on icon at bounding box center [408, 20] width 32 height 32
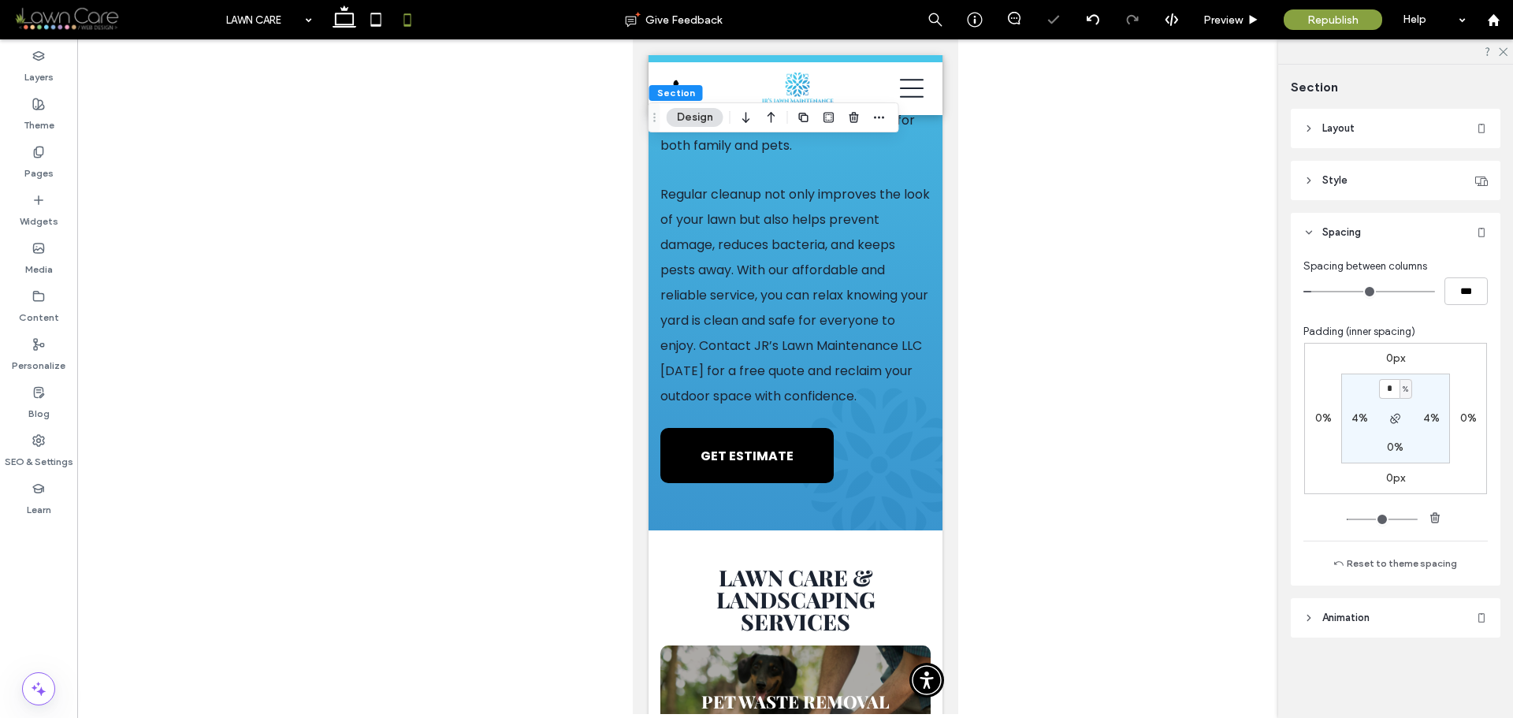
click at [1411, 386] on div "%" at bounding box center [1406, 389] width 13 height 20
click at [1405, 409] on span "px" at bounding box center [1400, 413] width 11 height 16
type input "****"
type input "**"
click at [1393, 393] on input "****" at bounding box center [1389, 389] width 20 height 20
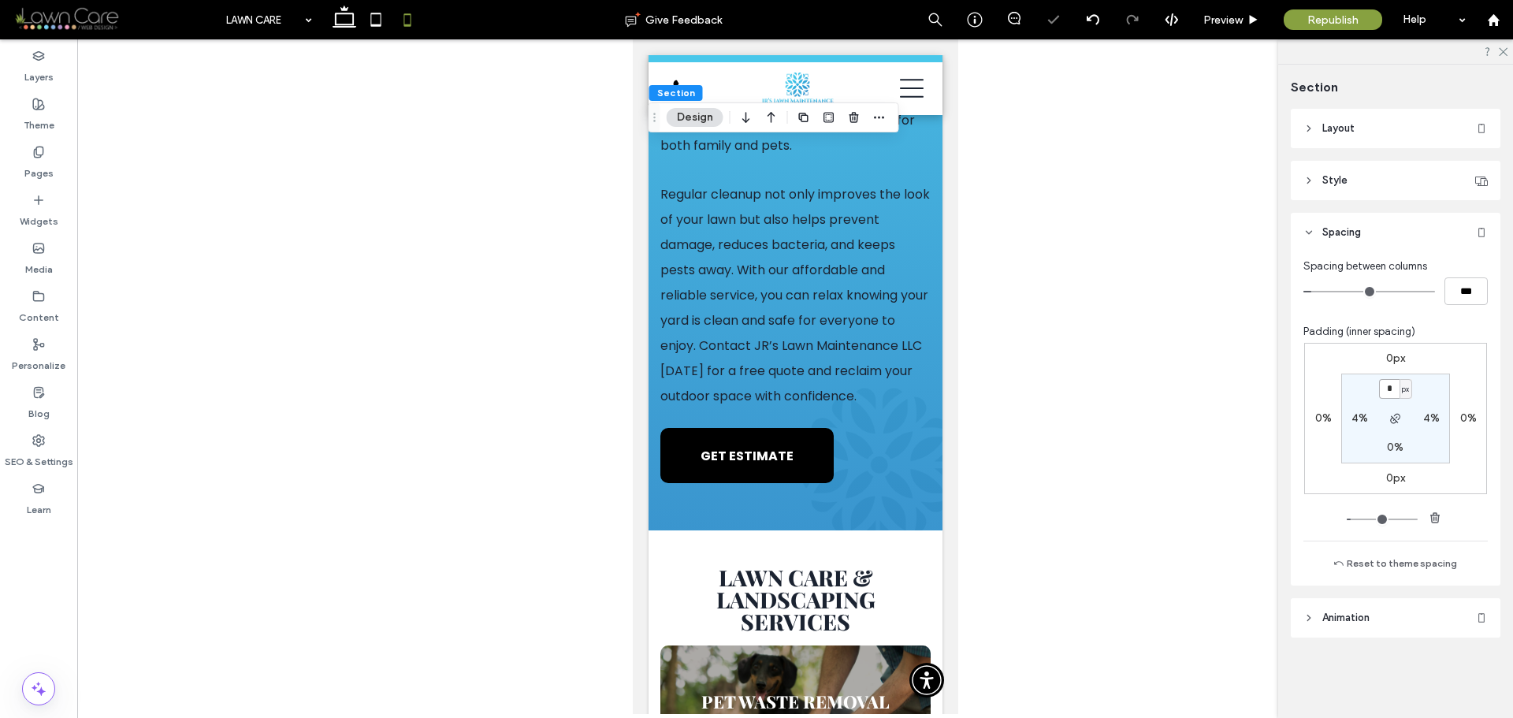
type input "*"
click at [1434, 392] on section "* px 4% 0% 4%" at bounding box center [1396, 419] width 109 height 90
click at [345, 21] on icon at bounding box center [345, 20] width 32 height 32
type input "*"
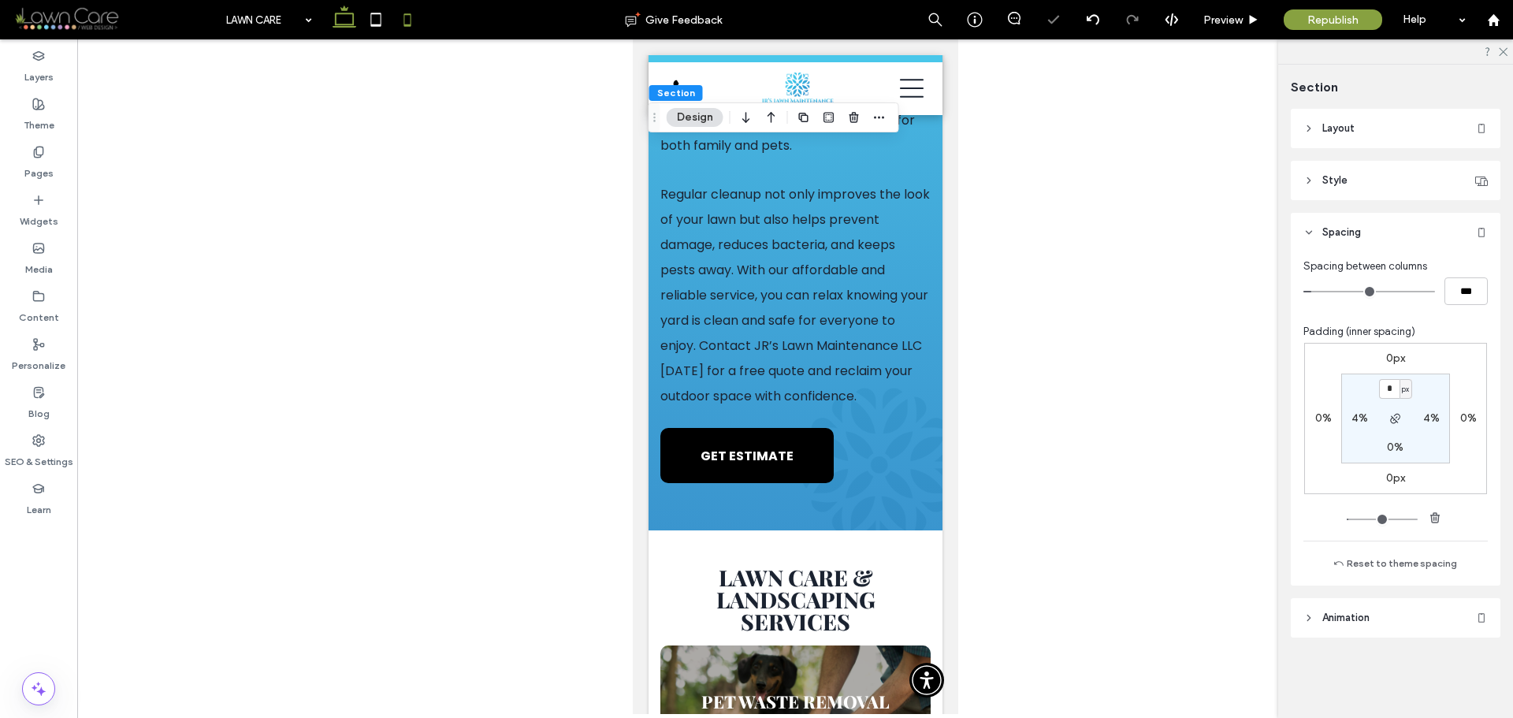
type input "*"
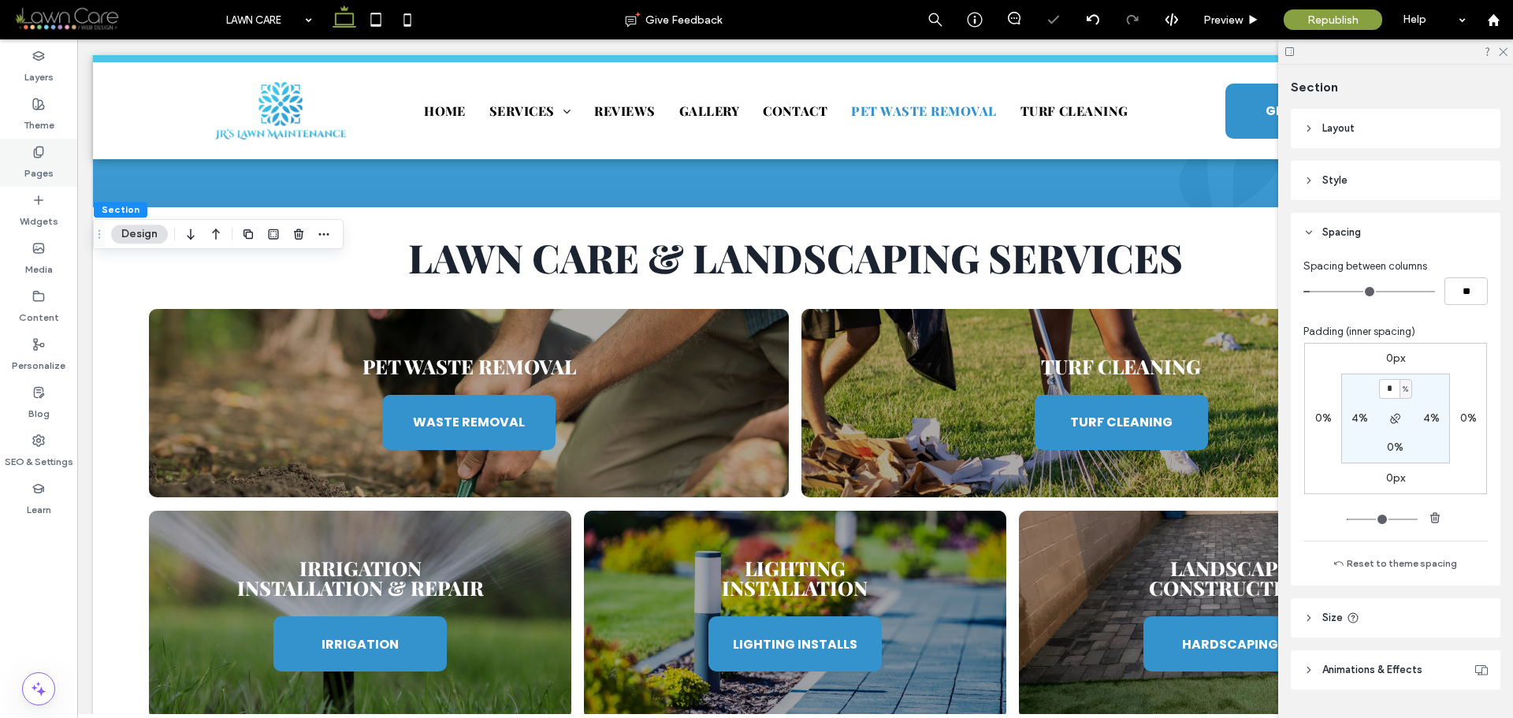
click at [31, 168] on label "Pages" at bounding box center [38, 169] width 29 height 22
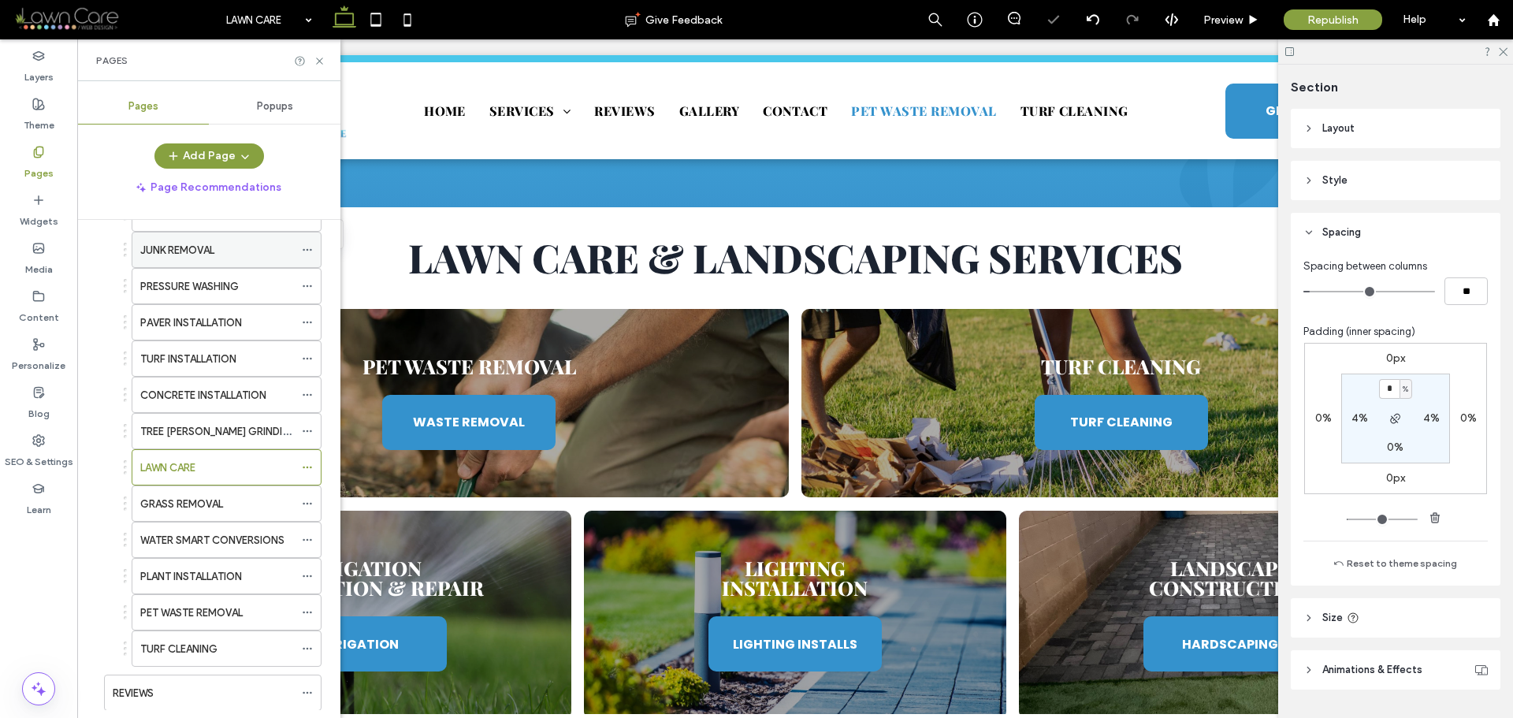
scroll to position [315, 0]
click at [319, 63] on icon at bounding box center [320, 61] width 12 height 12
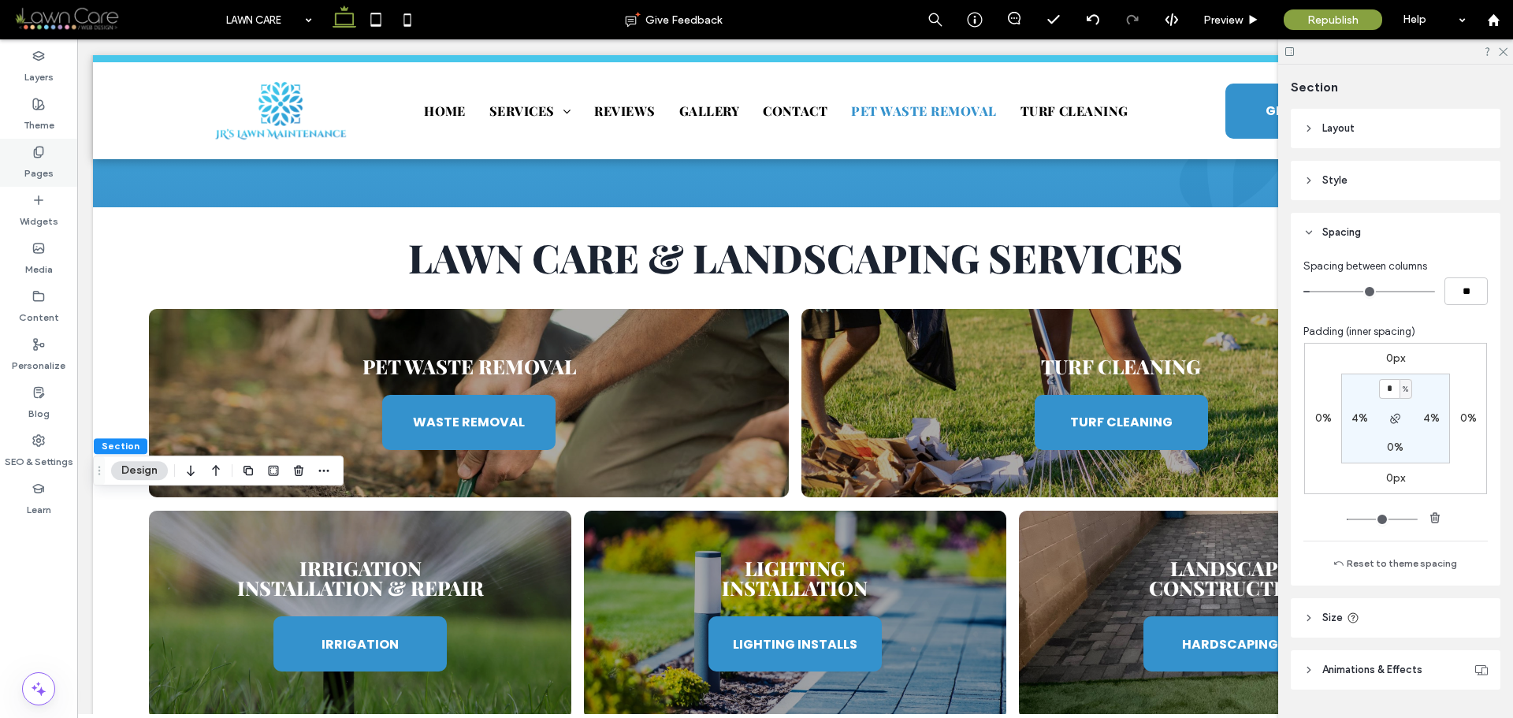
click at [4, 166] on div "Pages" at bounding box center [38, 163] width 77 height 48
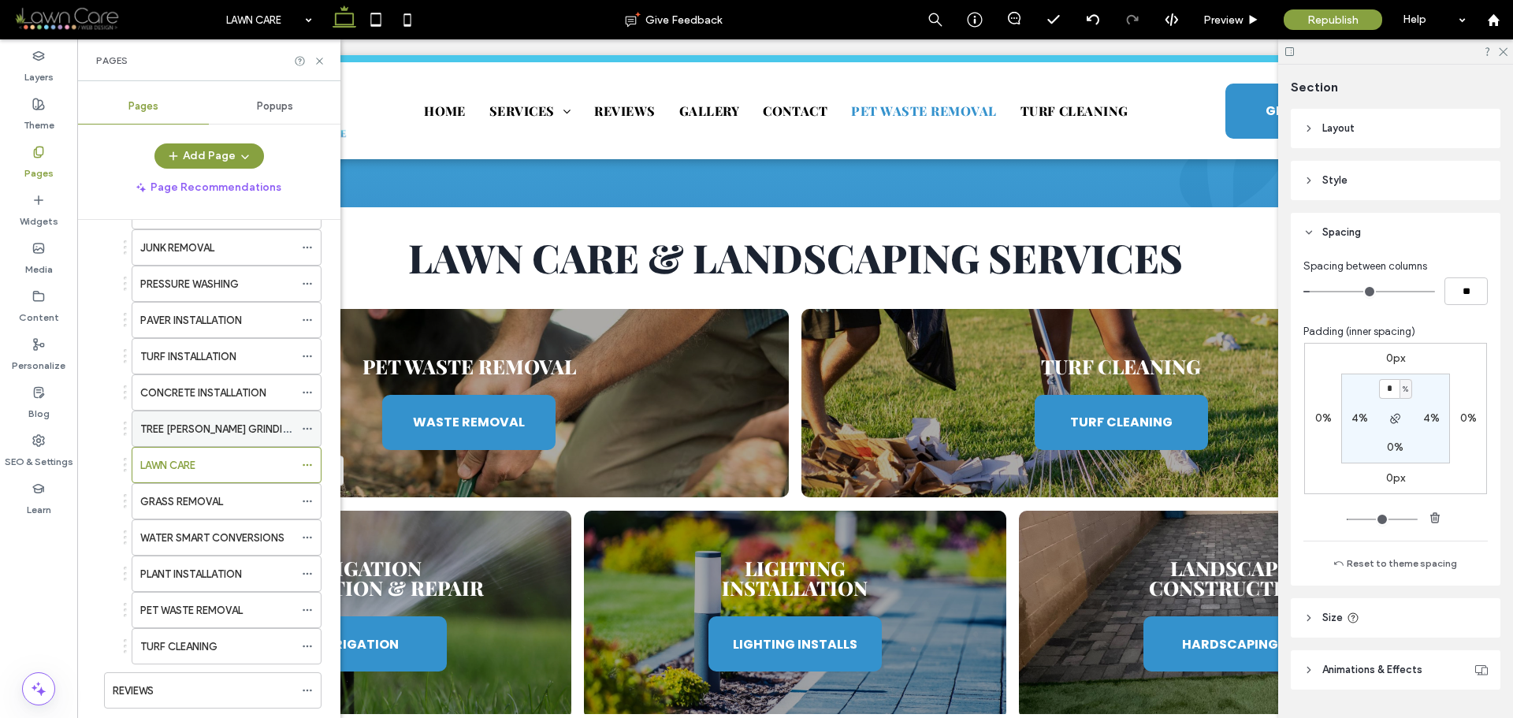
click at [219, 426] on label "TREE STUMP GRINDING AND REMOVAL" at bounding box center [254, 429] width 229 height 28
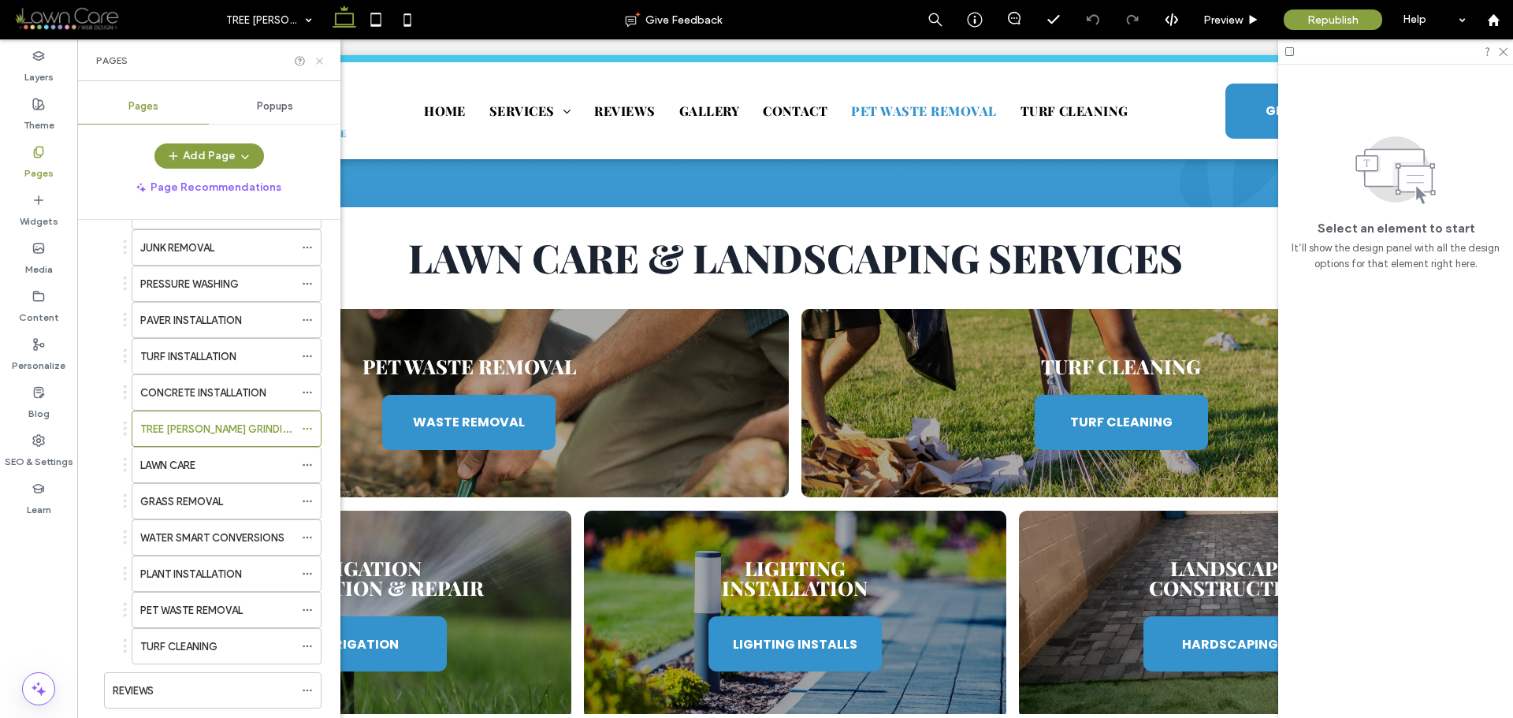
click at [319, 55] on icon at bounding box center [320, 61] width 12 height 12
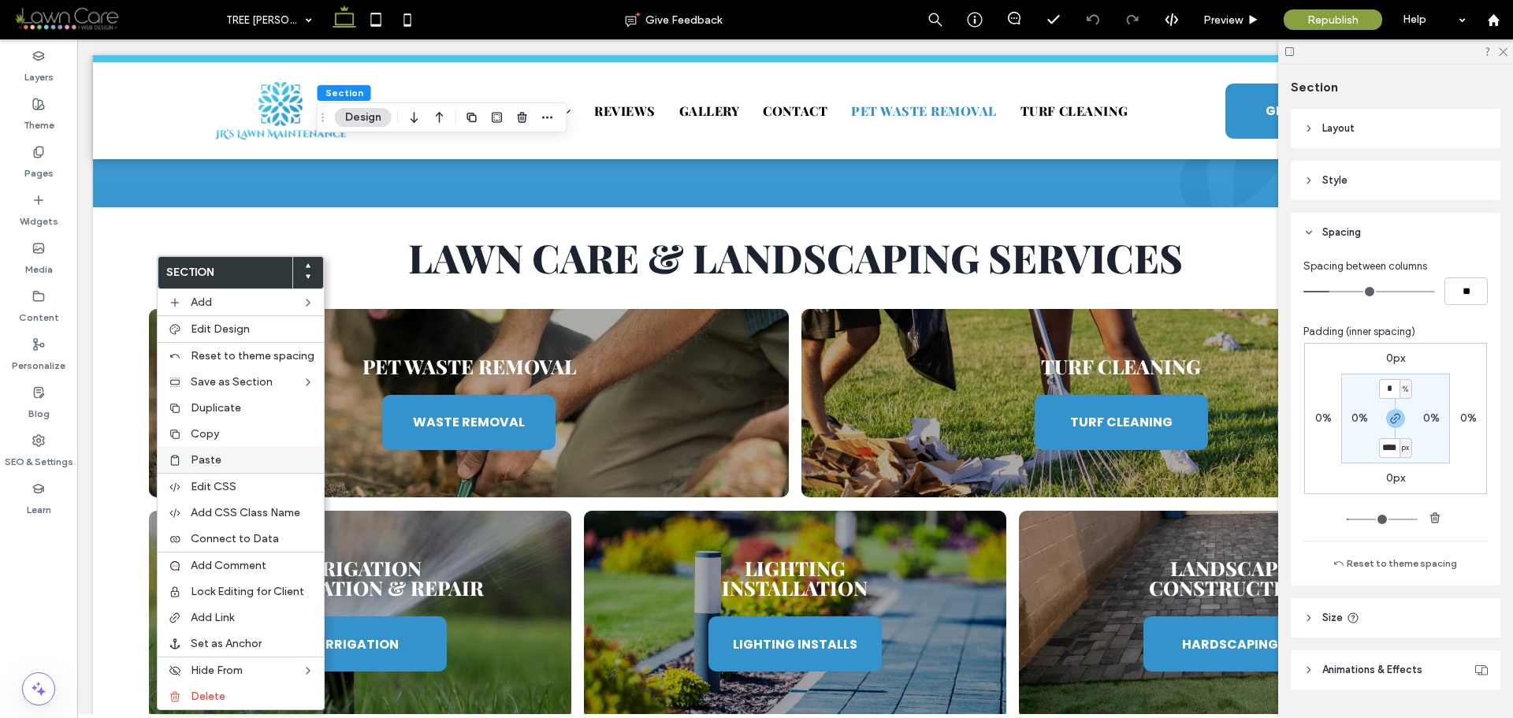
type input "****"
type input "**"
click at [209, 456] on span "Paste" at bounding box center [206, 459] width 31 height 13
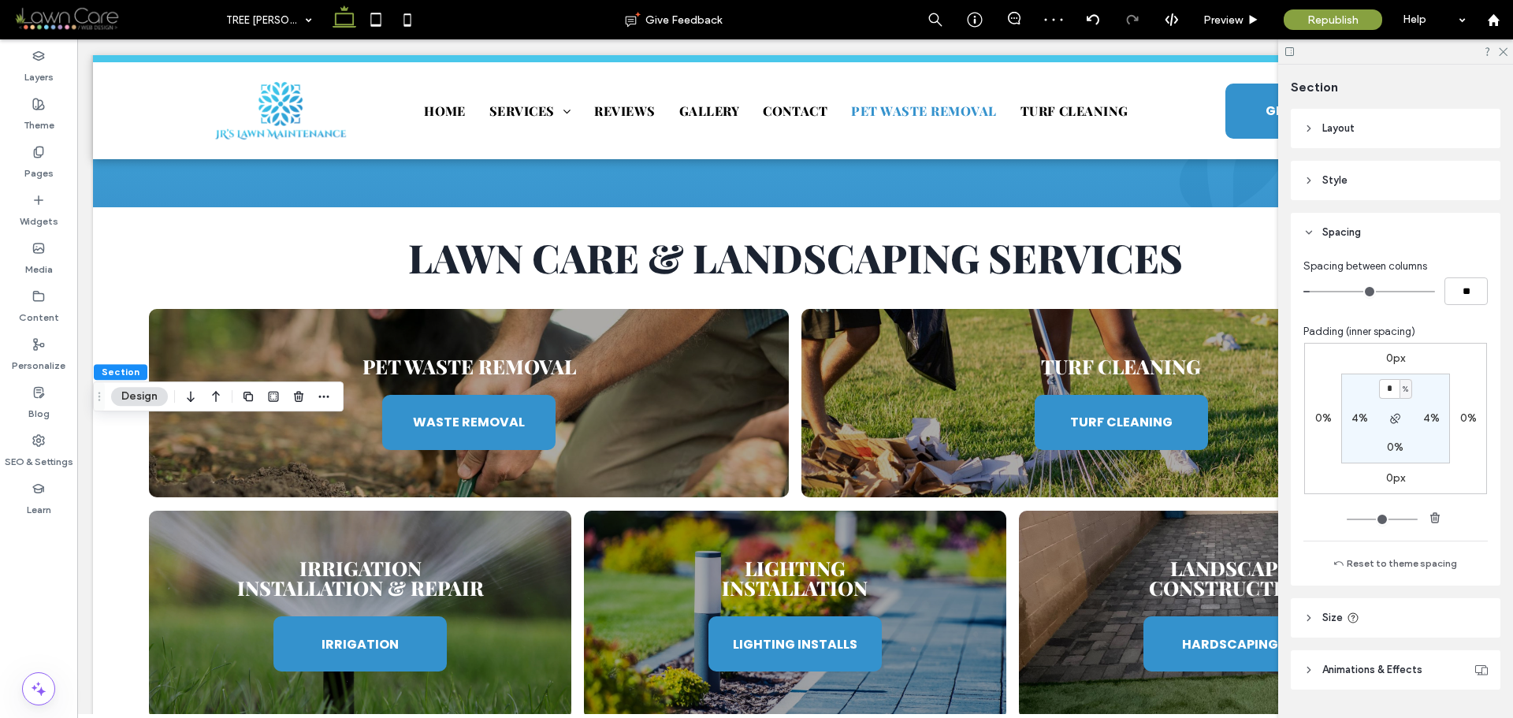
type input "*"
click at [1443, 387] on section "* % 4% 0% 4%" at bounding box center [1396, 419] width 109 height 90
click at [377, 17] on icon at bounding box center [376, 20] width 32 height 32
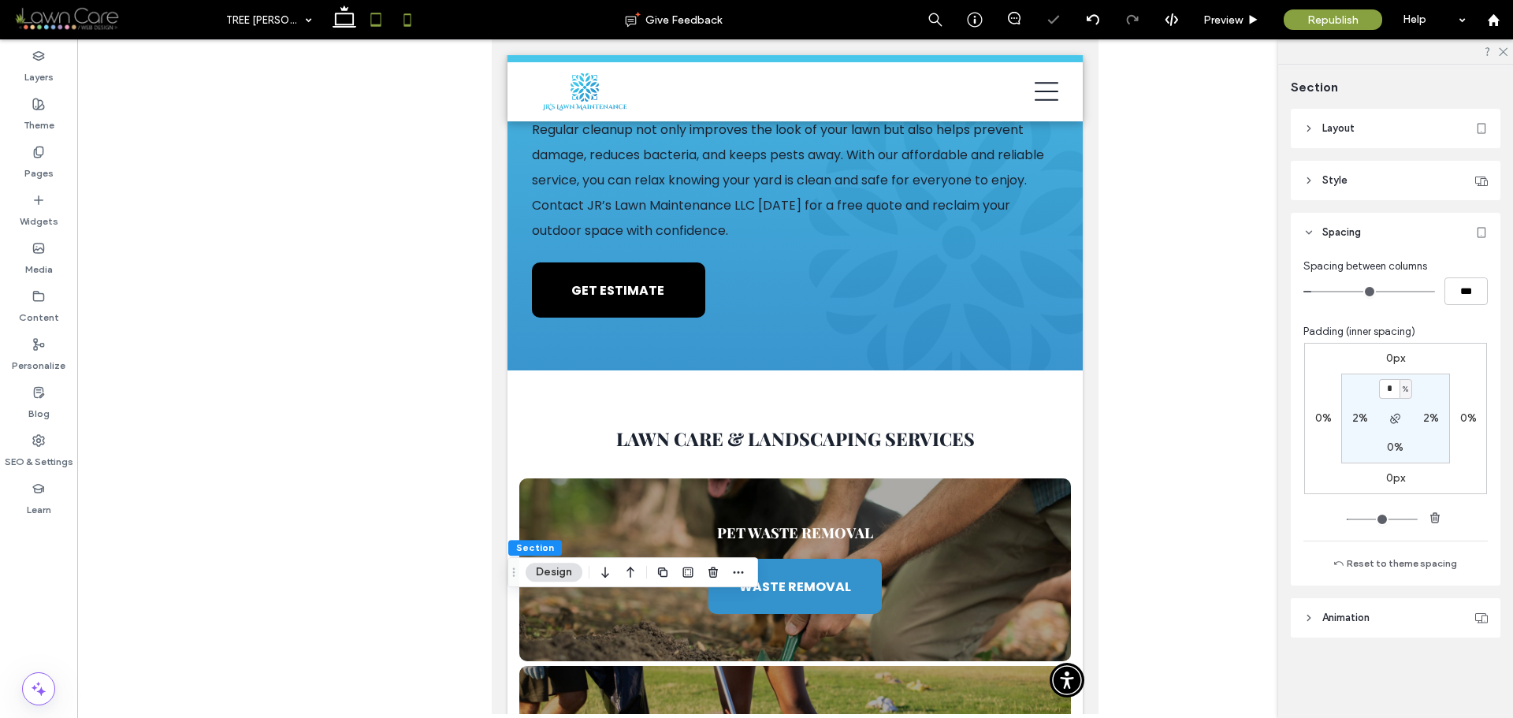
click at [402, 19] on icon at bounding box center [408, 20] width 32 height 32
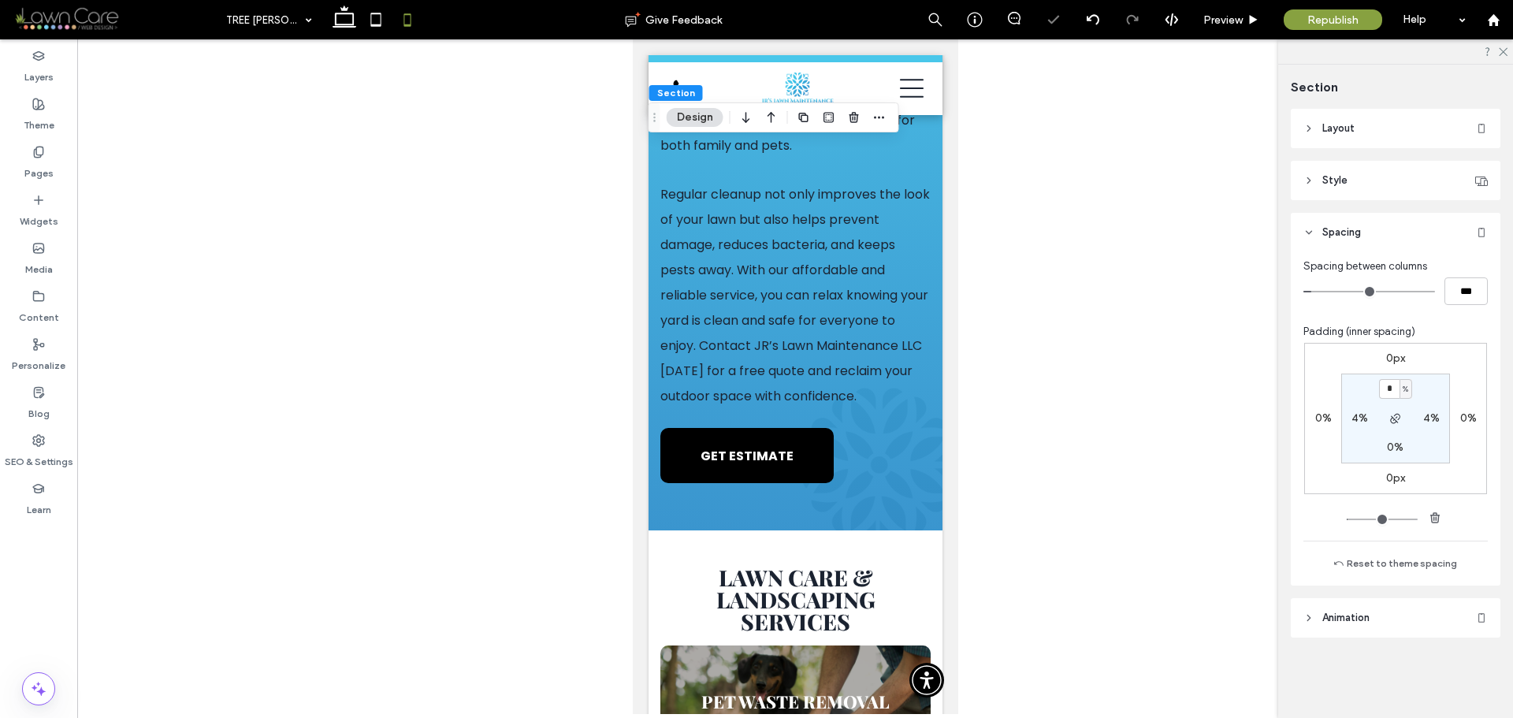
click at [1405, 389] on span "%" at bounding box center [1406, 390] width 6 height 16
click at [1403, 408] on span "px" at bounding box center [1400, 413] width 11 height 16
type input "****"
type input "**"
click at [1394, 392] on input "****" at bounding box center [1389, 389] width 20 height 20
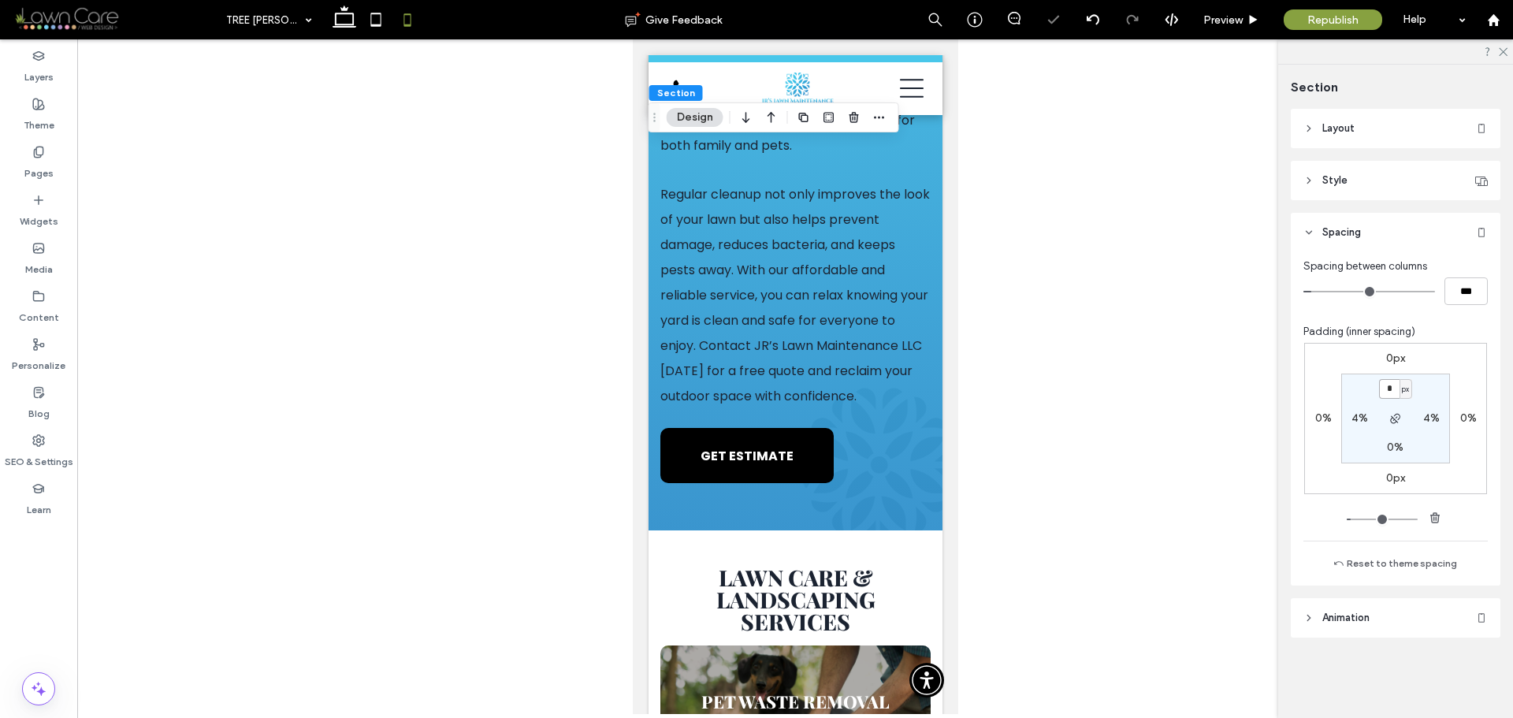
type input "*"
click at [1455, 393] on div "0px 0% 0px 0% * px 4% 0% 4%" at bounding box center [1396, 418] width 183 height 151
click at [338, 20] on icon at bounding box center [345, 20] width 32 height 32
type input "*"
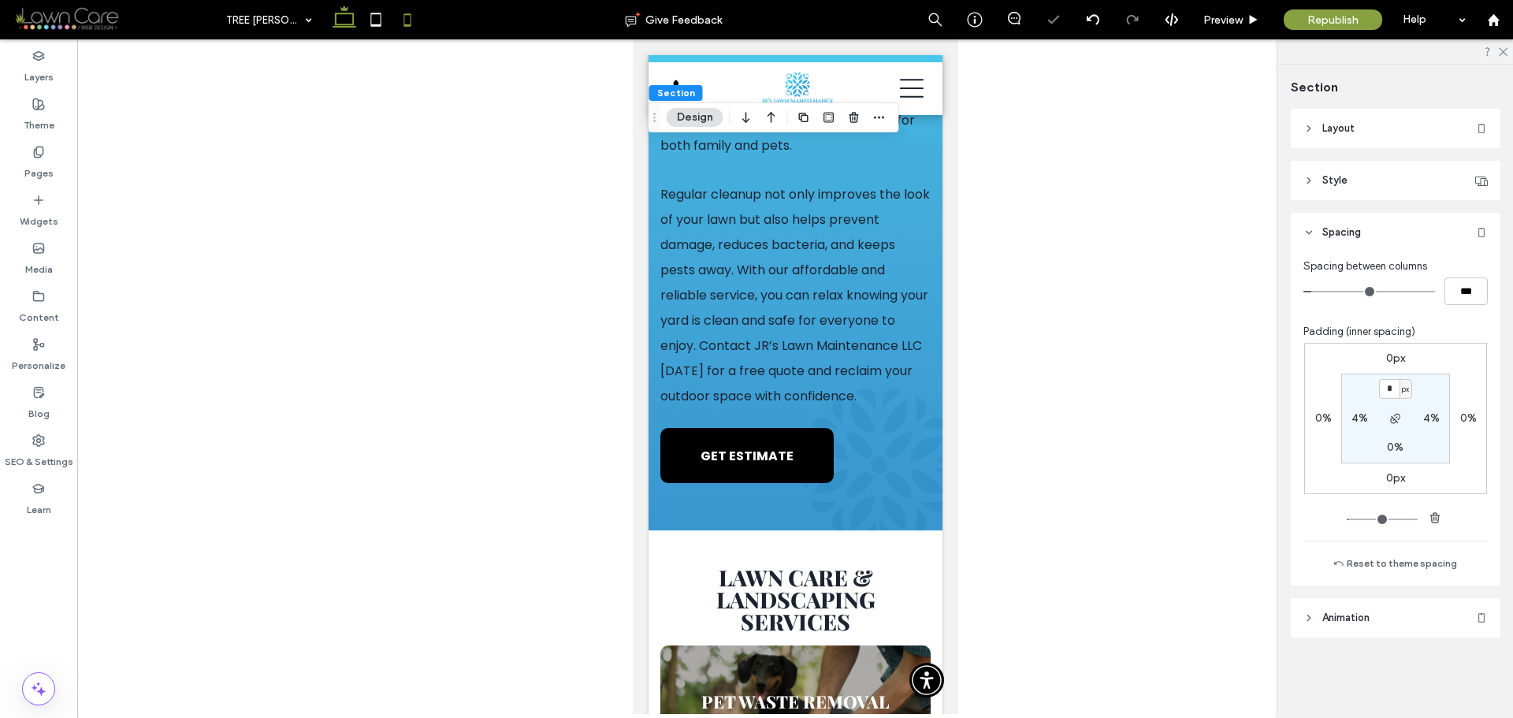
type input "*"
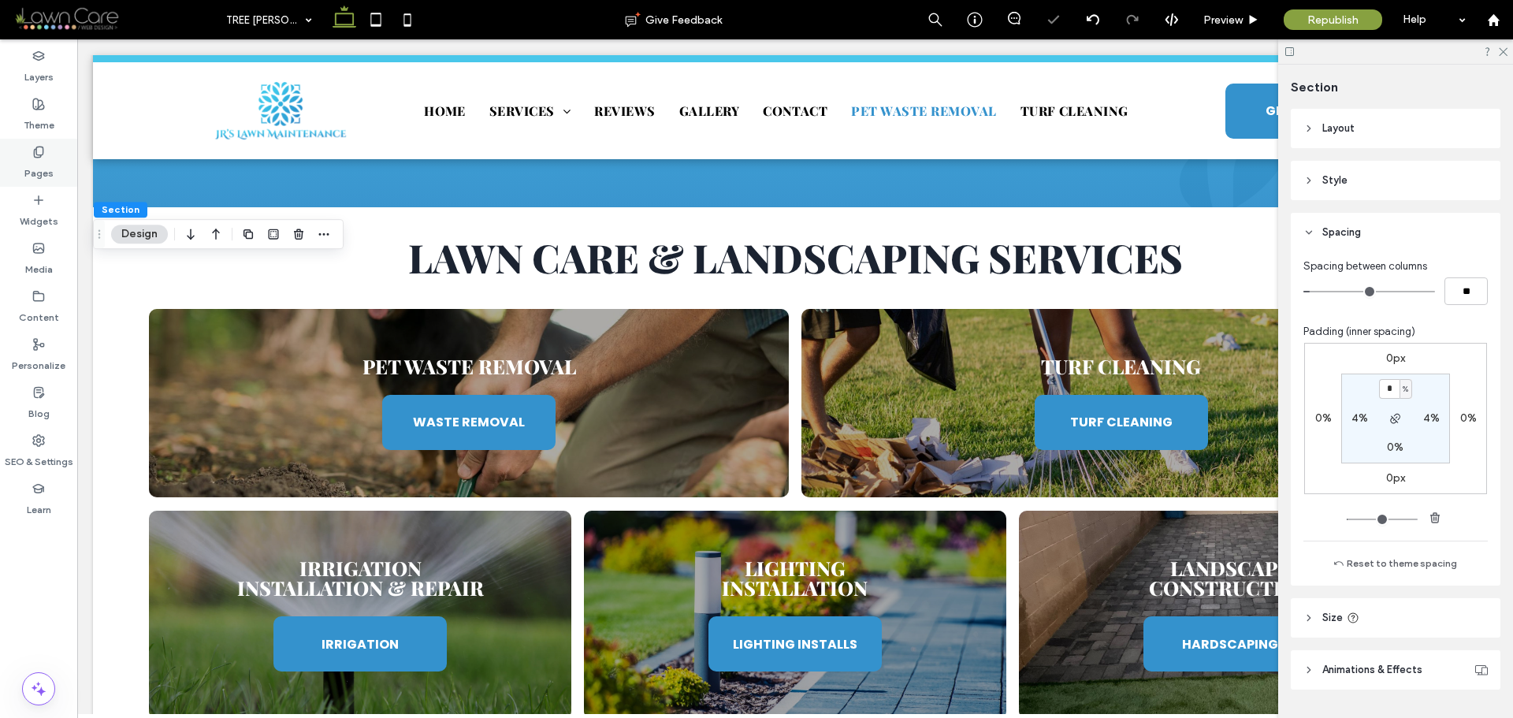
click at [39, 168] on label "Pages" at bounding box center [38, 169] width 29 height 22
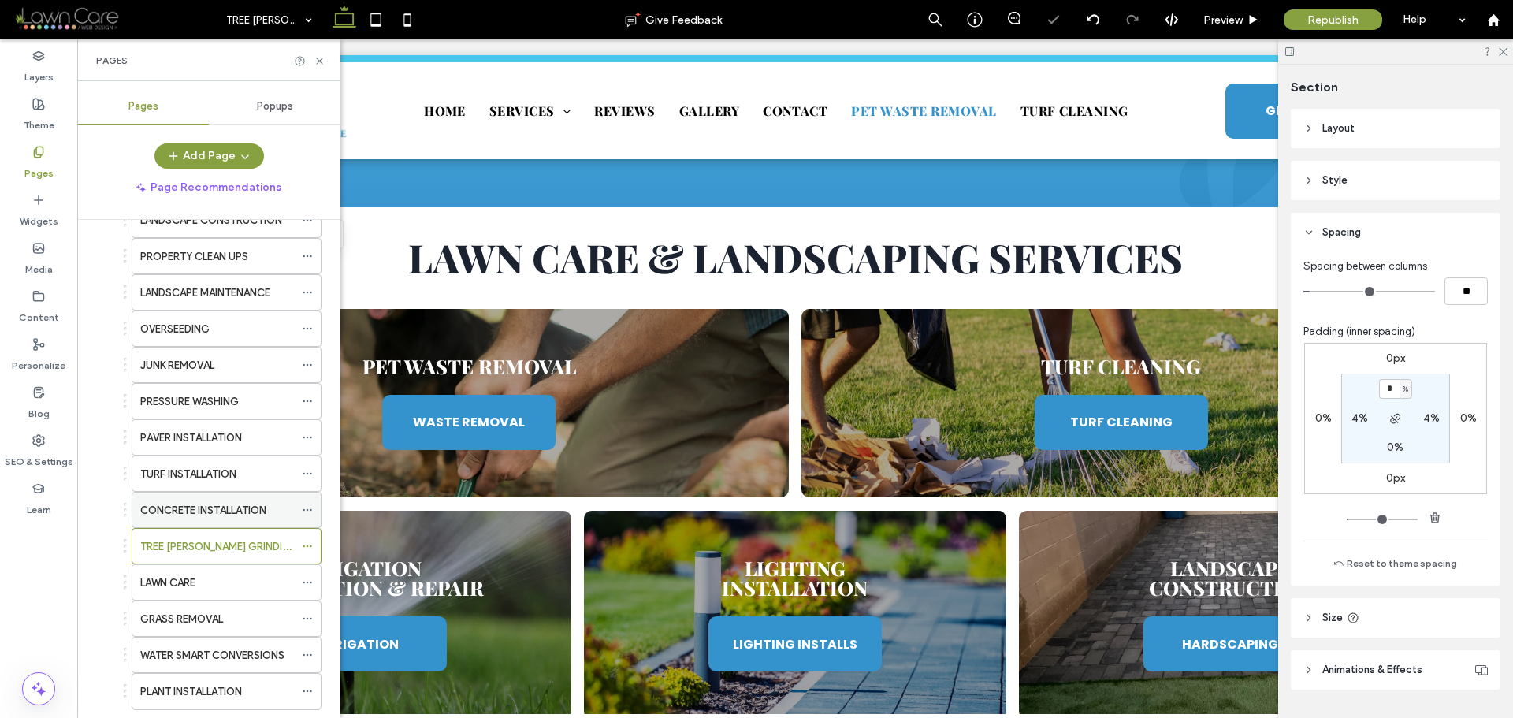
scroll to position [236, 0]
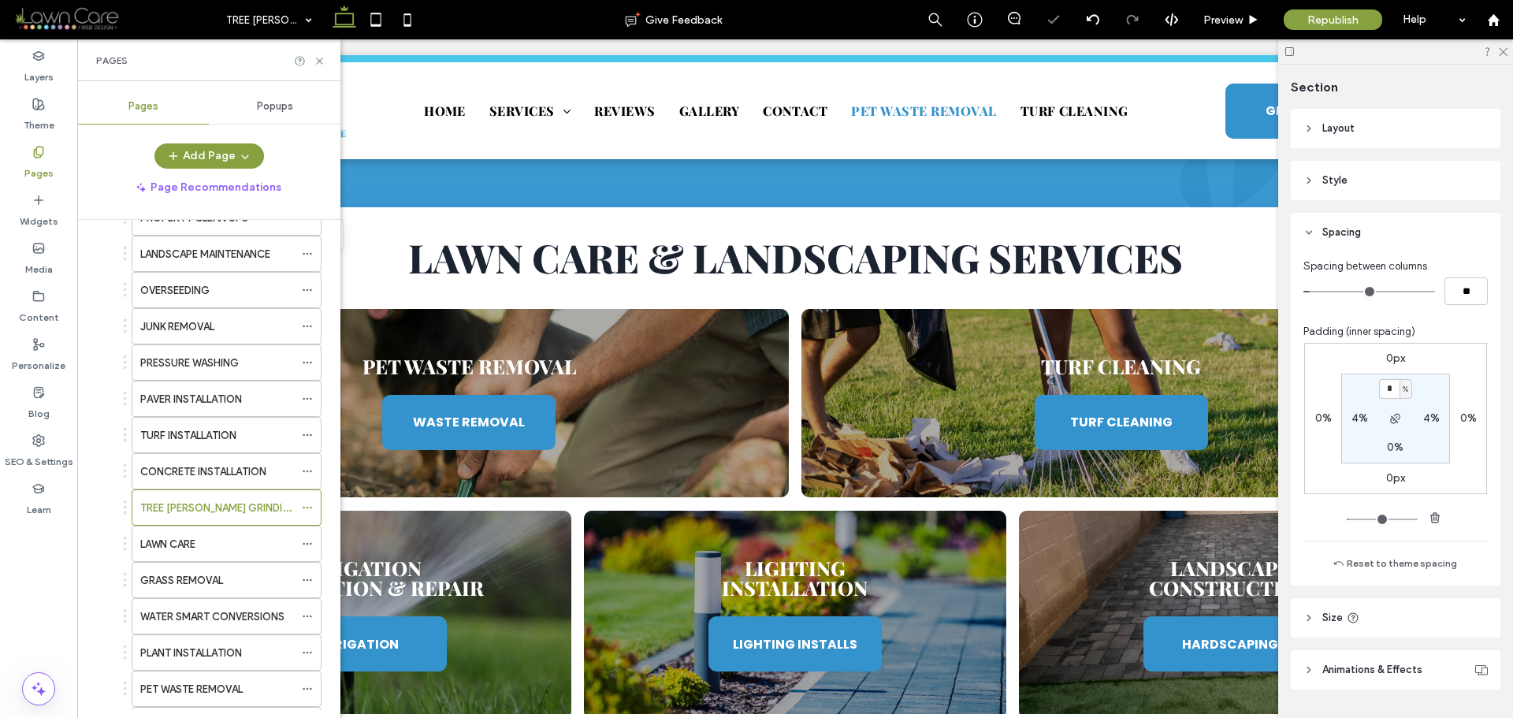
click at [203, 478] on label "CONCRETE INSTALLATION" at bounding box center [203, 472] width 126 height 28
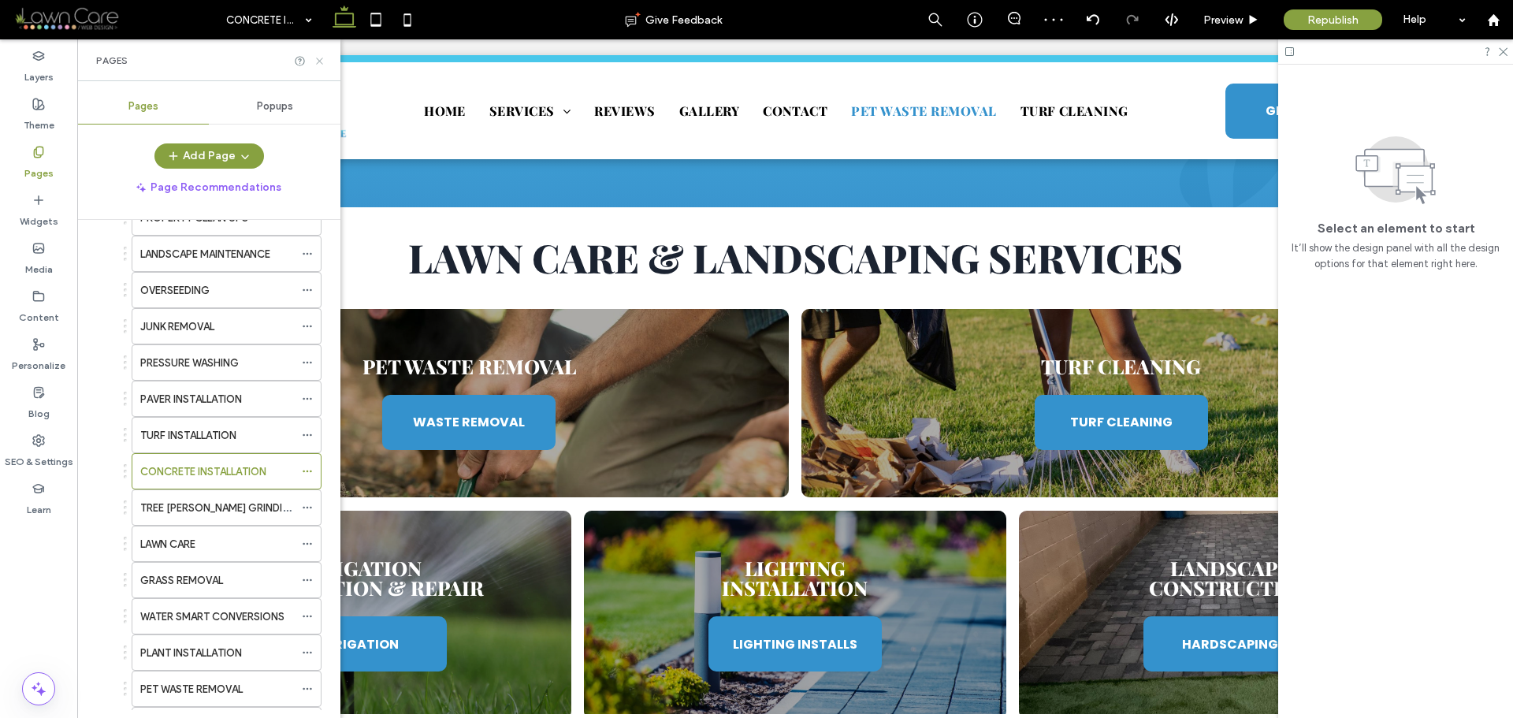
click at [320, 61] on use at bounding box center [319, 61] width 6 height 6
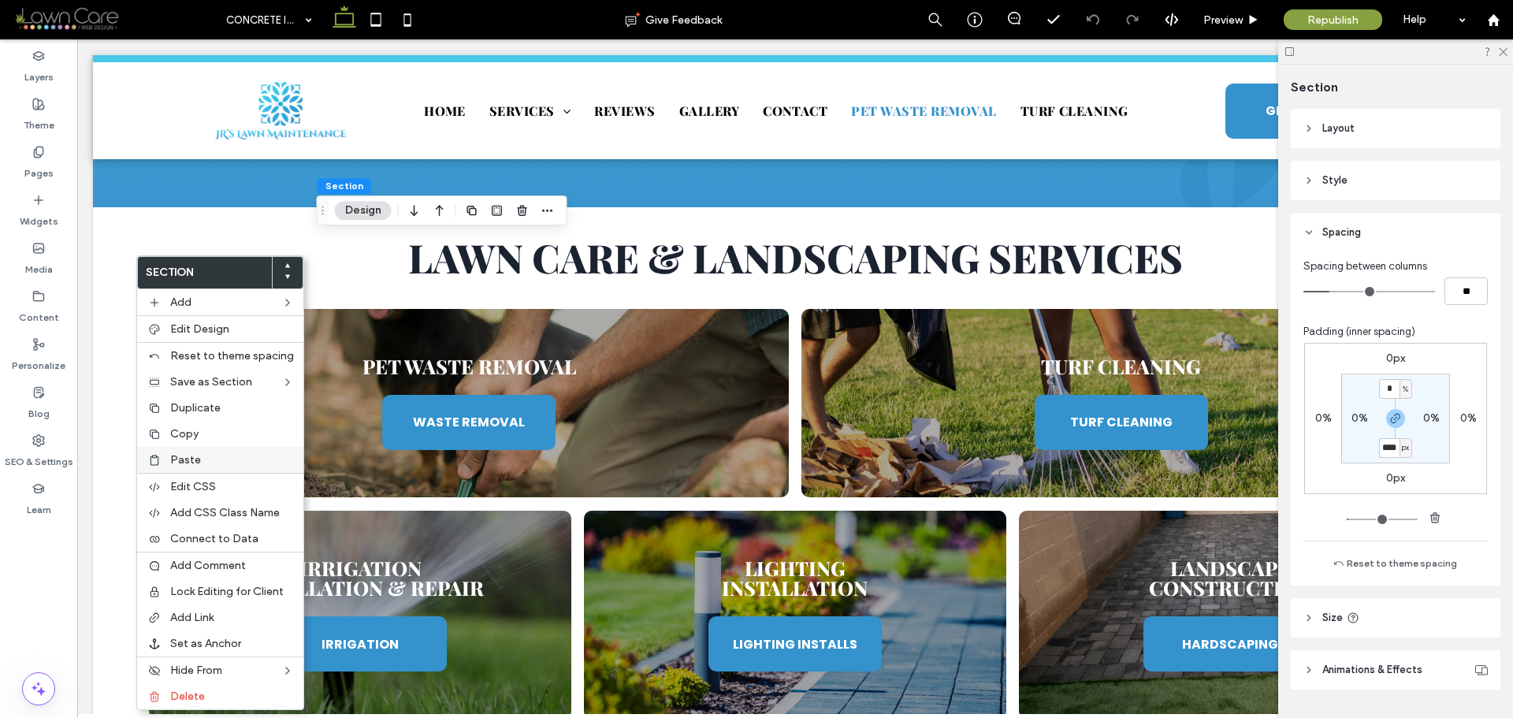
type input "****"
click at [195, 464] on span "Paste" at bounding box center [185, 459] width 31 height 13
type input "**"
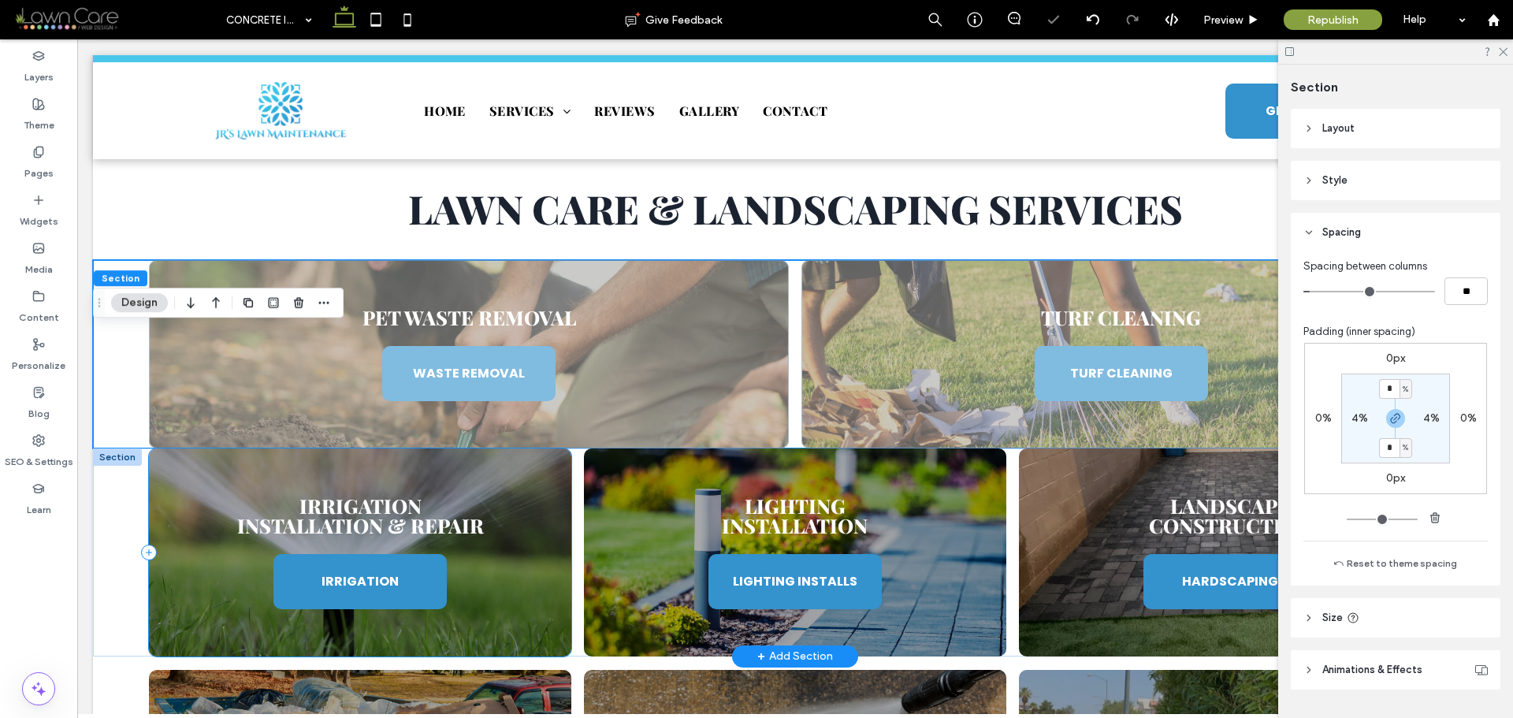
scroll to position [1025, 0]
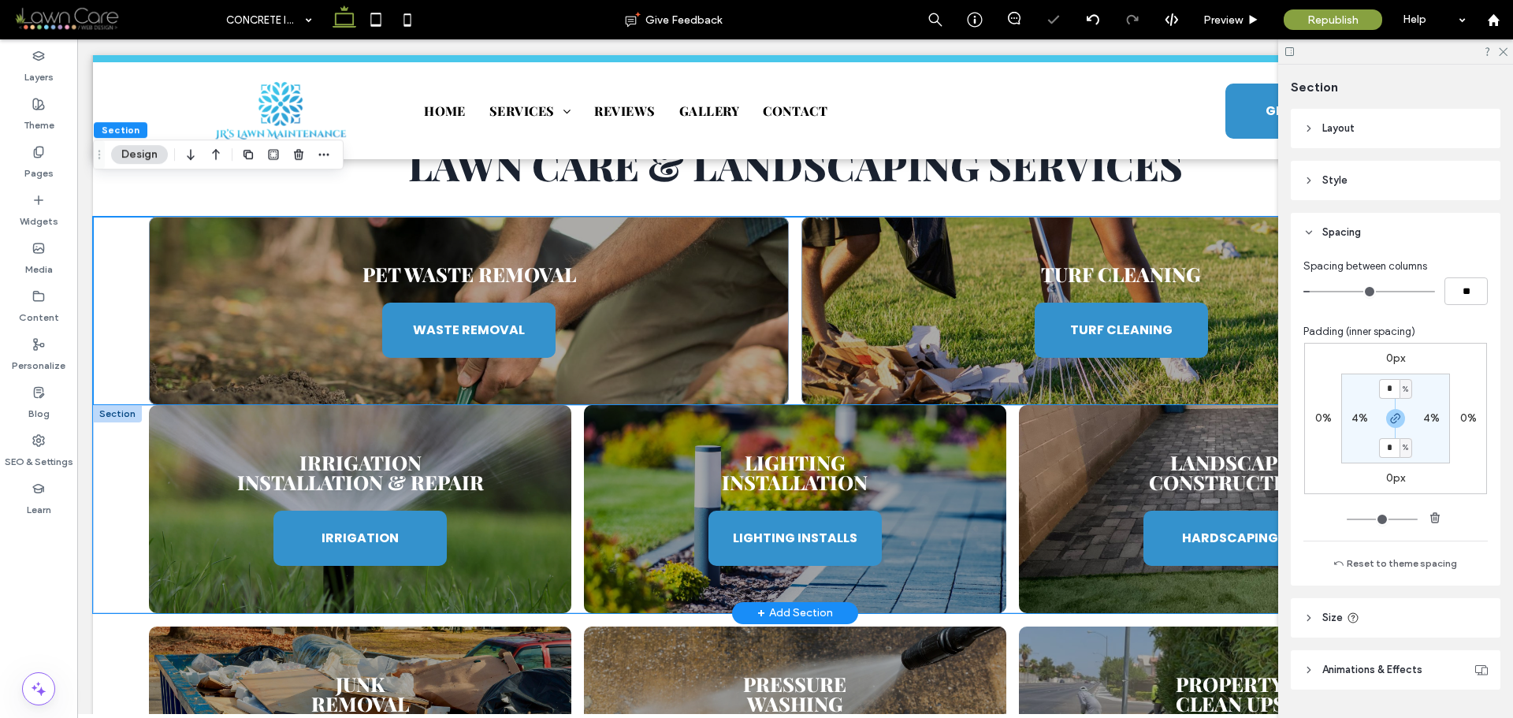
drag, startPoint x: 117, startPoint y: 433, endPoint x: 158, endPoint y: 436, distance: 41.1
click at [117, 433] on div "Irrigation Installation & Repair IRRIGATION Lighting Installation LIGHTING INST…" at bounding box center [795, 509] width 1405 height 208
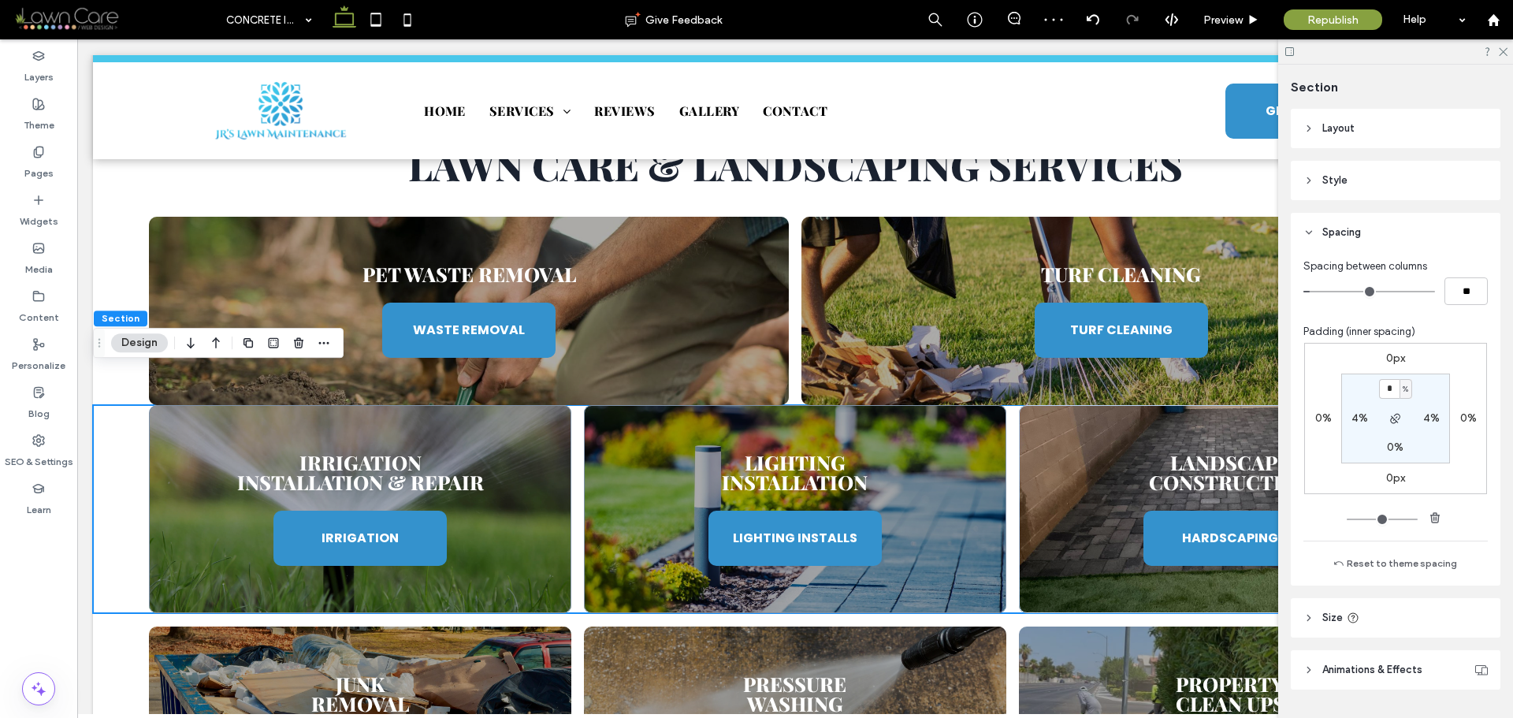
type input "*"
click at [1431, 396] on section "* % 4% 0% 4%" at bounding box center [1396, 419] width 109 height 90
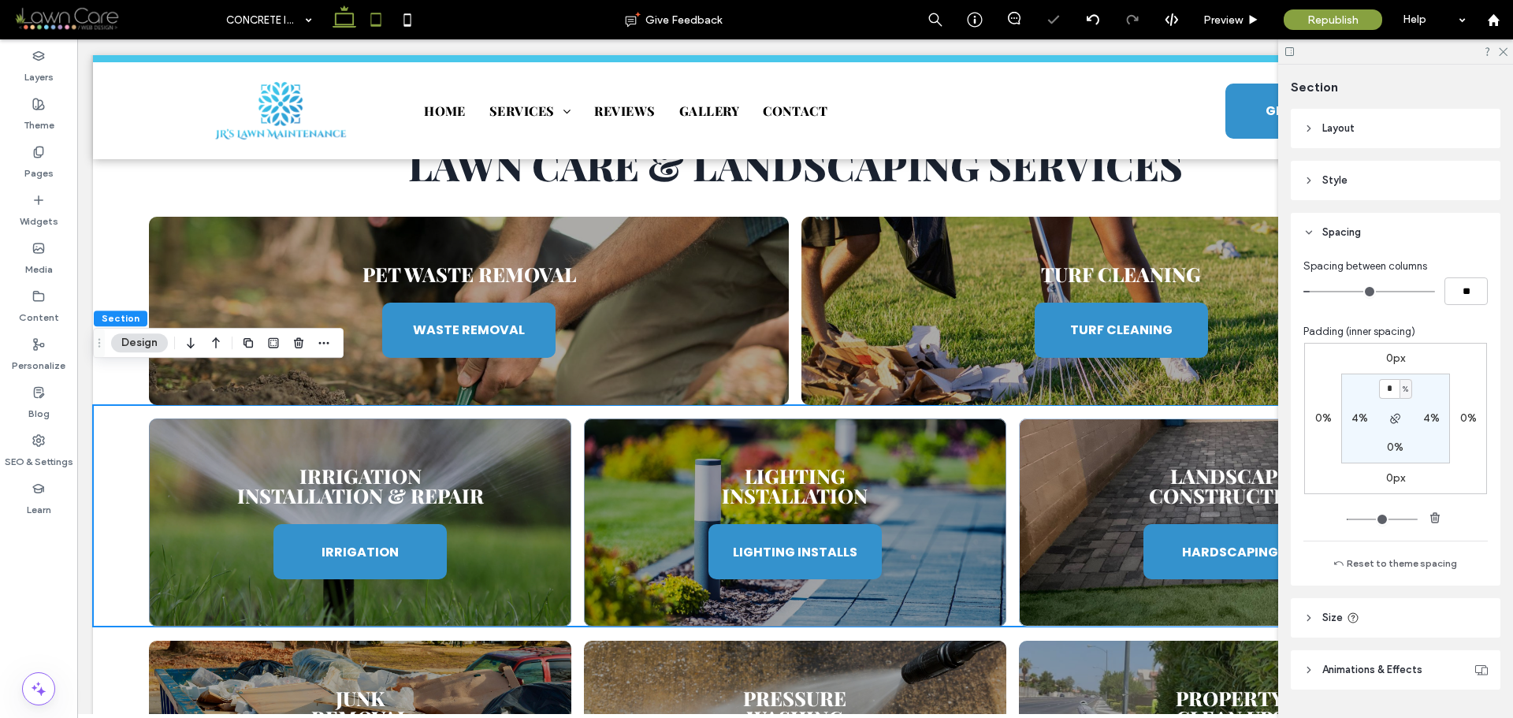
click at [365, 13] on icon at bounding box center [376, 20] width 32 height 32
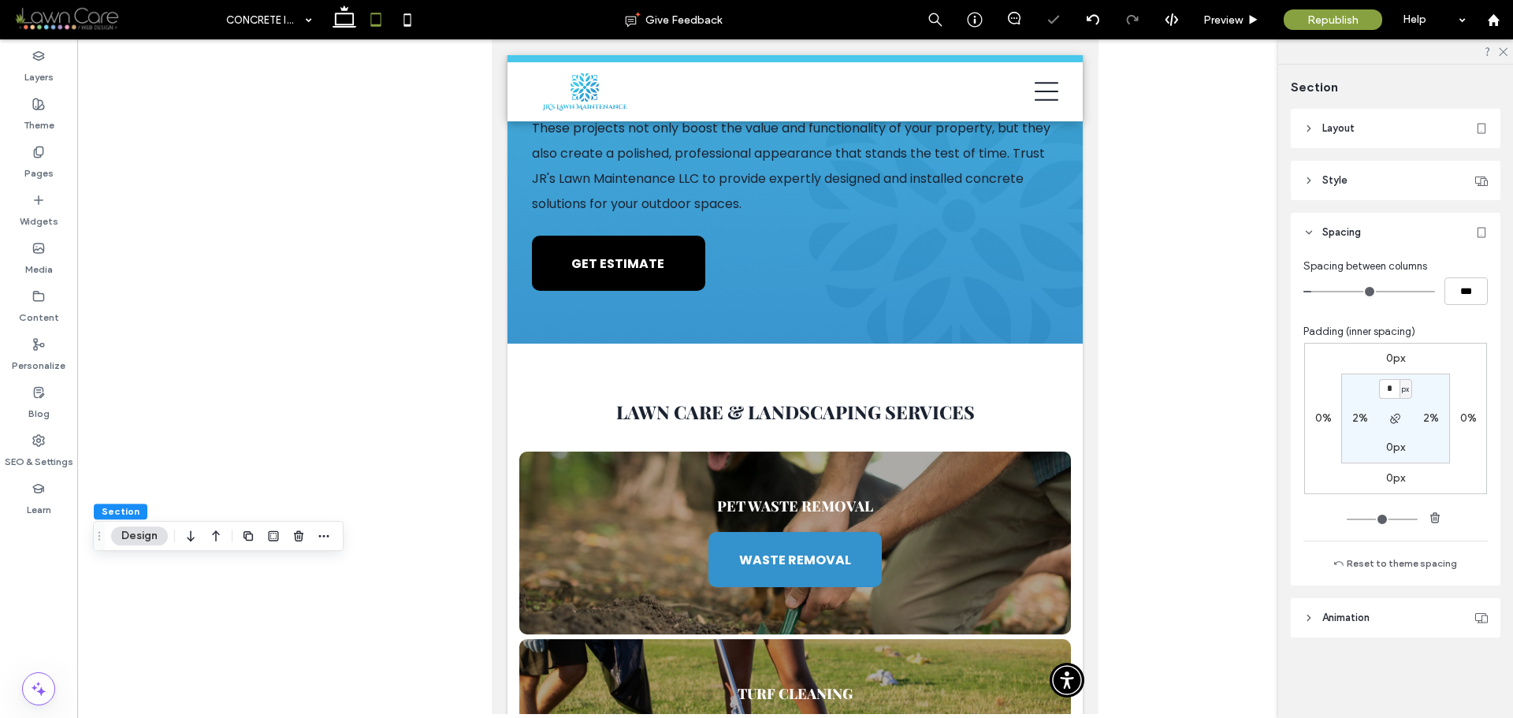
type input "*"
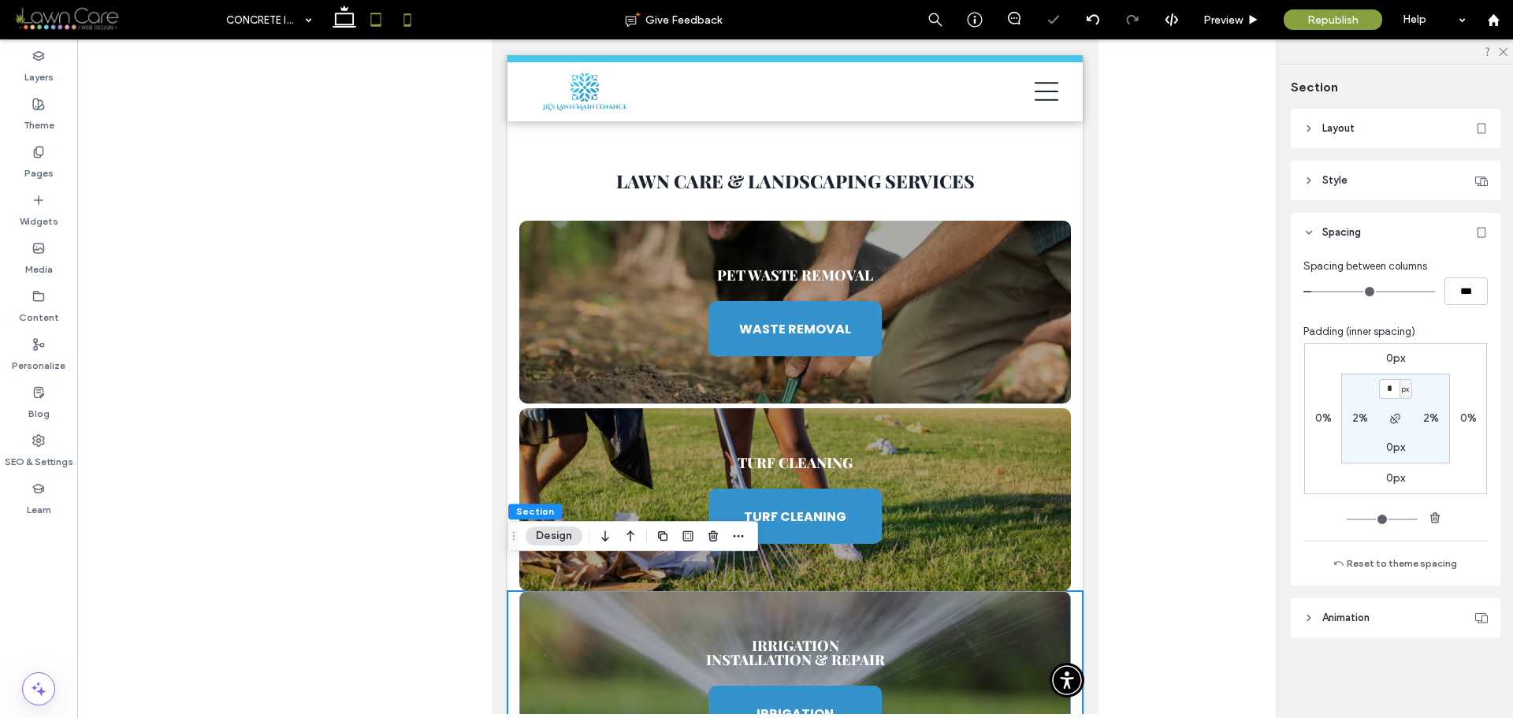
click at [413, 20] on icon at bounding box center [408, 20] width 32 height 32
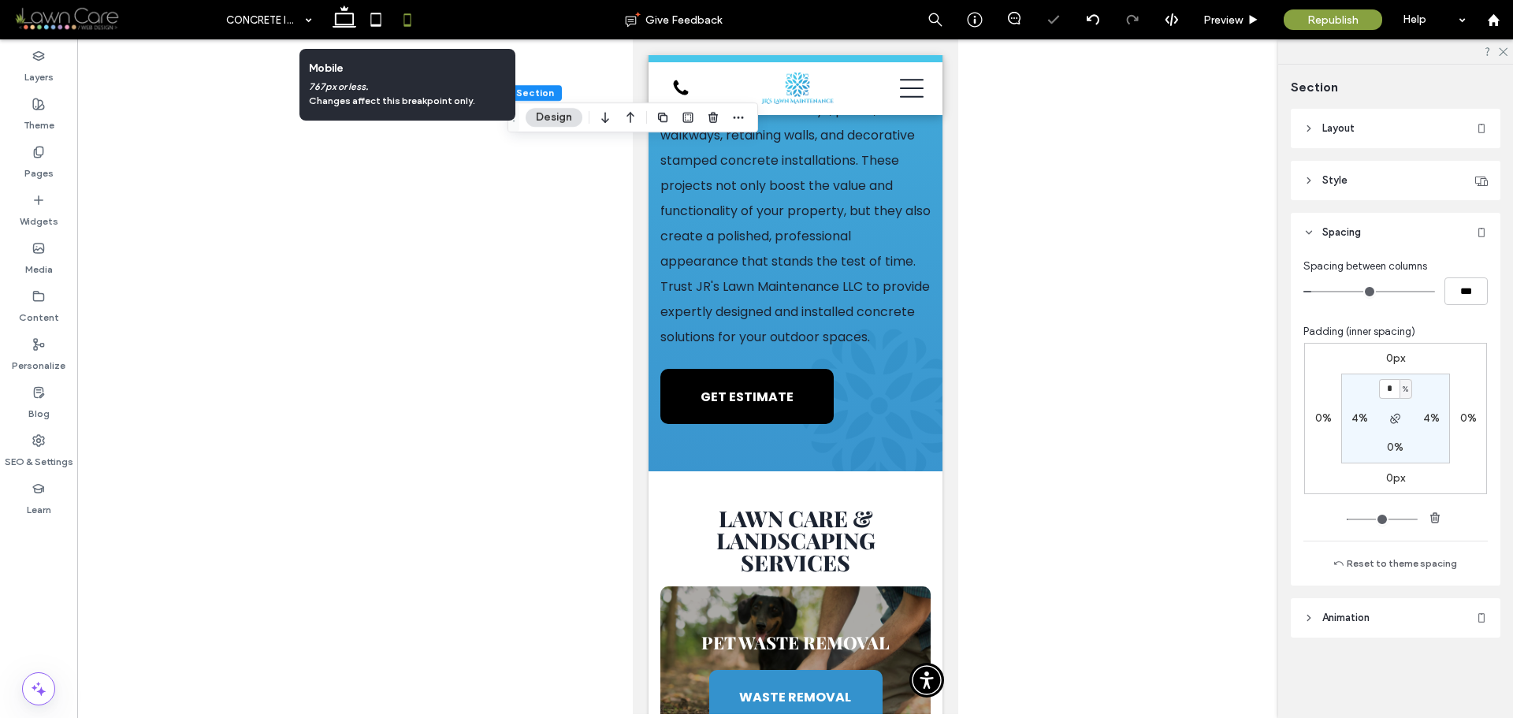
type input "*"
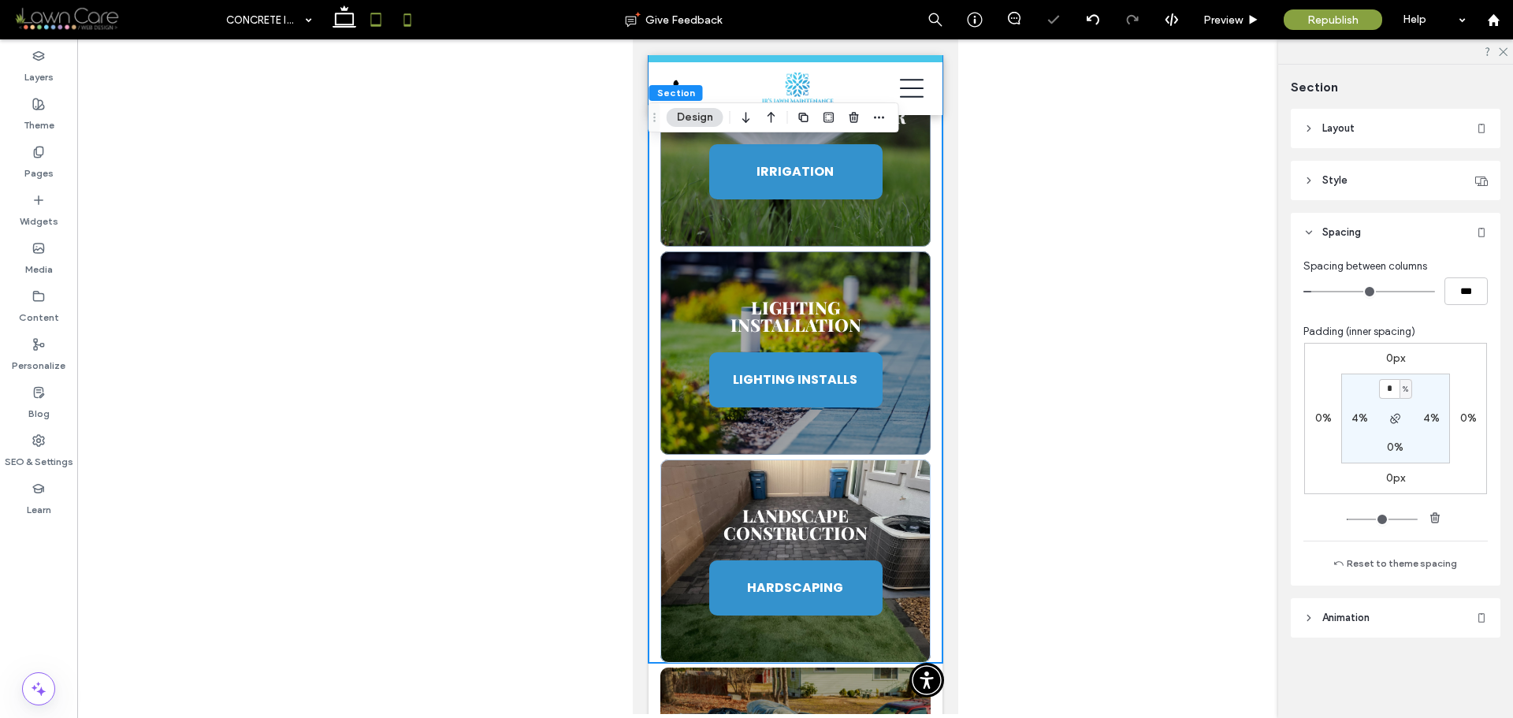
click at [381, 17] on icon at bounding box center [376, 20] width 32 height 32
type input "*"
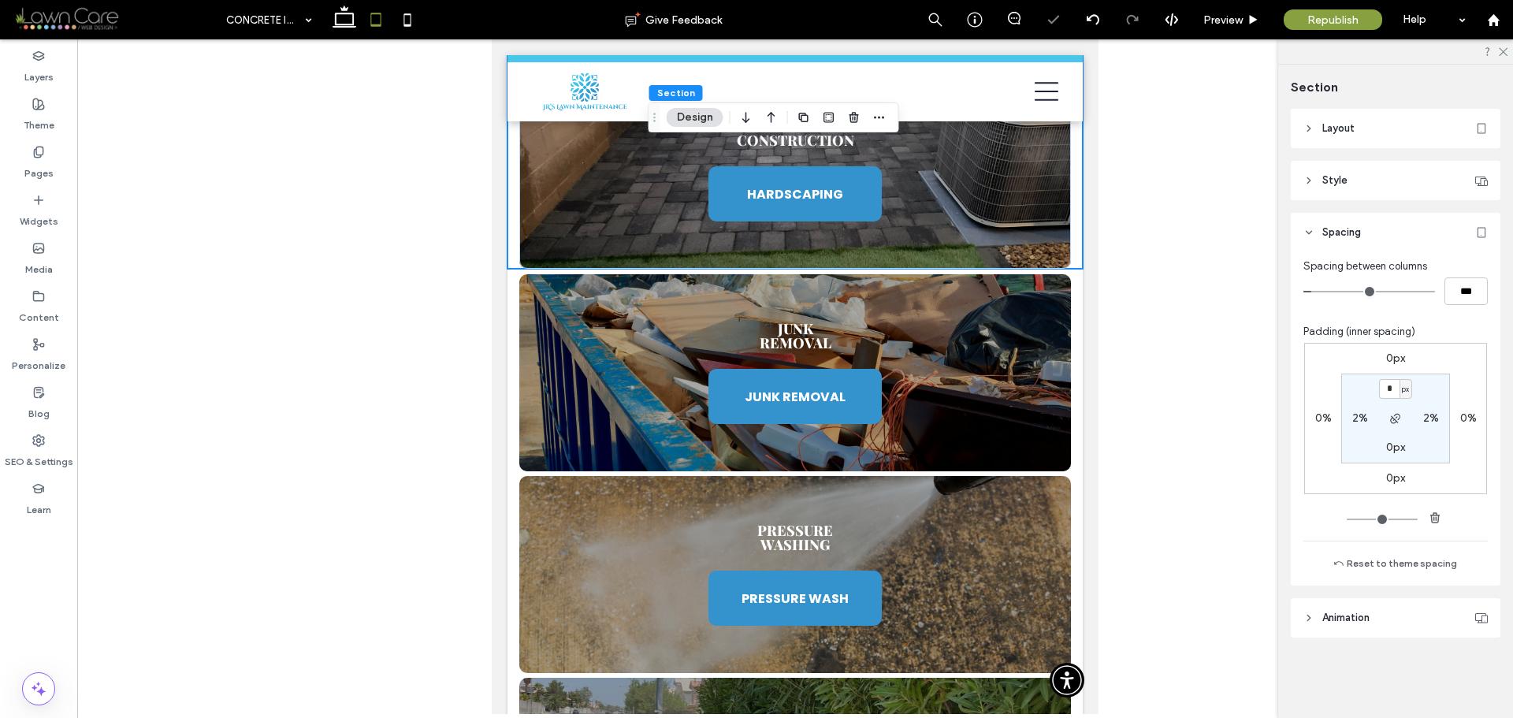
scroll to position [1741, 0]
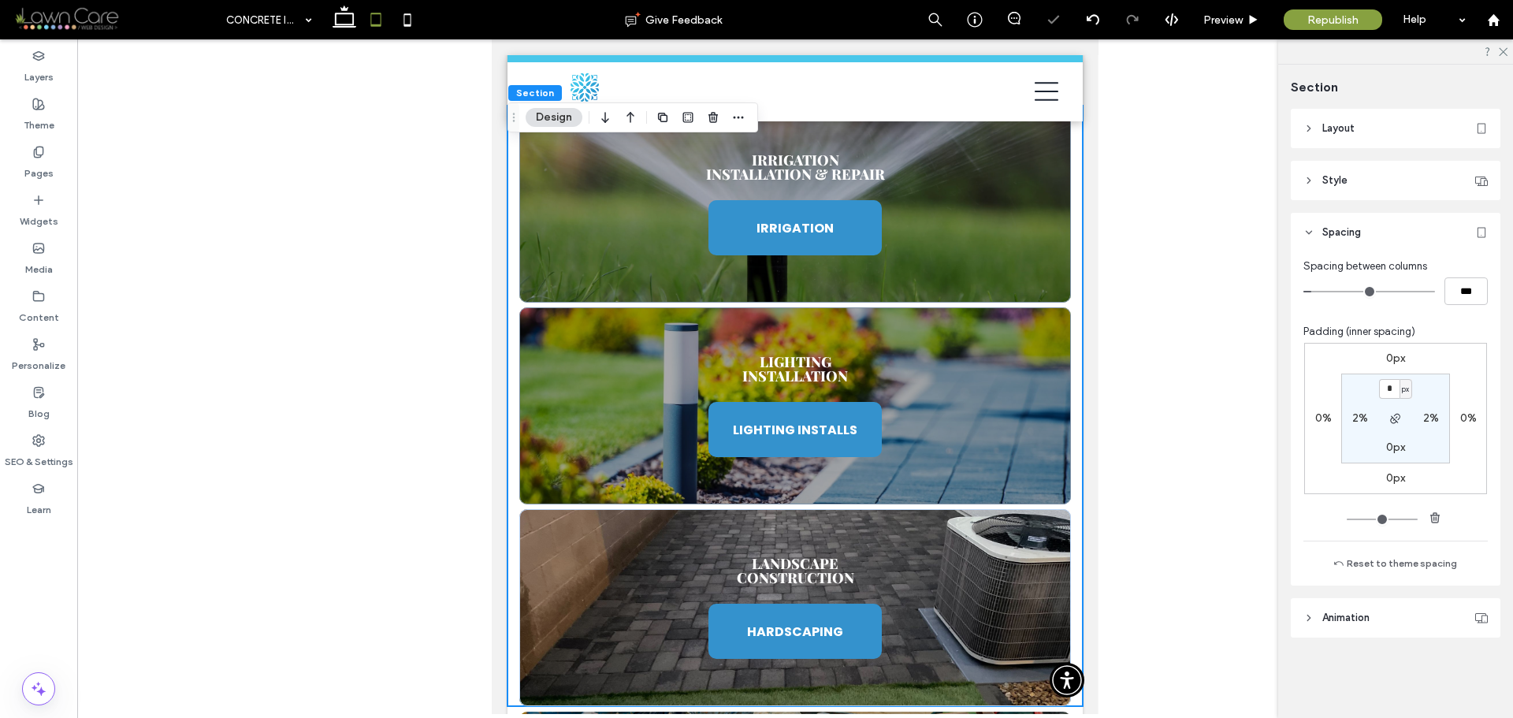
click at [1402, 390] on div "px" at bounding box center [1406, 390] width 9 height 16
click at [1403, 440] on span "%" at bounding box center [1400, 441] width 9 height 16
click at [1395, 387] on input "*" at bounding box center [1389, 389] width 20 height 20
type input "*"
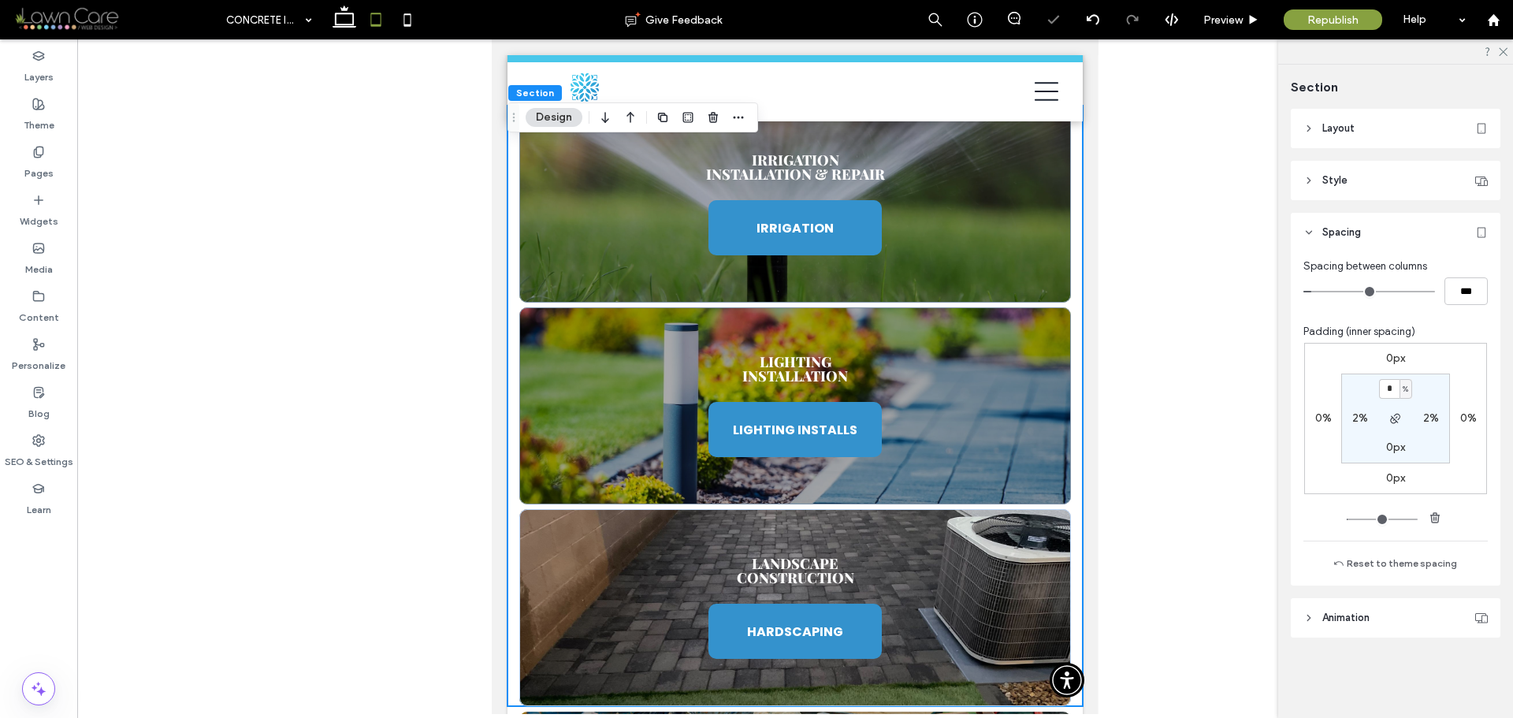
click at [1438, 386] on section "* % 2% 0px 2%" at bounding box center [1396, 419] width 109 height 90
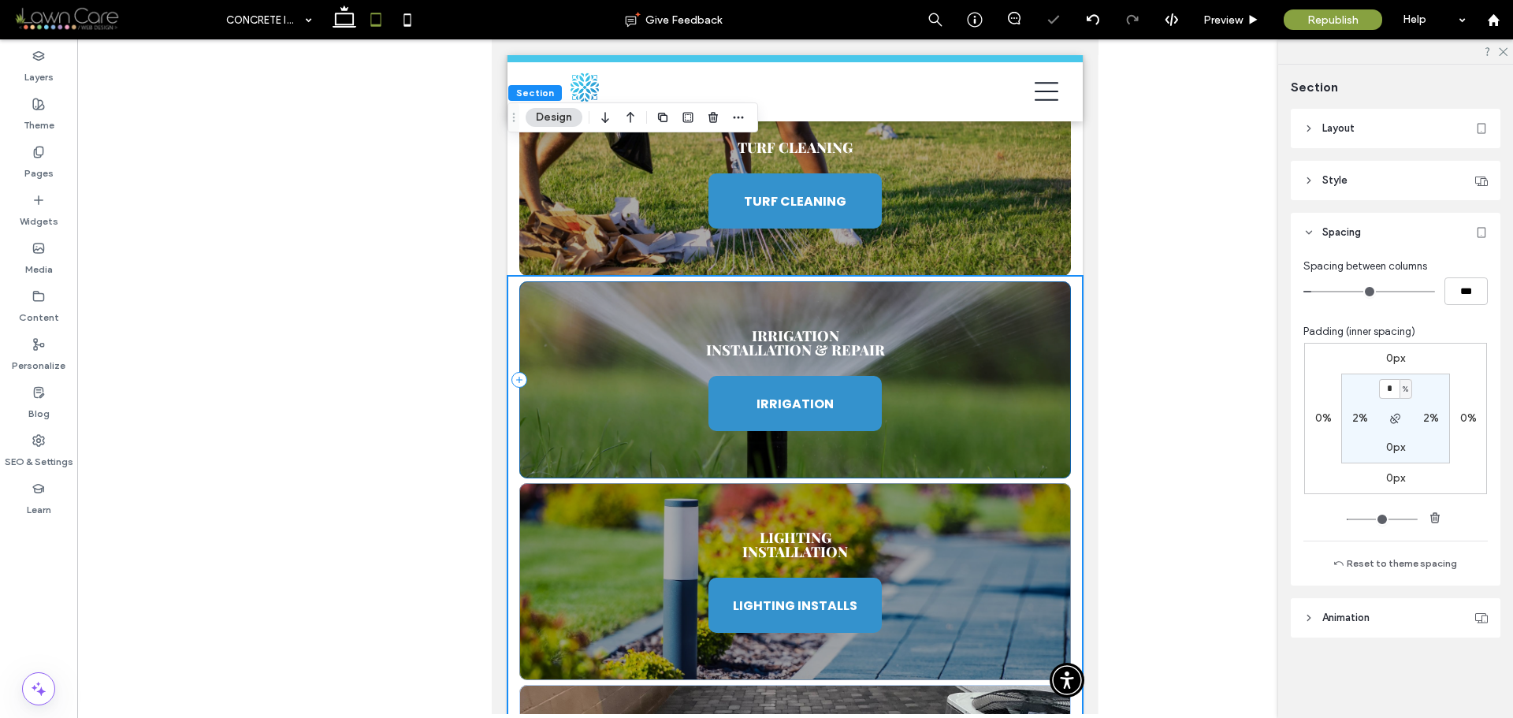
scroll to position [1426, 0]
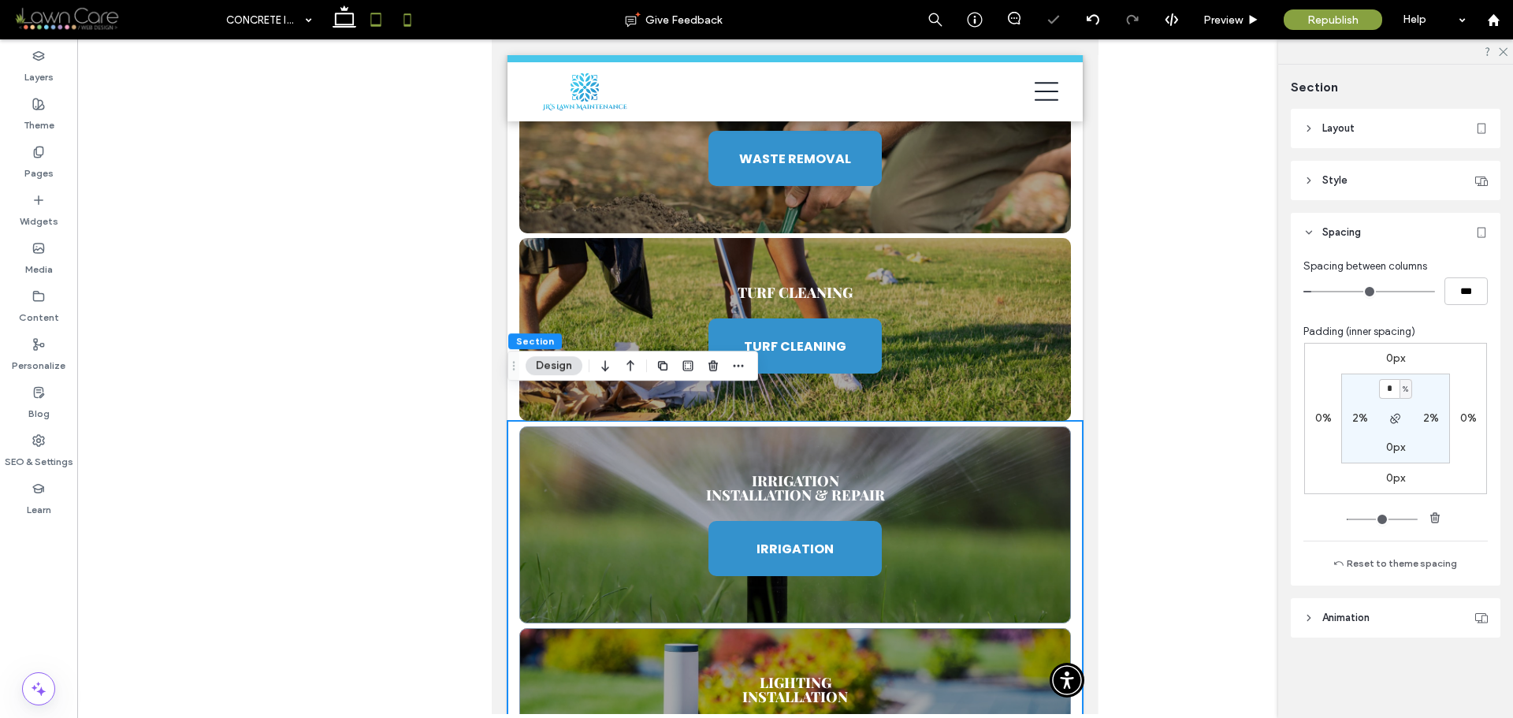
click at [415, 24] on icon at bounding box center [408, 20] width 32 height 32
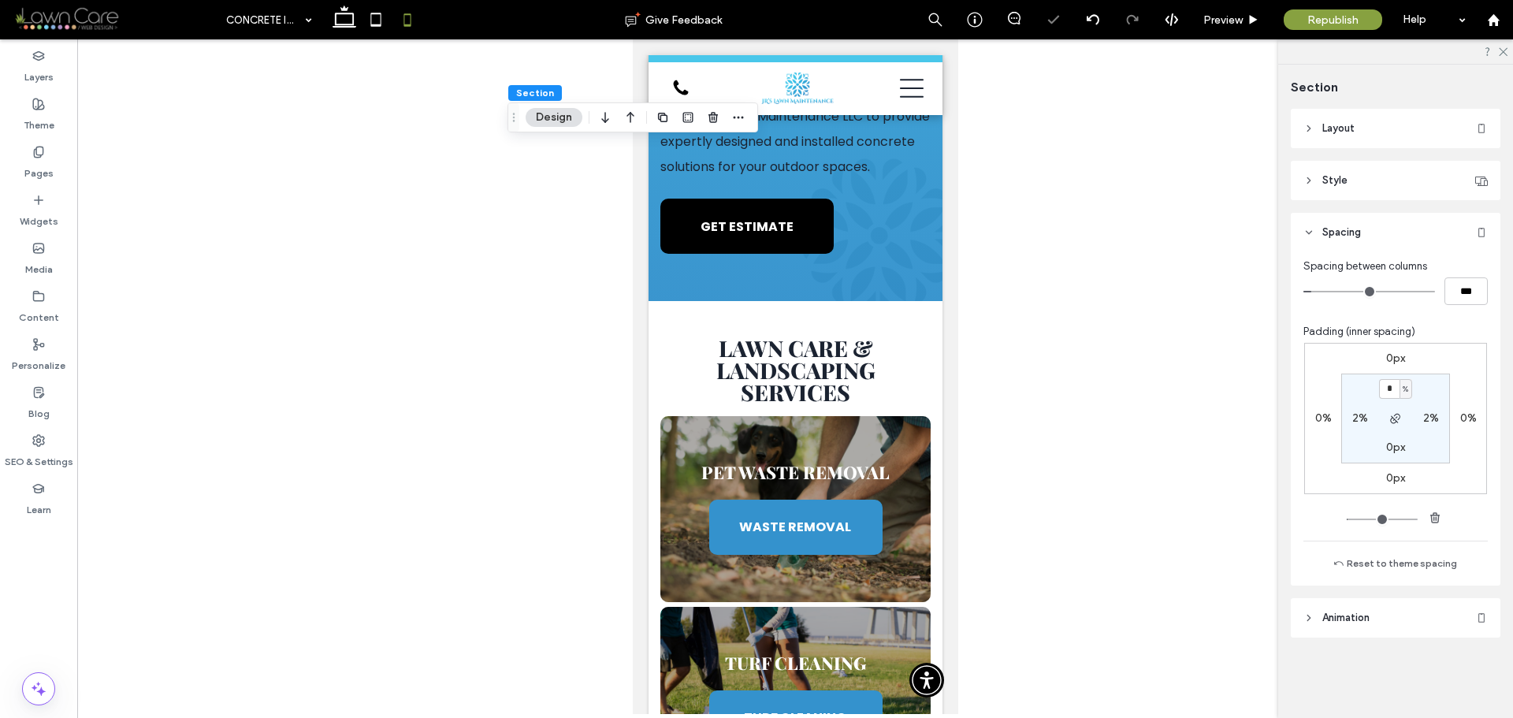
scroll to position [2179, 0]
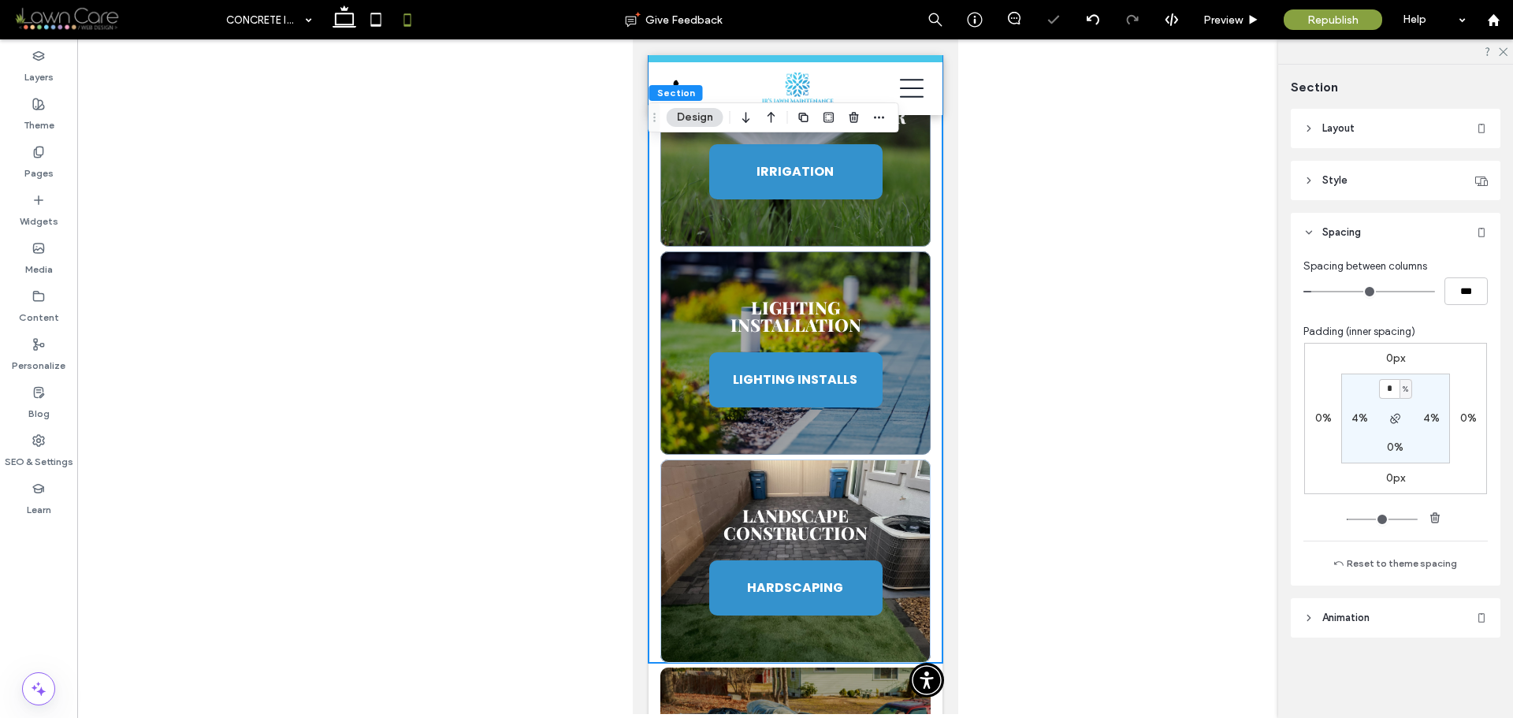
click at [1407, 393] on span "%" at bounding box center [1406, 390] width 6 height 16
click at [1405, 418] on span "px" at bounding box center [1400, 413] width 11 height 16
type input "****"
type input "**"
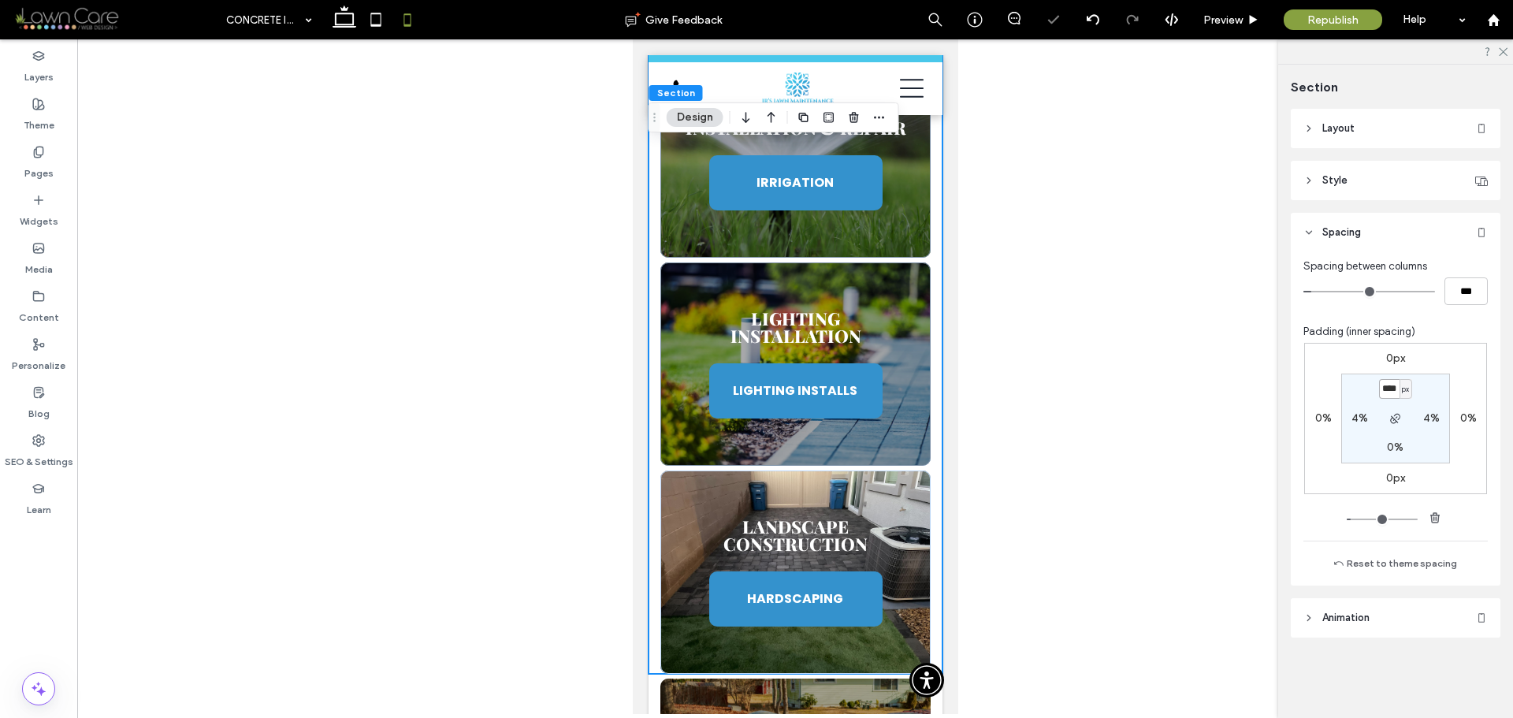
click at [1395, 389] on input "****" at bounding box center [1389, 389] width 20 height 20
type input "*"
click at [1443, 389] on section "* px 4% 0% 4%" at bounding box center [1396, 419] width 109 height 90
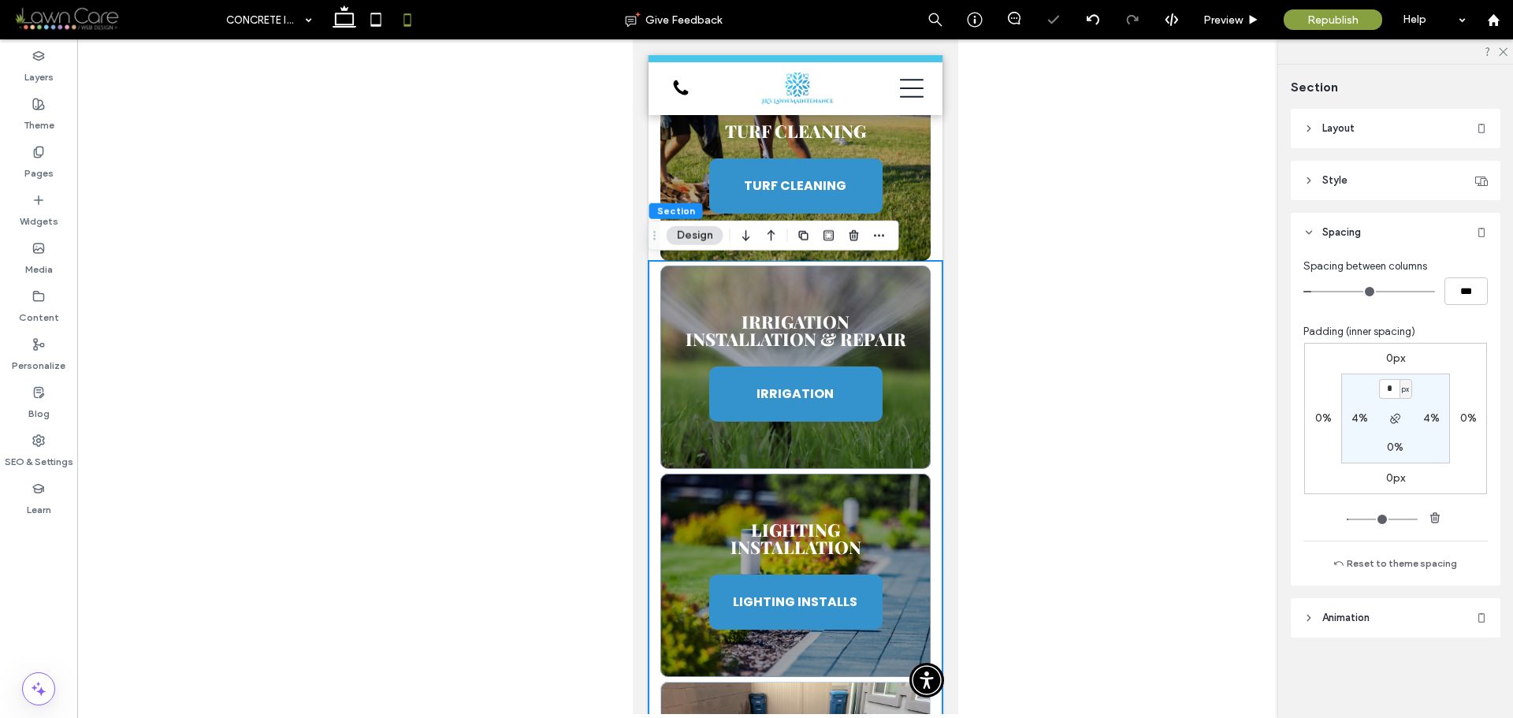
scroll to position [1942, 0]
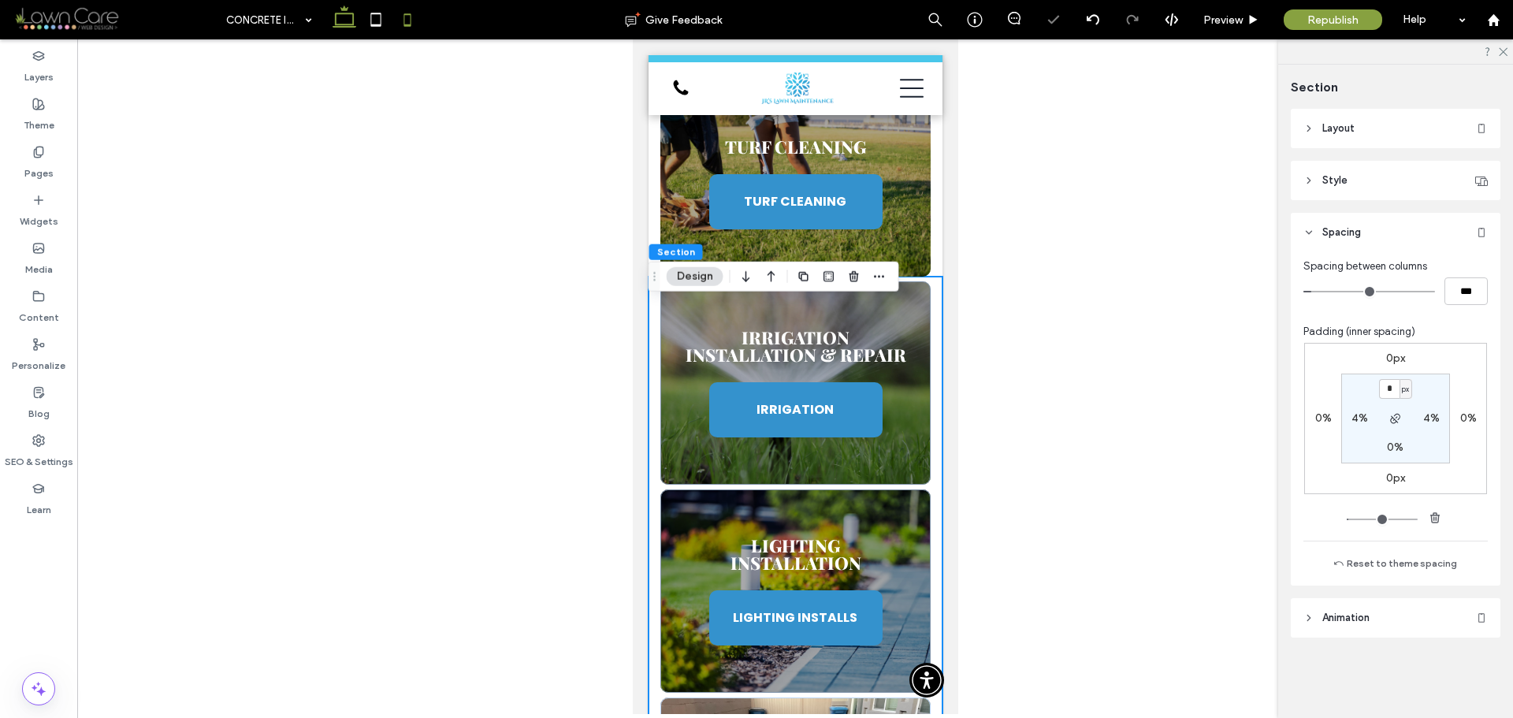
click at [352, 31] on icon at bounding box center [345, 20] width 32 height 32
type input "*"
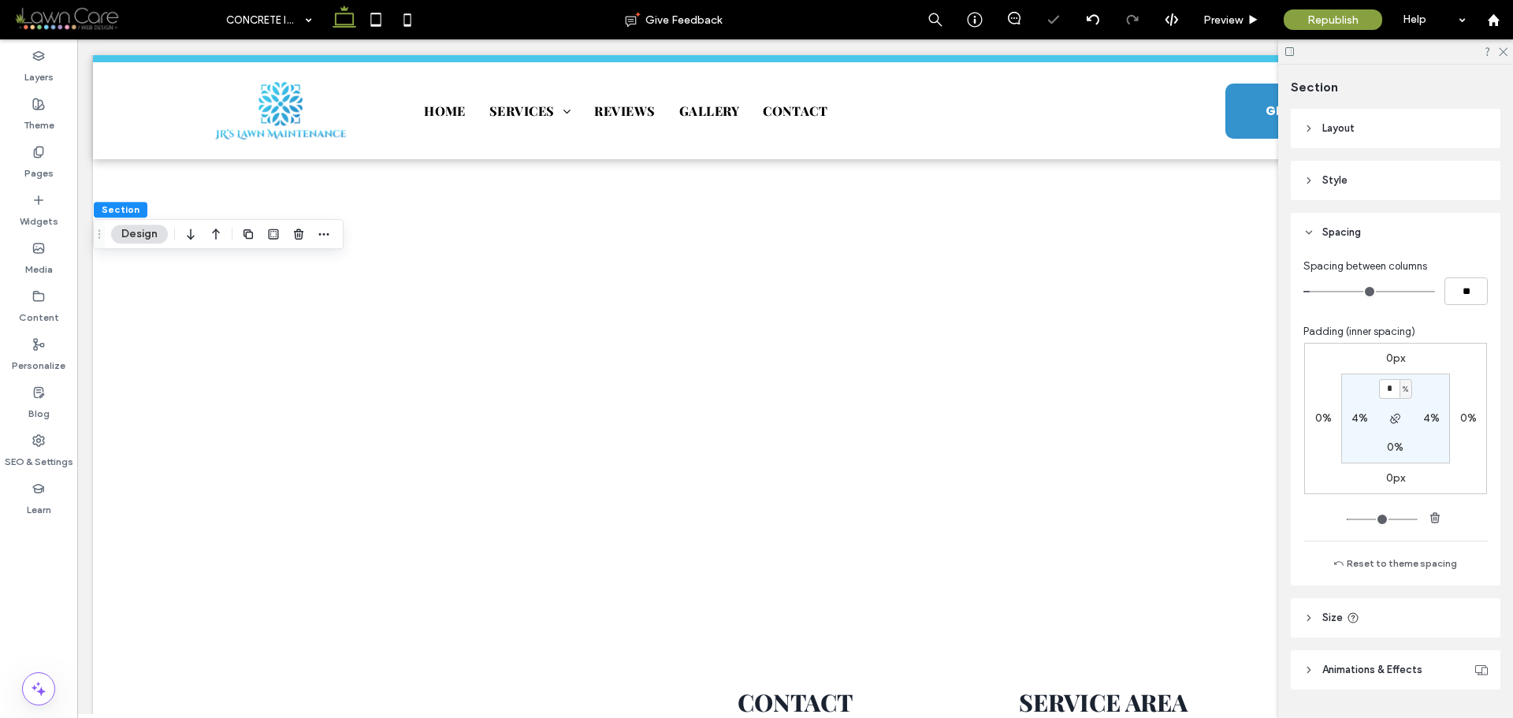
scroll to position [1134, 0]
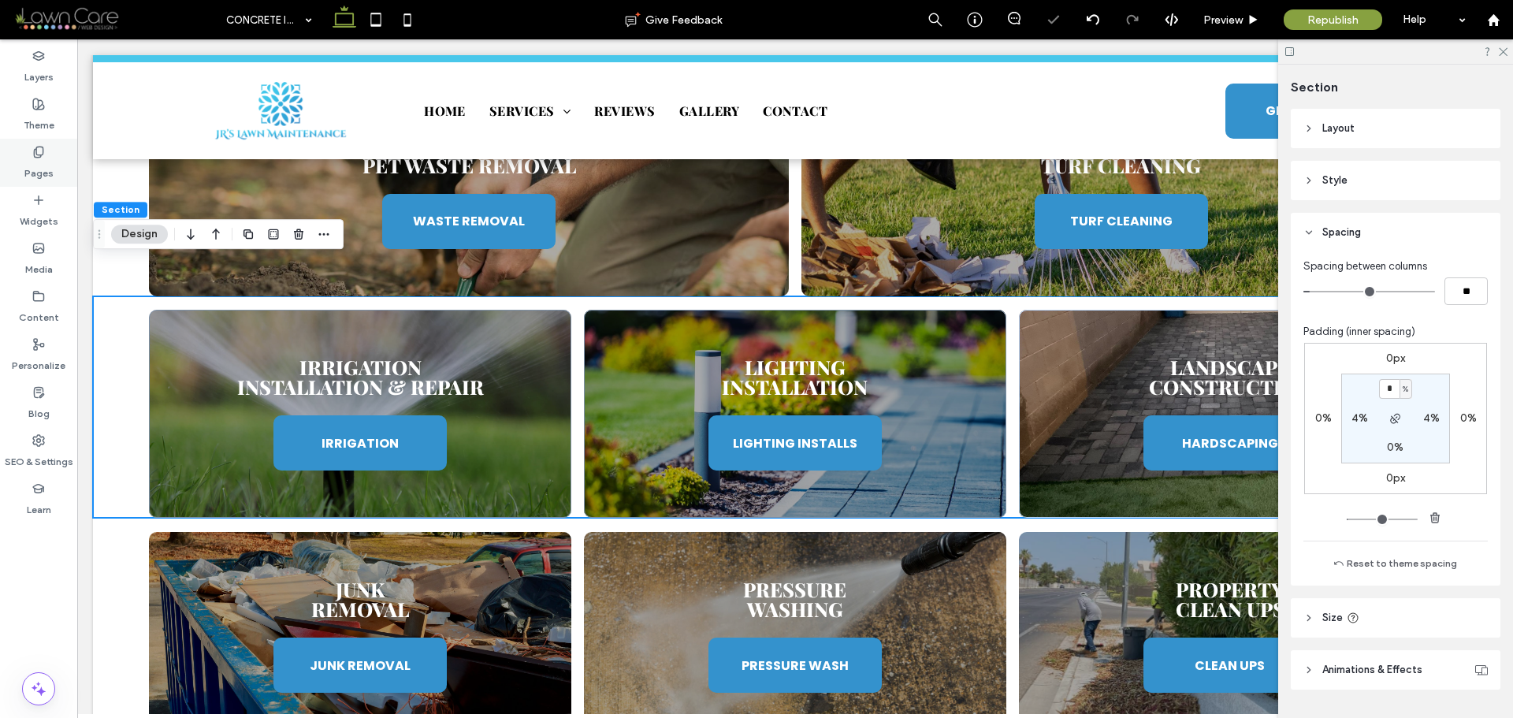
click at [54, 156] on div "Pages" at bounding box center [38, 163] width 77 height 48
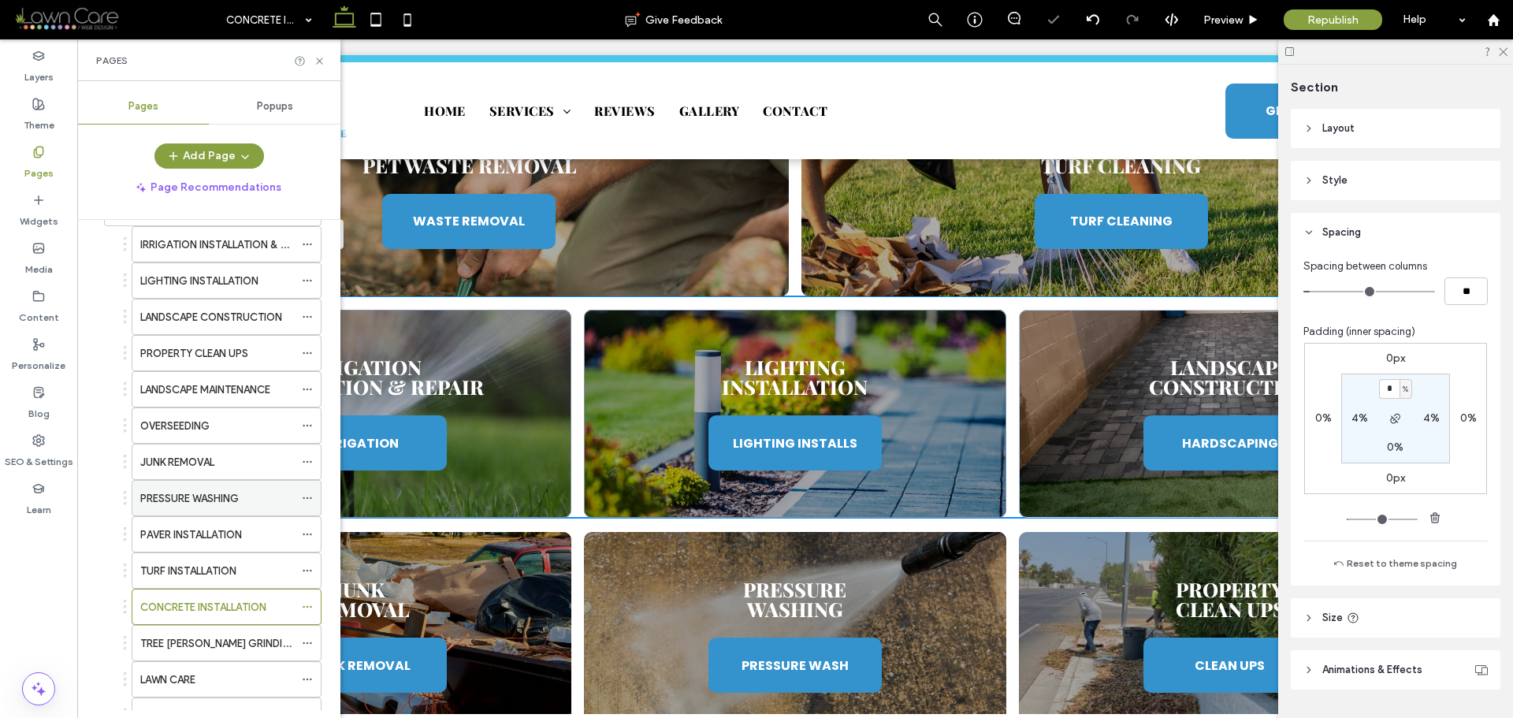
scroll to position [158, 0]
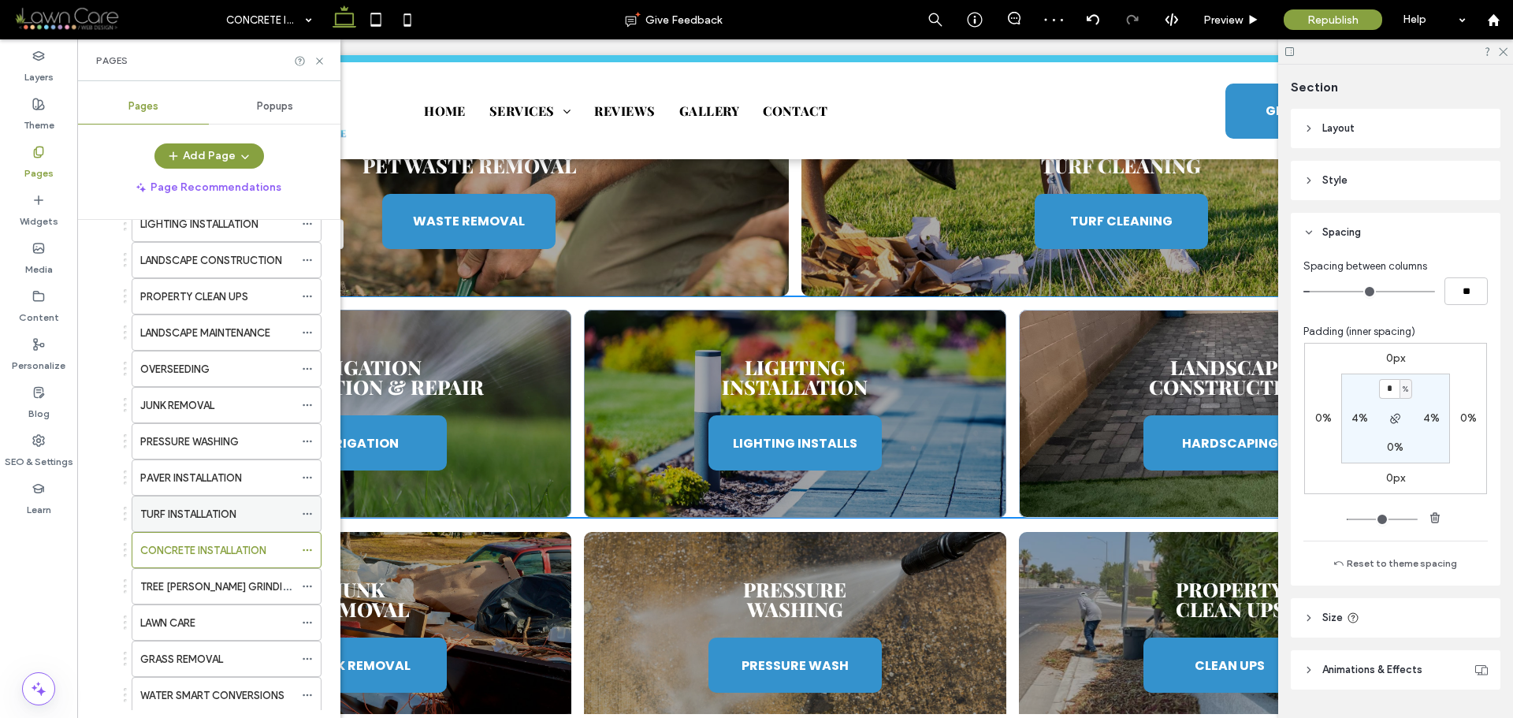
click at [201, 503] on div "TURF INSTALLATION" at bounding box center [217, 514] width 154 height 35
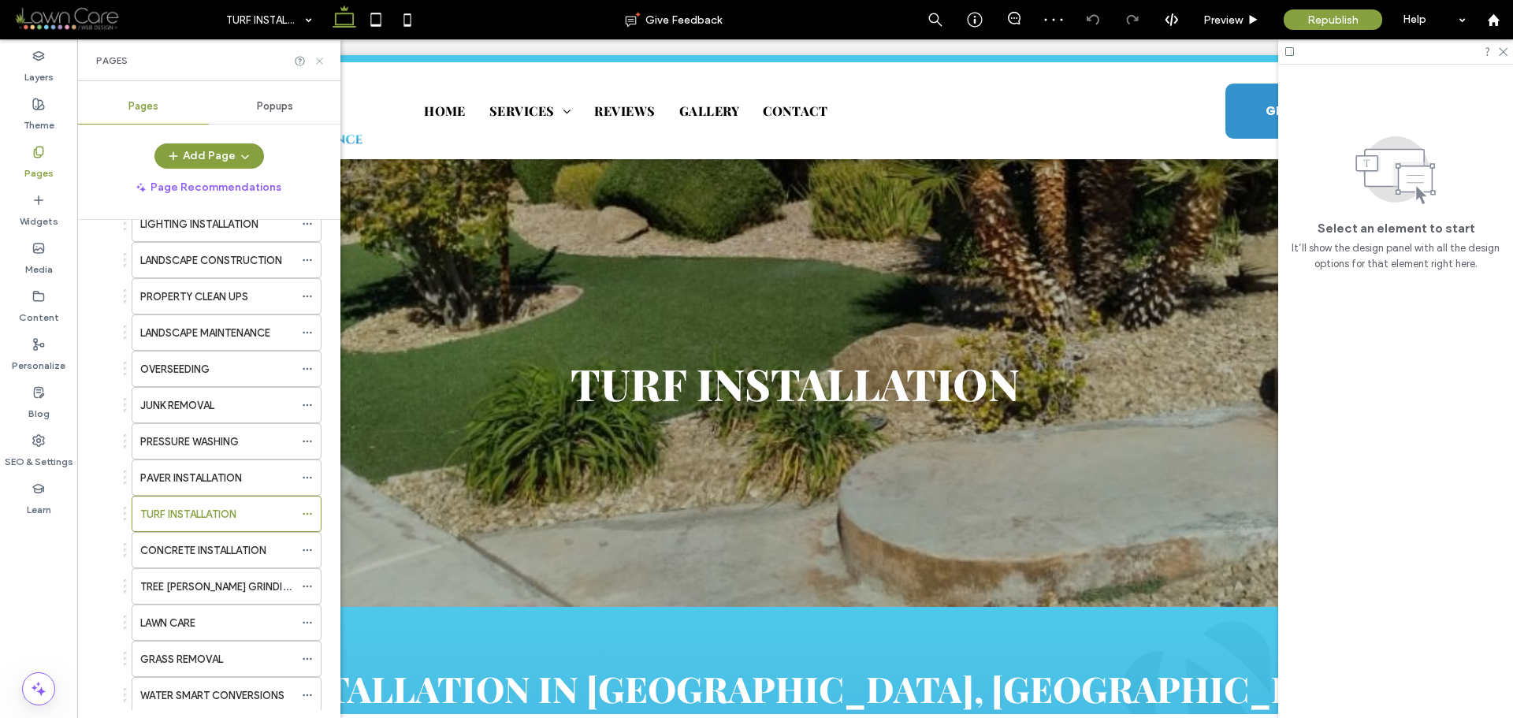
click at [318, 62] on use at bounding box center [319, 61] width 6 height 6
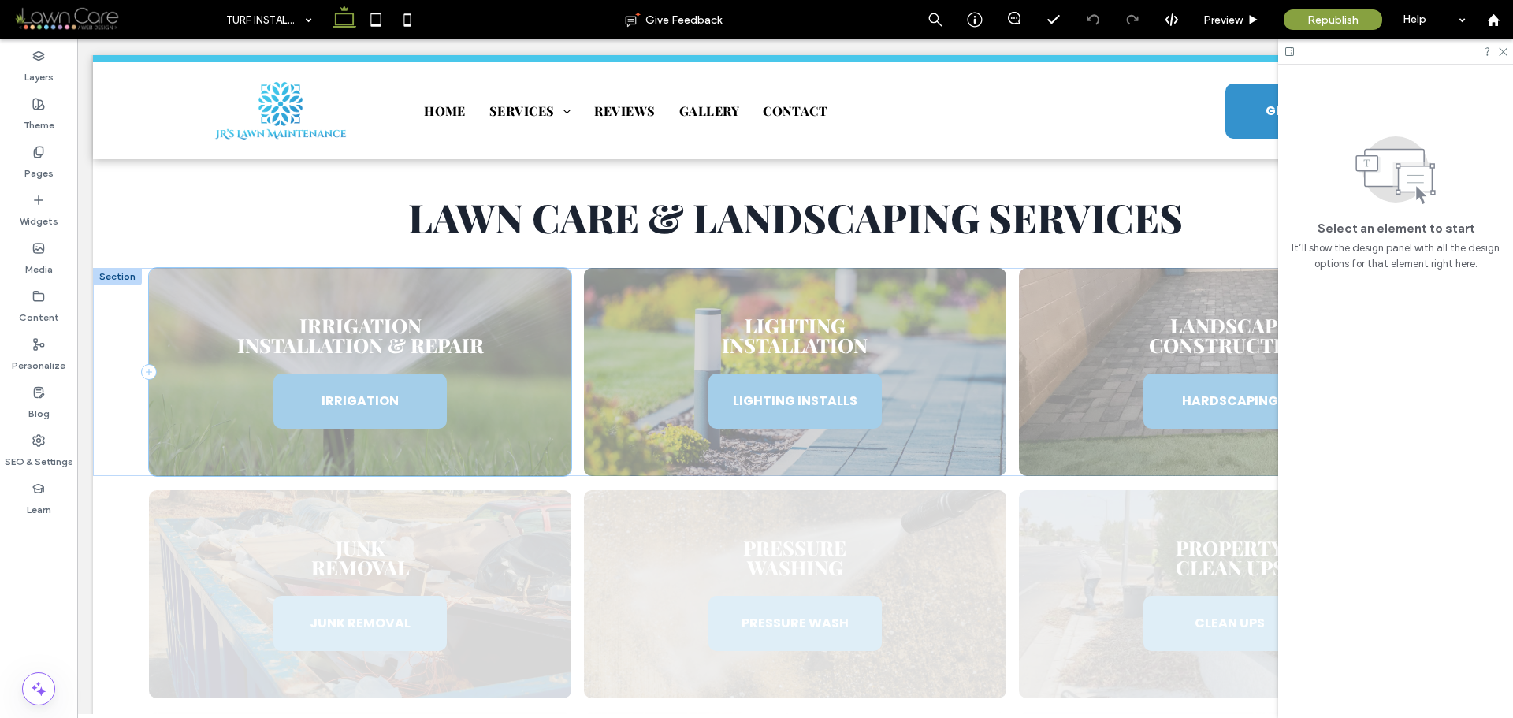
scroll to position [1025, 0]
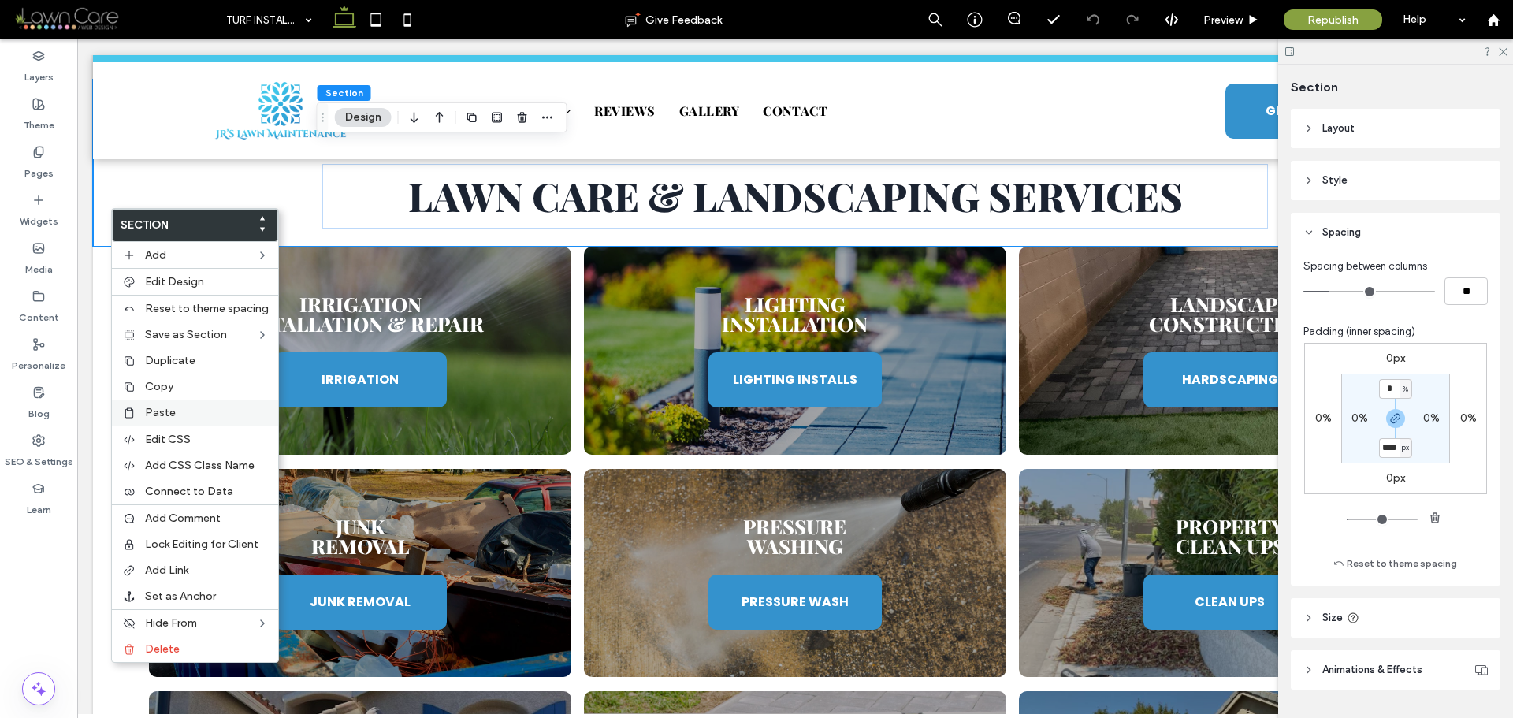
type input "****"
type input "**"
click at [173, 406] on span "Paste" at bounding box center [160, 412] width 31 height 13
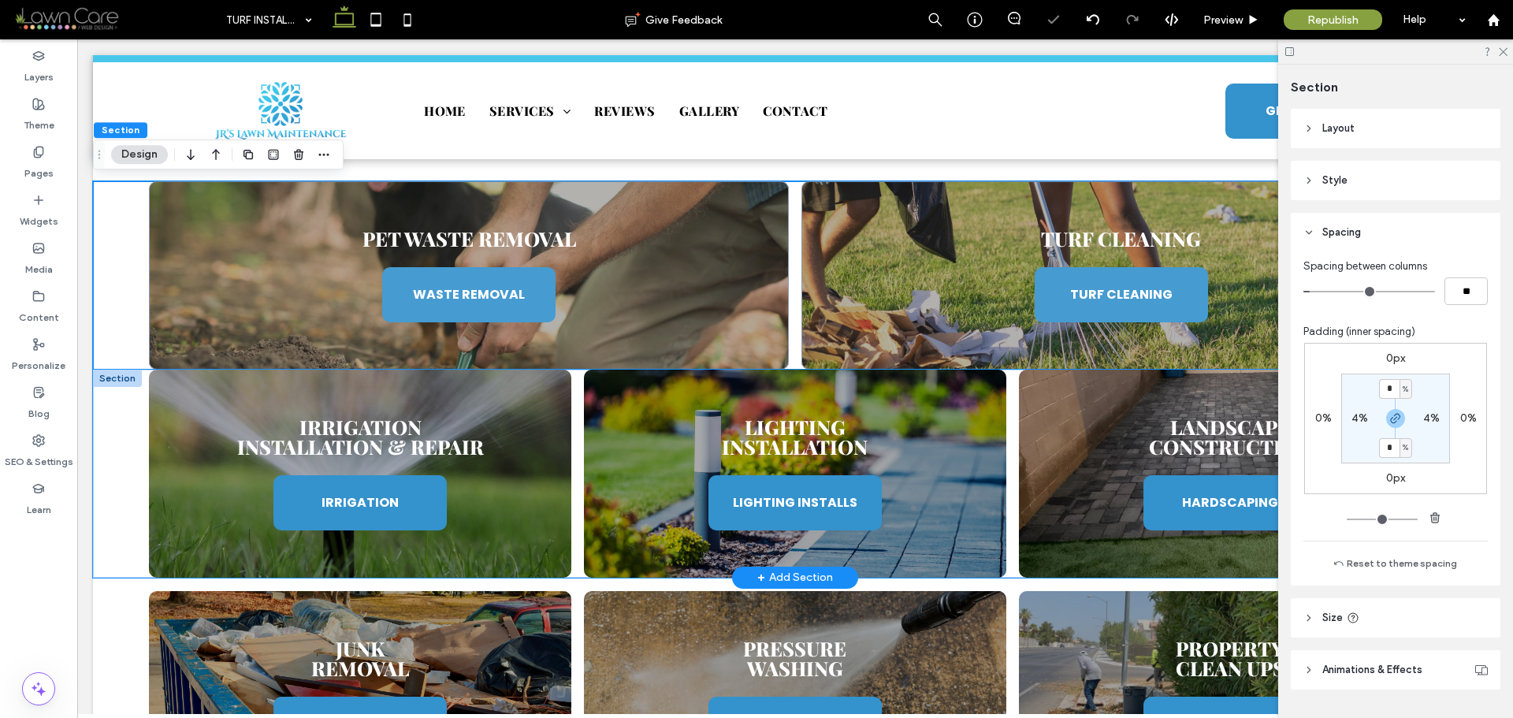
click at [132, 435] on div "Irrigation Installation & Repair IRRIGATION Lighting Installation LIGHTING INST…" at bounding box center [795, 474] width 1405 height 208
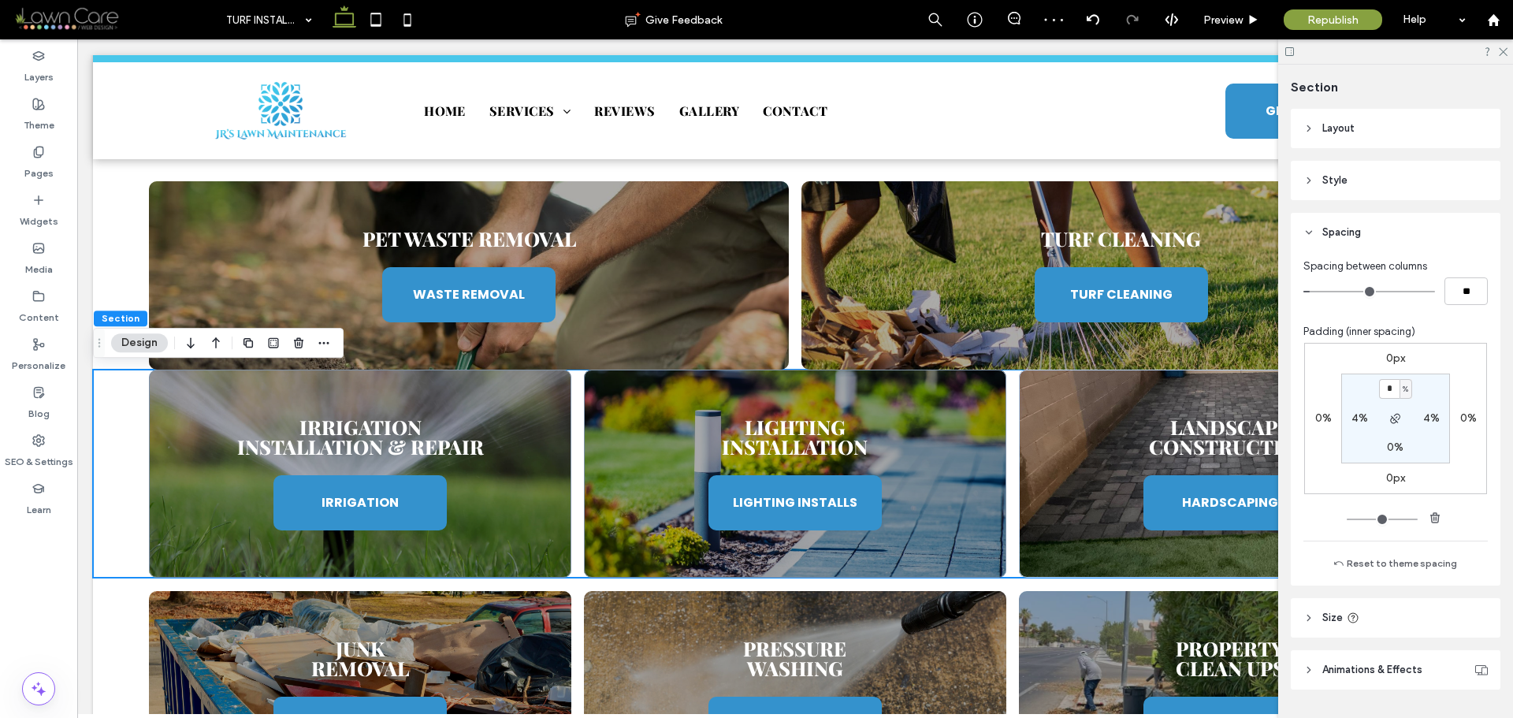
type input "*"
click at [1431, 399] on section "* % 4% 0% 4%" at bounding box center [1396, 419] width 109 height 90
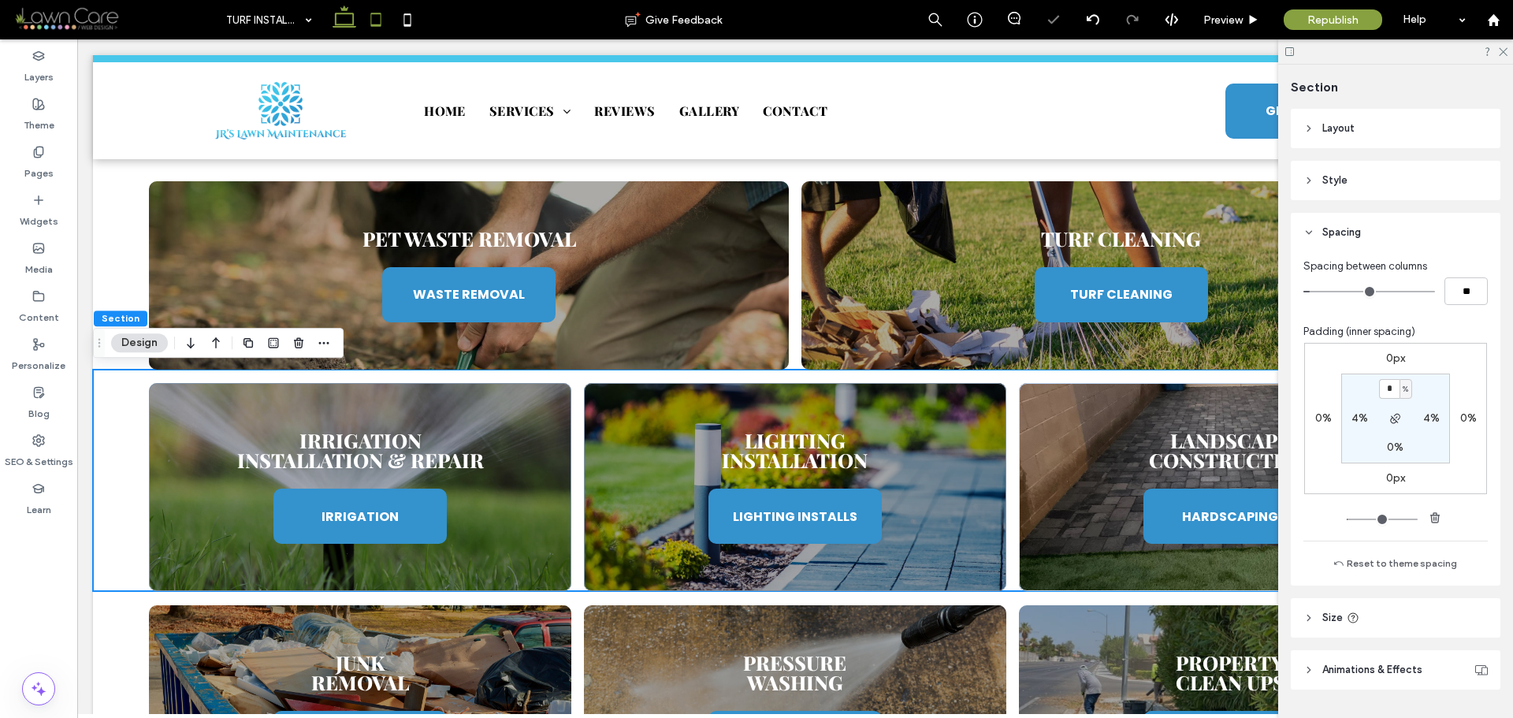
click at [368, 12] on icon at bounding box center [376, 20] width 32 height 32
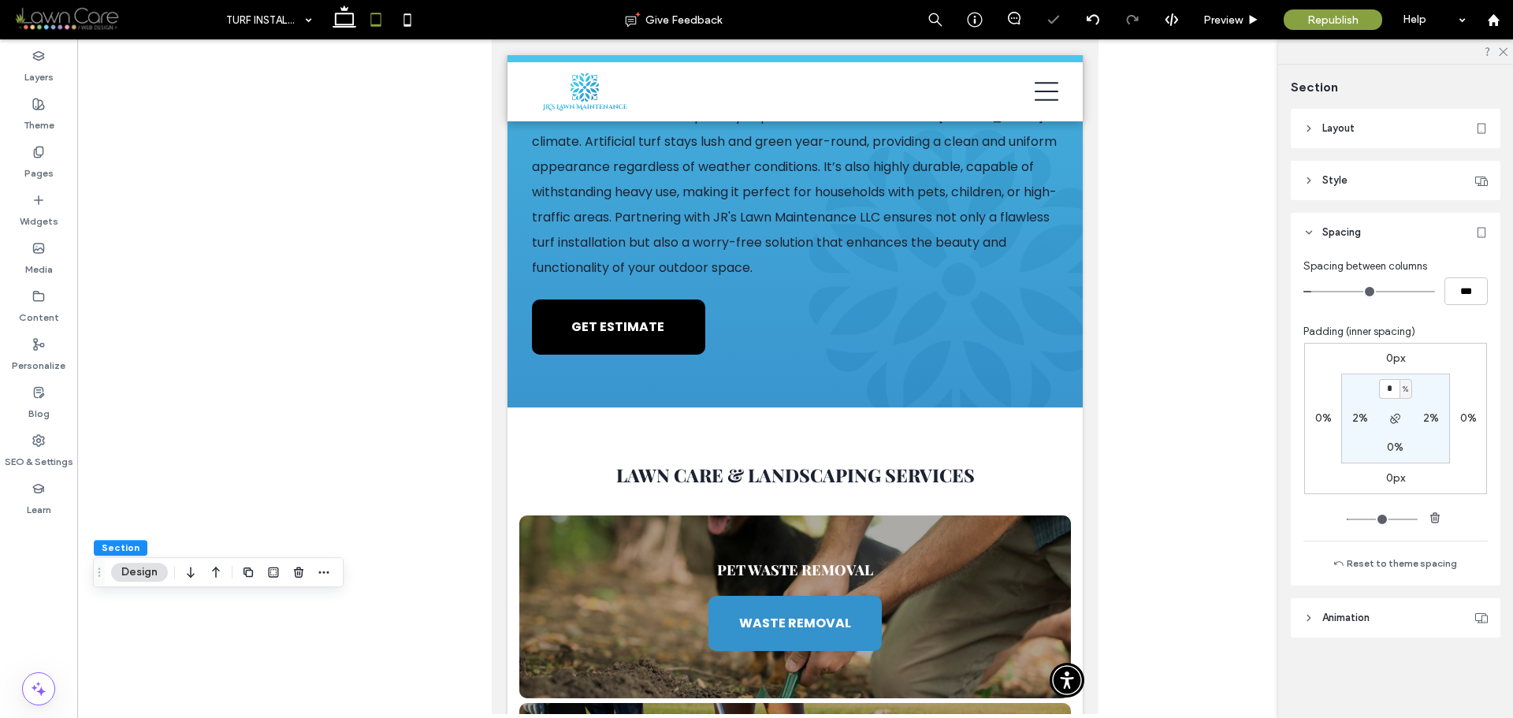
scroll to position [1245, 0]
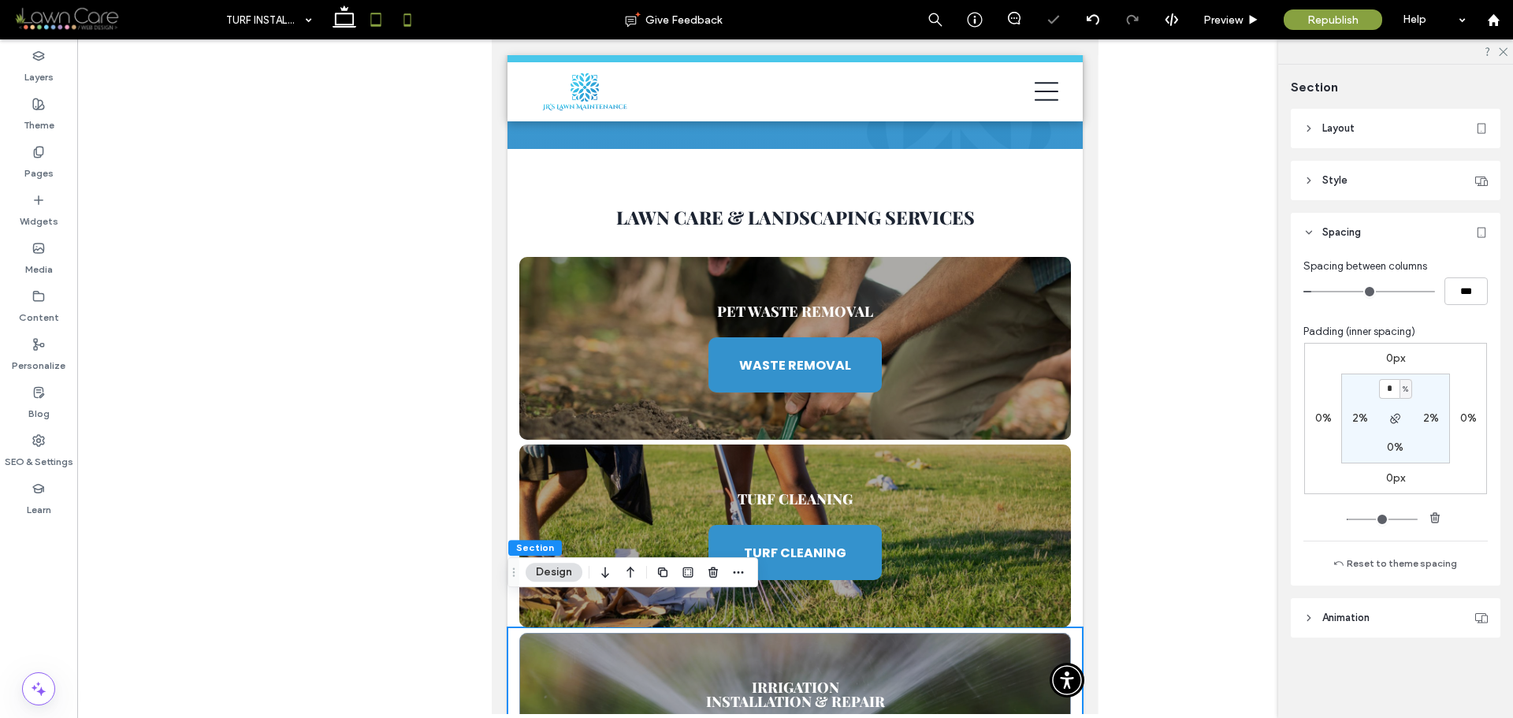
click at [395, 13] on icon at bounding box center [408, 20] width 32 height 32
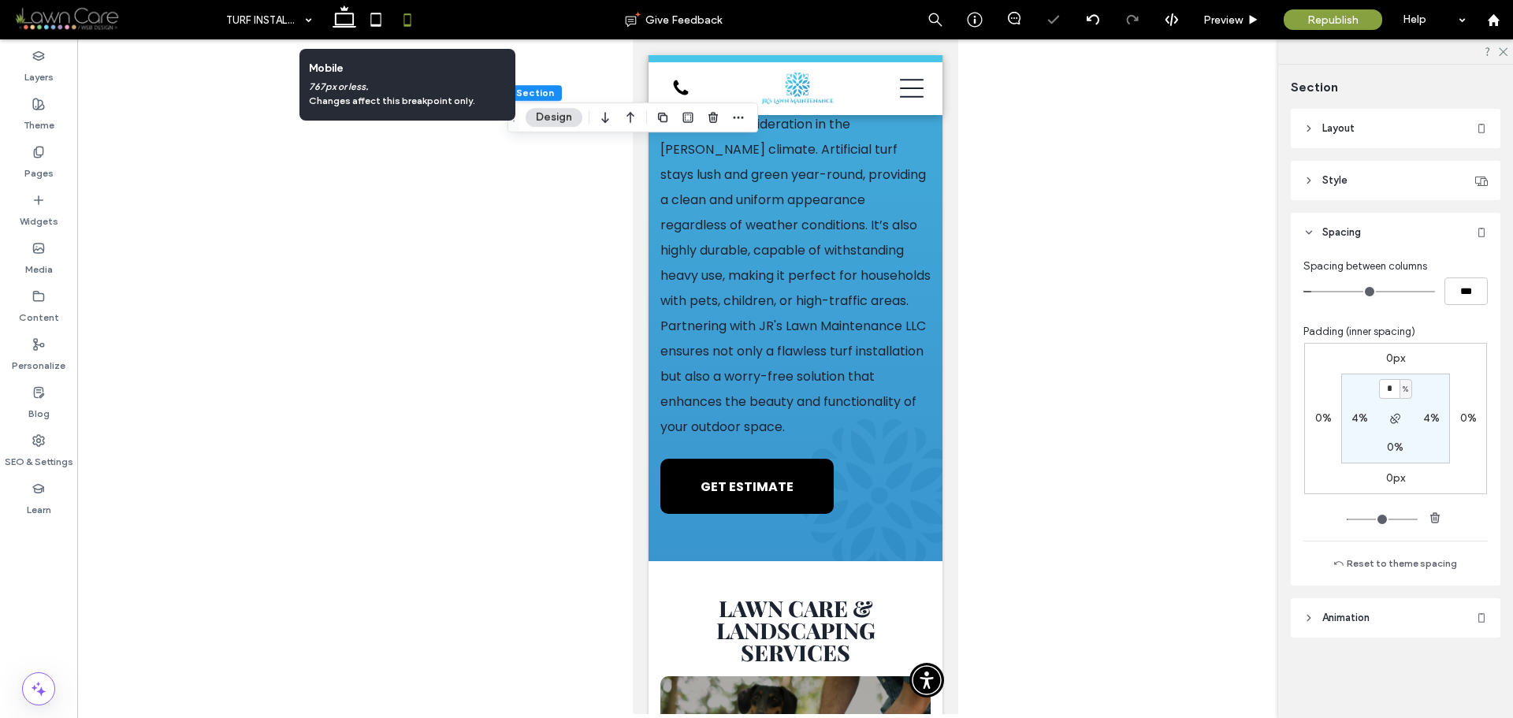
scroll to position [2232, 0]
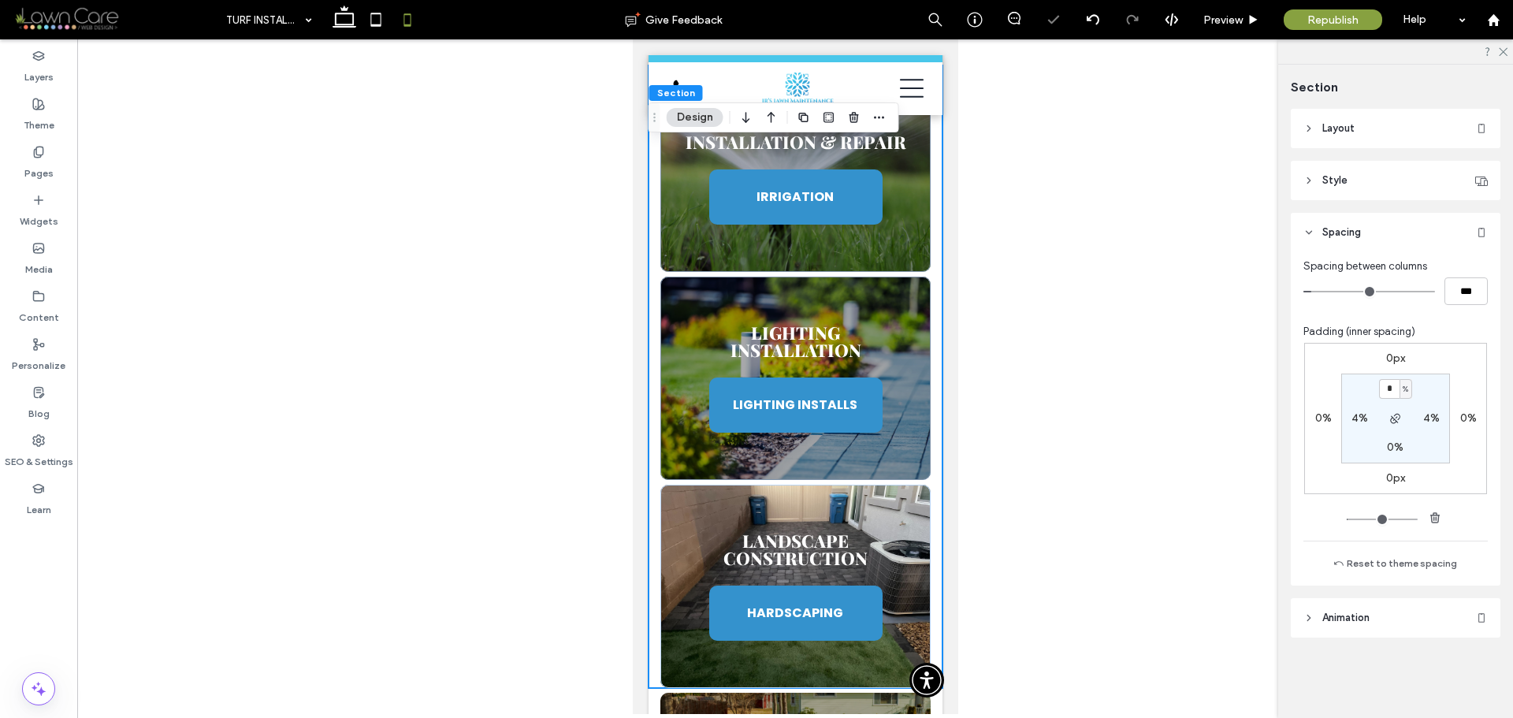
click at [1412, 385] on div "* %" at bounding box center [1395, 389] width 35 height 20
click at [1410, 388] on div "%" at bounding box center [1406, 390] width 9 height 16
click at [1403, 410] on span "px" at bounding box center [1400, 413] width 11 height 16
type input "****"
type input "**"
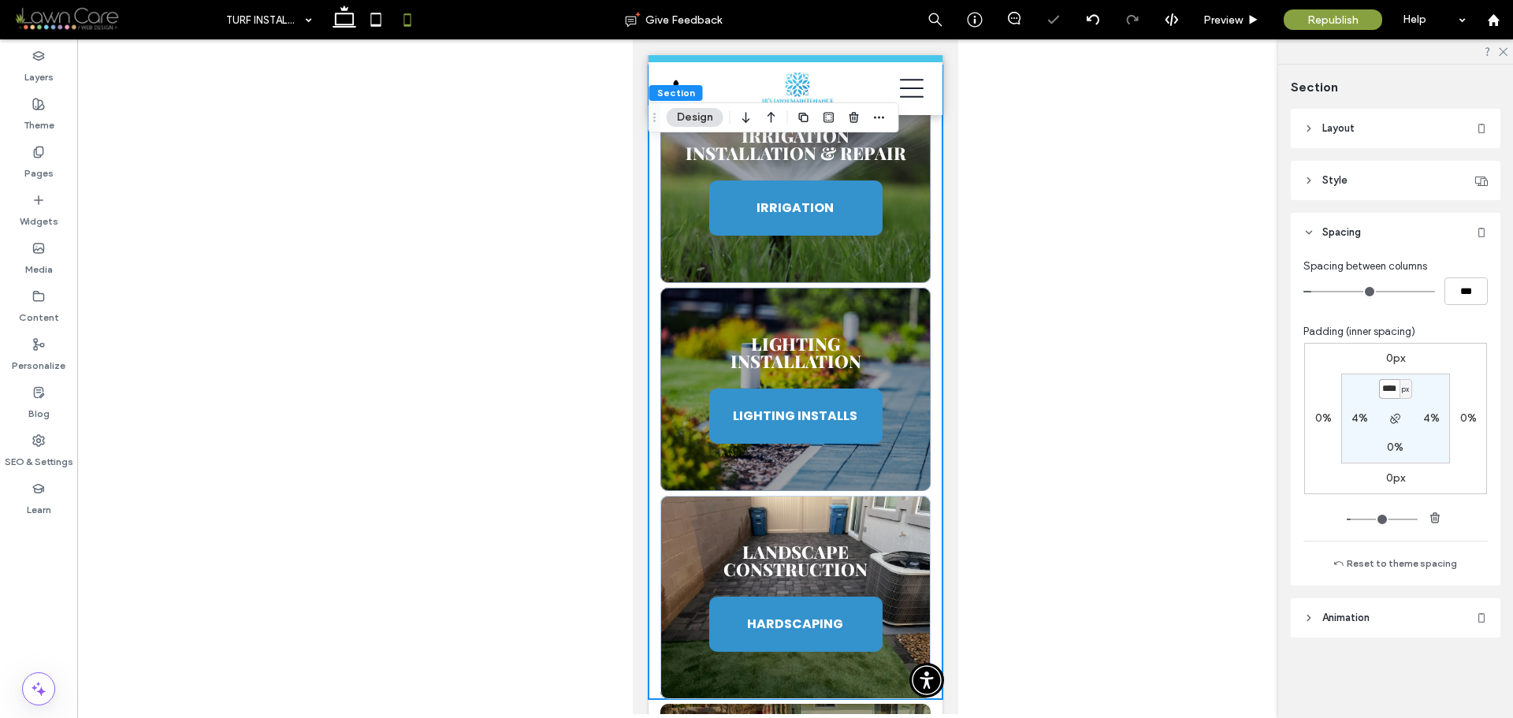
click at [1389, 389] on input "****" at bounding box center [1389, 389] width 20 height 20
type input "*"
click at [1442, 388] on section "* px 4% 0% 4%" at bounding box center [1396, 419] width 109 height 90
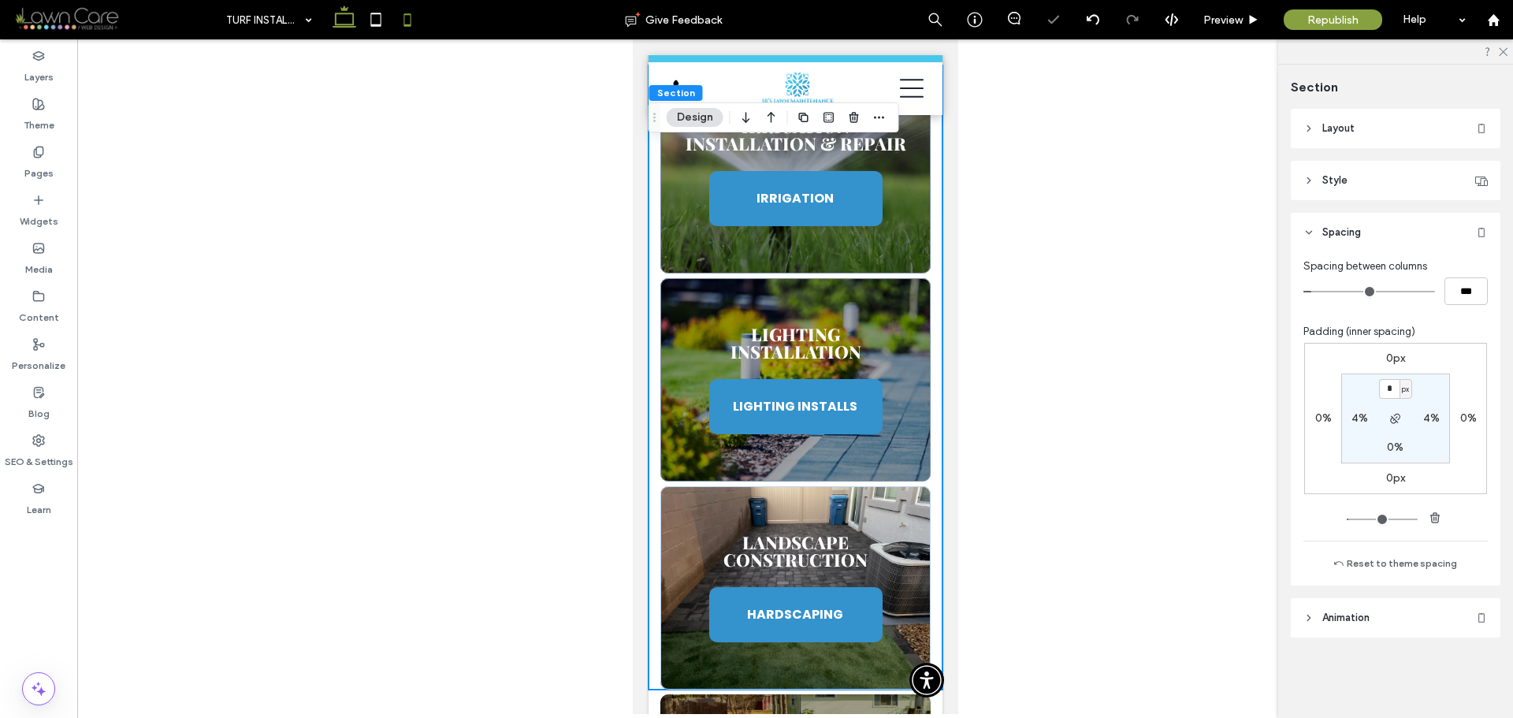
click at [349, 26] on icon at bounding box center [345, 20] width 32 height 32
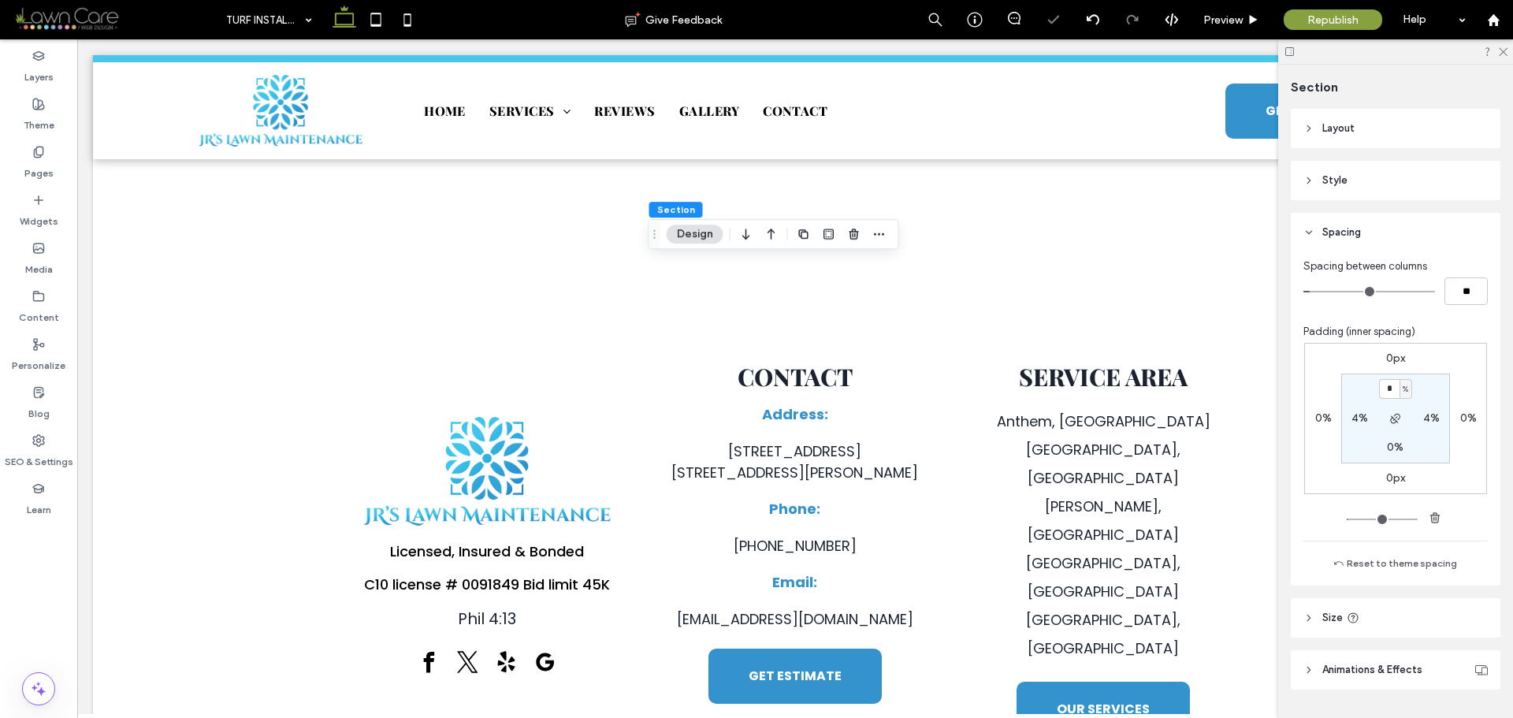
type input "*"
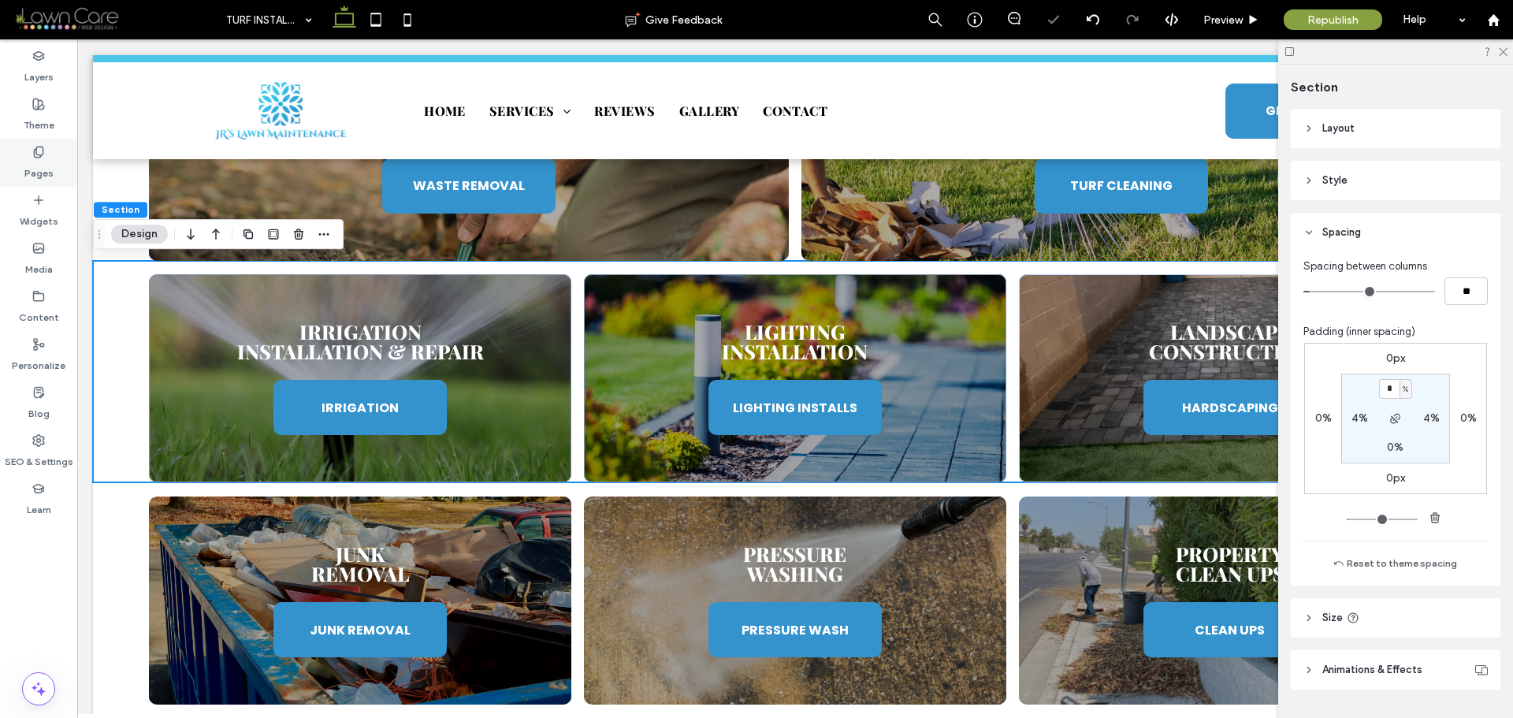
click at [33, 157] on icon at bounding box center [38, 152] width 13 height 13
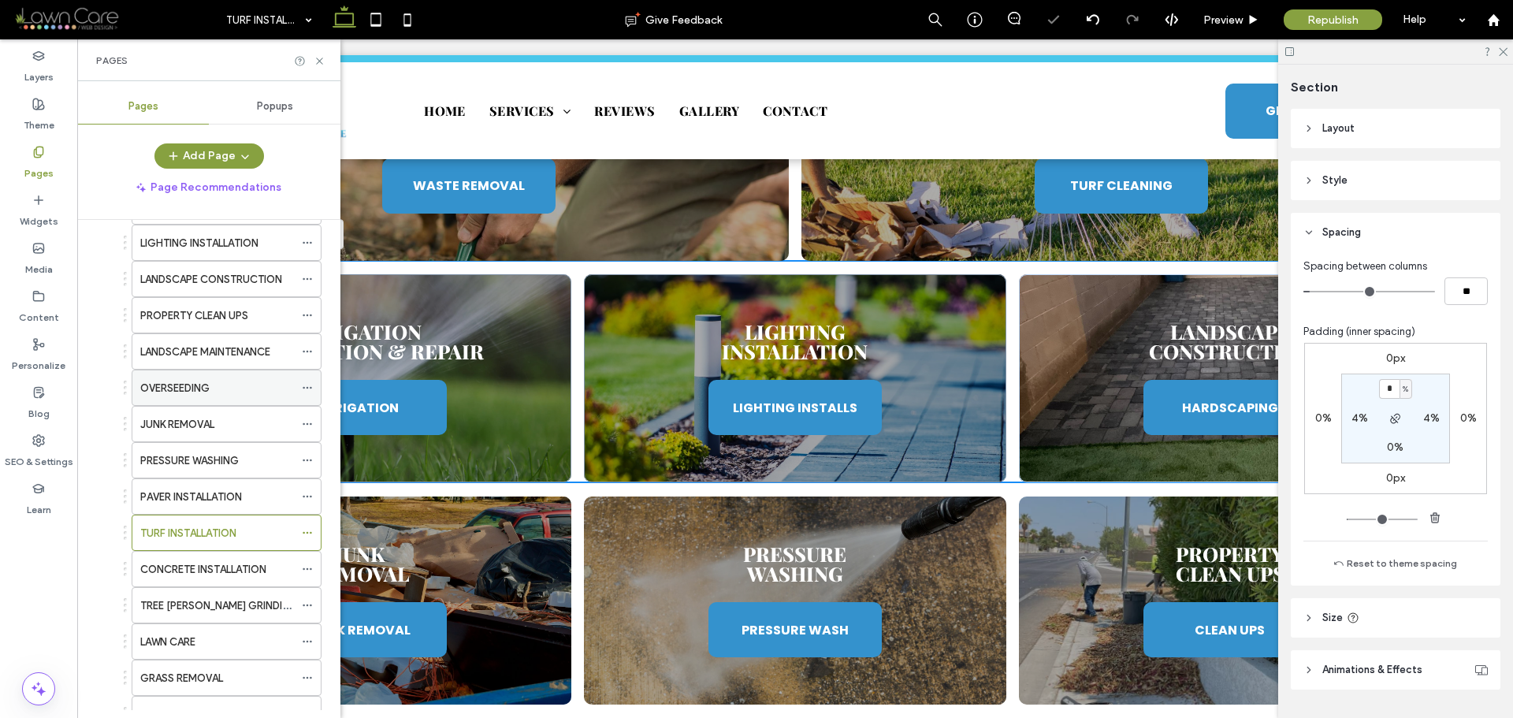
scroll to position [158, 0]
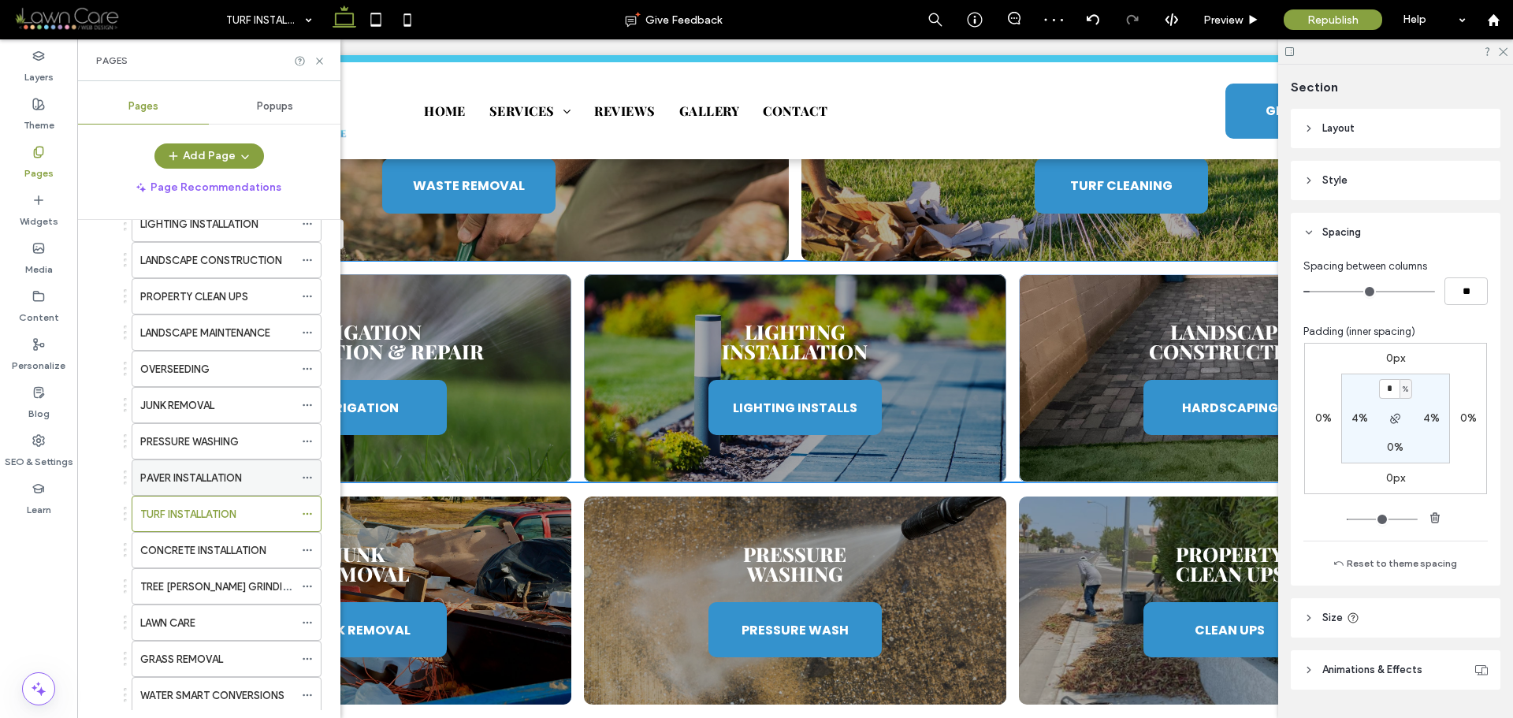
click at [205, 478] on label "PAVER INSTALLATION" at bounding box center [191, 478] width 102 height 28
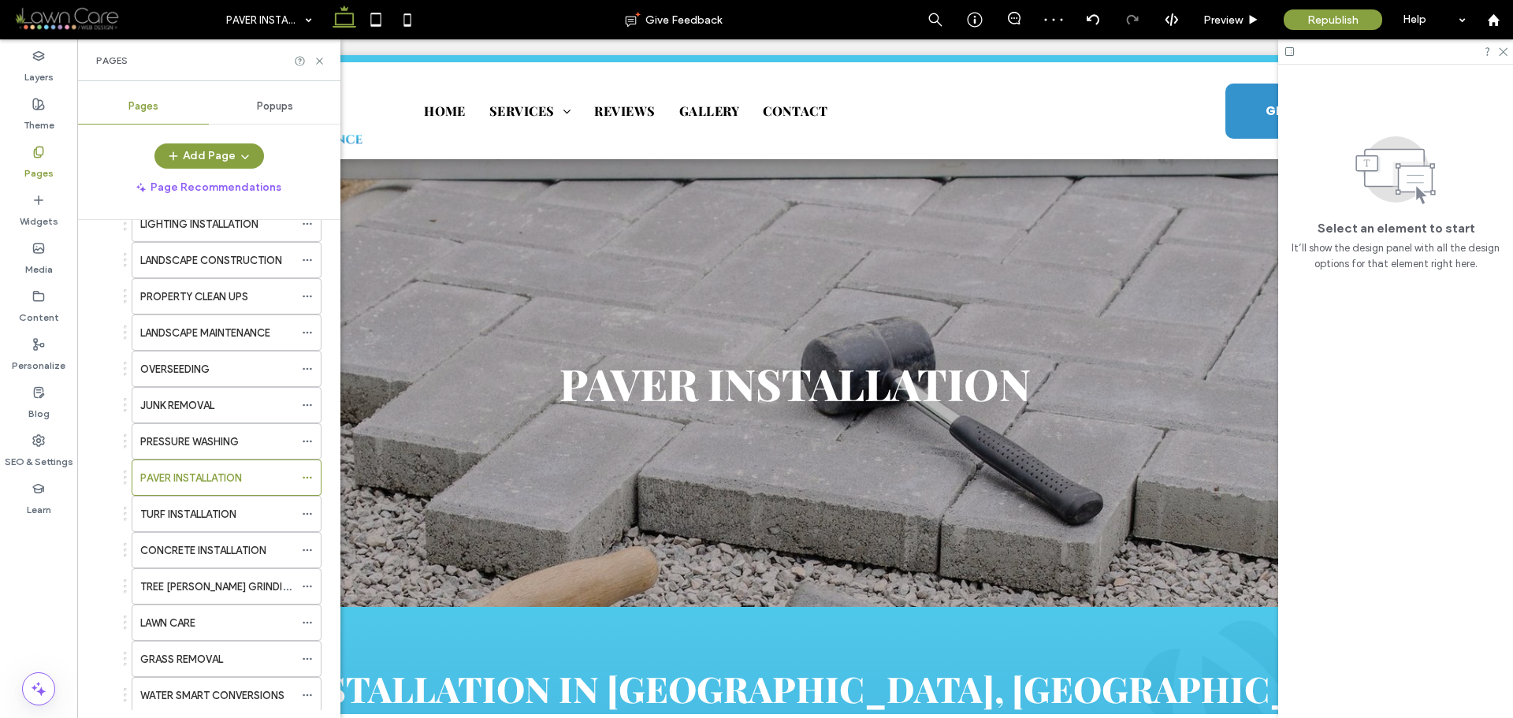
scroll to position [0, 0]
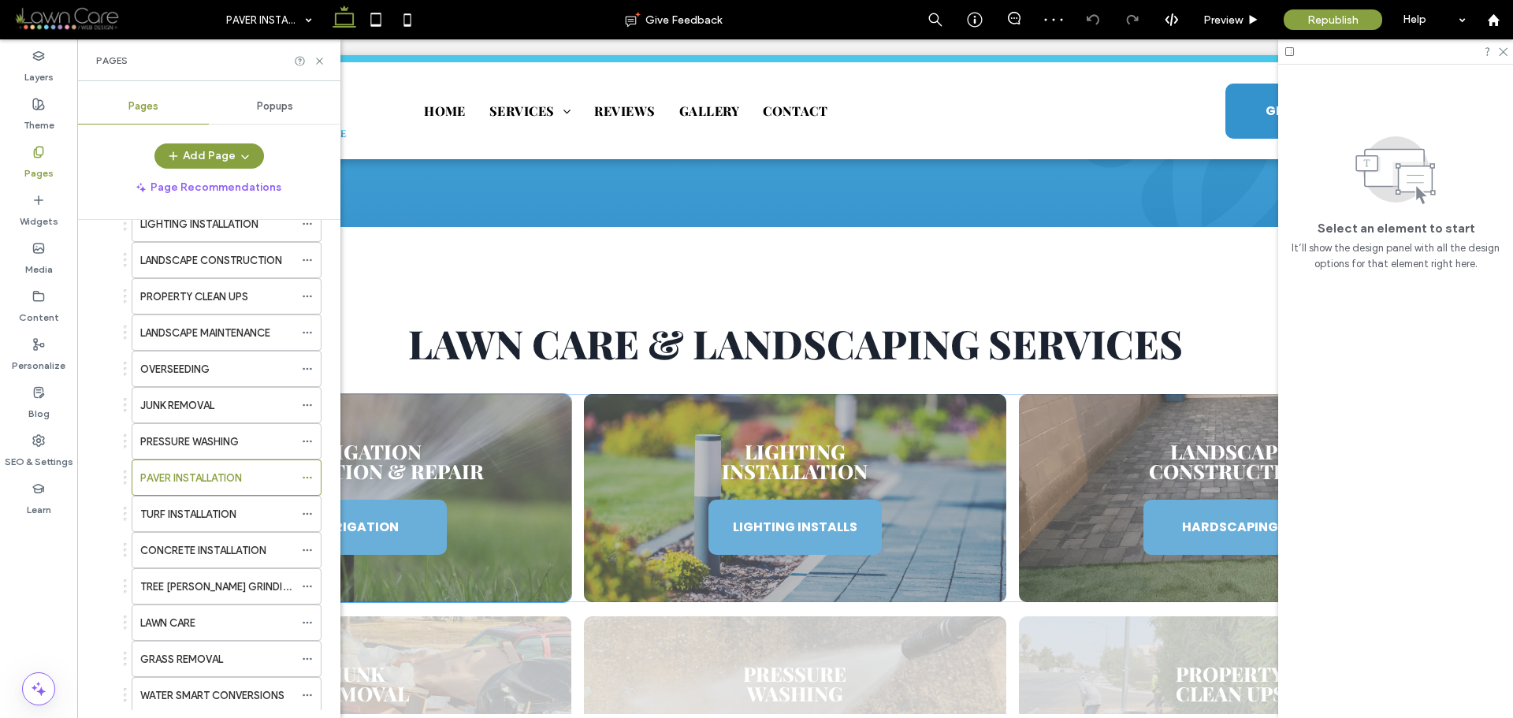
scroll to position [867, 0]
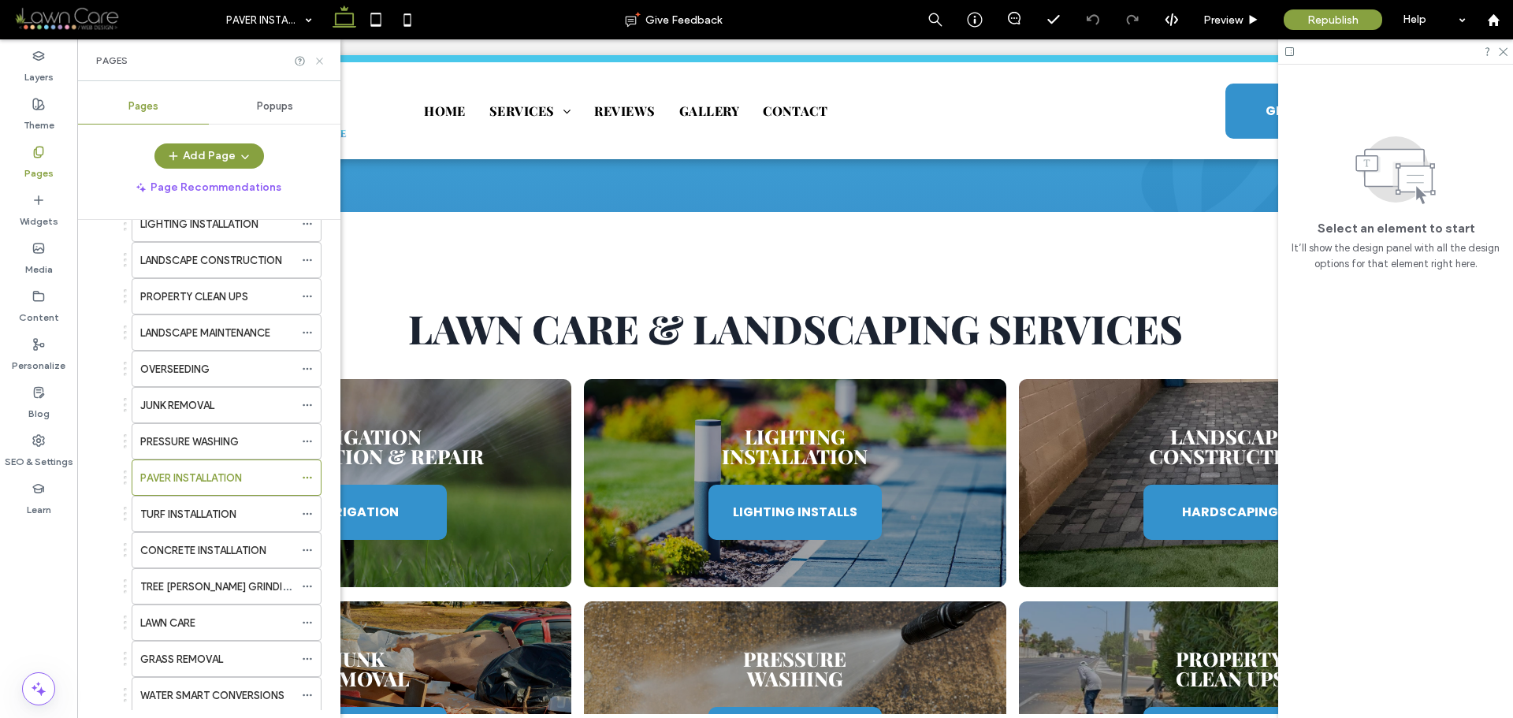
click at [316, 62] on icon at bounding box center [320, 61] width 12 height 12
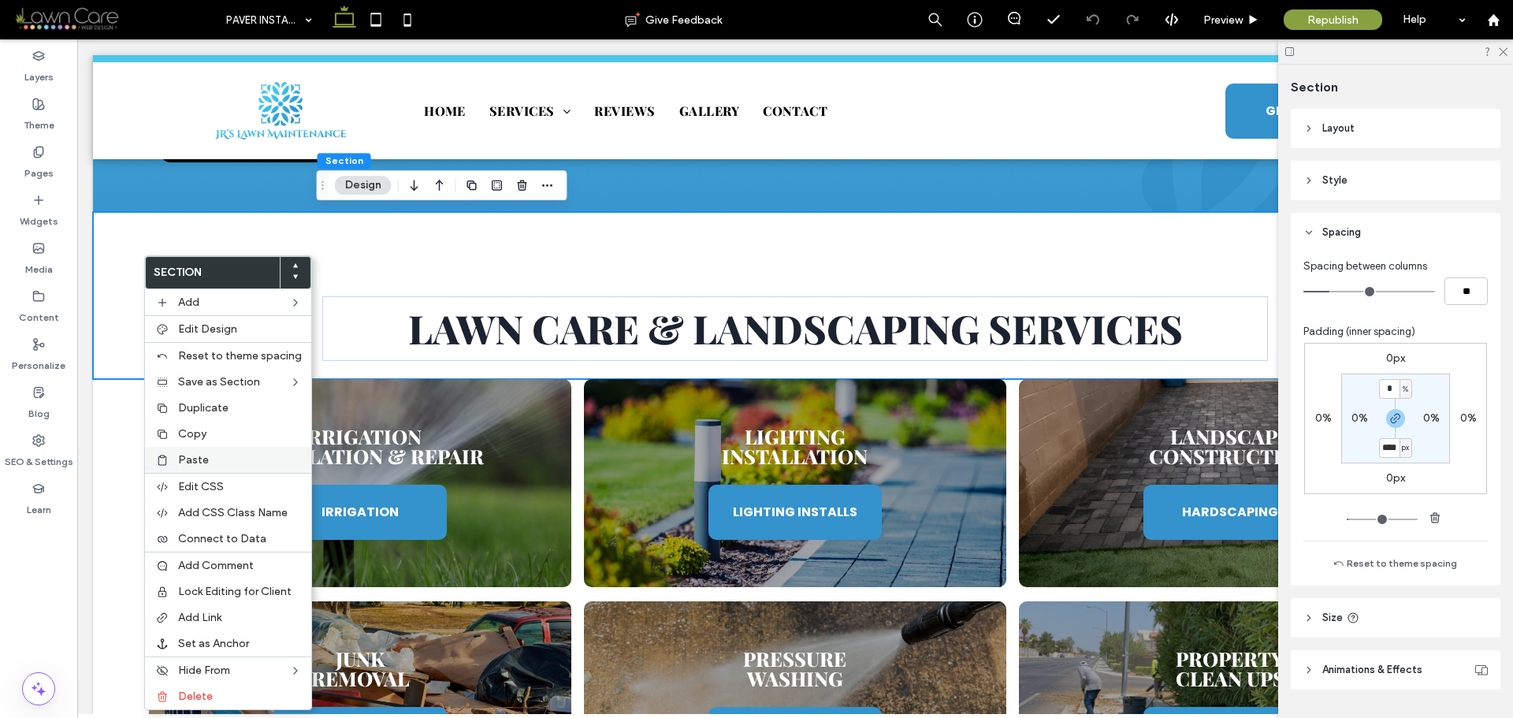
type input "****"
click at [198, 461] on span "Paste" at bounding box center [193, 459] width 31 height 13
type input "**"
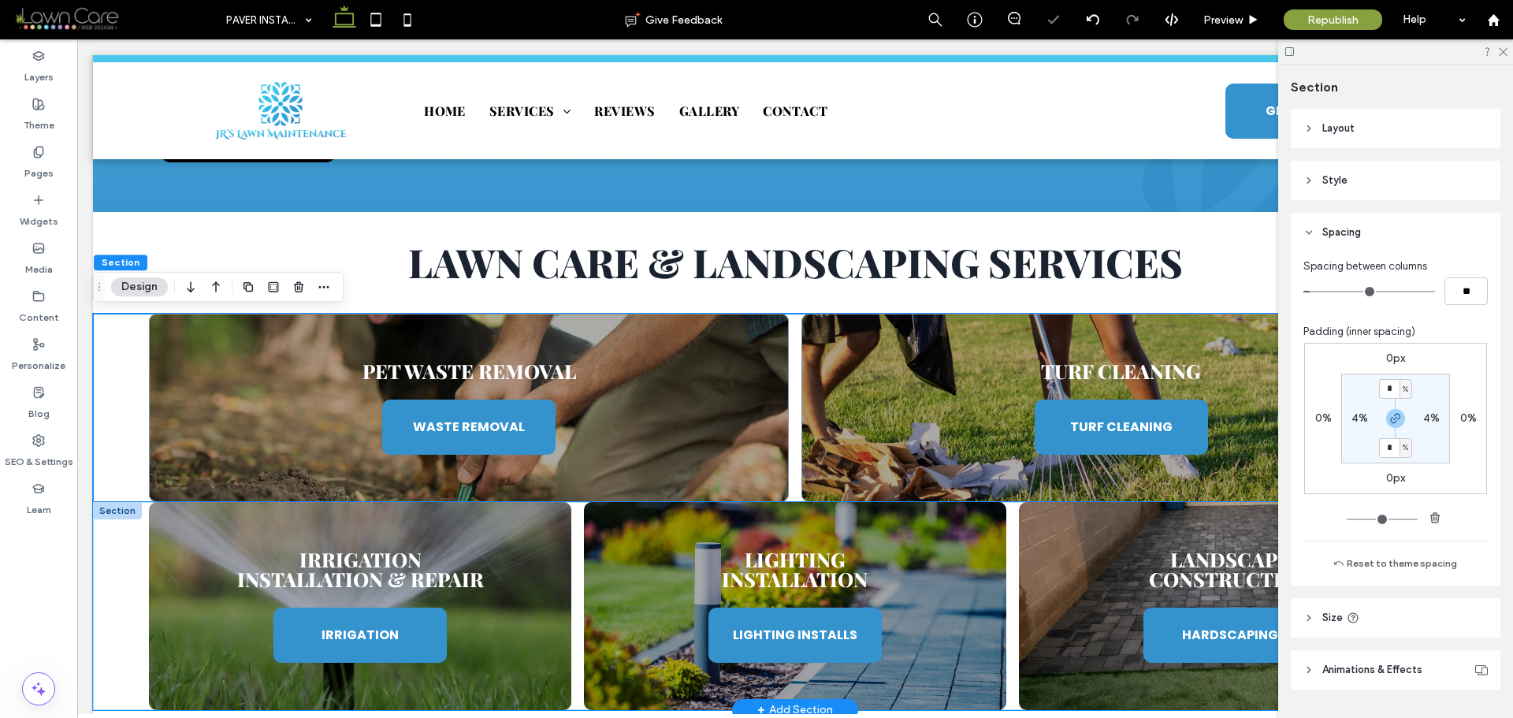
click at [126, 549] on div "Irrigation Installation & Repair IRRIGATION Lighting Installation LIGHTING INST…" at bounding box center [795, 606] width 1405 height 208
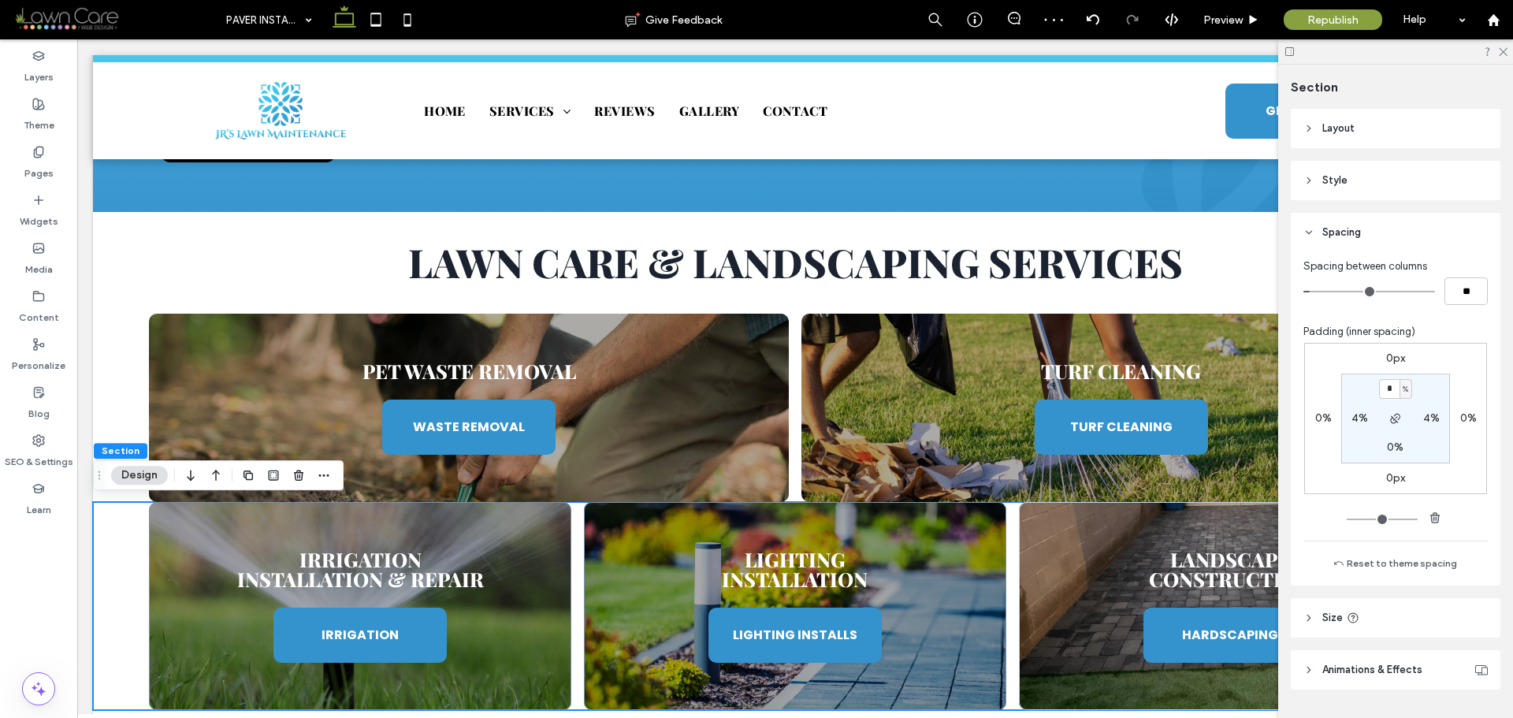
type input "*"
click at [1428, 385] on section "* % 4% 0% 4%" at bounding box center [1396, 419] width 109 height 90
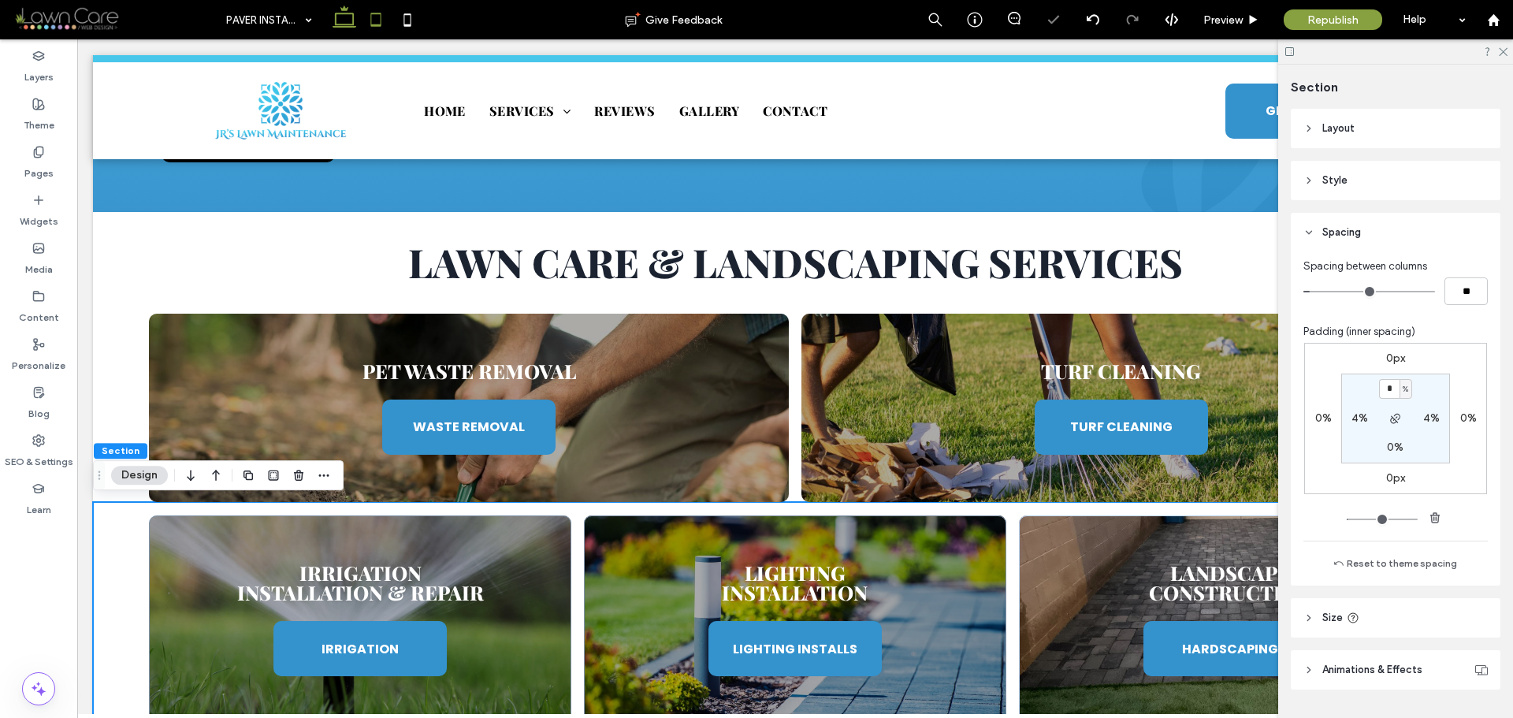
click at [378, 10] on icon at bounding box center [376, 20] width 32 height 32
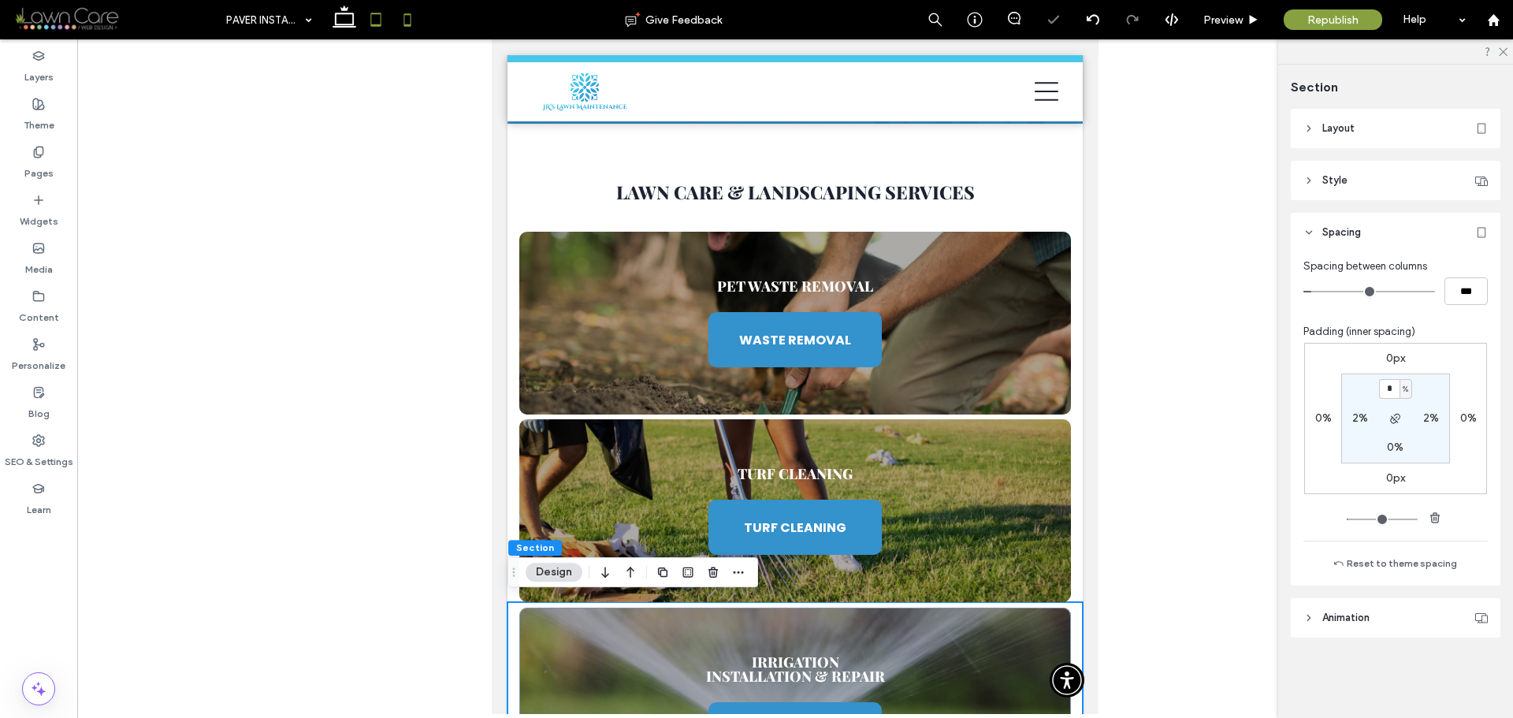
click at [415, 20] on icon at bounding box center [408, 20] width 32 height 32
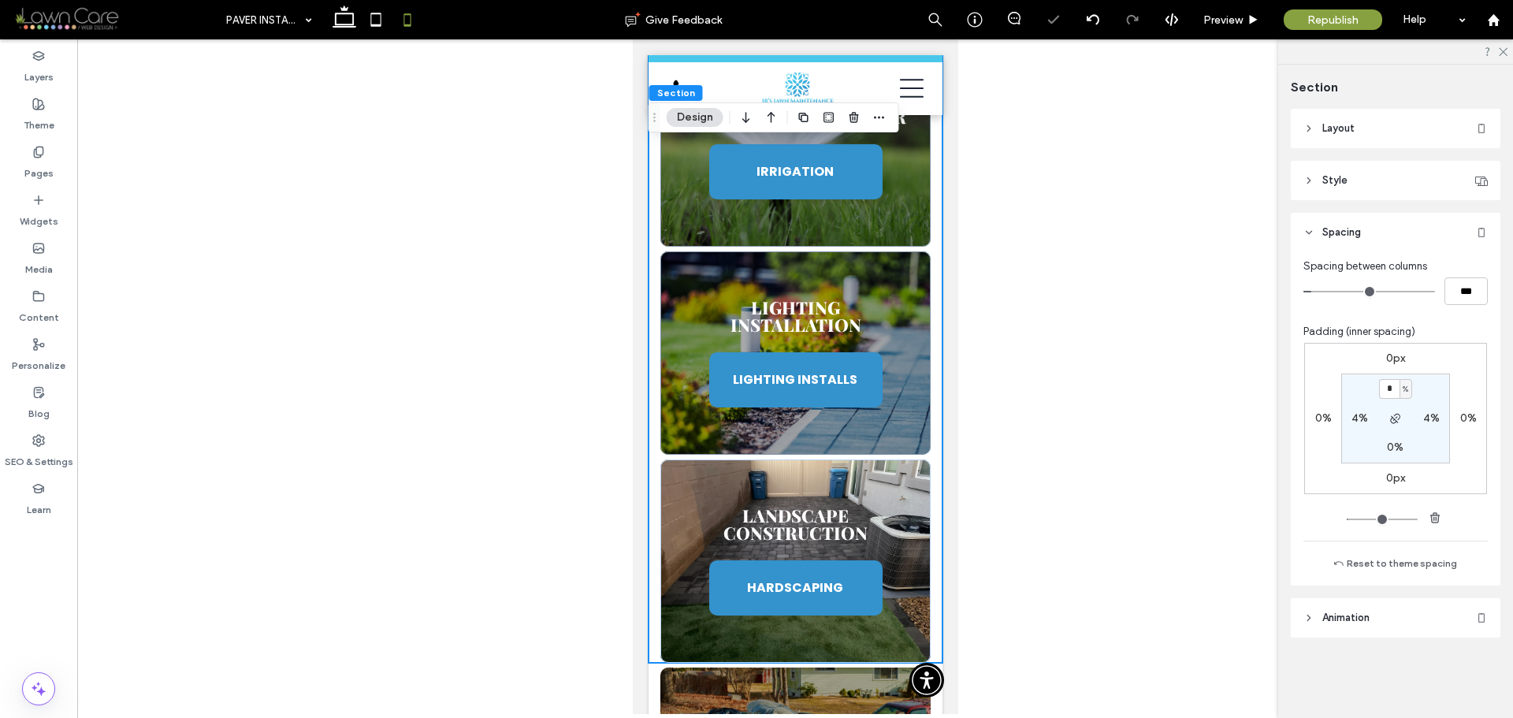
click at [1406, 386] on span "%" at bounding box center [1406, 390] width 6 height 16
click at [1404, 412] on span "px" at bounding box center [1400, 413] width 11 height 16
type input "****"
type input "**"
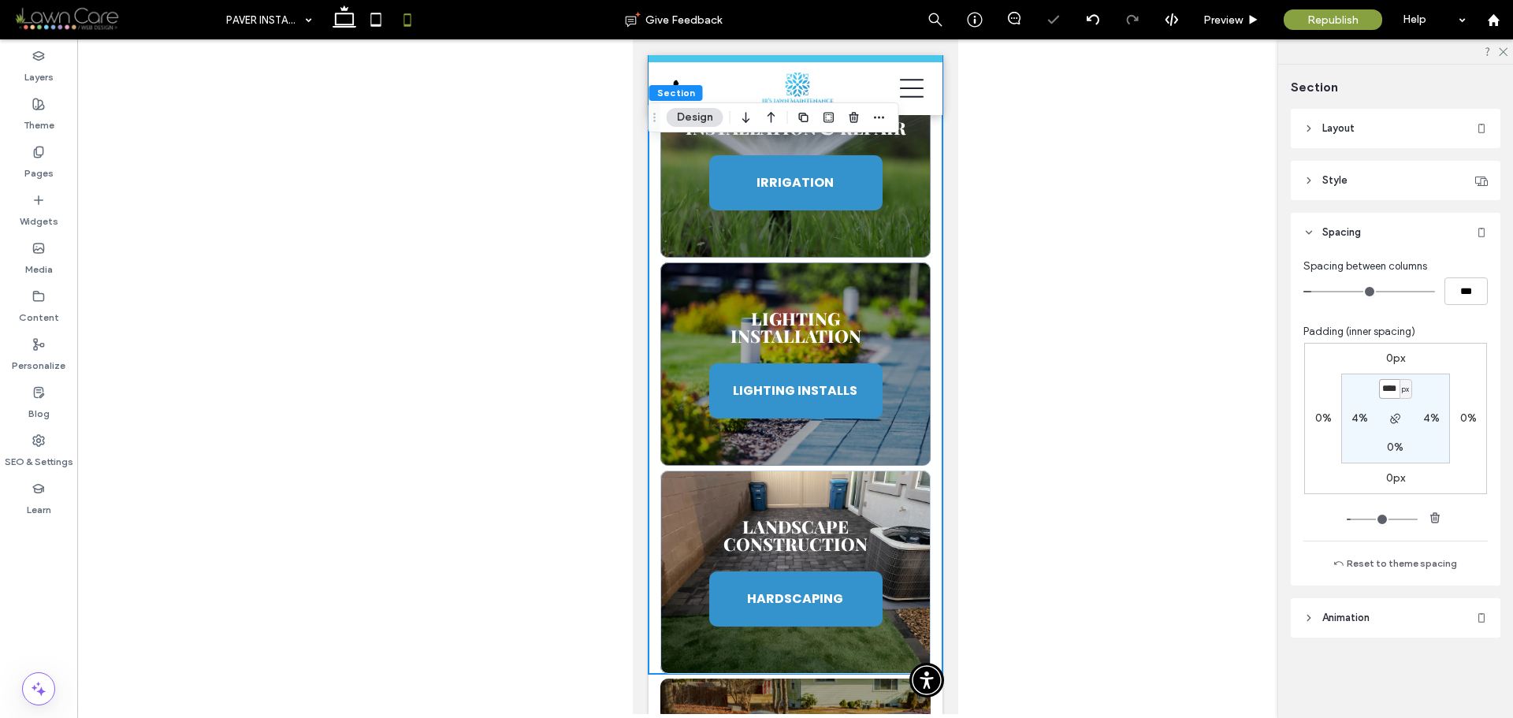
click at [1394, 399] on input "****" at bounding box center [1389, 389] width 20 height 20
type input "*"
click at [1439, 395] on section "* px 4% 0% 4%" at bounding box center [1396, 419] width 109 height 90
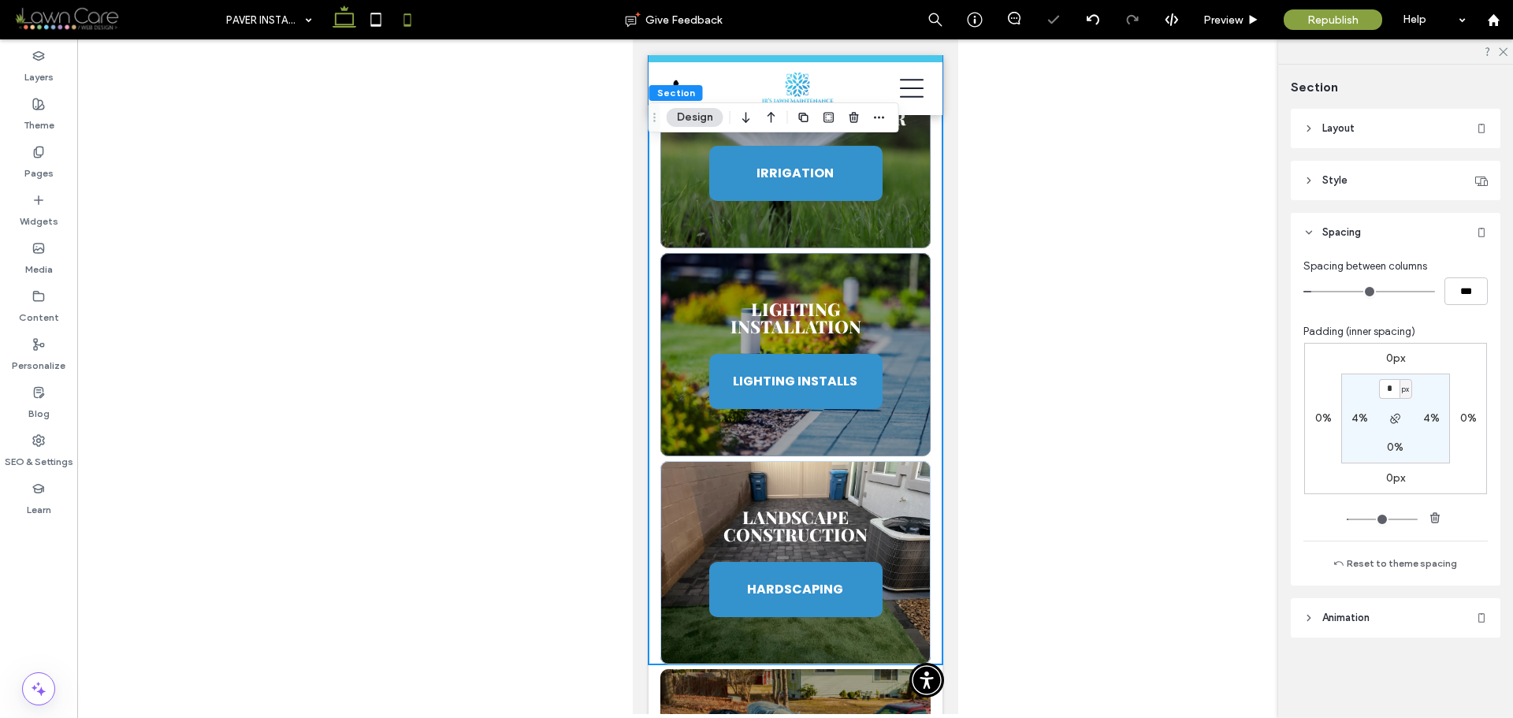
click at [348, 16] on icon at bounding box center [345, 20] width 32 height 32
type input "*"
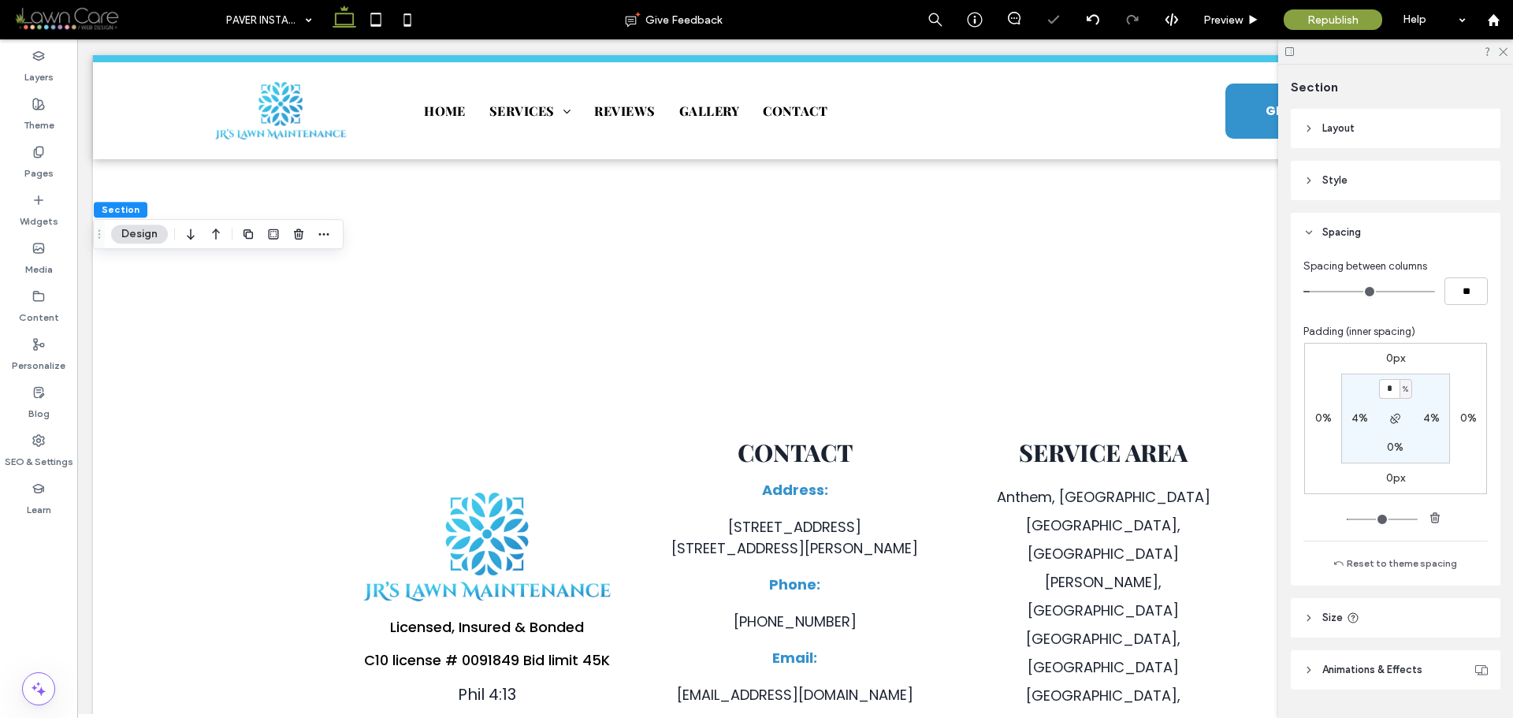
scroll to position [1108, 0]
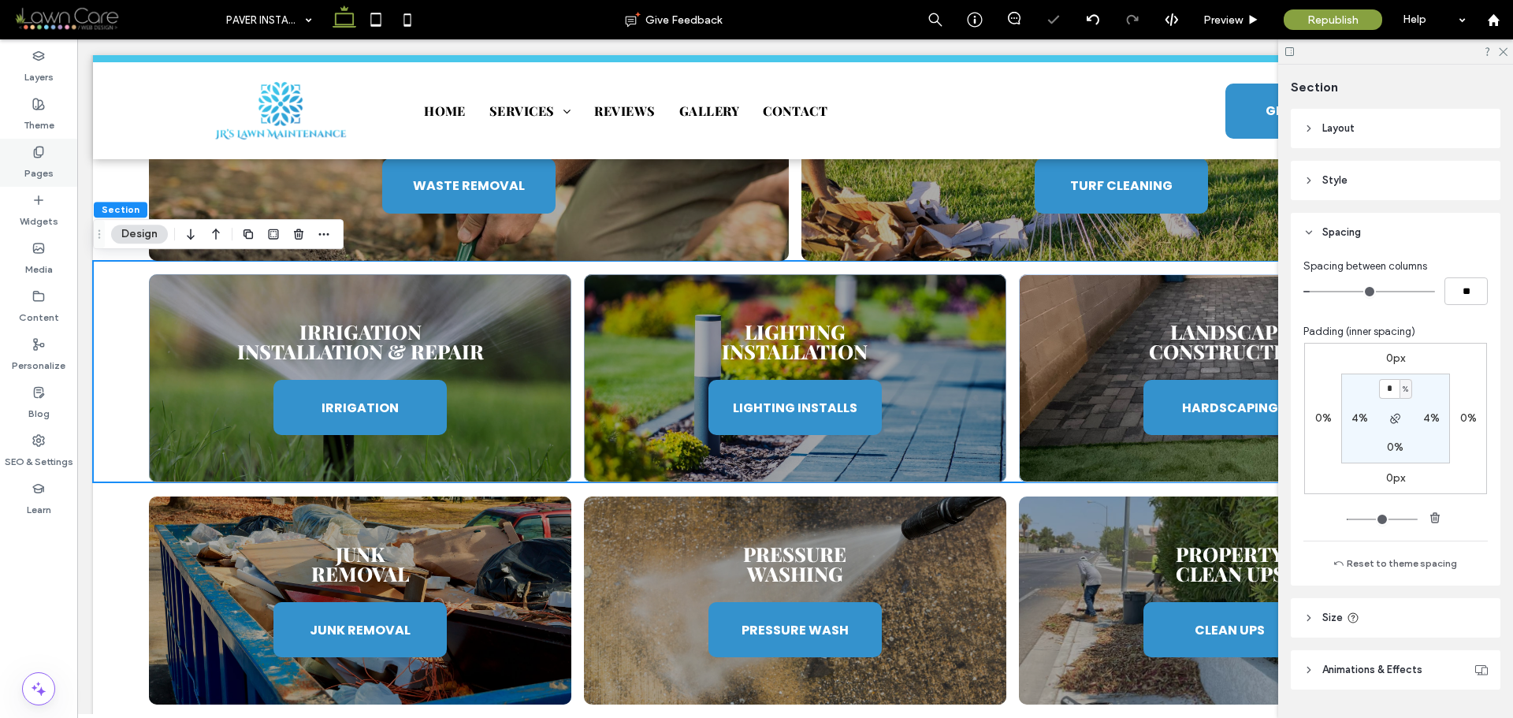
click at [37, 153] on icon at bounding box center [38, 152] width 13 height 13
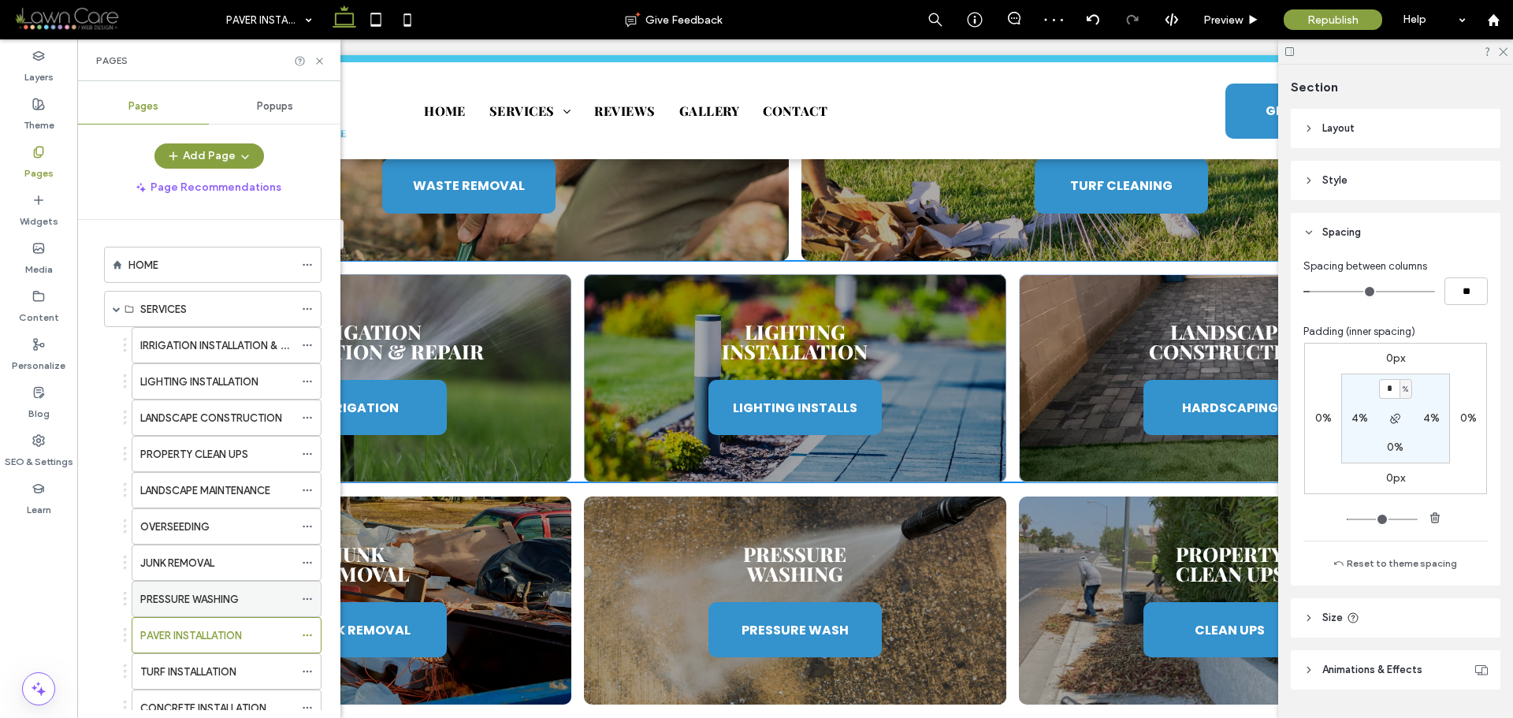
click at [207, 598] on label "PRESSURE WASHING" at bounding box center [189, 600] width 99 height 28
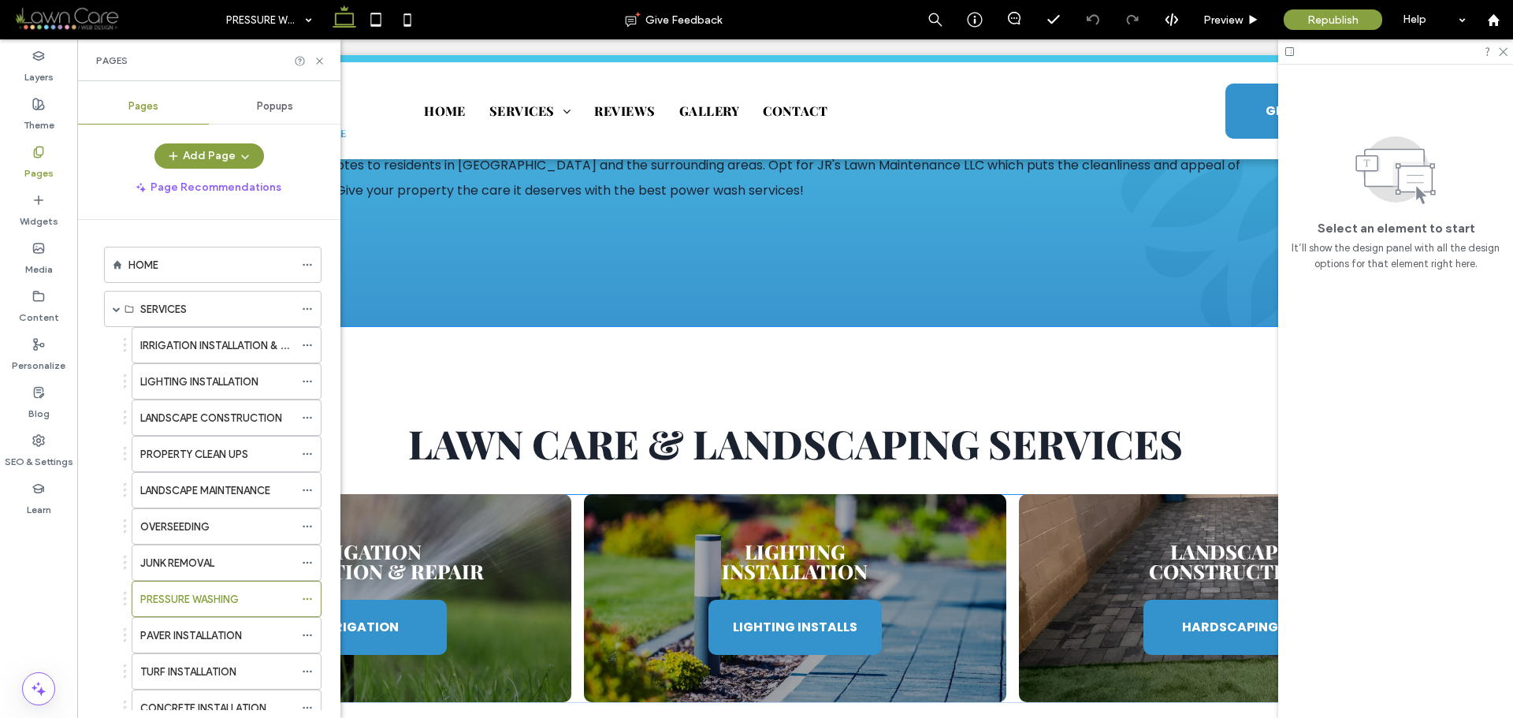
scroll to position [946, 0]
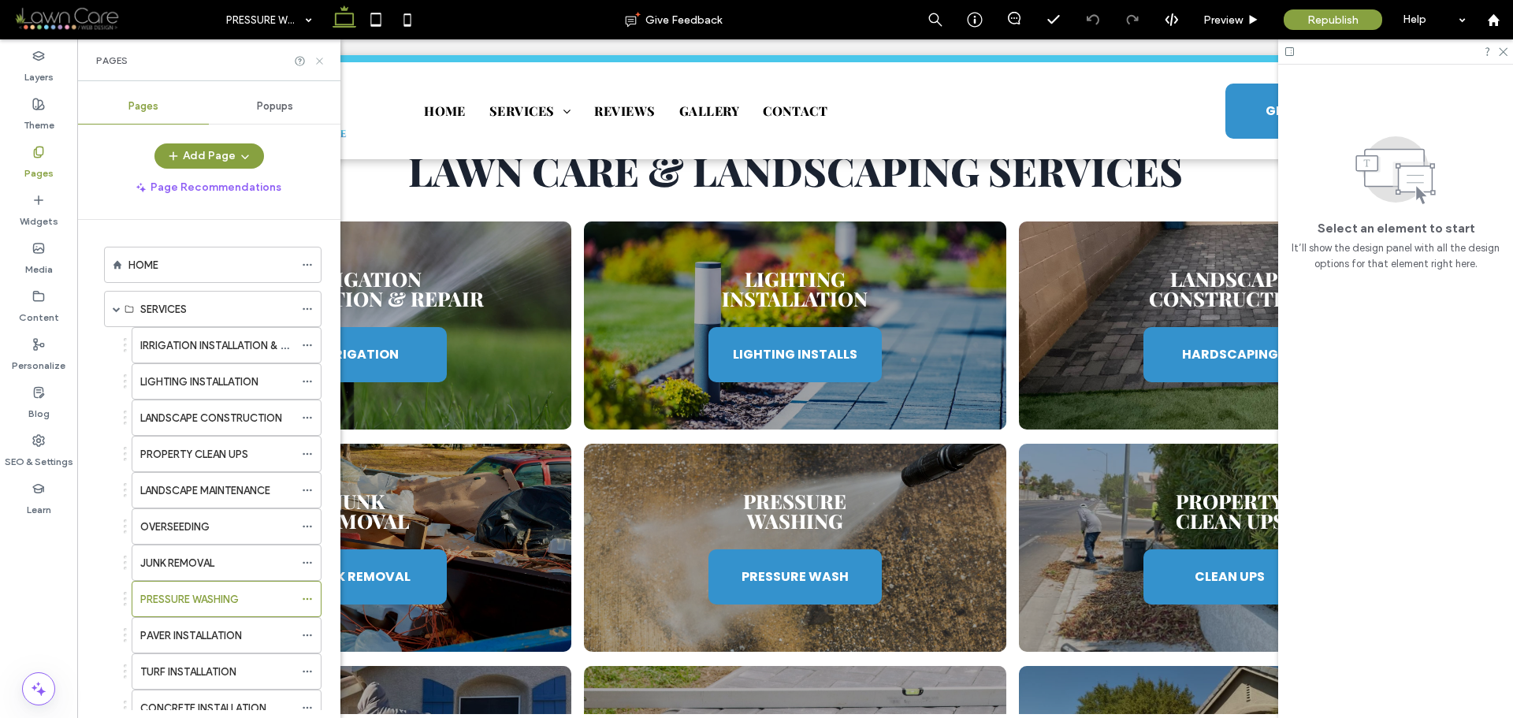
drag, startPoint x: 320, startPoint y: 65, endPoint x: 210, endPoint y: 147, distance: 136.8
click at [320, 65] on icon at bounding box center [320, 61] width 12 height 12
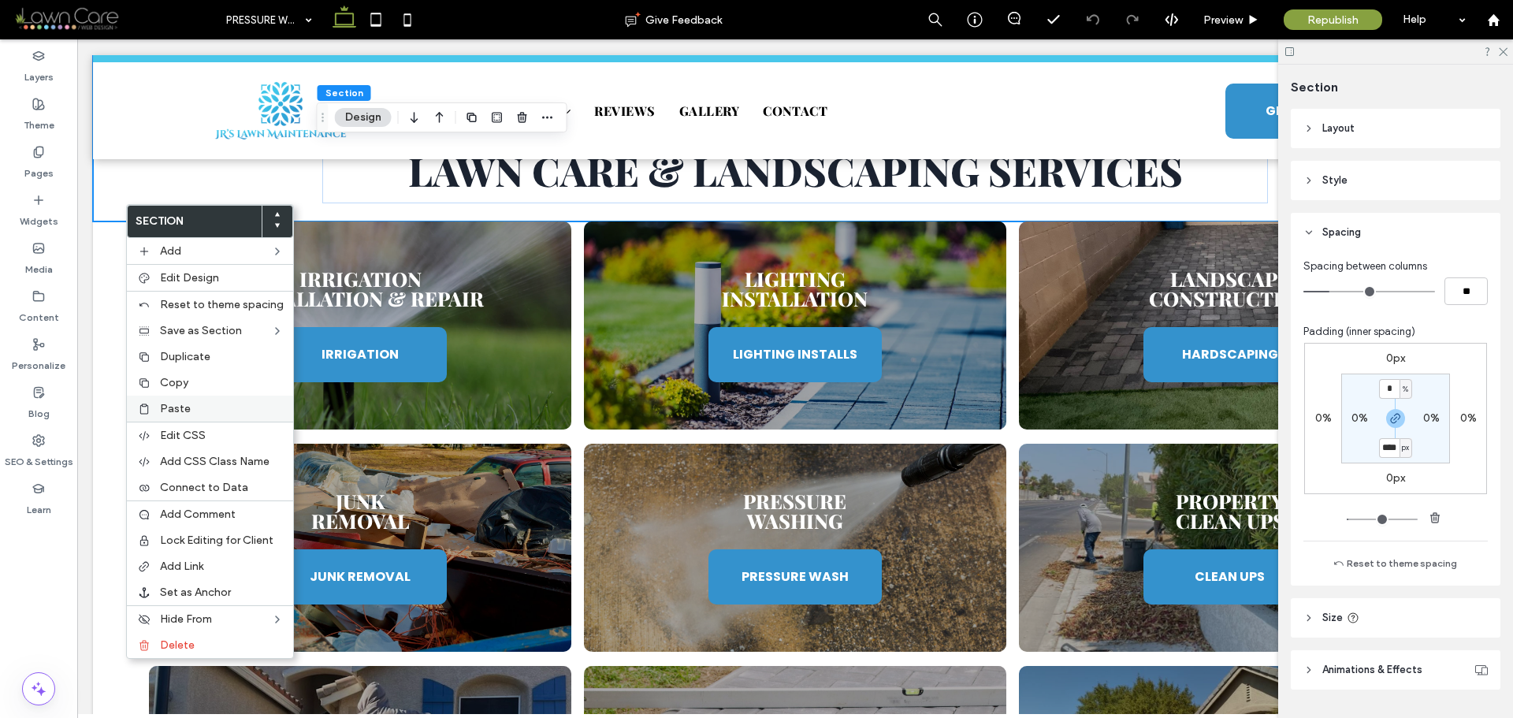
type input "****"
type input "**"
click at [164, 415] on span "Paste" at bounding box center [175, 408] width 31 height 13
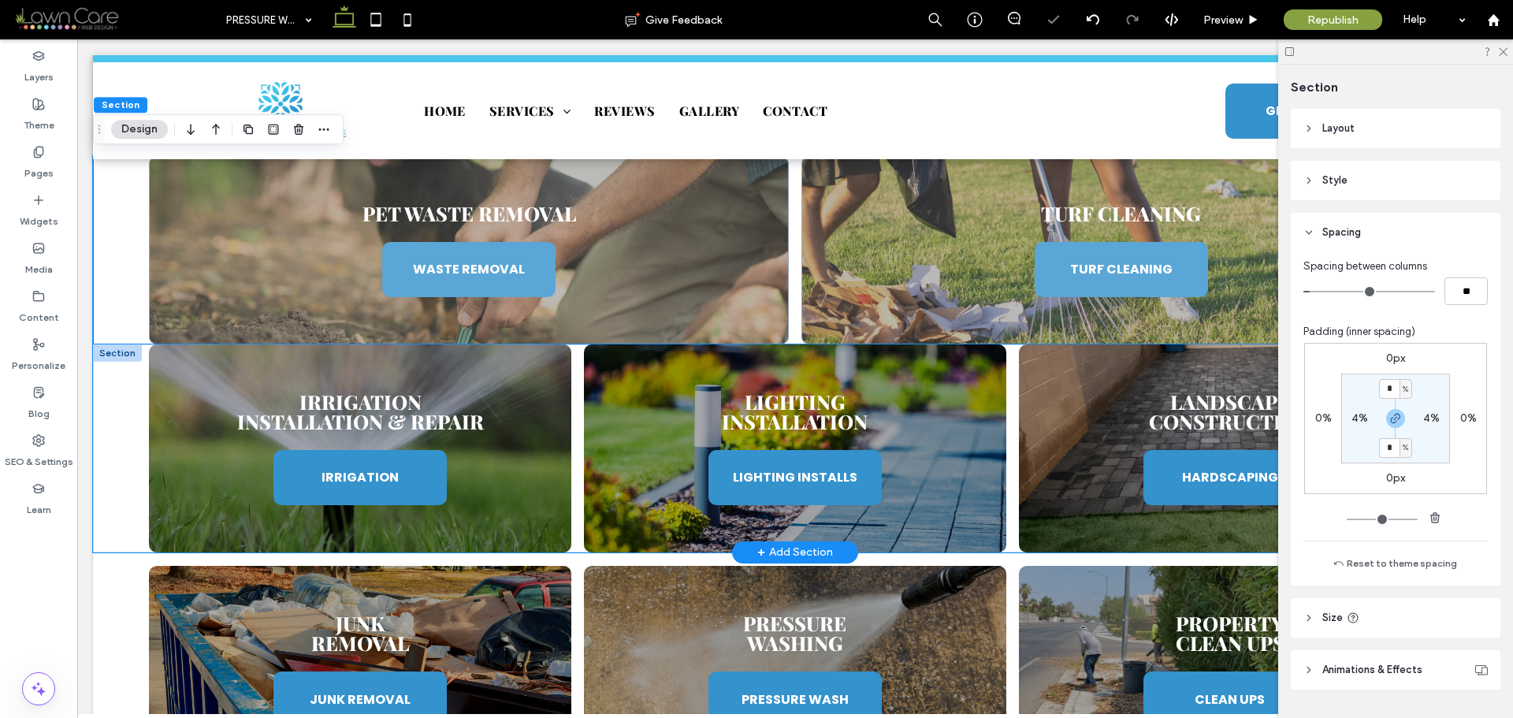
click at [136, 398] on div "Irrigation Installation & Repair IRRIGATION Lighting Installation LIGHTING INST…" at bounding box center [795, 448] width 1405 height 208
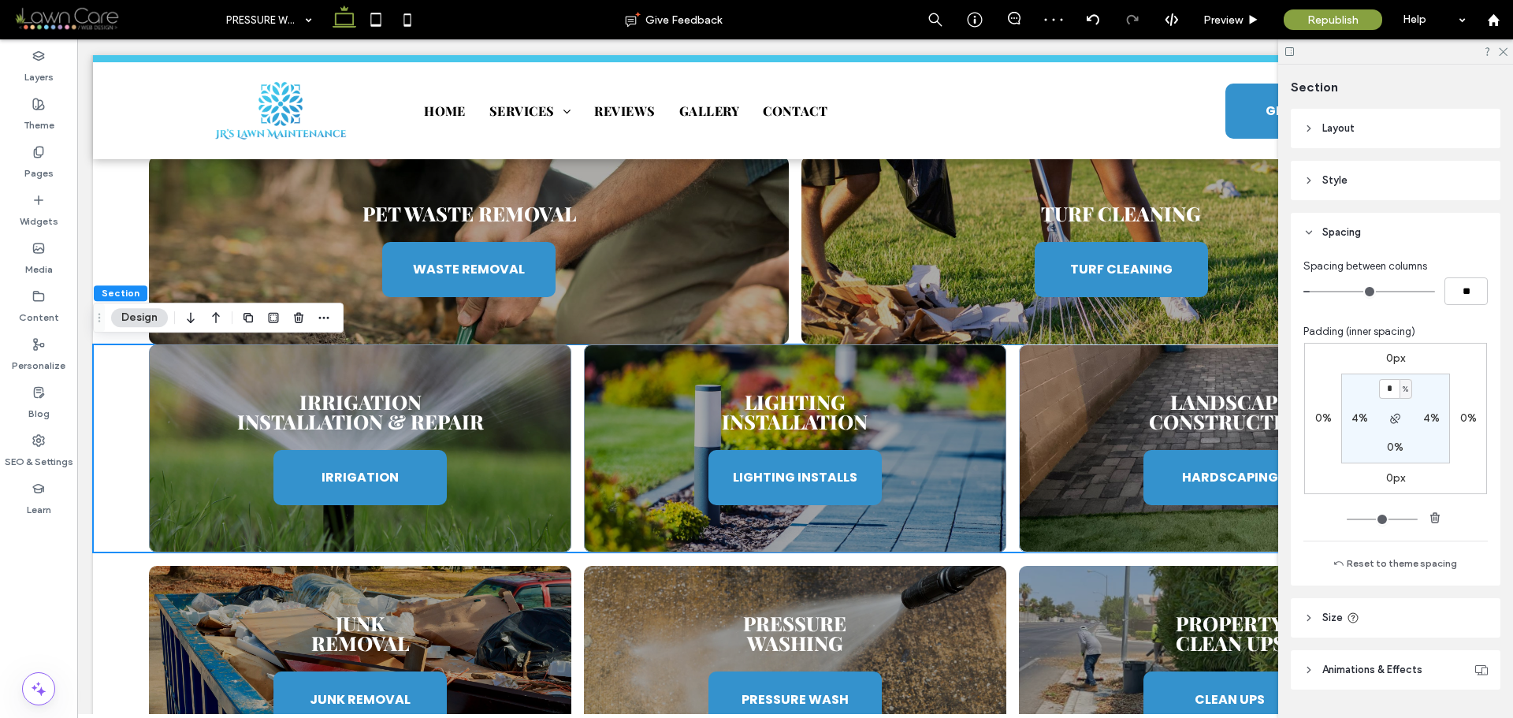
type input "*"
click at [1426, 396] on section "* % 4% 0% 4%" at bounding box center [1396, 419] width 109 height 90
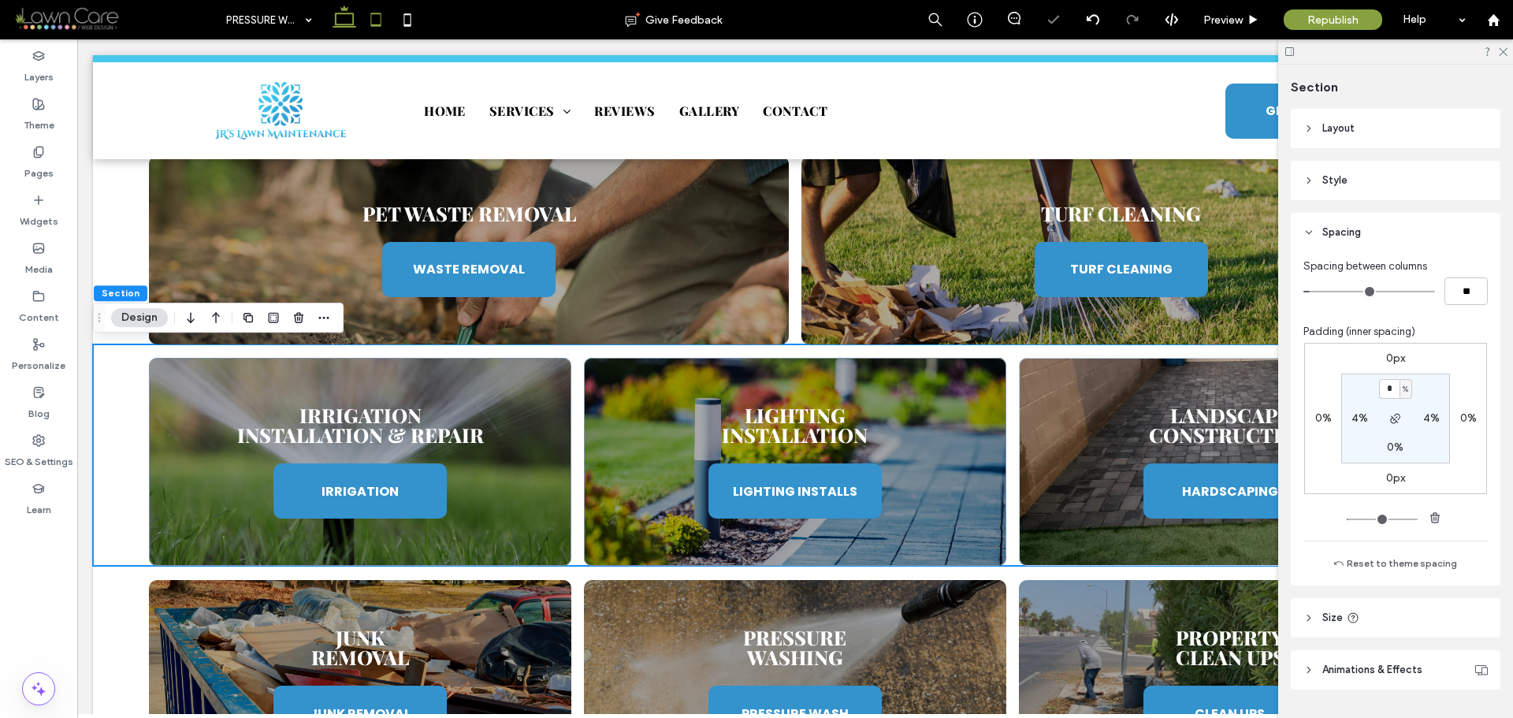
click at [373, 18] on icon at bounding box center [376, 20] width 32 height 32
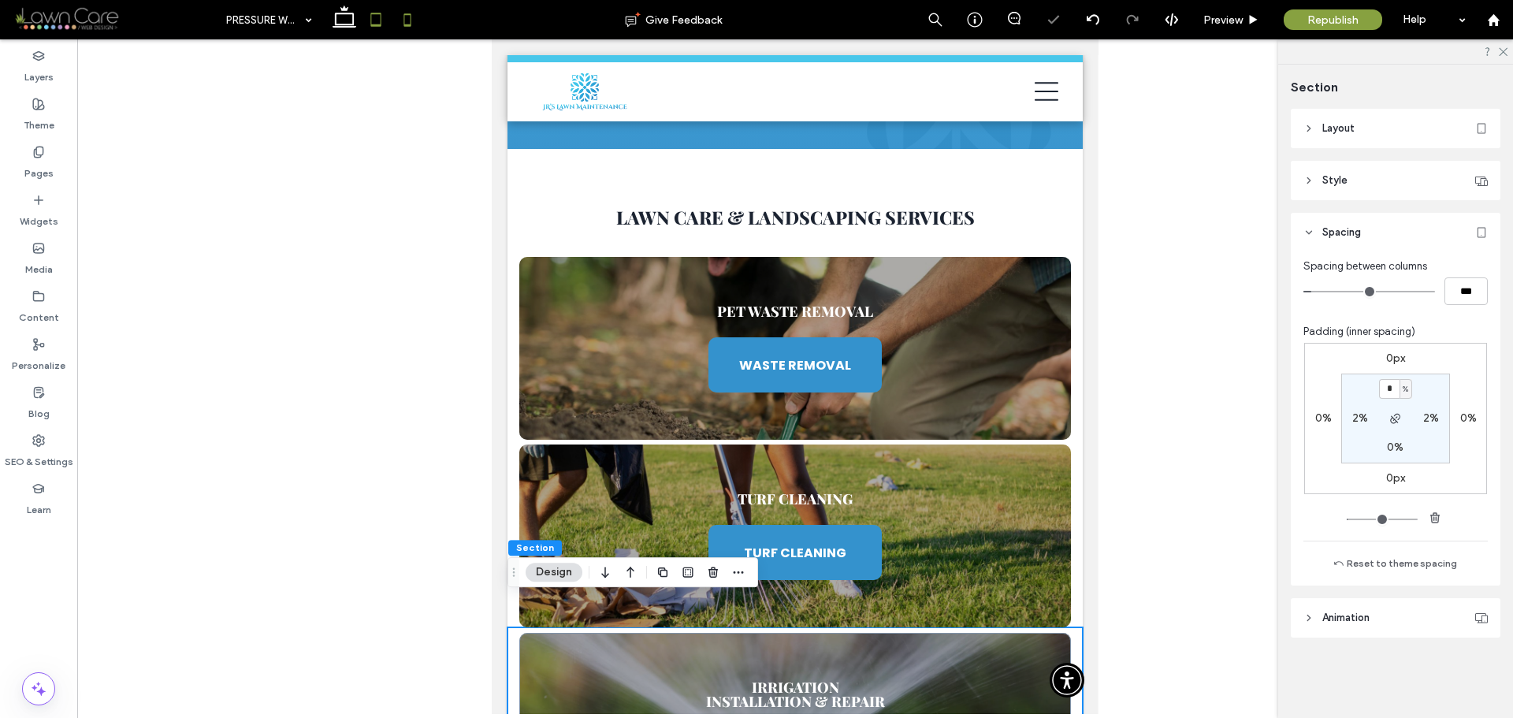
click at [407, 28] on icon at bounding box center [408, 20] width 32 height 32
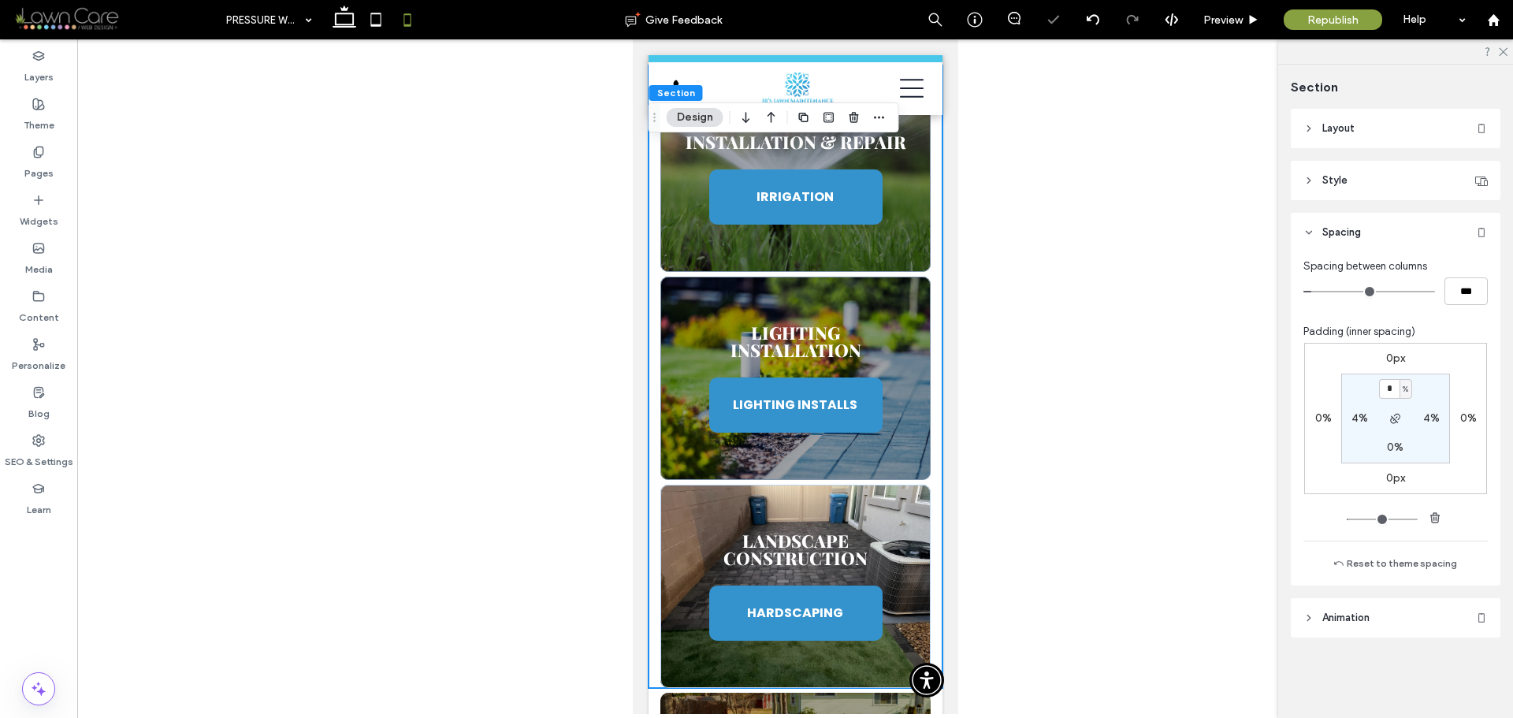
click at [1404, 393] on span "%" at bounding box center [1406, 390] width 6 height 16
click at [1407, 414] on div "px" at bounding box center [1401, 413] width 22 height 28
type input "****"
type input "**"
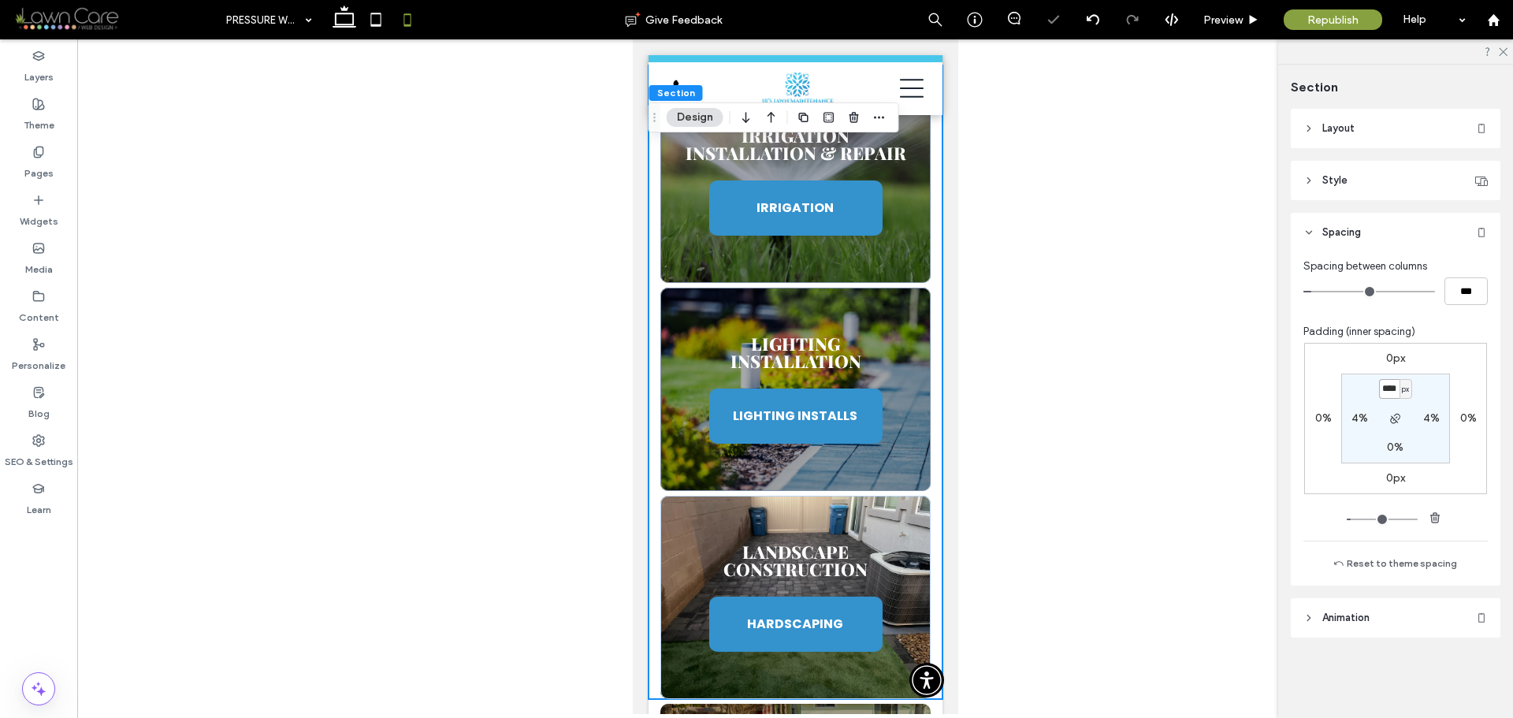
click at [1391, 394] on input "****" at bounding box center [1389, 389] width 20 height 20
type input "*"
click at [1431, 391] on section "* px 4% 0% 4%" at bounding box center [1396, 419] width 109 height 90
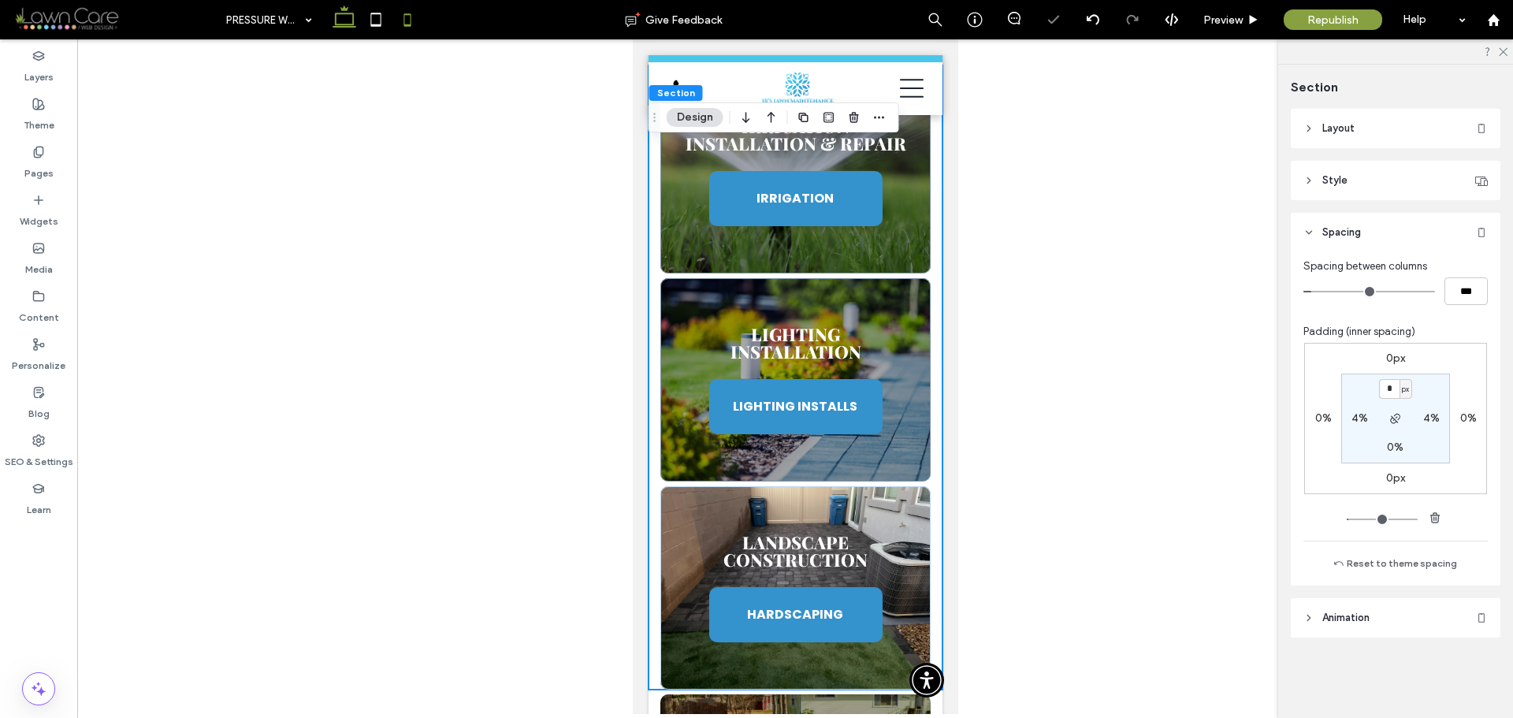
click at [333, 21] on icon at bounding box center [345, 20] width 32 height 32
type input "*"
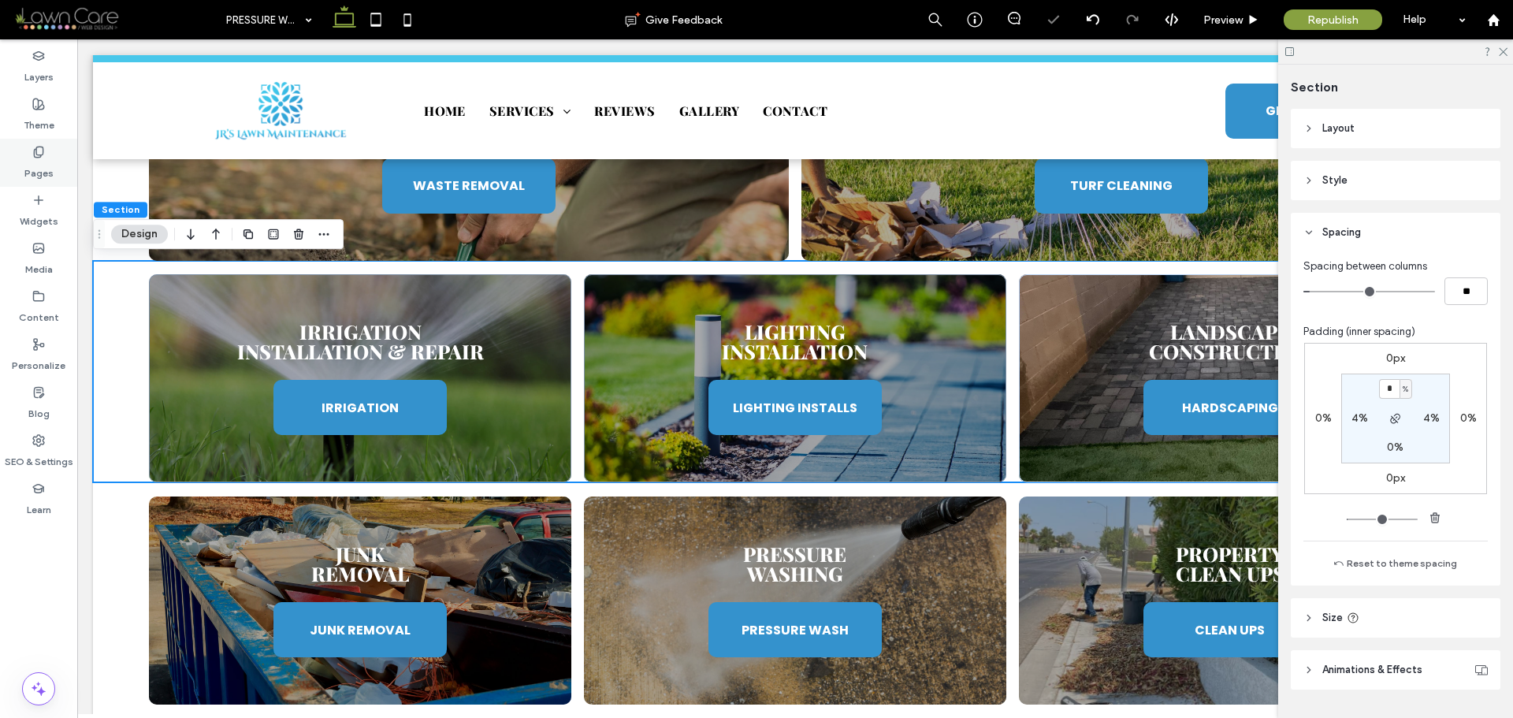
click at [37, 157] on use at bounding box center [38, 152] width 9 height 10
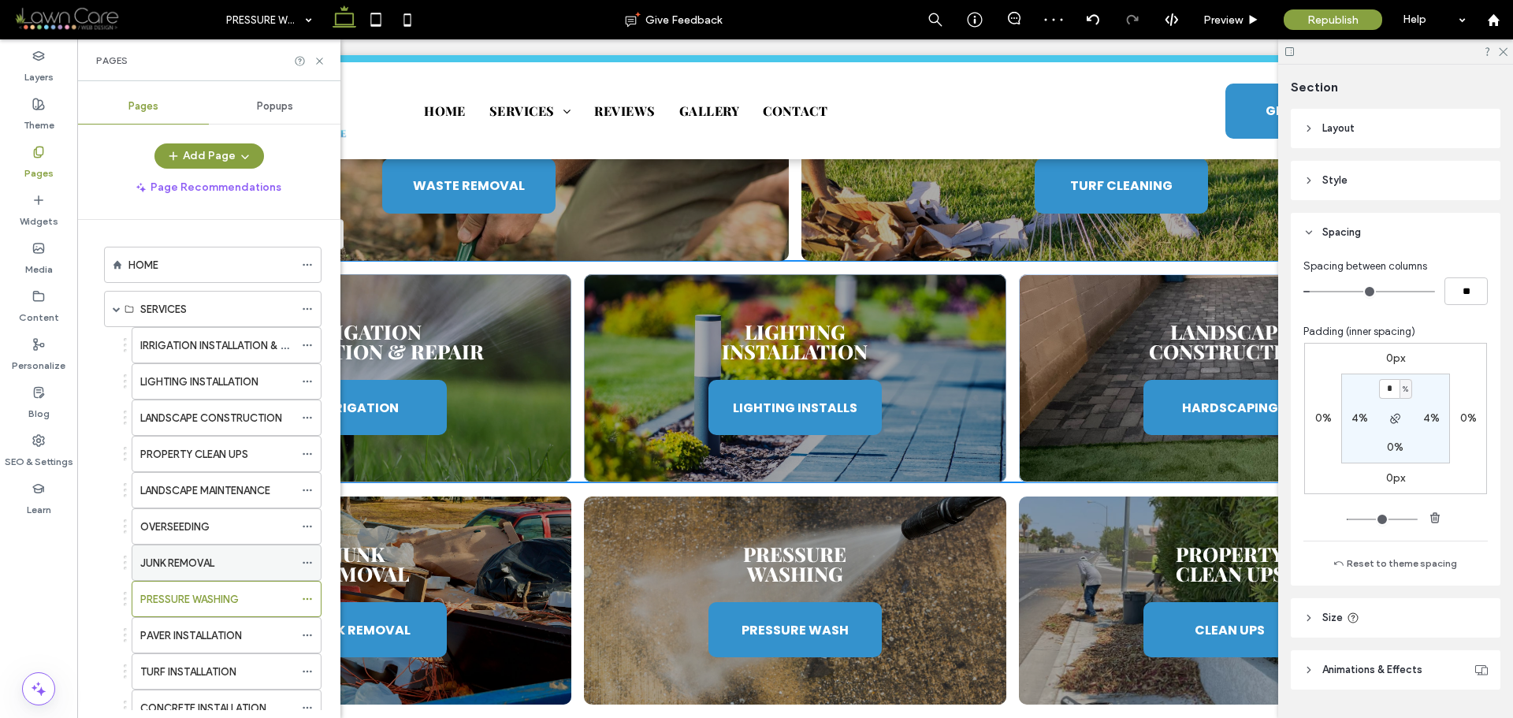
click at [193, 574] on div "JUNK REMOVAL" at bounding box center [217, 562] width 154 height 35
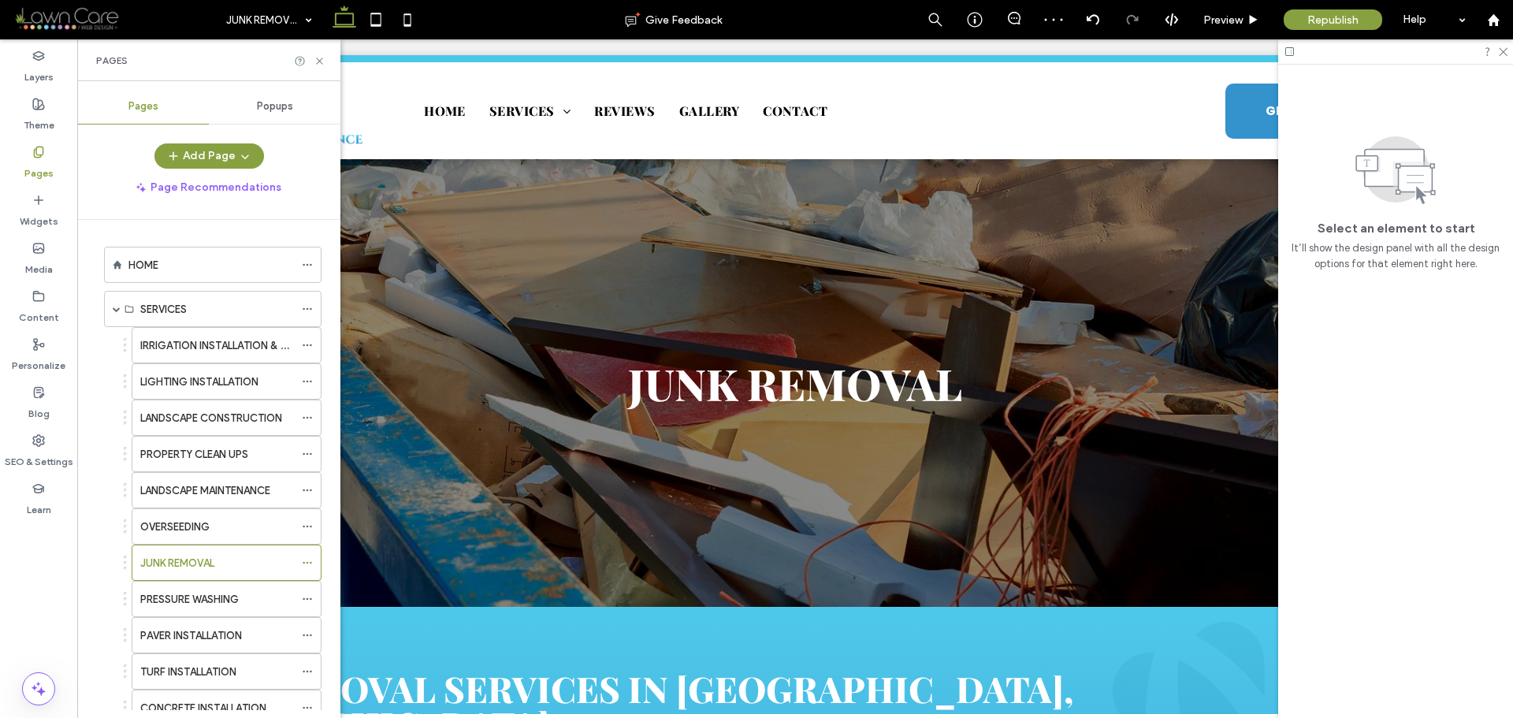
click at [322, 61] on icon at bounding box center [320, 61] width 12 height 12
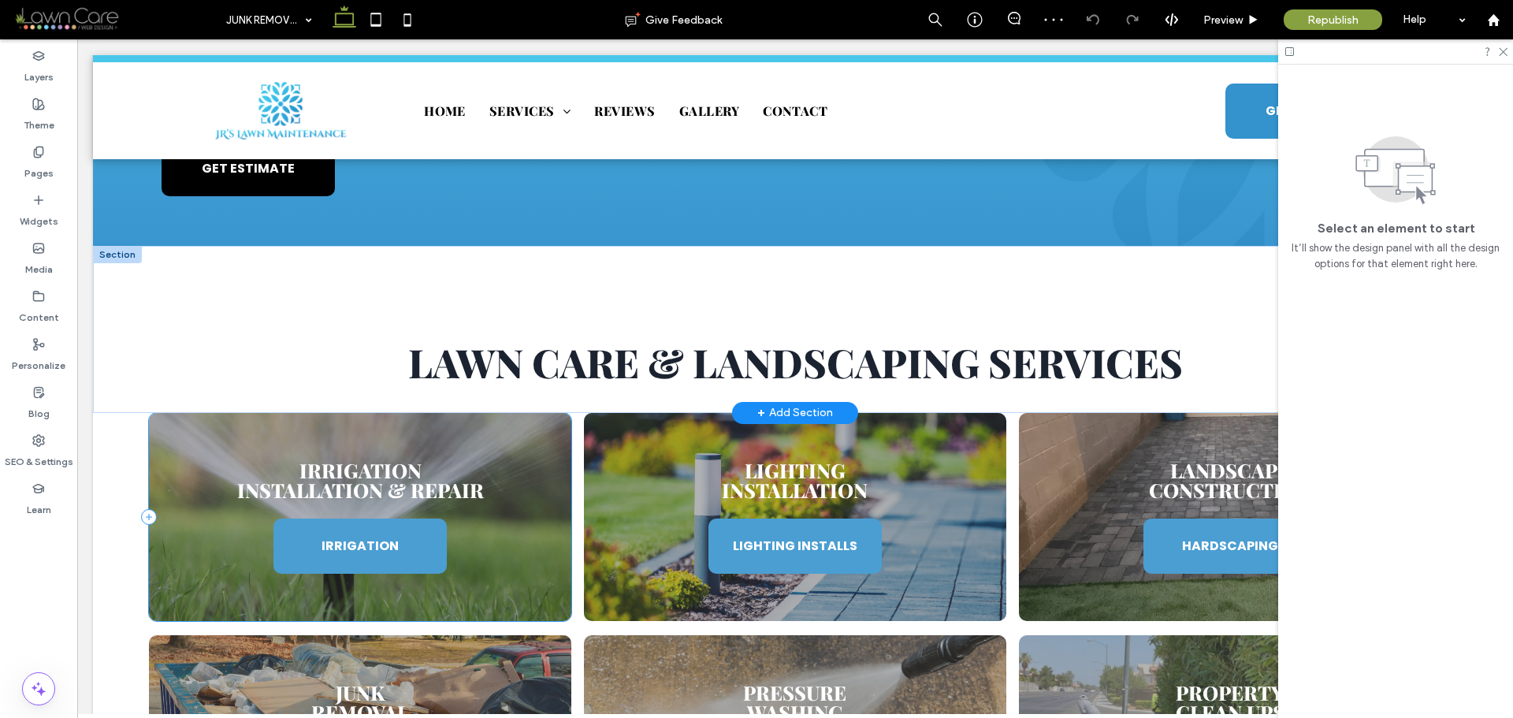
scroll to position [867, 0]
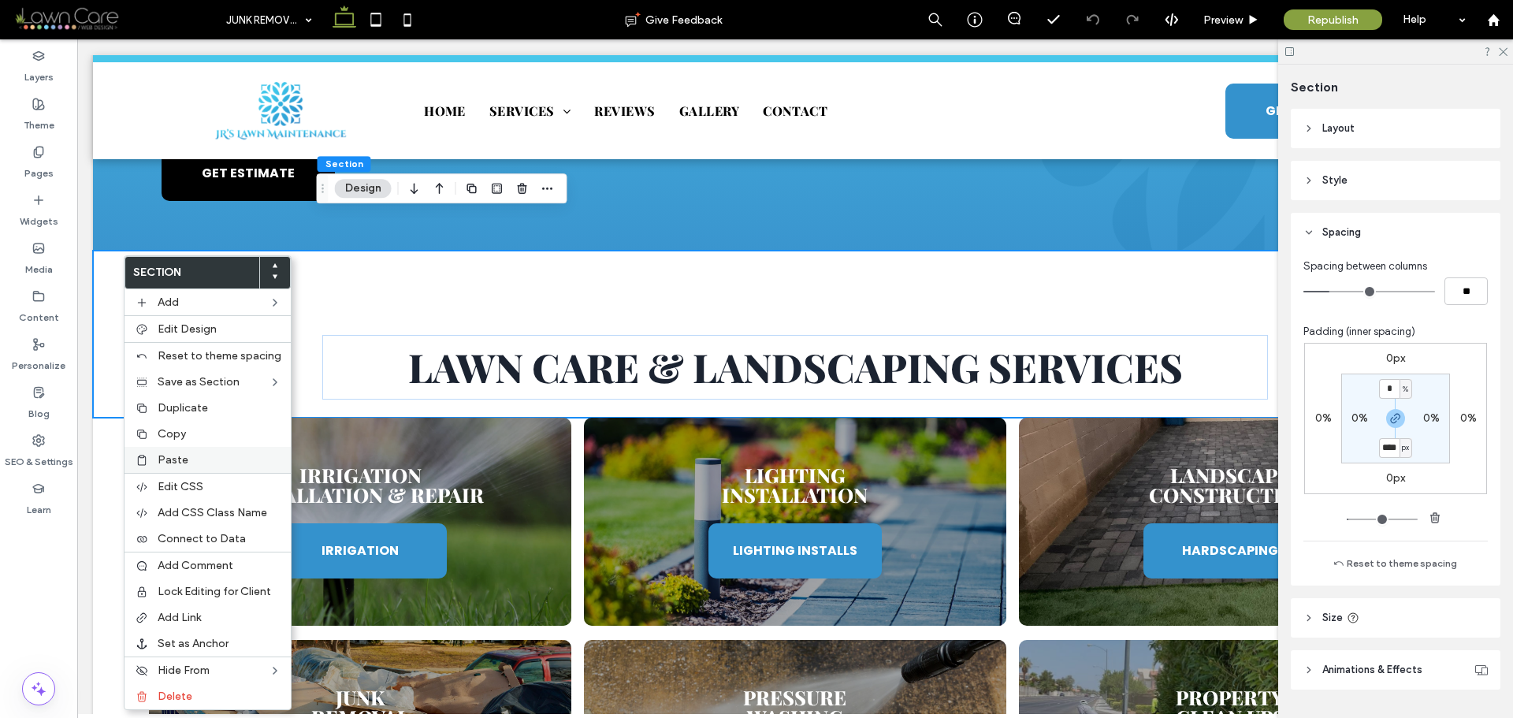
type input "****"
type input "**"
click at [183, 464] on span "Paste" at bounding box center [173, 459] width 31 height 13
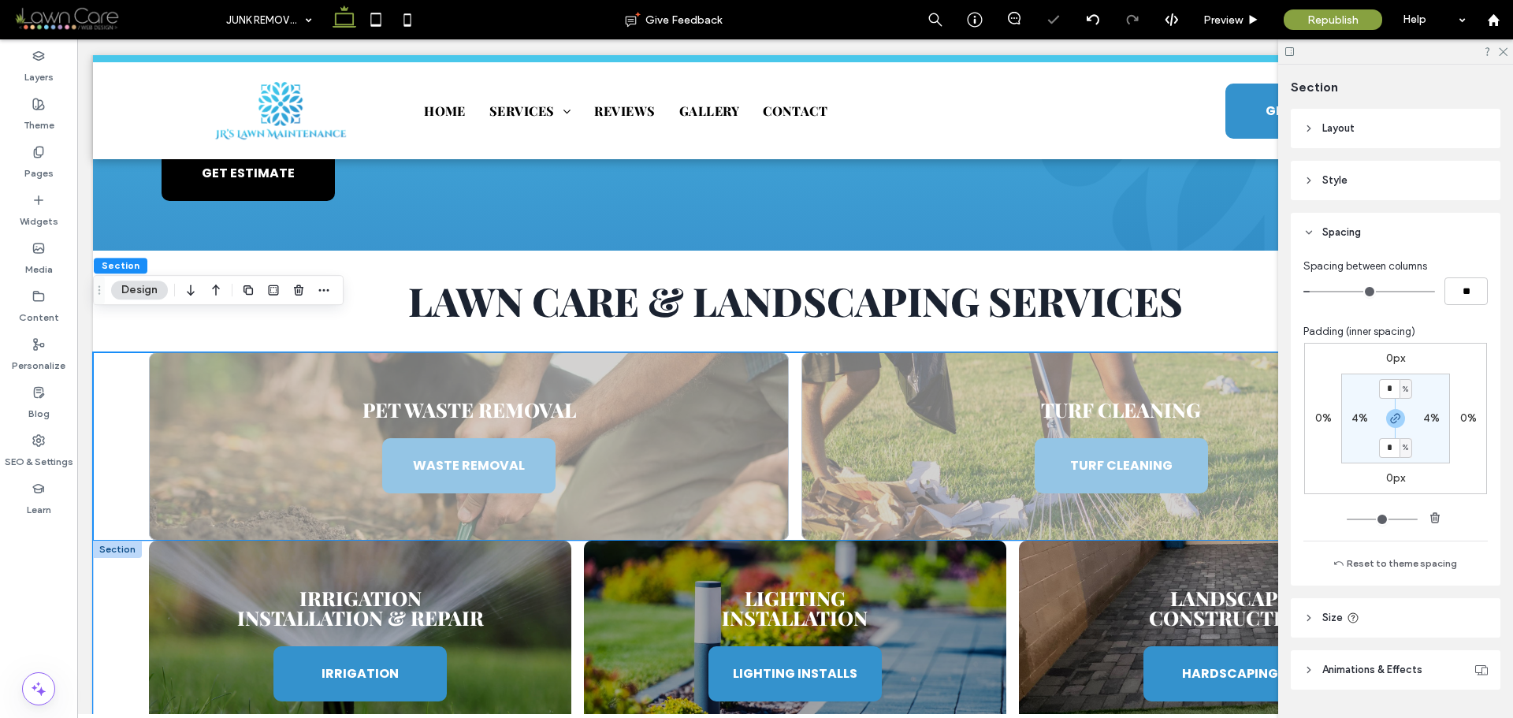
click at [121, 541] on div "Irrigation Installation & Repair IRRIGATION Lighting Installation LIGHTING INST…" at bounding box center [795, 645] width 1405 height 208
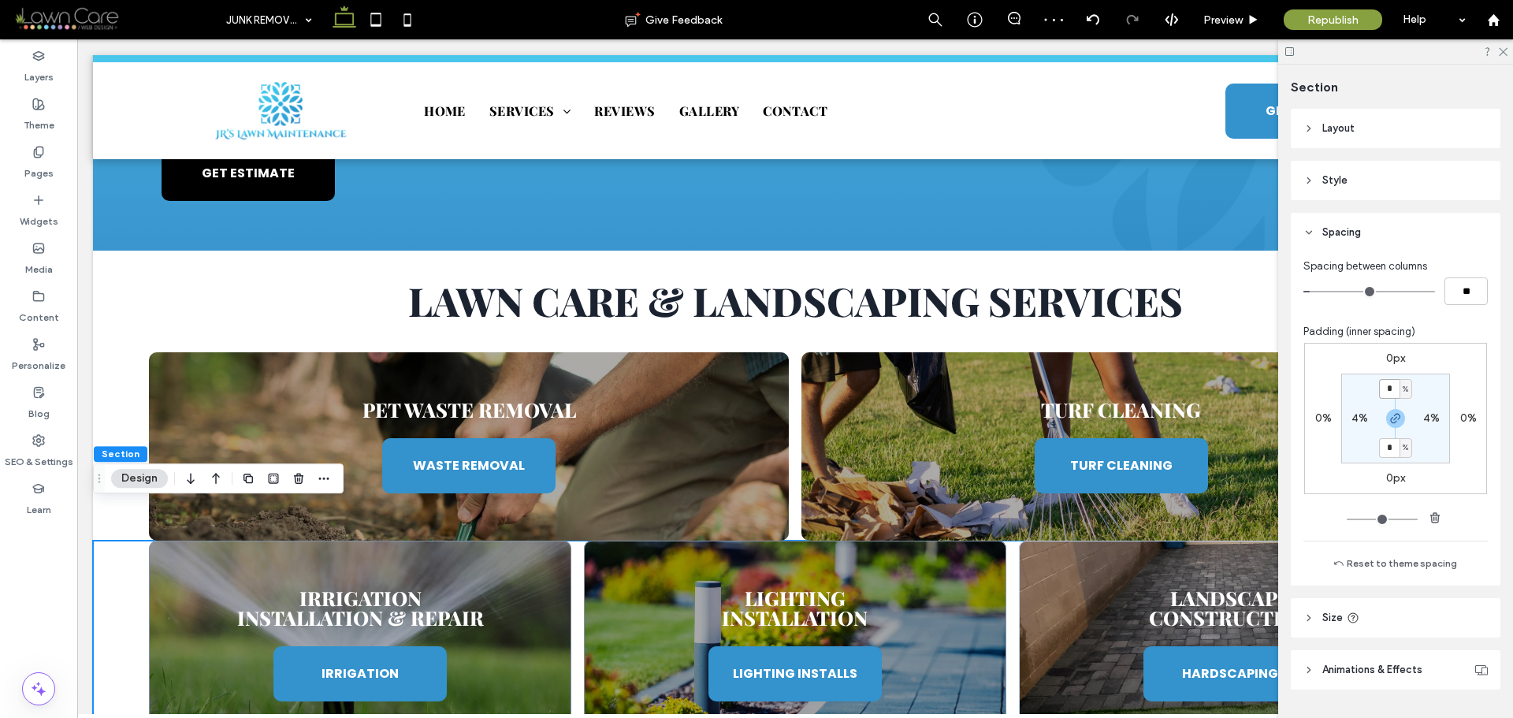
click at [1393, 390] on input "*" at bounding box center [1389, 389] width 20 height 20
type input "*"
click at [1422, 389] on section "* % 4% * % 4%" at bounding box center [1396, 419] width 109 height 90
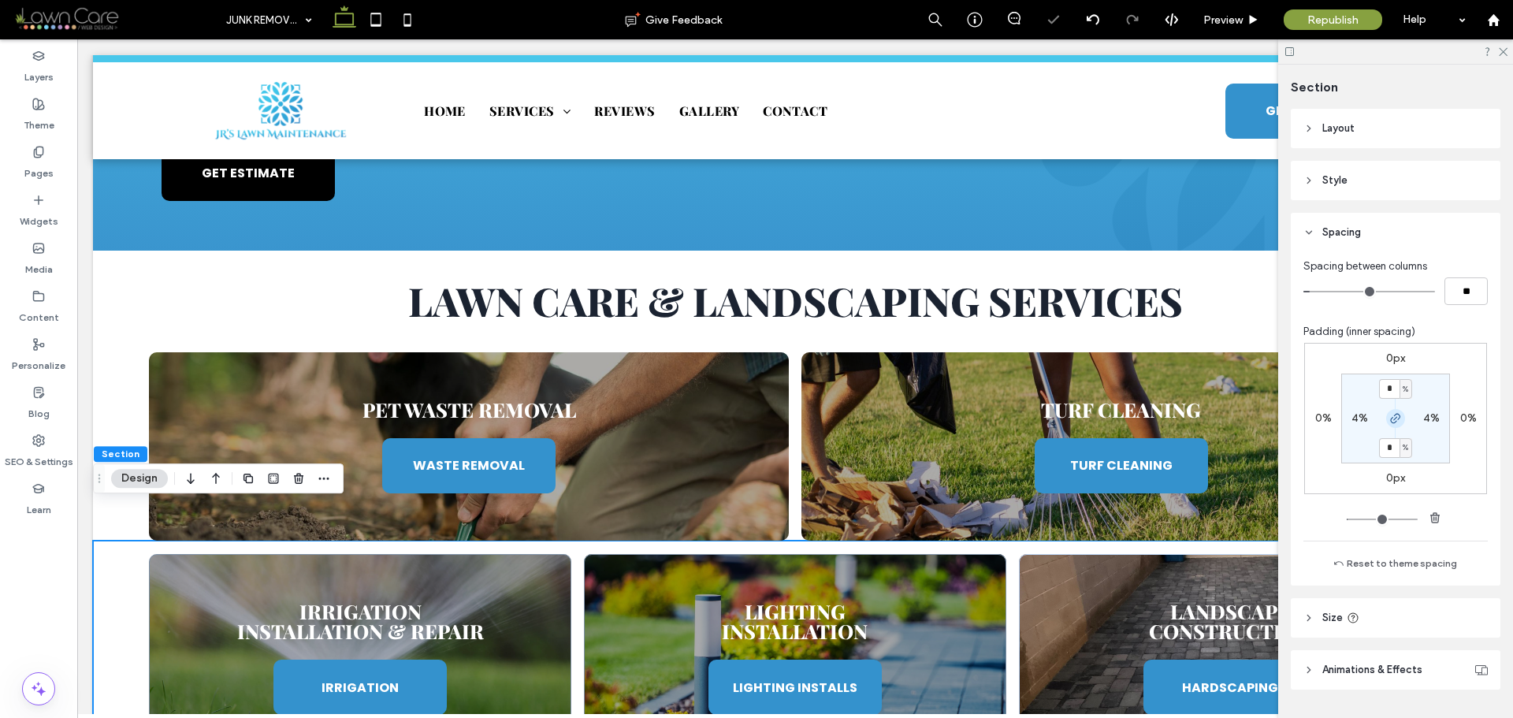
click at [1390, 425] on span "button" at bounding box center [1396, 418] width 19 height 19
click at [1389, 447] on label "1%" at bounding box center [1395, 447] width 13 height 13
type input "*"
click at [1425, 449] on section "1% 4% * % 4%" at bounding box center [1396, 419] width 109 height 90
click at [370, 12] on icon at bounding box center [376, 20] width 32 height 32
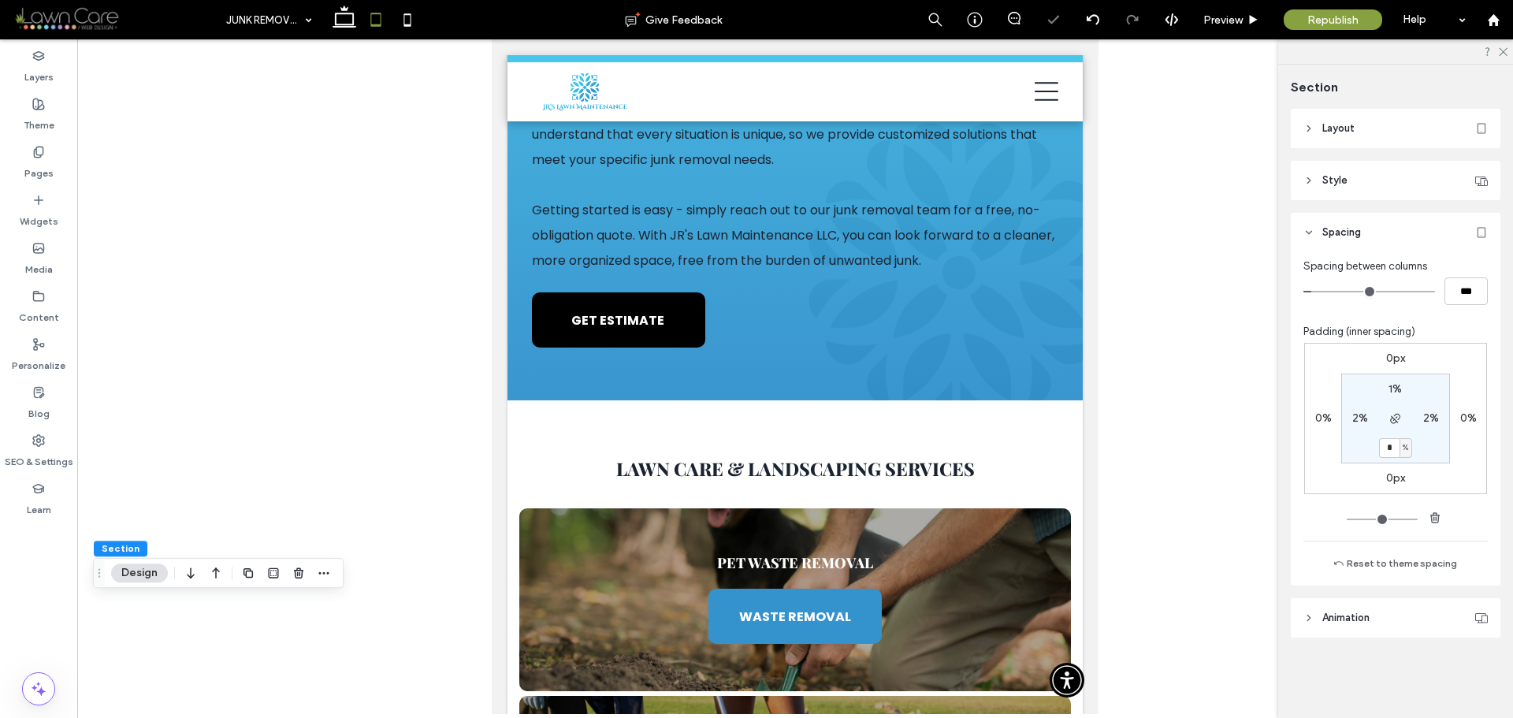
scroll to position [1118, 0]
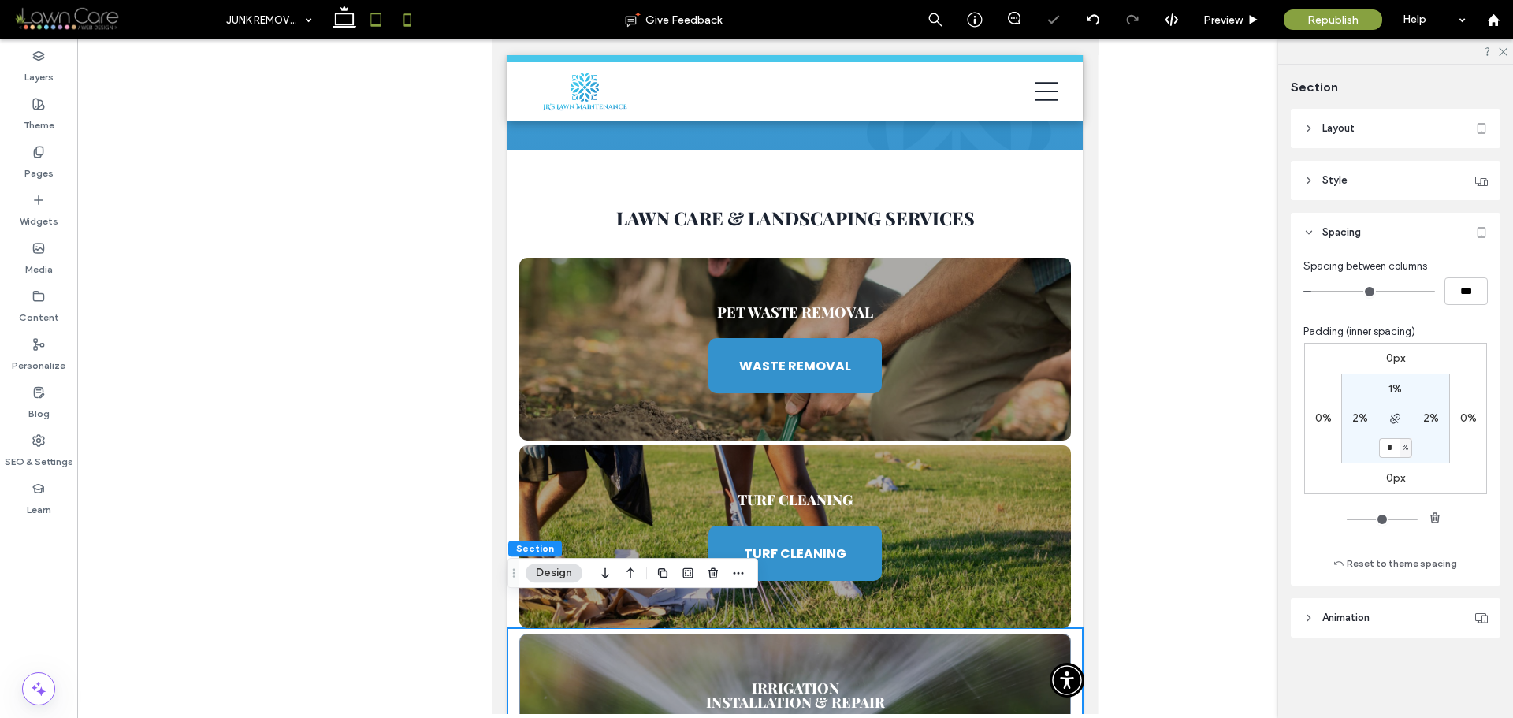
click at [415, 26] on icon at bounding box center [408, 20] width 32 height 32
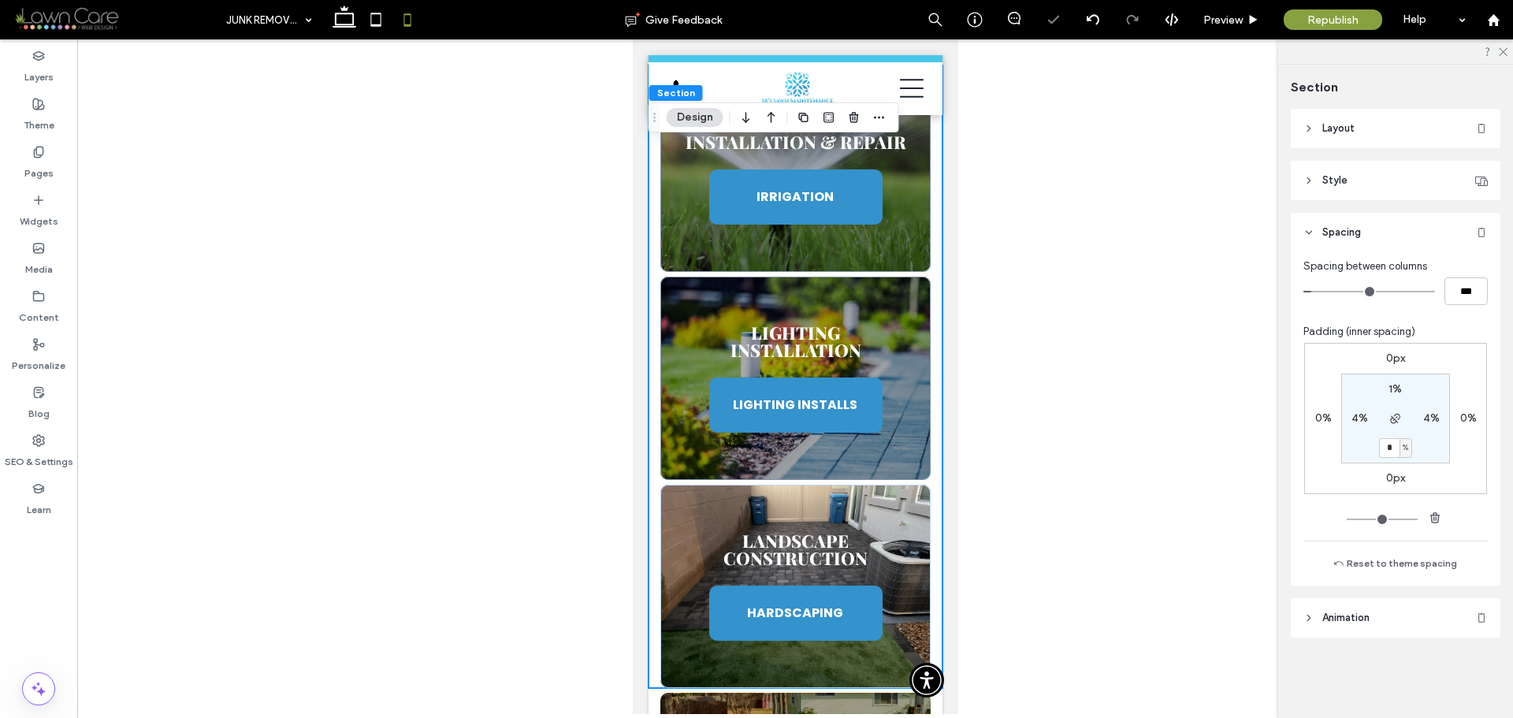
click at [1390, 398] on section "1% 4% * % 4%" at bounding box center [1396, 419] width 109 height 90
click at [1396, 394] on label "1%" at bounding box center [1395, 388] width 13 height 13
click at [1402, 390] on div "%" at bounding box center [1406, 390] width 9 height 16
click at [1403, 410] on span "px" at bounding box center [1400, 413] width 11 height 16
type input "**"
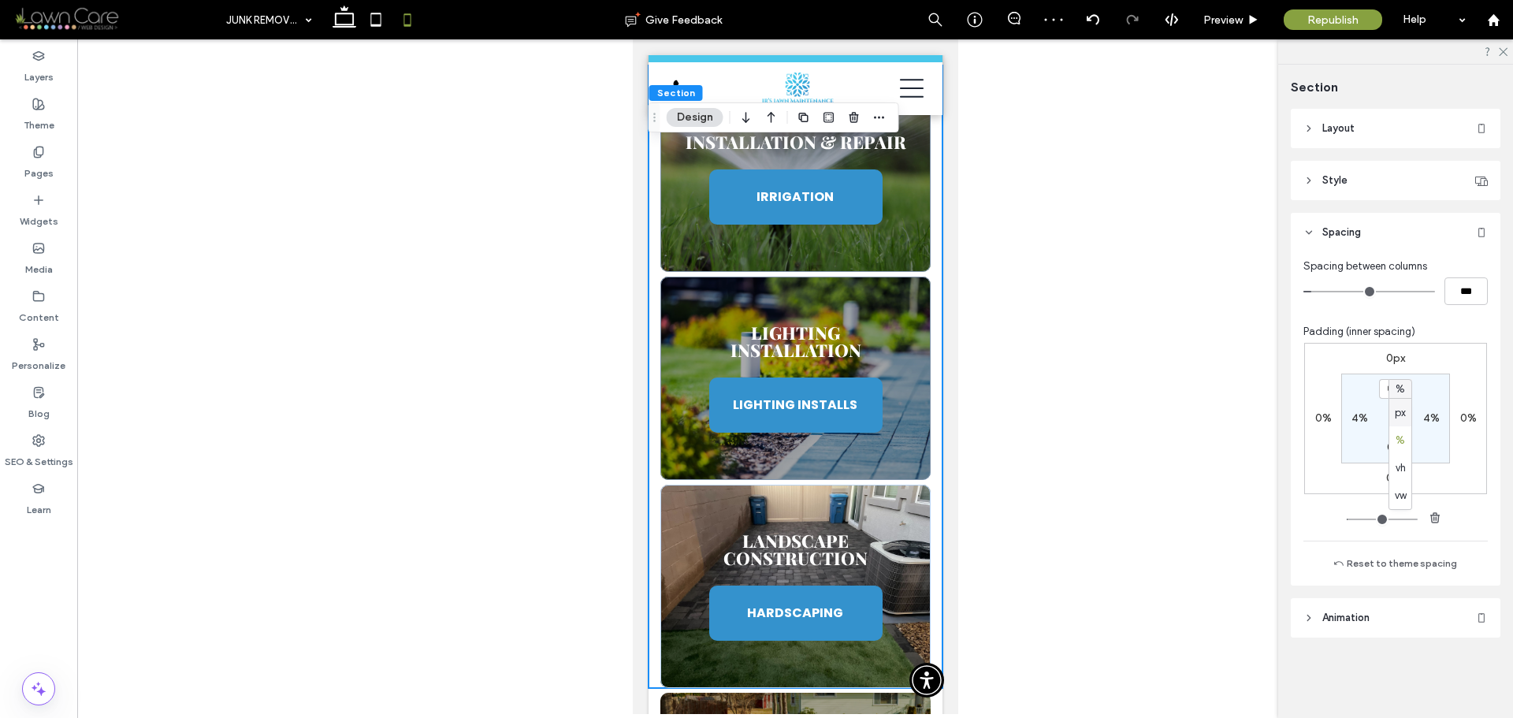
type input "****"
type input "**"
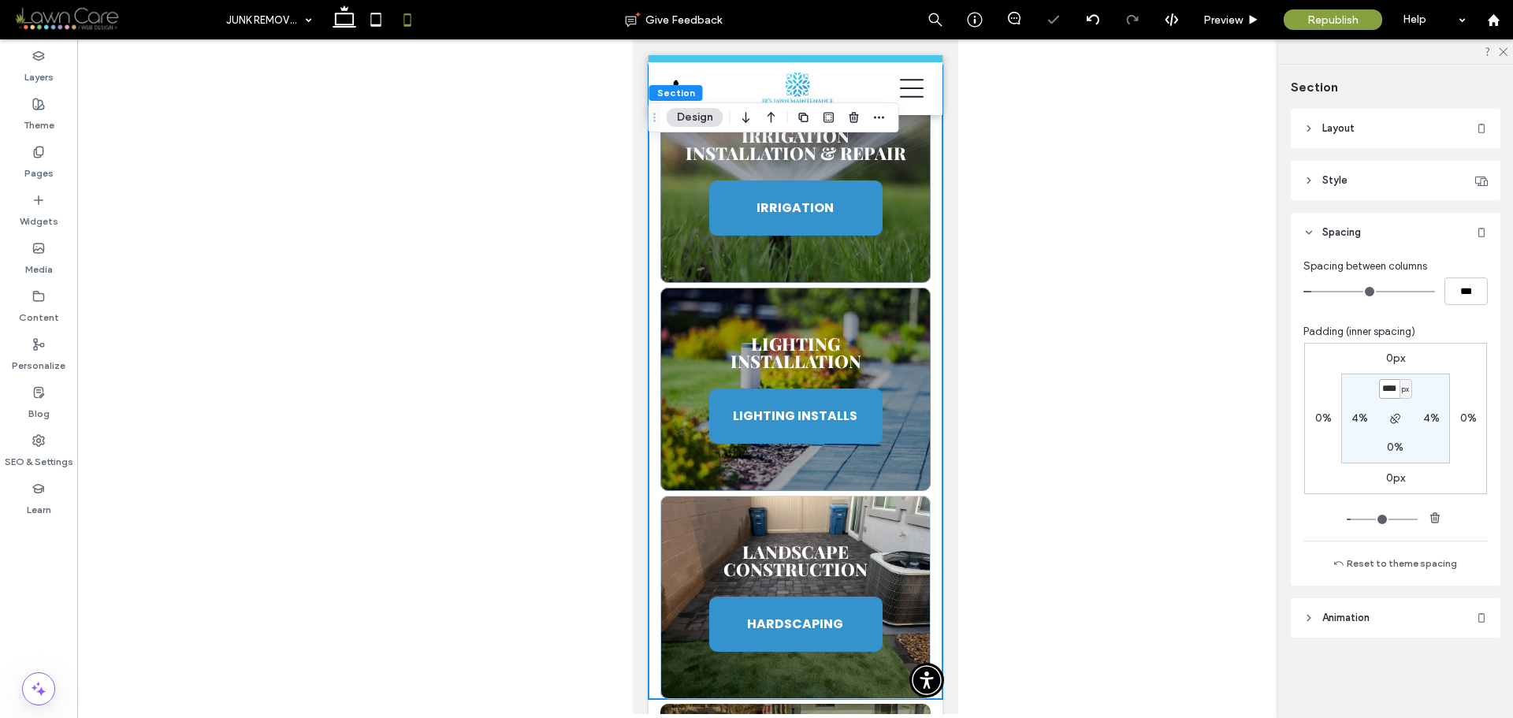
click at [1393, 395] on input "****" at bounding box center [1389, 389] width 20 height 20
type input "*"
click at [1421, 391] on section "* px 4% 0% 4%" at bounding box center [1396, 419] width 109 height 90
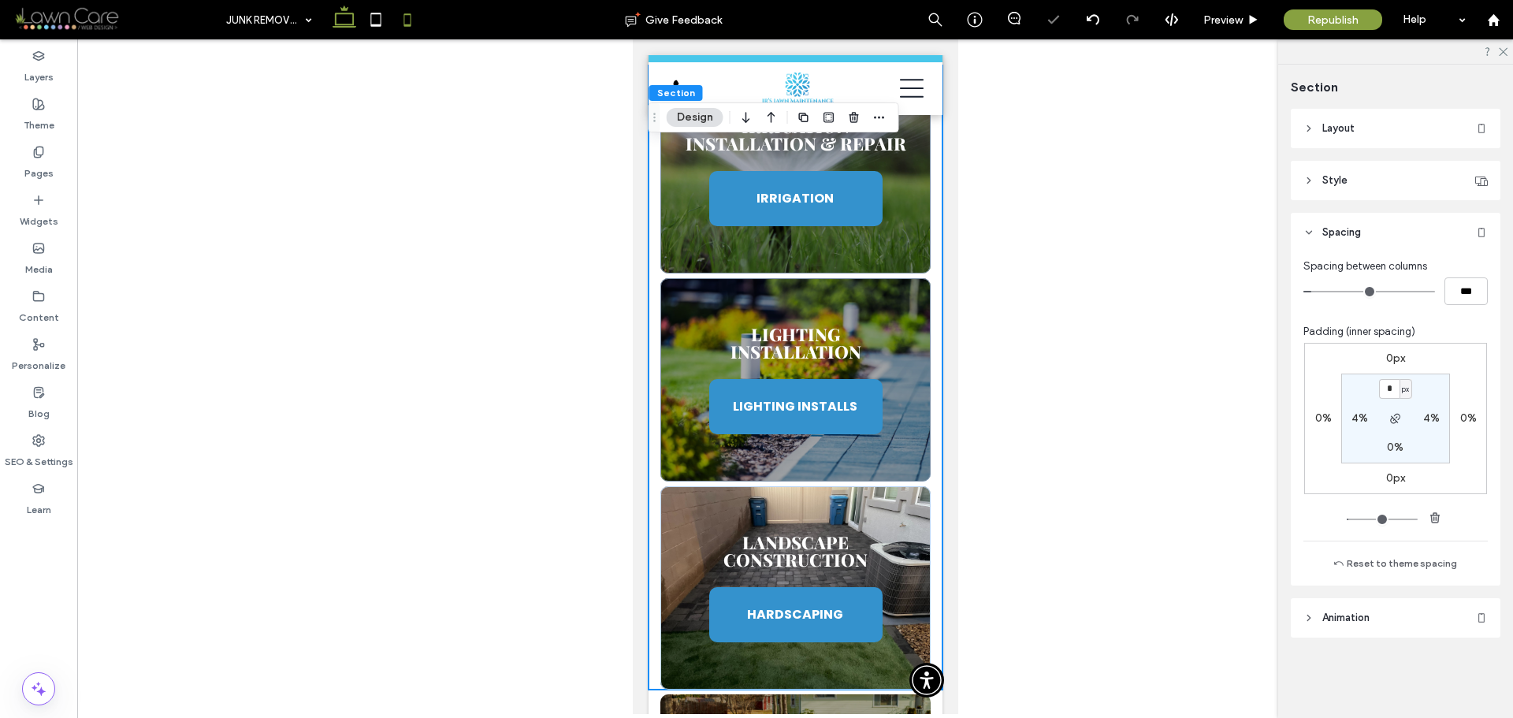
click at [349, 20] on icon at bounding box center [345, 20] width 32 height 32
type input "*"
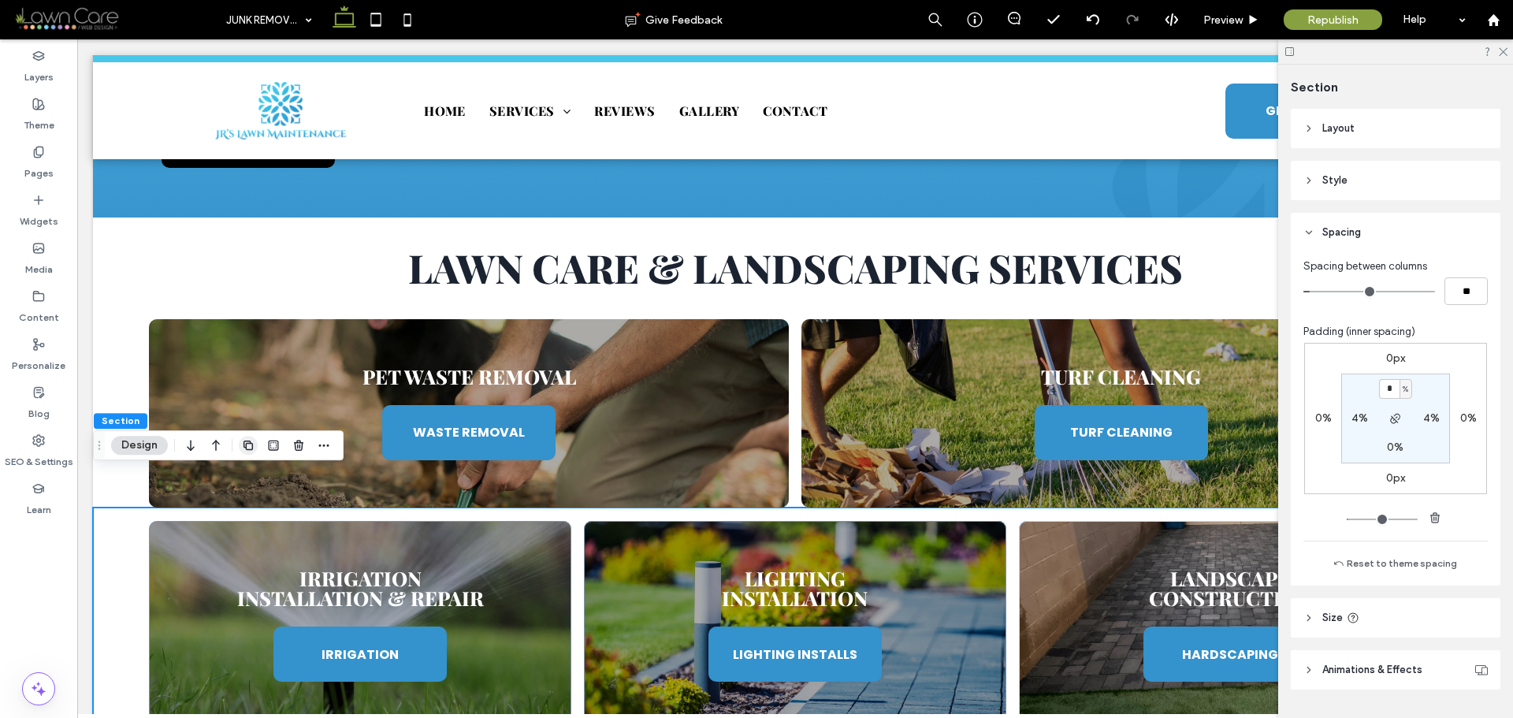
scroll to position [875, 0]
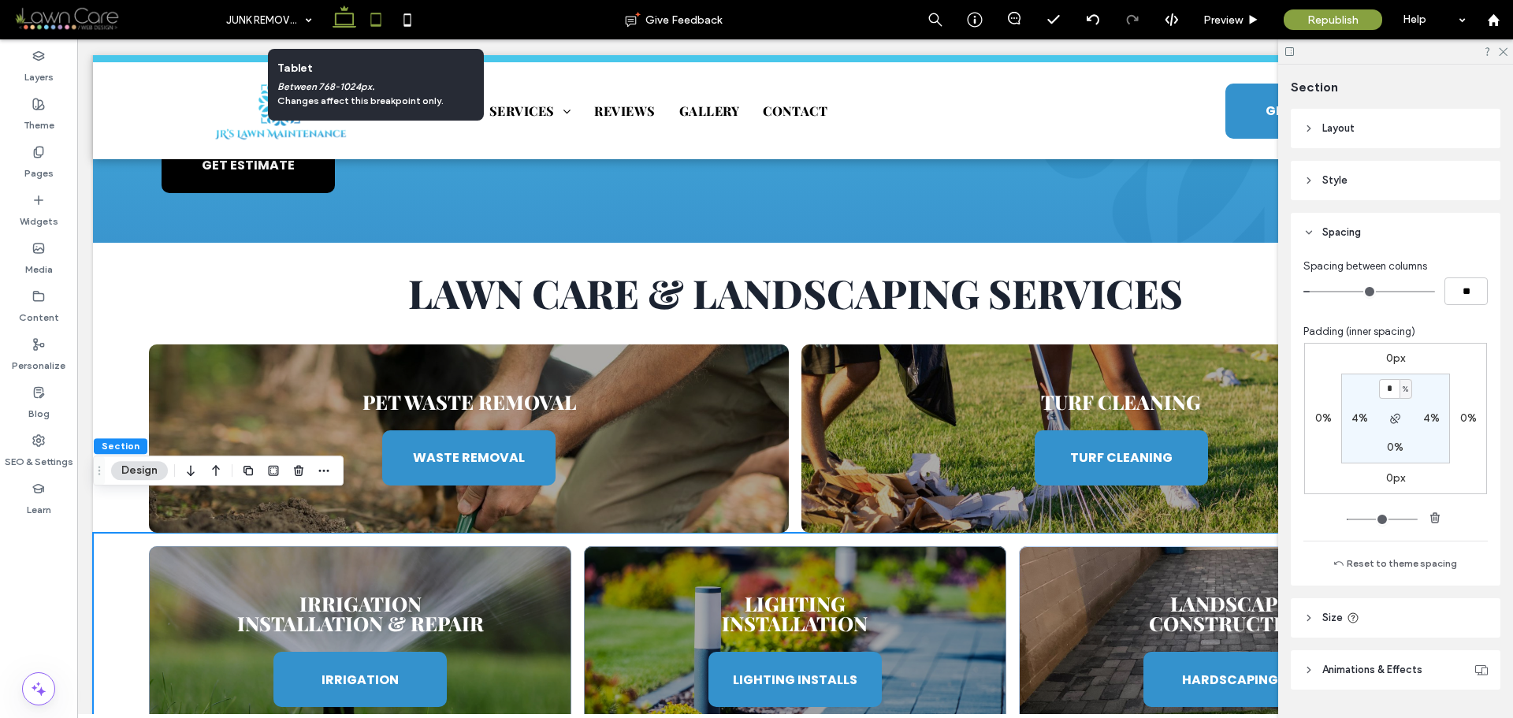
click at [373, 19] on icon at bounding box center [376, 20] width 32 height 32
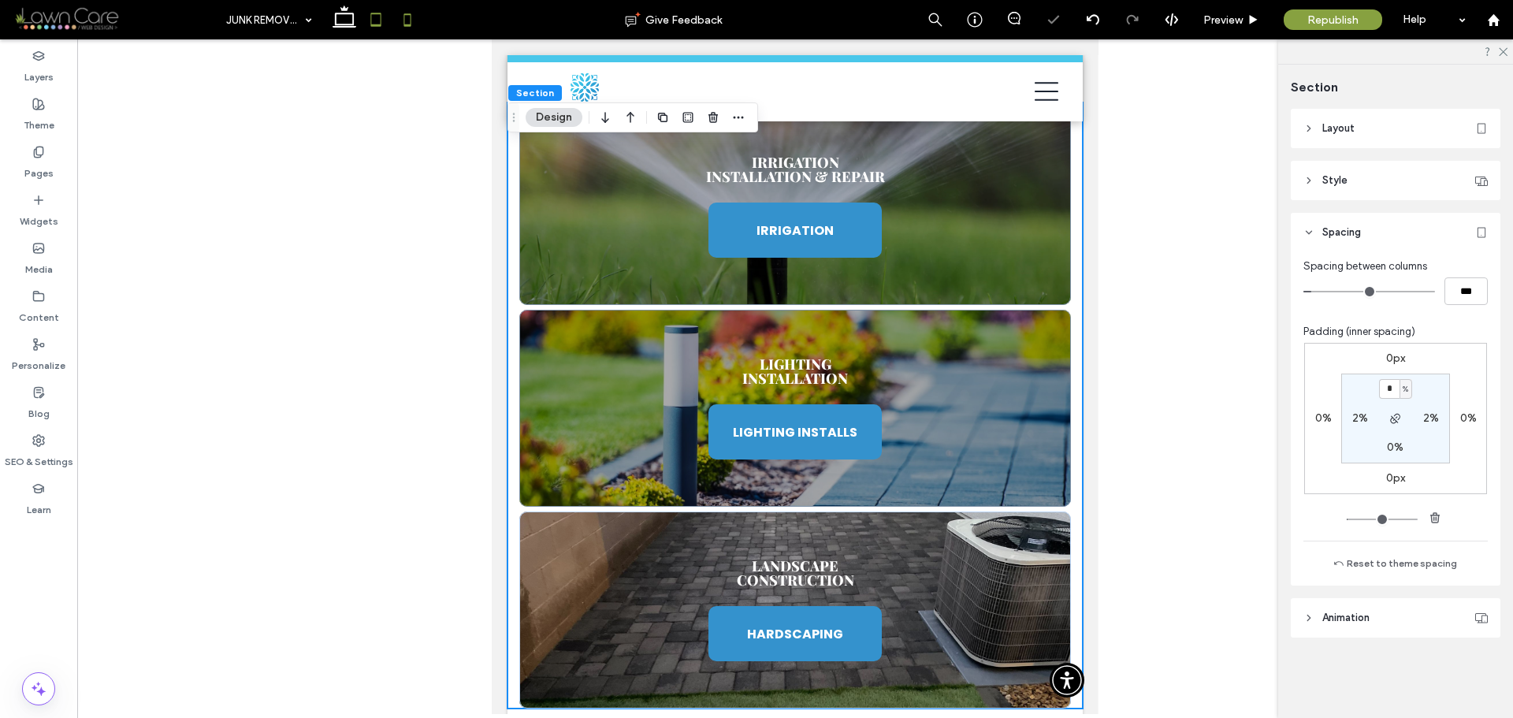
click at [405, 21] on icon at bounding box center [408, 20] width 32 height 32
type input "*"
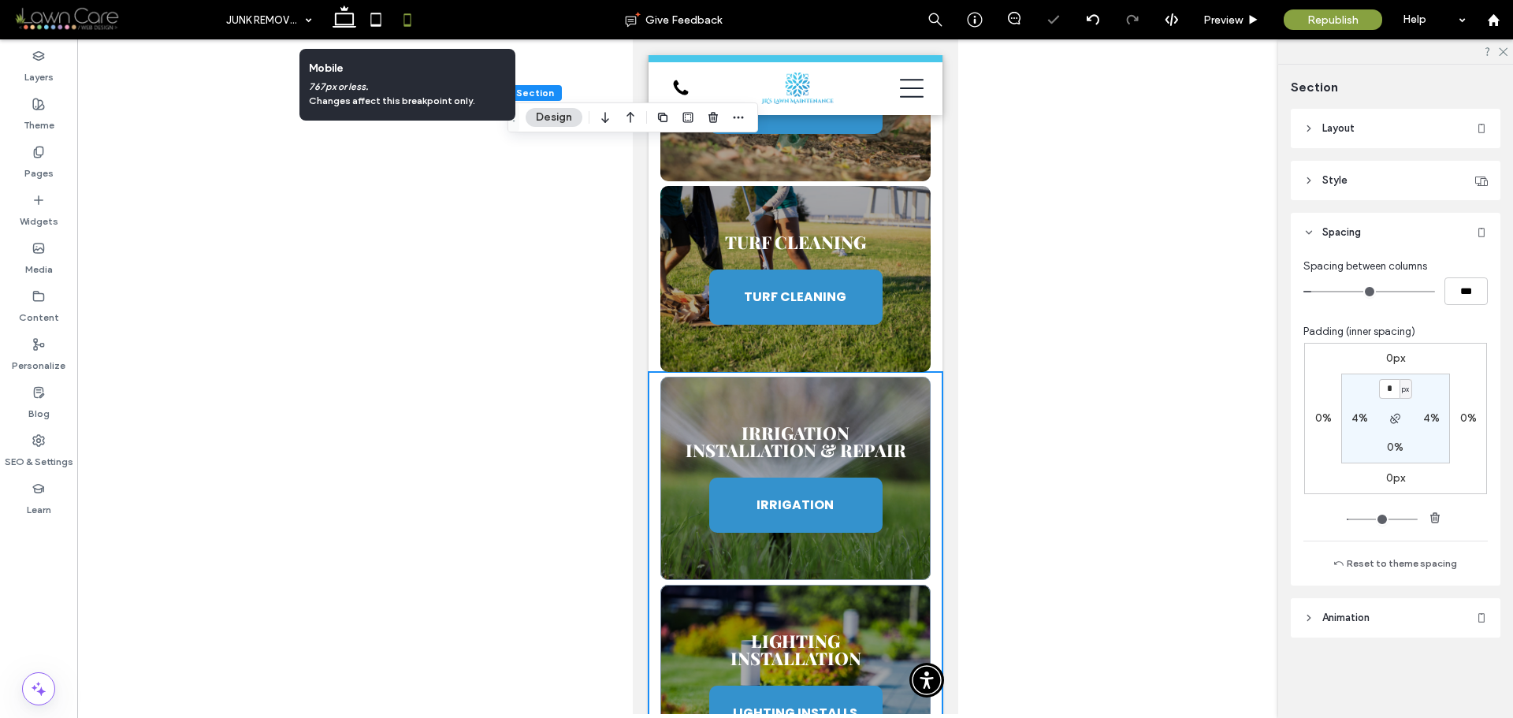
scroll to position [1952, 0]
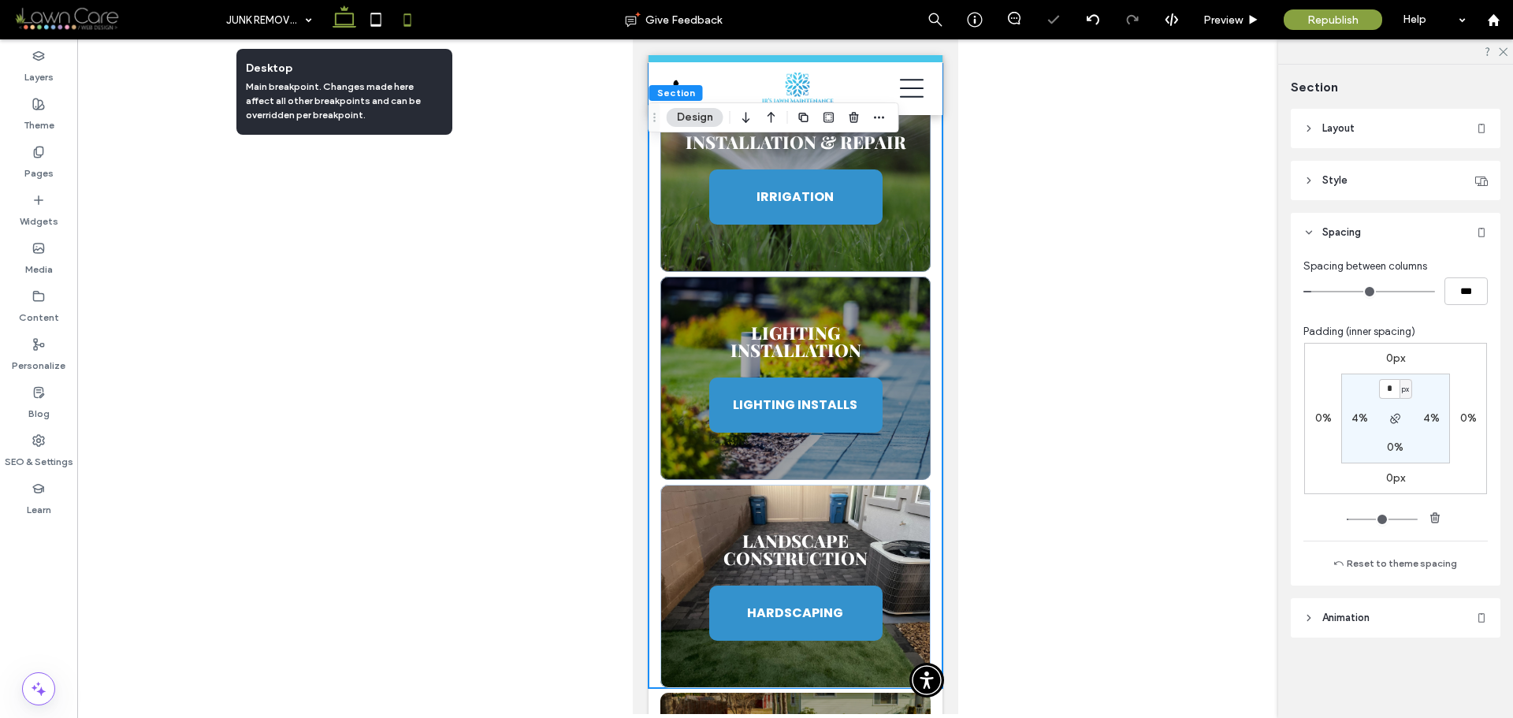
click at [338, 31] on icon at bounding box center [345, 20] width 32 height 32
type input "*"
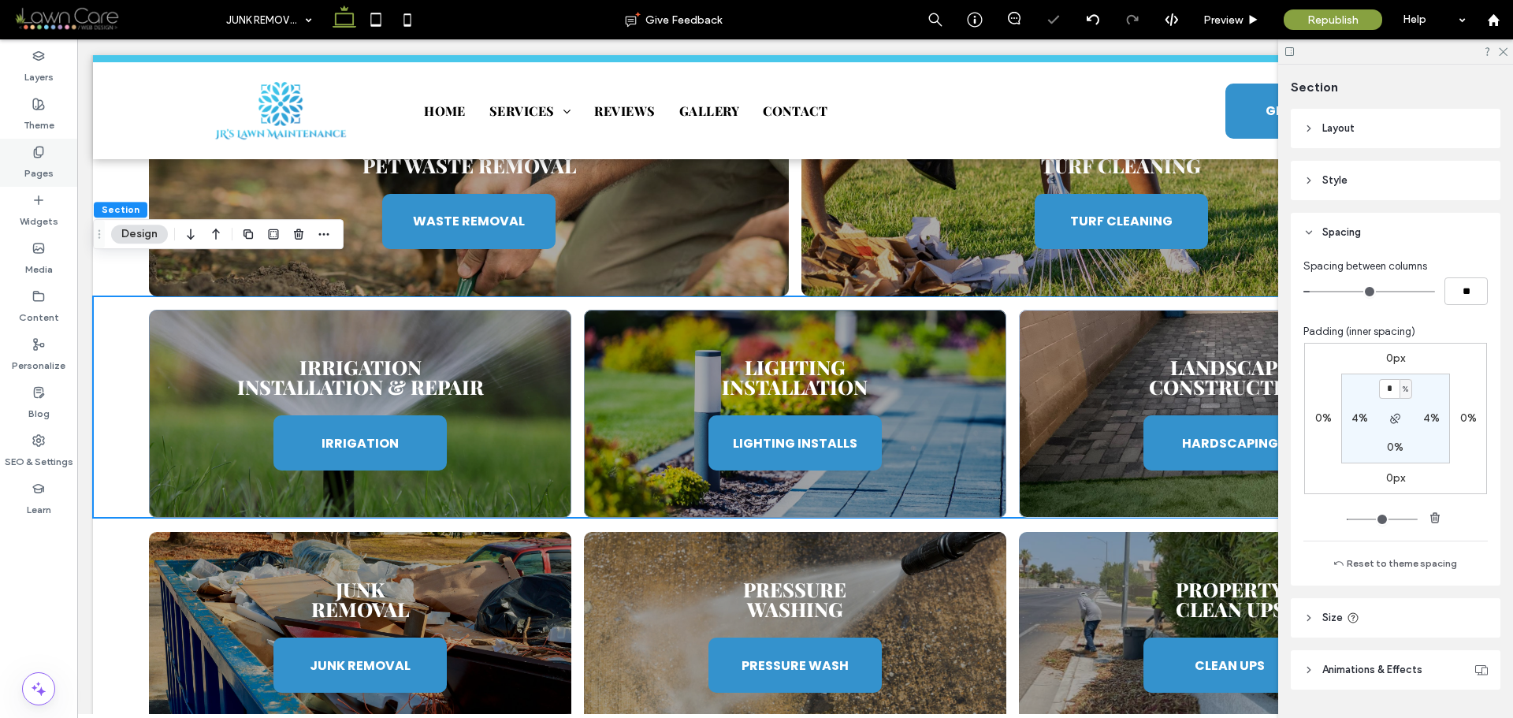
click at [38, 158] on icon at bounding box center [38, 152] width 13 height 13
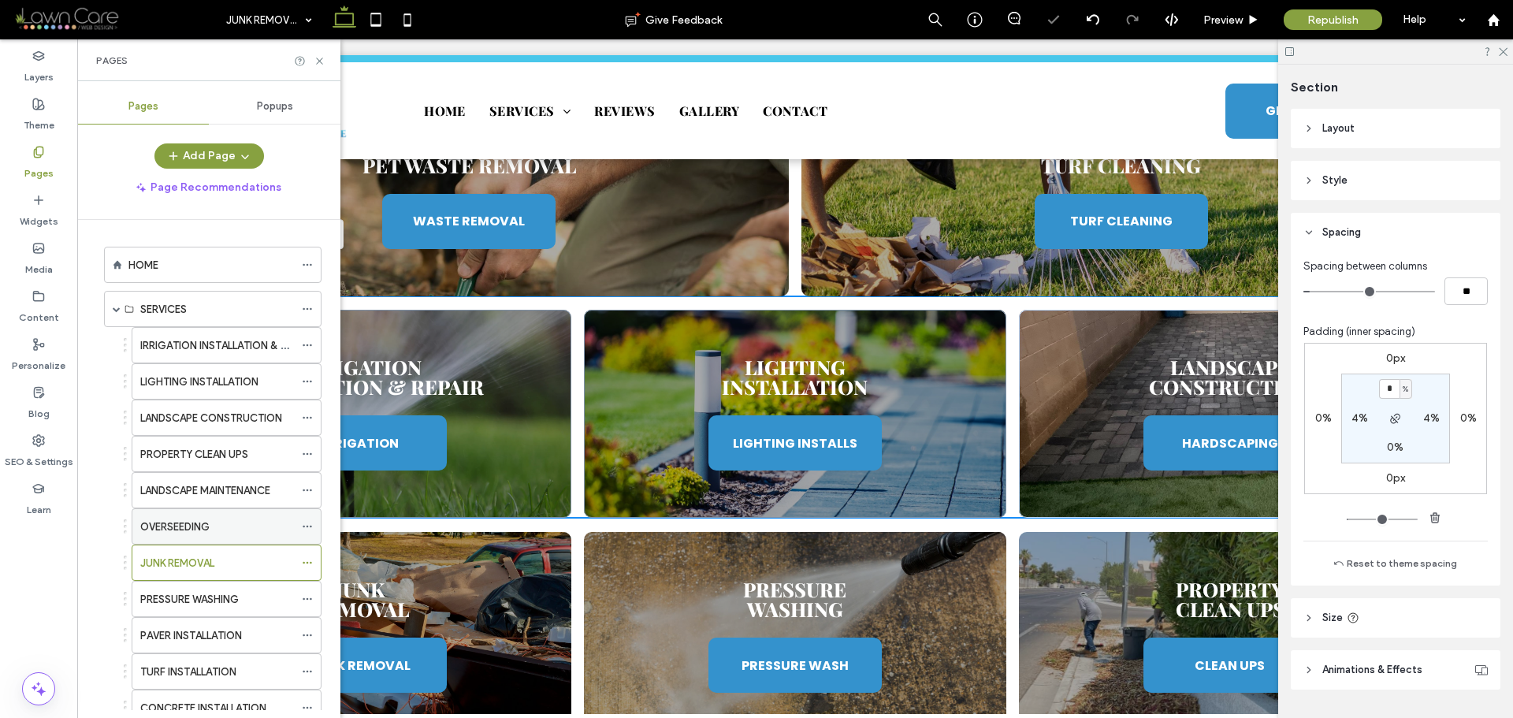
click at [222, 530] on div "OVERSEEDING" at bounding box center [217, 527] width 154 height 17
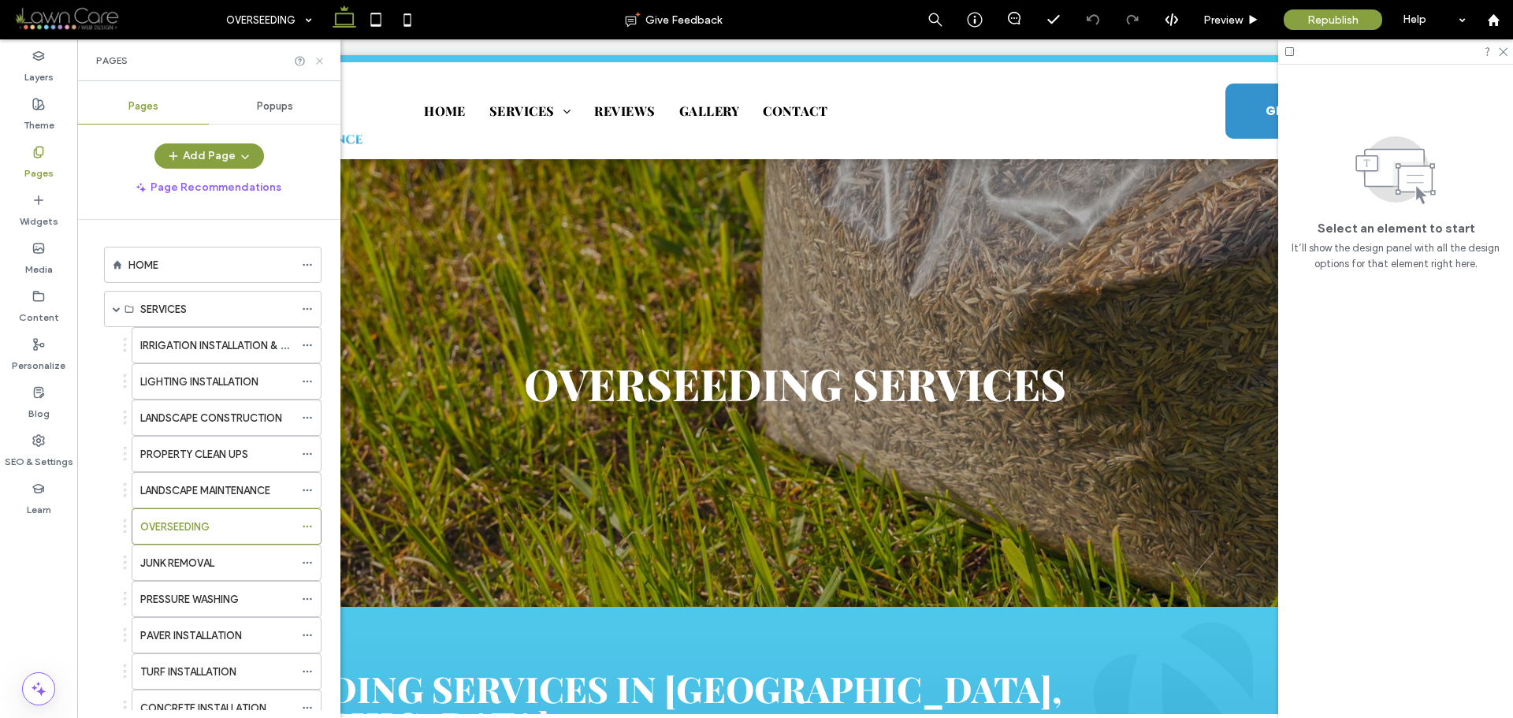
drag, startPoint x: 318, startPoint y: 61, endPoint x: 297, endPoint y: 313, distance: 252.4
click at [318, 61] on use at bounding box center [319, 61] width 6 height 6
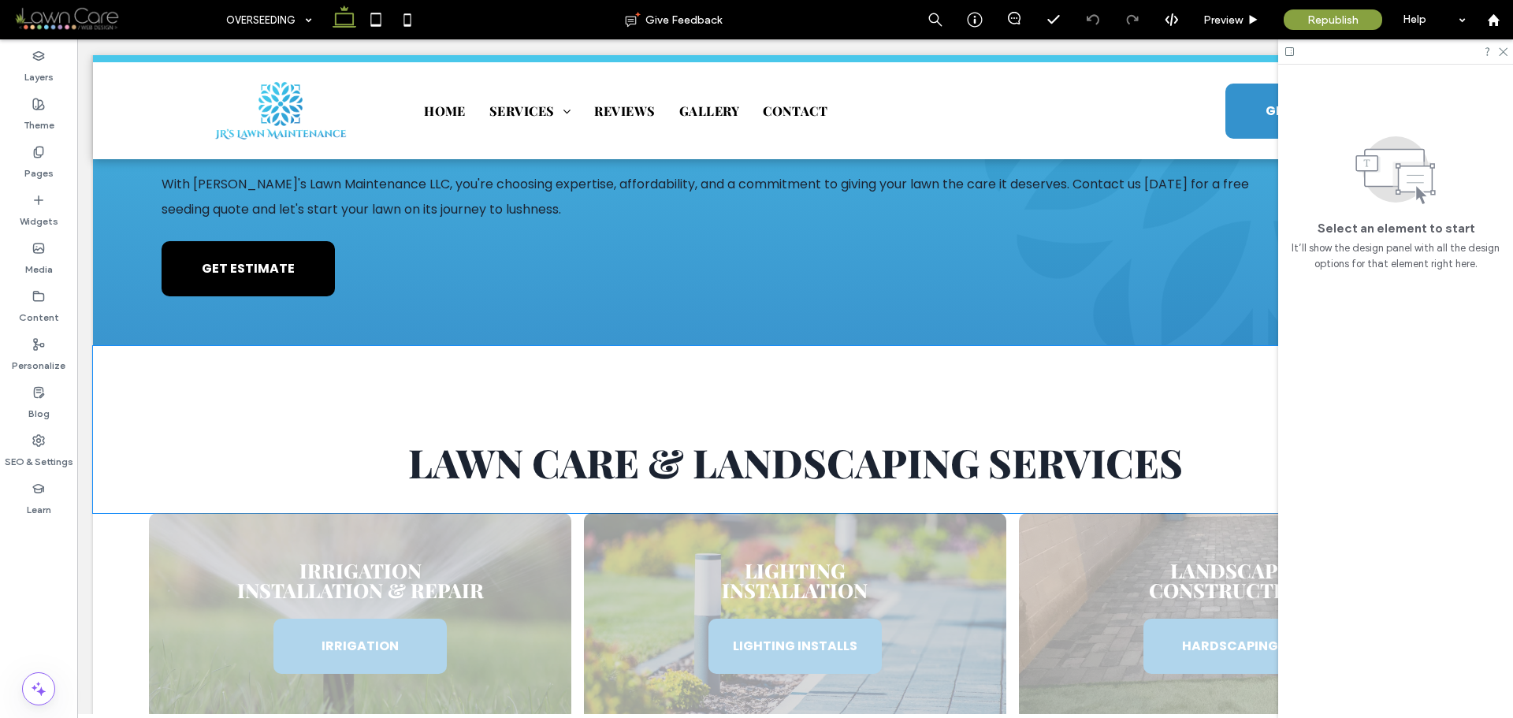
scroll to position [1025, 0]
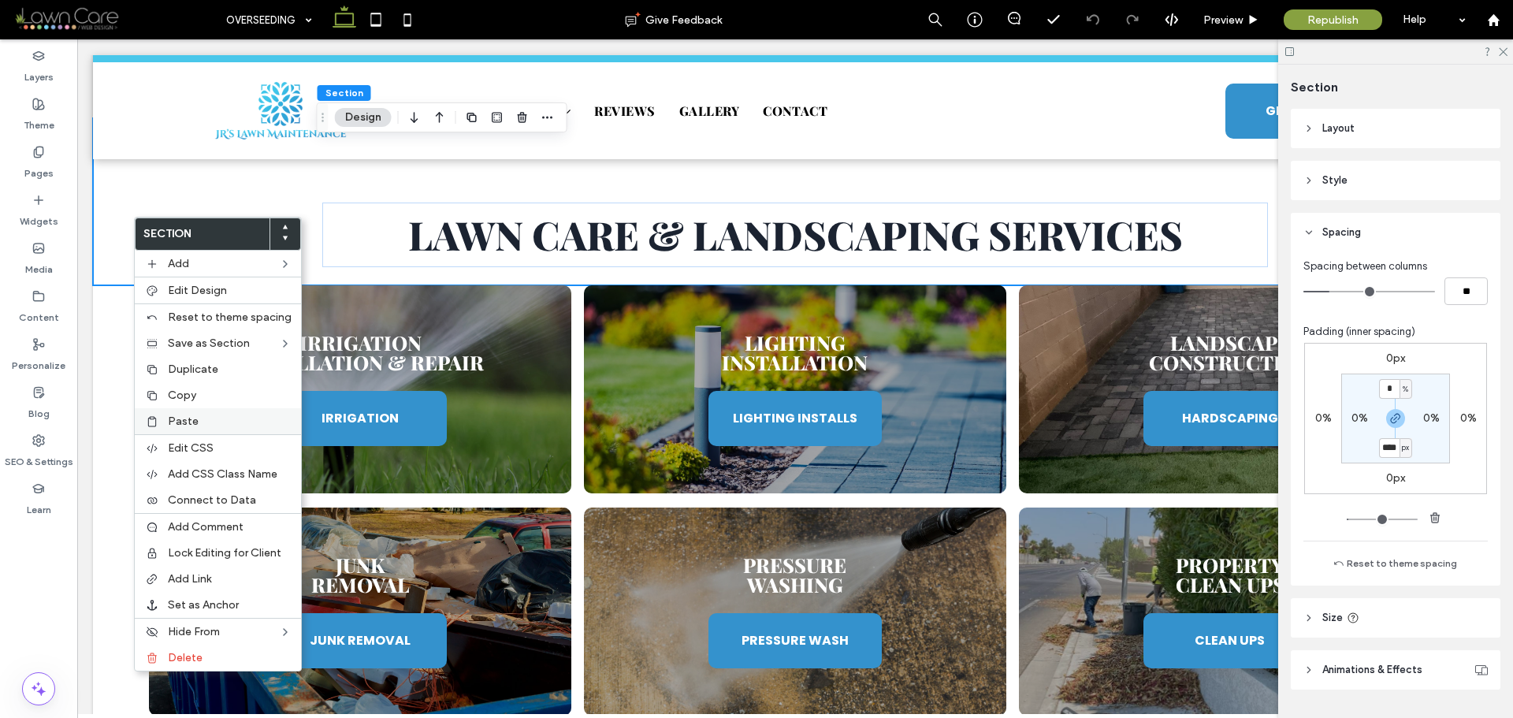
type input "****"
click at [176, 421] on span "Paste" at bounding box center [183, 421] width 31 height 13
type input "**"
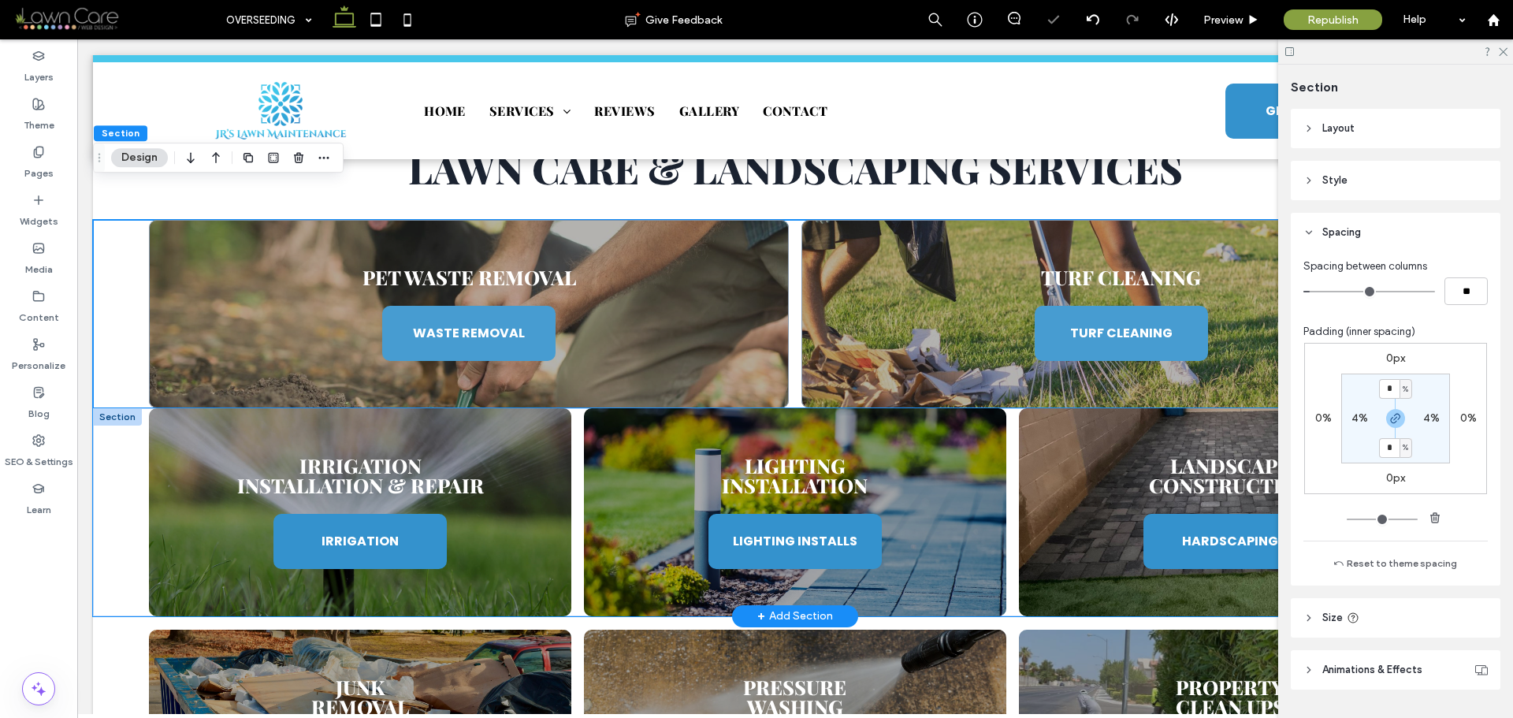
click at [128, 417] on div "Irrigation Installation & Repair IRRIGATION Lighting Installation LIGHTING INST…" at bounding box center [795, 512] width 1405 height 208
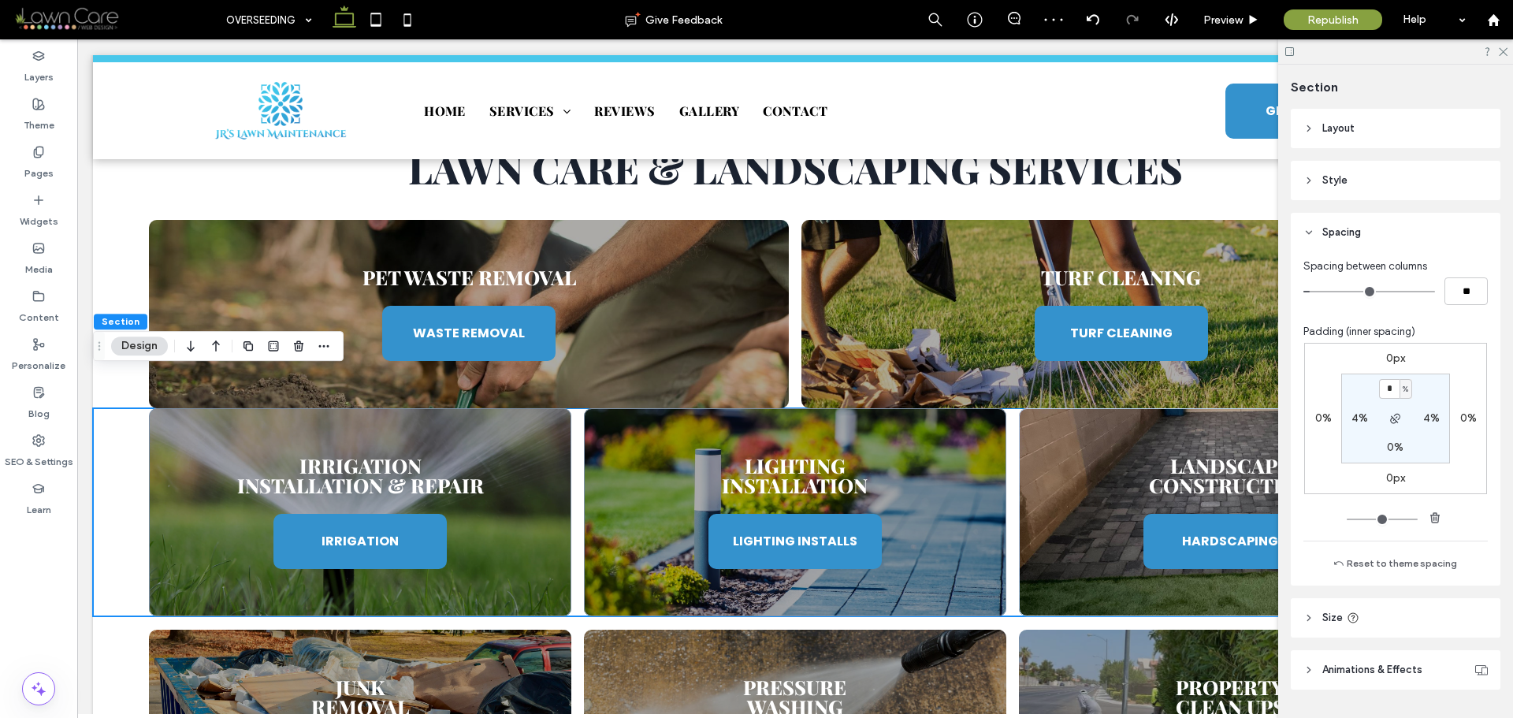
type input "*"
click at [1426, 386] on section "* % 4% 0% 4%" at bounding box center [1396, 419] width 109 height 90
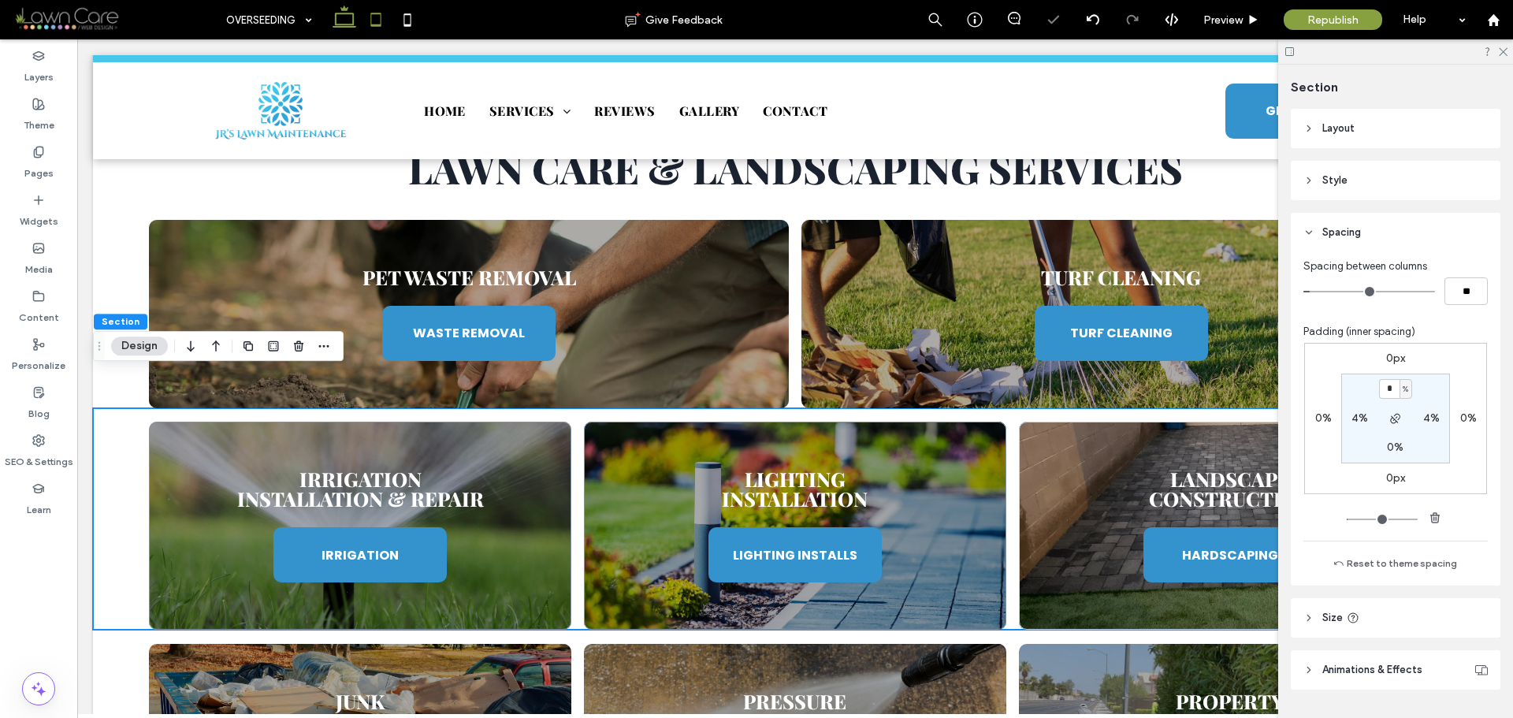
click at [369, 11] on icon at bounding box center [376, 20] width 32 height 32
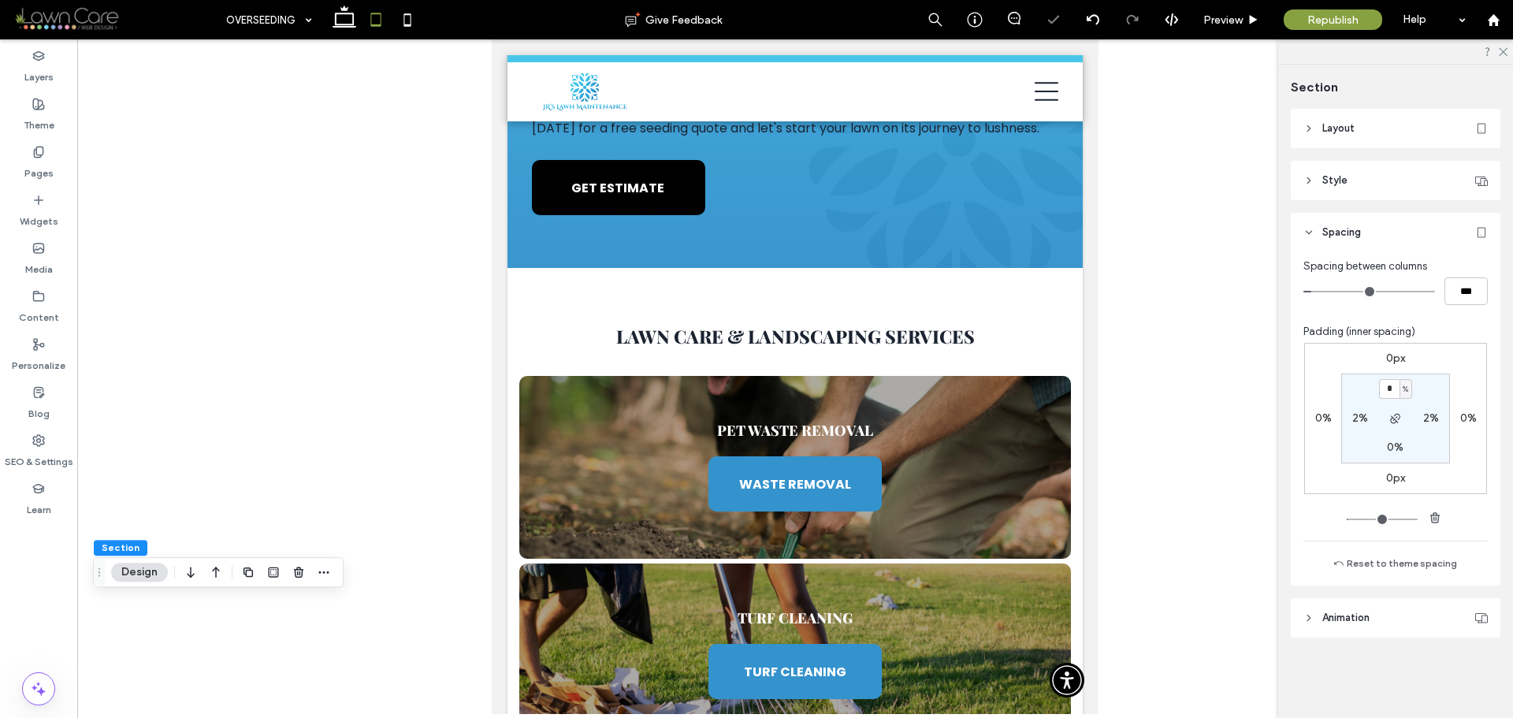
scroll to position [1169, 0]
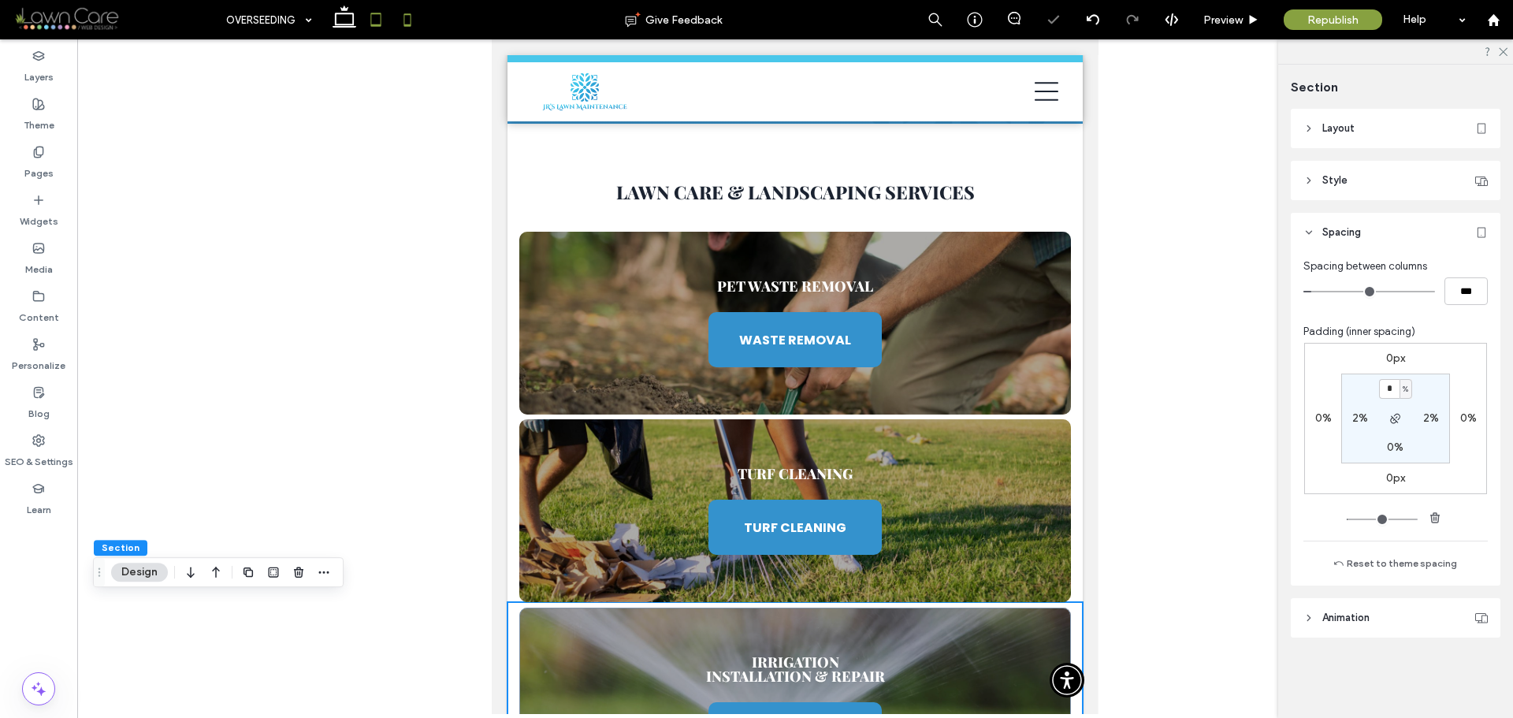
click at [398, 18] on icon at bounding box center [408, 20] width 32 height 32
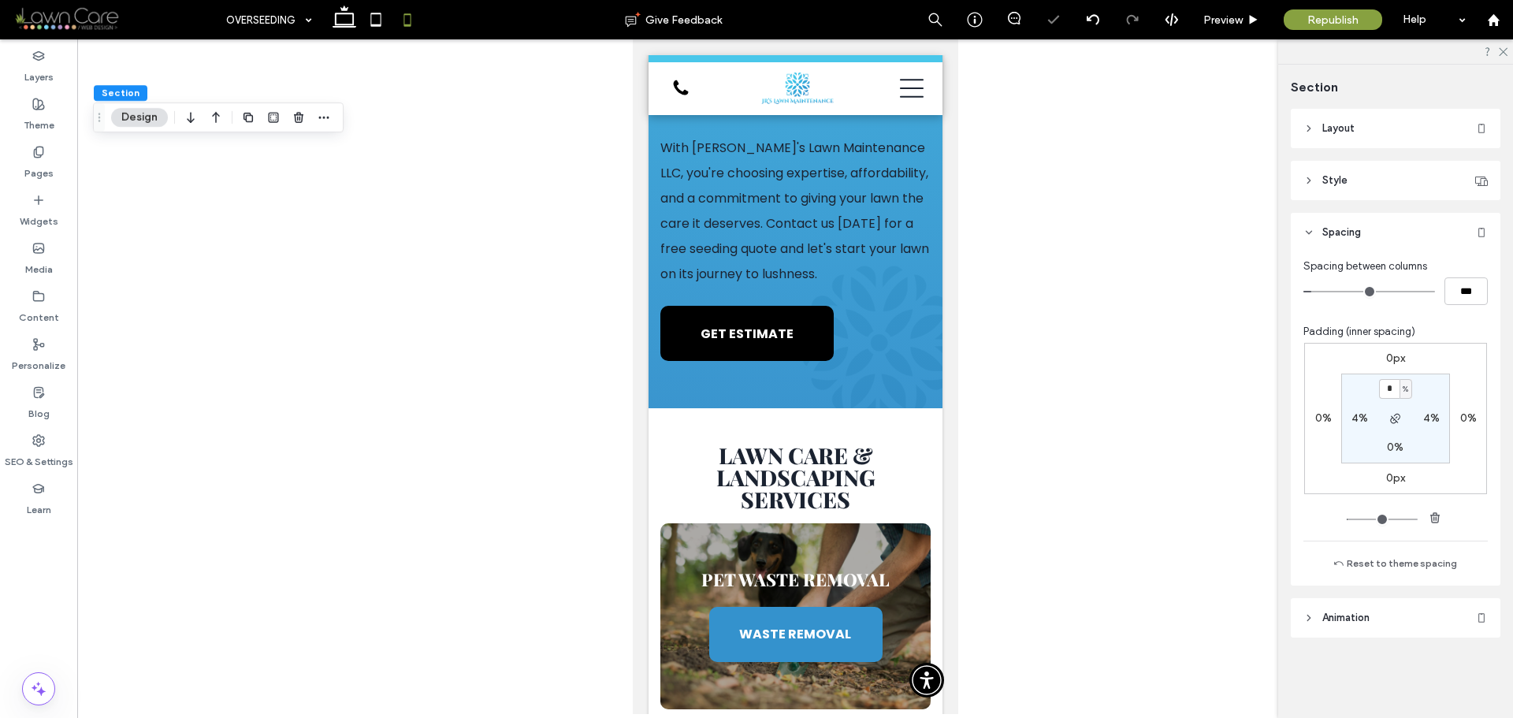
scroll to position [2029, 0]
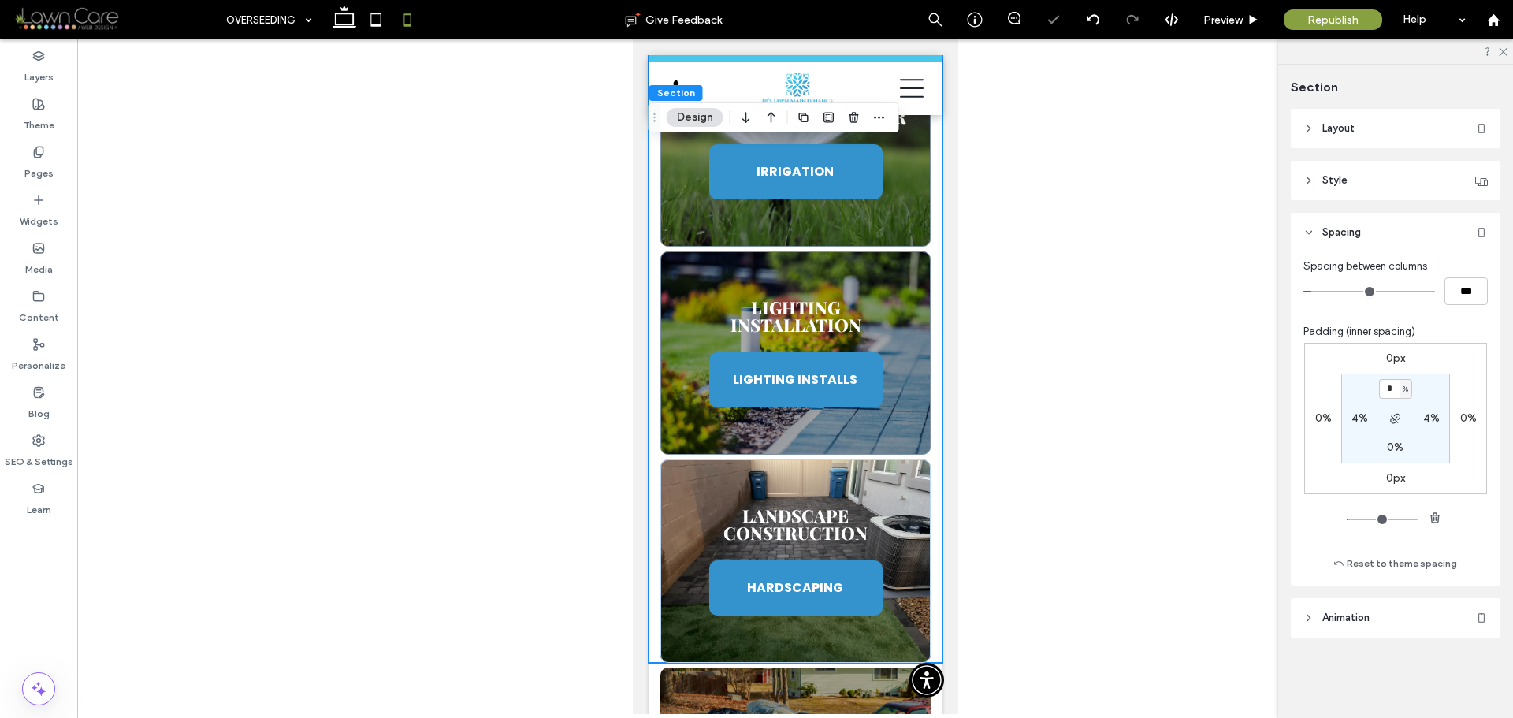
click at [1411, 390] on div "%" at bounding box center [1406, 389] width 13 height 20
click at [1405, 413] on span "px" at bounding box center [1400, 413] width 11 height 16
type input "****"
type input "**"
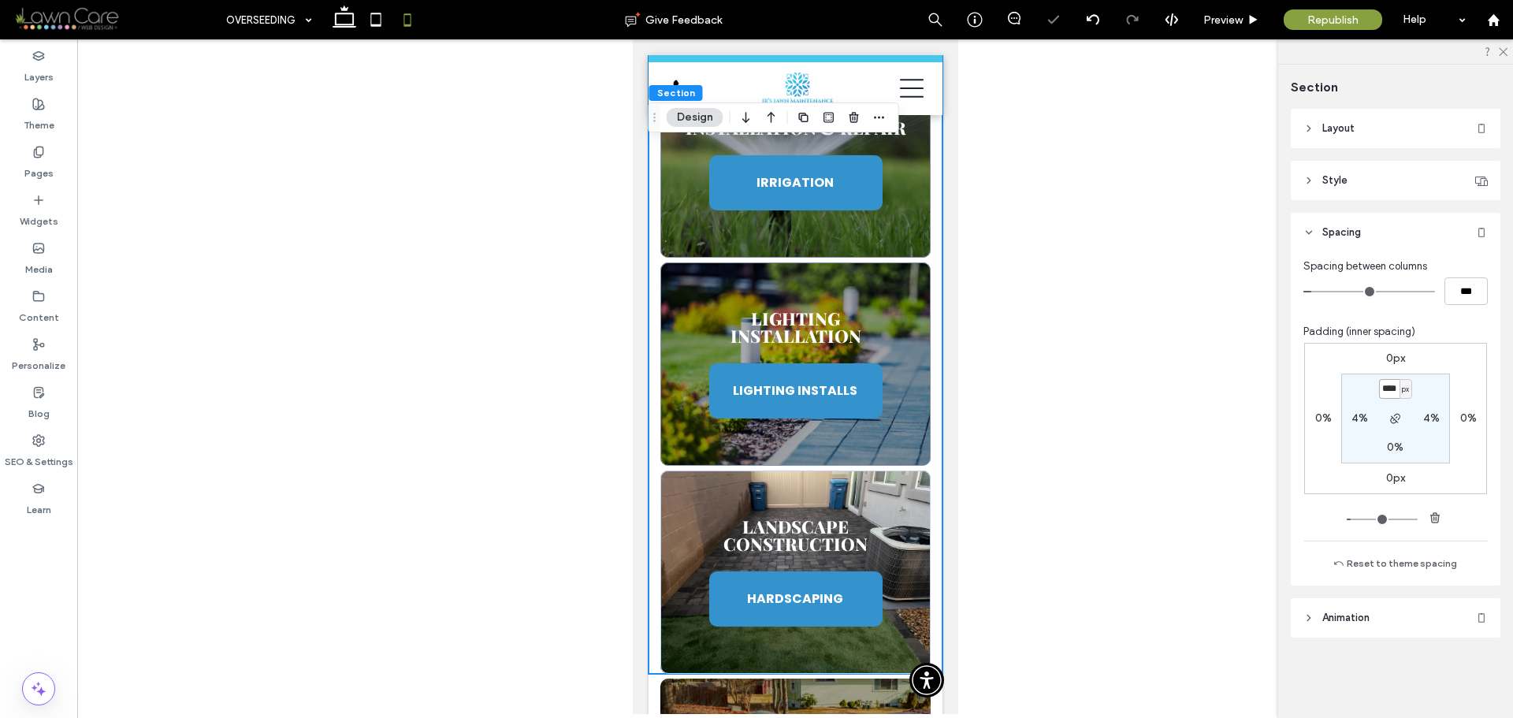
click at [1394, 393] on input "****" at bounding box center [1389, 389] width 20 height 20
type input "*"
click at [1439, 389] on section "* px 4% 0% 4%" at bounding box center [1396, 419] width 109 height 90
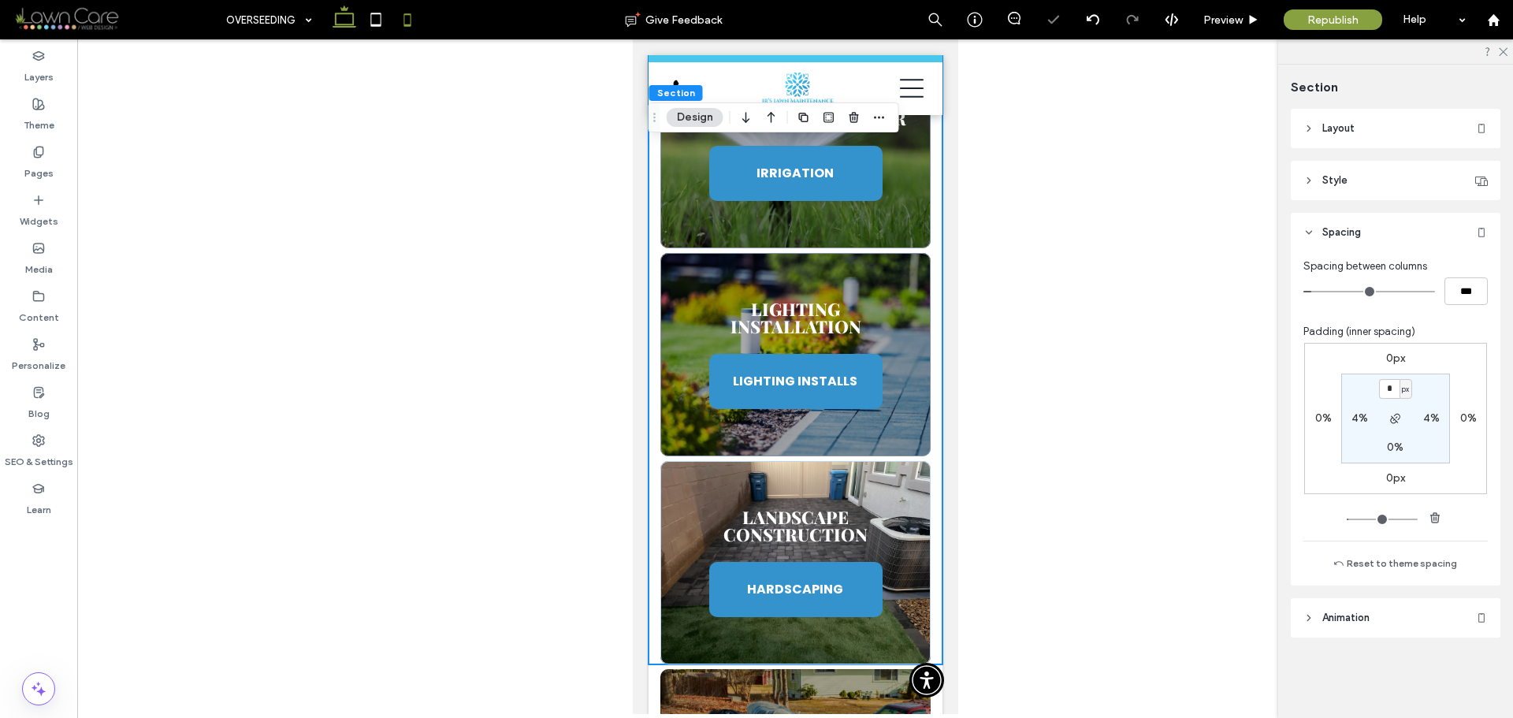
click at [339, 33] on icon at bounding box center [345, 20] width 32 height 32
type input "*"
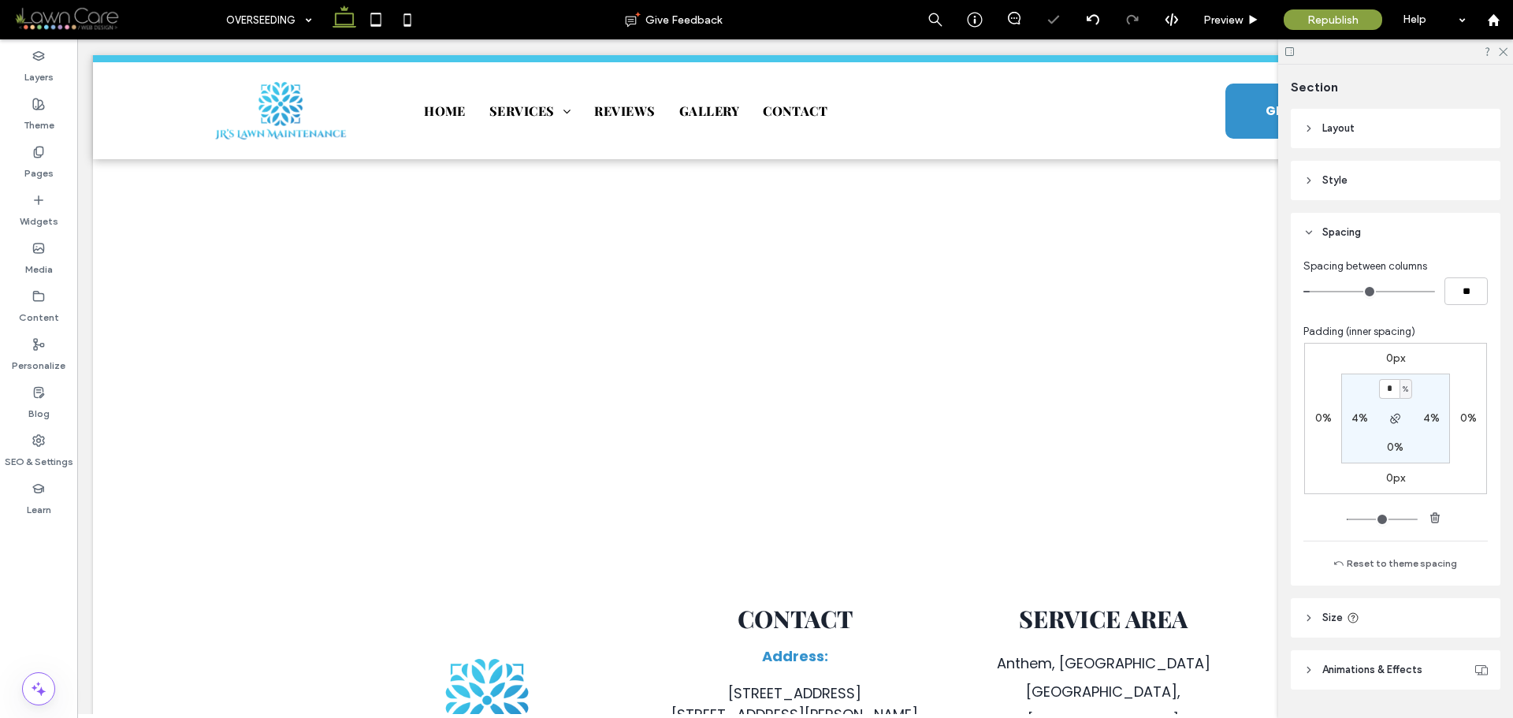
scroll to position [1137, 0]
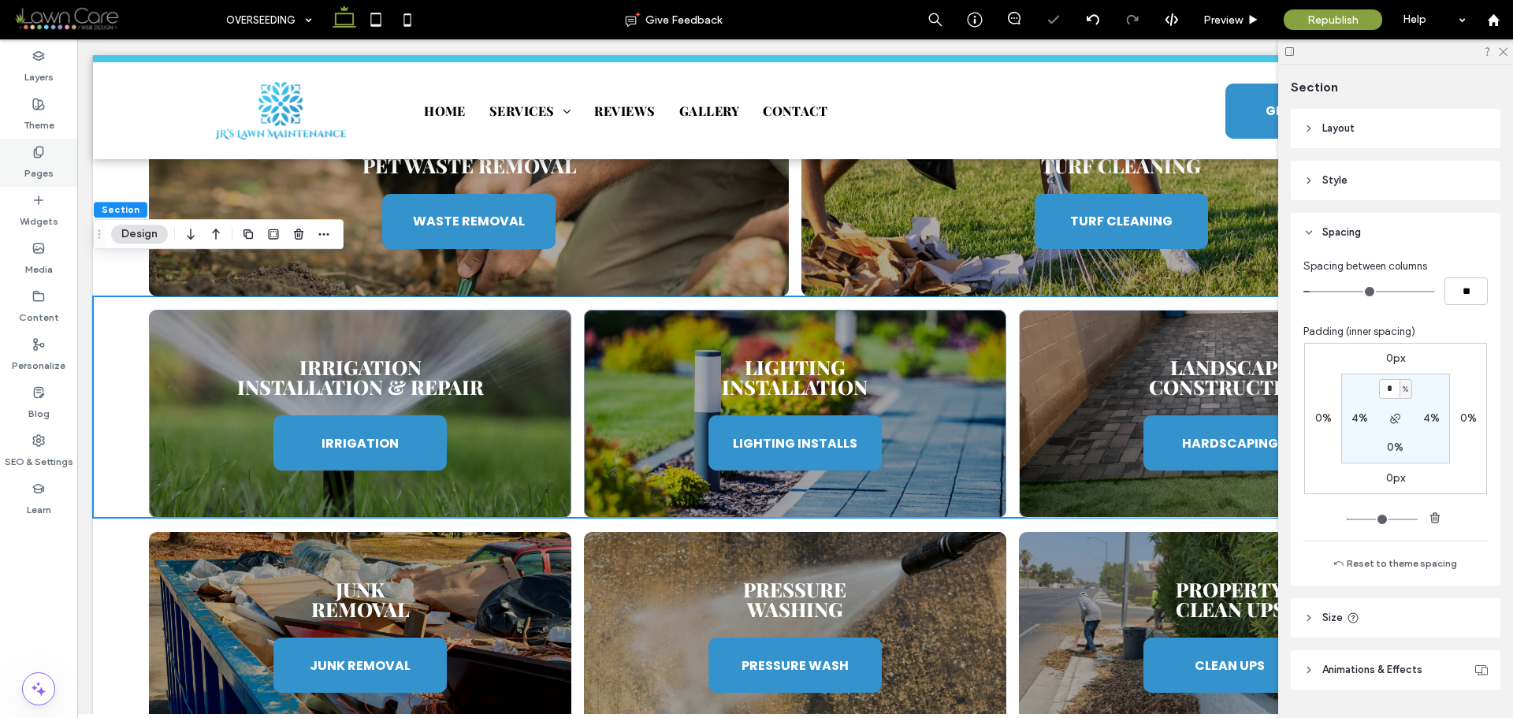
click at [38, 157] on use at bounding box center [38, 152] width 9 height 10
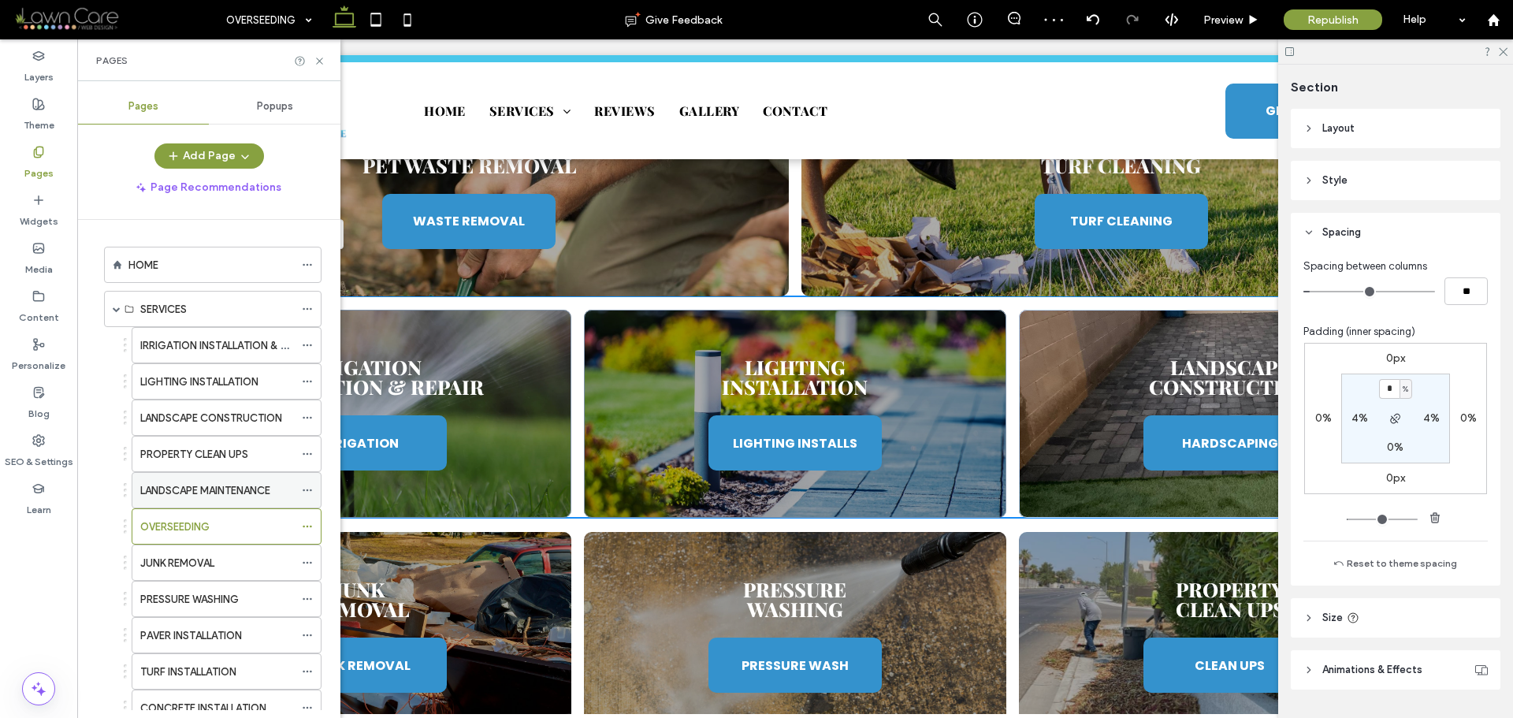
click at [216, 497] on label "LANDSCAPE MAINTENANCE" at bounding box center [205, 491] width 130 height 28
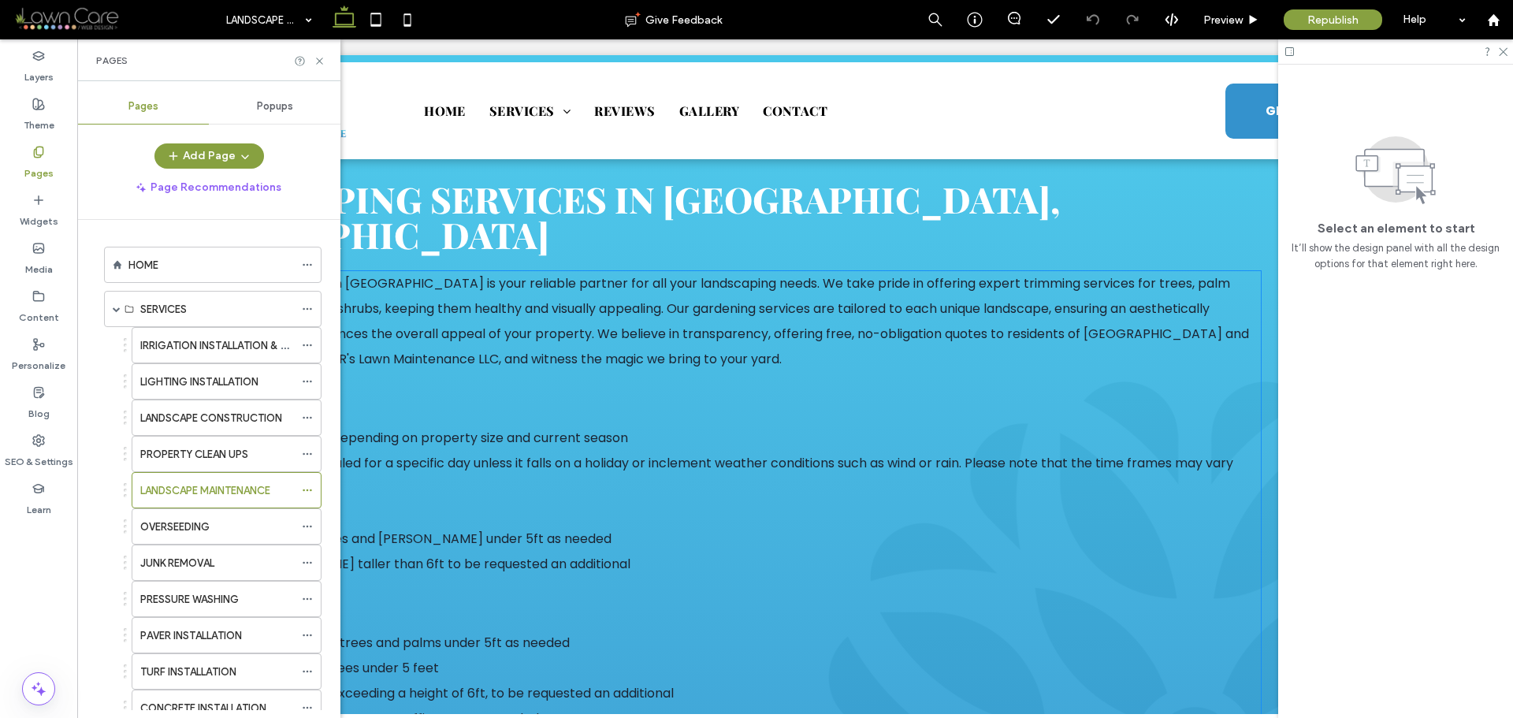
scroll to position [631, 0]
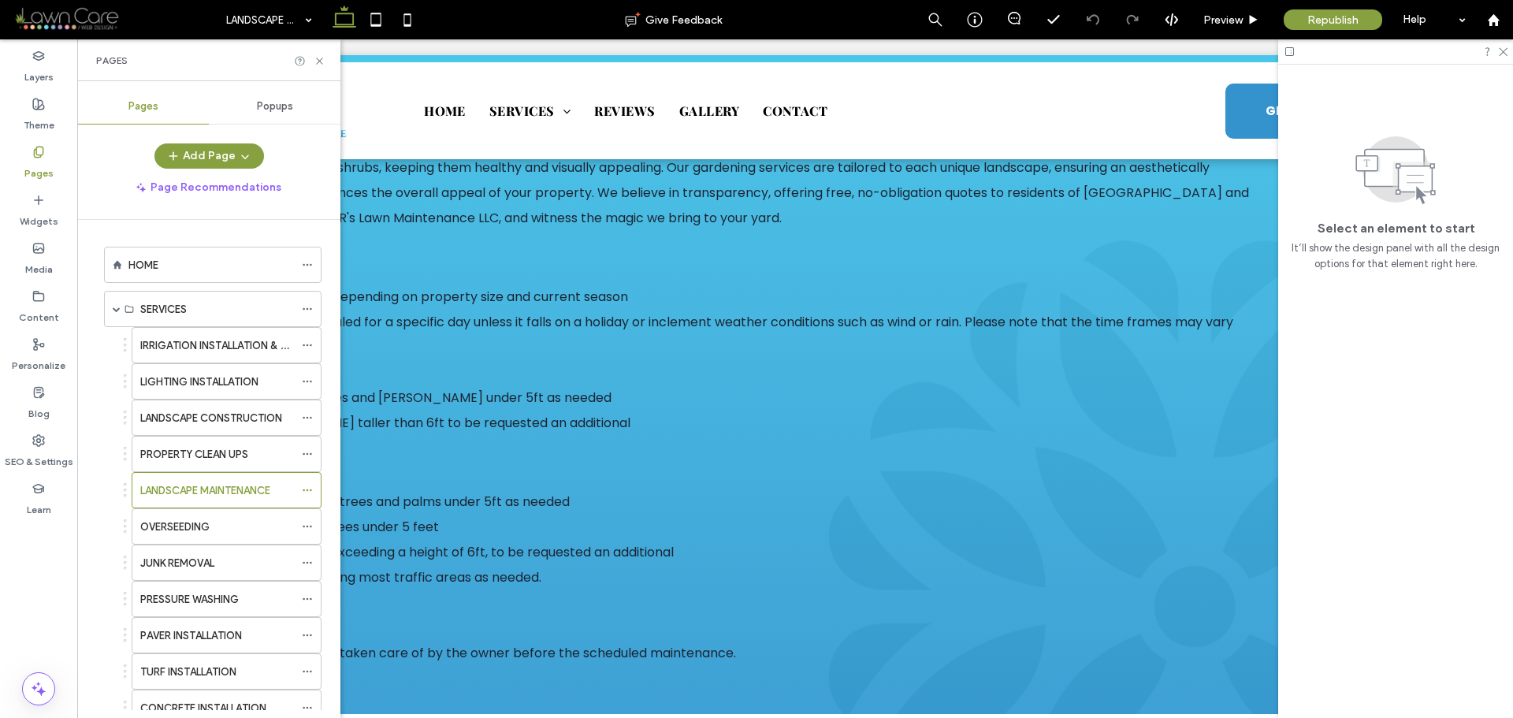
click at [322, 68] on div "Pages" at bounding box center [208, 60] width 263 height 42
click at [318, 58] on icon at bounding box center [320, 61] width 12 height 12
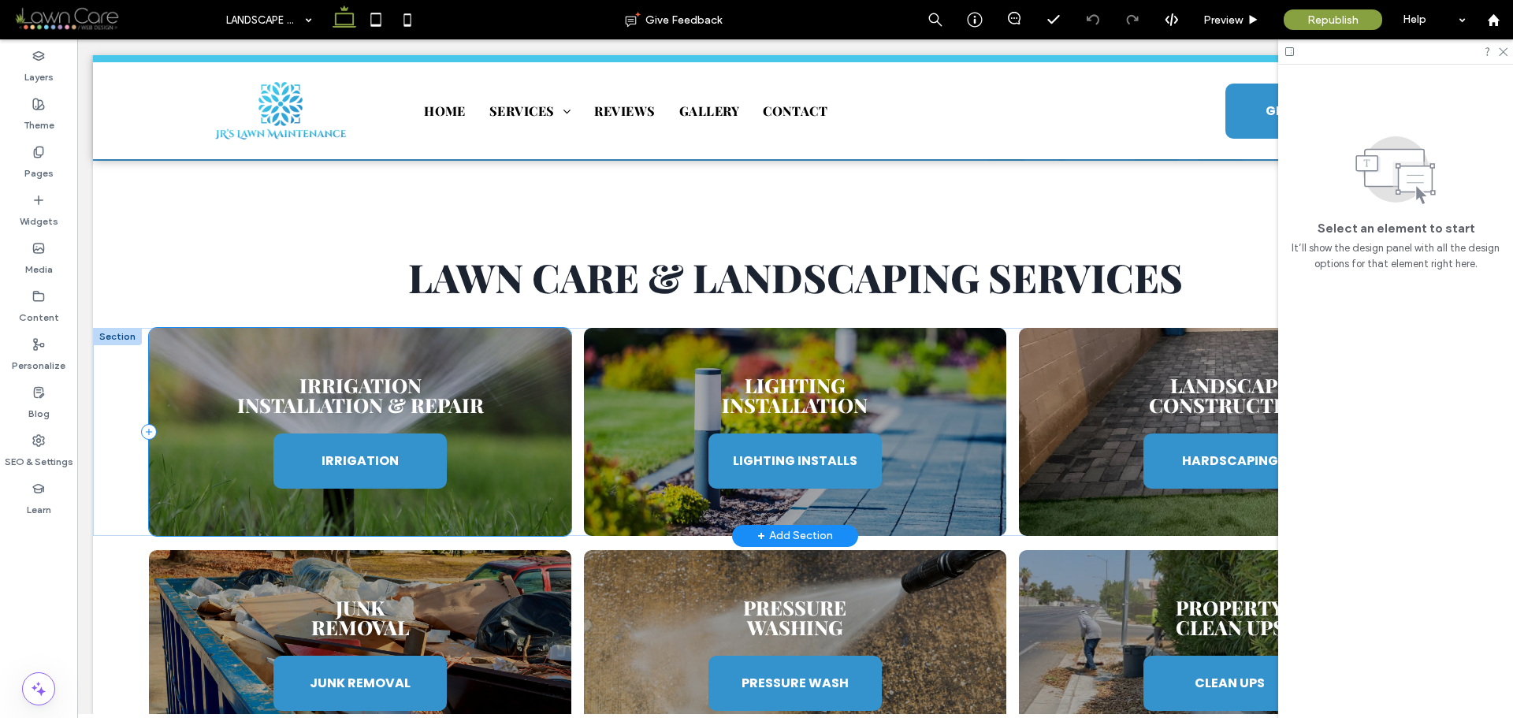
scroll to position [1340, 0]
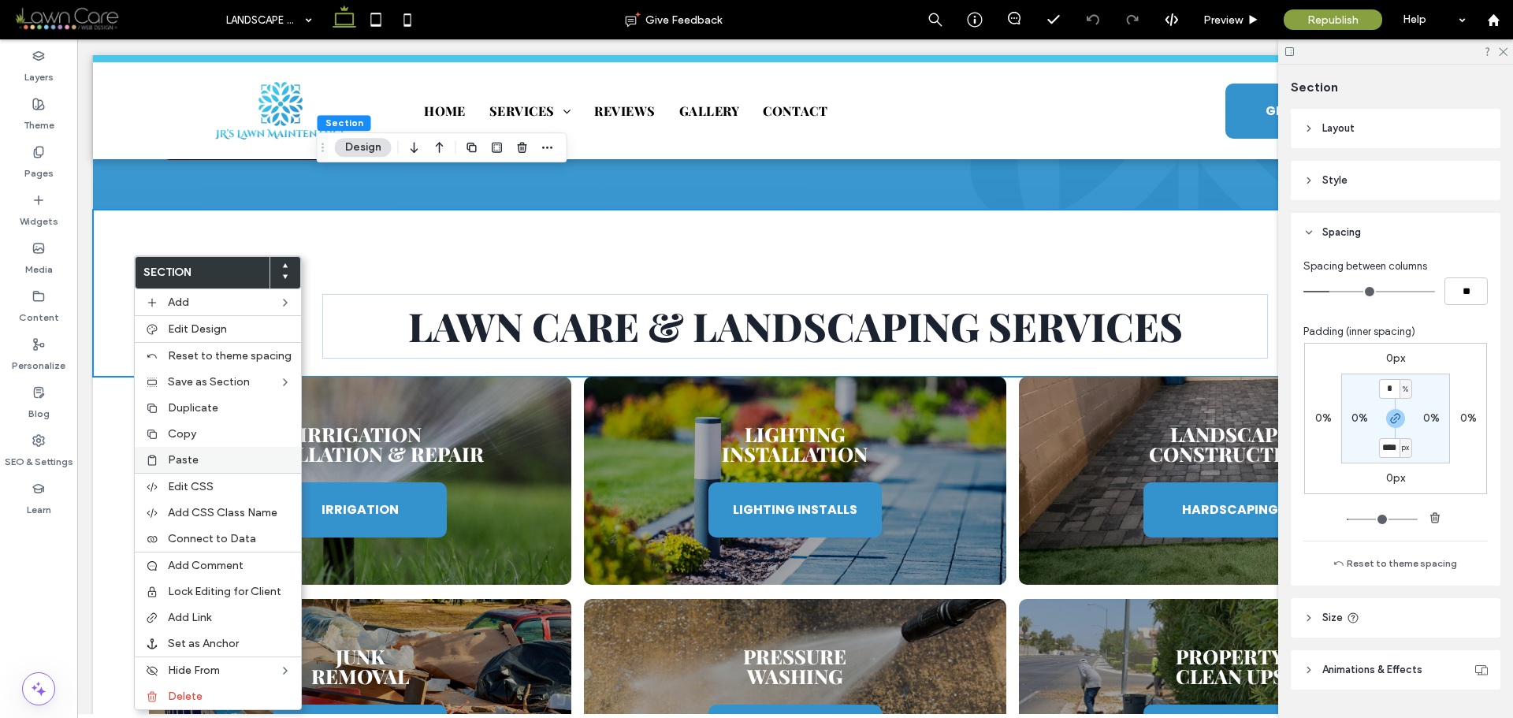
type input "****"
click at [181, 456] on span "Paste" at bounding box center [183, 459] width 31 height 13
type input "**"
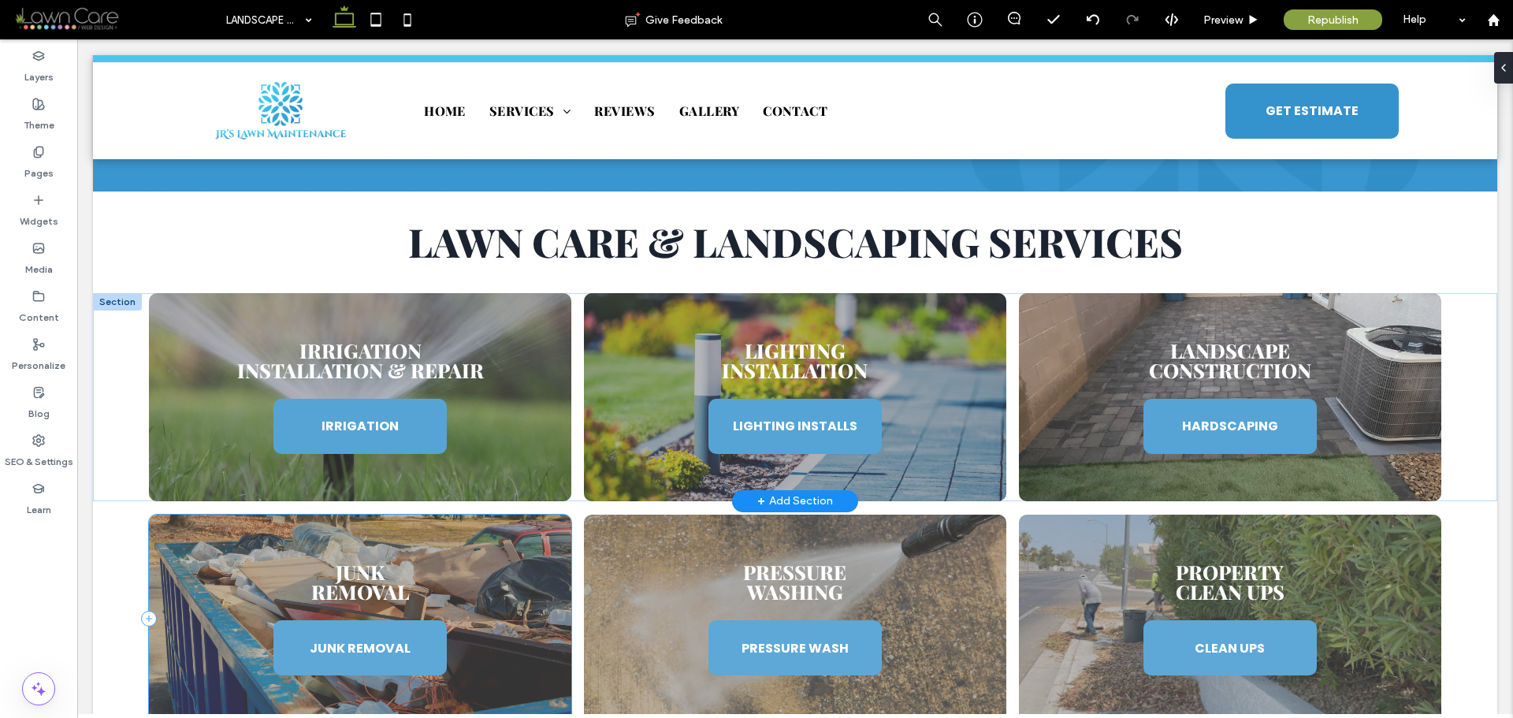
scroll to position [1340, 0]
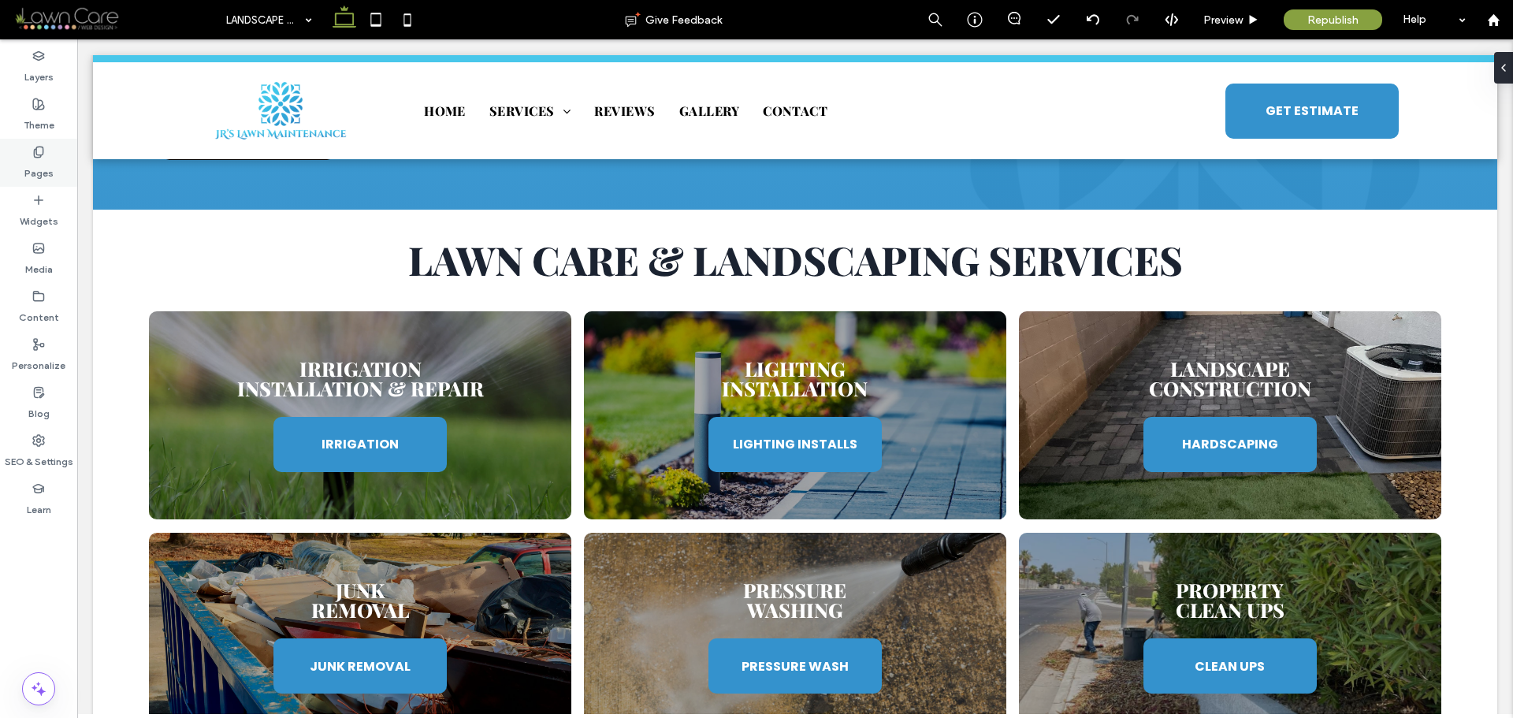
click at [34, 161] on label "Pages" at bounding box center [38, 169] width 29 height 22
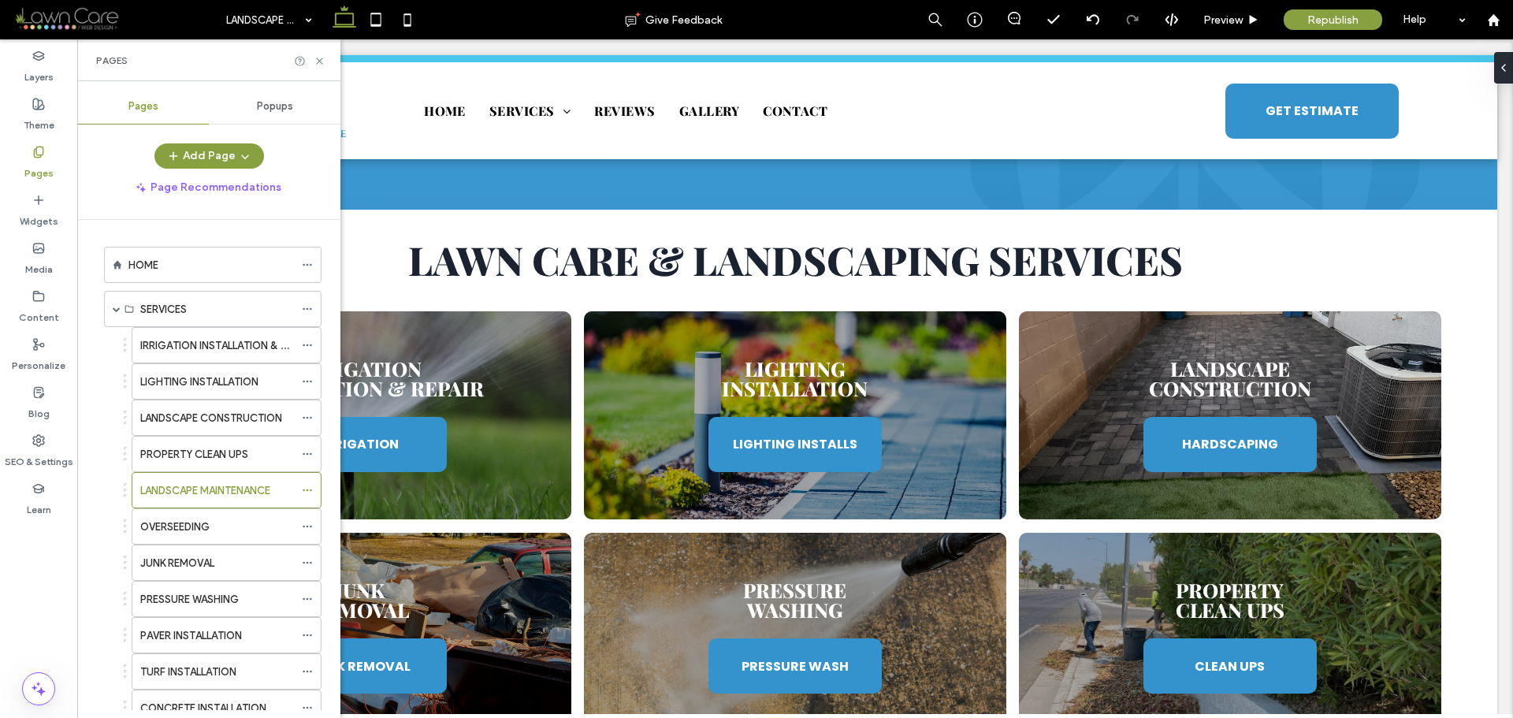
click at [188, 519] on label "OVERSEEDING" at bounding box center [174, 527] width 69 height 28
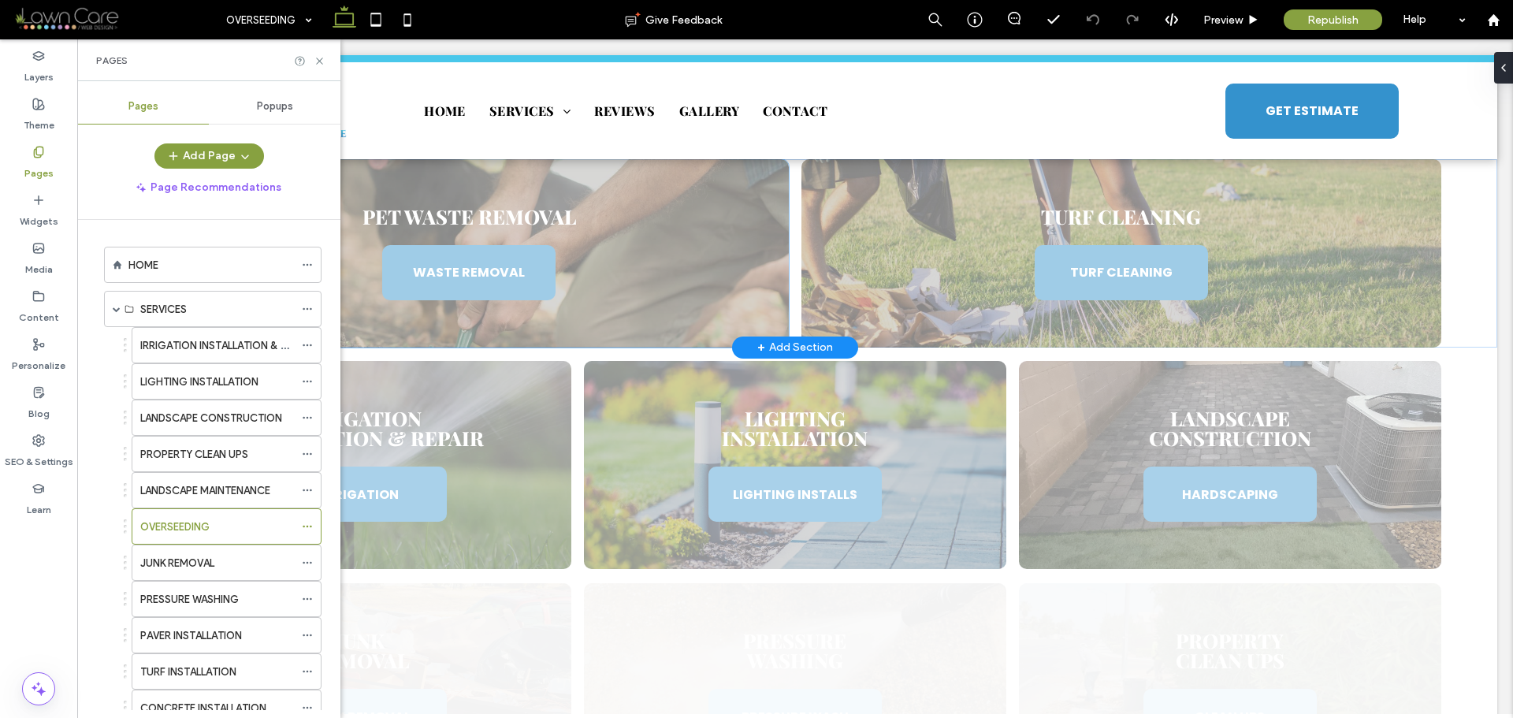
scroll to position [1104, 0]
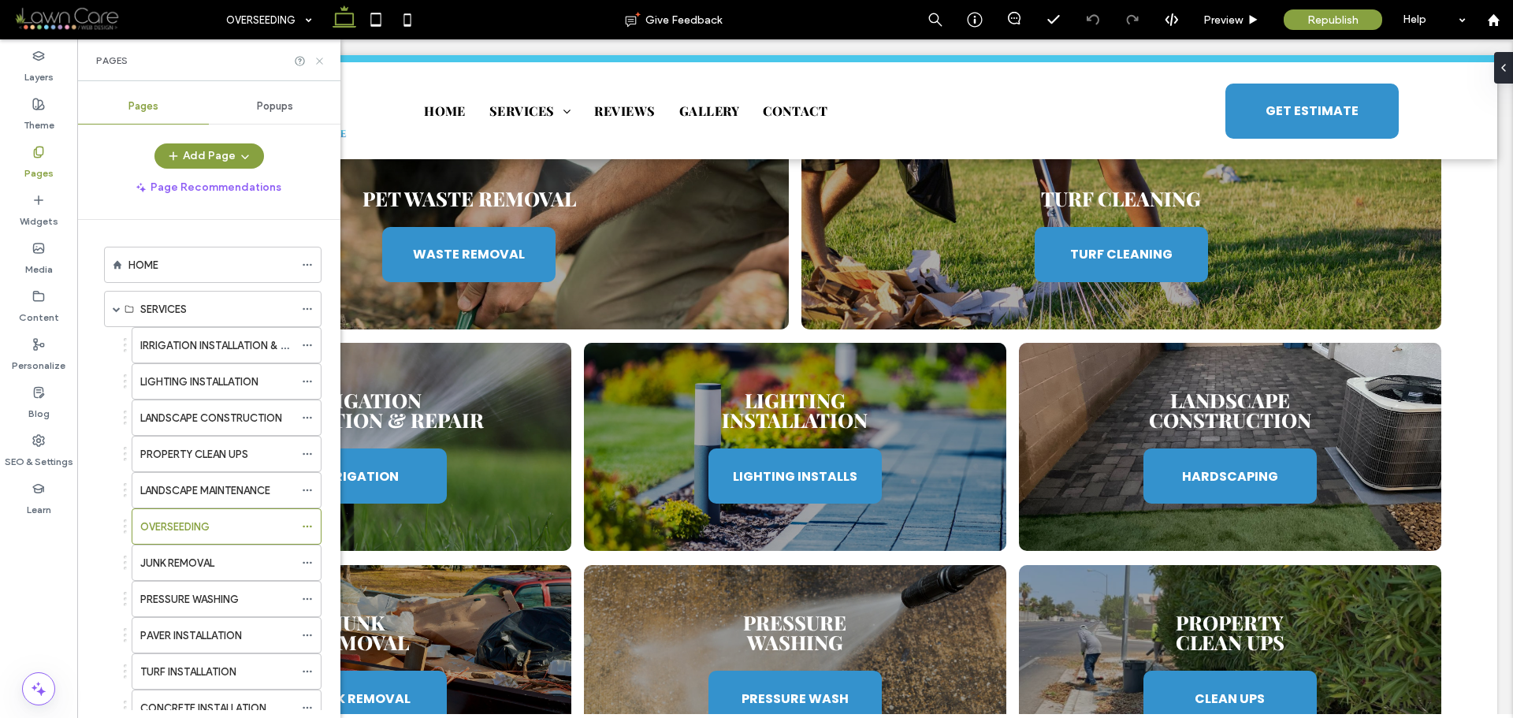
click at [317, 55] on icon at bounding box center [320, 61] width 12 height 12
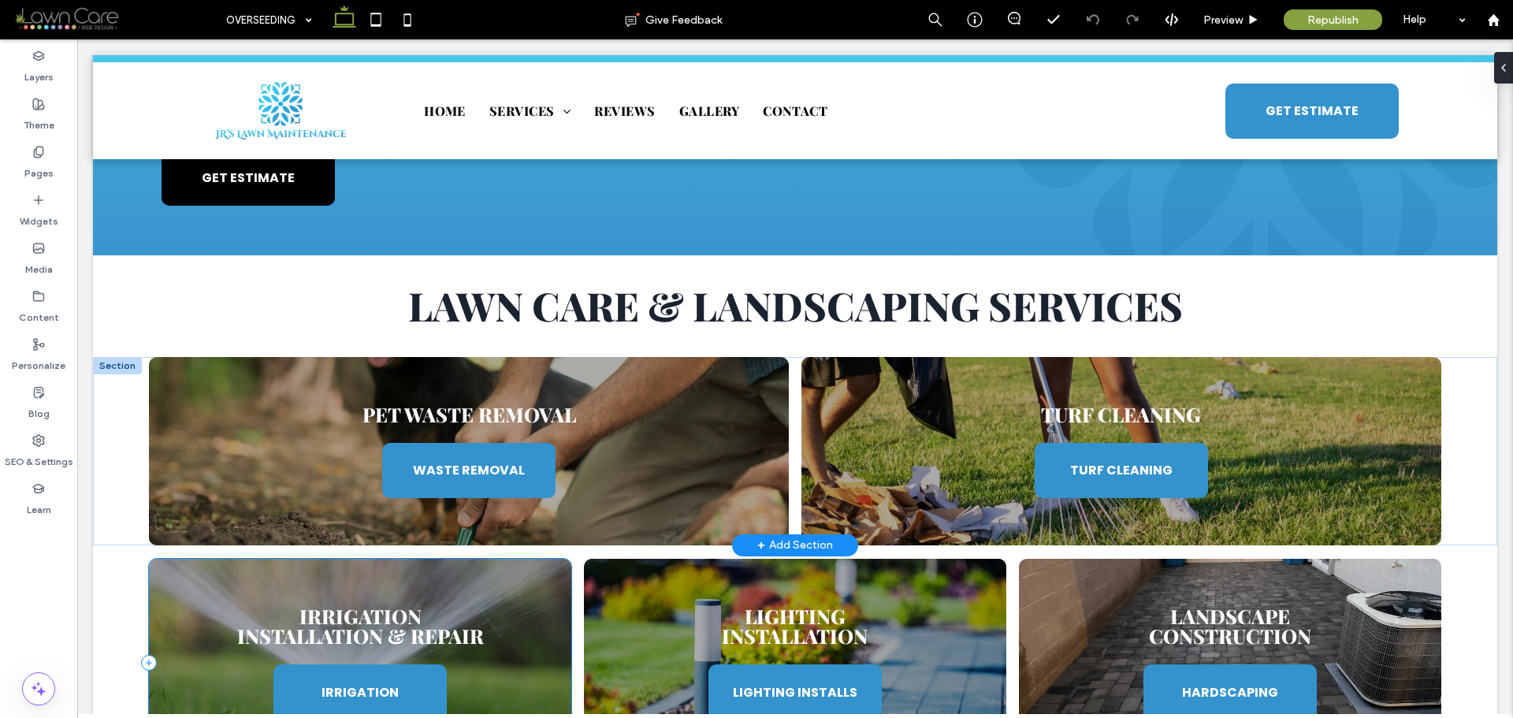
scroll to position [867, 0]
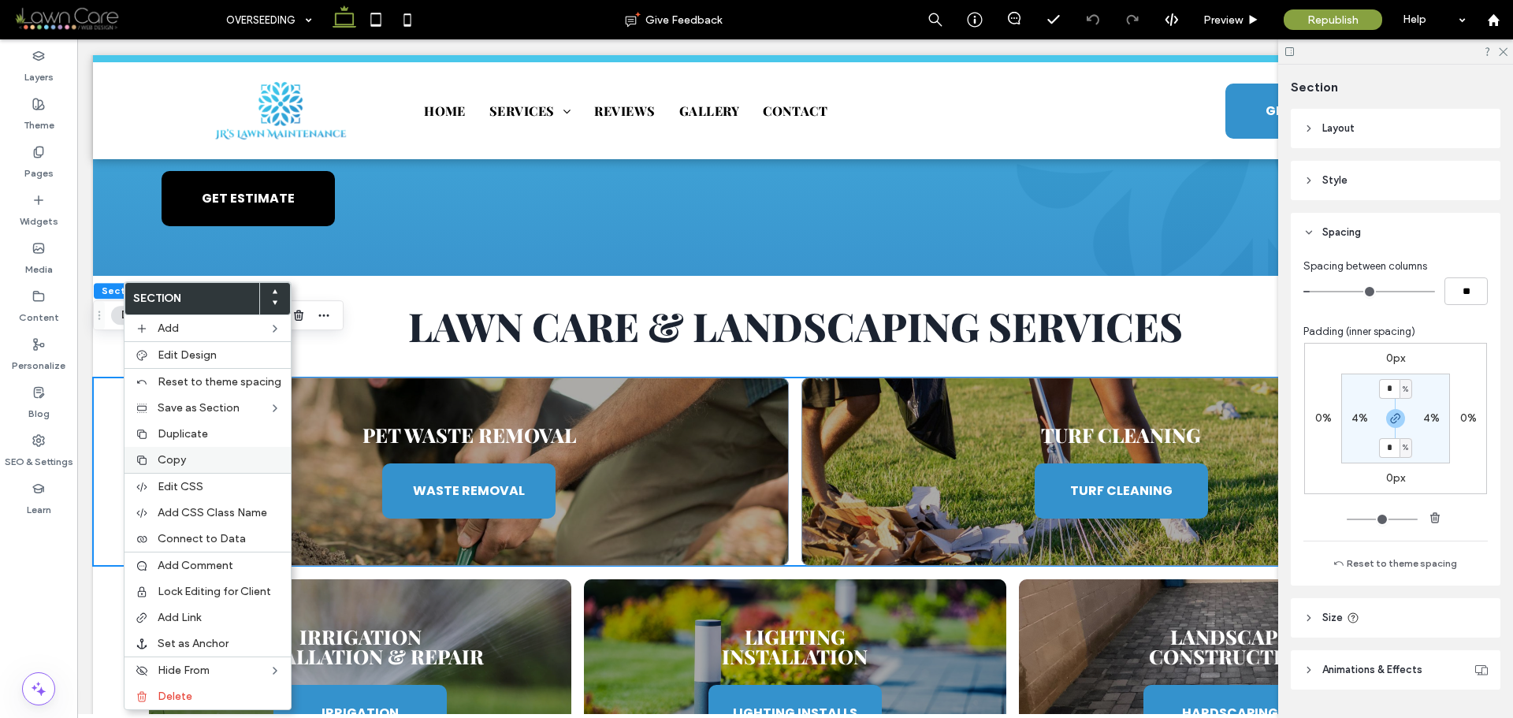
click at [177, 459] on span "Copy" at bounding box center [172, 459] width 28 height 13
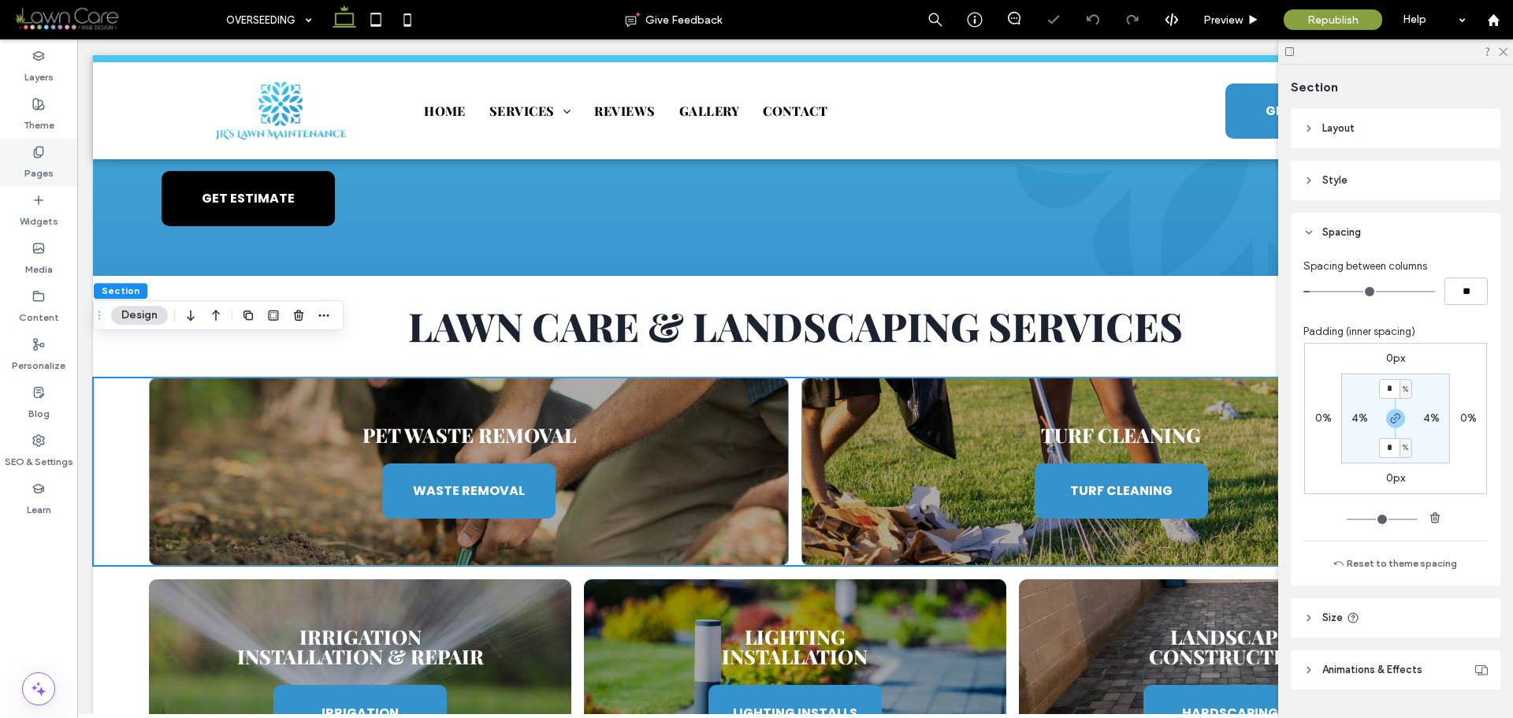
click at [39, 162] on label "Pages" at bounding box center [38, 169] width 29 height 22
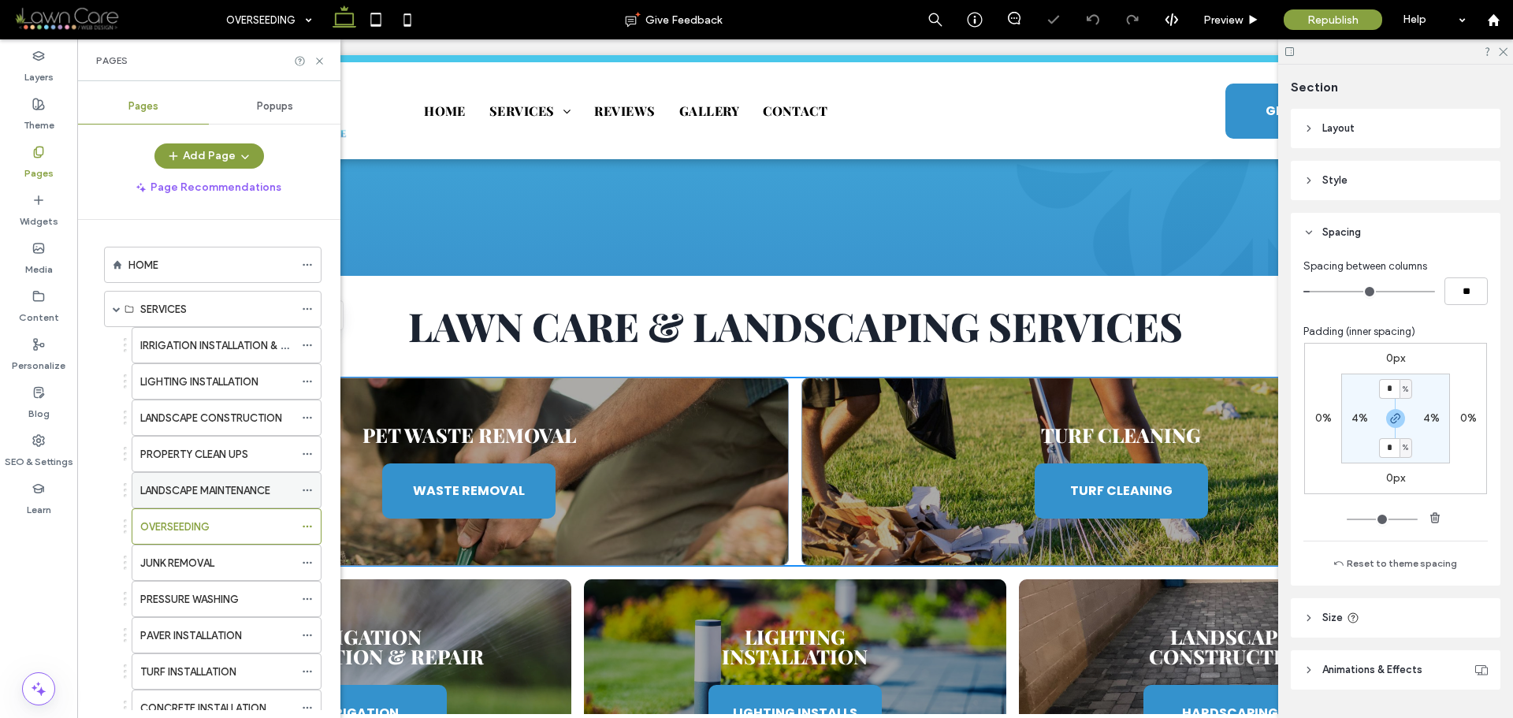
click at [210, 502] on div "LANDSCAPE MAINTENANCE" at bounding box center [217, 490] width 154 height 35
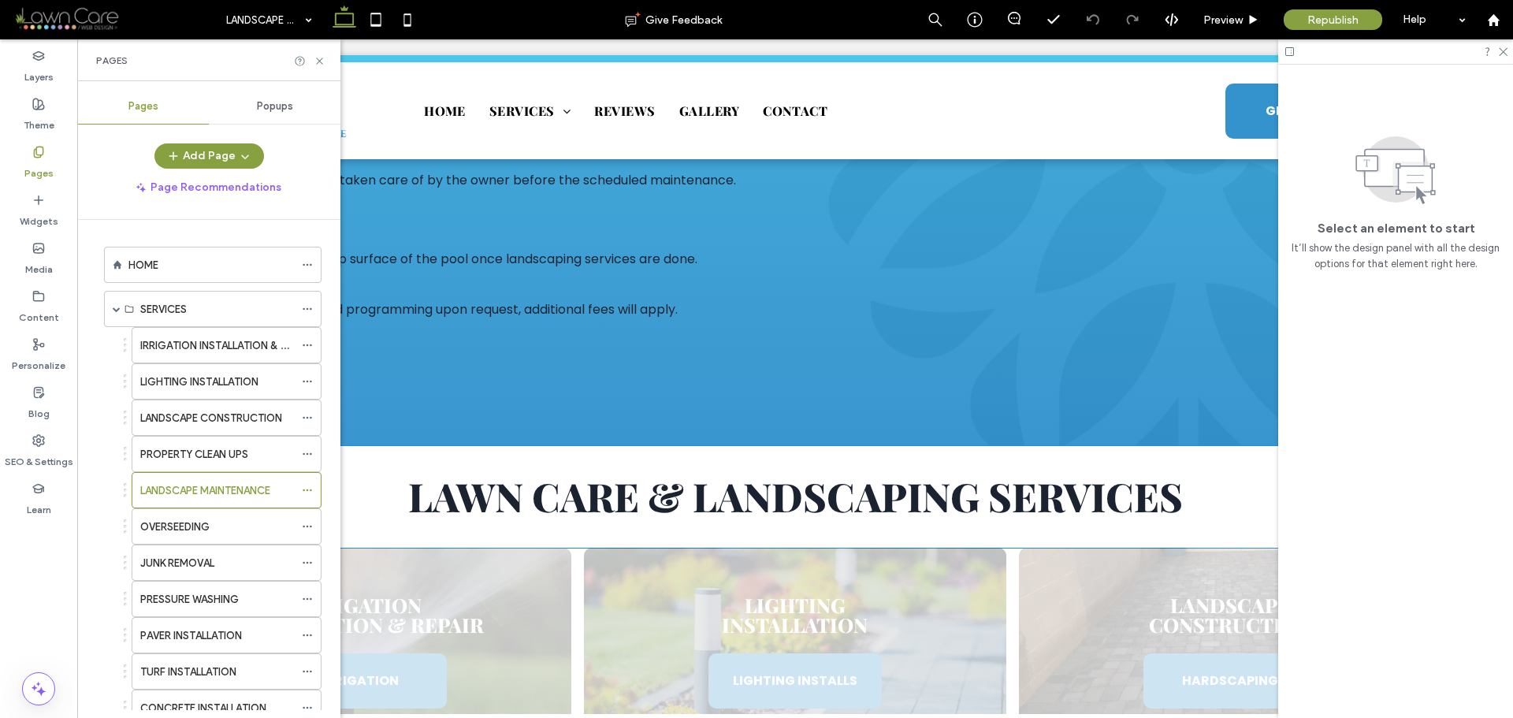
scroll to position [1419, 0]
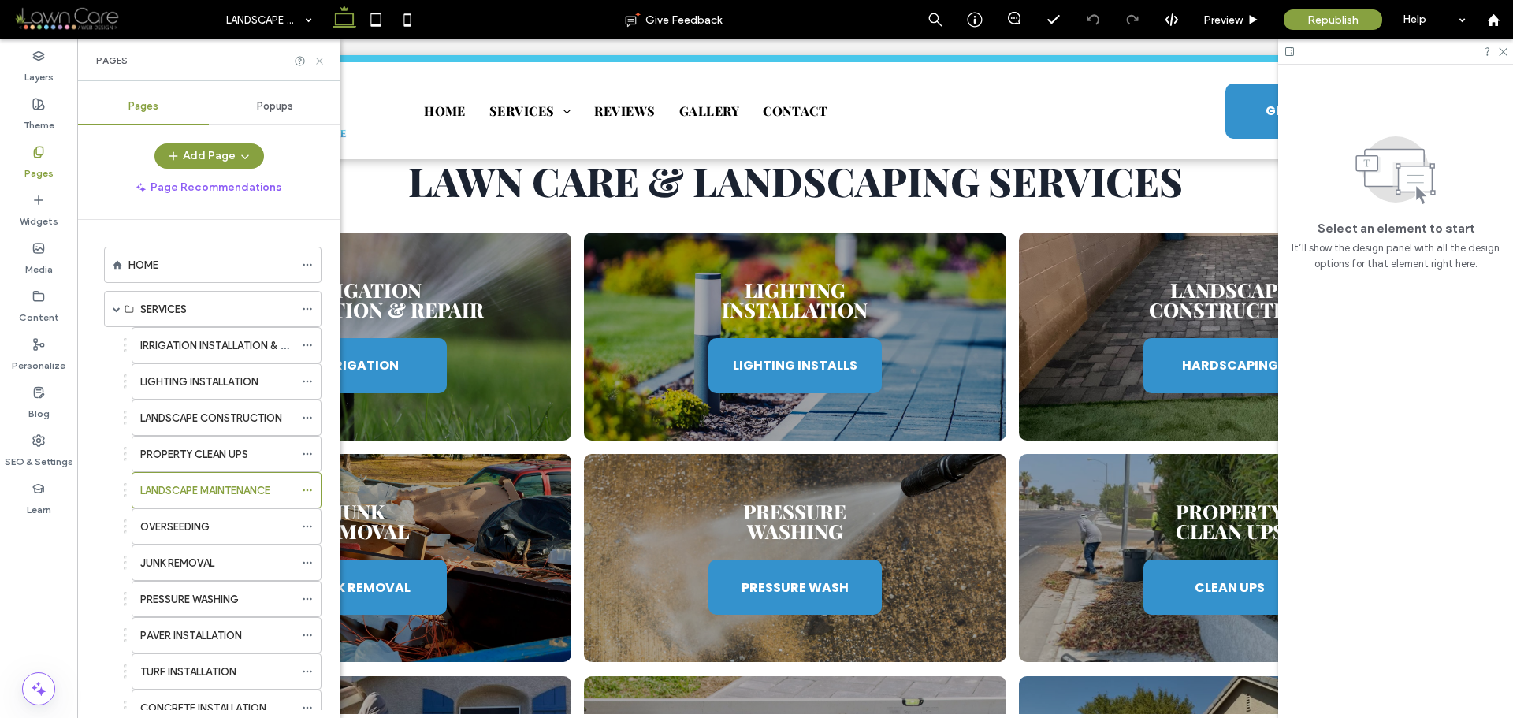
click at [321, 62] on use at bounding box center [319, 61] width 6 height 6
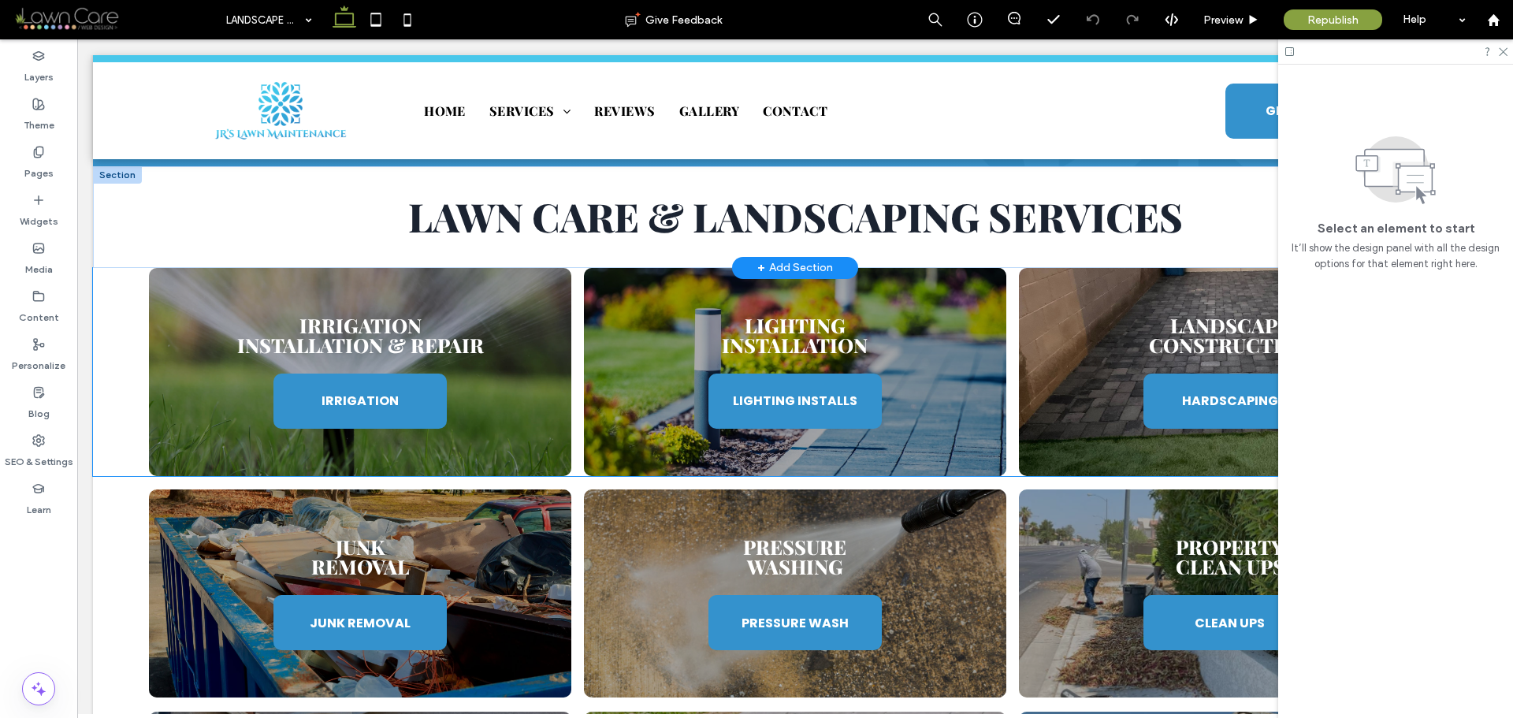
scroll to position [1261, 0]
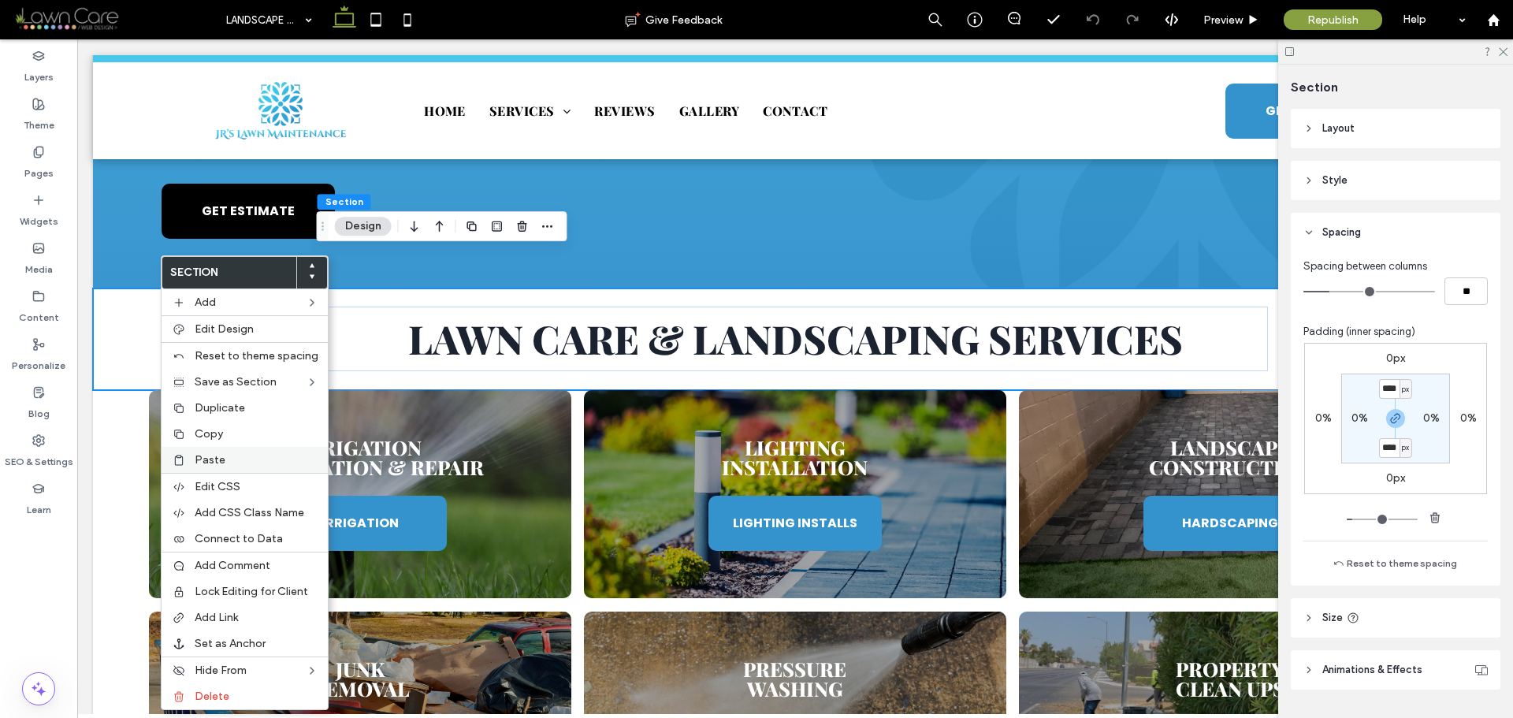
click at [221, 453] on span "Paste" at bounding box center [210, 459] width 31 height 13
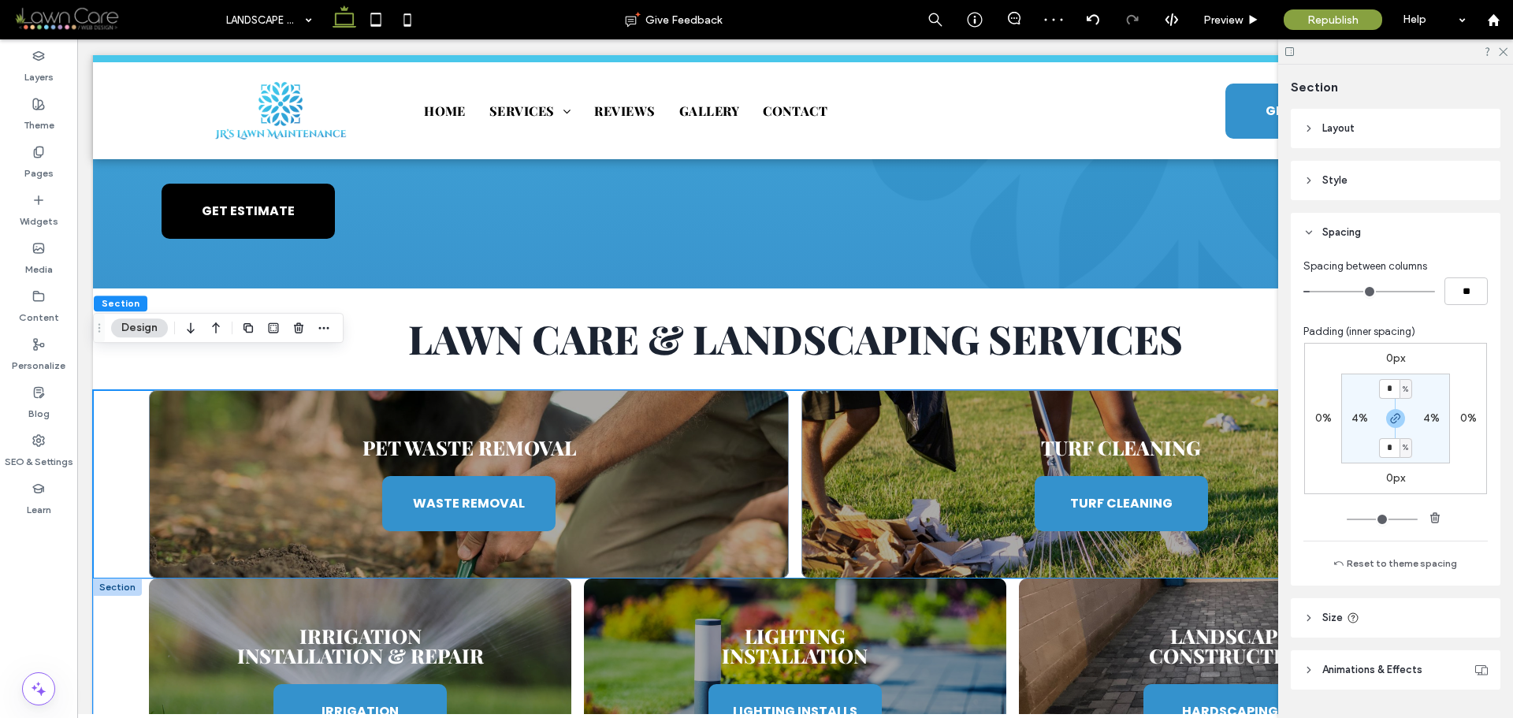
click at [117, 584] on div "Irrigation Installation & Repair IRRIGATION Lighting Installation LIGHTING INST…" at bounding box center [795, 683] width 1405 height 208
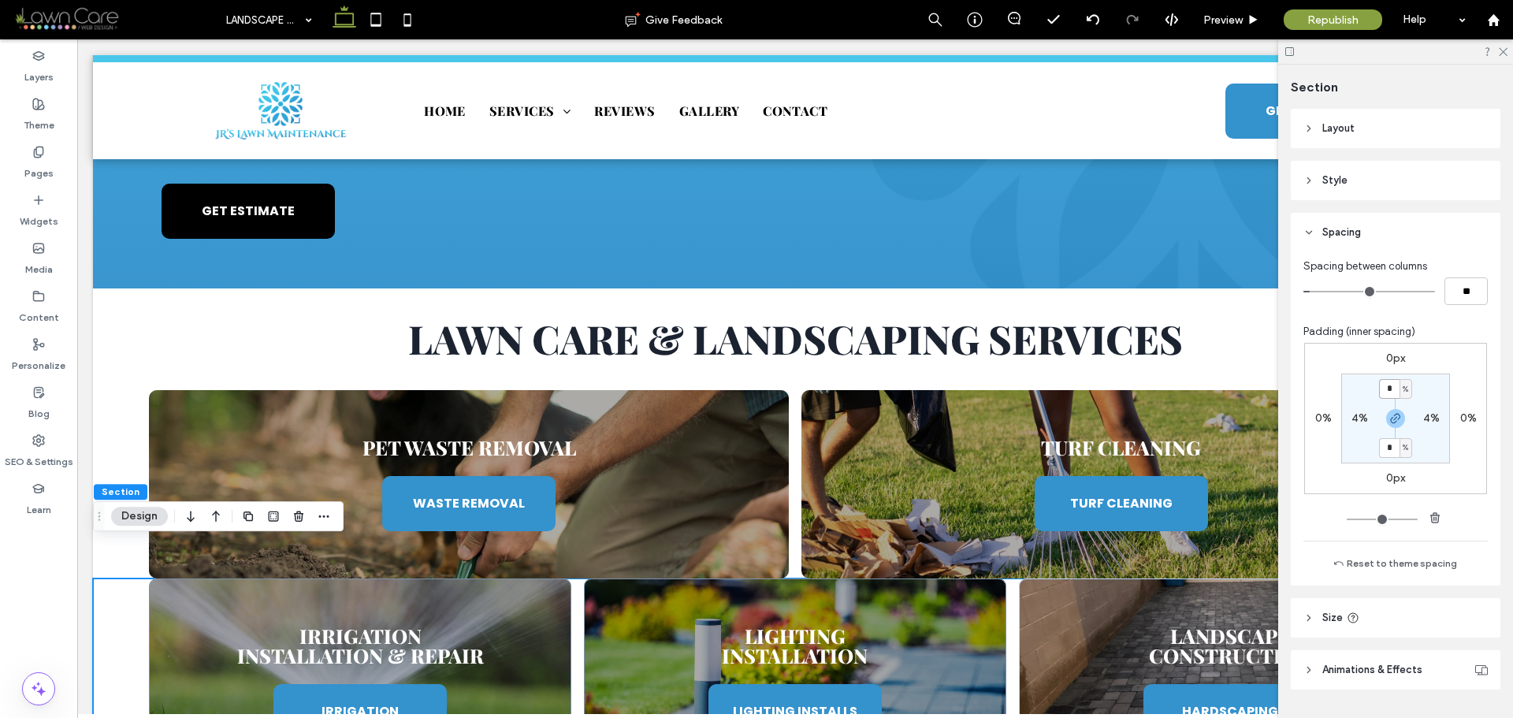
click at [1392, 394] on input "*" at bounding box center [1389, 389] width 20 height 20
click at [1392, 416] on icon "button" at bounding box center [1396, 418] width 13 height 13
click at [1391, 389] on input "*" at bounding box center [1389, 389] width 20 height 20
type input "*"
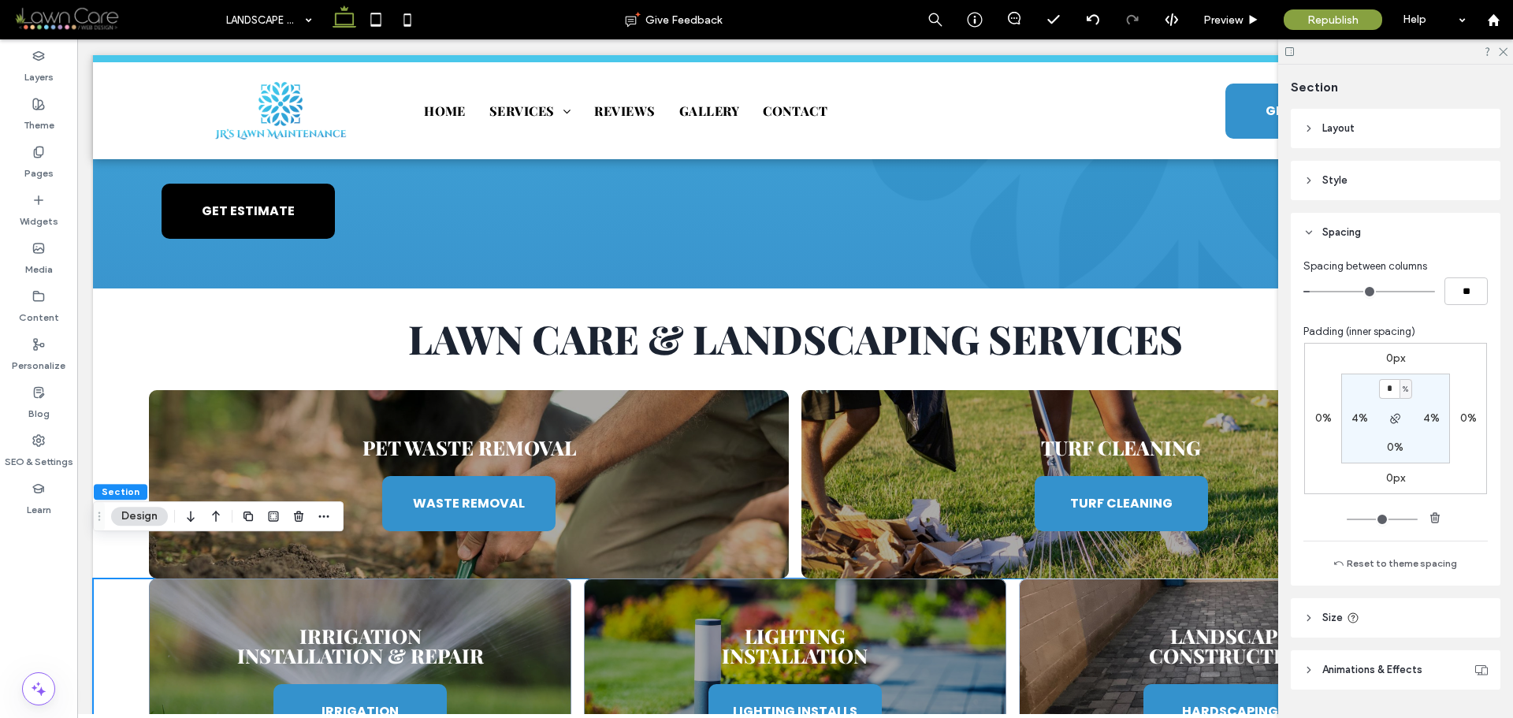
click at [1424, 386] on section "* % 4% 0% 4%" at bounding box center [1396, 419] width 109 height 90
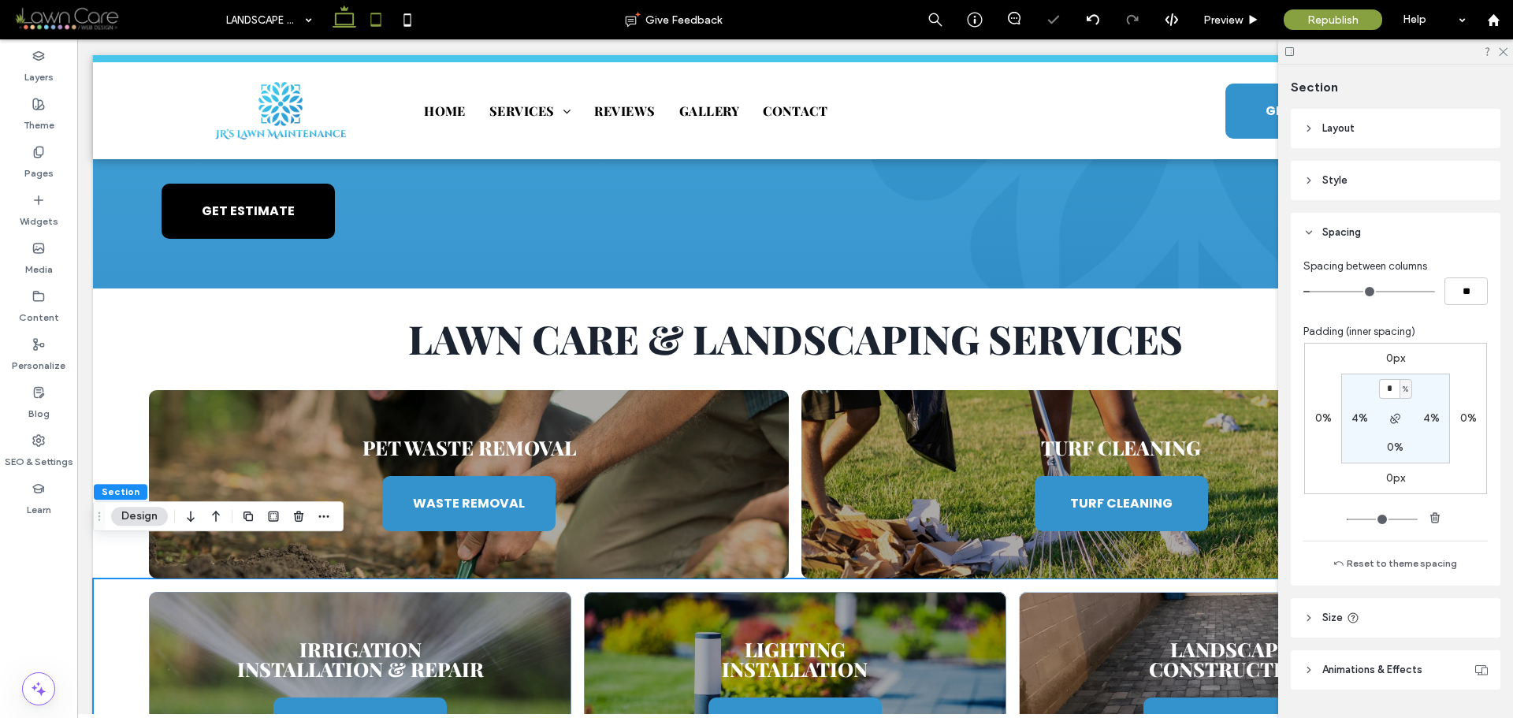
click at [371, 26] on use at bounding box center [376, 19] width 10 height 13
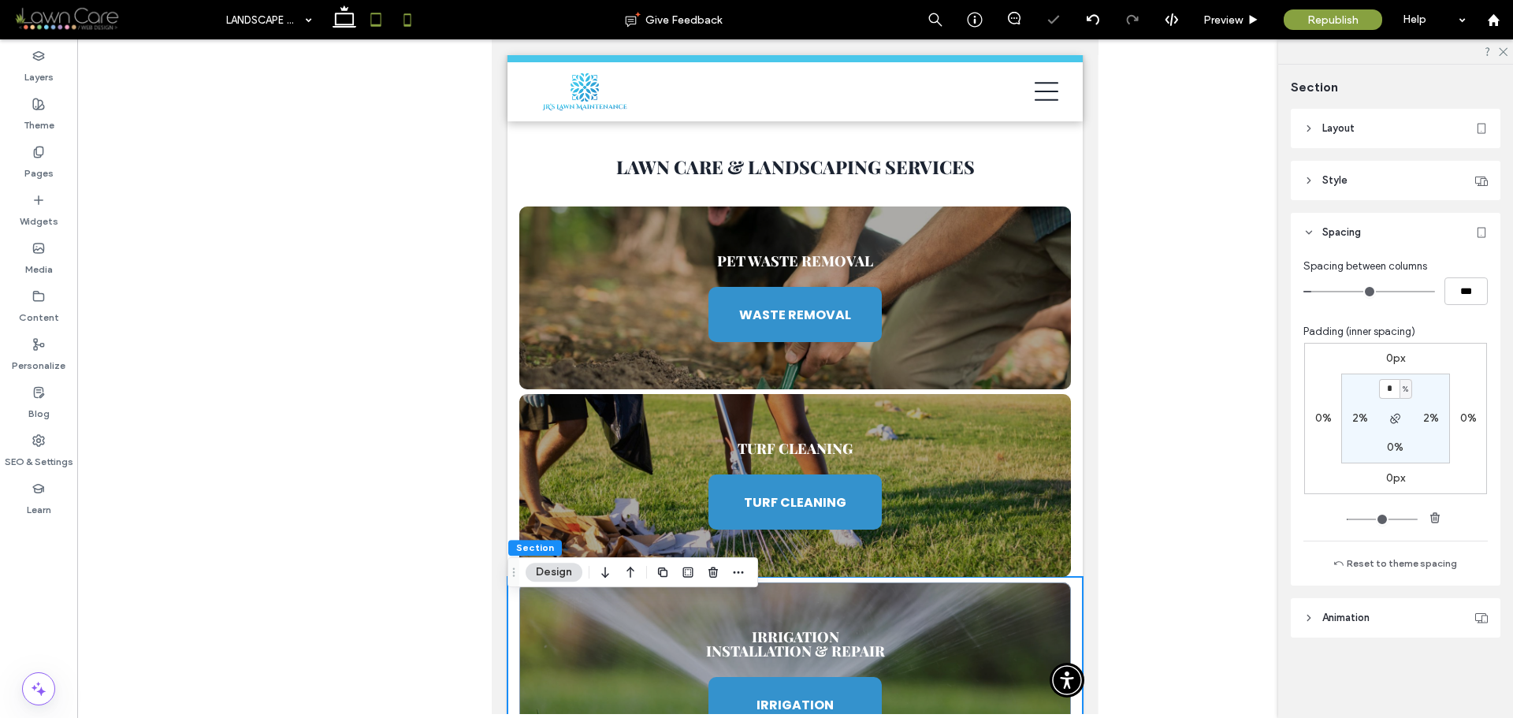
click at [399, 24] on icon at bounding box center [408, 20] width 32 height 32
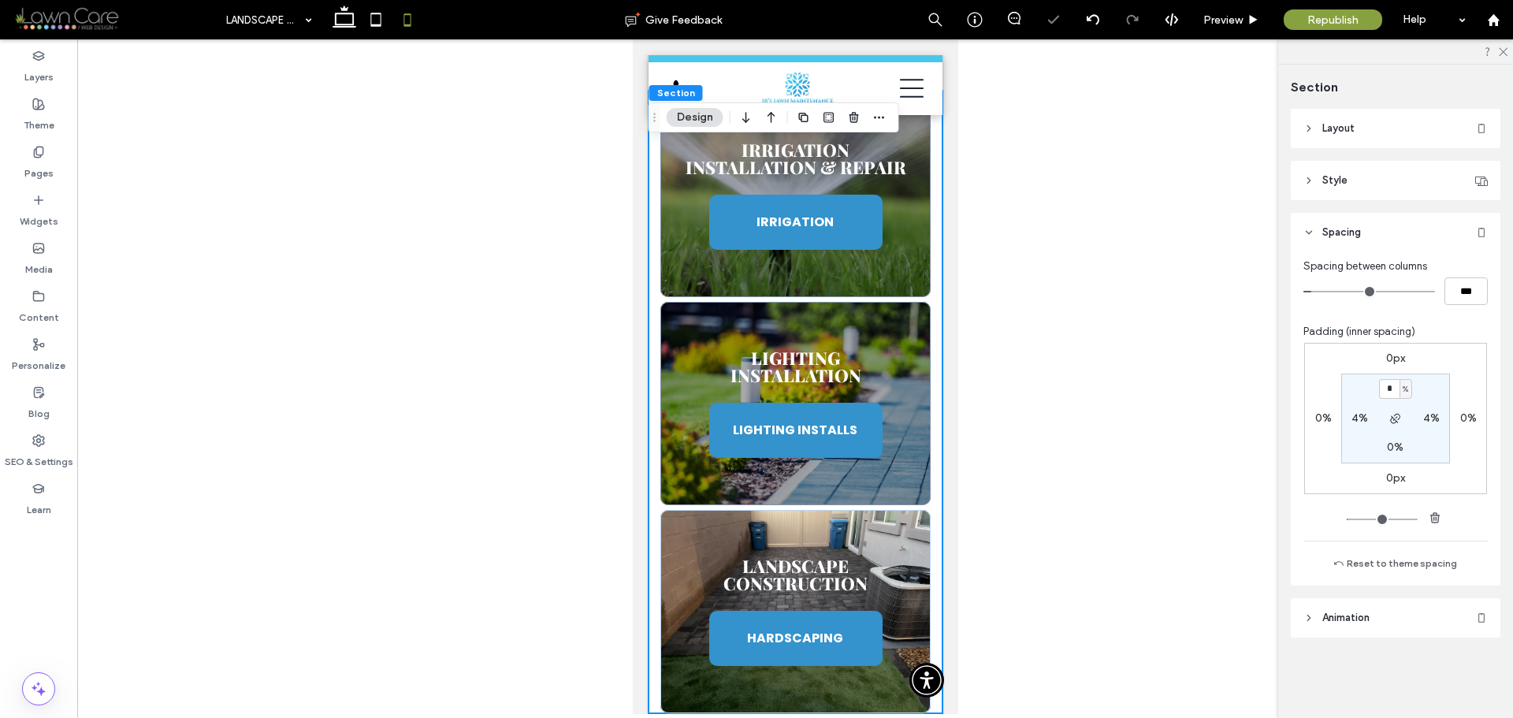
click at [1404, 390] on span "%" at bounding box center [1406, 390] width 6 height 16
click at [1402, 415] on span "px" at bounding box center [1400, 413] width 11 height 16
type input "****"
type input "**"
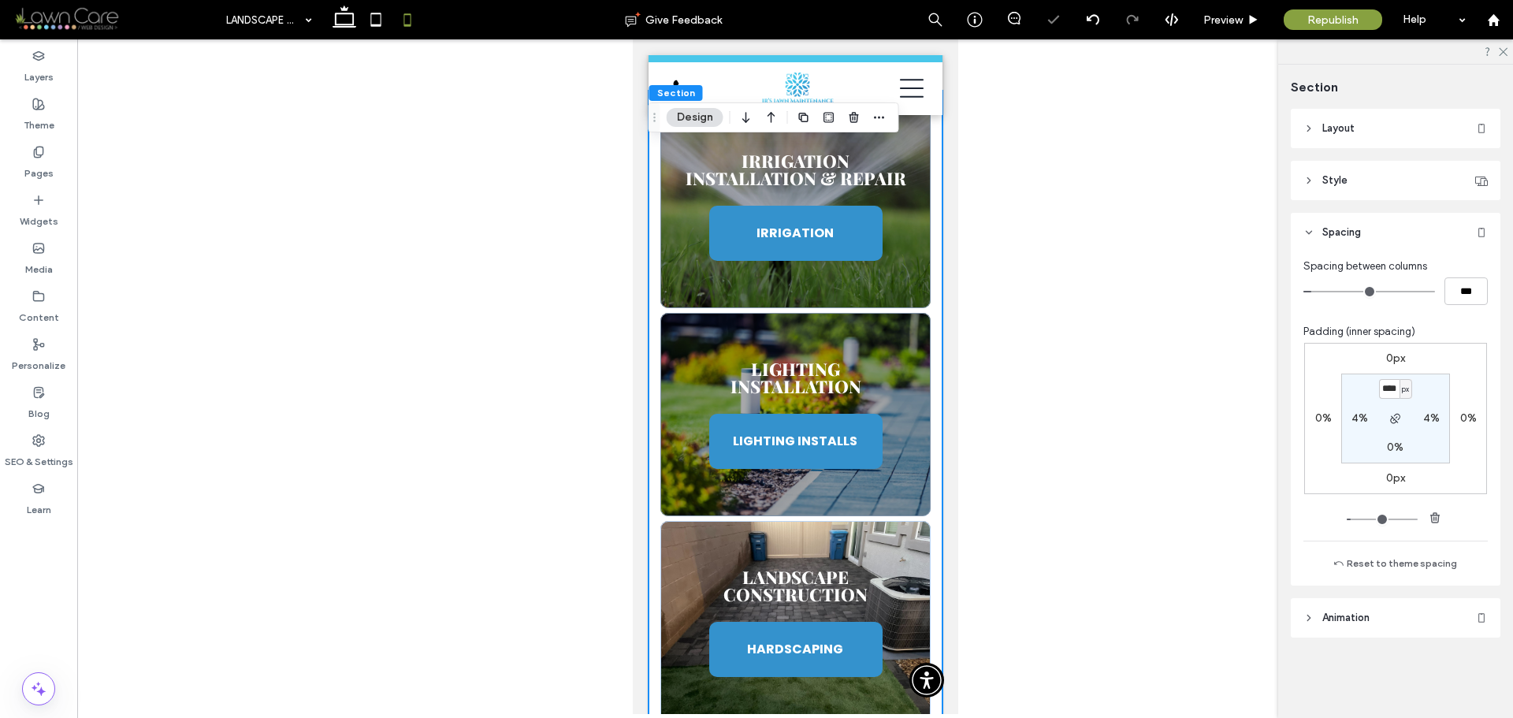
click at [1400, 393] on div "px" at bounding box center [1406, 389] width 13 height 20
click at [1431, 385] on section "**** px 4% 0% 4%" at bounding box center [1396, 419] width 109 height 90
click at [1391, 390] on input "****" at bounding box center [1389, 389] width 20 height 20
type input "*"
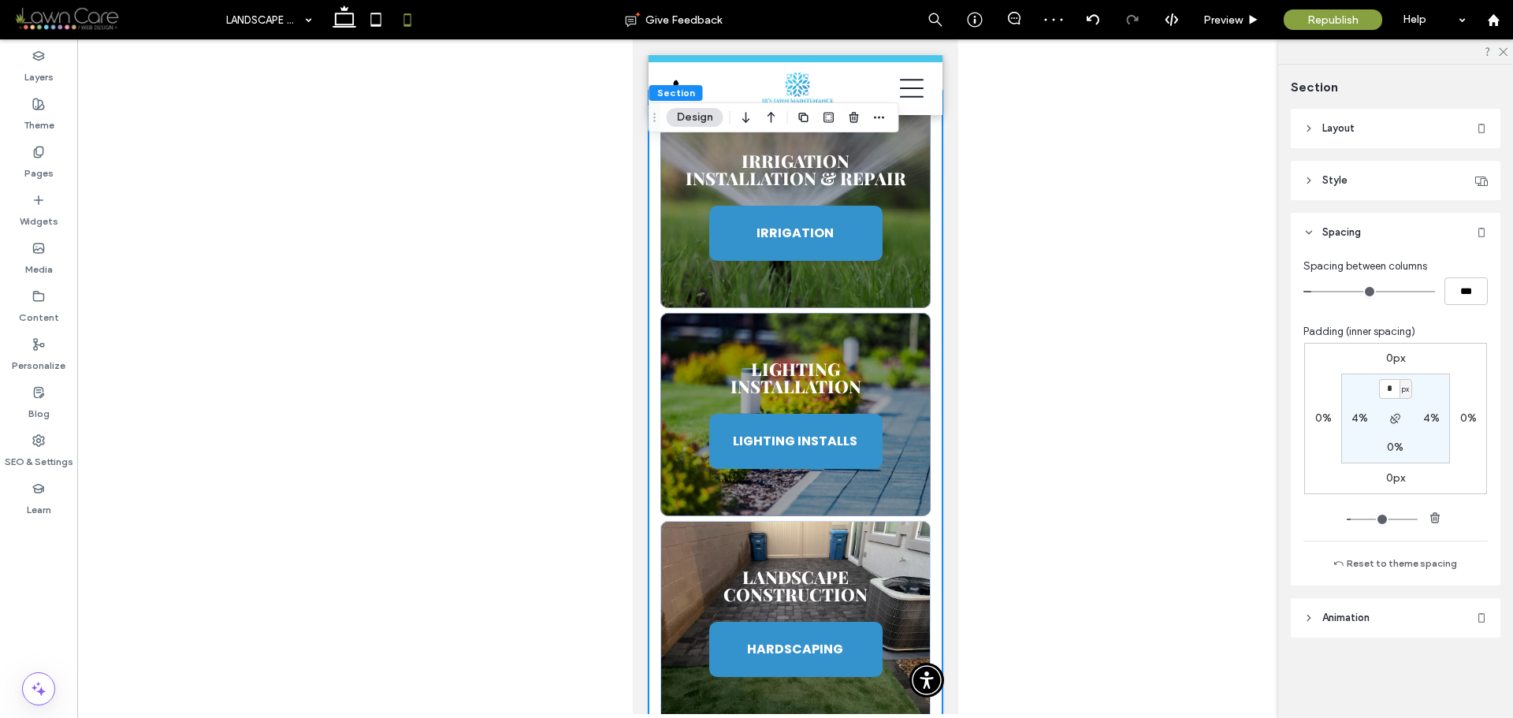
click at [1438, 396] on section "* px 4% 0% 4%" at bounding box center [1396, 419] width 109 height 90
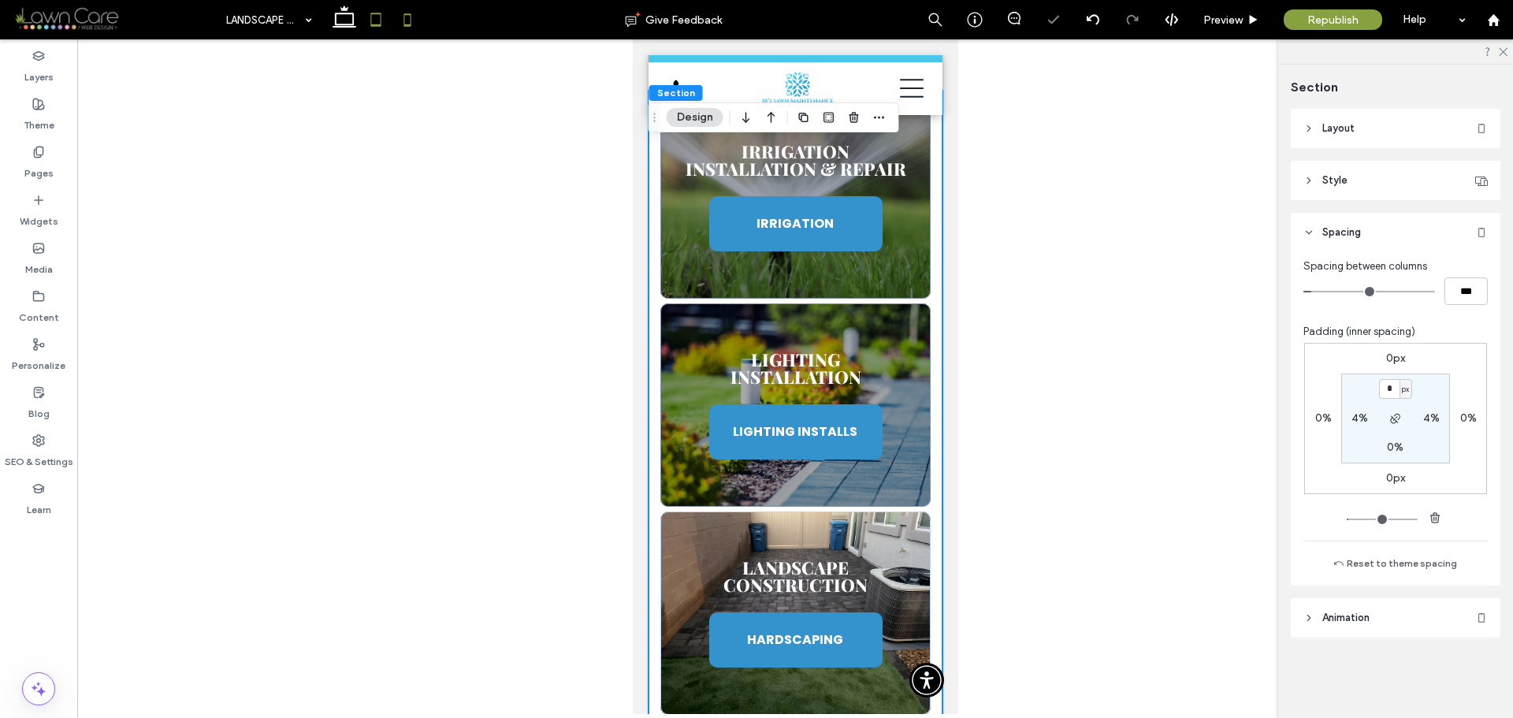
click at [383, 32] on icon at bounding box center [376, 20] width 32 height 32
type input "*"
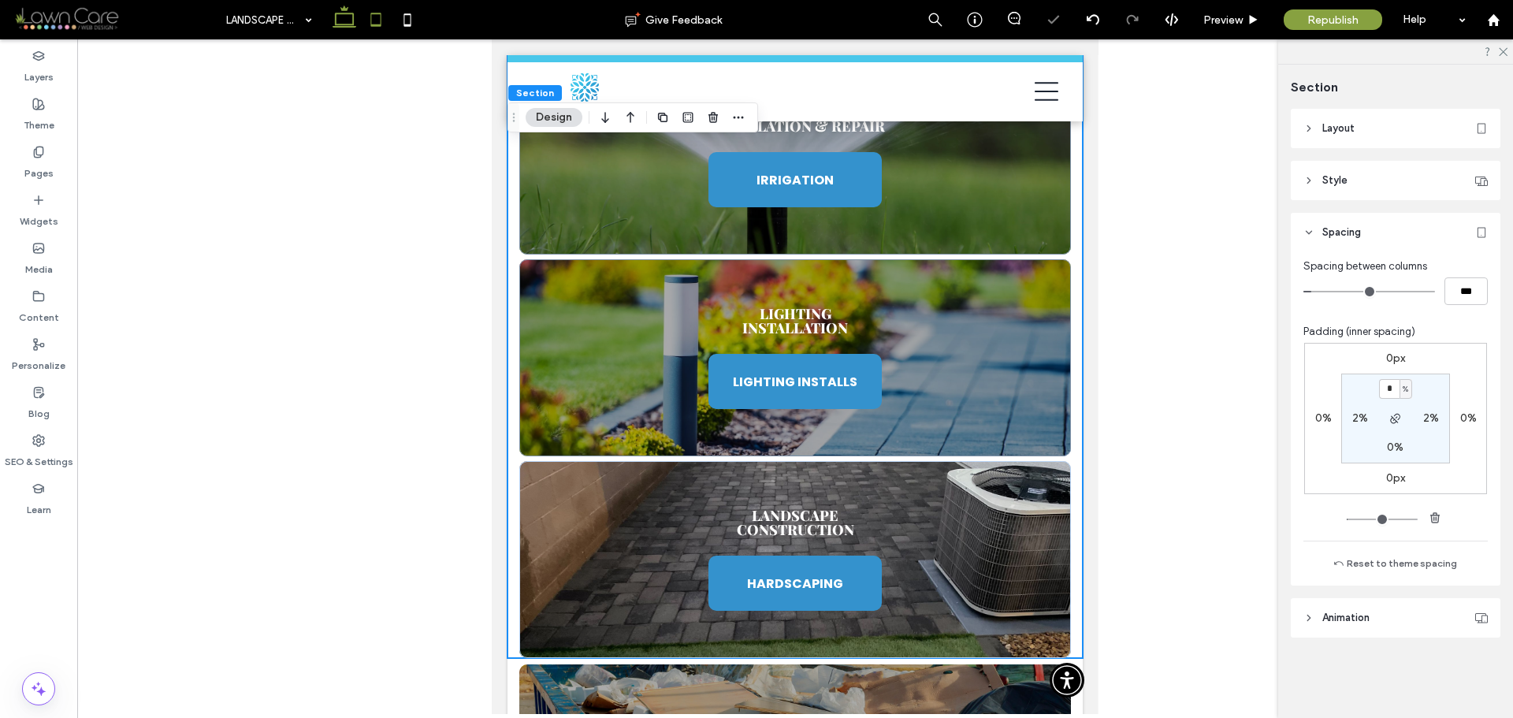
click at [351, 24] on use at bounding box center [345, 17] width 24 height 22
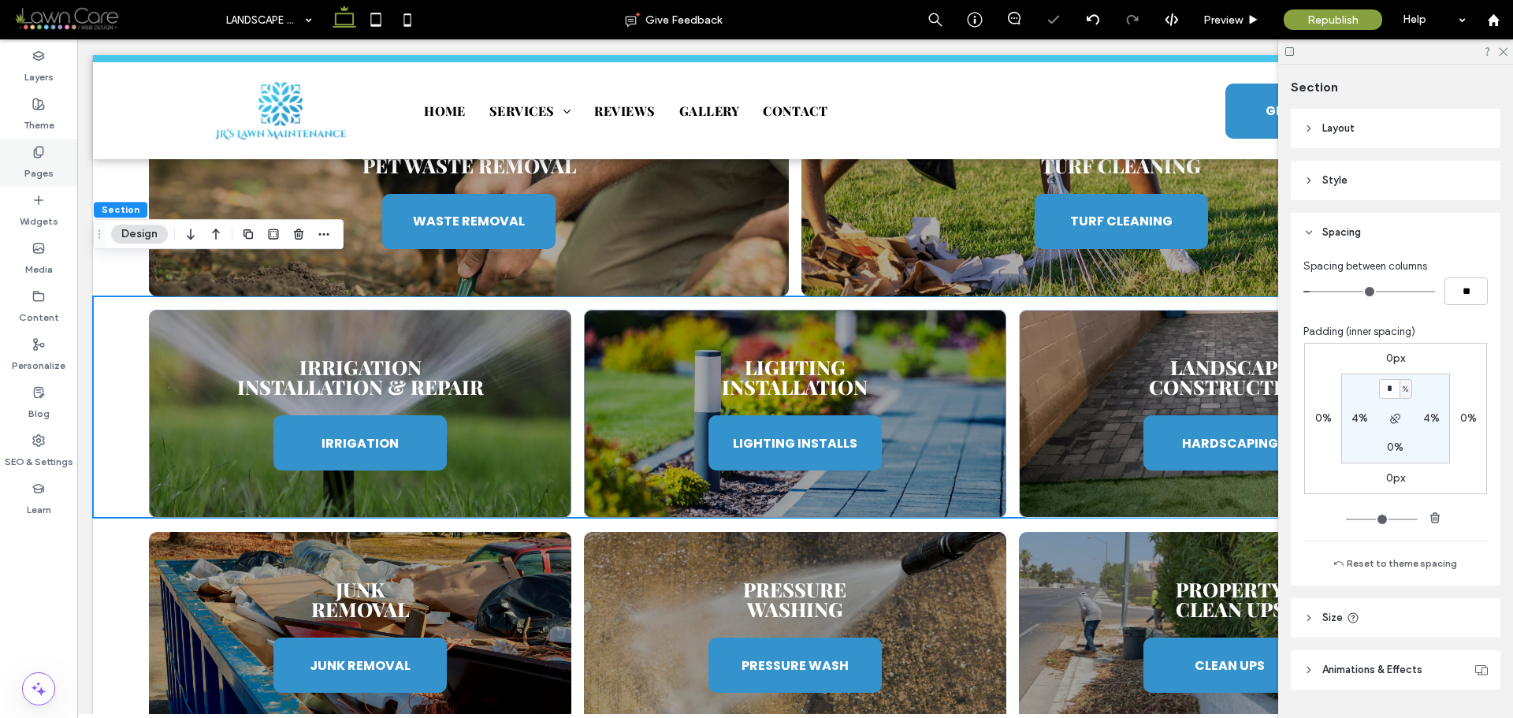
click at [37, 166] on label "Pages" at bounding box center [38, 169] width 29 height 22
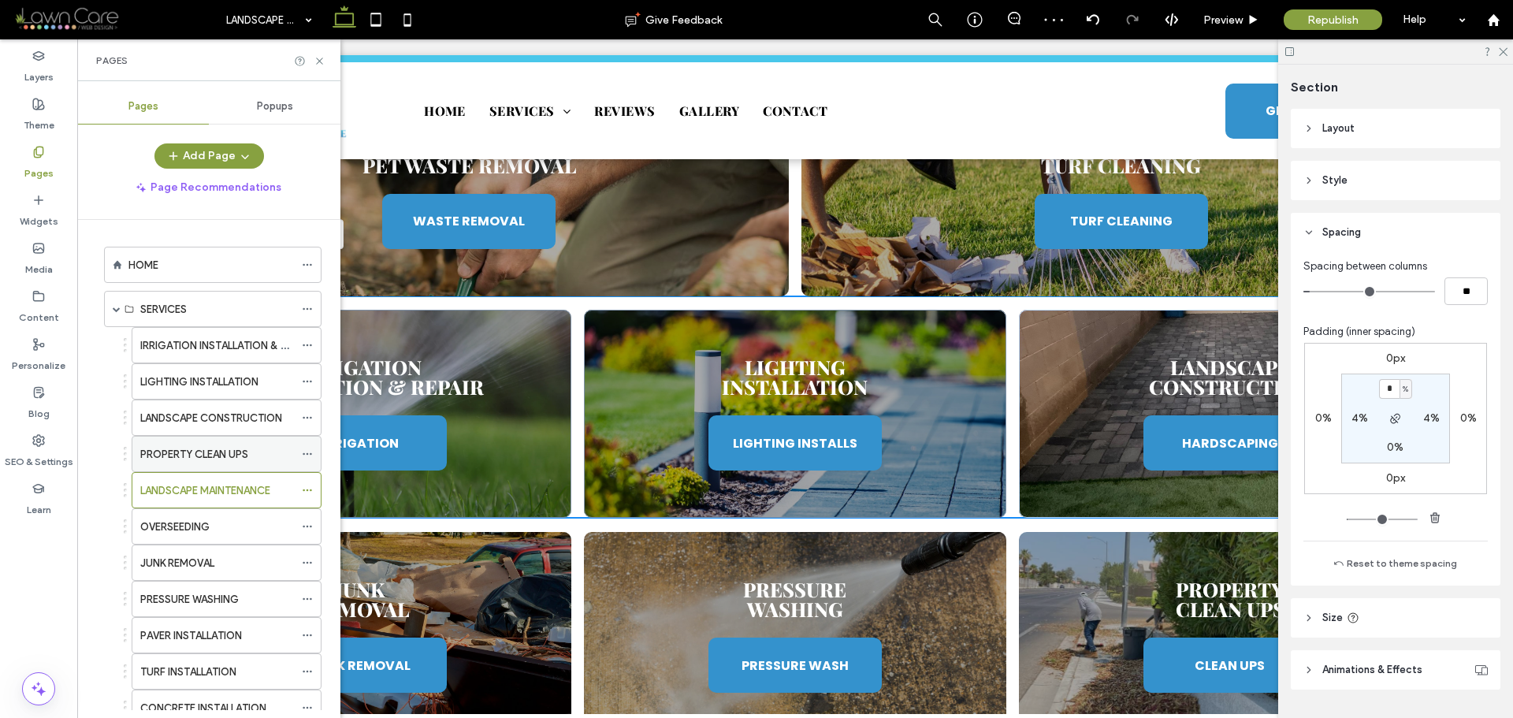
click at [191, 458] on label "PROPERTY CLEAN UPS" at bounding box center [194, 455] width 108 height 28
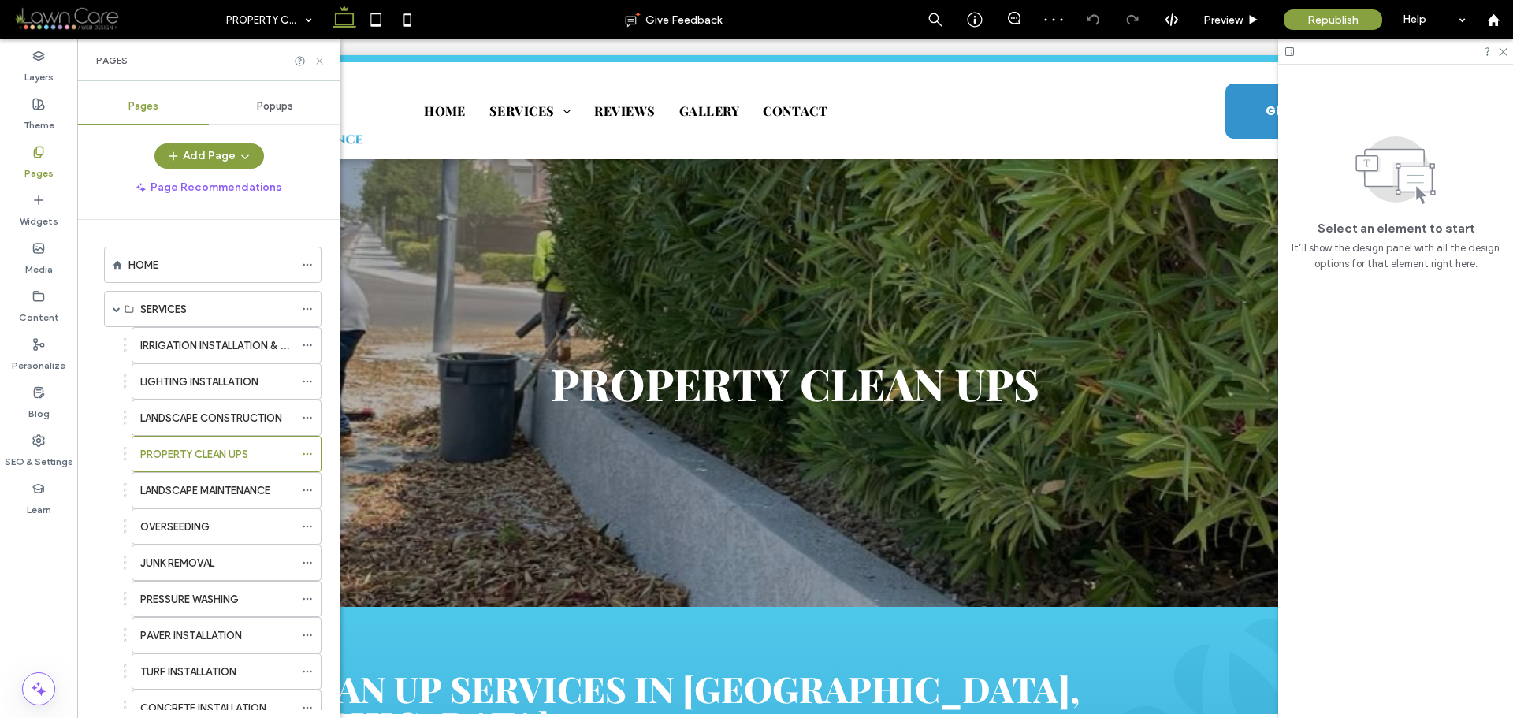
click at [318, 61] on icon at bounding box center [320, 61] width 12 height 12
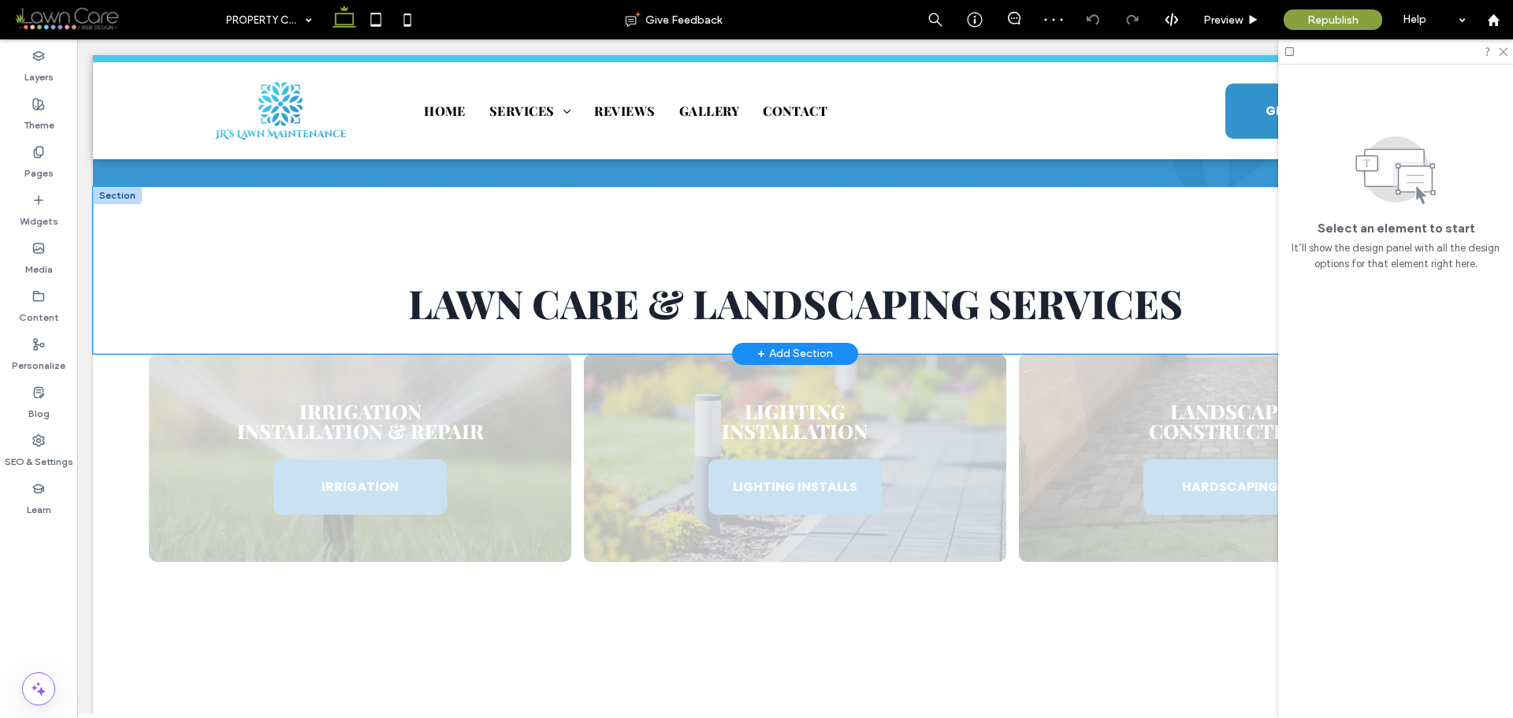
scroll to position [867, 0]
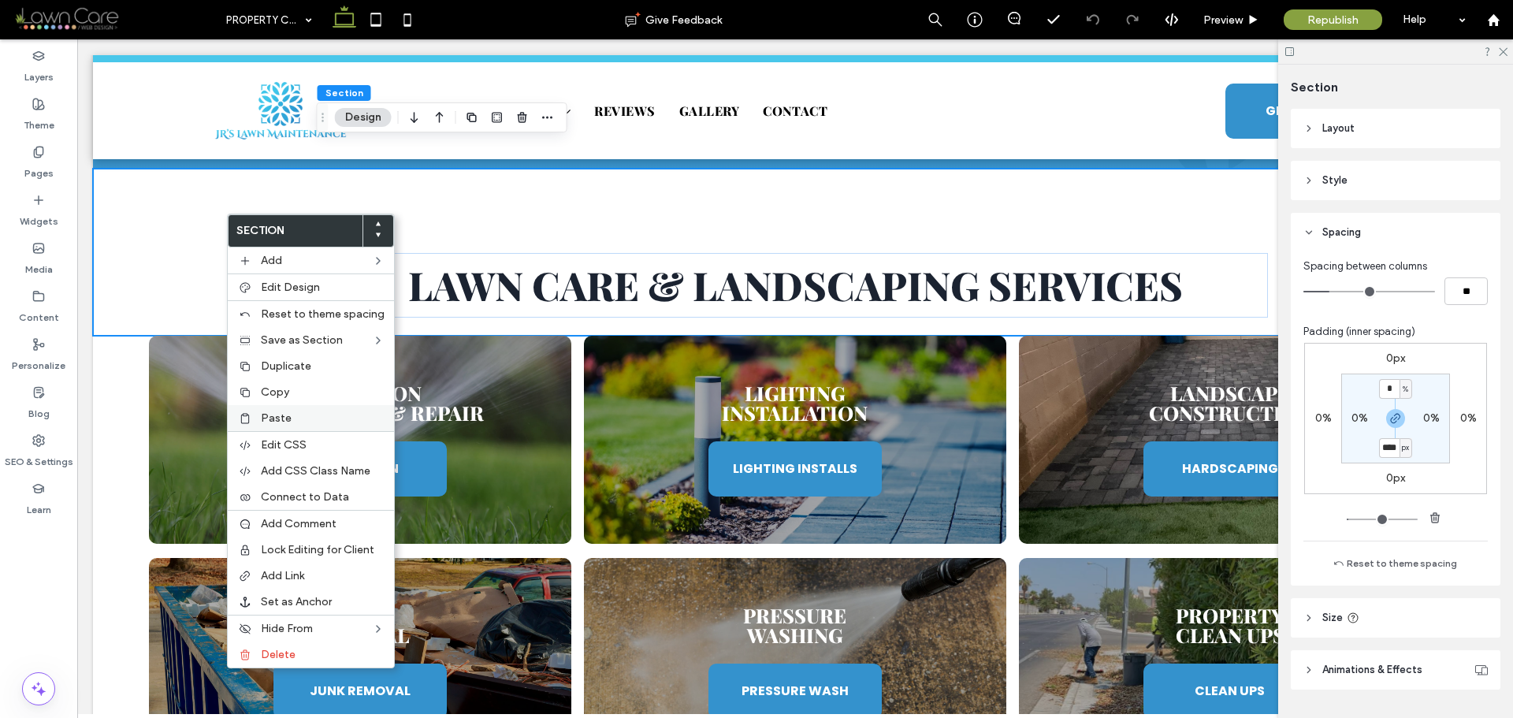
type input "****"
type input "**"
click at [280, 411] on span "Paste" at bounding box center [276, 417] width 31 height 13
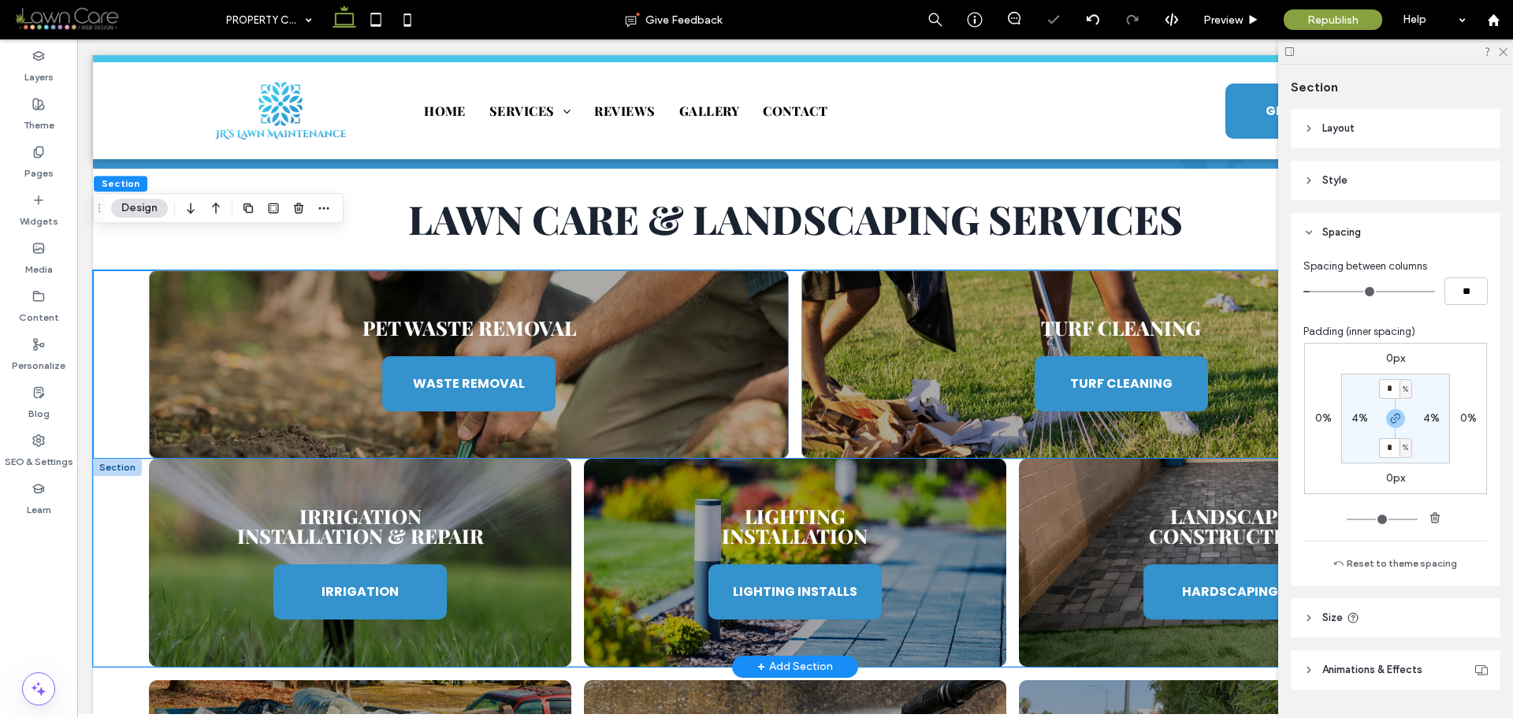
click at [129, 460] on div "Irrigation Installation & Repair IRRIGATION Lighting Installation LIGHTING INST…" at bounding box center [795, 563] width 1405 height 208
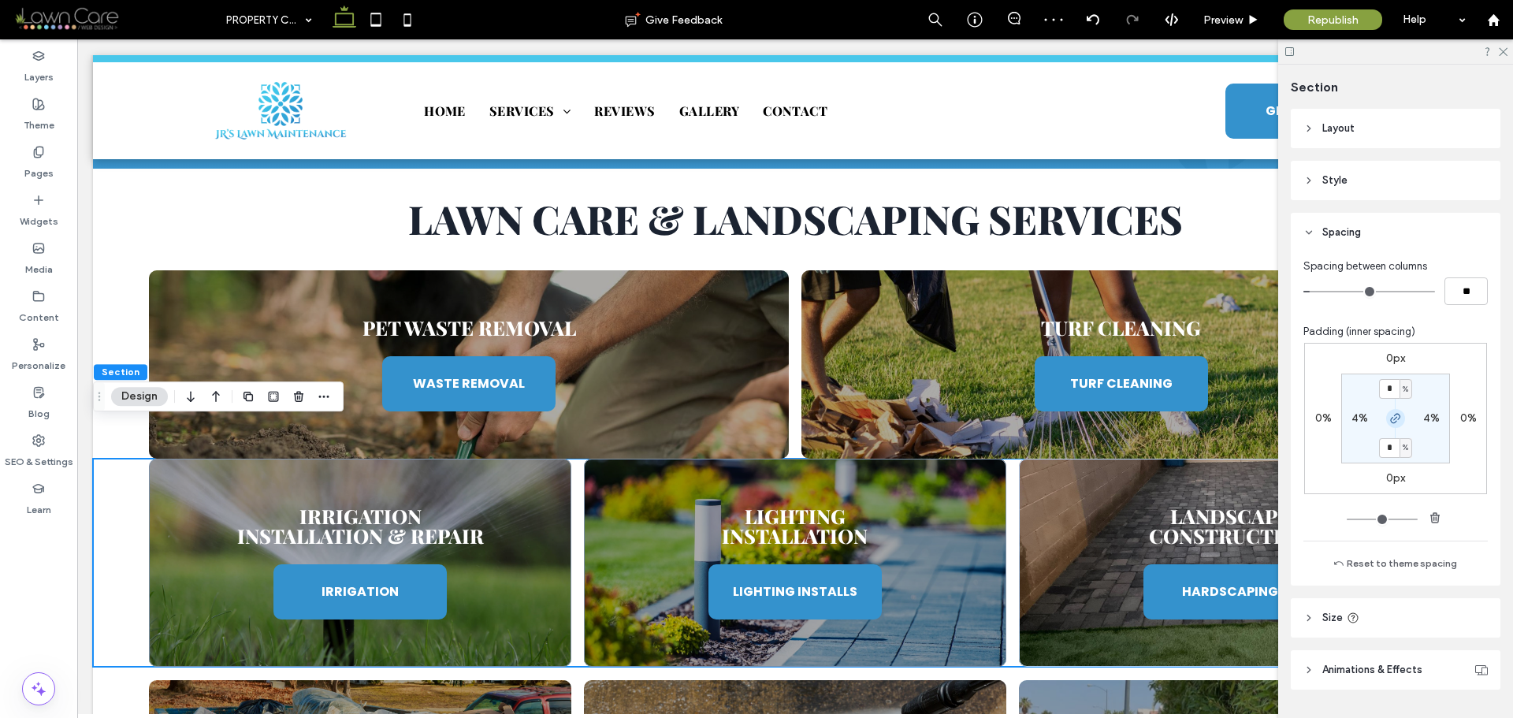
click at [1390, 416] on icon "button" at bounding box center [1396, 418] width 13 height 13
click at [1390, 390] on input "*" at bounding box center [1389, 389] width 20 height 20
type input "*"
click at [1428, 395] on section "* % 4% 0% 4%" at bounding box center [1396, 419] width 109 height 90
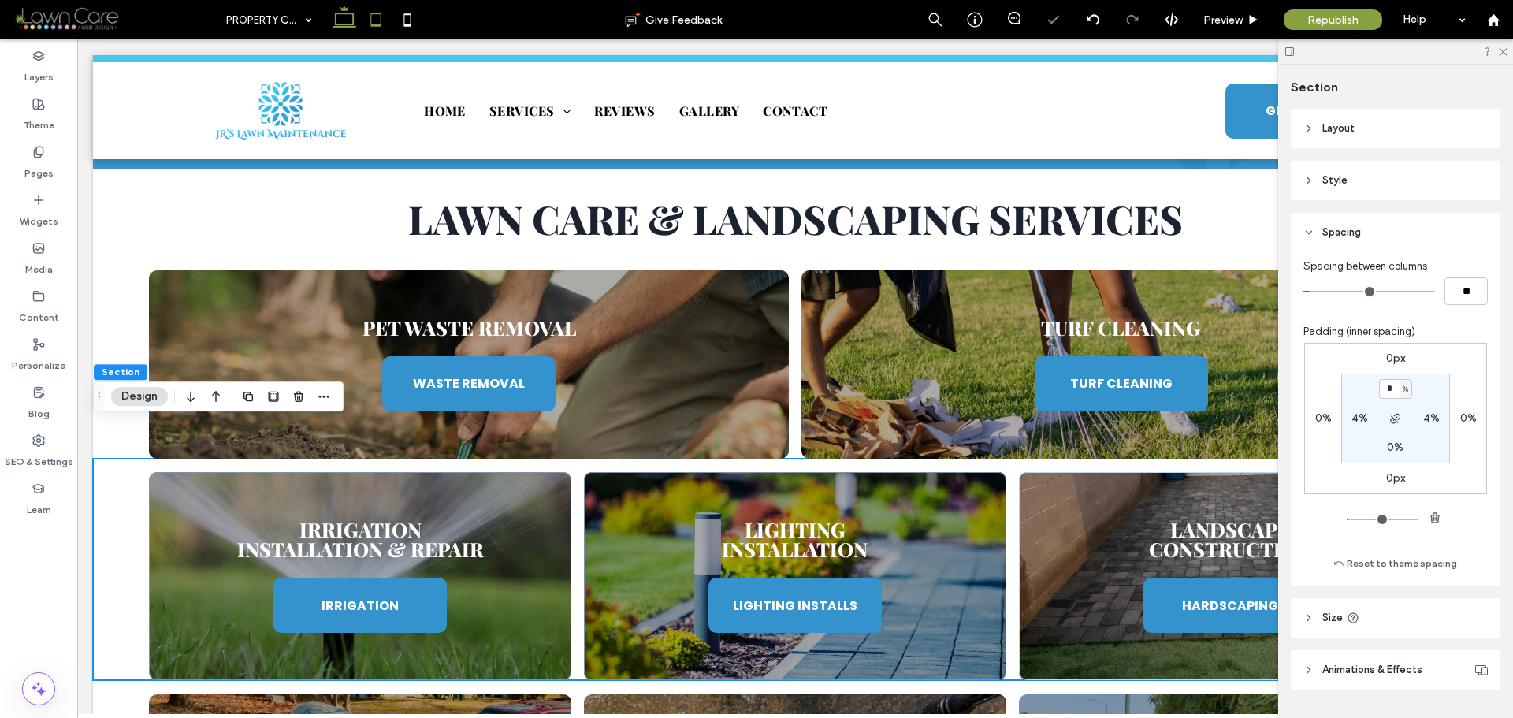
click at [382, 16] on icon at bounding box center [376, 20] width 32 height 32
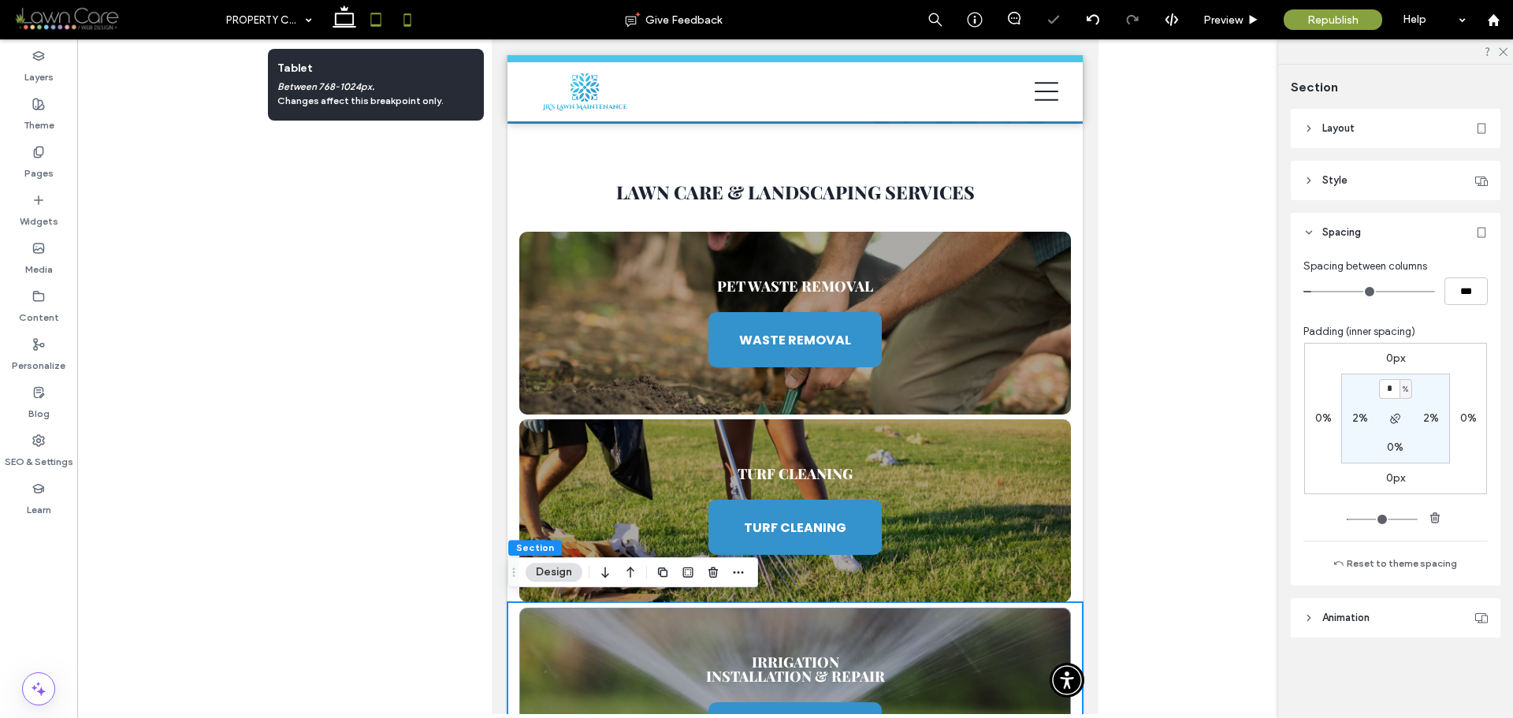
click at [404, 22] on use at bounding box center [407, 19] width 7 height 13
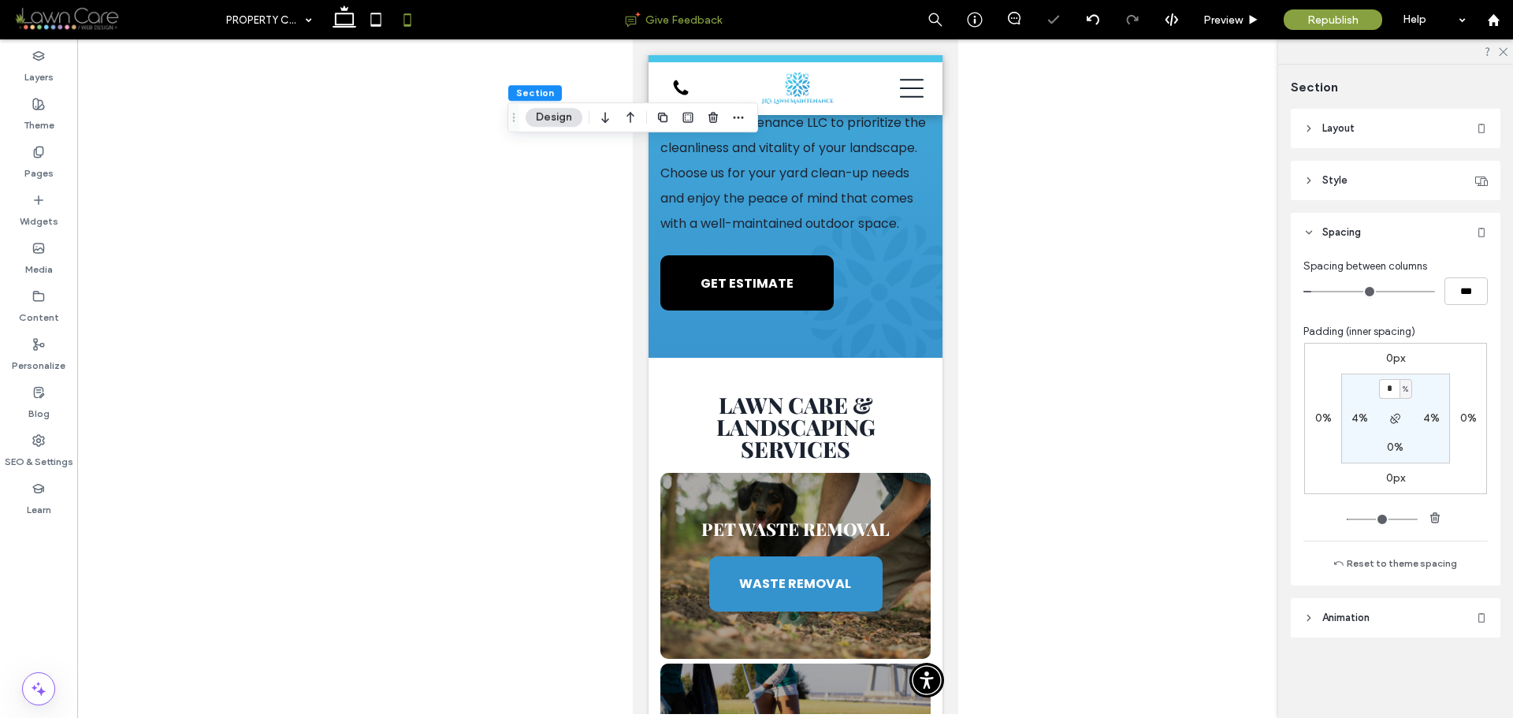
scroll to position [1852, 0]
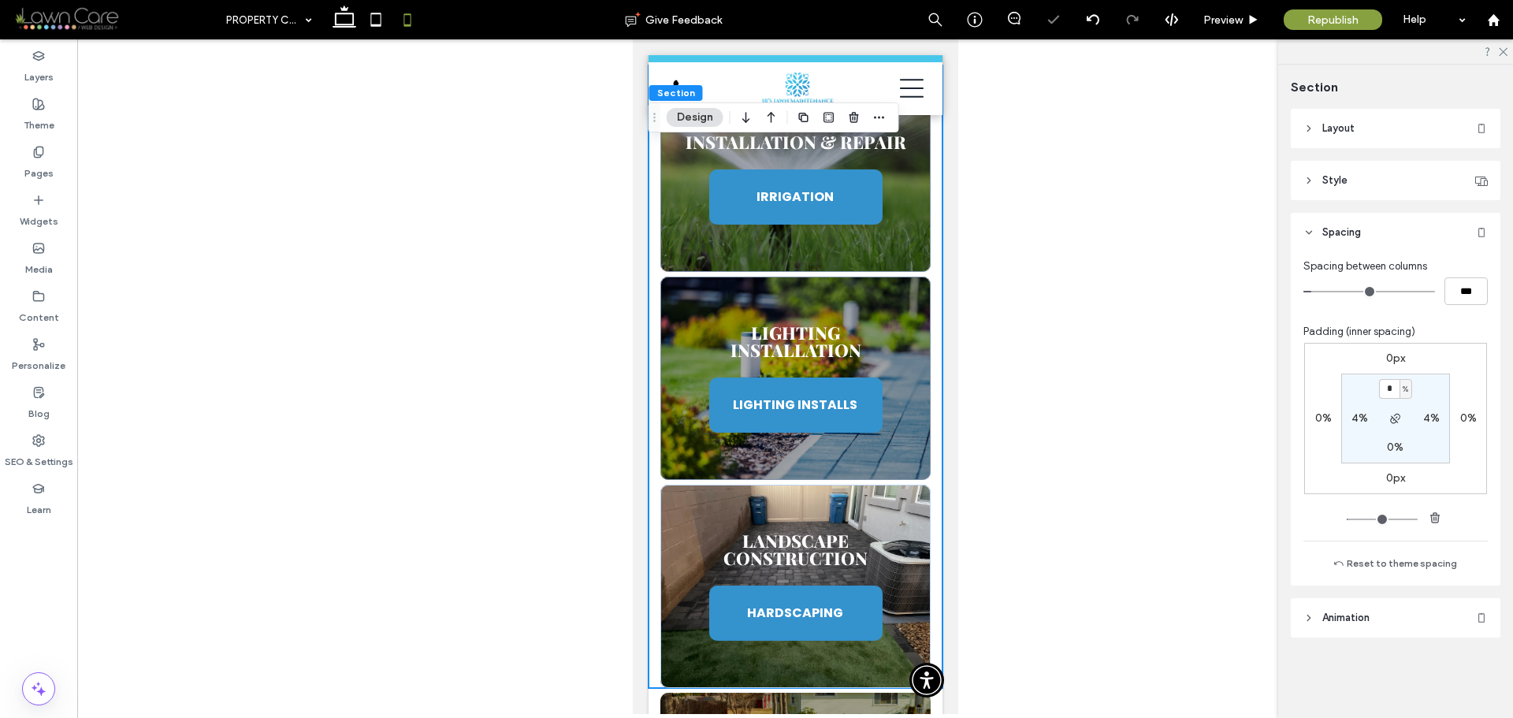
click at [1410, 387] on div "%" at bounding box center [1406, 390] width 9 height 16
click at [1398, 417] on span "px" at bounding box center [1400, 413] width 11 height 16
type input "****"
type input "**"
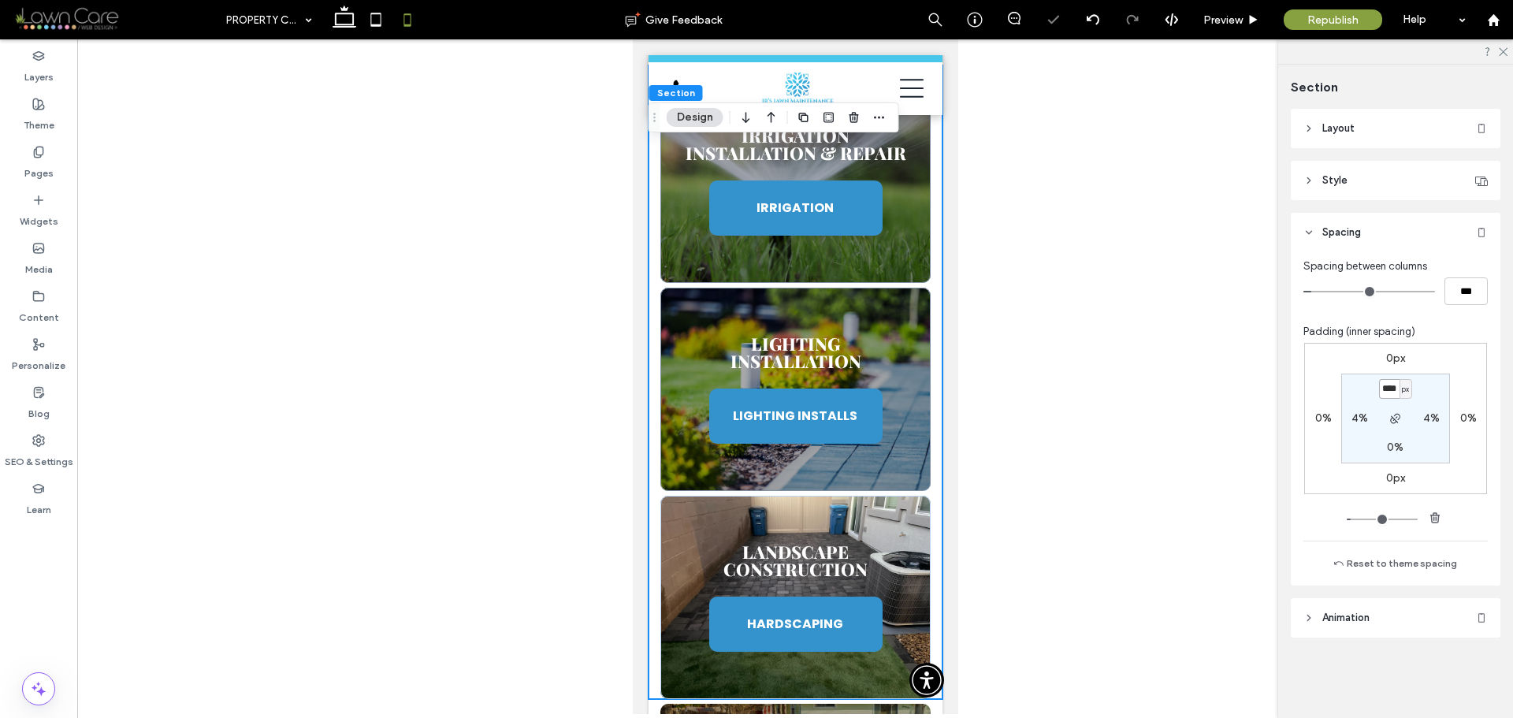
click at [1392, 397] on input "****" at bounding box center [1389, 389] width 20 height 20
type input "*"
click at [1420, 393] on section "* px 4% 0% 4%" at bounding box center [1396, 419] width 109 height 90
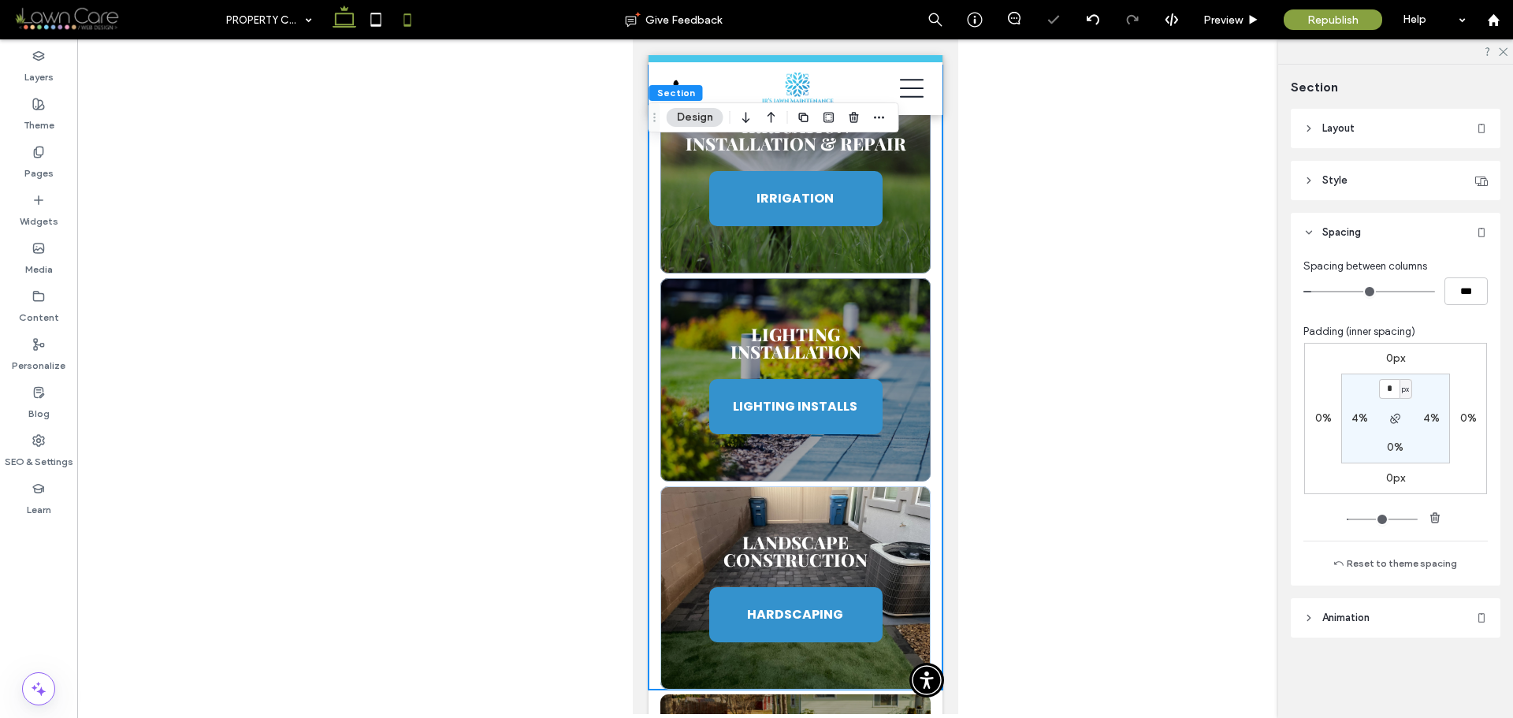
click at [357, 28] on icon at bounding box center [345, 20] width 32 height 32
type input "*"
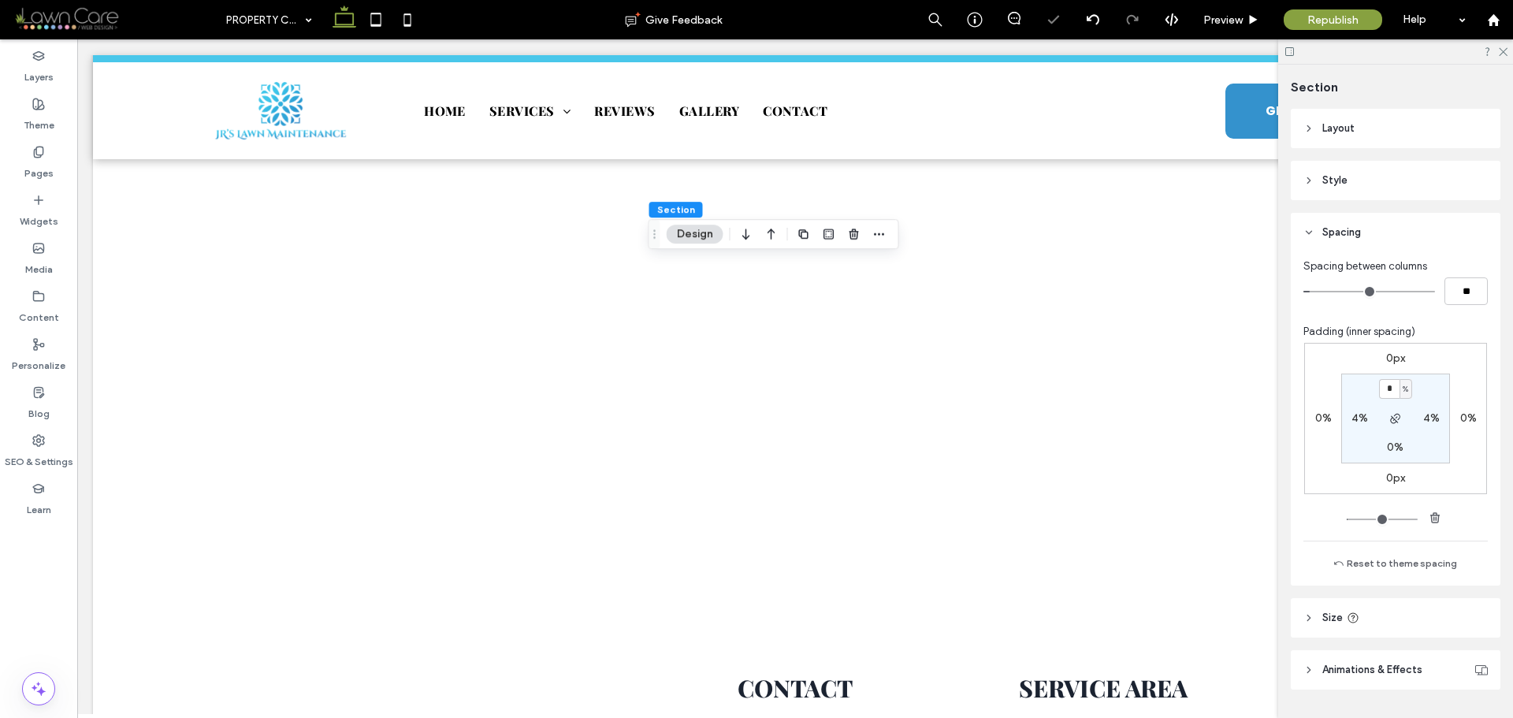
scroll to position [1029, 0]
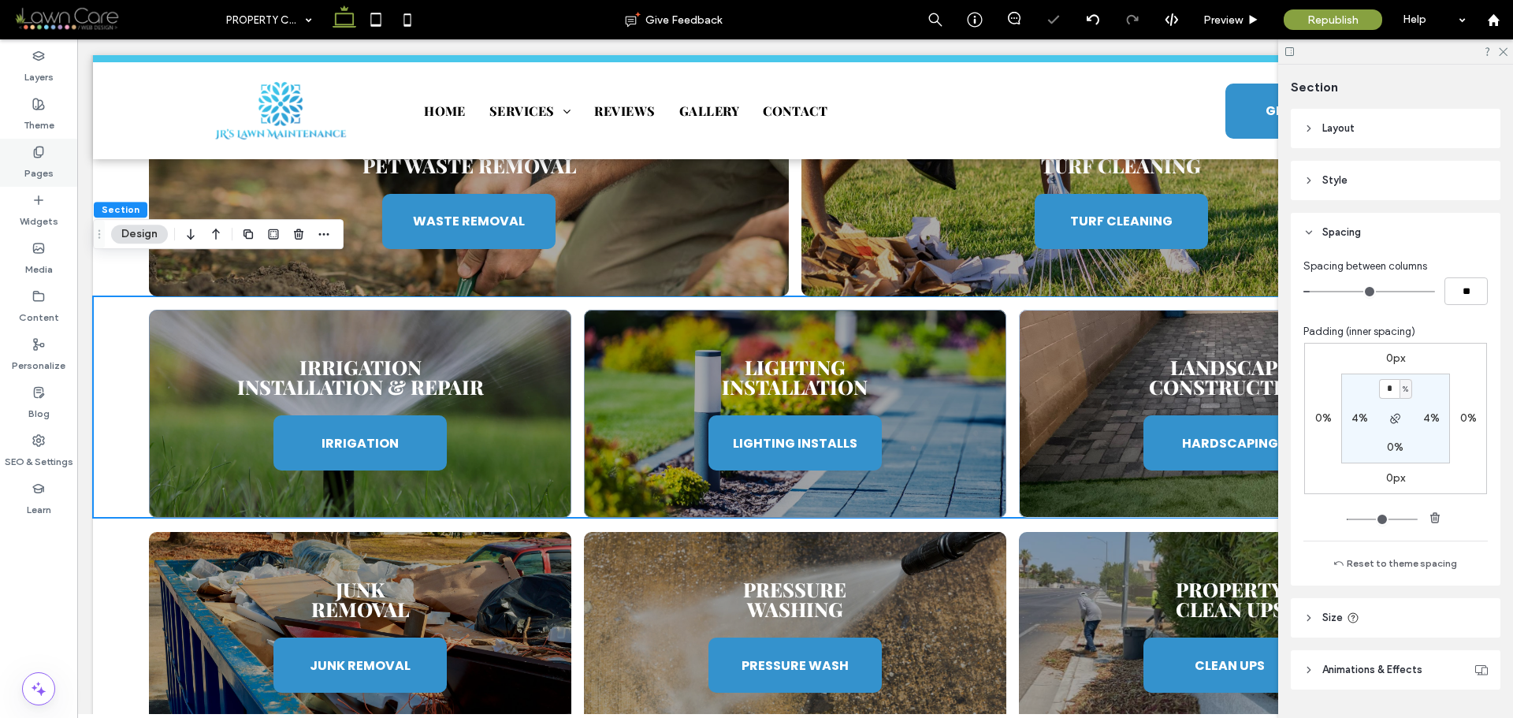
click at [34, 166] on label "Pages" at bounding box center [38, 169] width 29 height 22
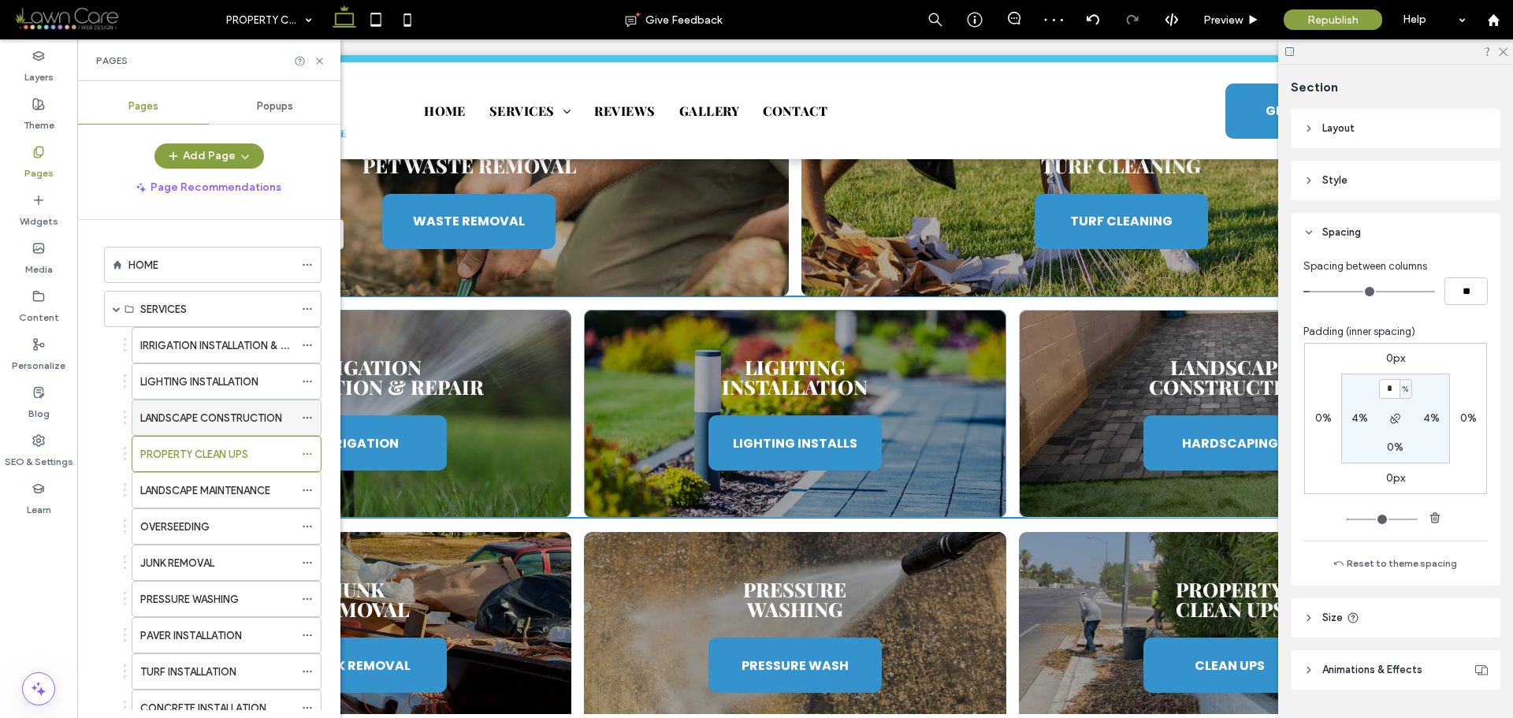
click at [226, 407] on div "LANDSCAPE CONSTRUCTION" at bounding box center [217, 417] width 154 height 35
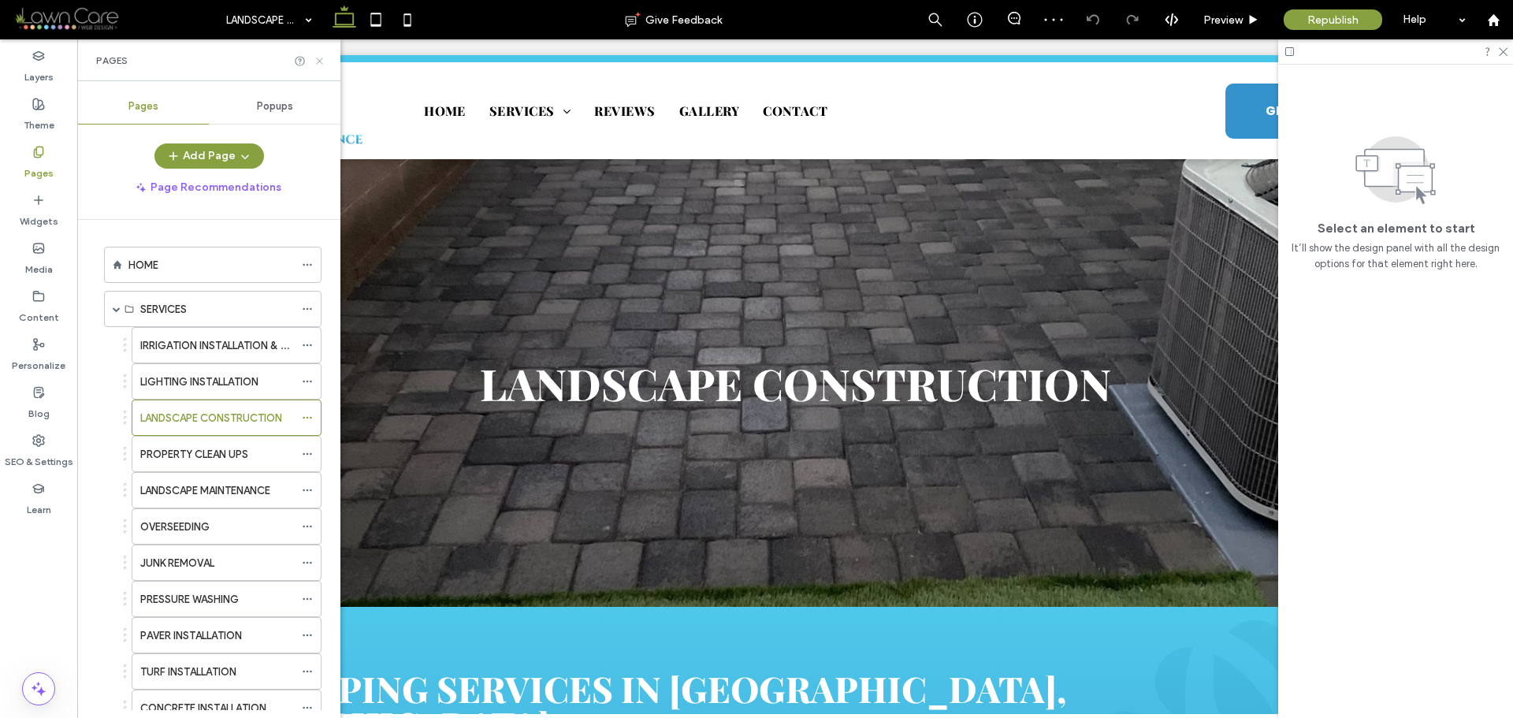
drag, startPoint x: 322, startPoint y: 63, endPoint x: 245, endPoint y: 29, distance: 84.4
click at [322, 63] on use at bounding box center [319, 61] width 6 height 6
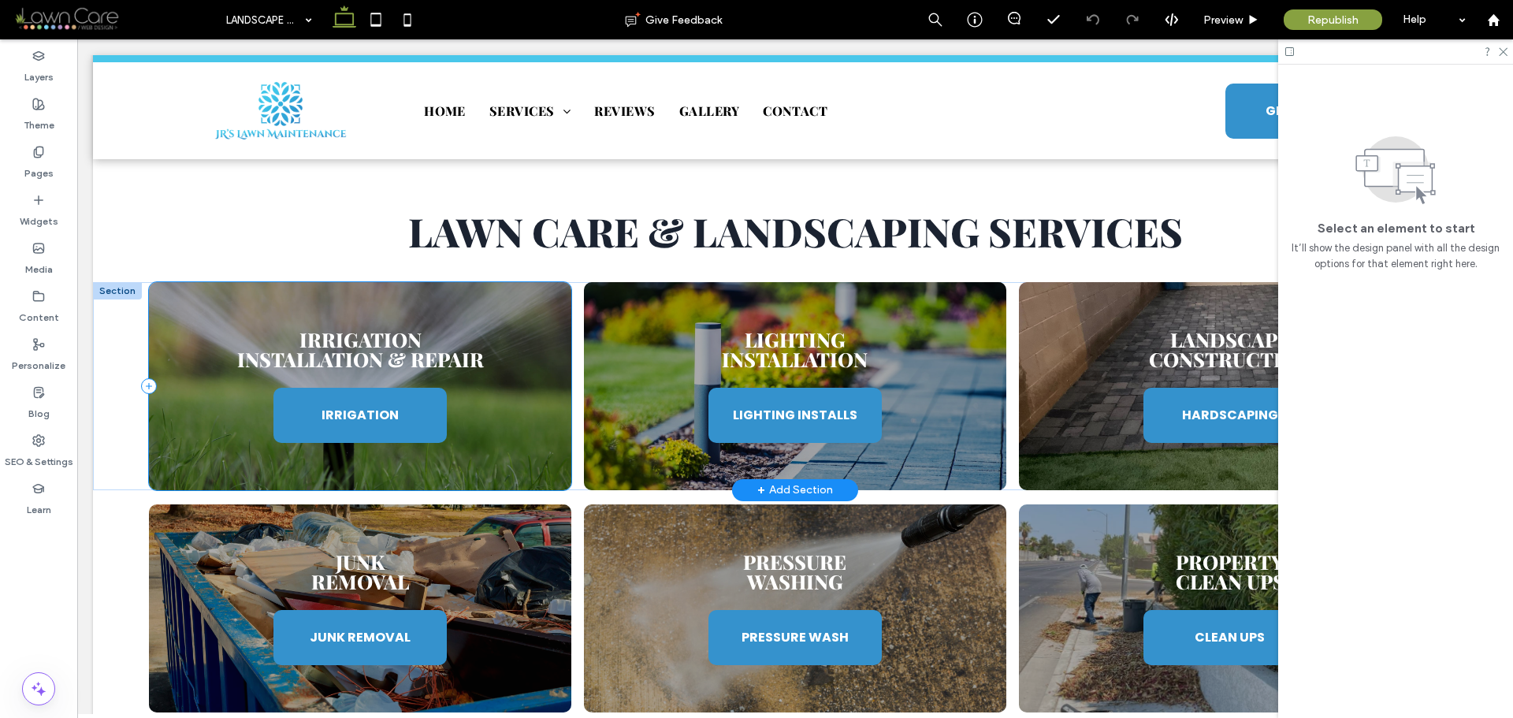
scroll to position [867, 0]
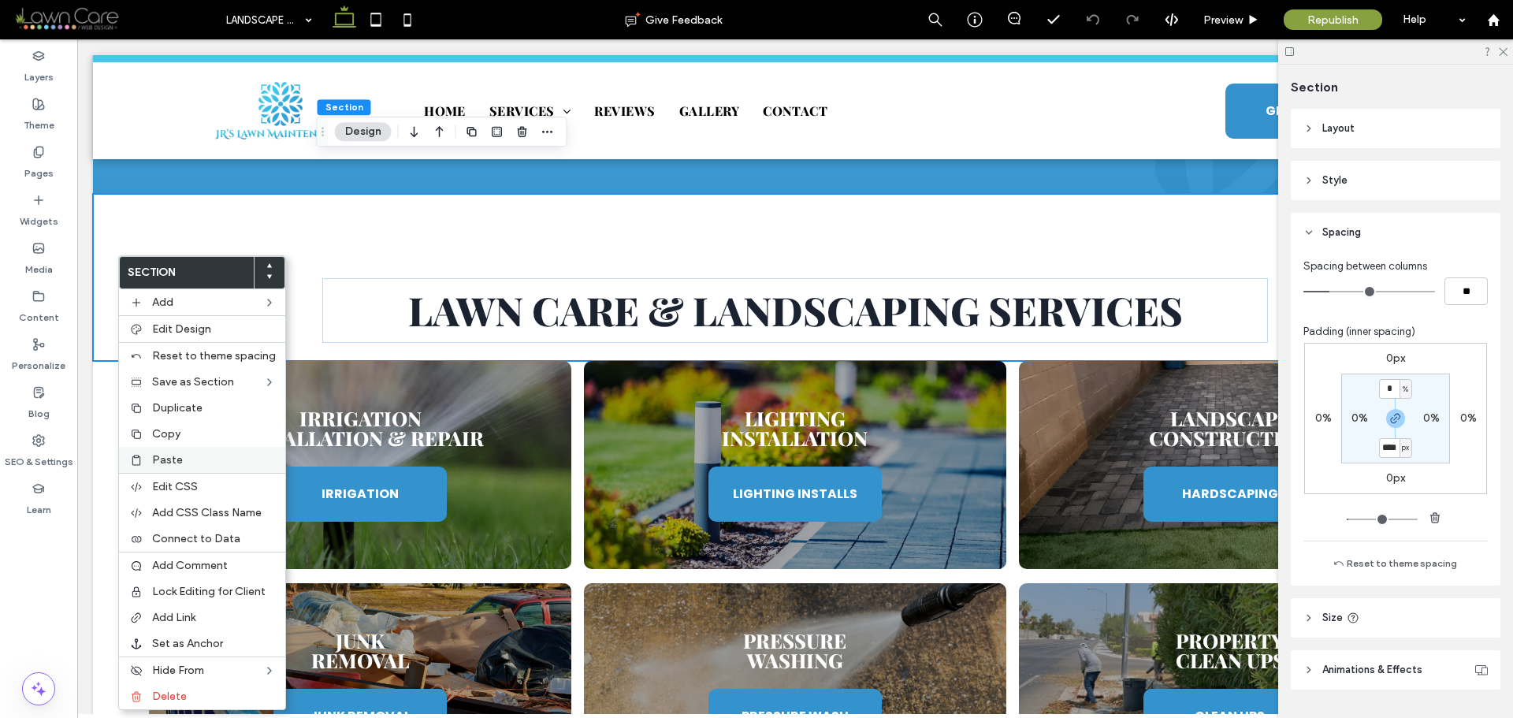
type input "****"
type input "**"
click at [163, 453] on span "Paste" at bounding box center [167, 459] width 31 height 13
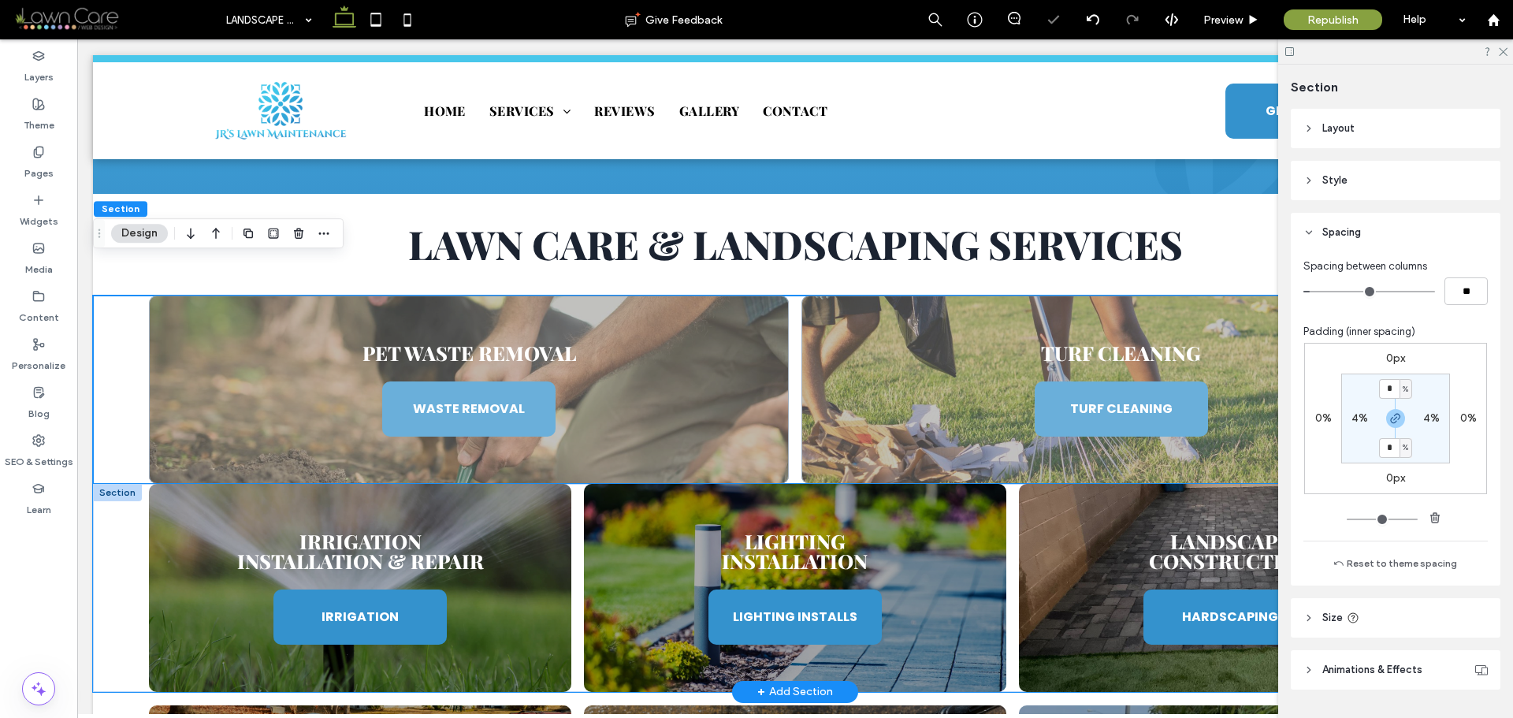
click at [128, 484] on div "Irrigation Installation & Repair IRRIGATION Lighting Installation LIGHTING INST…" at bounding box center [795, 588] width 1405 height 208
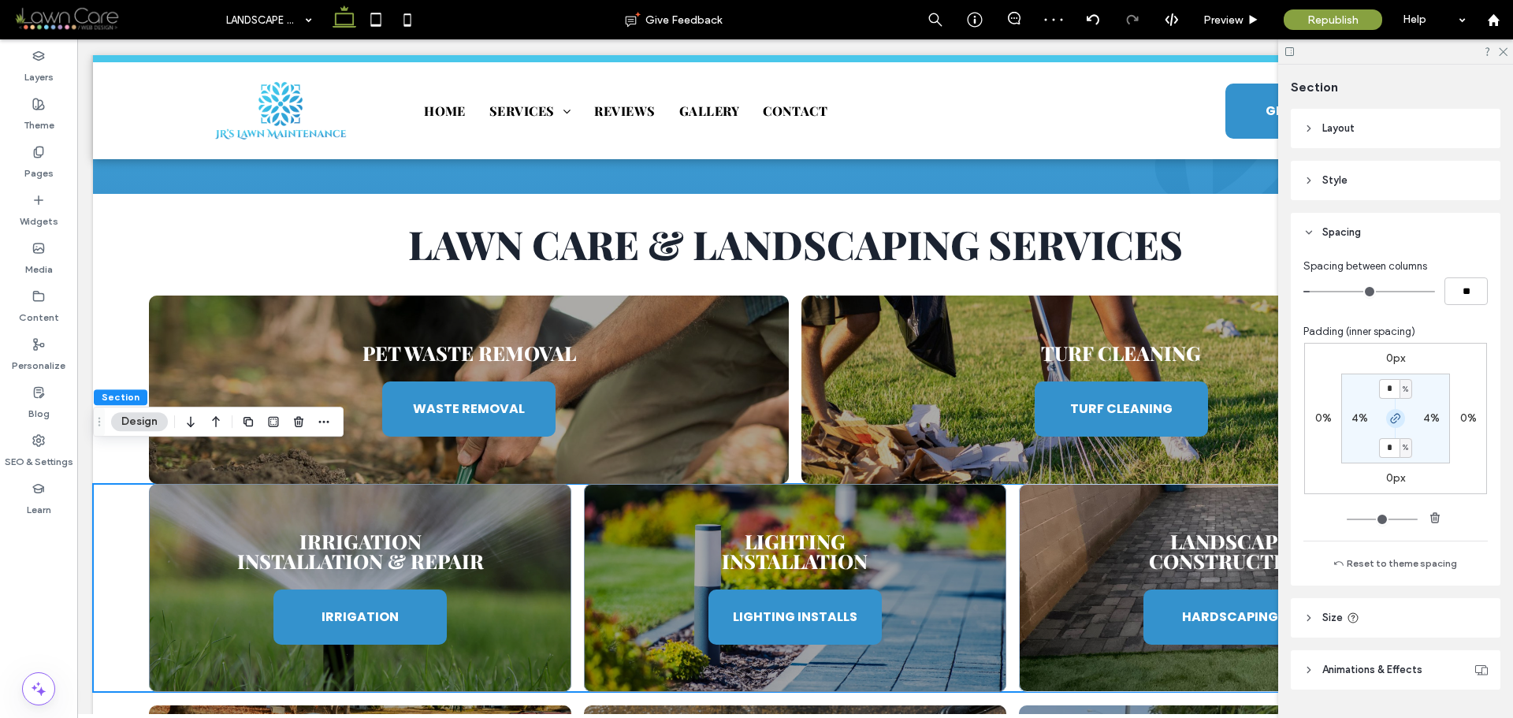
click at [1399, 415] on span "button" at bounding box center [1396, 418] width 19 height 19
click at [1383, 391] on input "*" at bounding box center [1389, 389] width 20 height 20
type input "*"
click at [1433, 393] on section "* % 4% 0% 4%" at bounding box center [1396, 419] width 109 height 90
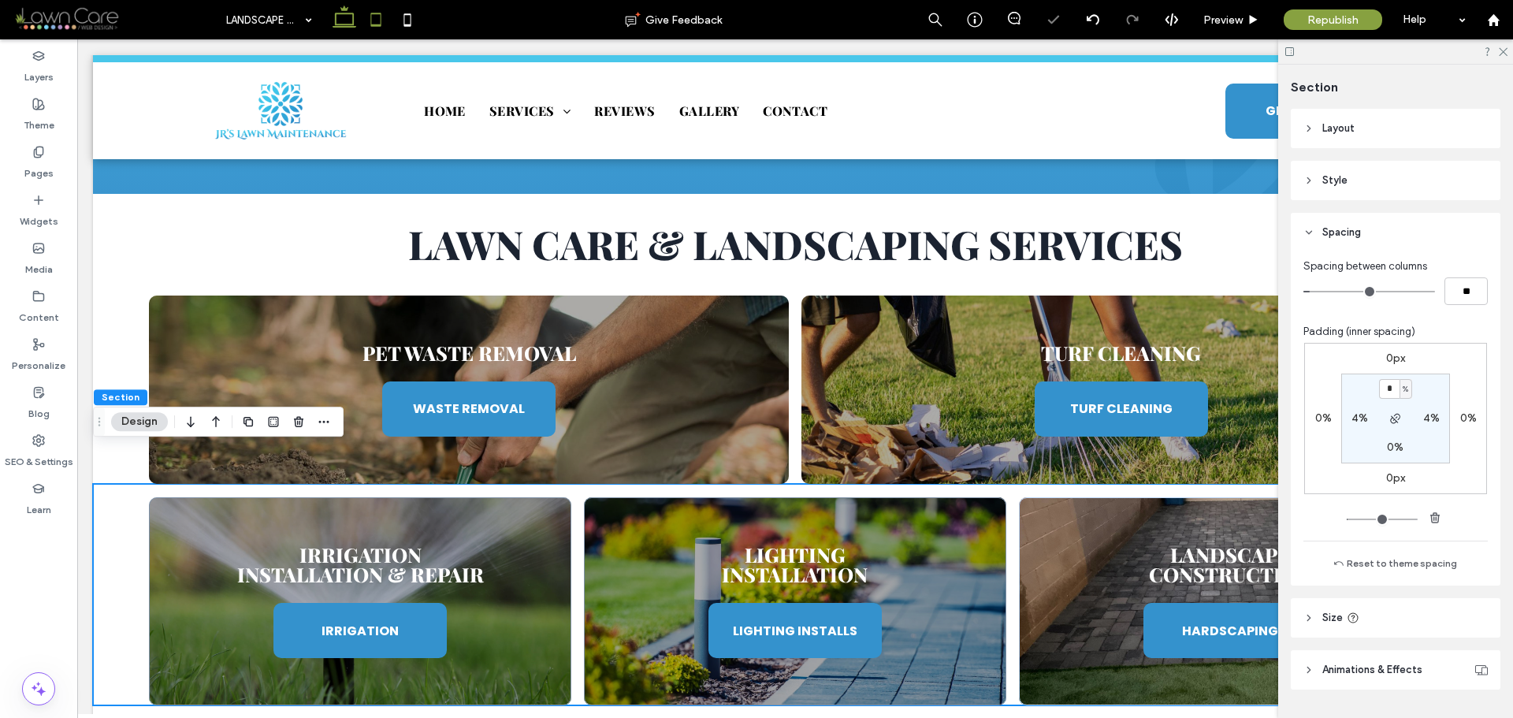
click at [379, 20] on icon at bounding box center [376, 20] width 32 height 32
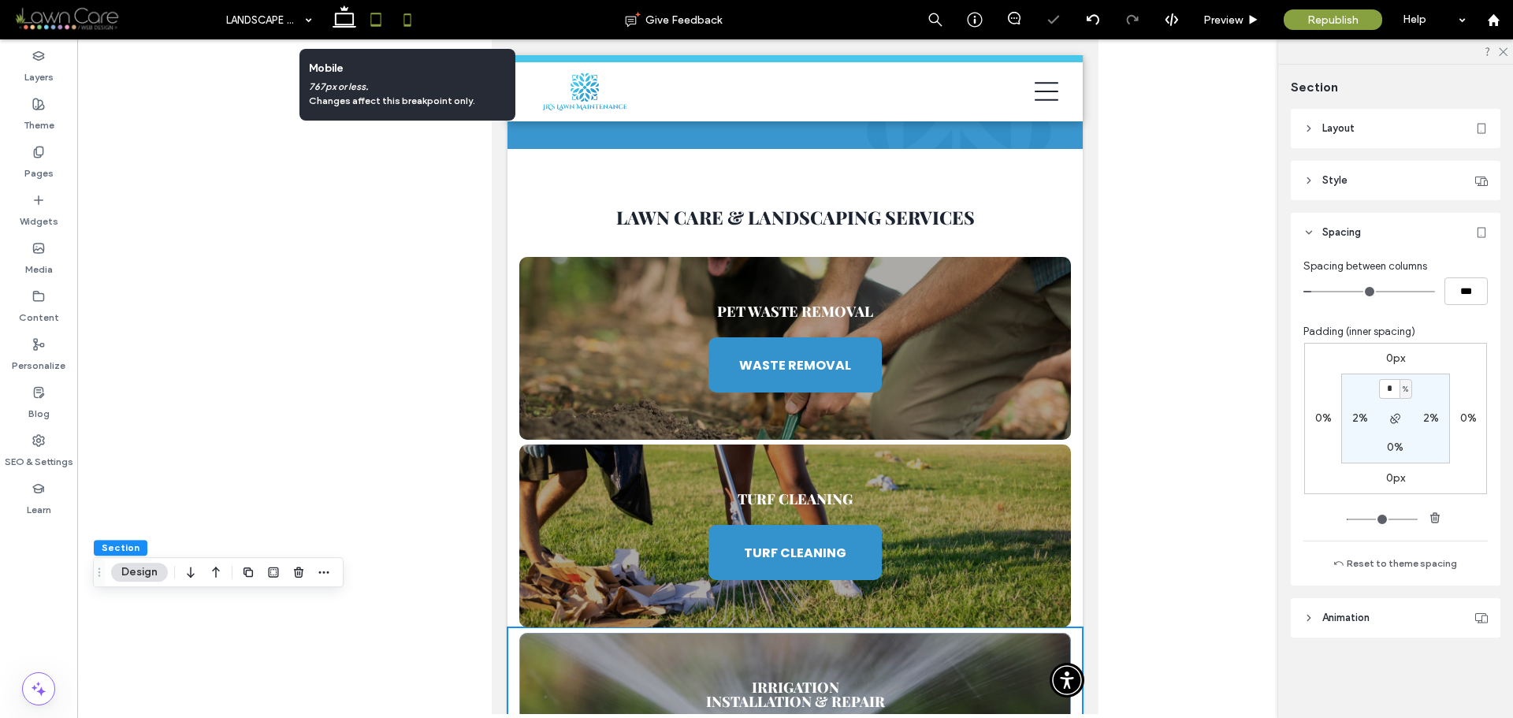
click at [407, 22] on icon at bounding box center [408, 20] width 32 height 32
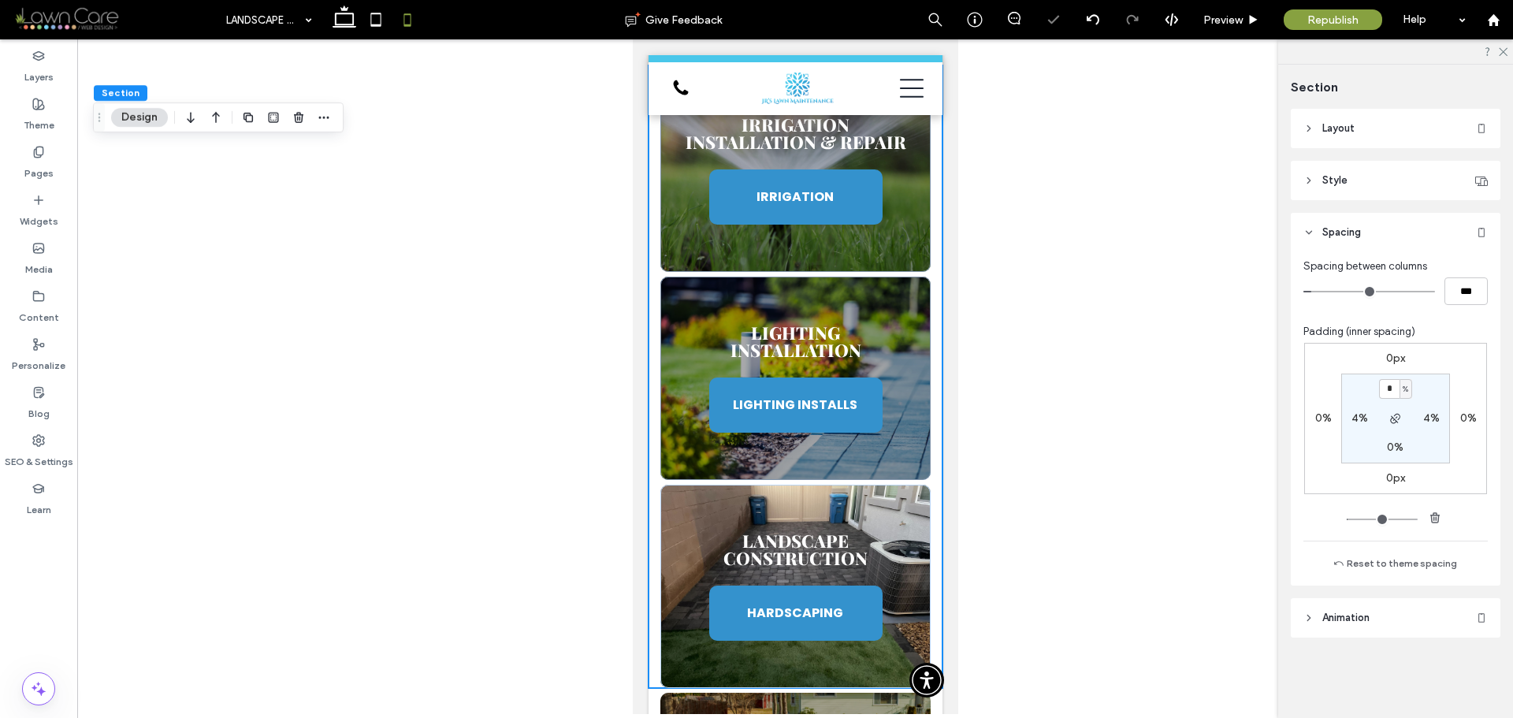
click at [1407, 391] on span "%" at bounding box center [1406, 390] width 6 height 16
click at [1403, 415] on span "px" at bounding box center [1400, 413] width 11 height 16
type input "****"
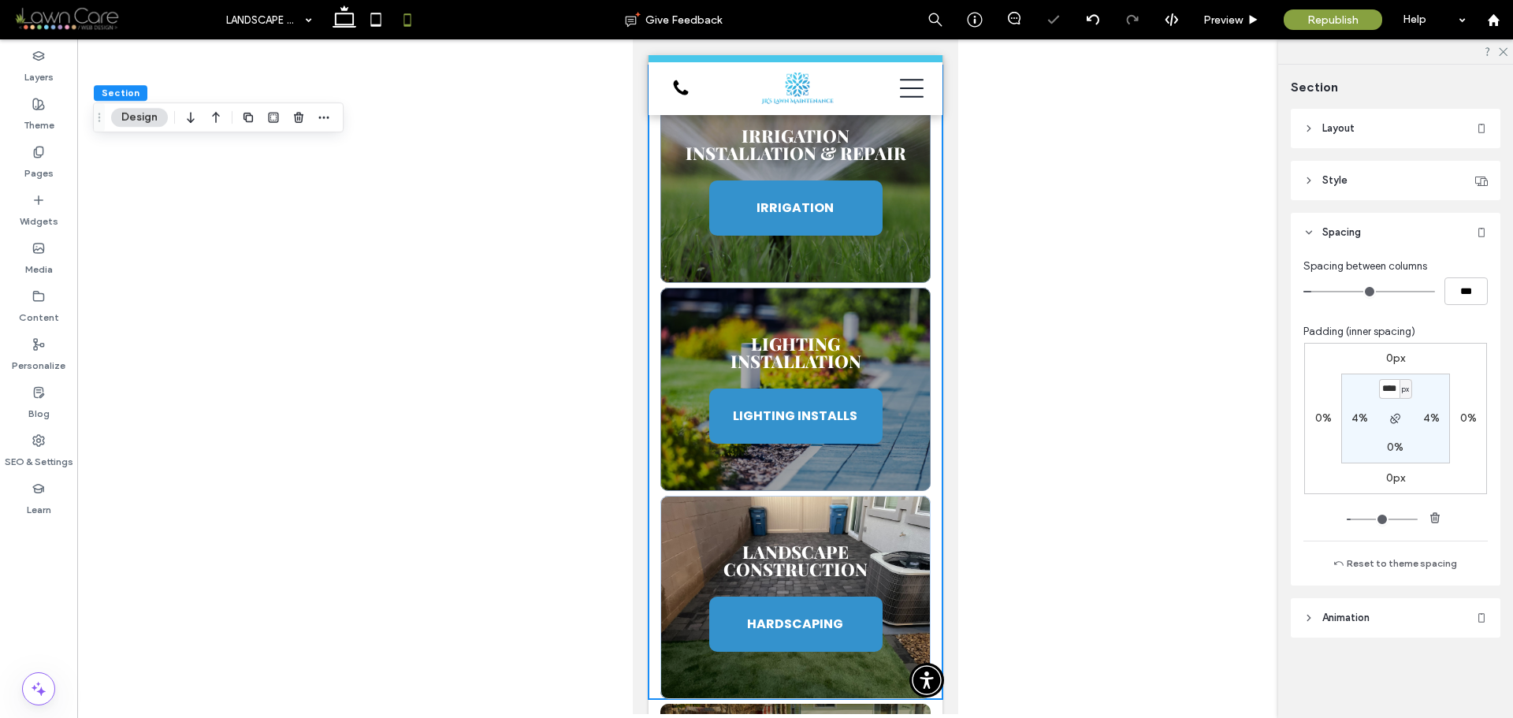
type input "**"
click at [1391, 389] on input "****" at bounding box center [1389, 389] width 20 height 20
type input "*"
click at [1435, 389] on section "* px 4% 0% 4%" at bounding box center [1396, 419] width 109 height 90
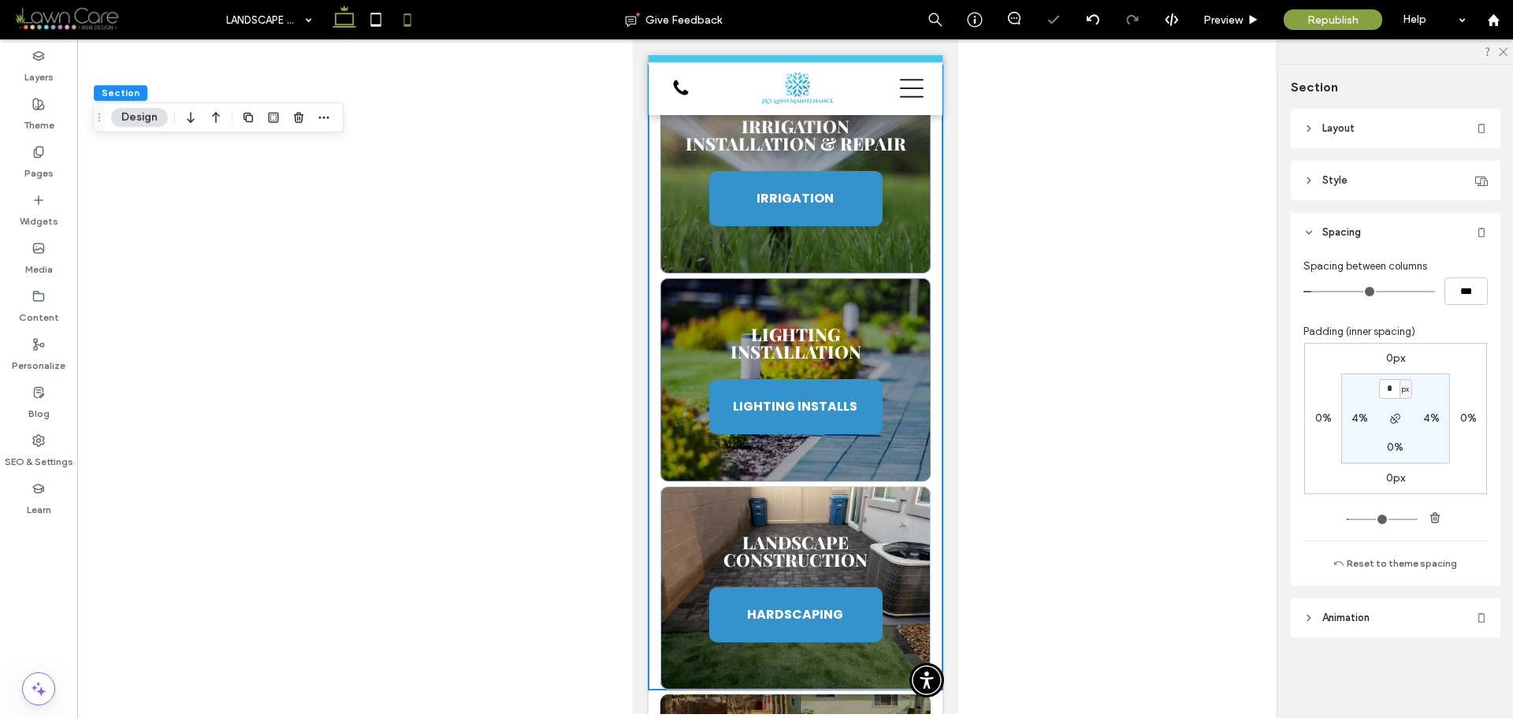
click at [349, 34] on icon at bounding box center [345, 20] width 32 height 32
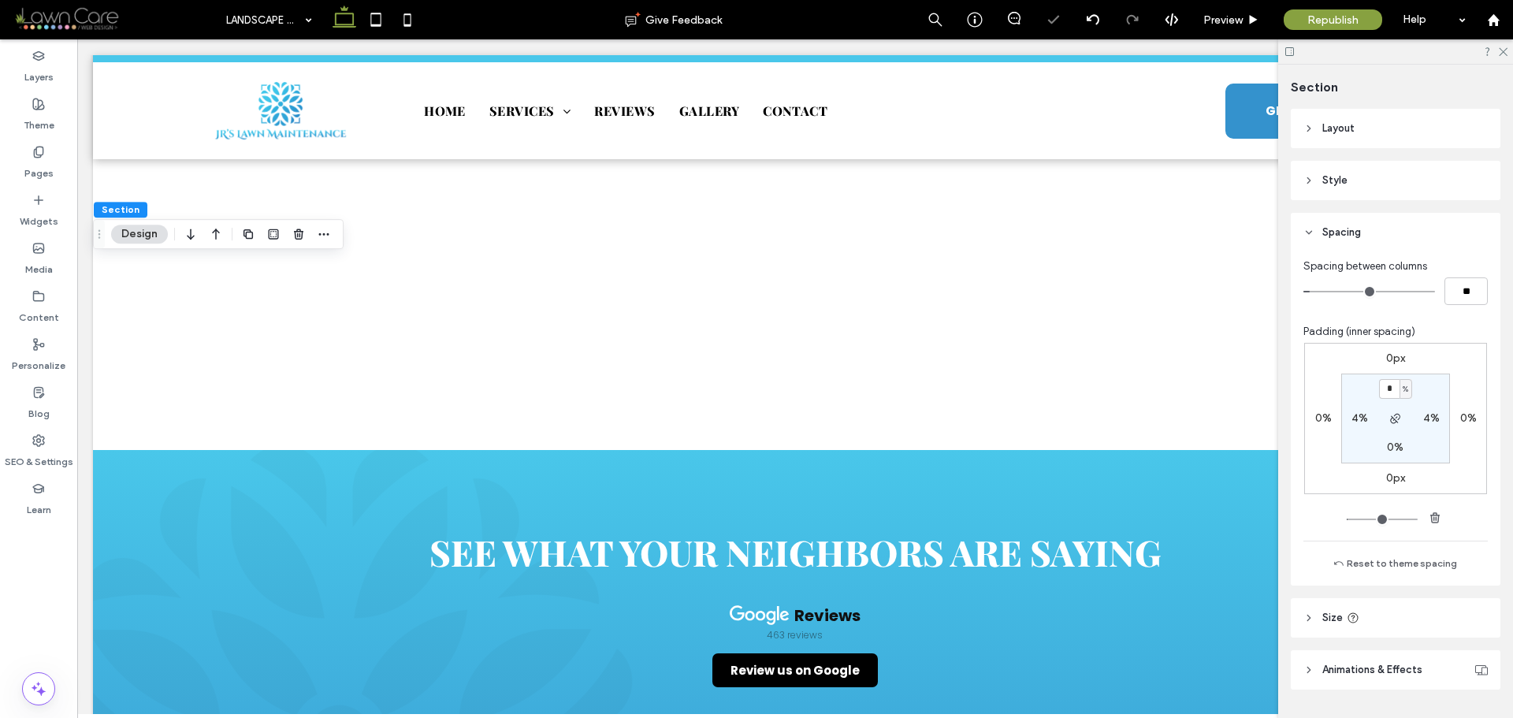
type input "*"
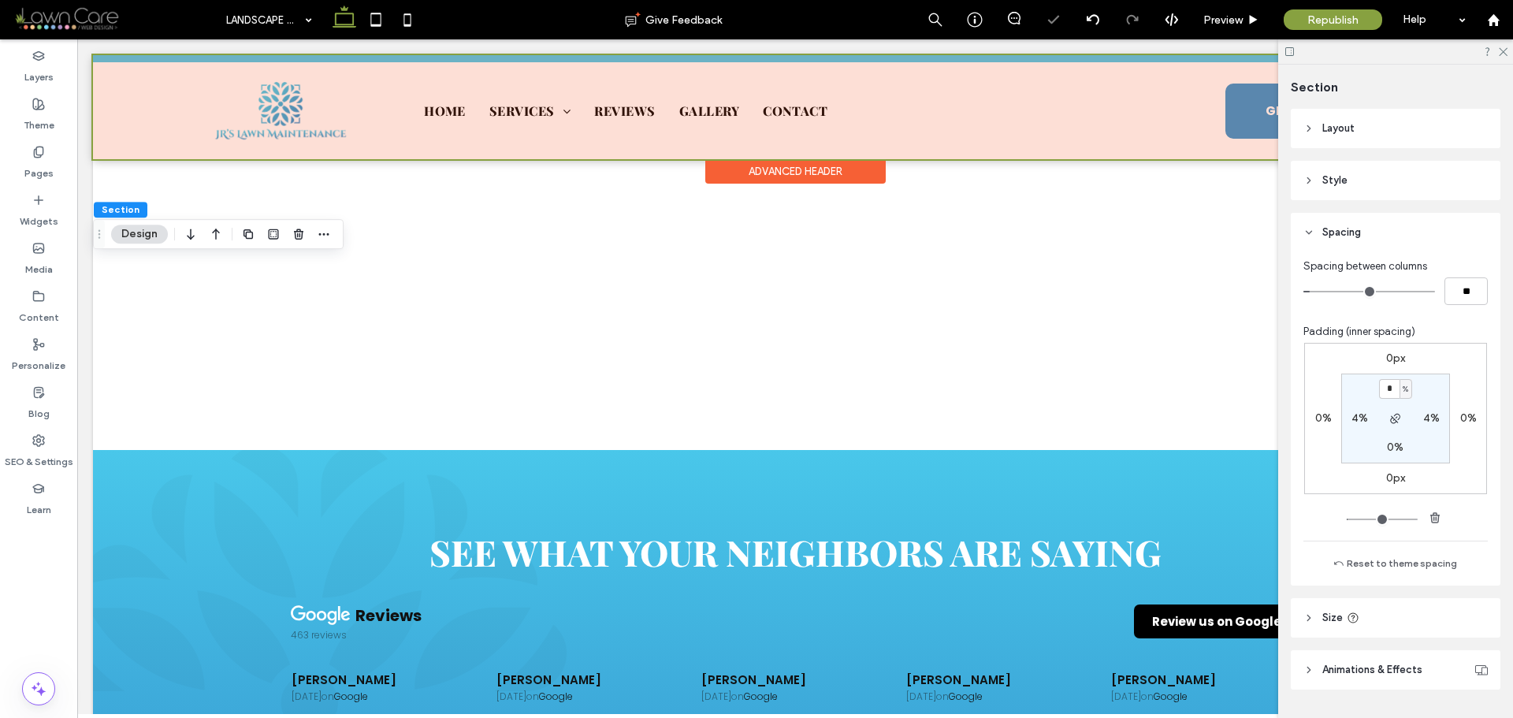
scroll to position [1055, 0]
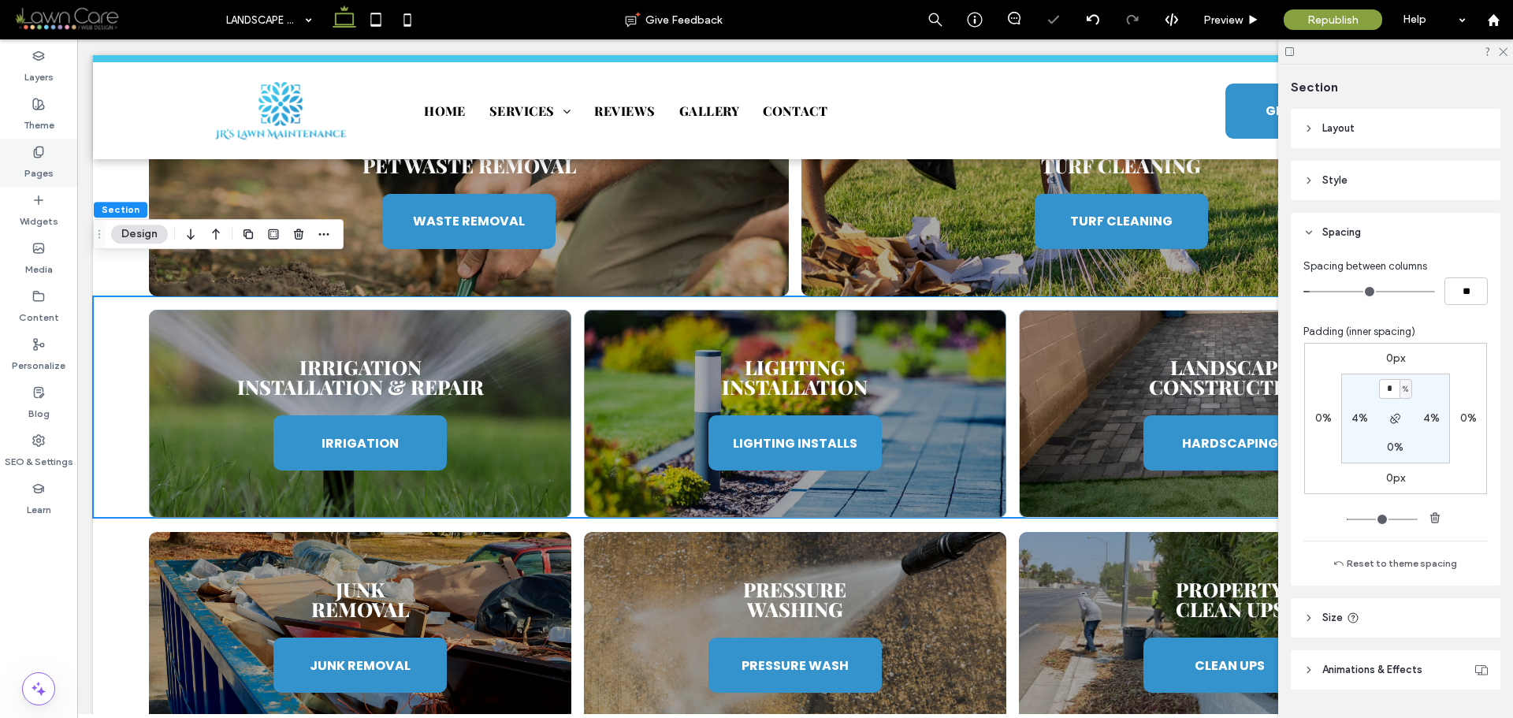
click at [19, 155] on div "Pages" at bounding box center [38, 163] width 77 height 48
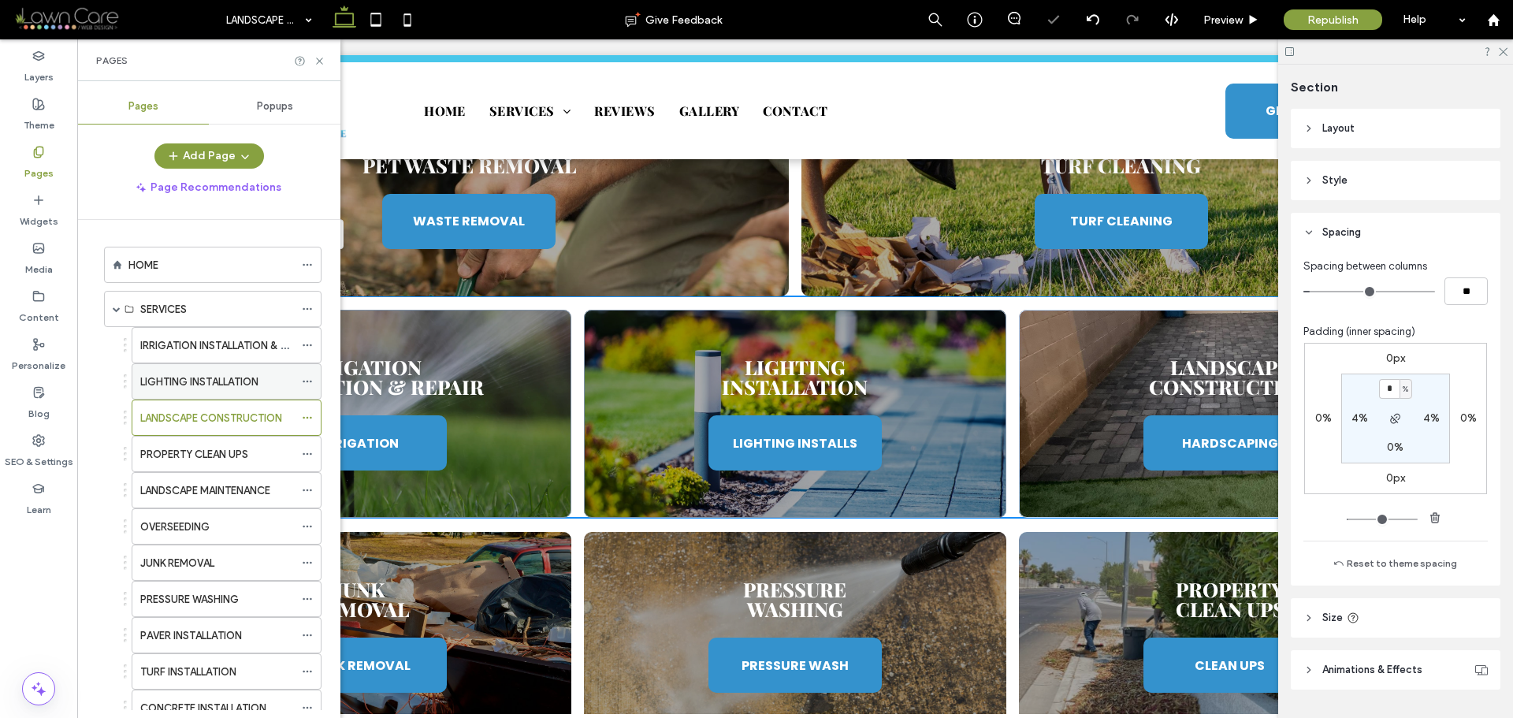
click at [201, 388] on label "LIGHTING INSTALLATION" at bounding box center [199, 382] width 118 height 28
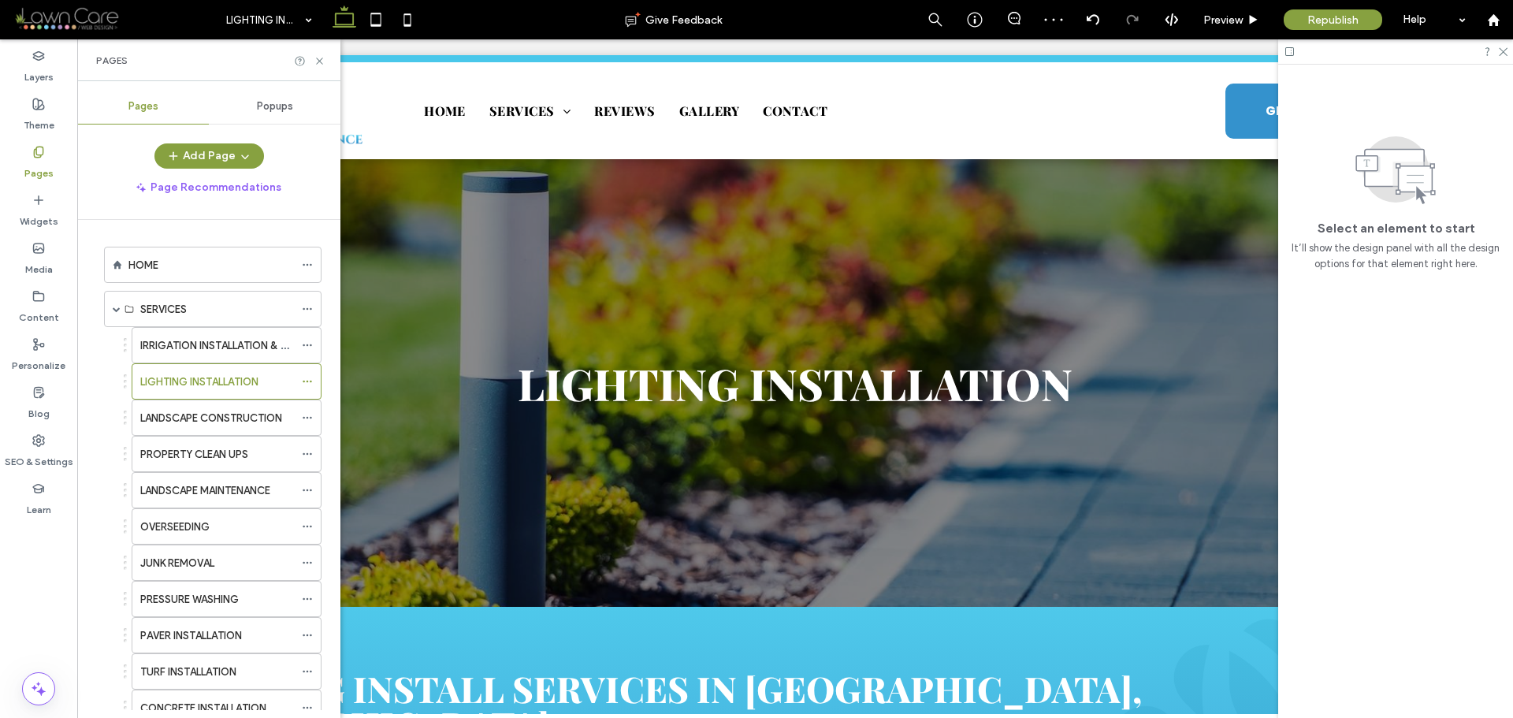
scroll to position [0, 0]
click at [322, 65] on icon at bounding box center [320, 61] width 12 height 12
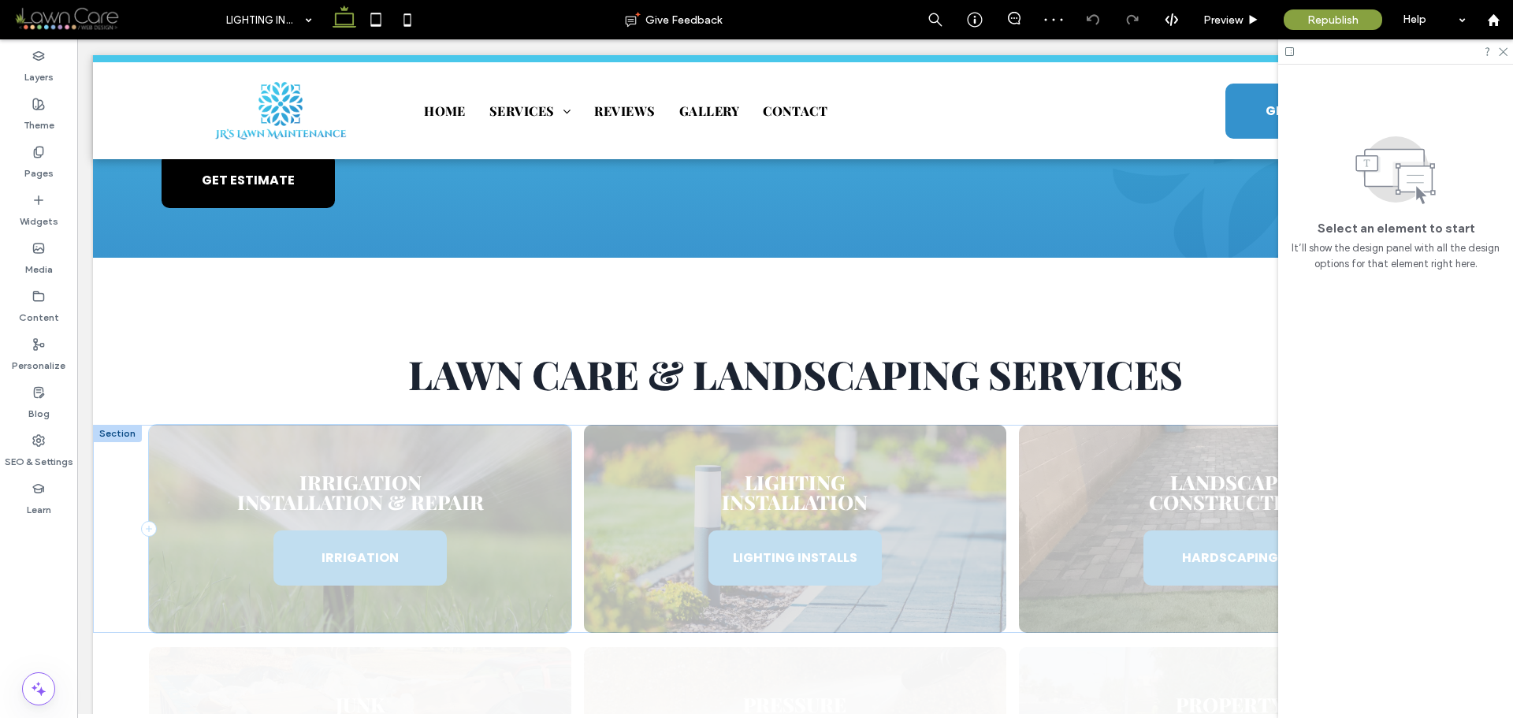
scroll to position [788, 0]
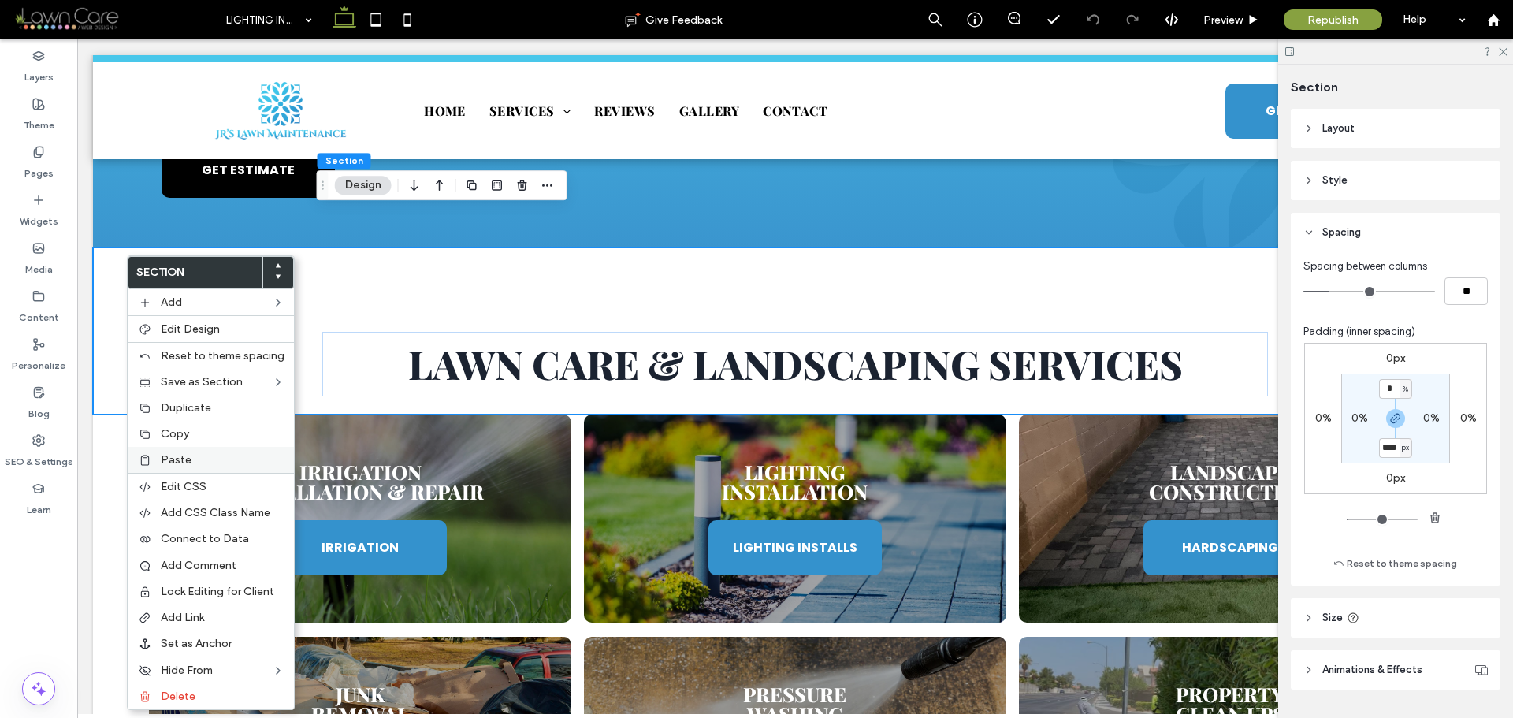
type input "****"
type input "**"
click at [177, 456] on span "Paste" at bounding box center [176, 459] width 31 height 13
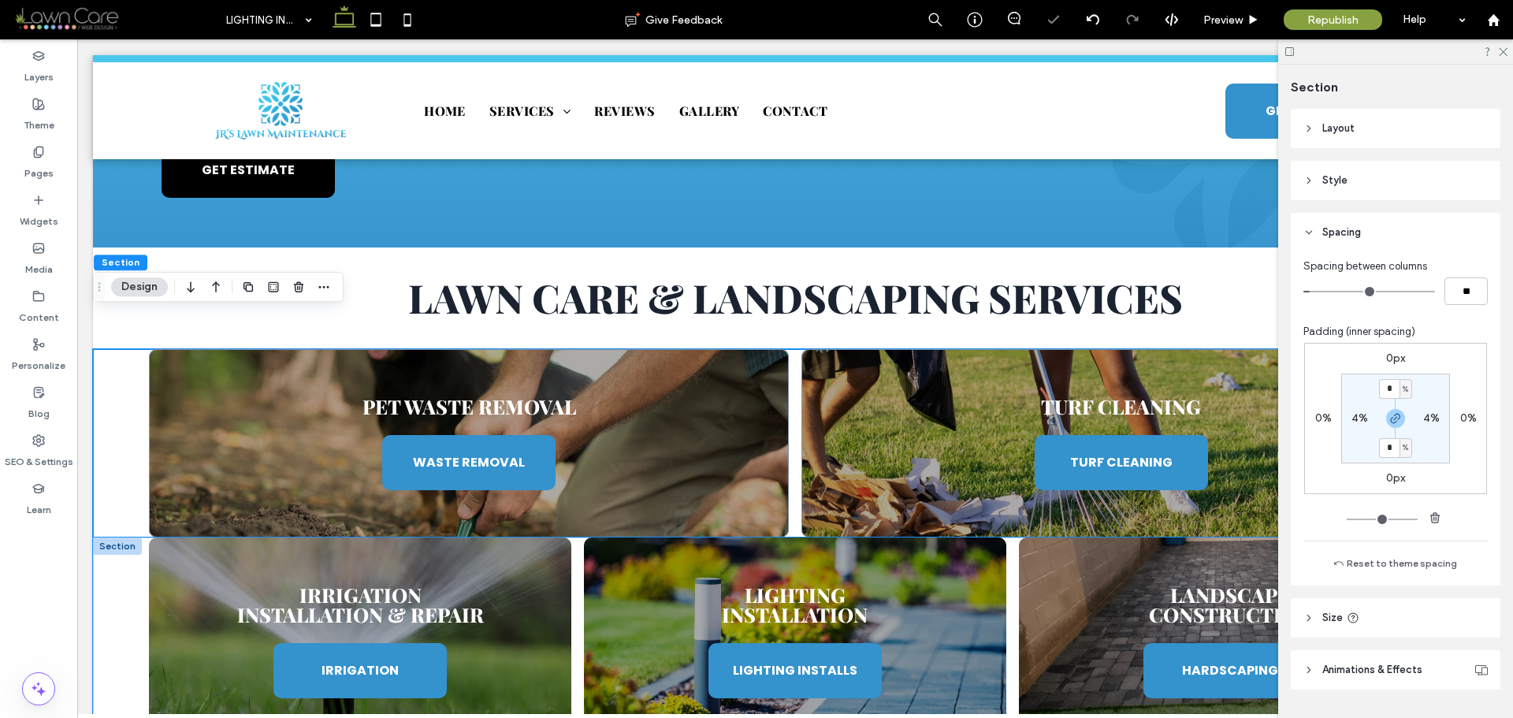
click at [120, 538] on div "Irrigation Installation & Repair IRRIGATION Lighting Installation LIGHTING INST…" at bounding box center [795, 642] width 1405 height 208
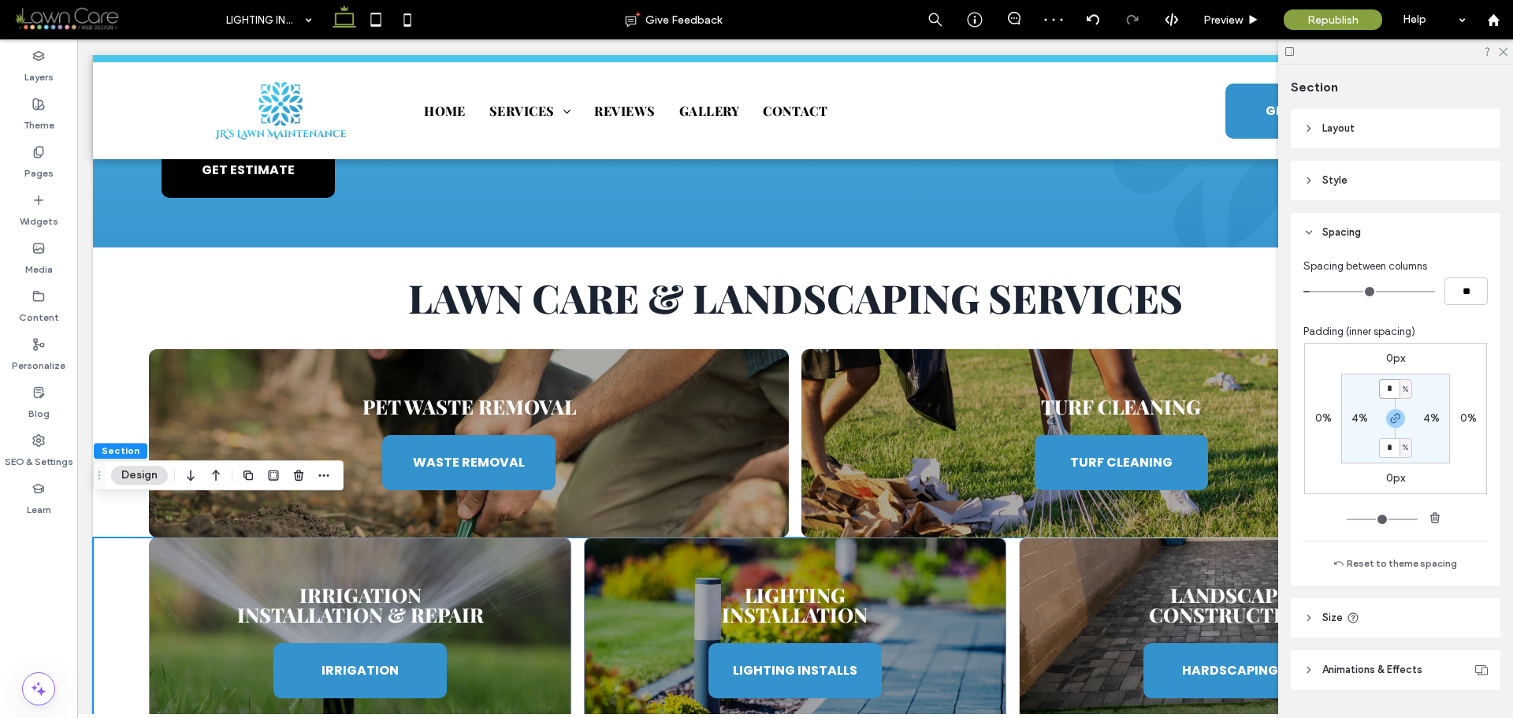
click at [1391, 386] on input "*" at bounding box center [1389, 389] width 20 height 20
click at [1392, 417] on icon "button" at bounding box center [1396, 418] width 13 height 13
click at [1390, 389] on input "*" at bounding box center [1389, 389] width 20 height 20
type input "*"
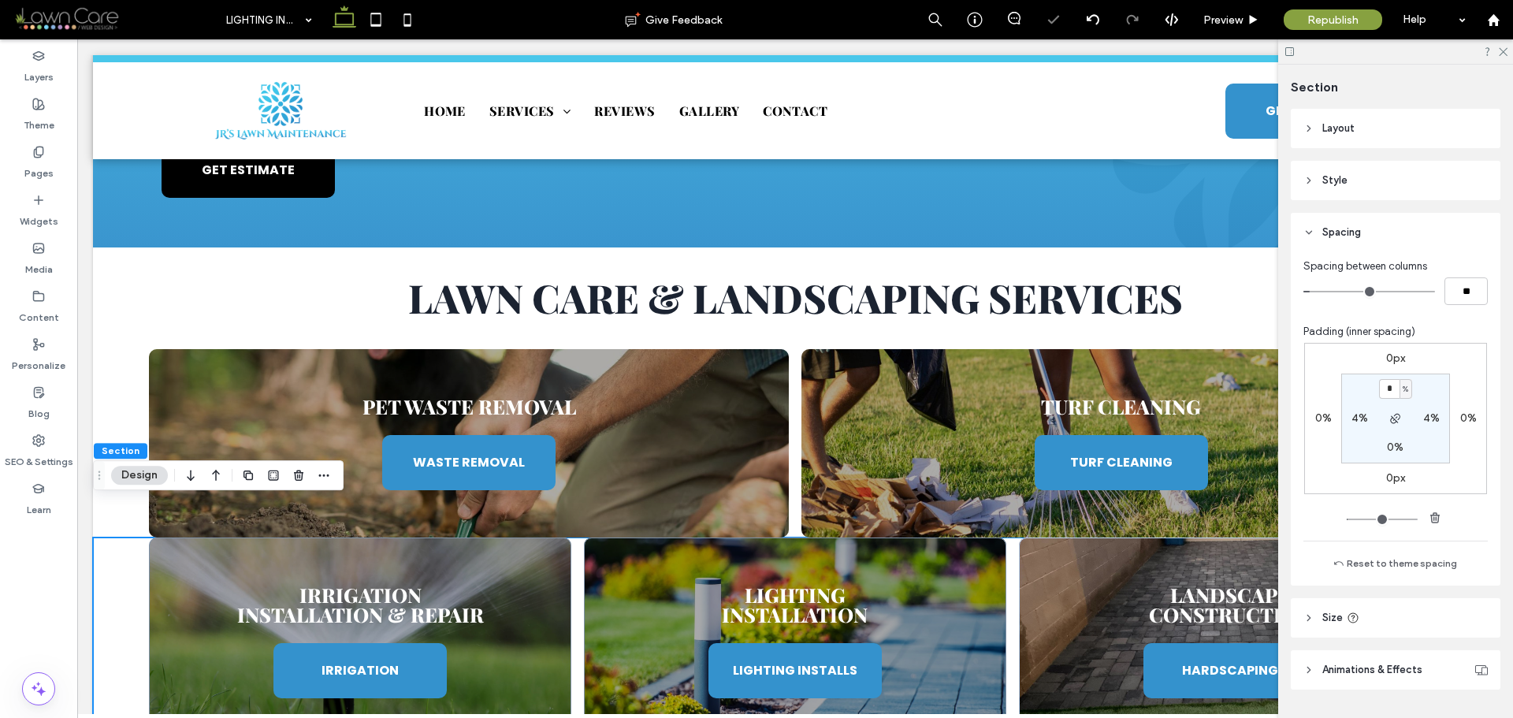
click at [1420, 391] on section "* % 4% 0% 4%" at bounding box center [1396, 419] width 109 height 90
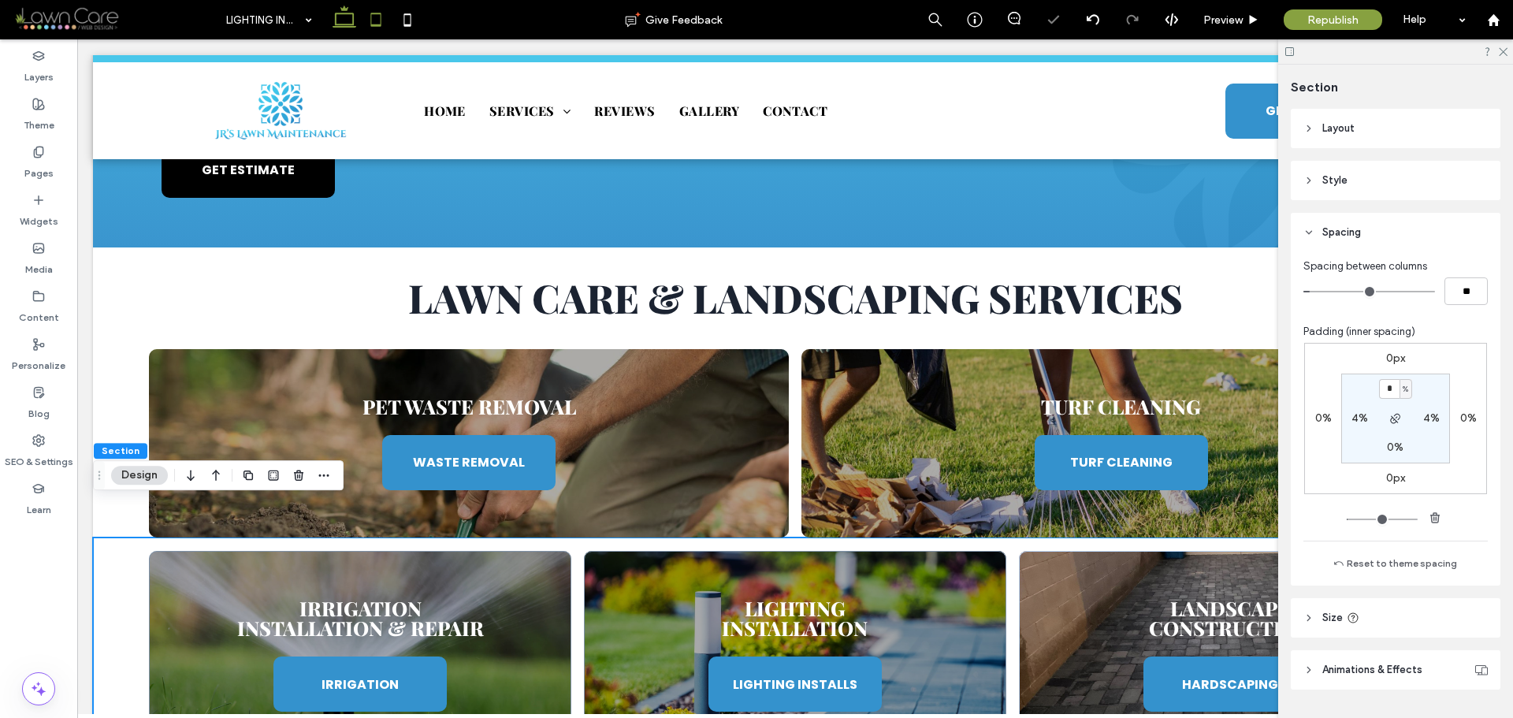
click at [371, 23] on use at bounding box center [376, 19] width 10 height 13
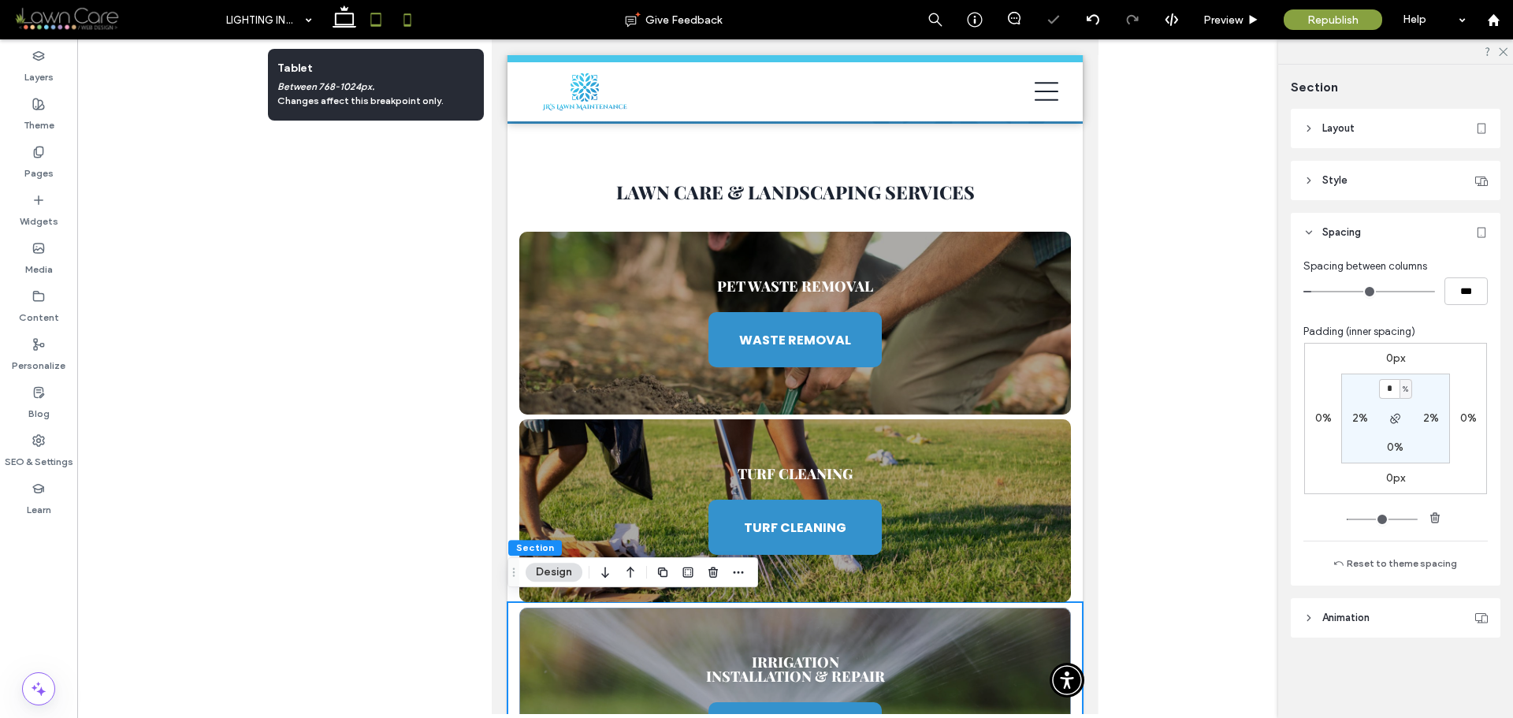
click at [408, 26] on use at bounding box center [407, 19] width 7 height 13
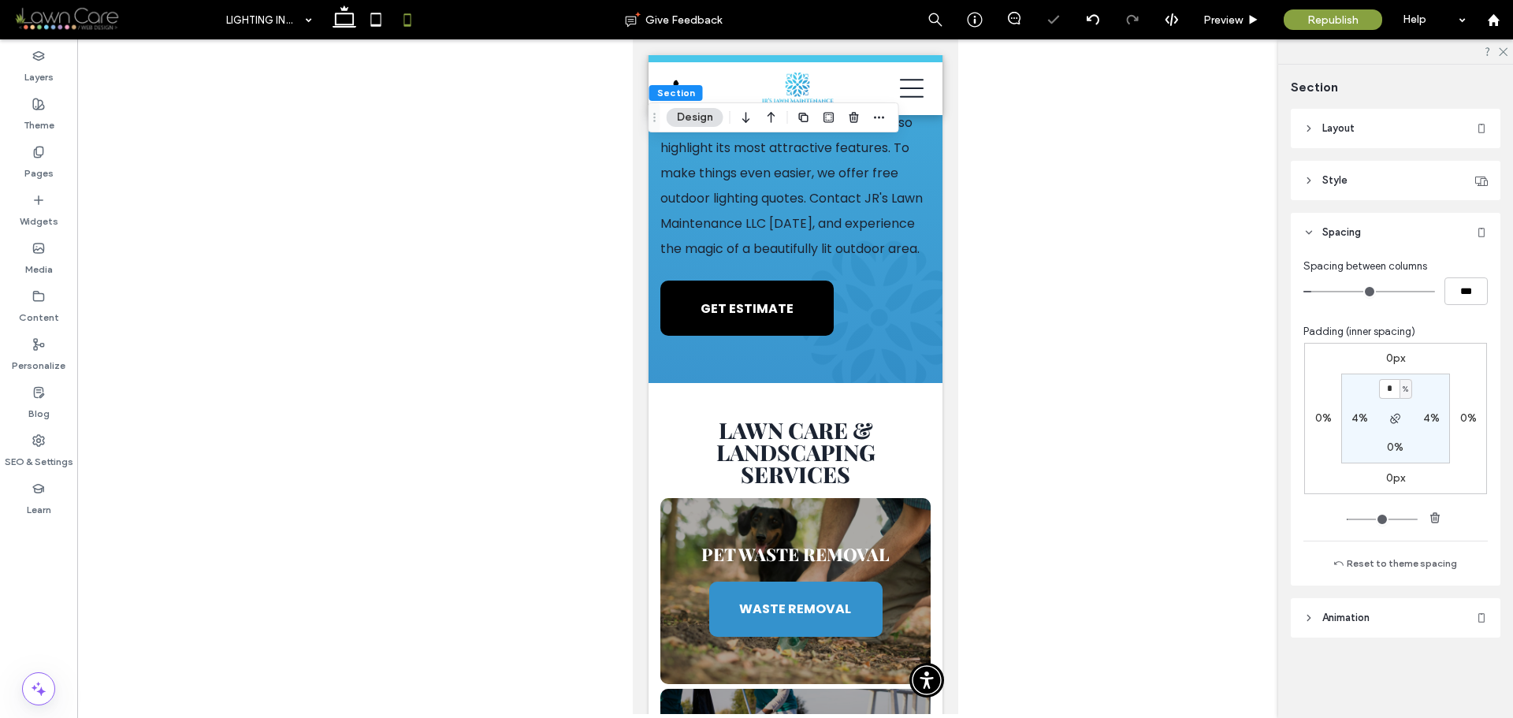
scroll to position [1928, 0]
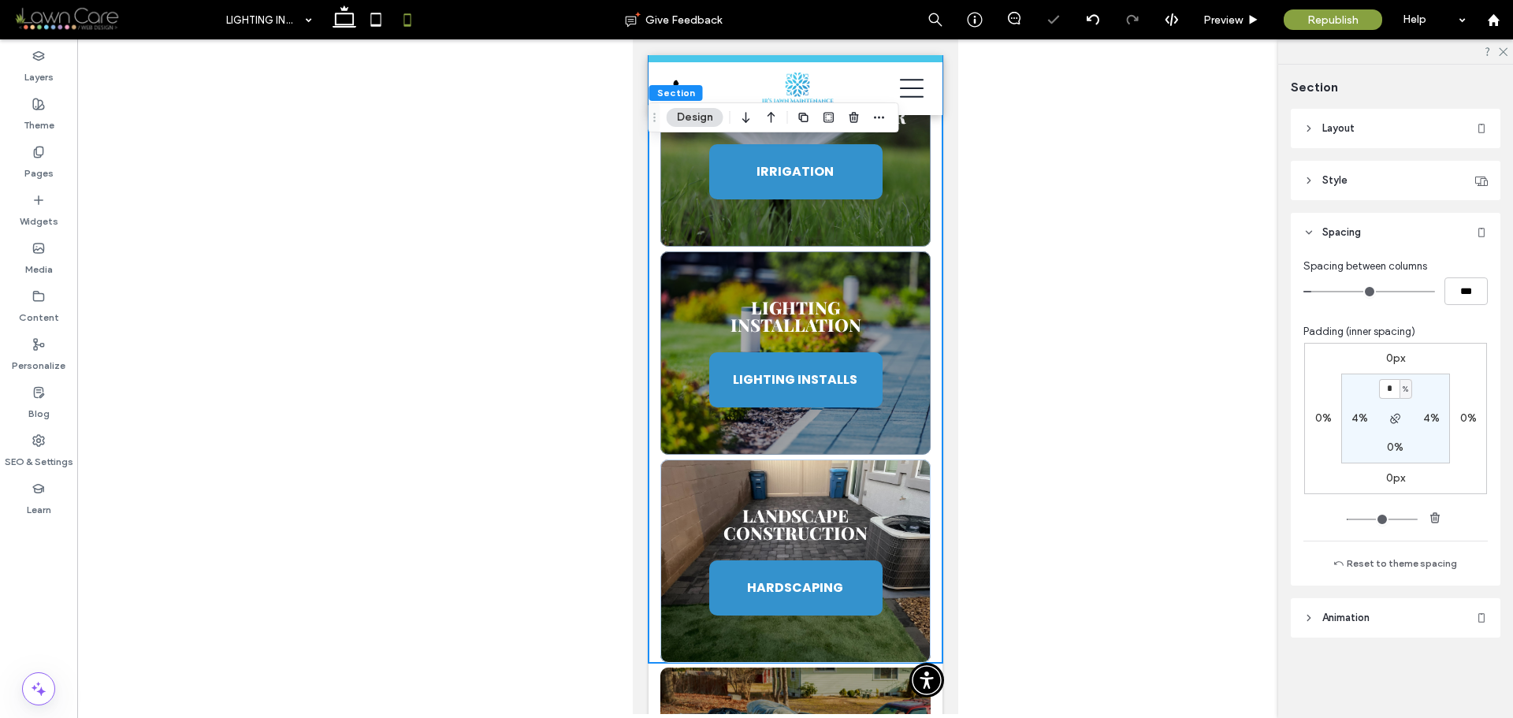
click at [1404, 389] on span "%" at bounding box center [1406, 390] width 6 height 16
click at [1401, 411] on span "px" at bounding box center [1400, 413] width 11 height 16
type input "****"
type input "**"
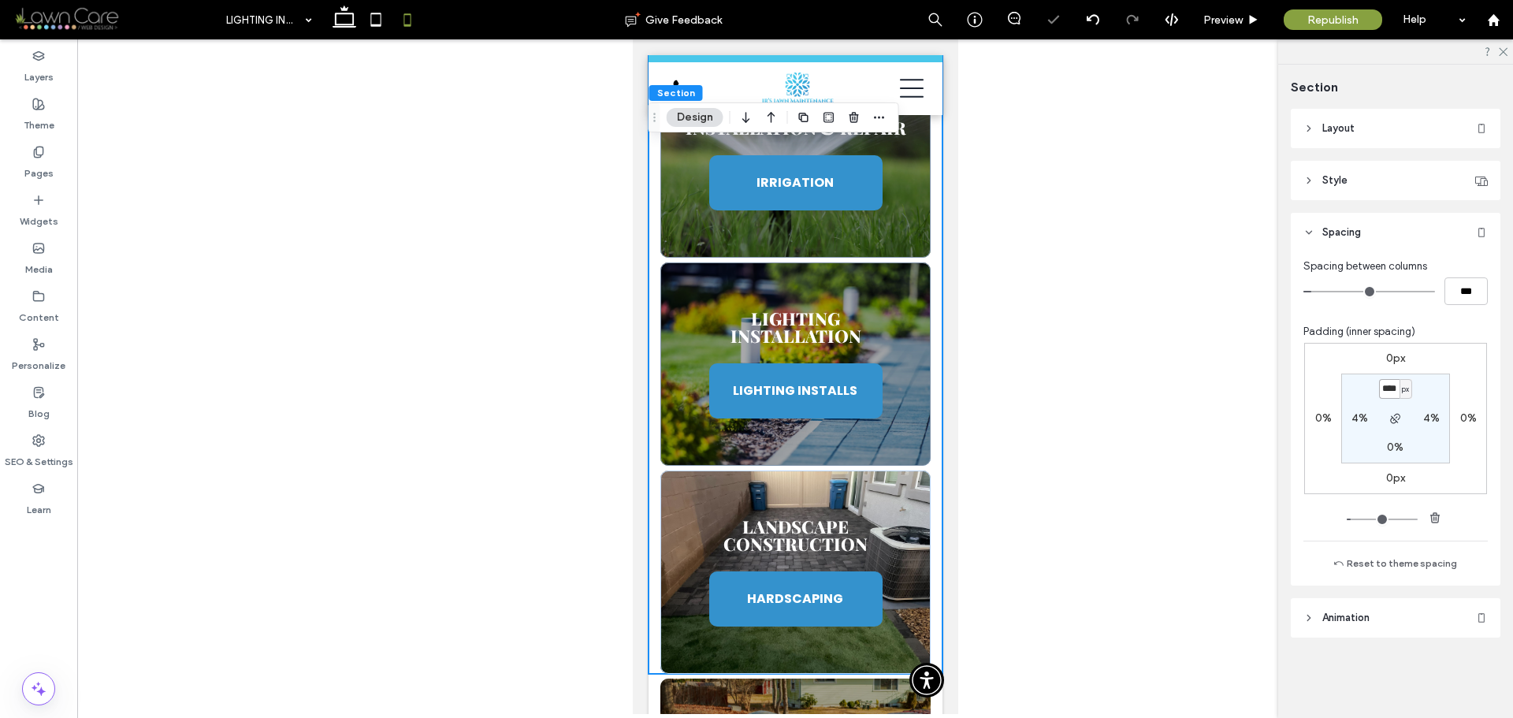
click at [1391, 384] on input "****" at bounding box center [1389, 389] width 20 height 20
type input "*"
click at [1417, 391] on section "* px 4% 0% 4%" at bounding box center [1396, 419] width 109 height 90
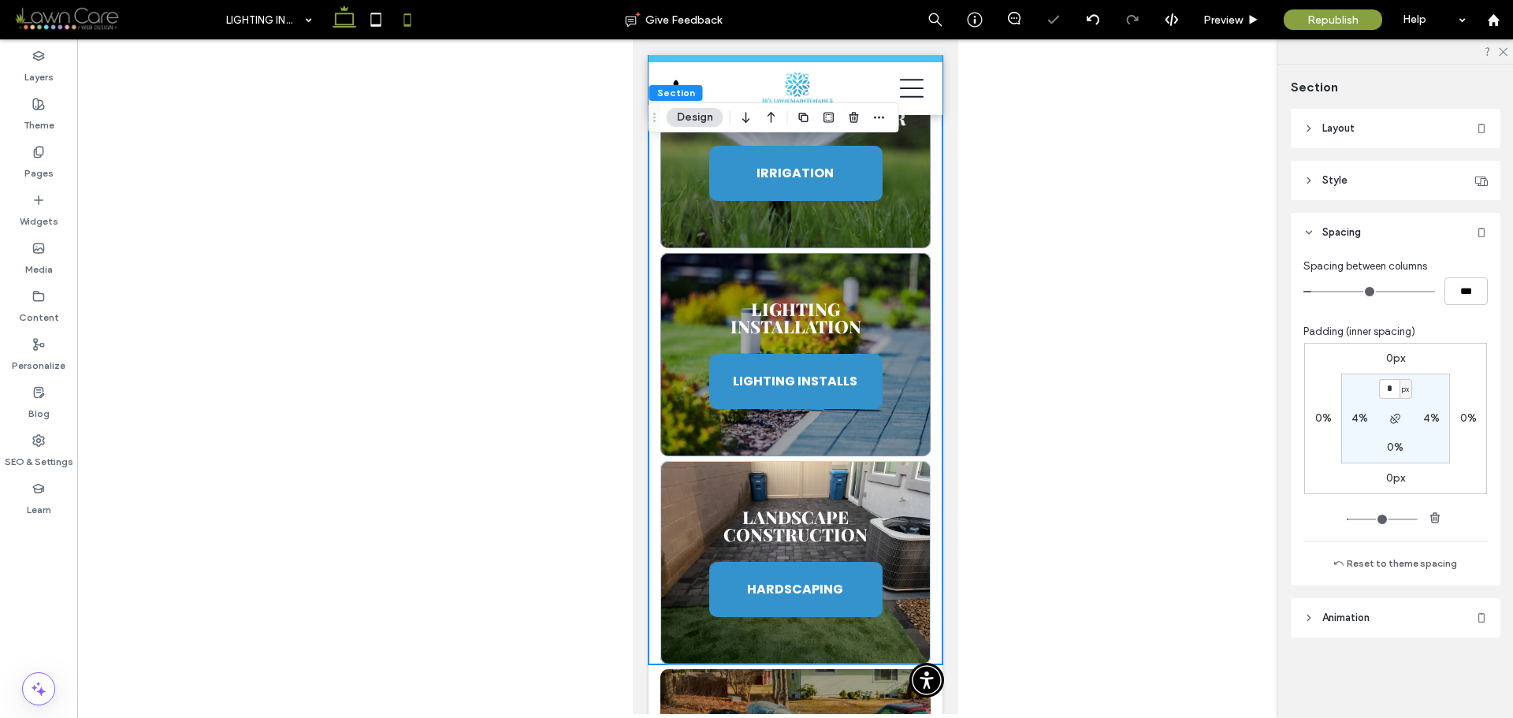
click at [346, 16] on icon at bounding box center [345, 20] width 32 height 32
type input "*"
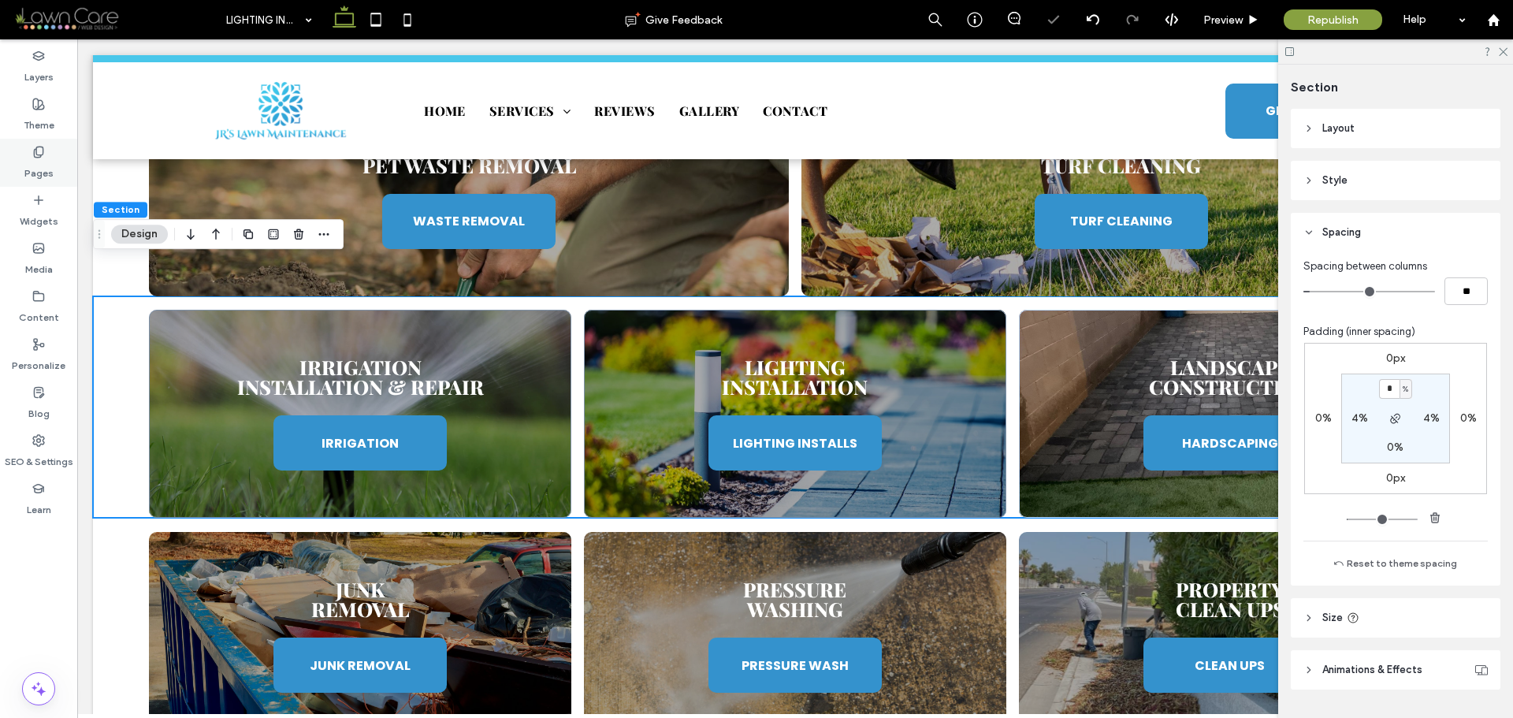
click at [44, 151] on icon at bounding box center [38, 152] width 13 height 13
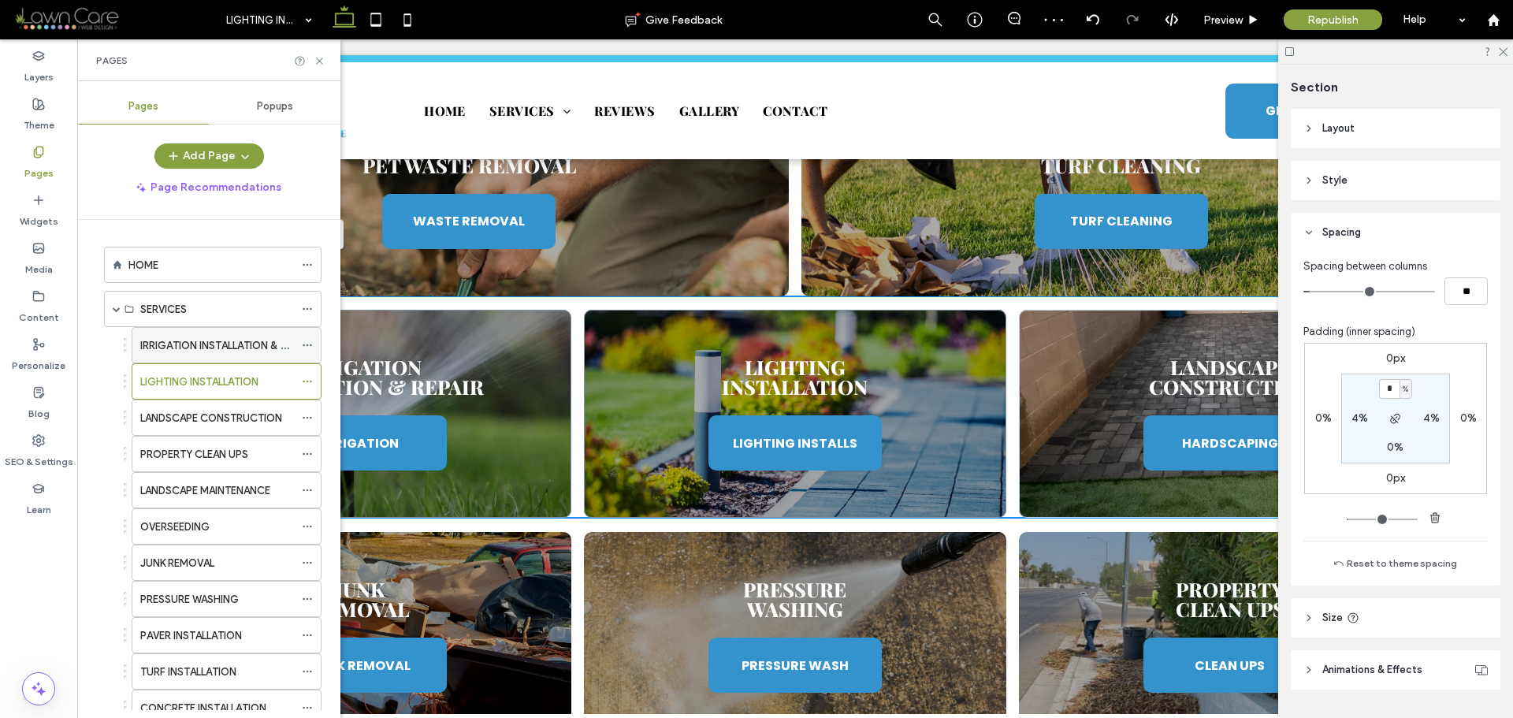
click at [193, 351] on label "IRRIGATION INSTALLATION & REPAIR" at bounding box center [226, 346] width 173 height 28
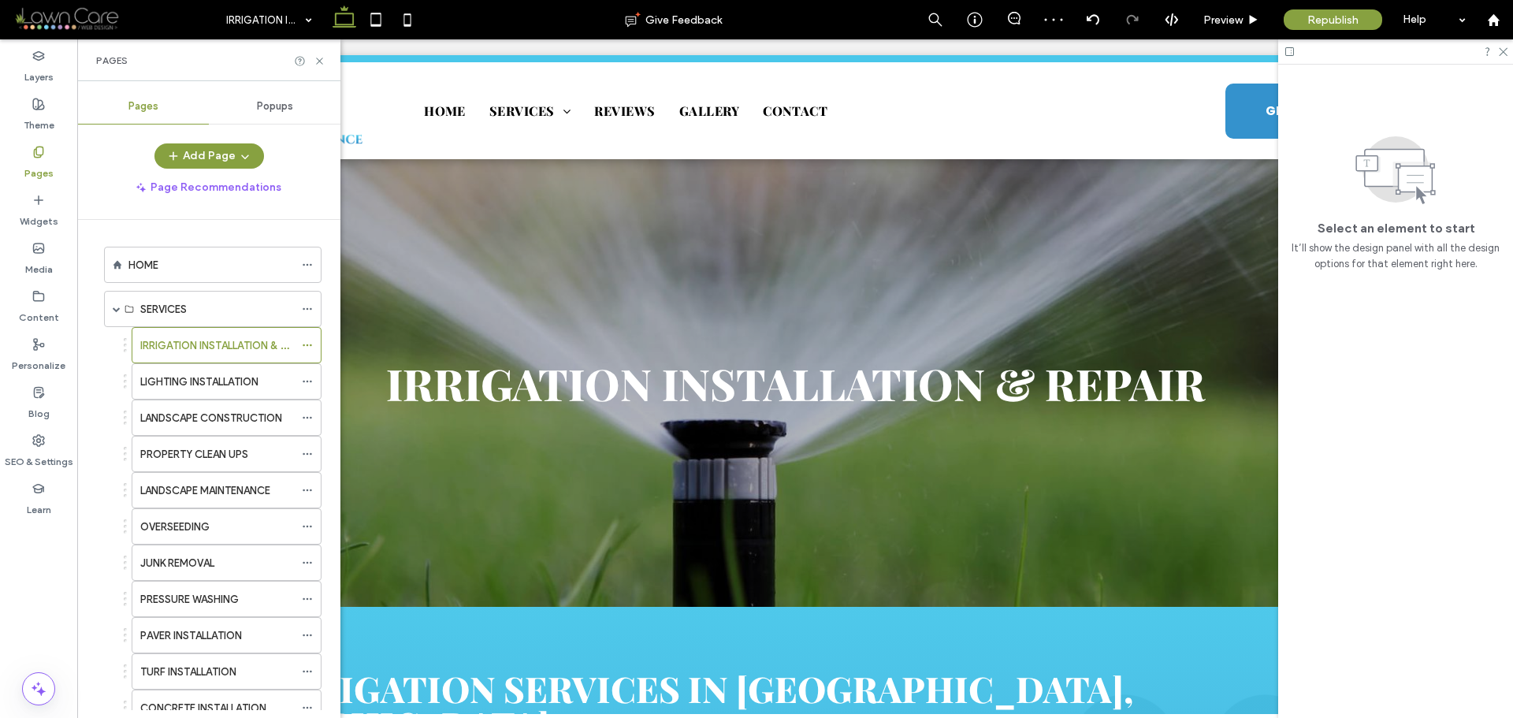
scroll to position [0, 0]
drag, startPoint x: 318, startPoint y: 61, endPoint x: 241, endPoint y: 21, distance: 86.0
click at [318, 61] on icon at bounding box center [320, 61] width 12 height 12
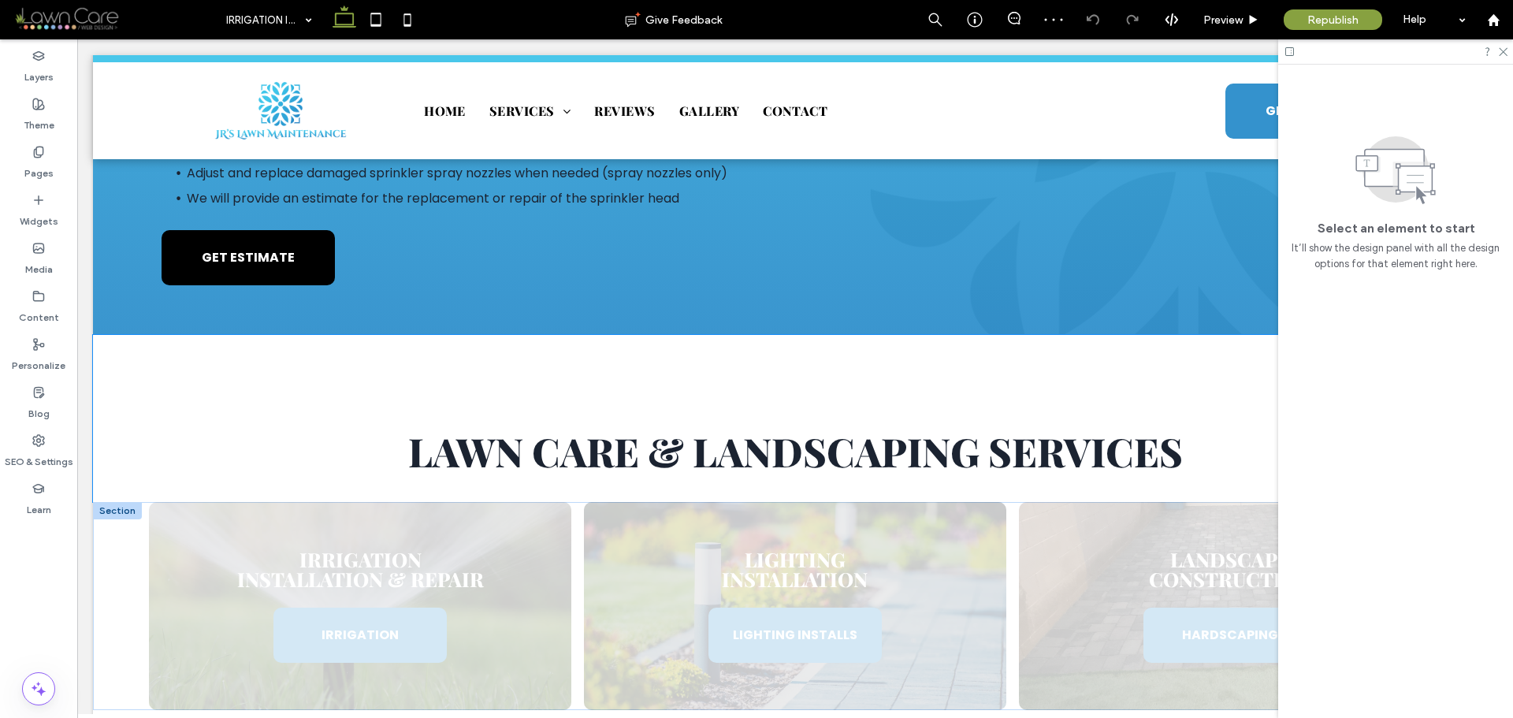
scroll to position [1261, 0]
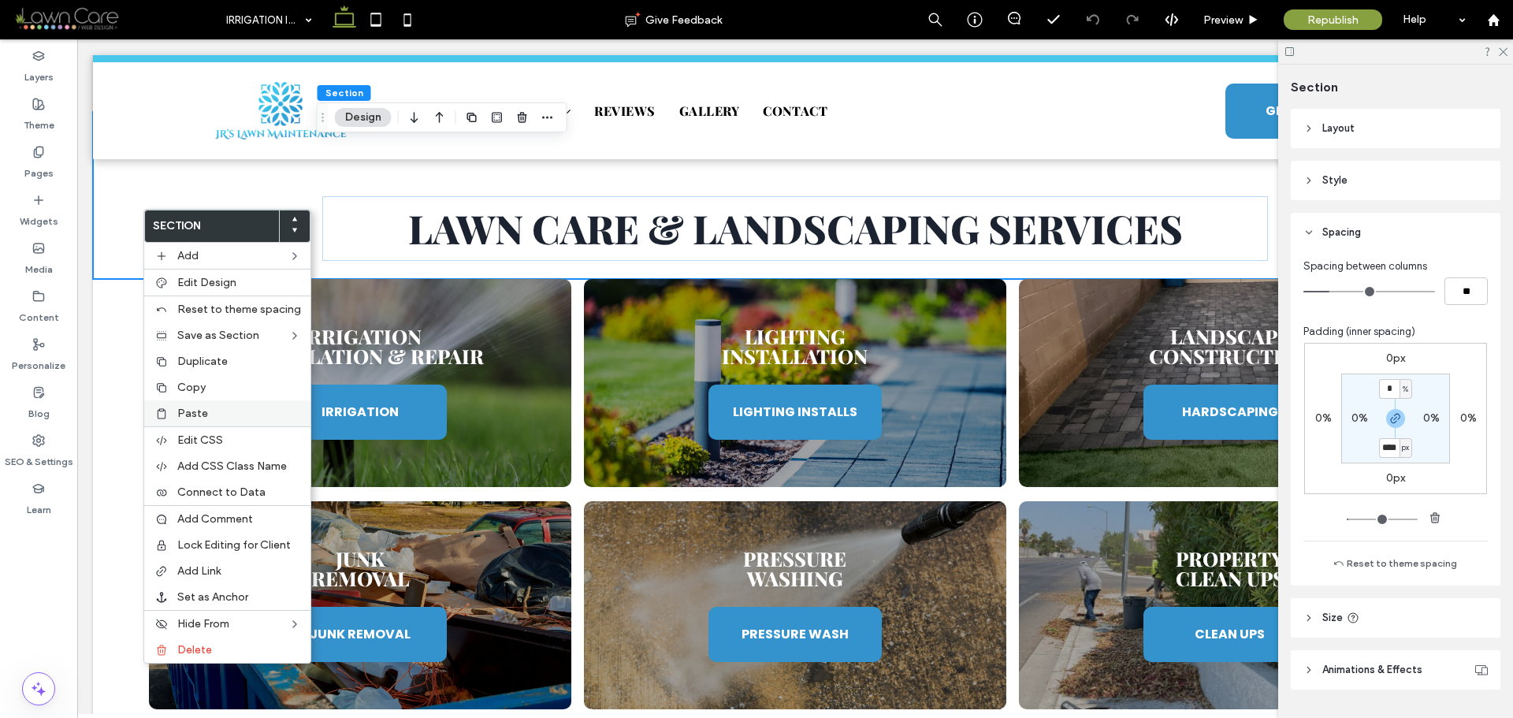
type input "****"
click at [191, 404] on div "Paste" at bounding box center [227, 413] width 166 height 26
type input "**"
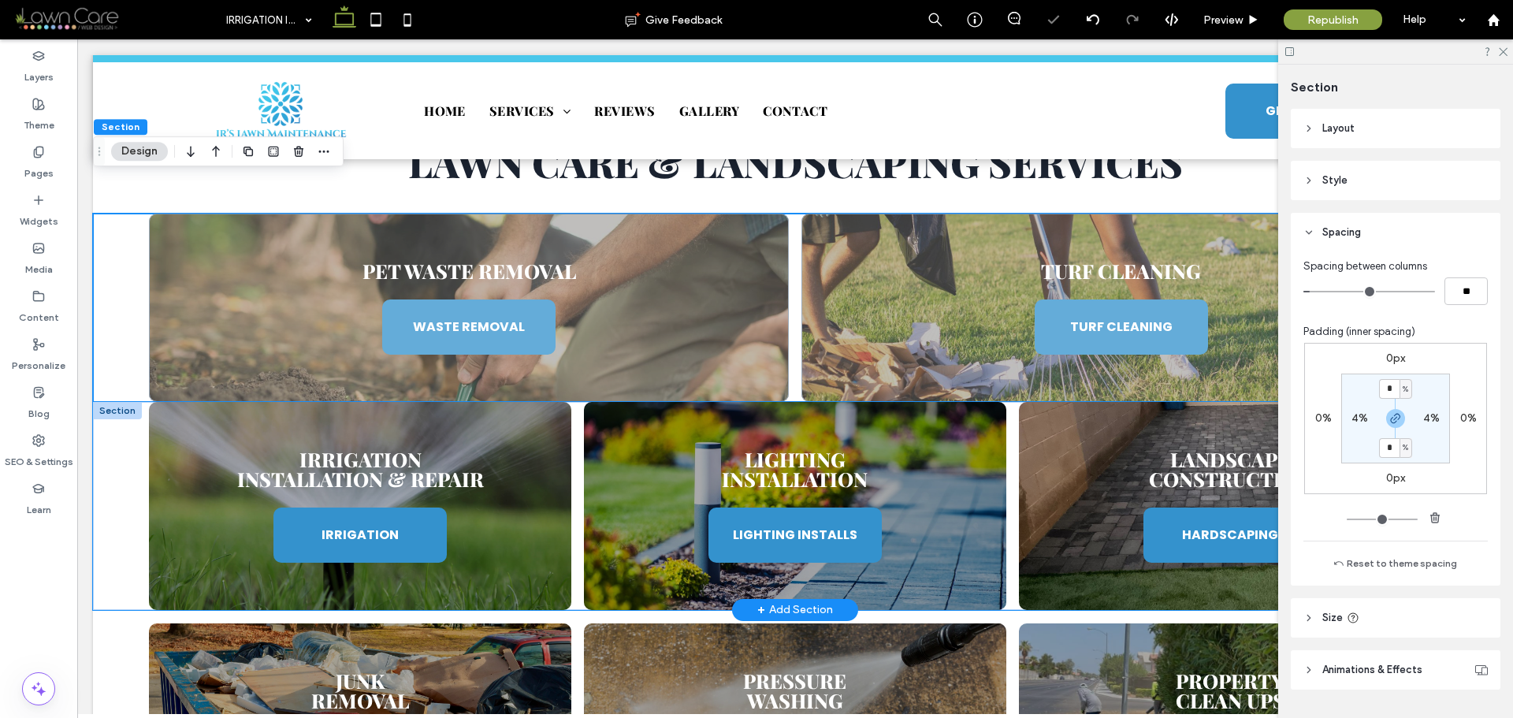
click at [139, 407] on div "Irrigation Installation & Repair IRRIGATION Lighting Installation LIGHTING INST…" at bounding box center [795, 506] width 1405 height 208
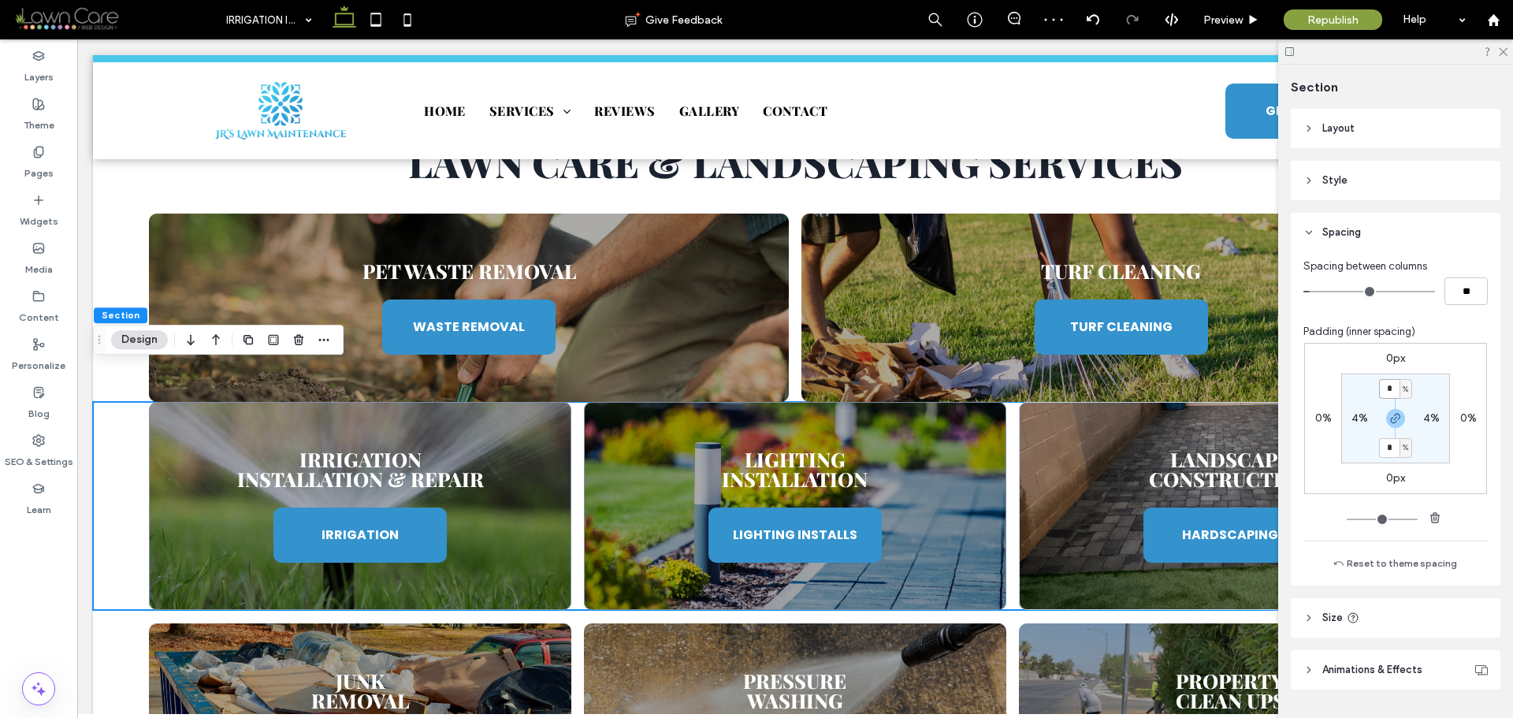
click at [1391, 394] on input "*" at bounding box center [1389, 389] width 20 height 20
click at [1393, 424] on icon "button" at bounding box center [1396, 418] width 13 height 13
click at [1394, 393] on input "*" at bounding box center [1389, 389] width 20 height 20
type input "*"
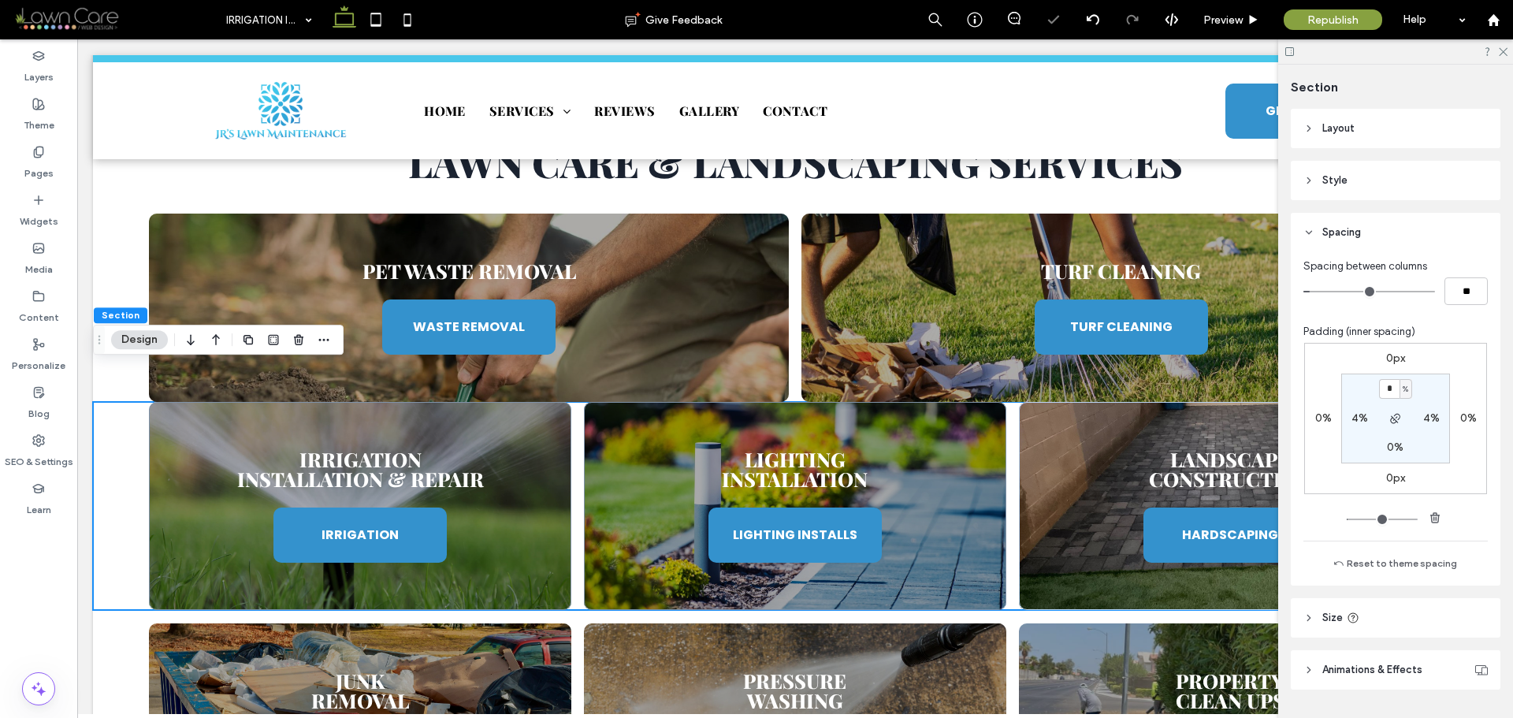
click at [1422, 391] on section "* % 4% 0% 4%" at bounding box center [1396, 419] width 109 height 90
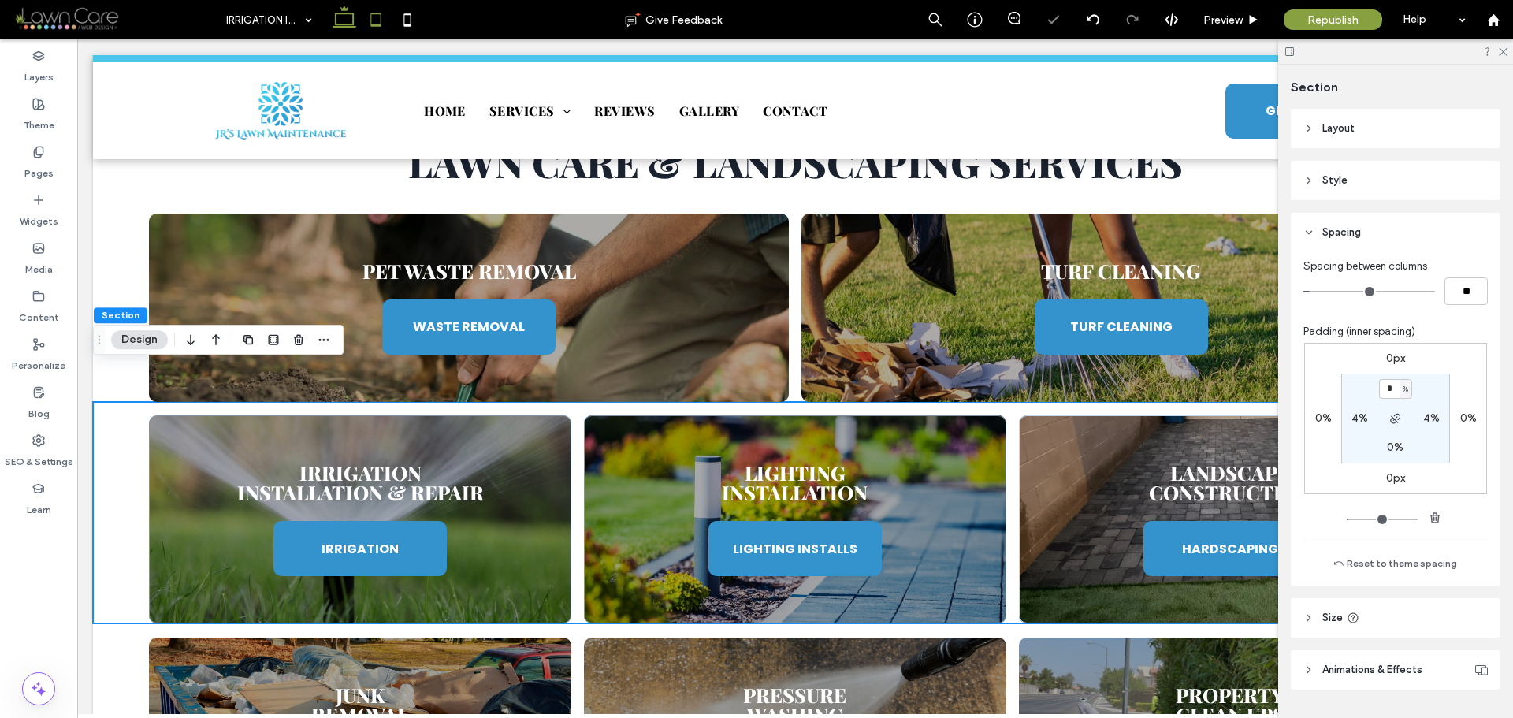
click at [374, 22] on icon at bounding box center [376, 20] width 32 height 32
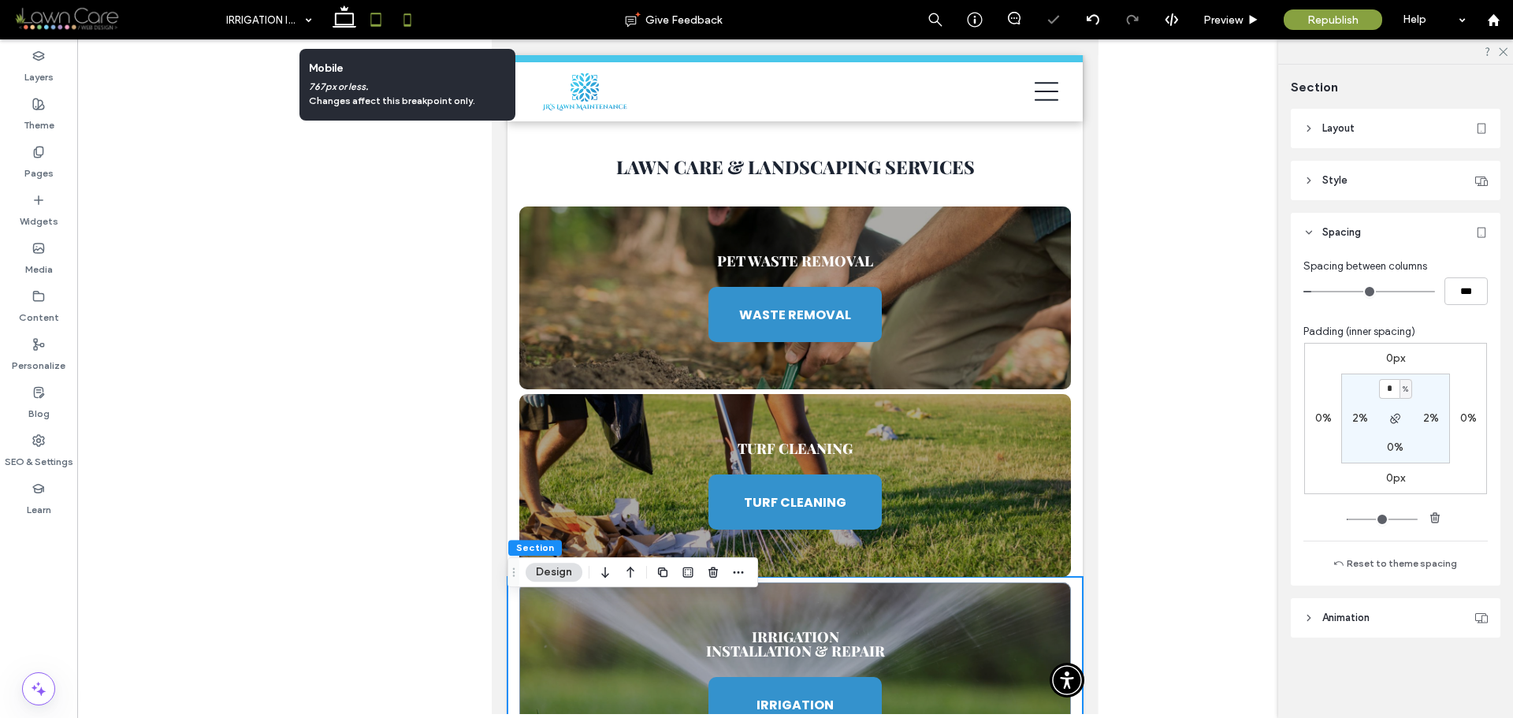
click at [399, 32] on icon at bounding box center [408, 20] width 32 height 32
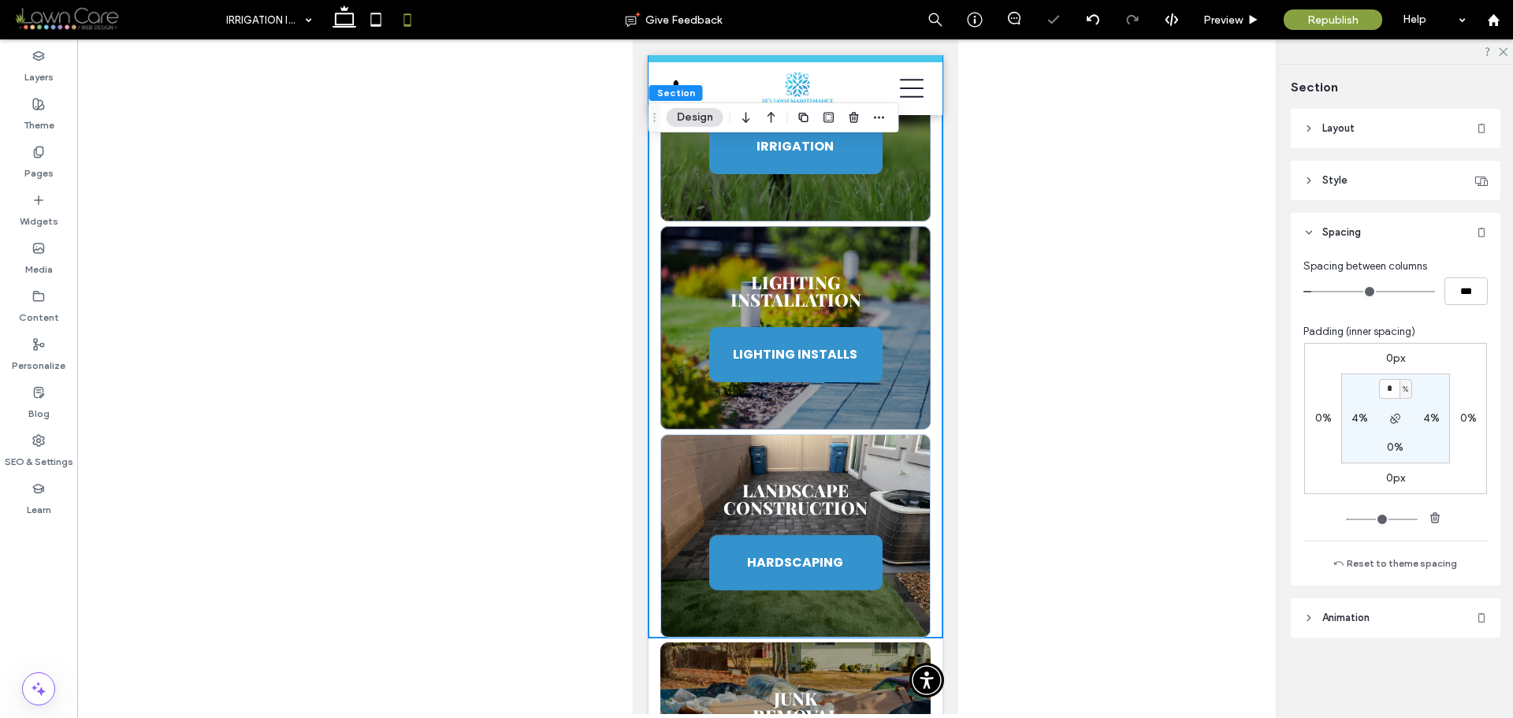
click at [1404, 389] on div "* %" at bounding box center [1395, 389] width 35 height 20
click at [1402, 389] on div "%" at bounding box center [1406, 390] width 9 height 16
click at [1402, 406] on span "px" at bounding box center [1400, 413] width 11 height 16
type input "****"
type input "**"
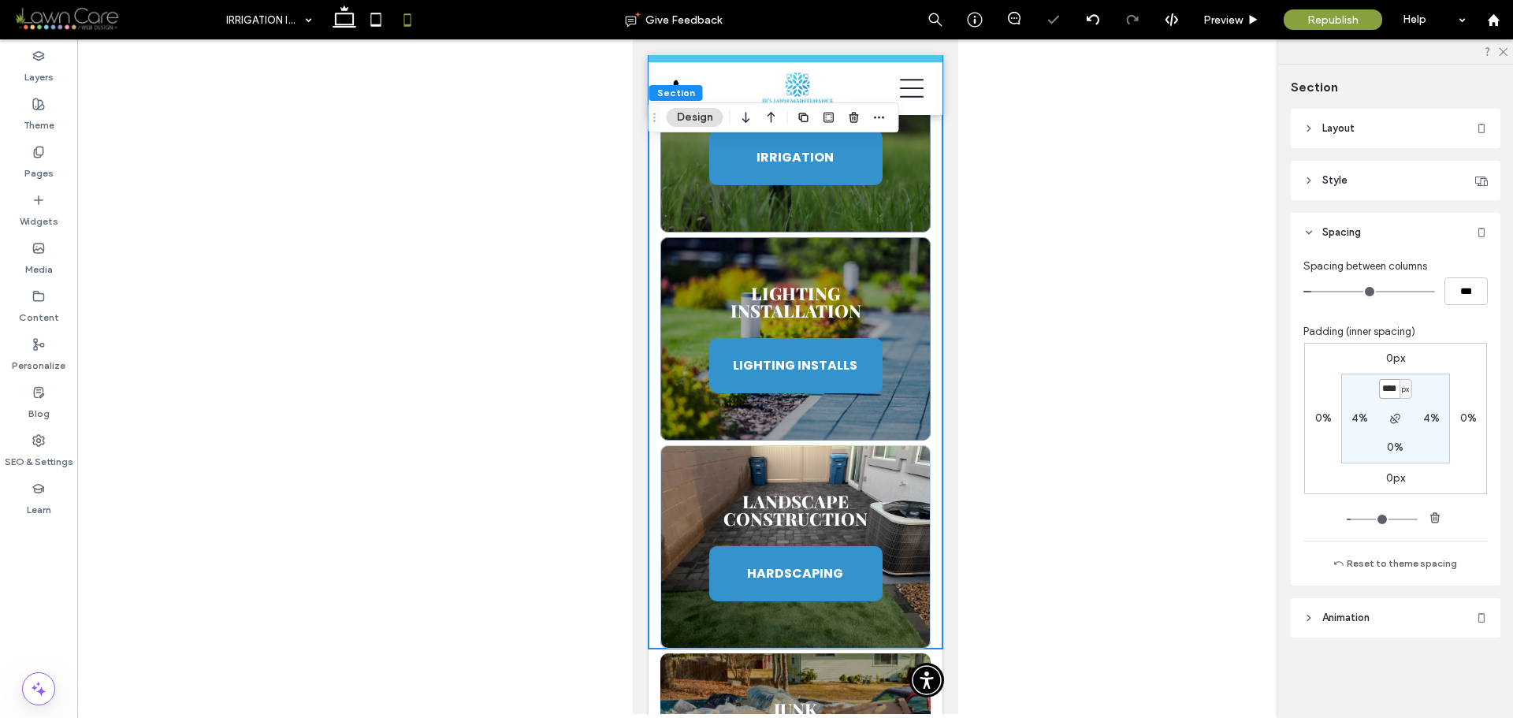
click at [1388, 389] on input "****" at bounding box center [1389, 389] width 20 height 20
type input "*"
click at [1427, 393] on section "* px 4% 0% 4%" at bounding box center [1396, 419] width 109 height 90
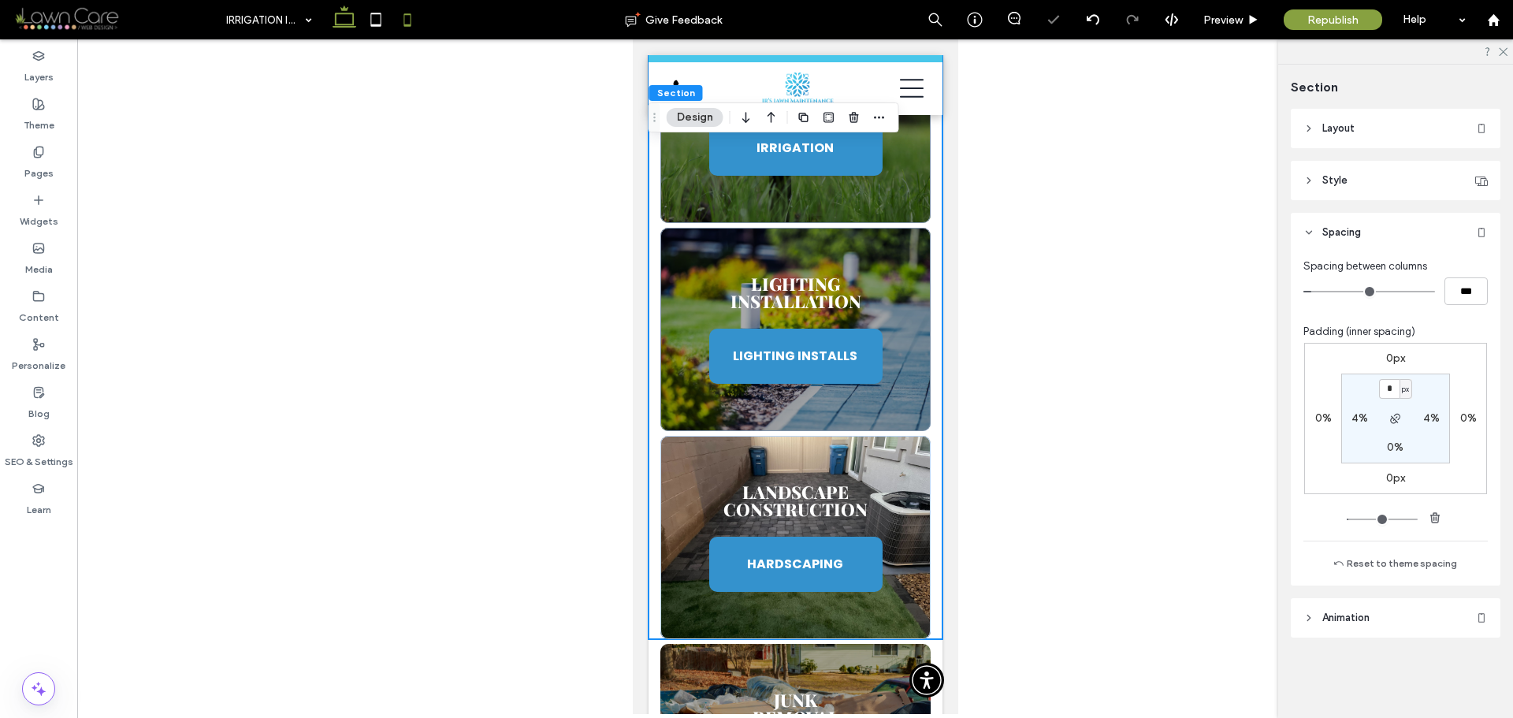
click at [356, 19] on icon at bounding box center [345, 20] width 32 height 32
type input "*"
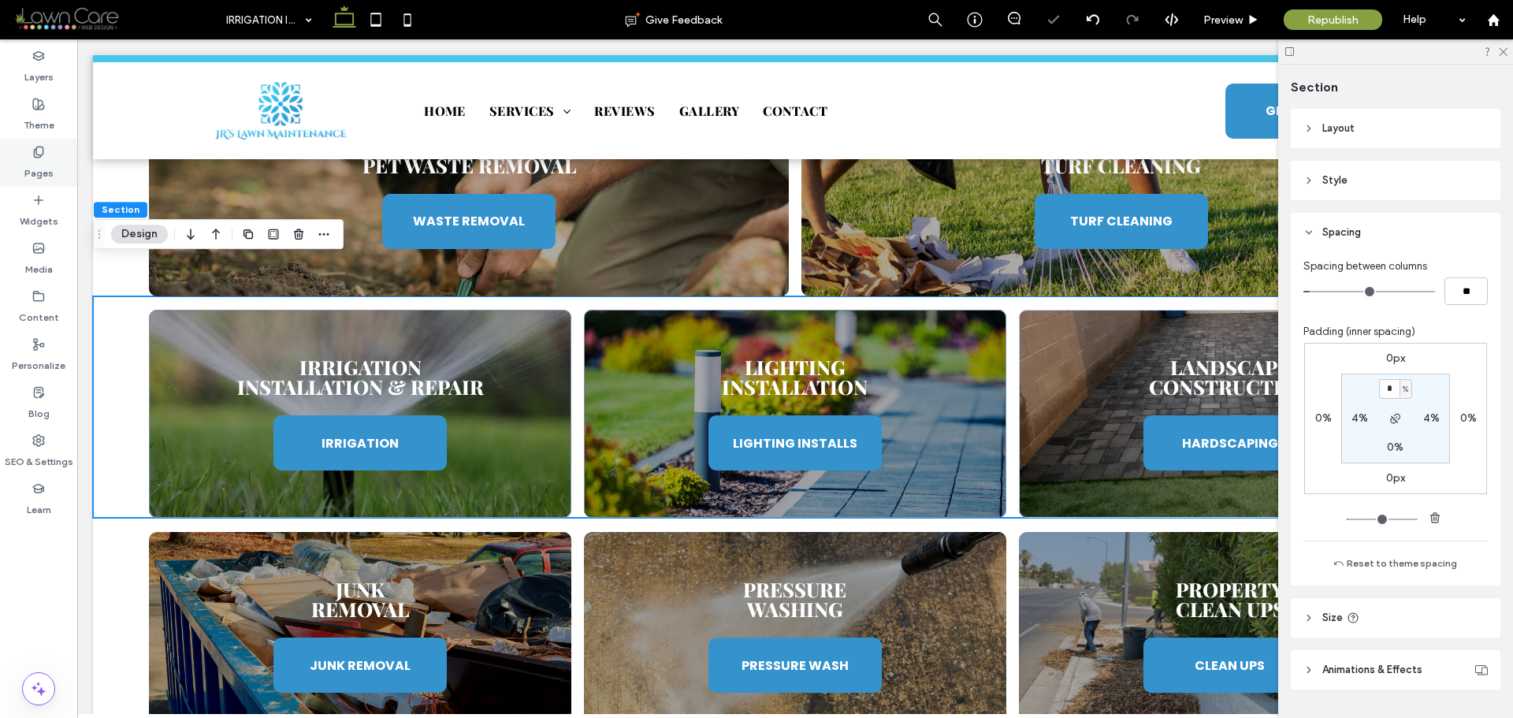
click at [37, 154] on use at bounding box center [38, 152] width 9 height 10
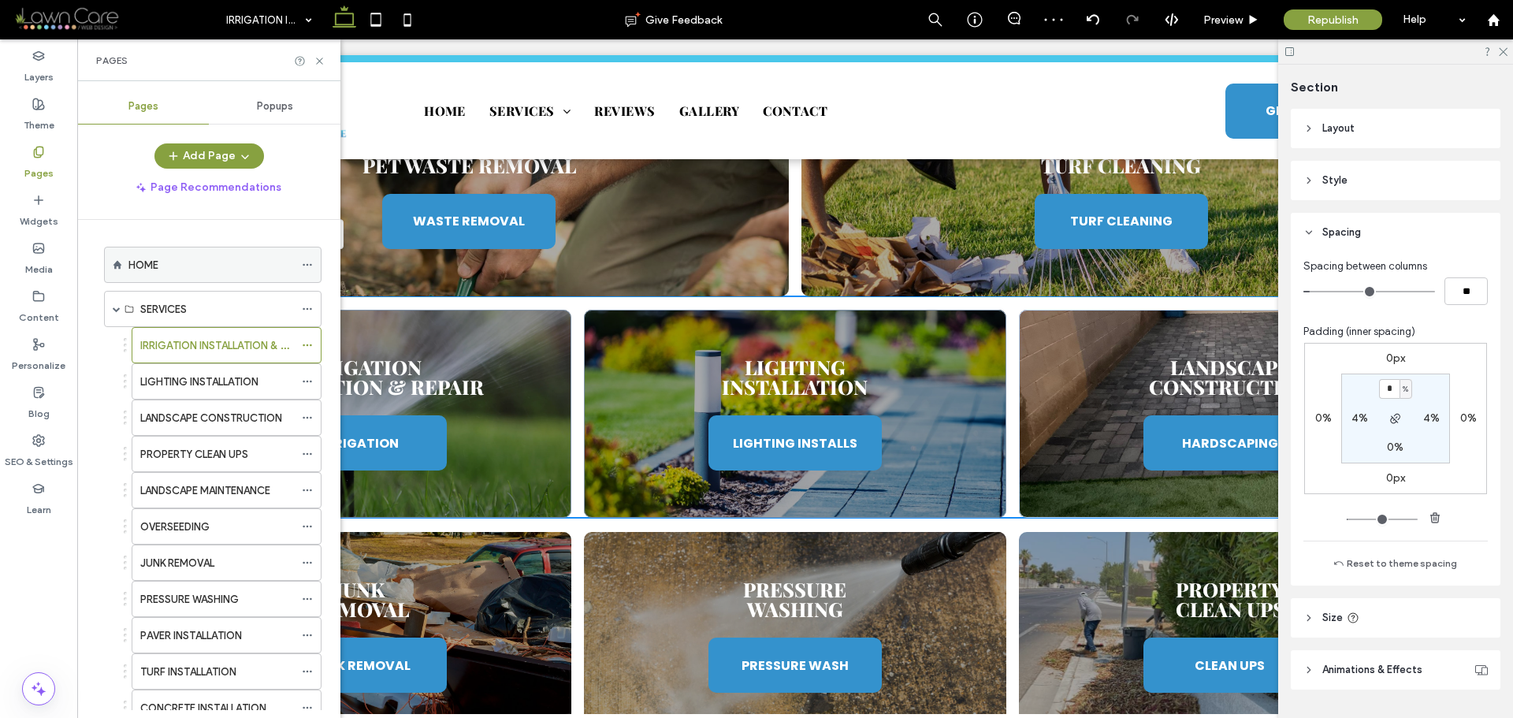
click at [162, 266] on div "HOME" at bounding box center [211, 265] width 166 height 17
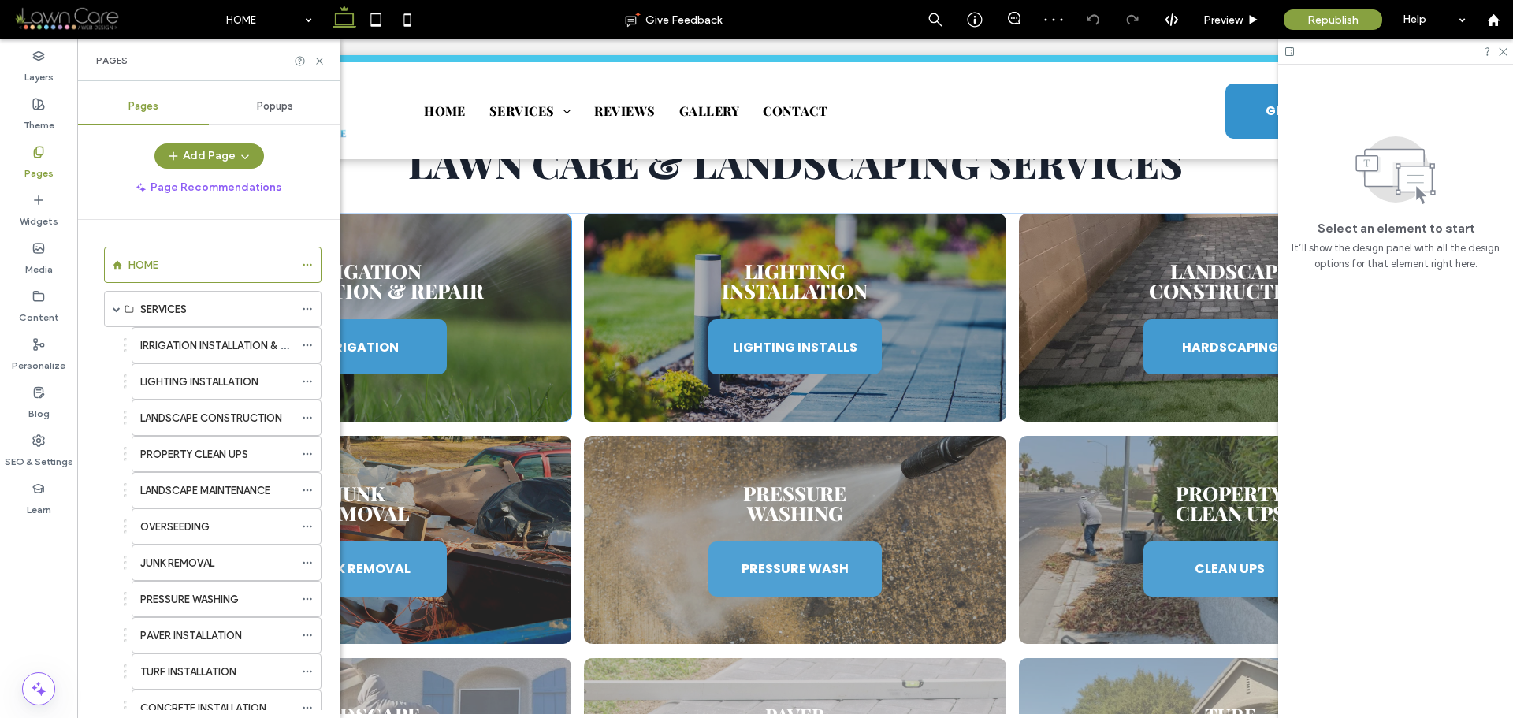
scroll to position [1498, 0]
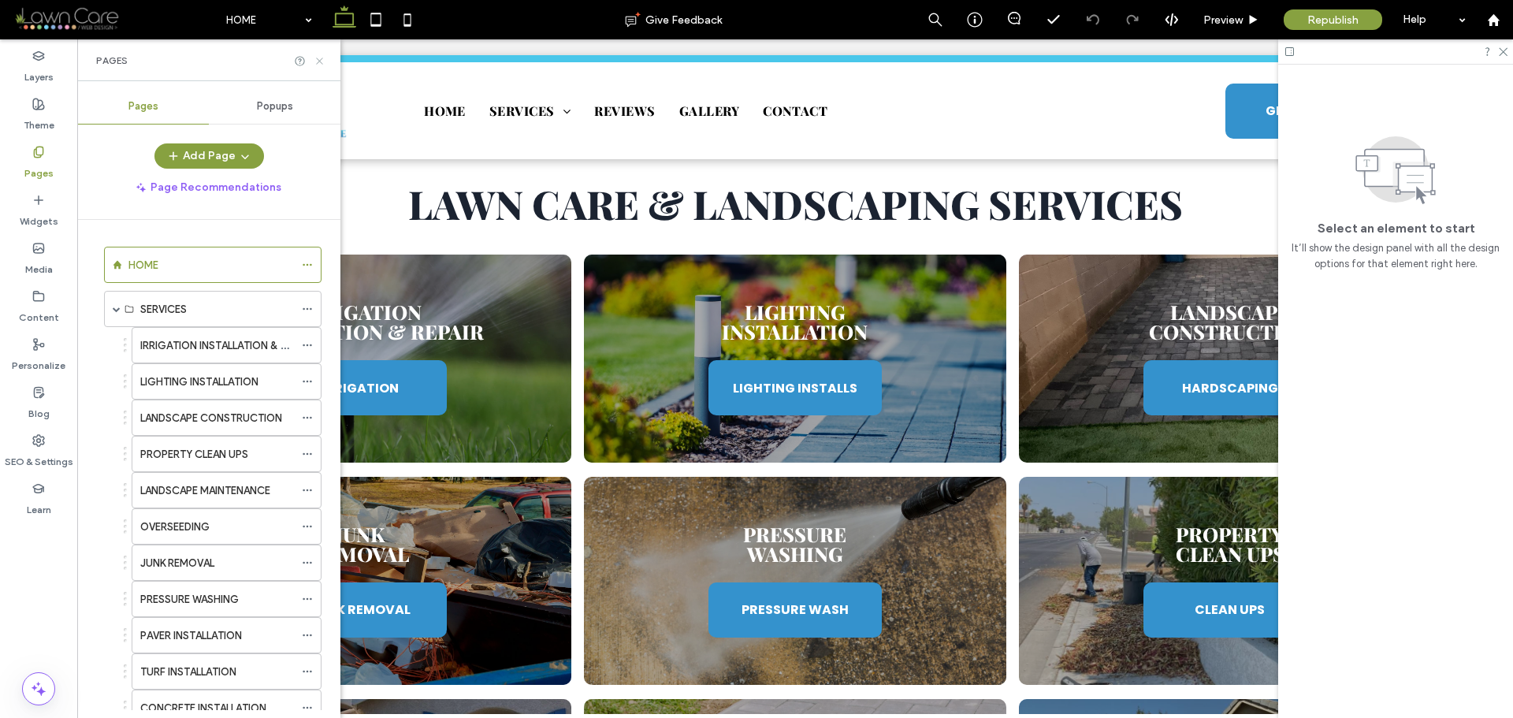
click at [315, 60] on icon at bounding box center [320, 61] width 12 height 12
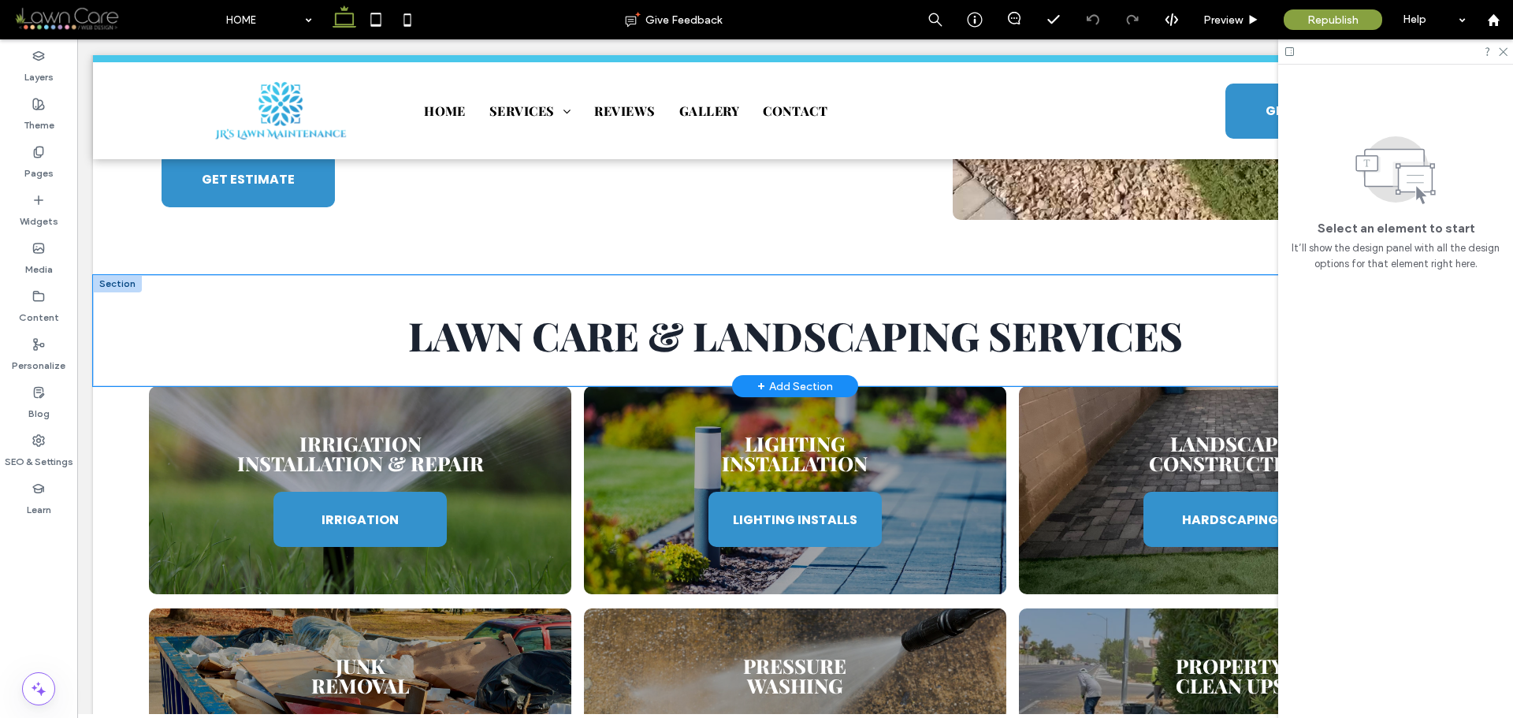
scroll to position [1340, 0]
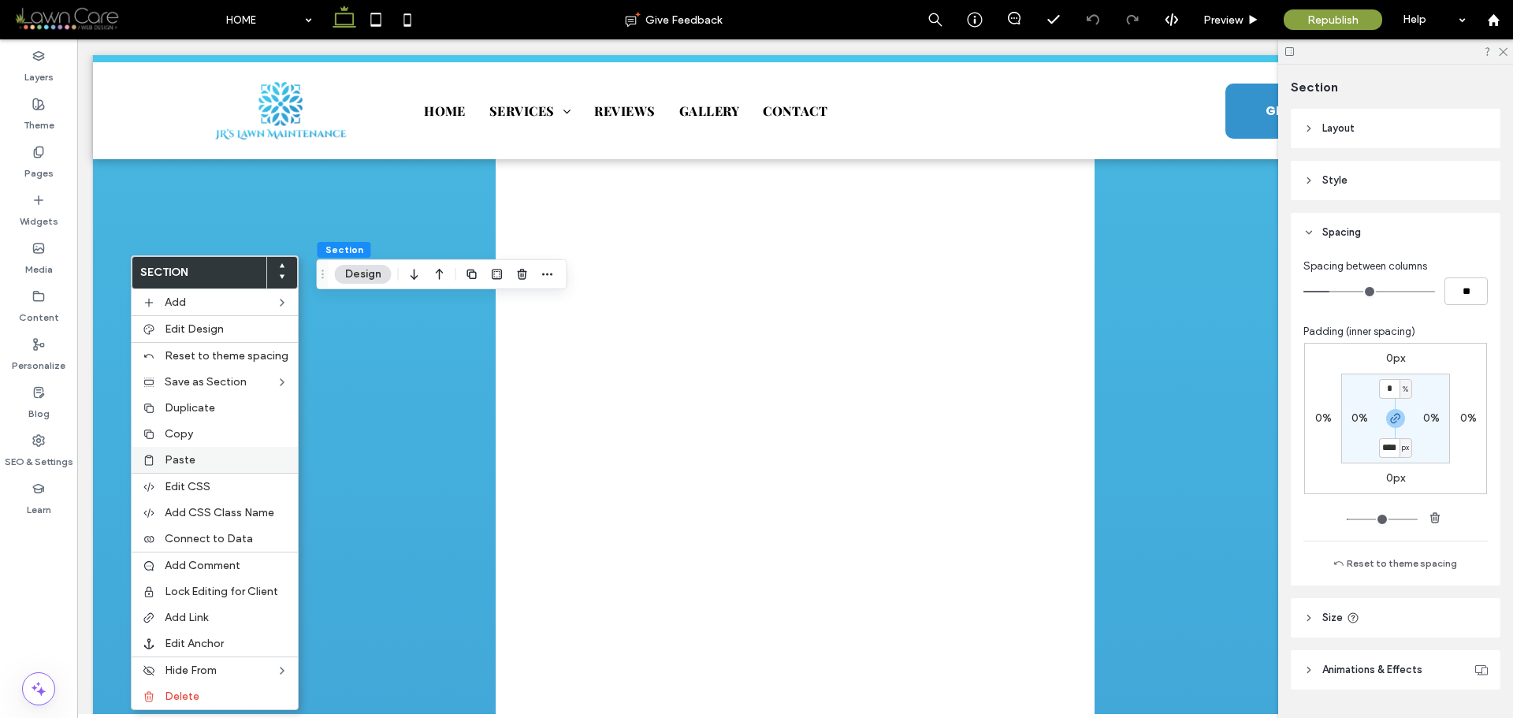
type input "****"
click at [179, 452] on div "Paste" at bounding box center [215, 460] width 166 height 26
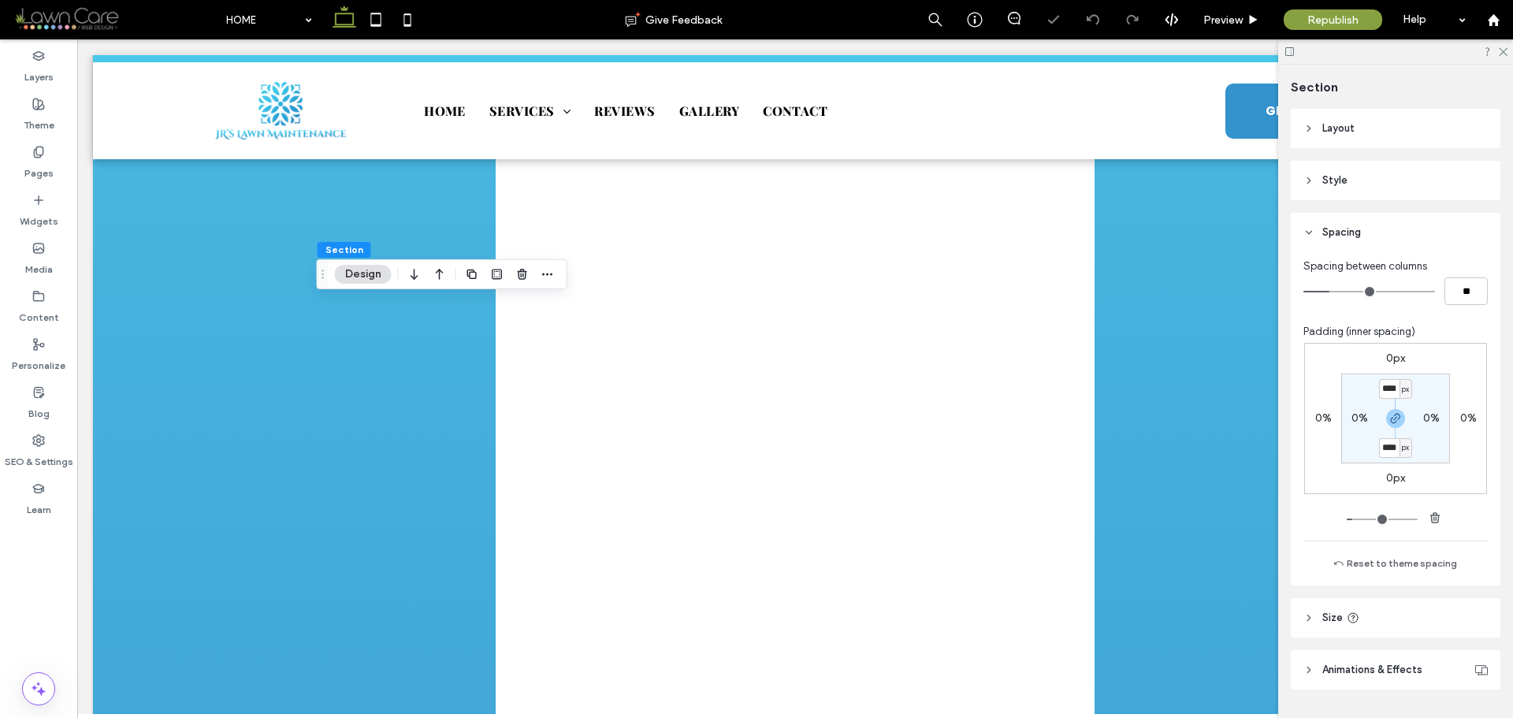
type input "**"
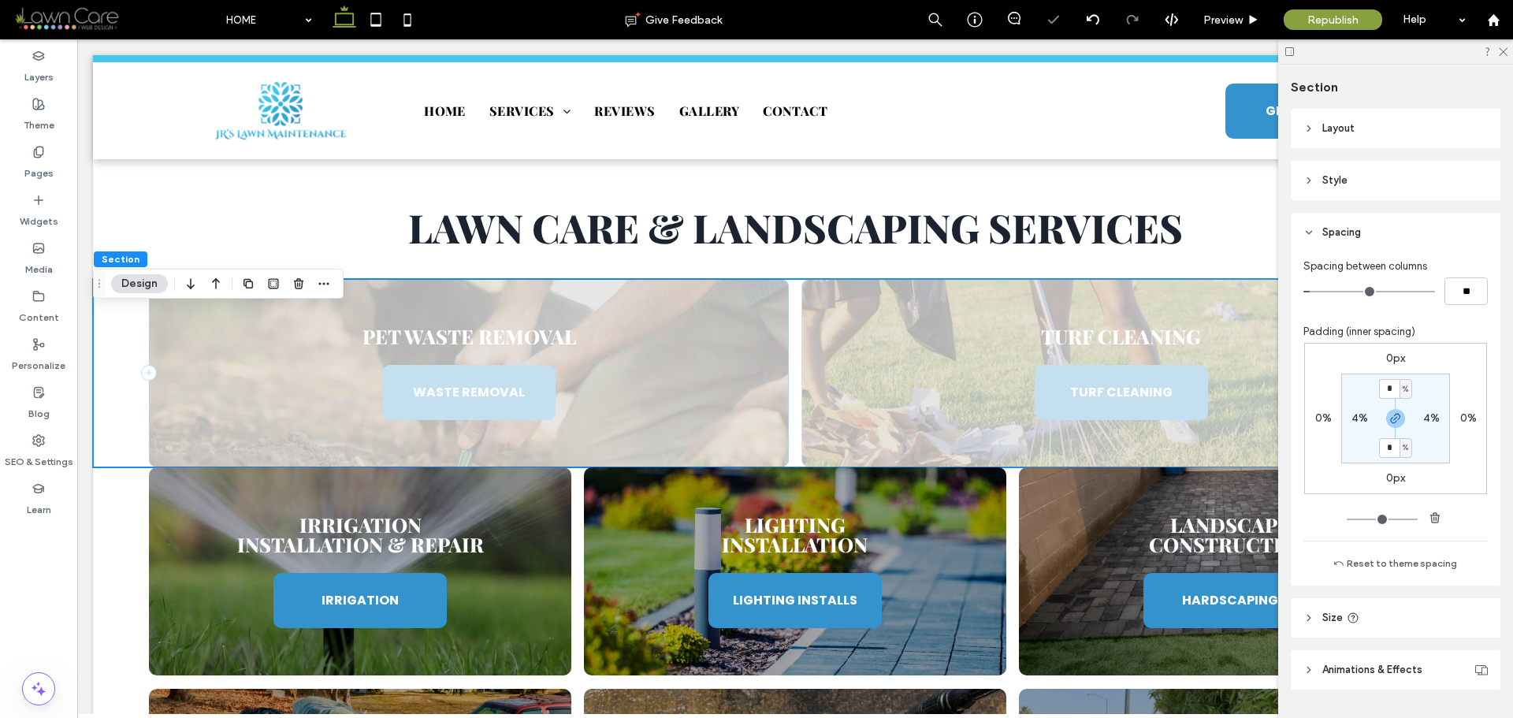
scroll to position [3259, 0]
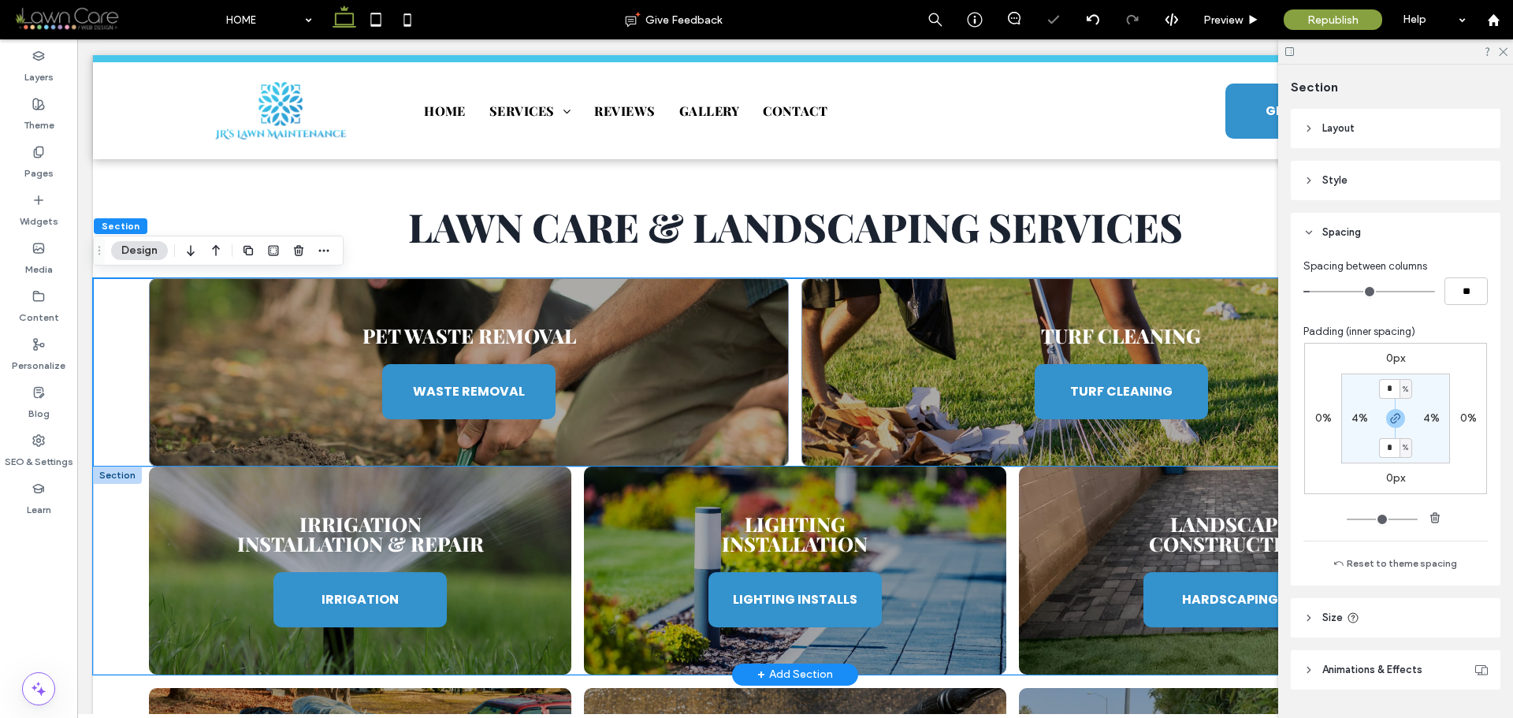
click at [134, 505] on div "Irrigation Installation & Repair IRRIGATION Lighting Installation LIGHTING INST…" at bounding box center [795, 571] width 1405 height 208
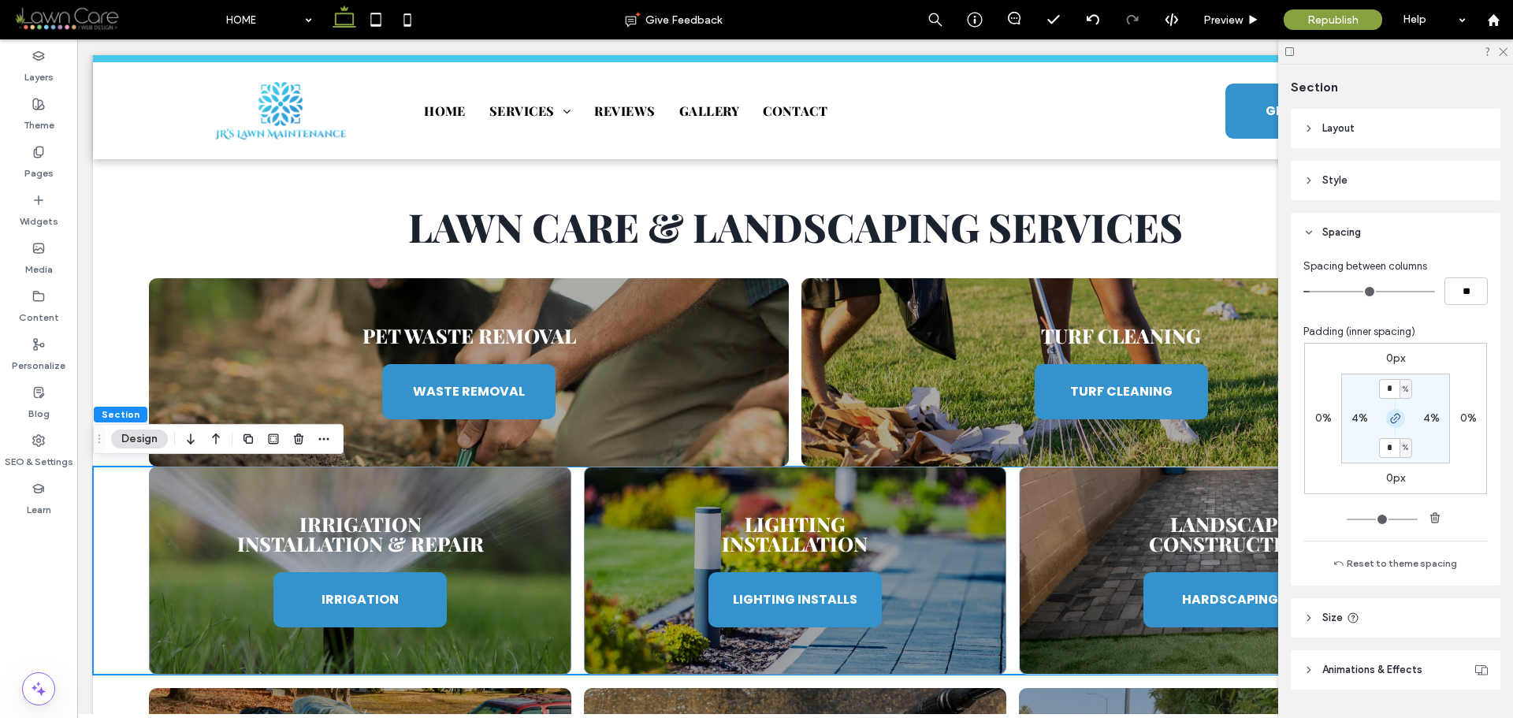
click at [1400, 414] on span "button" at bounding box center [1396, 418] width 19 height 19
click at [1390, 386] on input "*" at bounding box center [1389, 389] width 20 height 20
type input "*"
click at [1417, 388] on section "* % 4% 0% 4%" at bounding box center [1396, 419] width 109 height 90
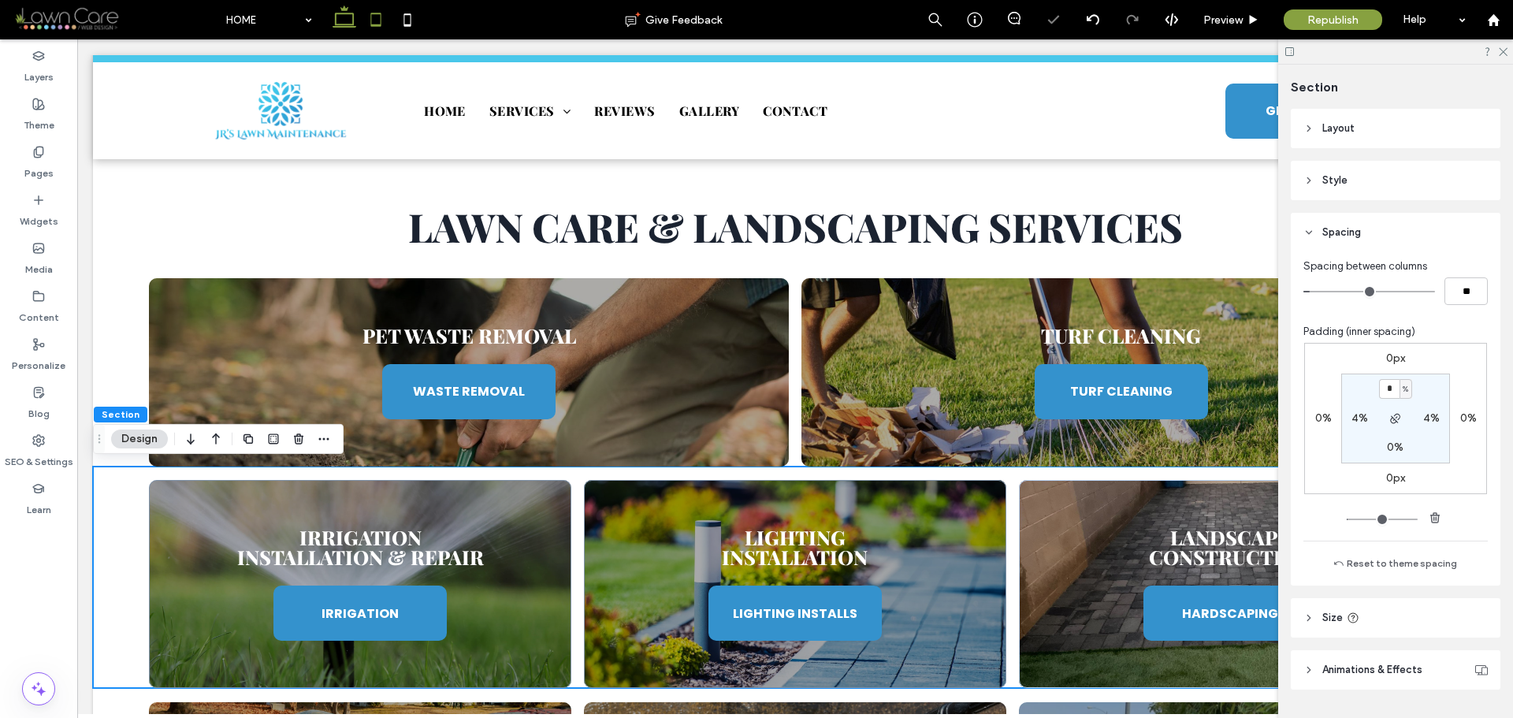
click at [385, 26] on icon at bounding box center [376, 20] width 32 height 32
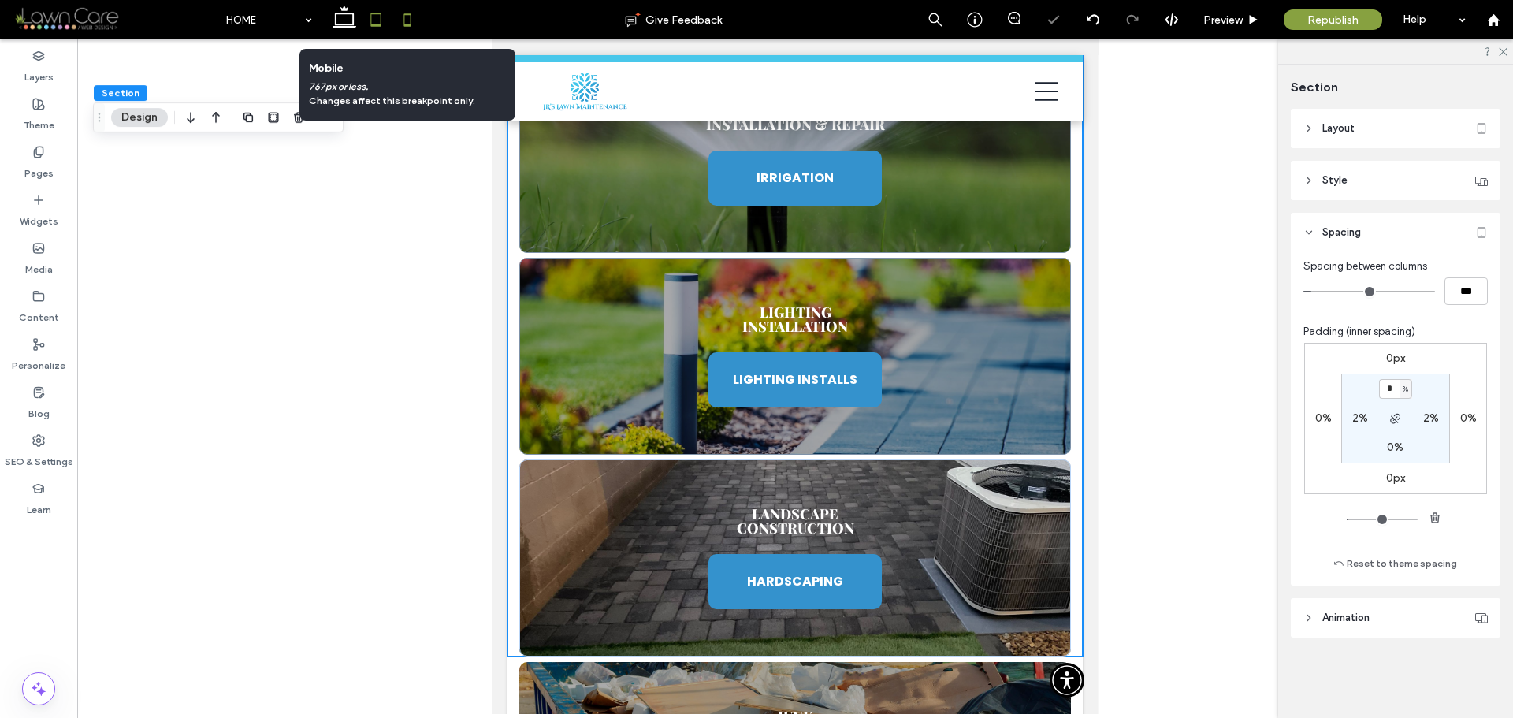
click at [404, 29] on icon at bounding box center [408, 20] width 32 height 32
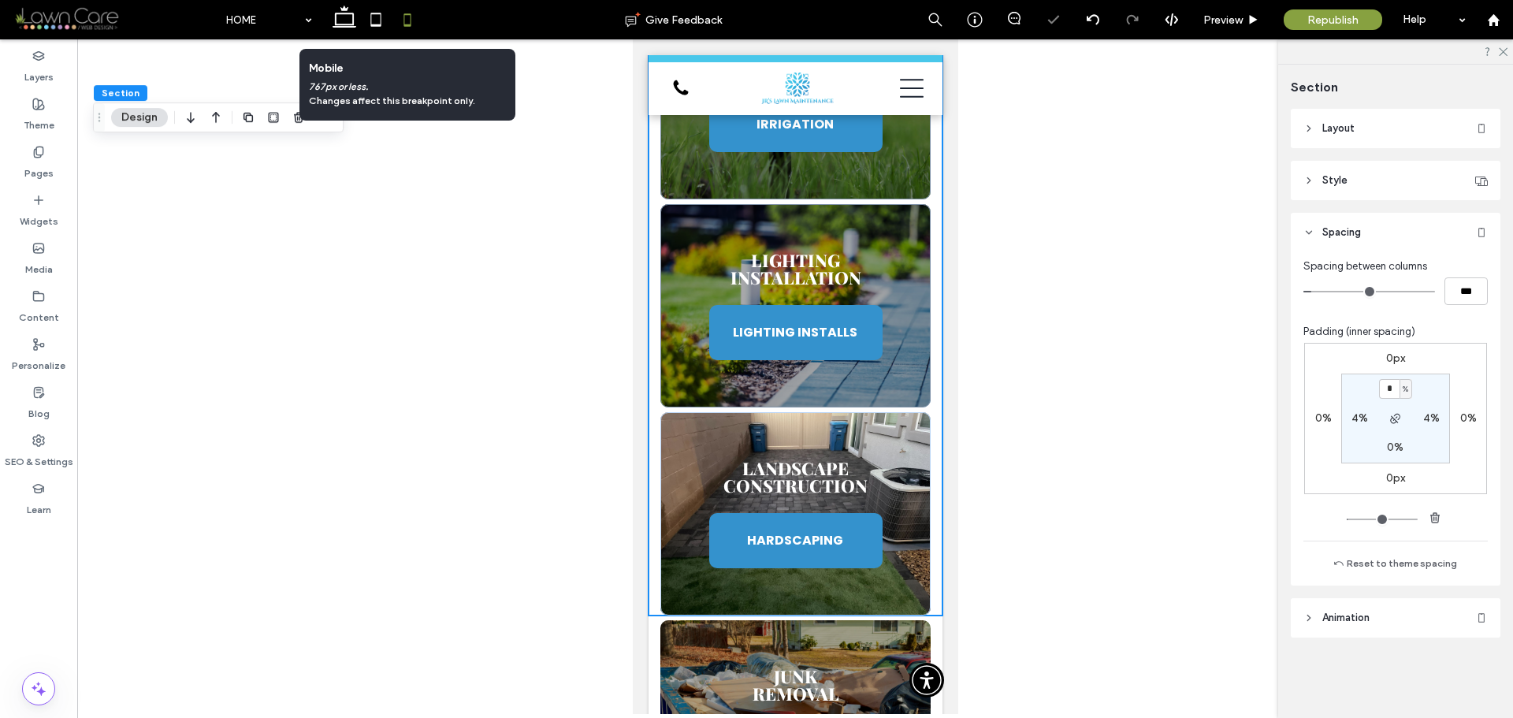
scroll to position [4946, 0]
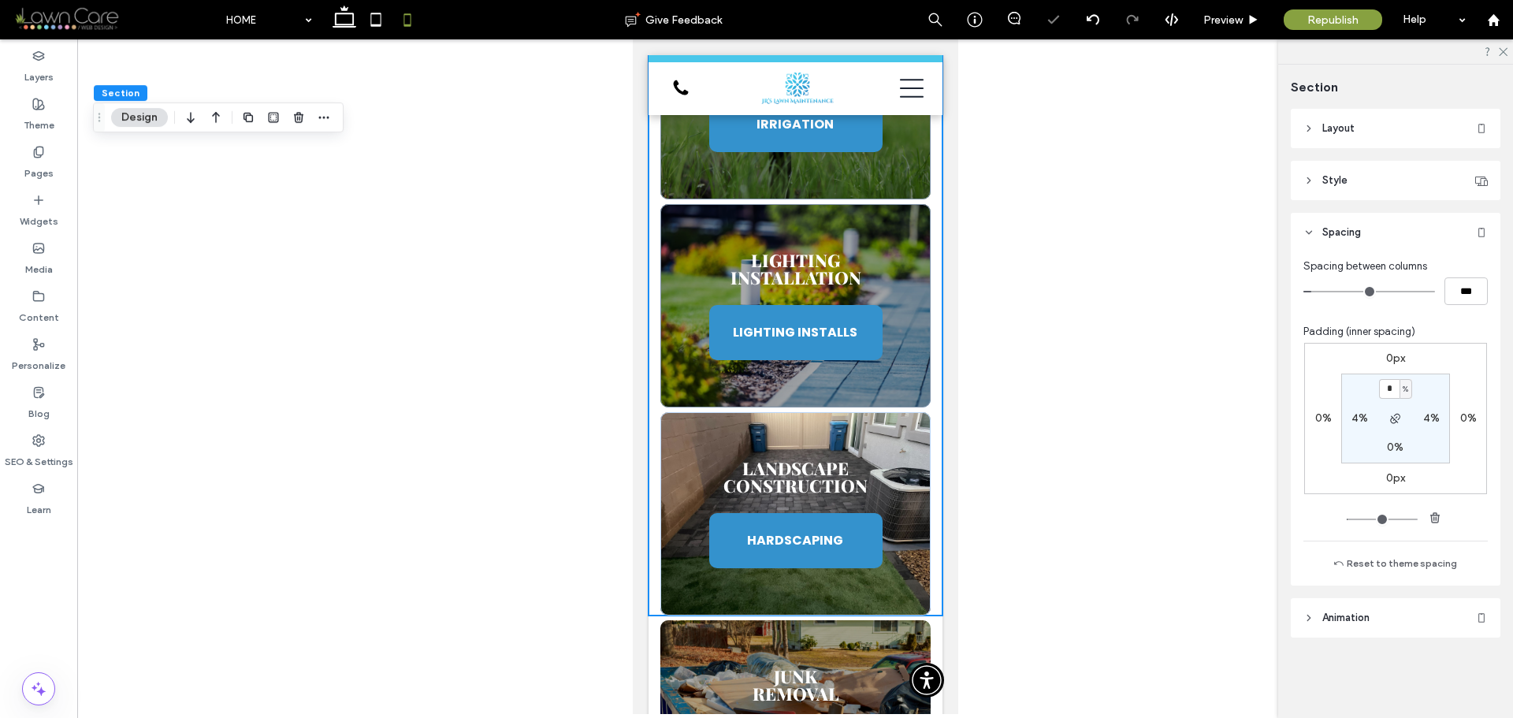
click at [1406, 385] on span "%" at bounding box center [1406, 390] width 6 height 16
click at [1405, 409] on span "px" at bounding box center [1400, 413] width 11 height 16
type input "****"
type input "**"
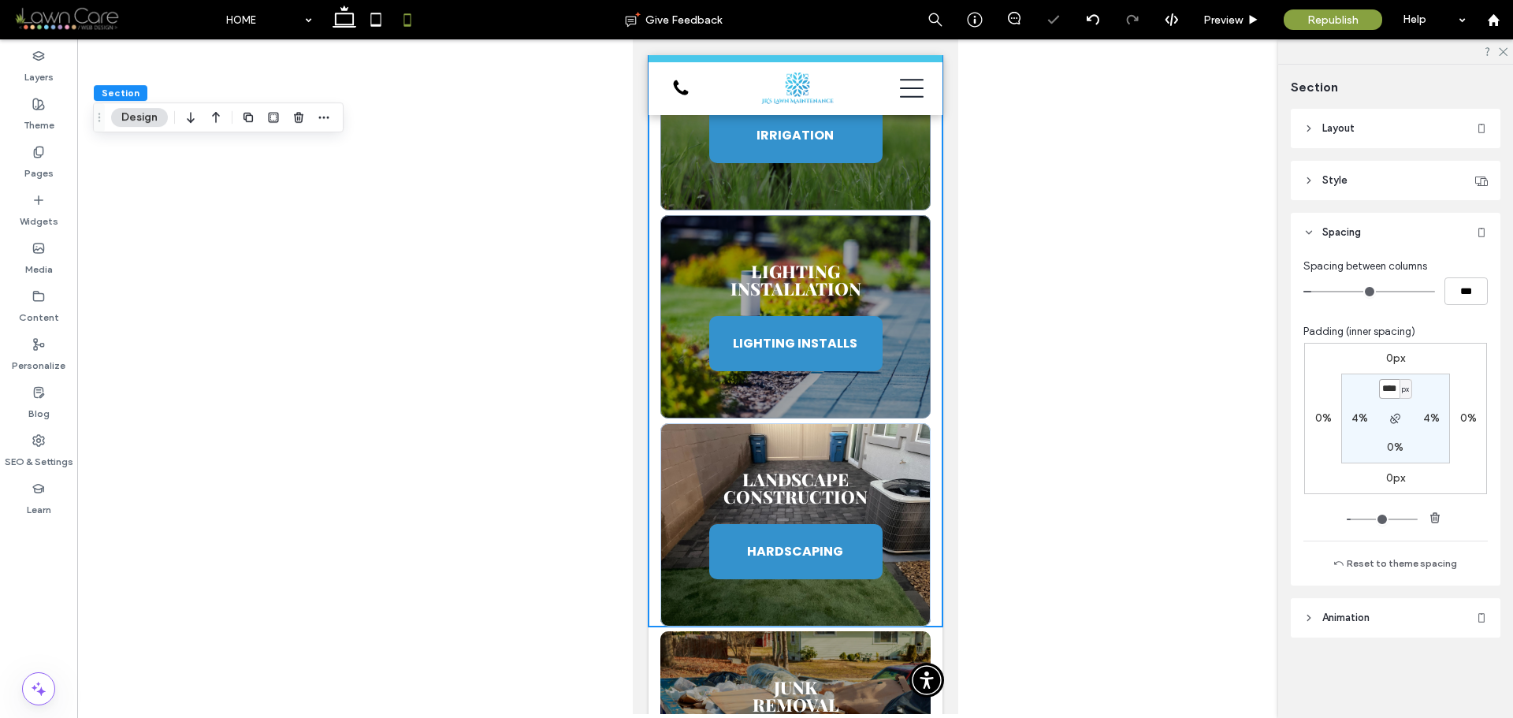
click at [1398, 399] on input "****" at bounding box center [1389, 389] width 20 height 20
type input "*"
click at [1426, 395] on section "* px 4% 0% 4%" at bounding box center [1396, 419] width 109 height 90
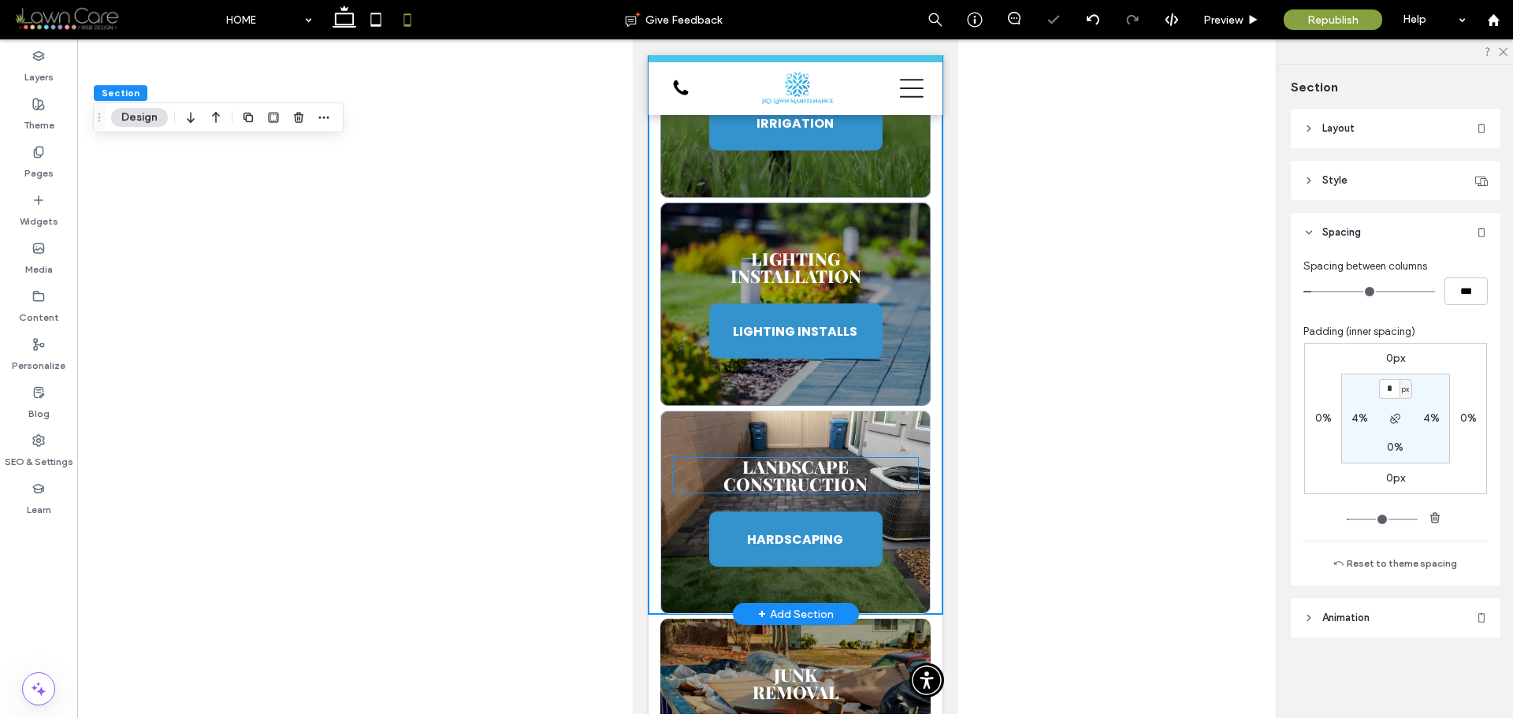
scroll to position [5183, 0]
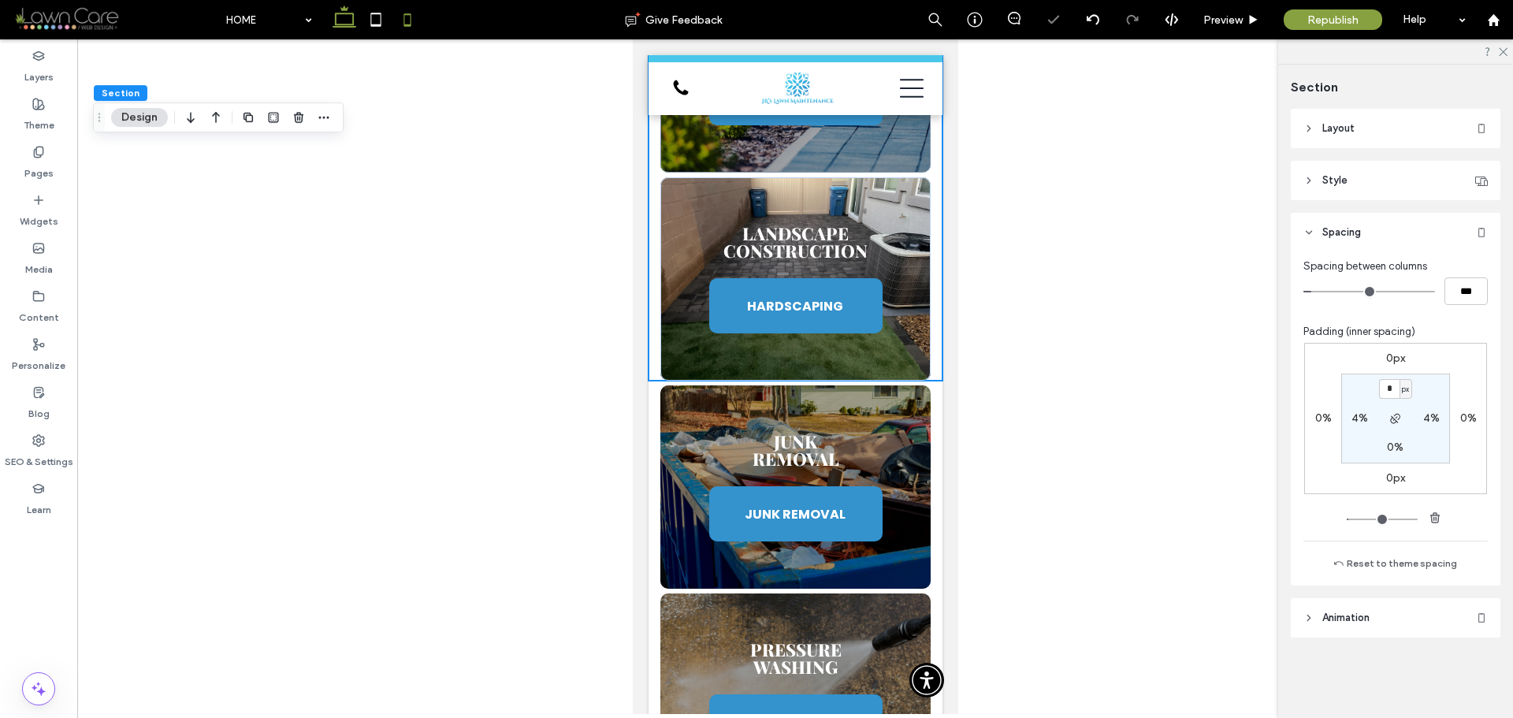
click at [349, 31] on icon at bounding box center [345, 20] width 32 height 32
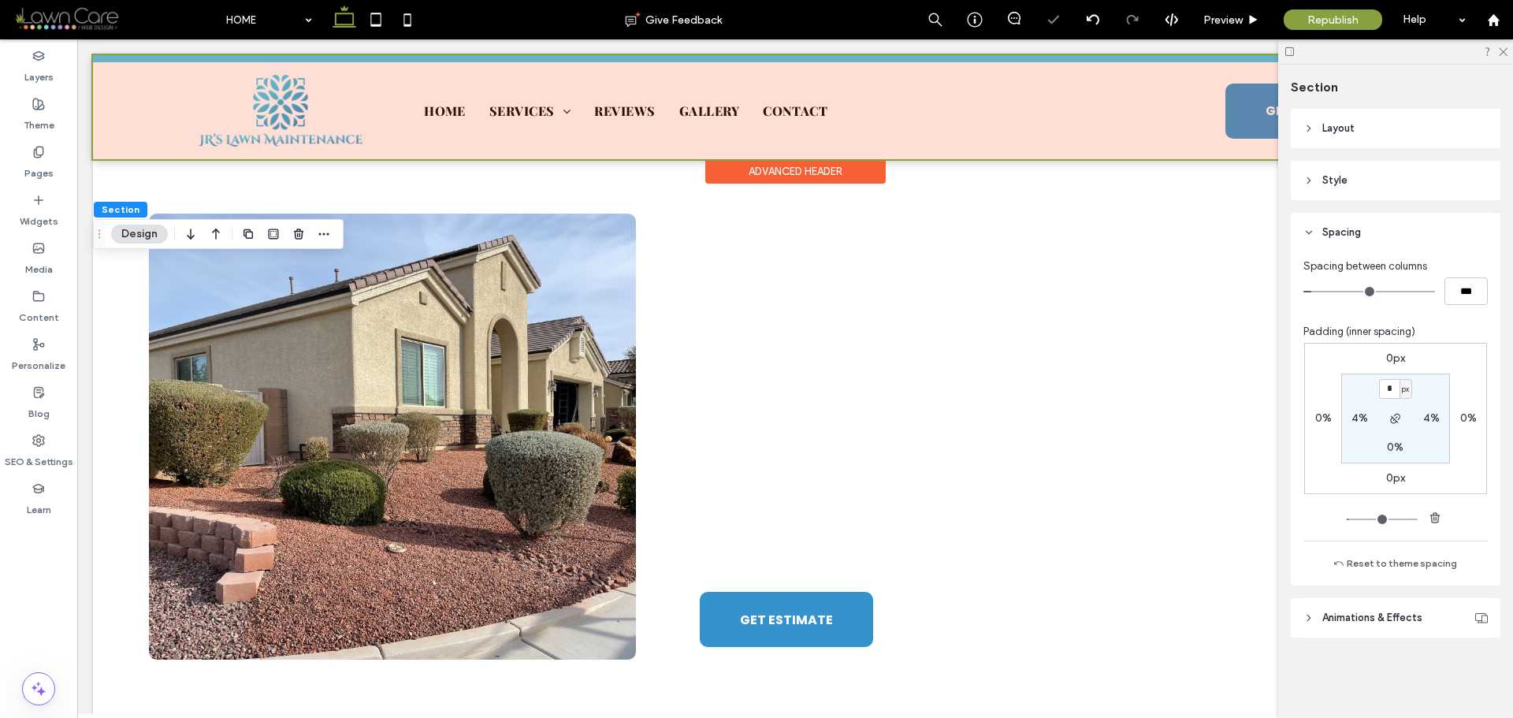
type input "*"
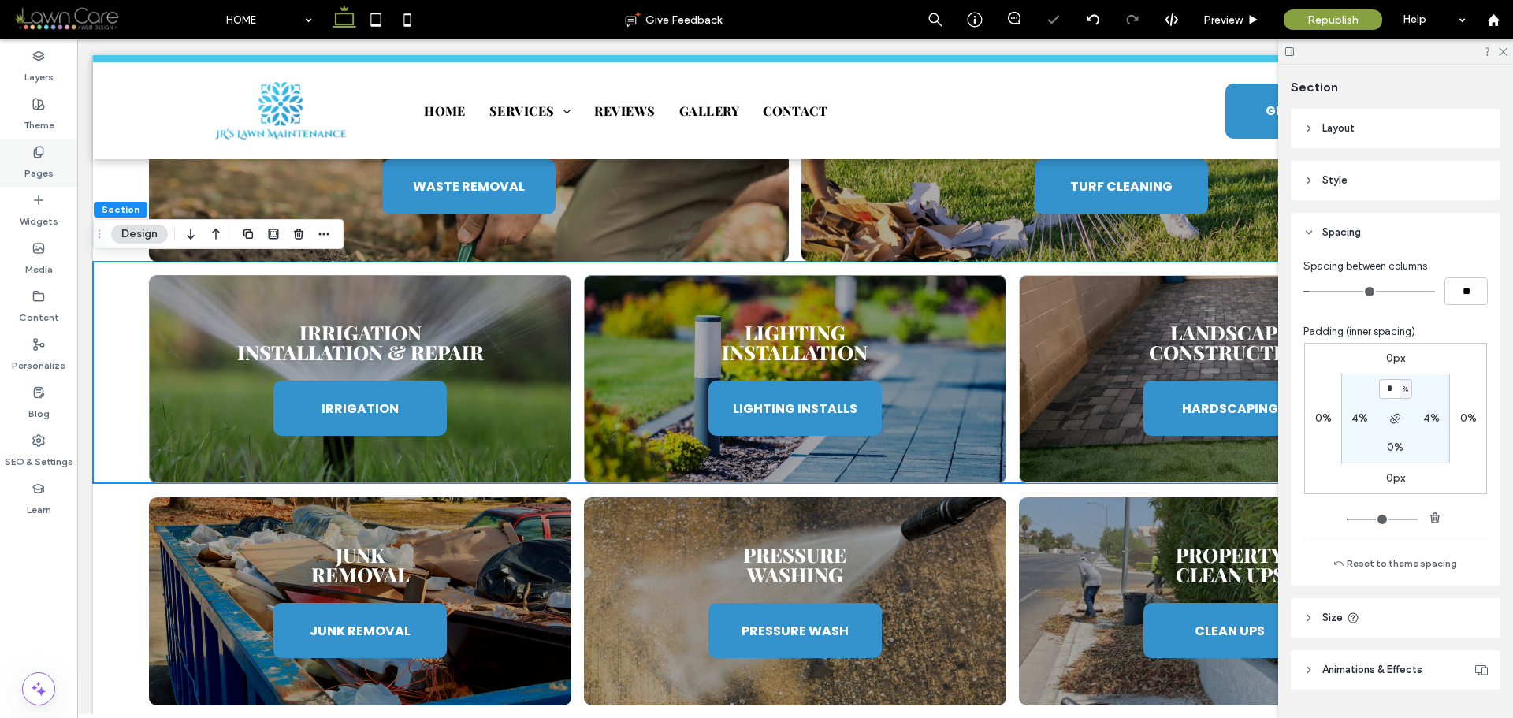
click at [32, 160] on label "Pages" at bounding box center [38, 169] width 29 height 22
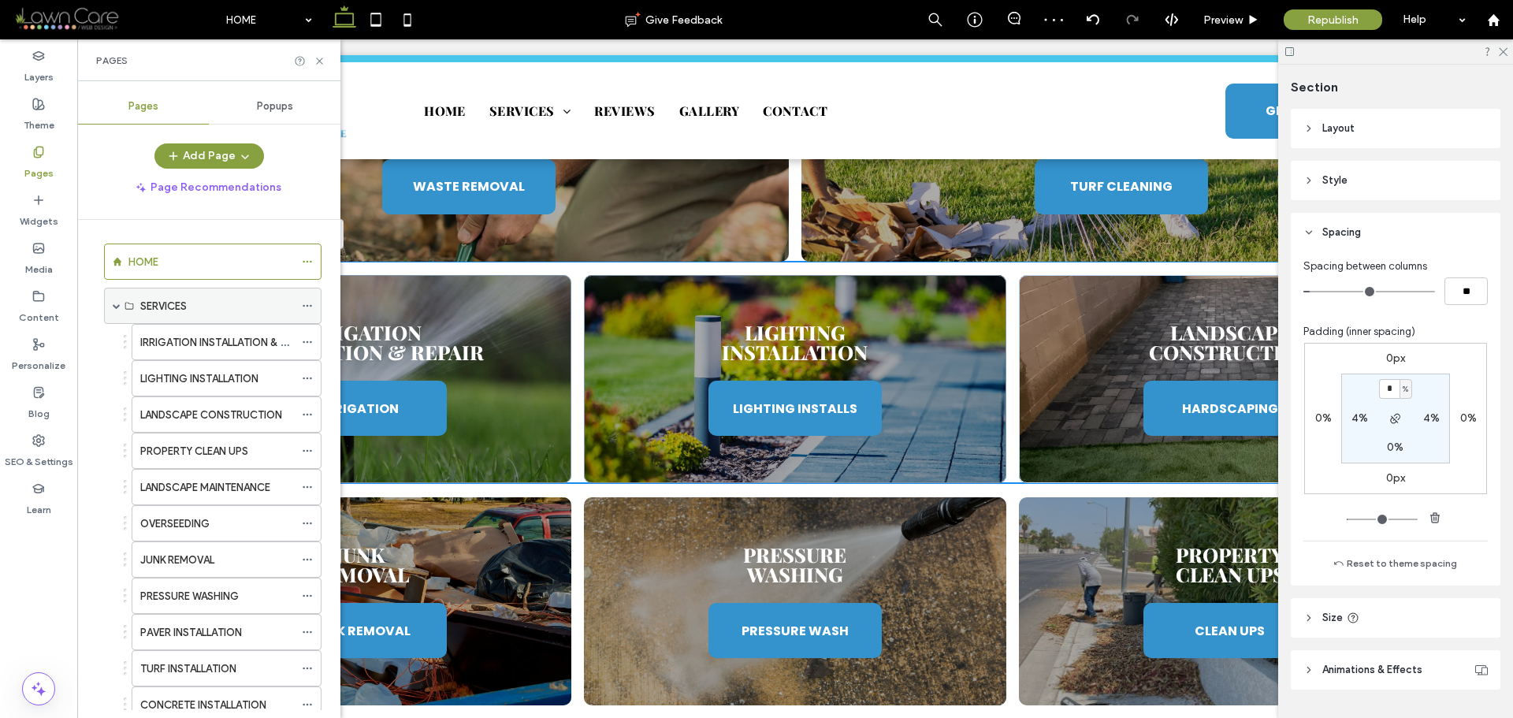
scroll to position [0, 0]
click at [117, 312] on span at bounding box center [117, 309] width 8 height 8
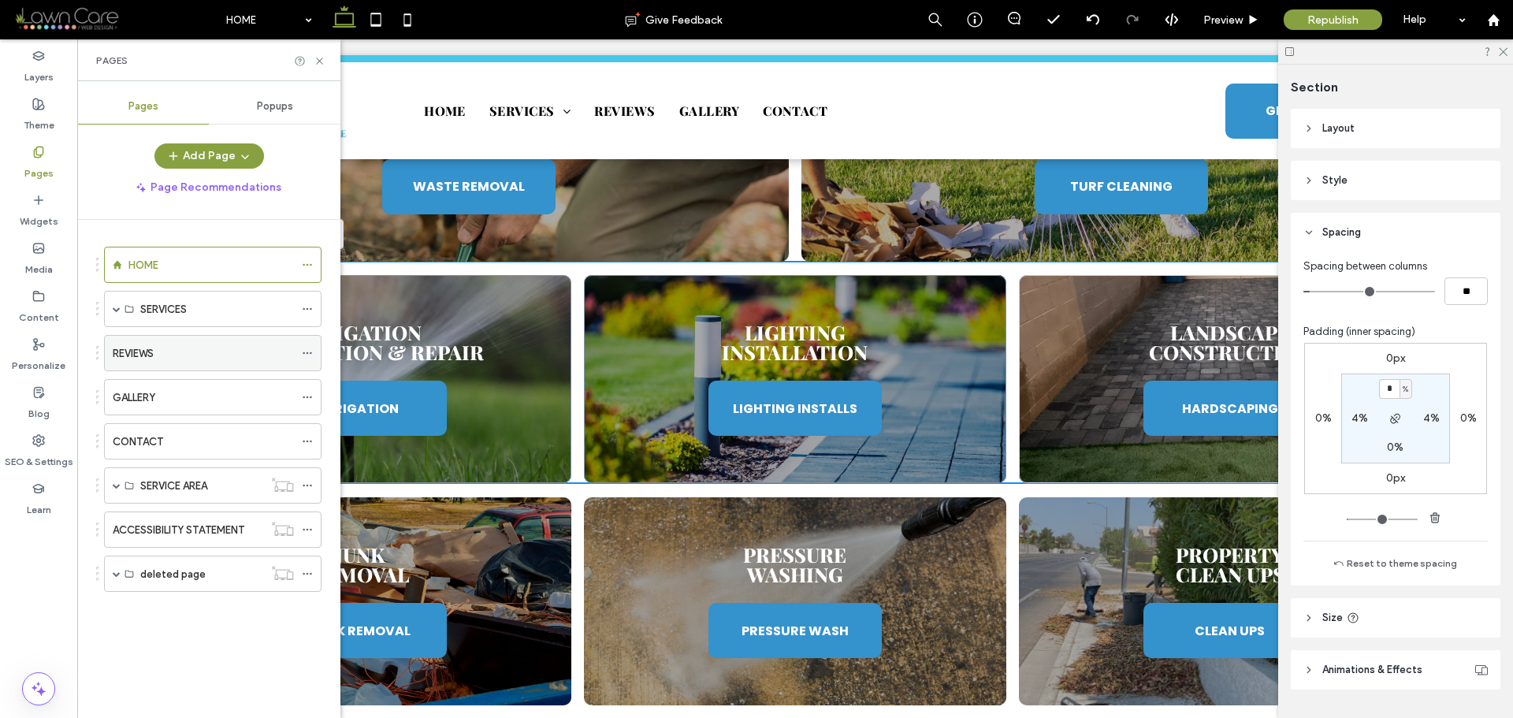
click at [163, 357] on div "REVIEWS" at bounding box center [203, 353] width 181 height 17
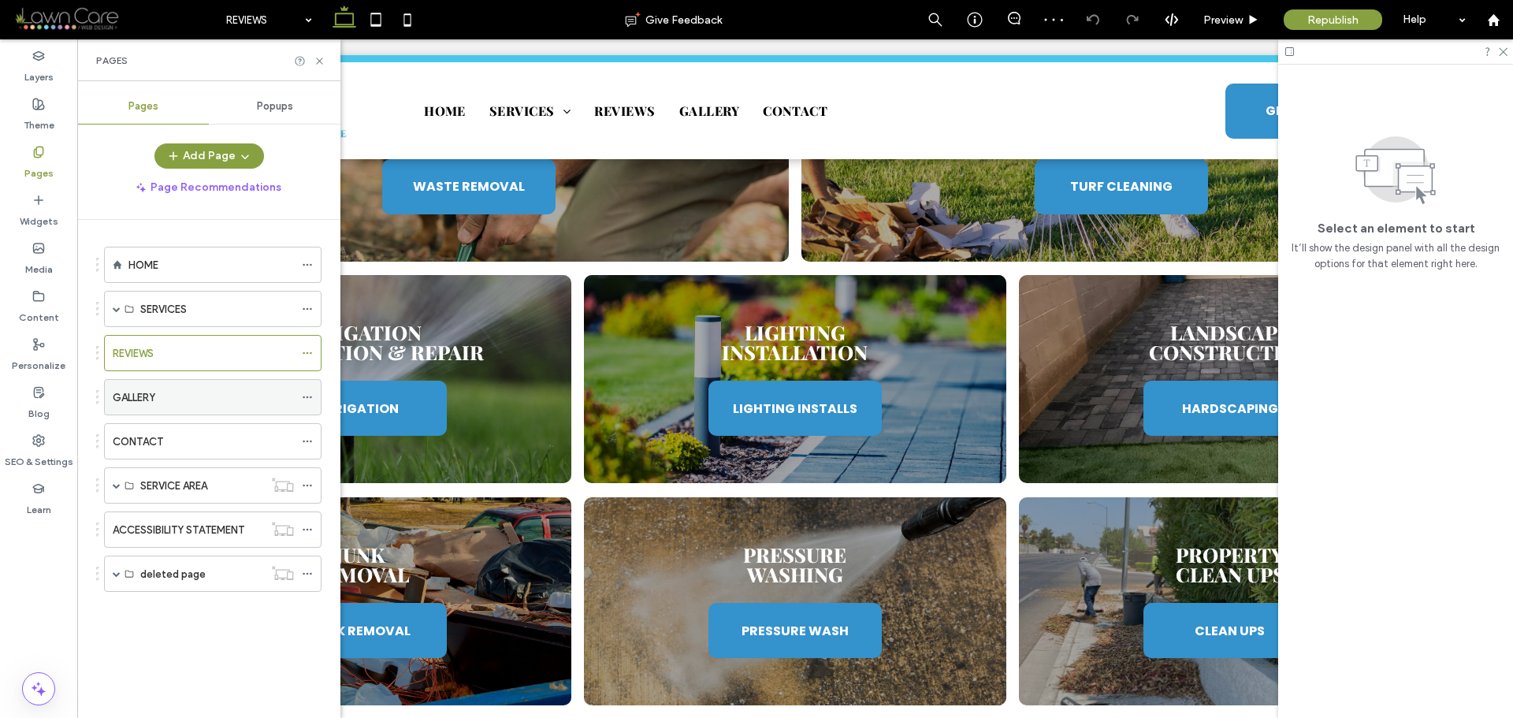
click at [151, 405] on label "GALLERY" at bounding box center [134, 398] width 43 height 28
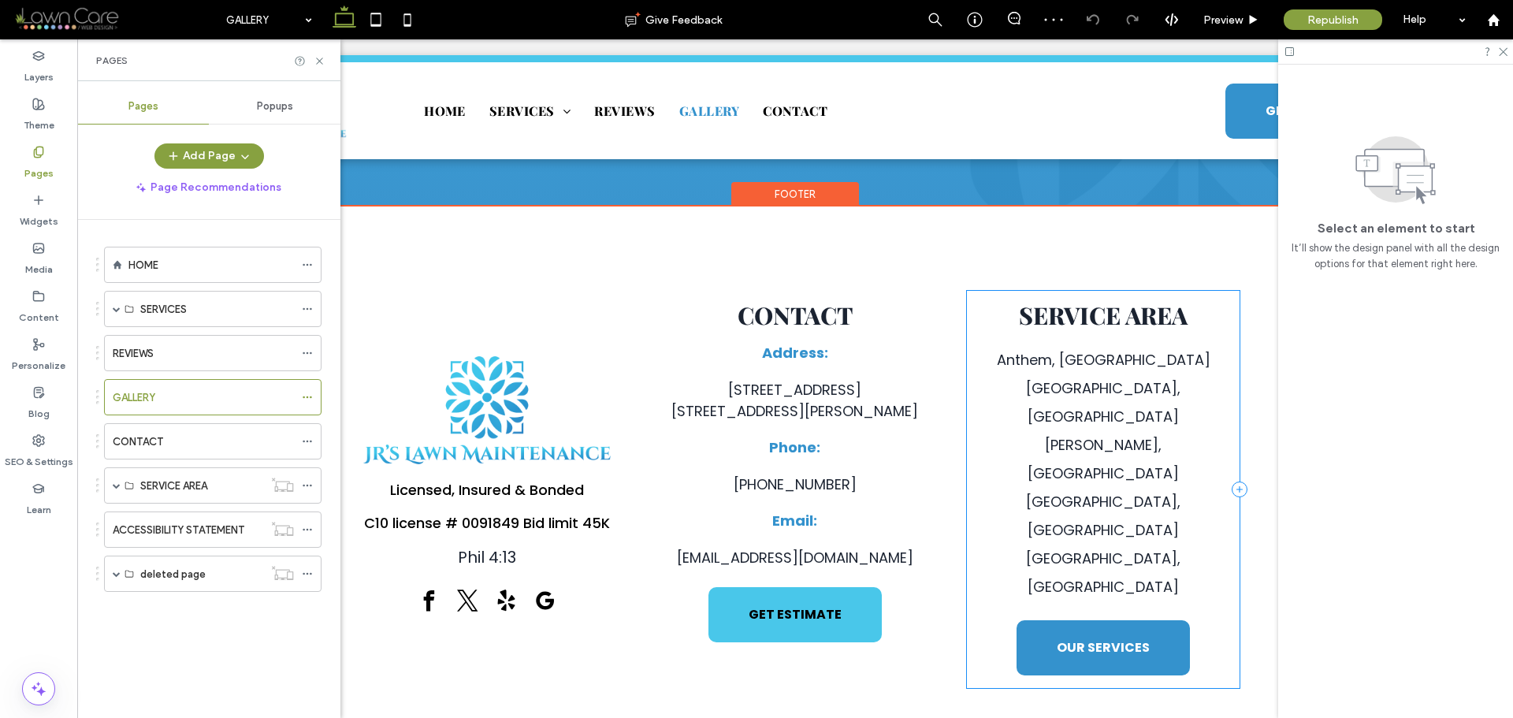
scroll to position [1848, 0]
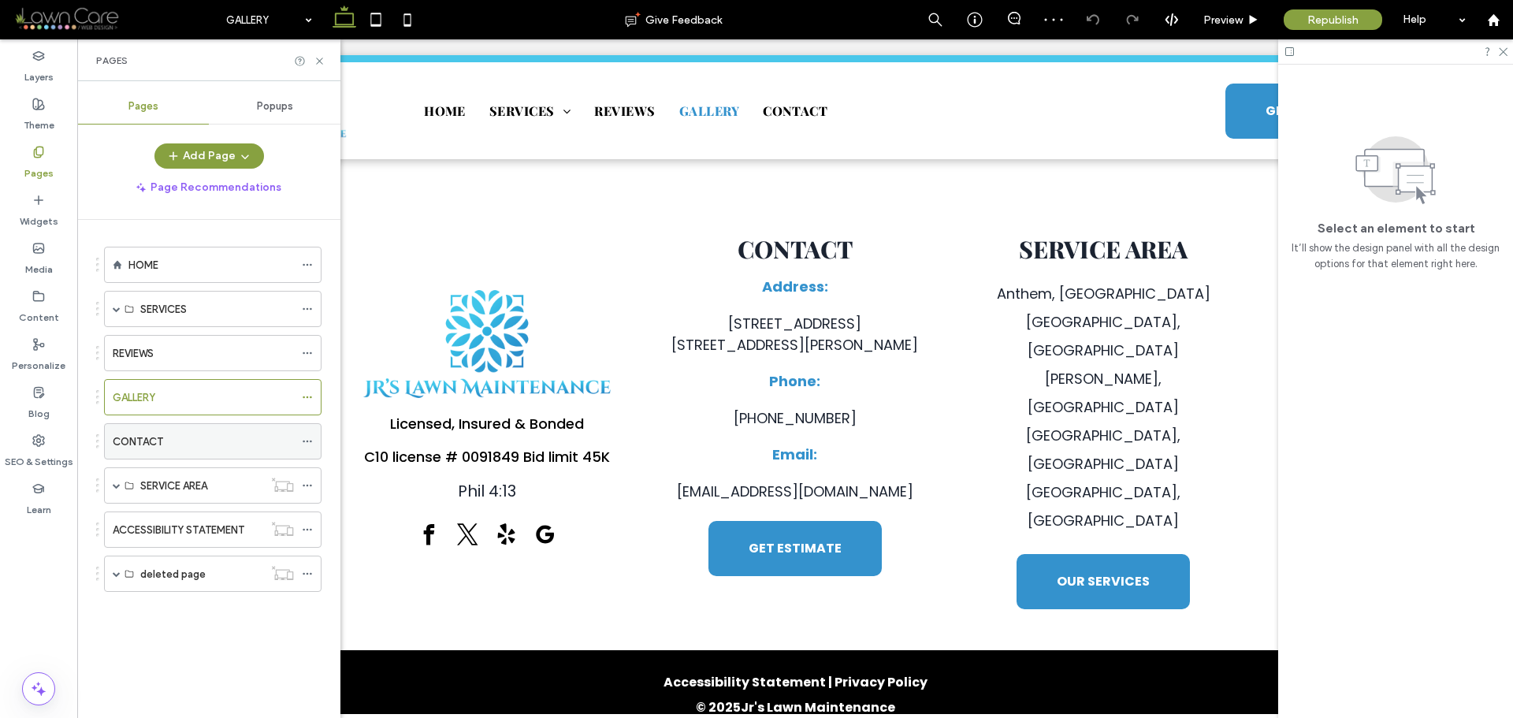
click at [219, 451] on div "CONTACT" at bounding box center [203, 441] width 181 height 35
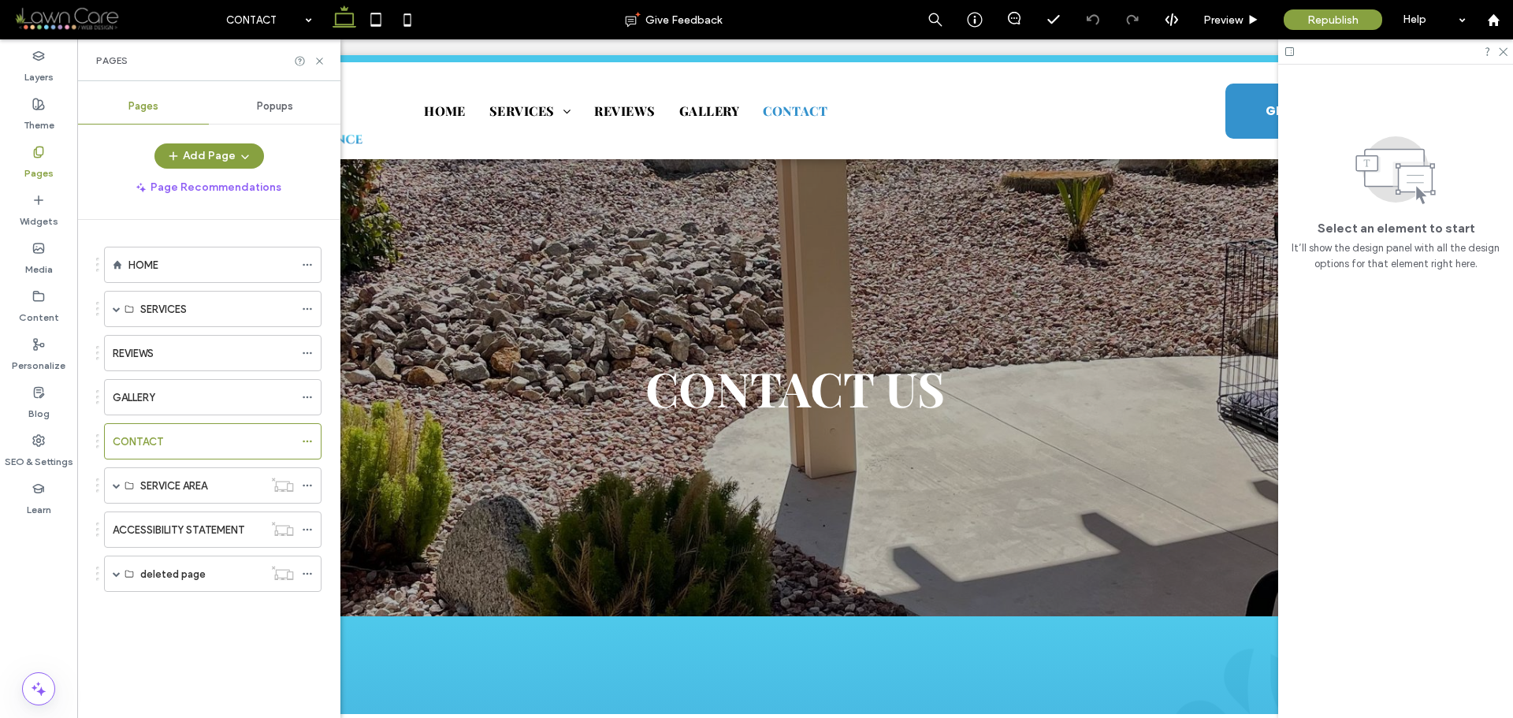
scroll to position [0, 0]
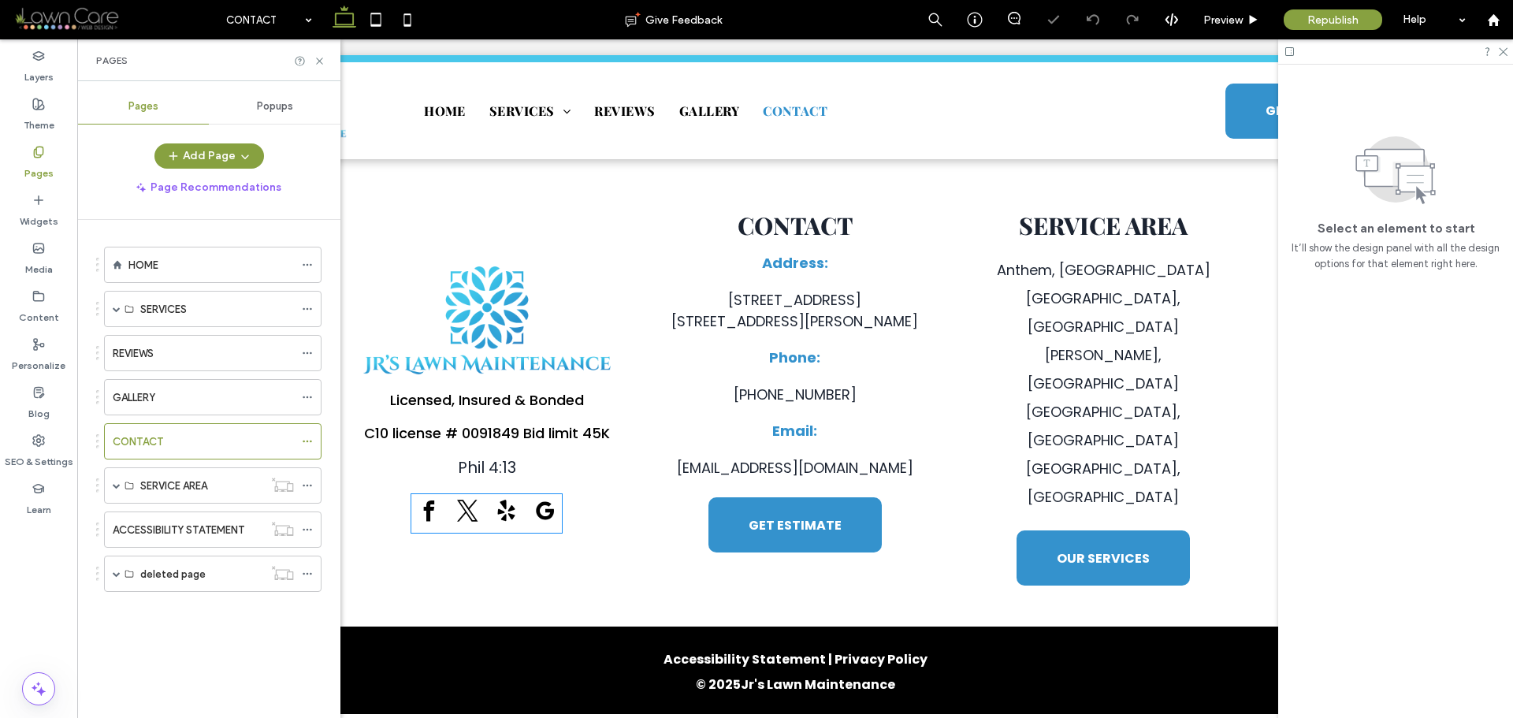
scroll to position [851, 0]
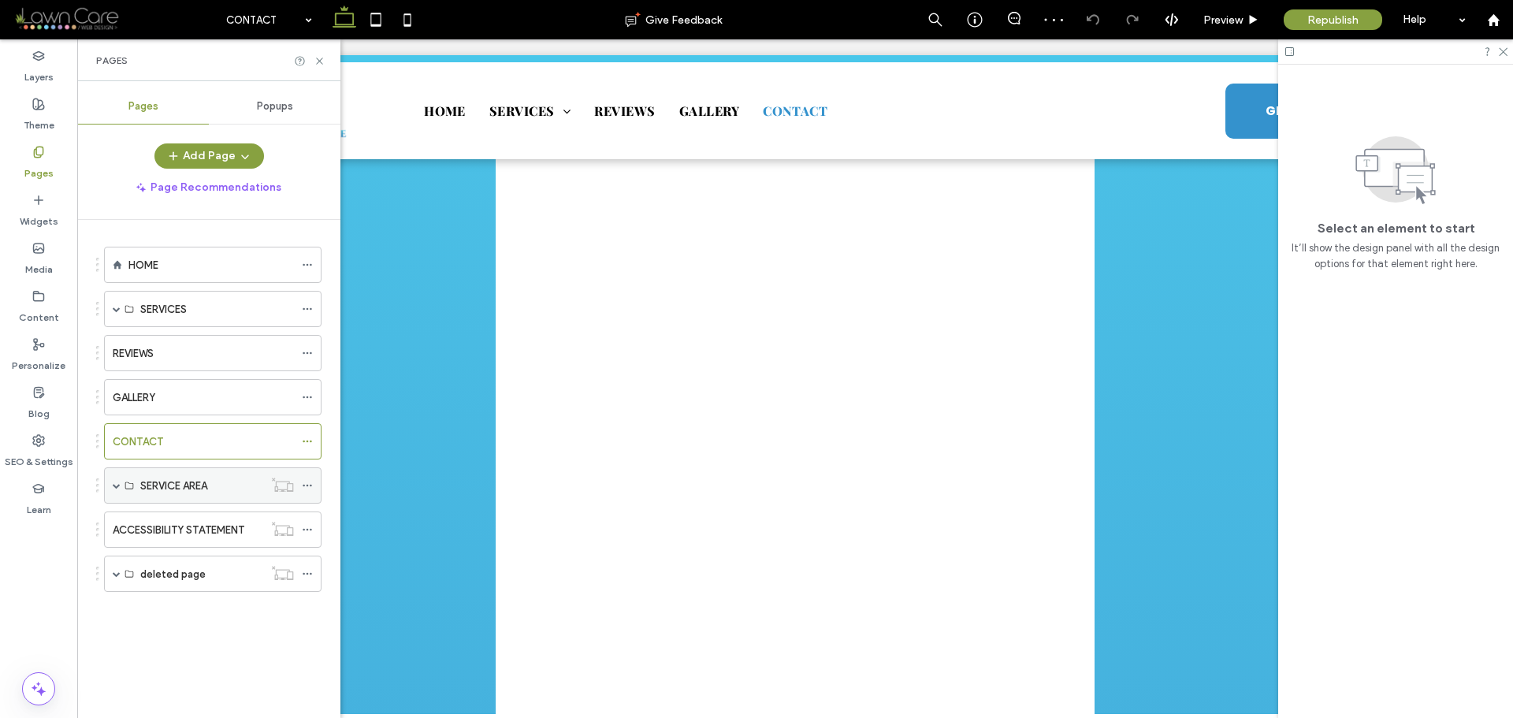
click at [116, 488] on span at bounding box center [117, 486] width 8 height 8
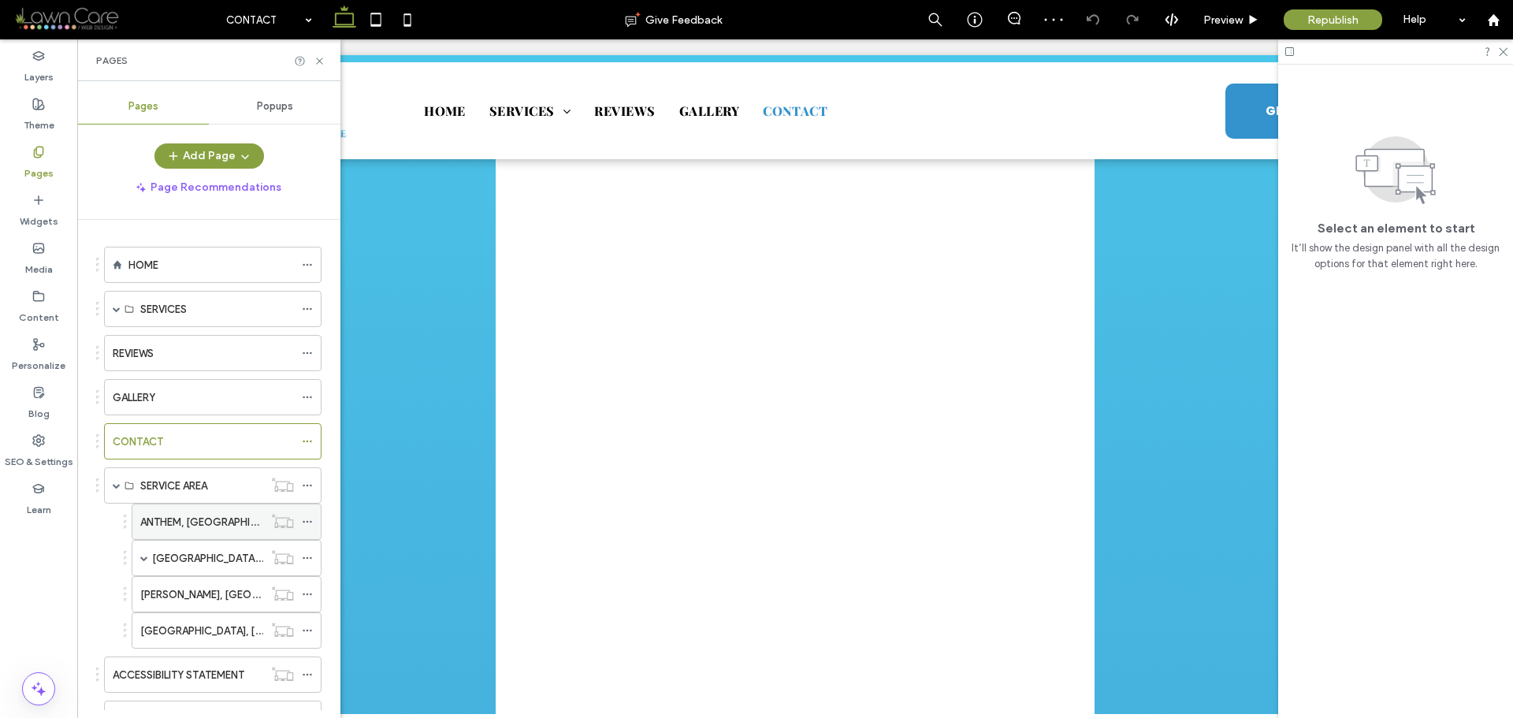
click at [159, 517] on label "ANTHEM, [GEOGRAPHIC_DATA]" at bounding box center [215, 522] width 151 height 28
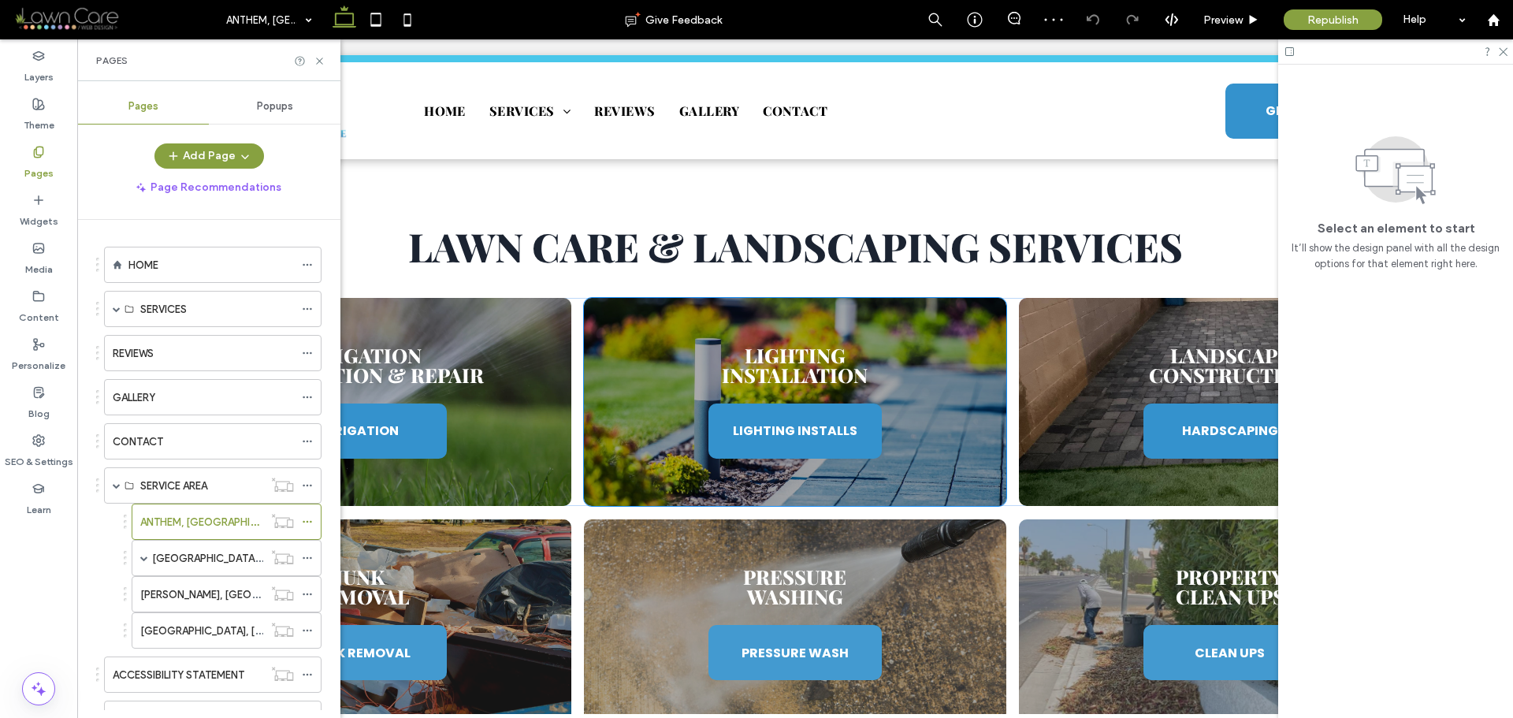
scroll to position [3292, 0]
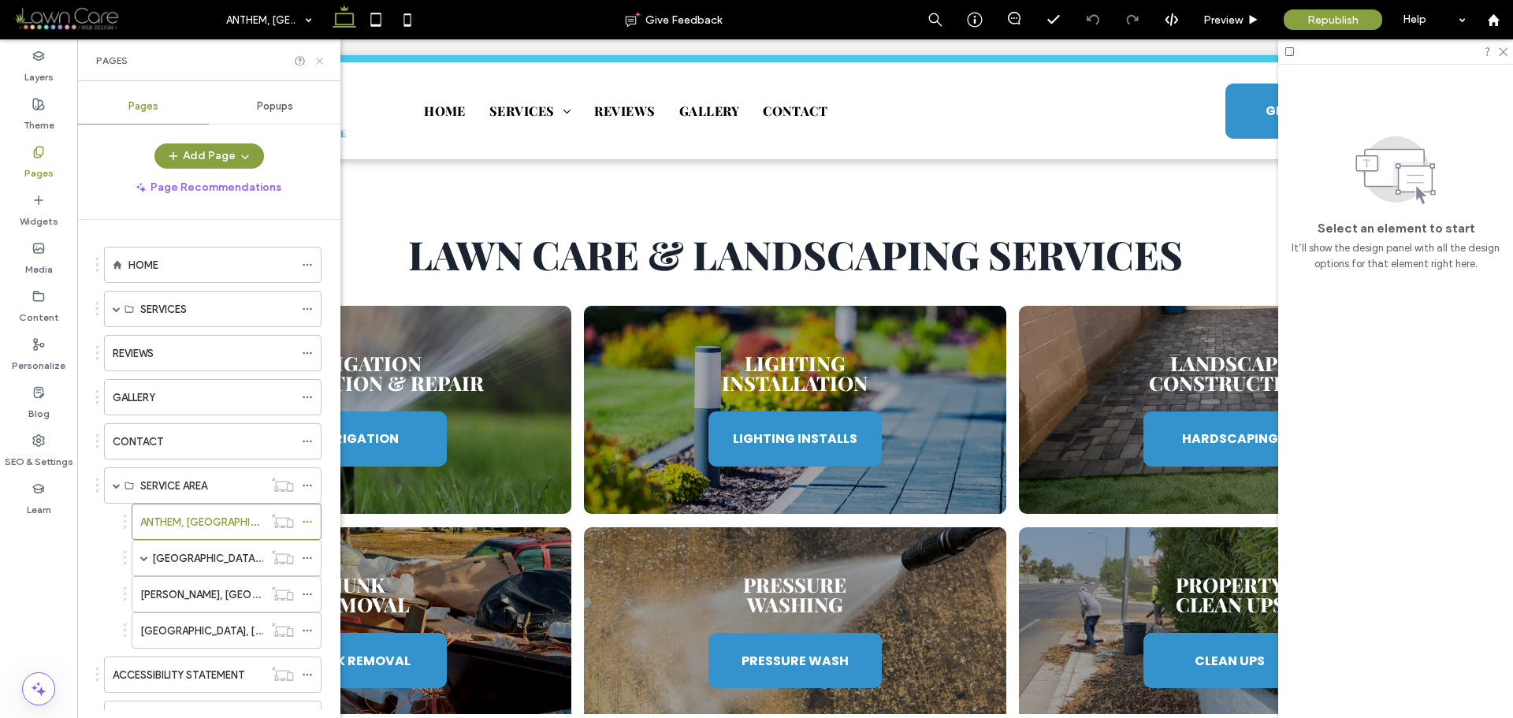
click at [321, 62] on use at bounding box center [319, 61] width 6 height 6
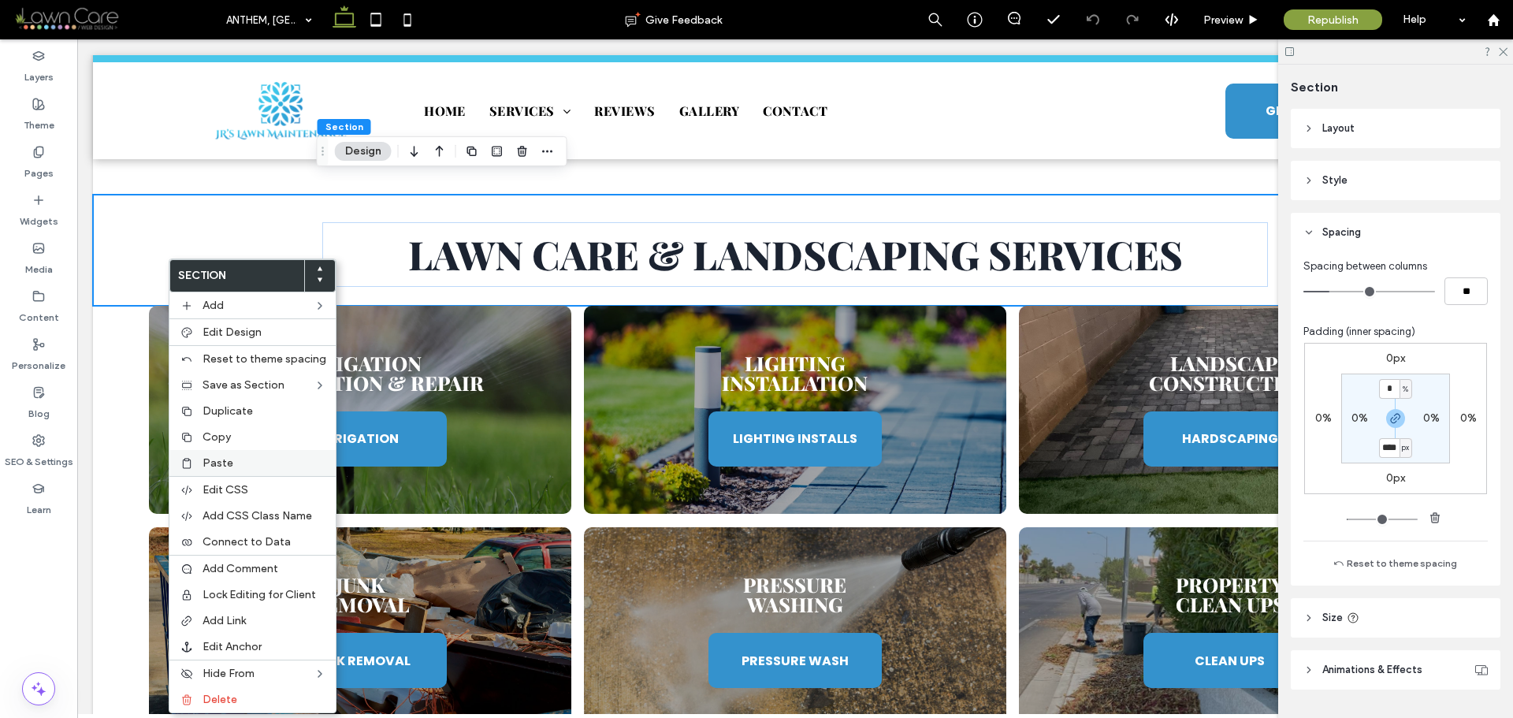
type input "****"
type input "**"
click at [225, 457] on span "Paste" at bounding box center [218, 462] width 31 height 13
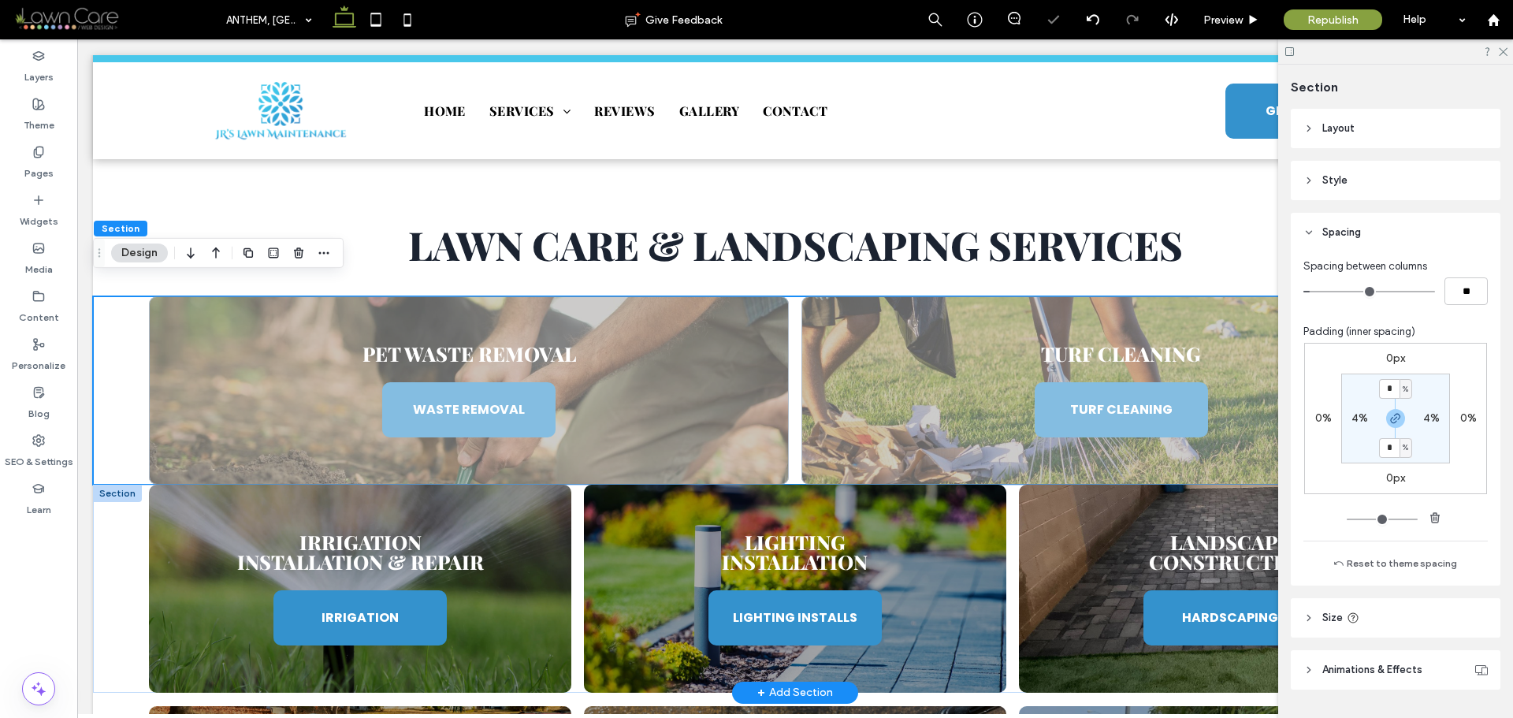
click at [130, 496] on div "Irrigation Installation & Repair IRRIGATION Lighting Installation LIGHTING INST…" at bounding box center [795, 589] width 1405 height 208
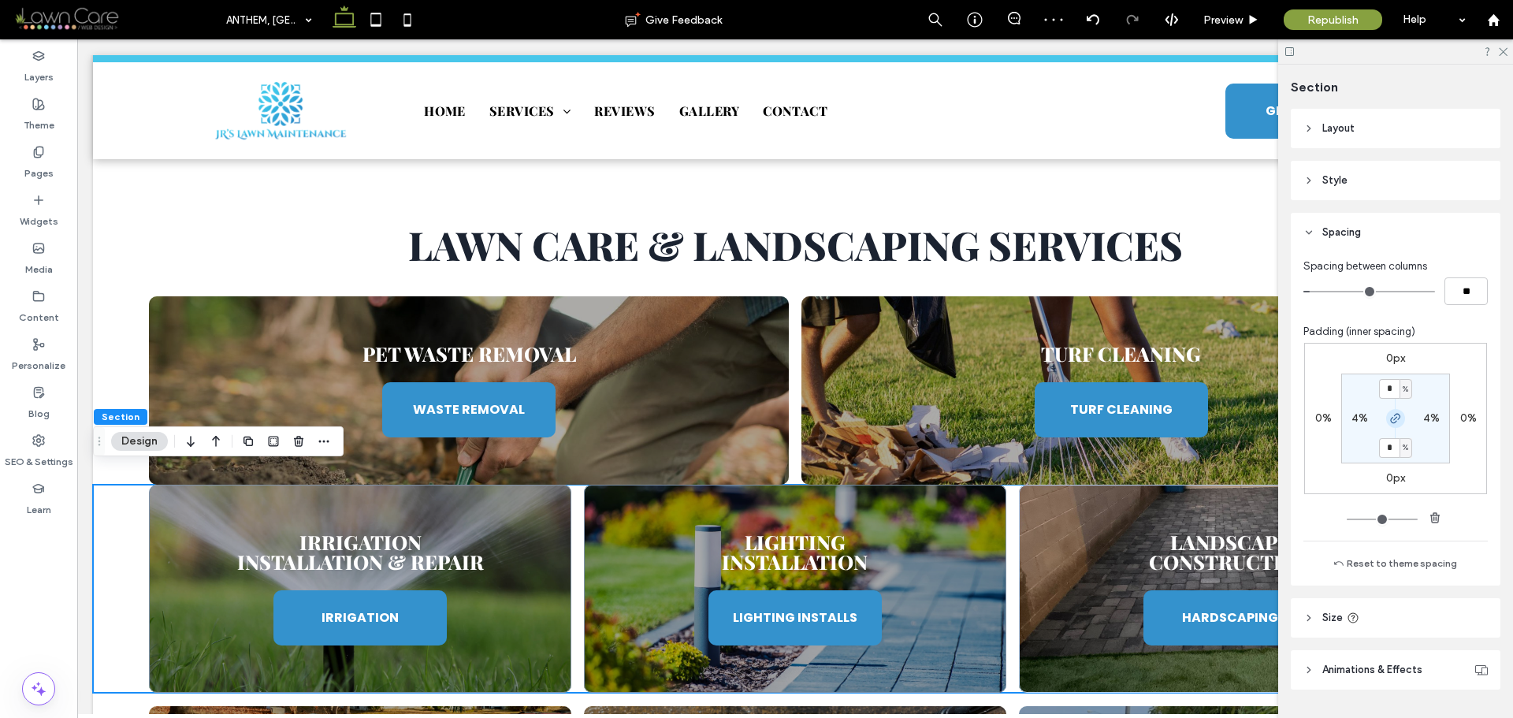
click at [1396, 415] on icon "button" at bounding box center [1396, 418] width 13 height 13
click at [1387, 397] on input "*" at bounding box center [1389, 389] width 20 height 20
type input "*"
click at [1361, 446] on section "* % 4% 0% 4%" at bounding box center [1396, 419] width 109 height 90
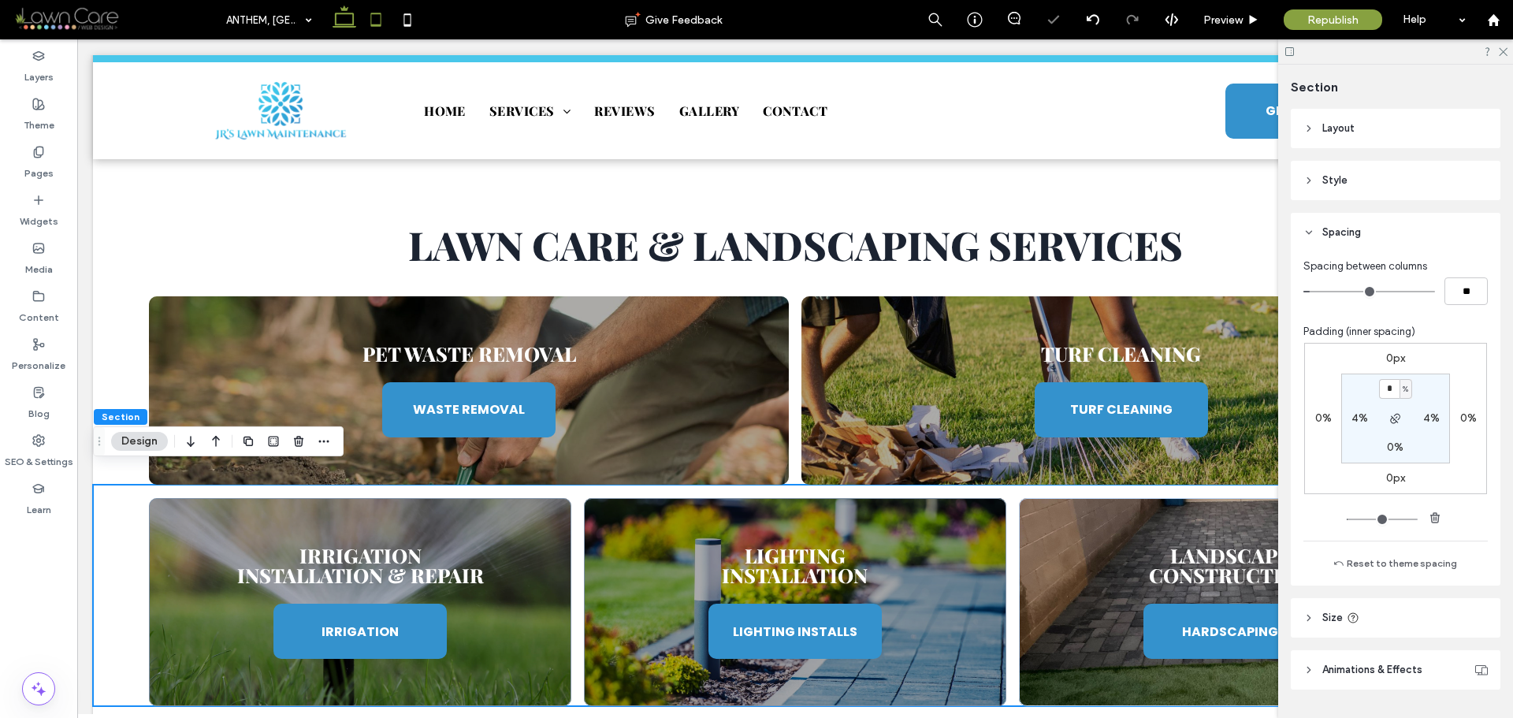
click at [363, 16] on icon at bounding box center [376, 20] width 32 height 32
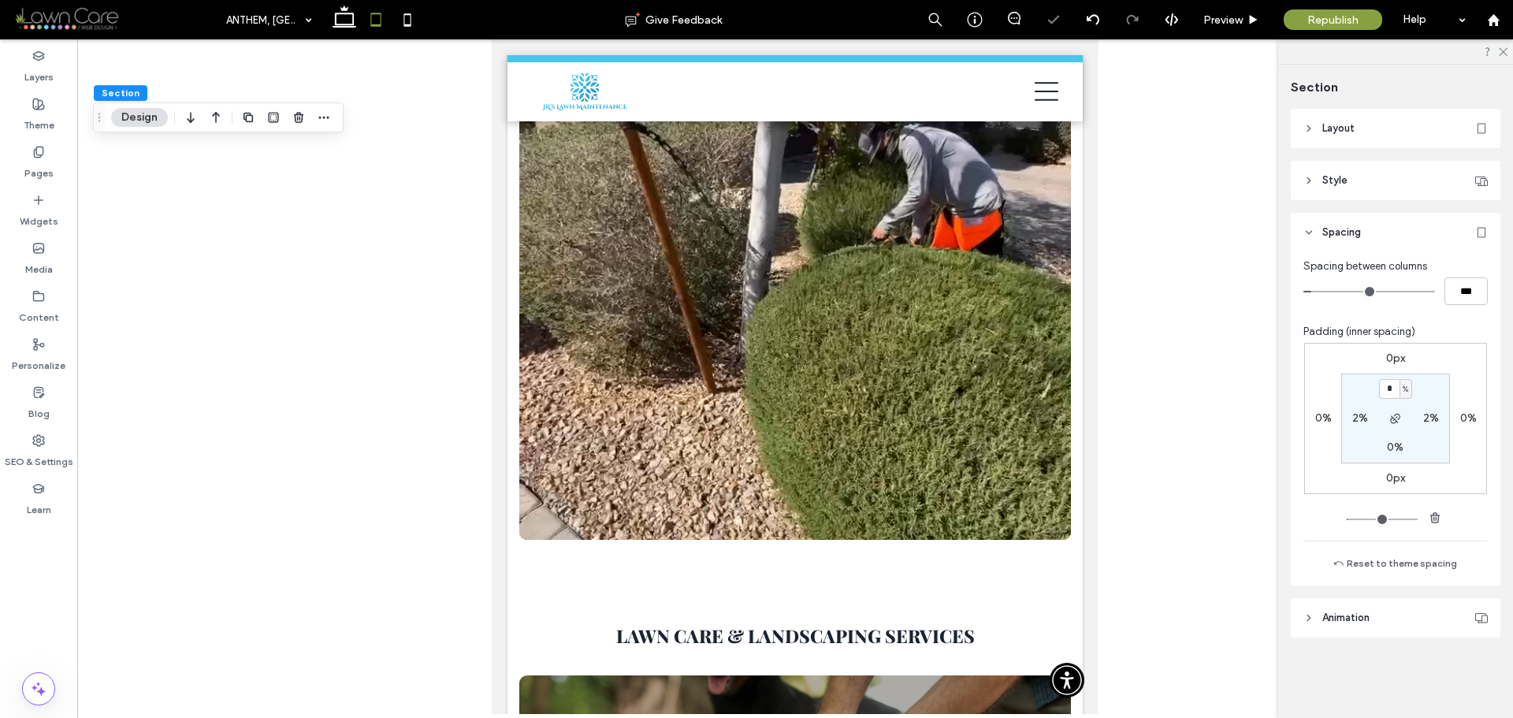
scroll to position [4213, 0]
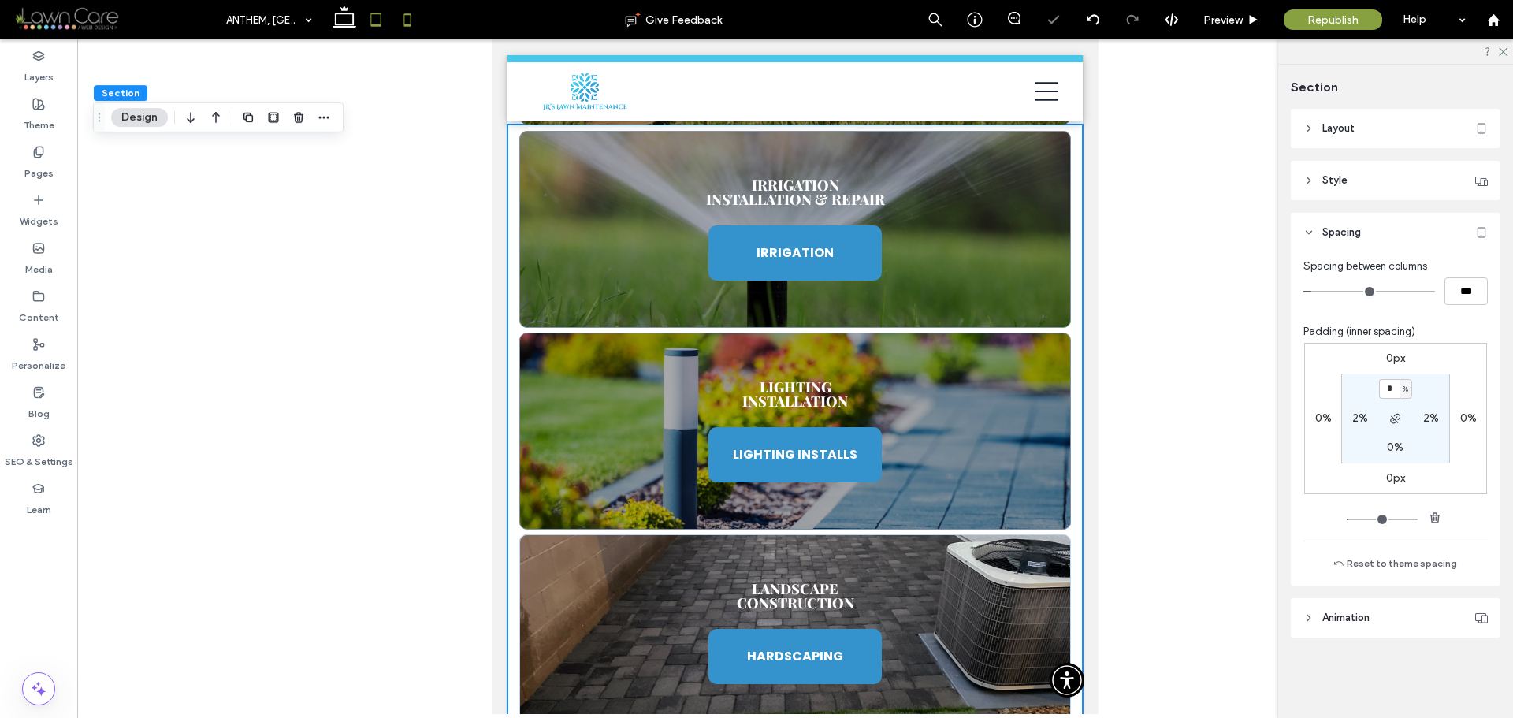
click at [419, 26] on icon at bounding box center [408, 20] width 32 height 32
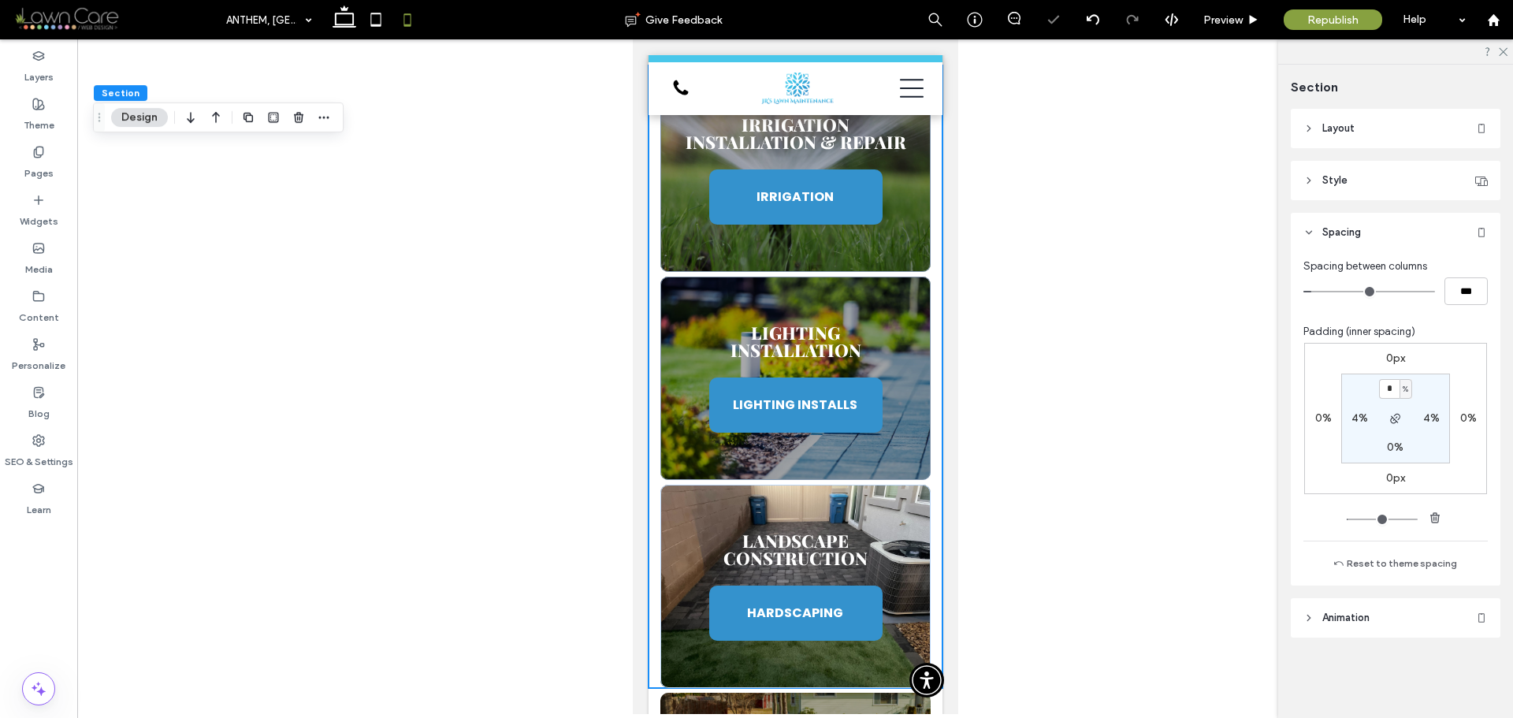
click at [1414, 397] on section "* % 4% 0% 4%" at bounding box center [1396, 419] width 109 height 90
click at [1408, 393] on span "%" at bounding box center [1406, 390] width 6 height 16
click at [1409, 410] on div "px" at bounding box center [1401, 413] width 22 height 28
type input "****"
type input "**"
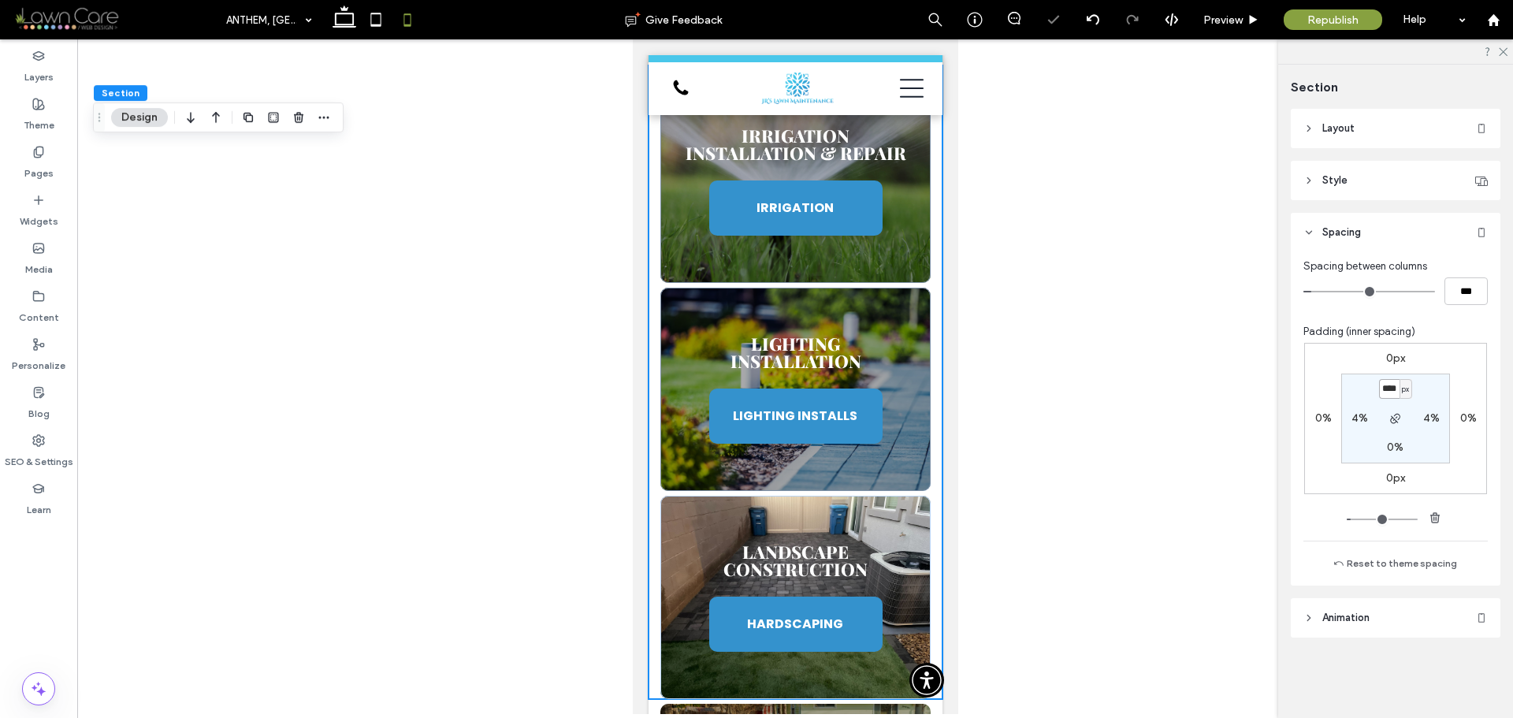
click at [1391, 393] on input "****" at bounding box center [1389, 389] width 20 height 20
type input "**"
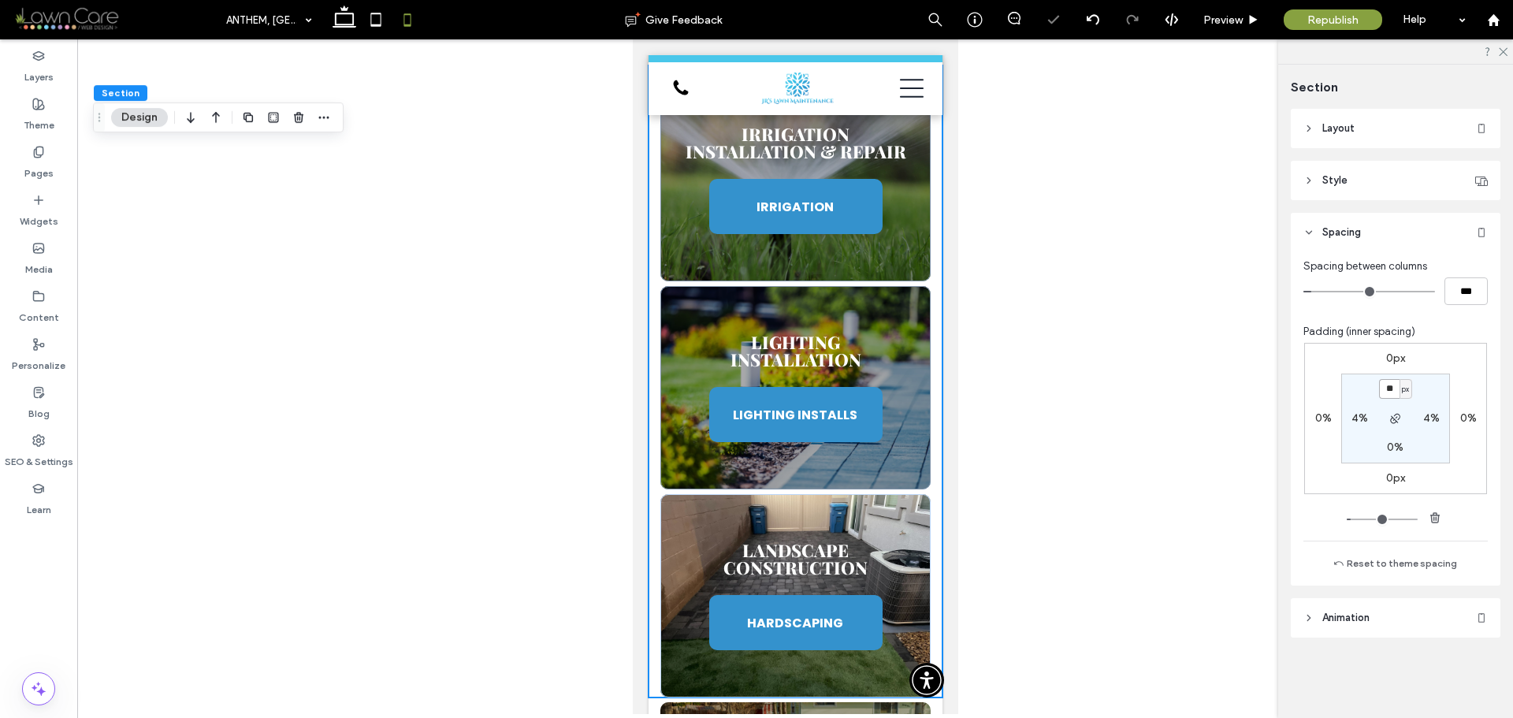
click at [1388, 383] on input "**" at bounding box center [1389, 389] width 20 height 20
click at [1394, 381] on input "**" at bounding box center [1389, 389] width 20 height 20
type input "*"
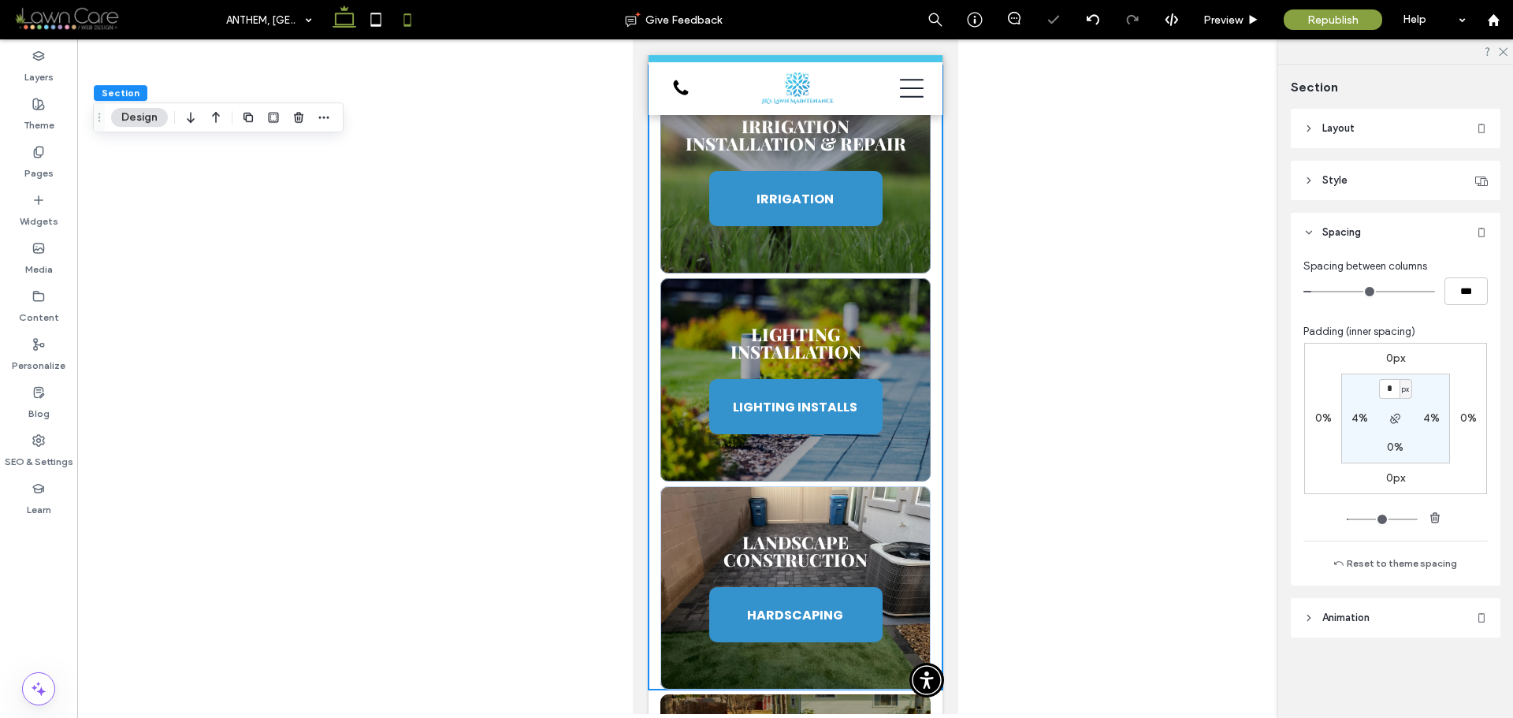
click at [348, 24] on icon at bounding box center [345, 20] width 32 height 32
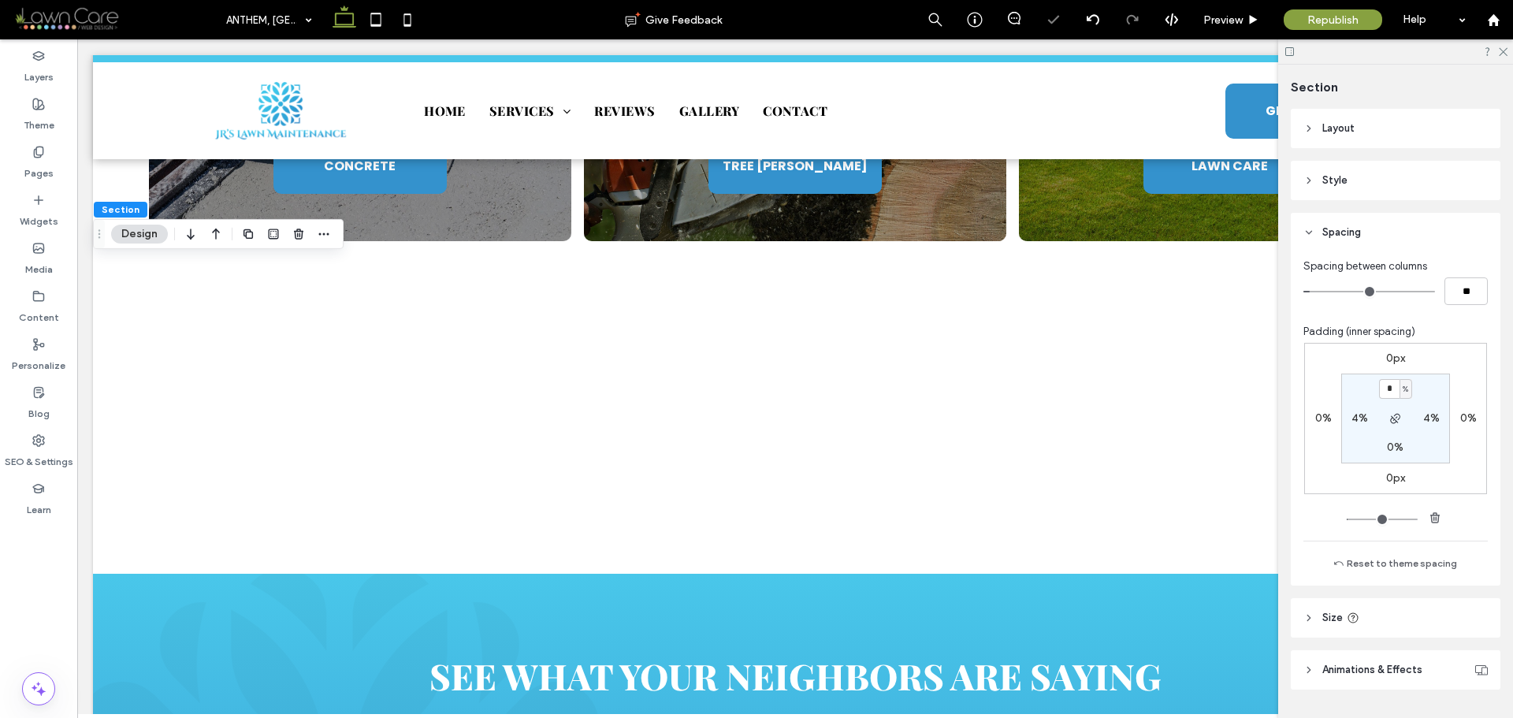
type input "*"
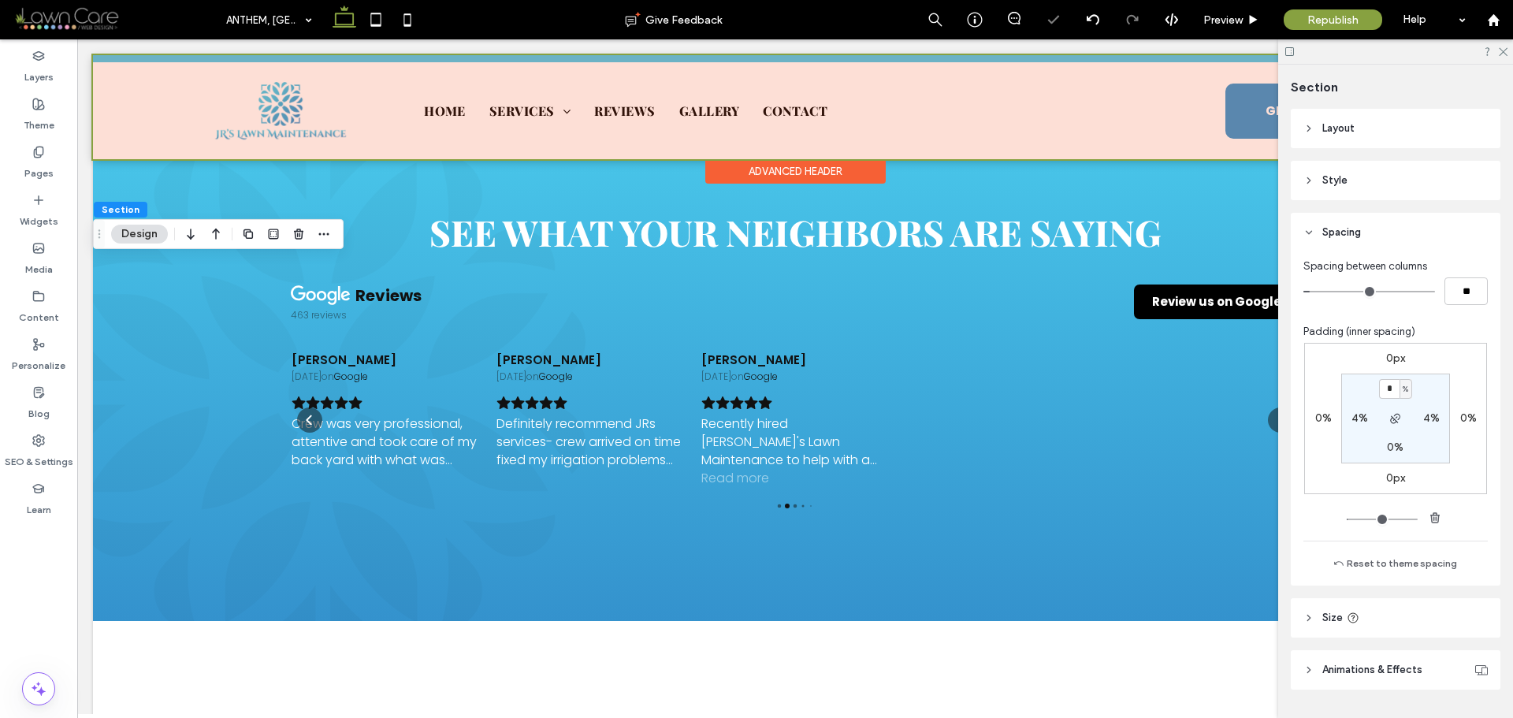
scroll to position [3499, 0]
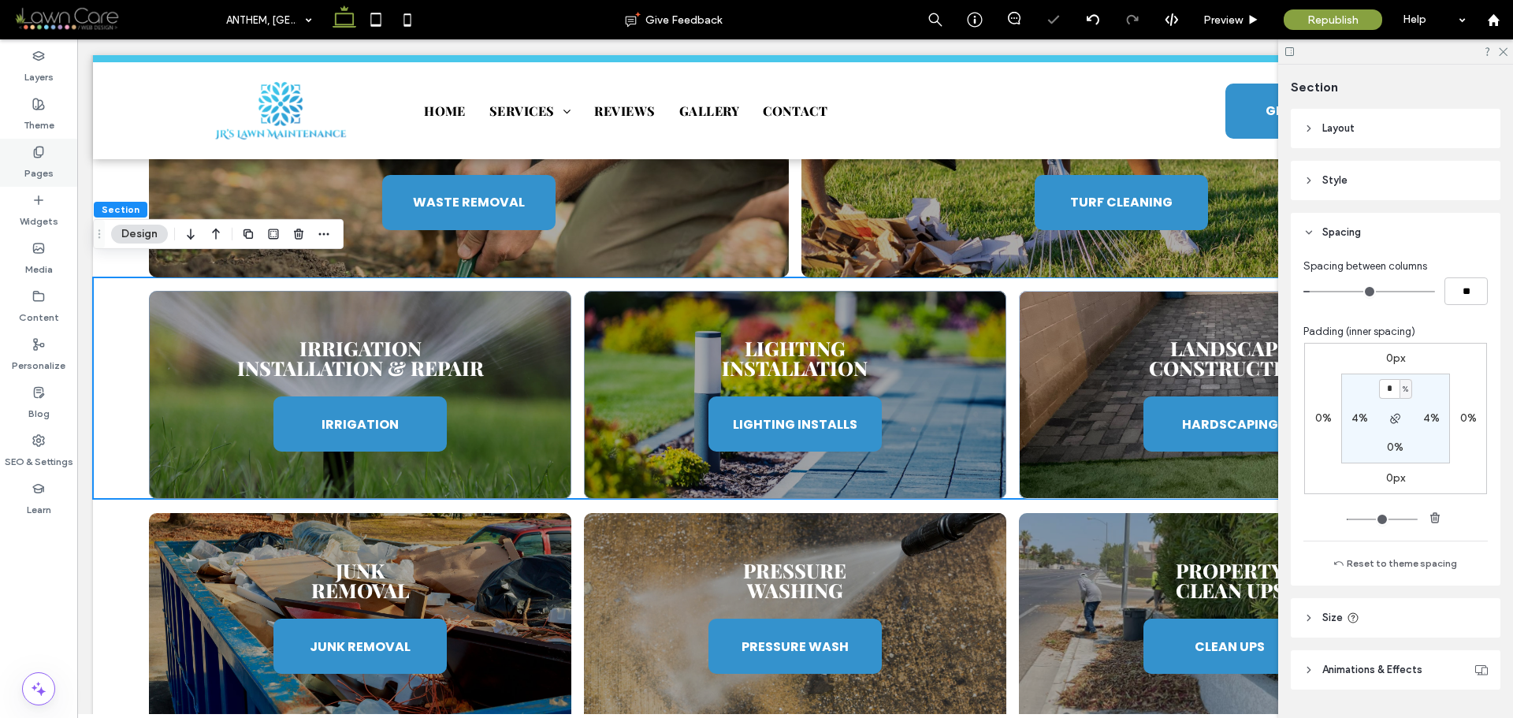
click at [36, 147] on use at bounding box center [38, 152] width 9 height 10
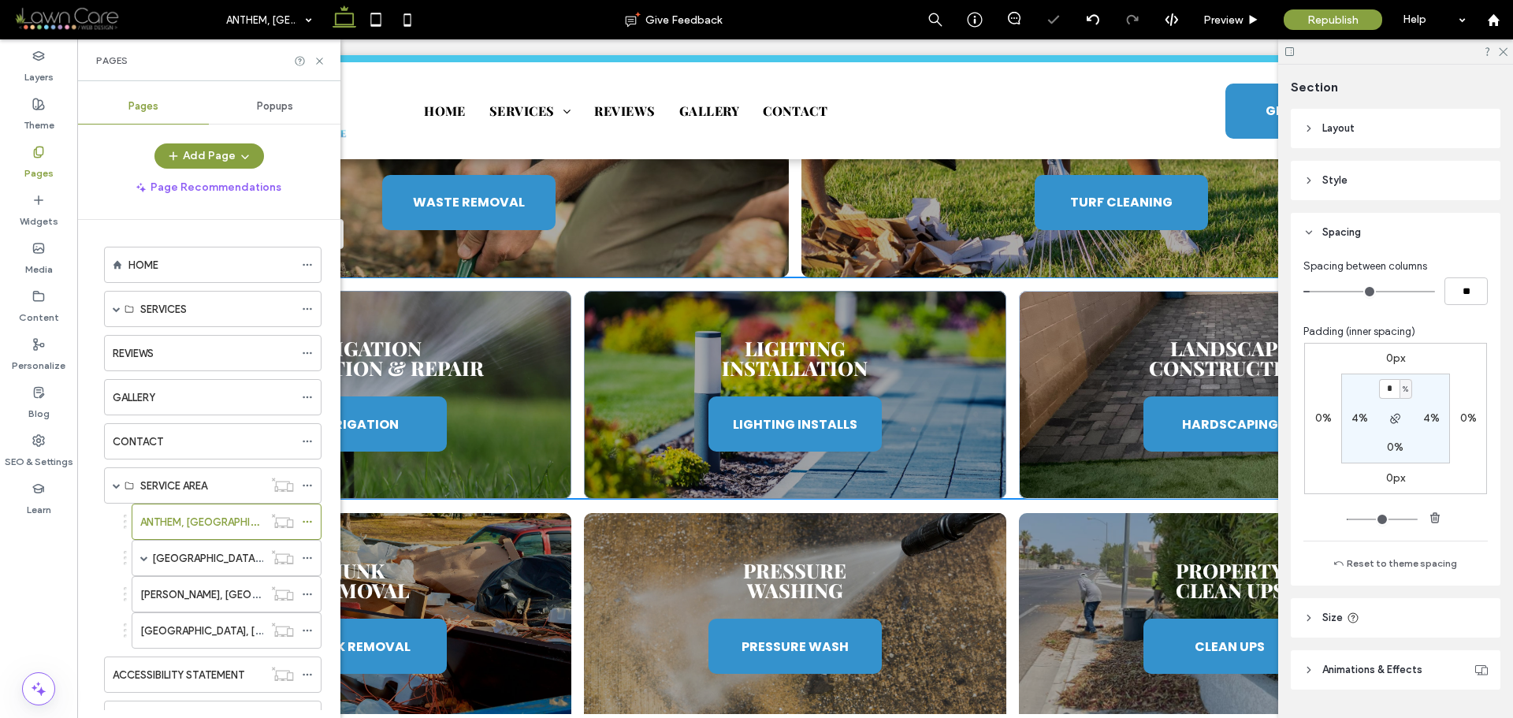
click at [190, 557] on label "[GEOGRAPHIC_DATA], [GEOGRAPHIC_DATA]" at bounding box center [260, 559] width 216 height 28
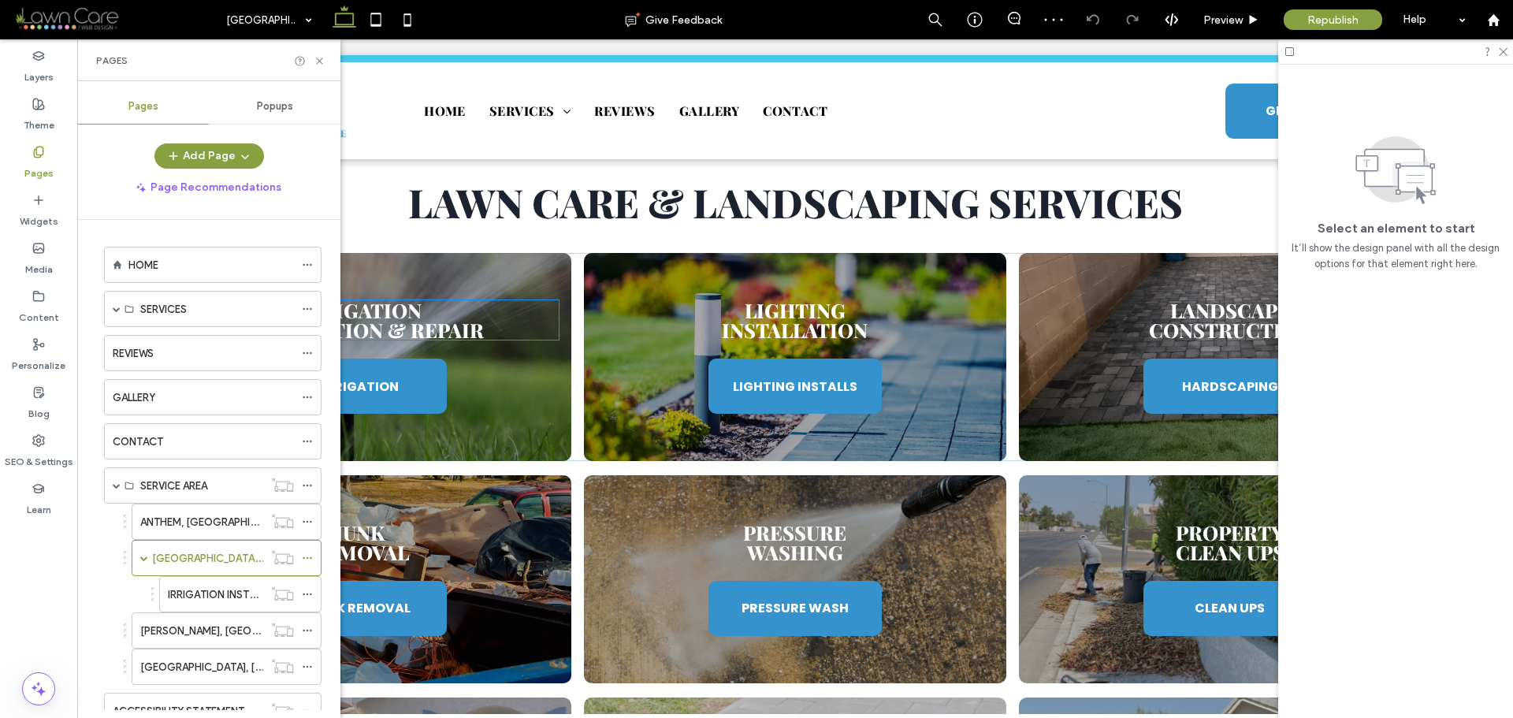
scroll to position [1419, 0]
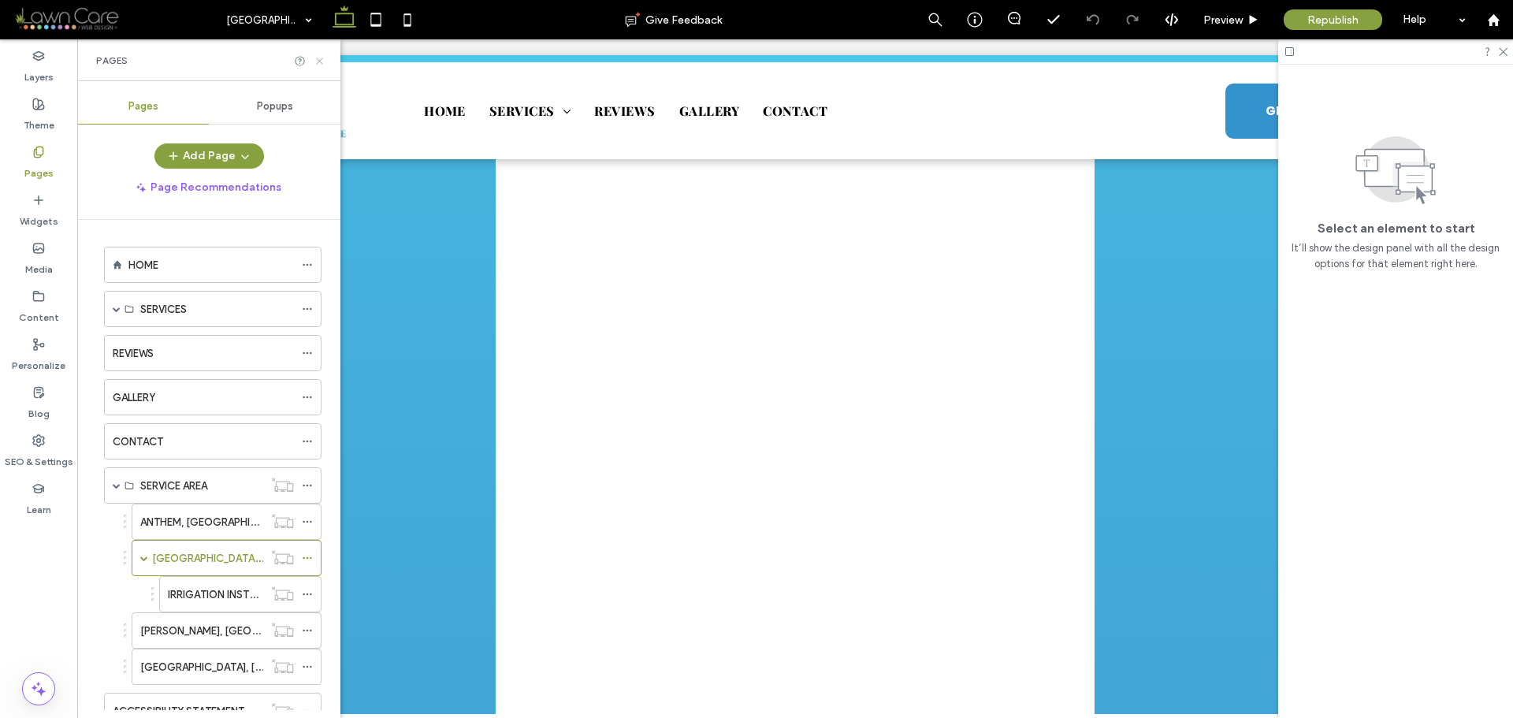
click at [318, 58] on icon at bounding box center [320, 61] width 12 height 12
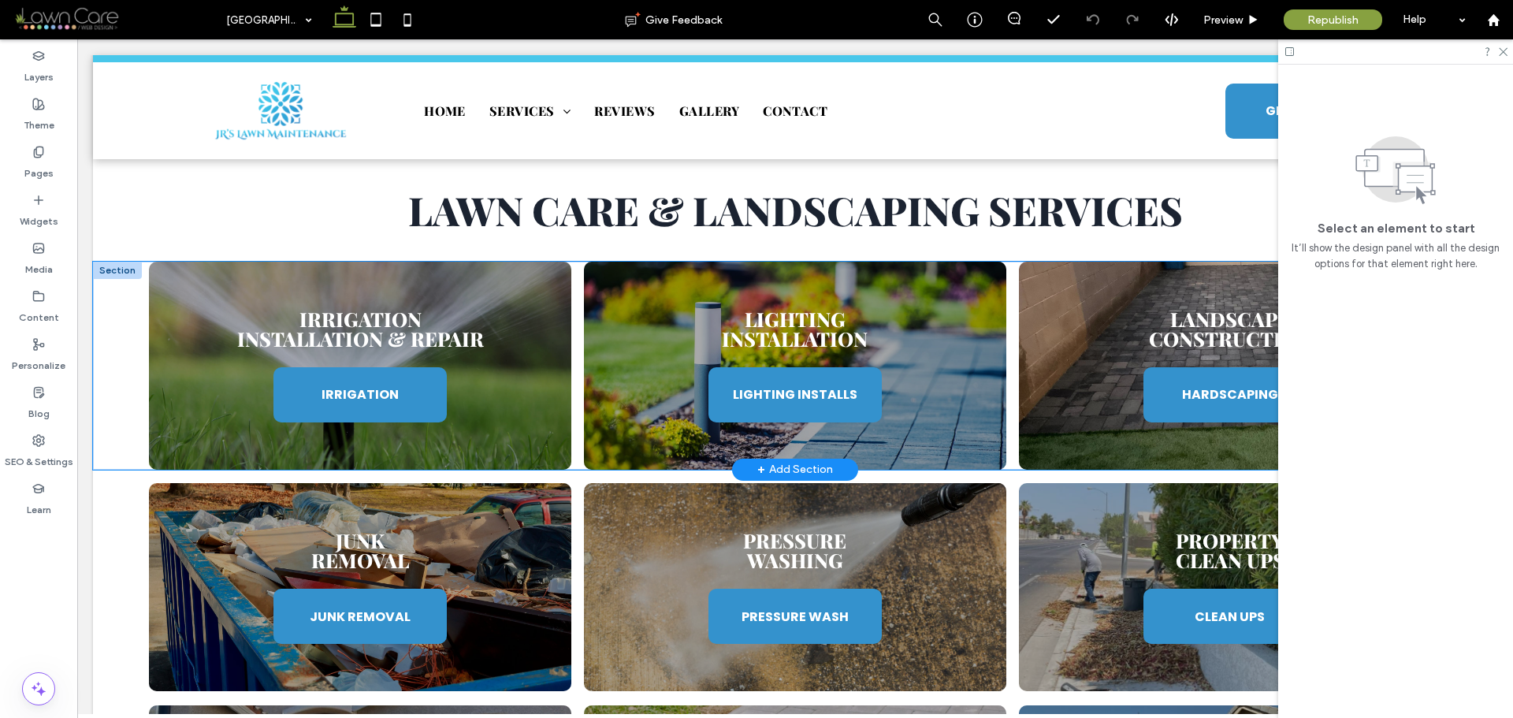
scroll to position [3311, 0]
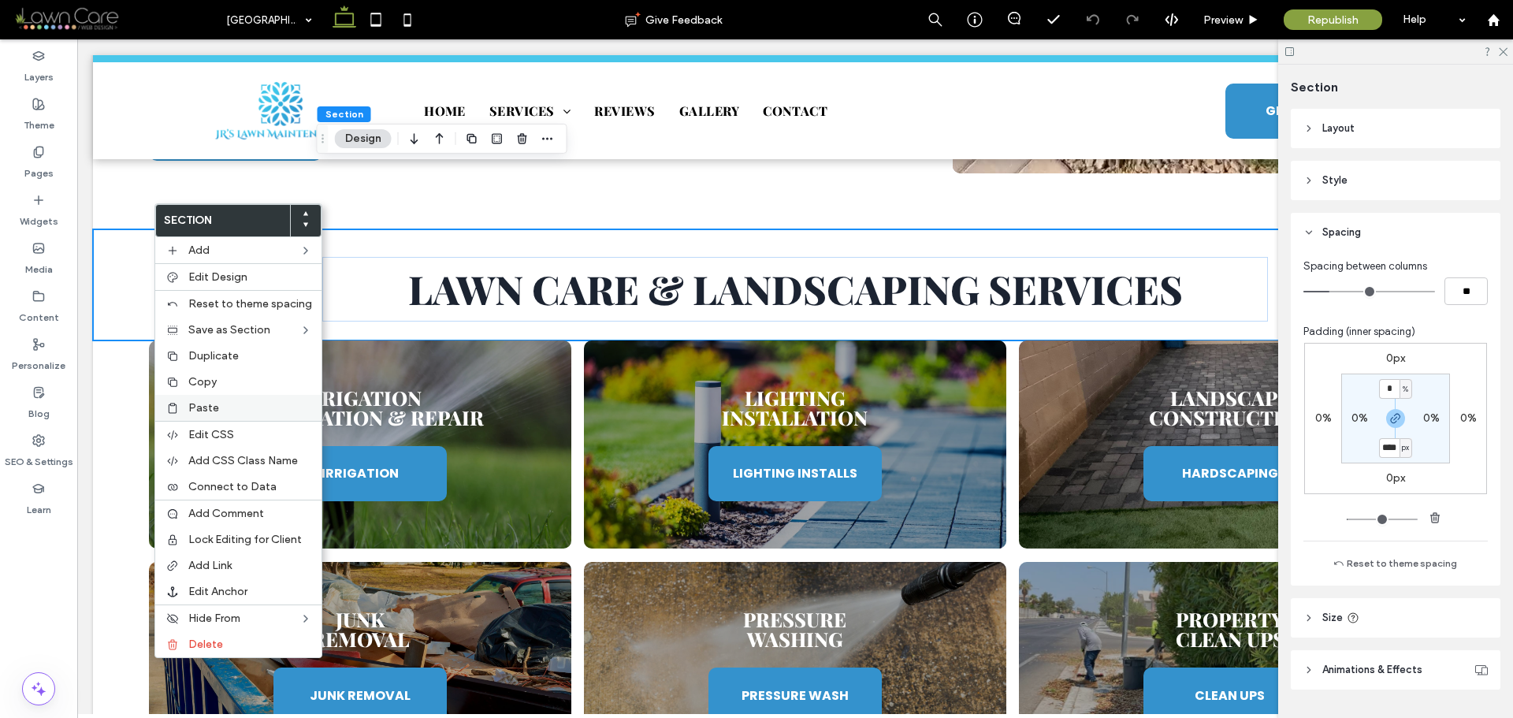
type input "****"
type input "**"
click at [227, 399] on div "Paste" at bounding box center [238, 408] width 166 height 26
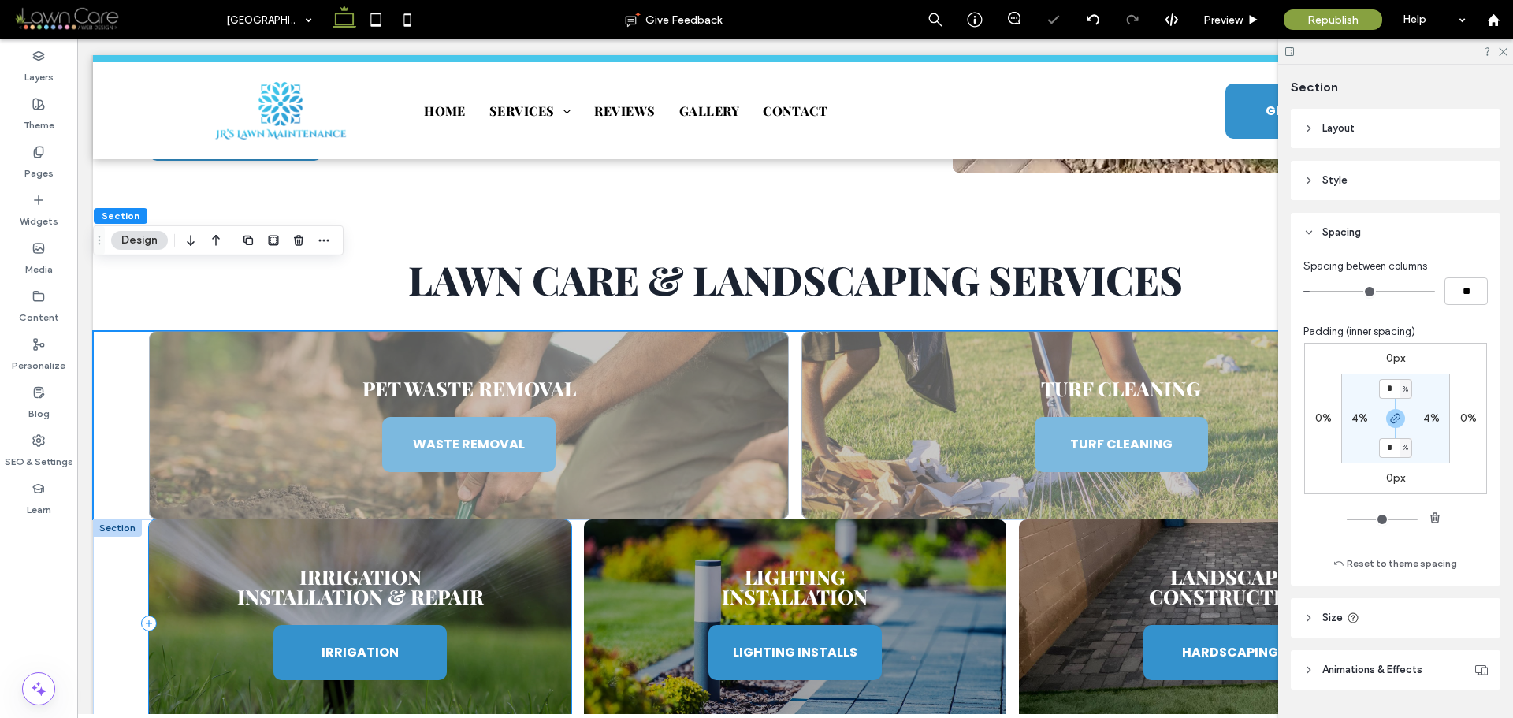
click at [126, 519] on div "Irrigation Installation & Repair IRRIGATION Lighting Installation LIGHTING INST…" at bounding box center [795, 623] width 1405 height 208
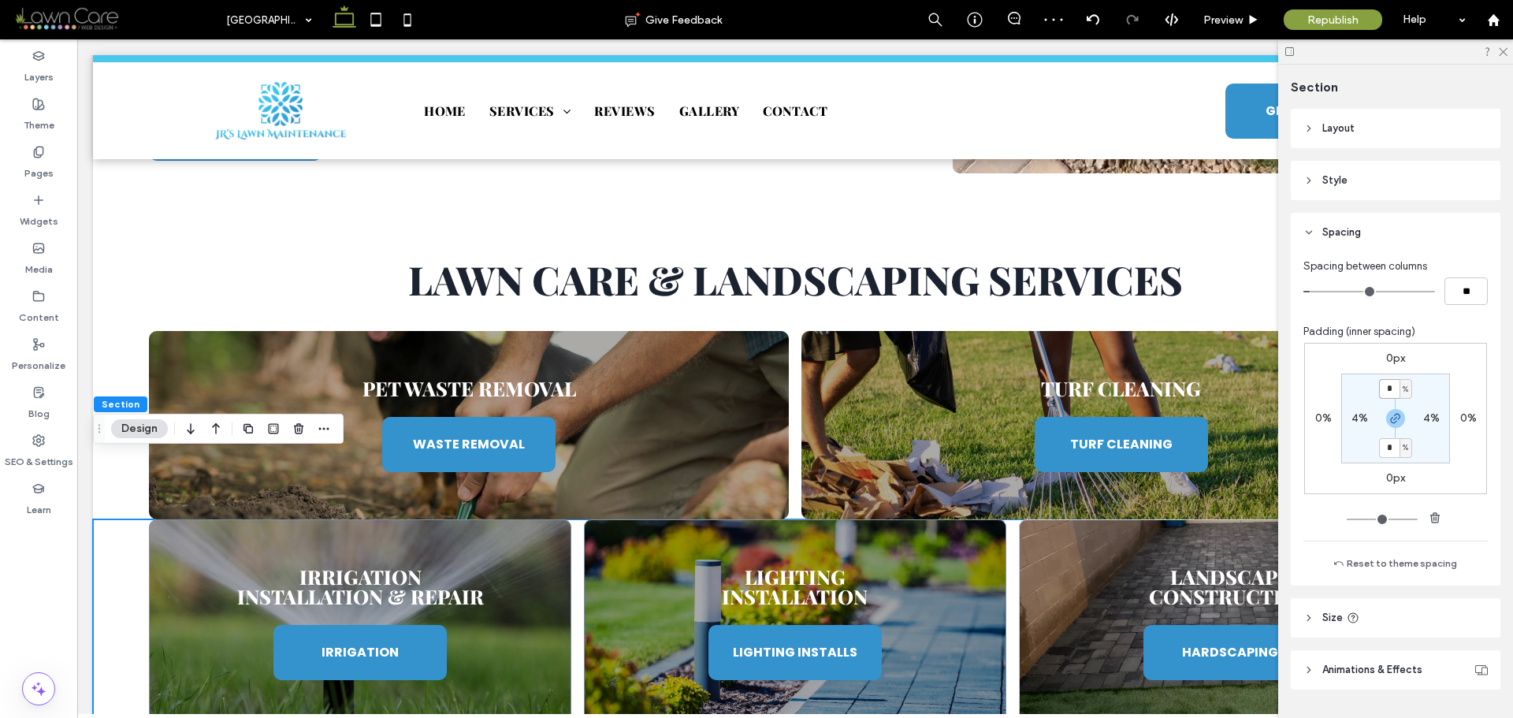
click at [1387, 391] on input "*" at bounding box center [1389, 389] width 20 height 20
click at [1392, 416] on icon "button" at bounding box center [1396, 418] width 13 height 13
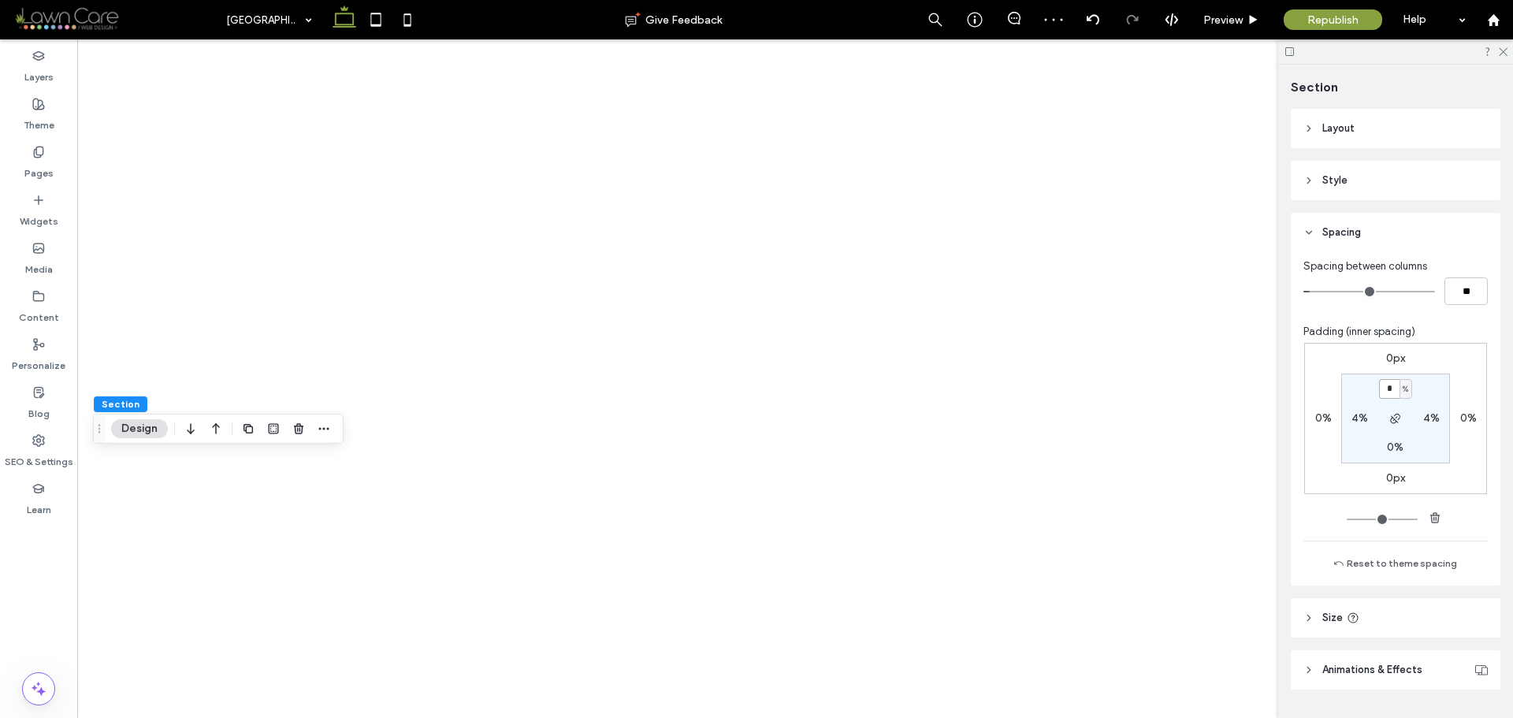
click at [1391, 389] on input "*" at bounding box center [1389, 389] width 20 height 20
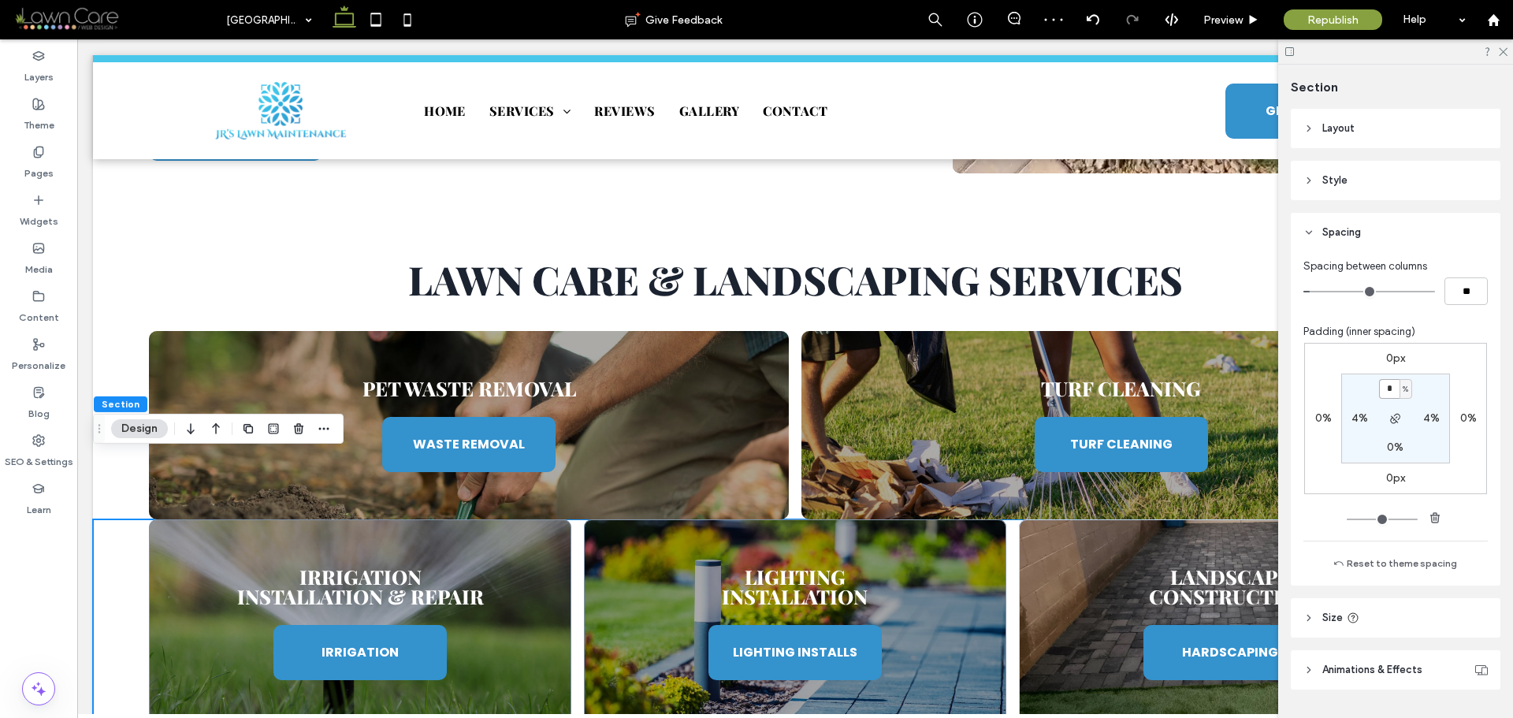
type input "*"
click at [1429, 392] on section "* % 4% 0% 4%" at bounding box center [1396, 419] width 109 height 90
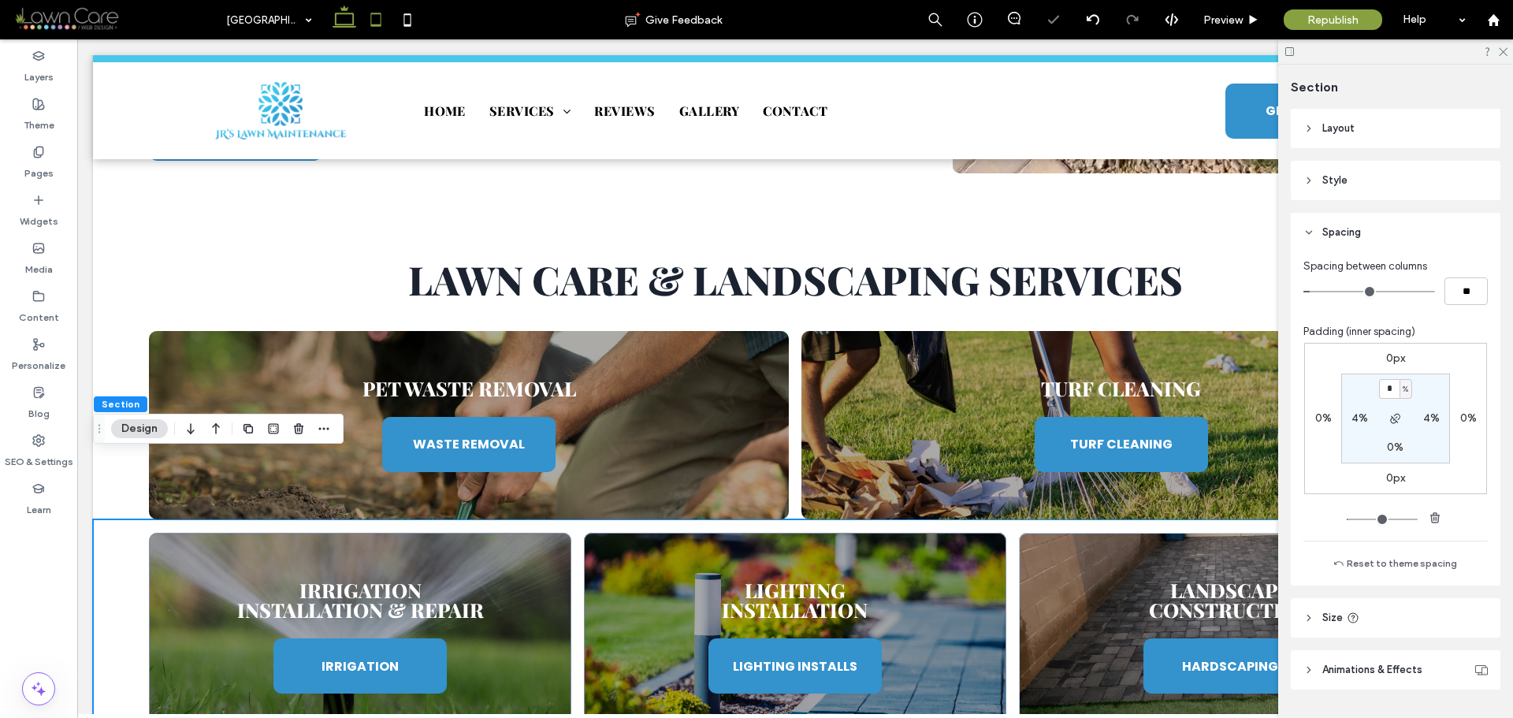
click at [365, 17] on icon at bounding box center [376, 20] width 32 height 32
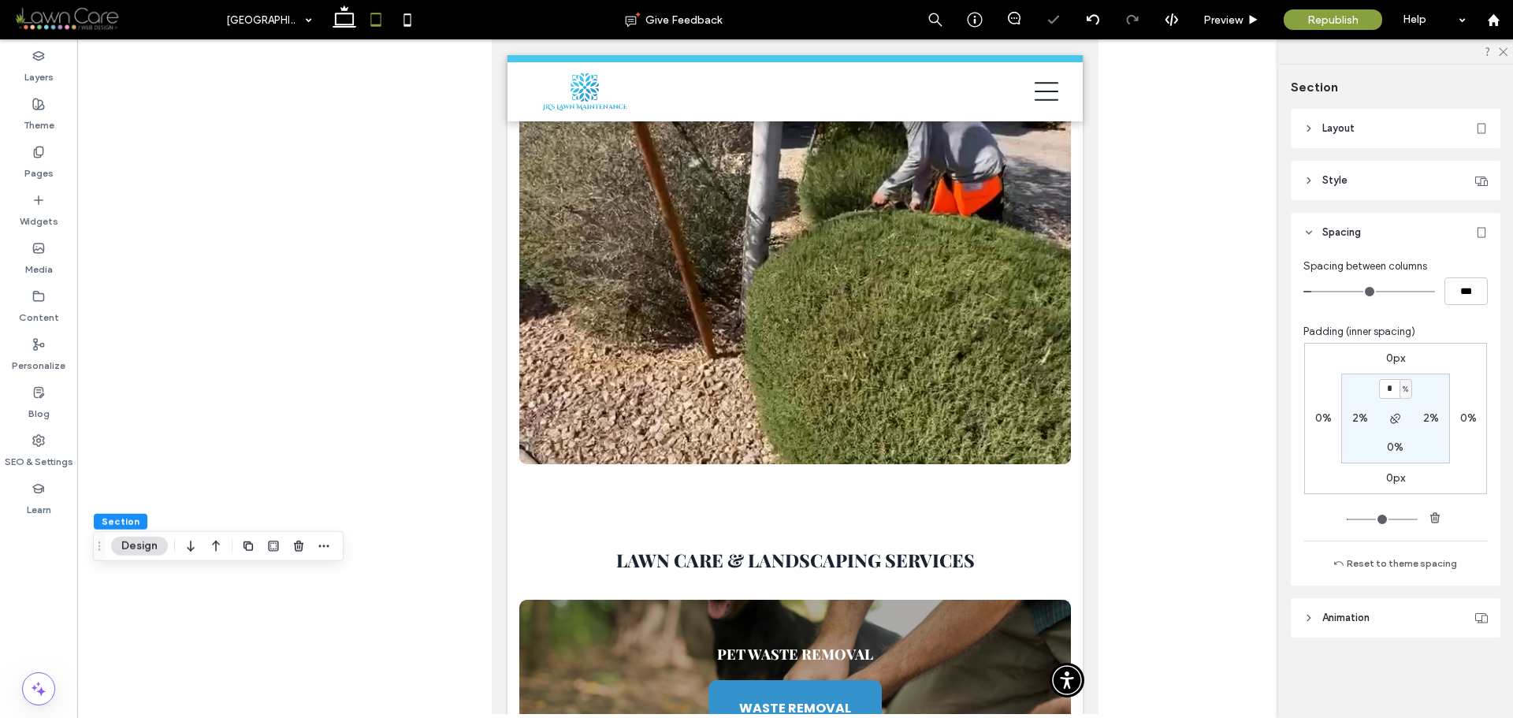
scroll to position [3680, 0]
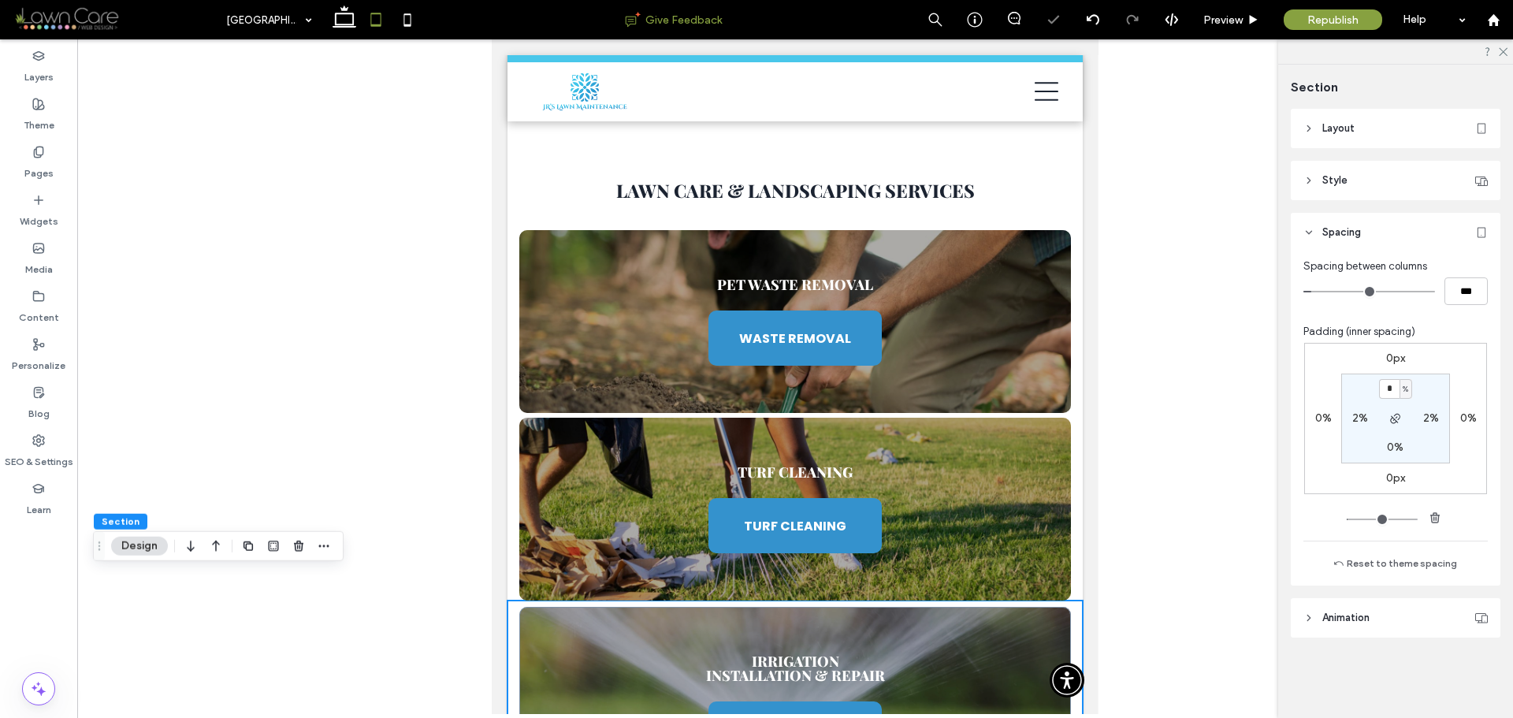
click at [414, 24] on icon at bounding box center [408, 20] width 32 height 32
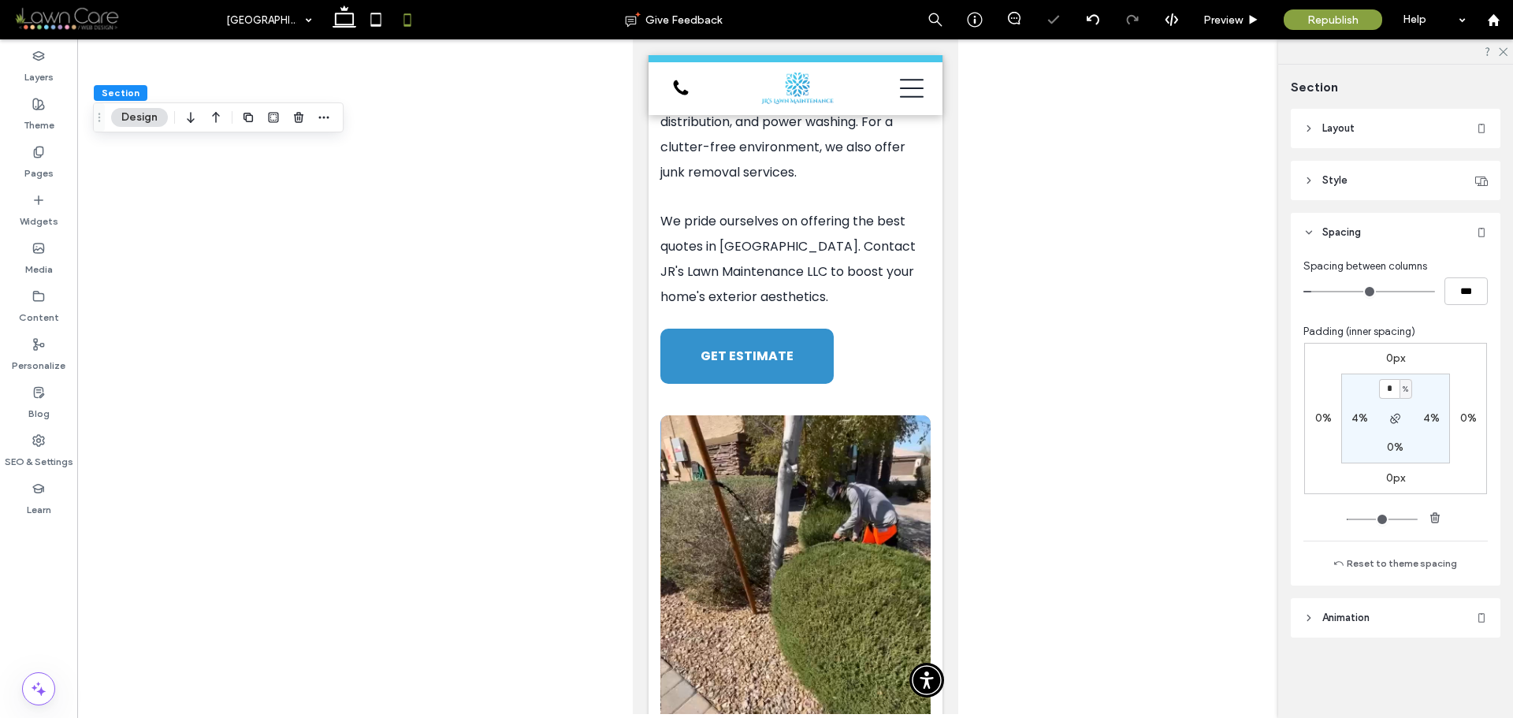
scroll to position [4827, 0]
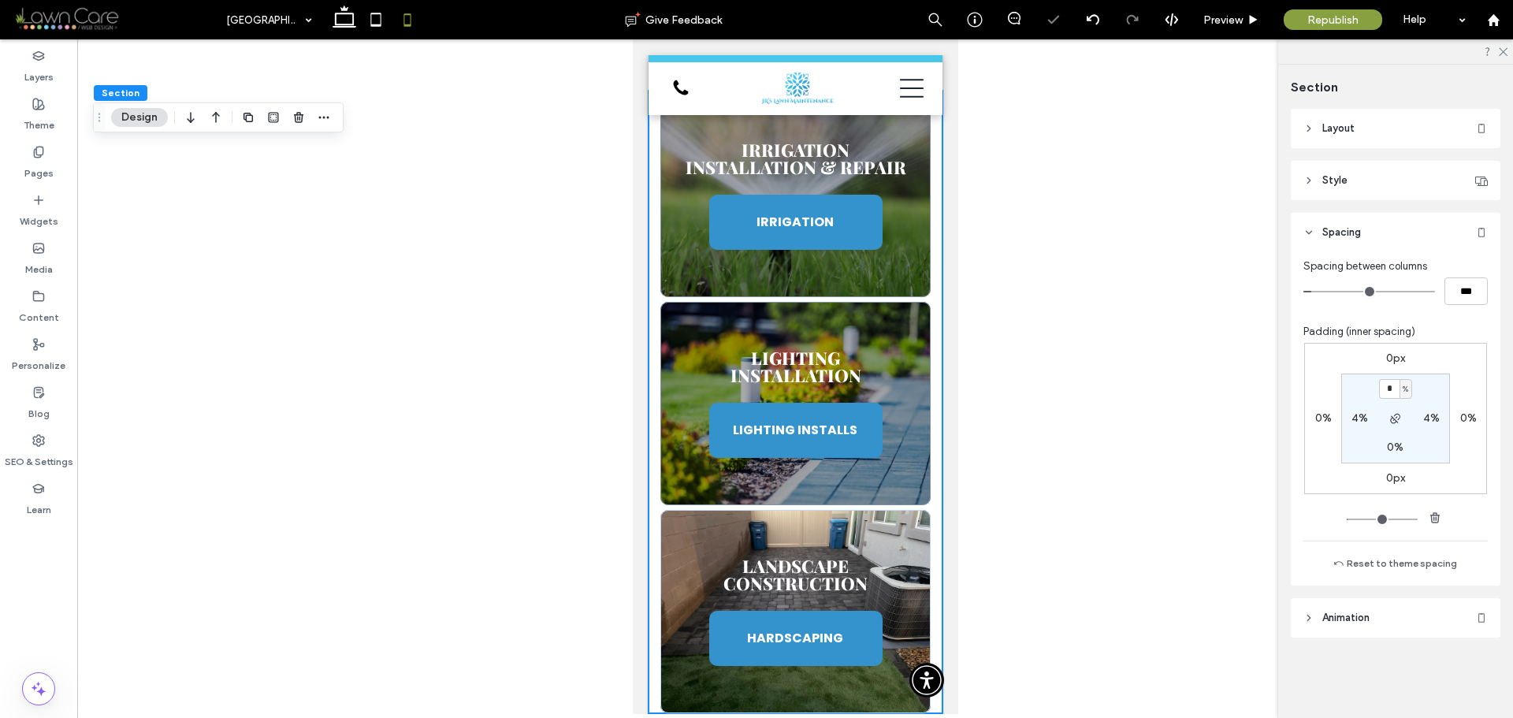
click at [1408, 385] on span "%" at bounding box center [1406, 390] width 6 height 16
click at [1405, 410] on span "px" at bounding box center [1400, 413] width 11 height 16
type input "****"
type input "**"
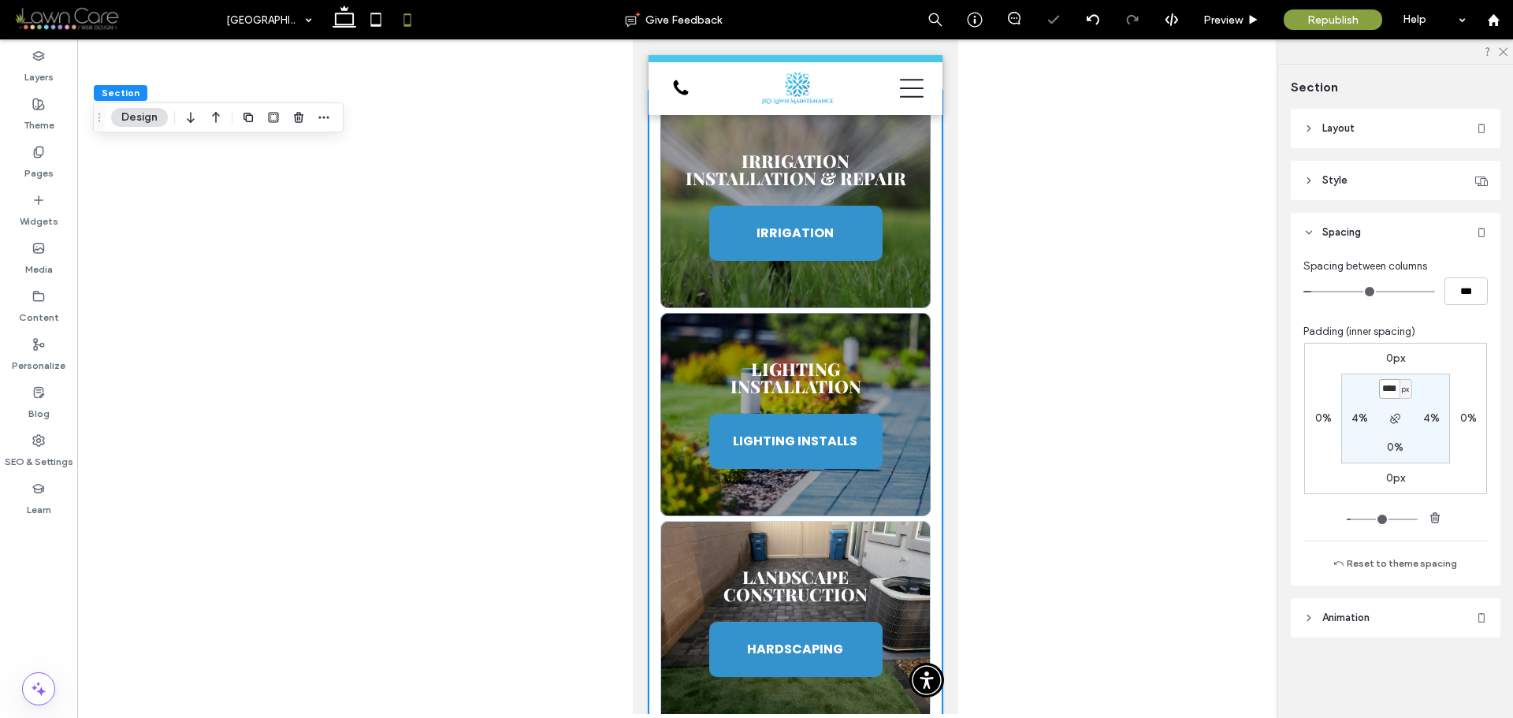
click at [1392, 396] on input "****" at bounding box center [1389, 389] width 20 height 20
type input "*"
click at [1427, 397] on section "* px 4% 0% 4%" at bounding box center [1396, 419] width 109 height 90
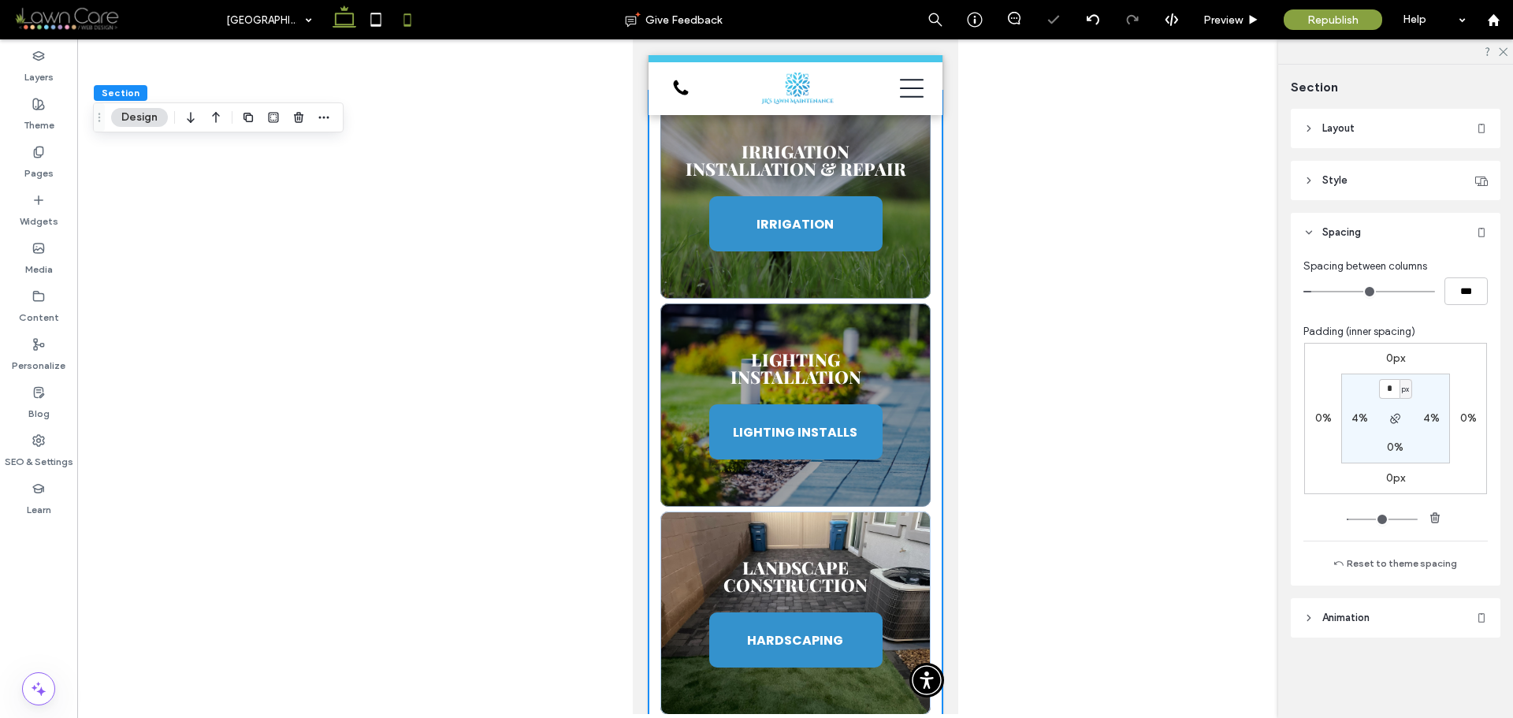
click at [342, 15] on icon at bounding box center [345, 20] width 32 height 32
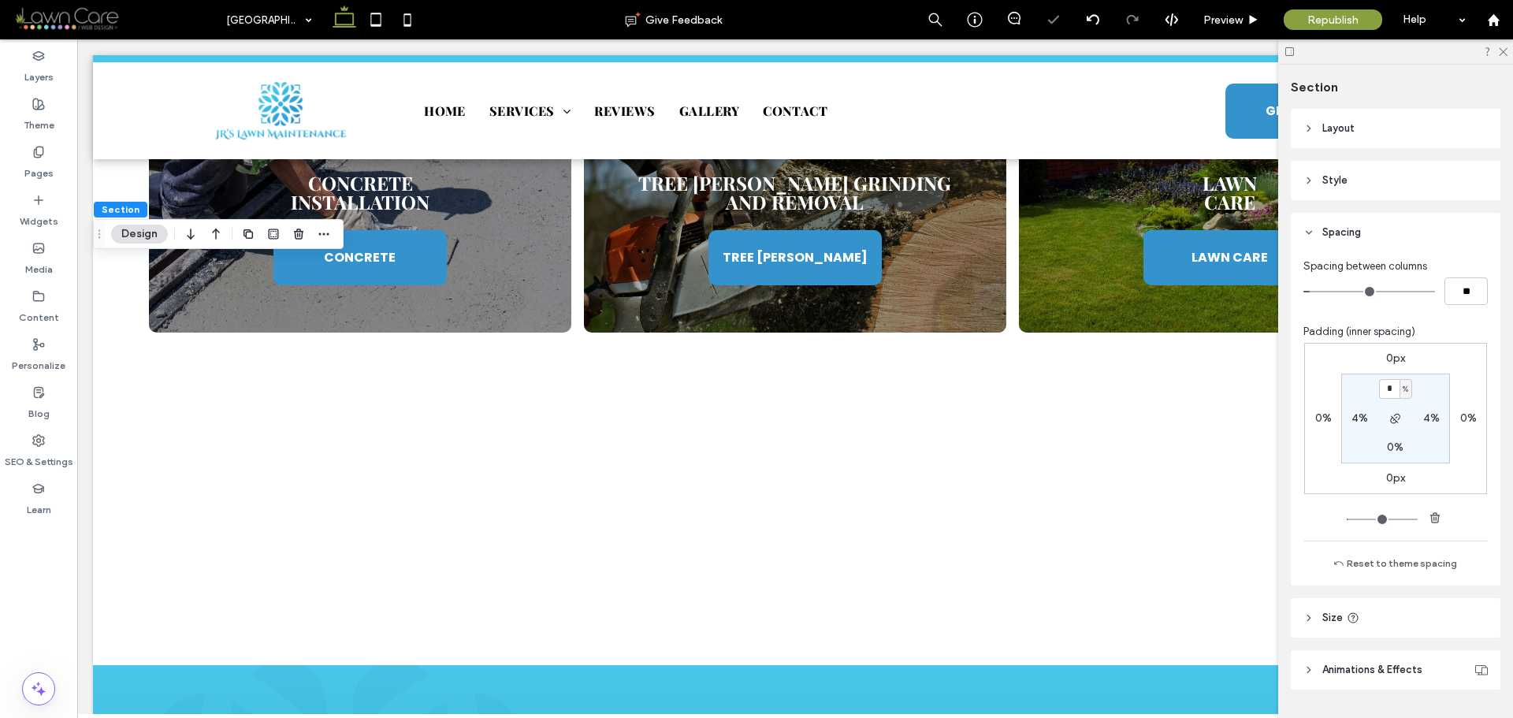
type input "*"
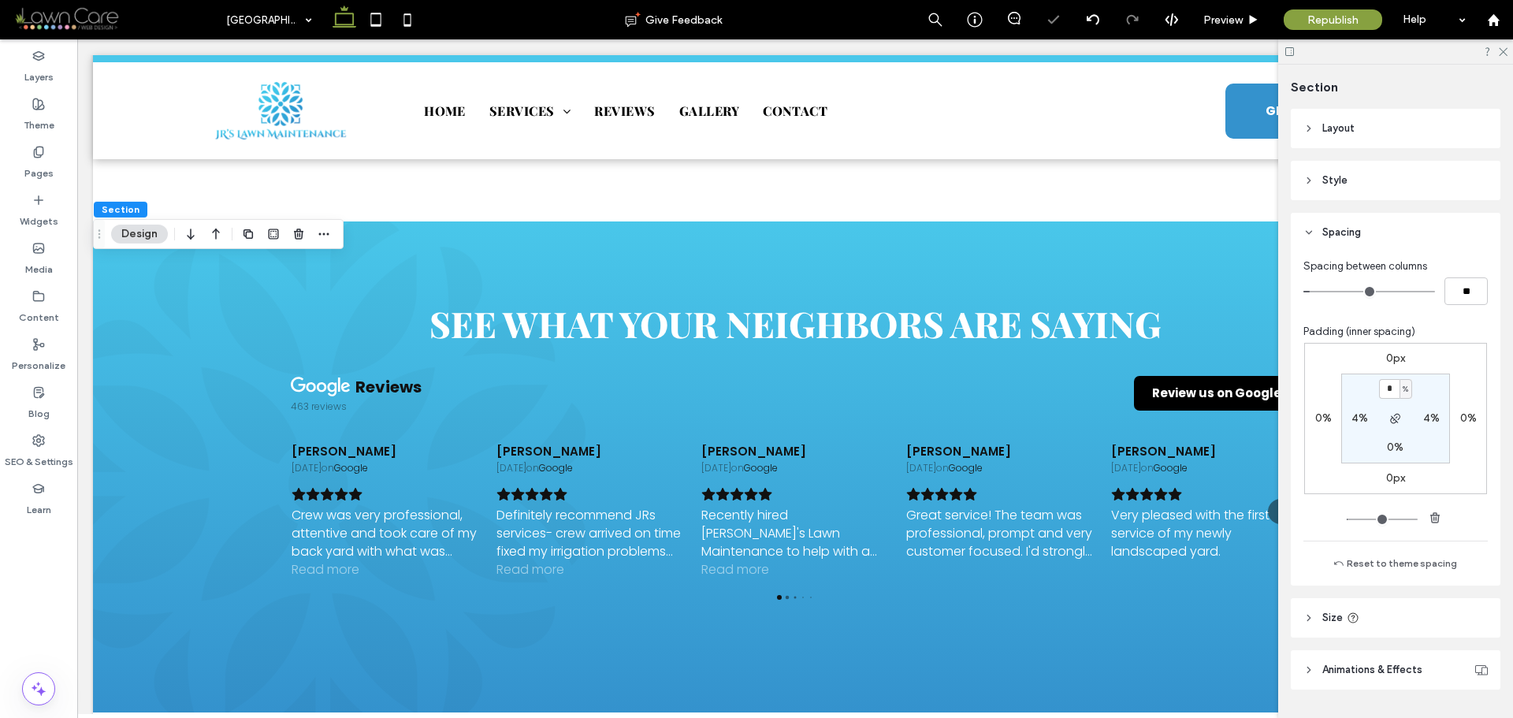
scroll to position [3505, 0]
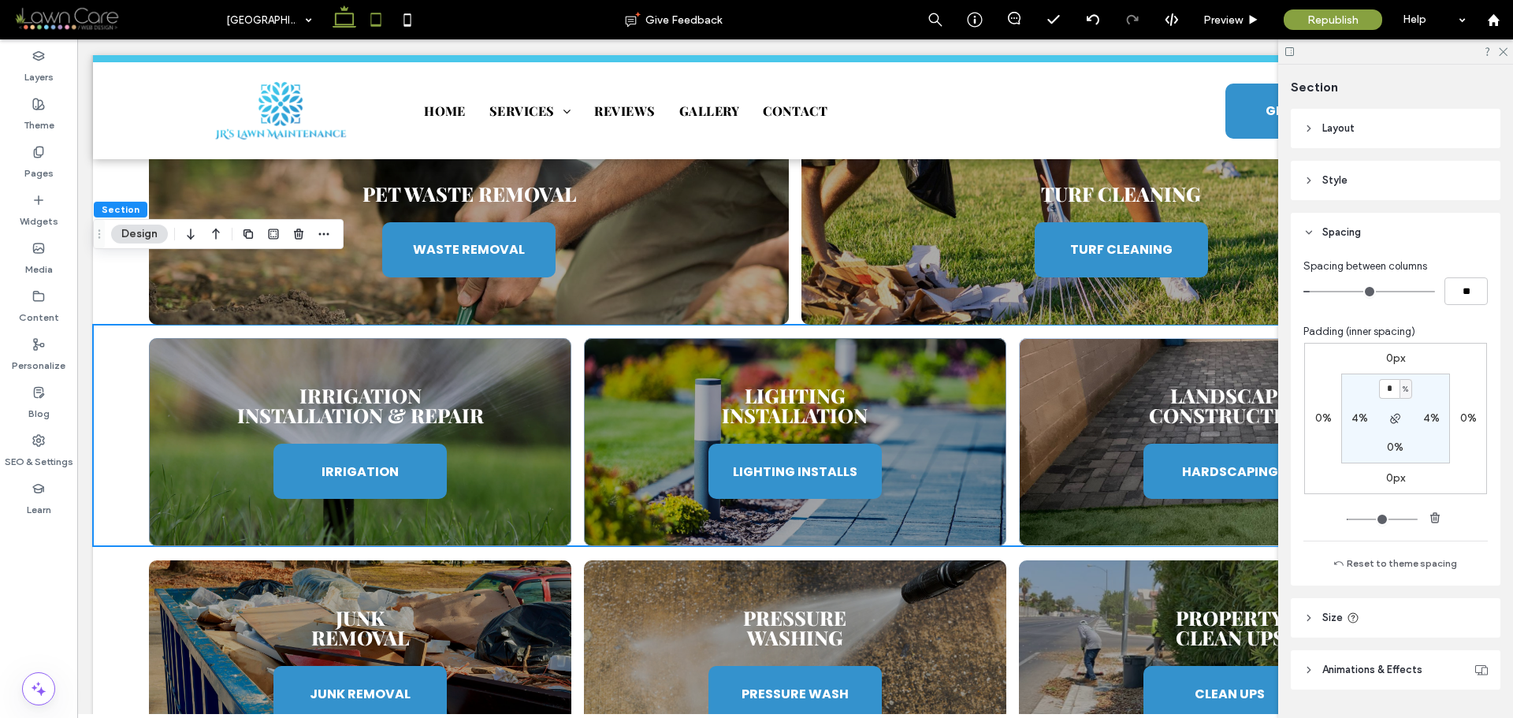
click at [378, 15] on icon at bounding box center [376, 20] width 32 height 32
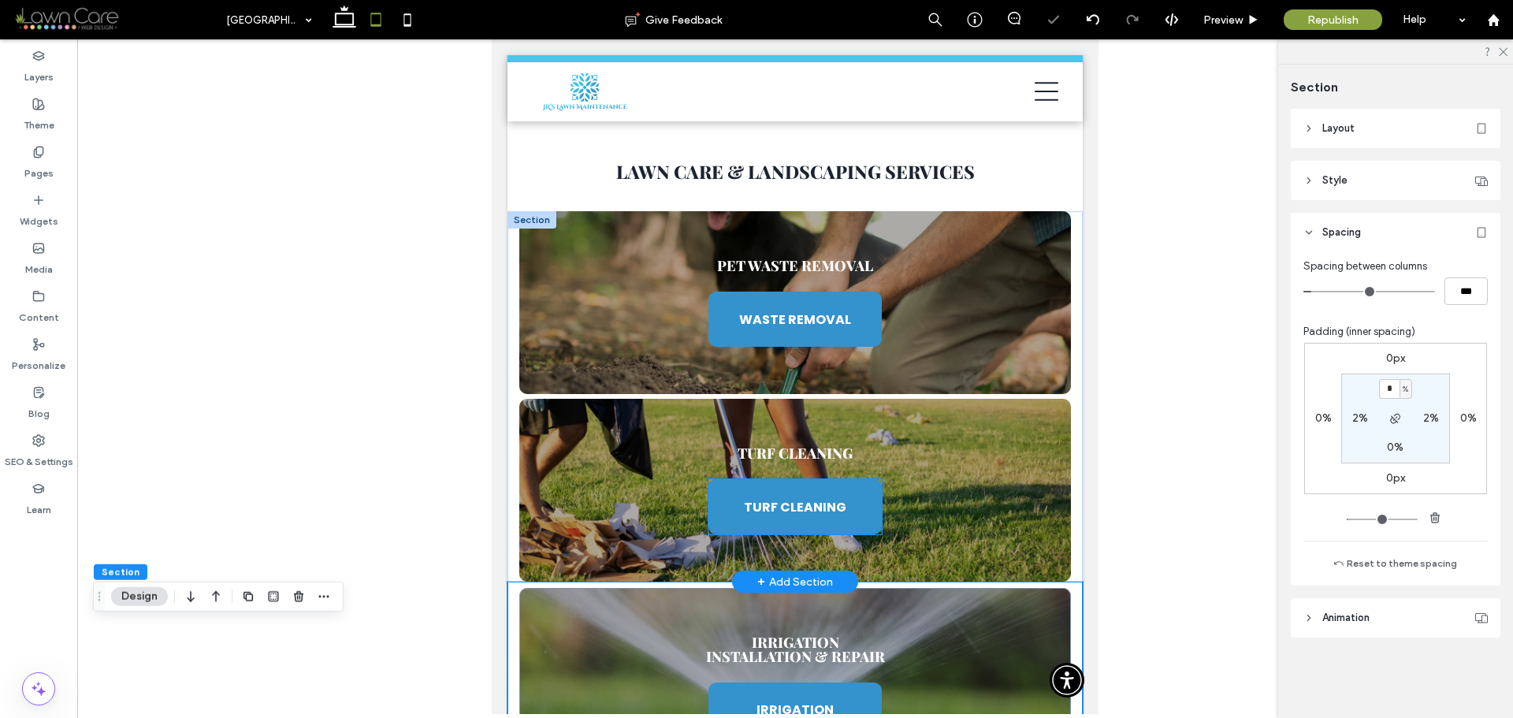
scroll to position [3706, 0]
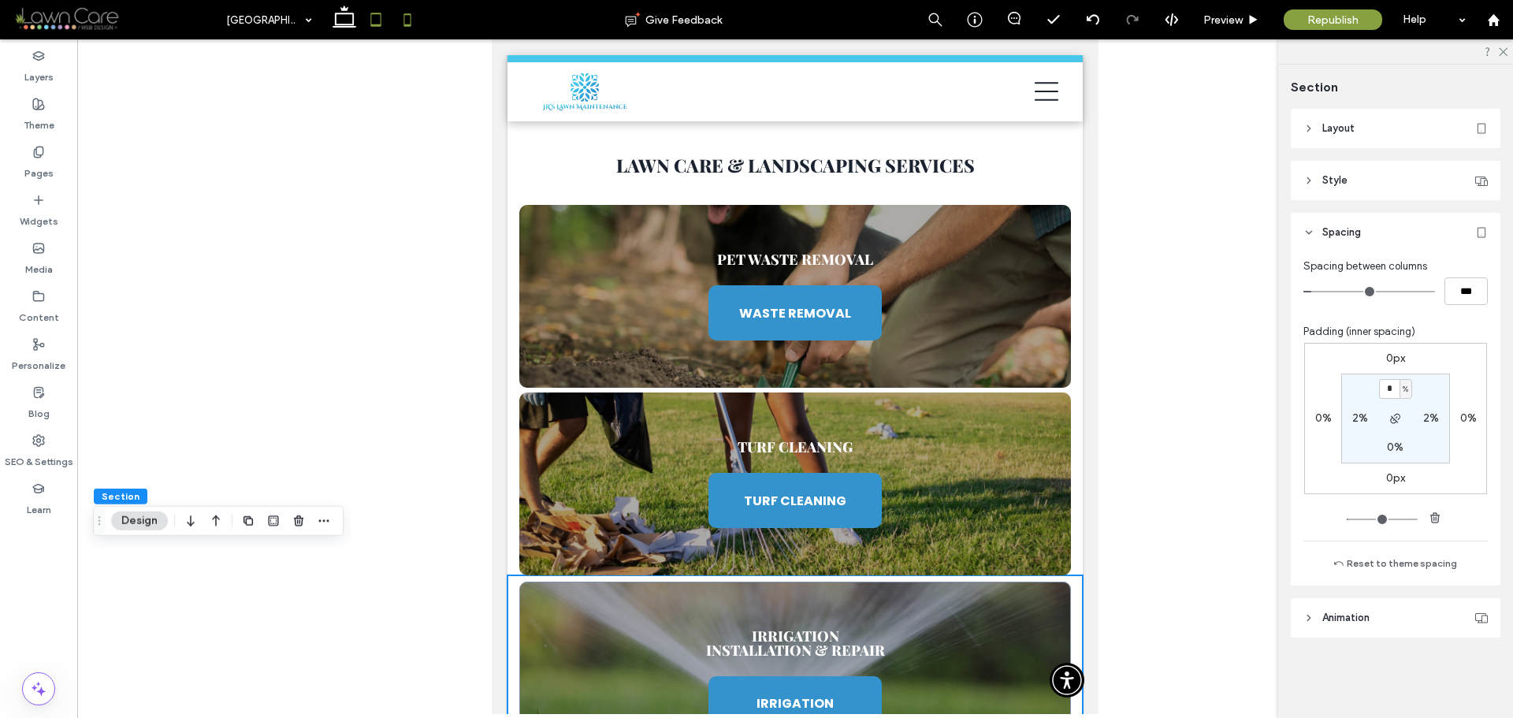
click at [404, 15] on use at bounding box center [407, 19] width 7 height 13
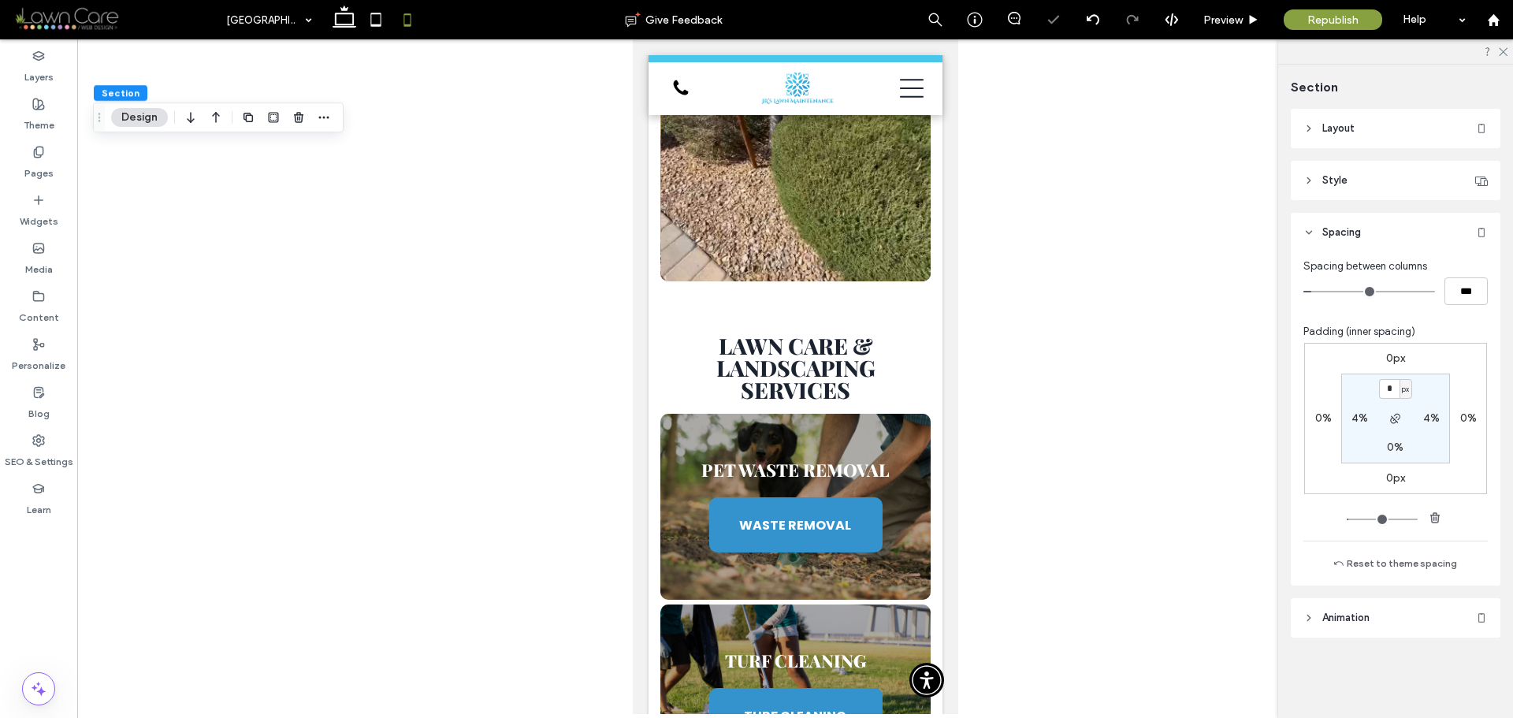
type input "*"
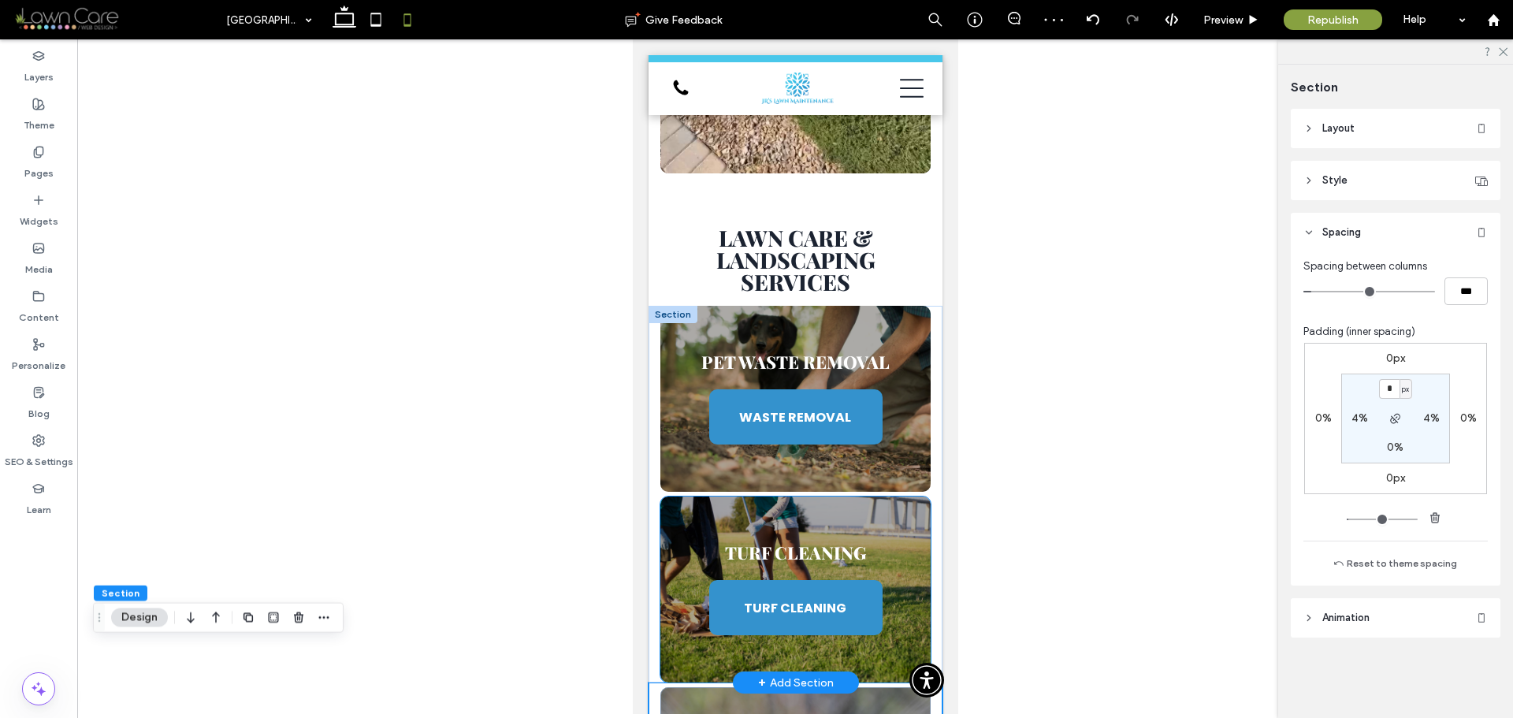
scroll to position [4276, 0]
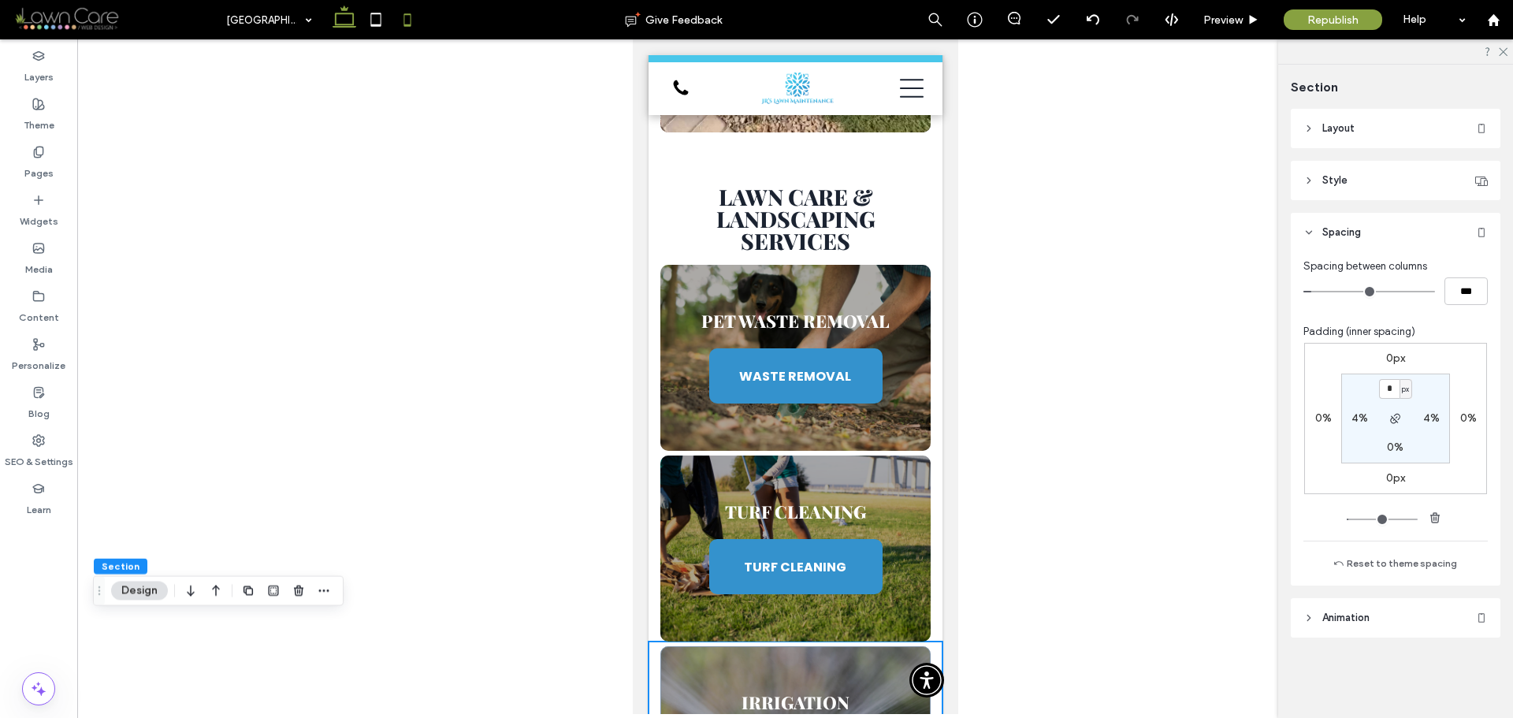
click at [338, 9] on icon at bounding box center [345, 20] width 32 height 32
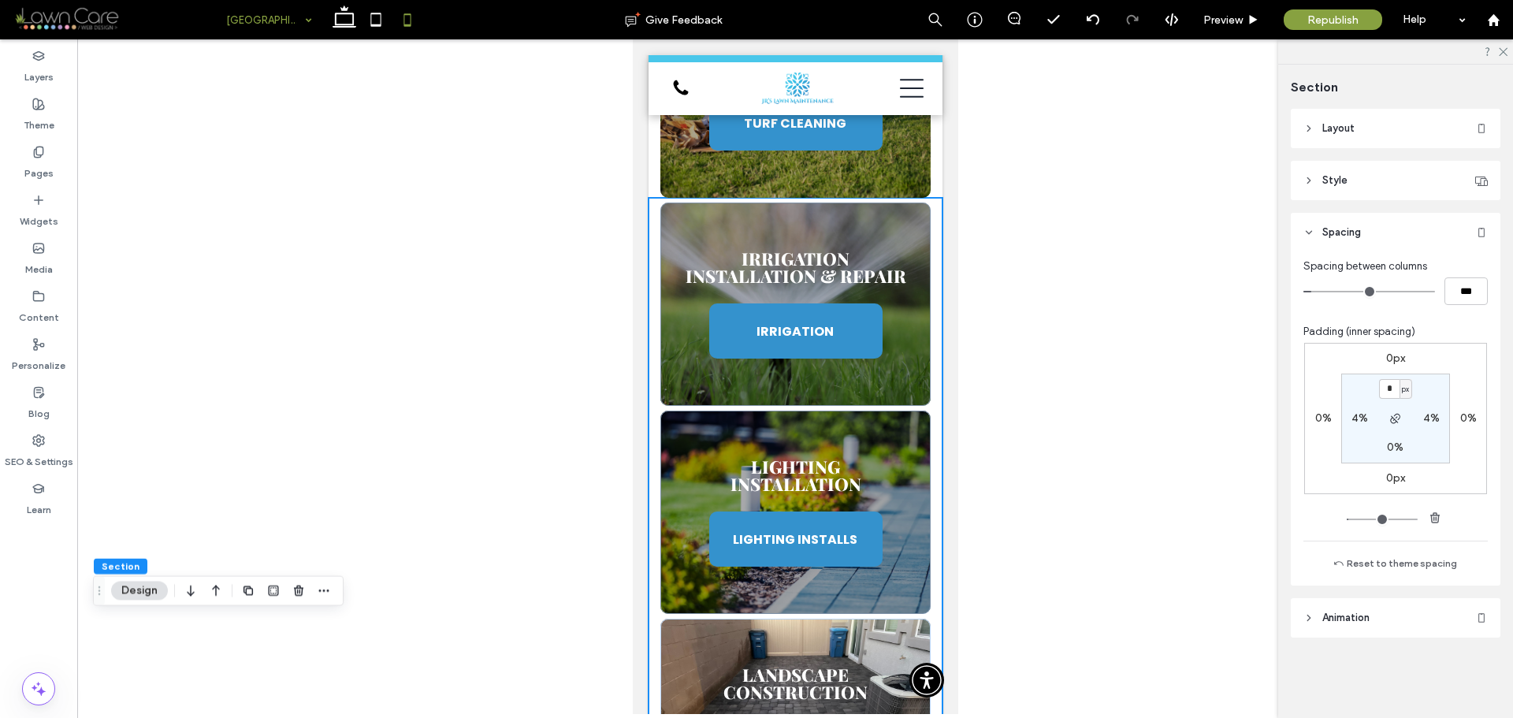
type input "*"
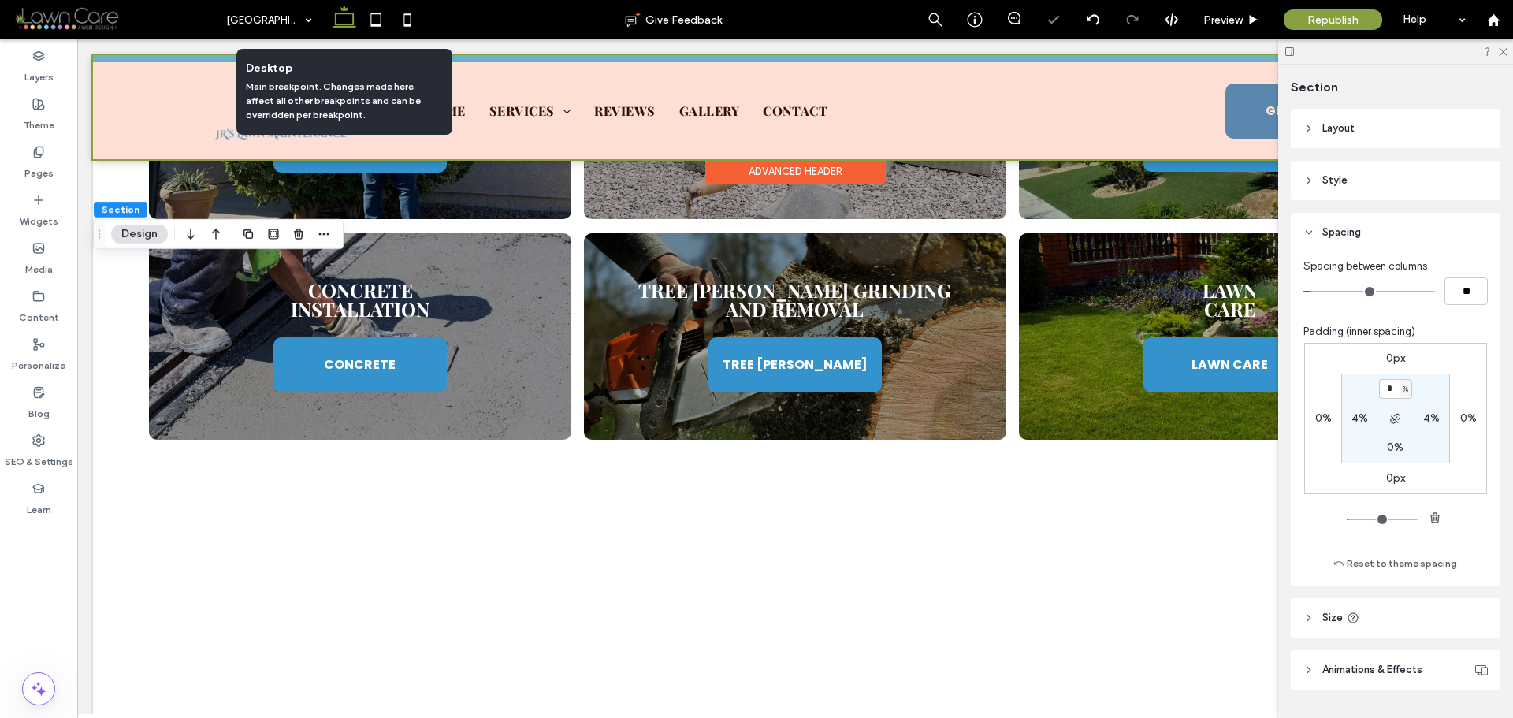
scroll to position [3505, 0]
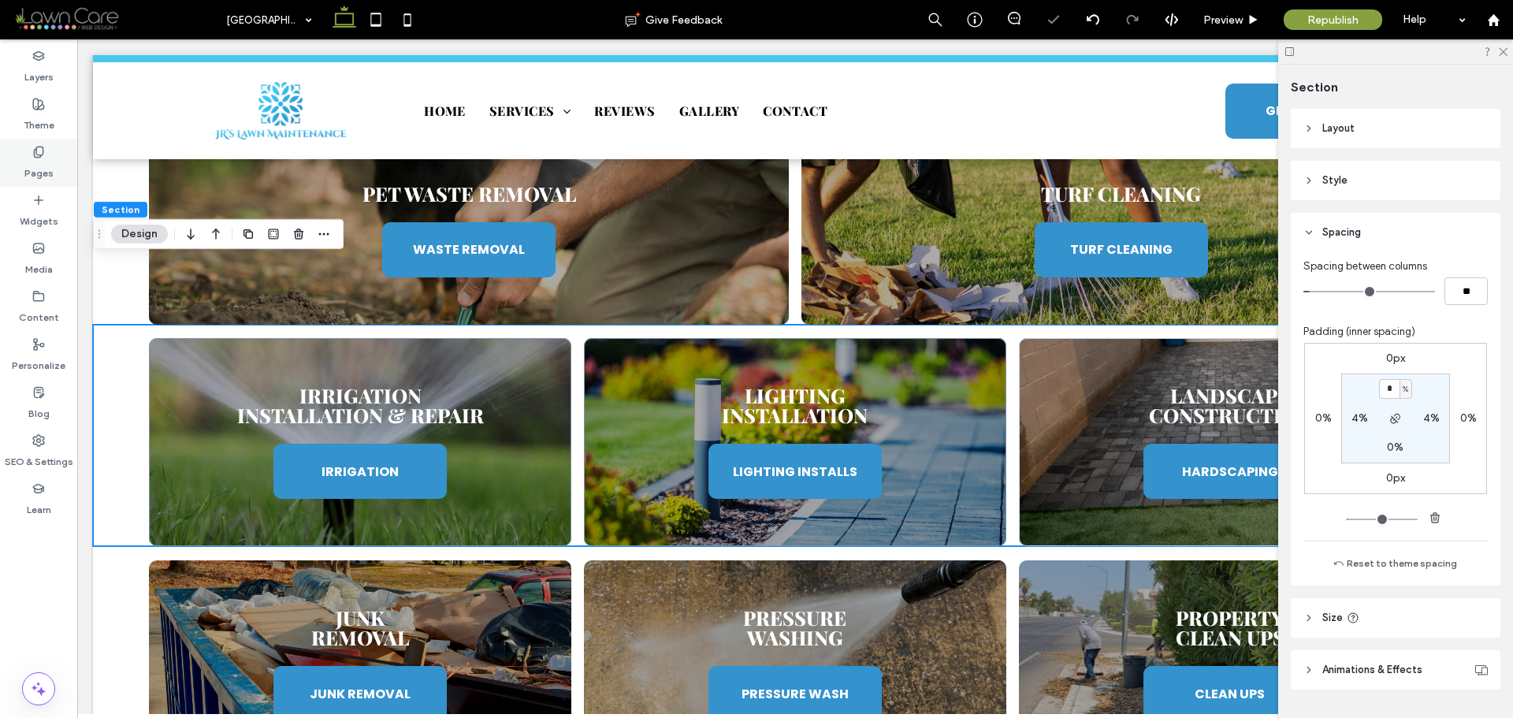
click at [47, 151] on div "Pages" at bounding box center [38, 163] width 77 height 48
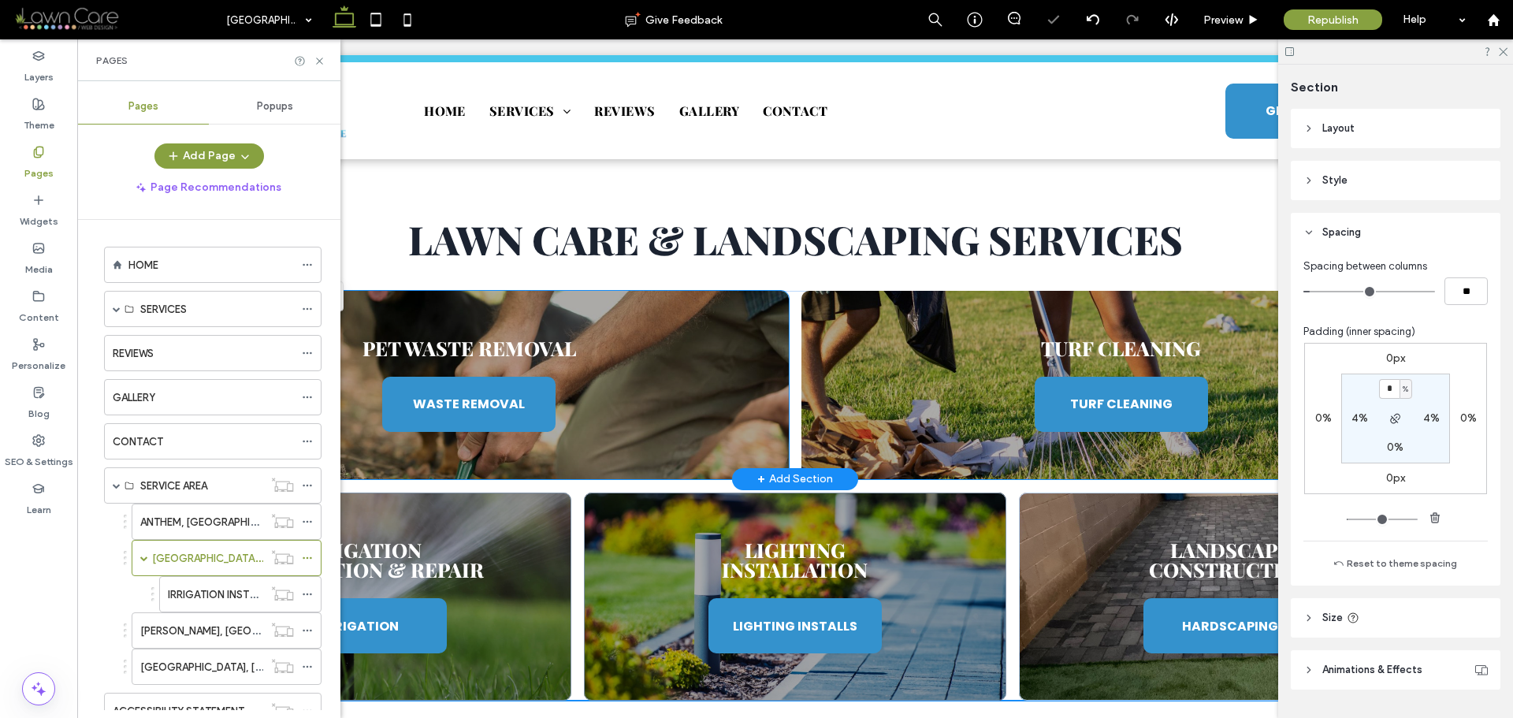
scroll to position [3348, 0]
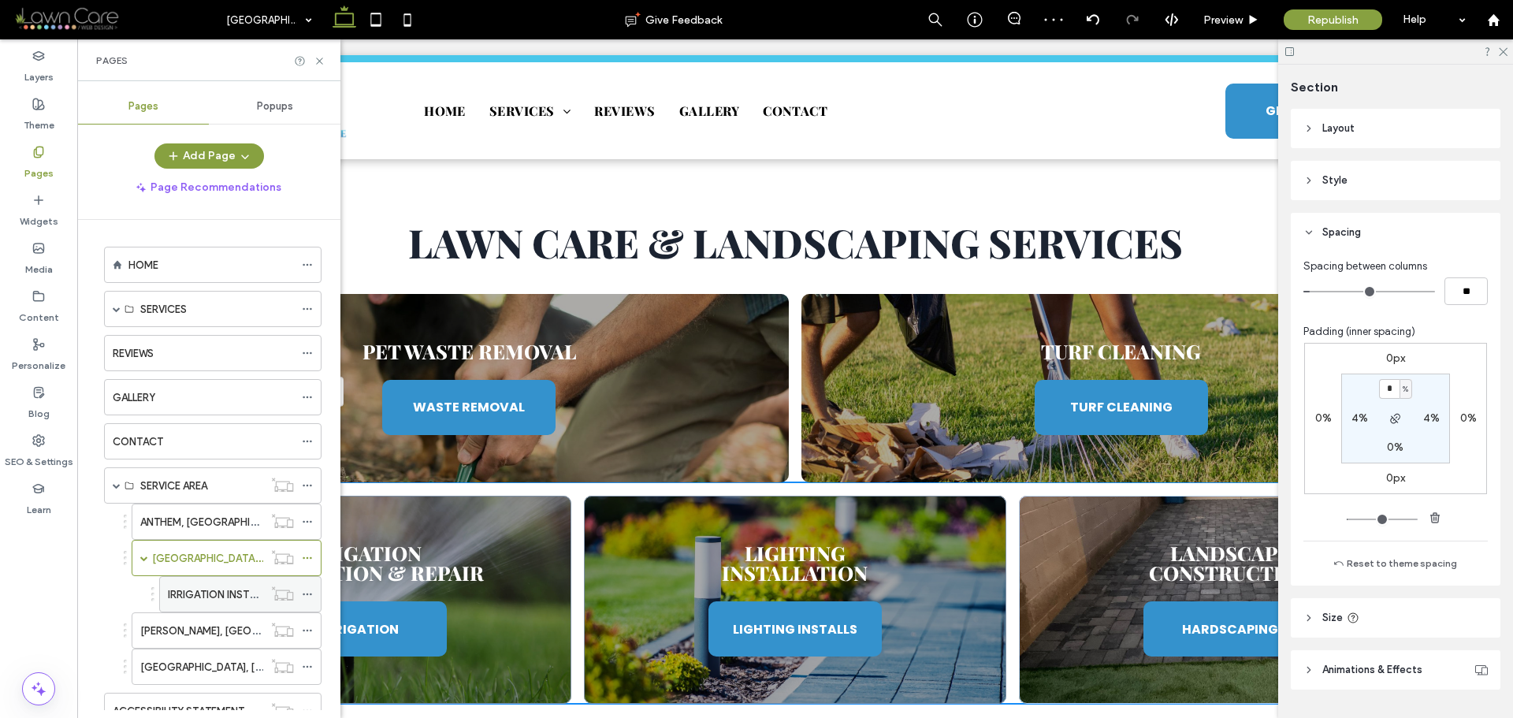
click at [220, 599] on label "IRRIGATION INSTALLATION & REPAIR" at bounding box center [254, 595] width 173 height 28
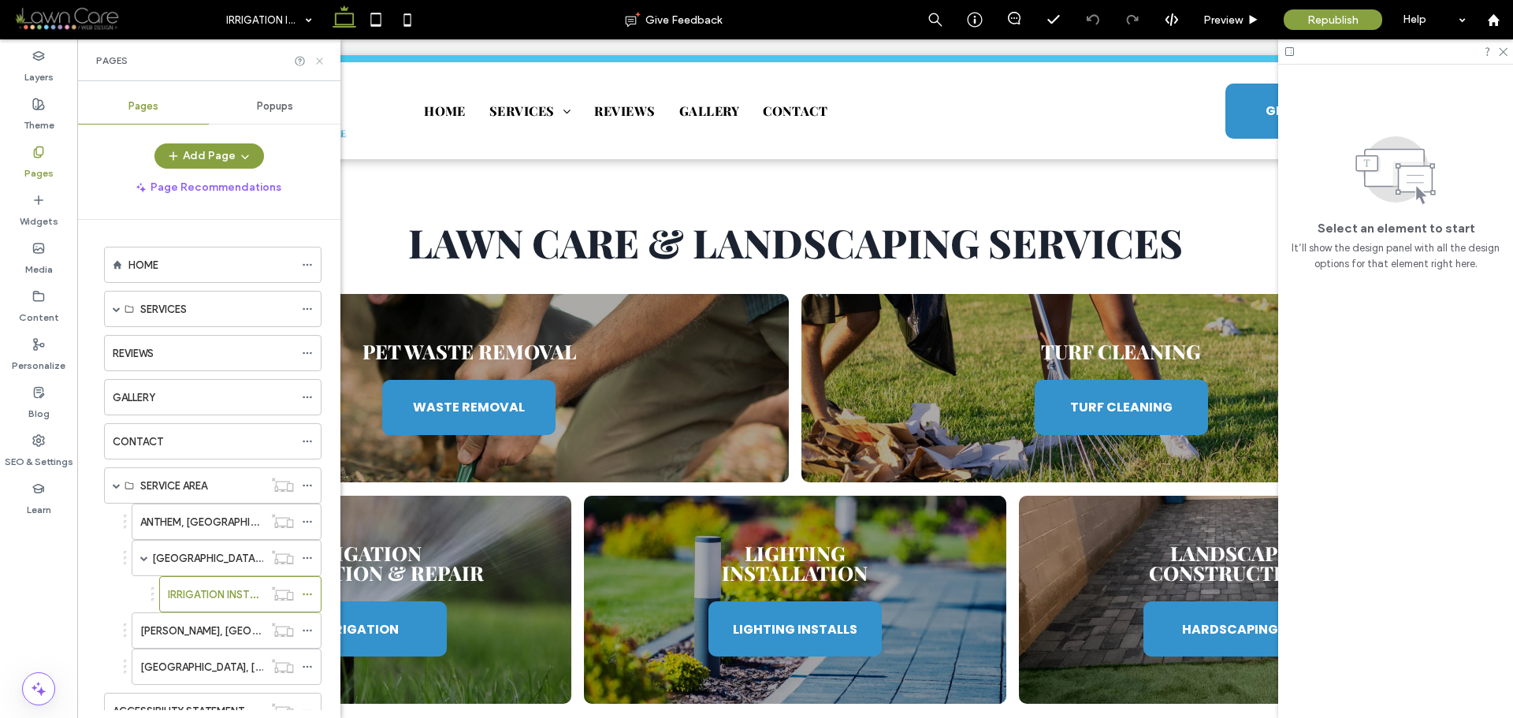
click at [321, 59] on use at bounding box center [319, 61] width 6 height 6
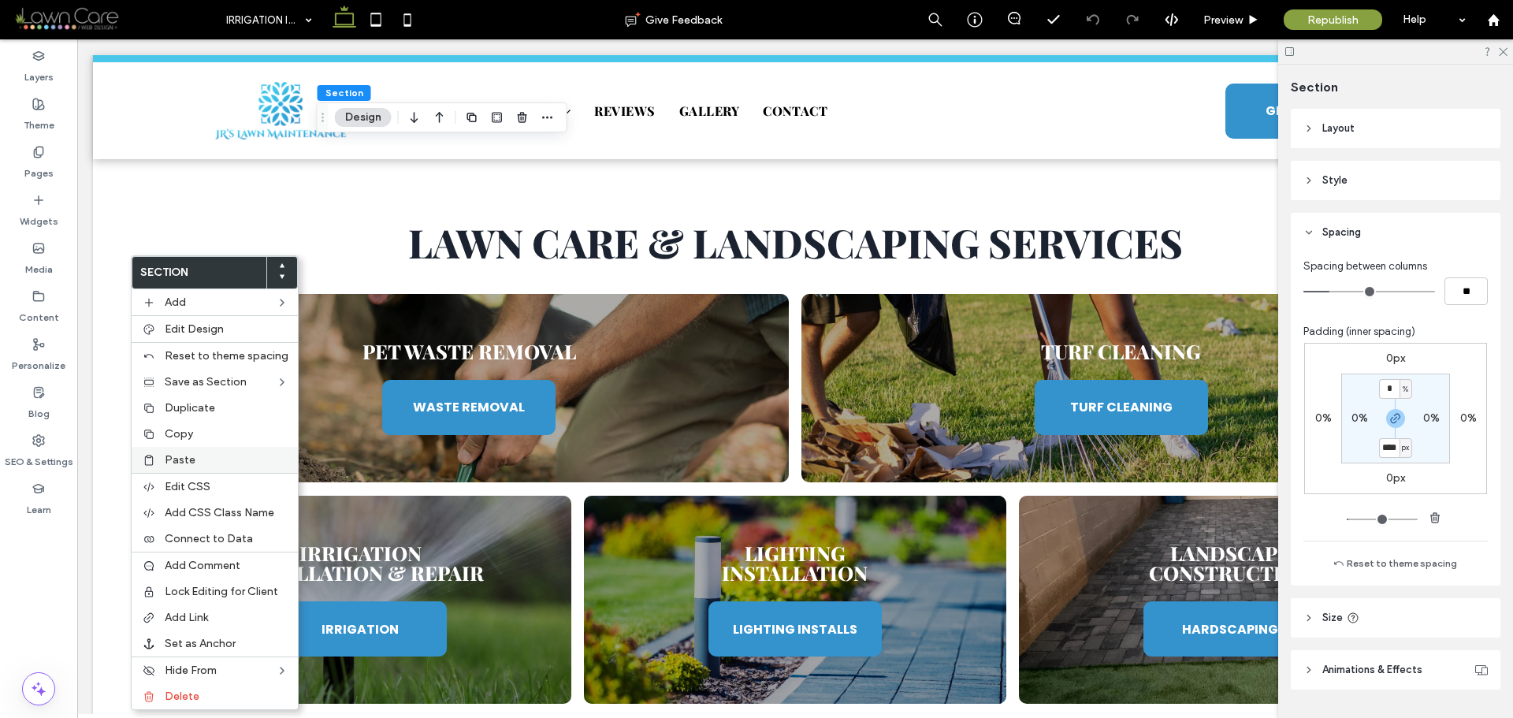
type input "****"
type input "**"
click at [194, 459] on label "Paste" at bounding box center [227, 459] width 124 height 13
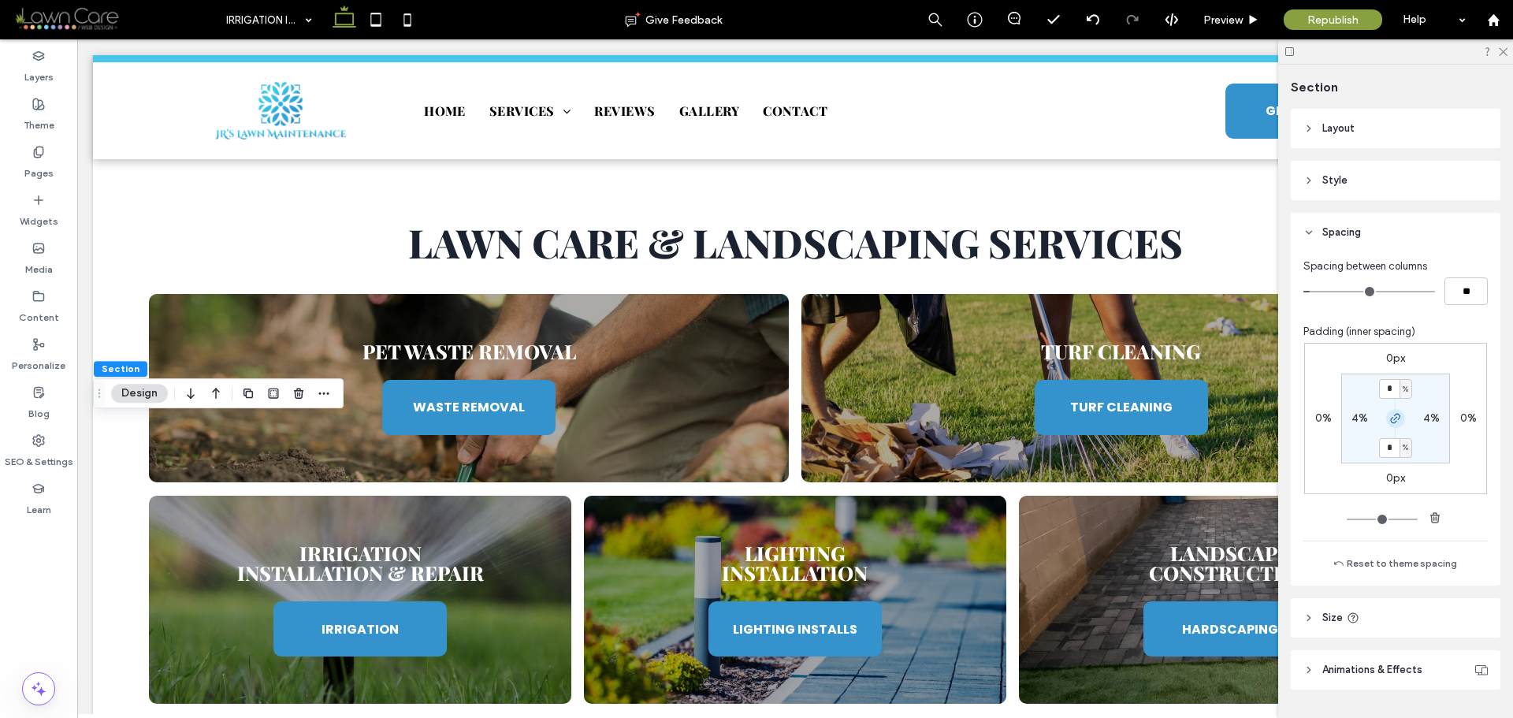
click at [1391, 417] on icon "button" at bounding box center [1396, 418] width 13 height 13
click at [1391, 393] on input "*" at bounding box center [1389, 389] width 20 height 20
type input "*"
click at [1424, 390] on section "* % 4% 0% 4%" at bounding box center [1396, 419] width 109 height 90
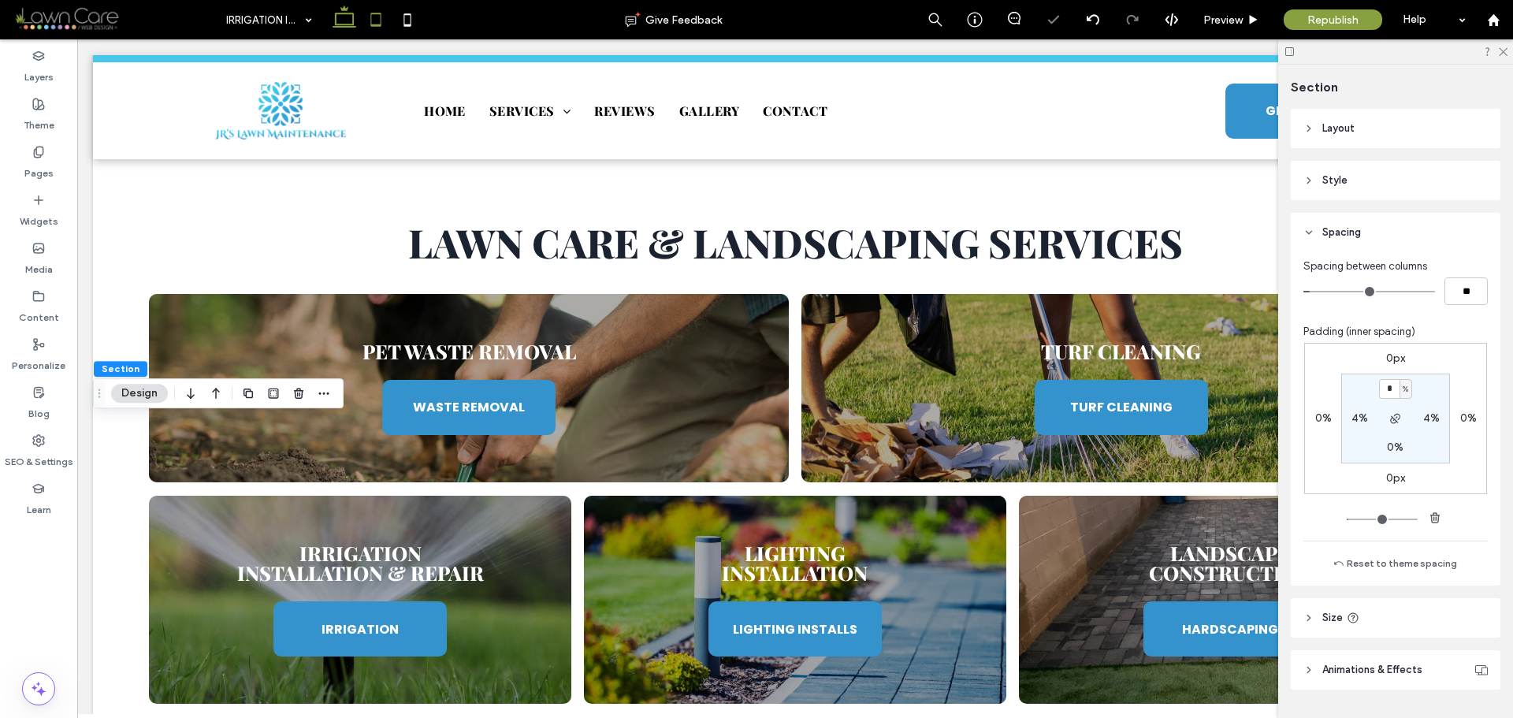
click at [373, 18] on icon at bounding box center [376, 20] width 32 height 32
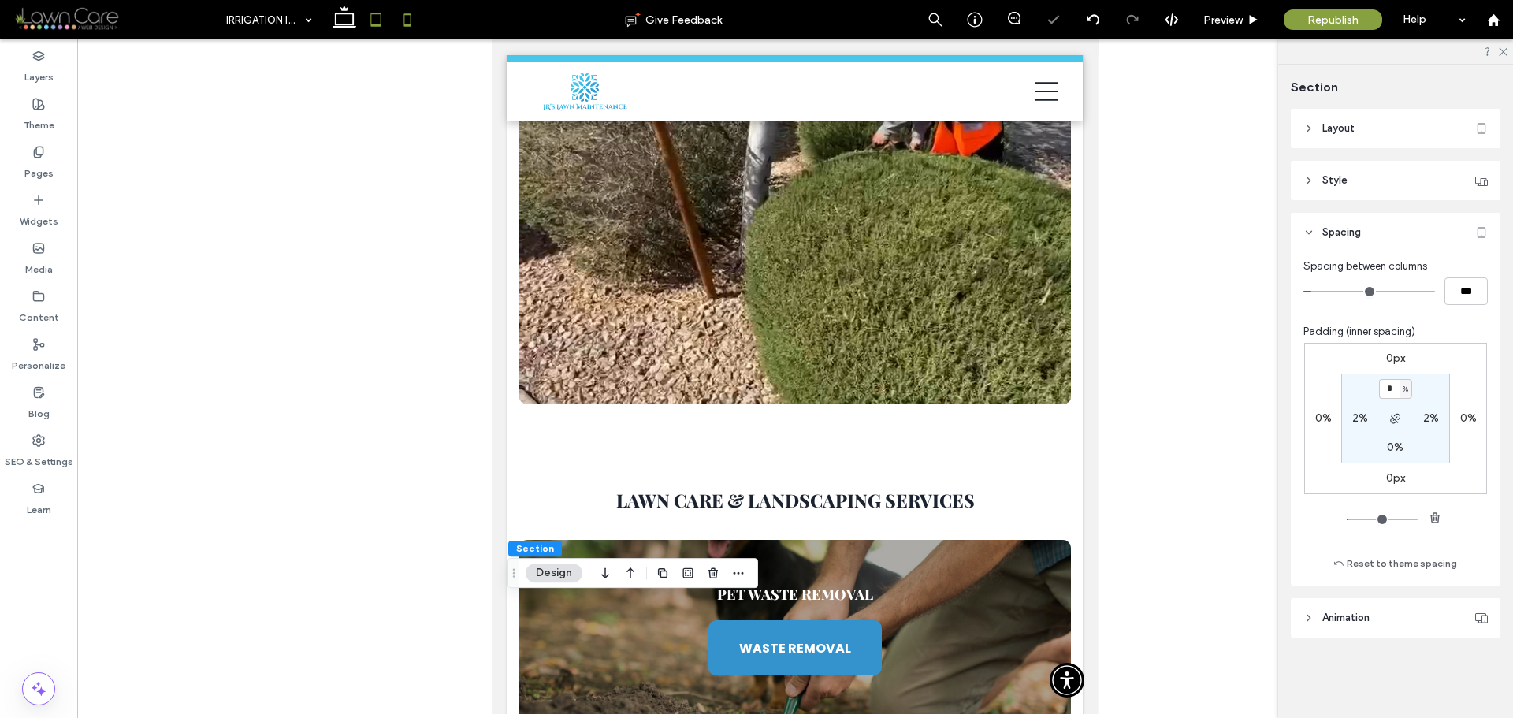
click at [414, 21] on icon at bounding box center [408, 20] width 32 height 32
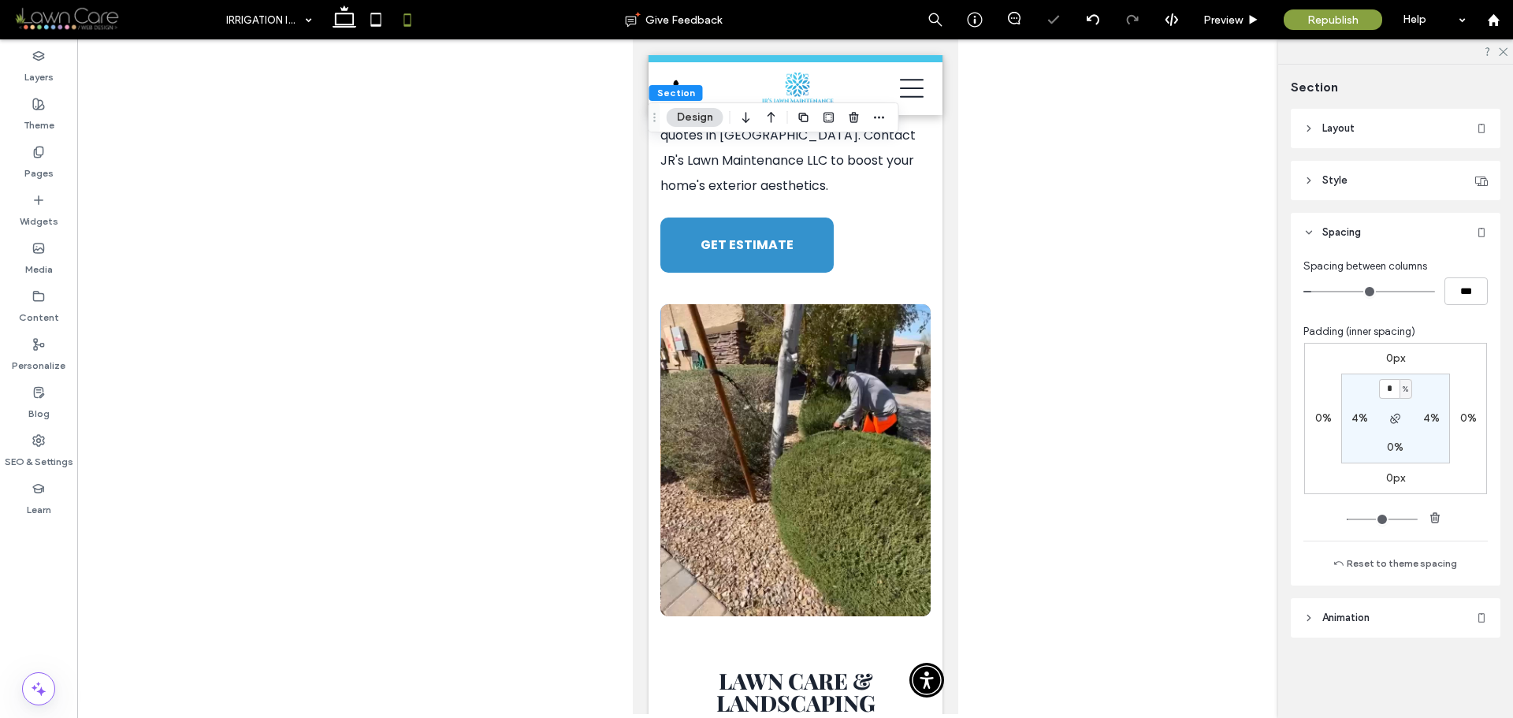
click at [1407, 384] on span "%" at bounding box center [1406, 390] width 6 height 16
click at [1405, 408] on span "px" at bounding box center [1400, 413] width 11 height 16
type input "****"
type input "**"
click at [1400, 390] on div "px" at bounding box center [1406, 389] width 13 height 20
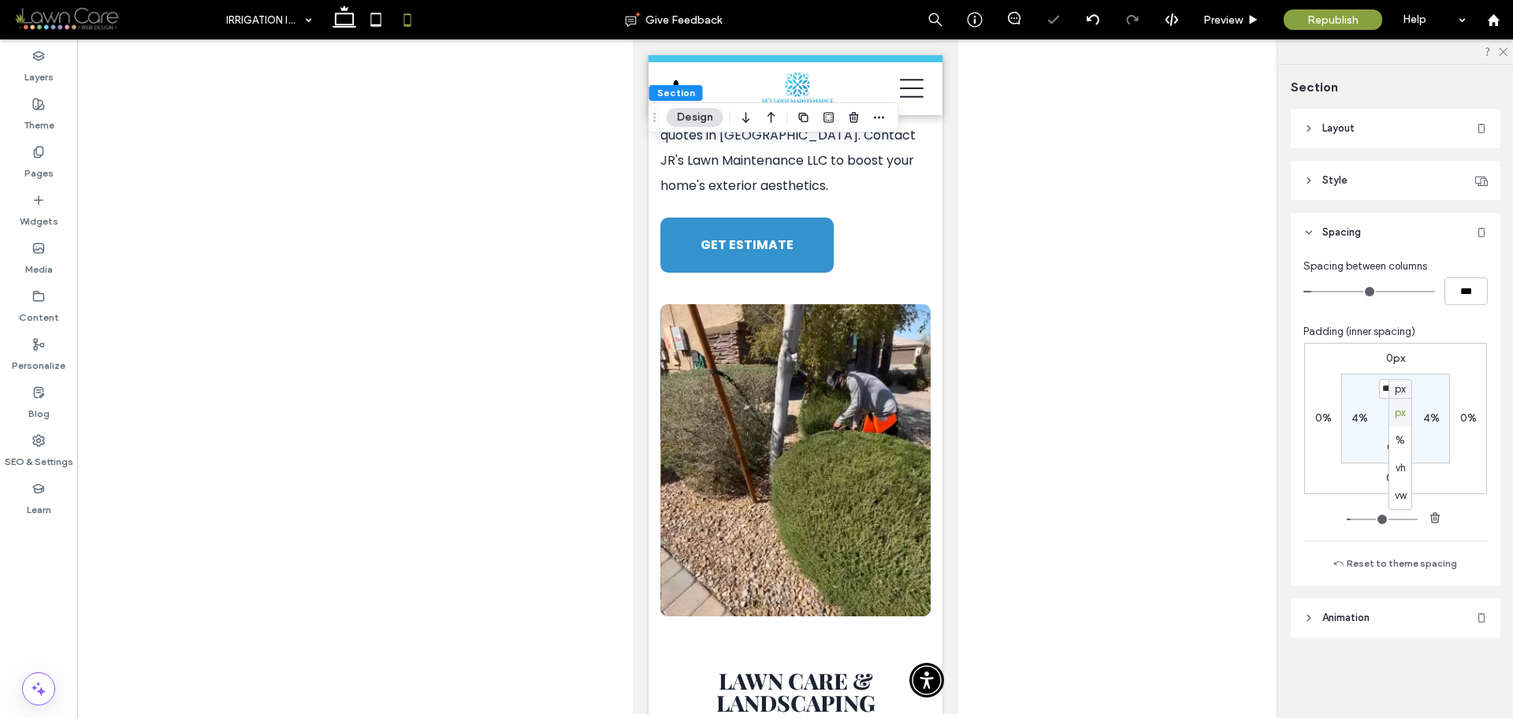
click at [1424, 388] on section "**** px 4% 0% 4%" at bounding box center [1396, 419] width 109 height 90
click at [1392, 393] on input "****" at bounding box center [1389, 389] width 20 height 20
type input "*"
click at [1426, 396] on section "* px 4% 0% 4%" at bounding box center [1396, 419] width 109 height 90
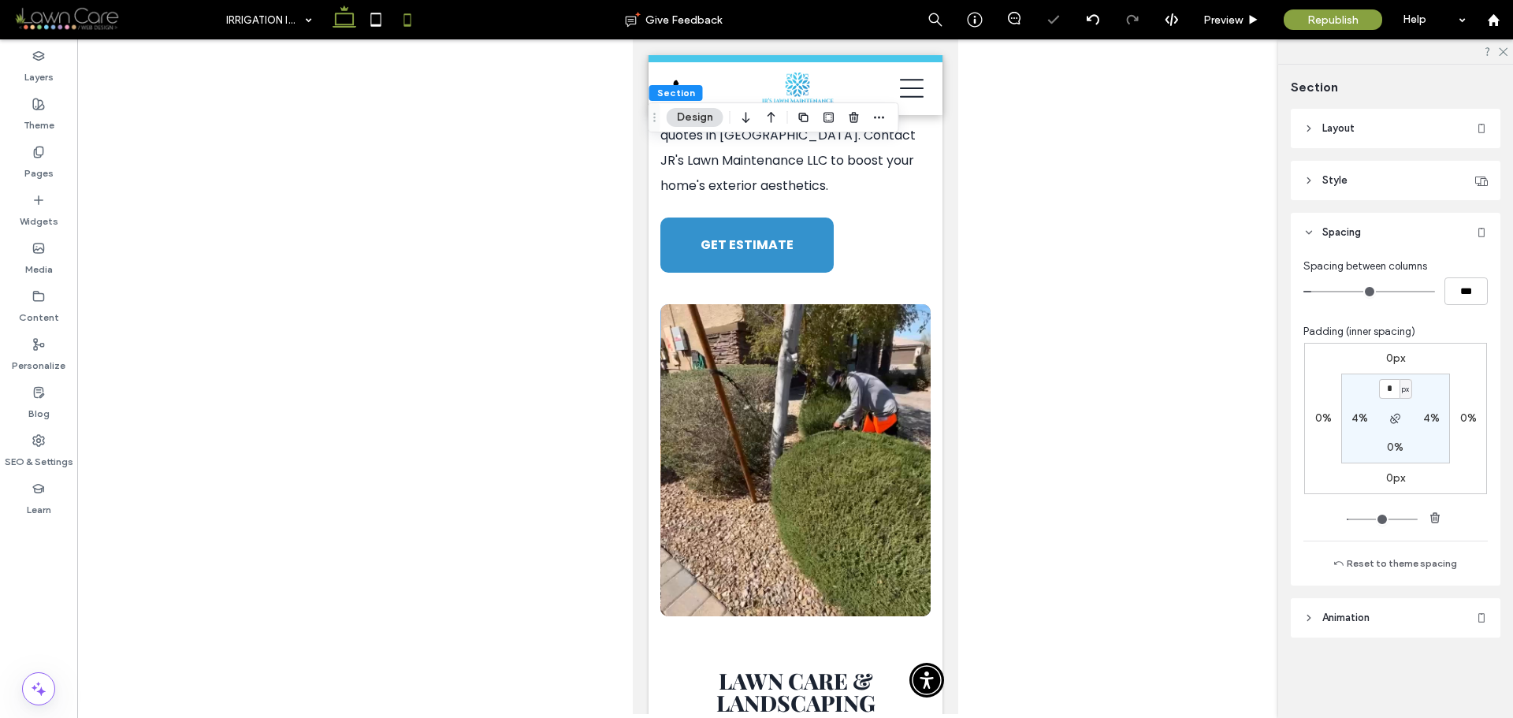
click at [345, 24] on icon at bounding box center [345, 20] width 32 height 32
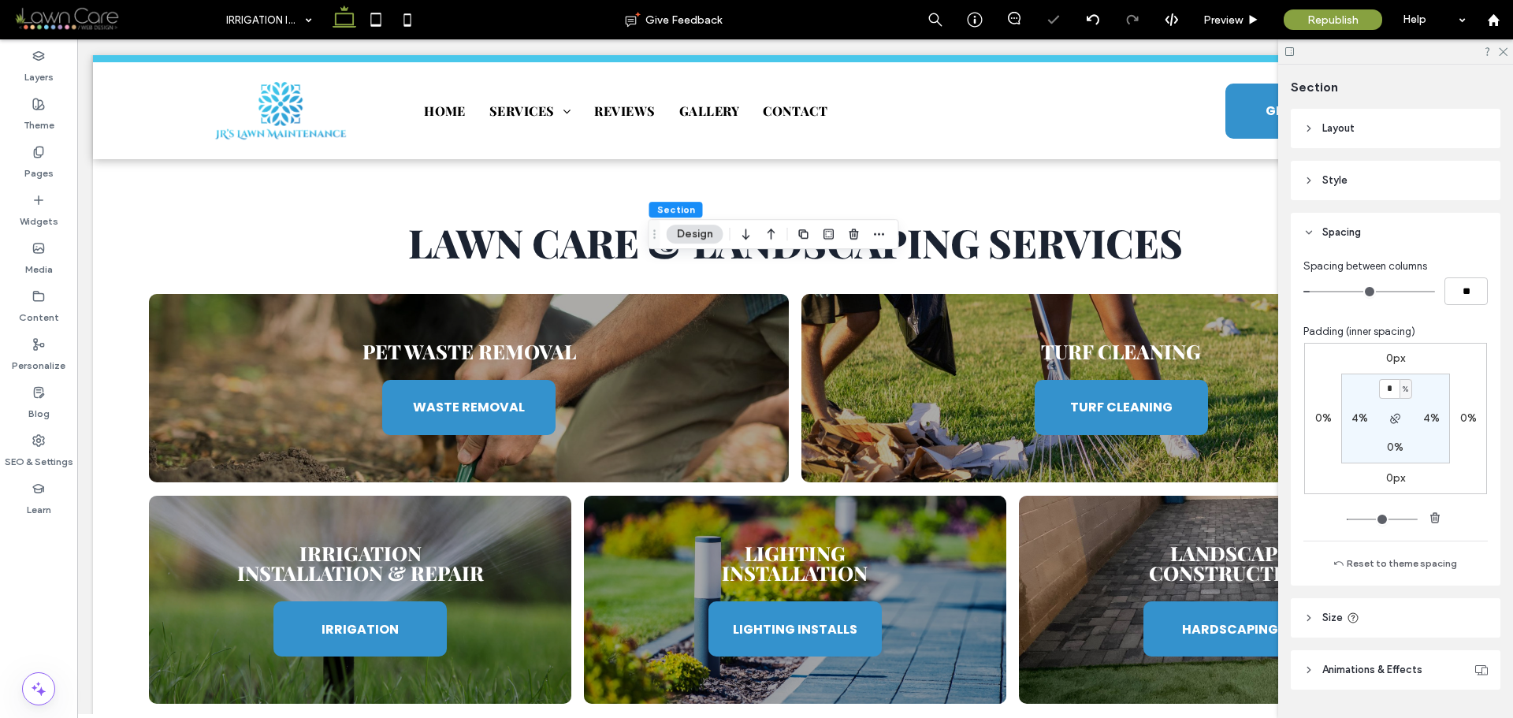
type input "*"
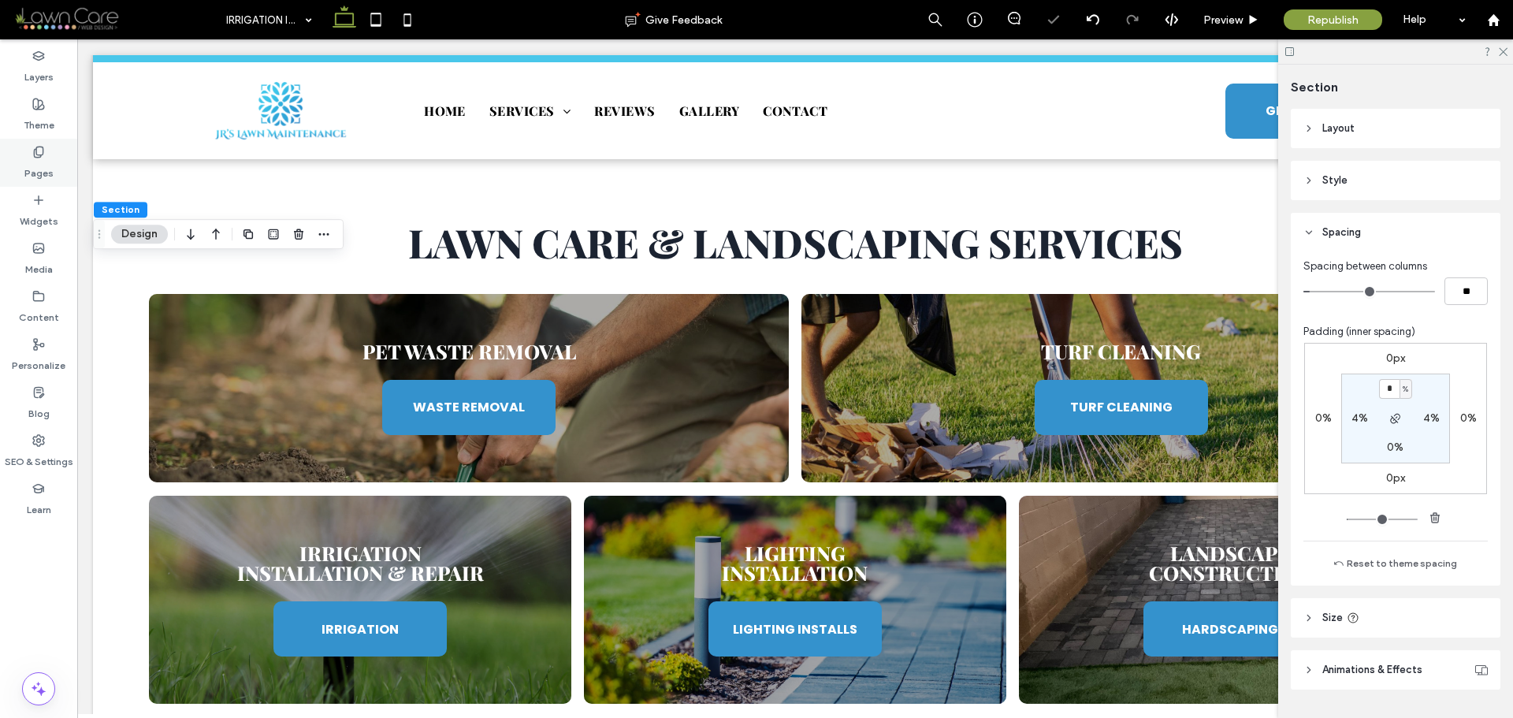
click at [54, 162] on div "Pages" at bounding box center [38, 163] width 77 height 48
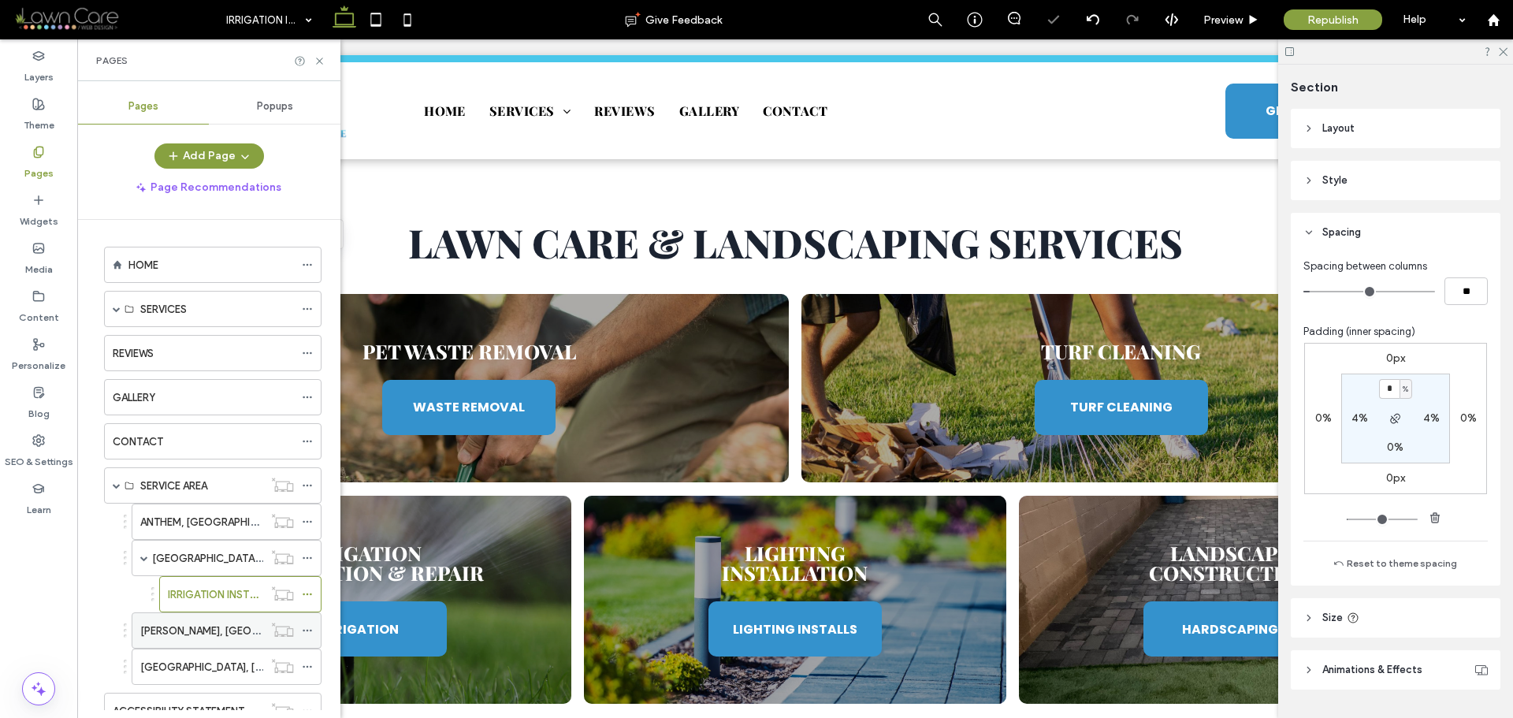
click at [192, 632] on label "[PERSON_NAME], [GEOGRAPHIC_DATA]" at bounding box center [235, 631] width 190 height 28
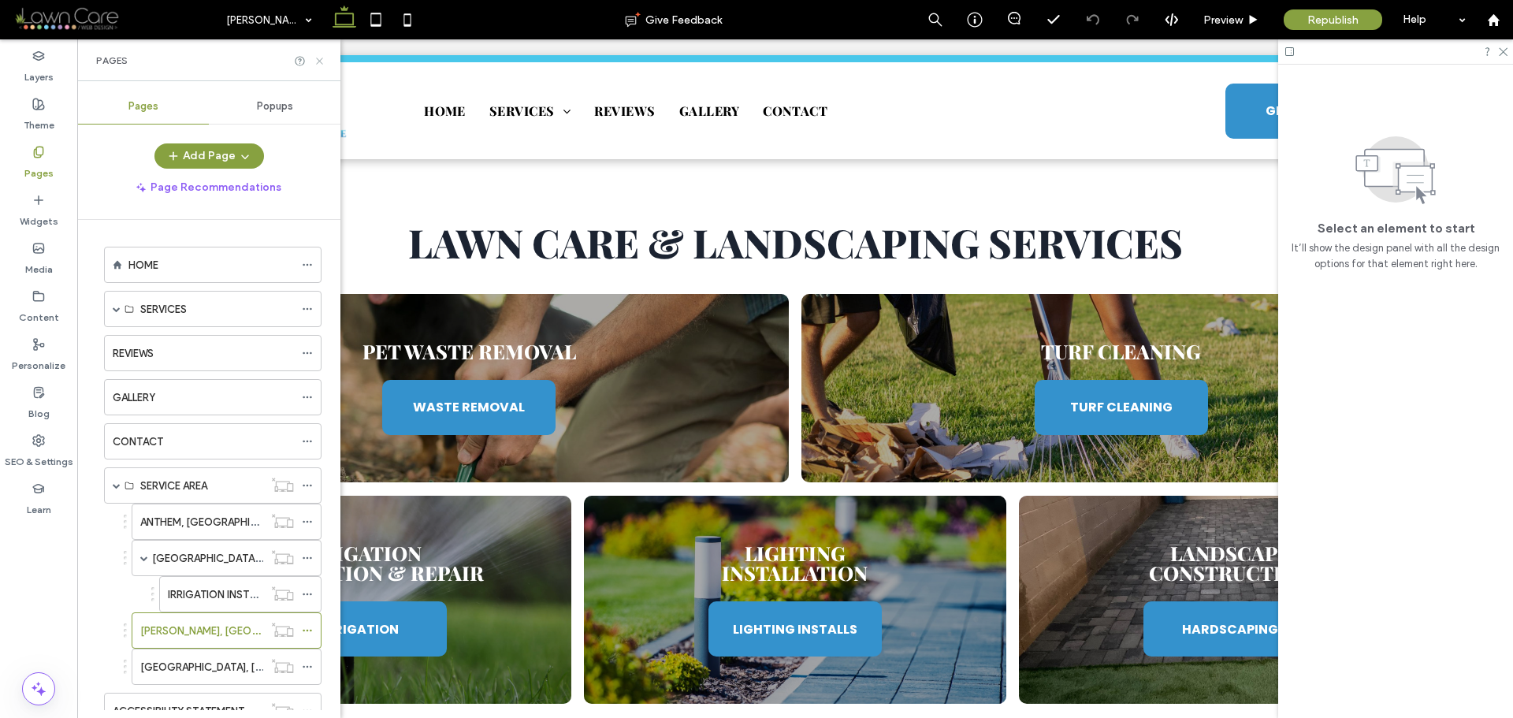
click at [324, 58] on icon at bounding box center [320, 61] width 12 height 12
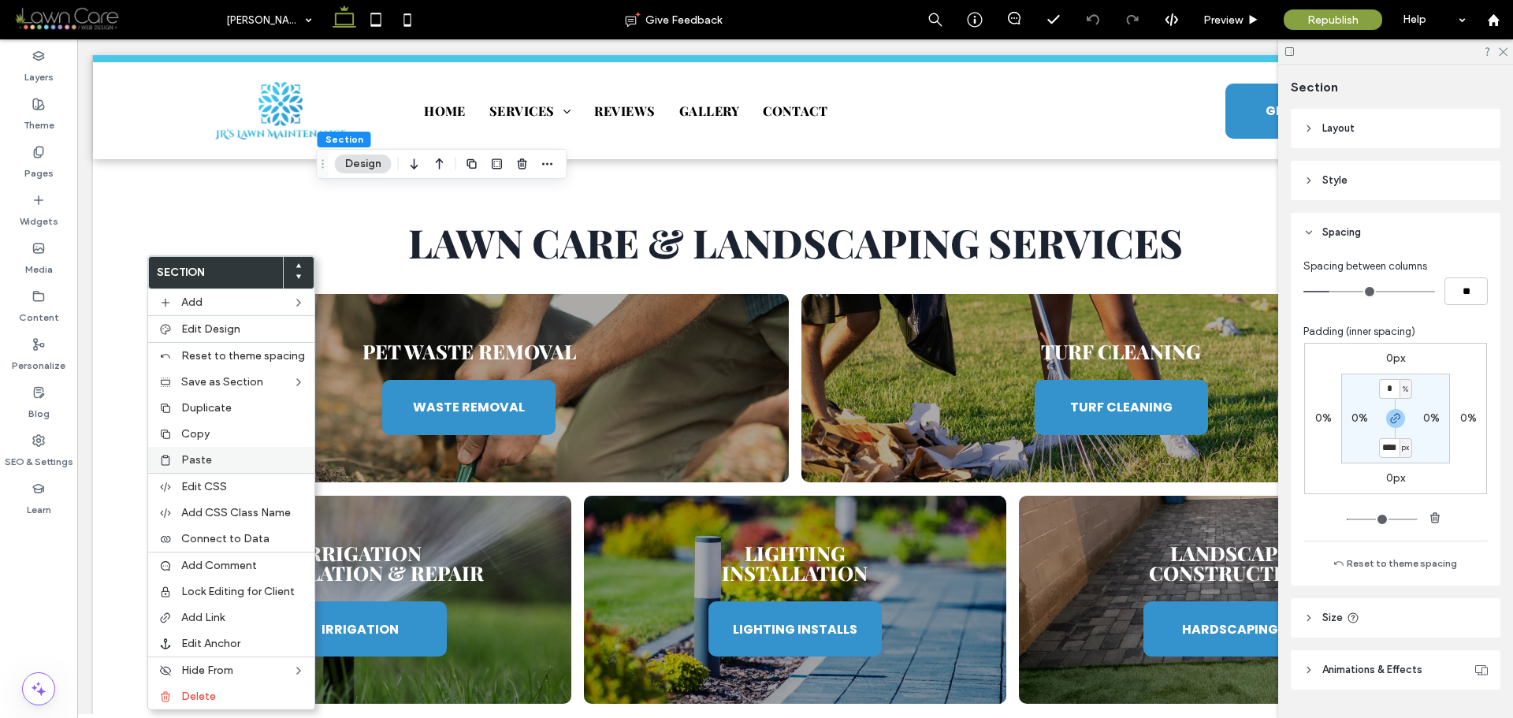
type input "****"
type input "**"
click at [203, 459] on span "Paste" at bounding box center [196, 459] width 31 height 13
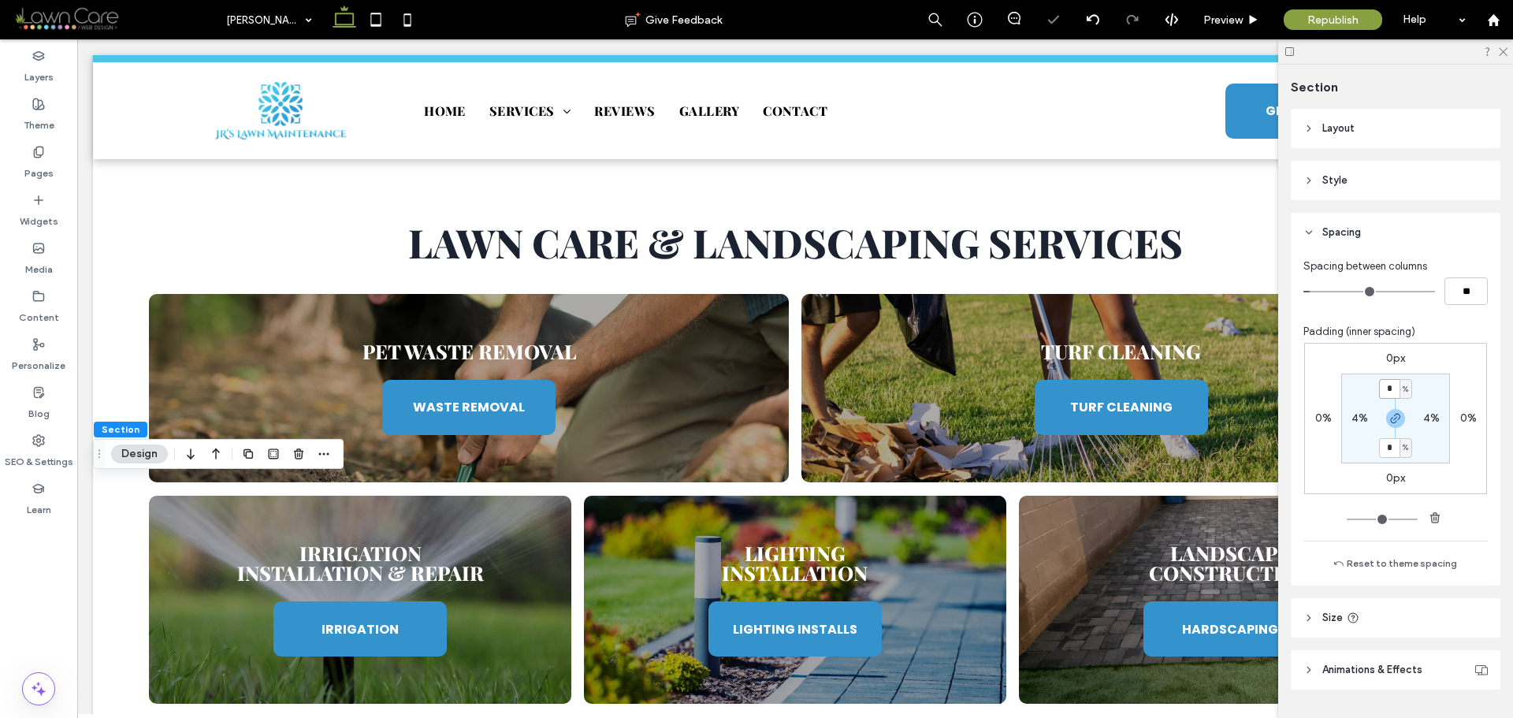
click at [1383, 393] on input "*" at bounding box center [1389, 389] width 20 height 20
click at [1394, 416] on icon "button" at bounding box center [1396, 418] width 13 height 13
click at [1387, 389] on input "*" at bounding box center [1389, 389] width 20 height 20
type input "*"
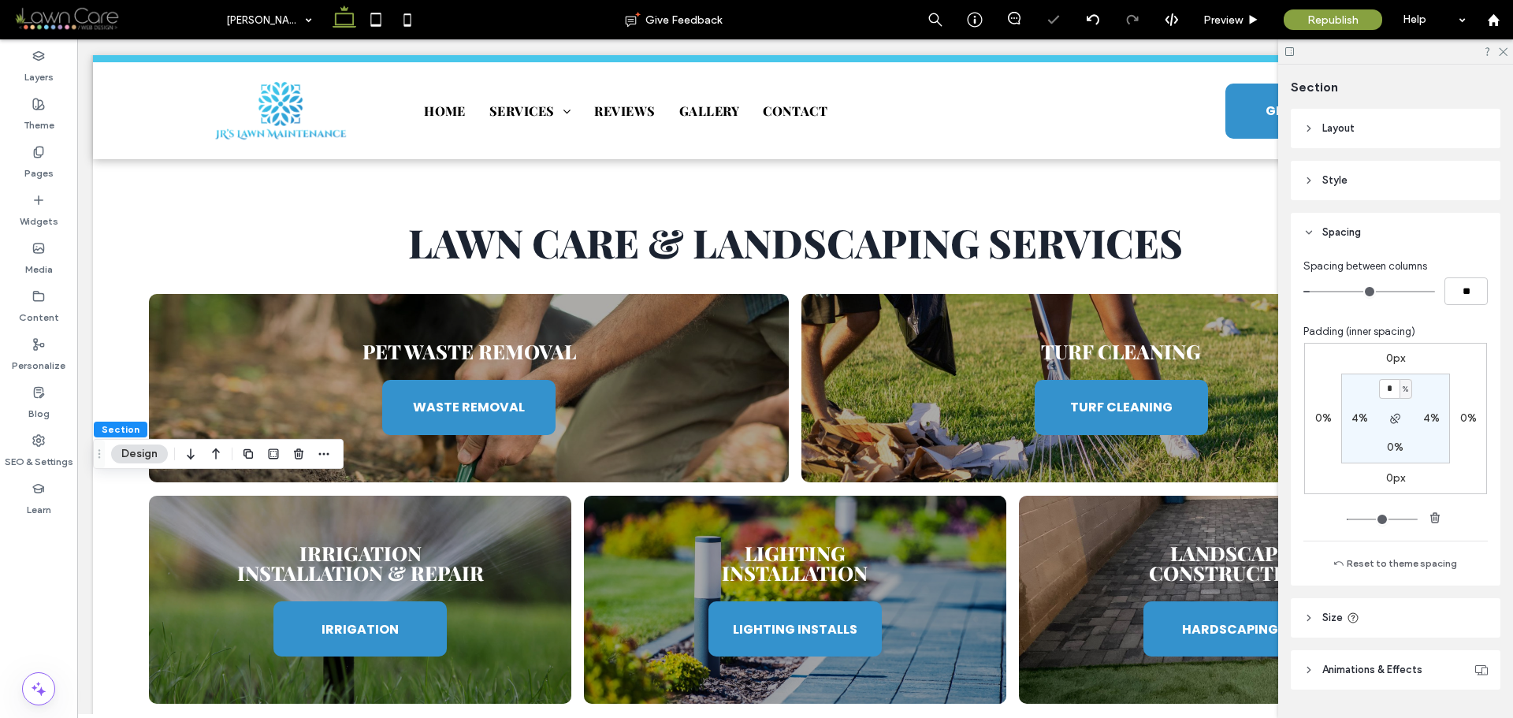
click at [1432, 391] on section "* % 4% 0% 4%" at bounding box center [1396, 419] width 109 height 90
click at [372, 20] on icon at bounding box center [376, 20] width 32 height 32
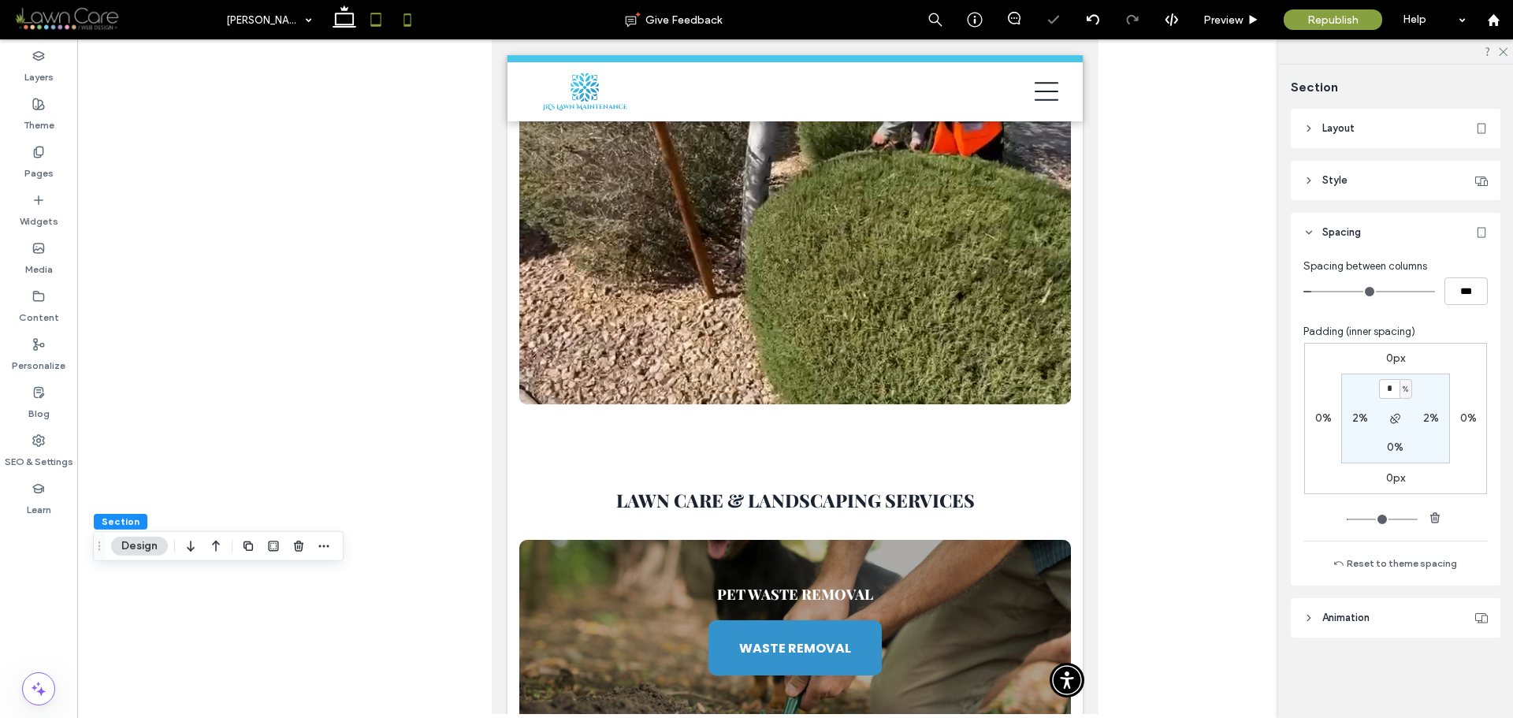
click at [396, 15] on icon at bounding box center [408, 20] width 32 height 32
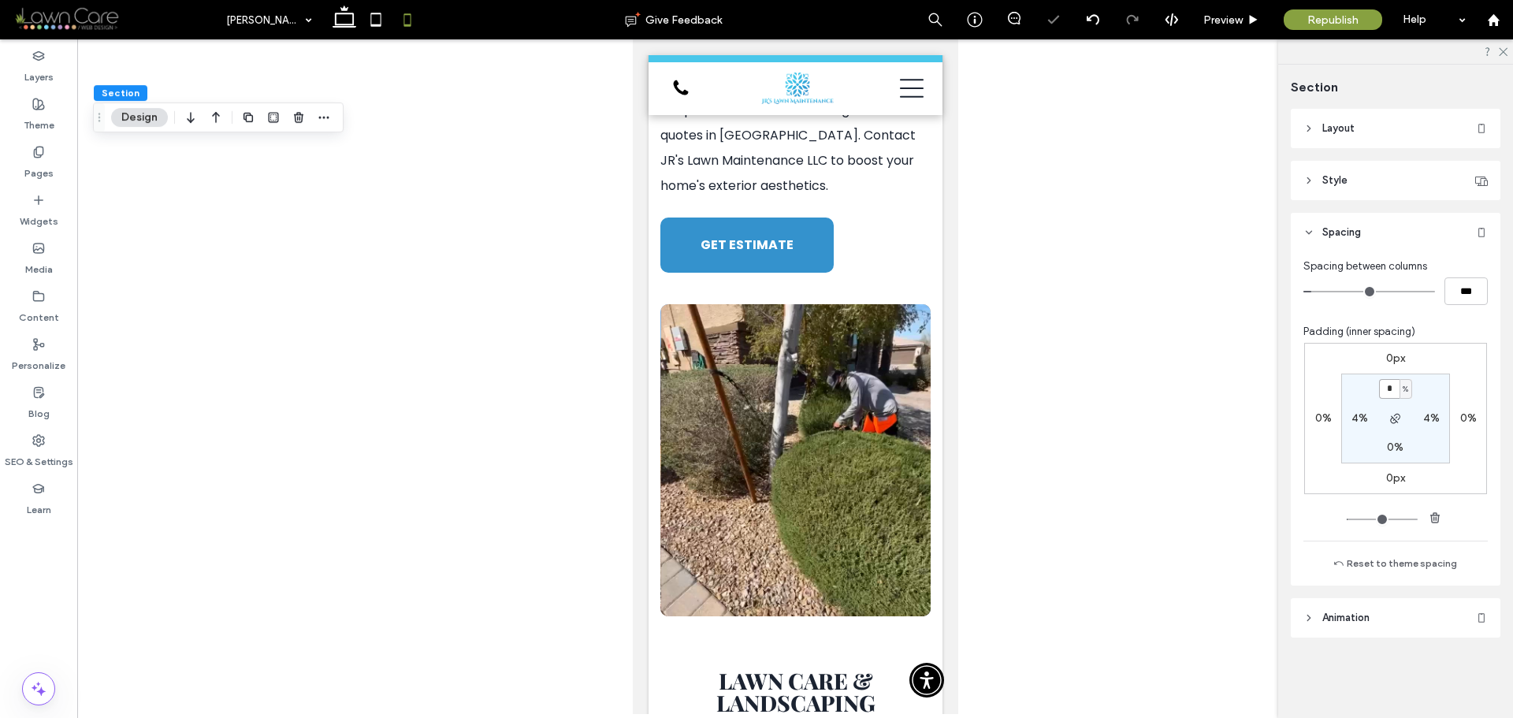
click at [1391, 393] on input "*" at bounding box center [1389, 389] width 20 height 20
click at [1408, 394] on span "%" at bounding box center [1406, 390] width 6 height 16
click at [1405, 414] on span "px" at bounding box center [1400, 413] width 11 height 16
type input "****"
type input "**"
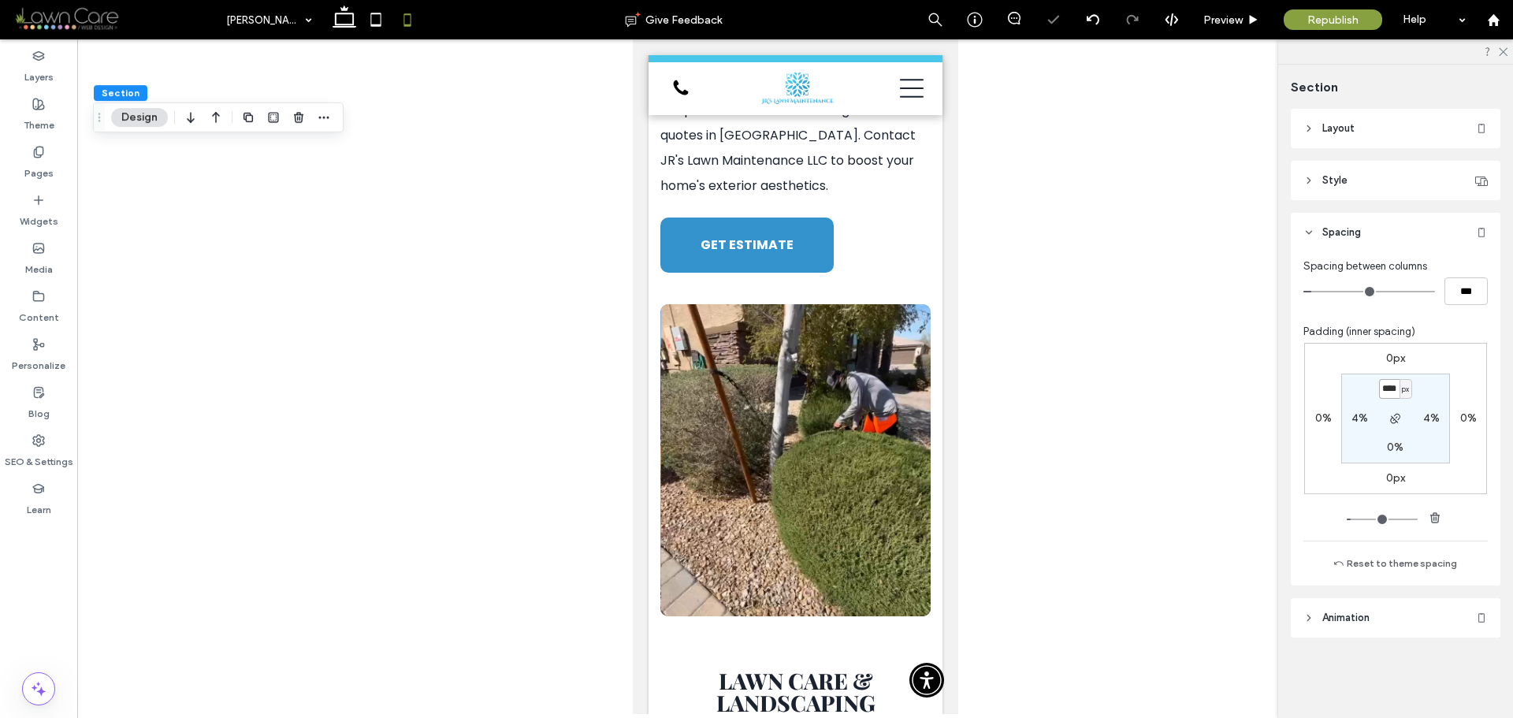
click at [1389, 385] on input "****" at bounding box center [1389, 389] width 20 height 20
type input "*"
click at [1436, 393] on section "* px 4% 0% 4%" at bounding box center [1396, 419] width 109 height 90
drag, startPoint x: 345, startPoint y: 28, endPoint x: 367, endPoint y: 35, distance: 23.4
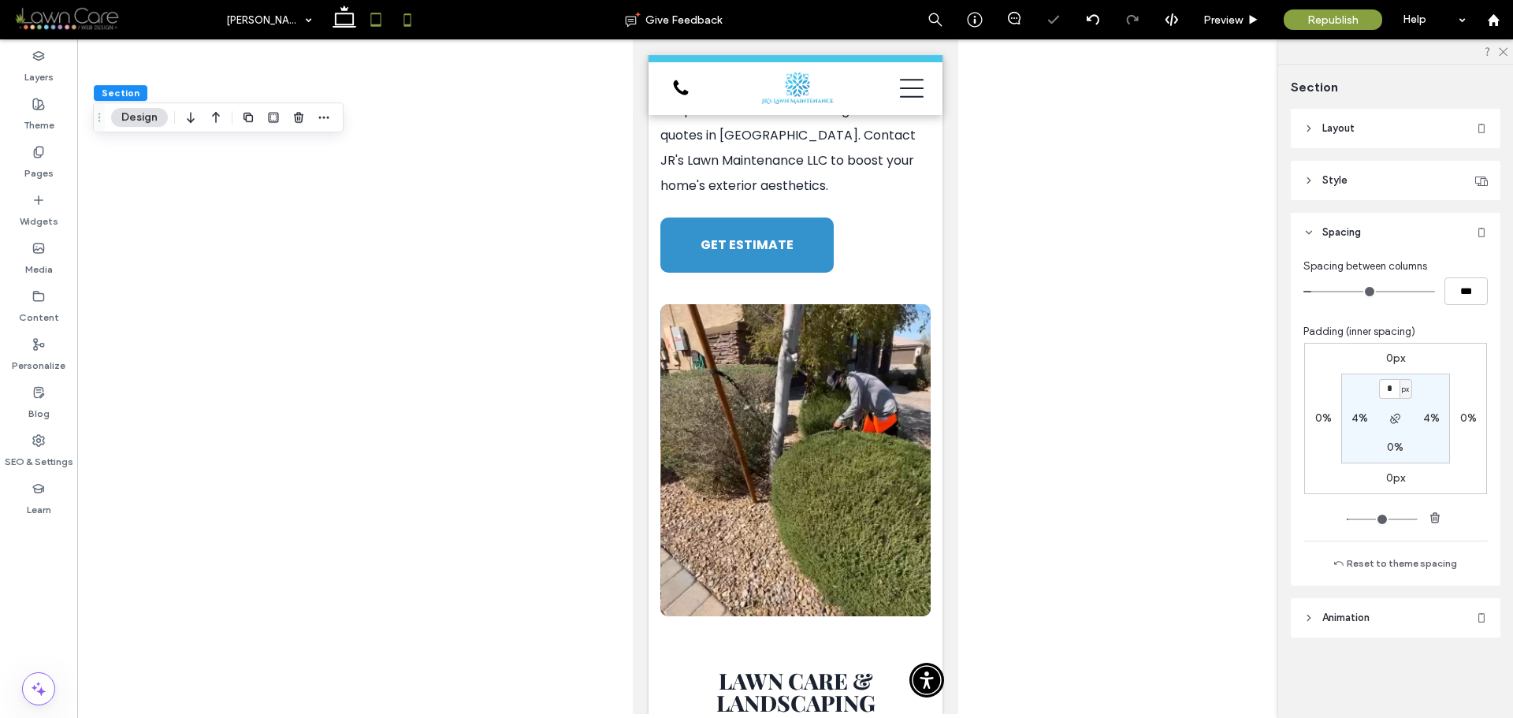
click at [345, 28] on icon at bounding box center [345, 20] width 32 height 32
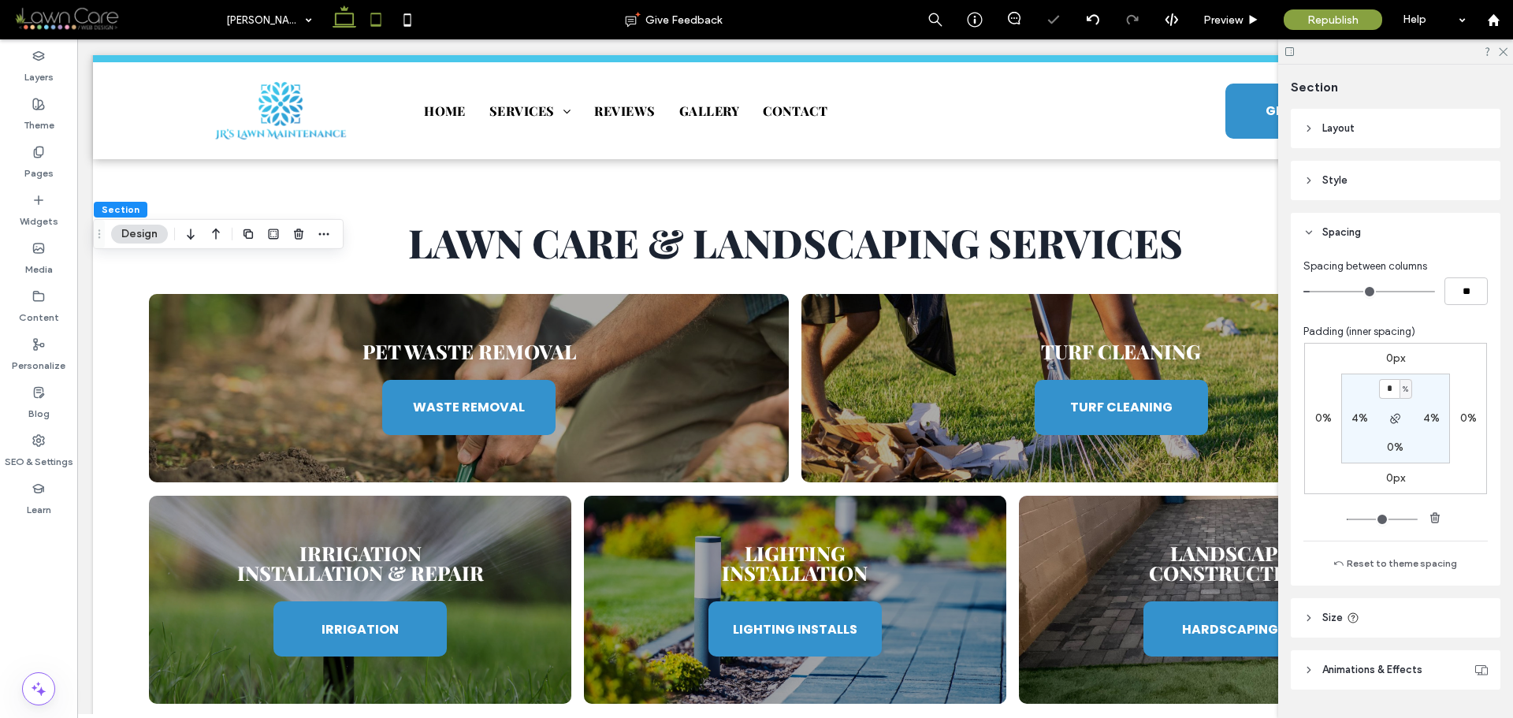
type input "*"
click at [49, 147] on div "Pages" at bounding box center [38, 163] width 77 height 48
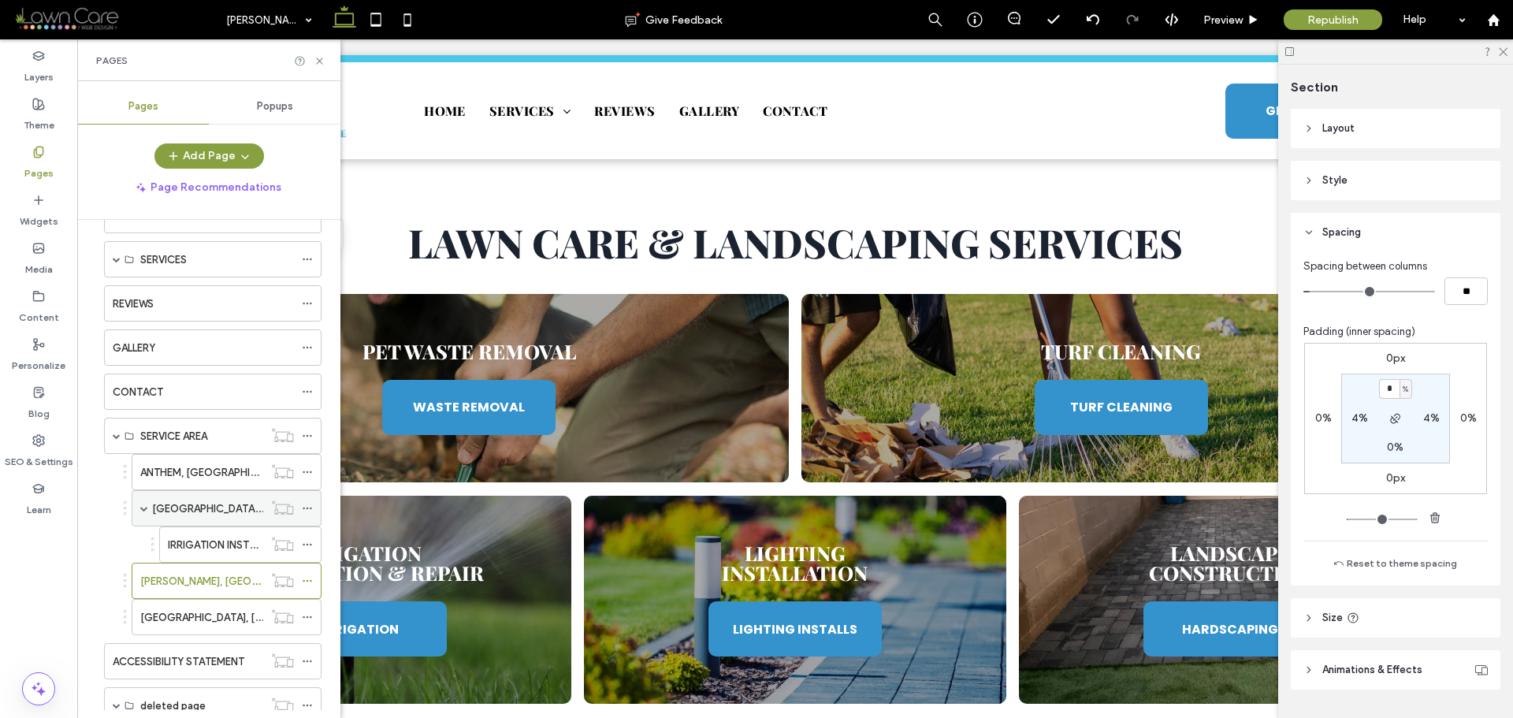
scroll to position [102, 0]
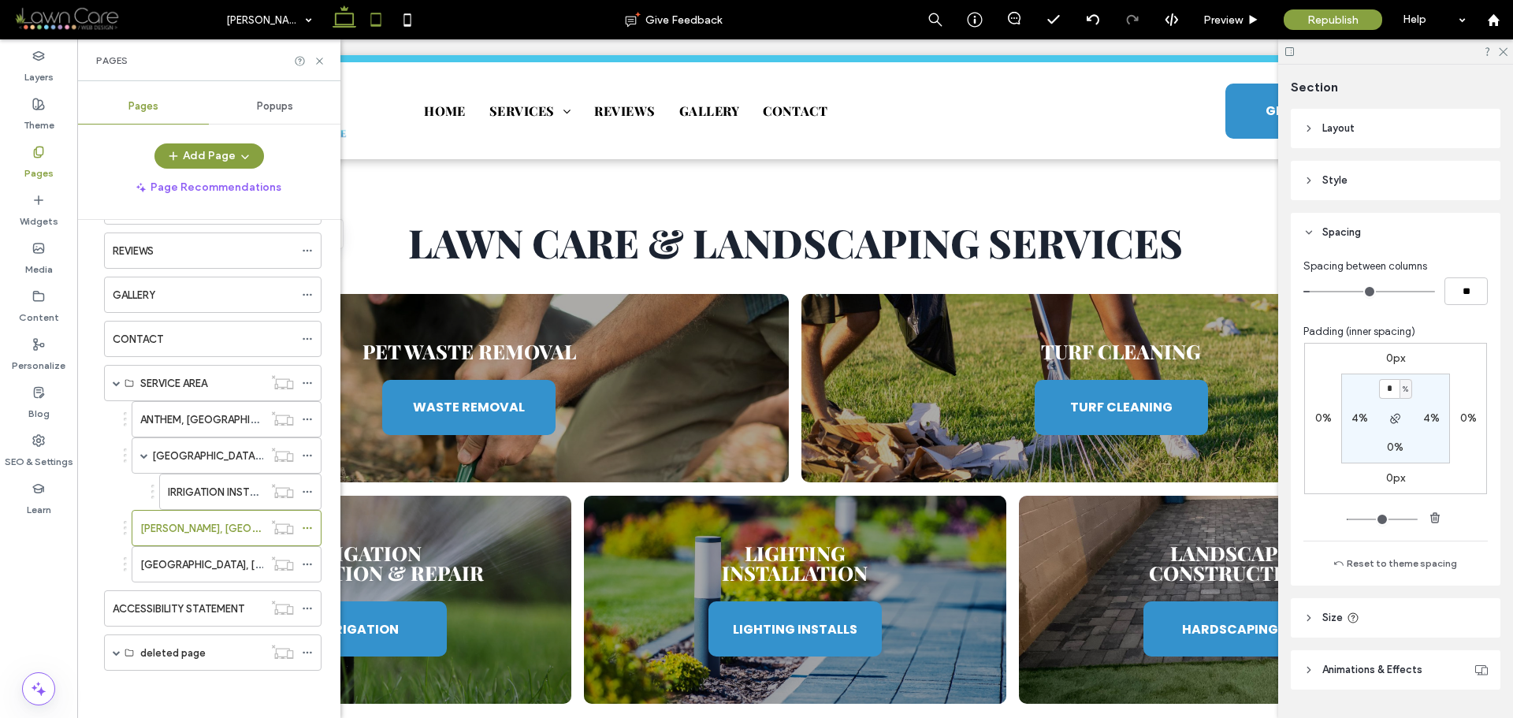
click at [372, 21] on icon at bounding box center [376, 20] width 32 height 32
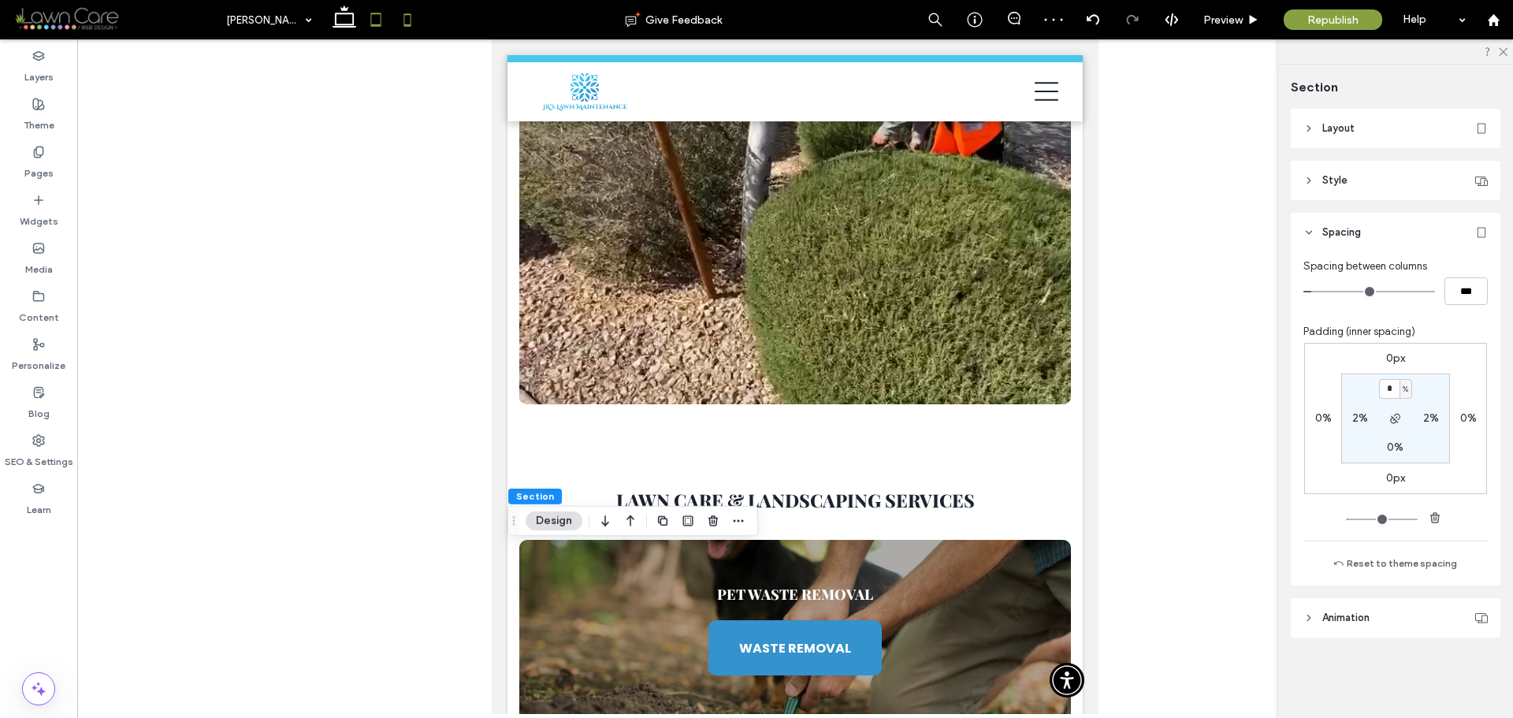
click at [405, 30] on icon at bounding box center [408, 20] width 32 height 32
type input "*"
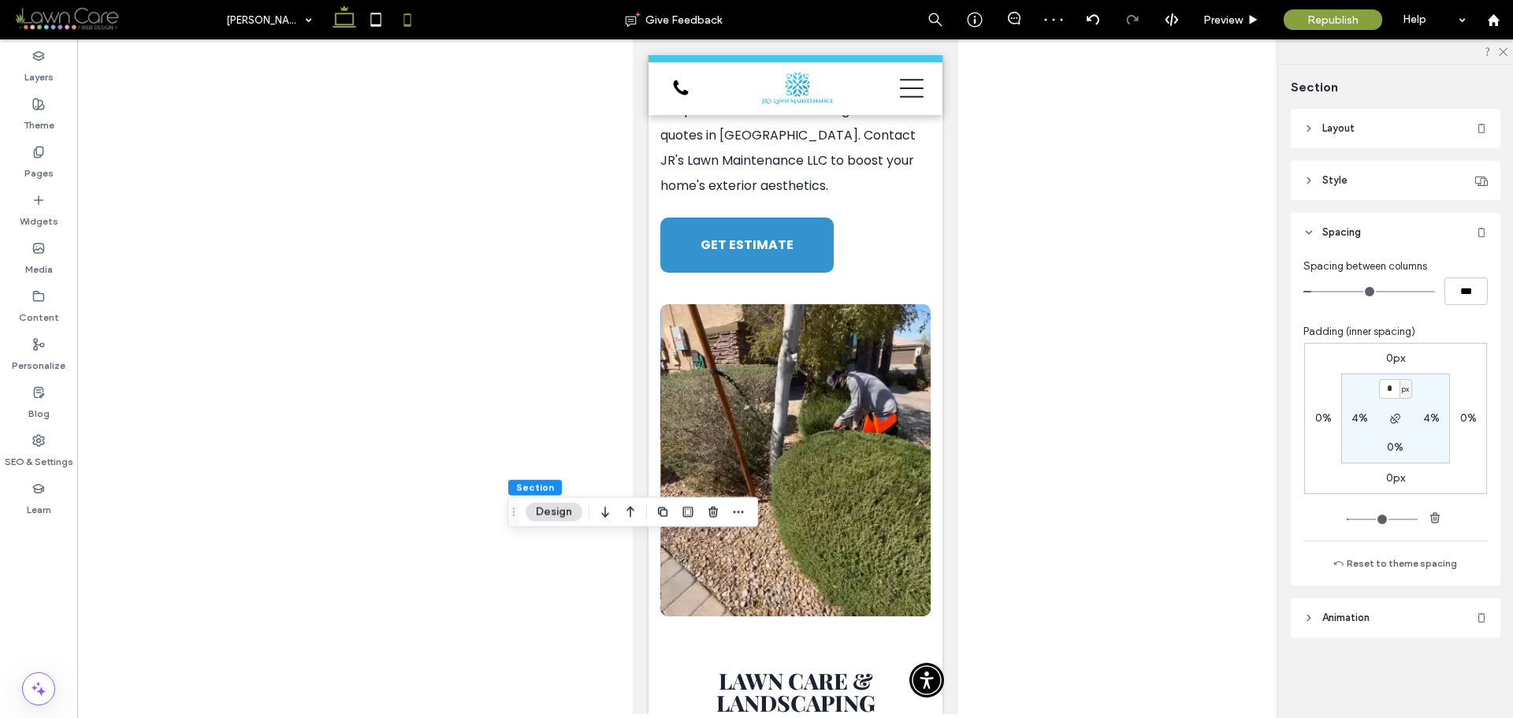
click at [341, 22] on icon at bounding box center [345, 20] width 32 height 32
type input "*"
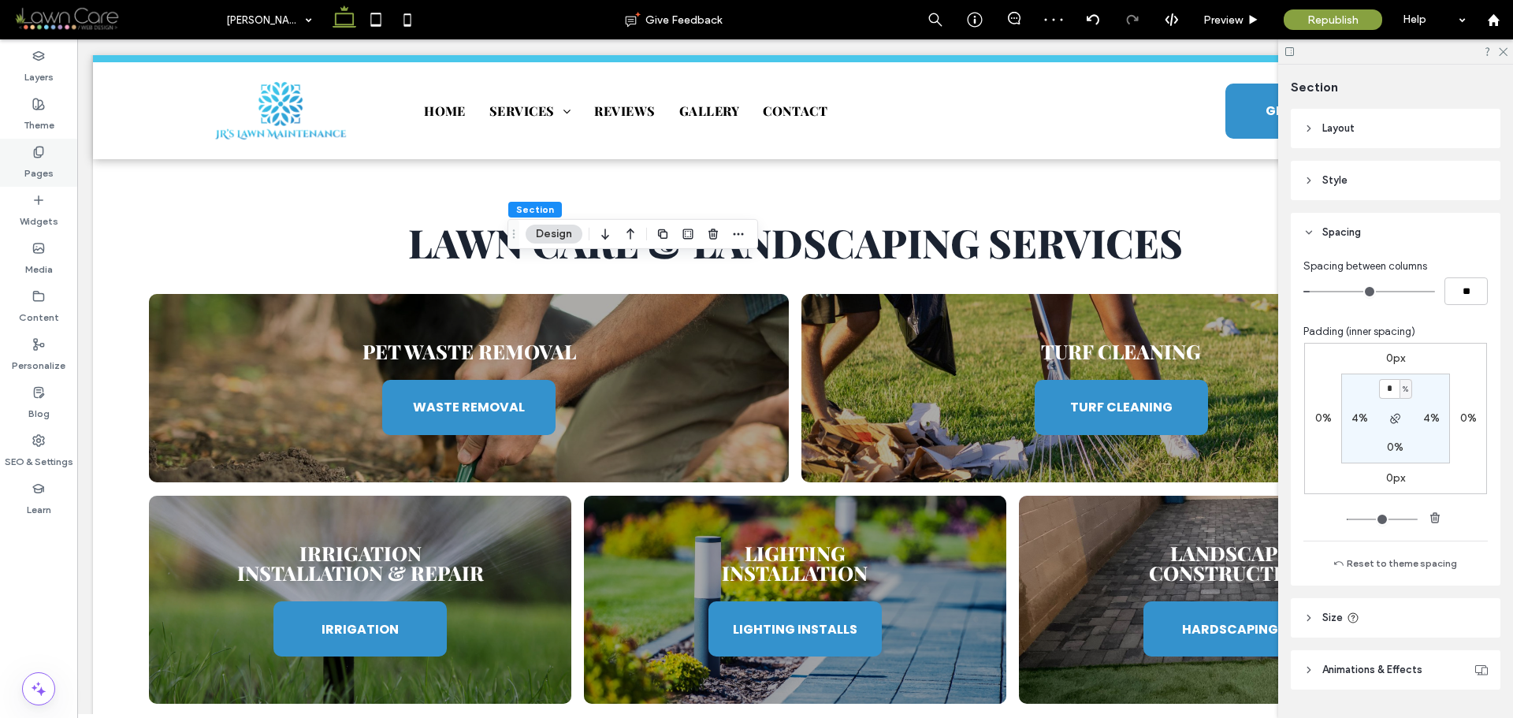
click at [47, 162] on label "Pages" at bounding box center [38, 169] width 29 height 22
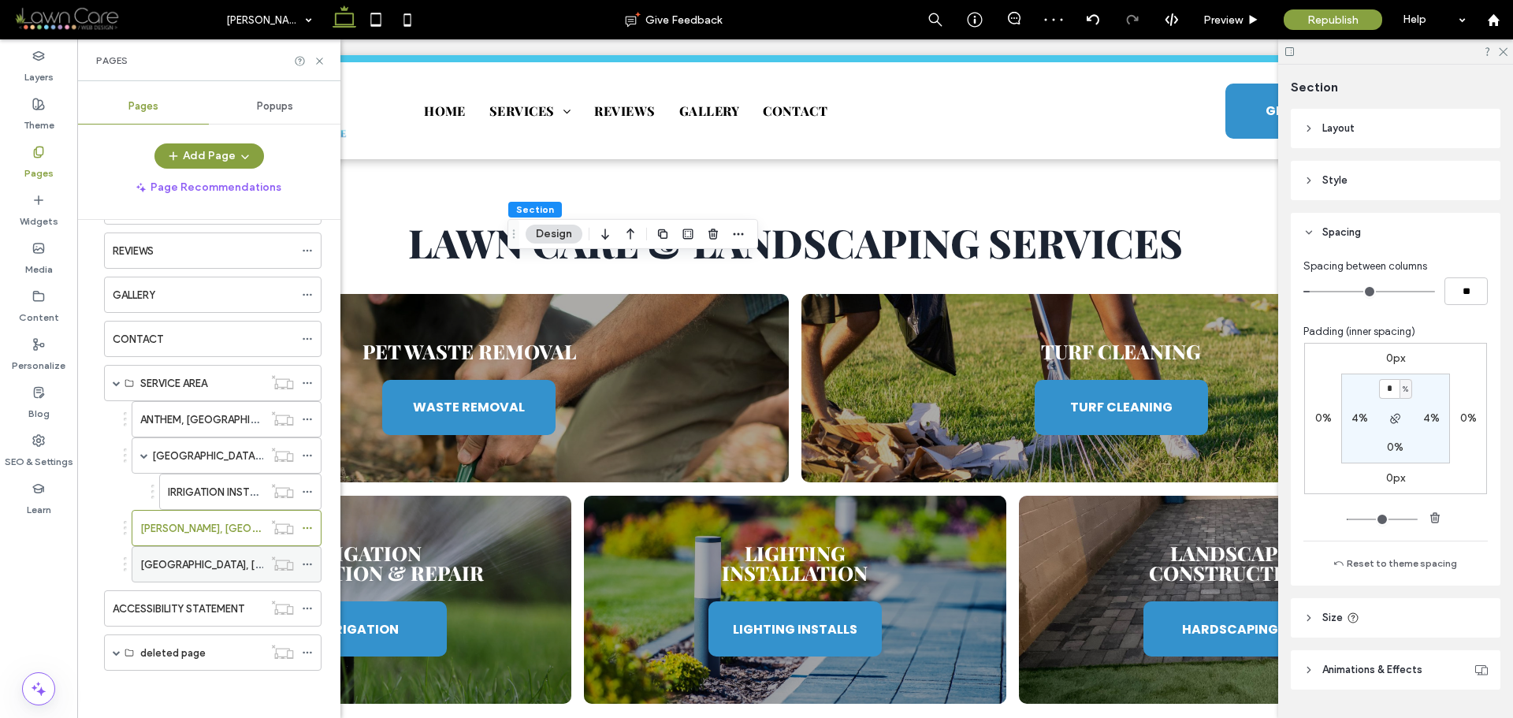
click at [202, 567] on label "[GEOGRAPHIC_DATA], [GEOGRAPHIC_DATA]" at bounding box center [248, 565] width 216 height 28
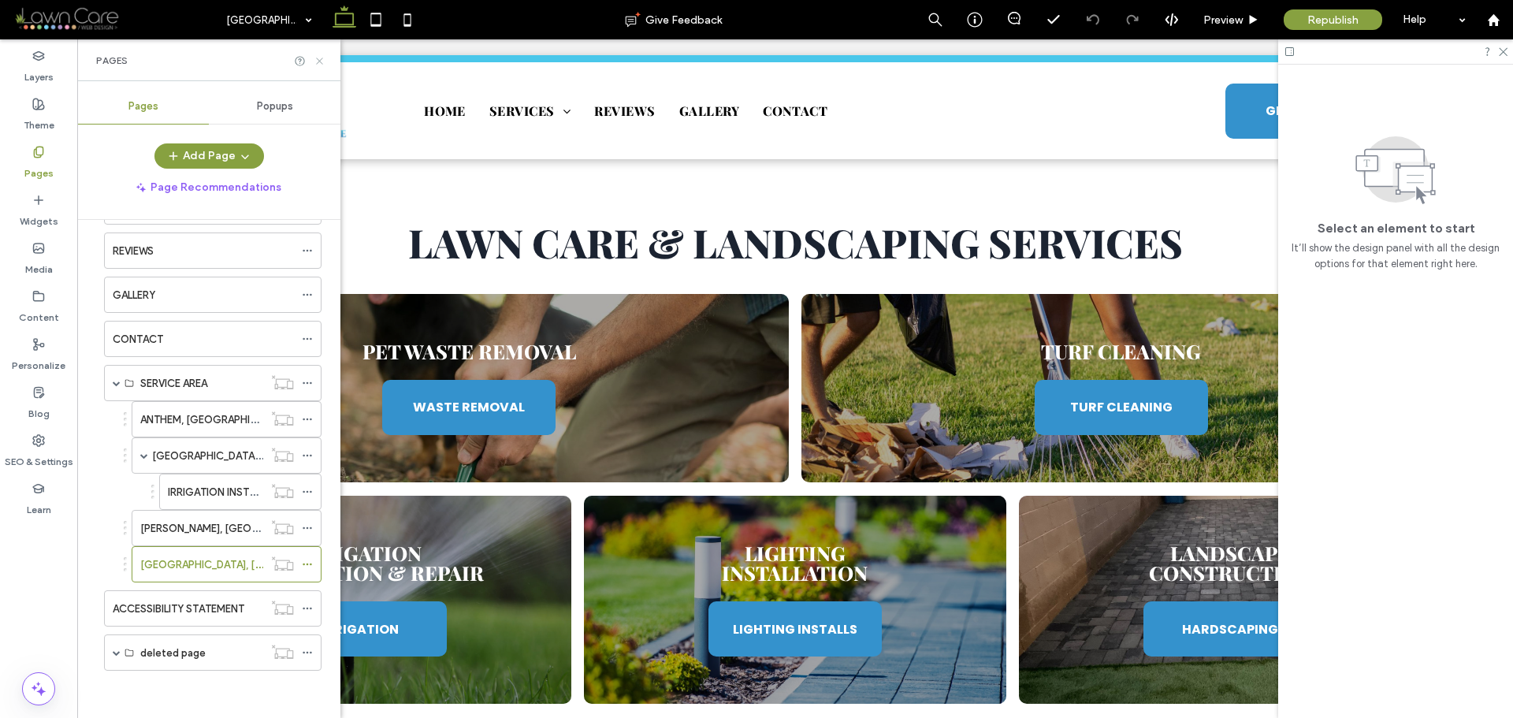
click at [321, 60] on use at bounding box center [319, 61] width 6 height 6
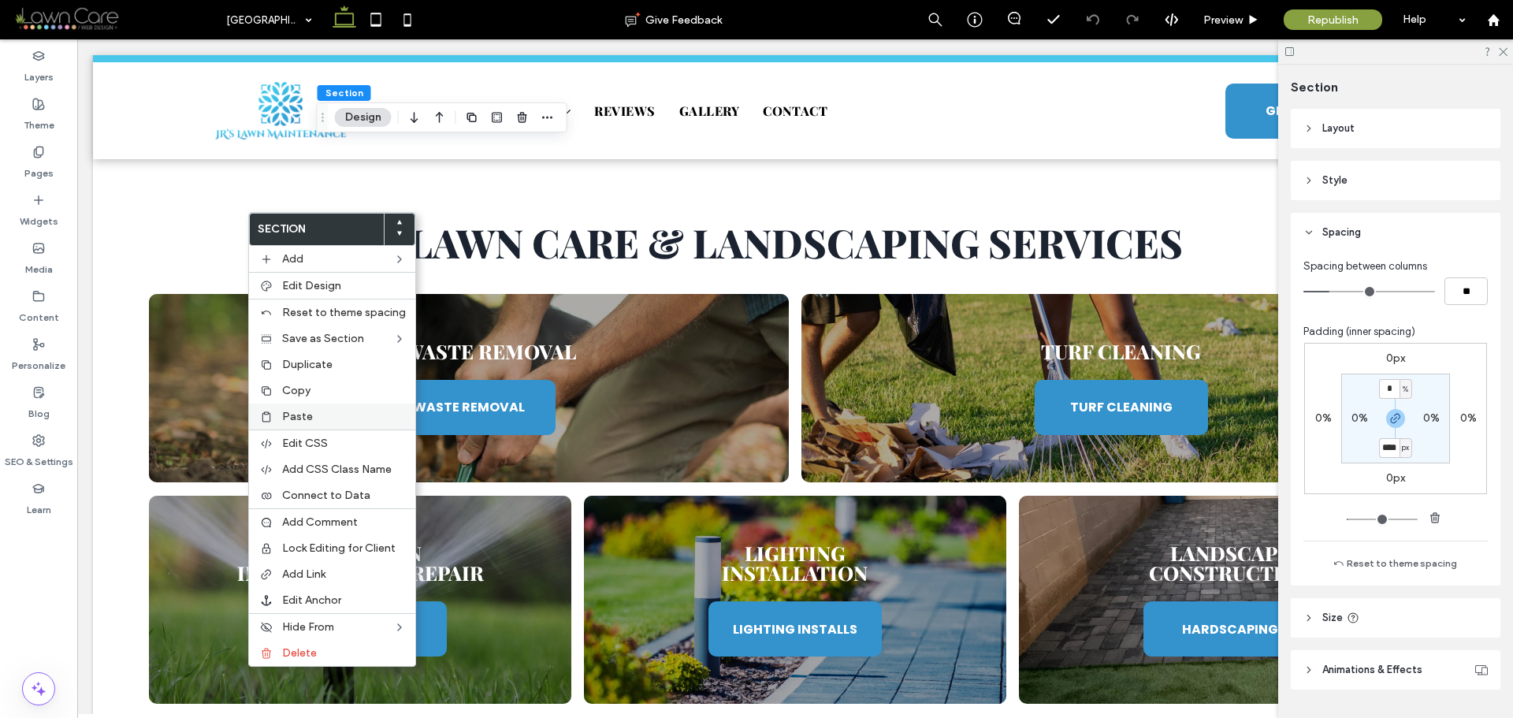
type input "****"
type input "**"
click at [311, 411] on label "Paste" at bounding box center [344, 416] width 124 height 13
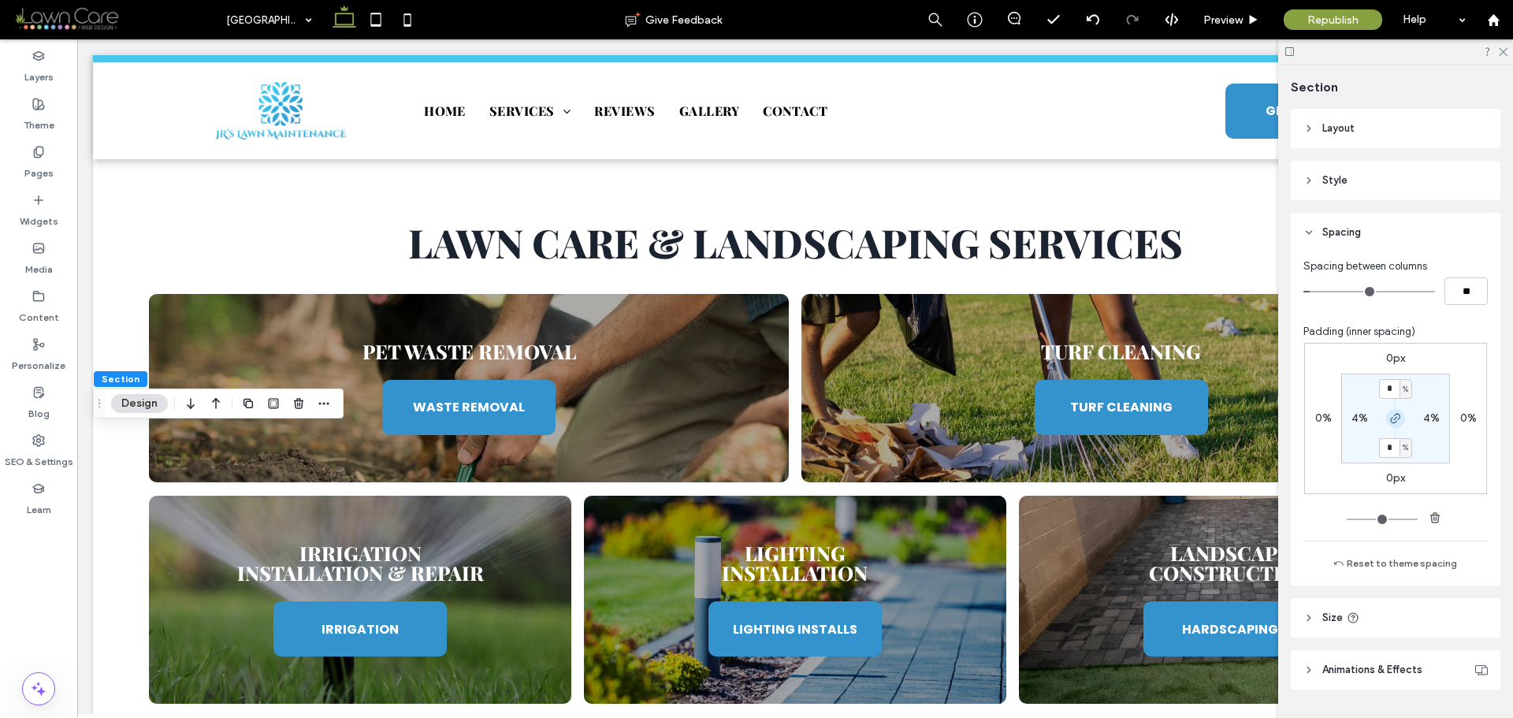
click at [1396, 423] on icon "button" at bounding box center [1396, 418] width 13 height 13
click at [1386, 397] on input "*" at bounding box center [1389, 389] width 20 height 20
type input "*"
click at [1427, 388] on section "* % 4% 0% 4%" at bounding box center [1396, 419] width 109 height 90
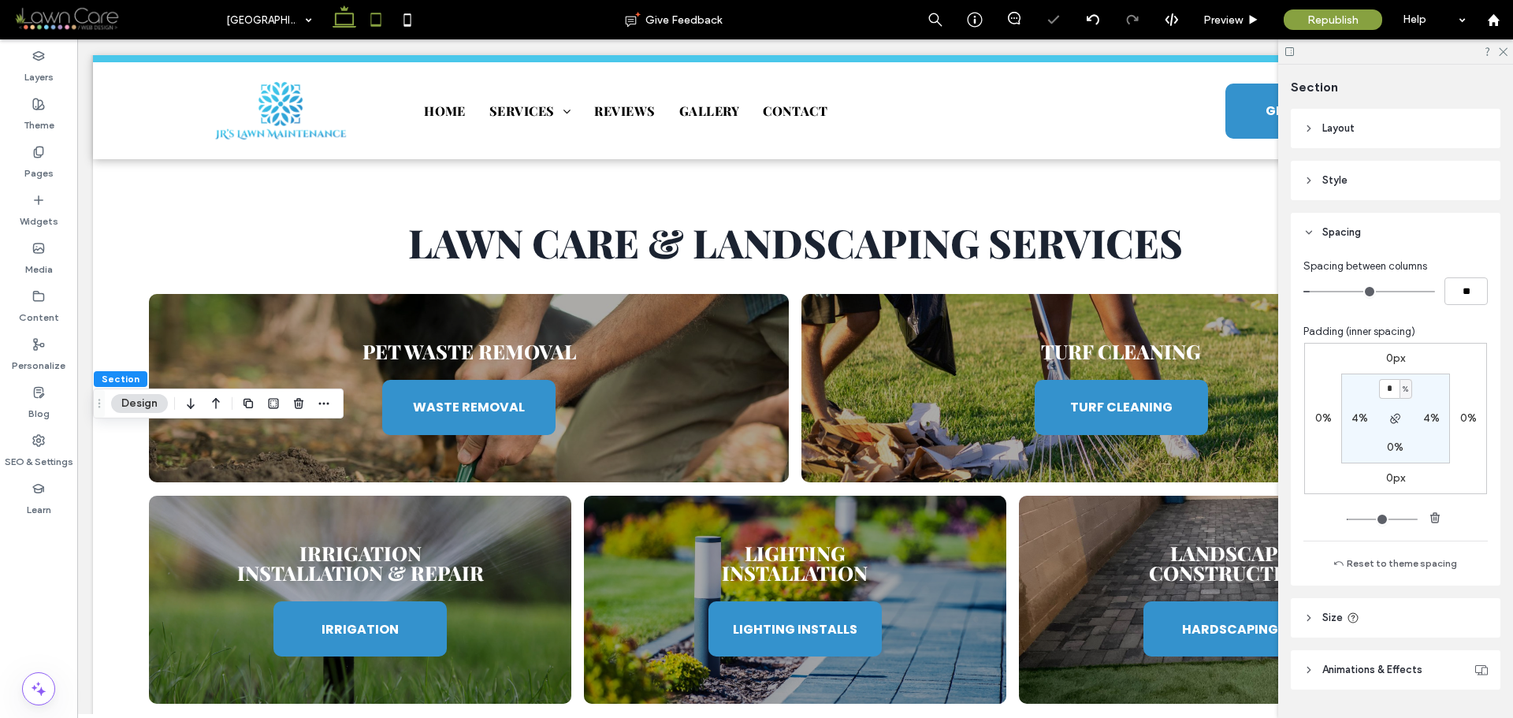
click at [373, 19] on icon at bounding box center [376, 20] width 32 height 32
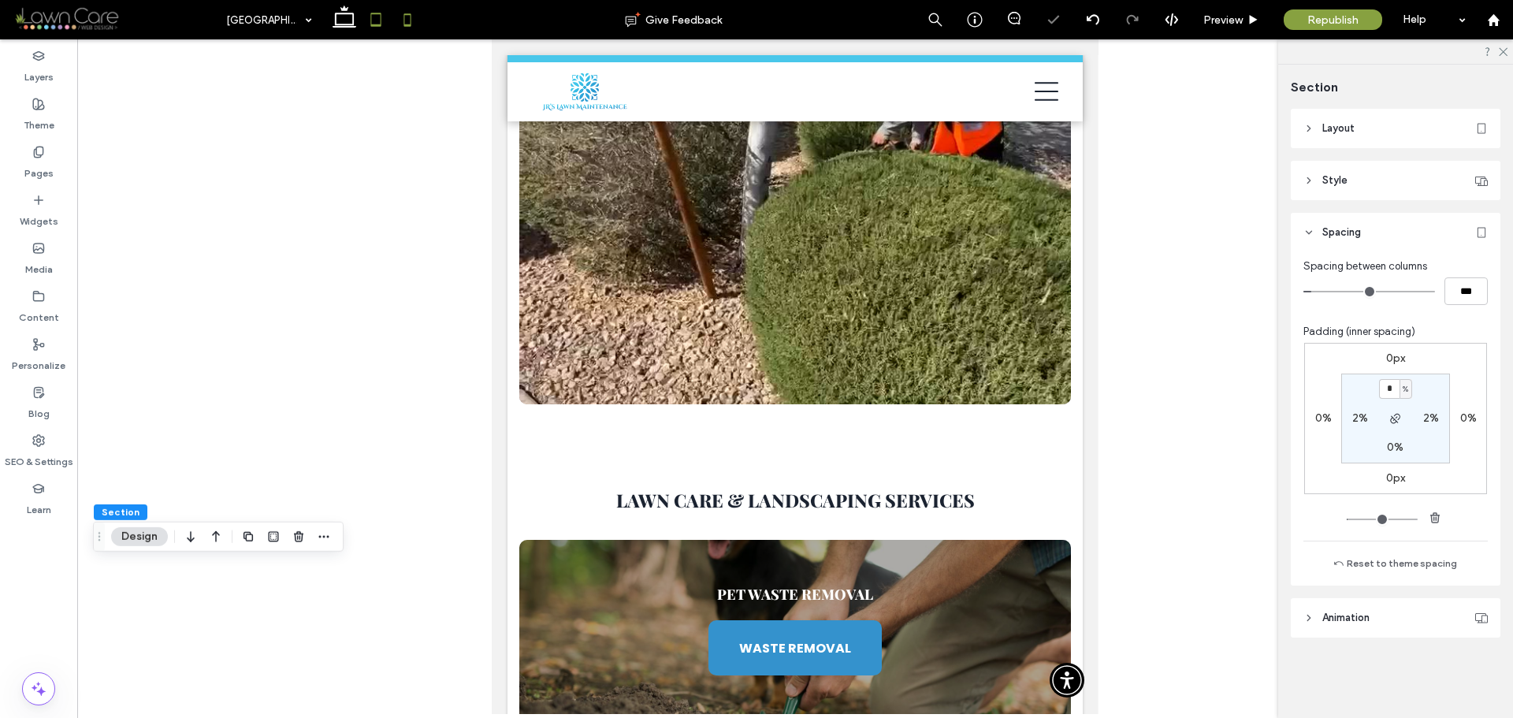
click at [405, 20] on icon at bounding box center [408, 20] width 32 height 32
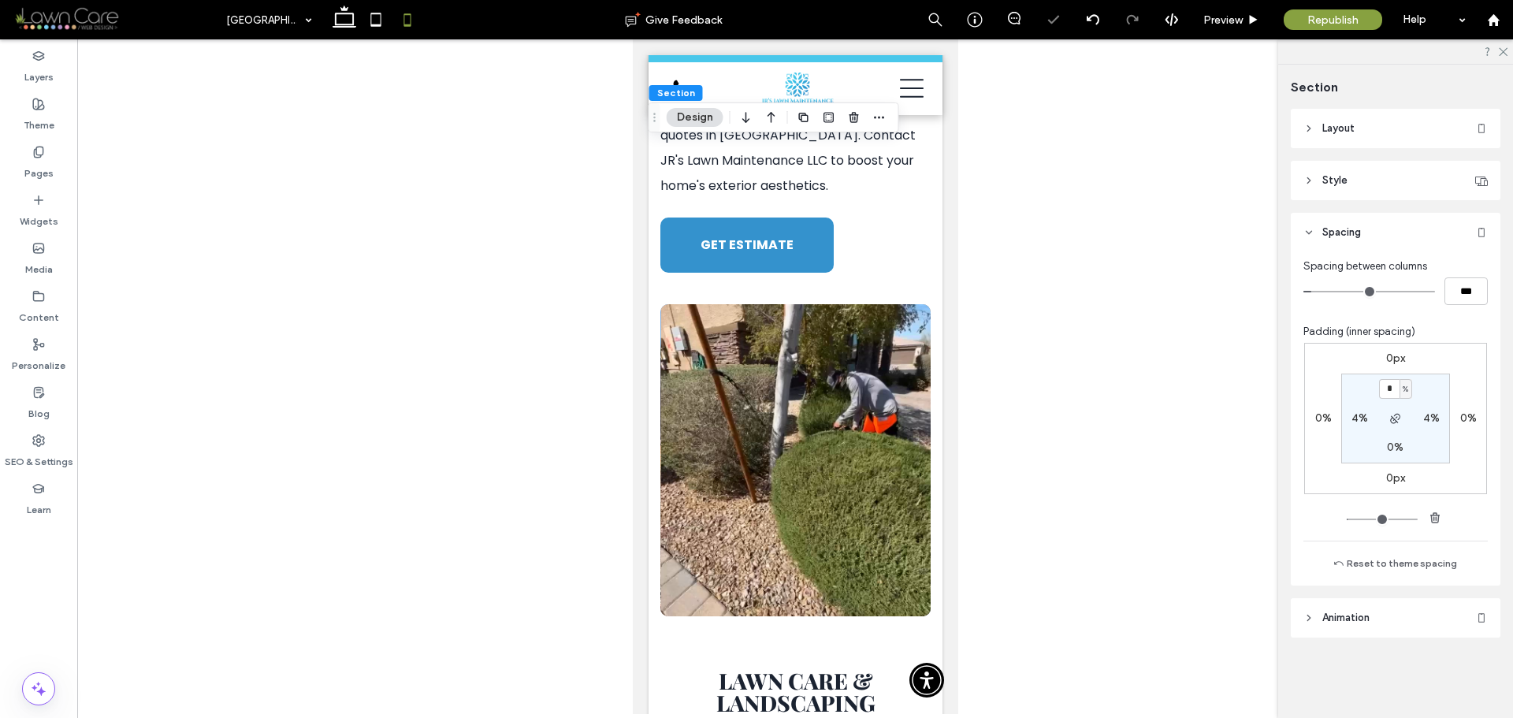
click at [1410, 387] on div "%" at bounding box center [1406, 390] width 9 height 16
click at [1398, 413] on span "px" at bounding box center [1400, 413] width 11 height 16
type input "****"
type input "**"
click at [1397, 390] on input "****" at bounding box center [1389, 389] width 20 height 20
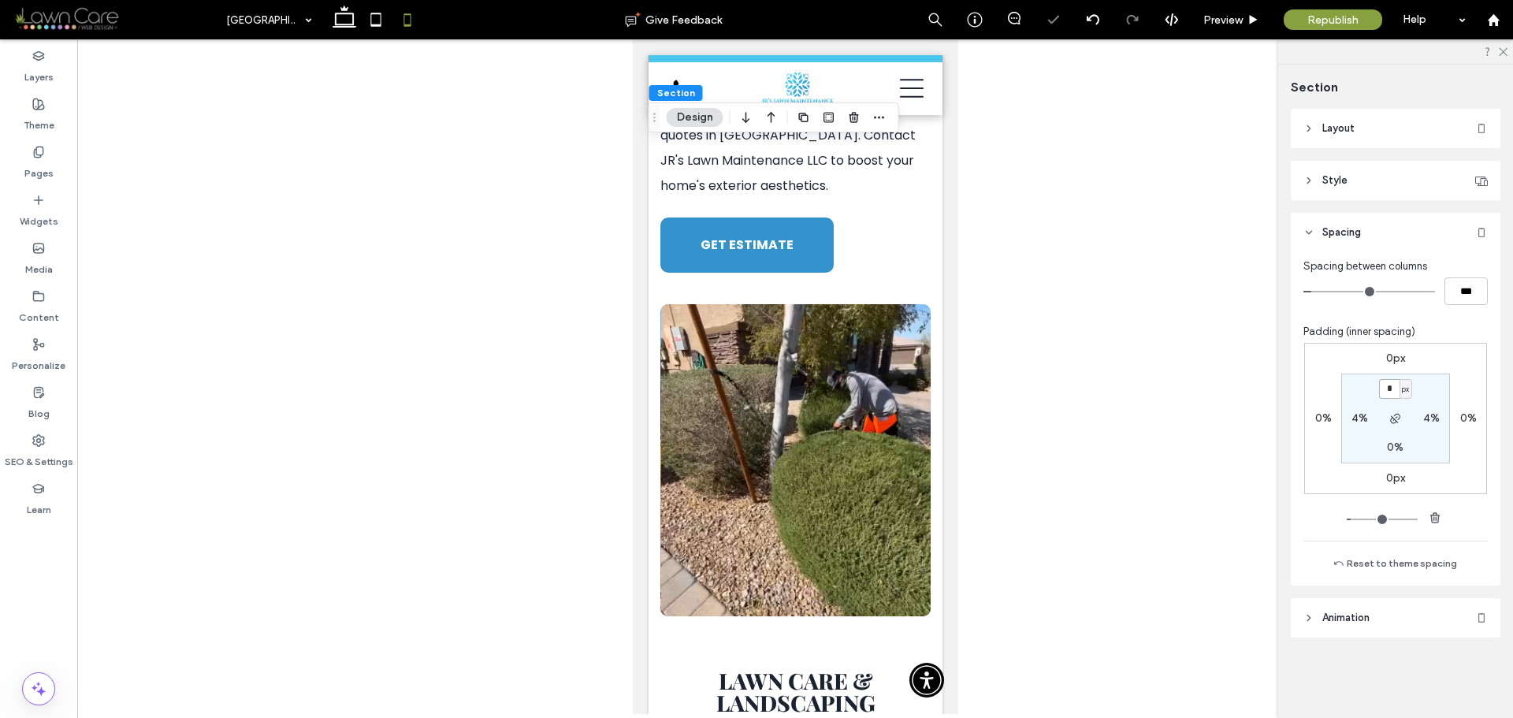
type input "*"
click at [1428, 390] on section "* px 4% 0% 4%" at bounding box center [1396, 419] width 109 height 90
click at [350, 17] on icon at bounding box center [345, 20] width 32 height 32
type input "*"
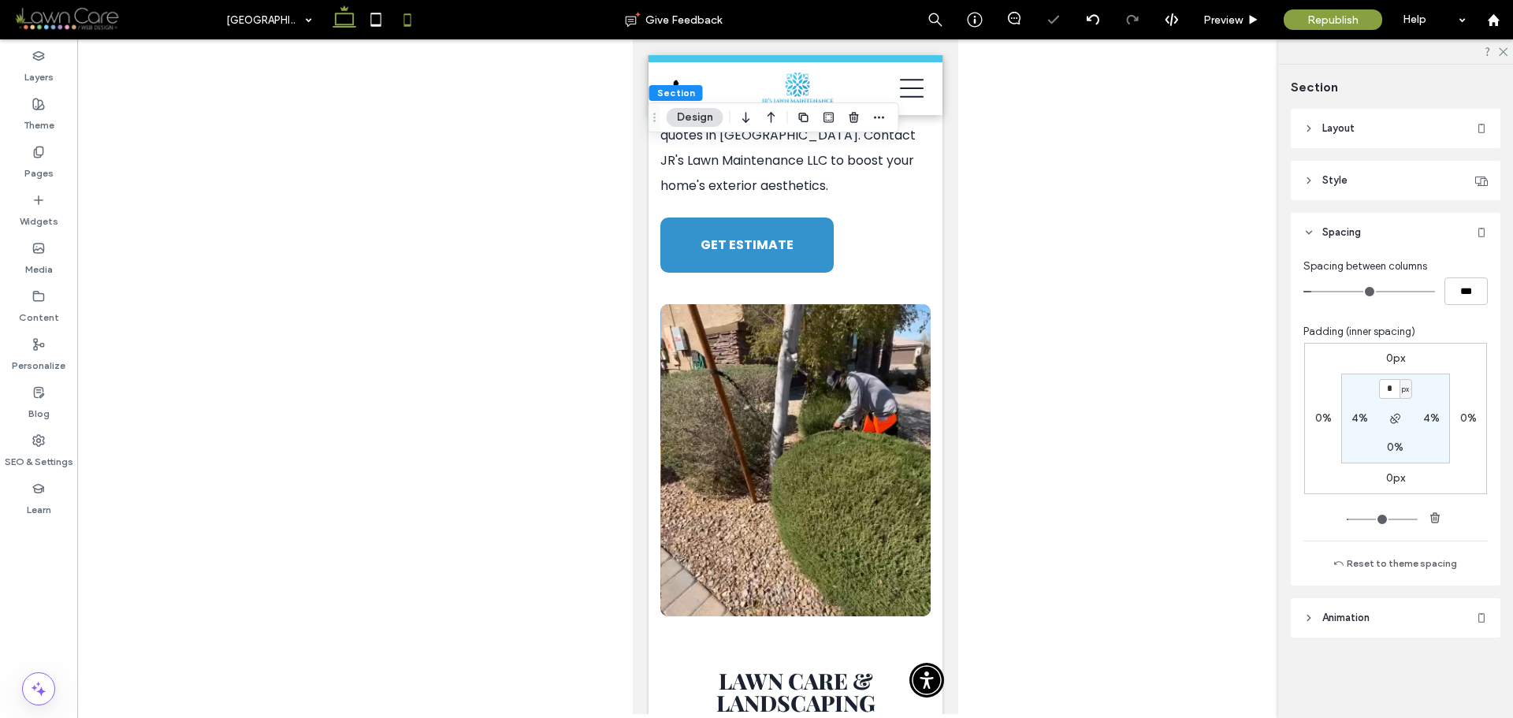
type input "*"
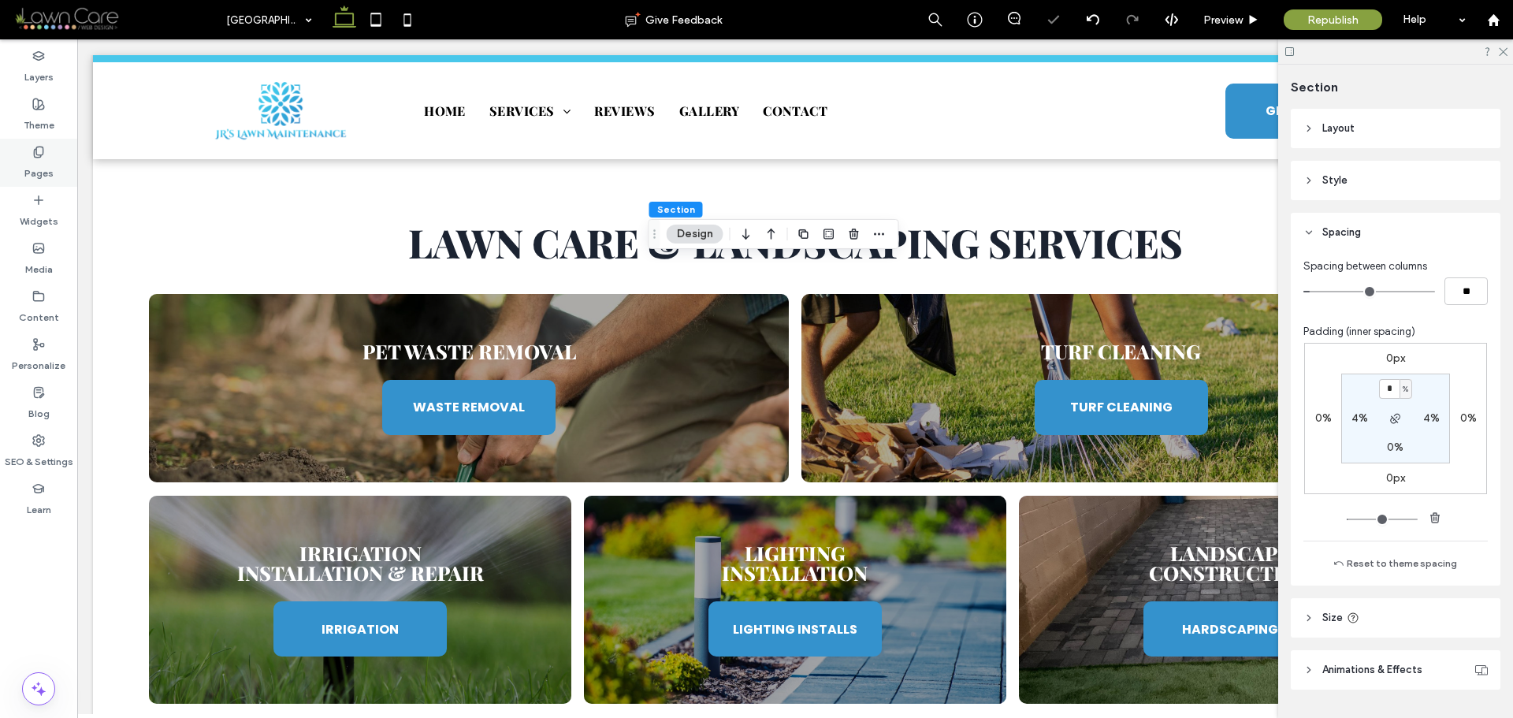
click at [48, 156] on div "Pages" at bounding box center [38, 163] width 77 height 48
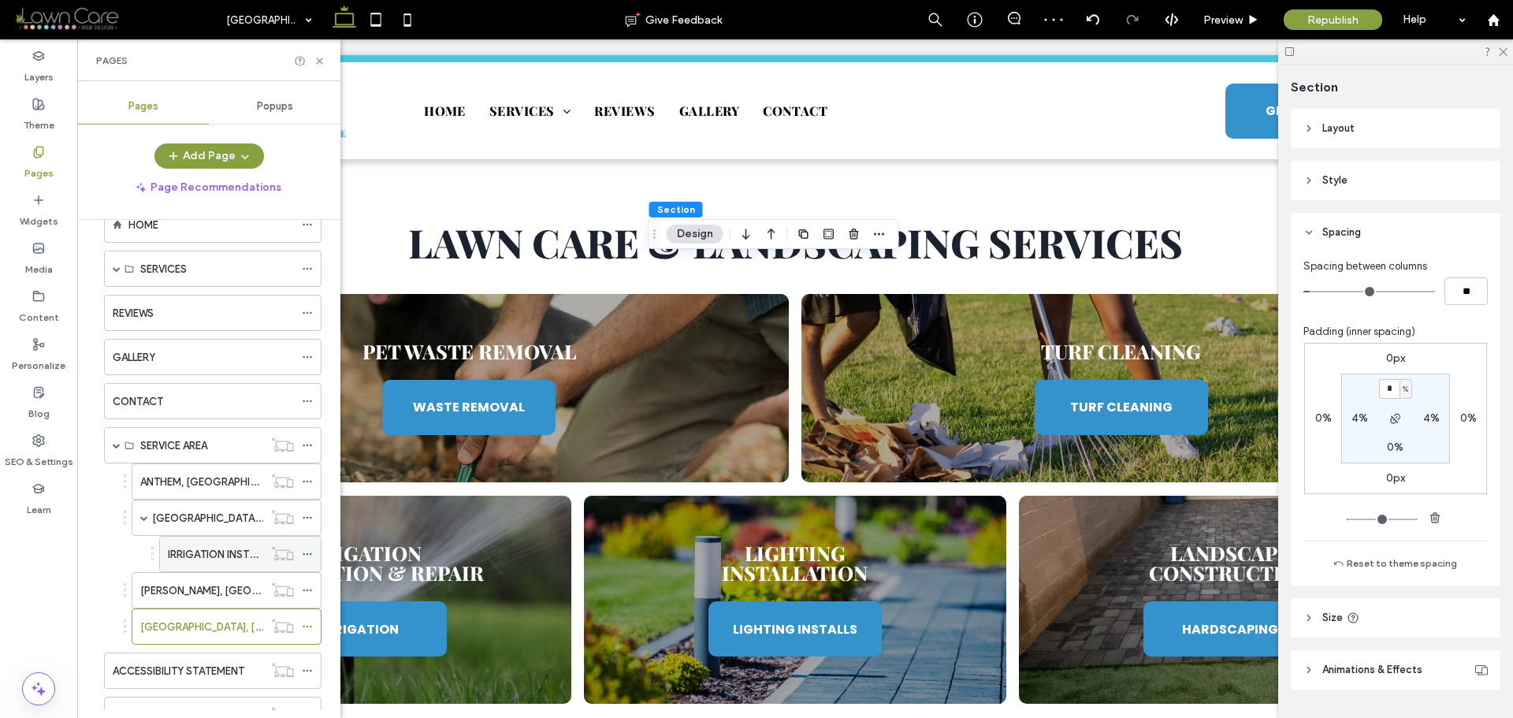
scroll to position [102, 0]
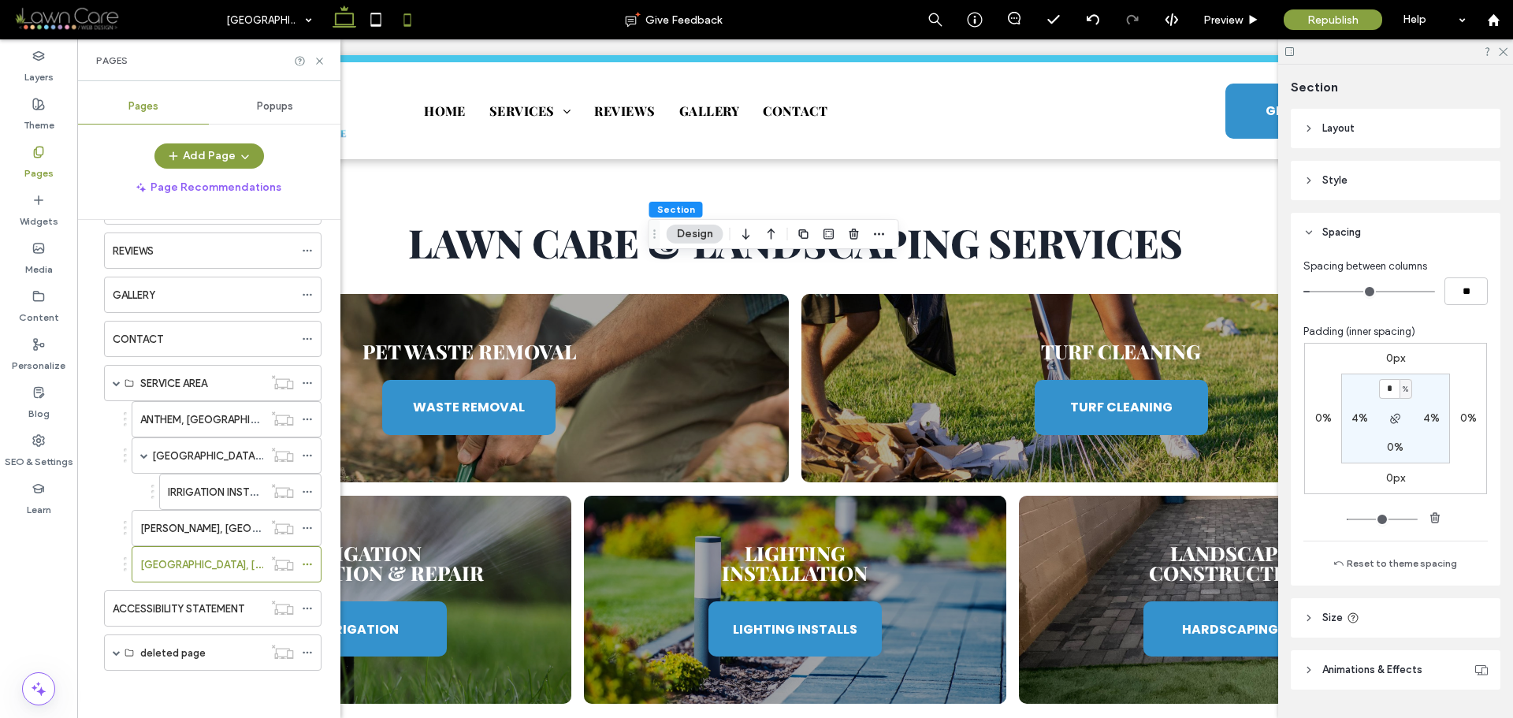
click at [402, 26] on icon at bounding box center [408, 20] width 32 height 32
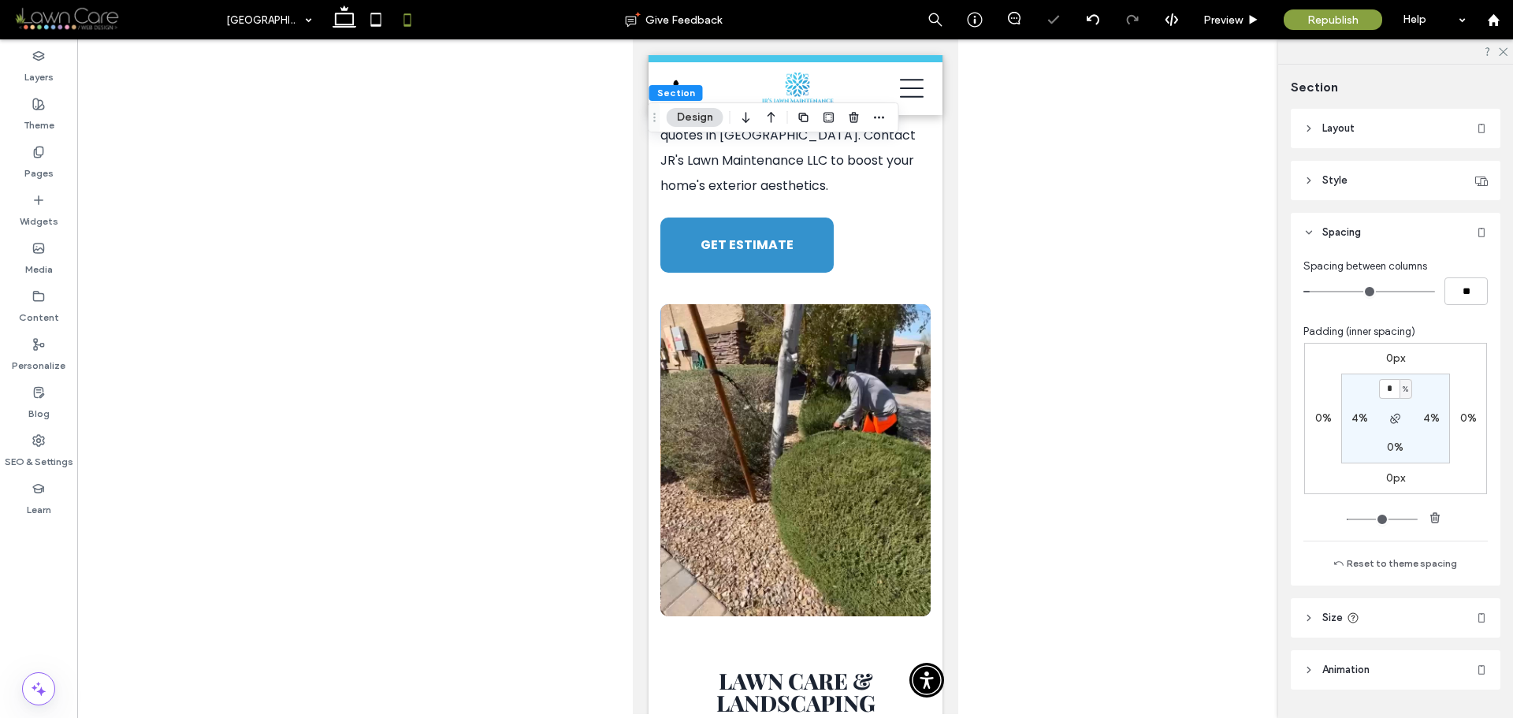
type input "*"
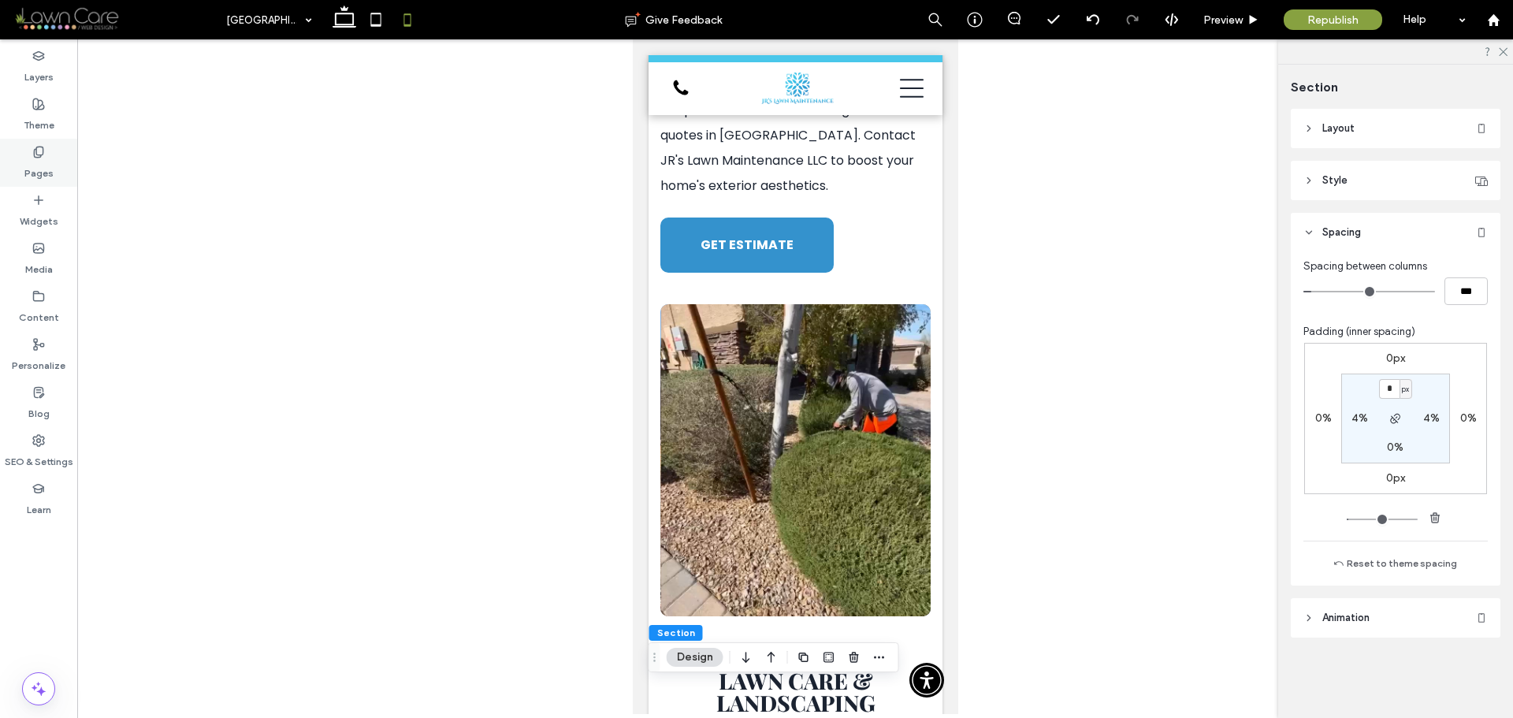
click at [43, 166] on label "Pages" at bounding box center [38, 169] width 29 height 22
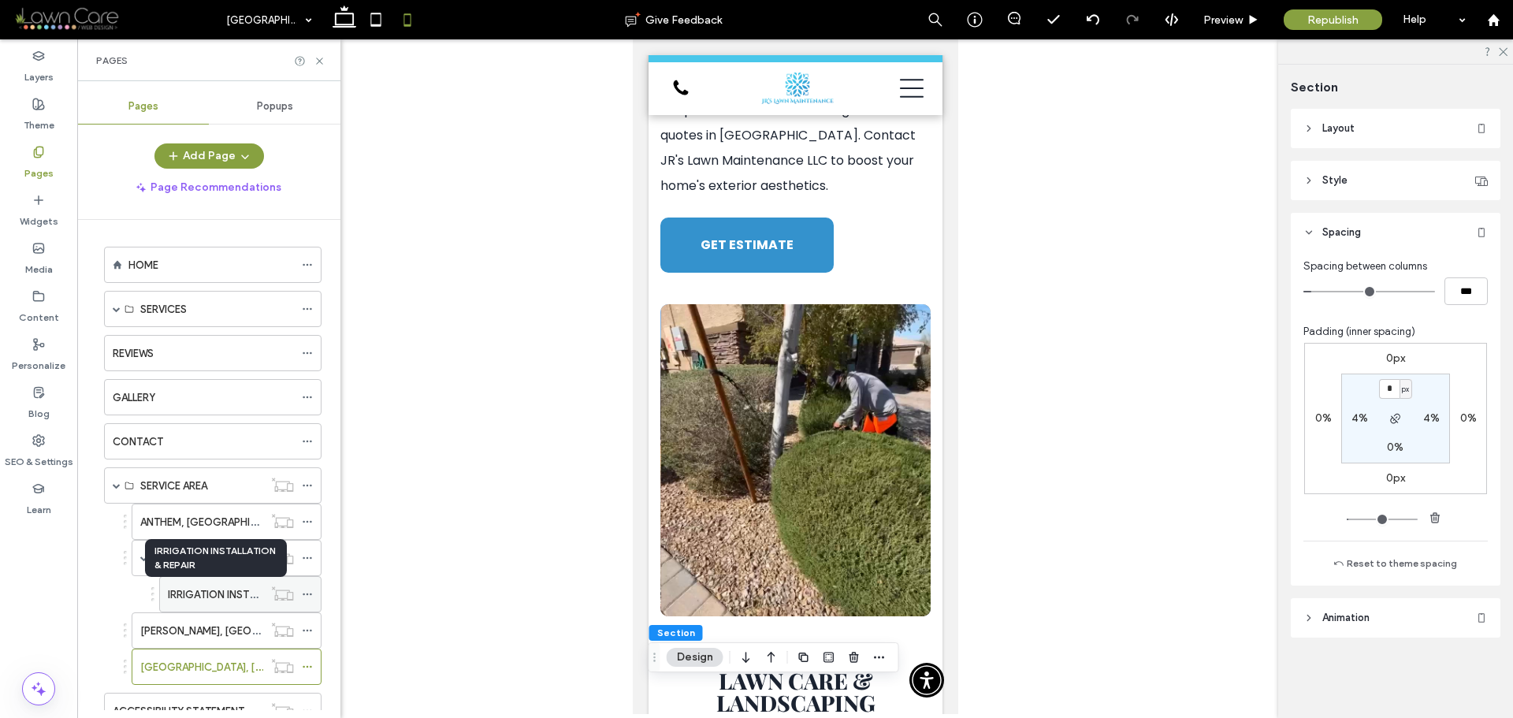
click at [216, 596] on label "IRRIGATION INSTALLATION & REPAIR" at bounding box center [254, 595] width 173 height 28
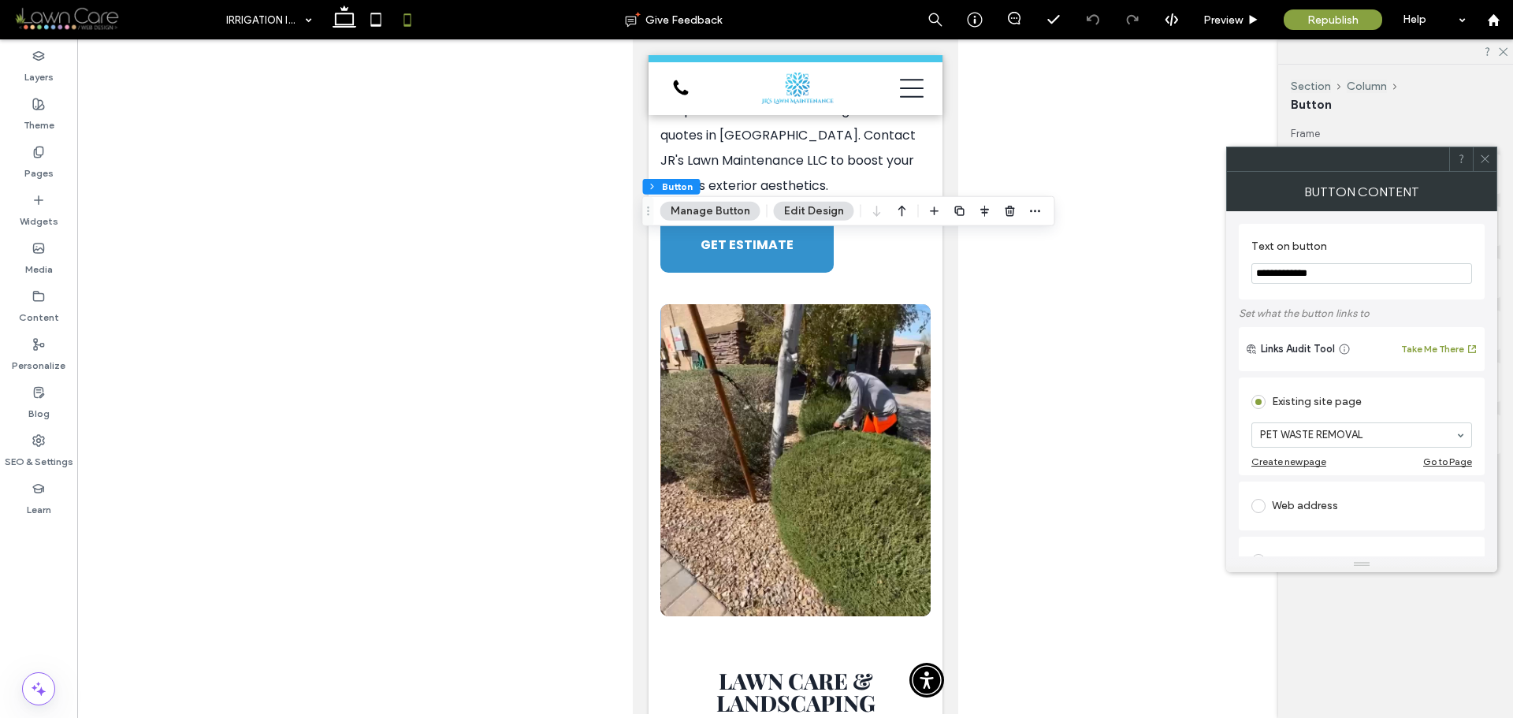
click at [1484, 162] on icon at bounding box center [1486, 159] width 12 height 12
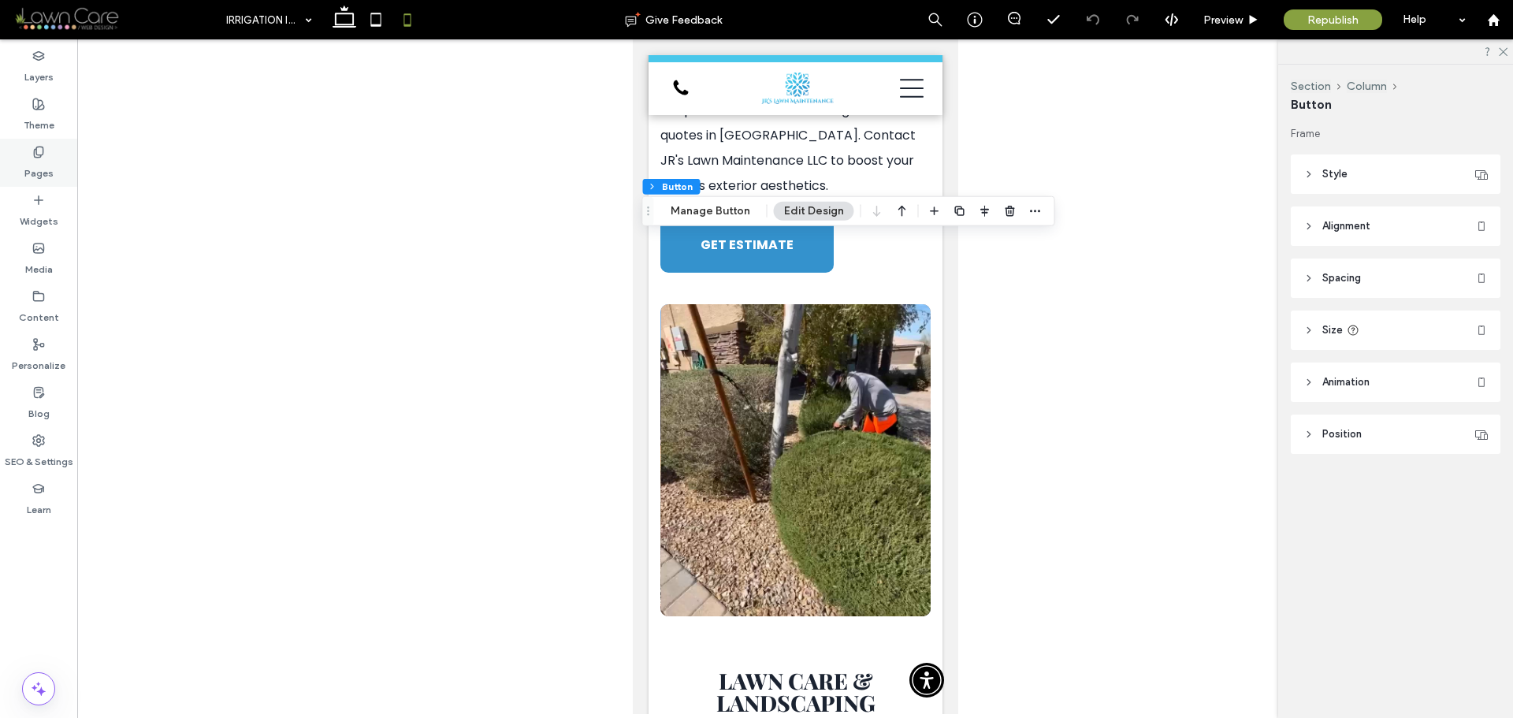
click at [53, 165] on div "Pages" at bounding box center [38, 163] width 77 height 48
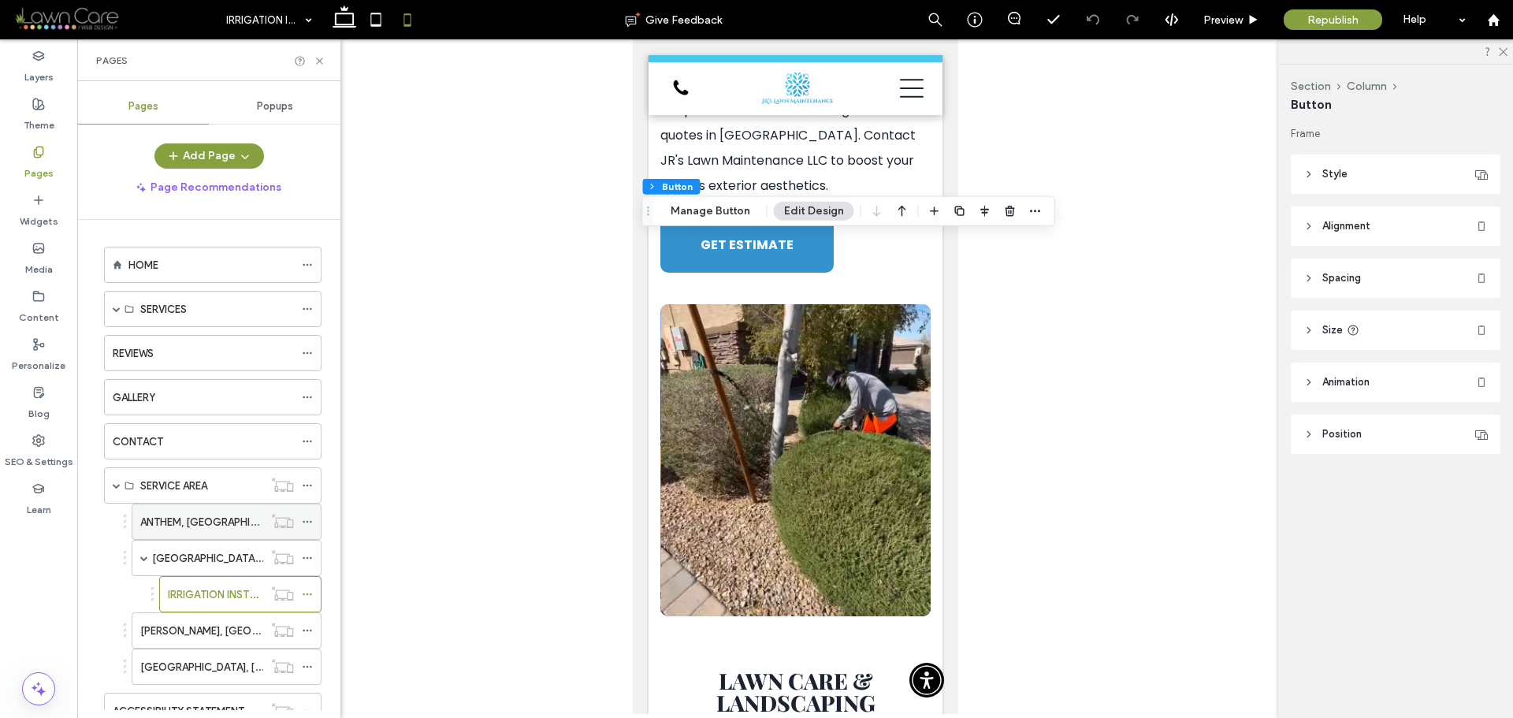
click at [196, 527] on label "ANTHEM, [GEOGRAPHIC_DATA]" at bounding box center [215, 522] width 151 height 28
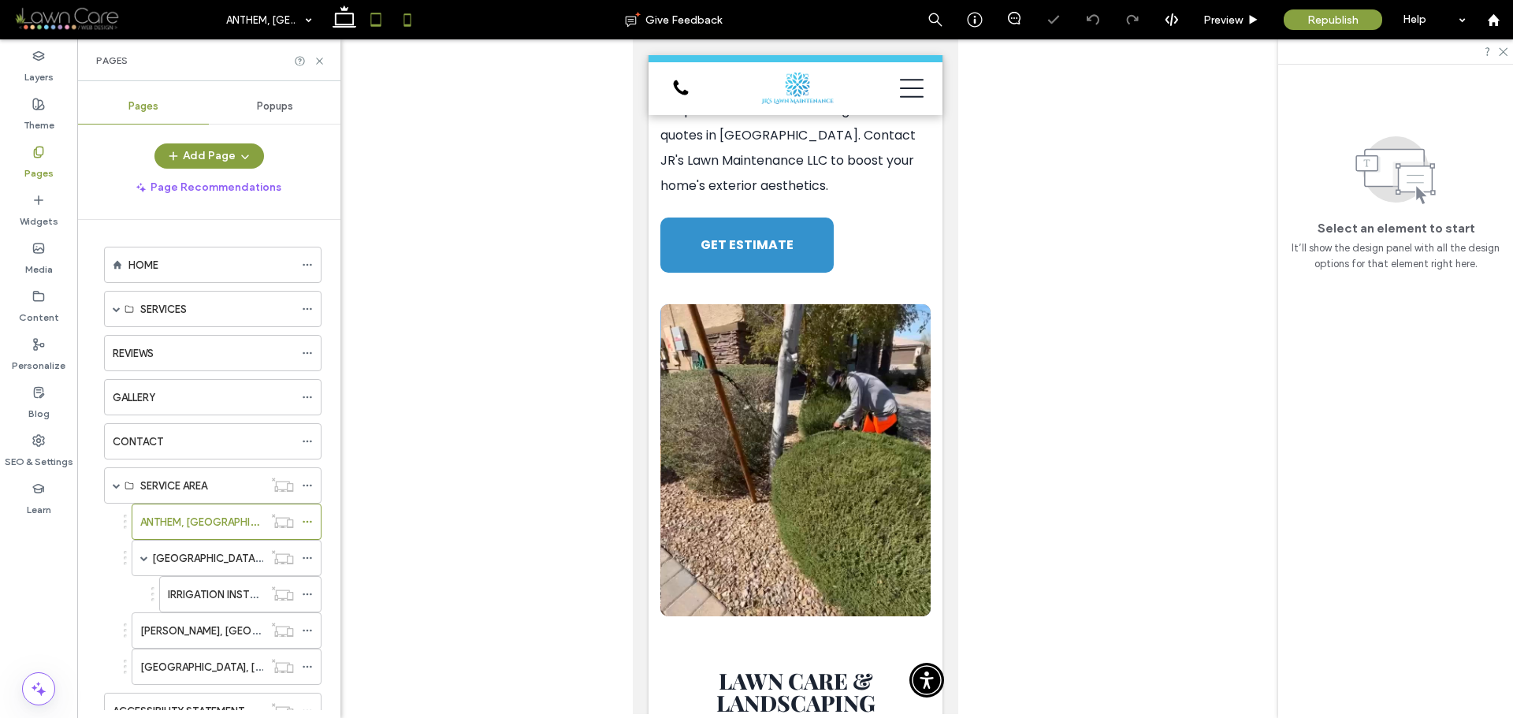
click at [376, 19] on icon at bounding box center [376, 20] width 32 height 32
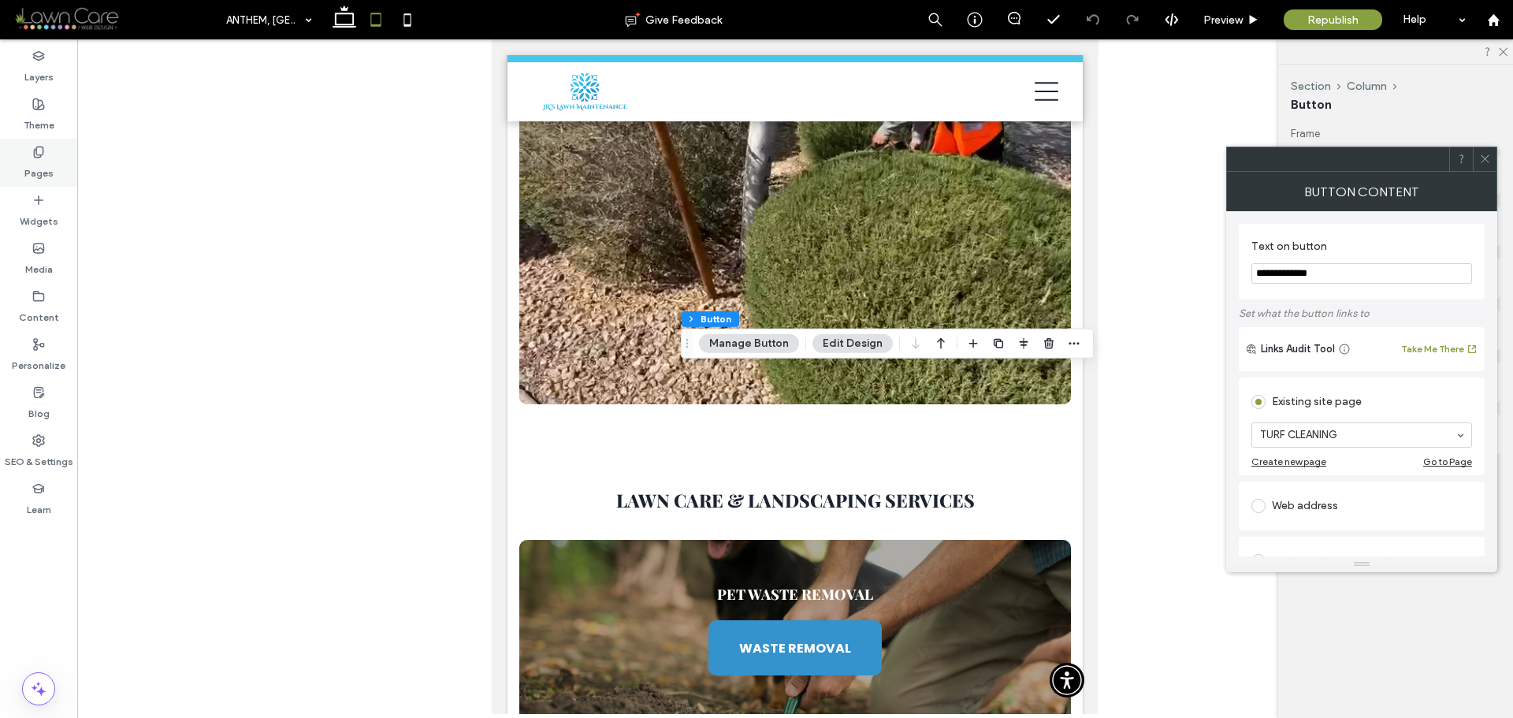
click at [30, 156] on div "Pages" at bounding box center [38, 163] width 77 height 48
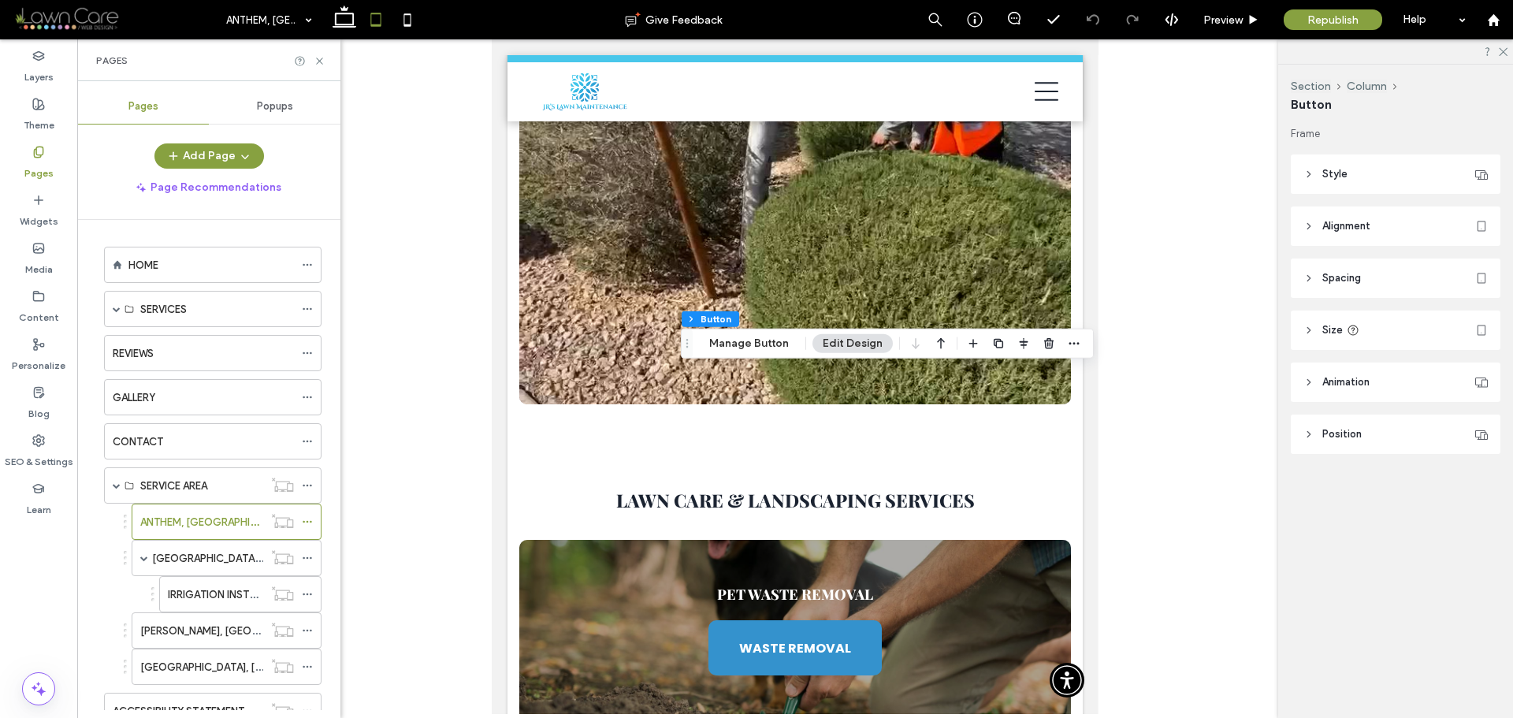
click at [207, 627] on label "[PERSON_NAME], [GEOGRAPHIC_DATA]" at bounding box center [235, 631] width 190 height 28
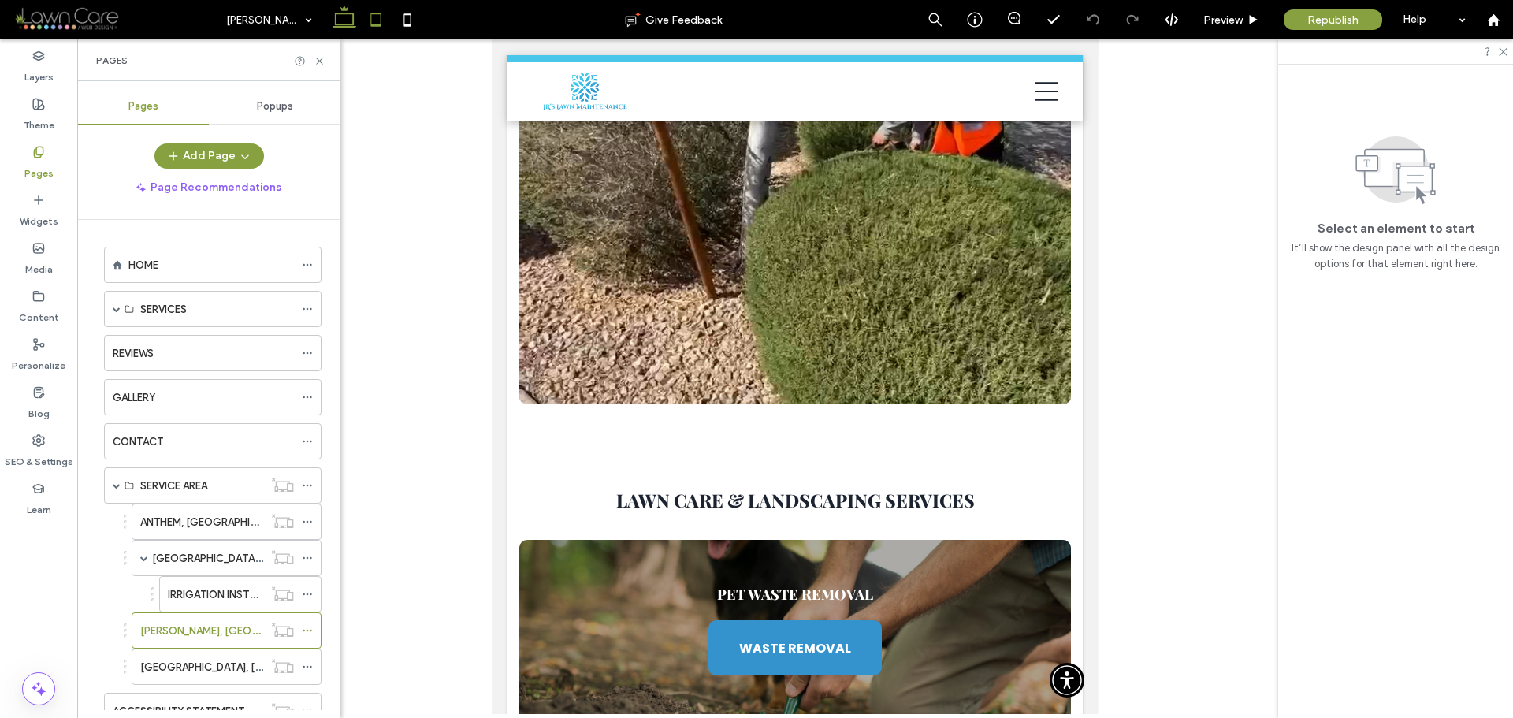
click at [337, 23] on use at bounding box center [345, 17] width 24 height 22
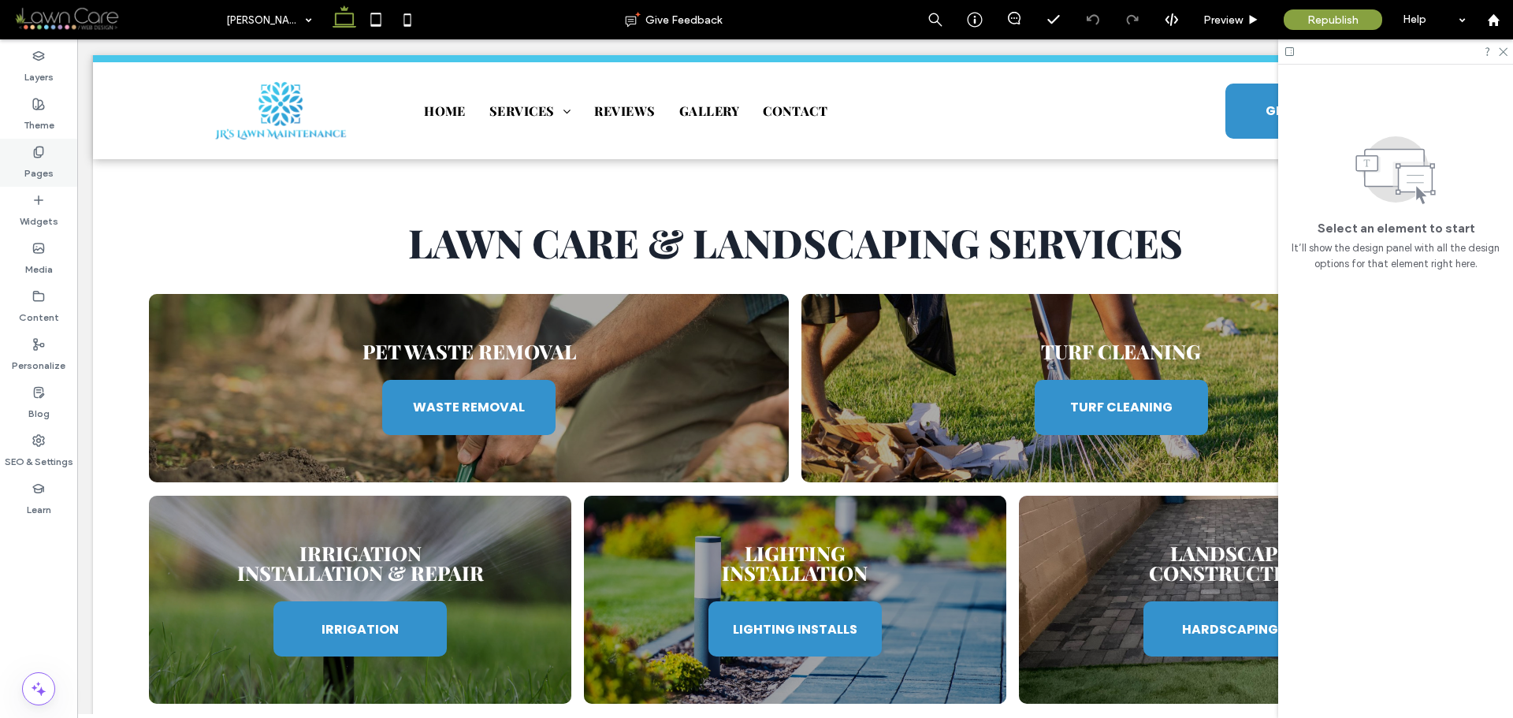
click at [54, 150] on div "Pages" at bounding box center [38, 163] width 77 height 48
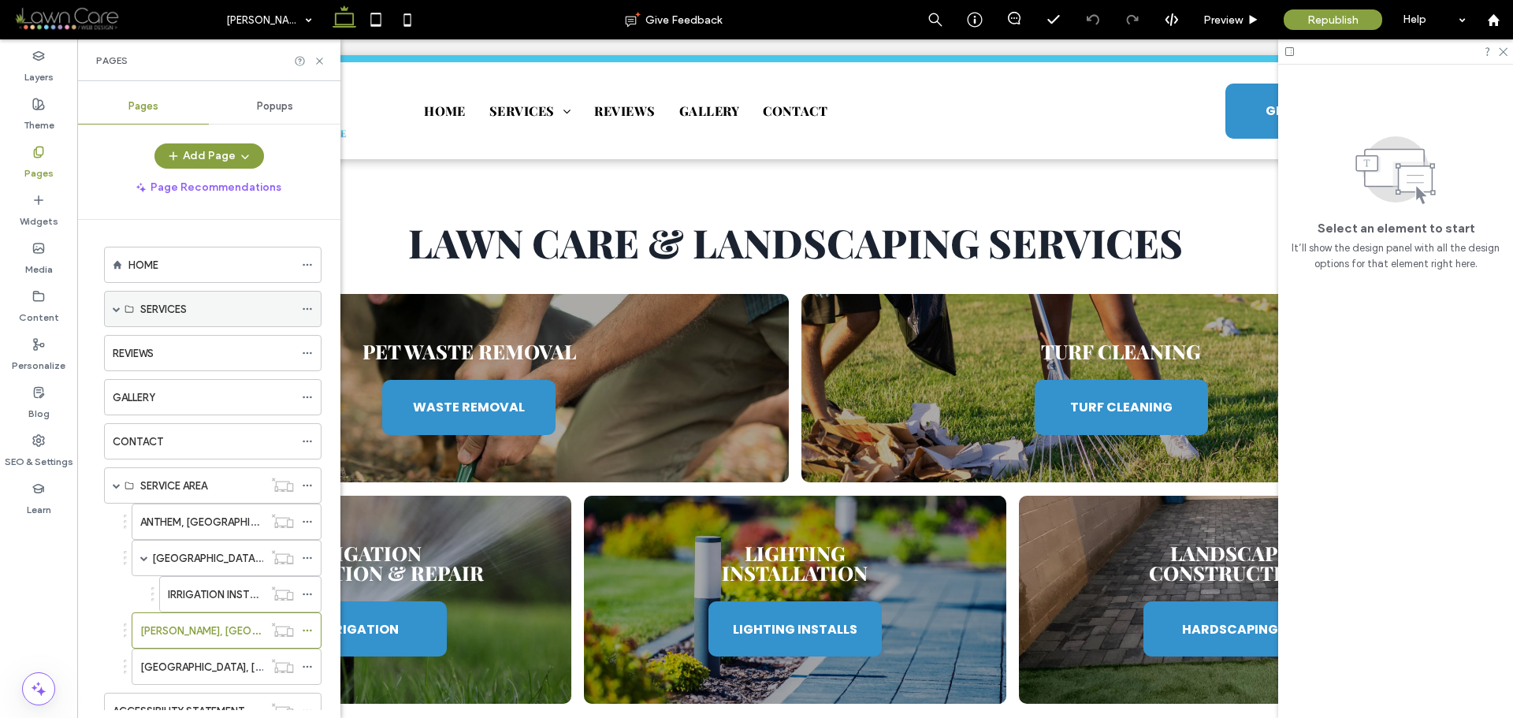
click at [118, 315] on span at bounding box center [117, 309] width 8 height 35
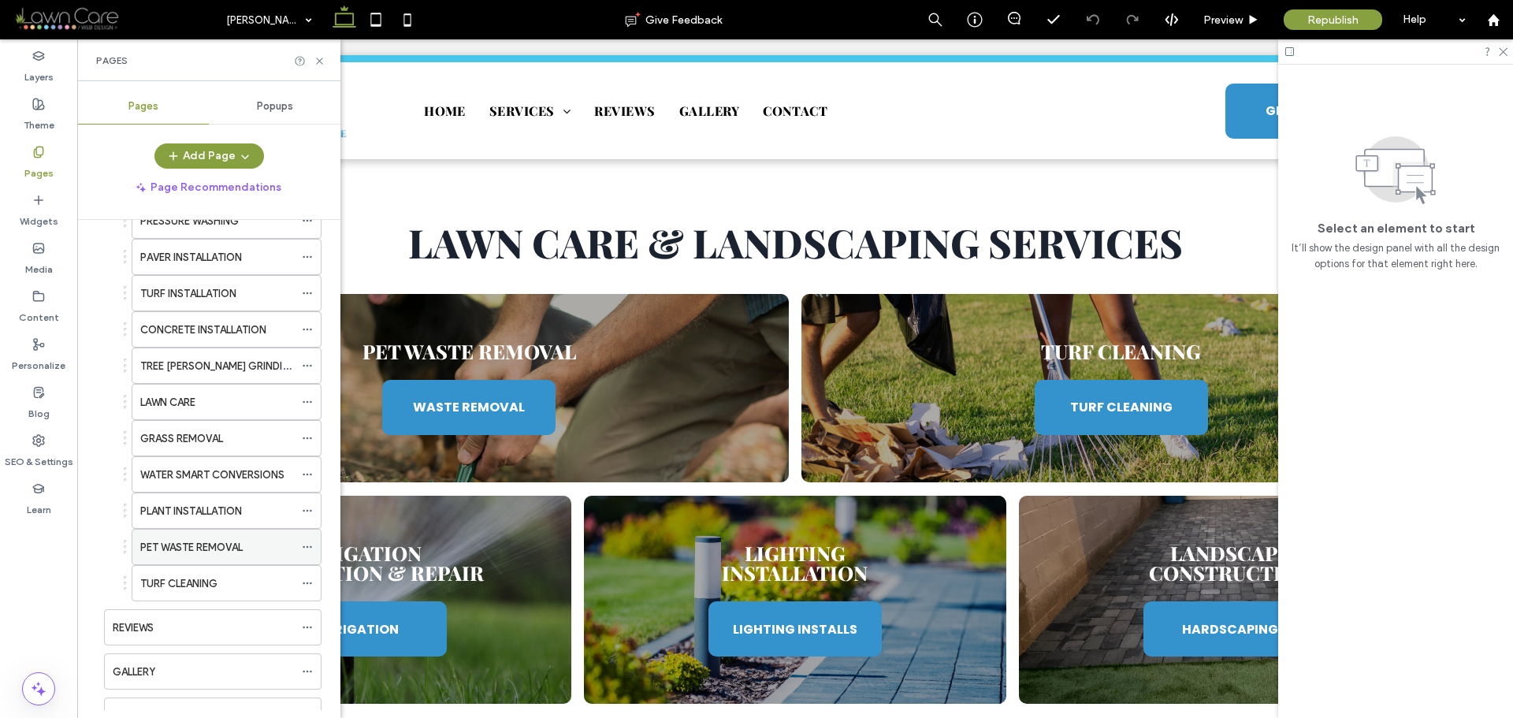
scroll to position [394, 0]
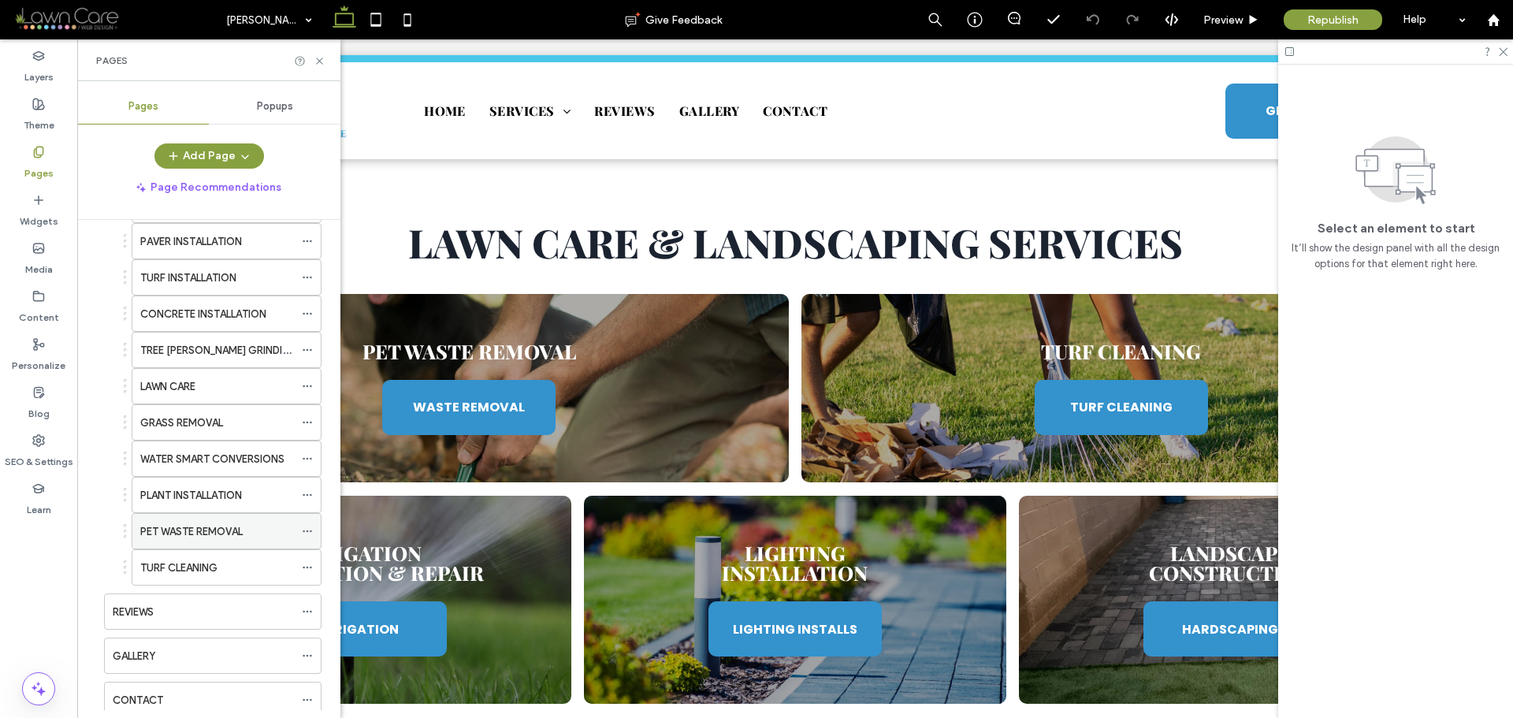
click at [206, 538] on label "PET WASTE REMOVAL" at bounding box center [191, 532] width 102 height 28
click at [278, 497] on div "PLANT INSTALLATION" at bounding box center [217, 495] width 154 height 17
click at [192, 536] on label "PET WASTE REMOVAL" at bounding box center [191, 532] width 102 height 28
click at [214, 564] on label "TURF CLEANING" at bounding box center [178, 568] width 77 height 28
click at [1236, 16] on span "Preview" at bounding box center [1223, 19] width 39 height 13
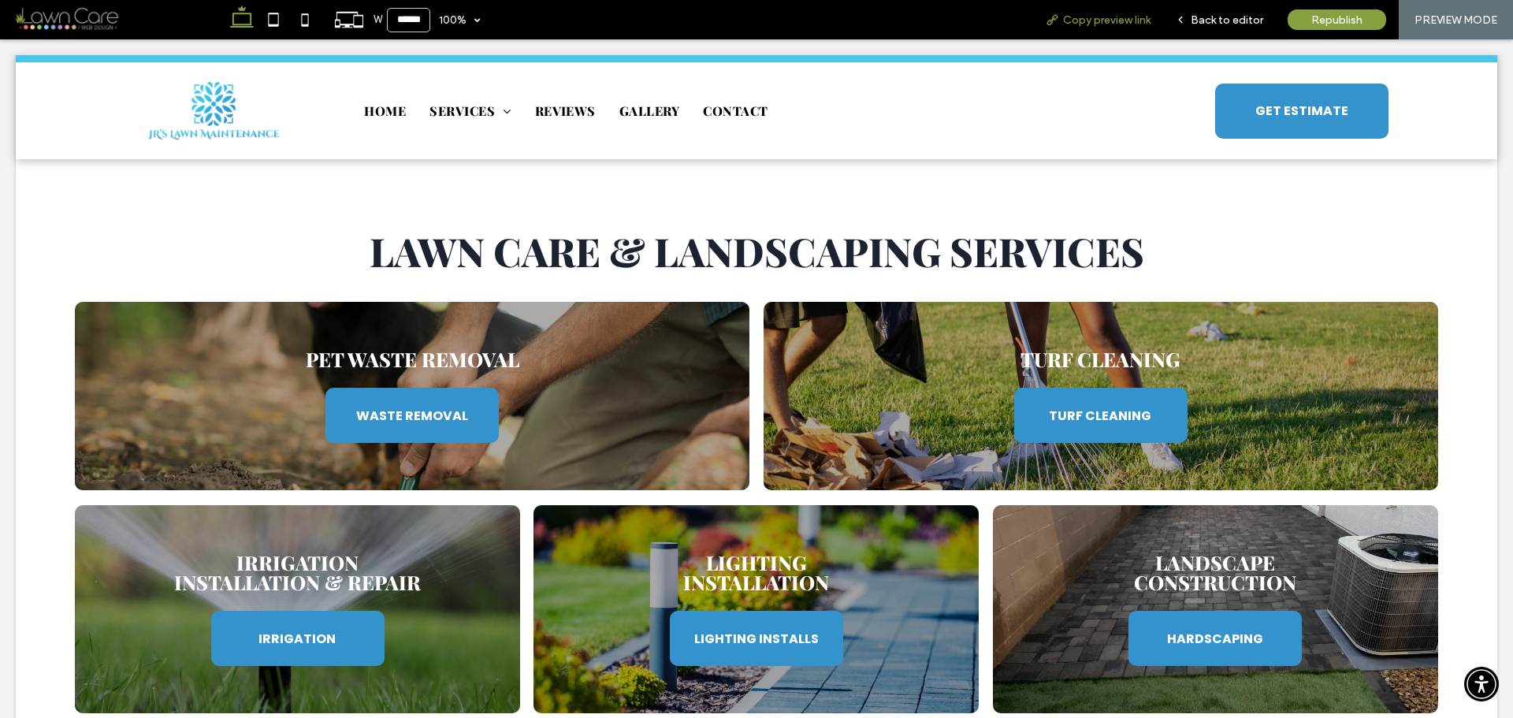
click at [1093, 28] on div "Copy preview link" at bounding box center [1098, 19] width 130 height 39
click at [1082, 24] on span "Copy preview link" at bounding box center [1106, 19] width 87 height 13
click at [1077, 21] on span "Copy preview link" at bounding box center [1106, 19] width 87 height 13
